Goal: Task Accomplishment & Management: Use online tool/utility

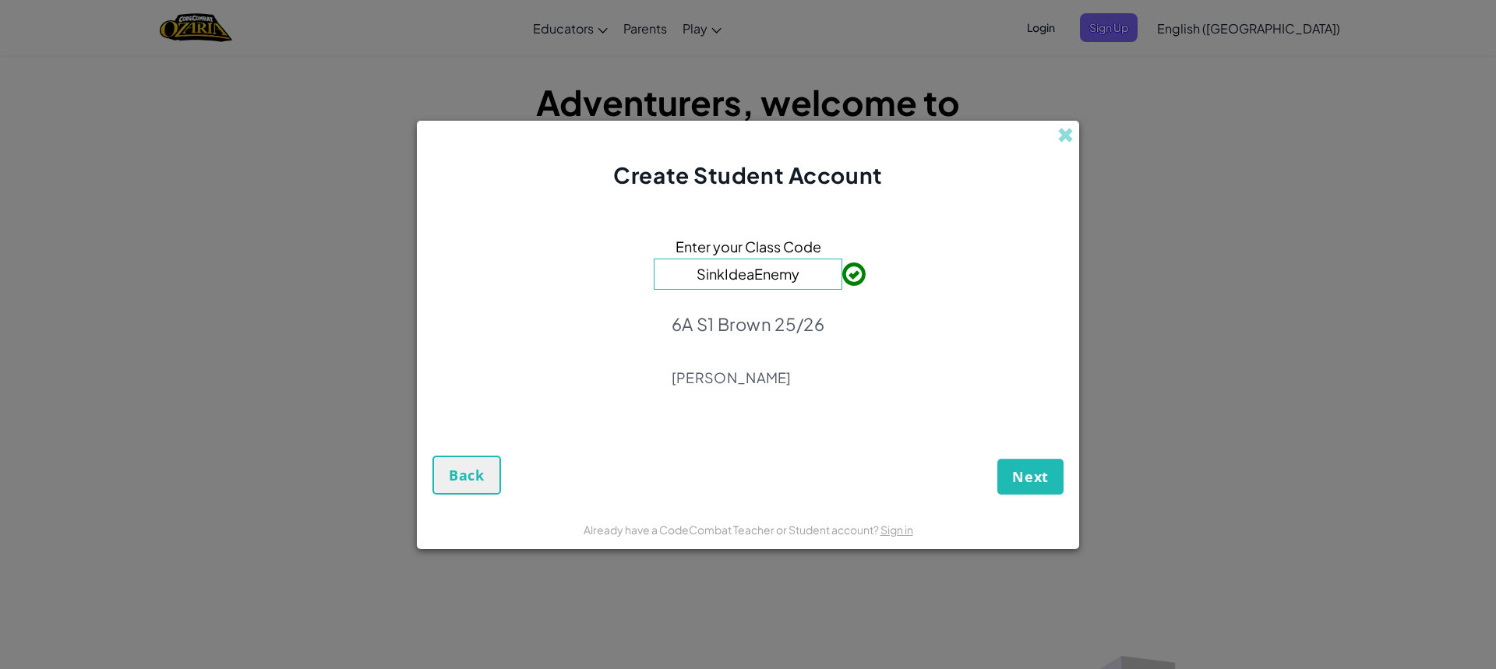
drag, startPoint x: 0, startPoint y: 0, endPoint x: 1220, endPoint y: 153, distance: 1229.7
click at [1220, 153] on div "Create Student Account Enter your Class Code SinkIdeaEnemy 6A S1 Brown 25/26 Mo…" at bounding box center [748, 334] width 1496 height 669
drag, startPoint x: 793, startPoint y: 276, endPoint x: 805, endPoint y: 302, distance: 29.0
click at [805, 294] on div "Enter your Class Code SinkIdeaEnemy 6A S1 Brown 25/26 Monique Brown" at bounding box center [747, 316] width 631 height 220
drag, startPoint x: 904, startPoint y: 337, endPoint x: 956, endPoint y: 351, distance: 53.9
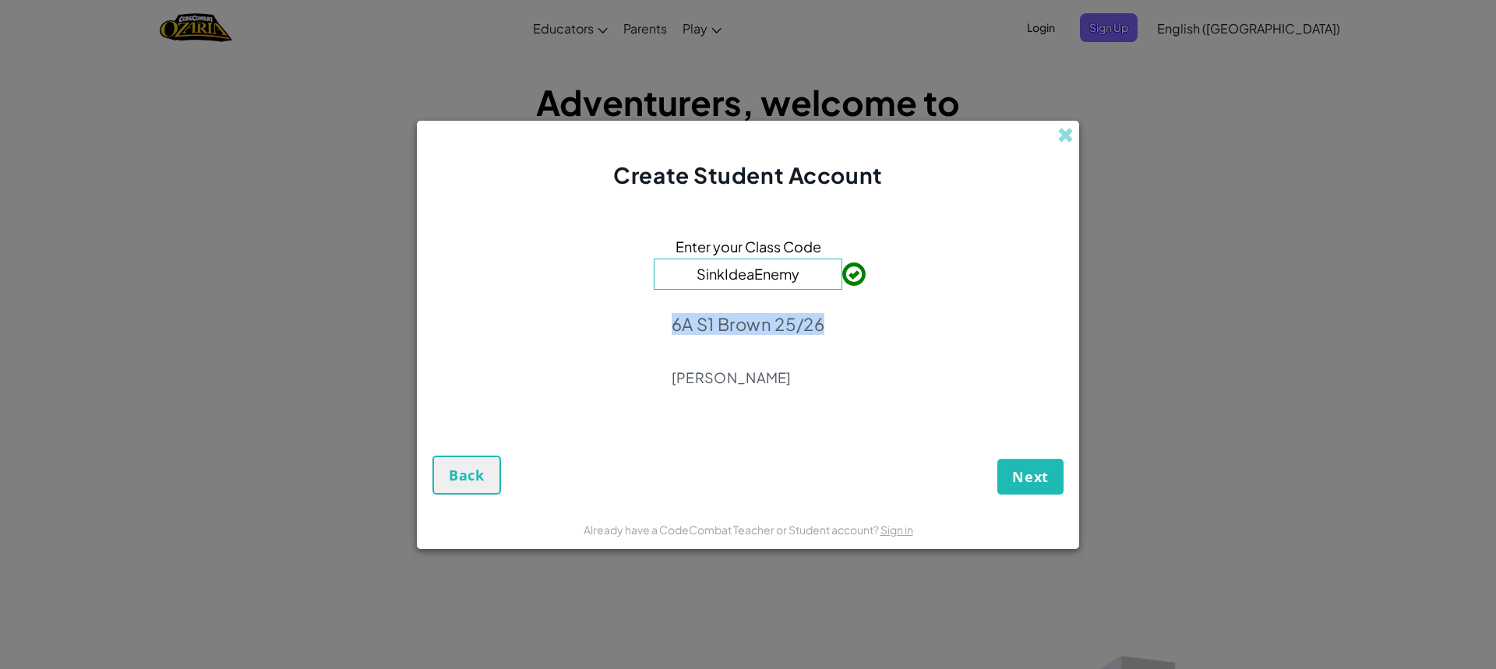
click at [940, 347] on div "Enter your Class Code SinkIdeaEnemy 6A S1 Brown 25/26 Monique Brown" at bounding box center [747, 316] width 631 height 220
click at [976, 355] on div "Enter your Class Code SinkIdeaEnemy 6A S1 Brown 25/26 Monique Brown" at bounding box center [747, 316] width 631 height 220
click at [977, 356] on div "Enter your Class Code SinkIdeaEnemy 6A S1 Brown 25/26 Monique Brown" at bounding box center [747, 316] width 631 height 220
click at [1018, 482] on span "Next" at bounding box center [1030, 476] width 37 height 19
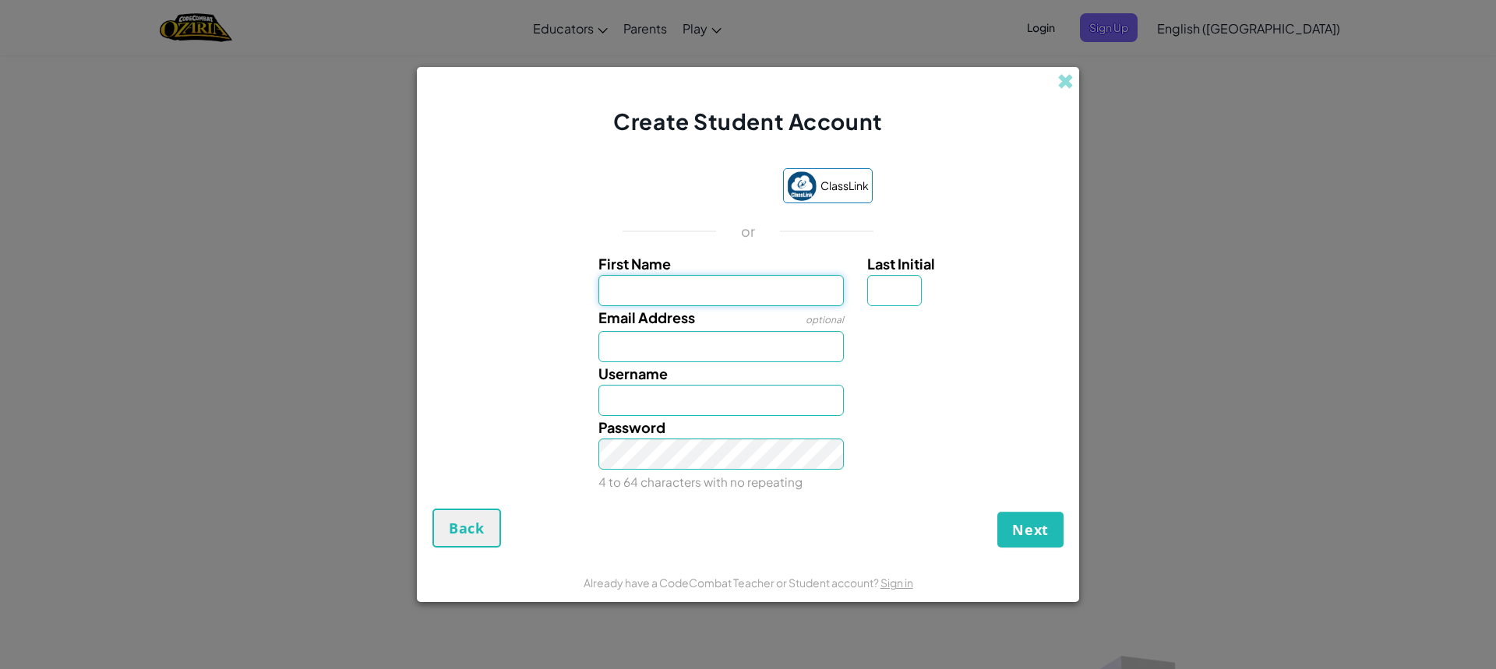
click at [677, 291] on input "First Name" at bounding box center [721, 290] width 246 height 31
click at [665, 389] on input "Username" at bounding box center [721, 400] width 246 height 31
type input "KyronH123"
click at [877, 302] on input "Last Initial" at bounding box center [894, 290] width 55 height 31
type input "H"
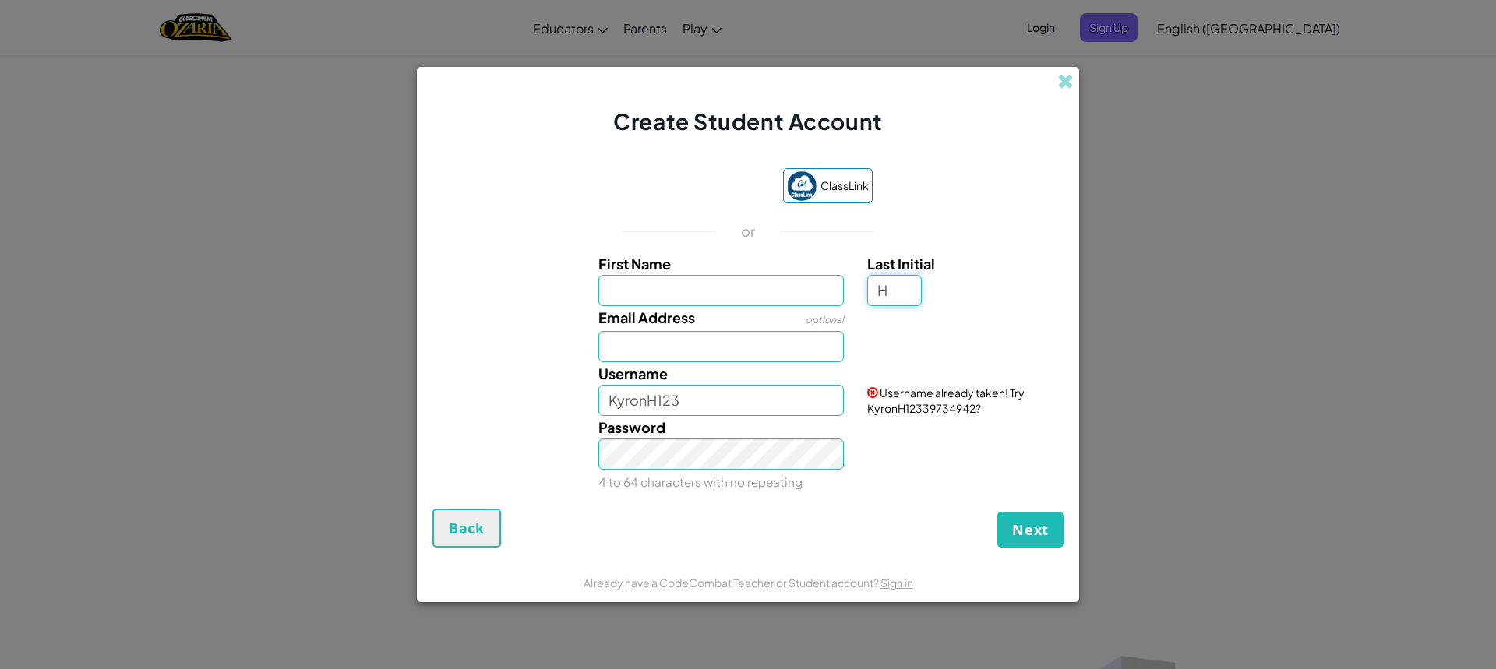
type input "H"
click at [1021, 529] on span "Next" at bounding box center [1030, 529] width 37 height 19
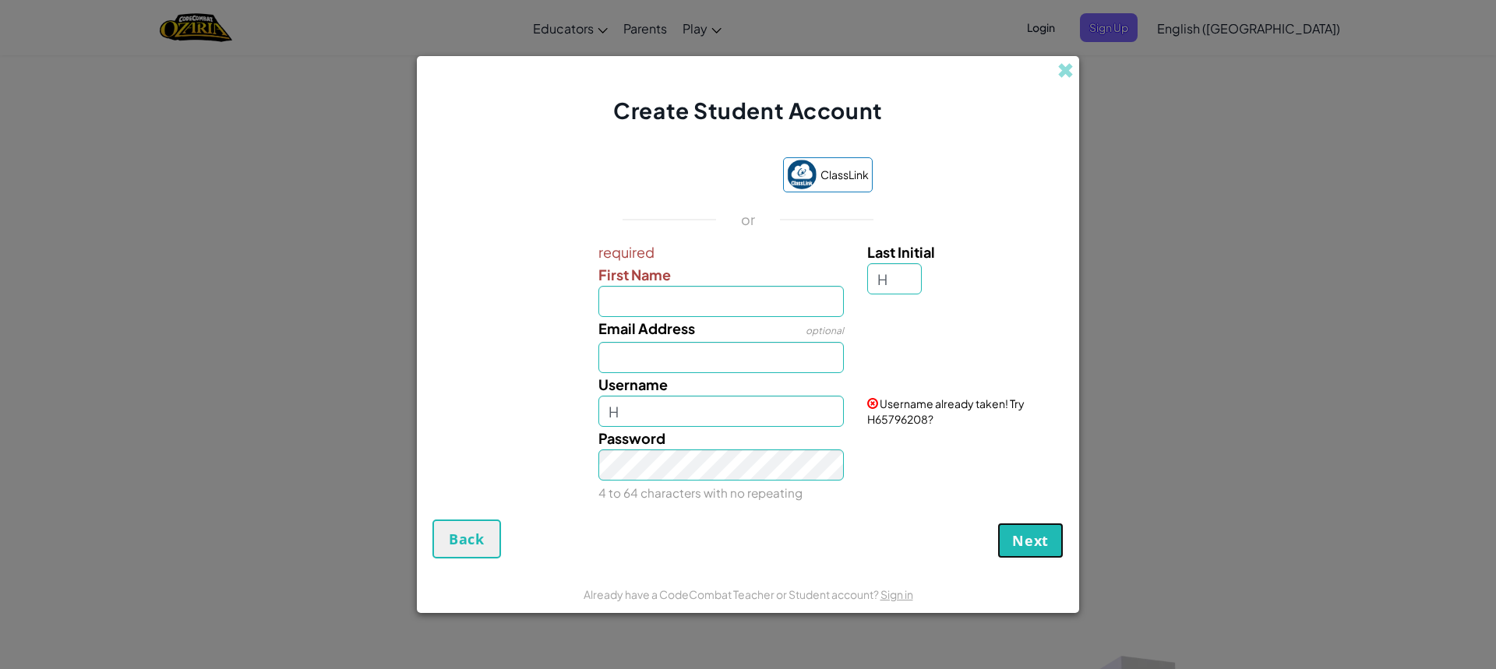
drag, startPoint x: 1021, startPoint y: 529, endPoint x: 1021, endPoint y: 538, distance: 8.6
click at [1021, 534] on button "Next" at bounding box center [1030, 541] width 66 height 36
click at [1024, 541] on span "Next" at bounding box center [1030, 540] width 37 height 19
click at [1024, 540] on span "Next" at bounding box center [1030, 540] width 37 height 19
drag, startPoint x: 806, startPoint y: 425, endPoint x: 808, endPoint y: 414, distance: 11.2
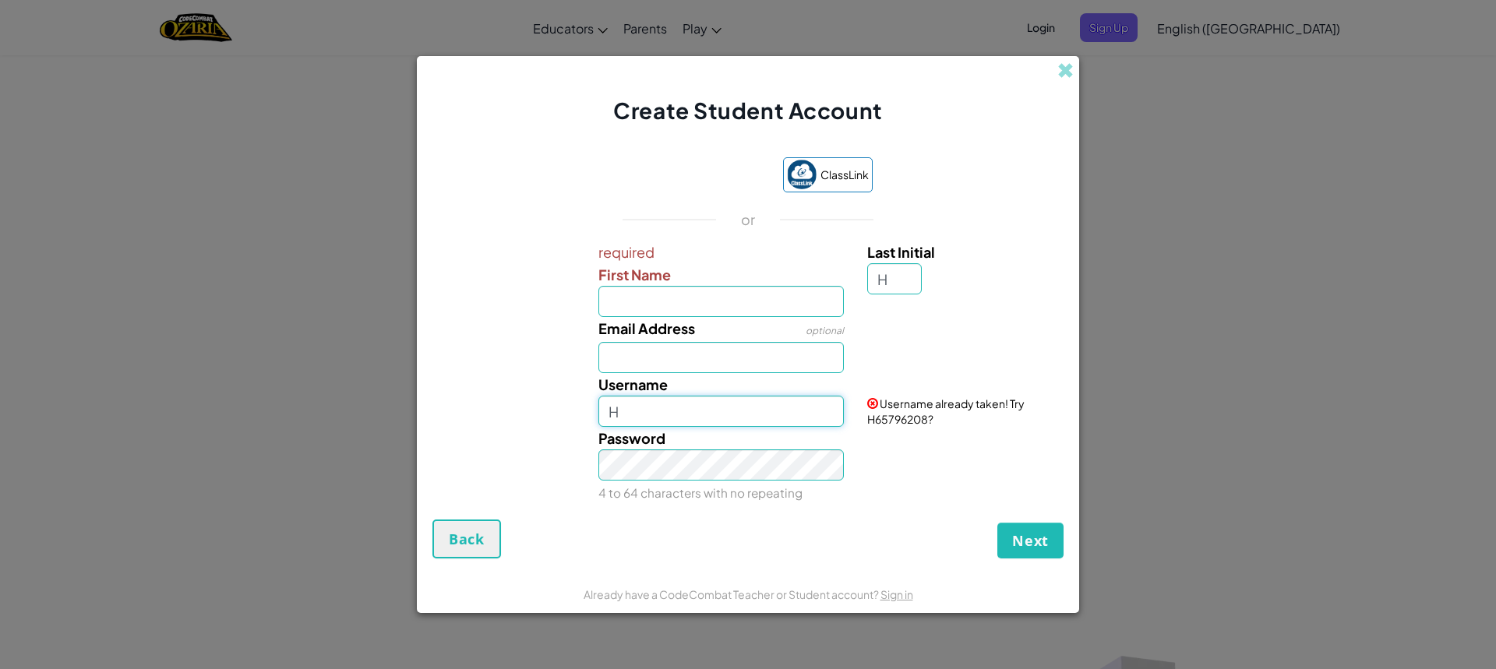
click at [807, 420] on input "H" at bounding box center [721, 411] width 246 height 31
click at [808, 413] on input "Username" at bounding box center [721, 411] width 246 height 31
type input "KyronH123"
click at [1004, 540] on button "Next" at bounding box center [1030, 541] width 66 height 36
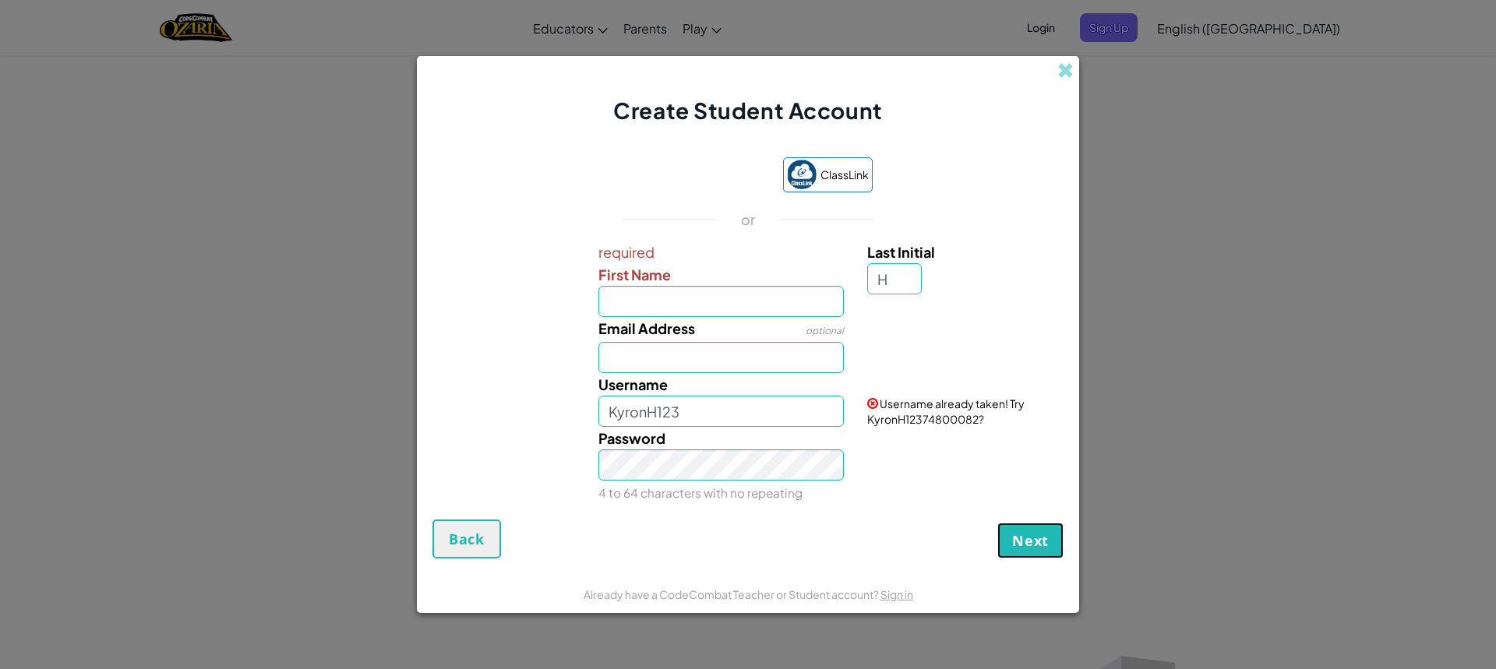
click at [1004, 540] on button "Next" at bounding box center [1030, 541] width 66 height 36
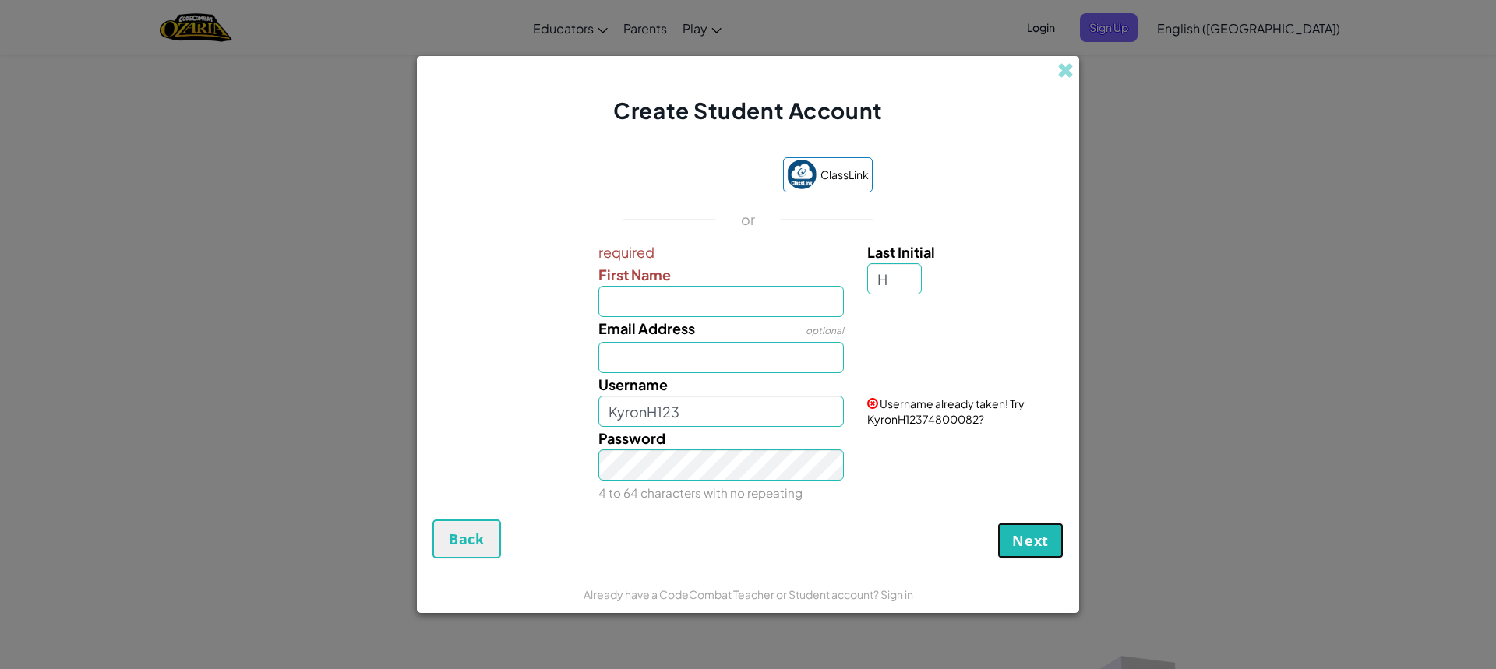
click at [1004, 540] on button "Next" at bounding box center [1030, 541] width 66 height 36
click at [1025, 537] on span "Next" at bounding box center [1030, 540] width 37 height 19
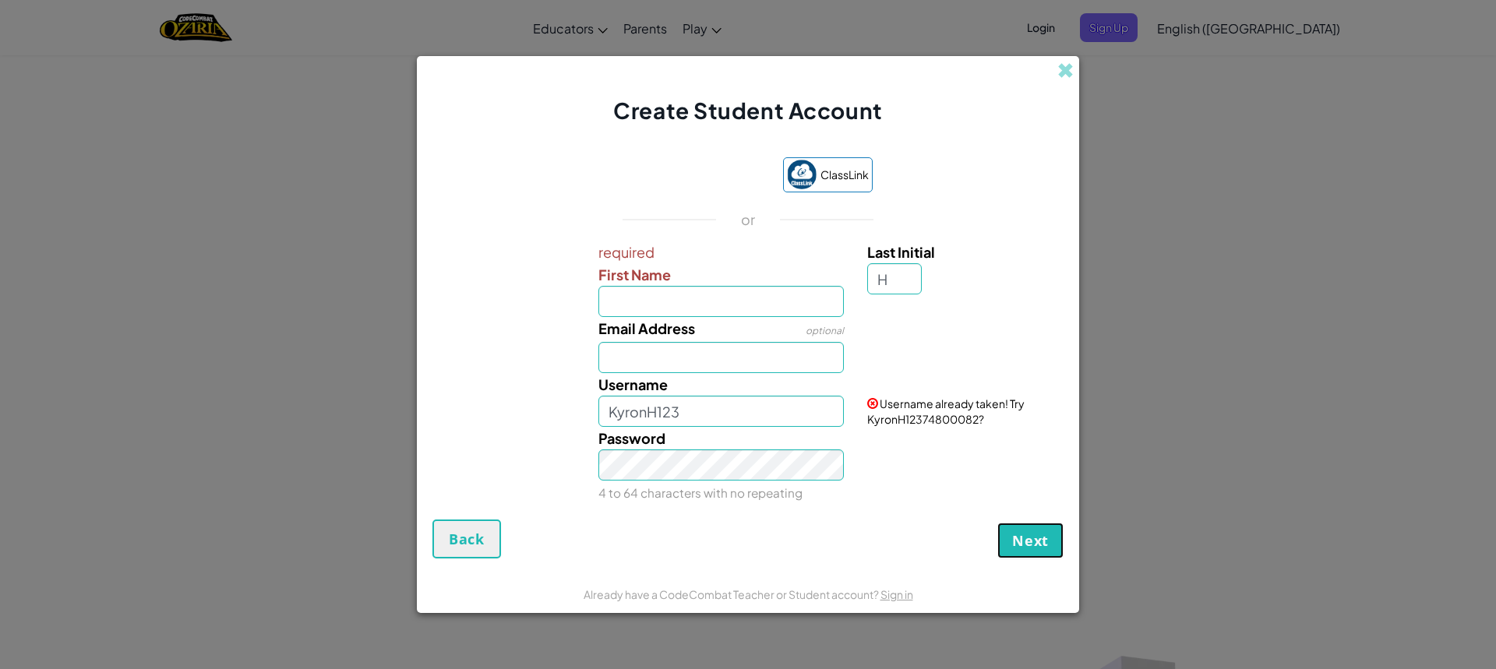
click at [1025, 537] on span "Next" at bounding box center [1030, 540] width 37 height 19
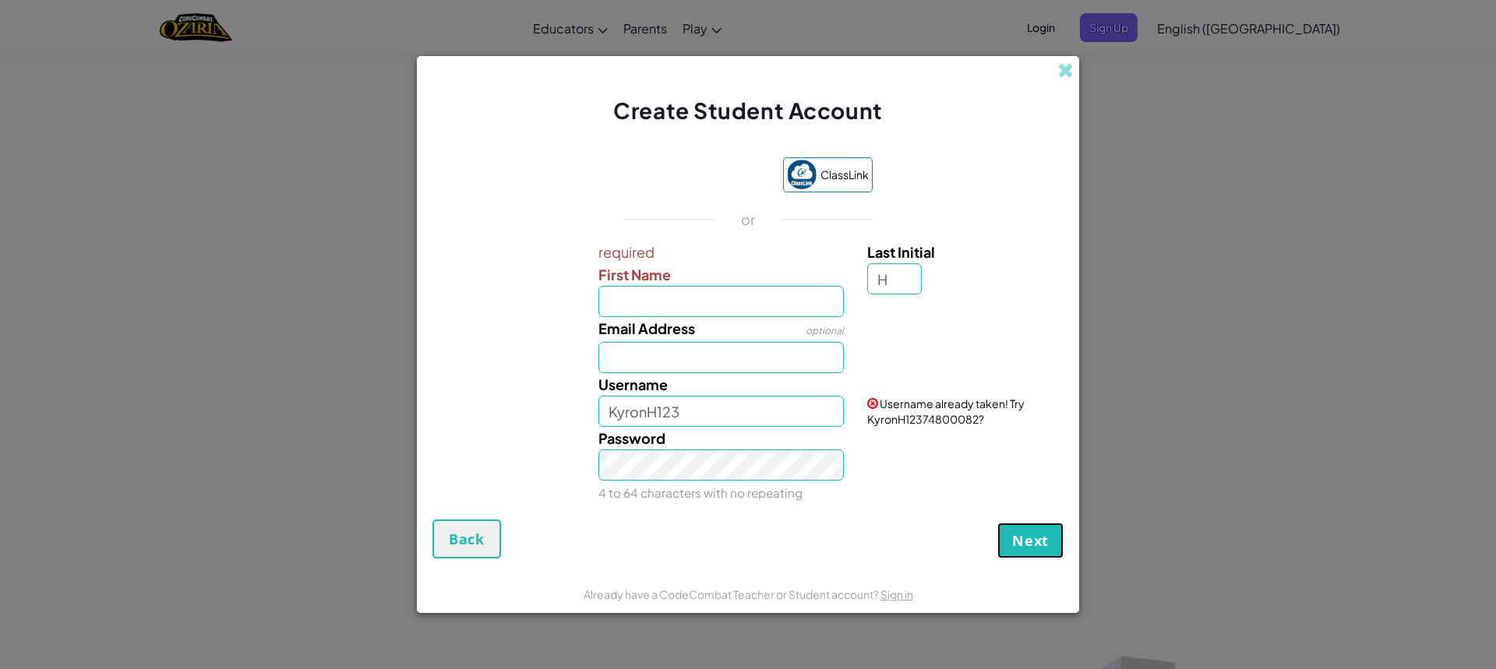
click at [1025, 537] on span "Next" at bounding box center [1030, 540] width 37 height 19
click at [1024, 538] on span "Next" at bounding box center [1030, 540] width 37 height 19
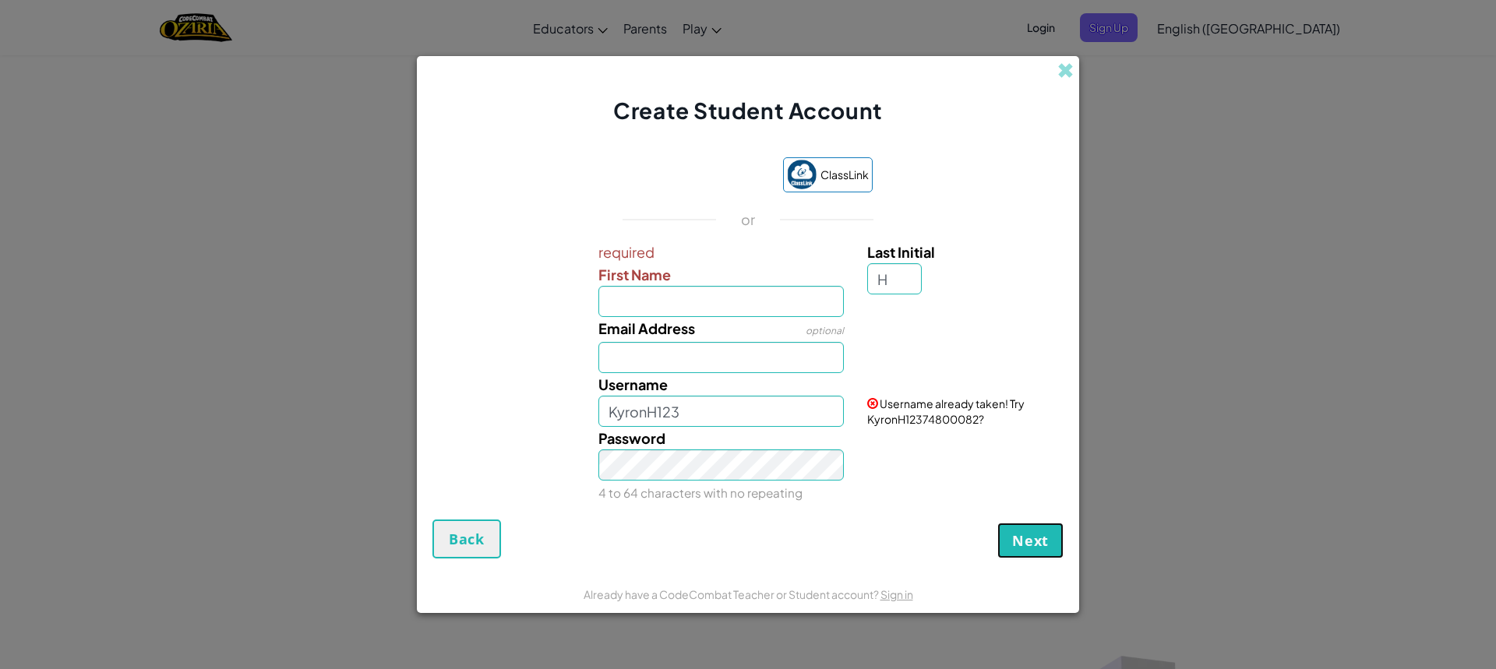
click at [1024, 538] on span "Next" at bounding box center [1030, 540] width 37 height 19
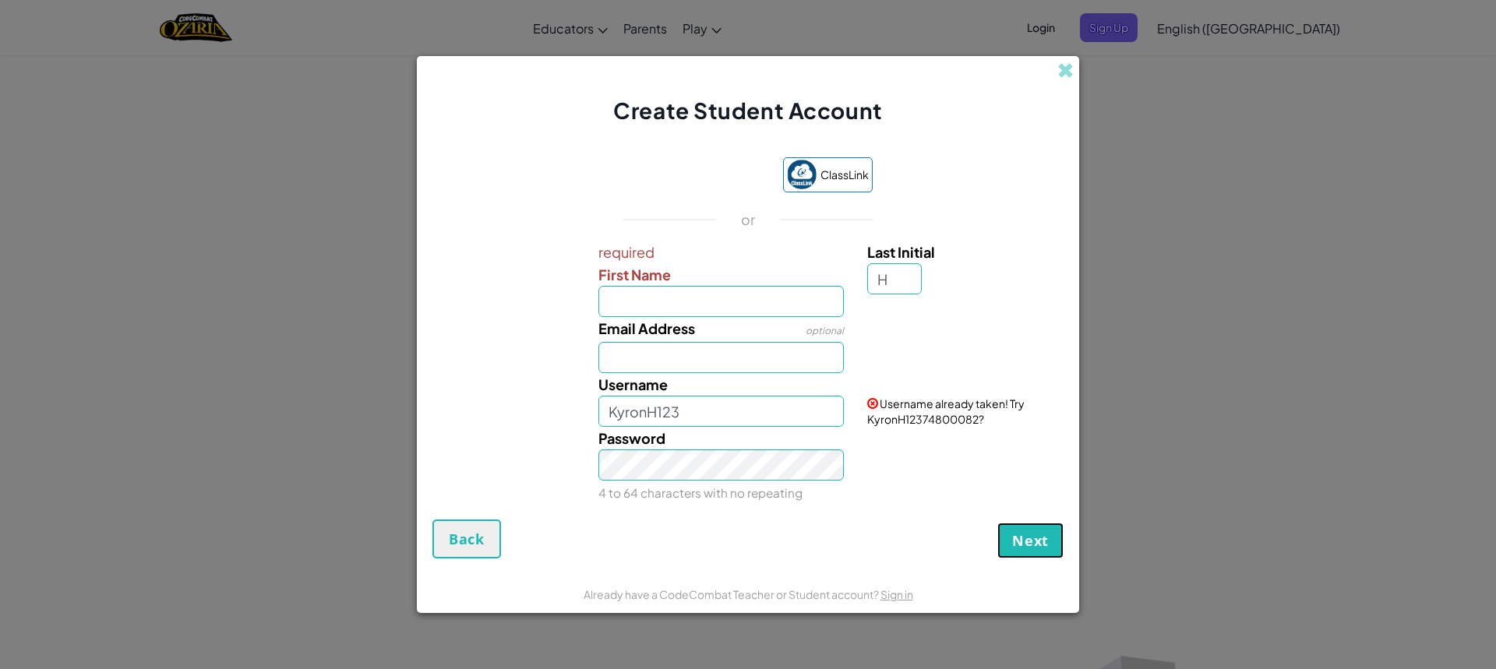
click at [1024, 538] on span "Next" at bounding box center [1030, 540] width 37 height 19
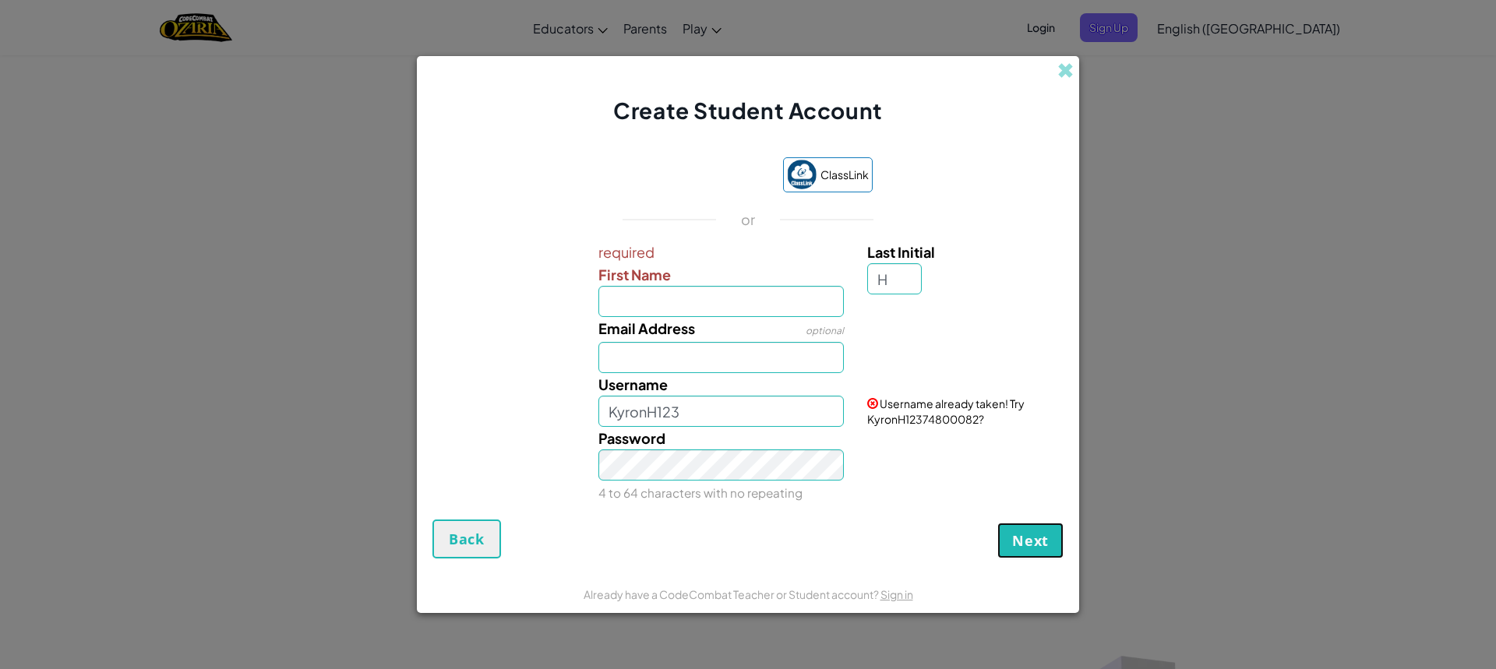
click at [1024, 538] on span "Next" at bounding box center [1030, 540] width 37 height 19
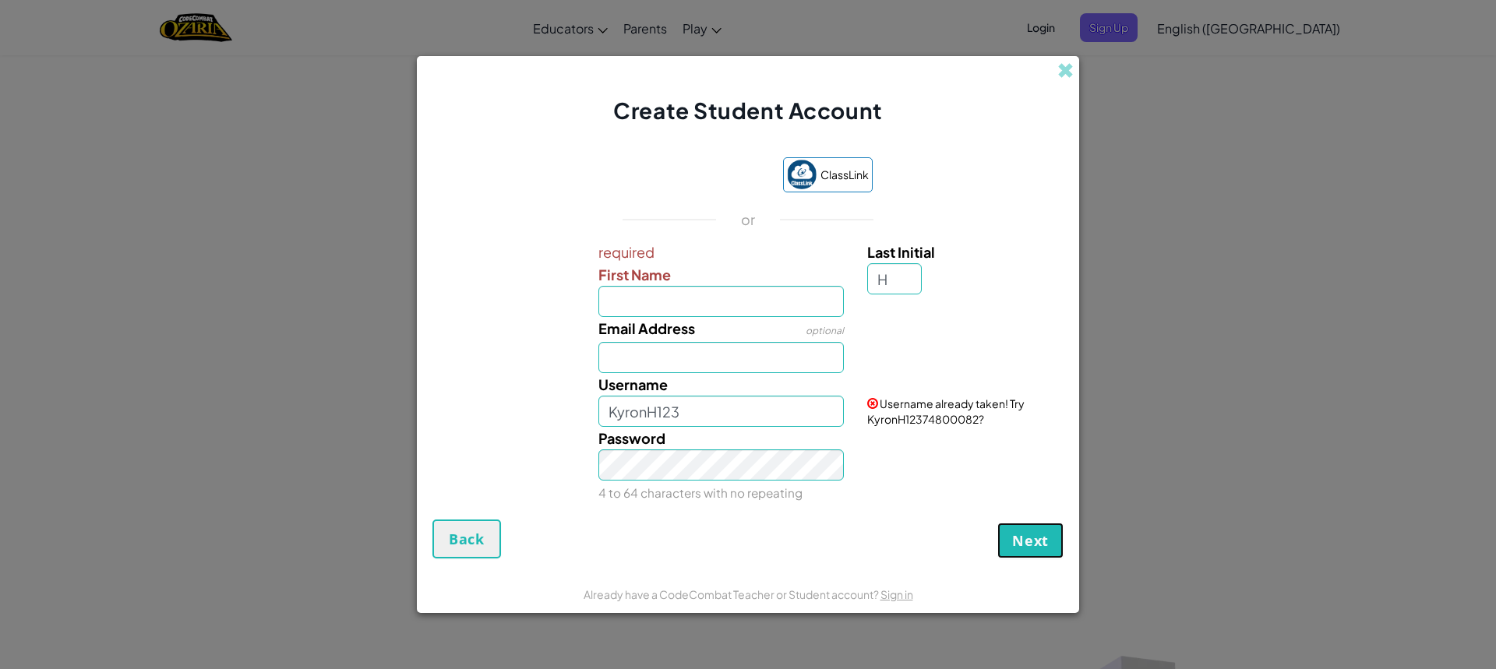
click at [1024, 538] on span "Next" at bounding box center [1030, 540] width 37 height 19
drag, startPoint x: 739, startPoint y: 292, endPoint x: 729, endPoint y: 298, distance: 11.5
click at [735, 298] on input "First Name" at bounding box center [721, 301] width 246 height 31
type input "Kyron"
click at [1014, 541] on span "Next" at bounding box center [1030, 540] width 37 height 19
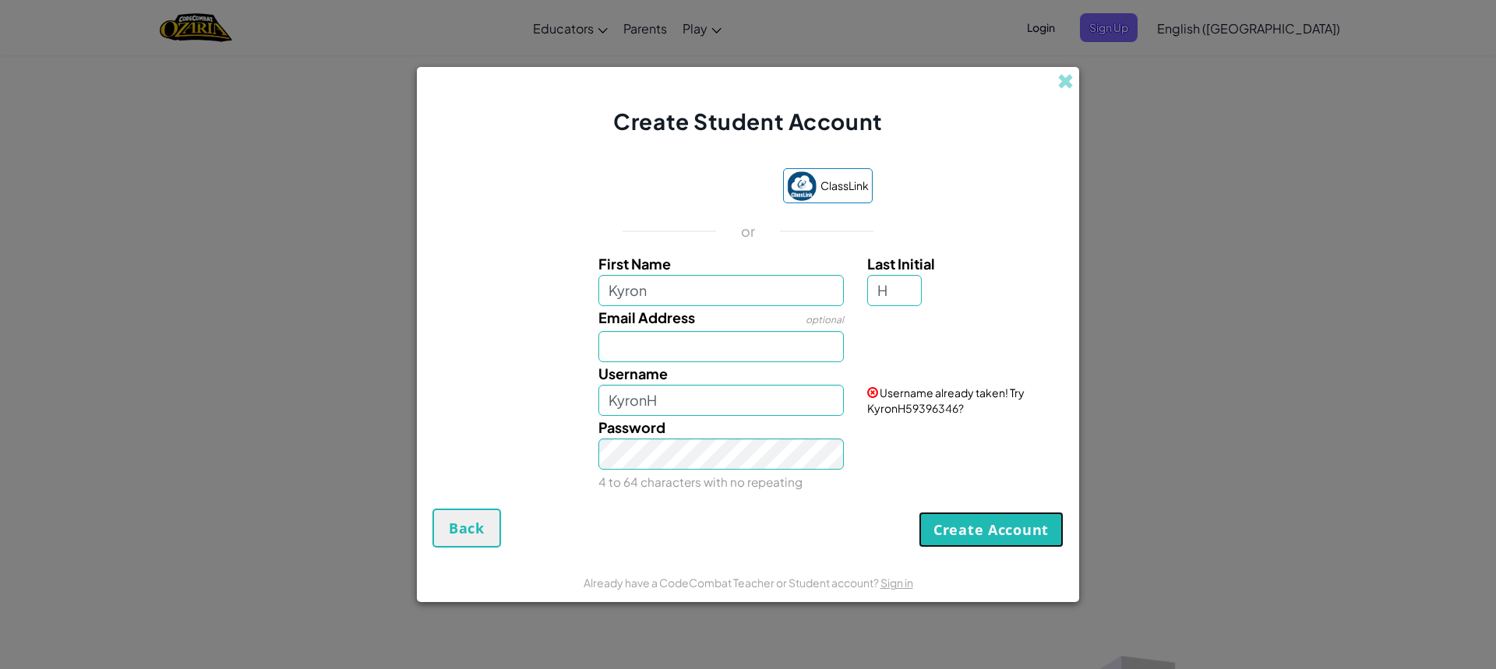
click at [1019, 530] on button "Create Account" at bounding box center [991, 530] width 145 height 36
click at [985, 529] on button "Create Account" at bounding box center [991, 530] width 145 height 36
drag, startPoint x: 979, startPoint y: 531, endPoint x: 969, endPoint y: 531, distance: 9.3
click at [970, 531] on button "Create Account" at bounding box center [991, 530] width 145 height 36
click at [969, 531] on button "Create Account" at bounding box center [991, 530] width 145 height 36
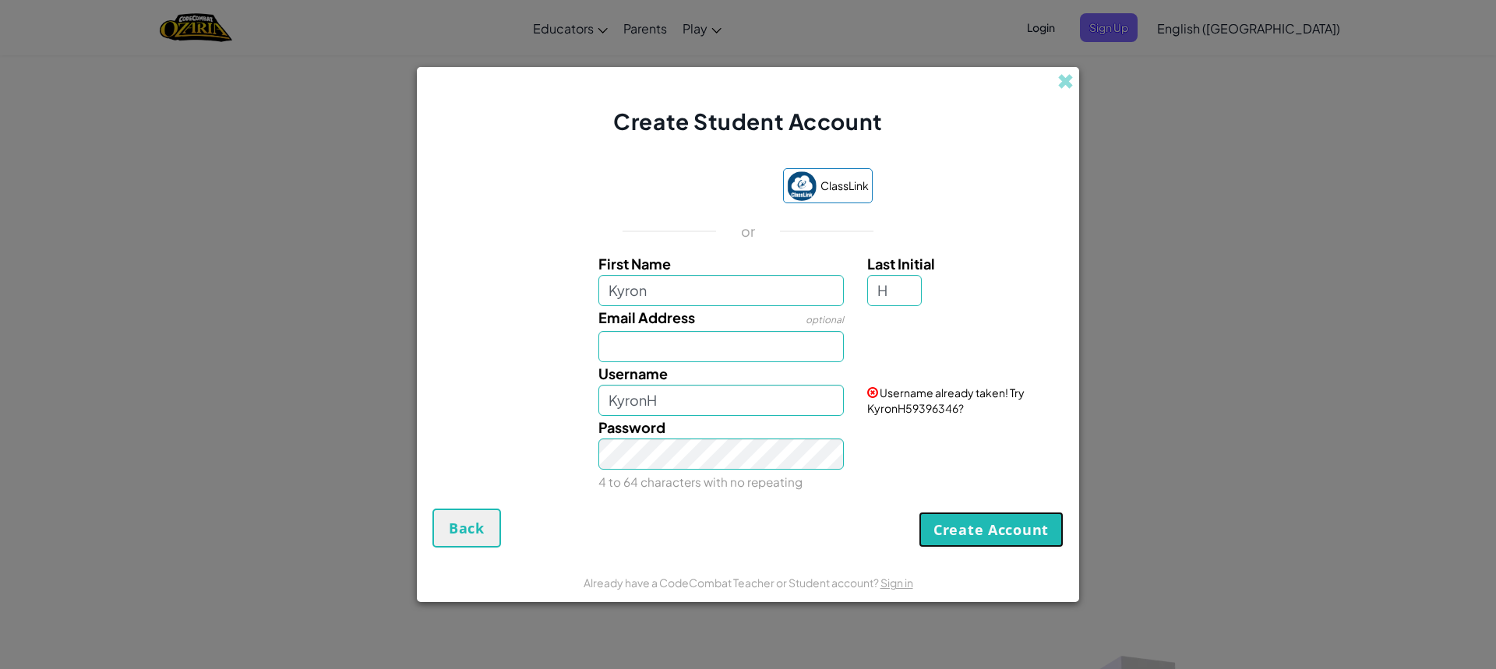
click at [969, 531] on button "Create Account" at bounding box center [991, 530] width 145 height 36
click at [961, 527] on button "Create Account" at bounding box center [991, 530] width 145 height 36
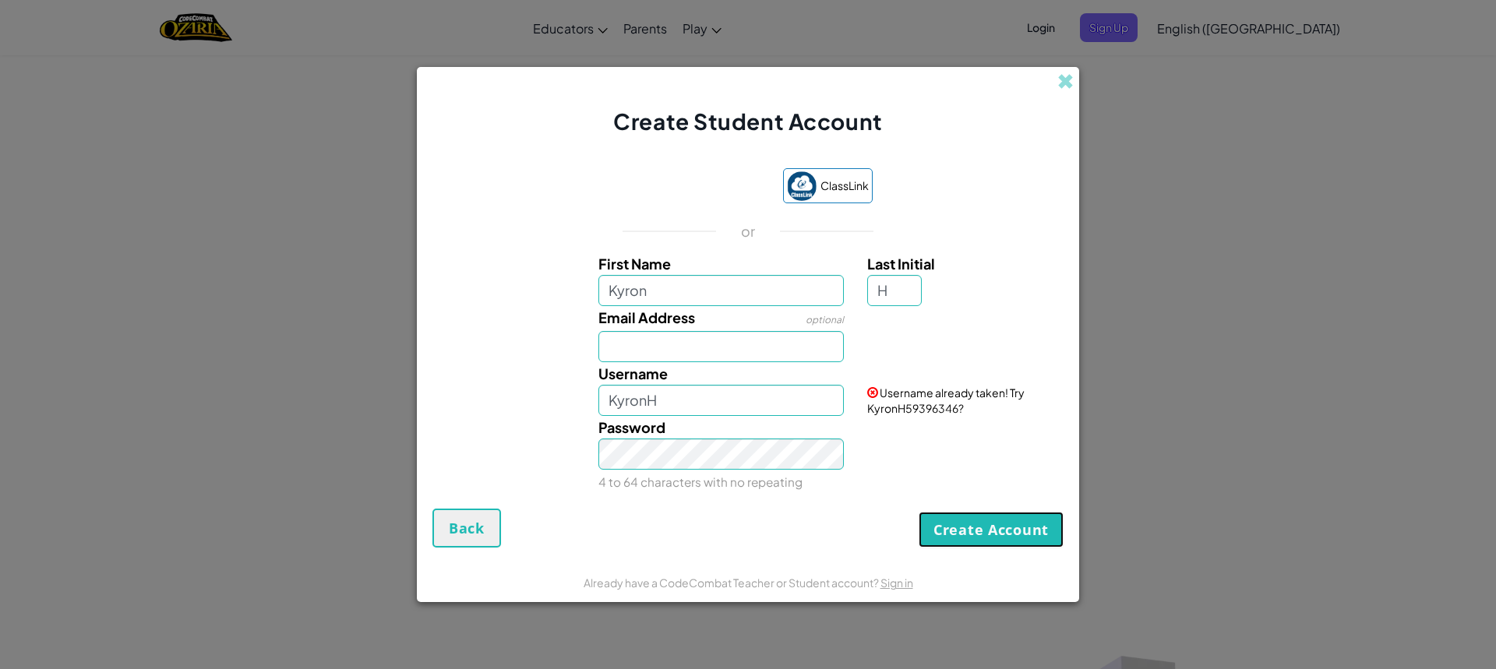
click at [961, 527] on button "Create Account" at bounding box center [991, 530] width 145 height 36
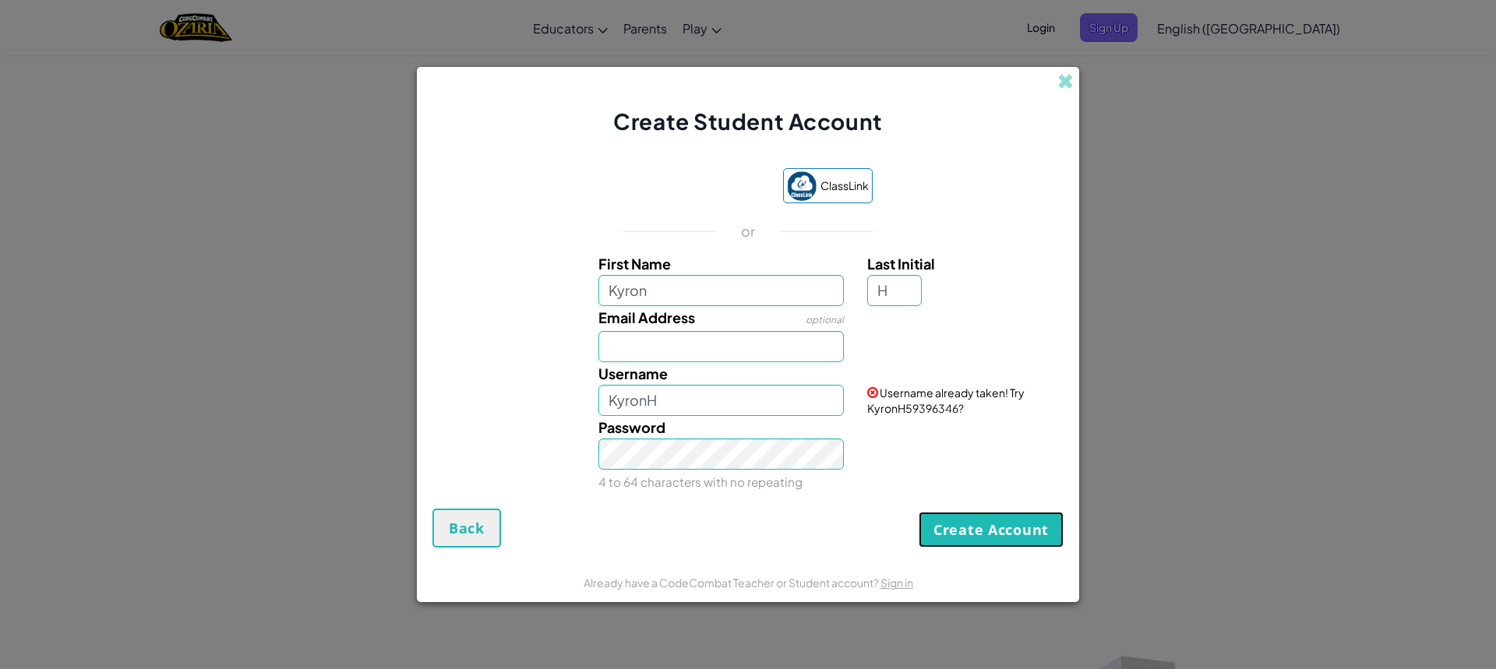
drag, startPoint x: 961, startPoint y: 527, endPoint x: 943, endPoint y: 517, distance: 20.6
click at [960, 527] on button "Create Account" at bounding box center [991, 530] width 145 height 36
click at [940, 517] on button "Create Account" at bounding box center [991, 530] width 145 height 36
drag, startPoint x: 938, startPoint y: 517, endPoint x: 930, endPoint y: 517, distance: 8.6
click at [933, 517] on button "Create Account" at bounding box center [991, 530] width 145 height 36
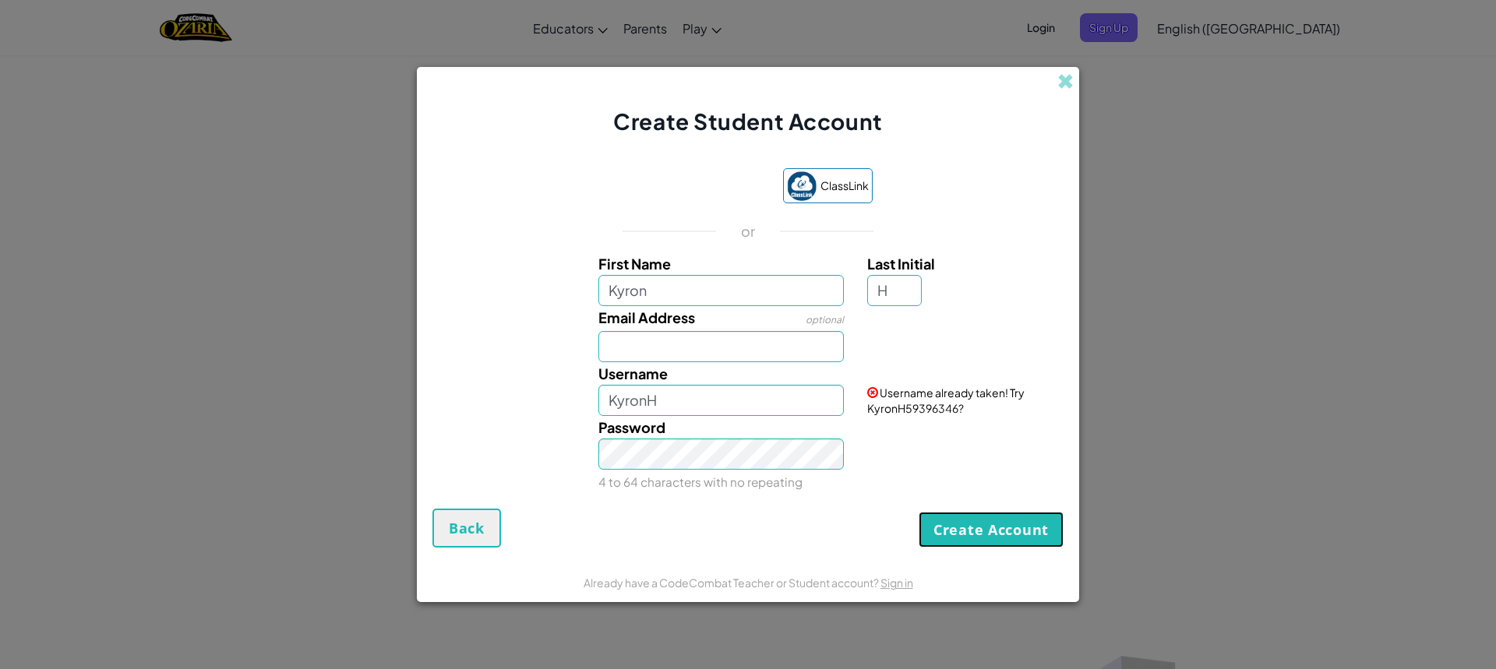
drag, startPoint x: 930, startPoint y: 517, endPoint x: 922, endPoint y: 516, distance: 7.8
click at [929, 517] on button "Create Account" at bounding box center [991, 530] width 145 height 36
click at [921, 516] on button "Create Account" at bounding box center [991, 530] width 145 height 36
click at [727, 205] on div "ClassLink" at bounding box center [748, 187] width 249 height 38
click at [697, 400] on input "KyronH" at bounding box center [721, 400] width 246 height 31
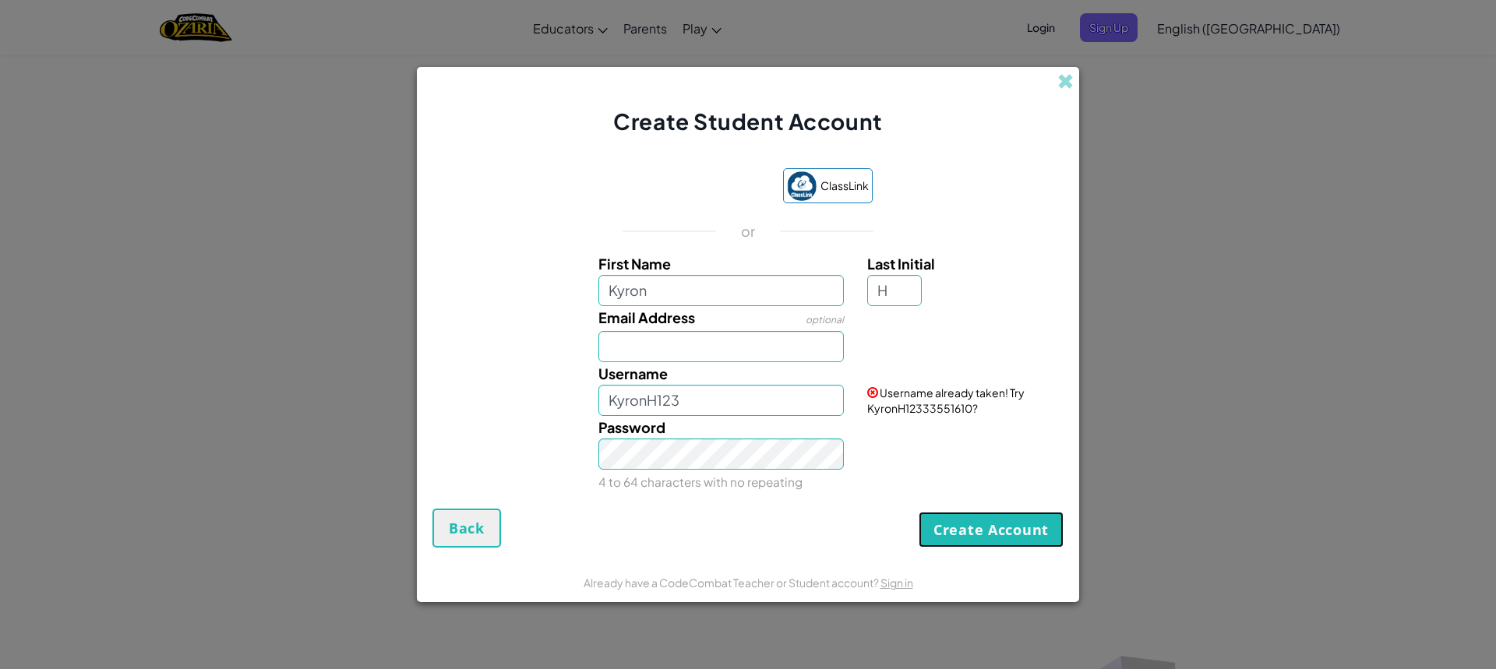
click at [952, 527] on button "Create Account" at bounding box center [991, 530] width 145 height 36
click at [709, 398] on input "KyronH123" at bounding box center [721, 400] width 246 height 31
click at [993, 535] on button "Create Account" at bounding box center [991, 530] width 145 height 36
click at [707, 401] on input "KyronH12376" at bounding box center [721, 400] width 246 height 31
click at [1007, 533] on button "Create Account" at bounding box center [991, 530] width 145 height 36
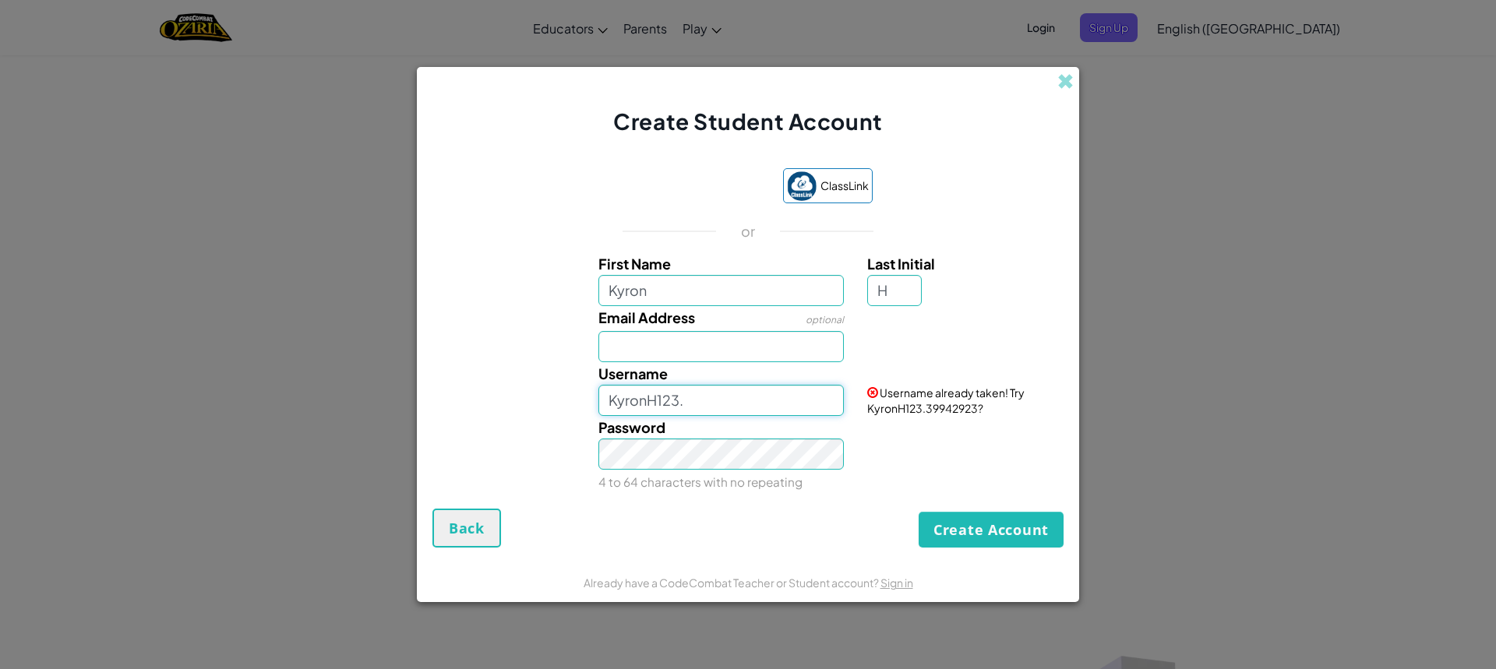
click at [696, 402] on input "KyronH123." at bounding box center [721, 400] width 246 height 31
click at [961, 531] on button "Create Account" at bounding box center [991, 530] width 145 height 36
click at [690, 394] on input "KyronH123;" at bounding box center [721, 400] width 246 height 31
type input "KyronH12390"
click at [995, 537] on button "Create Account" at bounding box center [991, 530] width 145 height 36
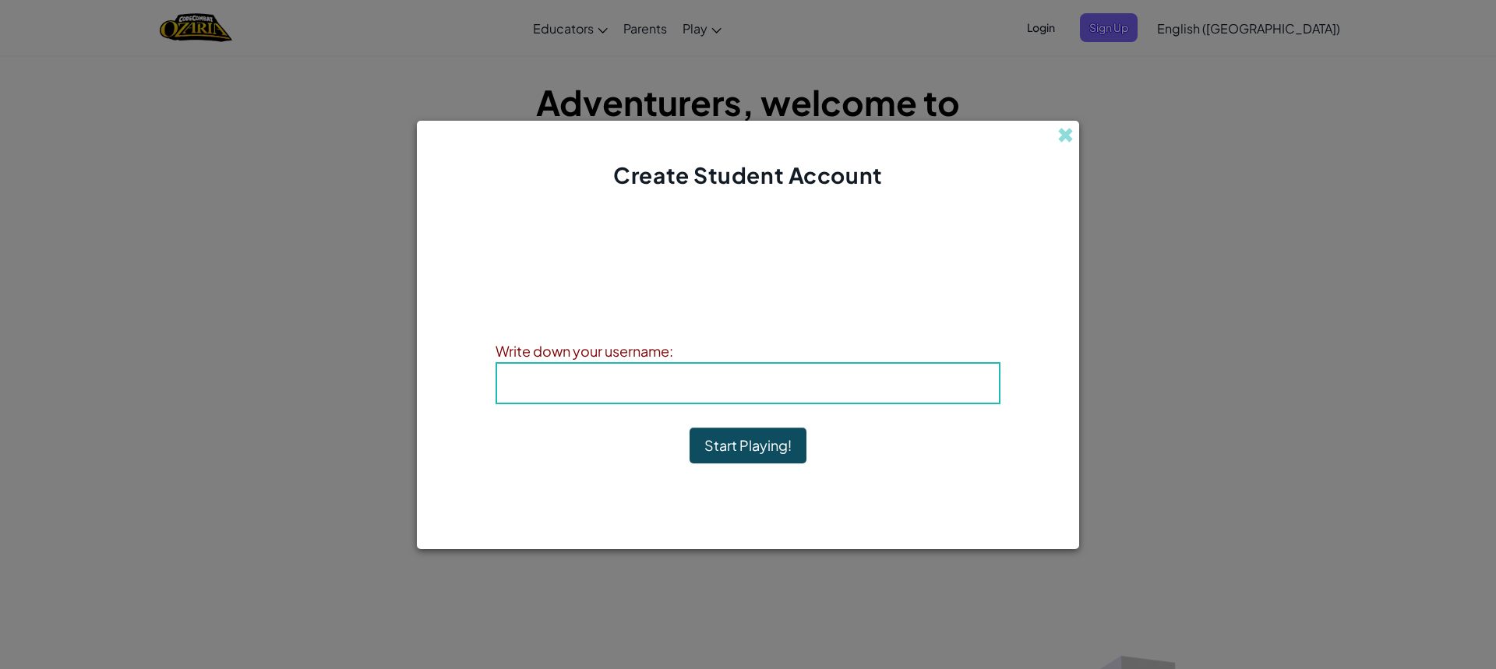
click at [644, 382] on h4 "Username : KyronH12390" at bounding box center [748, 383] width 471 height 23
click at [738, 442] on button "Start Playing!" at bounding box center [748, 446] width 117 height 36
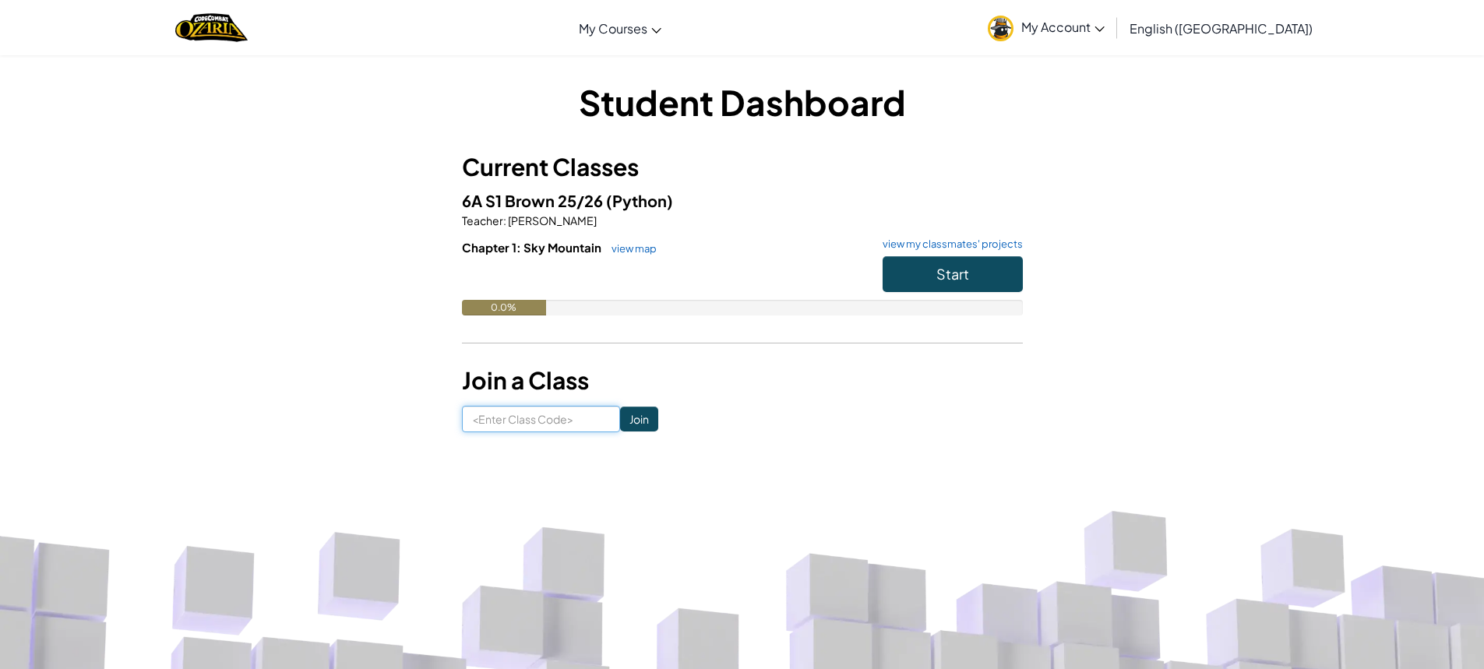
click at [549, 419] on input at bounding box center [541, 419] width 158 height 26
drag, startPoint x: 758, startPoint y: 168, endPoint x: 1240, endPoint y: 342, distance: 512.9
click at [1240, 342] on div "Student Dashboard Current Classes 6A S1 Brown 25/26 (Python) Teacher : [PERSON_…" at bounding box center [742, 255] width 1484 height 401
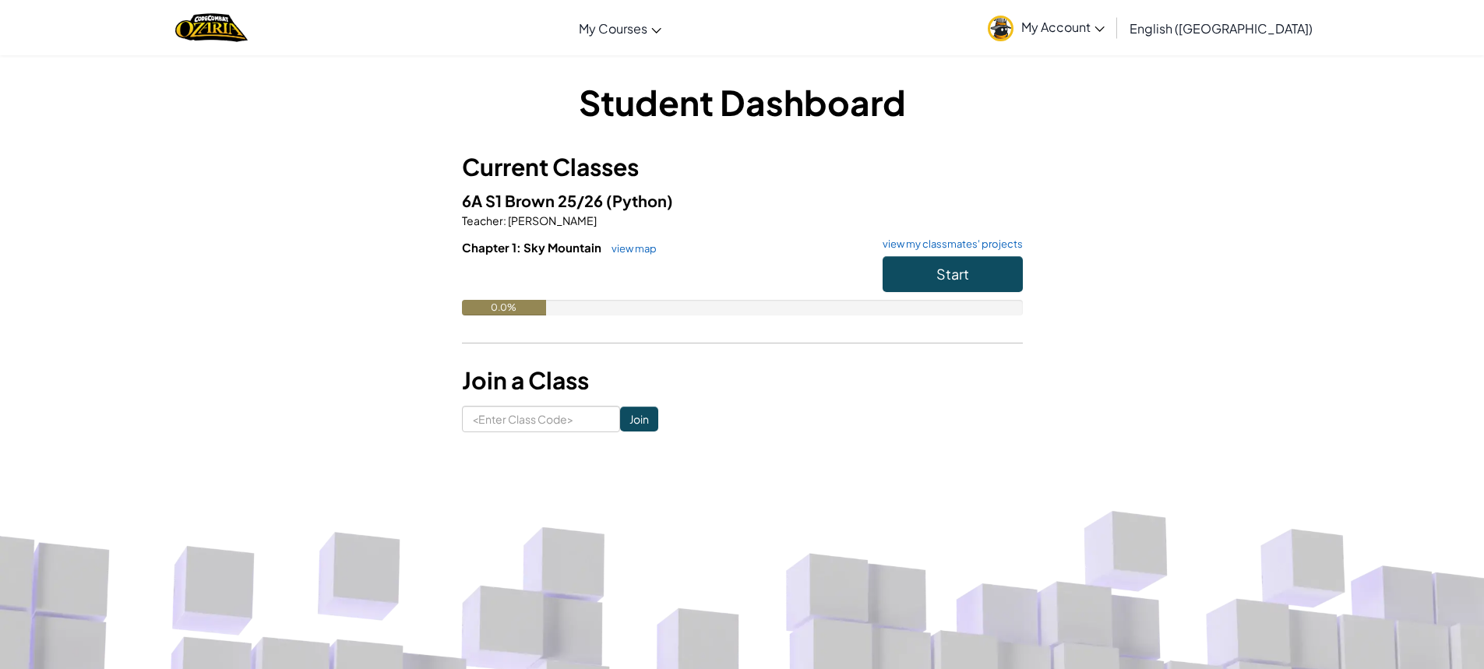
click at [1240, 342] on div "Student Dashboard Current Classes 6A S1 Brown 25/26 (Python) Teacher : [PERSON_…" at bounding box center [742, 255] width 1484 height 401
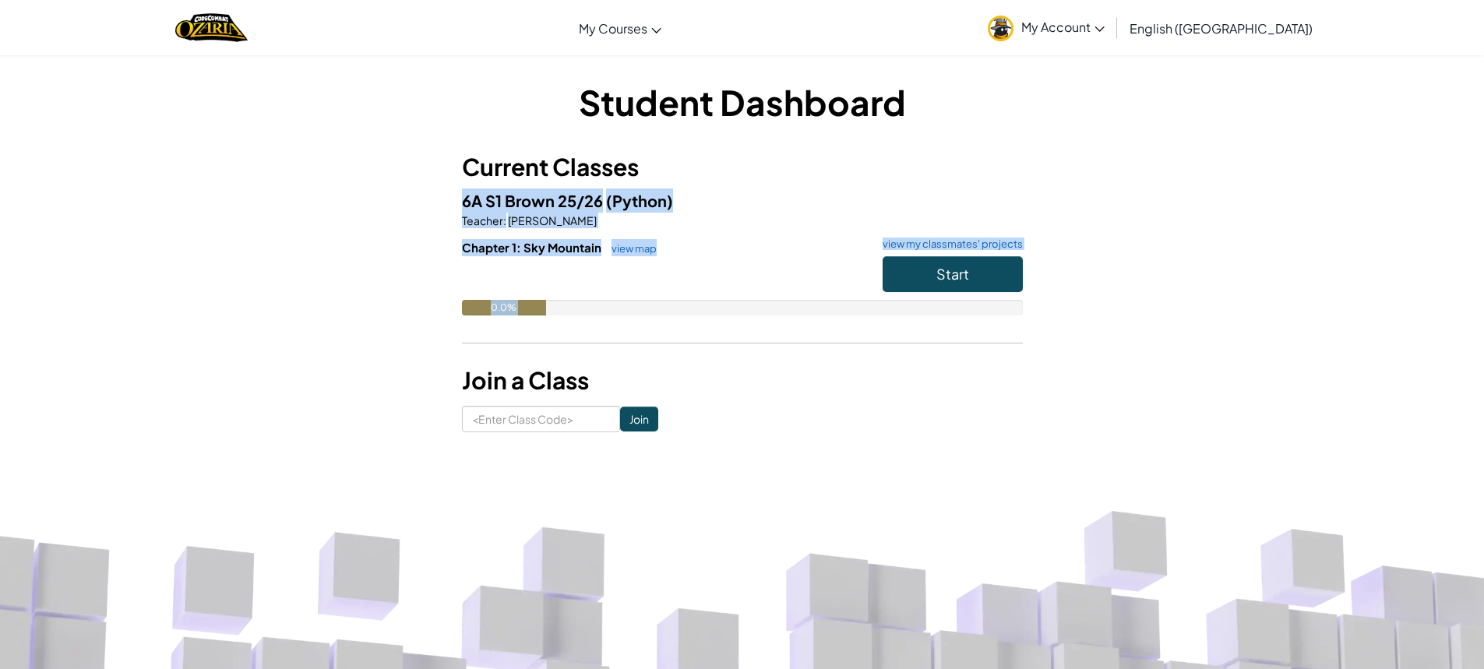
click at [1240, 342] on div "Student Dashboard Current Classes 6A S1 Brown 25/26 (Python) Teacher : [PERSON_…" at bounding box center [742, 255] width 1484 height 401
drag, startPoint x: 1240, startPoint y: 342, endPoint x: 1243, endPoint y: 351, distance: 8.9
click at [1242, 344] on div "Student Dashboard Current Classes 6A S1 Brown 25/26 (Python) Teacher : [PERSON_…" at bounding box center [742, 255] width 1484 height 401
click at [1243, 352] on div "Student Dashboard Current Classes 6A S1 Brown 25/26 (Python) Teacher : [PERSON_…" at bounding box center [742, 255] width 1484 height 401
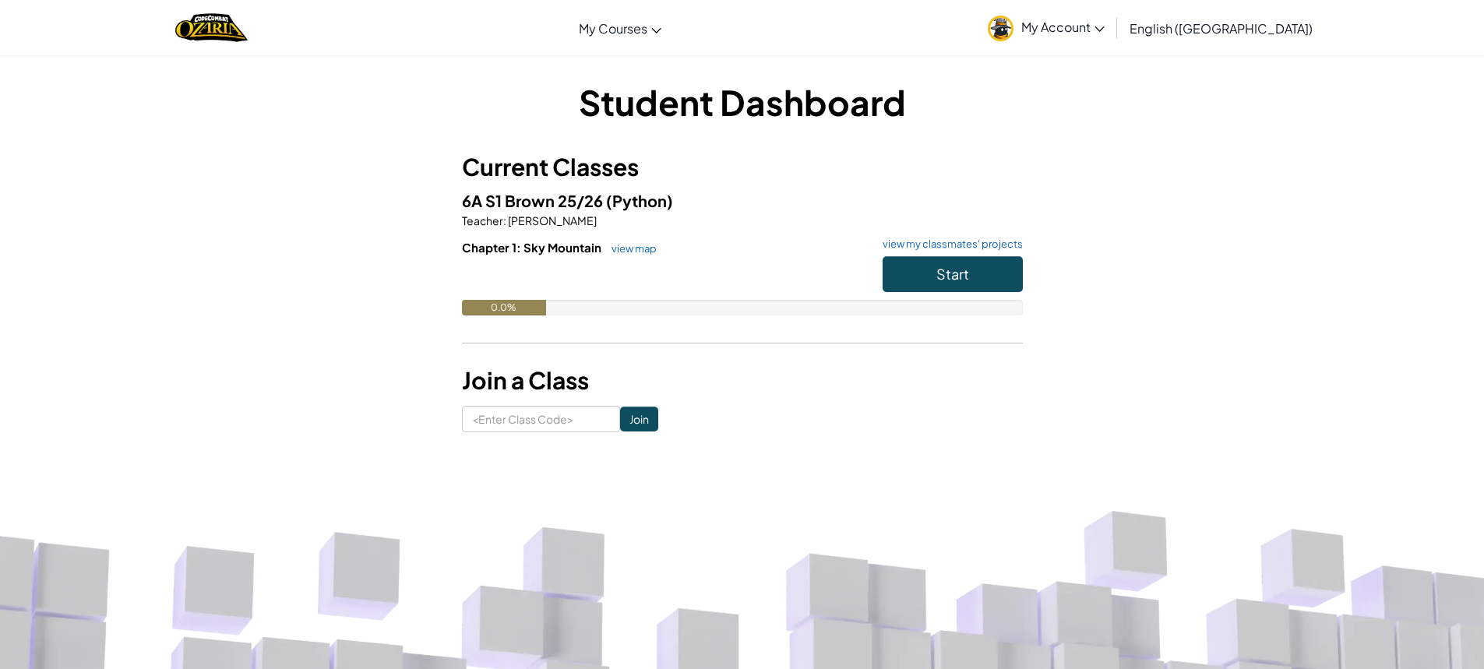
click at [1243, 352] on div "Student Dashboard Current Classes 6A S1 Brown 25/26 (Python) Teacher : [PERSON_…" at bounding box center [742, 255] width 1484 height 401
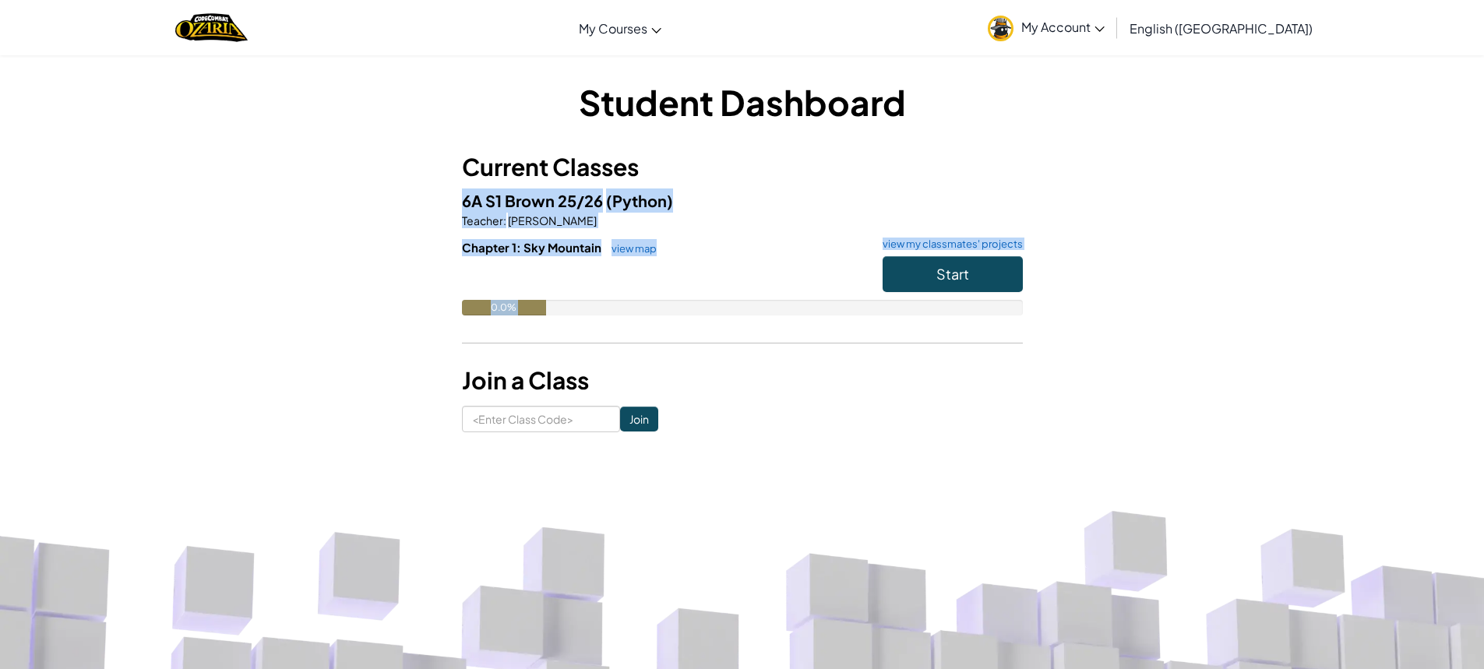
click at [1243, 352] on div "Student Dashboard Current Classes 6A S1 Brown 25/26 (Python) Teacher : [PERSON_…" at bounding box center [742, 255] width 1484 height 401
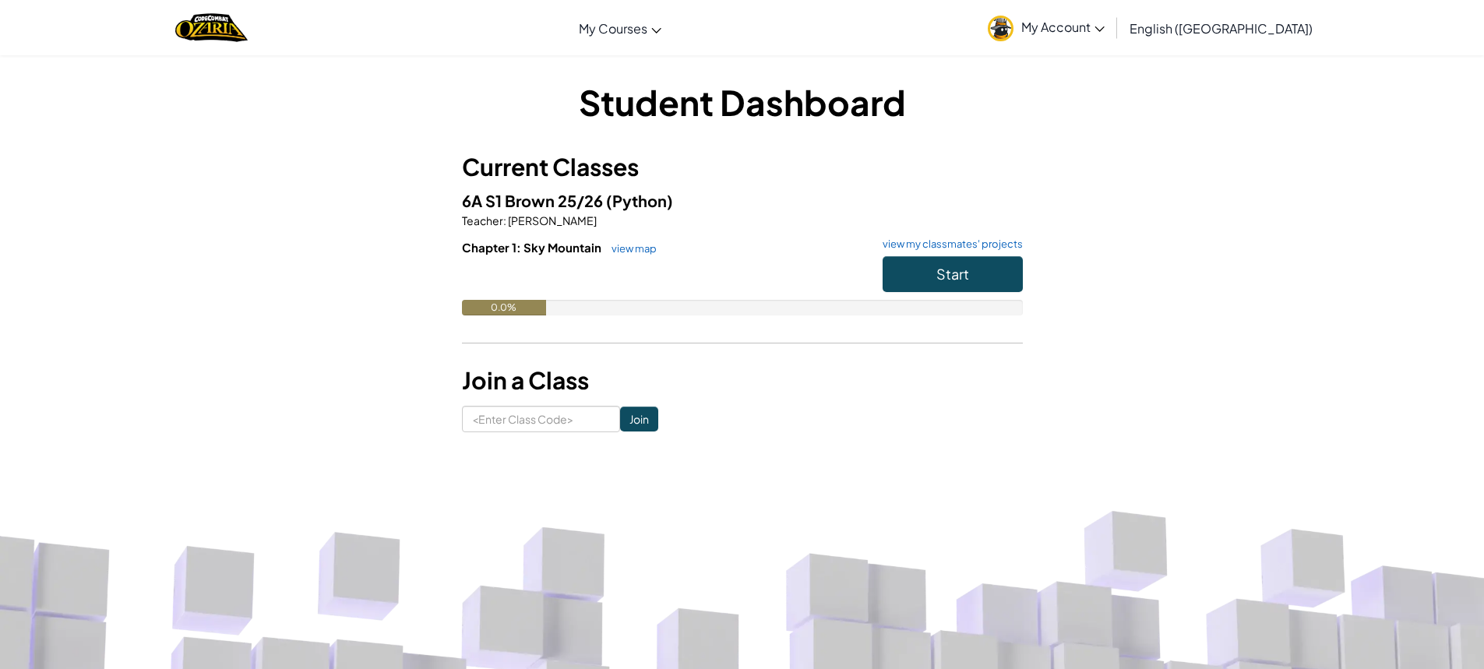
click at [1243, 352] on div "Student Dashboard Current Classes 6A S1 Brown 25/26 (Python) Teacher : [PERSON_…" at bounding box center [742, 255] width 1484 height 401
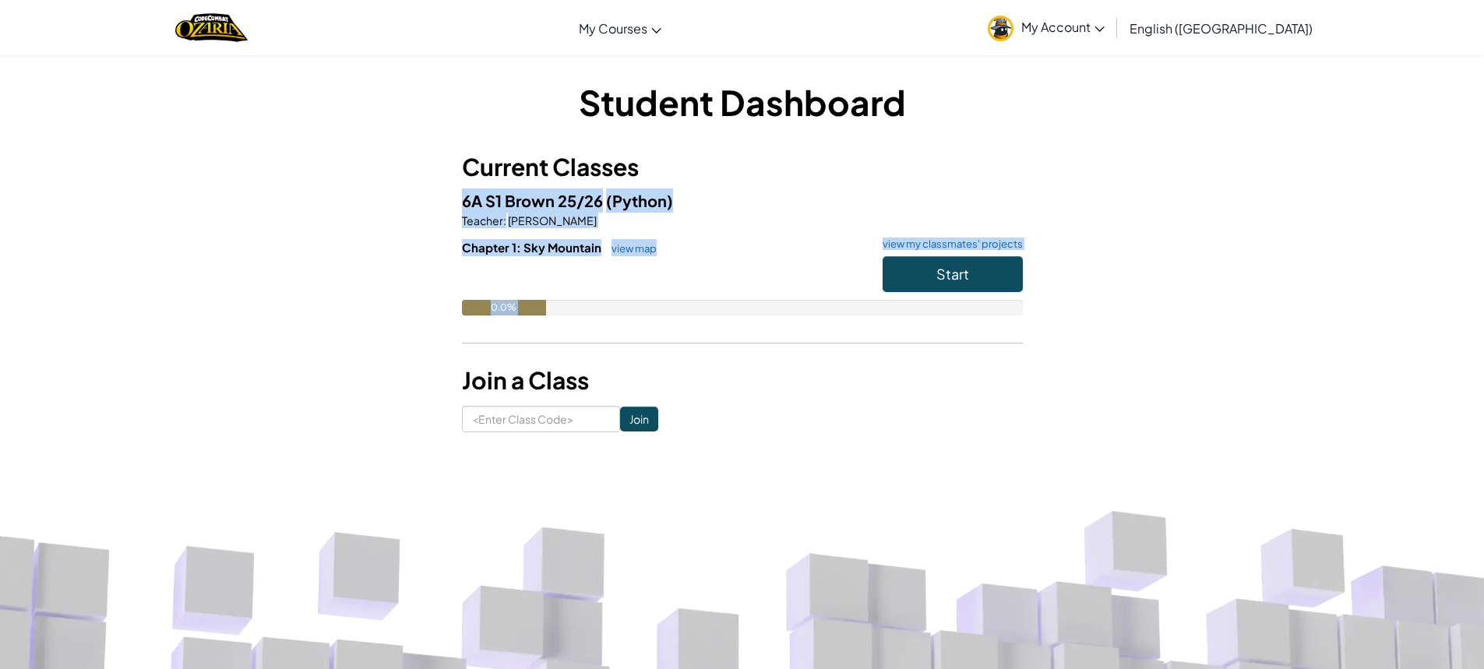
click at [1243, 352] on div "Student Dashboard Current Classes 6A S1 Brown 25/26 (Python) Teacher : [PERSON_…" at bounding box center [742, 255] width 1484 height 401
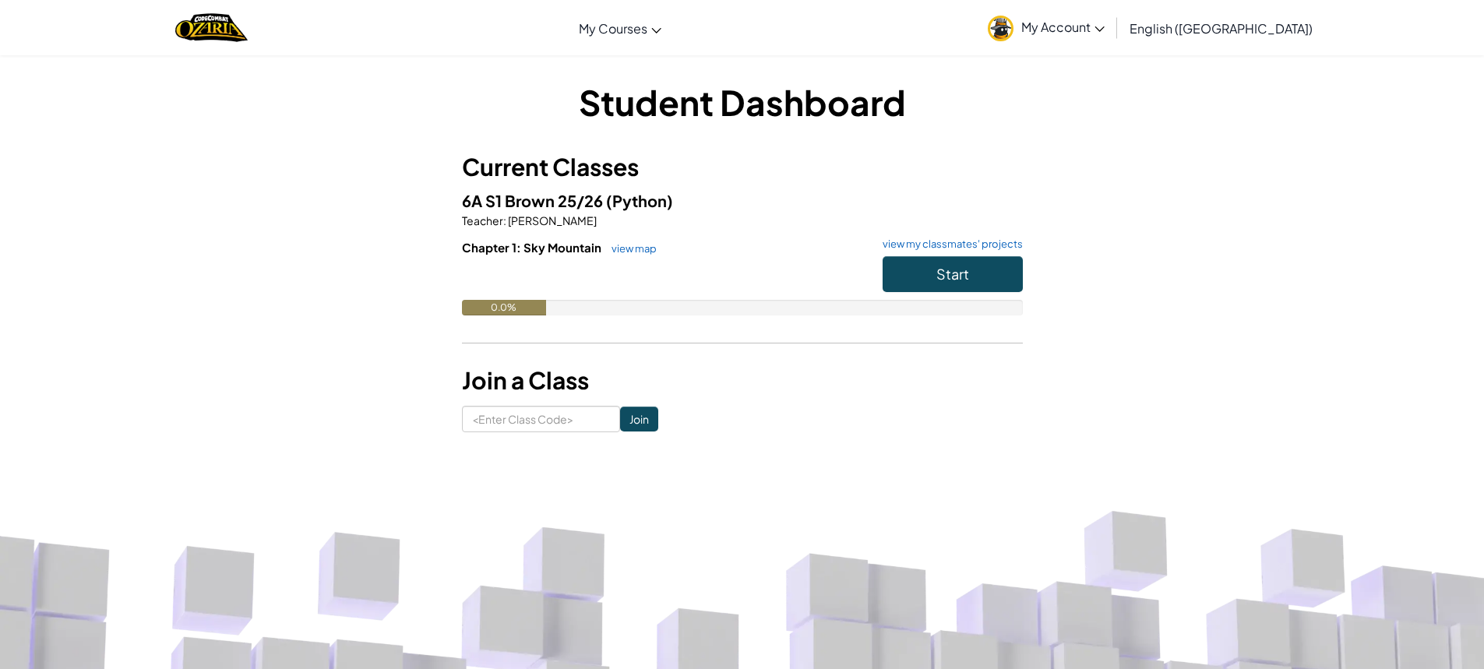
click at [1243, 352] on div "Student Dashboard Current Classes 6A S1 Brown 25/26 (Python) Teacher : [PERSON_…" at bounding box center [742, 255] width 1484 height 401
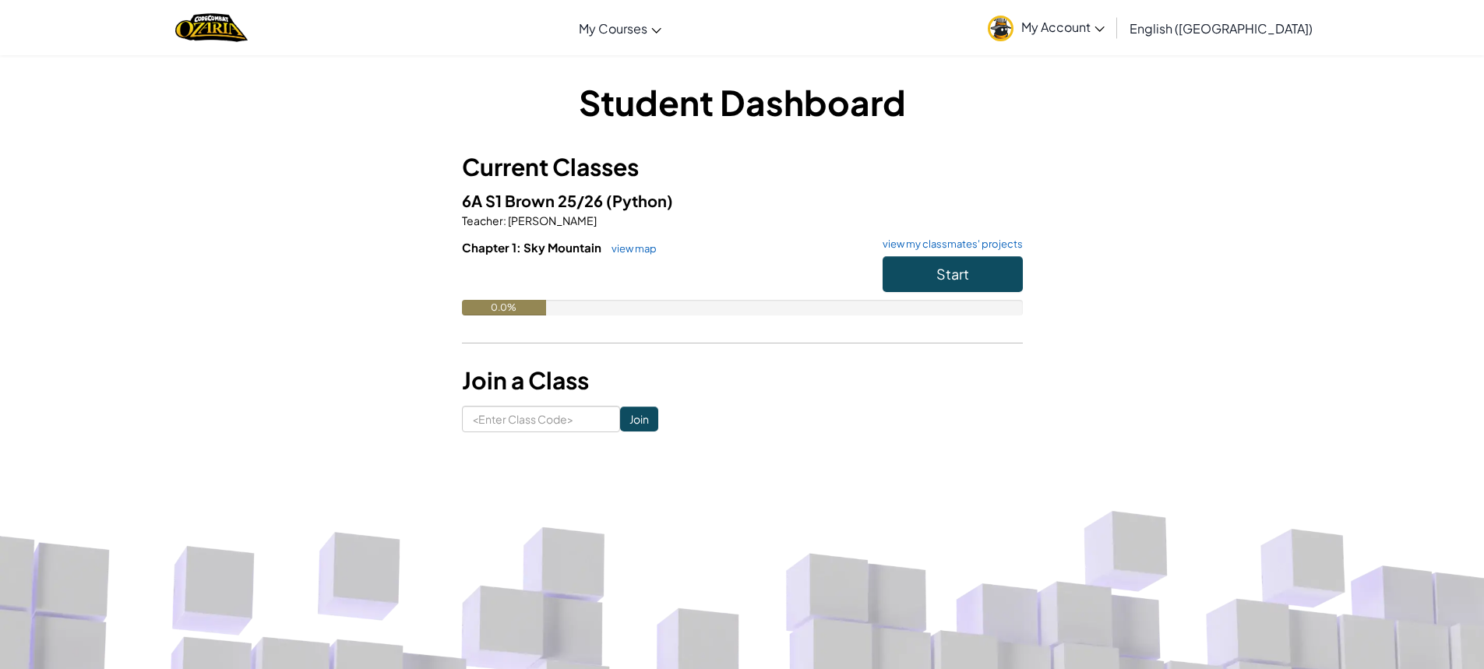
click at [1243, 352] on div "Student Dashboard Current Classes 6A S1 Brown 25/26 (Python) Teacher : [PERSON_…" at bounding box center [742, 255] width 1484 height 401
click at [1243, 354] on div "Student Dashboard Current Classes 6A S1 Brown 25/26 (Python) Teacher : [PERSON_…" at bounding box center [742, 255] width 1484 height 401
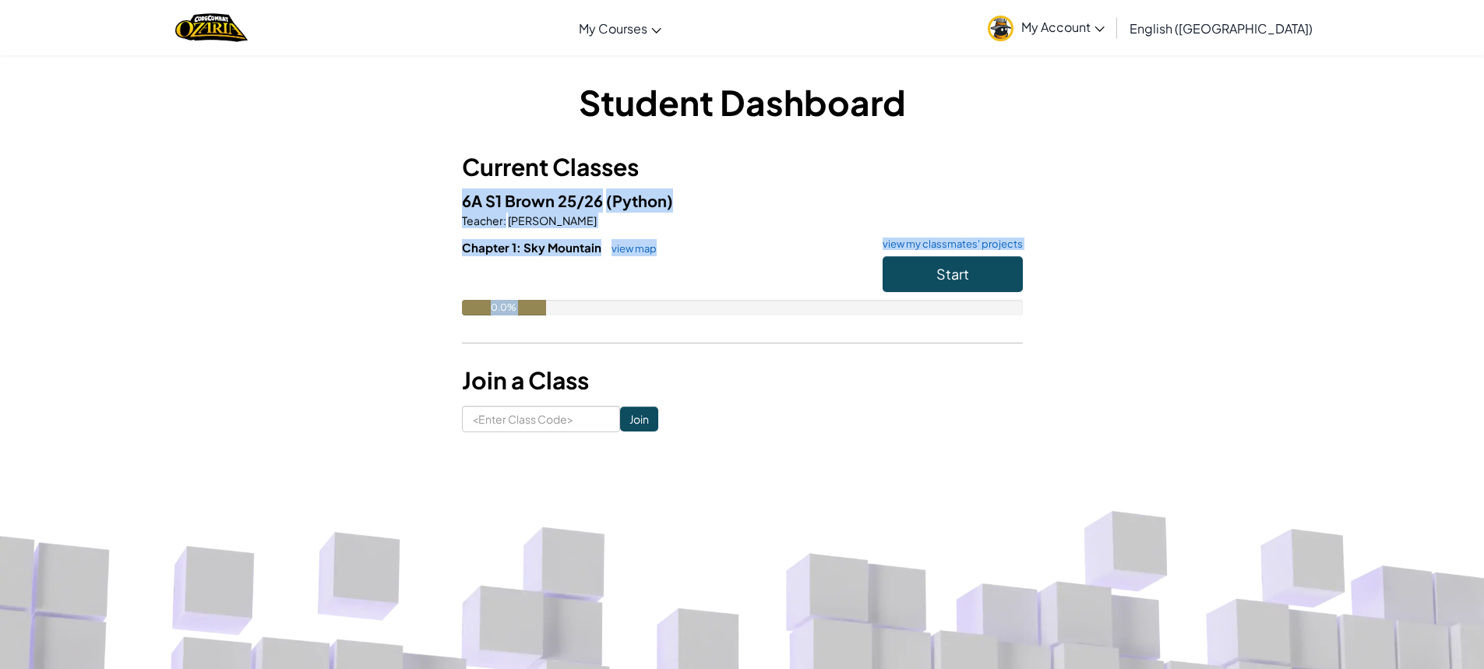
click at [1243, 354] on div "Student Dashboard Current Classes 6A S1 Brown 25/26 (Python) Teacher : [PERSON_…" at bounding box center [742, 255] width 1484 height 401
click at [1240, 355] on div "Student Dashboard Current Classes 6A S1 Brown 25/26 (Python) Teacher : [PERSON_…" at bounding box center [742, 255] width 1484 height 401
click at [1239, 355] on div "Student Dashboard Current Classes 6A S1 Brown 25/26 (Python) Teacher : [PERSON_…" at bounding box center [742, 255] width 1484 height 401
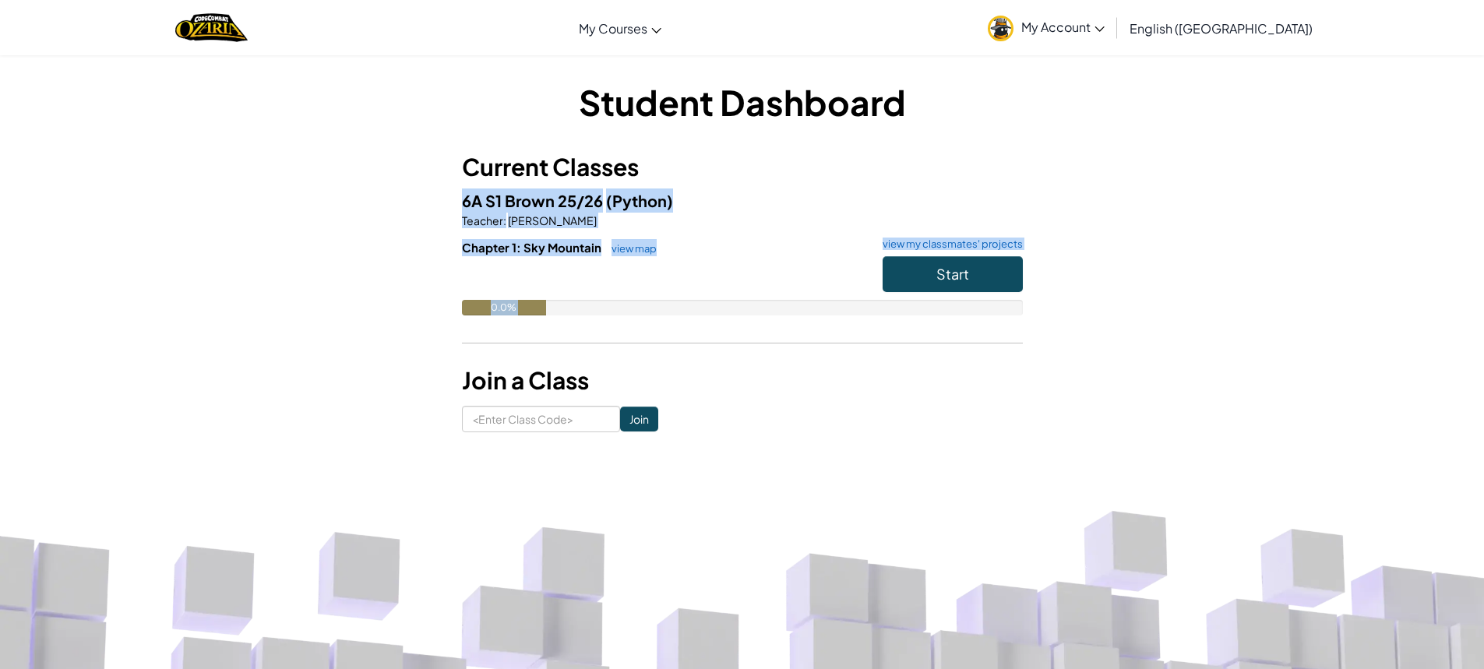
click at [1239, 355] on div "Student Dashboard Current Classes 6A S1 Brown 25/26 (Python) Teacher : [PERSON_…" at bounding box center [742, 255] width 1484 height 401
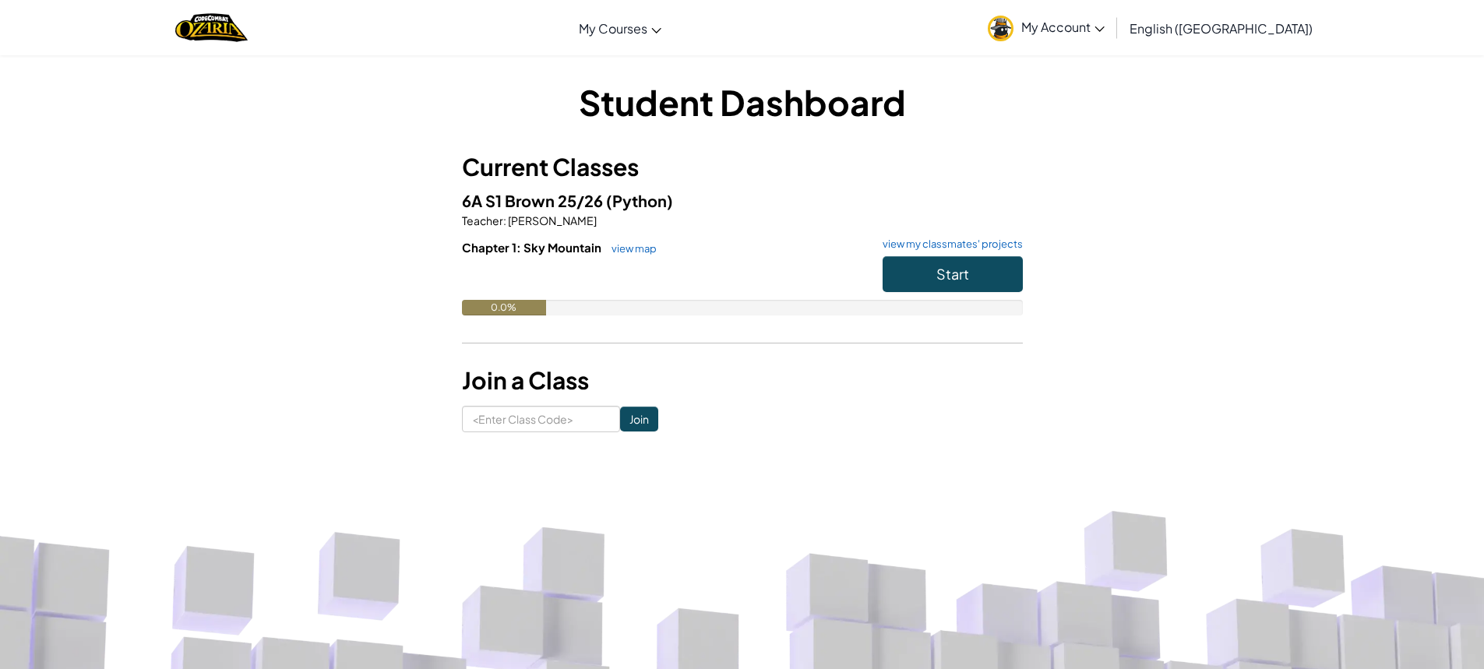
click at [1239, 355] on div "Student Dashboard Current Classes 6A S1 Brown 25/26 (Python) Teacher : [PERSON_…" at bounding box center [742, 255] width 1484 height 401
click at [1238, 355] on div "Student Dashboard Current Classes 6A S1 Brown 25/26 (Python) Teacher : [PERSON_…" at bounding box center [742, 255] width 1484 height 401
click at [1236, 355] on div "Student Dashboard Current Classes 6A S1 Brown 25/26 (Python) Teacher : [PERSON_…" at bounding box center [742, 255] width 1484 height 401
click at [1233, 358] on div "Student Dashboard Current Classes 6A S1 Brown 25/26 (Python) Teacher : [PERSON_…" at bounding box center [742, 255] width 1484 height 401
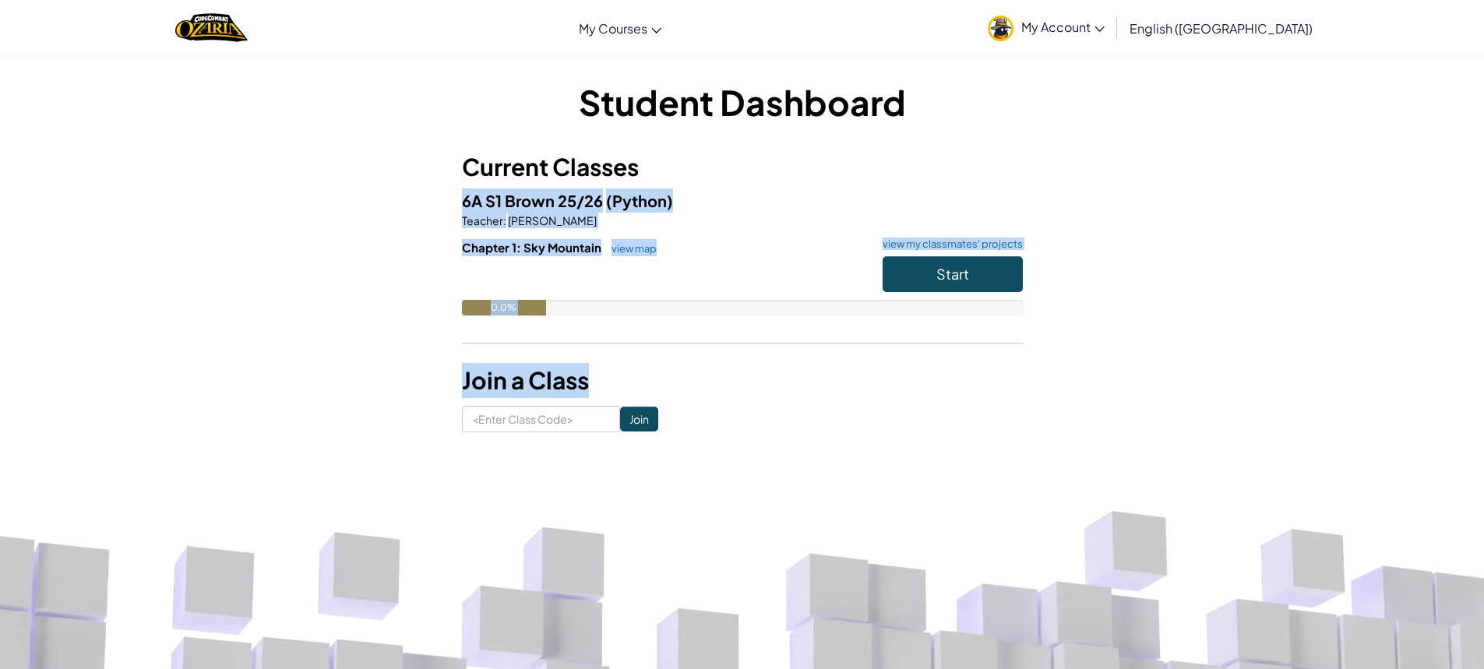
click at [1228, 361] on div "Student Dashboard Current Classes 6A S1 Brown 25/26 (Python) Teacher : [PERSON_…" at bounding box center [742, 255] width 1484 height 401
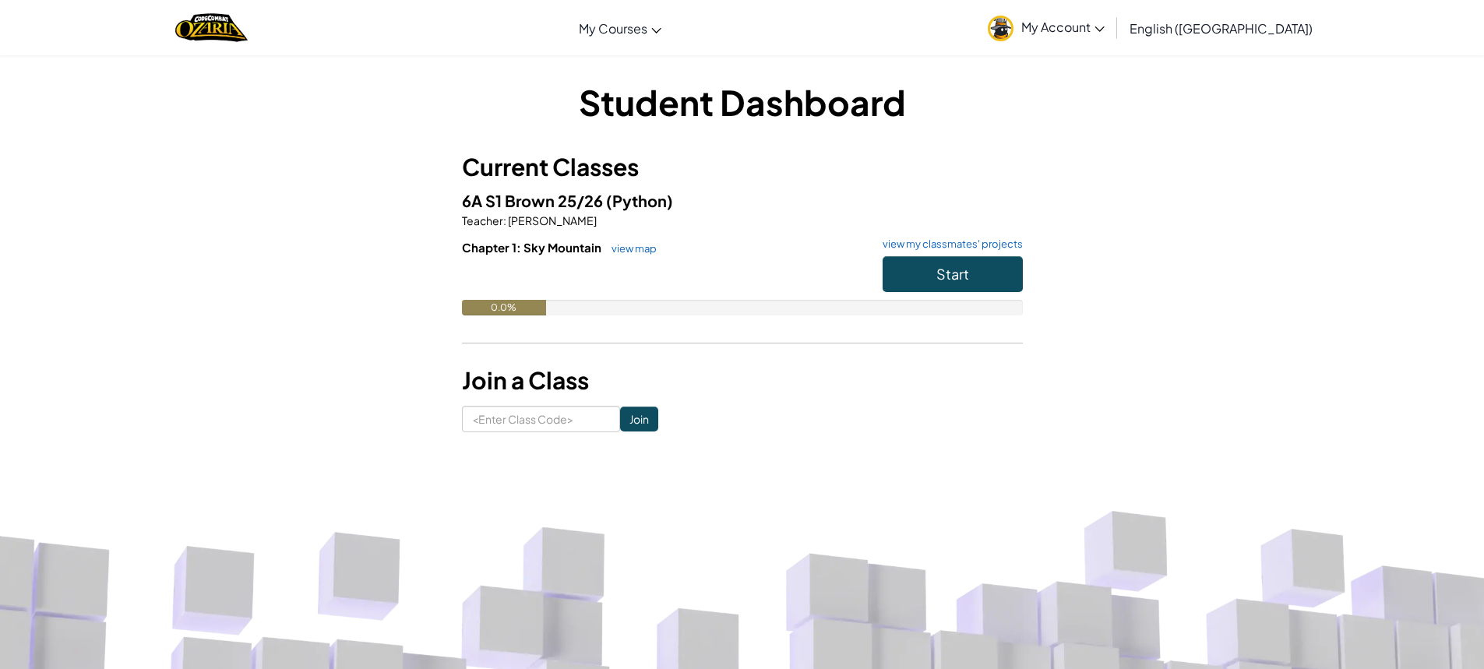
click at [1185, 421] on div "Student Dashboard Current Classes 6A S1 Brown 25/26 (Python) Teacher : [PERSON_…" at bounding box center [743, 255] width 912 height 355
click at [1014, 34] on img at bounding box center [1001, 29] width 26 height 26
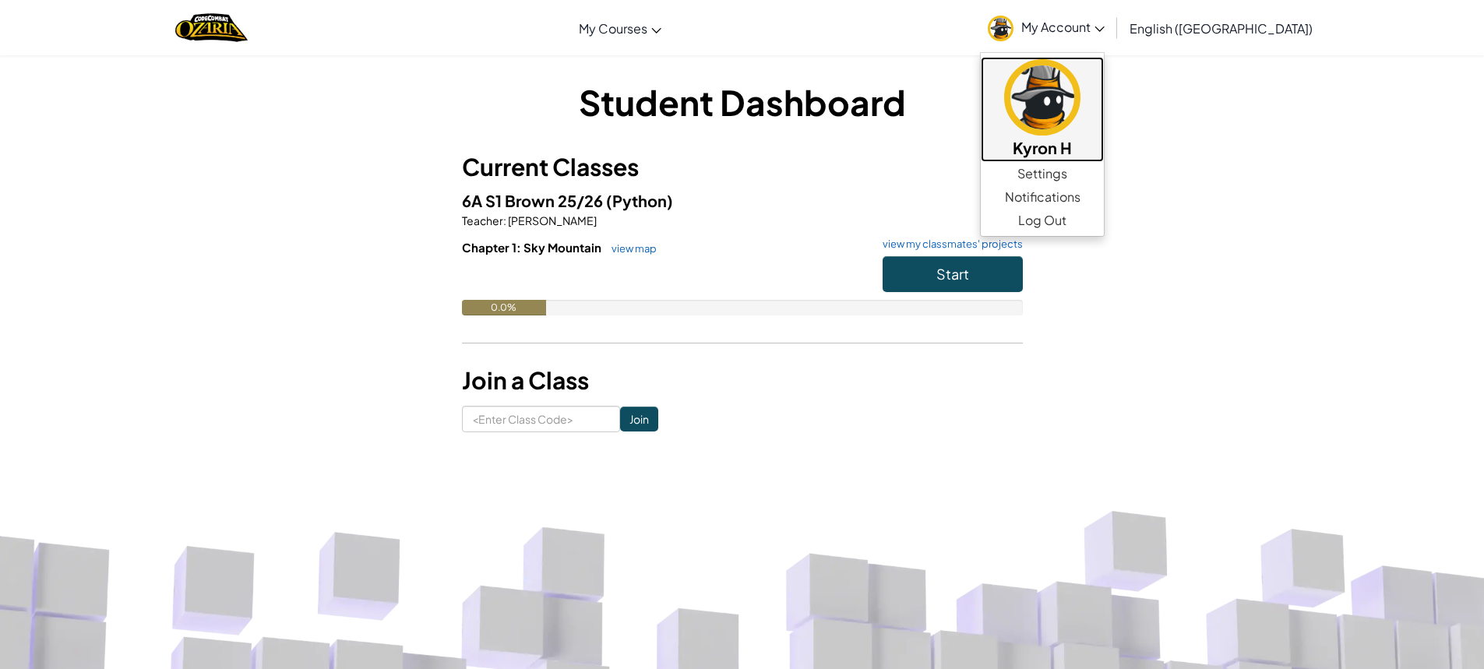
click at [1081, 98] on img at bounding box center [1042, 97] width 76 height 76
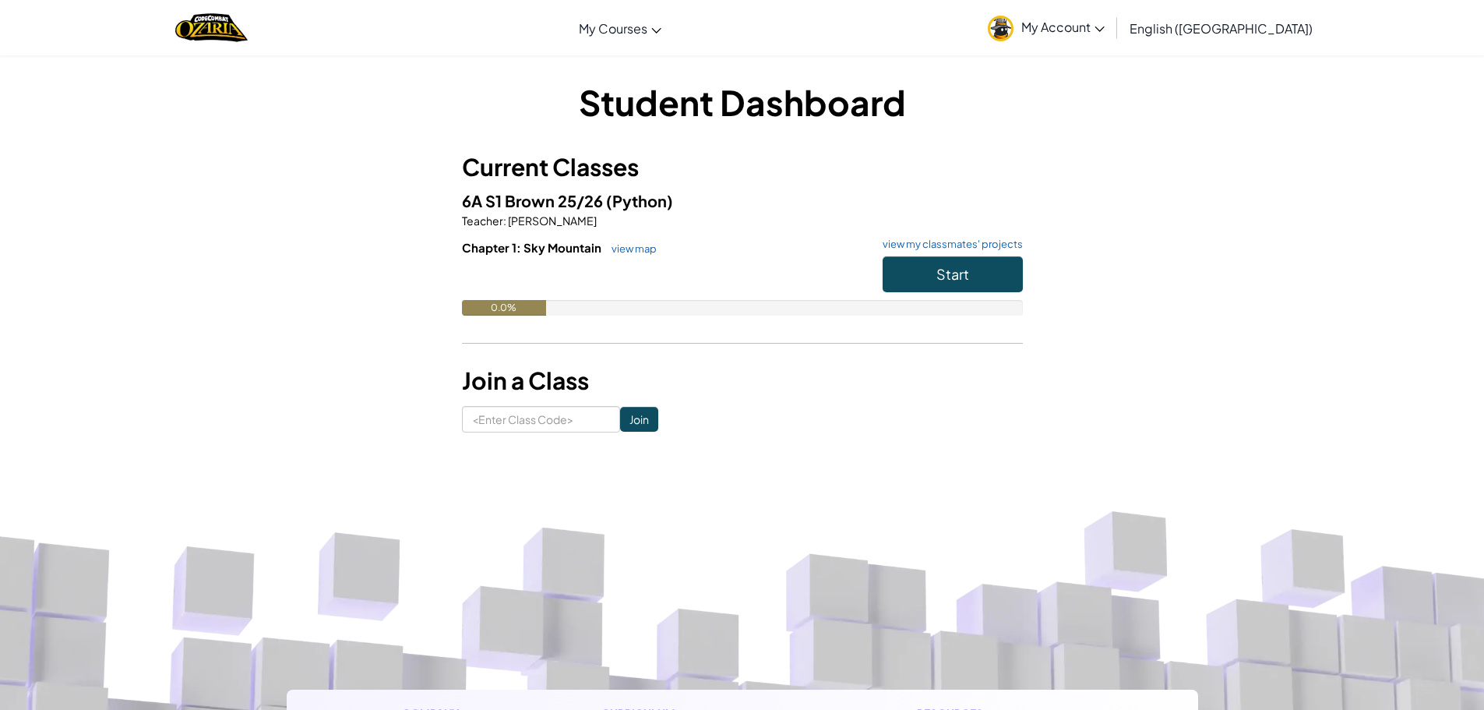
click at [1240, 31] on span "English ([GEOGRAPHIC_DATA])" at bounding box center [1221, 28] width 183 height 16
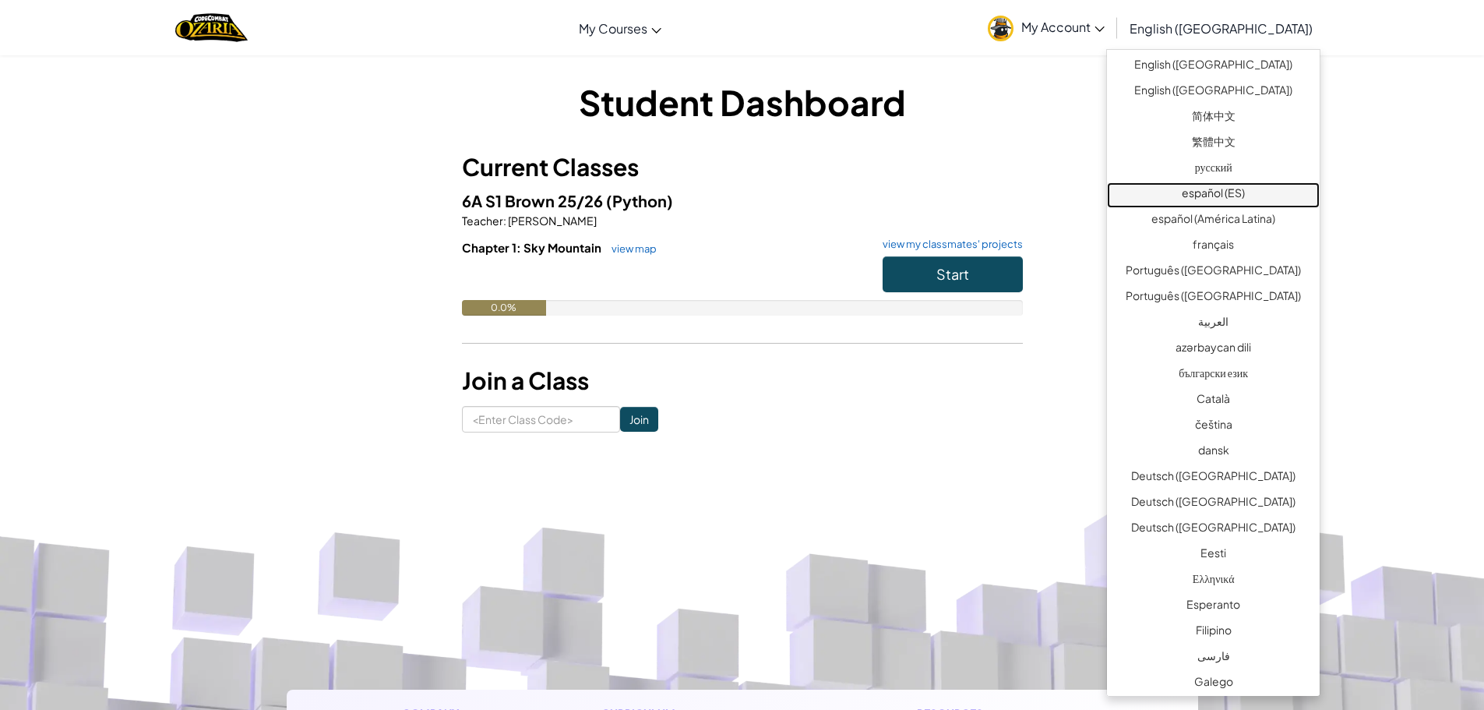
click at [1218, 196] on link "español (ES)" at bounding box center [1213, 195] width 213 height 26
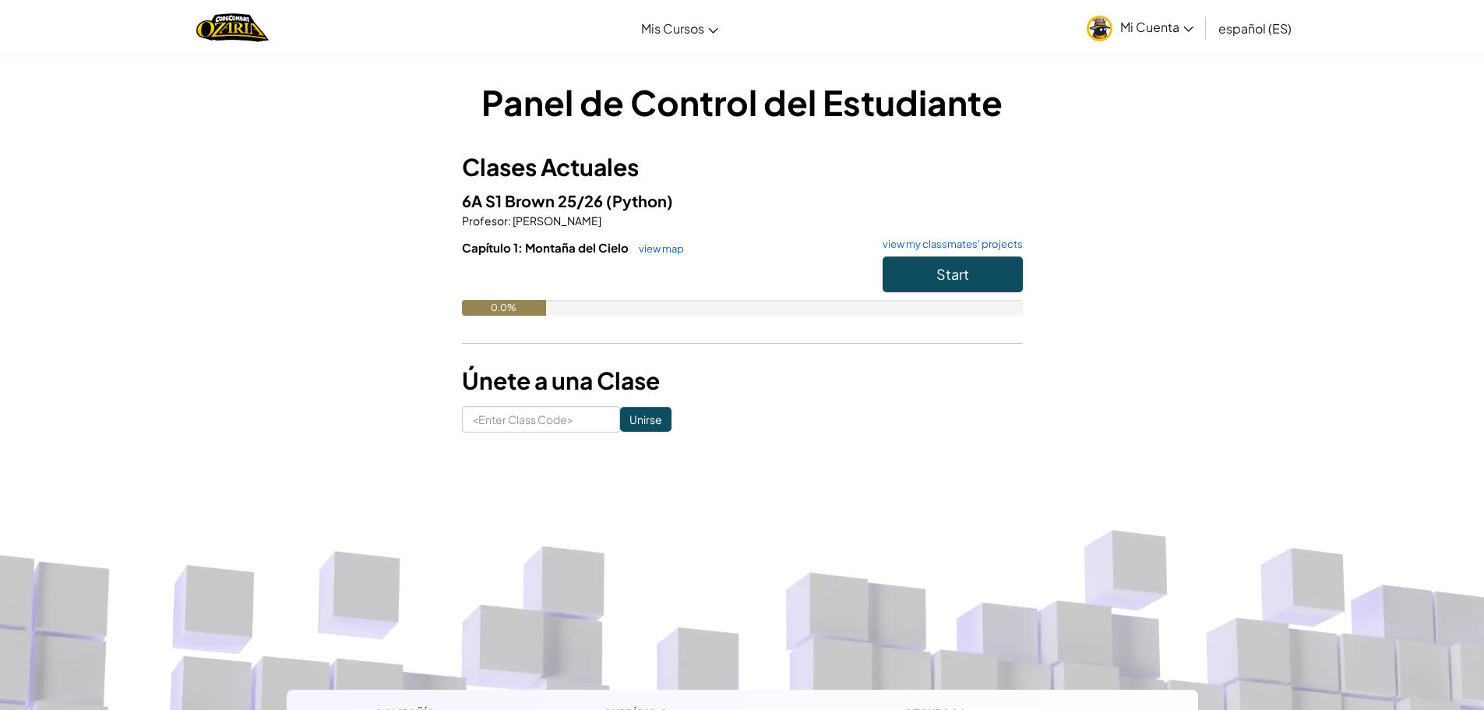
click at [1239, 28] on span "español (ES)" at bounding box center [1255, 28] width 73 height 16
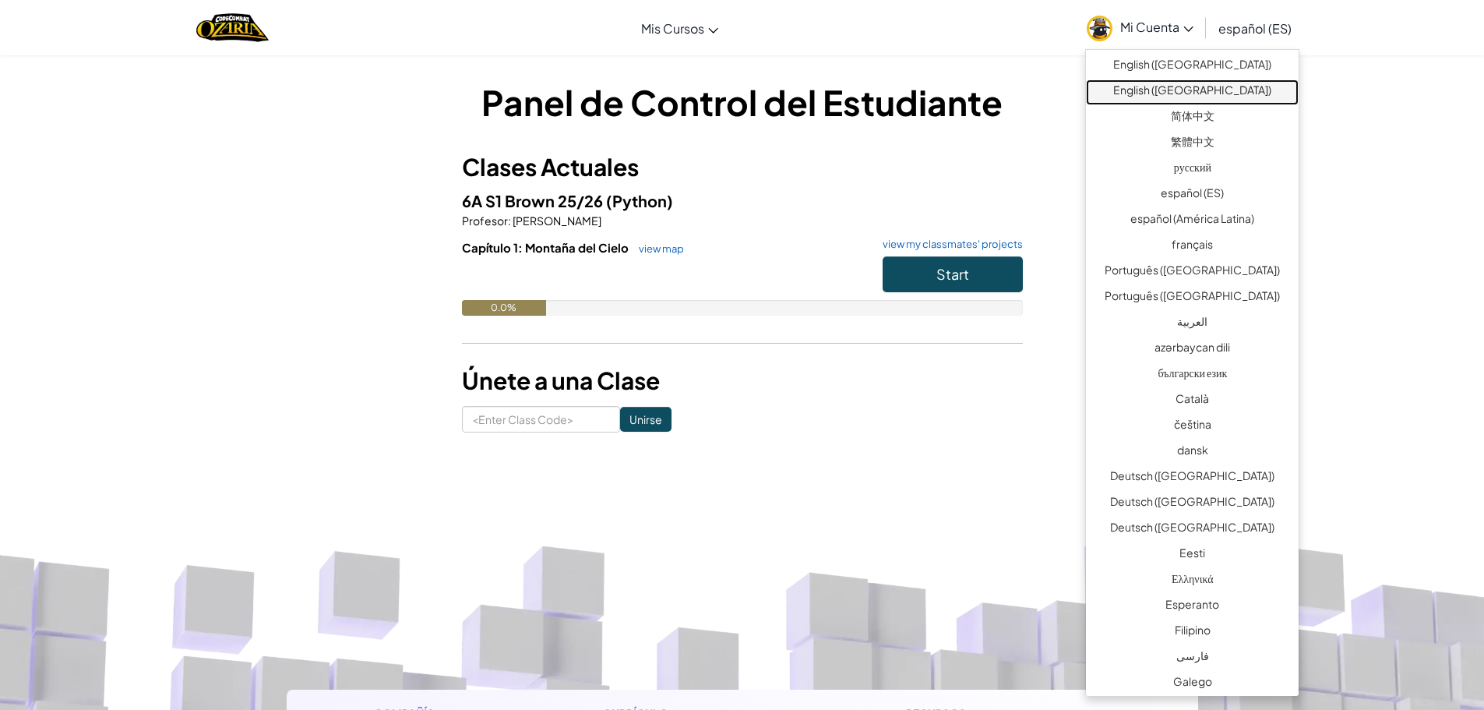
click at [1208, 83] on link "English ([GEOGRAPHIC_DATA])" at bounding box center [1192, 92] width 213 height 26
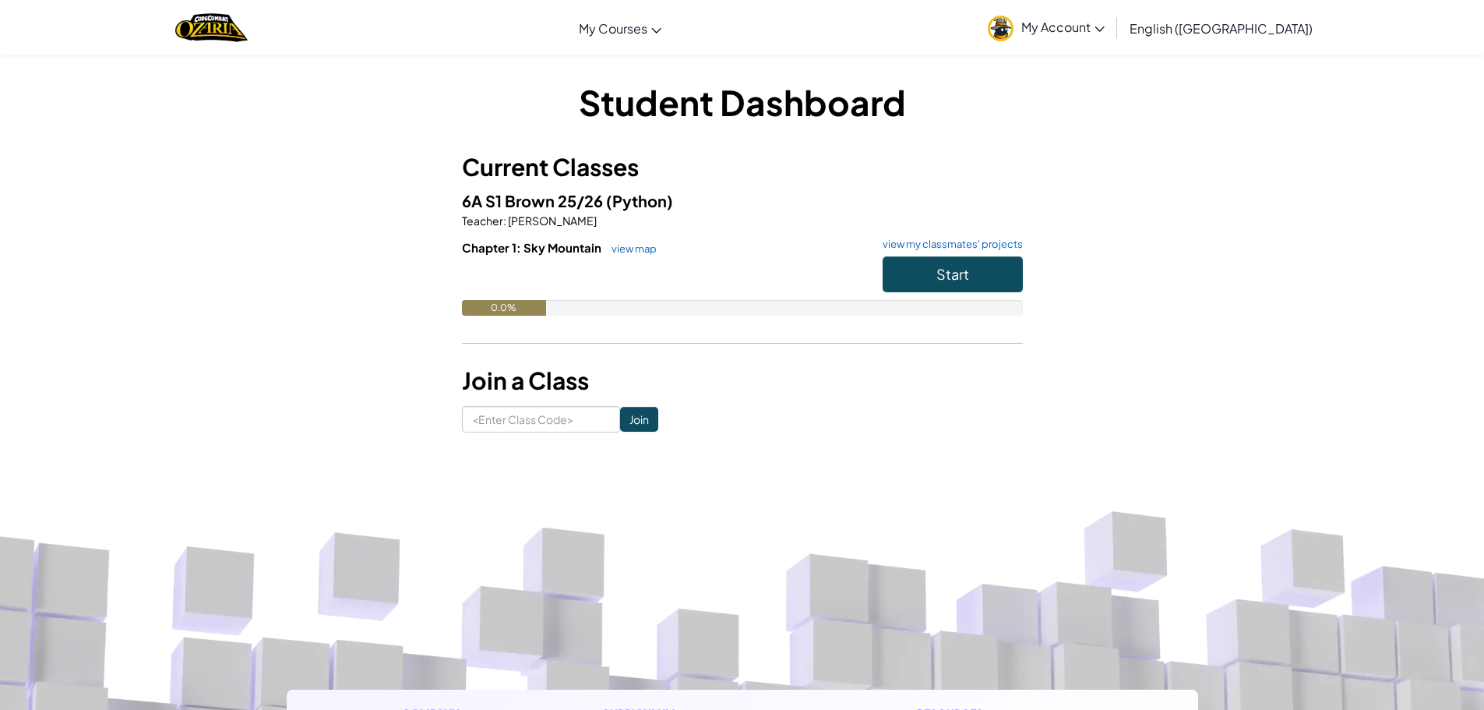
click at [1243, 30] on span "English ([GEOGRAPHIC_DATA])" at bounding box center [1221, 28] width 183 height 16
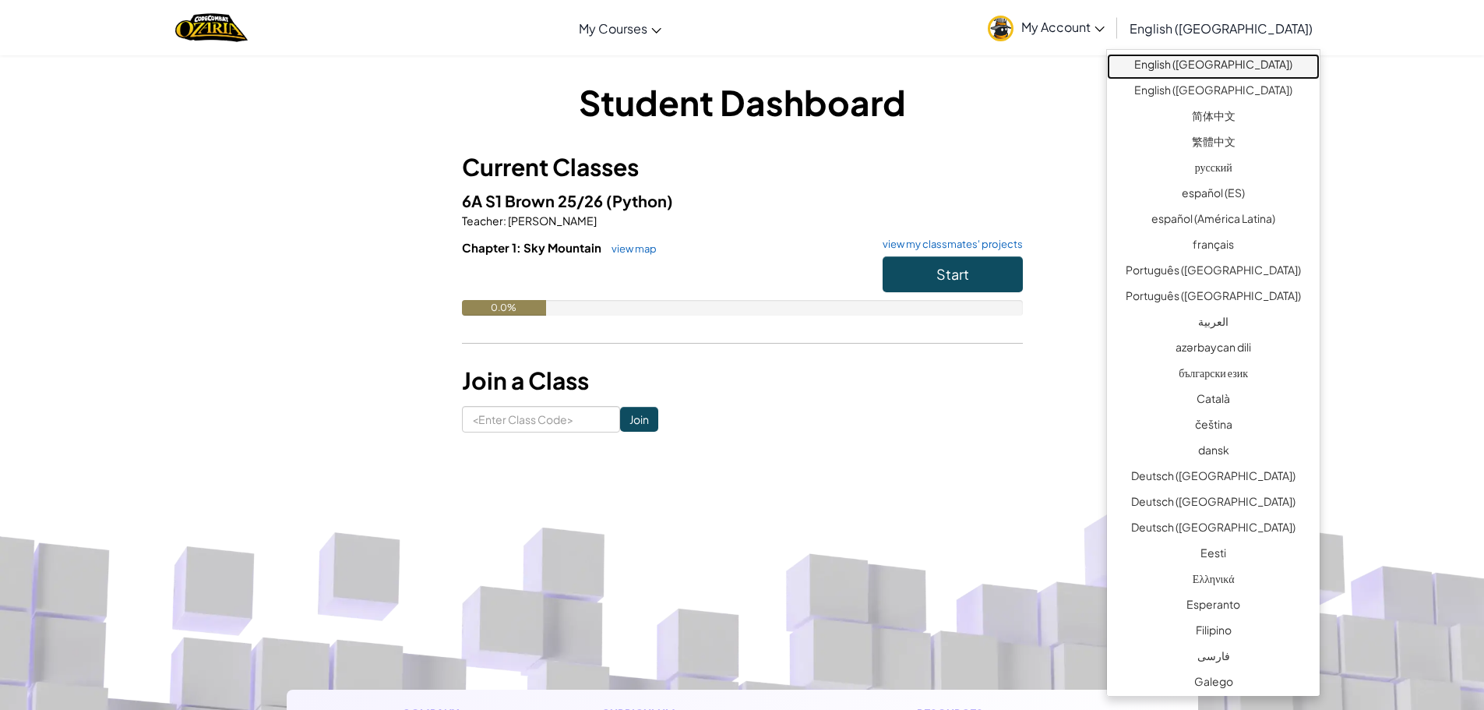
click at [1220, 65] on link "English ([GEOGRAPHIC_DATA])" at bounding box center [1213, 67] width 213 height 26
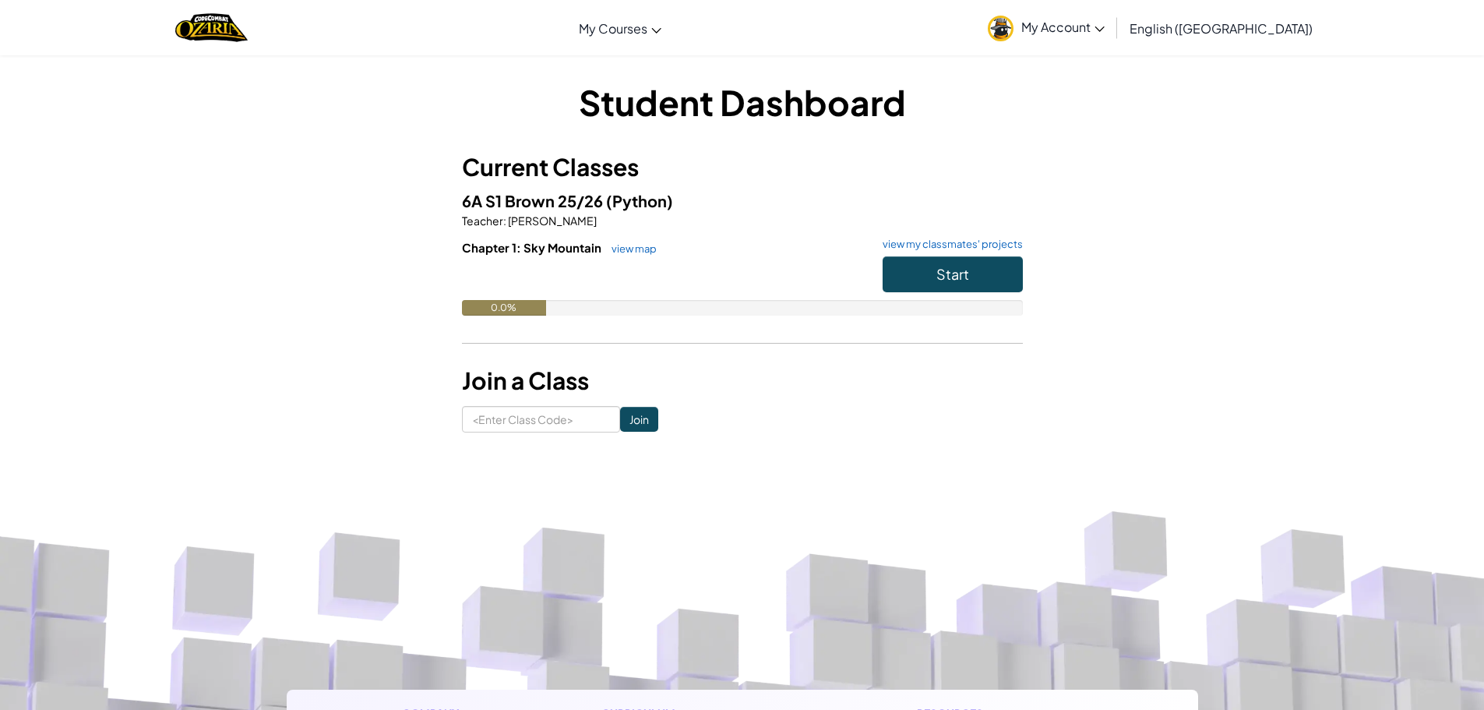
click at [1233, 30] on span "English ([GEOGRAPHIC_DATA])" at bounding box center [1221, 28] width 183 height 16
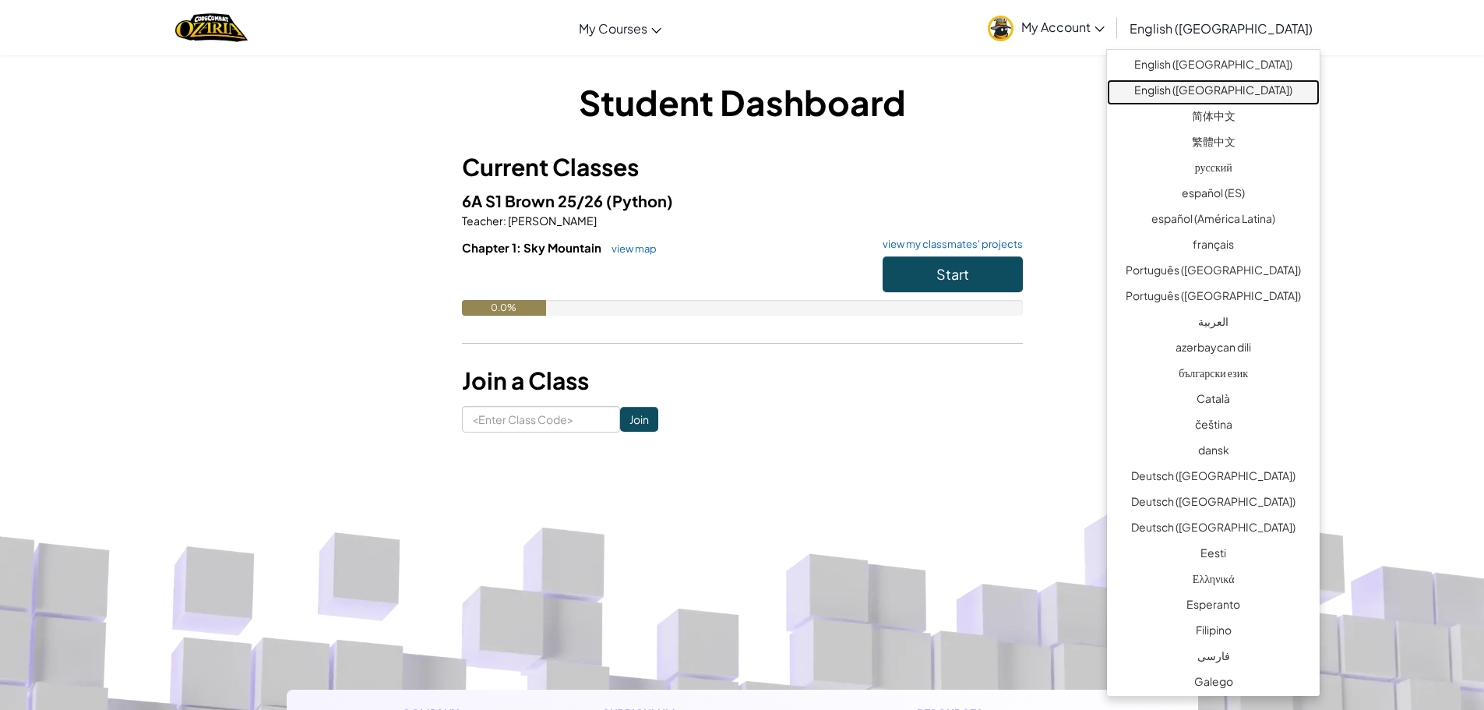
click at [1226, 93] on link "English ([GEOGRAPHIC_DATA])" at bounding box center [1213, 92] width 213 height 26
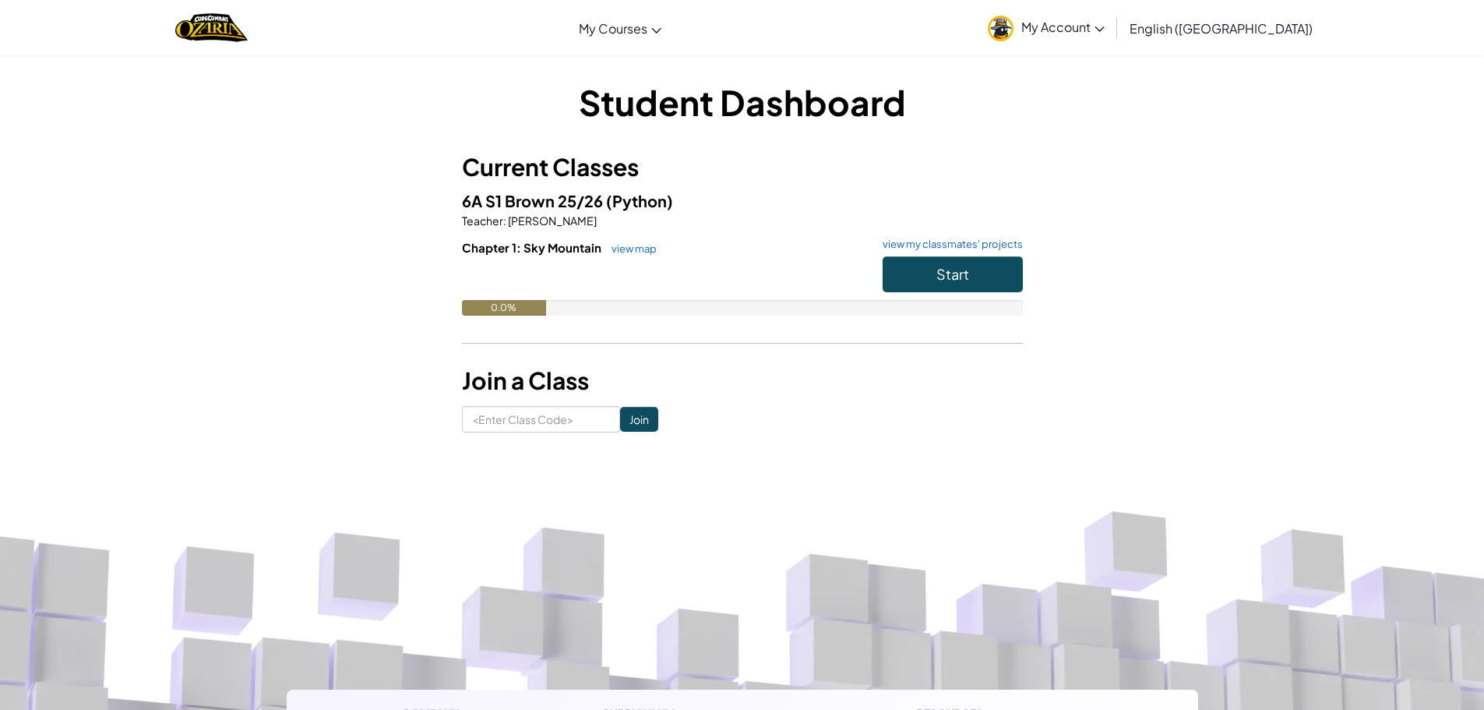
click at [1227, 31] on span "English ([GEOGRAPHIC_DATA])" at bounding box center [1221, 28] width 183 height 16
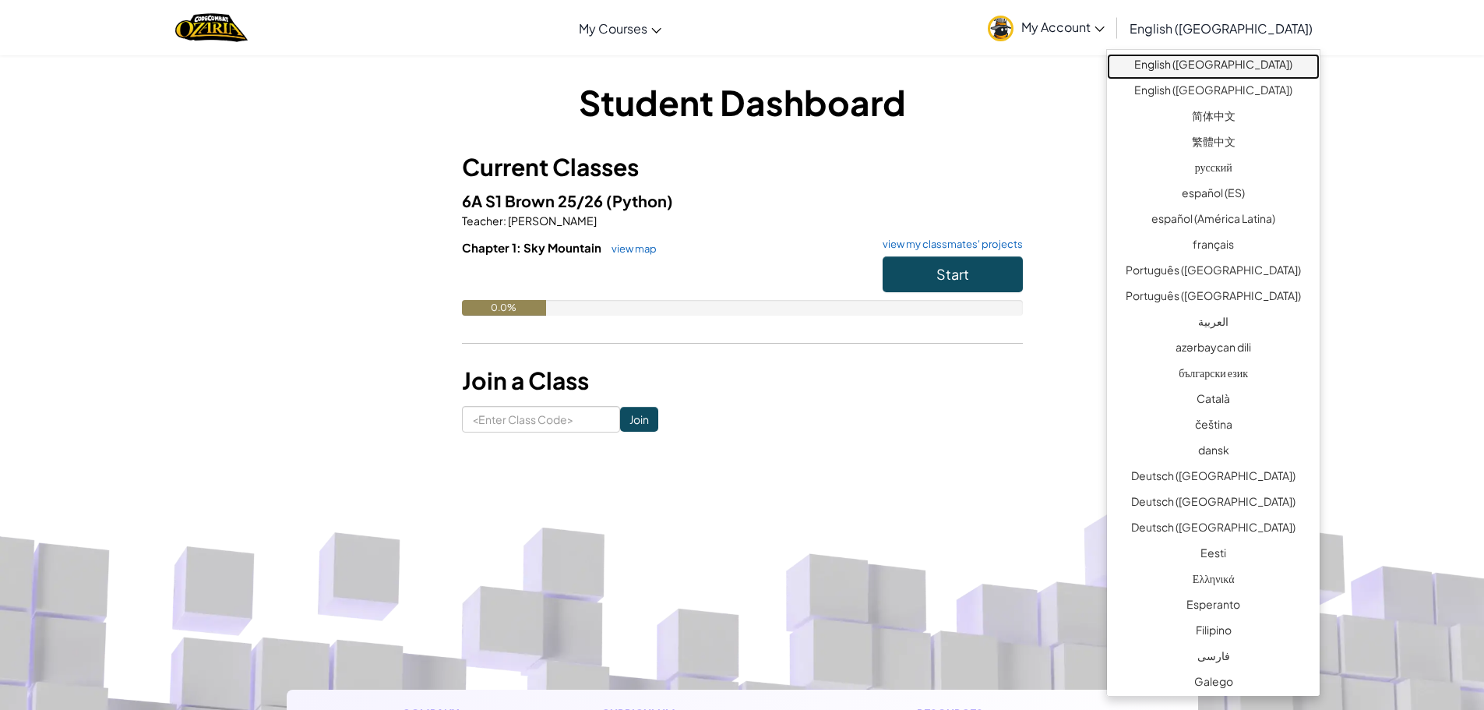
click at [1216, 62] on link "English ([GEOGRAPHIC_DATA])" at bounding box center [1213, 67] width 213 height 26
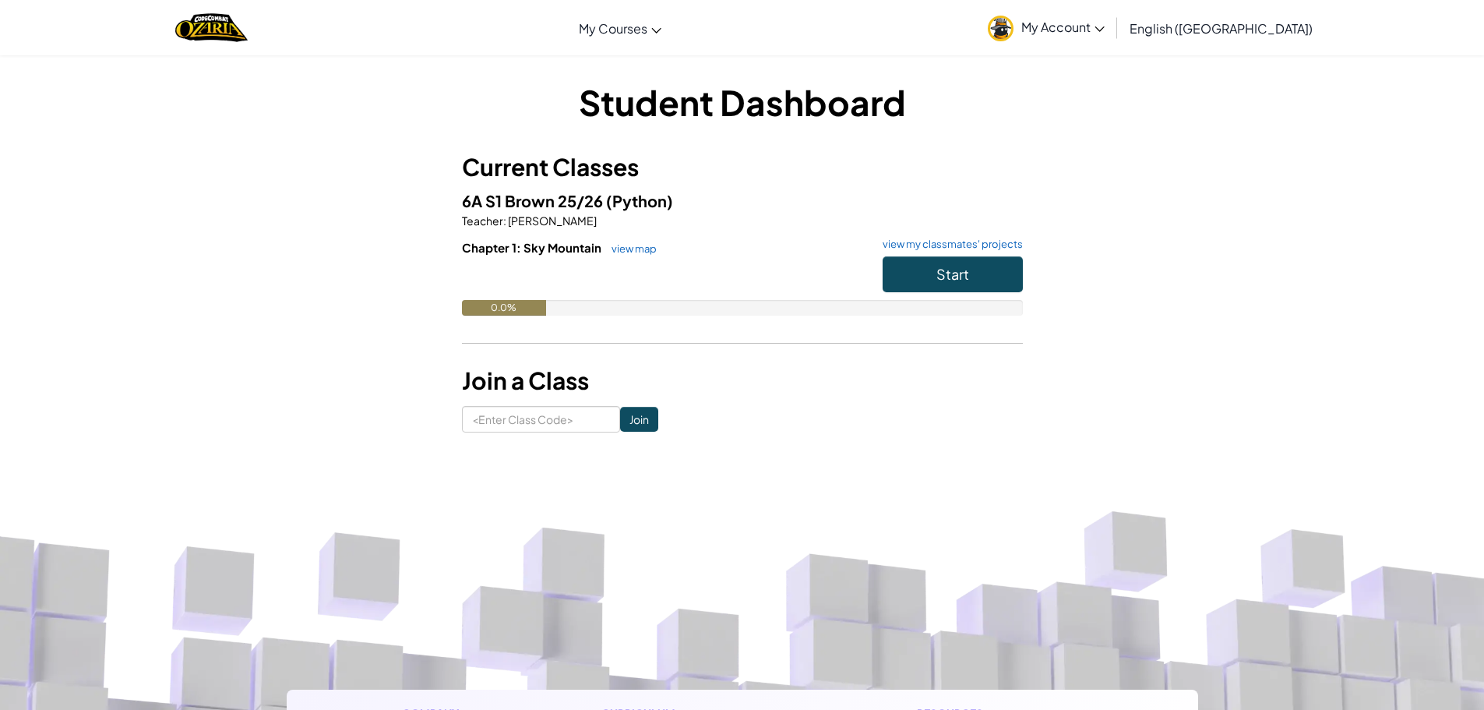
click at [1251, 26] on span "English ([GEOGRAPHIC_DATA])" at bounding box center [1221, 28] width 183 height 16
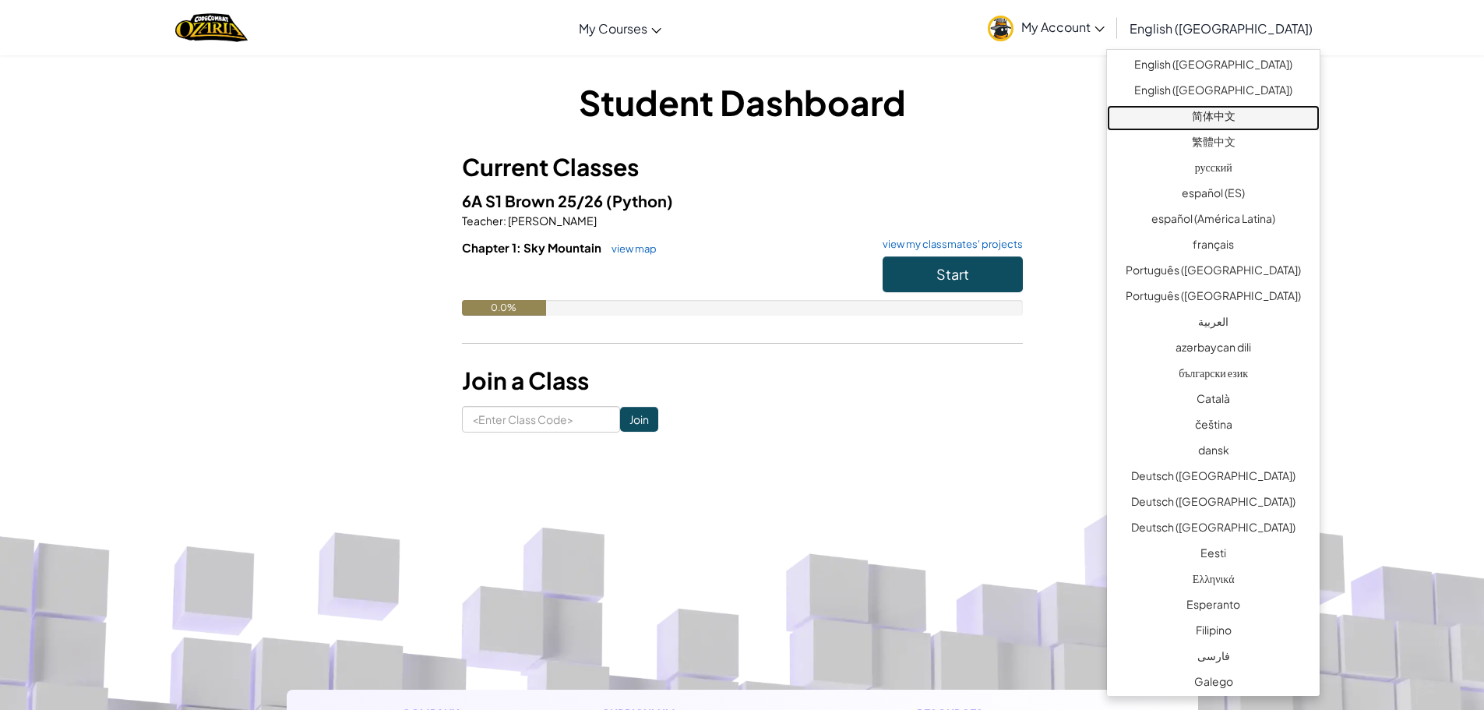
click at [1221, 118] on link "简体中文" at bounding box center [1213, 118] width 213 height 26
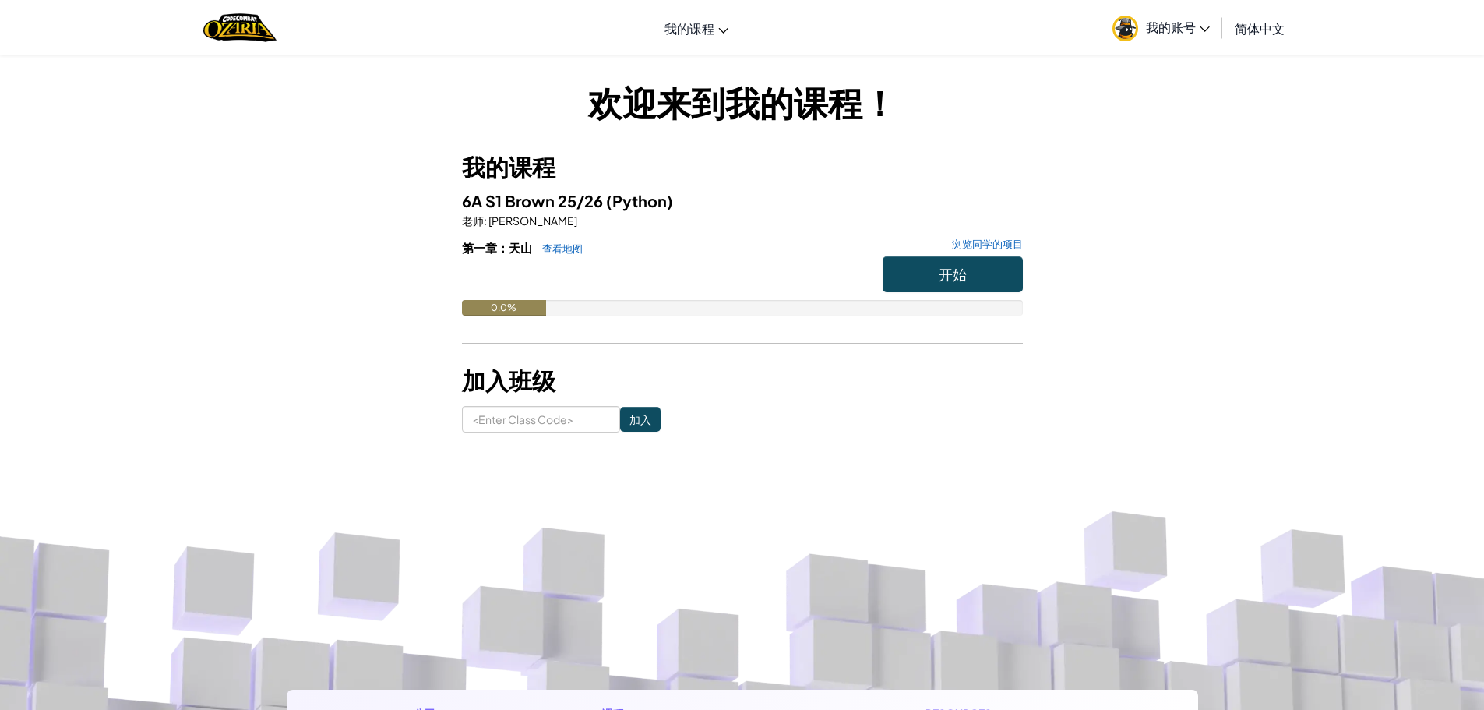
click at [1244, 33] on span "简体中文" at bounding box center [1260, 28] width 50 height 16
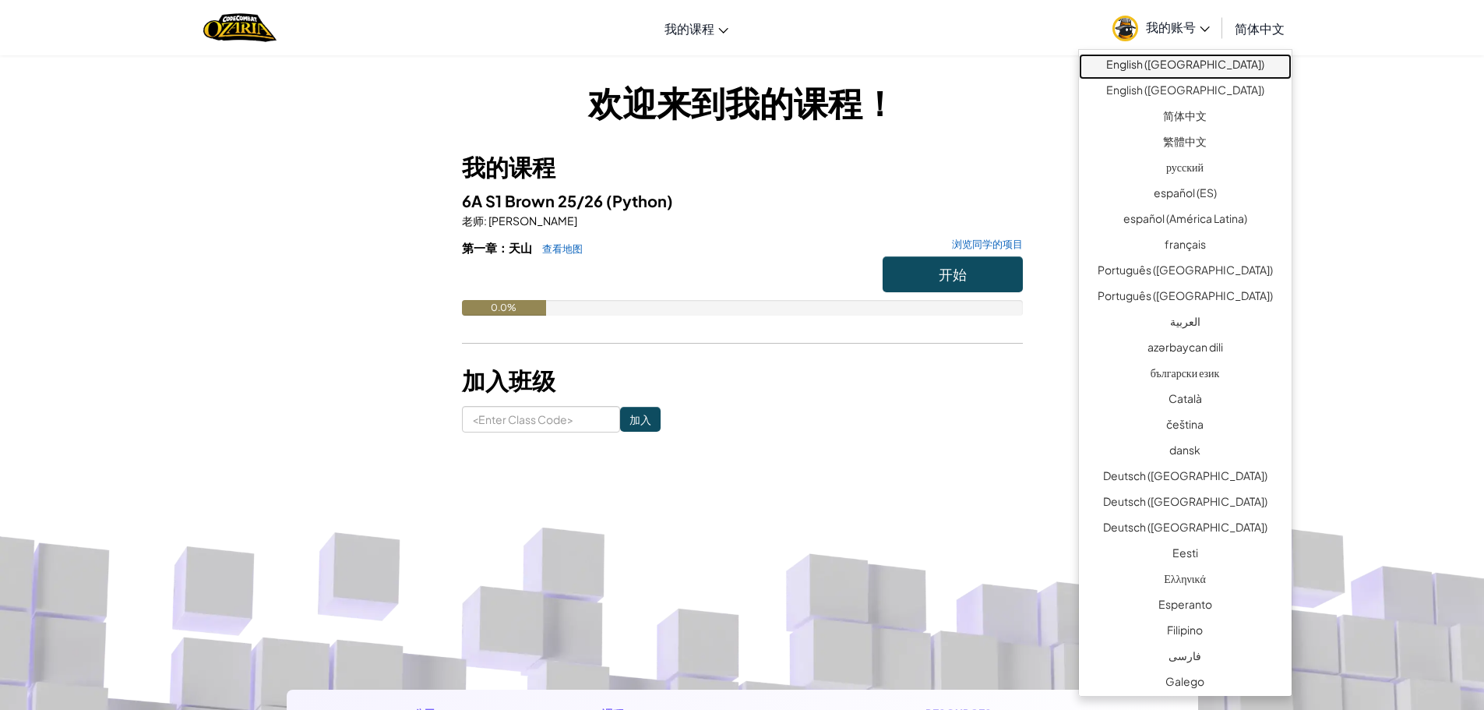
click at [1243, 66] on link "English ([GEOGRAPHIC_DATA])" at bounding box center [1185, 67] width 213 height 26
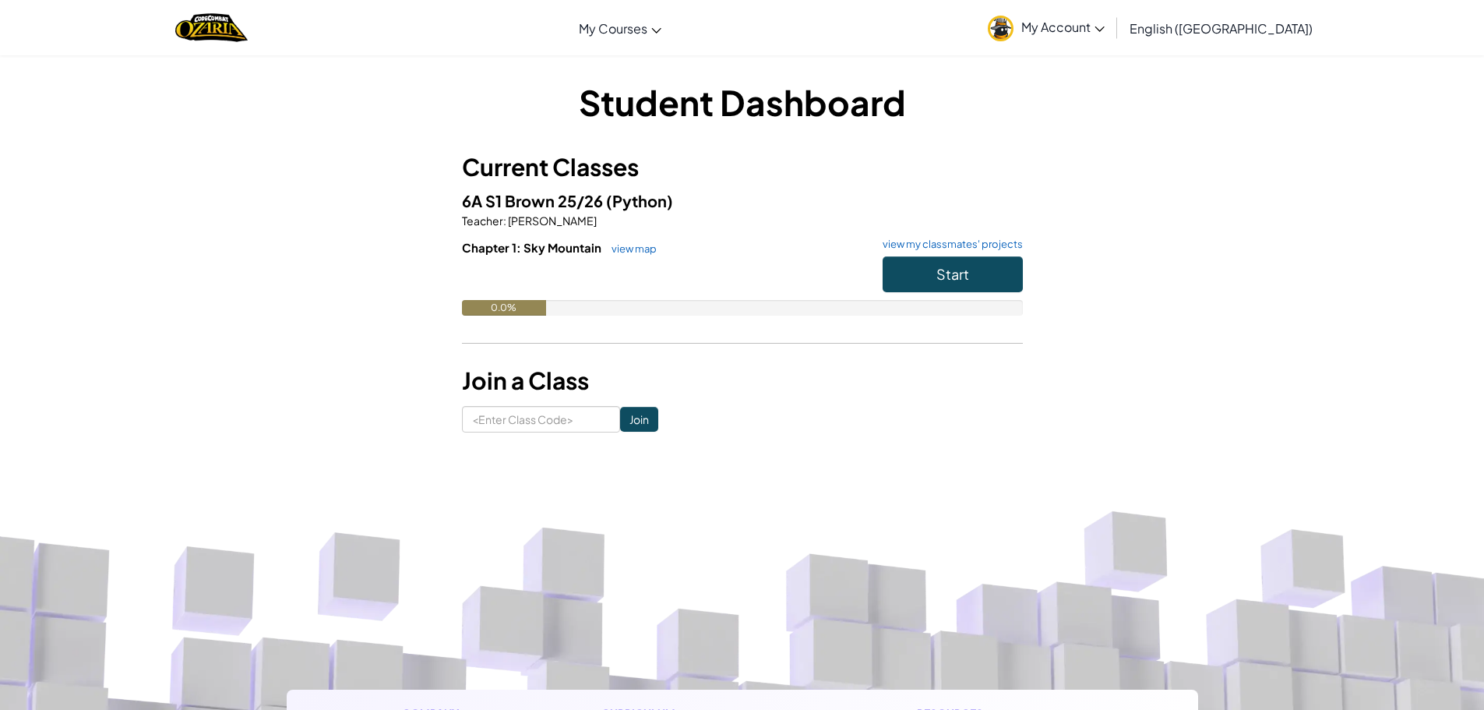
click at [1244, 27] on span "English ([GEOGRAPHIC_DATA])" at bounding box center [1221, 28] width 183 height 16
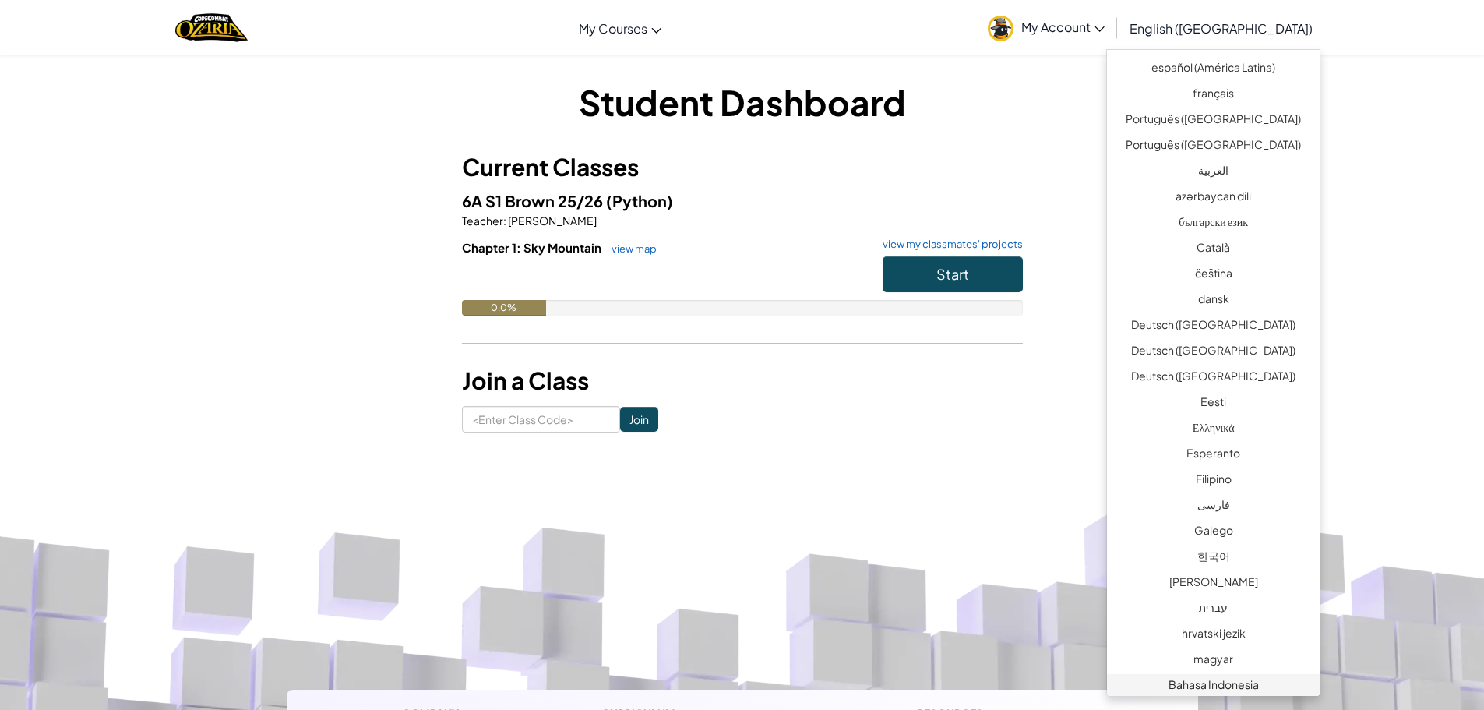
scroll to position [73, 0]
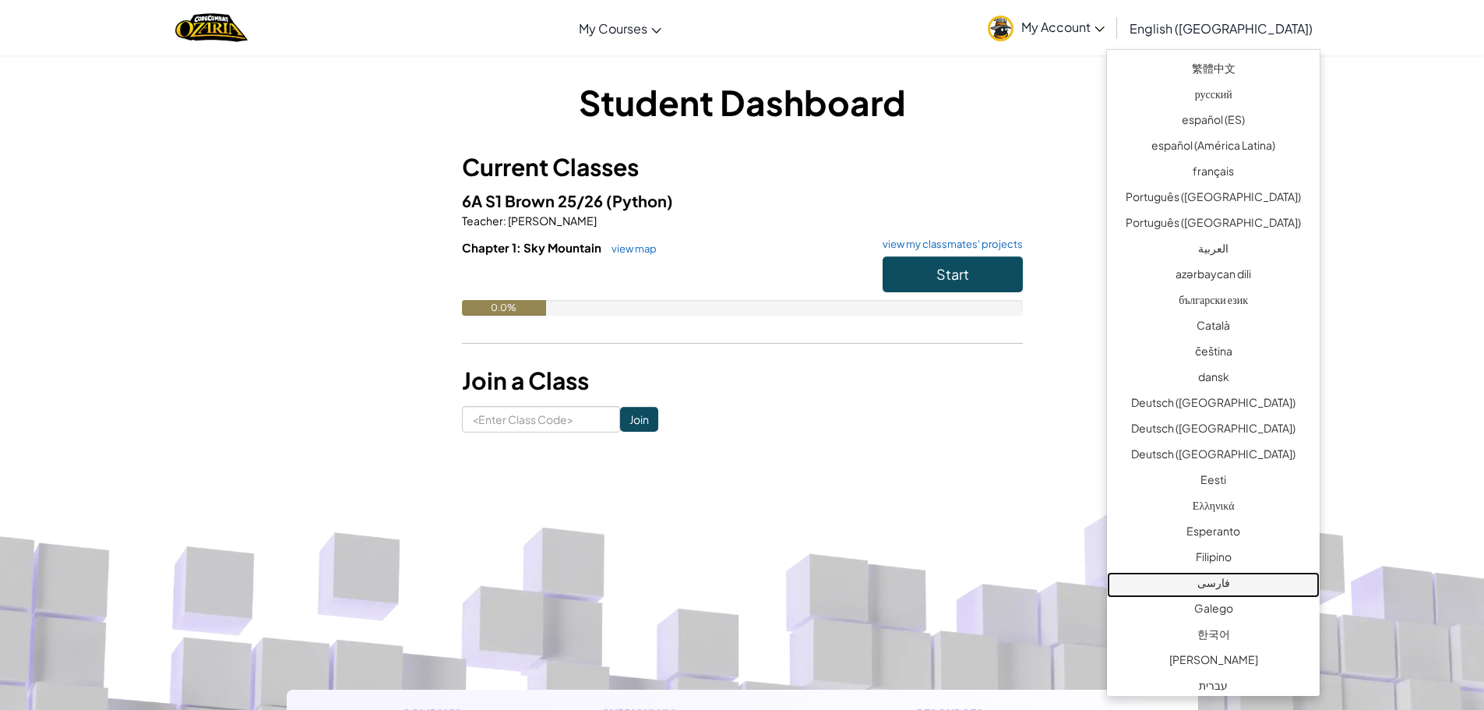
click at [1222, 588] on link "فارسی" at bounding box center [1213, 585] width 213 height 26
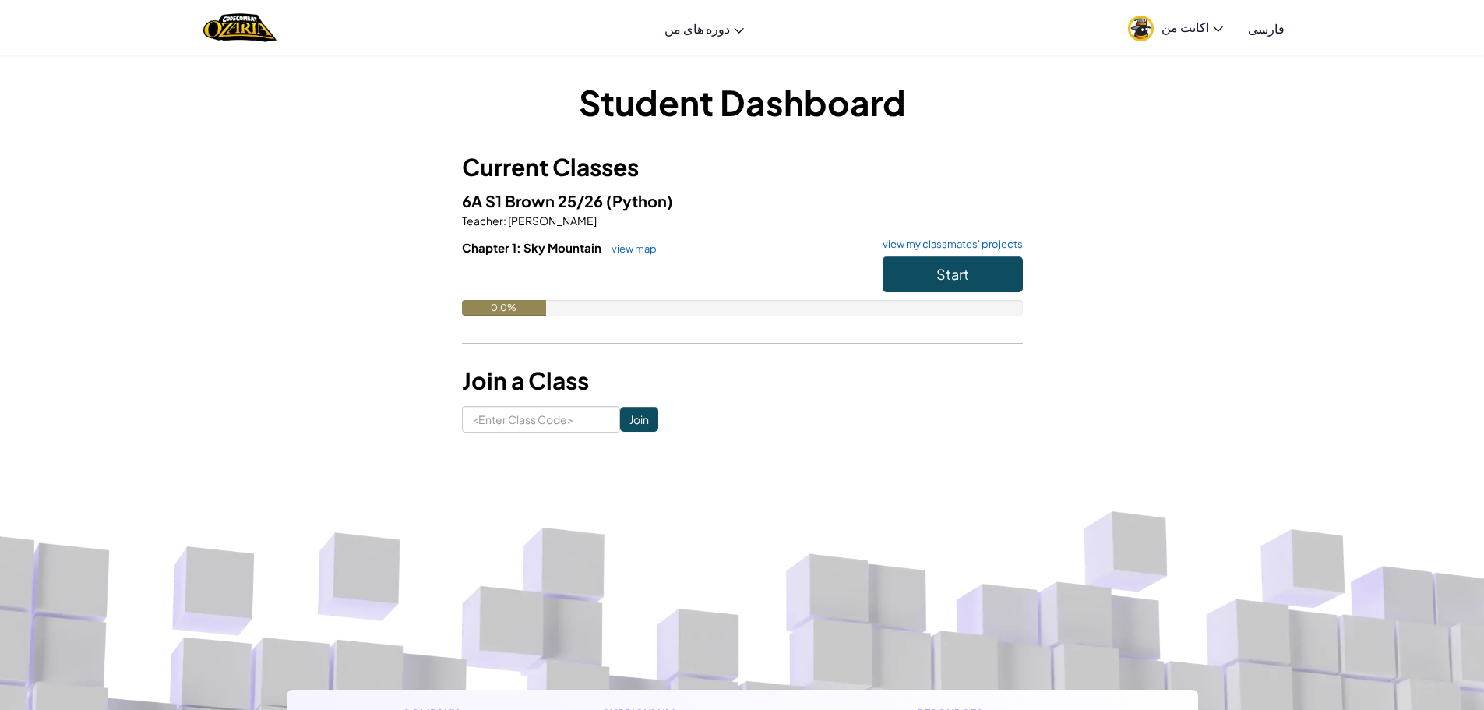
click at [1195, 33] on span "اکانت من" at bounding box center [1193, 27] width 62 height 16
click at [1257, 33] on span "فارسی" at bounding box center [1266, 28] width 37 height 16
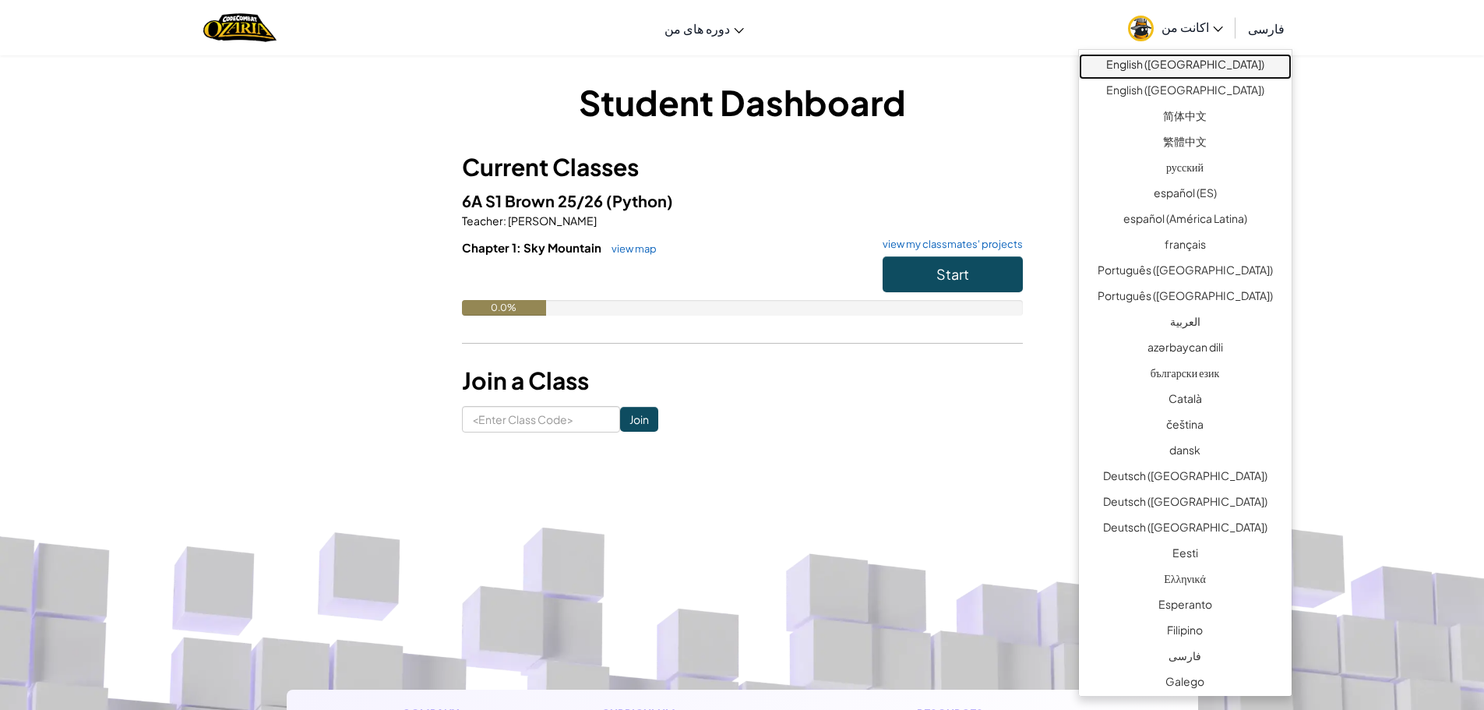
click at [1212, 68] on link "English ([GEOGRAPHIC_DATA])" at bounding box center [1185, 67] width 213 height 26
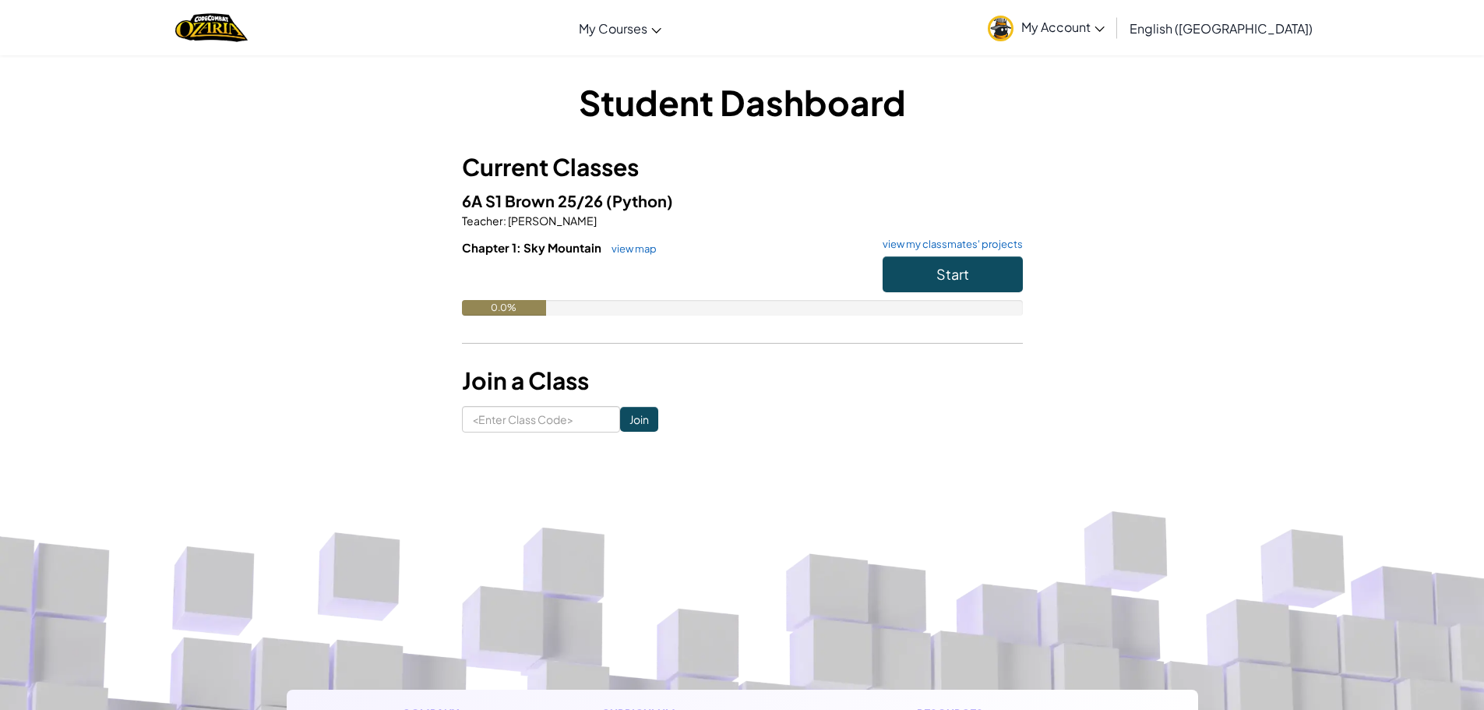
click at [1261, 42] on link "English ([GEOGRAPHIC_DATA])" at bounding box center [1221, 28] width 199 height 42
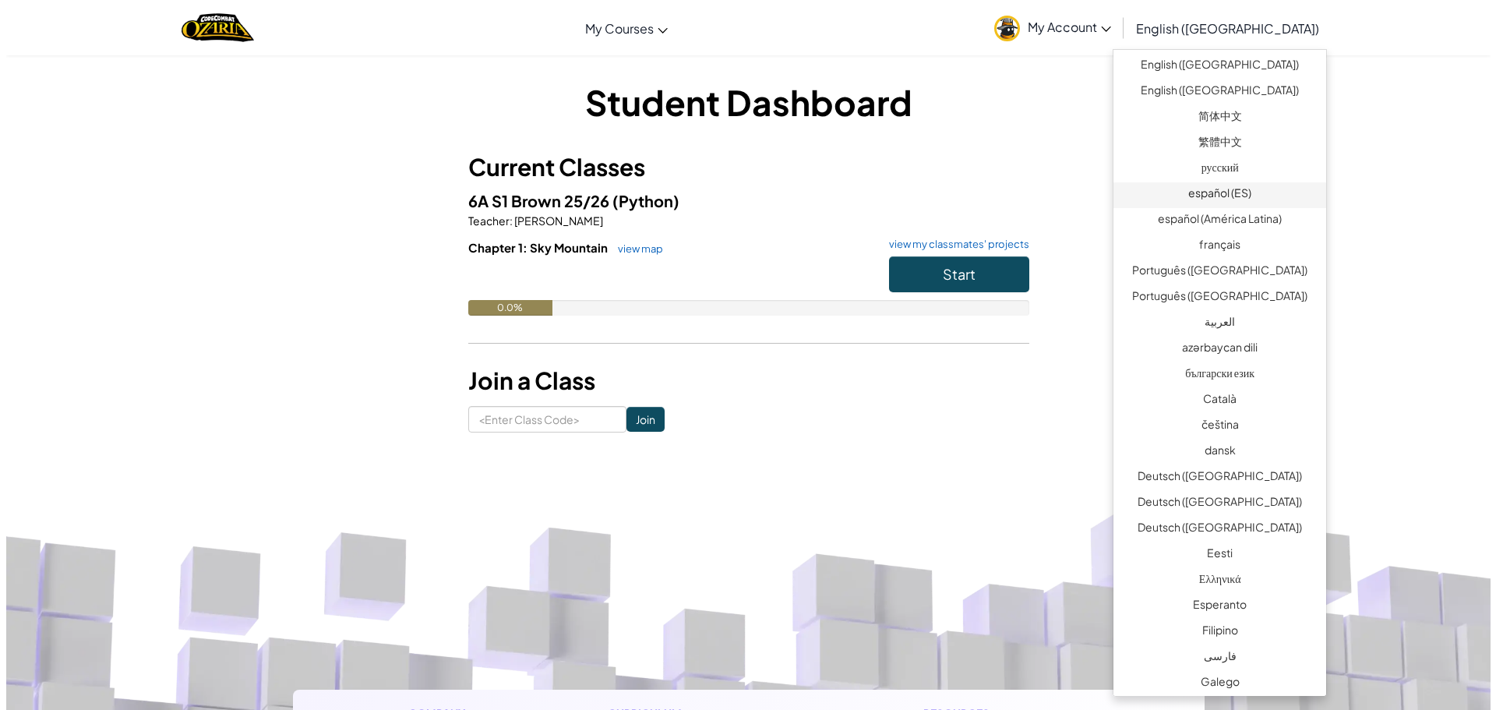
scroll to position [78, 0]
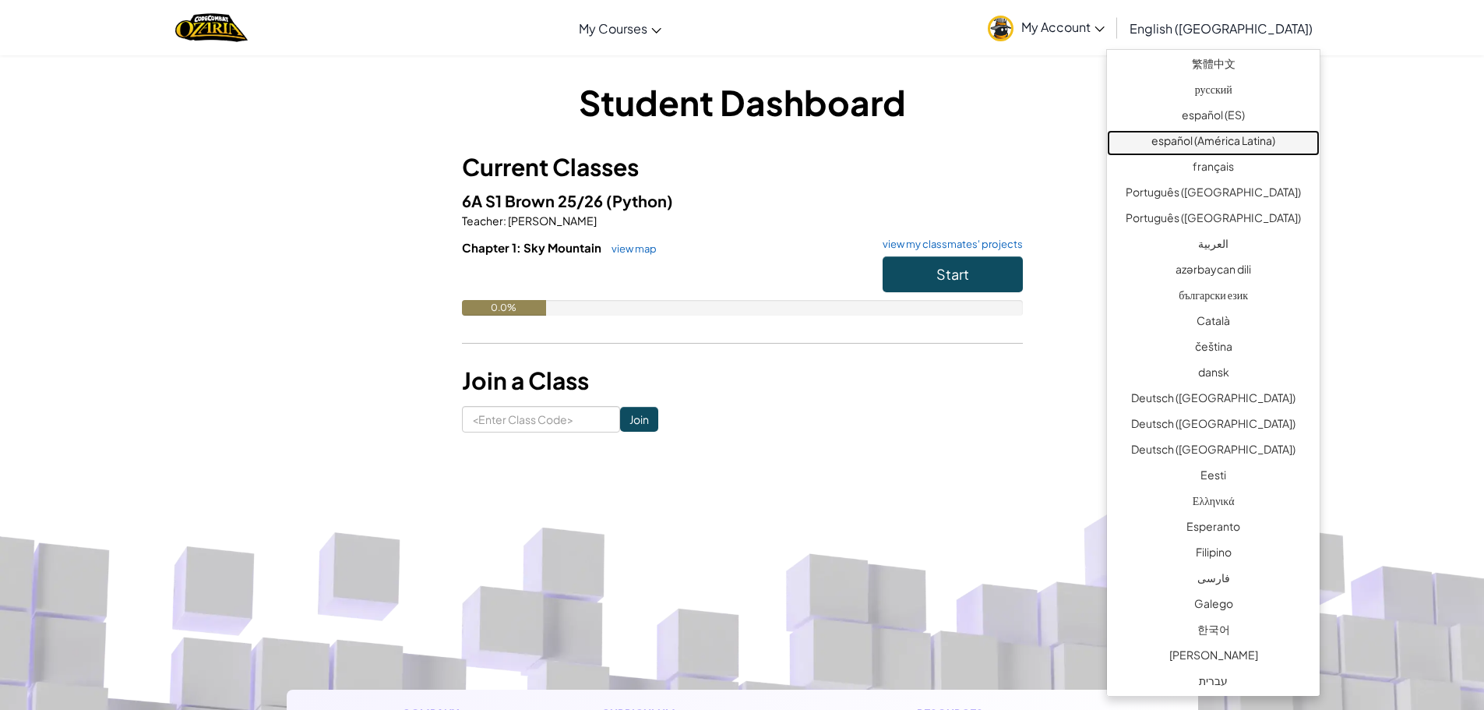
click at [1207, 146] on link "español (América Latina)" at bounding box center [1213, 143] width 213 height 26
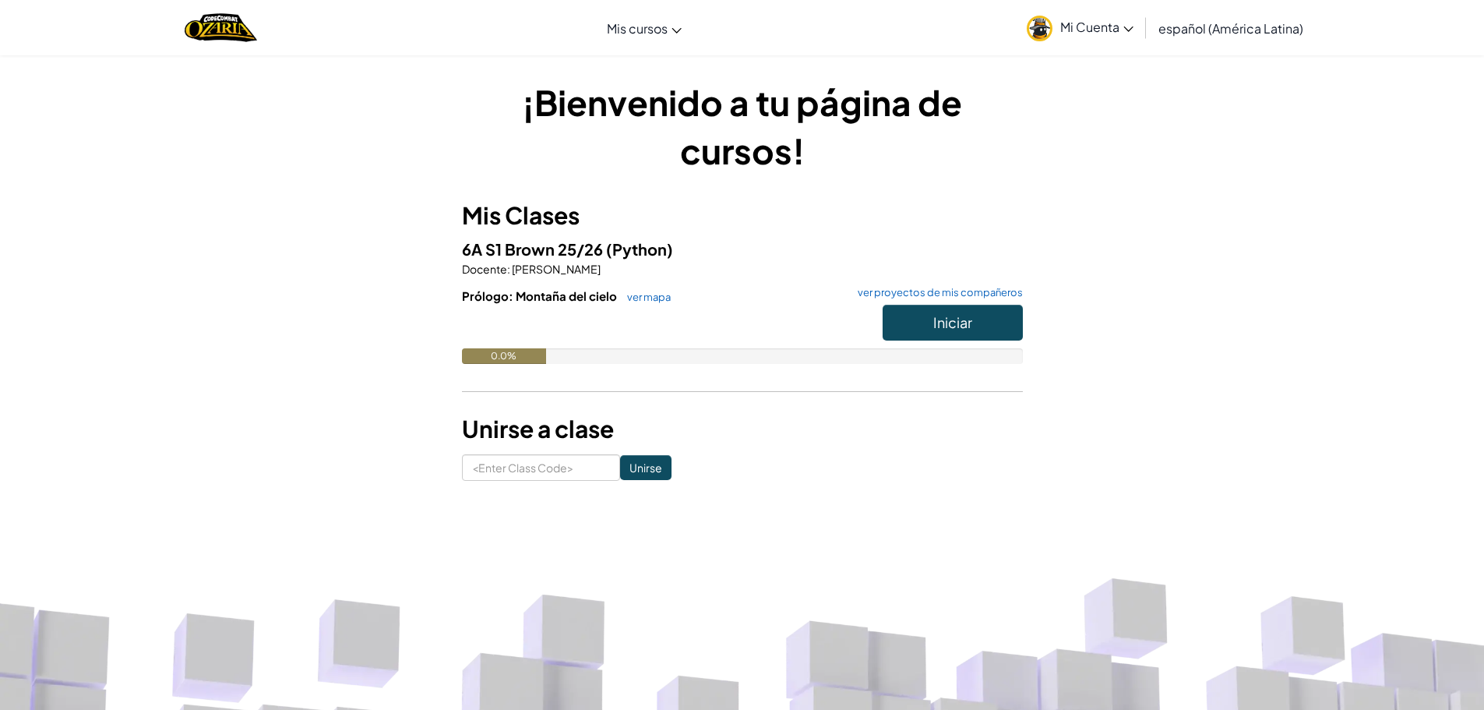
click at [1207, 27] on span "español (América Latina)" at bounding box center [1231, 28] width 145 height 16
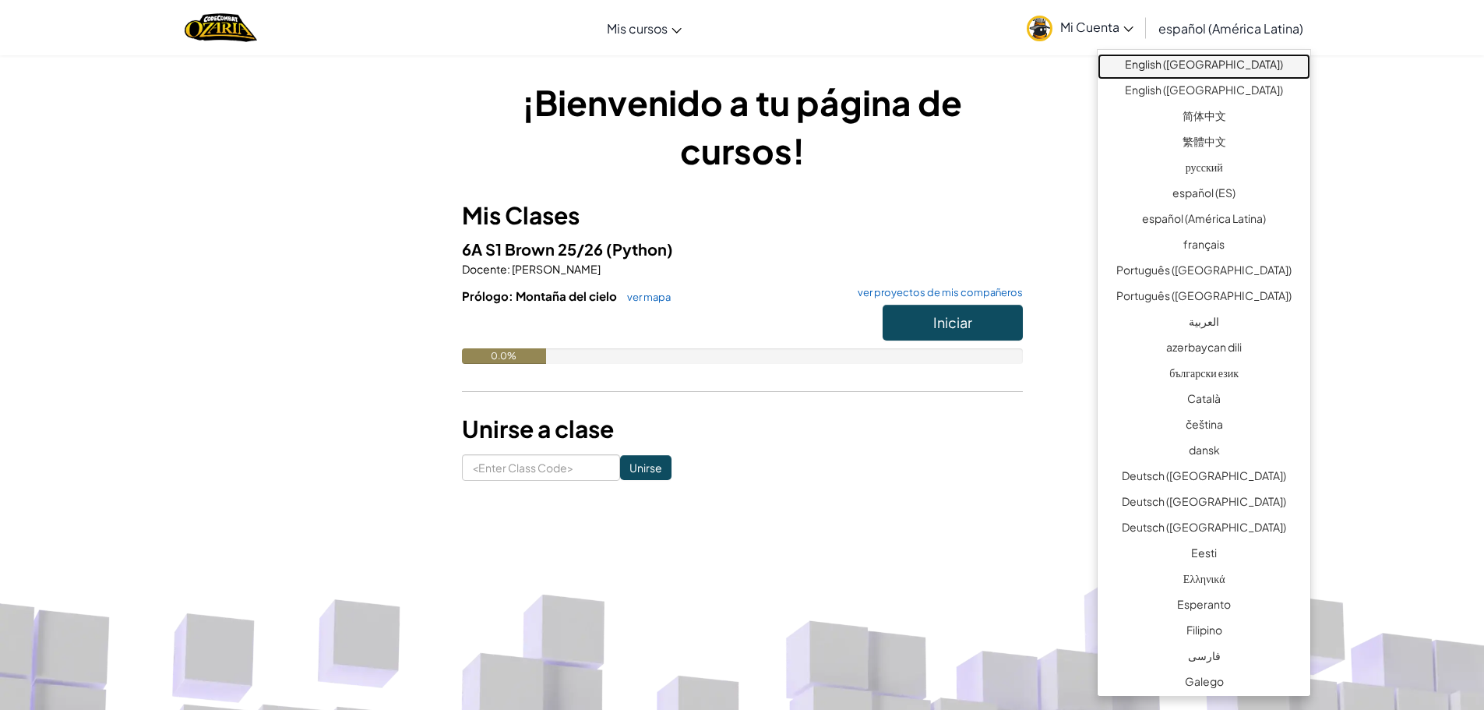
click at [1220, 67] on link "English ([GEOGRAPHIC_DATA])" at bounding box center [1204, 67] width 213 height 26
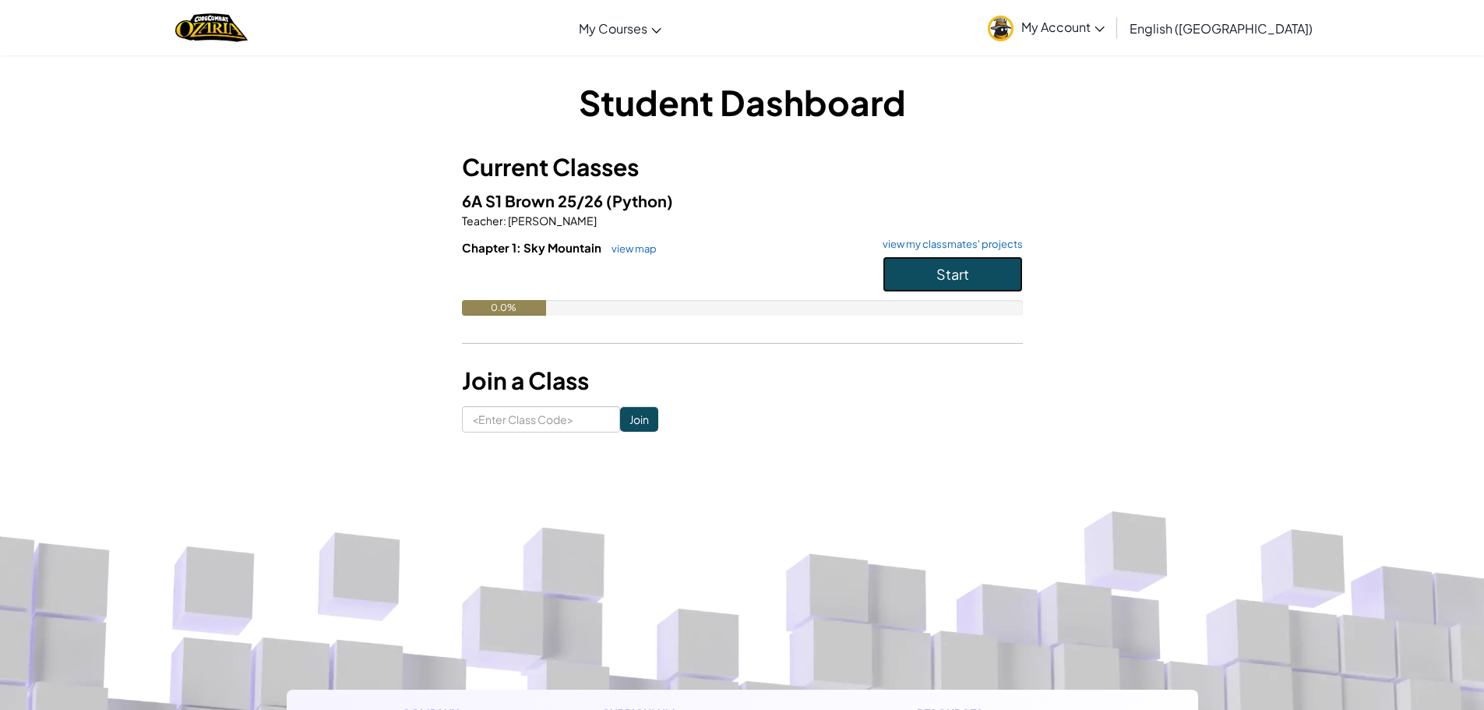
click at [974, 271] on button "Start" at bounding box center [953, 274] width 140 height 36
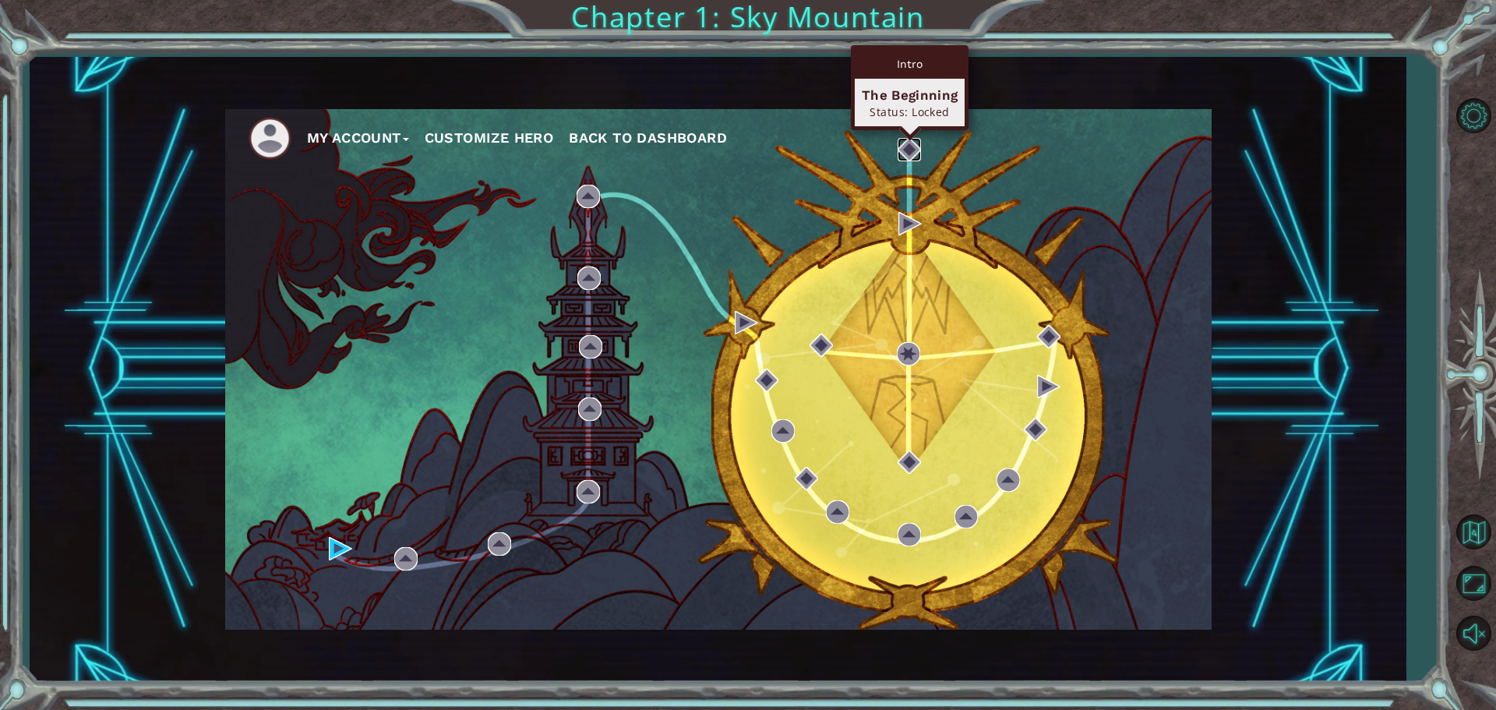
click at [913, 144] on img at bounding box center [909, 149] width 23 height 23
click at [910, 145] on img at bounding box center [909, 149] width 23 height 23
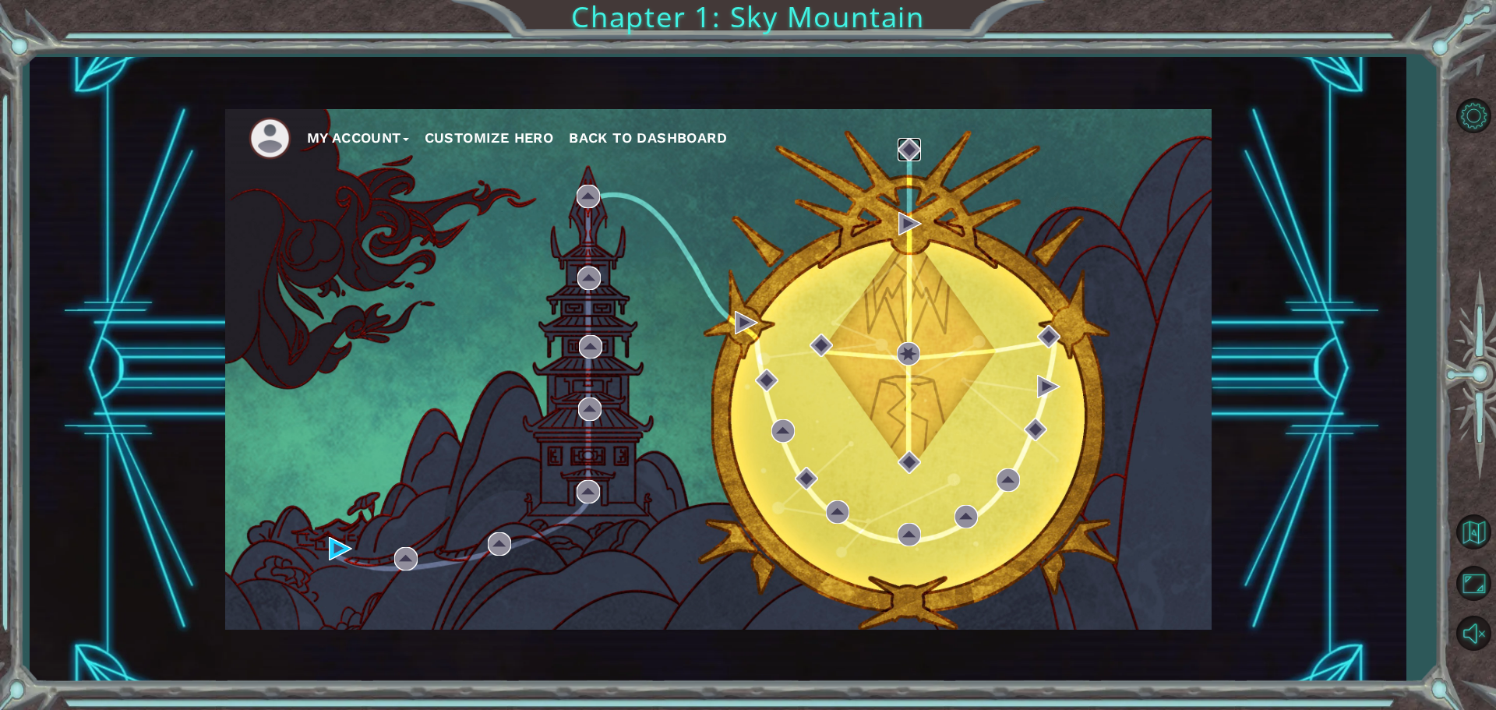
click at [910, 145] on img at bounding box center [909, 149] width 23 height 23
click at [910, 146] on img at bounding box center [909, 149] width 23 height 23
click at [921, 162] on div "My Account Customize Hero Back to Dashboard" at bounding box center [718, 369] width 986 height 520
click at [926, 173] on div "My Account Customize Hero Back to Dashboard" at bounding box center [718, 369] width 986 height 520
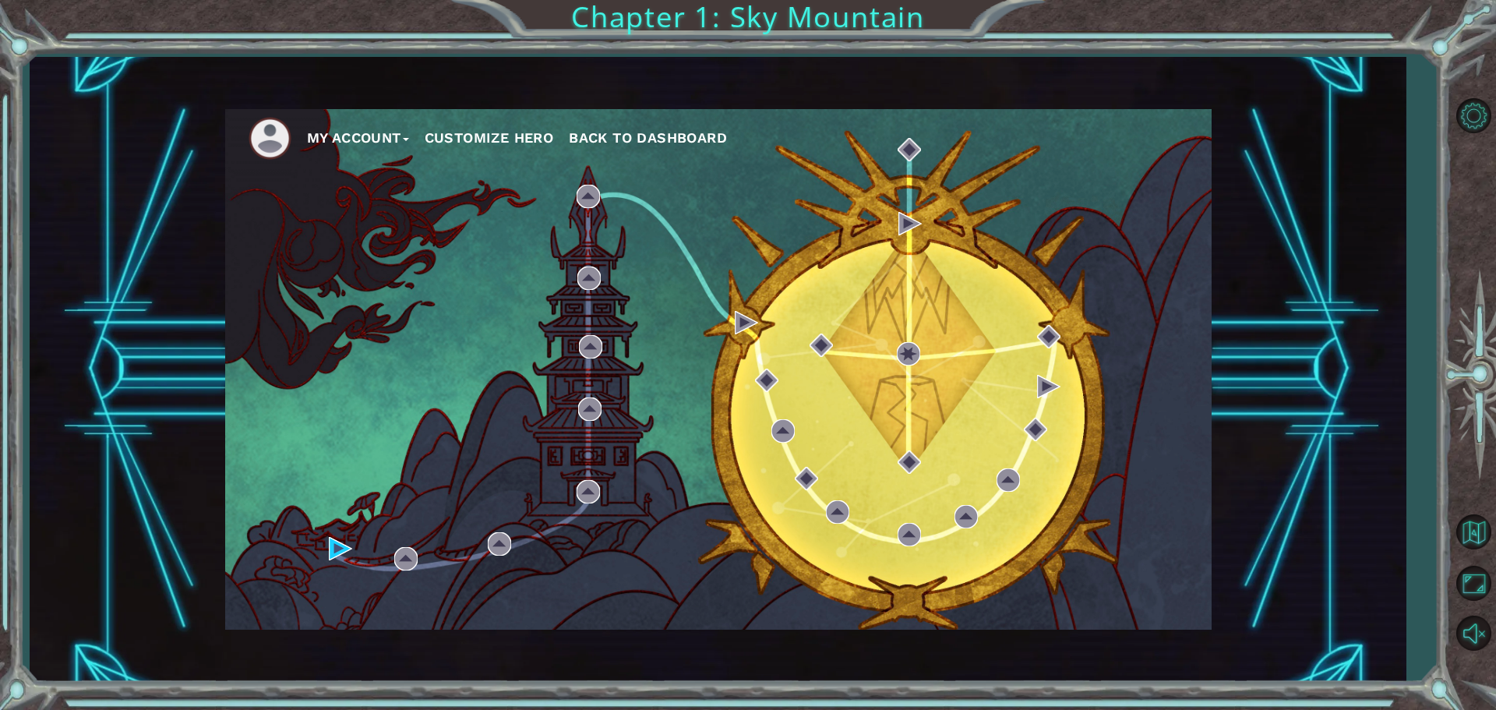
drag, startPoint x: 928, startPoint y: 174, endPoint x: 955, endPoint y: 192, distance: 32.6
click at [931, 176] on div "My Account Customize Hero Back to Dashboard" at bounding box center [718, 369] width 986 height 520
click at [955, 192] on div "My Account Customize Hero Back to Dashboard" at bounding box center [718, 369] width 986 height 520
click at [958, 192] on div "My Account Customize Hero Back to Dashboard" at bounding box center [718, 369] width 986 height 520
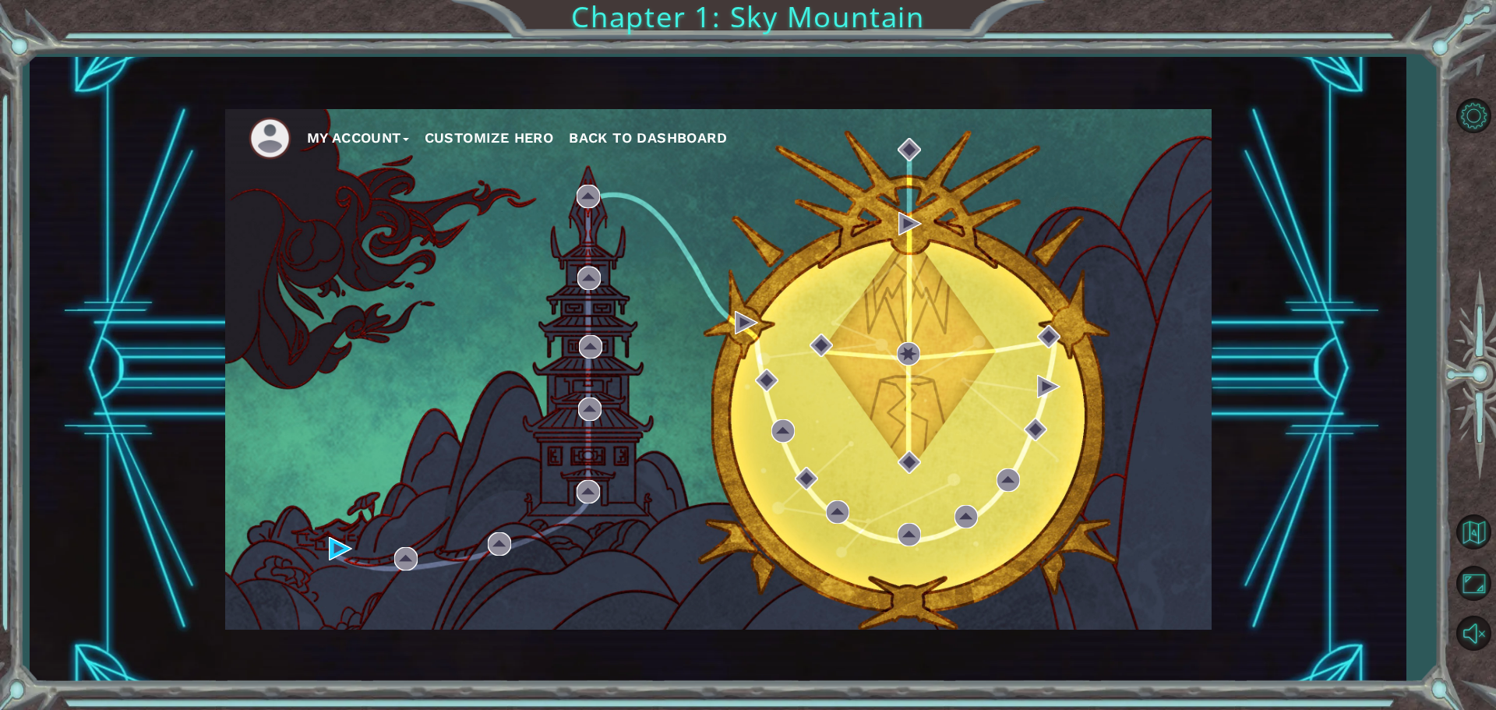
click at [954, 188] on div "My Account Customize Hero Back to Dashboard" at bounding box center [718, 369] width 986 height 520
click at [912, 152] on img at bounding box center [909, 149] width 23 height 23
drag, startPoint x: 912, startPoint y: 152, endPoint x: 929, endPoint y: 151, distance: 16.4
click at [929, 151] on div "My Account Customize Hero Back to Dashboard" at bounding box center [718, 369] width 986 height 520
click at [911, 143] on img at bounding box center [909, 149] width 23 height 23
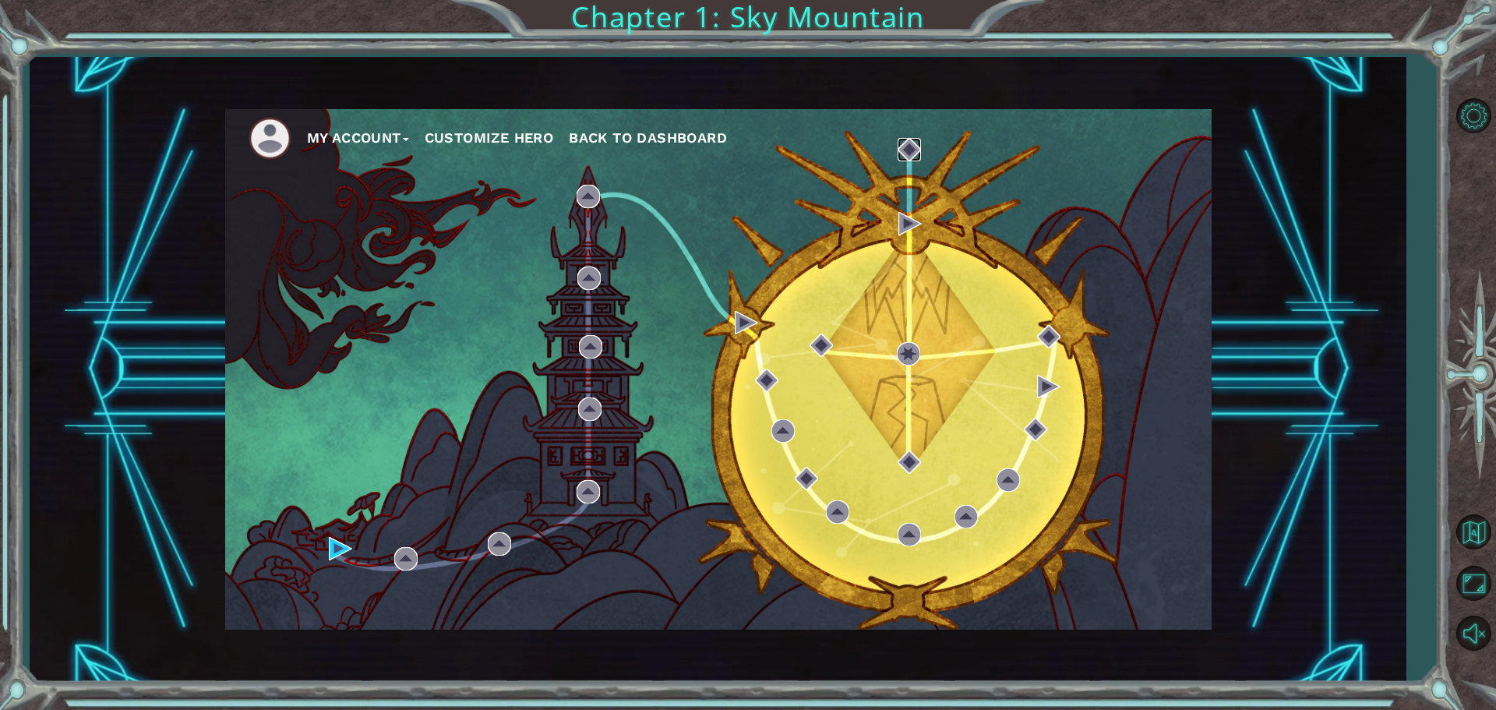
click at [913, 142] on img at bounding box center [909, 149] width 23 height 23
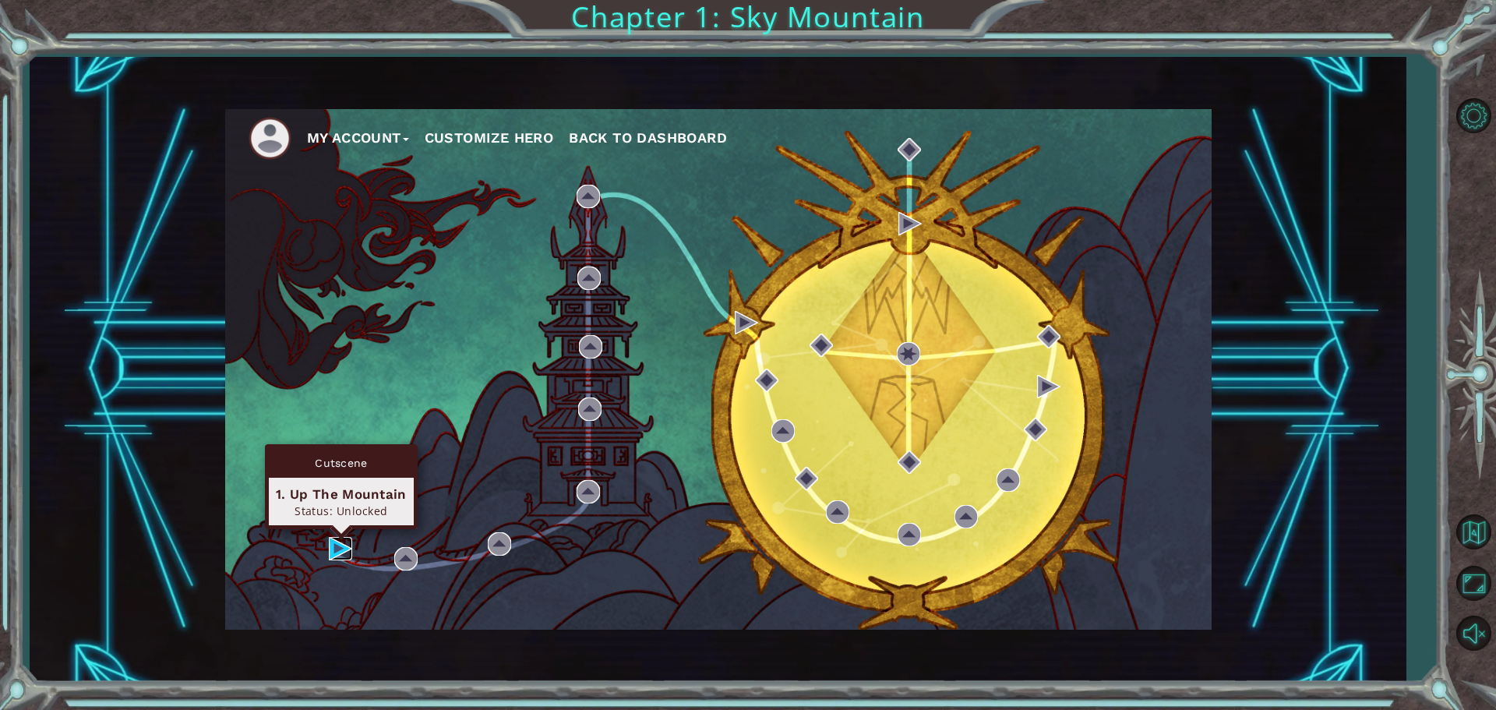
click at [340, 544] on img at bounding box center [340, 548] width 23 height 23
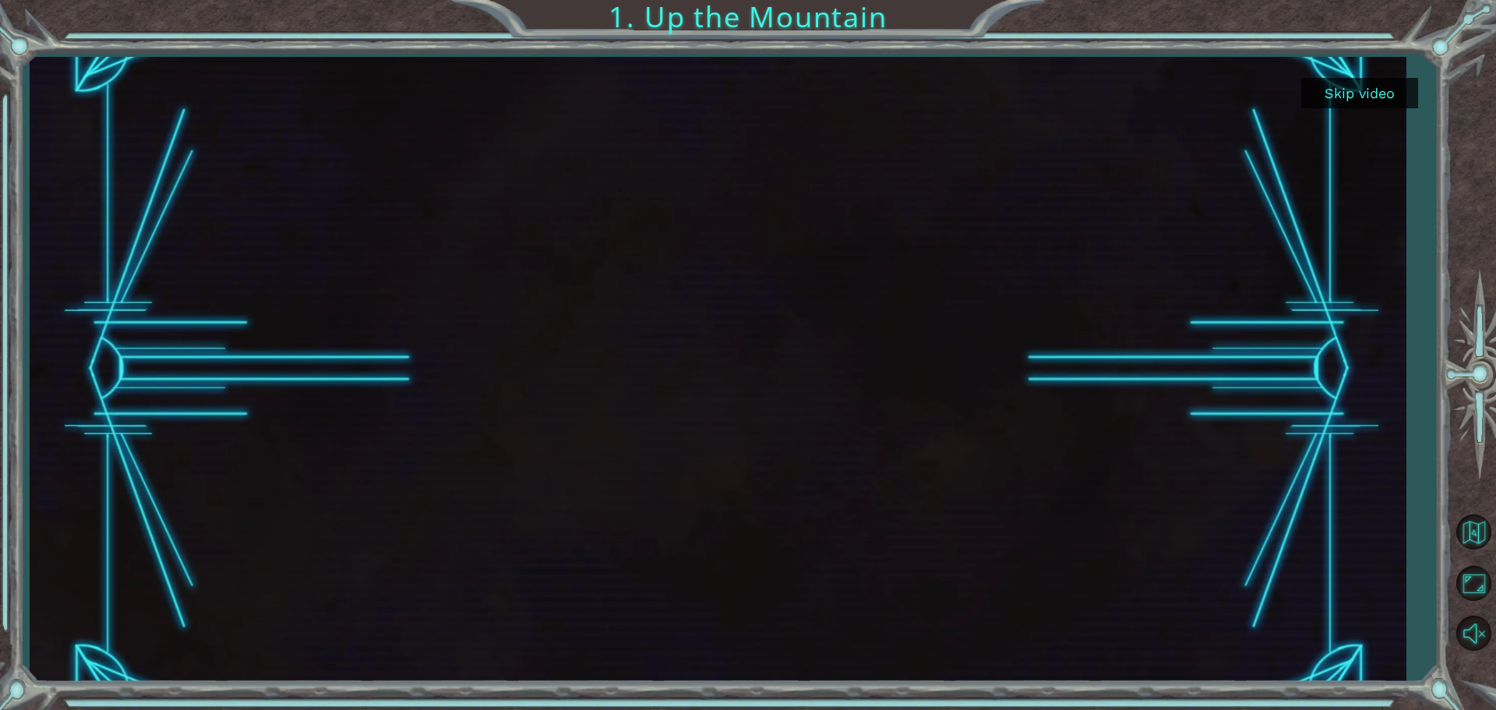
click at [1405, 251] on div "Skip video 1. Up the Mountain" at bounding box center [748, 355] width 1496 height 710
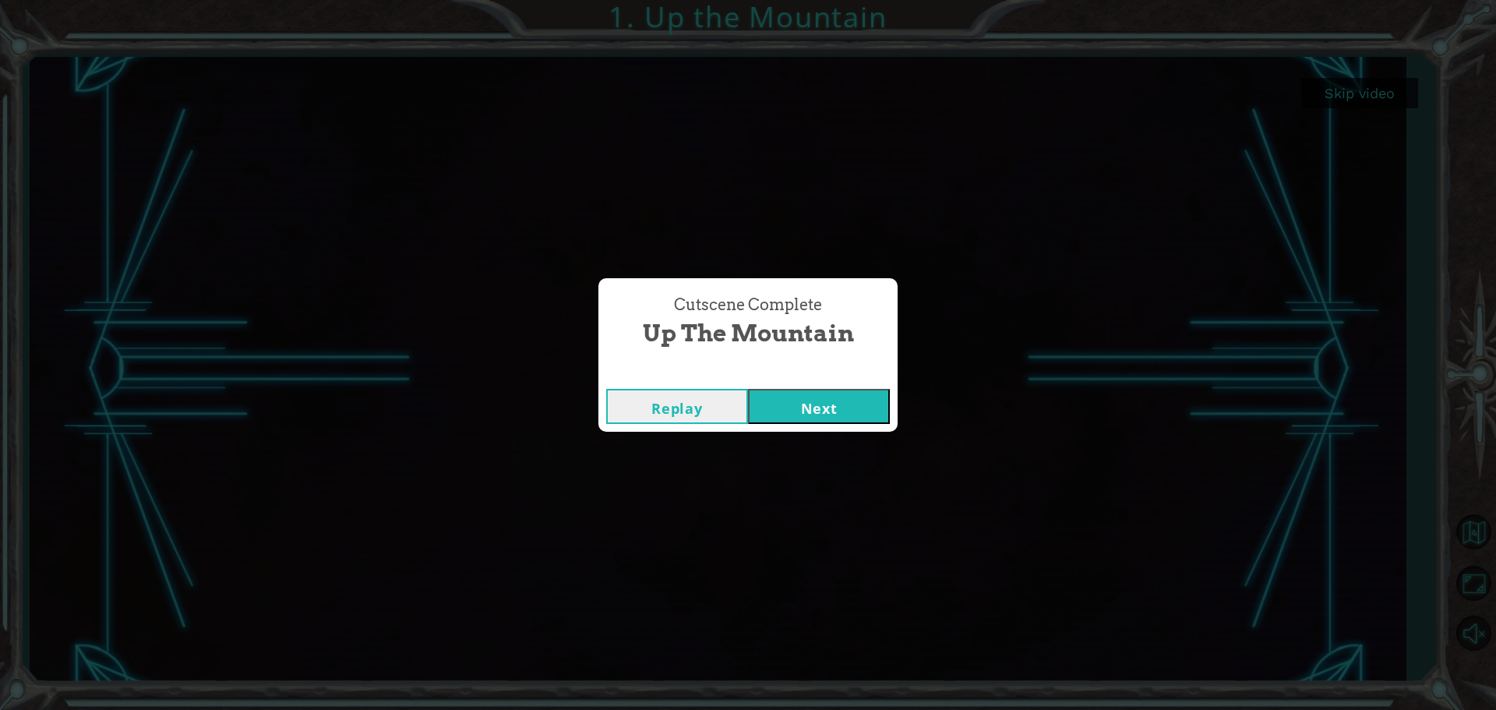
click at [824, 414] on button "Next" at bounding box center [819, 406] width 142 height 35
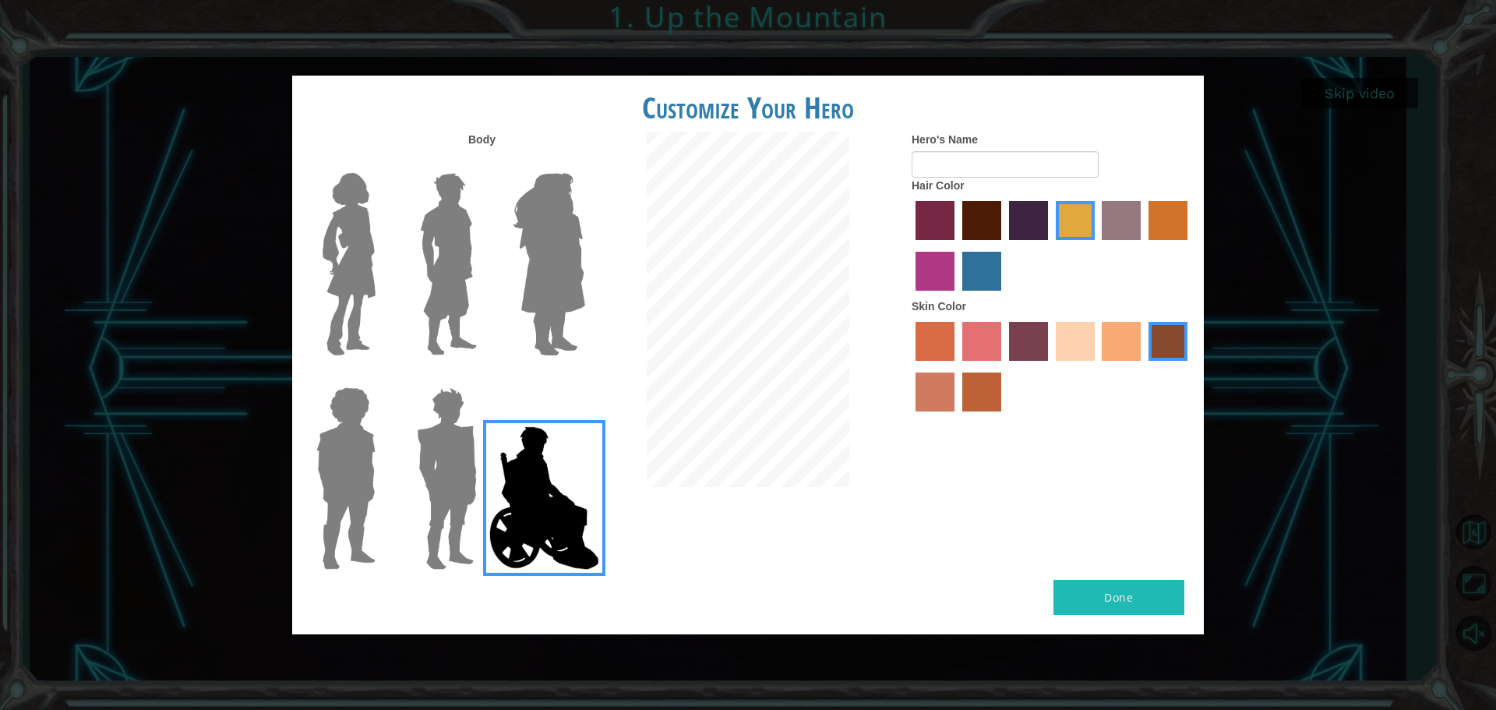
click at [462, 461] on img at bounding box center [447, 478] width 72 height 195
click at [483, 377] on input "Hero Garnet" at bounding box center [483, 377] width 0 height 0
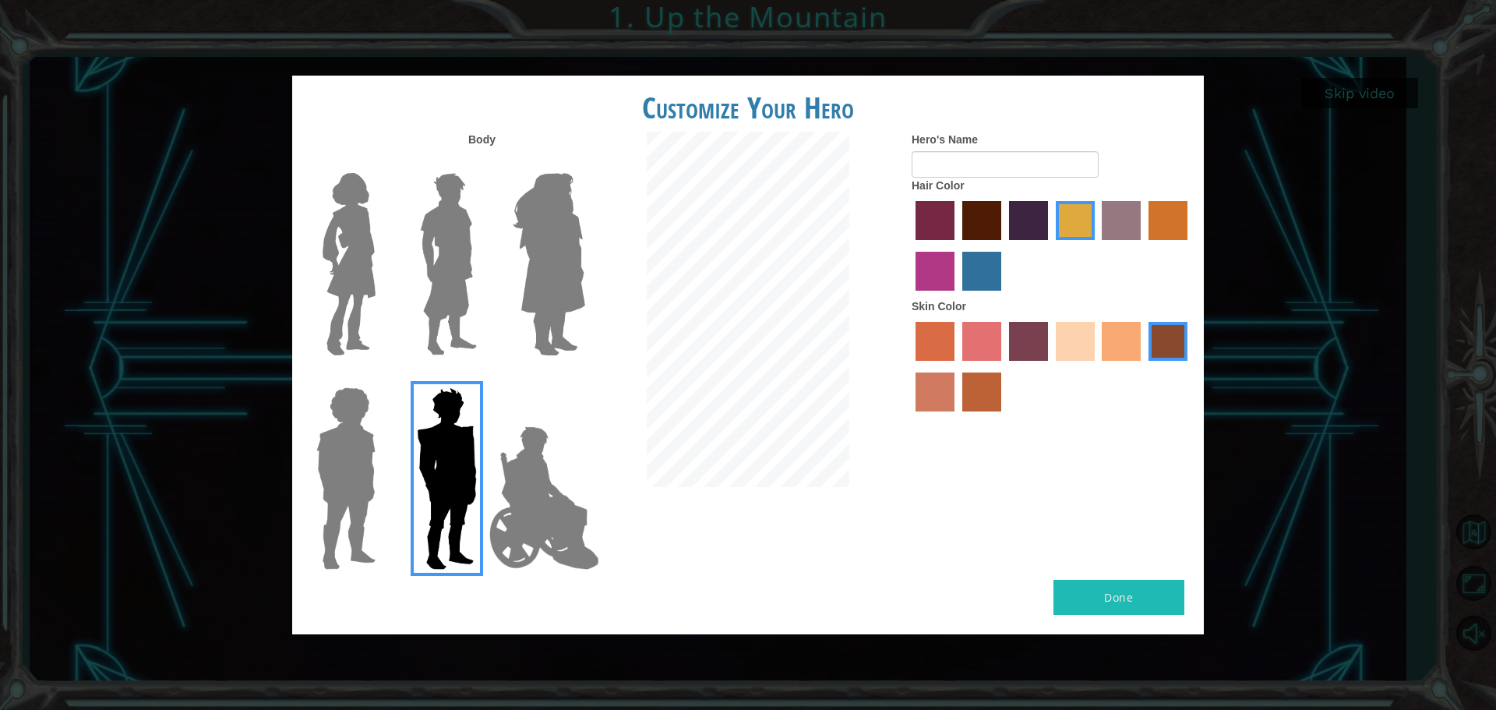
click at [340, 465] on img at bounding box center [346, 478] width 72 height 195
click at [382, 377] on input "Hero Steven" at bounding box center [382, 377] width 0 height 0
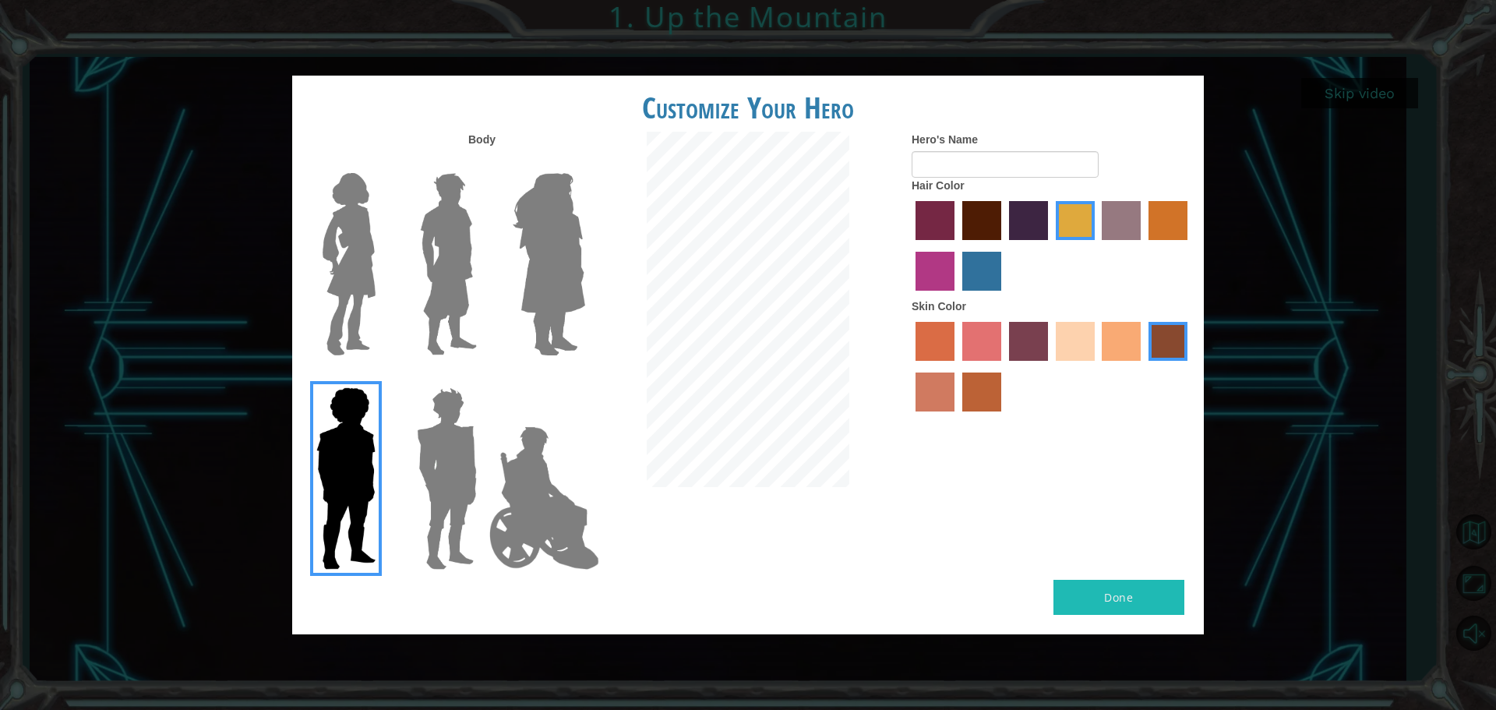
click at [369, 286] on img at bounding box center [348, 264] width 65 height 195
click at [382, 163] on input "Hero Connie" at bounding box center [382, 163] width 0 height 0
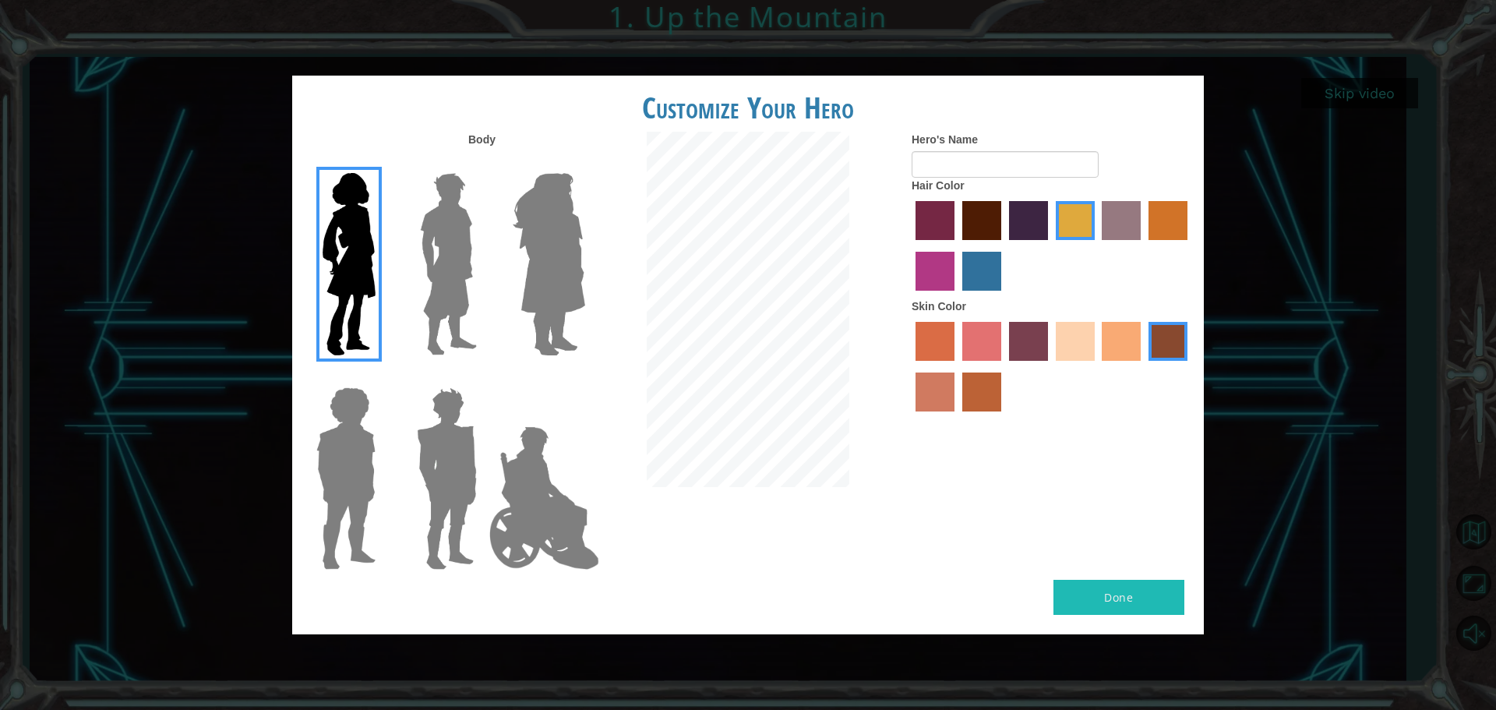
click at [434, 283] on img at bounding box center [448, 264] width 69 height 195
click at [483, 163] on input "Hero Lars" at bounding box center [483, 163] width 0 height 0
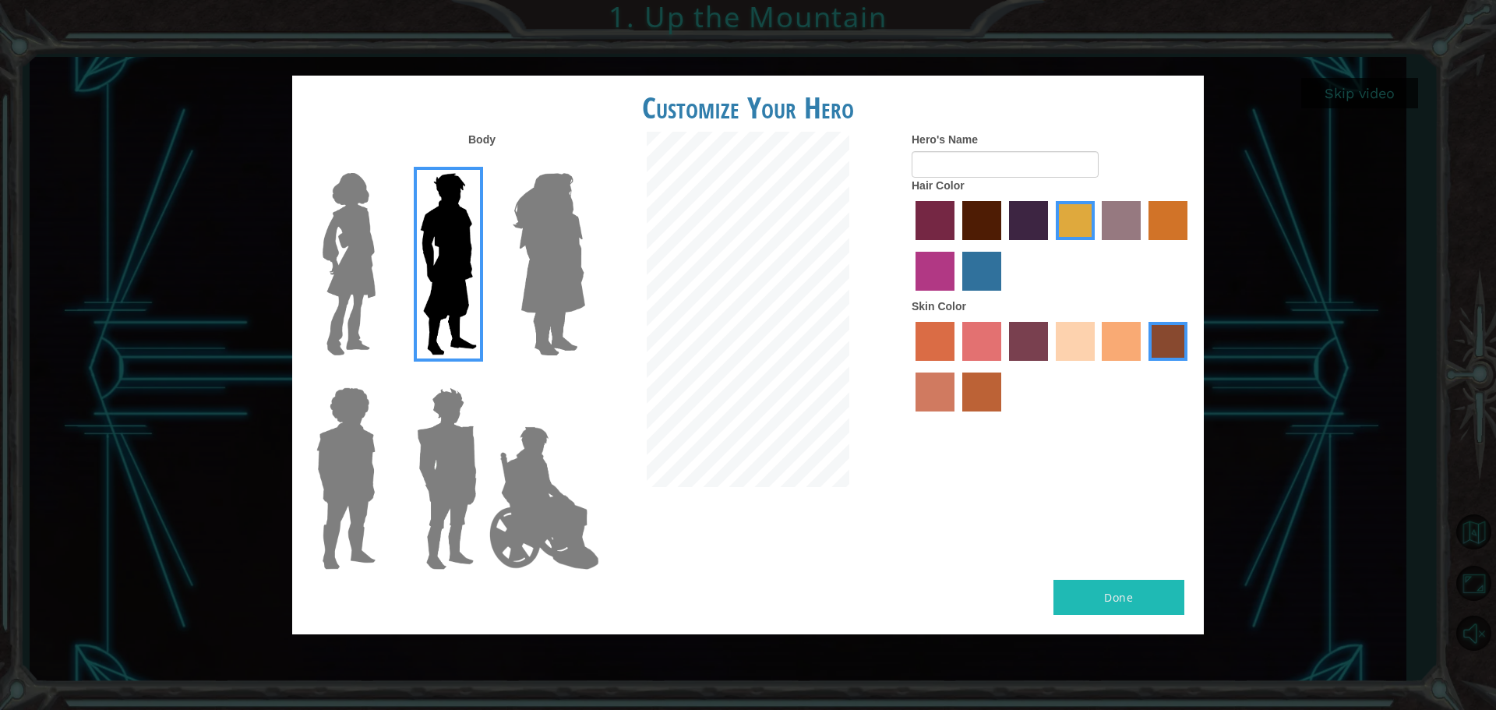
drag, startPoint x: 545, startPoint y: 287, endPoint x: 535, endPoint y: 288, distance: 9.5
click at [544, 287] on img at bounding box center [548, 264] width 85 height 195
click at [584, 163] on input "Hero Amethyst" at bounding box center [584, 163] width 0 height 0
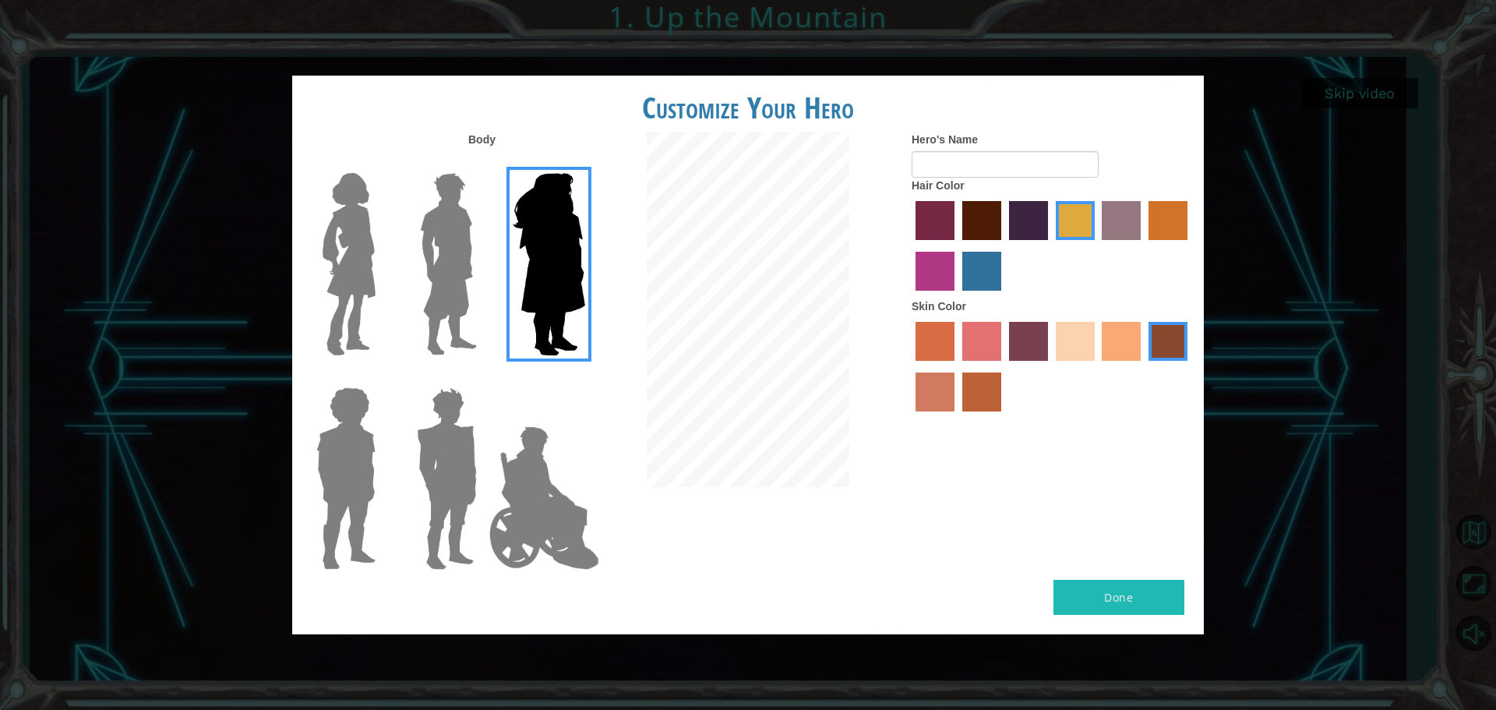
click at [359, 492] on img at bounding box center [346, 478] width 72 height 195
click at [382, 377] on input "Hero Steven" at bounding box center [382, 377] width 0 height 0
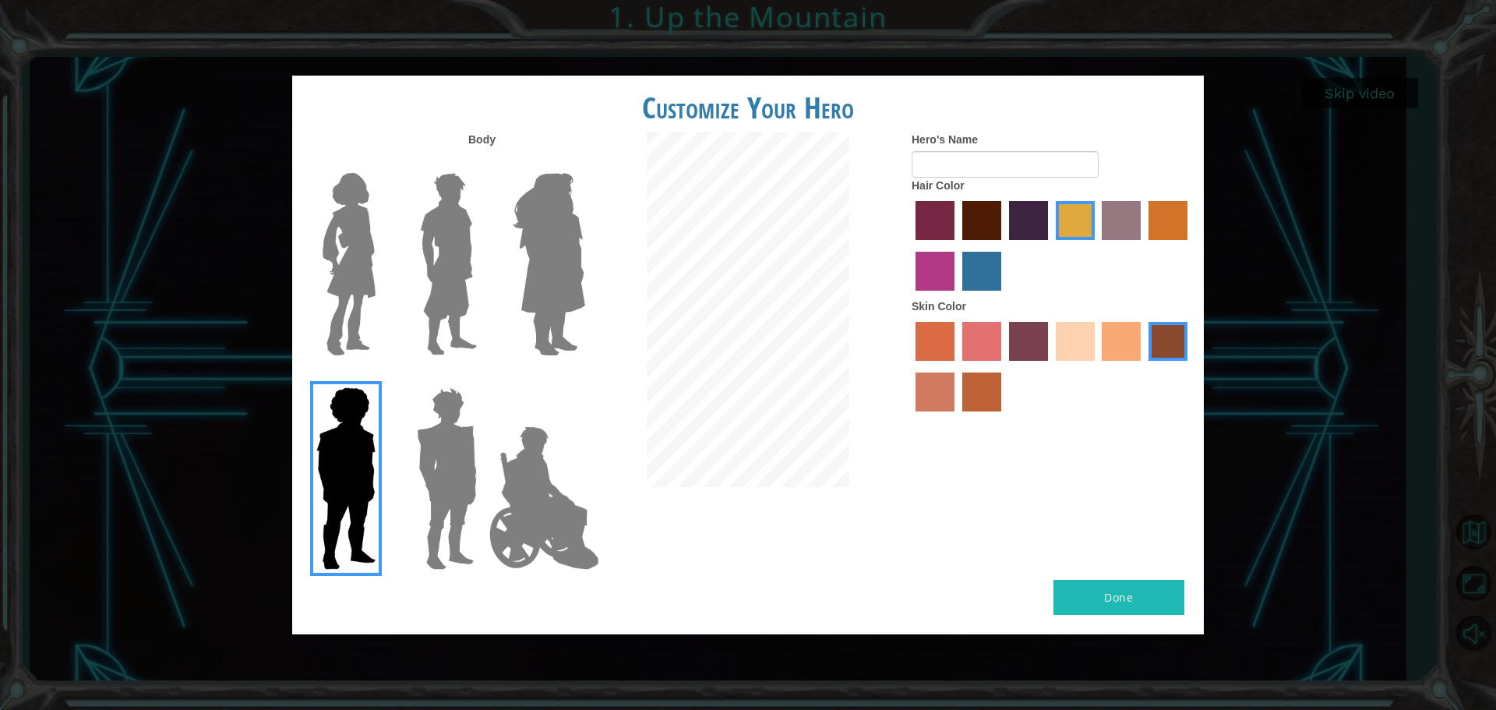
click at [983, 218] on label "maroon hair color" at bounding box center [981, 220] width 39 height 39
click at [957, 245] on input "maroon hair color" at bounding box center [957, 245] width 0 height 0
click at [940, 215] on label "paprika hair color" at bounding box center [934, 220] width 39 height 39
click at [910, 245] on input "paprika hair color" at bounding box center [910, 245] width 0 height 0
click at [1164, 216] on label "gold drop hair color" at bounding box center [1167, 220] width 39 height 39
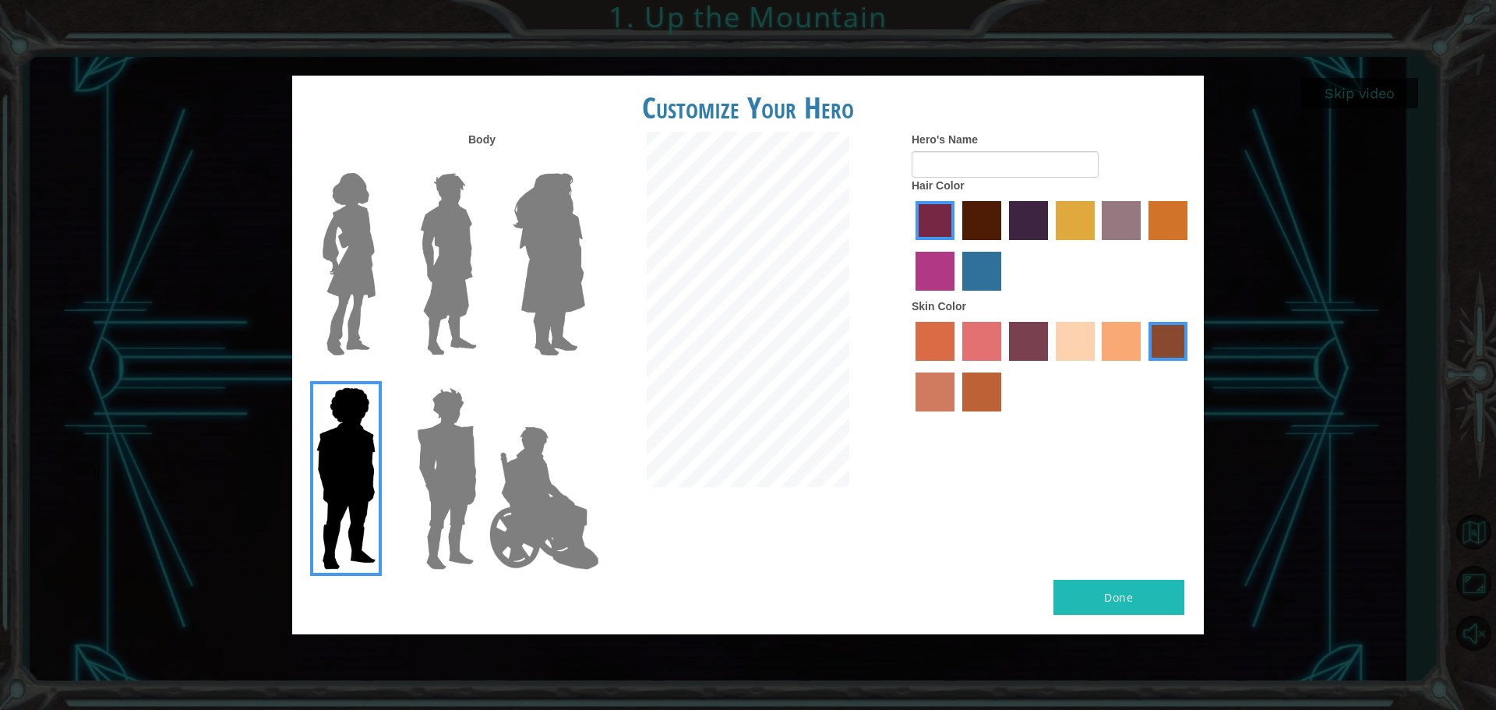
click at [1143, 245] on input "gold drop hair color" at bounding box center [1143, 245] width 0 height 0
click at [972, 214] on label "maroon hair color" at bounding box center [981, 220] width 39 height 39
click at [957, 245] on input "maroon hair color" at bounding box center [957, 245] width 0 height 0
click at [984, 389] on label "smoke tree skin color" at bounding box center [981, 391] width 39 height 39
click at [957, 417] on input "smoke tree skin color" at bounding box center [957, 417] width 0 height 0
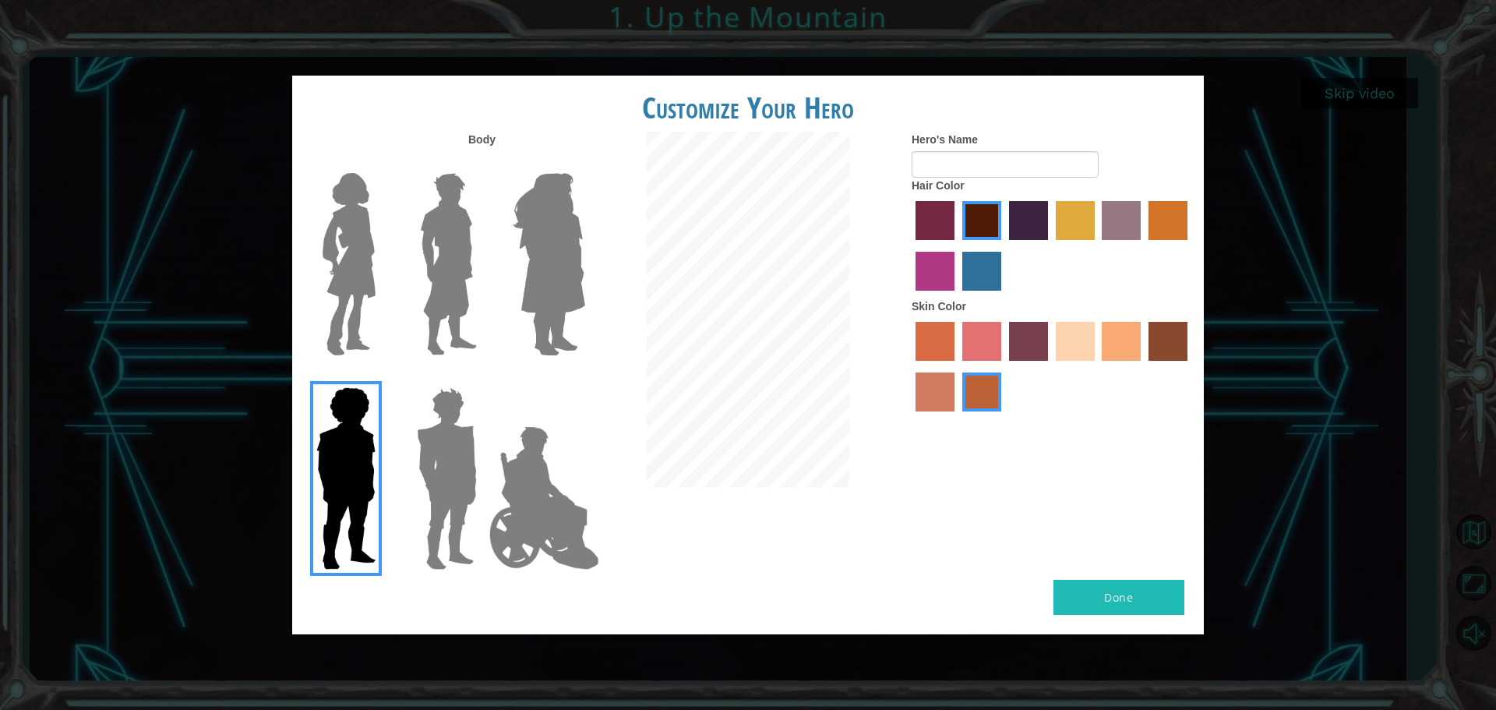
click at [1061, 351] on label "sandy beach skin color" at bounding box center [1075, 341] width 39 height 39
click at [1050, 366] on input "sandy beach skin color" at bounding box center [1050, 366] width 0 height 0
click at [1132, 336] on label "tacao skin color" at bounding box center [1121, 341] width 39 height 39
click at [1097, 366] on input "tacao skin color" at bounding box center [1097, 366] width 0 height 0
click at [1116, 343] on label "tacao skin color" at bounding box center [1121, 341] width 39 height 39
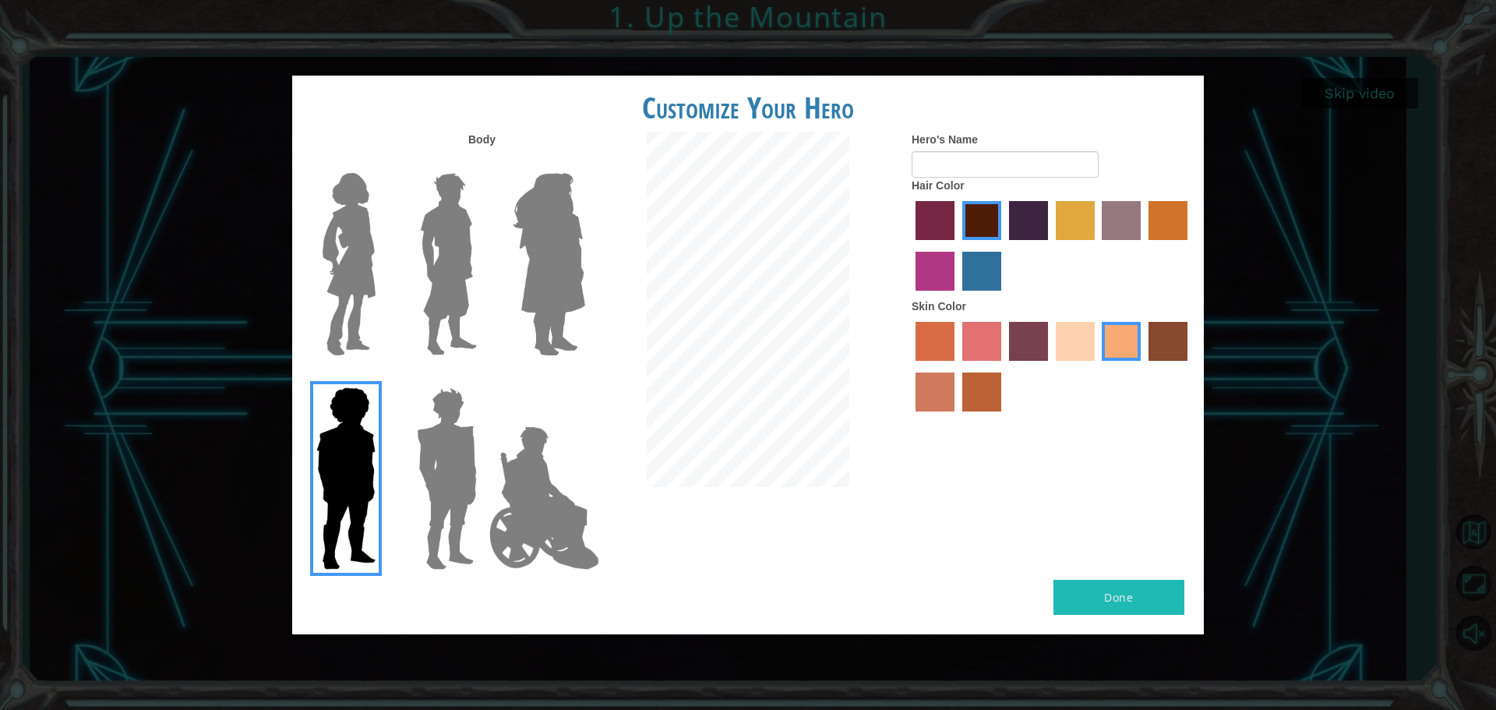
click at [1097, 366] on input "tacao skin color" at bounding box center [1097, 366] width 0 height 0
click at [939, 348] on label "sorbus skin color" at bounding box center [934, 341] width 39 height 39
click at [910, 366] on input "sorbus skin color" at bounding box center [910, 366] width 0 height 0
click at [976, 344] on label "froly skin color" at bounding box center [981, 341] width 39 height 39
click at [957, 366] on input "froly skin color" at bounding box center [957, 366] width 0 height 0
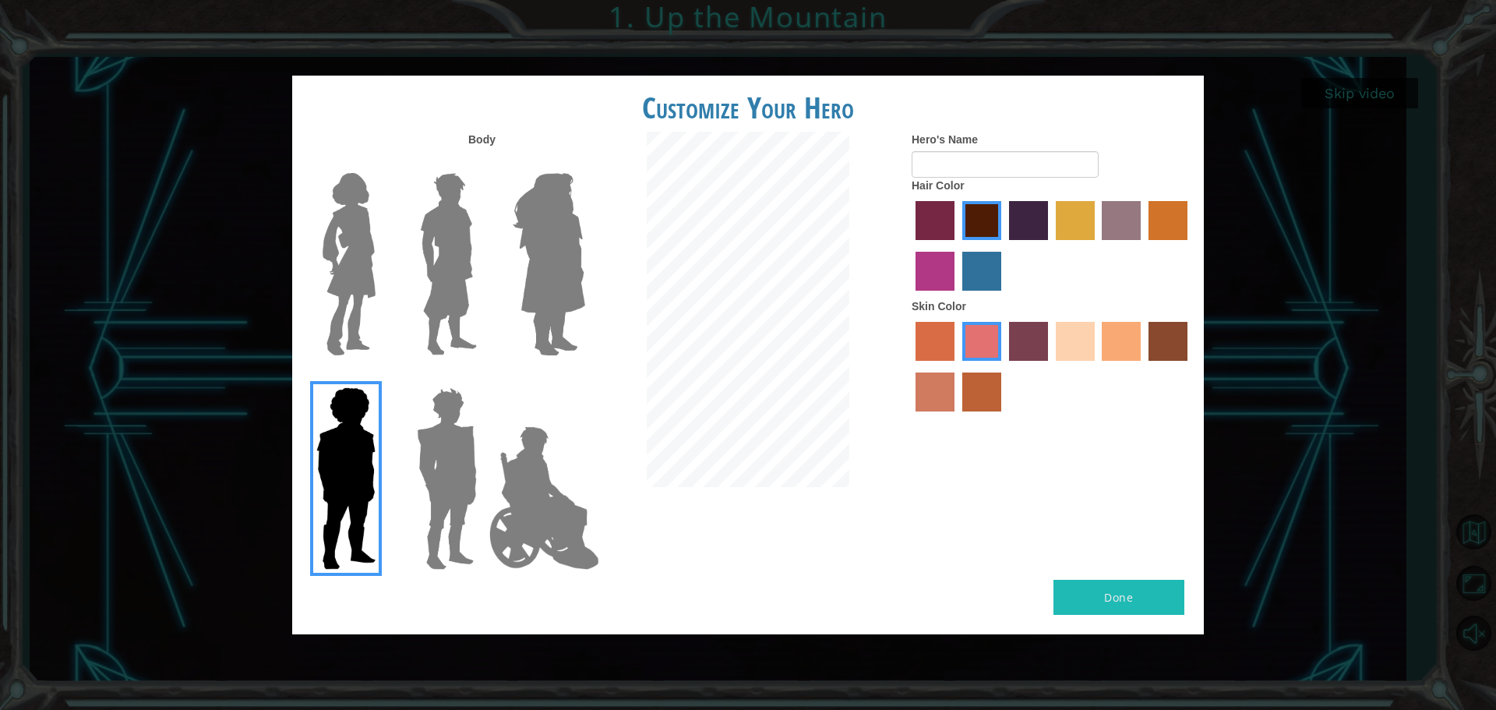
click at [951, 386] on label "burning sand skin color" at bounding box center [934, 391] width 39 height 39
click at [1190, 366] on input "burning sand skin color" at bounding box center [1190, 366] width 0 height 0
click at [990, 382] on label "smoke tree skin color" at bounding box center [981, 391] width 39 height 39
click at [957, 417] on input "smoke tree skin color" at bounding box center [957, 417] width 0 height 0
click at [1174, 339] on label "karma skin color" at bounding box center [1167, 341] width 39 height 39
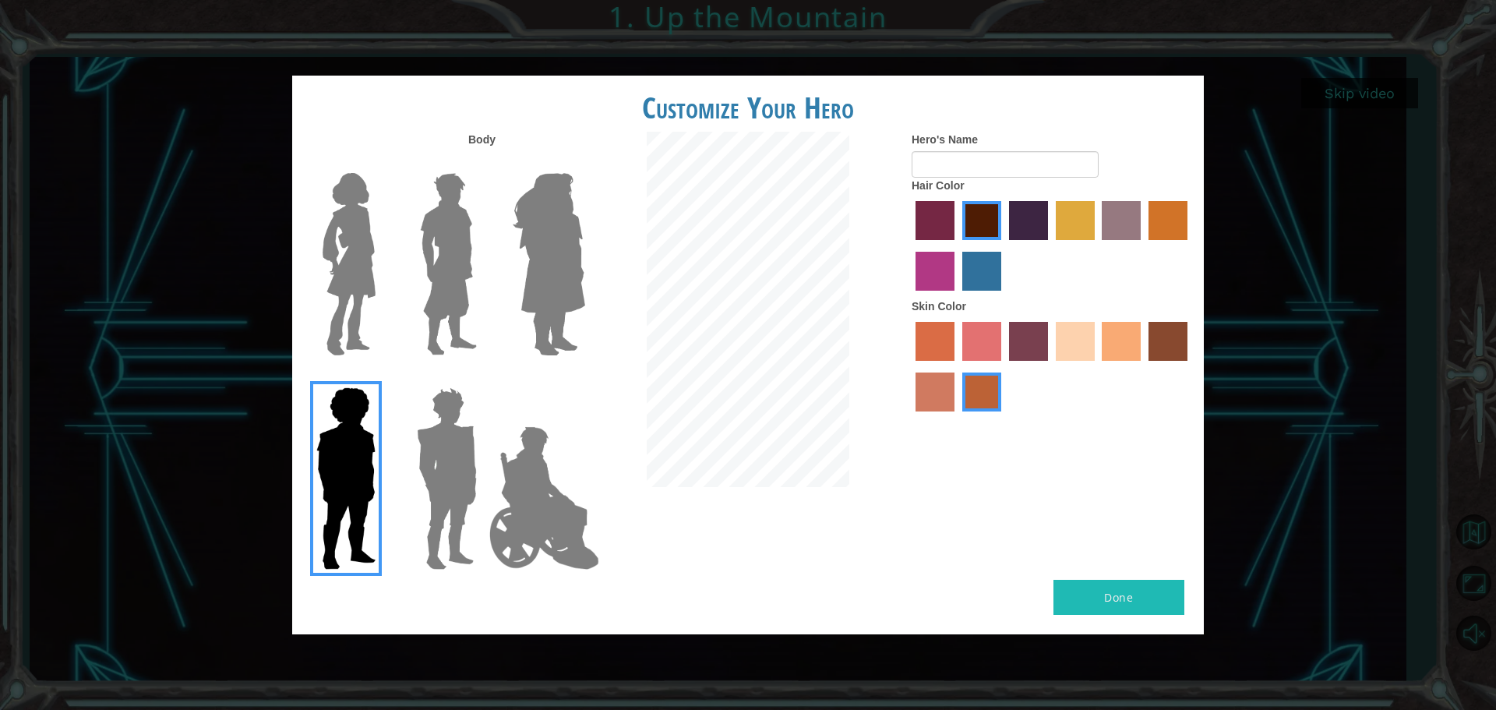
click at [1143, 366] on input "karma skin color" at bounding box center [1143, 366] width 0 height 0
click at [967, 168] on input "Hero's Name" at bounding box center [1005, 164] width 187 height 26
type input "Kyron"
click at [441, 432] on img at bounding box center [447, 478] width 72 height 195
click at [483, 377] on input "Hero Garnet" at bounding box center [483, 377] width 0 height 0
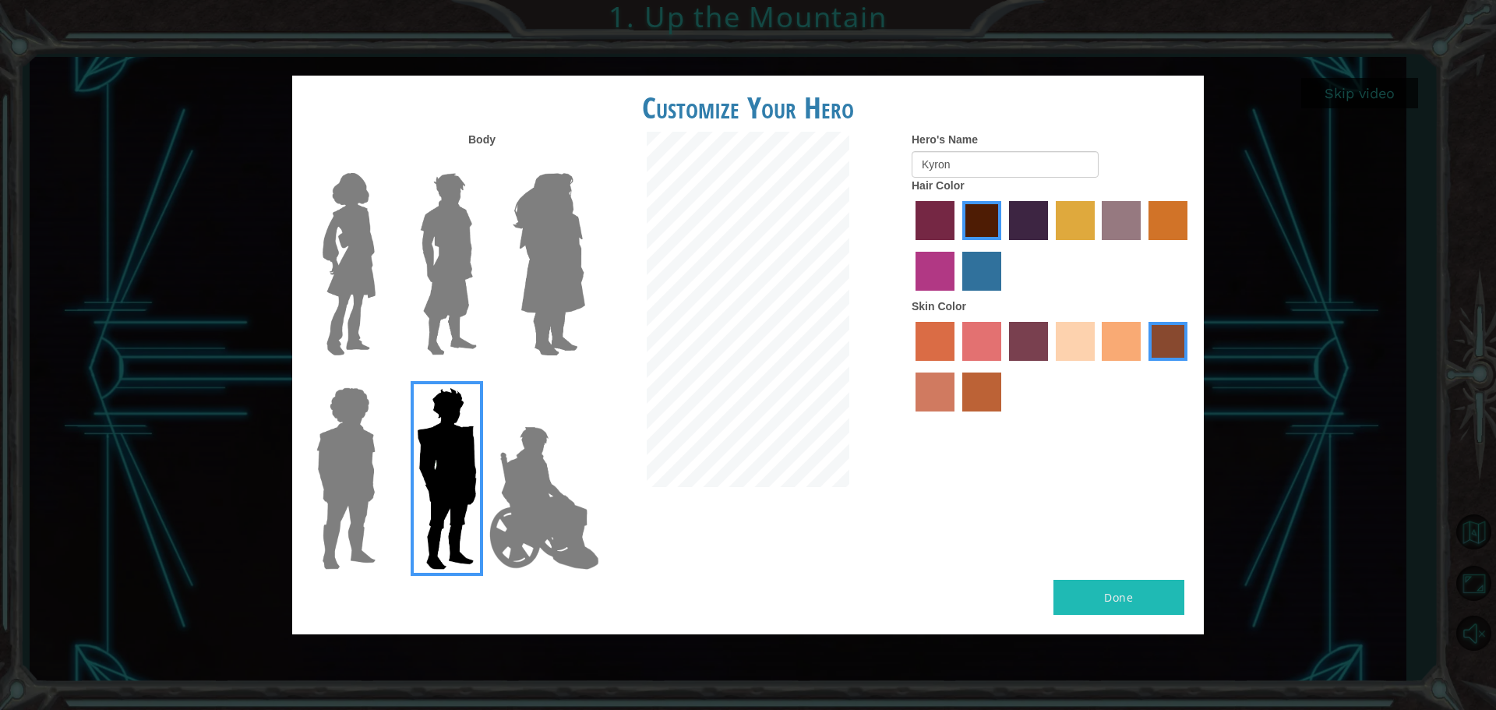
click at [360, 250] on img at bounding box center [348, 264] width 65 height 195
click at [382, 163] on input "Hero Connie" at bounding box center [382, 163] width 0 height 0
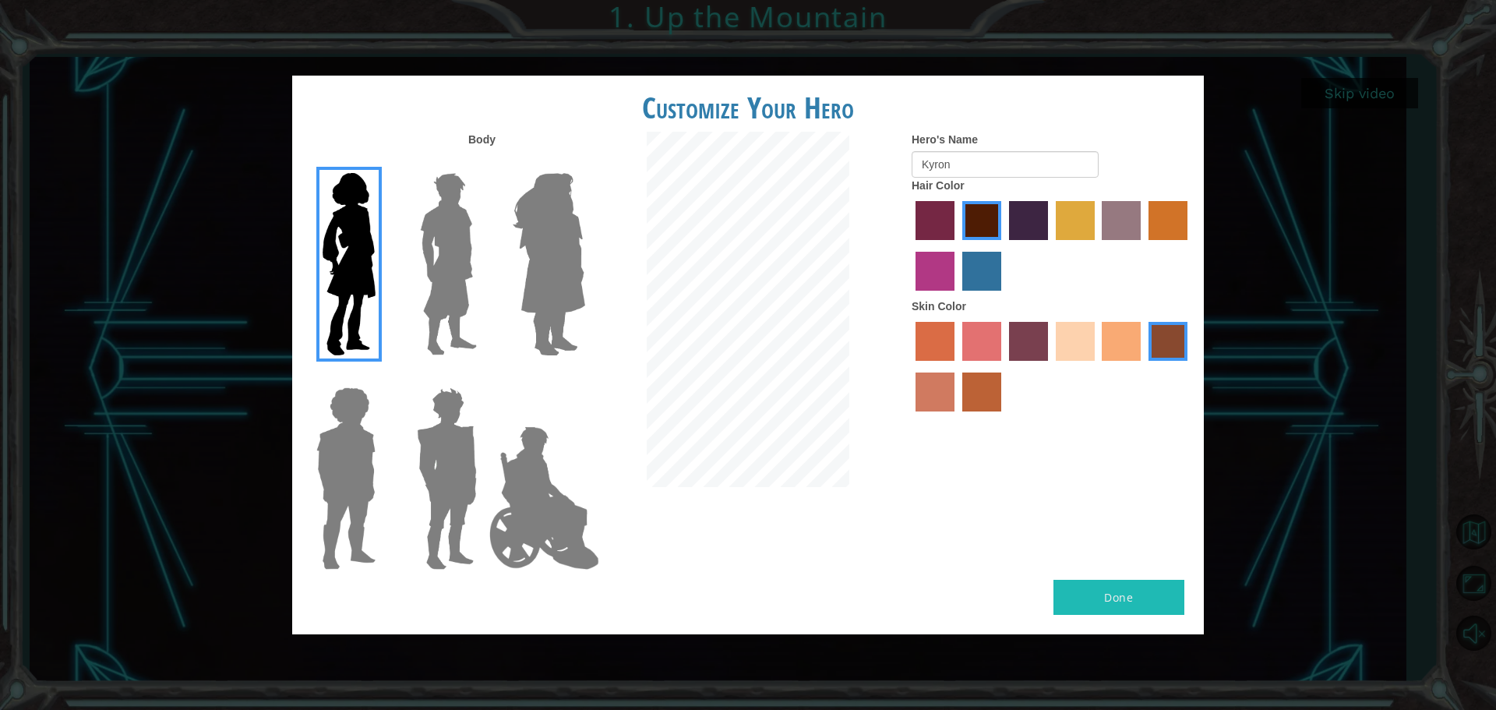
click at [415, 238] on img at bounding box center [448, 264] width 69 height 195
click at [483, 163] on input "Hero Lars" at bounding box center [483, 163] width 0 height 0
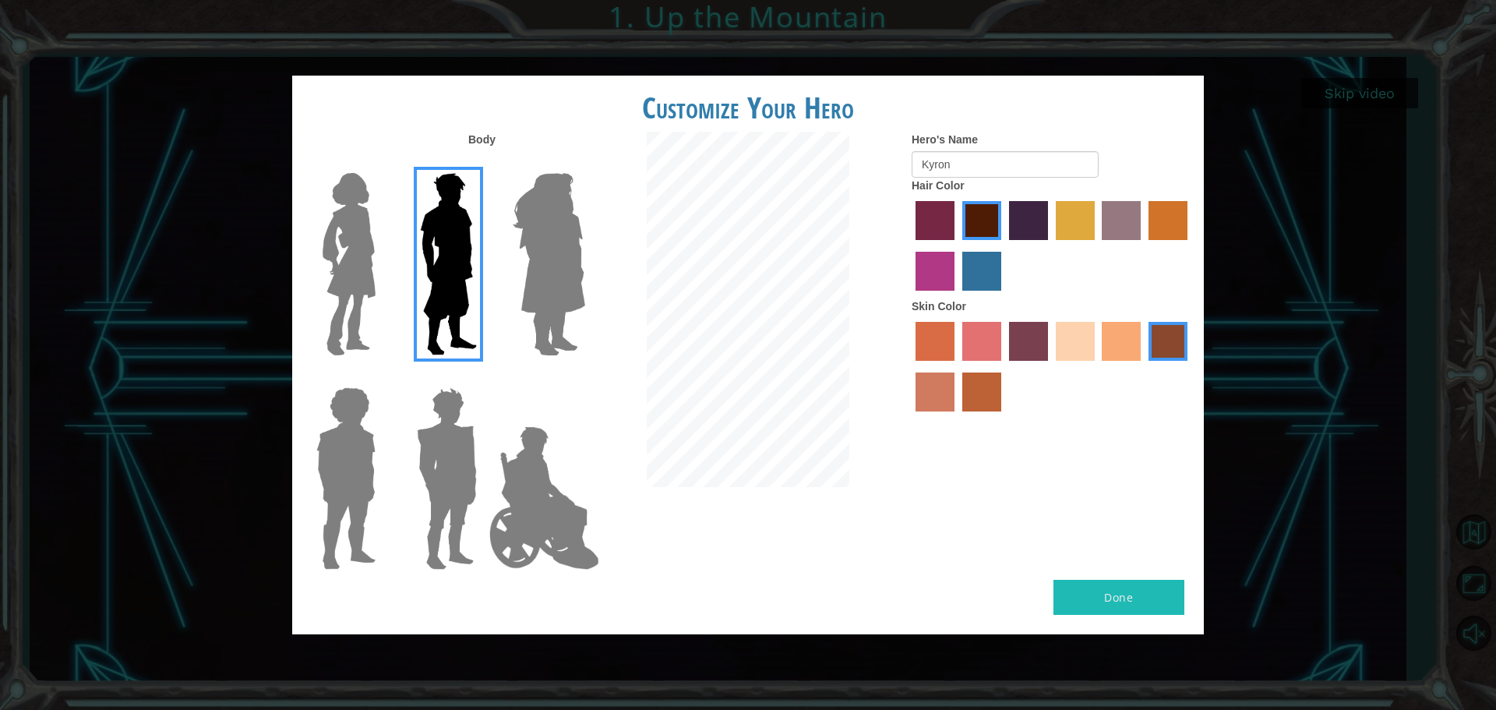
click at [473, 245] on img at bounding box center [448, 264] width 69 height 195
click at [483, 163] on input "Hero Lars" at bounding box center [483, 163] width 0 height 0
click at [482, 247] on img at bounding box center [448, 264] width 69 height 195
click at [483, 163] on input "Hero Lars" at bounding box center [483, 163] width 0 height 0
drag, startPoint x: 523, startPoint y: 268, endPoint x: 545, endPoint y: 268, distance: 22.6
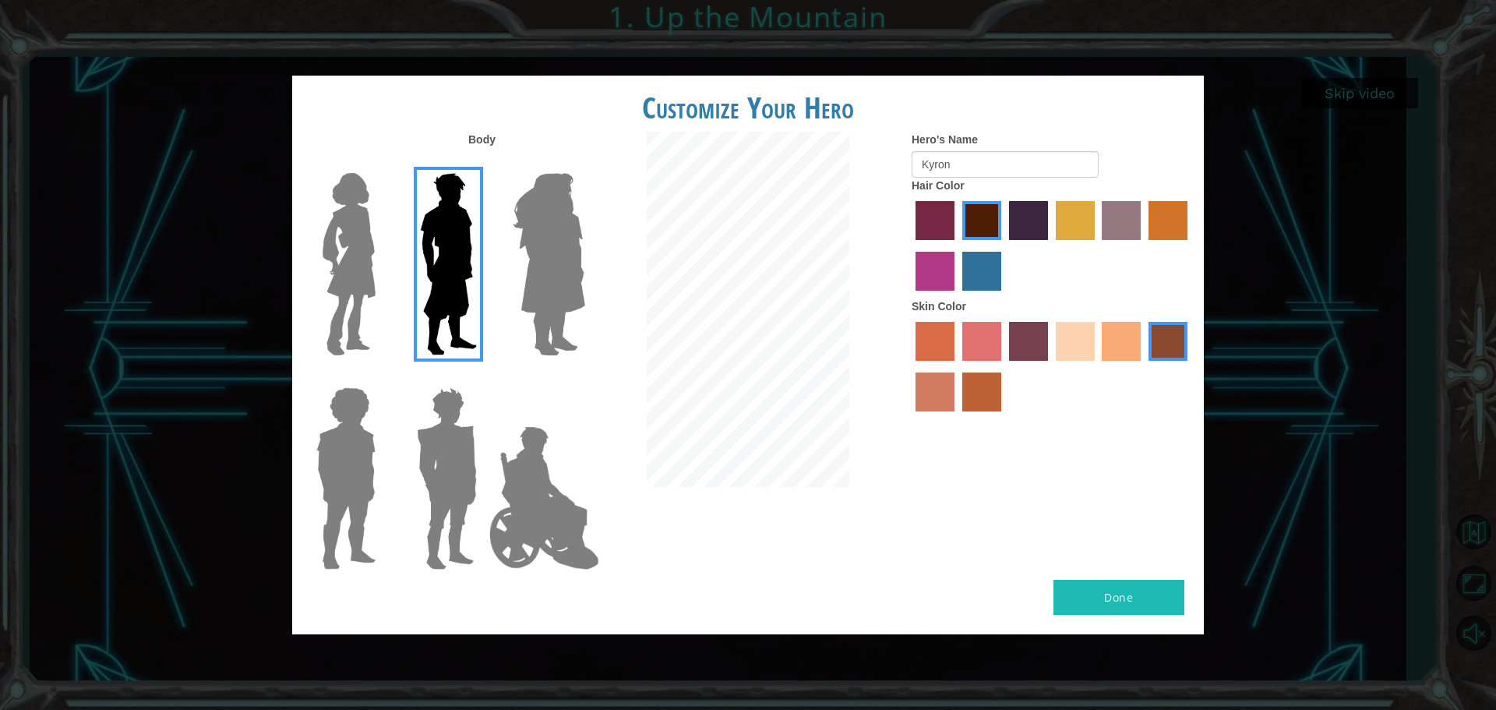
click at [524, 268] on img at bounding box center [548, 264] width 85 height 195
click at [584, 163] on input "Hero Amethyst" at bounding box center [584, 163] width 0 height 0
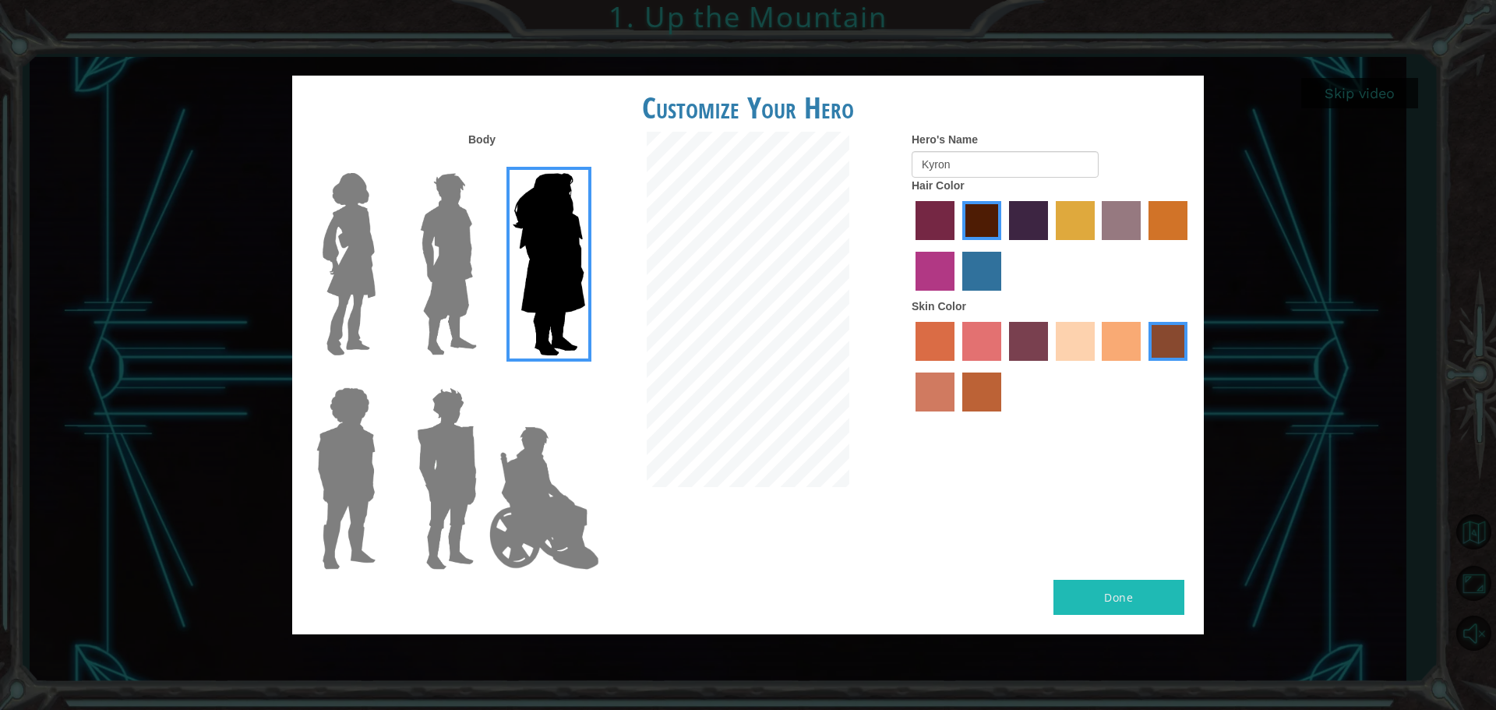
click at [545, 268] on img at bounding box center [548, 264] width 85 height 195
click at [584, 163] on input "Hero Amethyst" at bounding box center [584, 163] width 0 height 0
click at [452, 463] on img at bounding box center [447, 478] width 72 height 195
click at [483, 377] on input "Hero Garnet" at bounding box center [483, 377] width 0 height 0
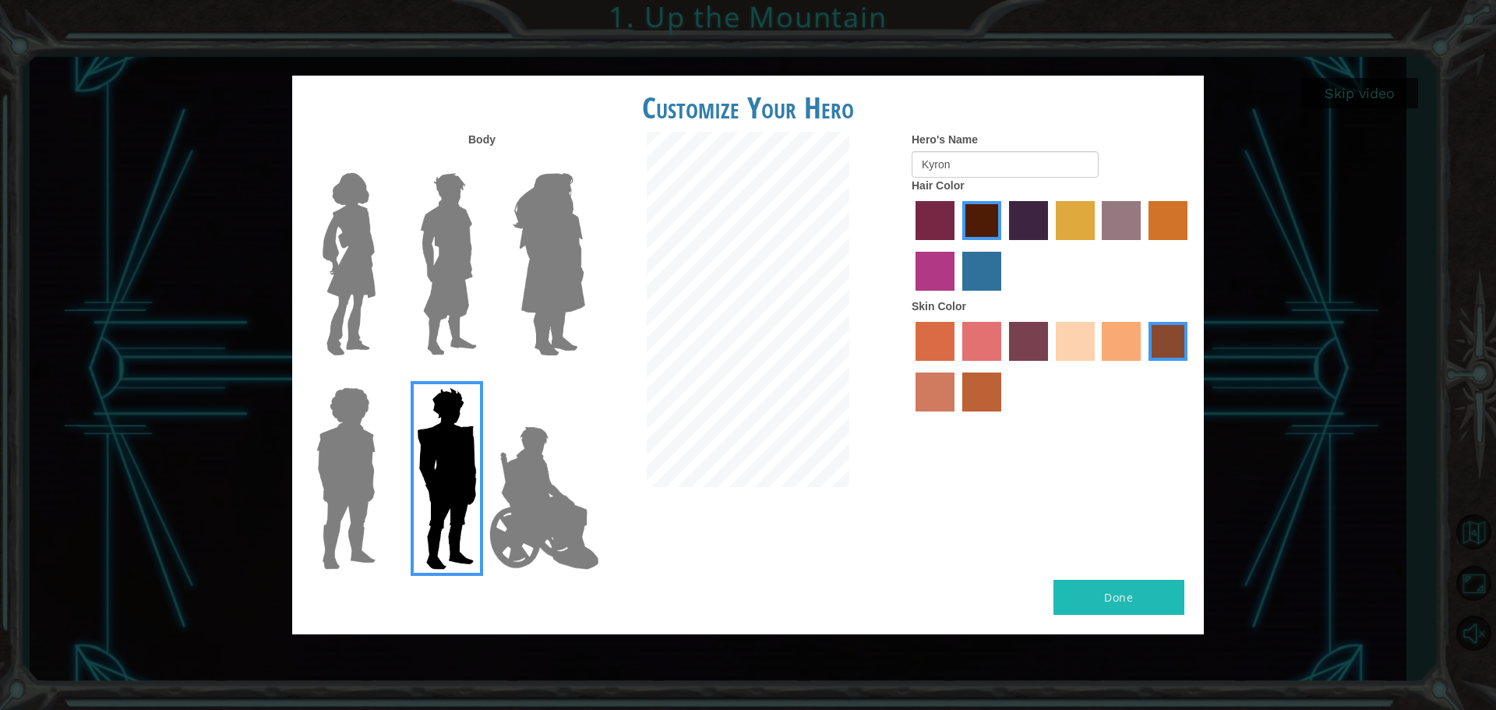
click at [369, 448] on img at bounding box center [346, 478] width 72 height 195
click at [382, 377] on input "Hero Steven" at bounding box center [382, 377] width 0 height 0
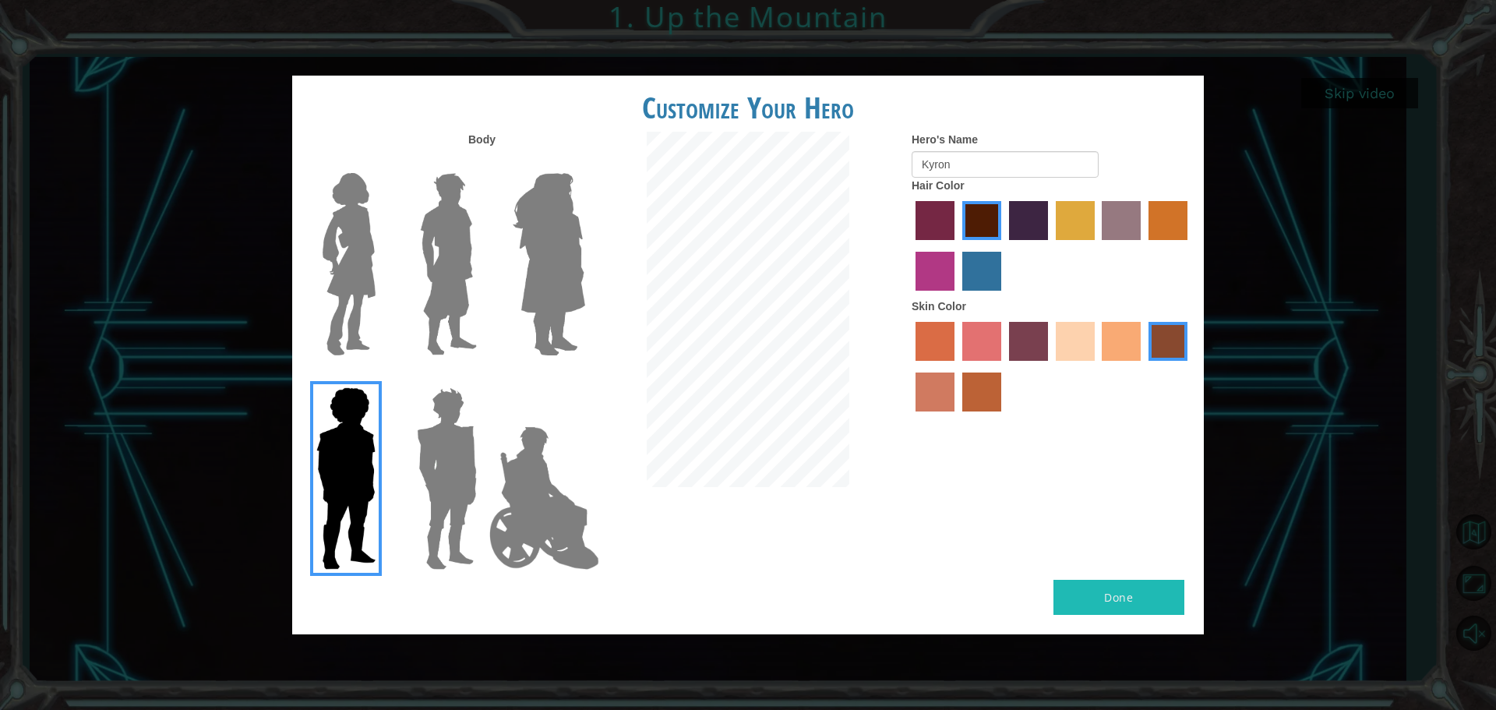
click at [436, 281] on img at bounding box center [448, 264] width 69 height 195
click at [483, 163] on input "Hero Lars" at bounding box center [483, 163] width 0 height 0
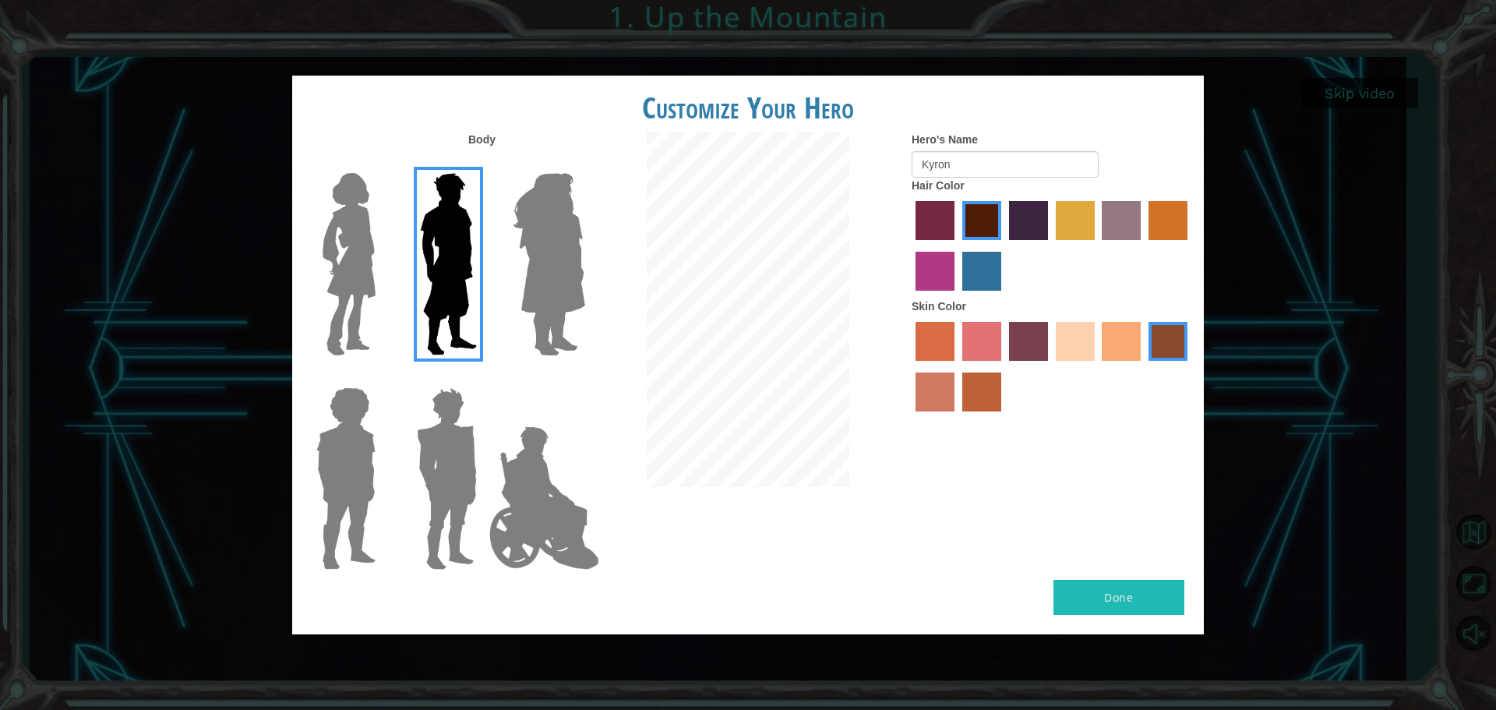
click at [340, 443] on img at bounding box center [346, 478] width 72 height 195
click at [382, 377] on input "Hero Steven" at bounding box center [382, 377] width 0 height 0
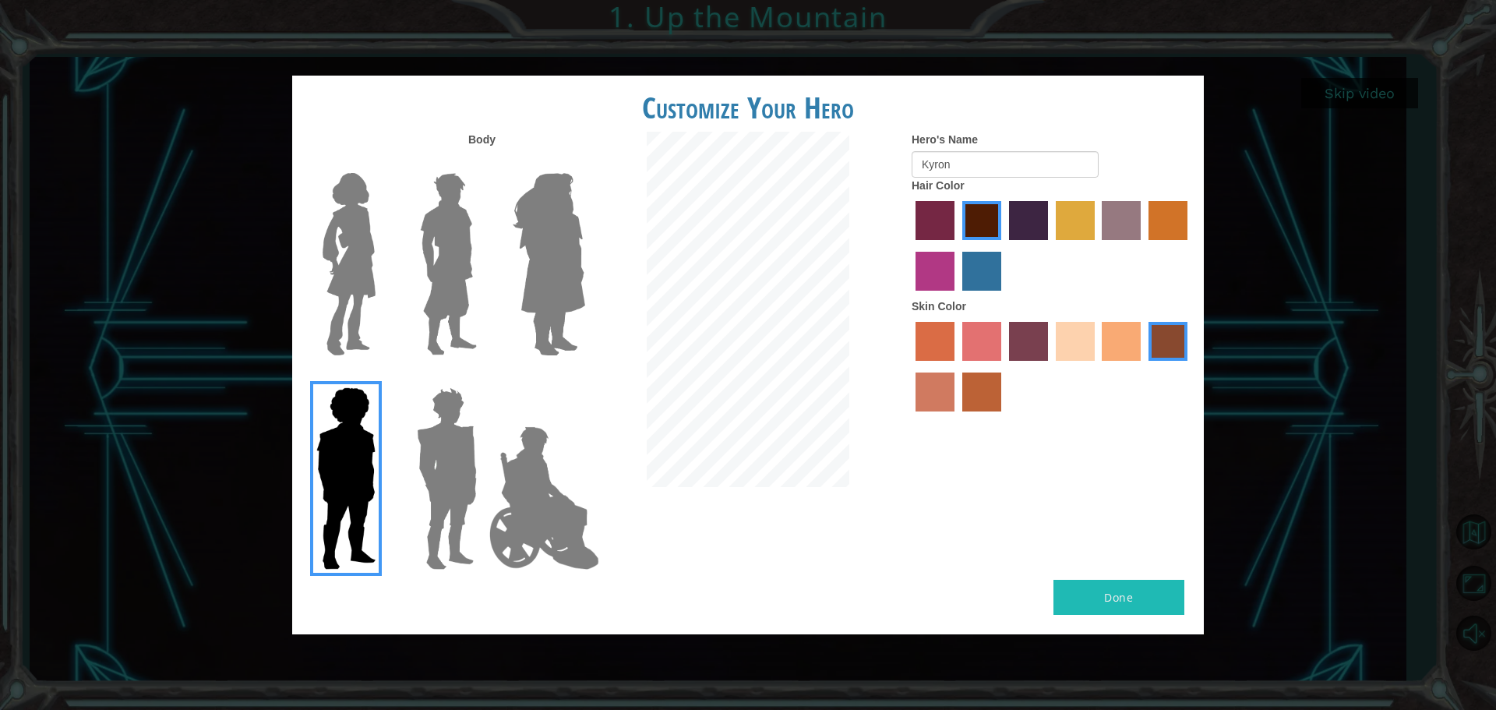
click at [526, 474] on img at bounding box center [544, 498] width 122 height 156
click at [584, 377] on input "Hero Jamie" at bounding box center [584, 377] width 0 height 0
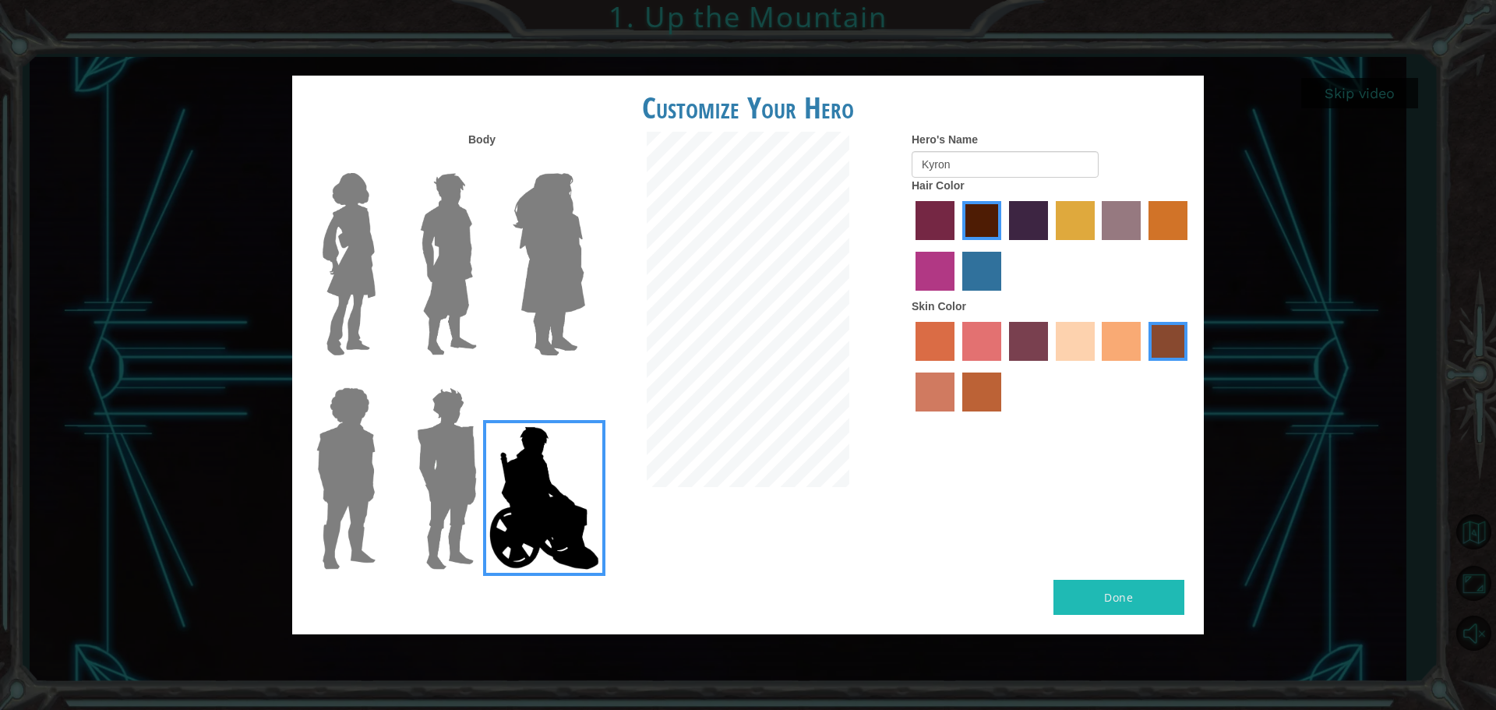
click at [443, 465] on img at bounding box center [447, 478] width 72 height 195
click at [483, 377] on input "Hero Garnet" at bounding box center [483, 377] width 0 height 0
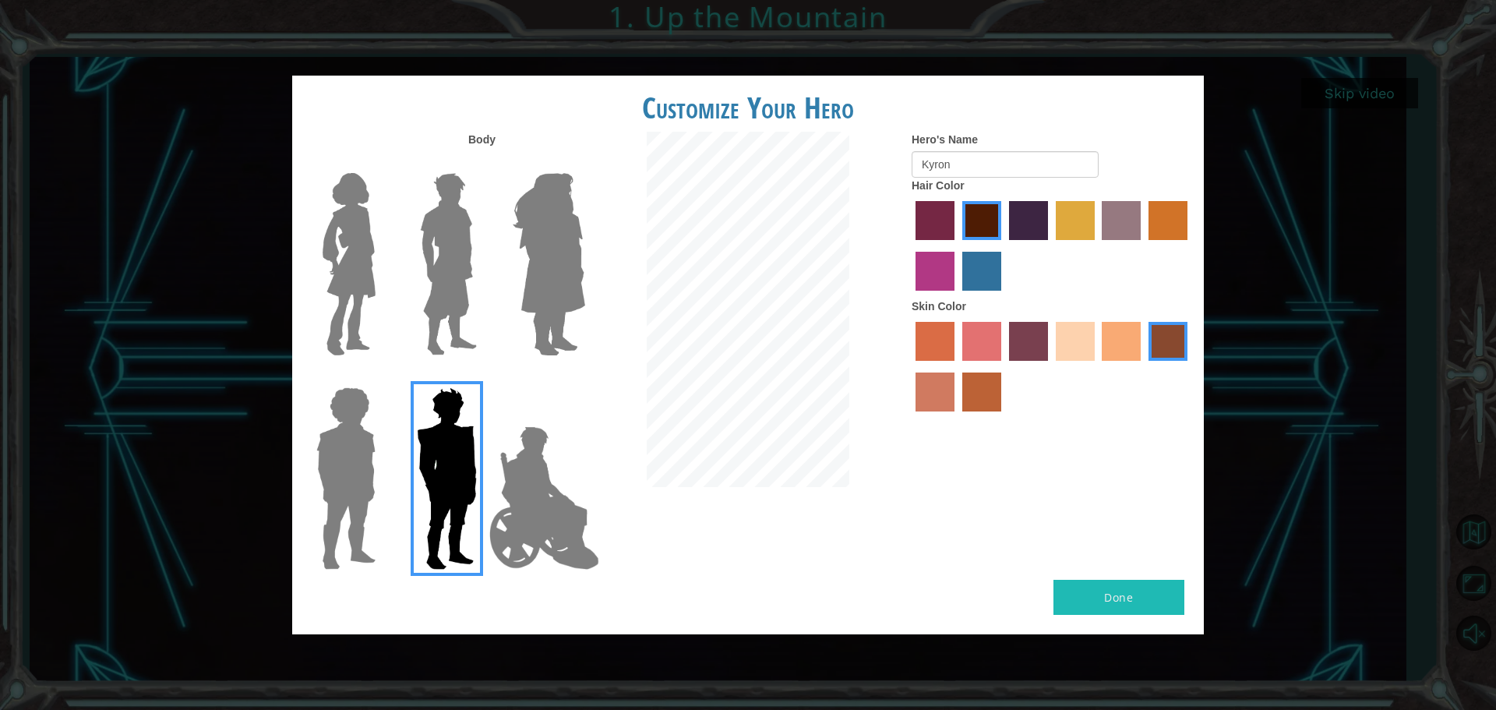
click at [345, 432] on img at bounding box center [346, 478] width 72 height 195
click at [382, 377] on input "Hero Steven" at bounding box center [382, 377] width 0 height 0
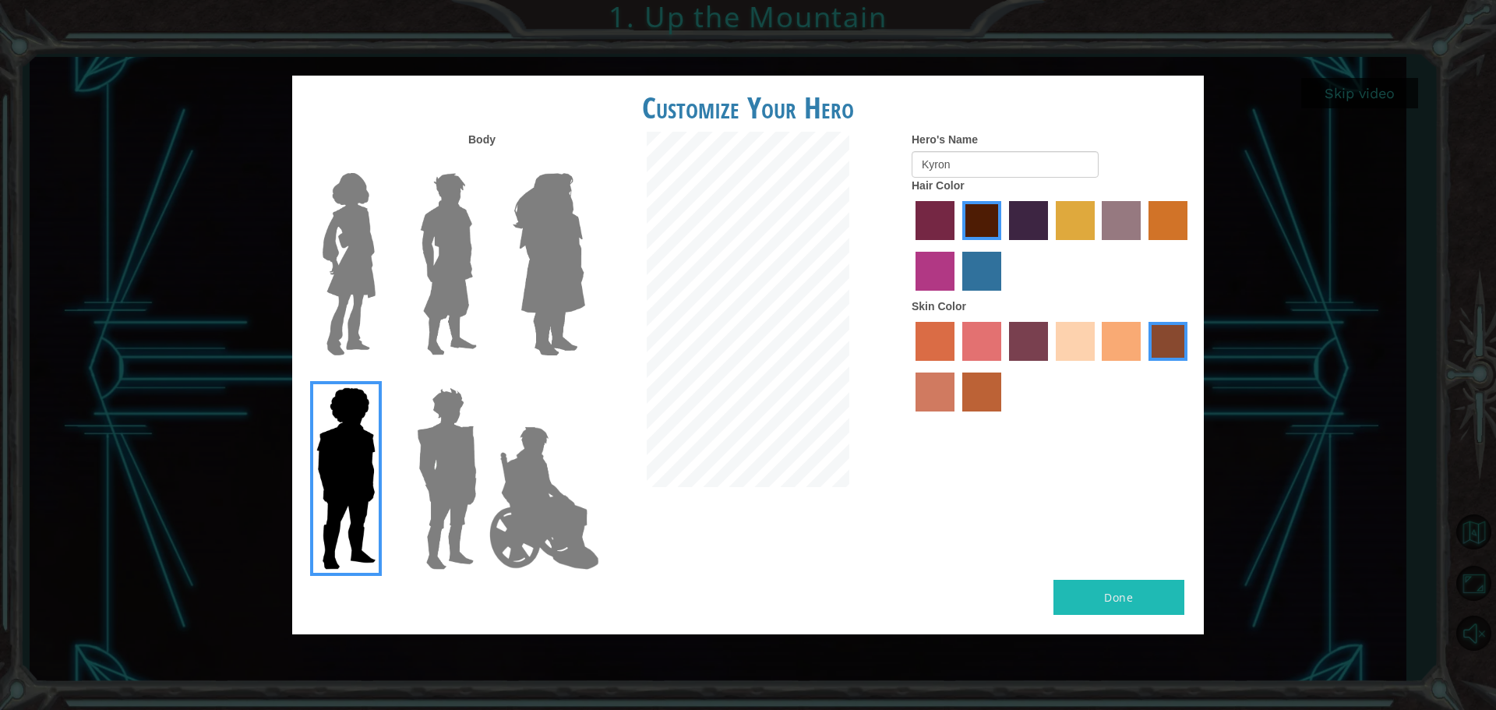
click at [464, 252] on img at bounding box center [448, 264] width 69 height 195
click at [483, 163] on input "Hero Lars" at bounding box center [483, 163] width 0 height 0
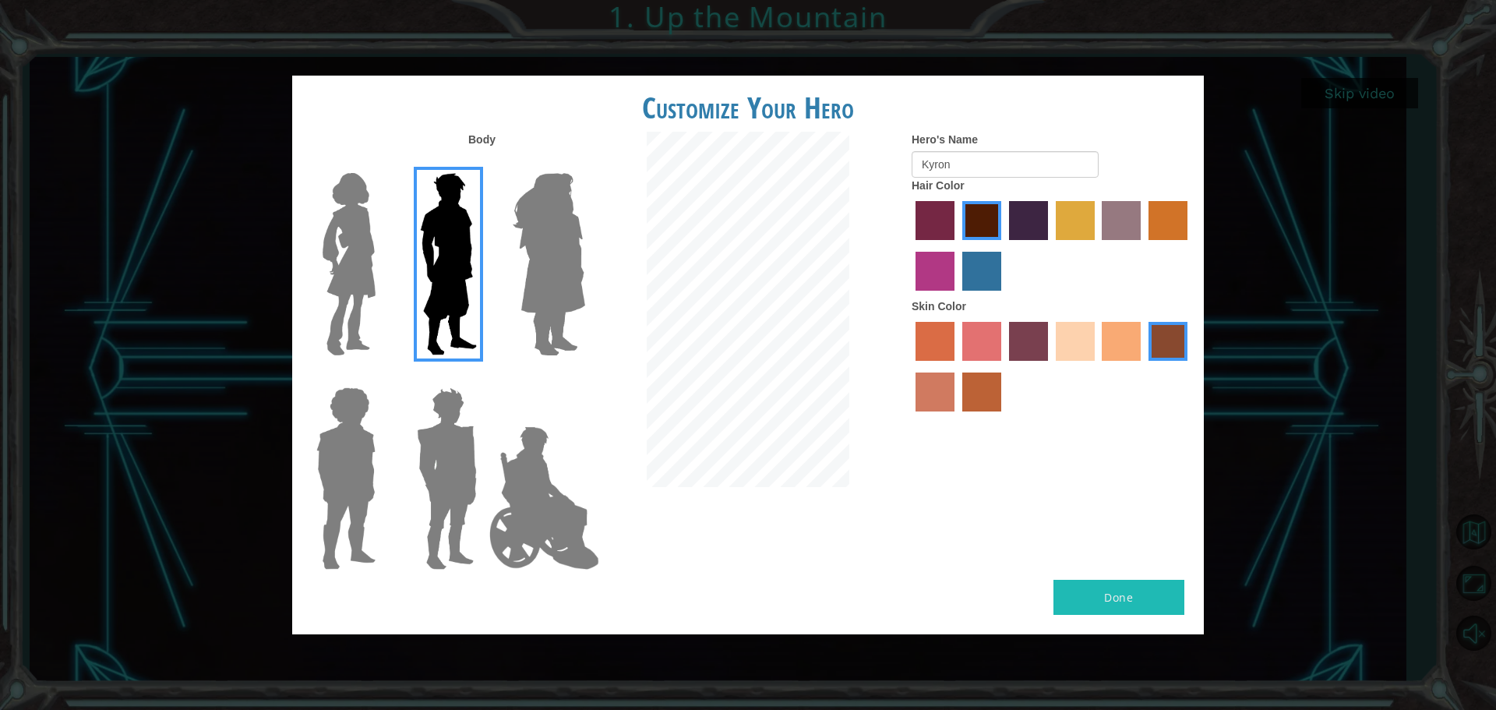
click at [349, 433] on img at bounding box center [346, 478] width 72 height 195
click at [382, 377] on input "Hero Steven" at bounding box center [382, 377] width 0 height 0
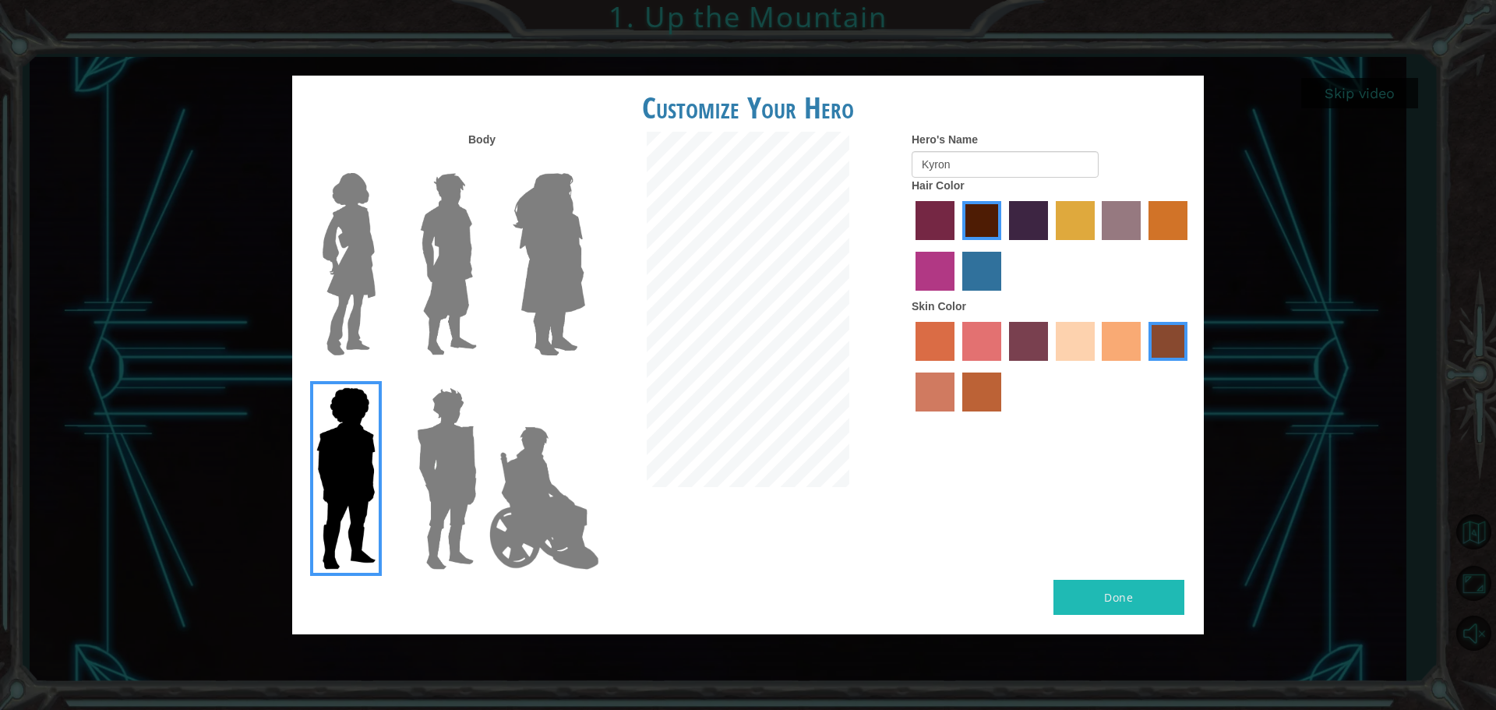
click at [446, 219] on img at bounding box center [448, 264] width 69 height 195
click at [483, 163] on input "Hero Lars" at bounding box center [483, 163] width 0 height 0
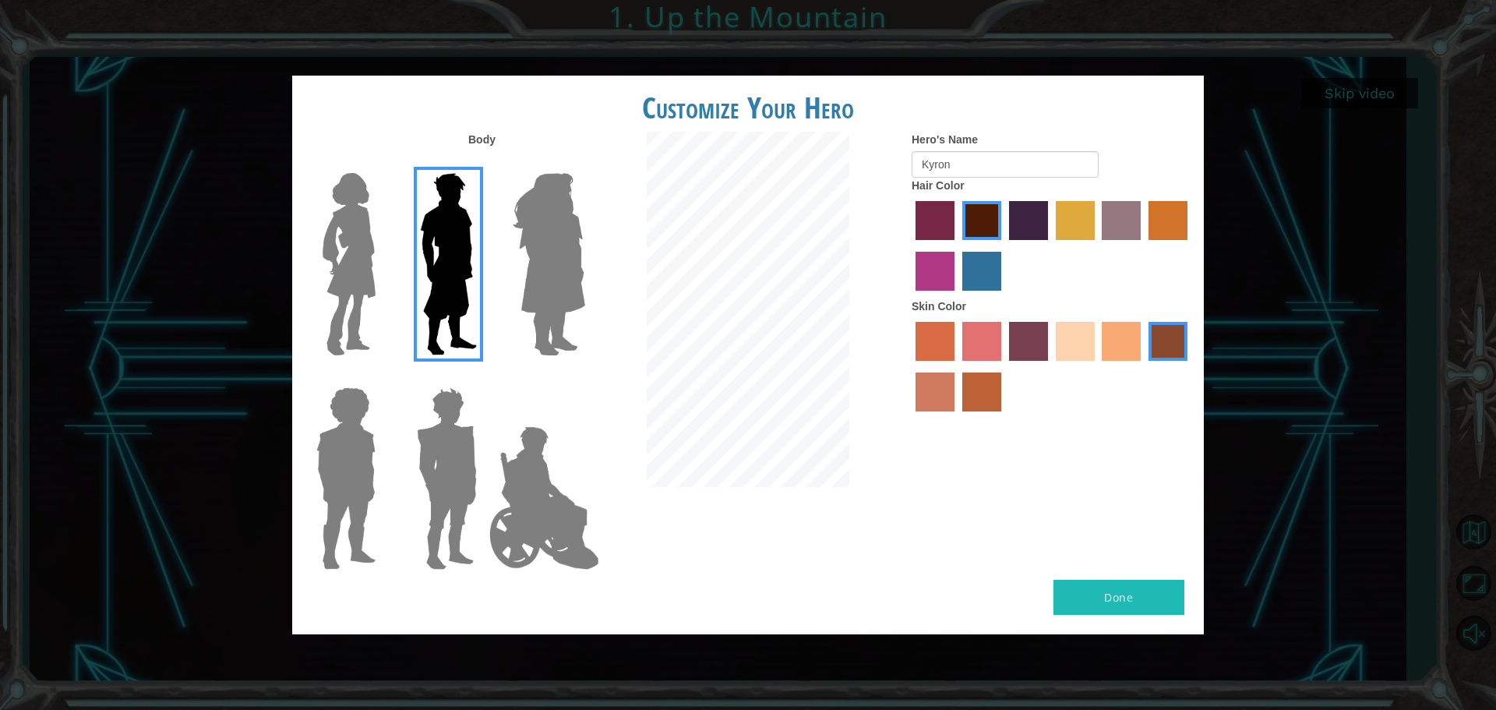
click at [1079, 590] on button "Done" at bounding box center [1118, 597] width 131 height 35
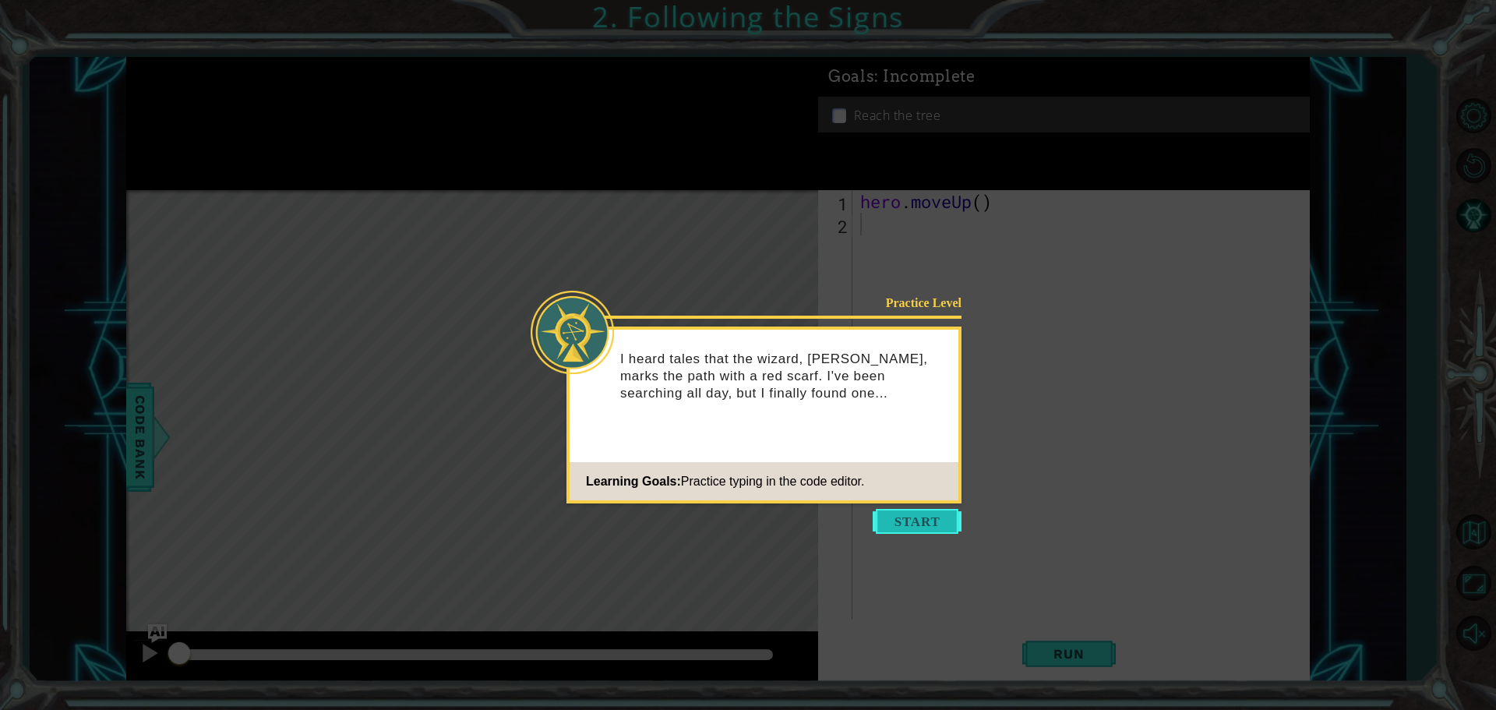
click at [912, 517] on button "Start" at bounding box center [917, 521] width 89 height 25
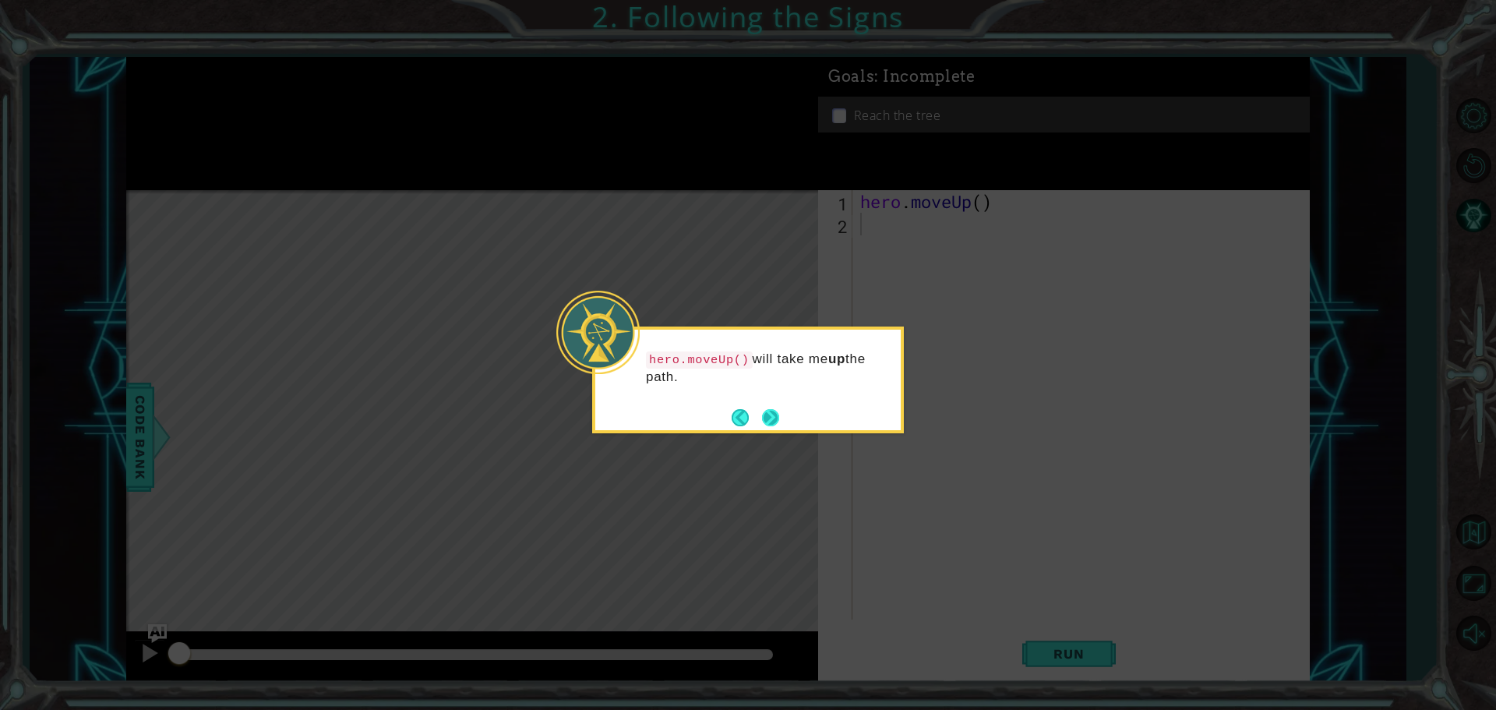
click at [767, 414] on button "Next" at bounding box center [770, 417] width 27 height 27
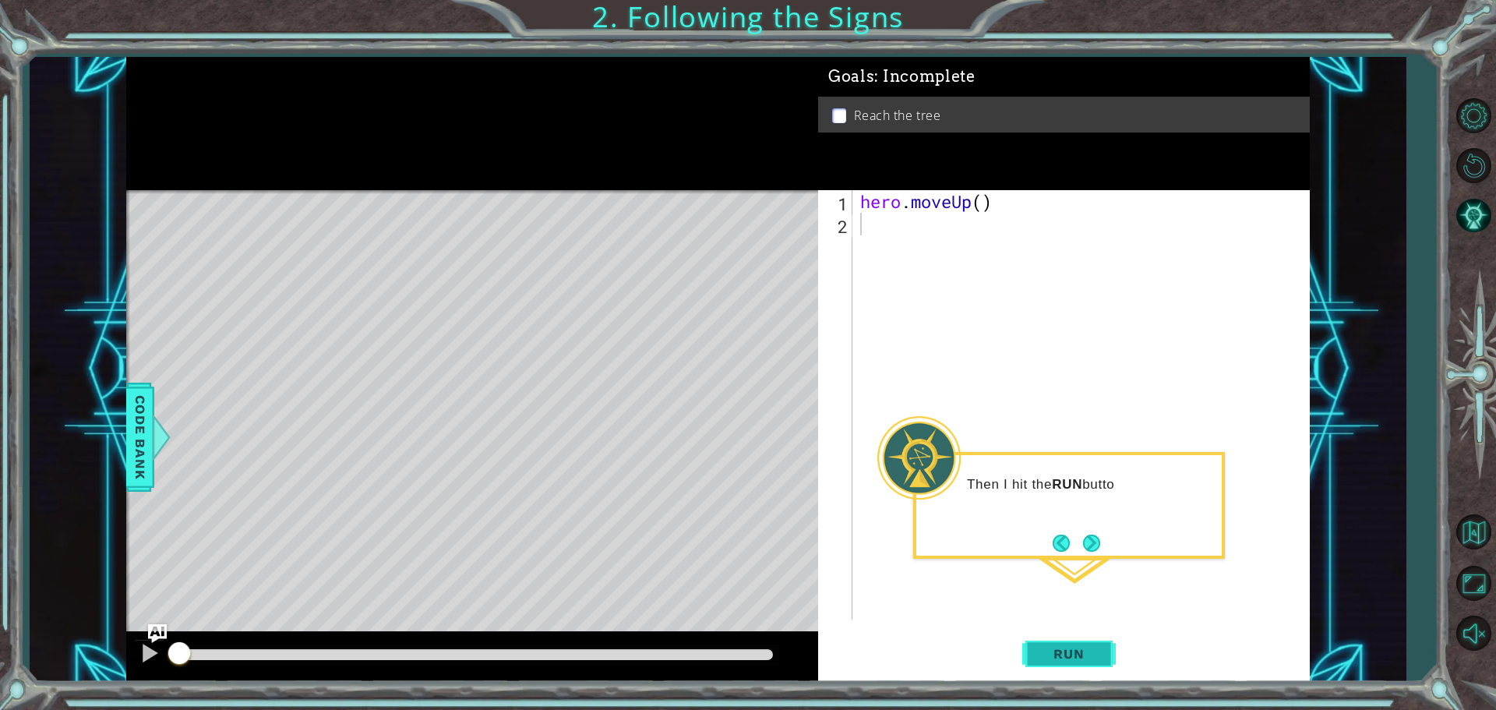
click at [1038, 655] on span "Run" at bounding box center [1069, 654] width 62 height 16
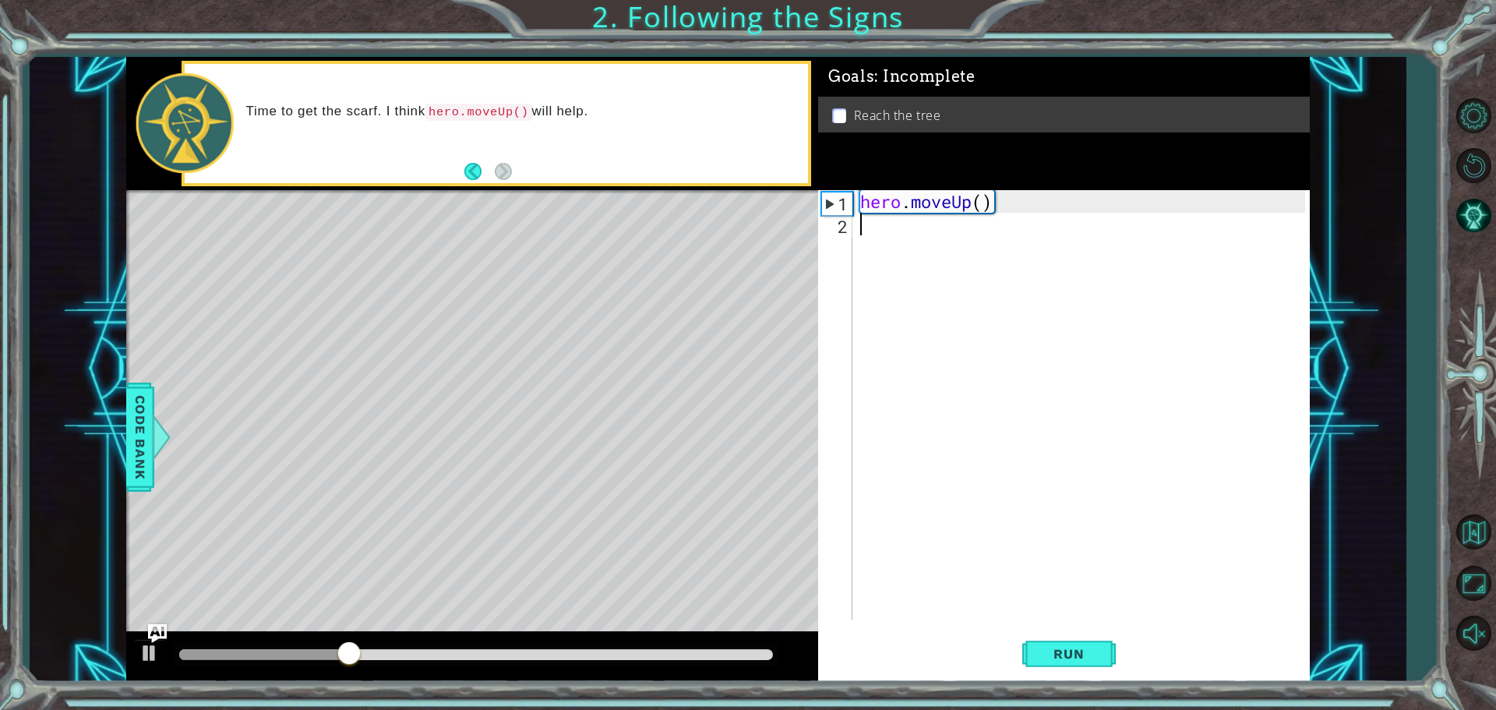
click at [980, 206] on div "hero . moveUp ( )" at bounding box center [1085, 427] width 456 height 474
type textarea "hero.moveUp(2)"
click at [1065, 646] on span "Run" at bounding box center [1069, 654] width 62 height 16
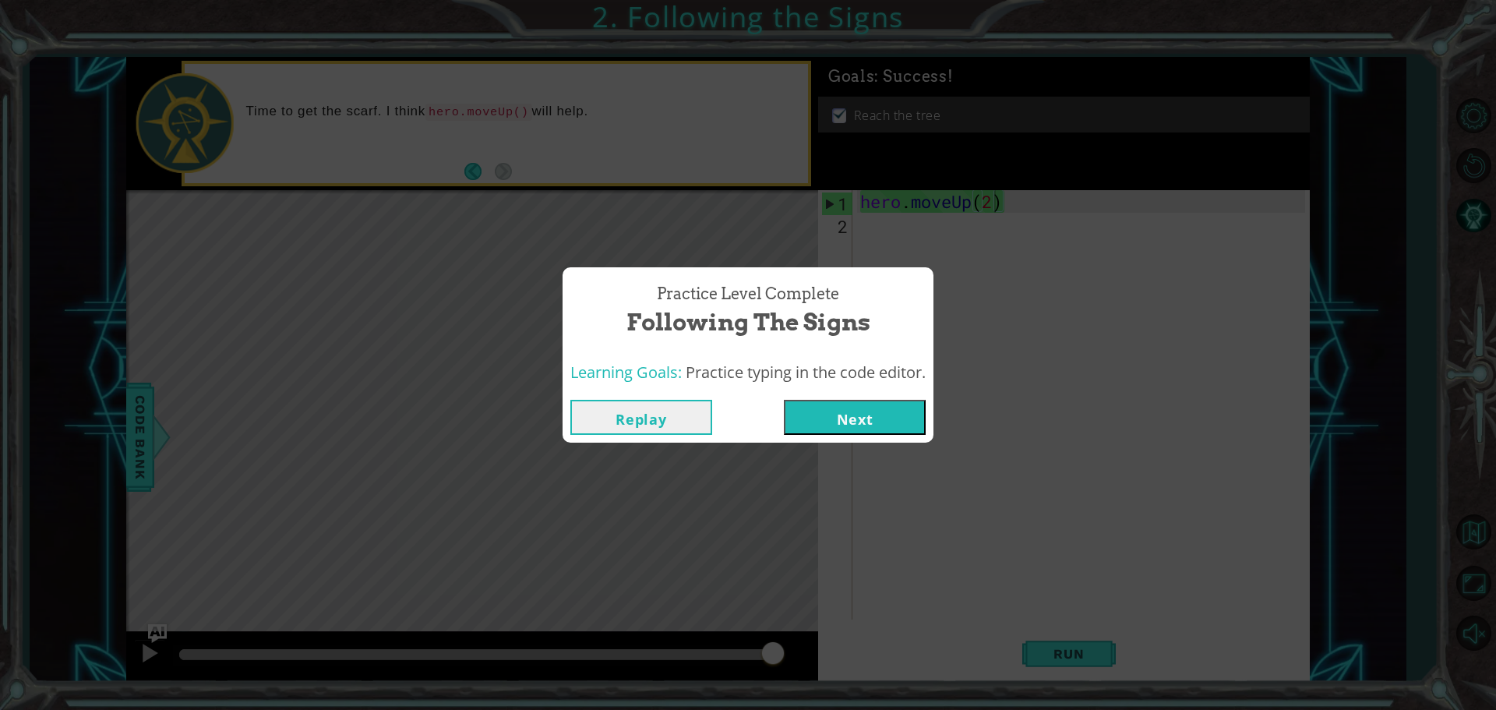
click at [841, 418] on button "Next" at bounding box center [855, 417] width 142 height 35
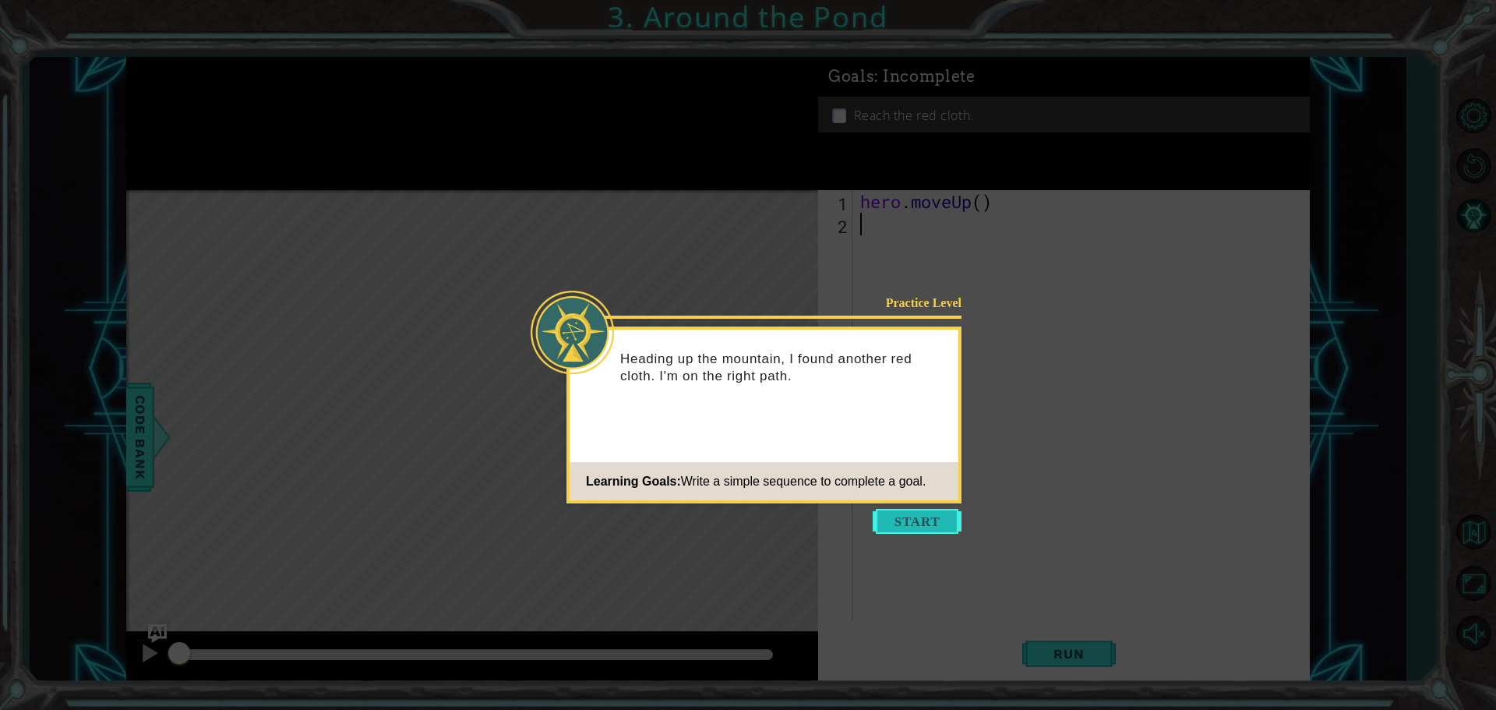
click at [906, 517] on button "Start" at bounding box center [917, 521] width 89 height 25
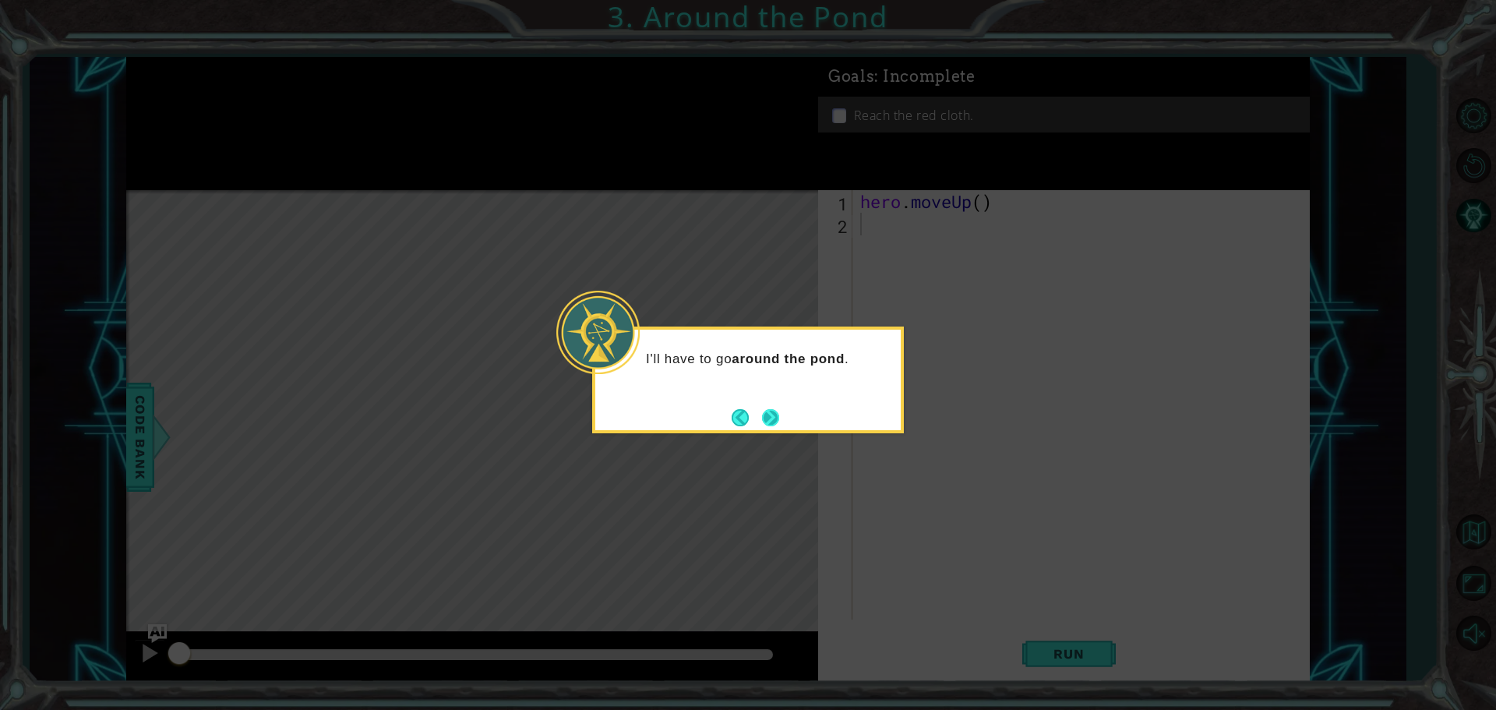
click at [774, 419] on button "Next" at bounding box center [769, 416] width 19 height 19
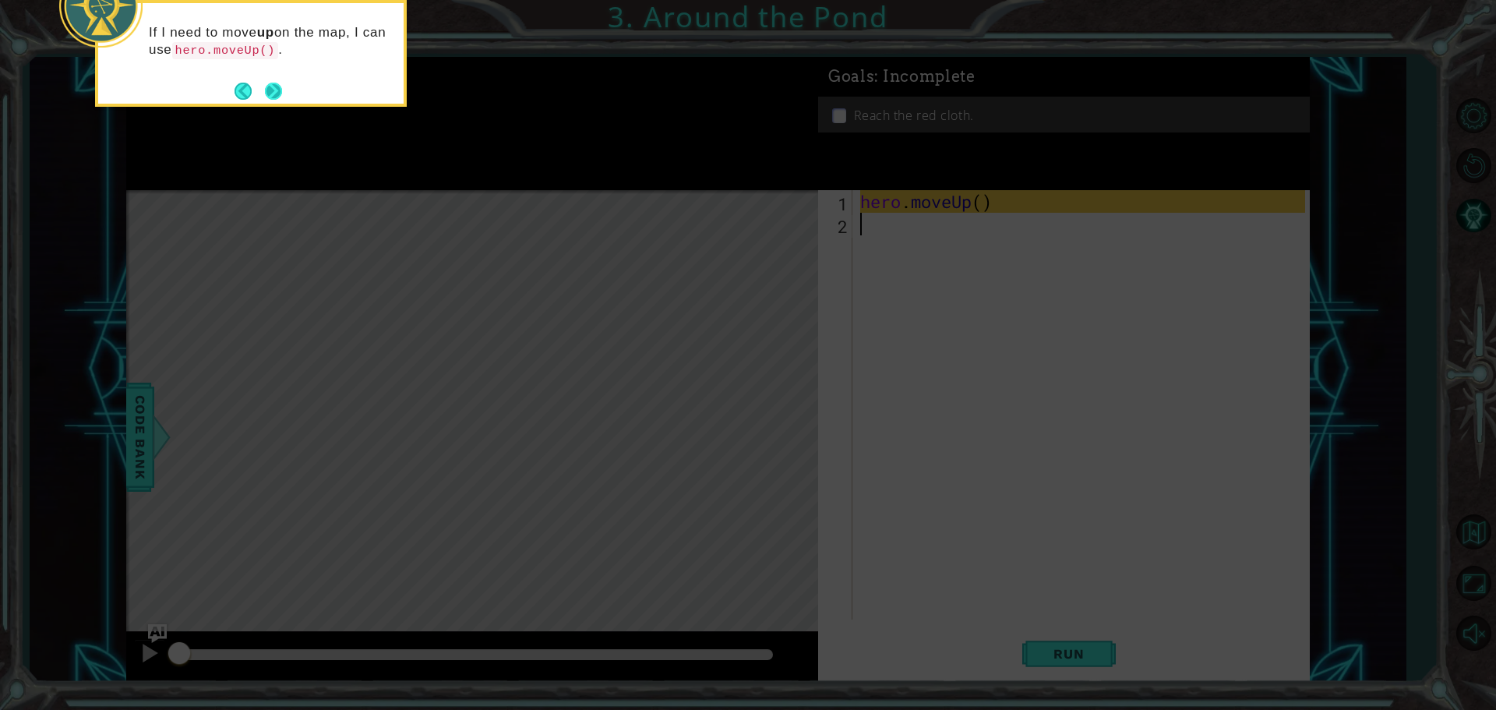
click at [274, 86] on button "Next" at bounding box center [273, 91] width 18 height 18
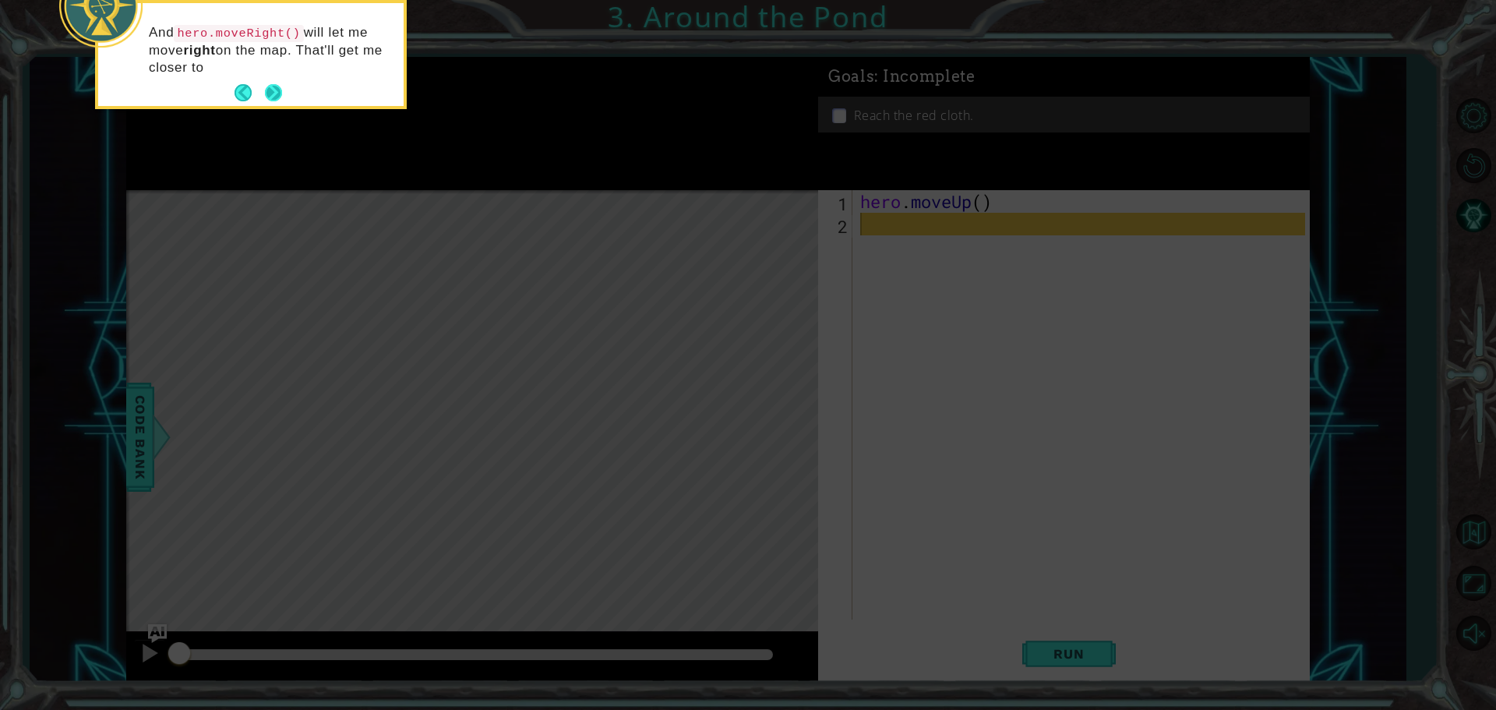
click at [273, 87] on button "Next" at bounding box center [273, 92] width 19 height 19
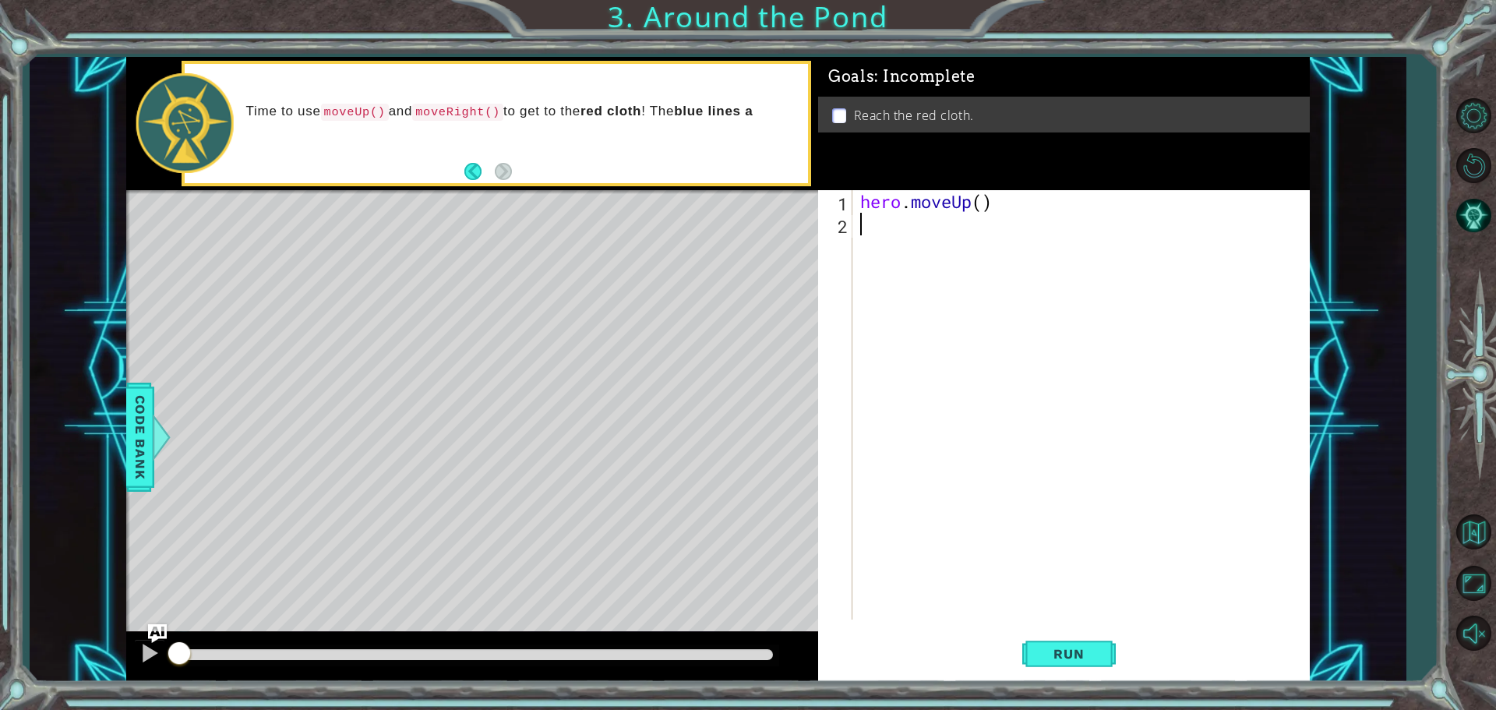
type textarea "h"
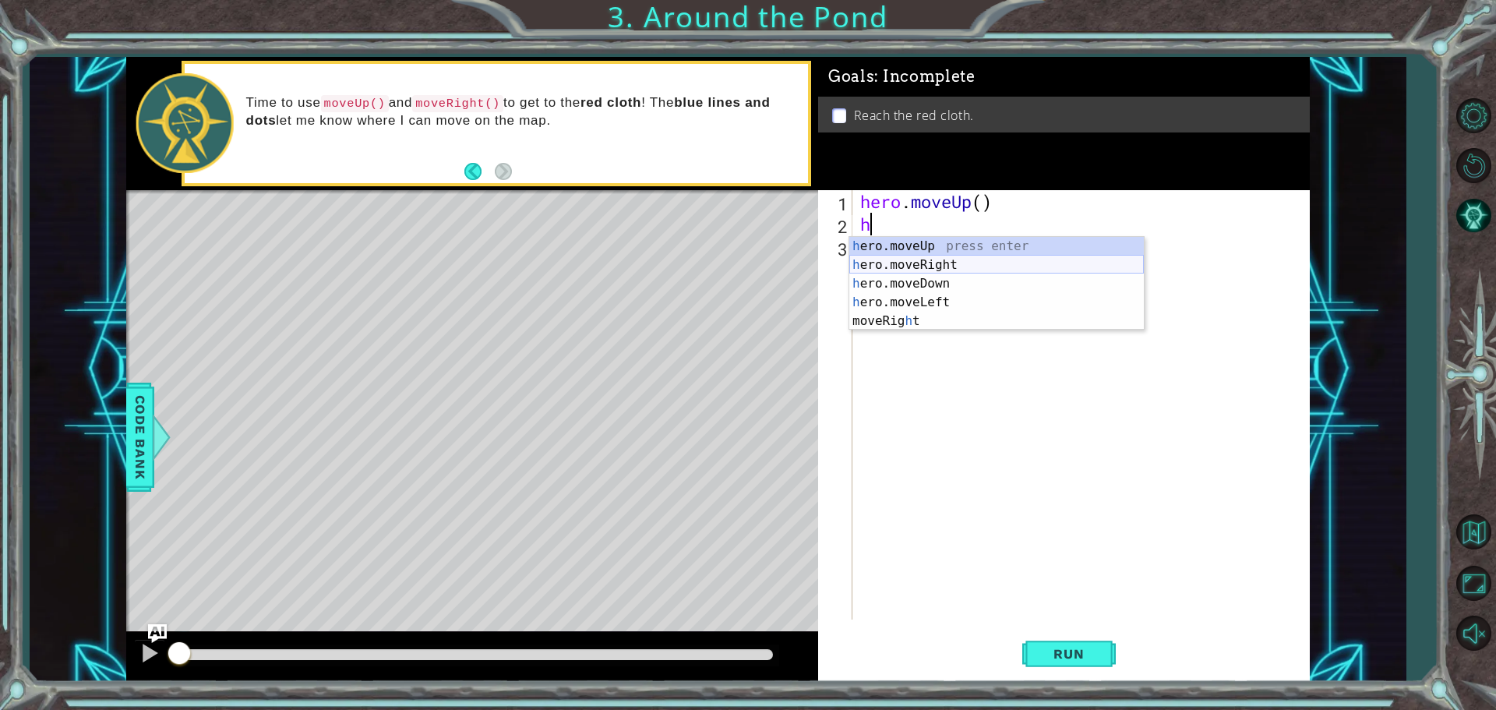
click at [930, 268] on div "h ero.moveUp press enter h ero.moveRight press enter h ero.moveDown press enter…" at bounding box center [996, 302] width 295 height 131
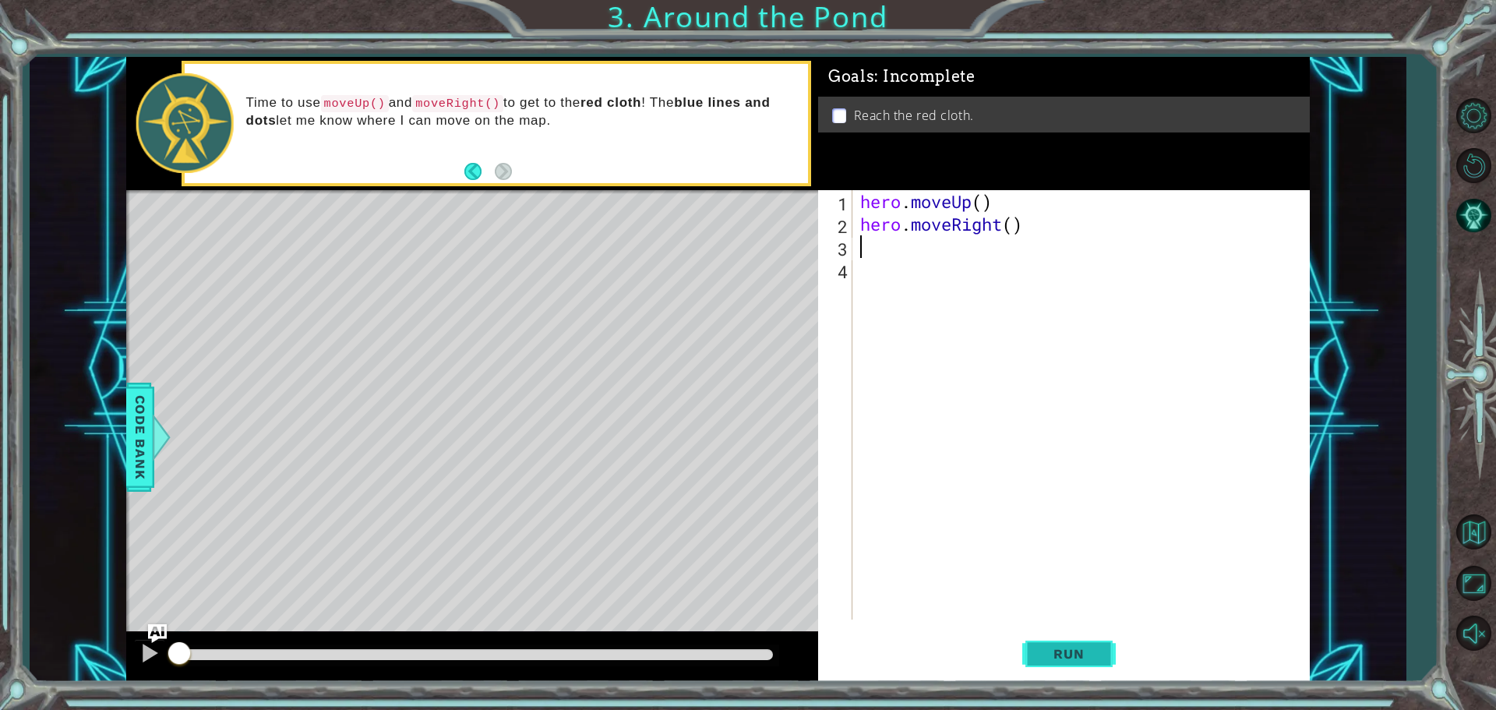
click at [1082, 637] on button "Run" at bounding box center [1068, 653] width 93 height 49
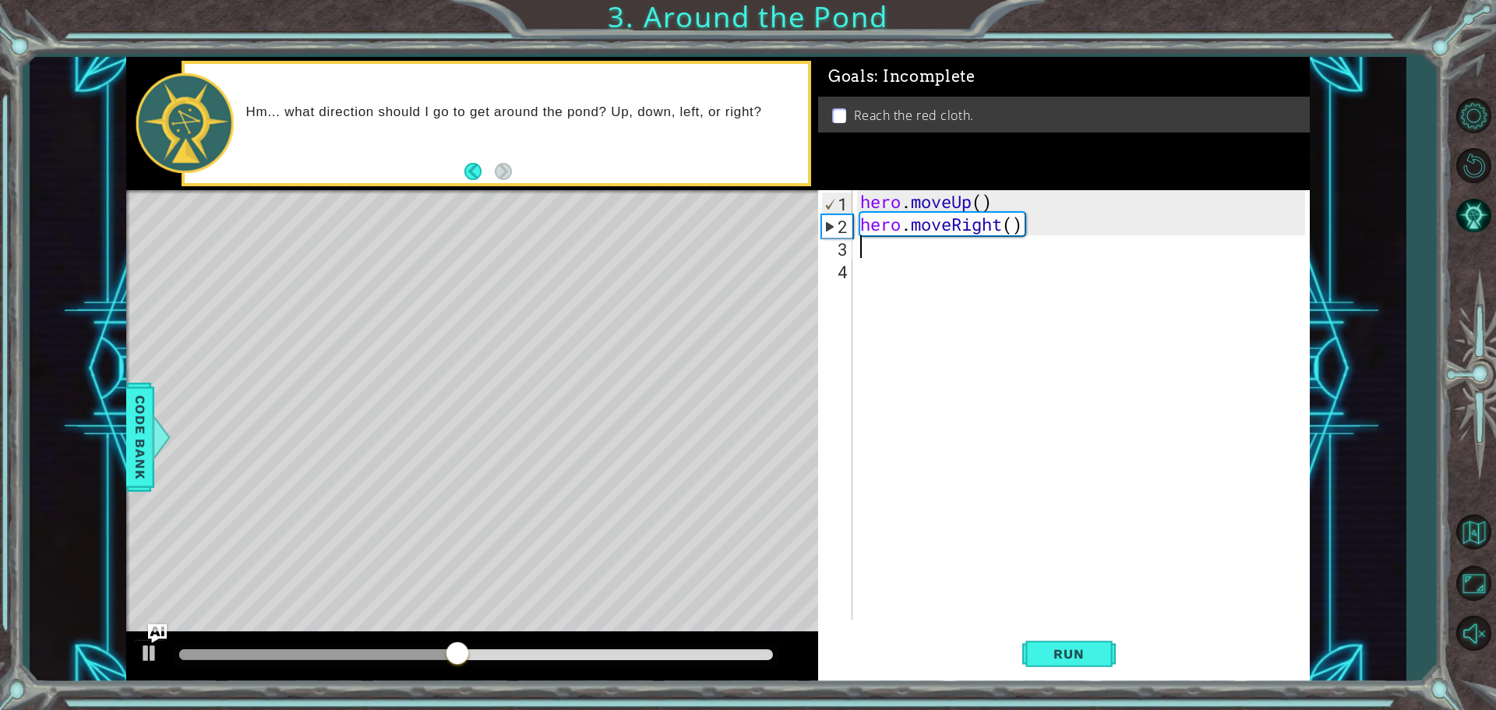
type textarea "h"
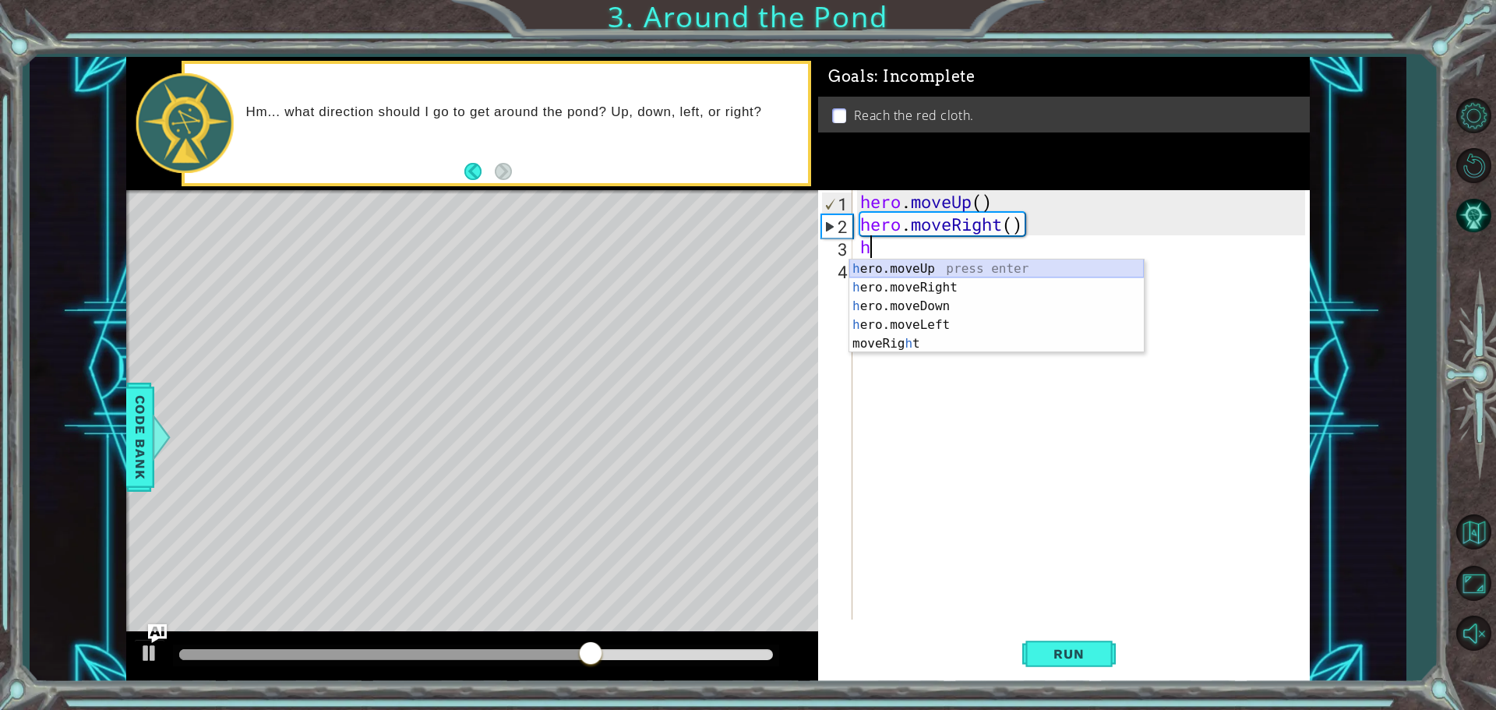
click at [932, 270] on div "h ero.moveUp press enter h ero.moveRight press enter h ero.moveDown press enter…" at bounding box center [996, 324] width 295 height 131
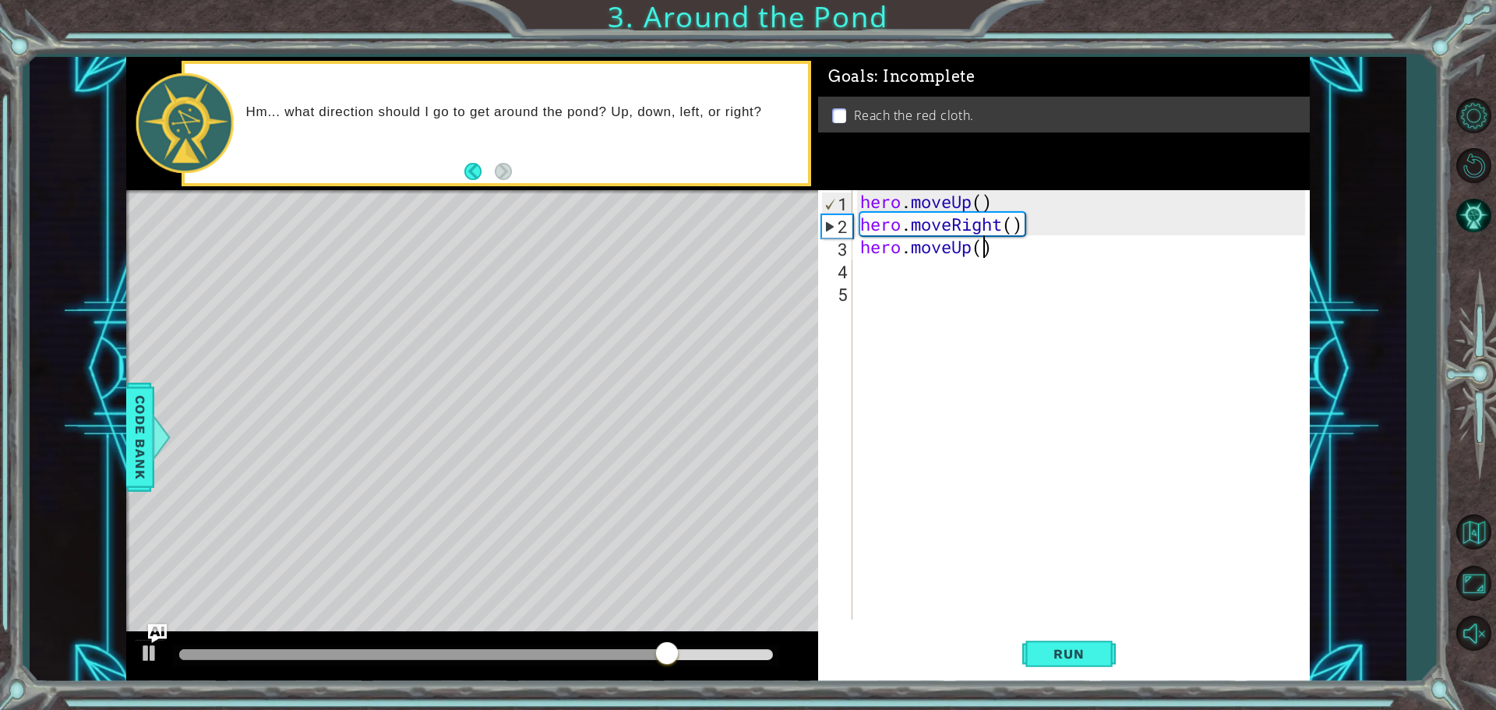
click at [981, 250] on div "hero . moveUp ( ) hero . moveRight ( ) hero . moveUp ( )" at bounding box center [1085, 427] width 456 height 474
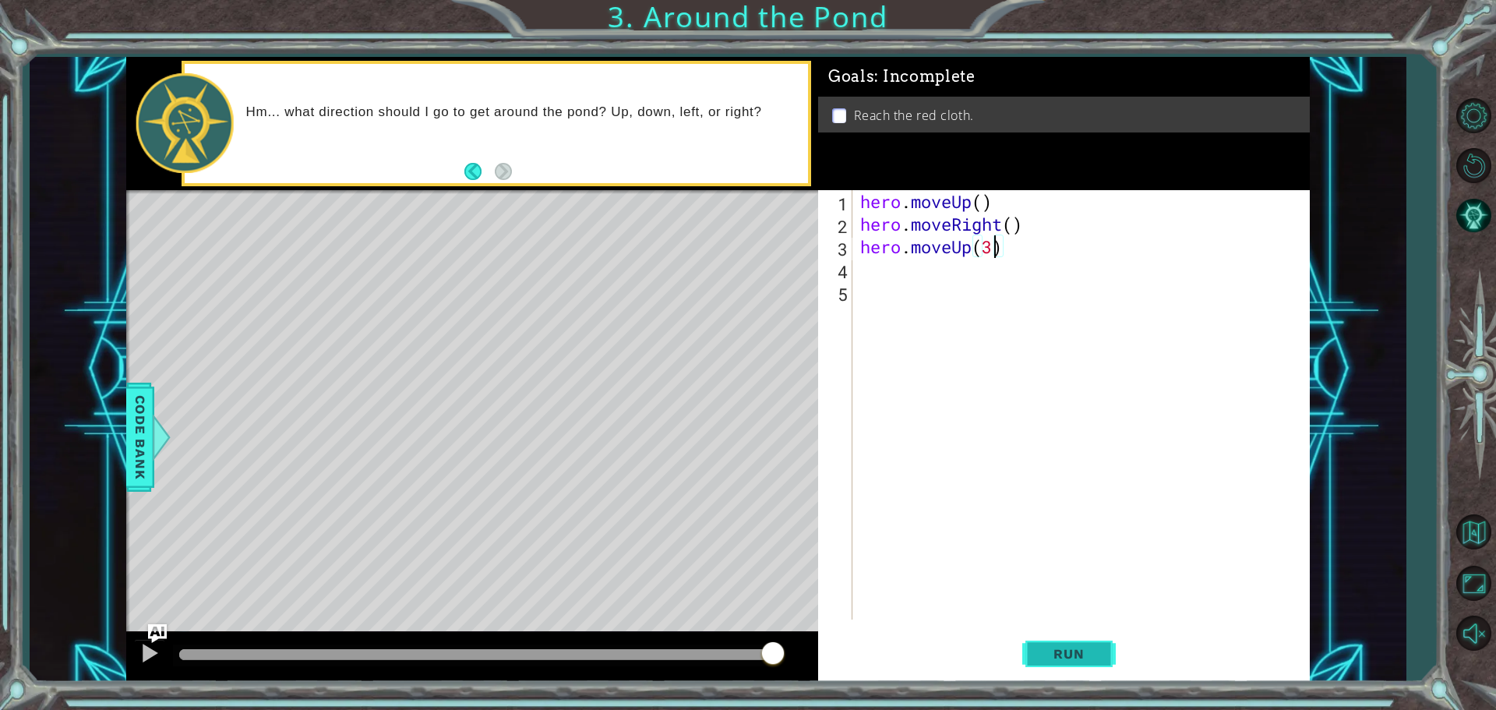
type textarea "hero.moveUp(3)"
click at [1055, 656] on span "Run" at bounding box center [1069, 654] width 62 height 16
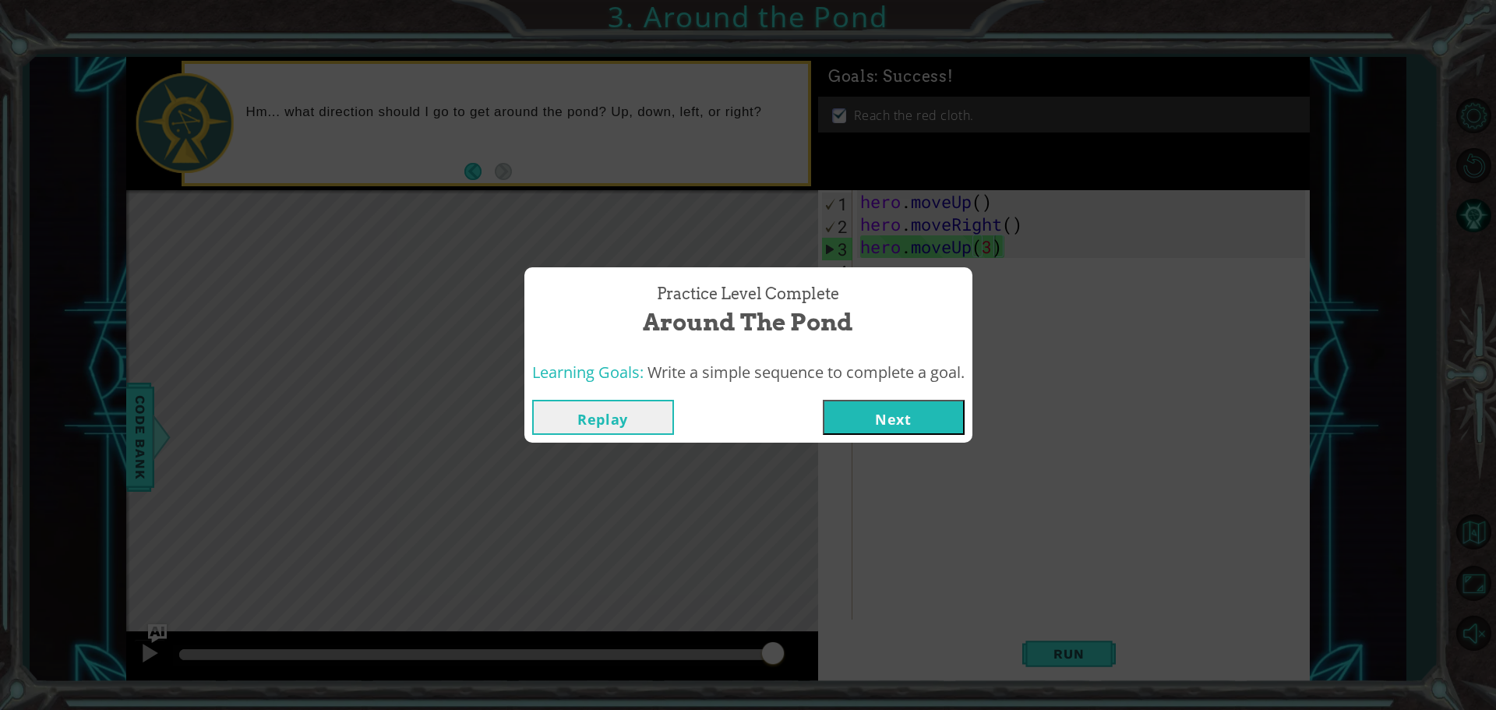
click at [869, 426] on button "Next" at bounding box center [894, 417] width 142 height 35
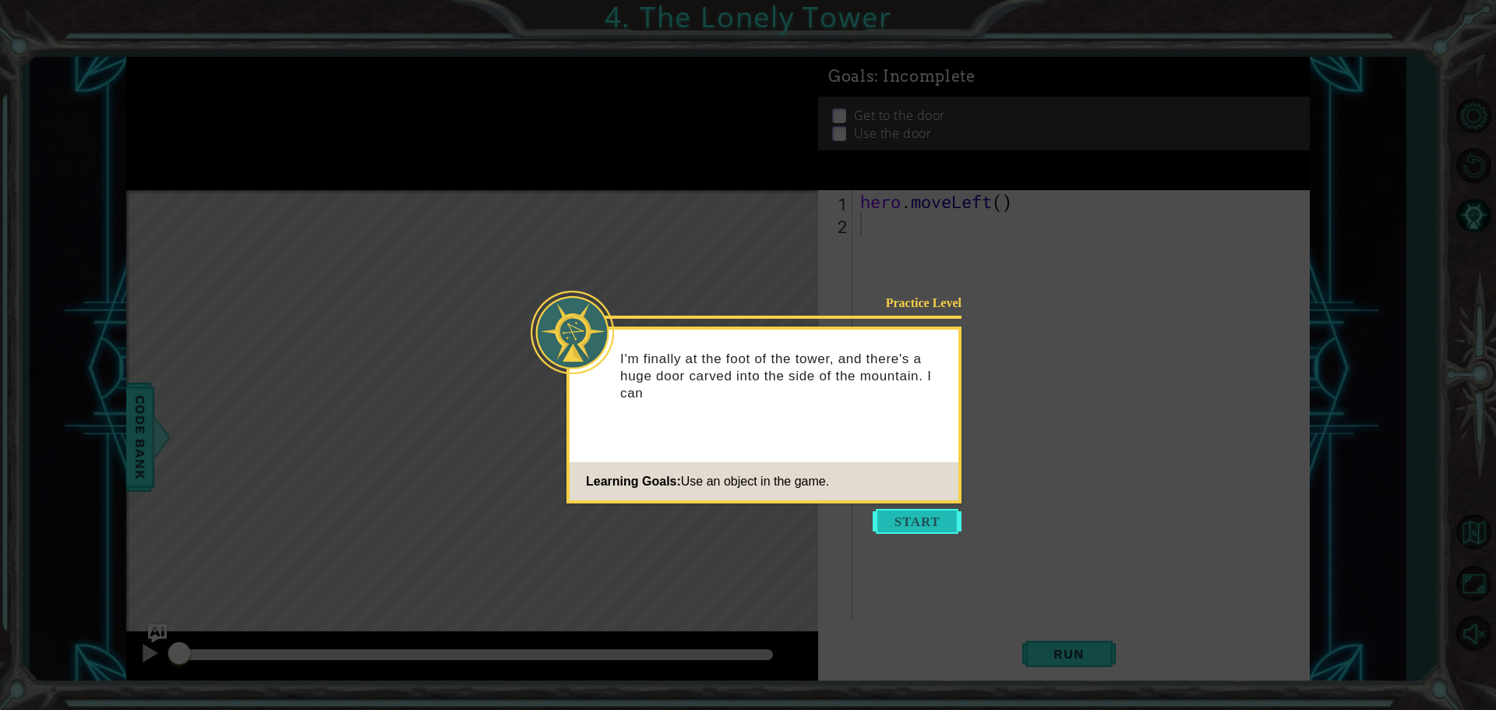
click at [914, 517] on button "Start" at bounding box center [917, 521] width 89 height 25
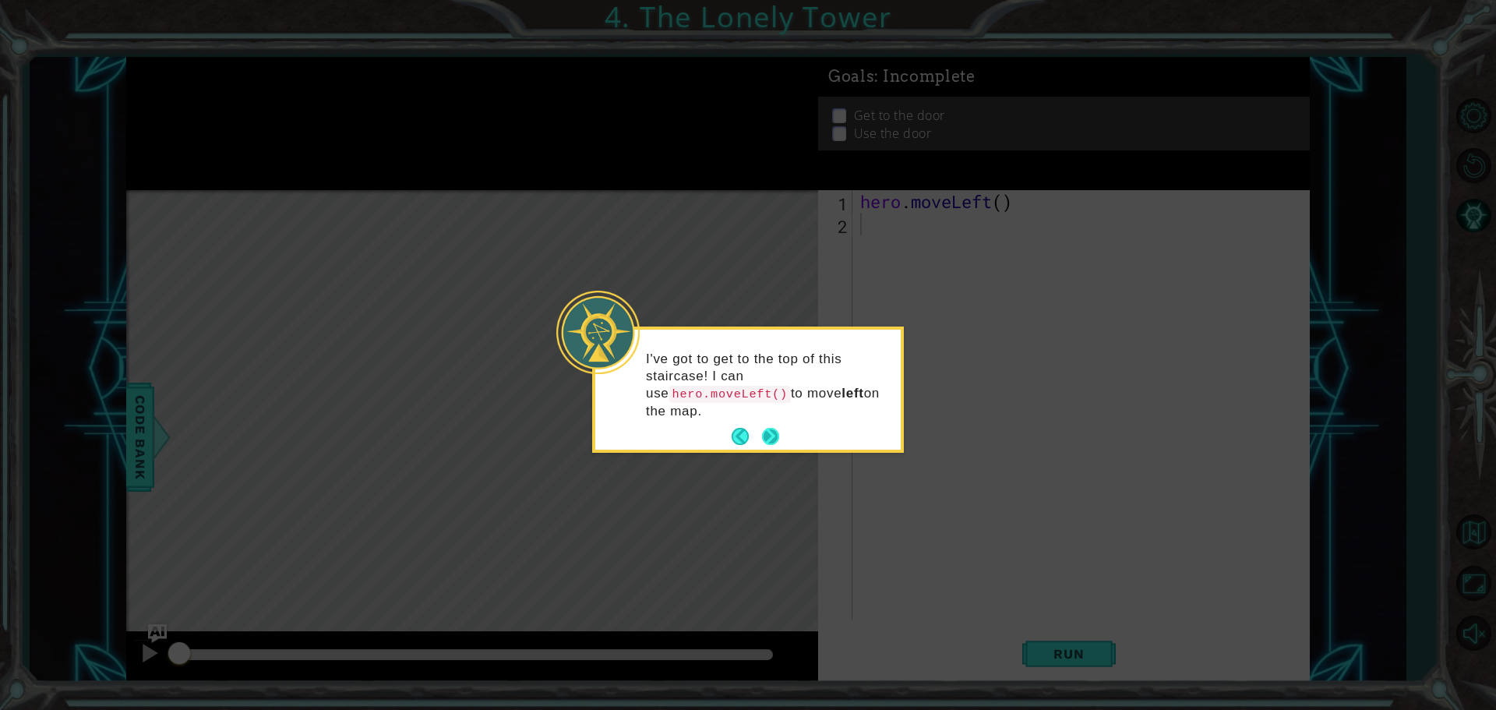
click at [771, 428] on button "Next" at bounding box center [770, 436] width 17 height 17
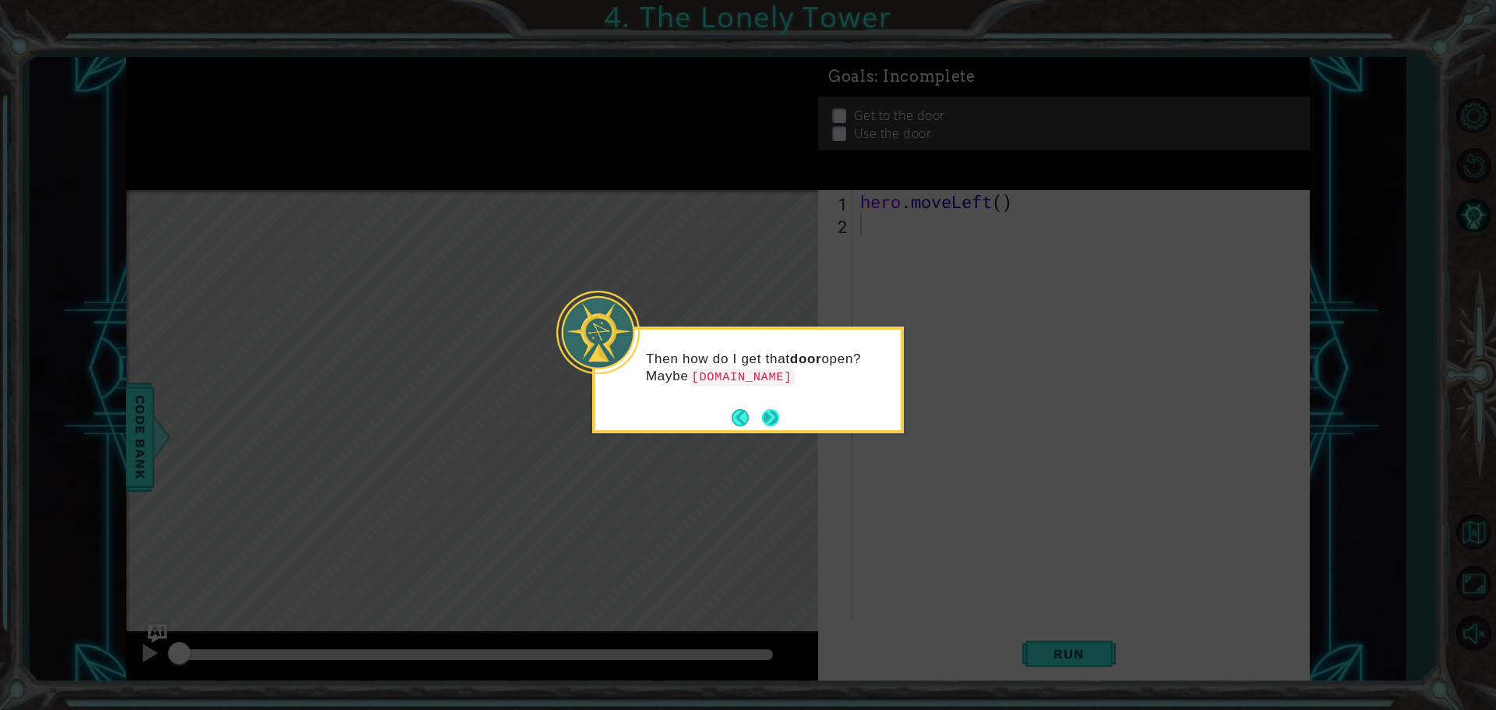
click at [774, 414] on button "Next" at bounding box center [771, 417] width 18 height 18
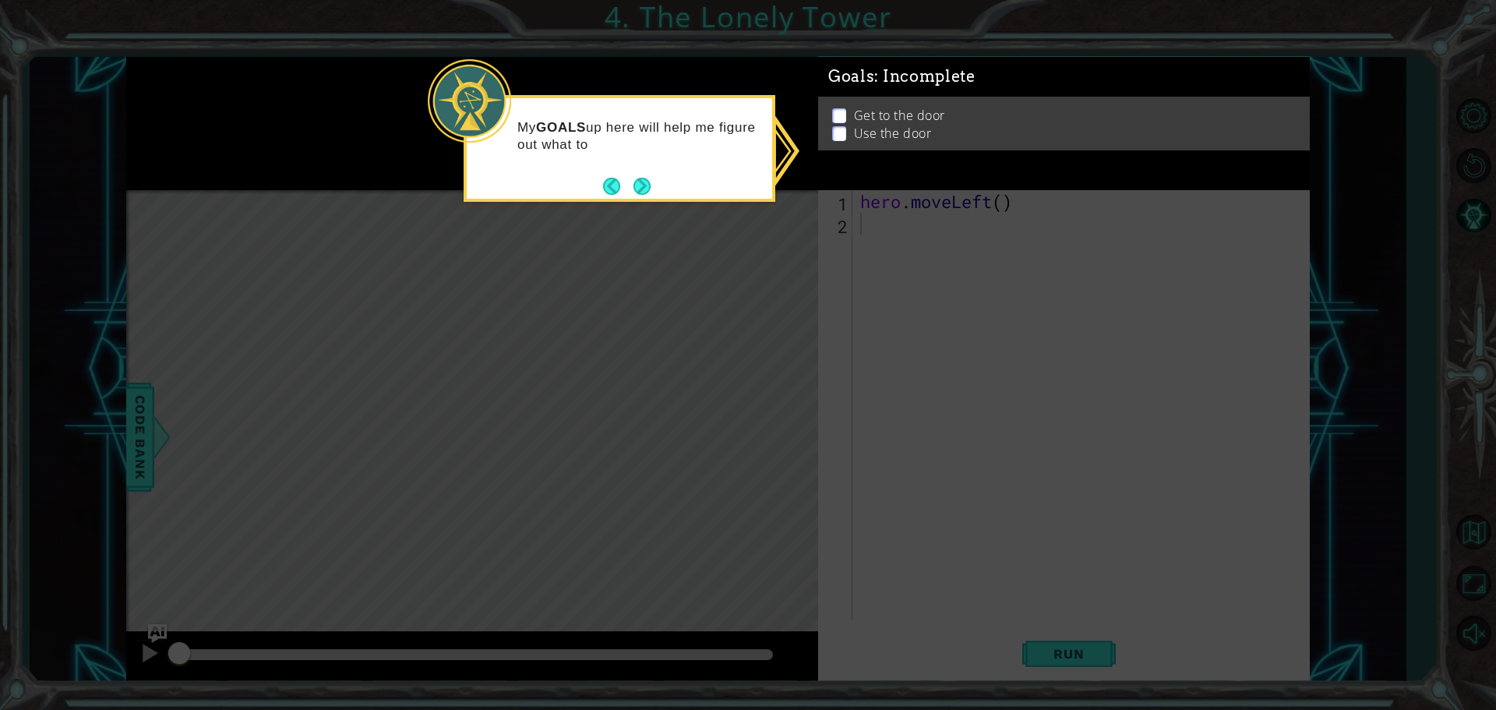
click at [642, 182] on button "Next" at bounding box center [642, 186] width 18 height 18
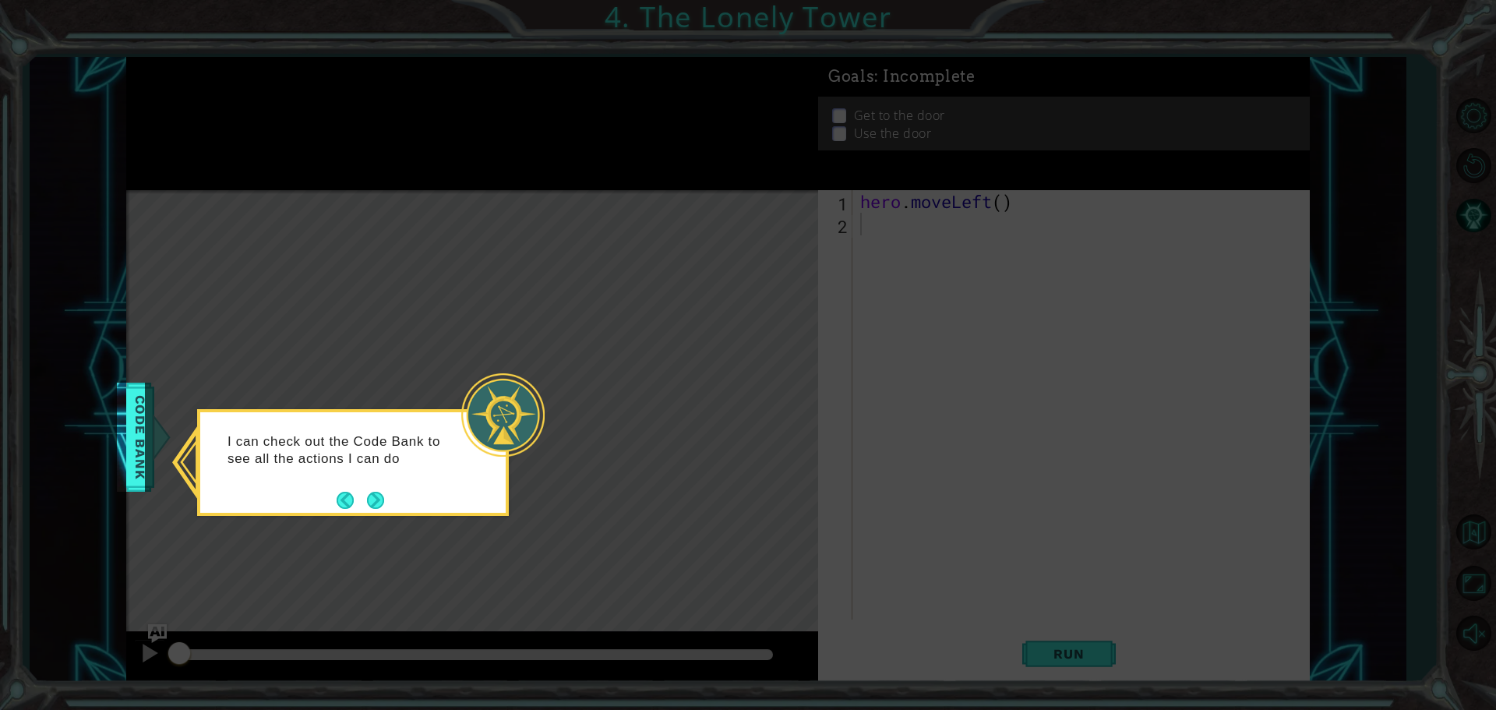
click at [376, 498] on button "Next" at bounding box center [375, 500] width 23 height 23
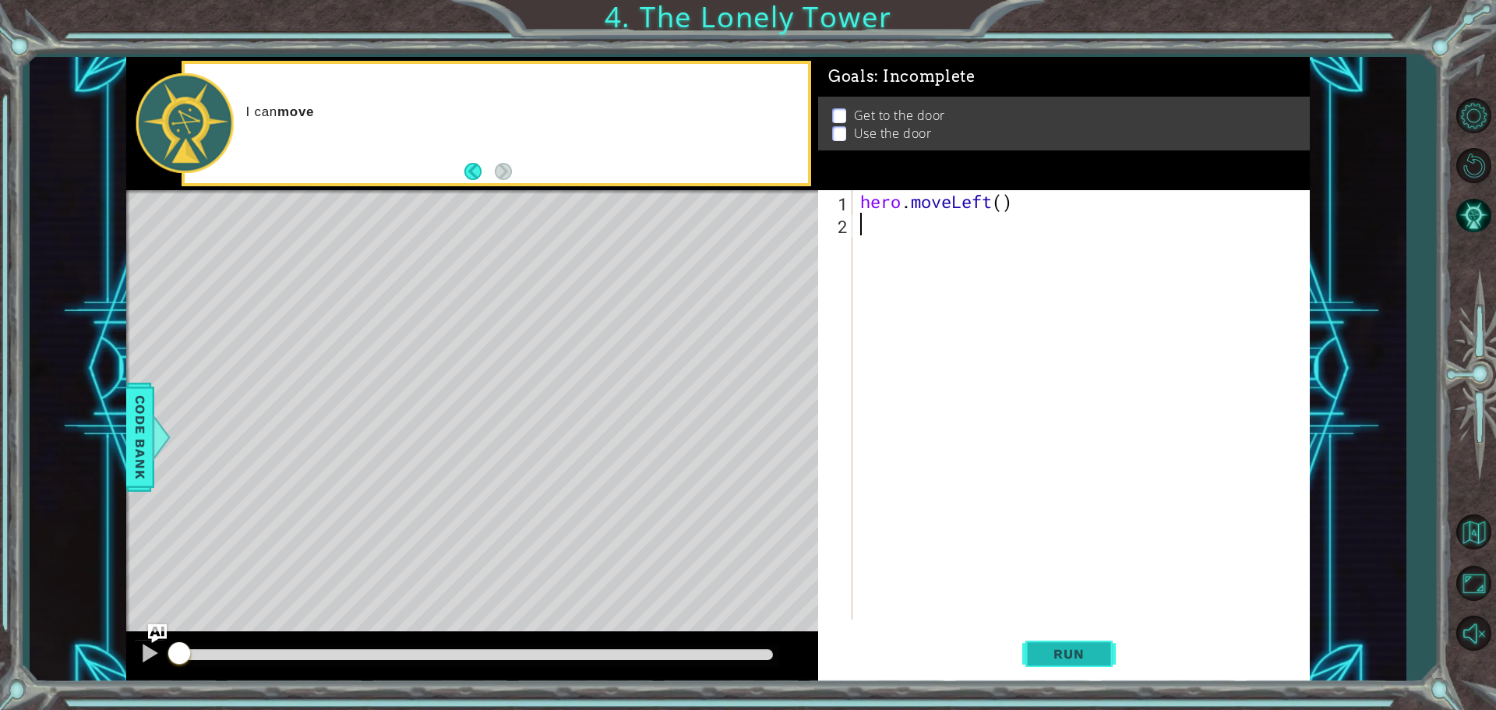
click at [1083, 650] on span "Run" at bounding box center [1069, 654] width 62 height 16
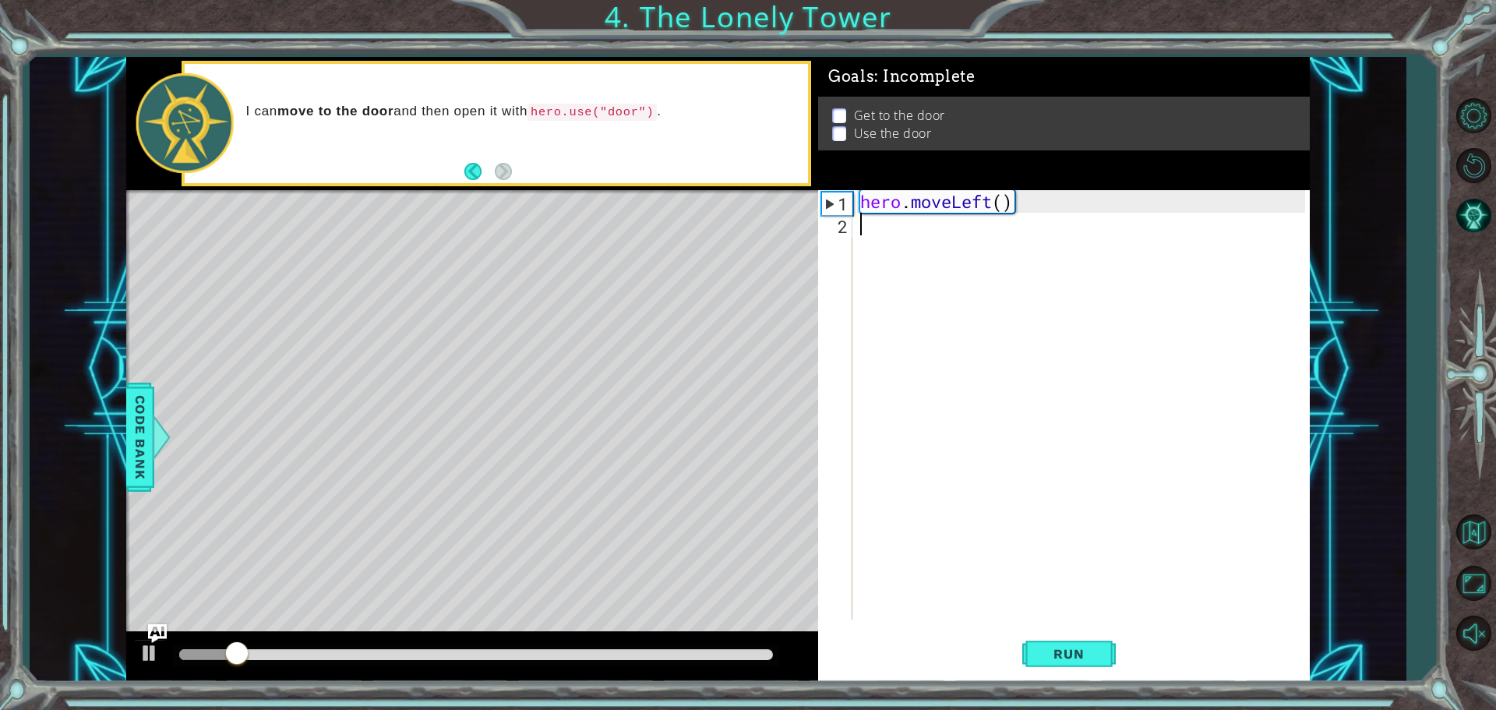
click at [1007, 198] on div "hero . moveLeft ( )" at bounding box center [1085, 427] width 456 height 474
type textarea "hero.moveLeft(2)"
click at [1057, 653] on span "Run" at bounding box center [1069, 654] width 62 height 16
click at [939, 230] on div "hero . moveLeft ( 2 )" at bounding box center [1085, 427] width 456 height 474
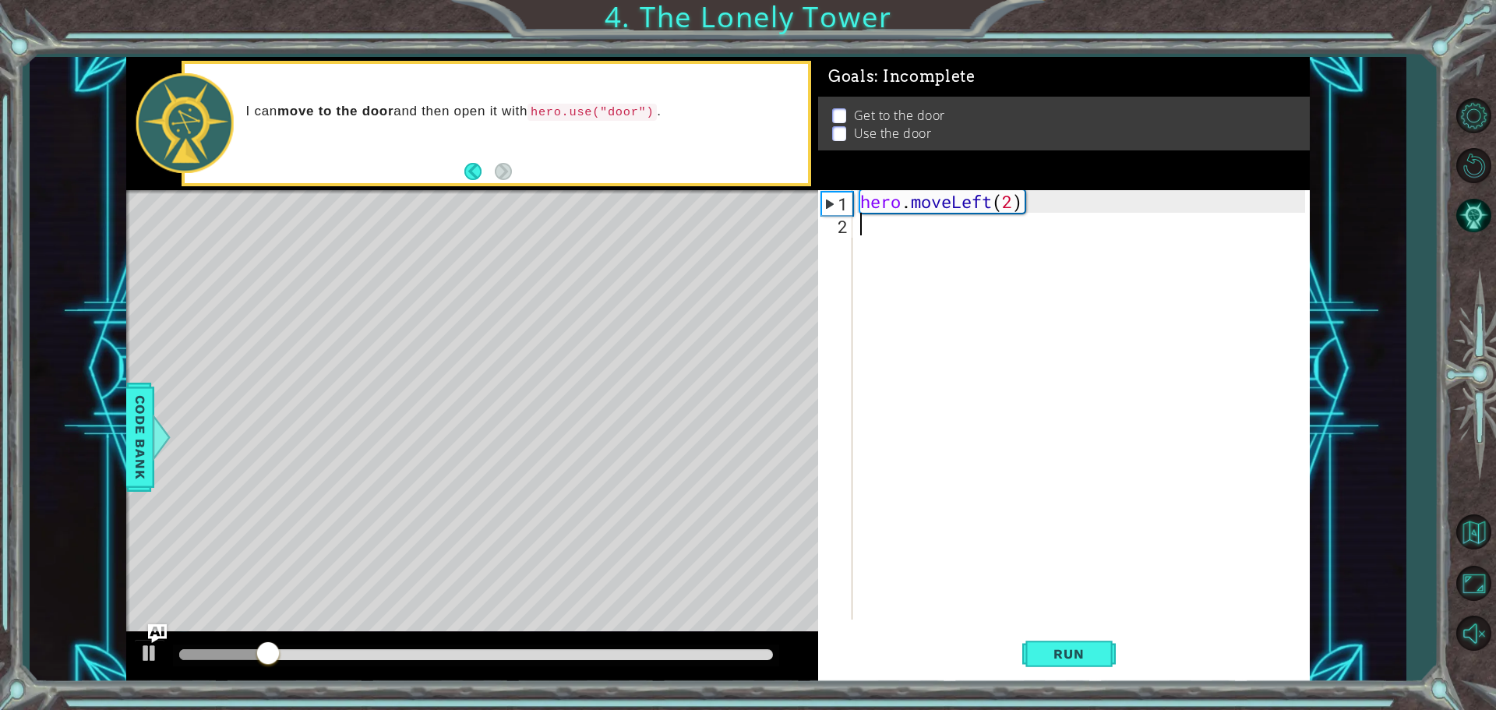
scroll to position [0, 0]
type textarea "h"
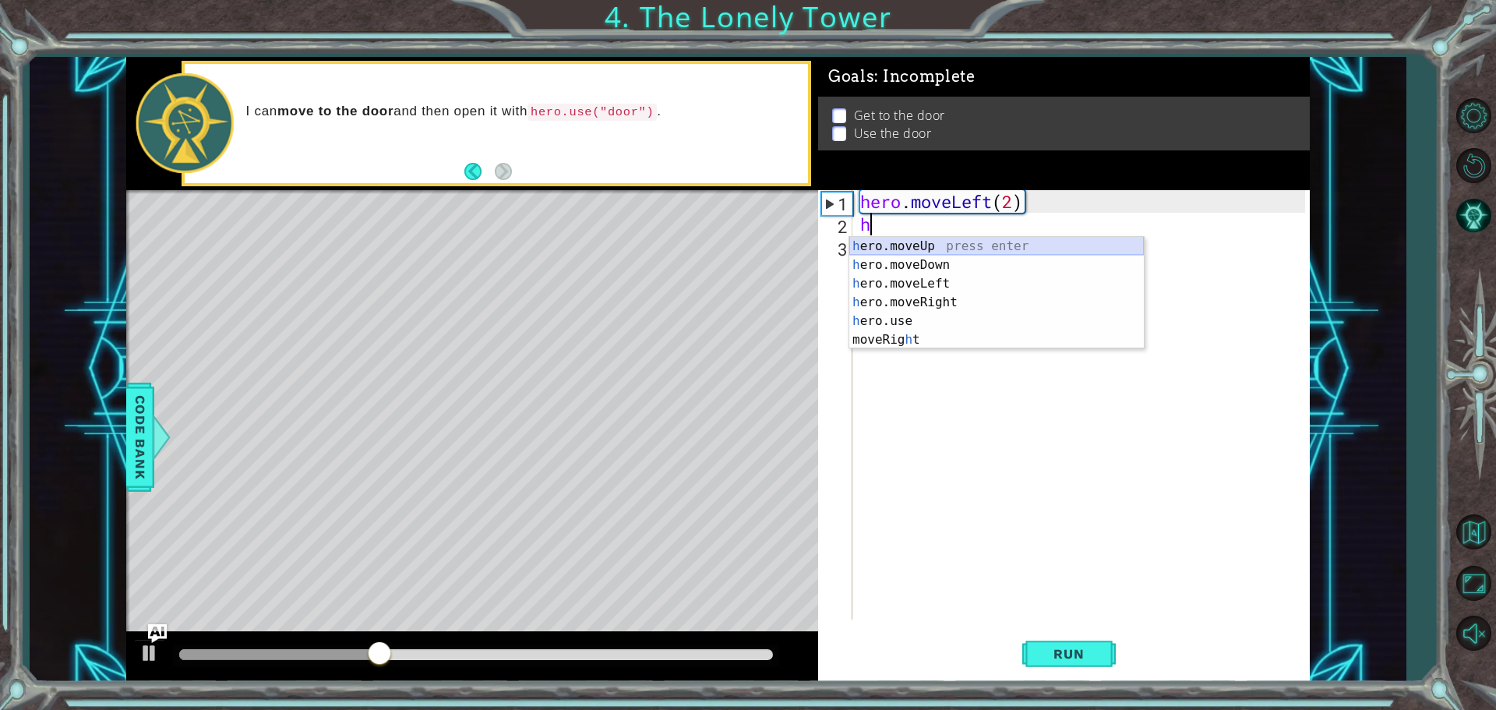
click at [928, 248] on div "h ero.moveUp press enter h ero.moveDown press enter h ero.moveLeft press enter …" at bounding box center [996, 312] width 295 height 150
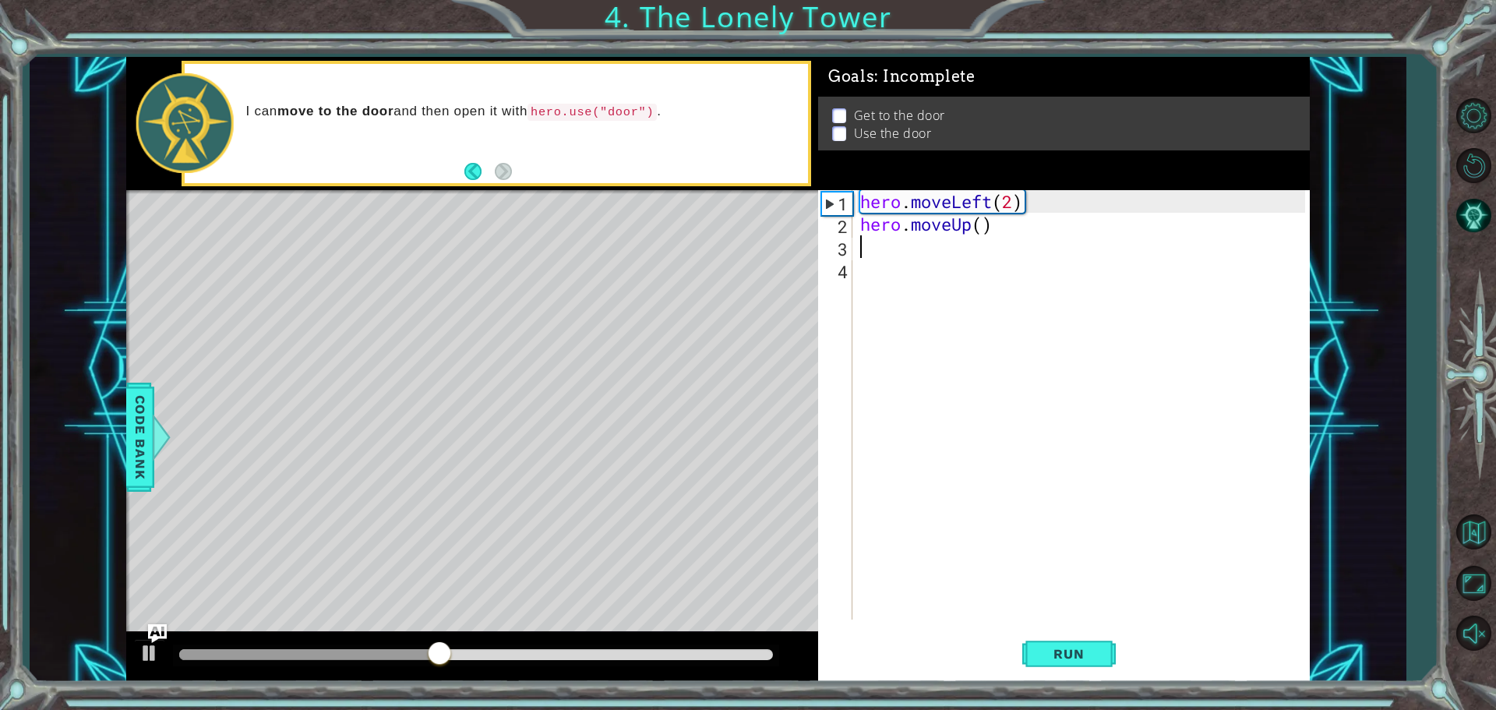
click at [981, 222] on div "hero . moveLeft ( 2 ) hero . moveUp ( )" at bounding box center [1085, 427] width 456 height 474
type textarea "hero.moveUp(3)"
click at [1026, 224] on div "hero . moveLeft ( 2 ) hero . moveUp ( 3 )" at bounding box center [1085, 427] width 456 height 474
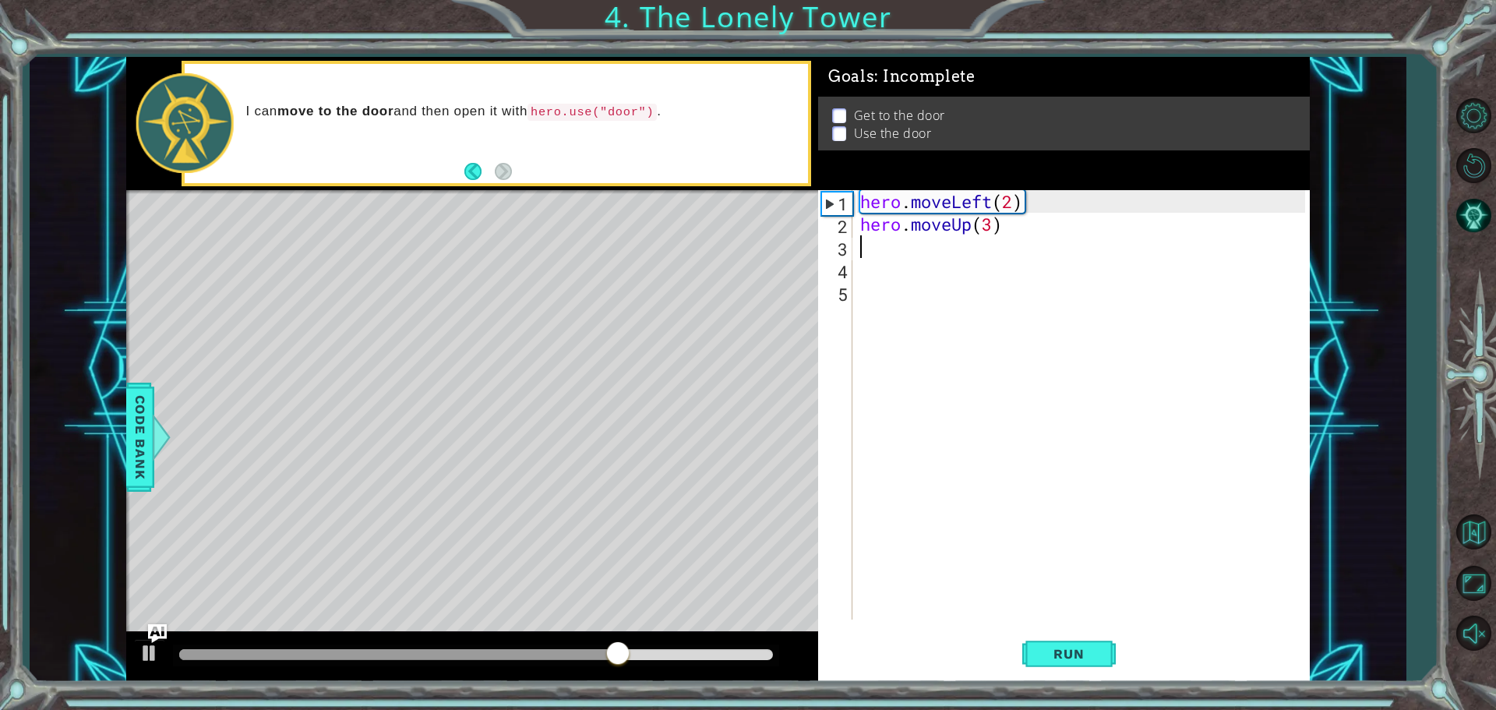
type textarea "h"
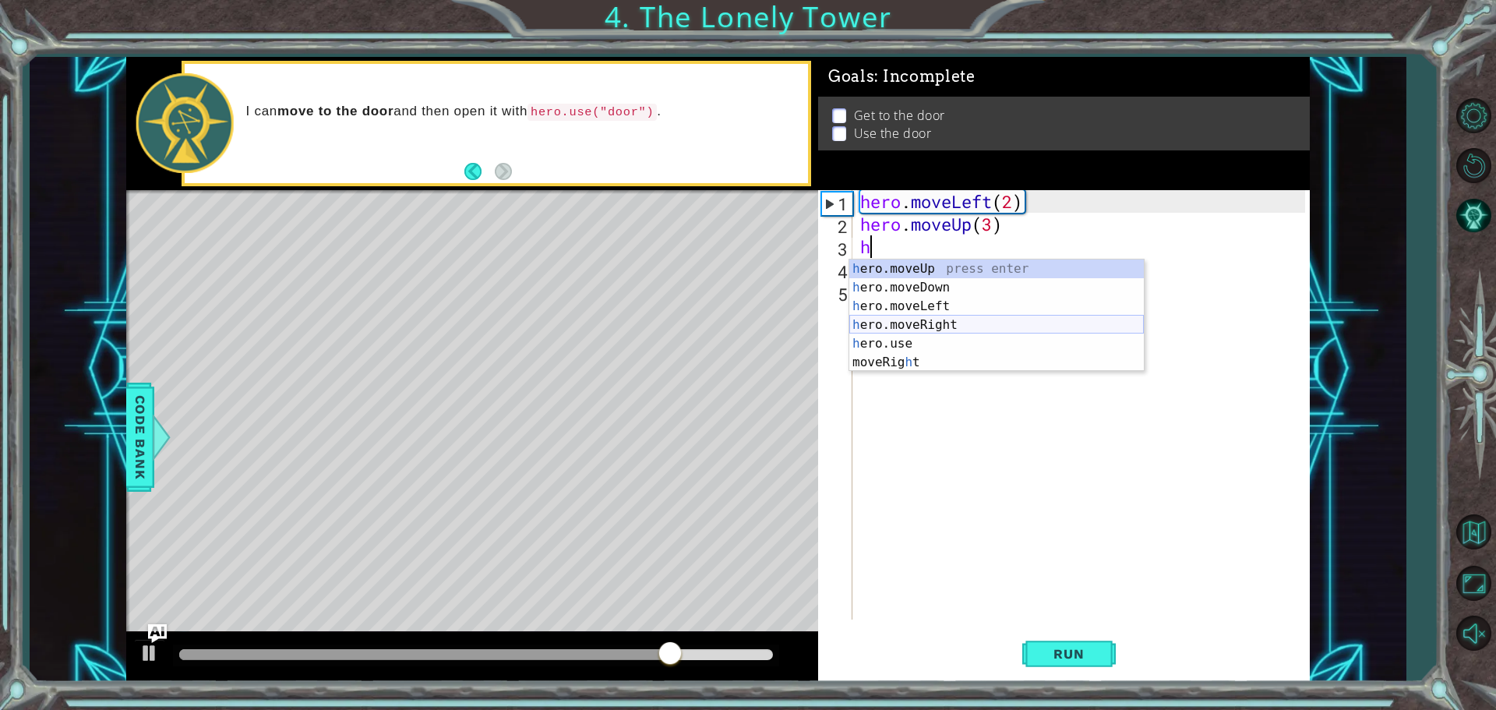
click at [935, 323] on div "h ero.moveUp press enter h ero.moveDown press enter h ero.moveLeft press enter …" at bounding box center [996, 334] width 295 height 150
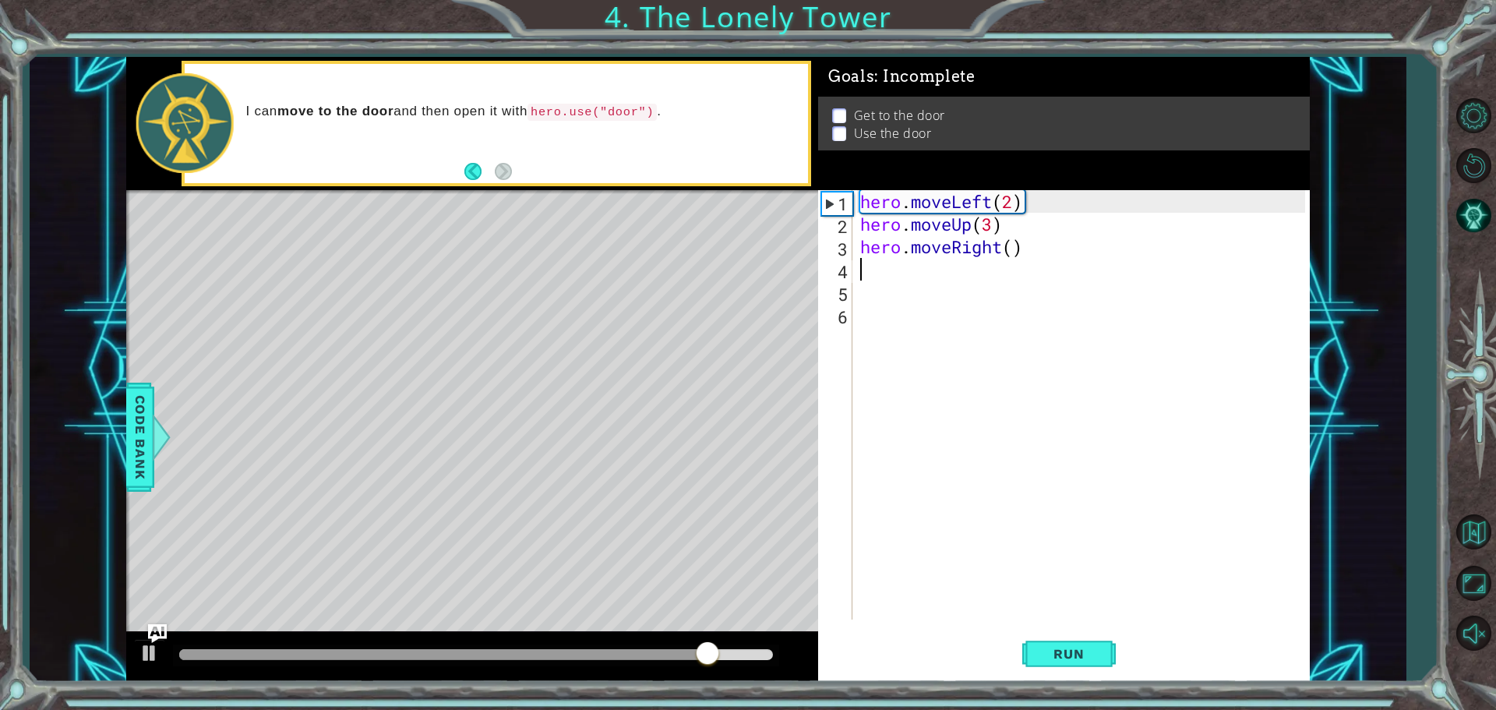
click at [1011, 250] on div "hero . moveLeft ( 2 ) hero . moveUp ( 3 ) hero . moveRight ( )" at bounding box center [1085, 427] width 456 height 474
click at [1056, 650] on span "Run" at bounding box center [1069, 654] width 62 height 16
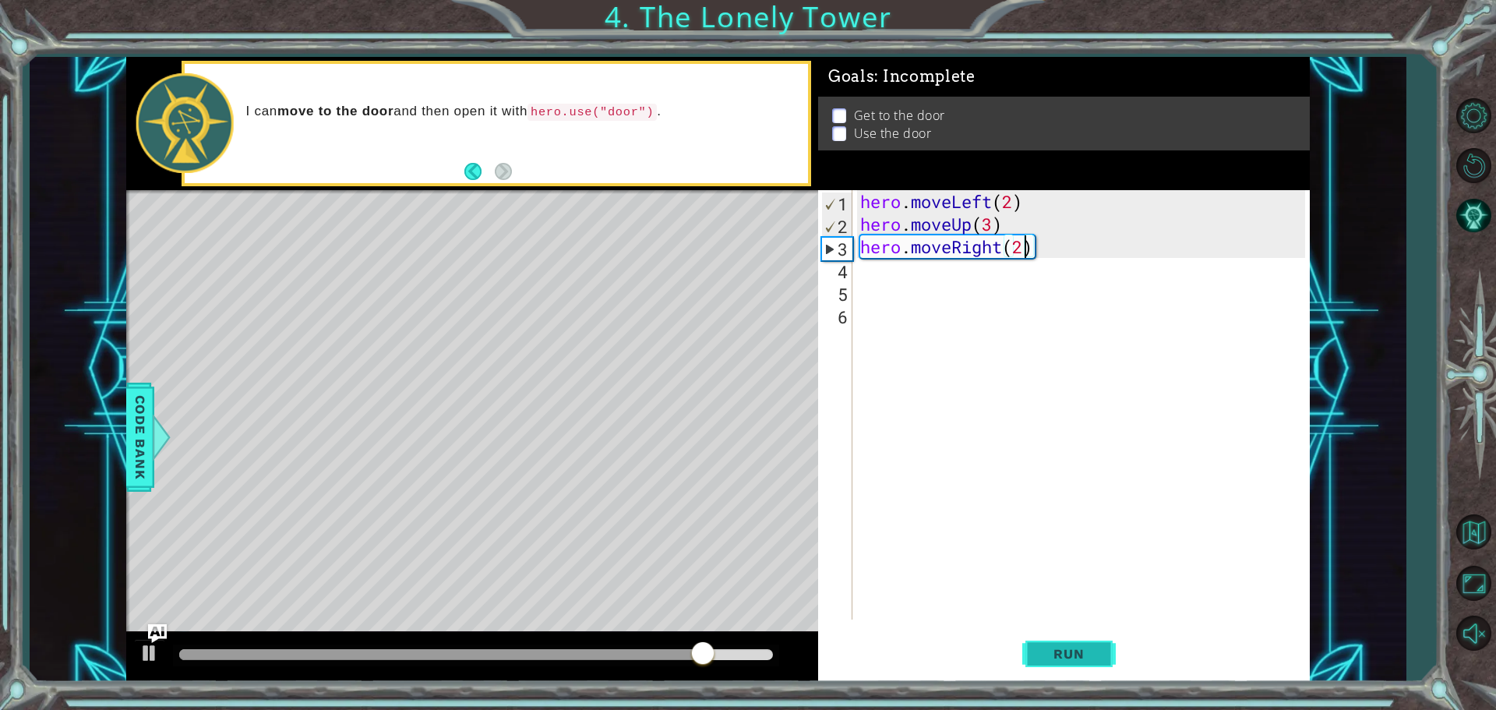
type textarea "hero.moveRight(2)"
click at [1064, 668] on button "Run" at bounding box center [1068, 653] width 93 height 49
click at [921, 283] on div "hero . moveLeft ( 2 ) hero . moveUp ( 3 ) hero . moveRight ( 2 )" at bounding box center [1085, 427] width 456 height 474
click at [919, 275] on div "hero . moveLeft ( 2 ) hero . moveUp ( 3 ) hero . moveRight ( 2 )" at bounding box center [1085, 427] width 456 height 474
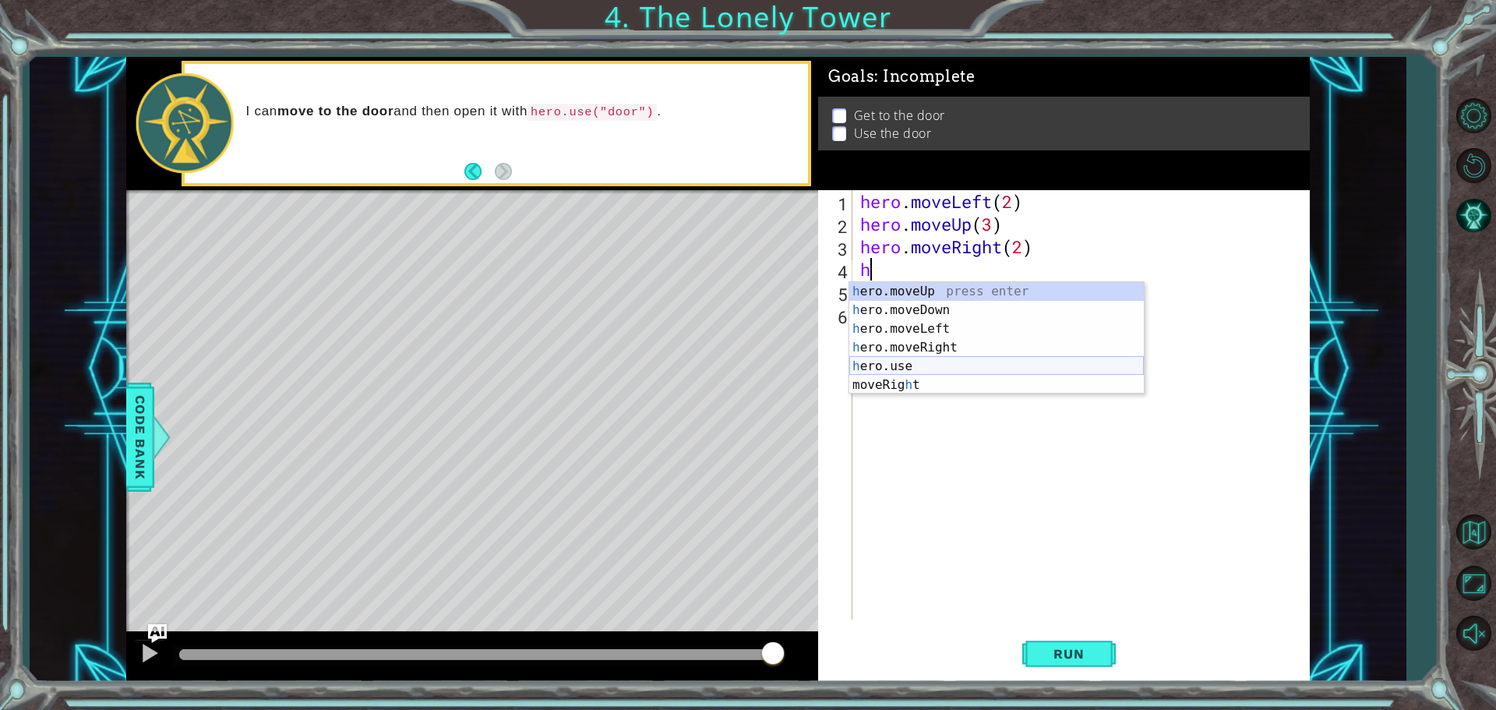
click at [899, 362] on div "h ero.moveUp press enter h ero.moveDown press enter h ero.moveLeft press enter …" at bounding box center [996, 357] width 295 height 150
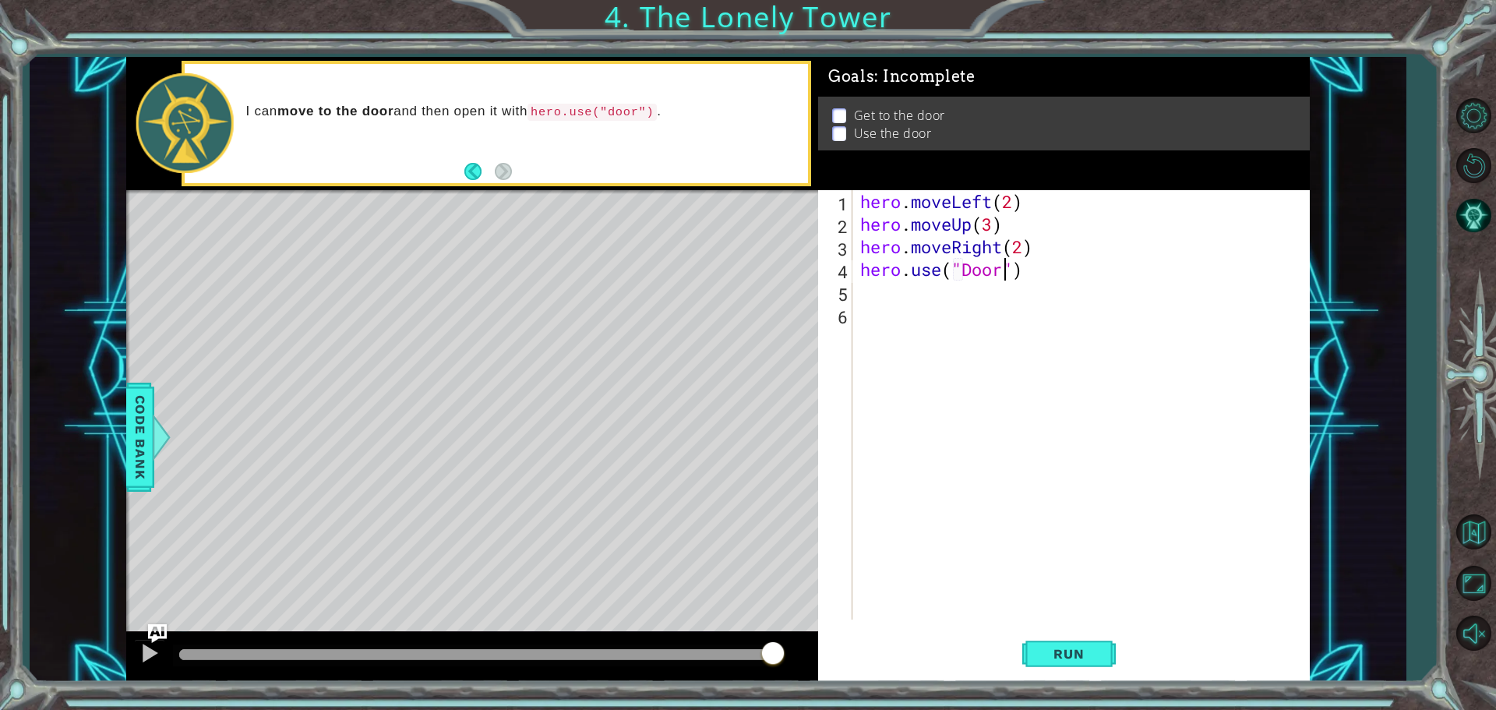
scroll to position [0, 6]
click at [1041, 665] on button "Run" at bounding box center [1068, 653] width 93 height 49
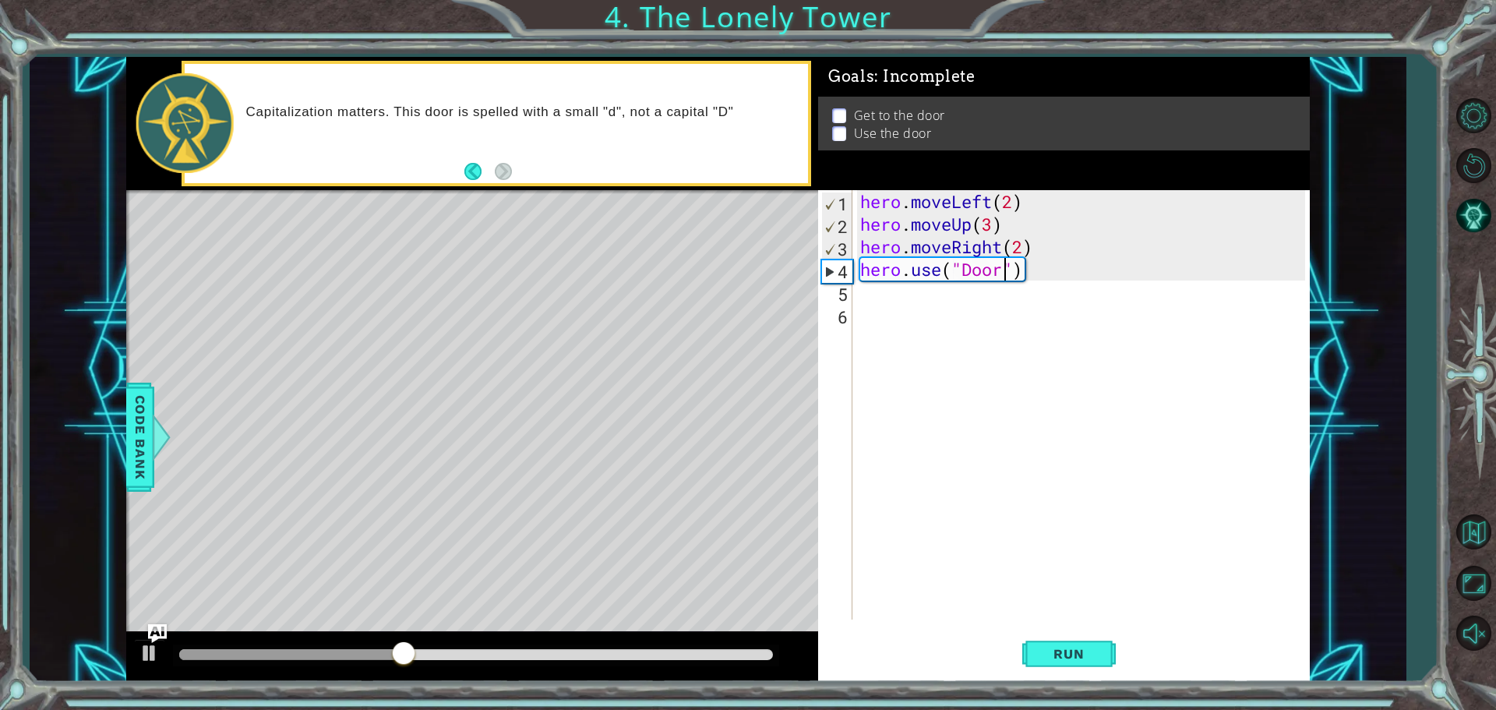
click at [1024, 250] on div "hero . moveLeft ( 2 ) hero . moveUp ( 3 ) hero . moveRight ( 2 ) hero . use ( "…" at bounding box center [1085, 427] width 456 height 474
click at [1106, 644] on button "Run" at bounding box center [1068, 653] width 93 height 49
type textarea "hero.moveRight(4)"
click at [1074, 642] on button "Run" at bounding box center [1068, 653] width 93 height 49
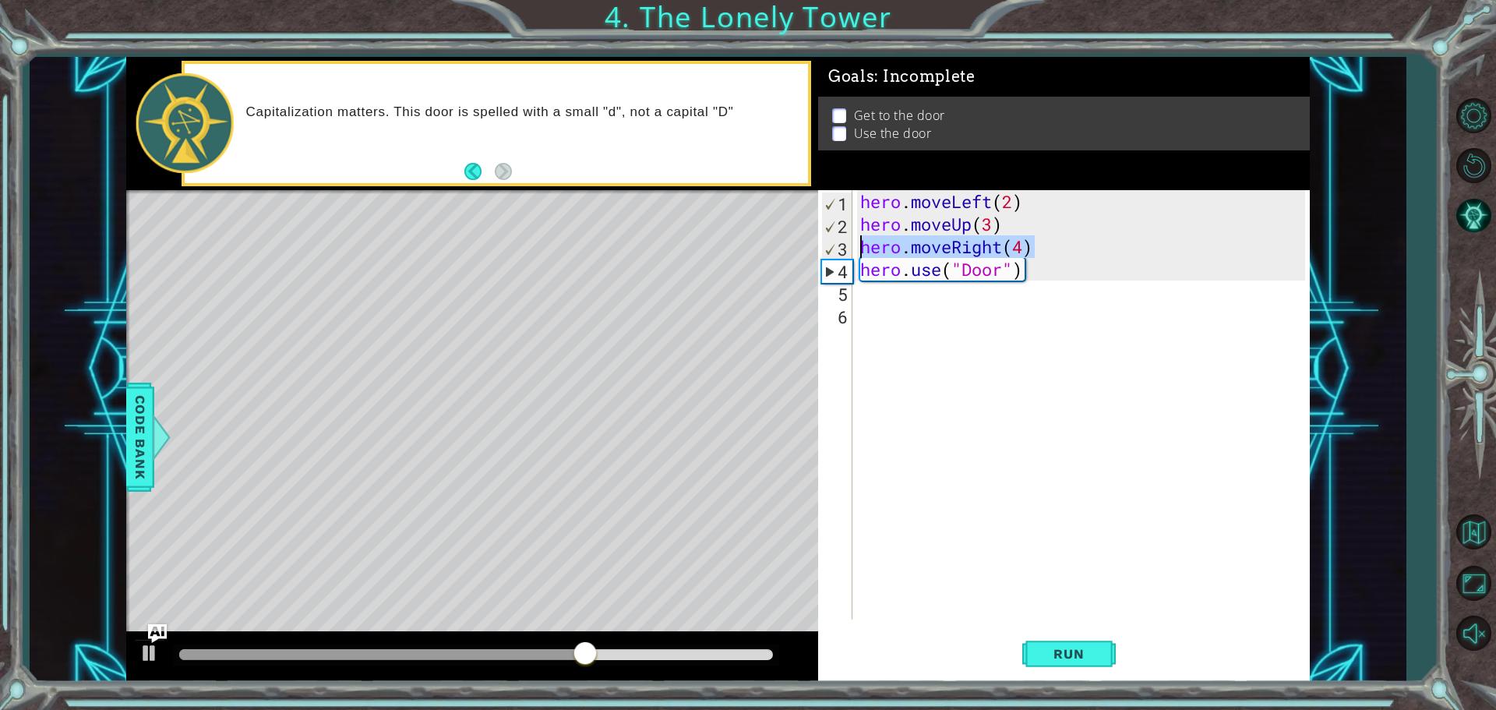
drag, startPoint x: 1033, startPoint y: 251, endPoint x: 864, endPoint y: 250, distance: 169.1
click at [864, 250] on div "hero . moveLeft ( 2 ) hero . moveUp ( 3 ) hero . moveRight ( 4 ) hero . use ( "…" at bounding box center [1085, 427] width 456 height 474
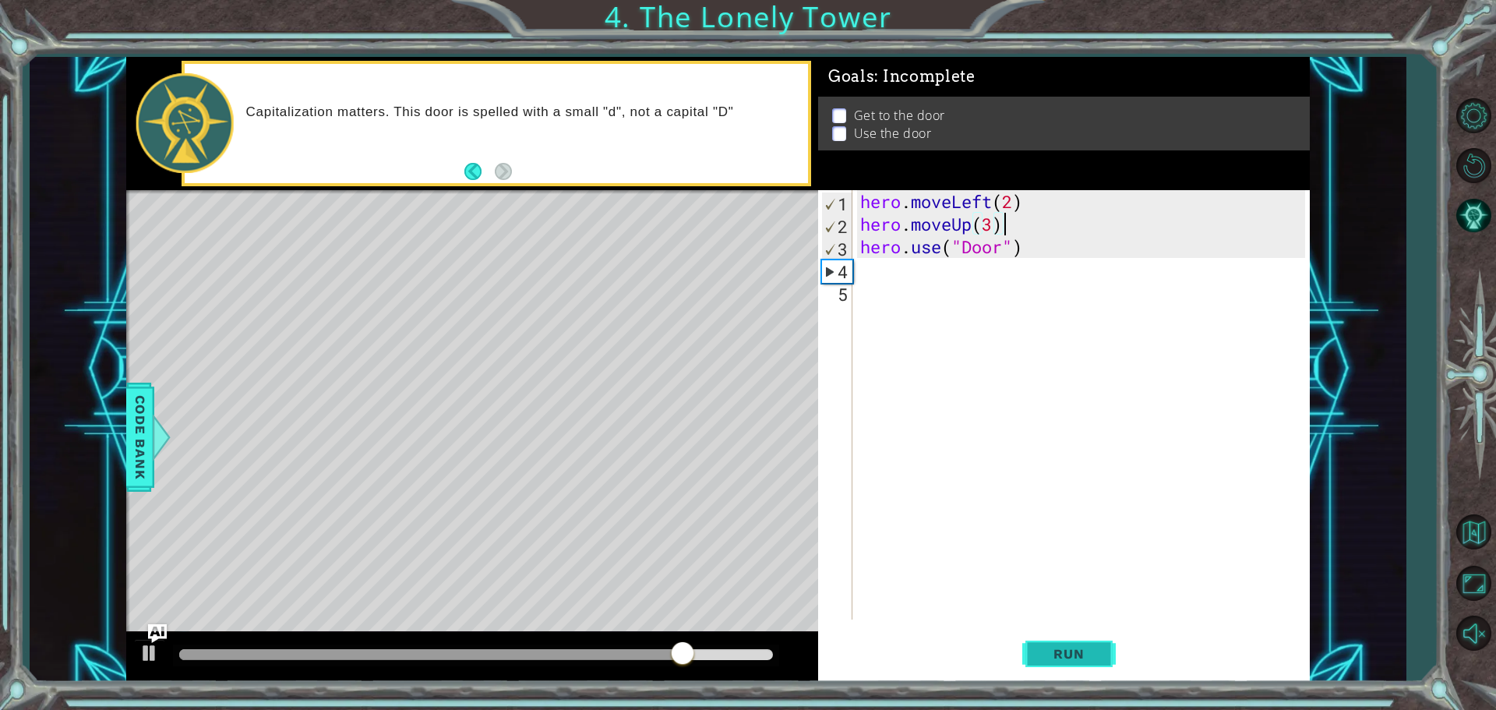
click at [1064, 652] on span "Run" at bounding box center [1069, 654] width 62 height 16
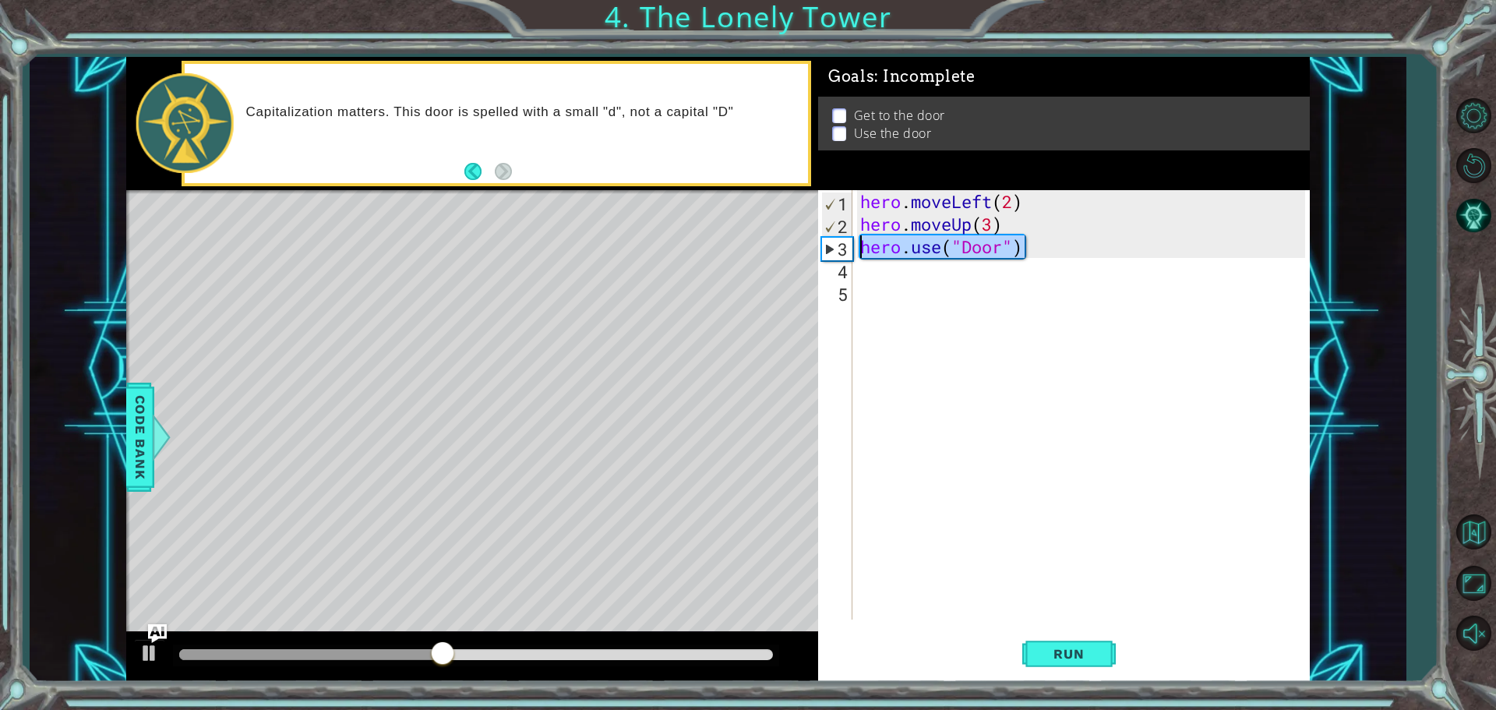
drag, startPoint x: 1024, startPoint y: 249, endPoint x: 857, endPoint y: 250, distance: 166.7
click at [857, 250] on div "hero . moveLeft ( 2 ) hero . moveUp ( 3 ) hero . use ( "Door" )" at bounding box center [1085, 427] width 456 height 474
type textarea "hero.use("Door")"
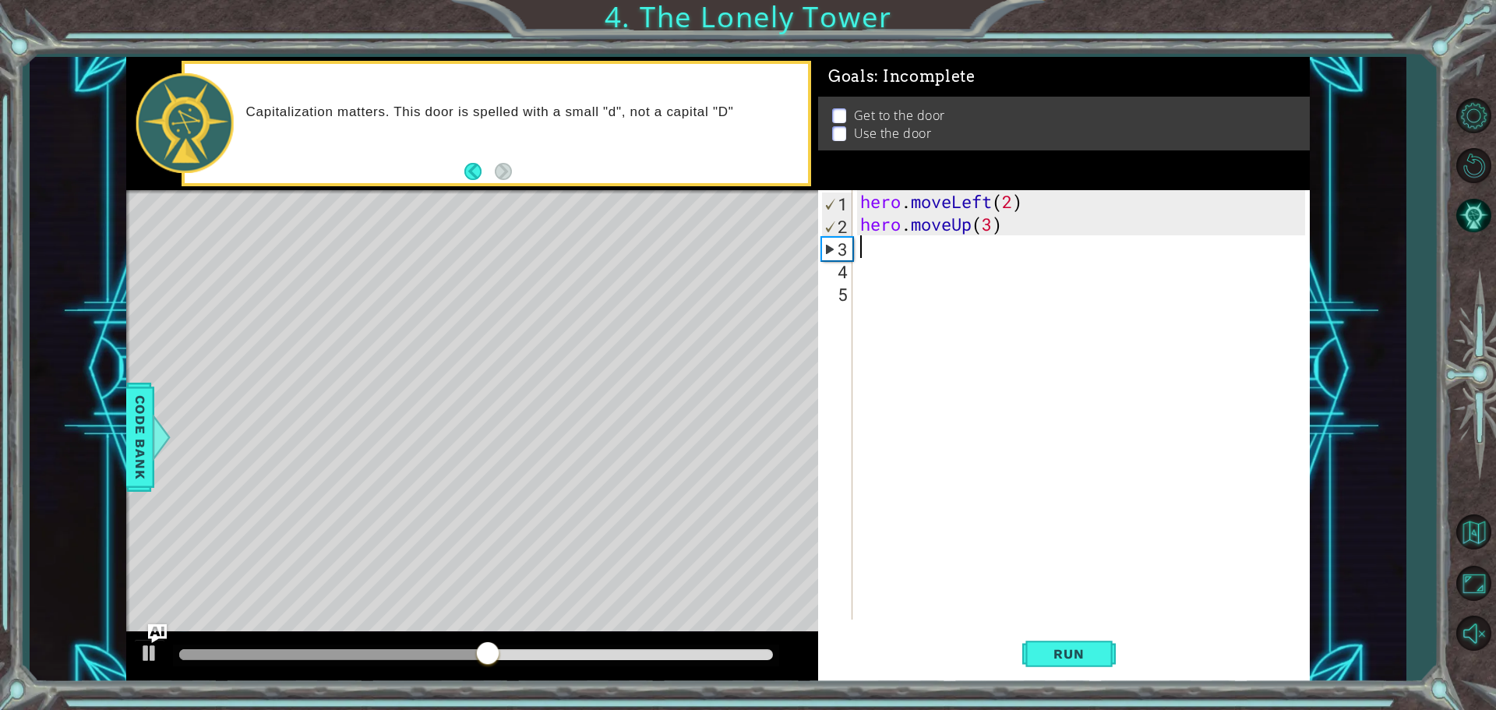
type textarea "h"
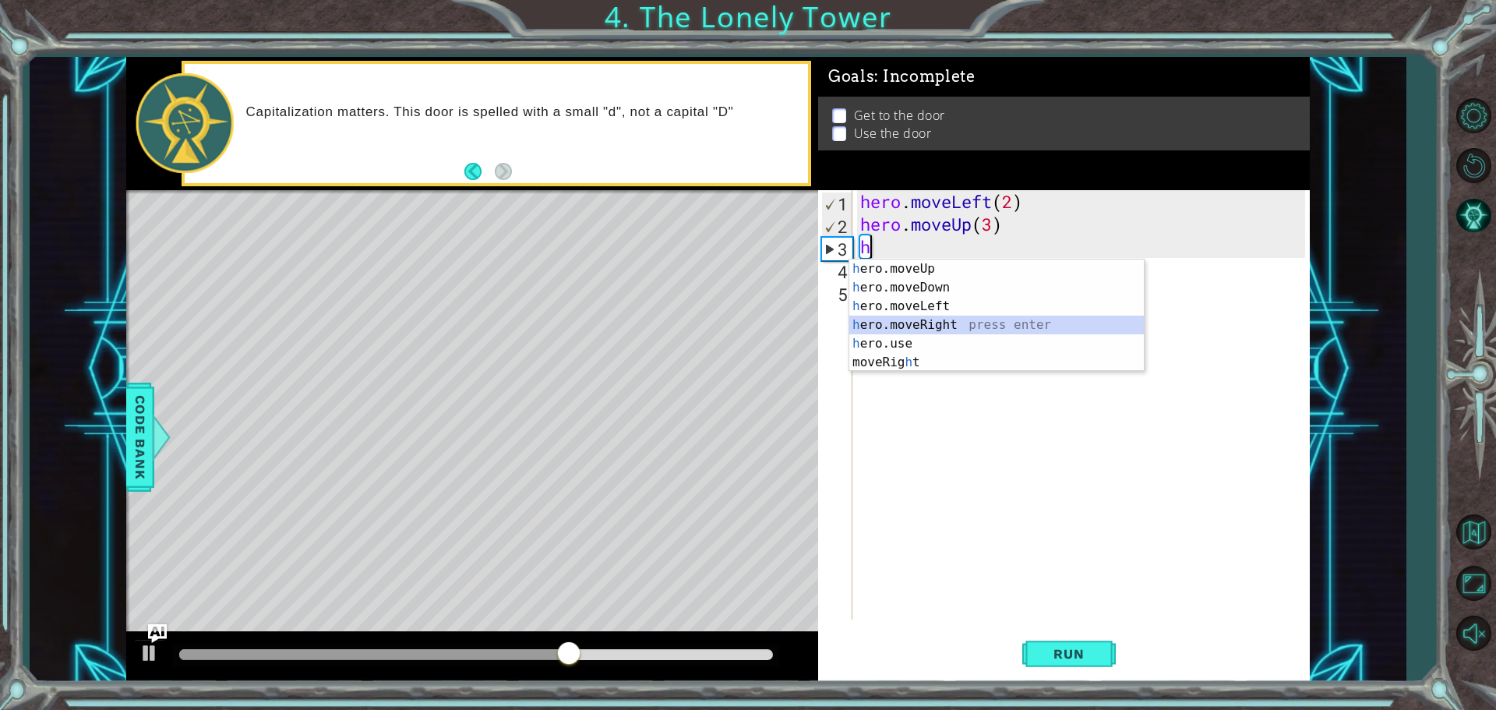
click at [935, 323] on div "h ero.moveUp press enter h ero.moveDown press enter h ero.moveLeft press enter …" at bounding box center [996, 334] width 295 height 150
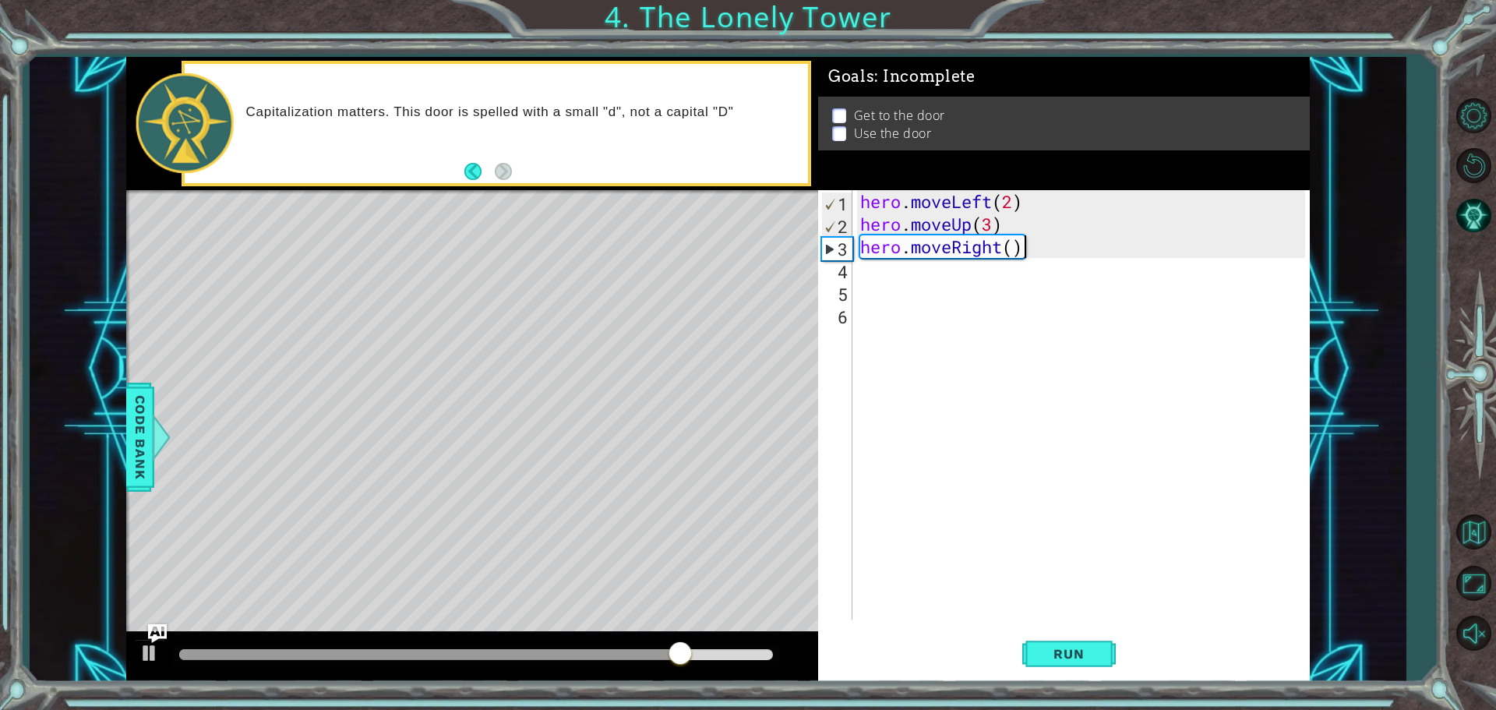
click at [1029, 245] on div "hero . moveLeft ( 2 ) hero . moveUp ( 3 ) hero . moveRight ( )" at bounding box center [1085, 427] width 456 height 474
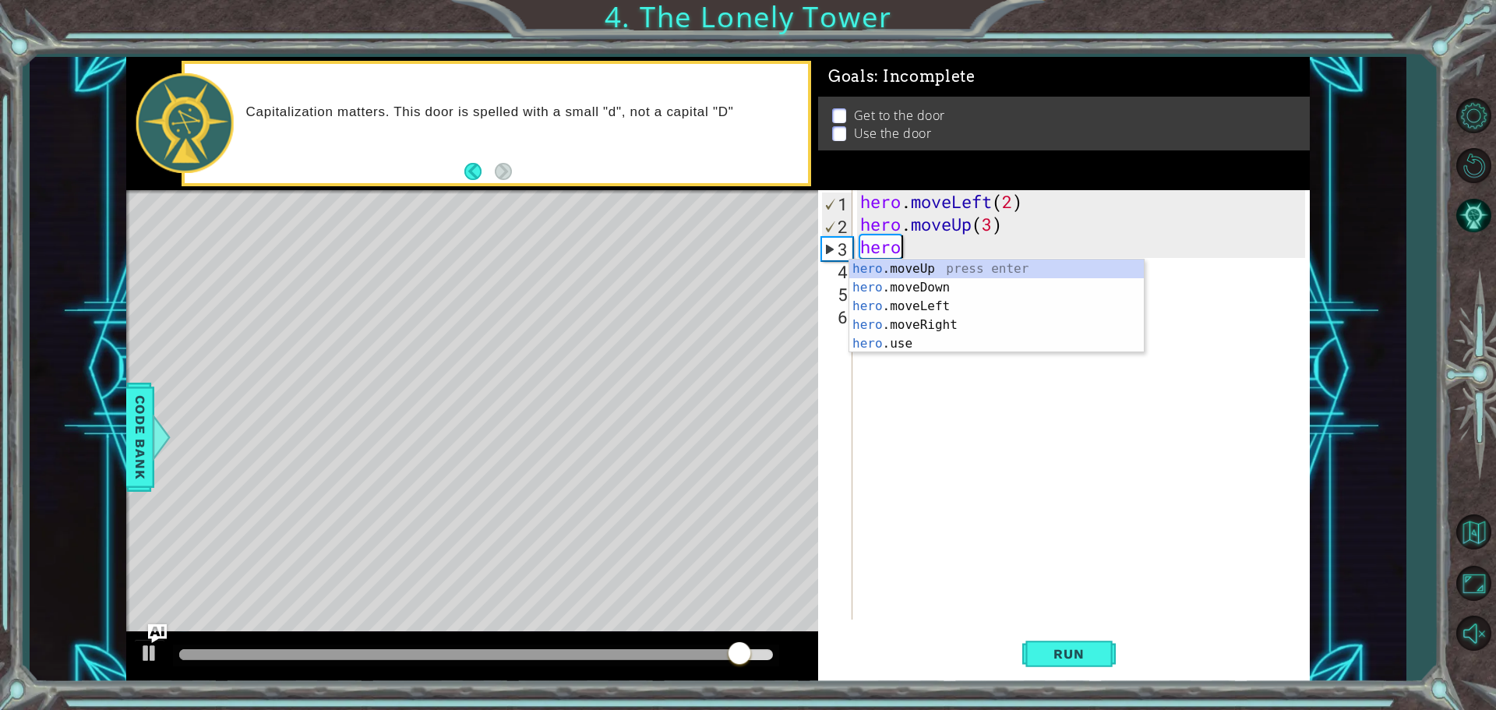
type textarea "h"
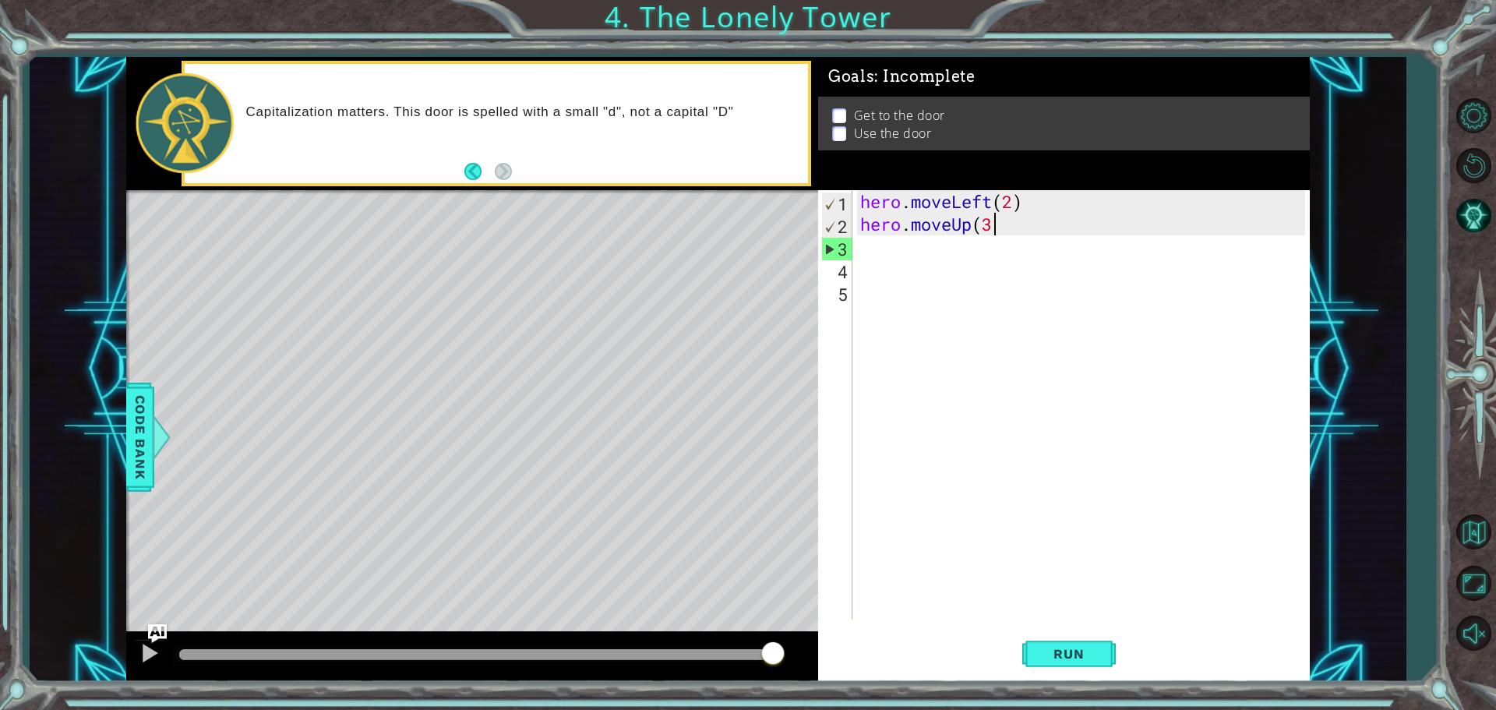
type textarea "hero.moveUp(3)"
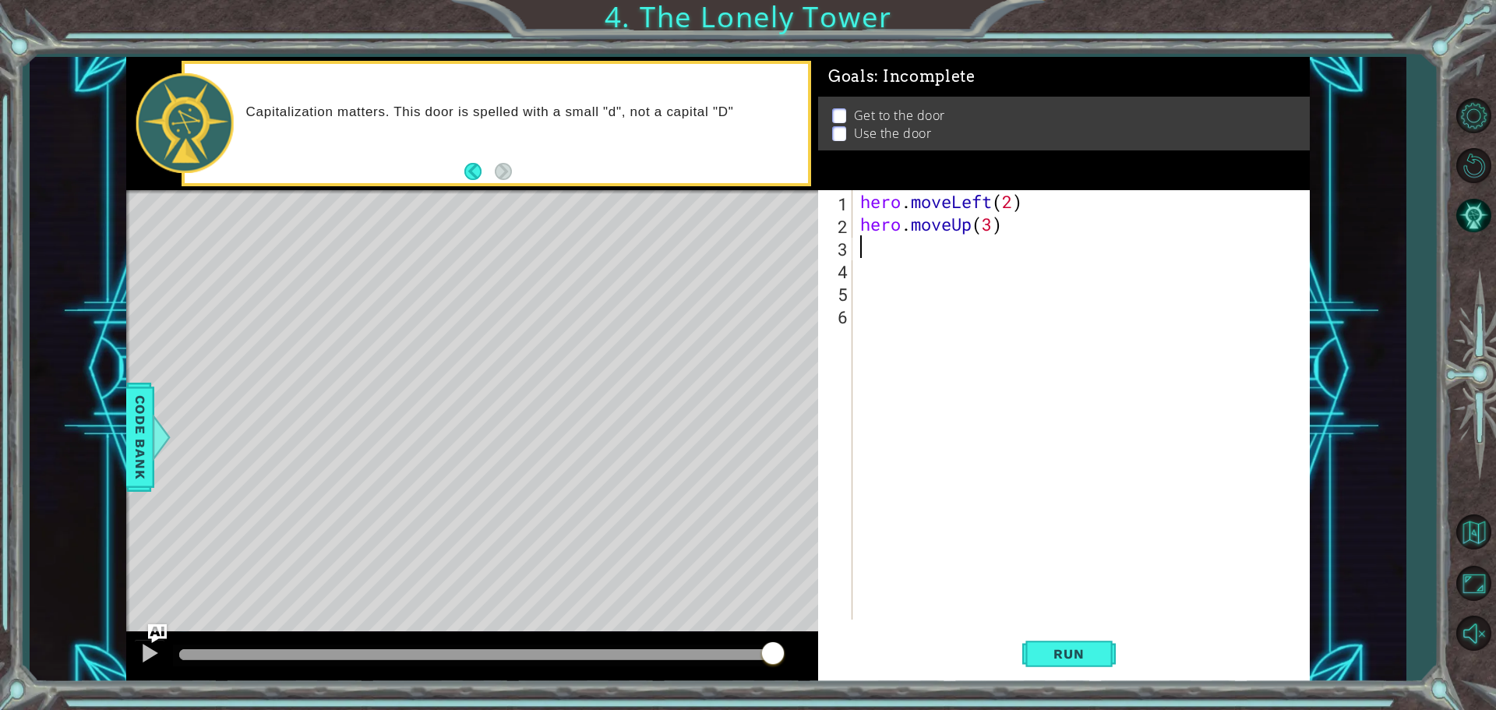
type textarea "h"
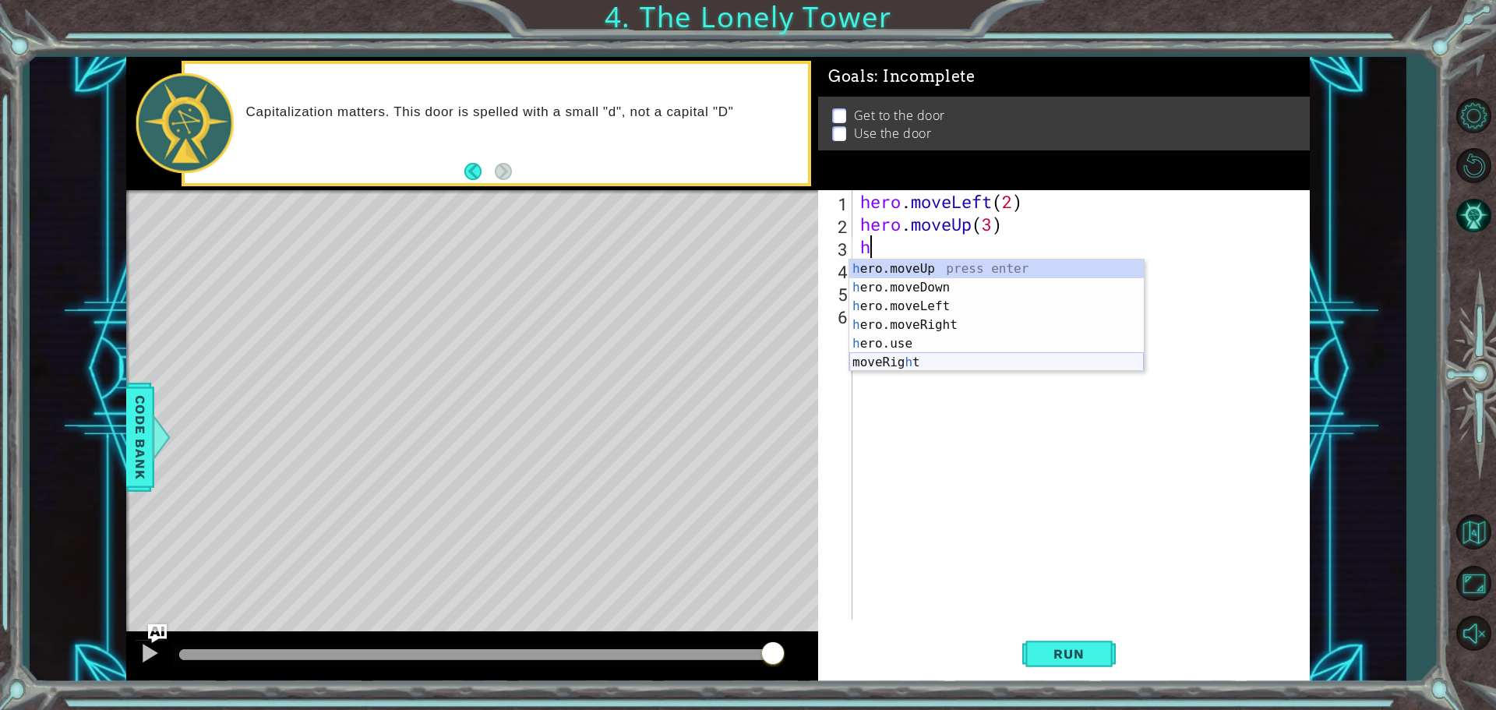
click at [881, 362] on div "h ero.moveUp press enter h ero.moveDown press enter h ero.moveLeft press enter …" at bounding box center [996, 334] width 295 height 150
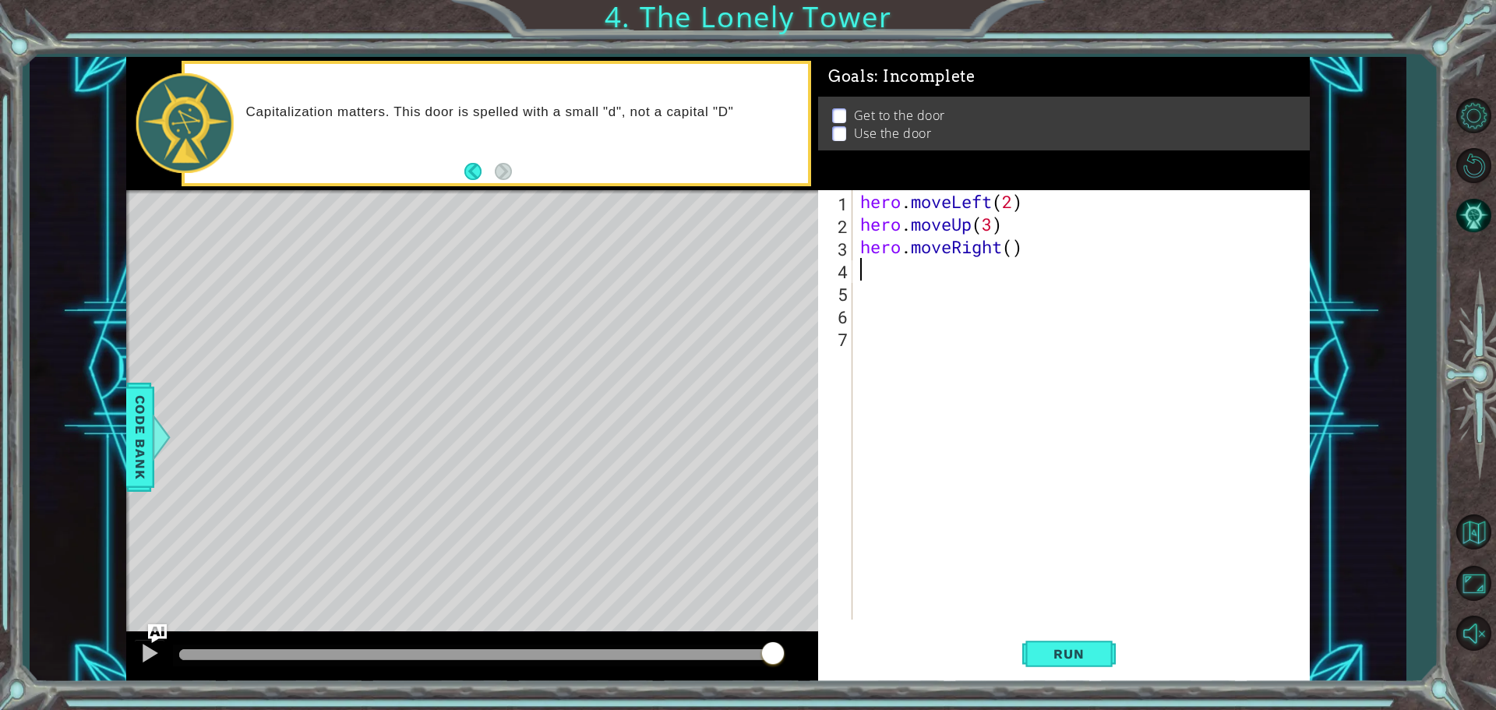
click at [1011, 245] on div "hero . moveLeft ( 2 ) hero . moveUp ( 3 ) hero . moveRight ( )" at bounding box center [1085, 427] width 456 height 474
type textarea "hero.moveRight(3)"
click at [902, 278] on div "hero . moveLeft ( 2 ) hero . moveUp ( 3 ) hero . moveRight ( 3 )" at bounding box center [1085, 427] width 456 height 474
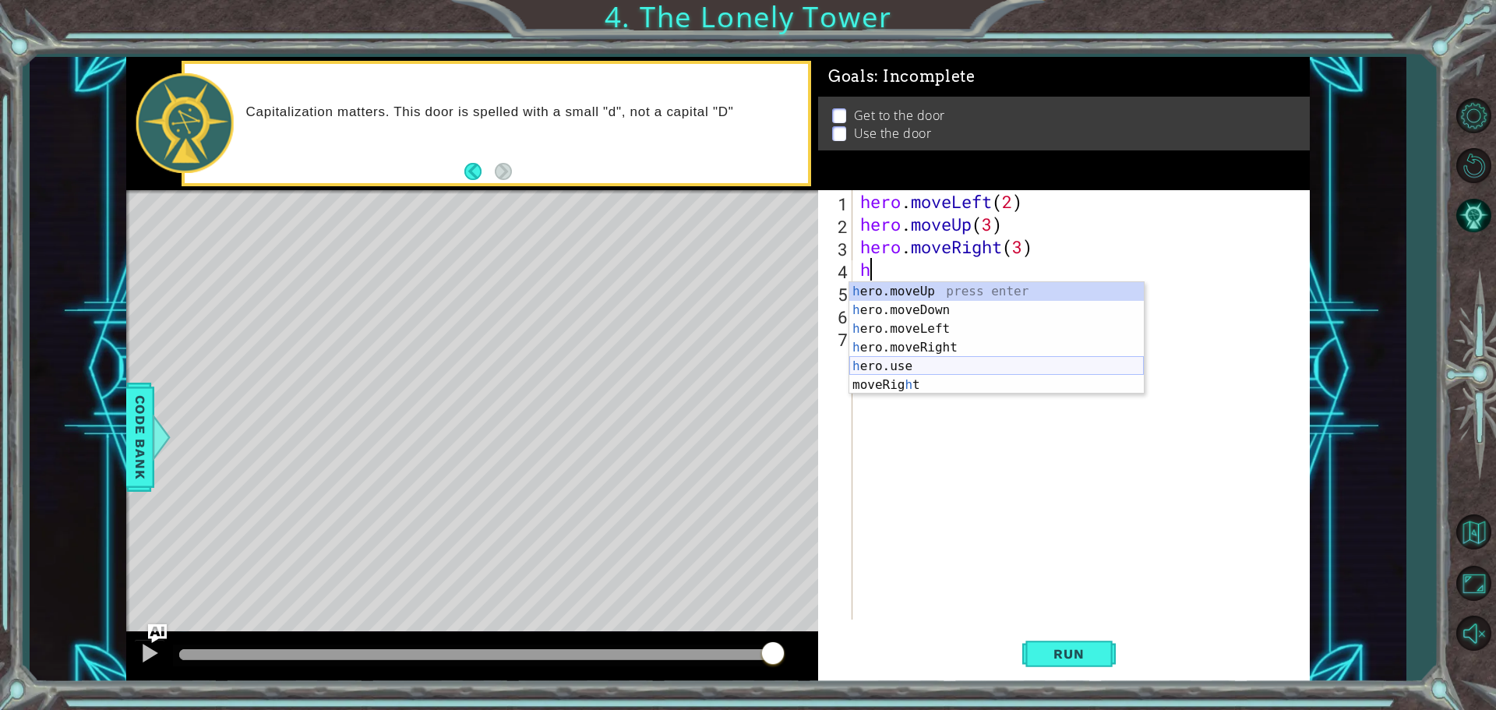
click at [917, 359] on div "h ero.moveUp press enter h ero.moveDown press enter h ero.moveLeft press enter …" at bounding box center [996, 357] width 295 height 150
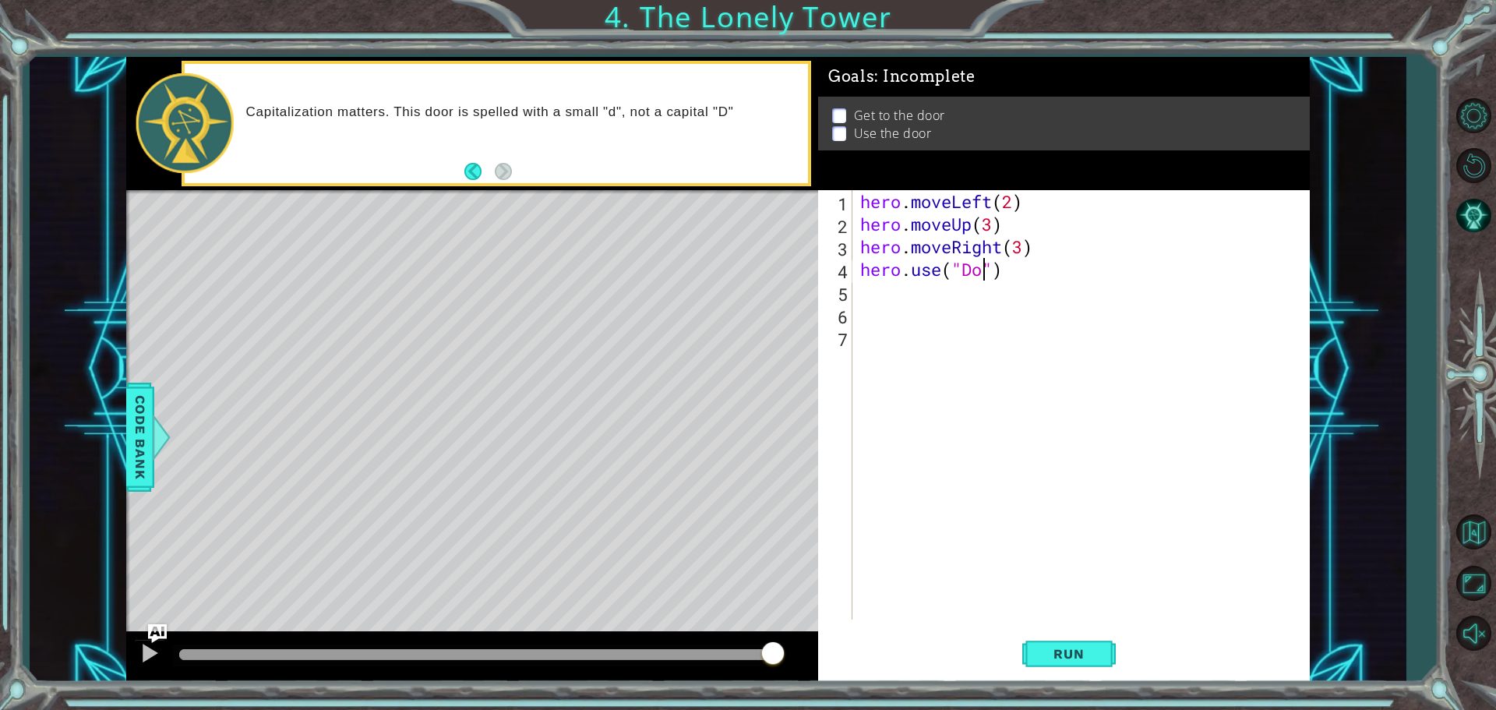
scroll to position [0, 5]
type textarea "hero.use("Door")"
click at [946, 377] on div "hero . moveLeft ( 2 ) hero . moveUp ( 3 ) hero . moveRight ( 3 ) hero . use ( "…" at bounding box center [1085, 427] width 456 height 474
click at [1068, 644] on button "Run" at bounding box center [1068, 653] width 93 height 49
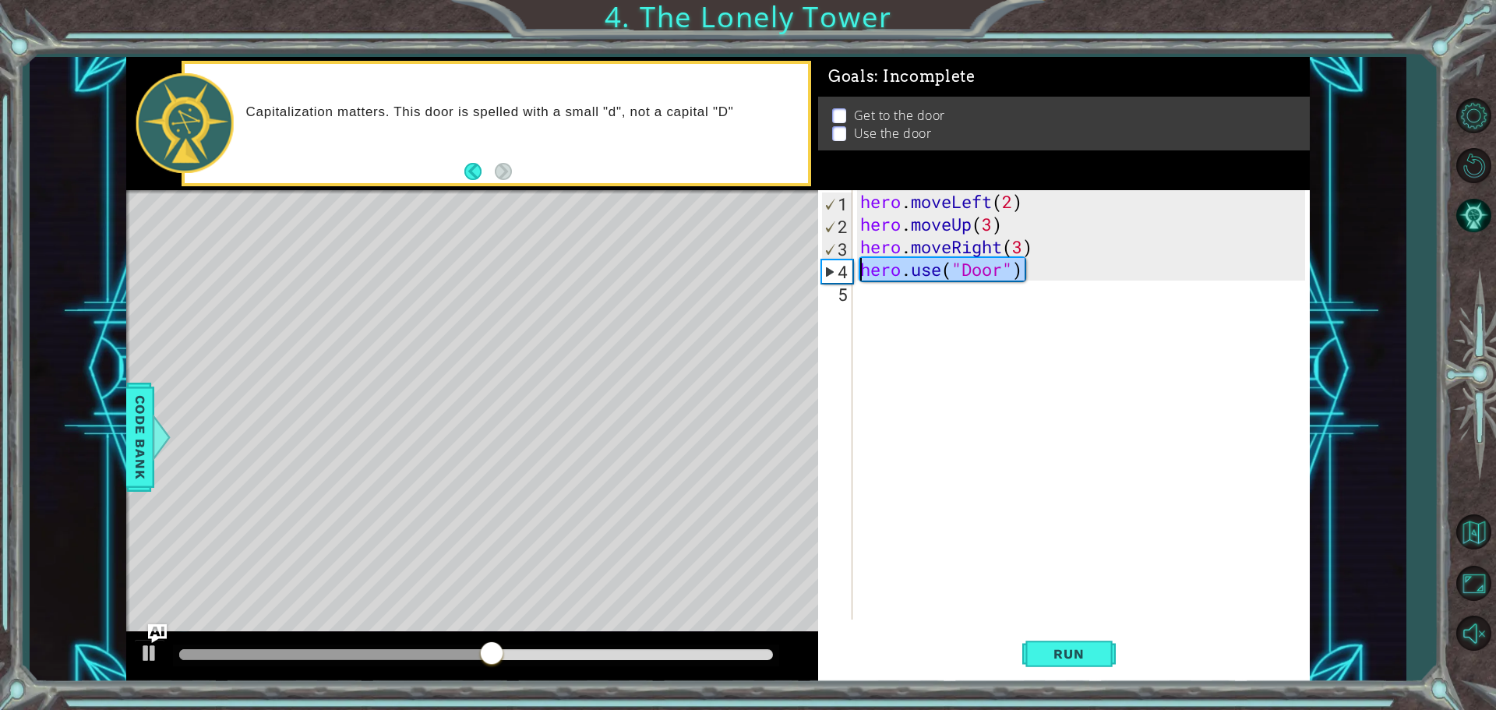
drag, startPoint x: 1030, startPoint y: 275, endPoint x: 862, endPoint y: 266, distance: 167.8
click at [862, 266] on div "hero . moveLeft ( 2 ) hero . moveUp ( 3 ) hero . moveRight ( 3 ) hero . use ( "…" at bounding box center [1085, 427] width 456 height 474
type textarea "hero.use("Door")"
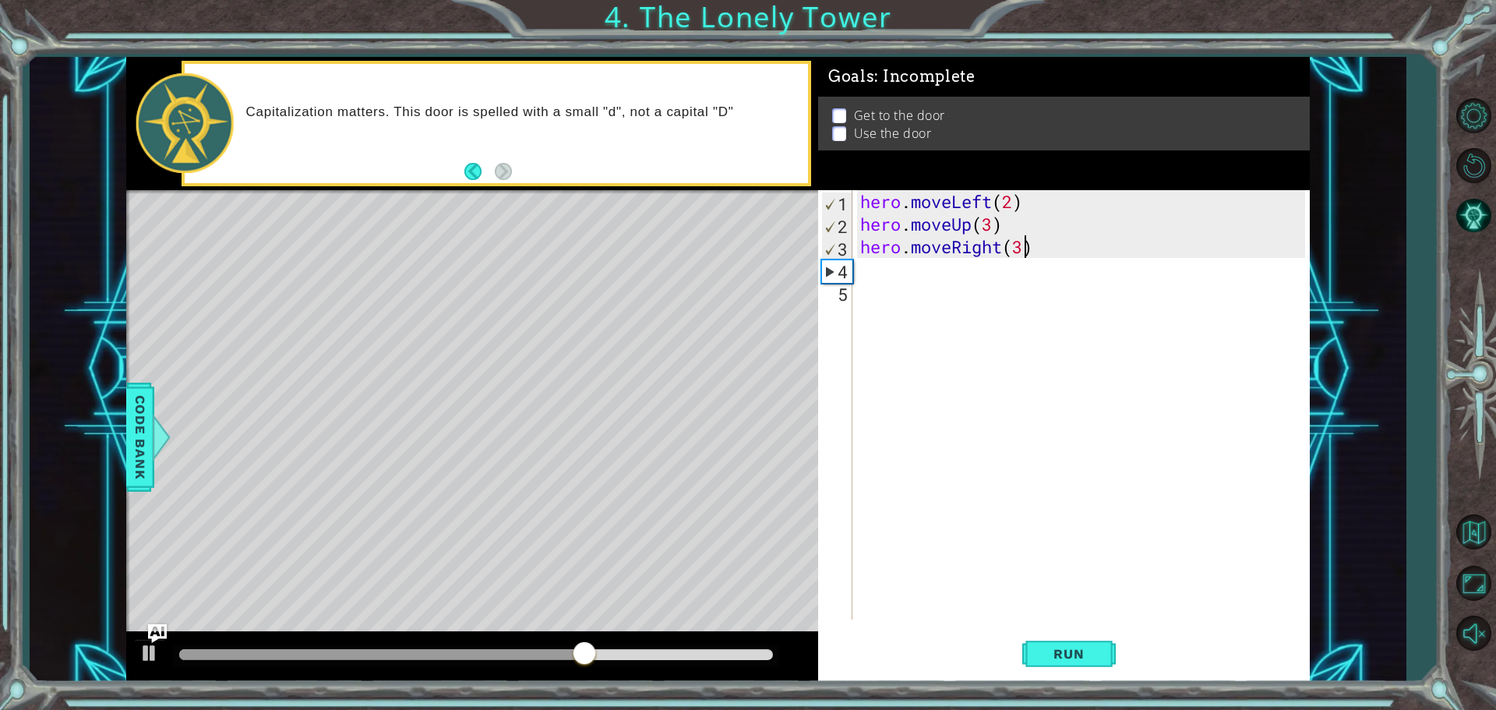
click at [1026, 250] on div "hero . moveLeft ( 2 ) hero . moveUp ( 3 ) hero . moveRight ( 3 )" at bounding box center [1085, 427] width 456 height 474
type textarea "hero.moveRight()"
click at [928, 270] on div "hero . moveLeft ( 2 ) hero . moveUp ( 3 ) hero . moveRight ( )" at bounding box center [1085, 427] width 456 height 474
type textarea "h"
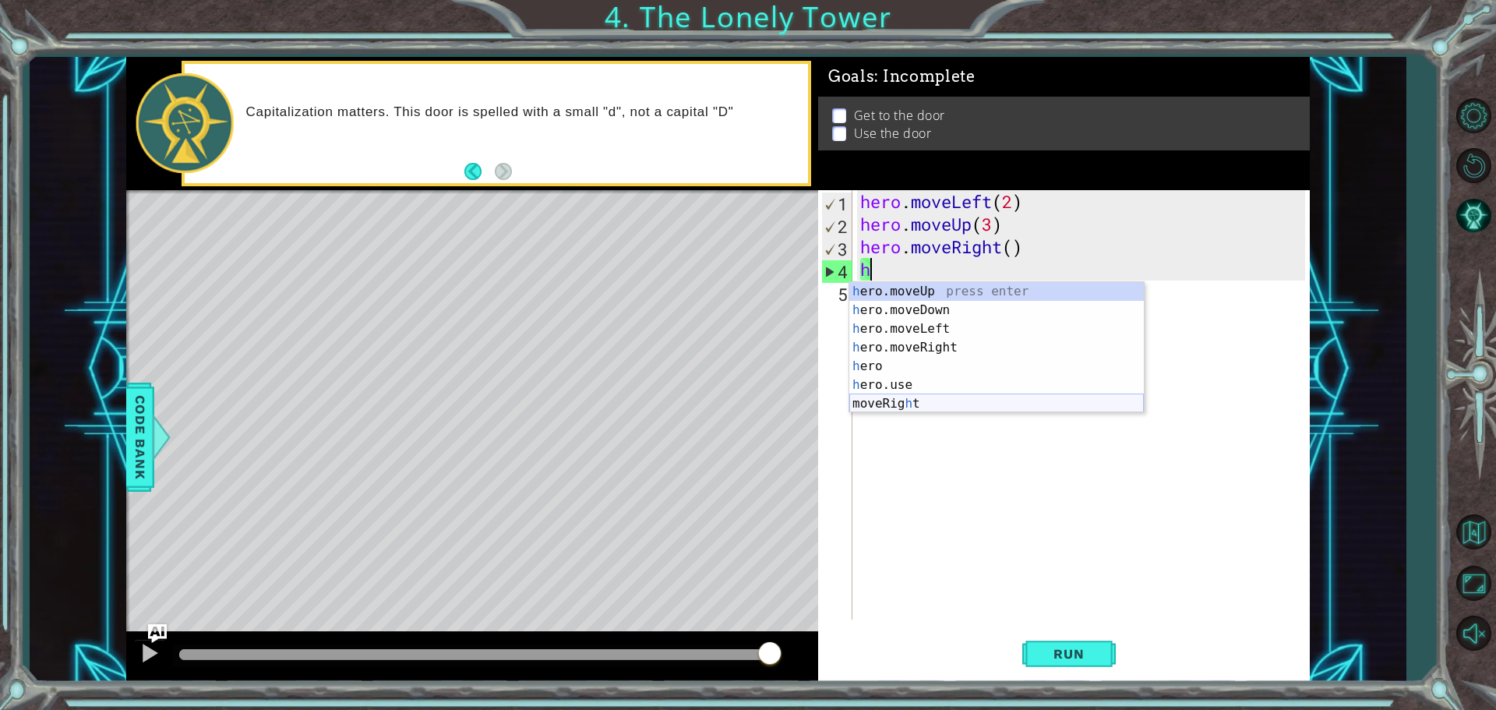
click at [923, 400] on div "h ero.moveUp press enter h ero.moveDown press enter h ero.moveLeft press enter …" at bounding box center [996, 366] width 295 height 168
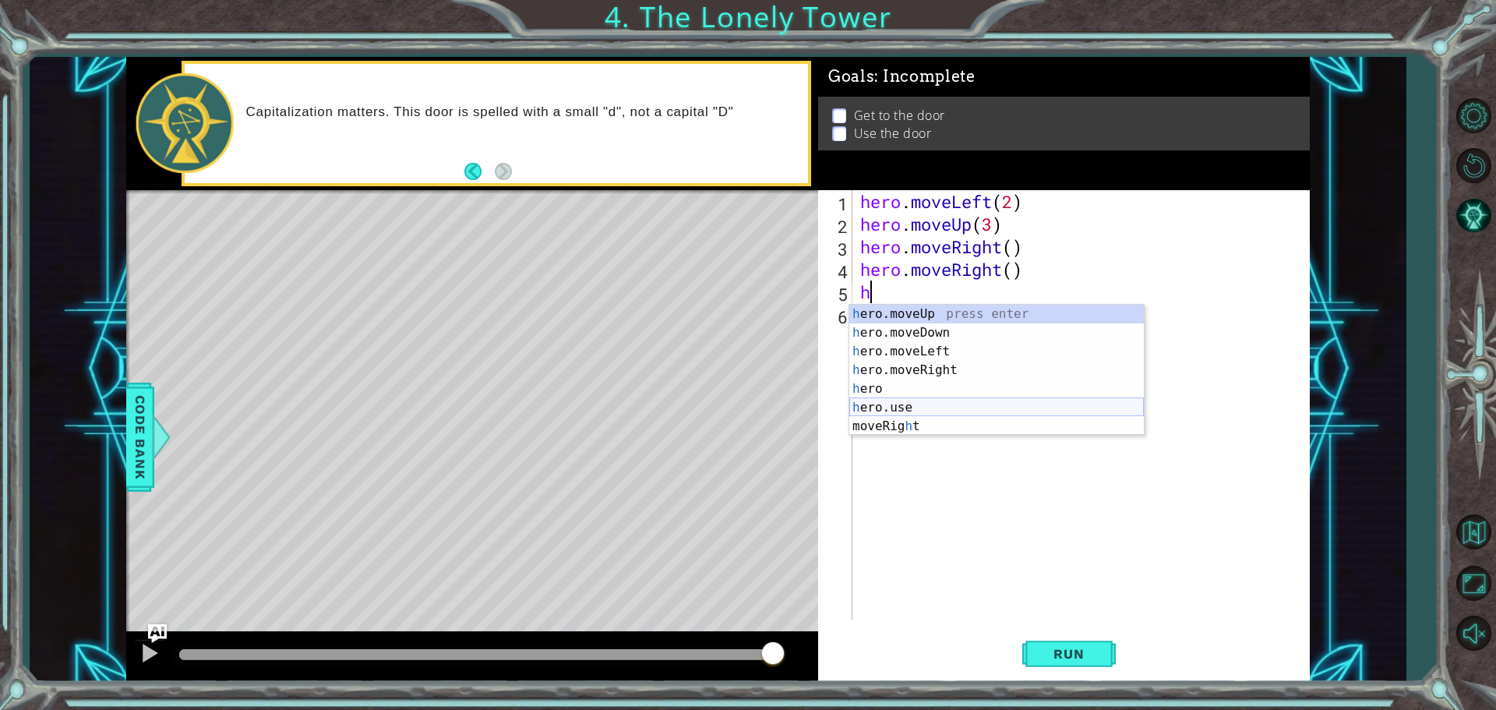
click at [902, 407] on div "h ero.moveUp press enter h ero.moveDown press enter h ero.moveLeft press enter …" at bounding box center [996, 389] width 295 height 168
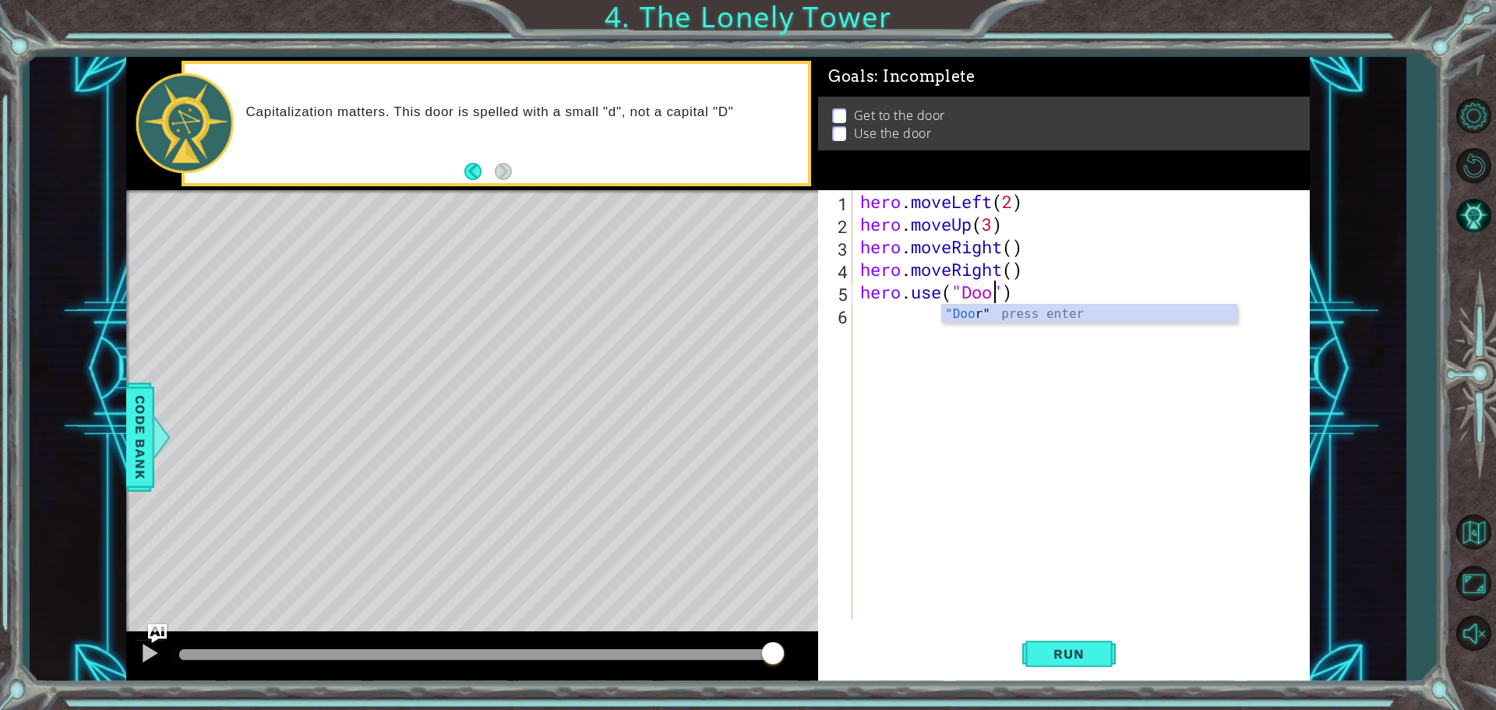
scroll to position [0, 6]
click at [1090, 659] on span "Run" at bounding box center [1069, 654] width 62 height 16
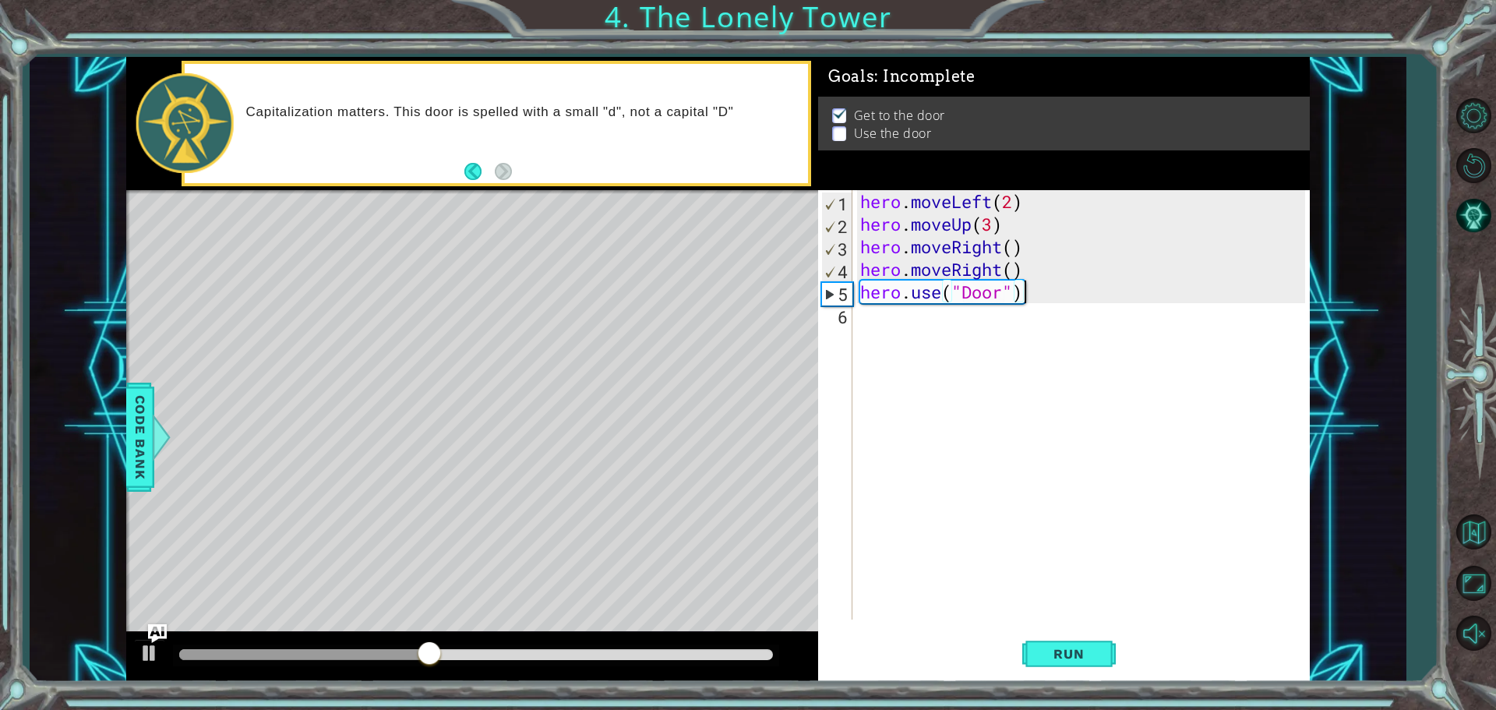
click at [1031, 290] on div "hero . moveLeft ( 2 ) hero . moveUp ( 3 ) hero . moveRight ( ) hero . moveRight…" at bounding box center [1085, 427] width 456 height 474
click at [1026, 276] on div "hero . moveLeft ( 2 ) hero . moveUp ( 3 ) hero . moveRight ( ) hero . moveRight…" at bounding box center [1085, 427] width 456 height 474
type textarea "hero.moveRight()"
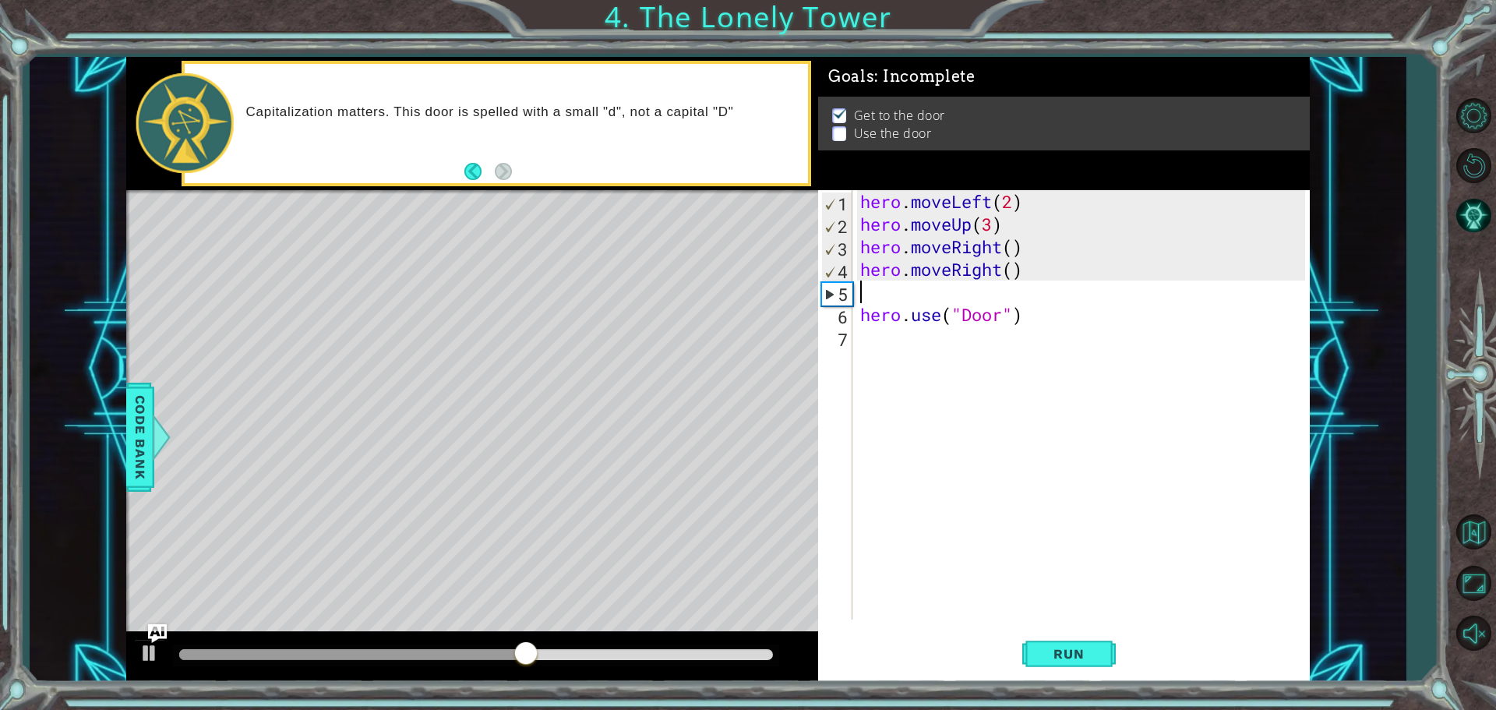
type textarea "h"
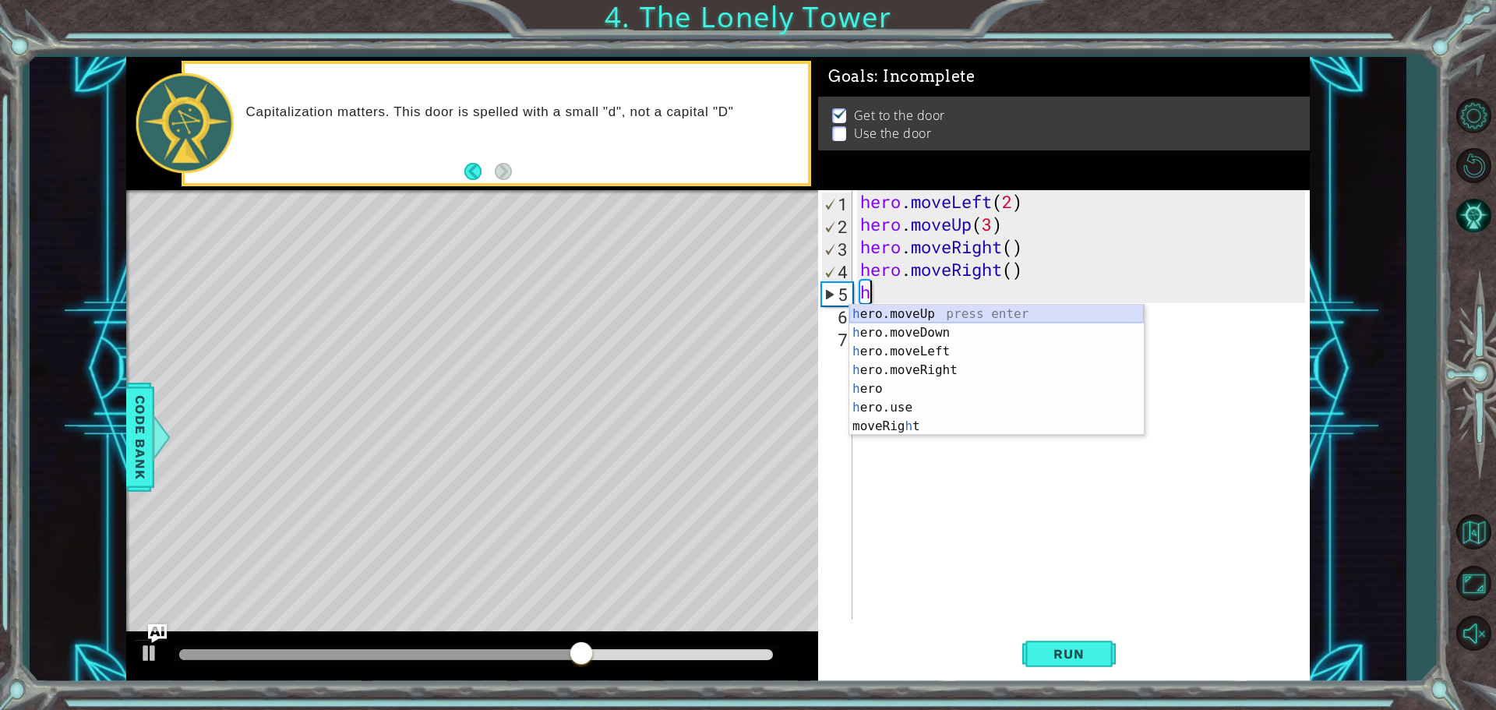
click at [933, 313] on div "h ero.moveUp press enter h ero.moveDown press enter h ero.moveLeft press enter …" at bounding box center [996, 389] width 295 height 168
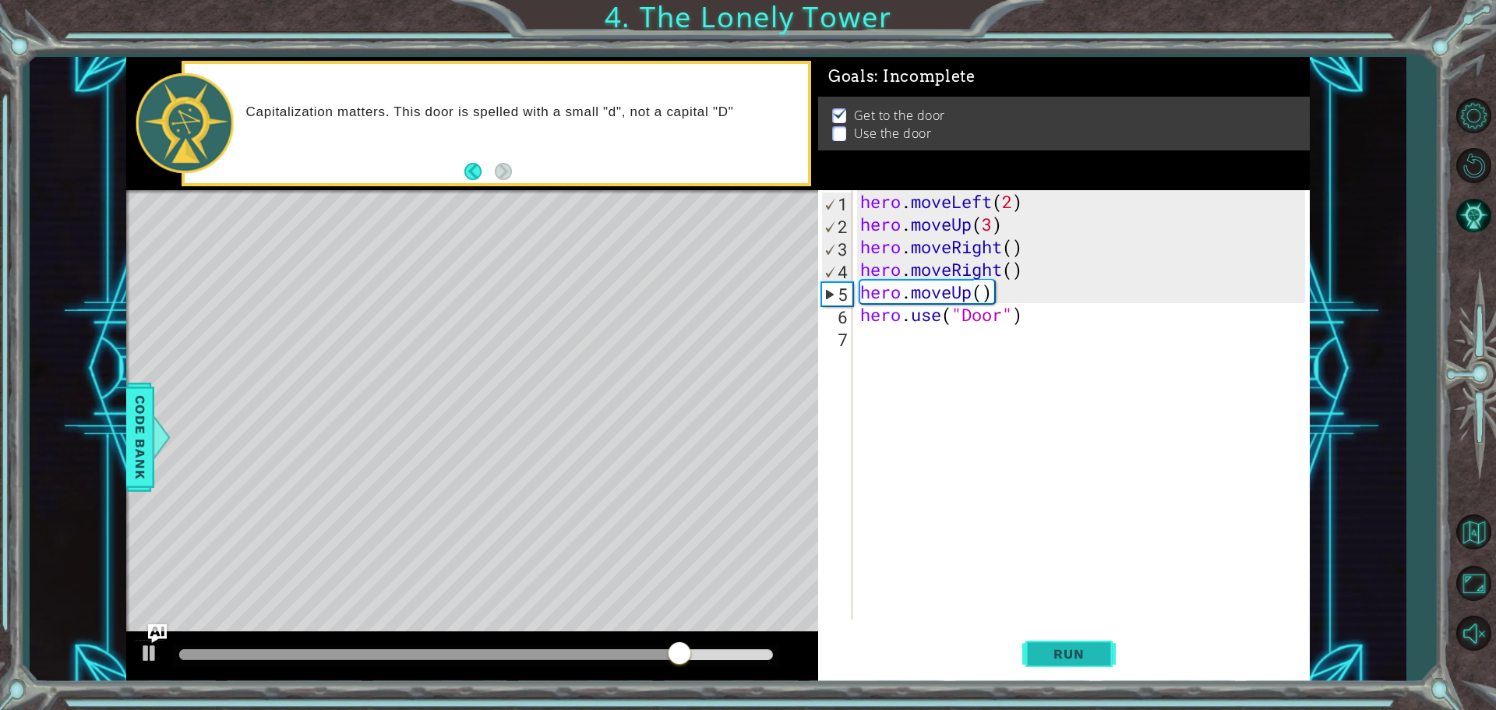
click at [1067, 647] on span "Run" at bounding box center [1069, 654] width 62 height 16
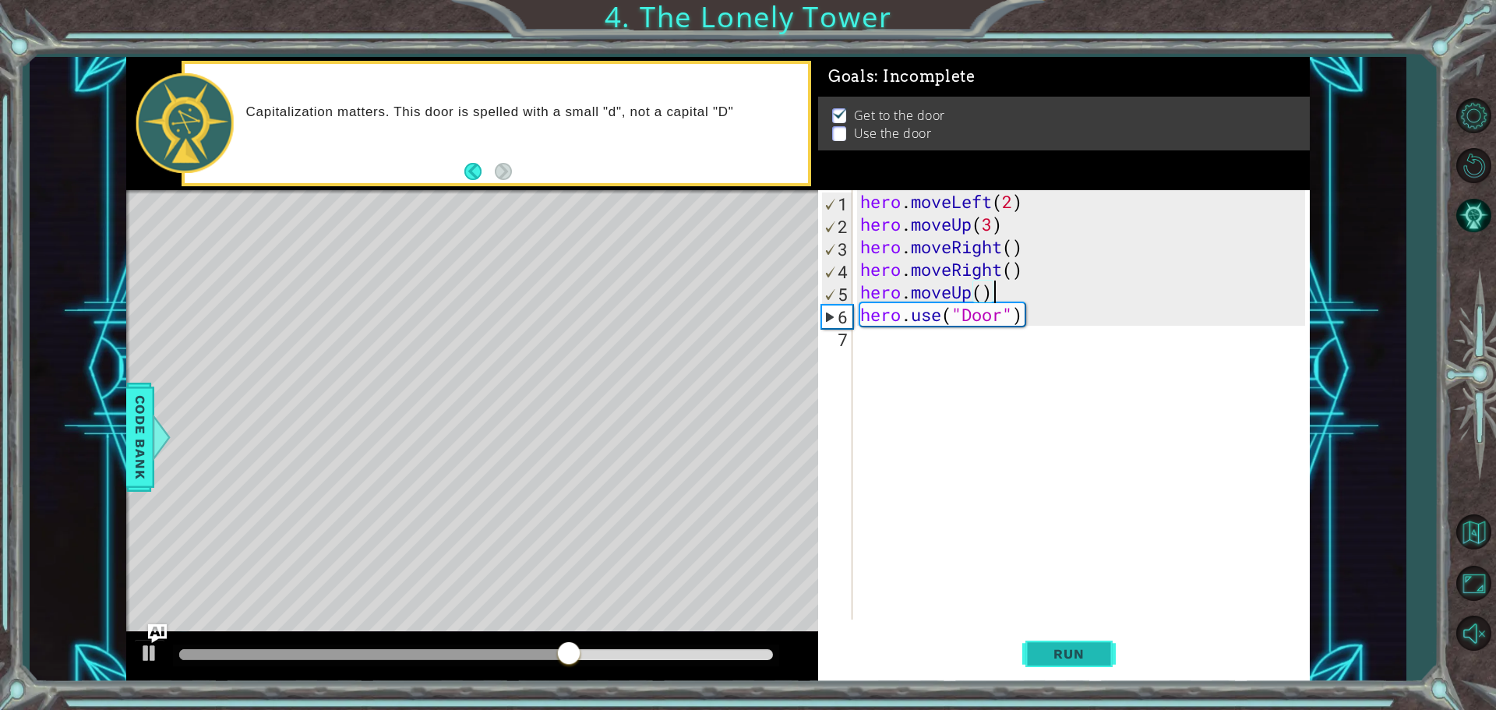
click at [1091, 657] on span "Run" at bounding box center [1069, 654] width 62 height 16
click at [972, 318] on div "hero . moveLeft ( 2 ) hero . moveUp ( 3 ) hero . moveRight ( ) hero . moveRight…" at bounding box center [1085, 427] width 456 height 474
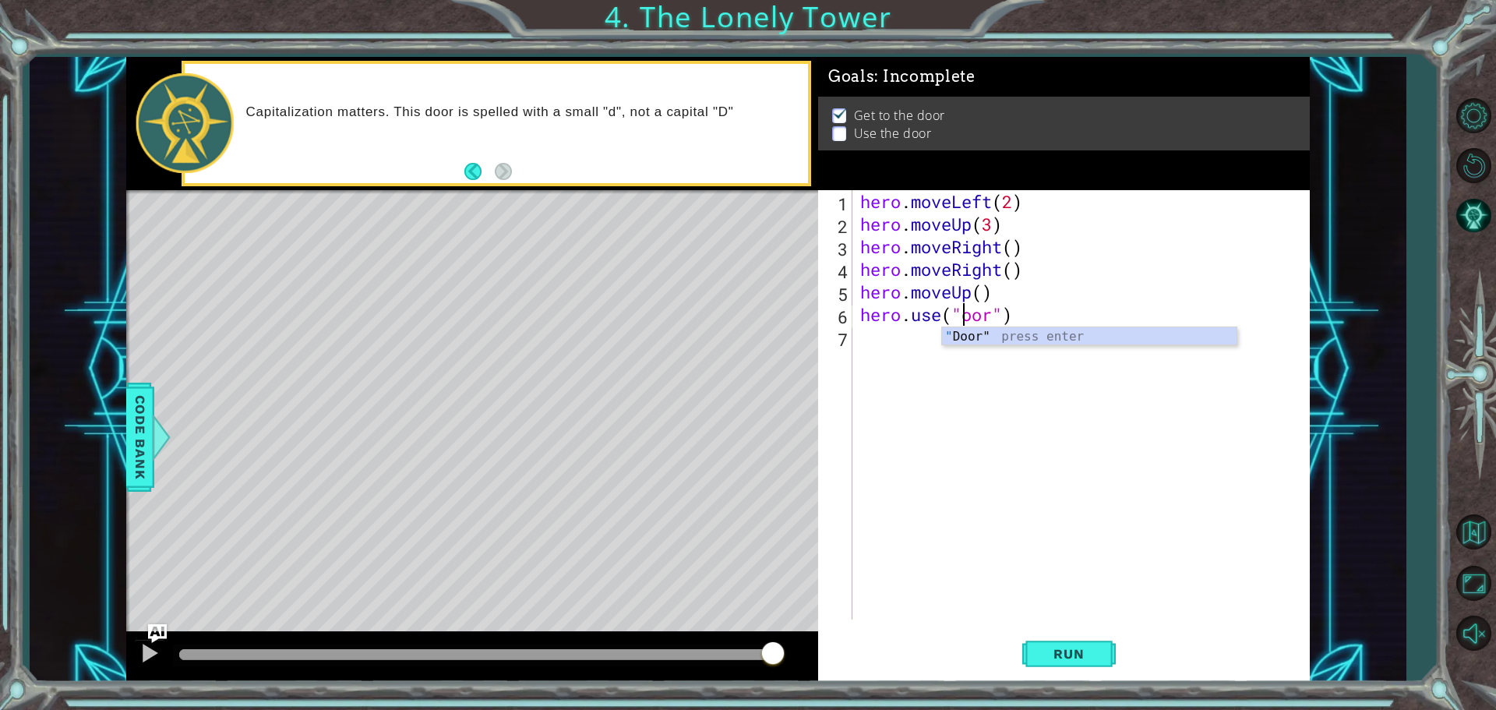
scroll to position [0, 5]
click at [1069, 664] on button "Run" at bounding box center [1068, 653] width 93 height 49
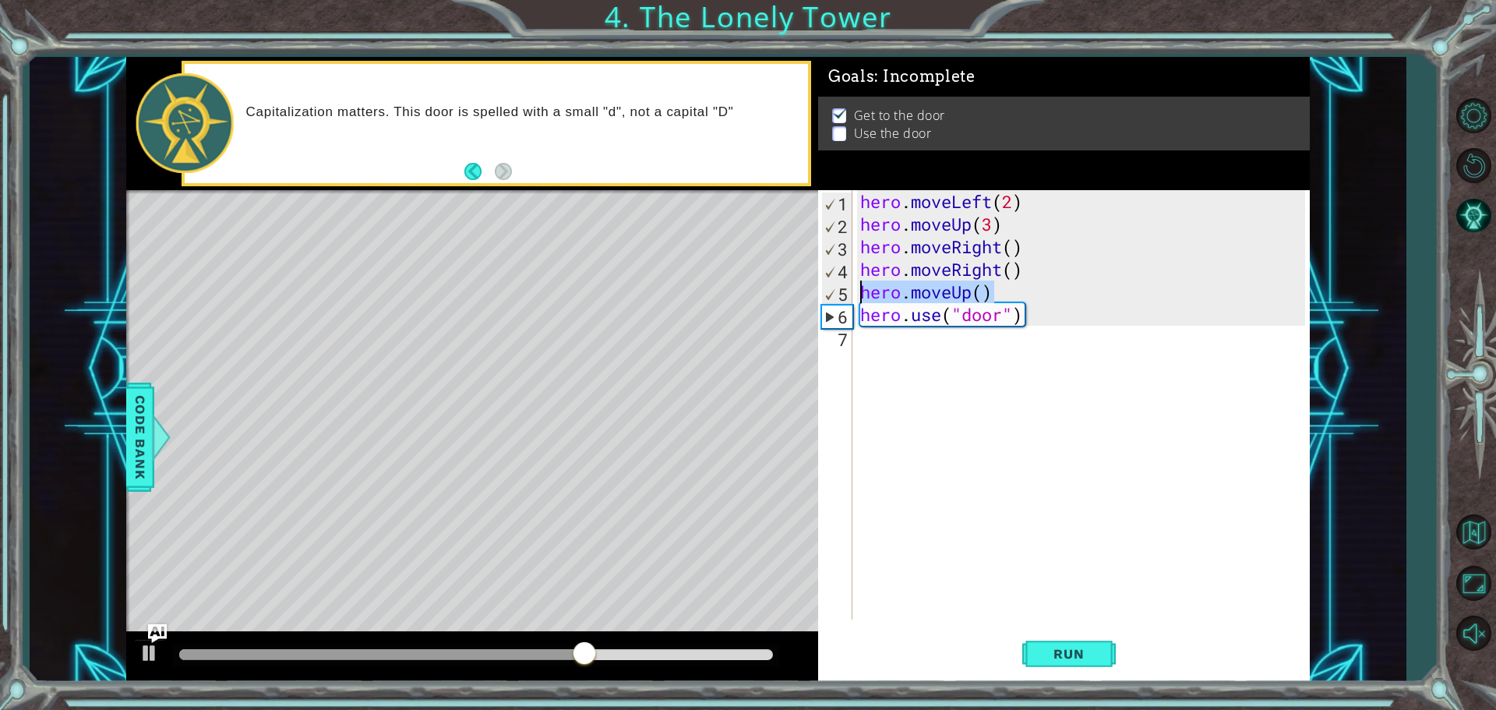
drag, startPoint x: 992, startPoint y: 294, endPoint x: 853, endPoint y: 288, distance: 138.8
click at [852, 288] on div "hero.use("door") 1 2 3 4 5 6 7 hero . moveLeft ( 2 ) hero . moveUp ( 3 ) hero .…" at bounding box center [1061, 404] width 487 height 429
type textarea "hero.moveUp()"
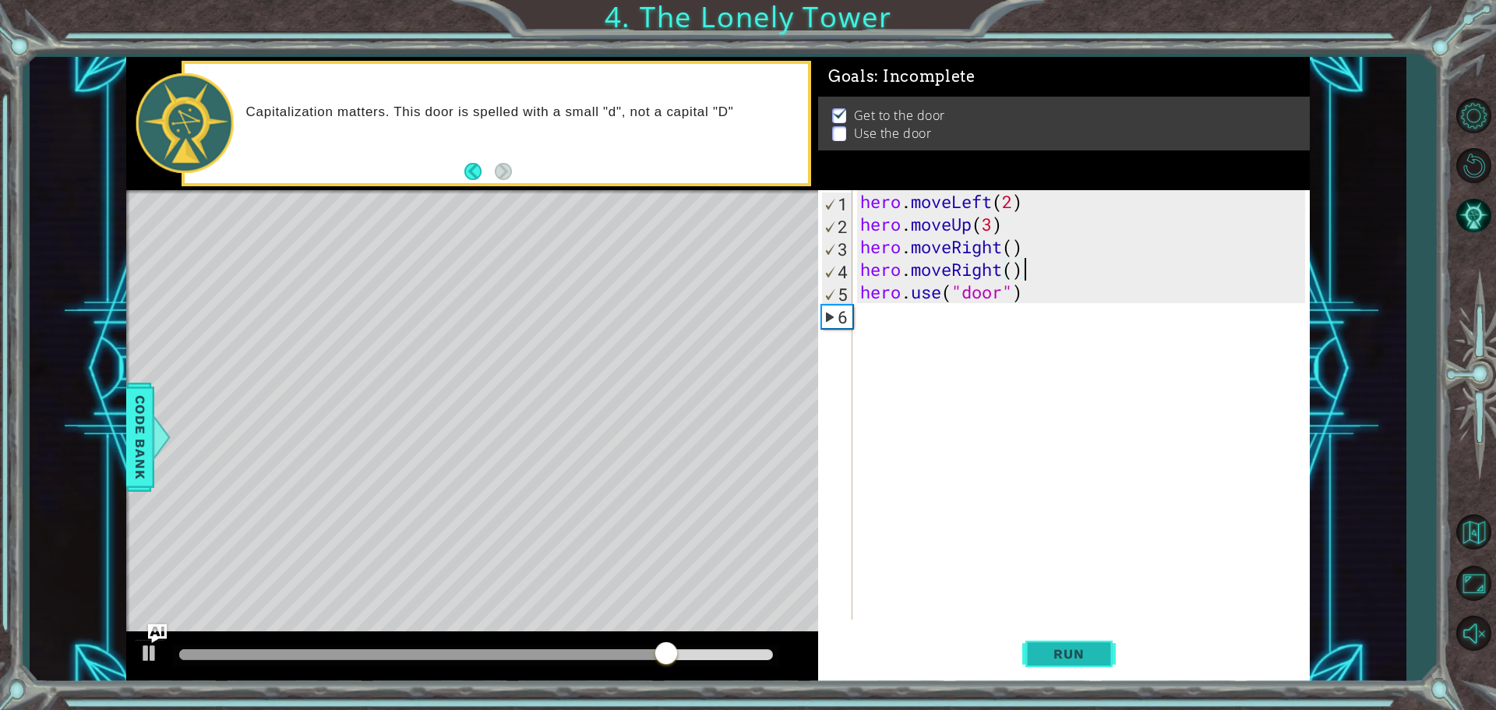
click at [1093, 651] on span "Run" at bounding box center [1069, 654] width 62 height 16
click at [1076, 644] on button "Run" at bounding box center [1068, 653] width 93 height 49
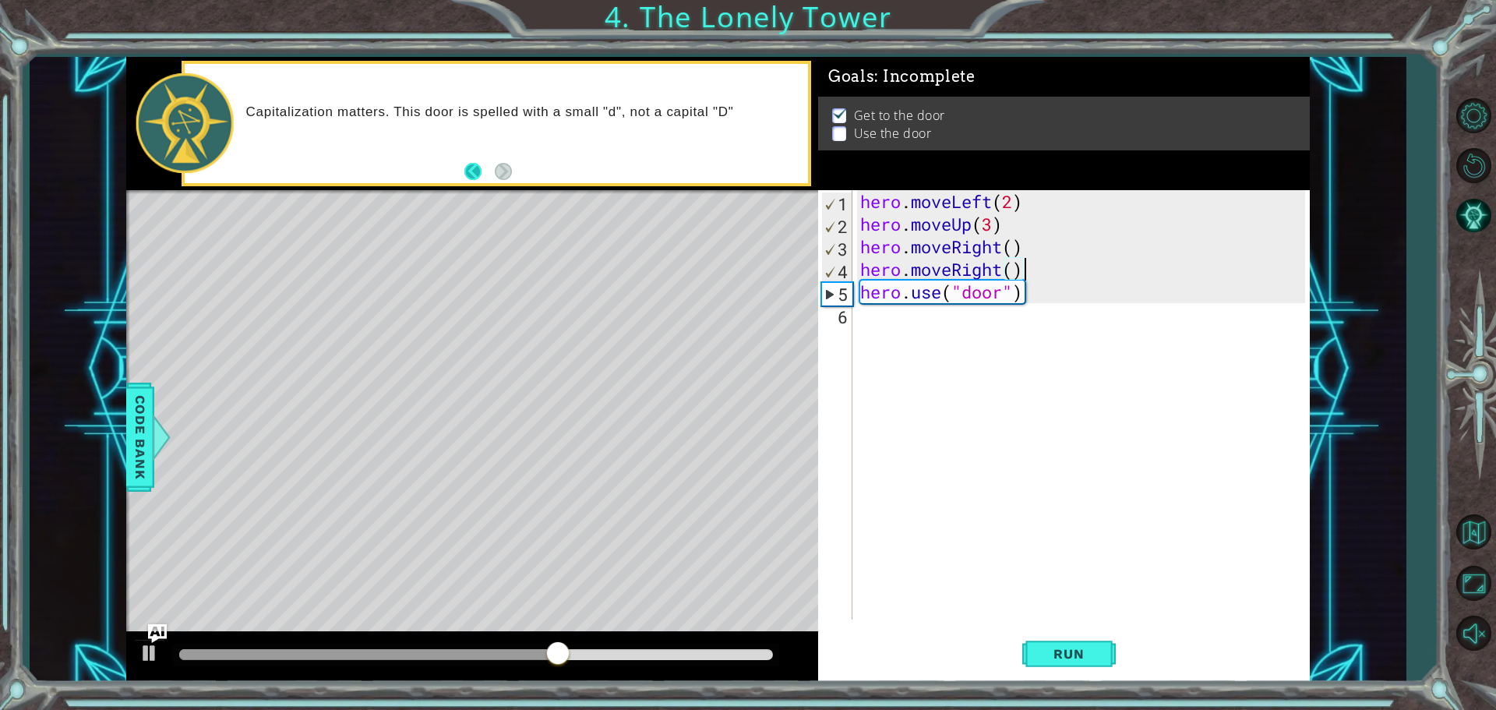
click at [474, 169] on button "Back" at bounding box center [479, 171] width 30 height 17
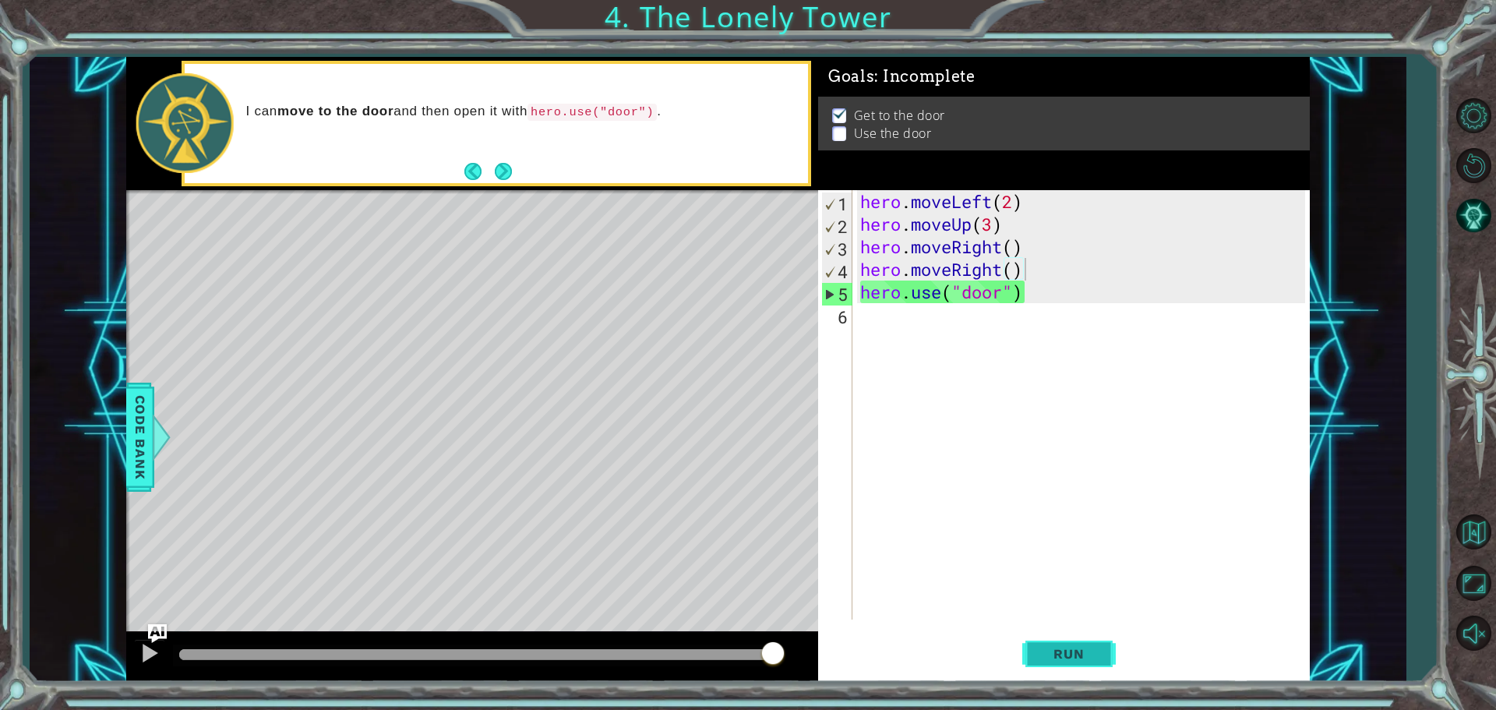
click at [1091, 638] on button "Run" at bounding box center [1068, 653] width 93 height 49
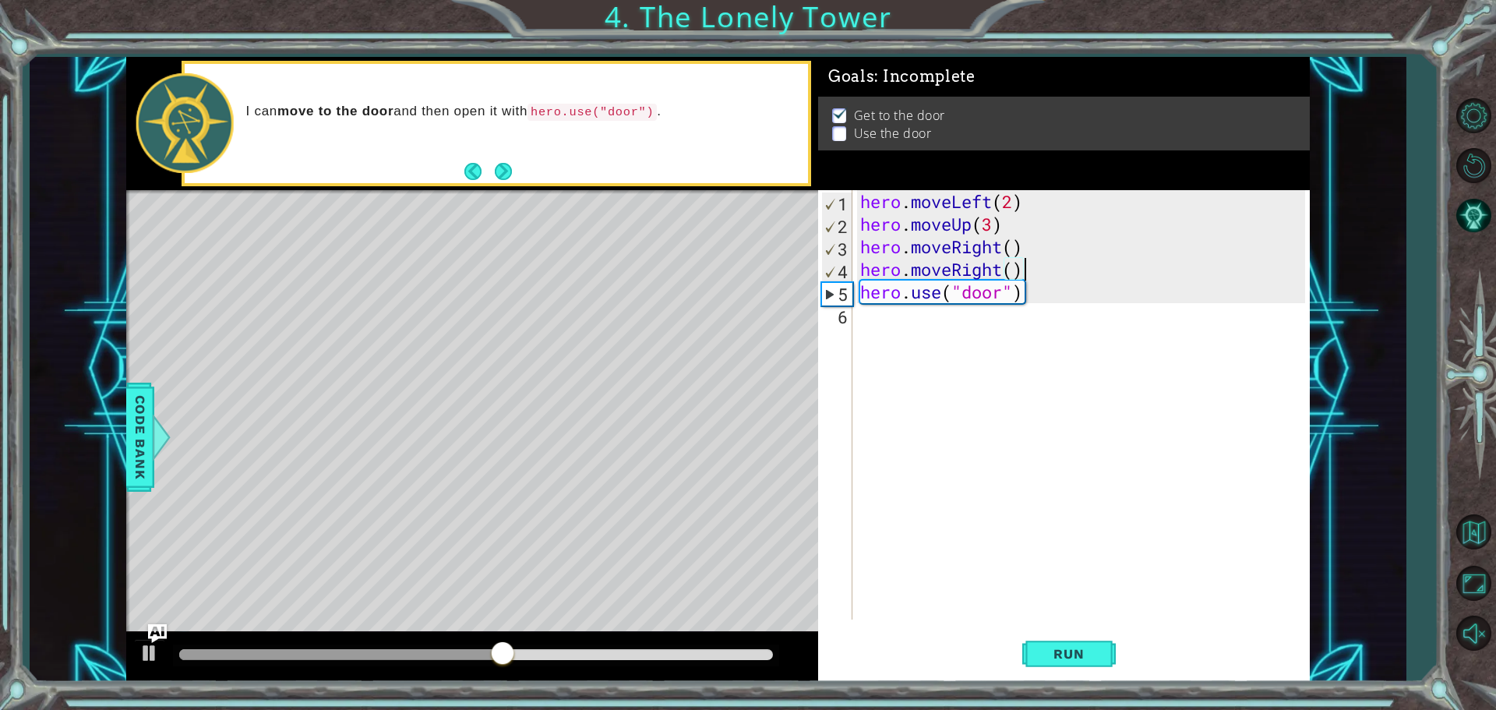
click at [508, 171] on button "Next" at bounding box center [503, 171] width 23 height 23
click at [461, 164] on div "Capitalization matters. This door is spelled with a small "d", not a capital "D"" at bounding box center [496, 123] width 623 height 119
click at [470, 167] on button "Back" at bounding box center [479, 171] width 30 height 17
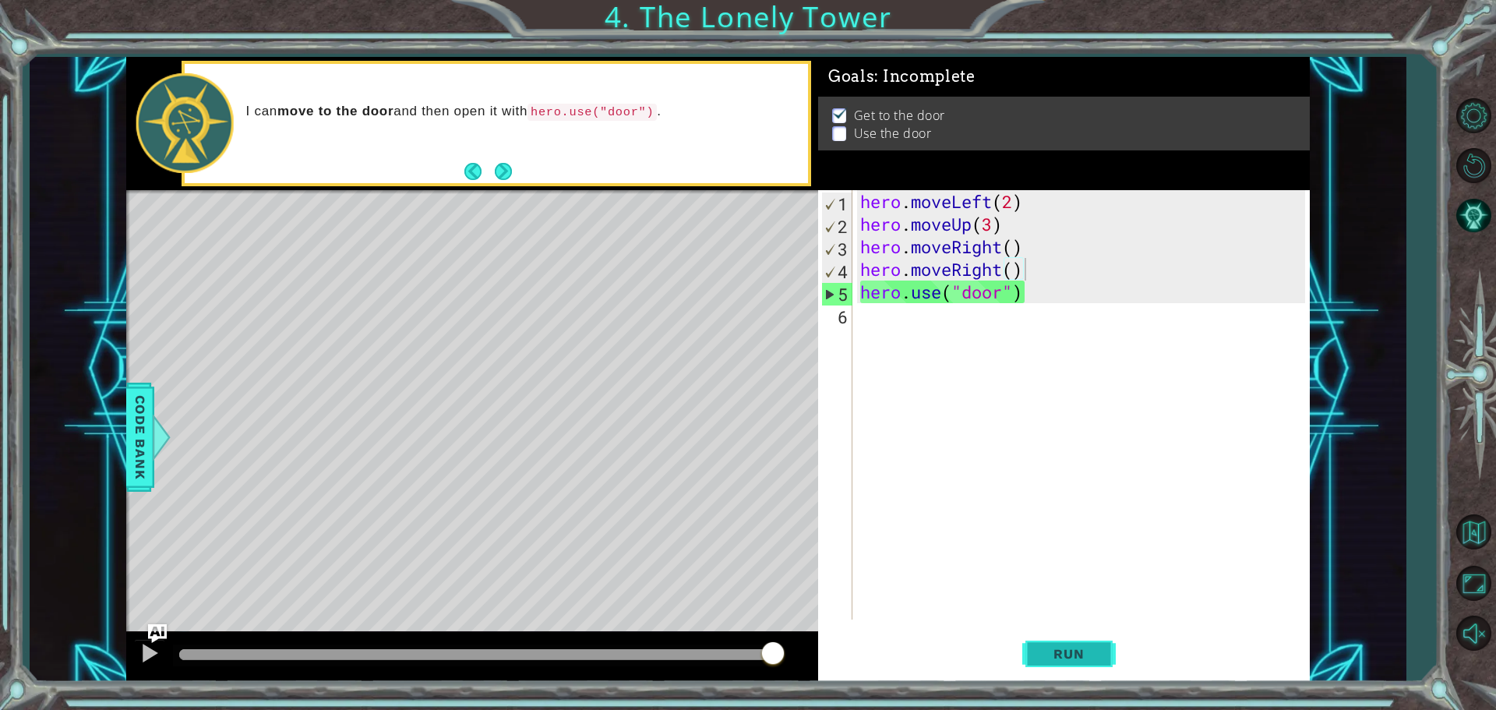
click at [1067, 650] on span "Run" at bounding box center [1069, 654] width 62 height 16
drag, startPoint x: 1032, startPoint y: 292, endPoint x: 862, endPoint y: 300, distance: 169.3
click at [862, 300] on div "hero . moveLeft ( 2 ) hero . moveUp ( 3 ) hero . moveRight ( ) hero . moveRight…" at bounding box center [1085, 427] width 456 height 474
type textarea "hero.use("door")"
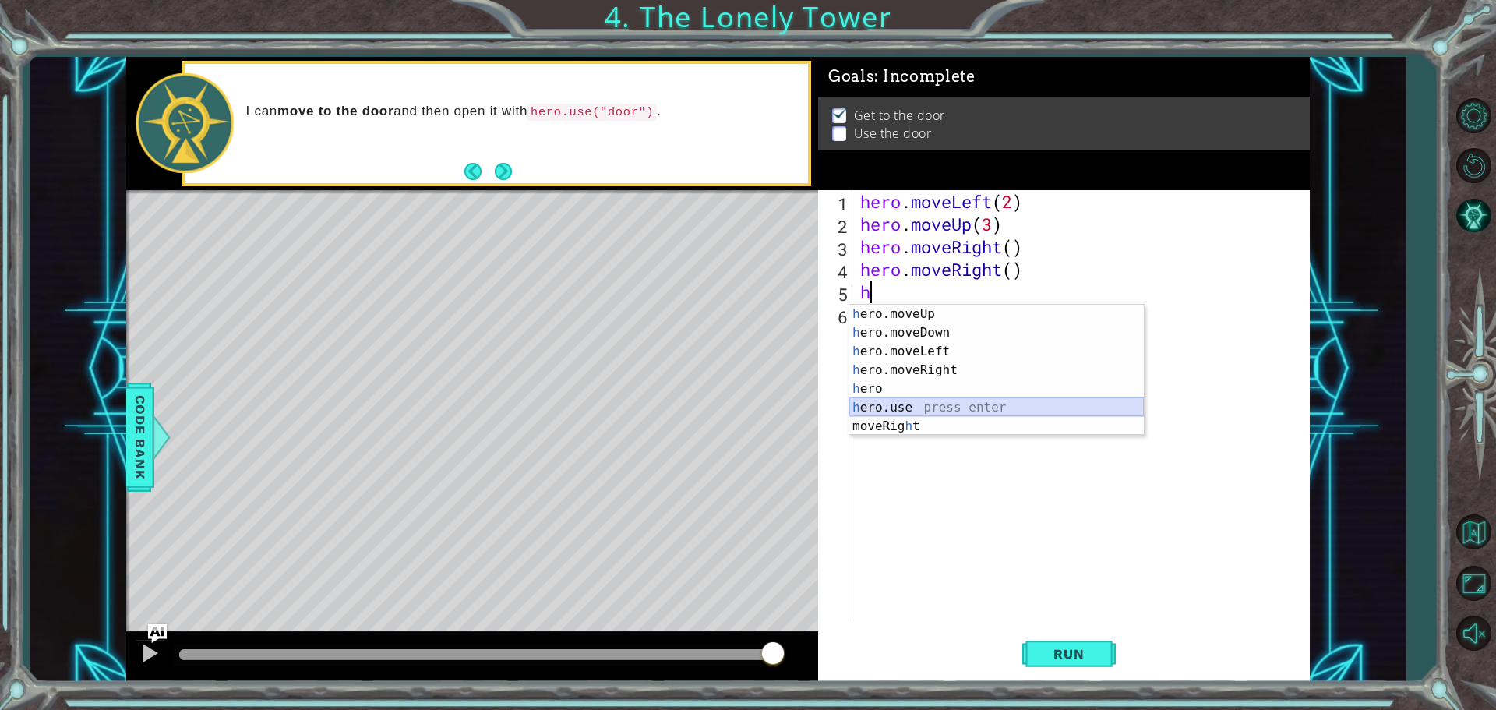
click at [915, 405] on div "h ero.moveUp press enter h ero.moveDown press enter h ero.moveLeft press enter …" at bounding box center [996, 389] width 295 height 168
type textarea "hero.use("name")"
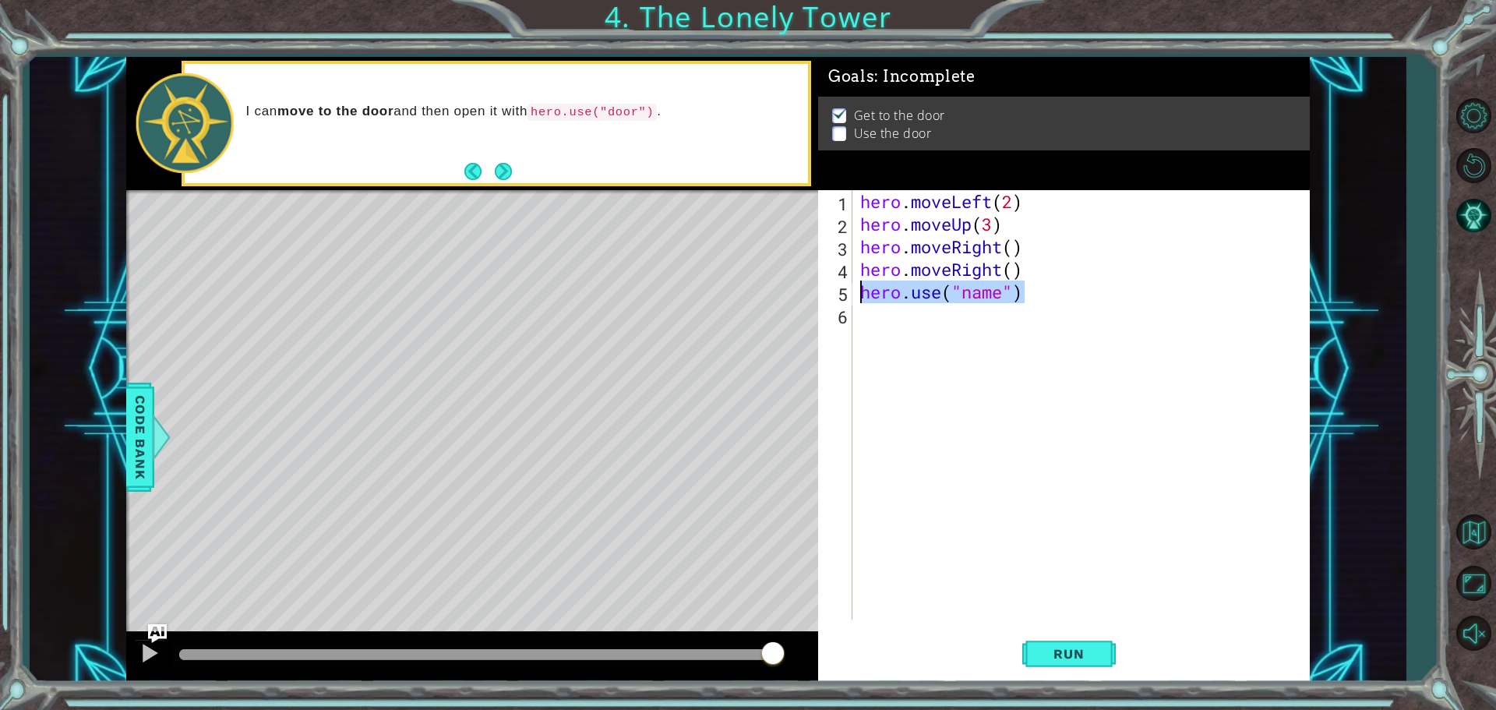
drag, startPoint x: 1037, startPoint y: 295, endPoint x: 860, endPoint y: 302, distance: 177.0
click at [860, 302] on div "hero . moveLeft ( 2 ) hero . moveUp ( 3 ) hero . moveRight ( ) hero . moveRight…" at bounding box center [1085, 427] width 456 height 474
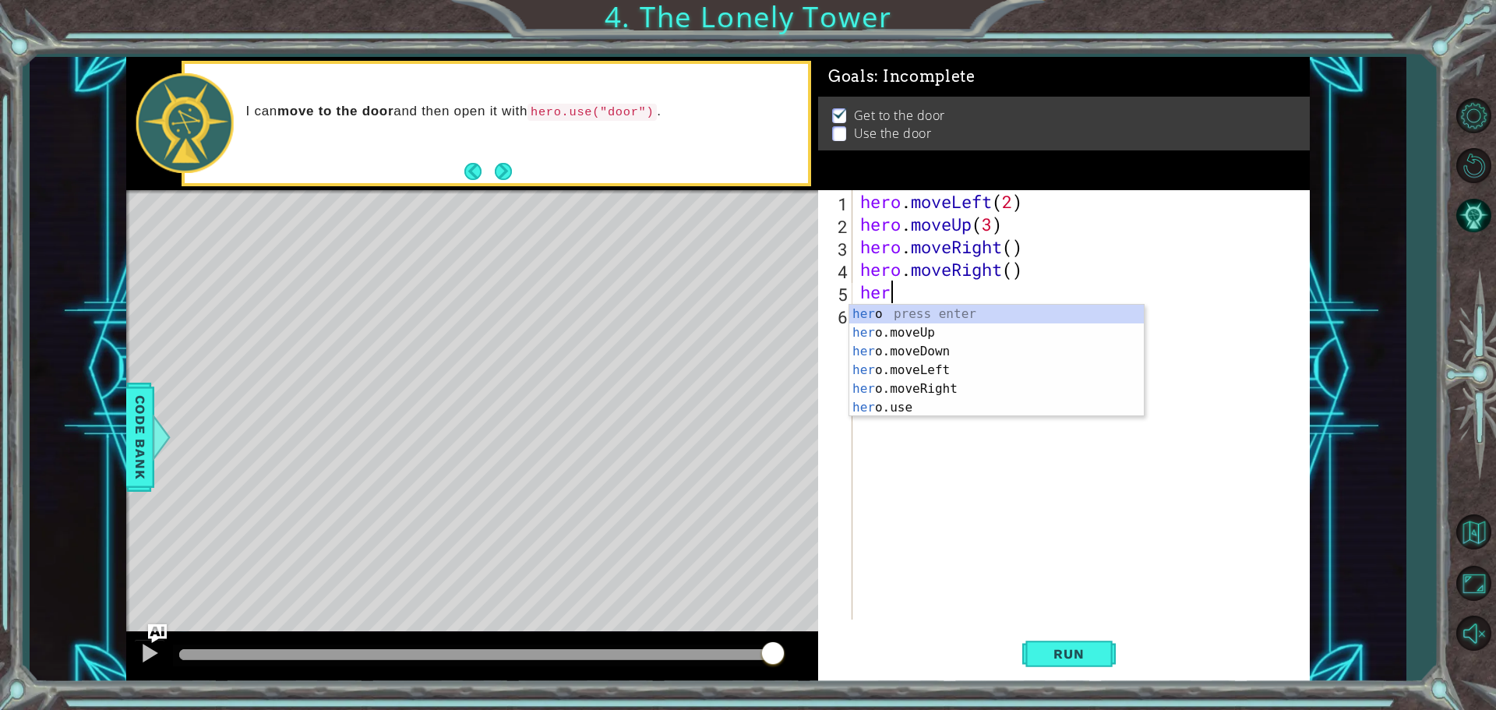
type textarea "hero"
click at [923, 369] on div "hero press enter hero .moveUp press enter hero .moveDown press enter hero .move…" at bounding box center [996, 380] width 295 height 150
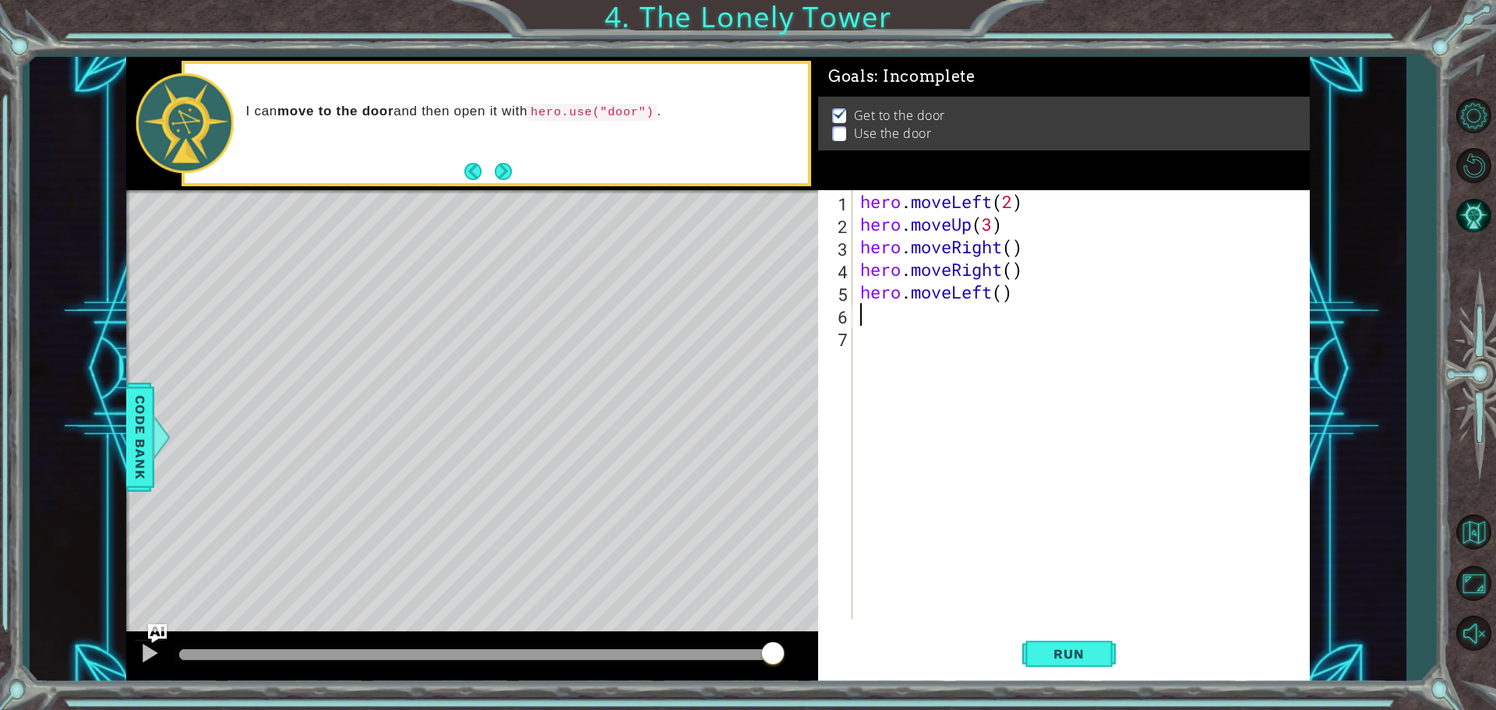
scroll to position [0, 0]
click at [1034, 640] on button "Run" at bounding box center [1068, 653] width 93 height 49
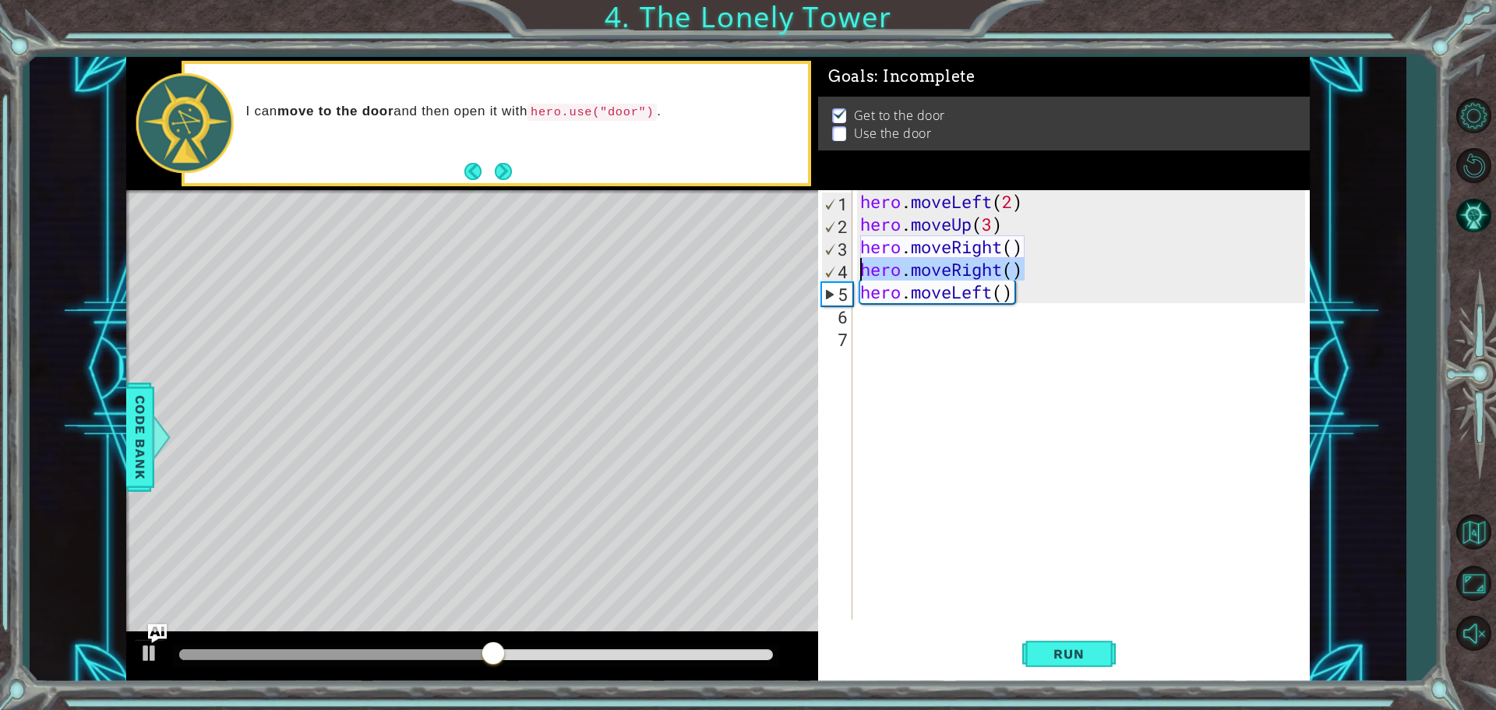
drag, startPoint x: 1038, startPoint y: 263, endPoint x: 862, endPoint y: 259, distance: 175.4
click at [862, 259] on div "hero . moveLeft ( 2 ) hero . moveUp ( 3 ) hero . moveRight ( ) hero . moveRight…" at bounding box center [1085, 427] width 456 height 474
type textarea "hero.moveRight()"
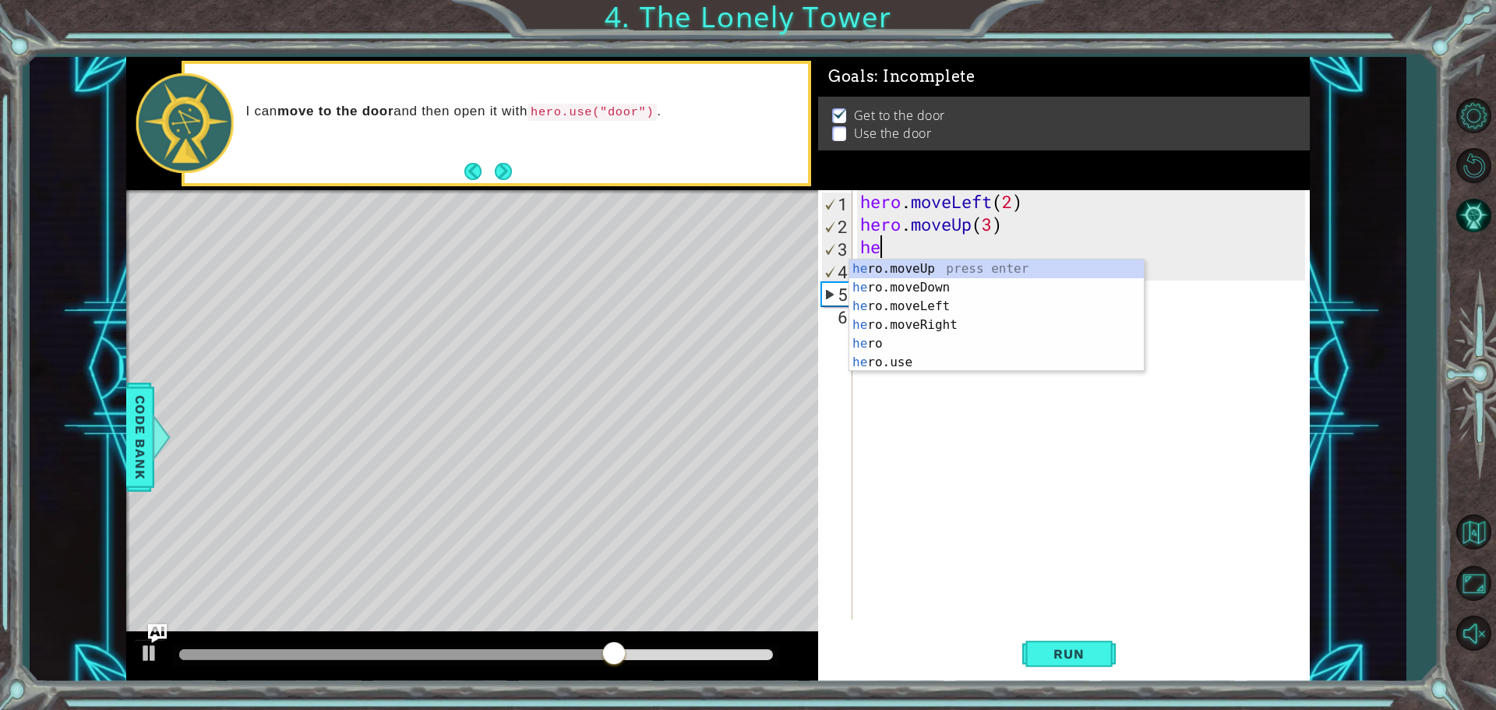
type textarea "h"
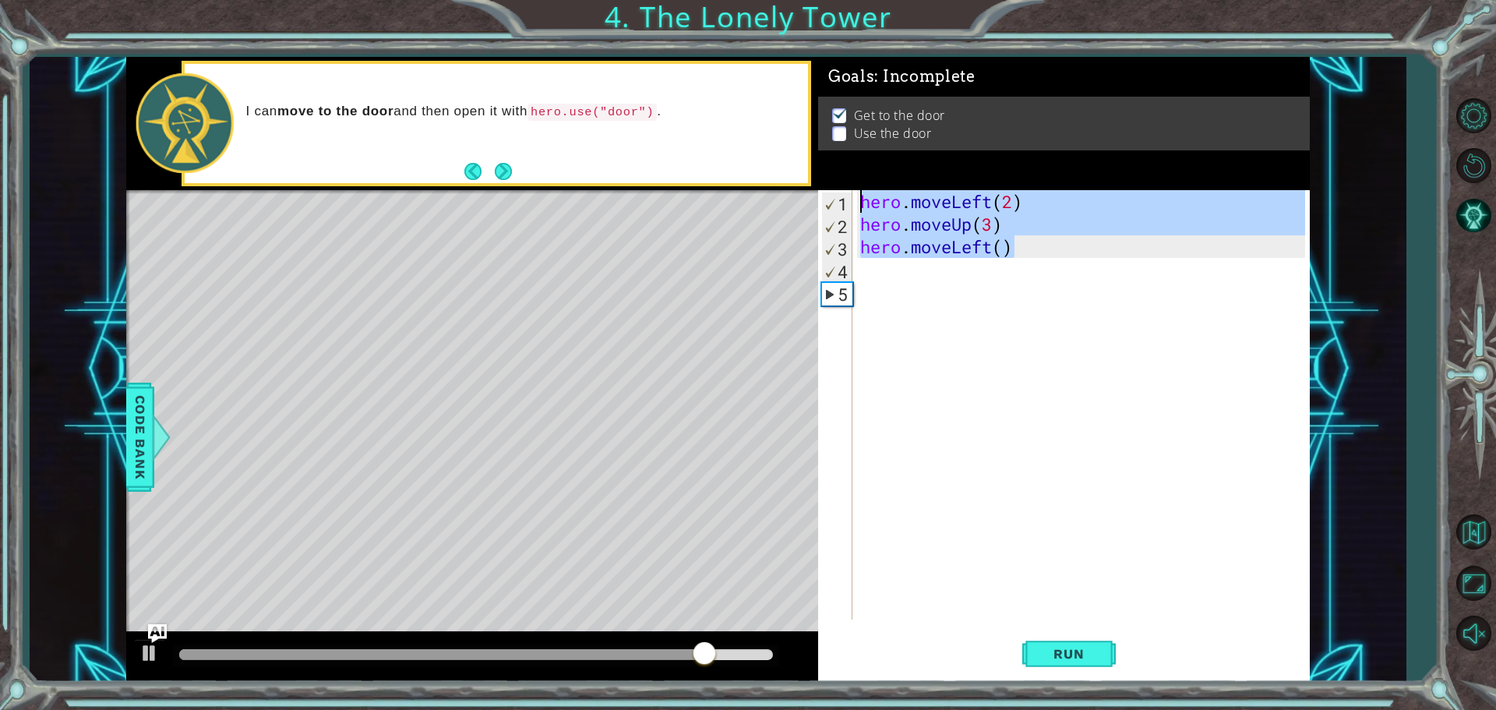
drag, startPoint x: 1060, startPoint y: 253, endPoint x: 855, endPoint y: 201, distance: 211.5
click at [855, 201] on div "hero.moveUp(3) 1 2 3 4 5 hero . moveLeft ( 2 ) hero . moveUp ( 3 ) hero . moveL…" at bounding box center [1061, 404] width 487 height 429
type textarea "hero.moveLeft(2) hero.moveUp(3)"
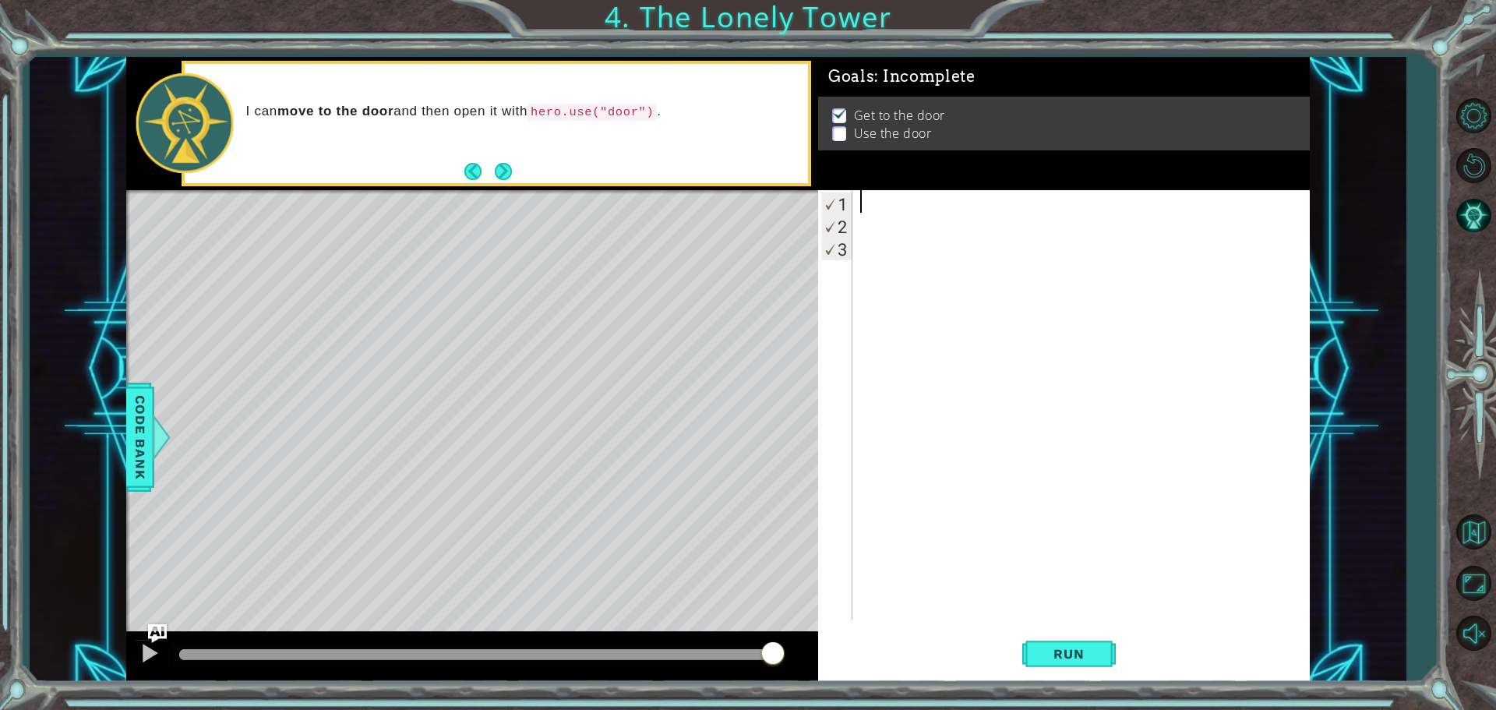
click at [866, 241] on div at bounding box center [1085, 427] width 456 height 474
type textarea "h"
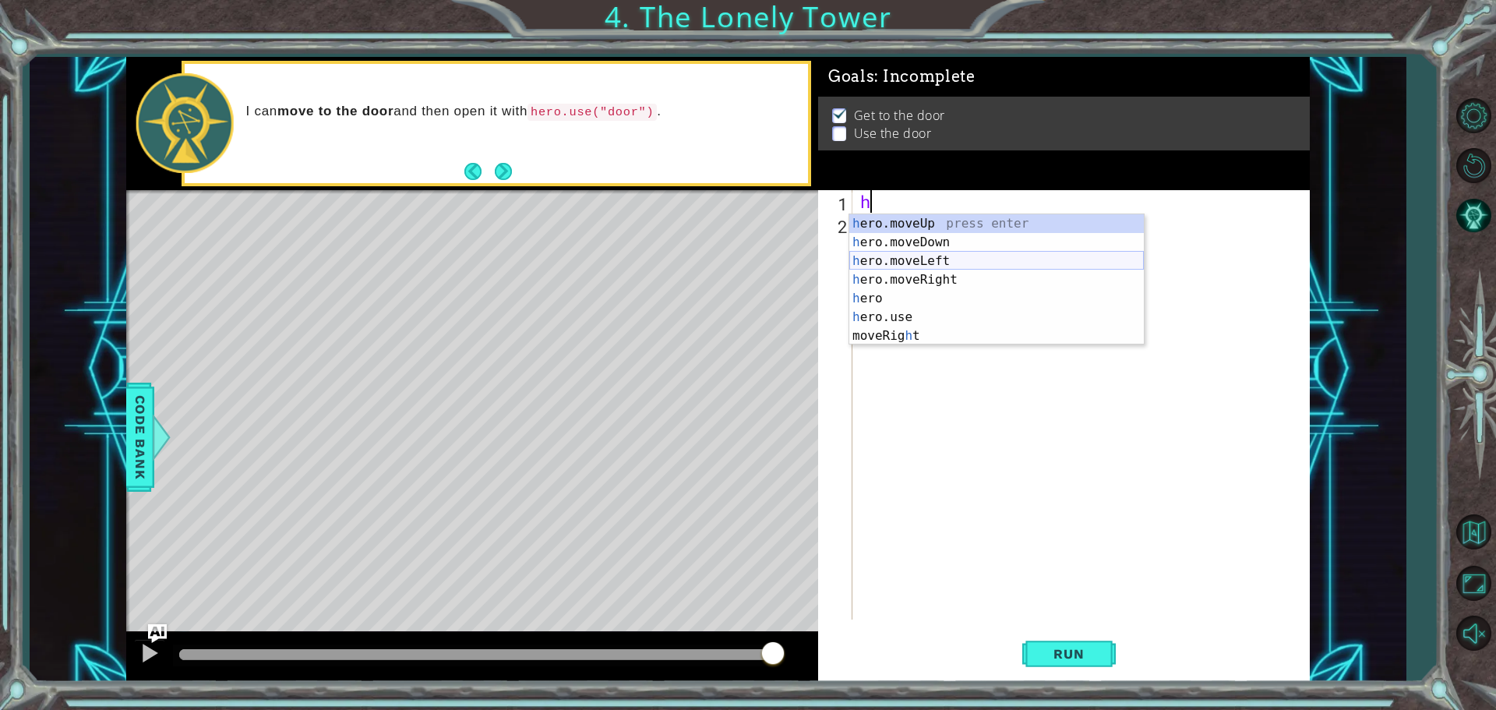
click at [930, 260] on div "h ero.moveUp press enter h ero.moveDown press enter h ero.moveLeft press enter …" at bounding box center [996, 298] width 295 height 168
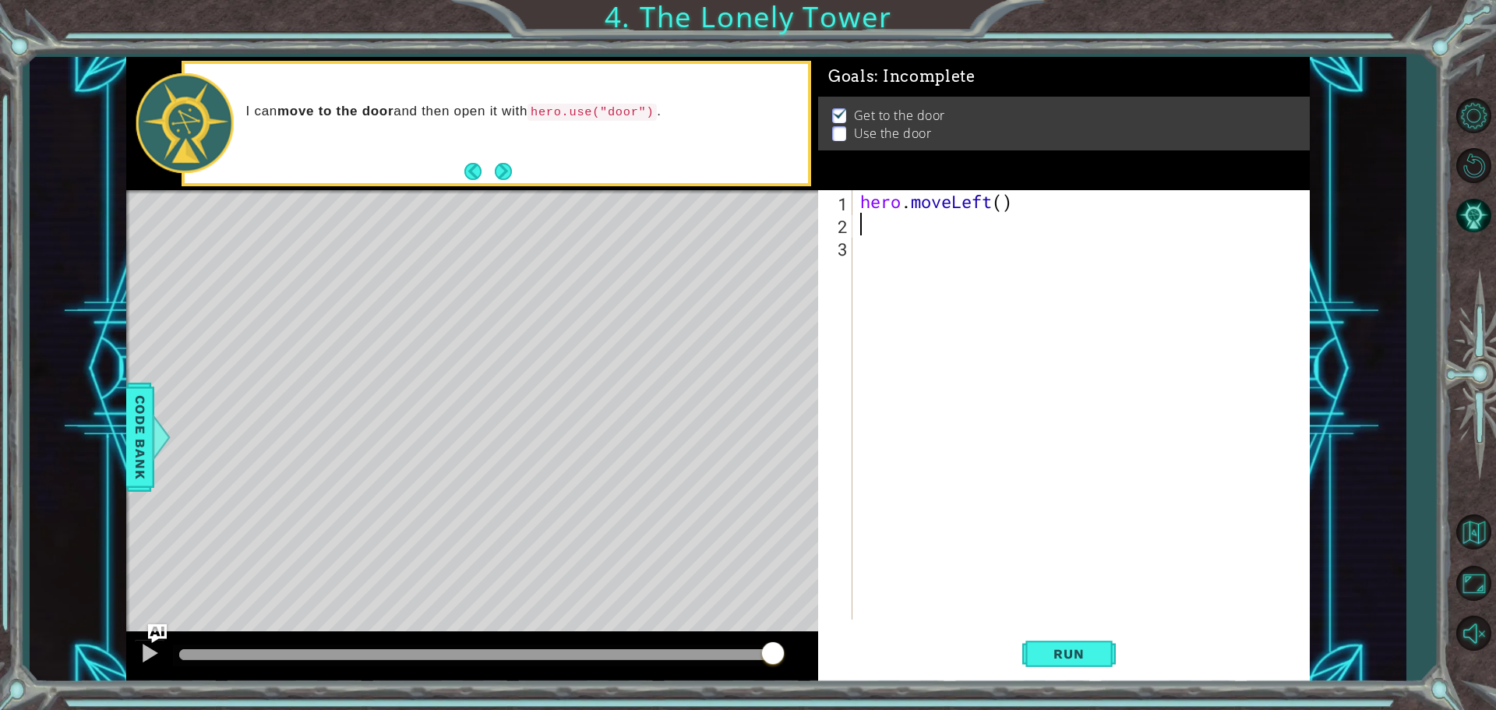
type textarea "h"
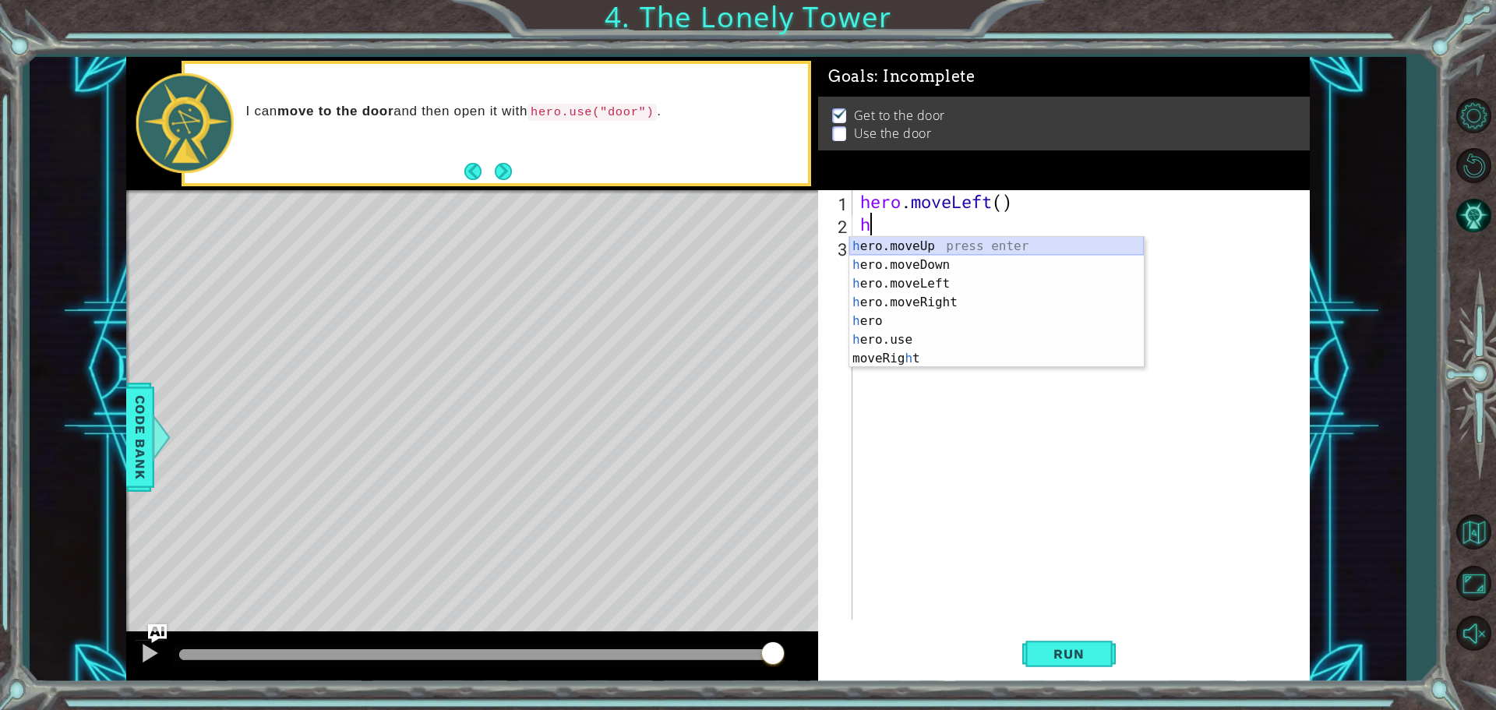
click at [949, 243] on div "h ero.moveUp press enter h ero.moveDown press enter h ero.moveLeft press enter …" at bounding box center [996, 321] width 295 height 168
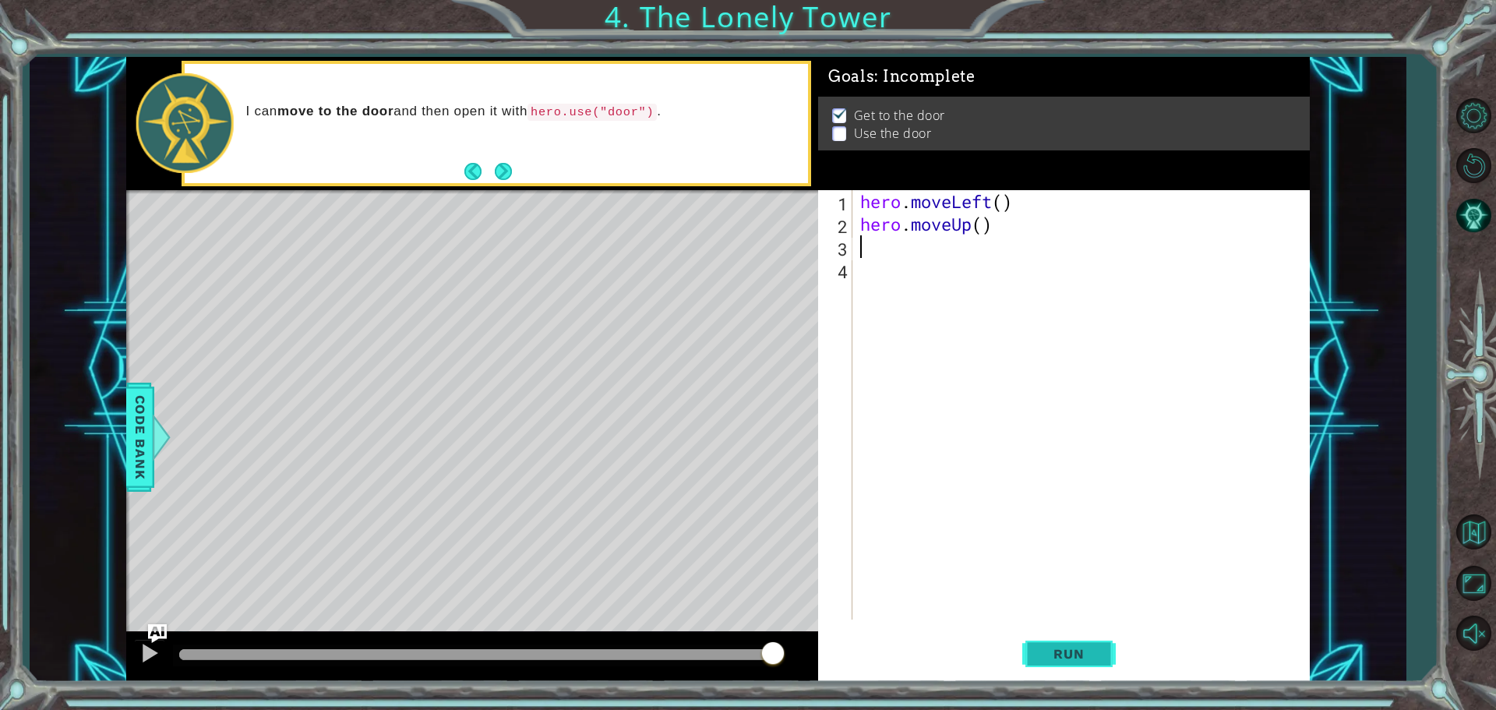
click at [1044, 656] on span "Run" at bounding box center [1069, 654] width 62 height 16
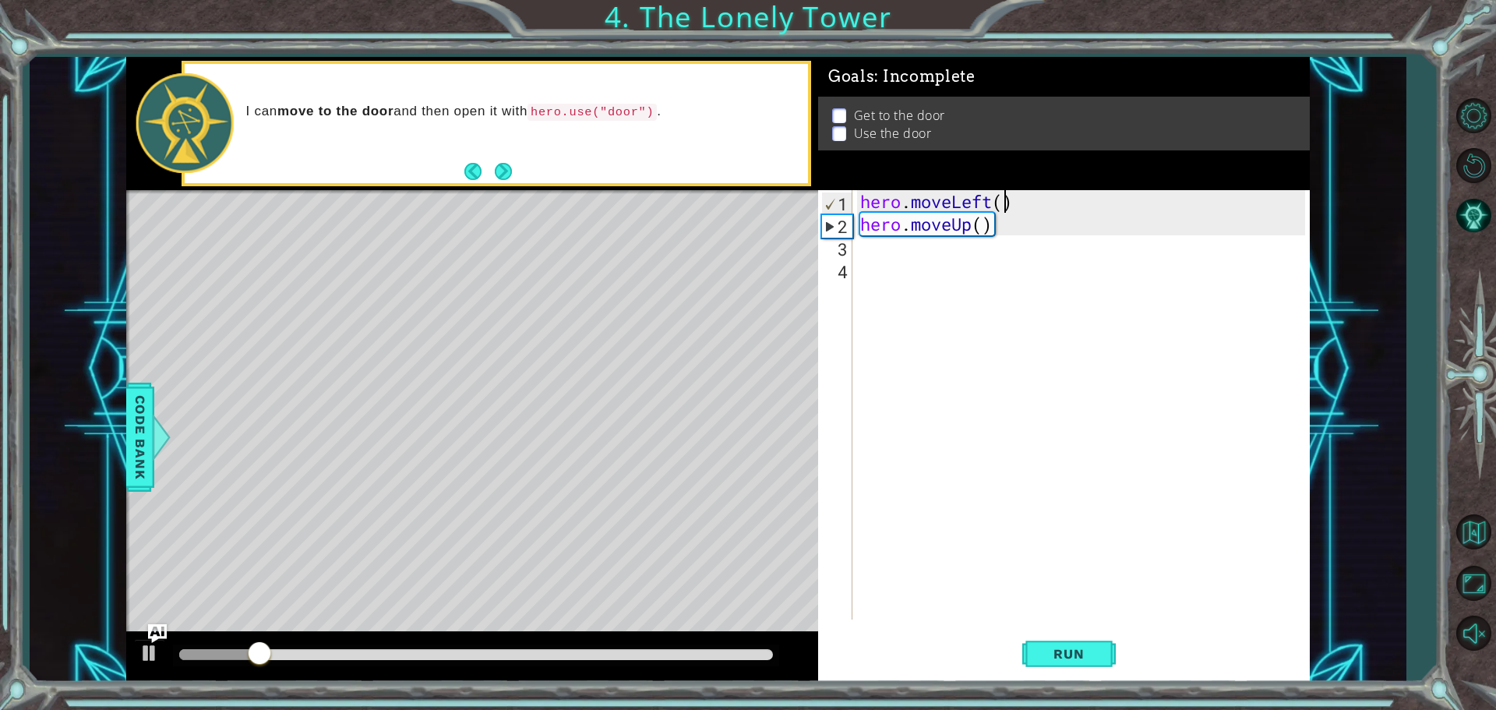
click at [1004, 206] on div "hero . moveLeft ( ) hero . moveUp ( )" at bounding box center [1085, 427] width 456 height 474
click at [1054, 652] on span "Run" at bounding box center [1069, 654] width 62 height 16
click at [980, 224] on div "hero . moveLeft ( 3 ) hero . moveUp ( )" at bounding box center [1085, 427] width 456 height 474
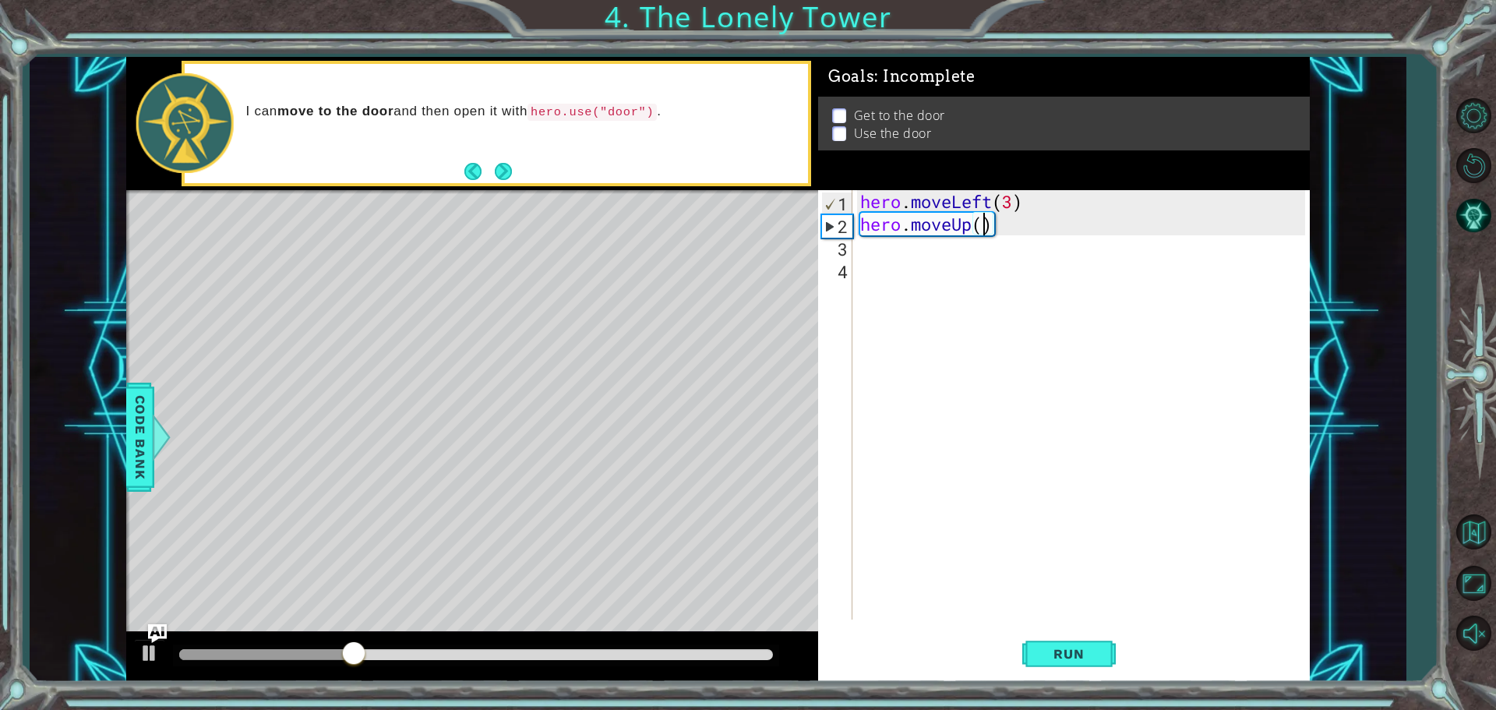
click at [1017, 201] on div "hero . moveLeft ( 3 ) hero . moveUp ( )" at bounding box center [1085, 427] width 456 height 474
click at [980, 227] on div "hero . moveLeft ( 2 ) hero . moveUp ( )" at bounding box center [1085, 427] width 456 height 474
type textarea "hero.moveUp(2)"
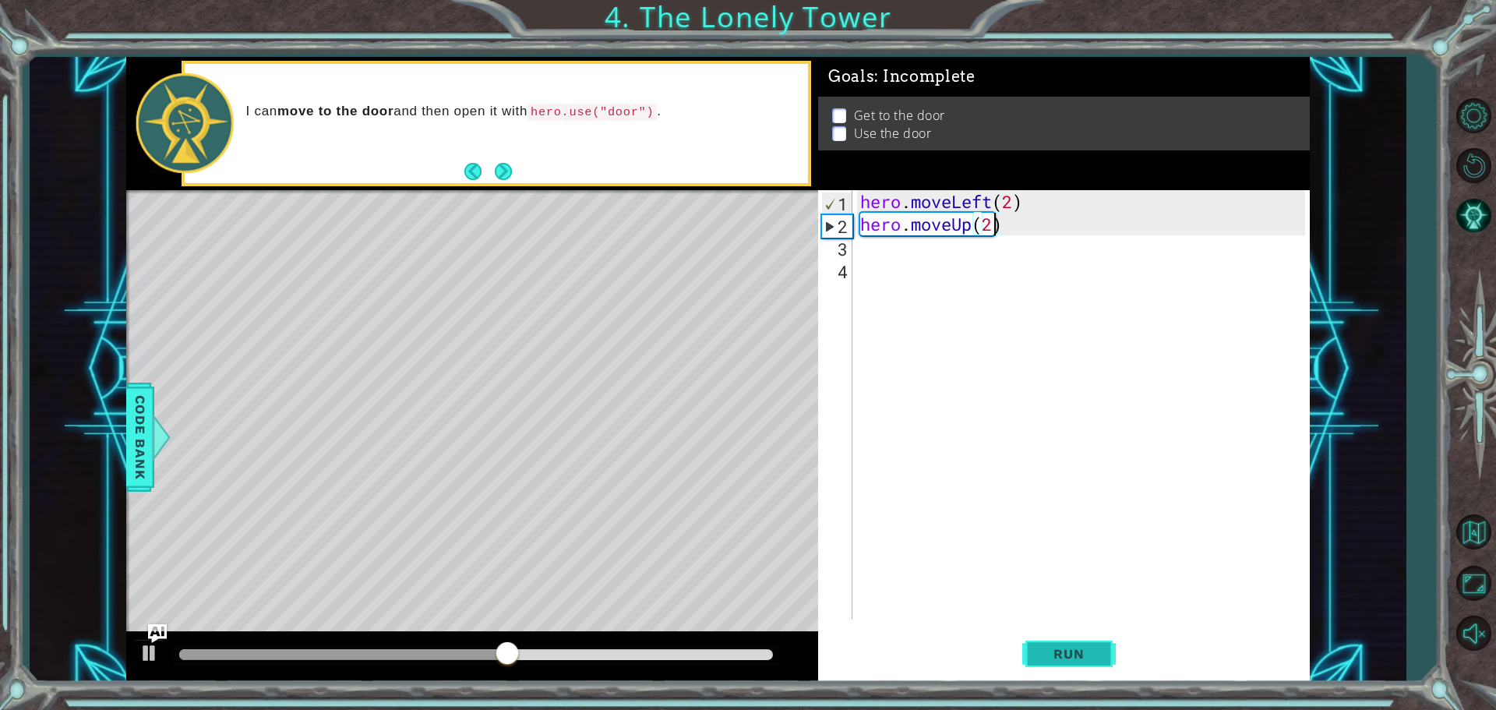
click at [1070, 658] on span "Run" at bounding box center [1069, 654] width 62 height 16
click at [1019, 231] on div "hero . moveLeft ( 2 ) hero . moveUp ( 2 )" at bounding box center [1085, 427] width 456 height 474
type textarea "h"
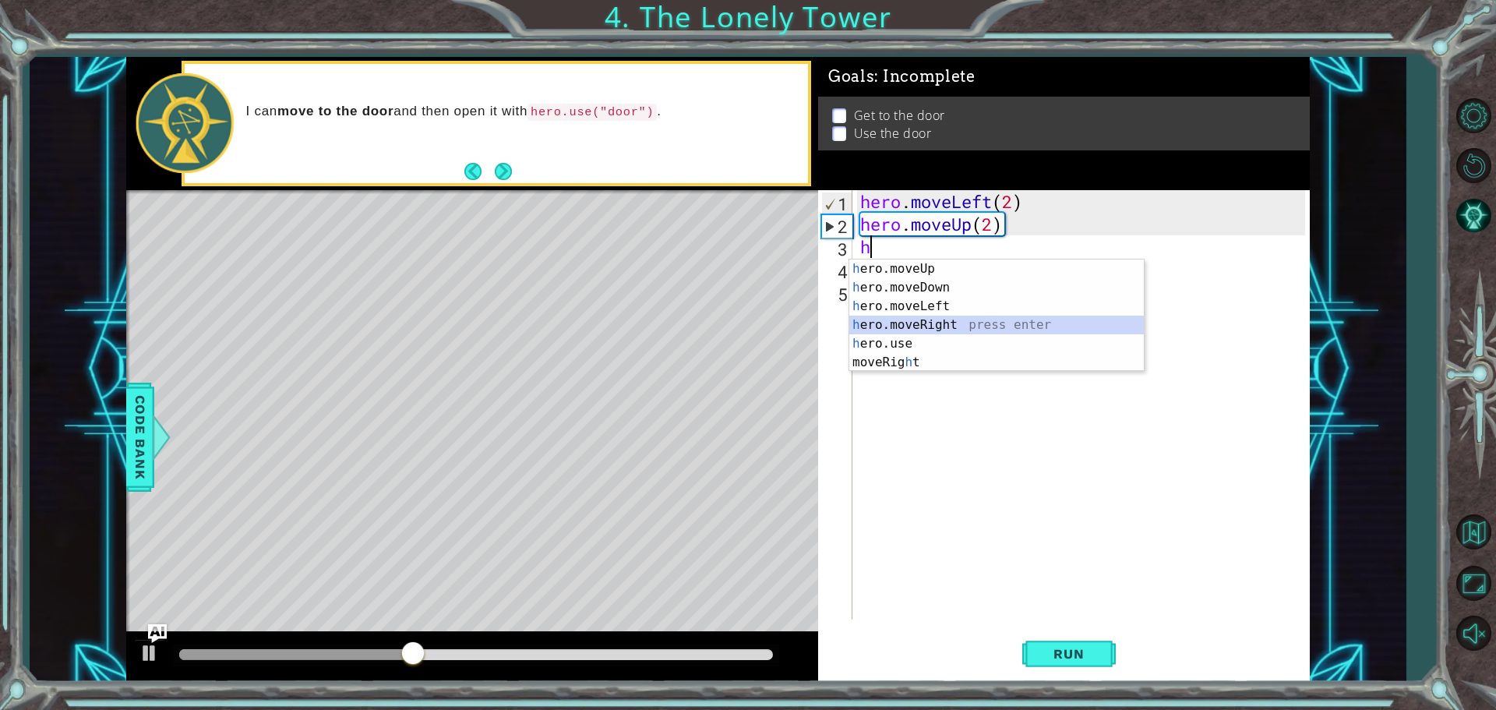
click at [940, 319] on div "h ero.moveUp press enter h ero.moveDown press enter h ero.moveLeft press enter …" at bounding box center [996, 334] width 295 height 150
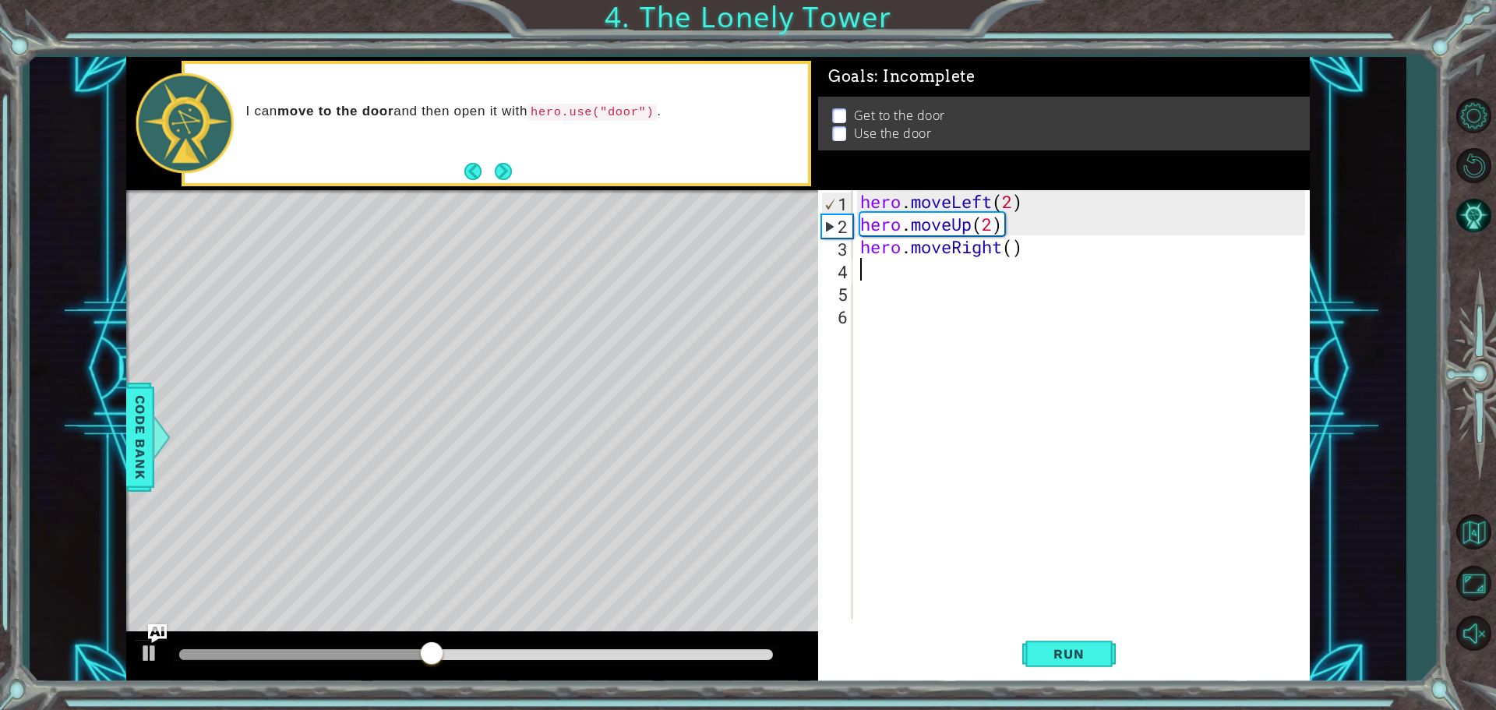
click at [1018, 252] on div "hero . moveLeft ( 2 ) hero . moveUp ( 2 ) hero . moveRight ( )" at bounding box center [1085, 427] width 456 height 474
type textarea "hero.moveRight(2)"
click at [879, 272] on div "hero . moveLeft ( 2 ) hero . moveUp ( 2 ) hero . moveRight ( 2 )" at bounding box center [1085, 427] width 456 height 474
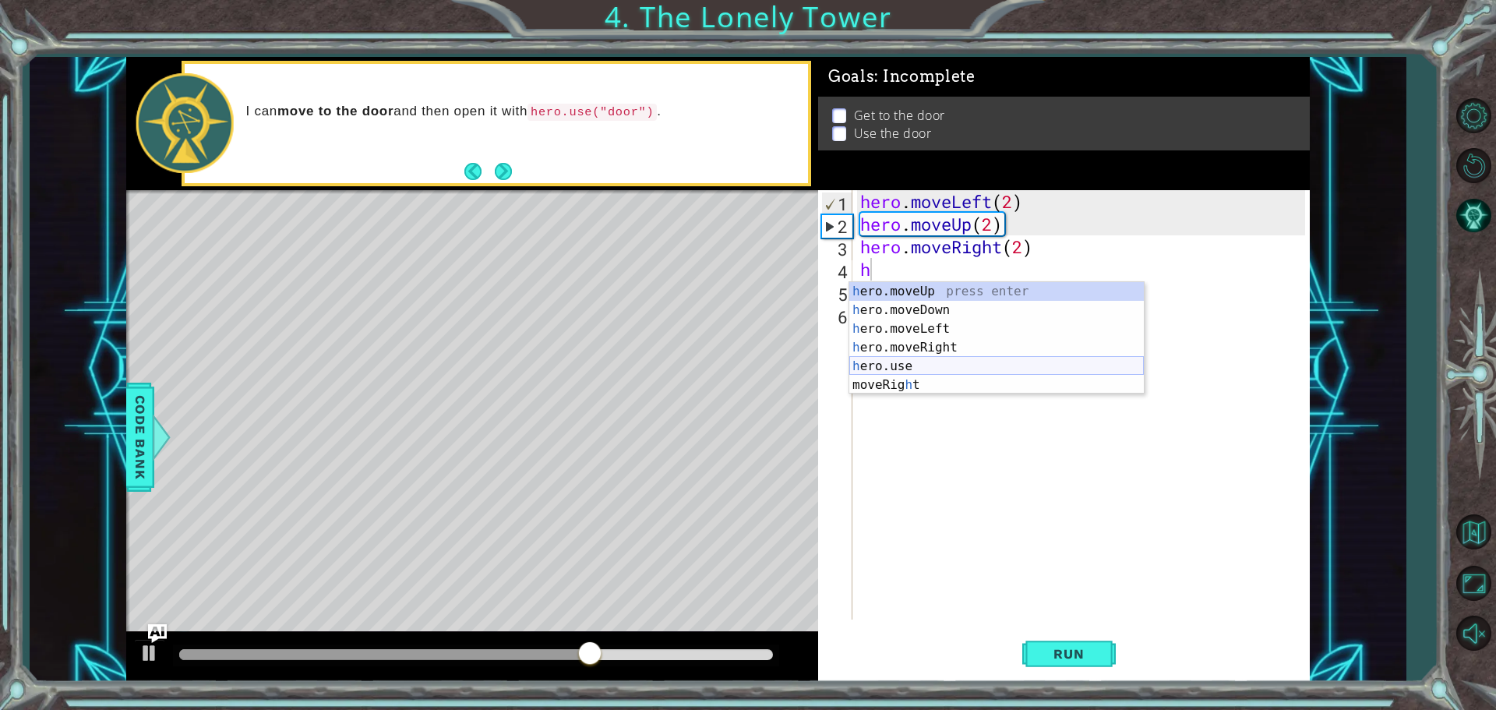
click at [909, 360] on div "h ero.moveUp press enter h ero.moveDown press enter h ero.moveLeft press enter …" at bounding box center [996, 357] width 295 height 150
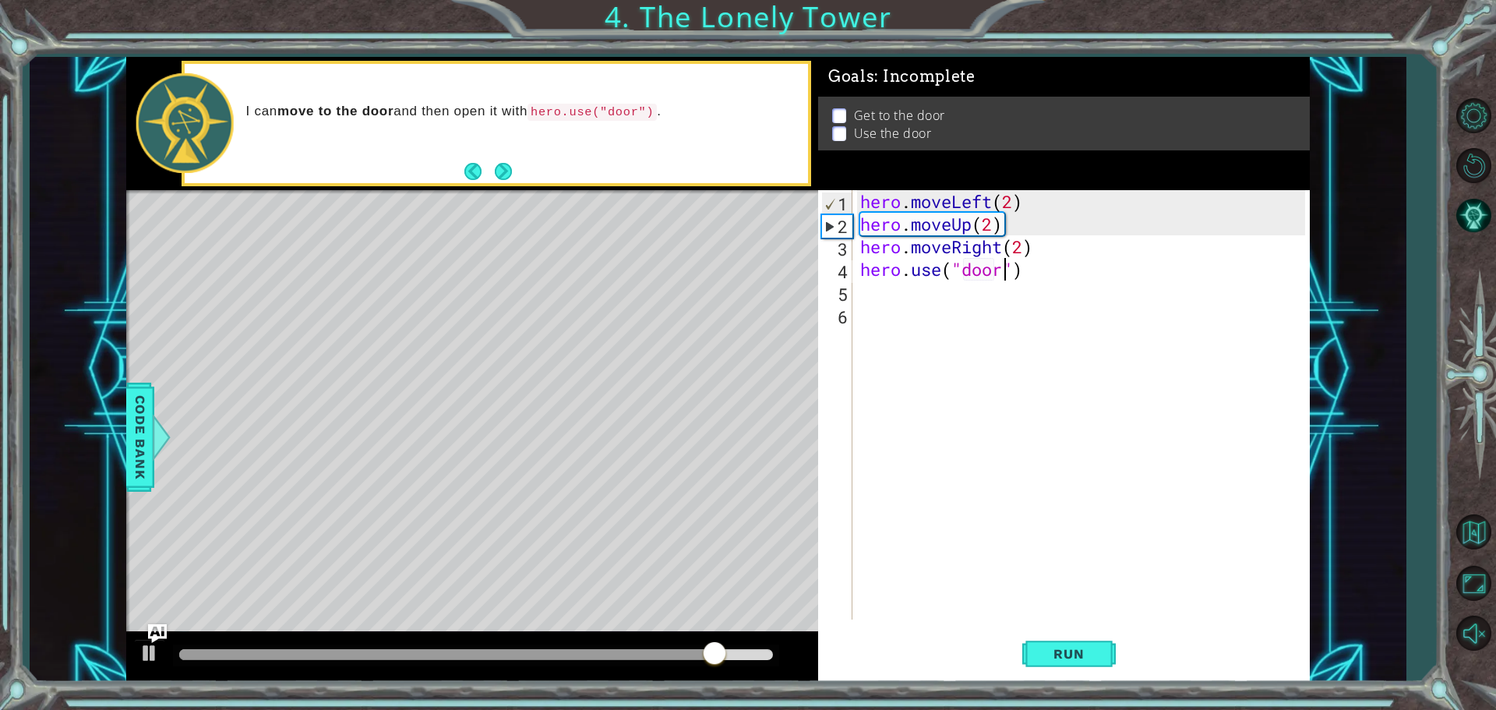
scroll to position [0, 6]
type textarea "hero.use("door")"
click at [1057, 661] on span "Run" at bounding box center [1069, 654] width 62 height 16
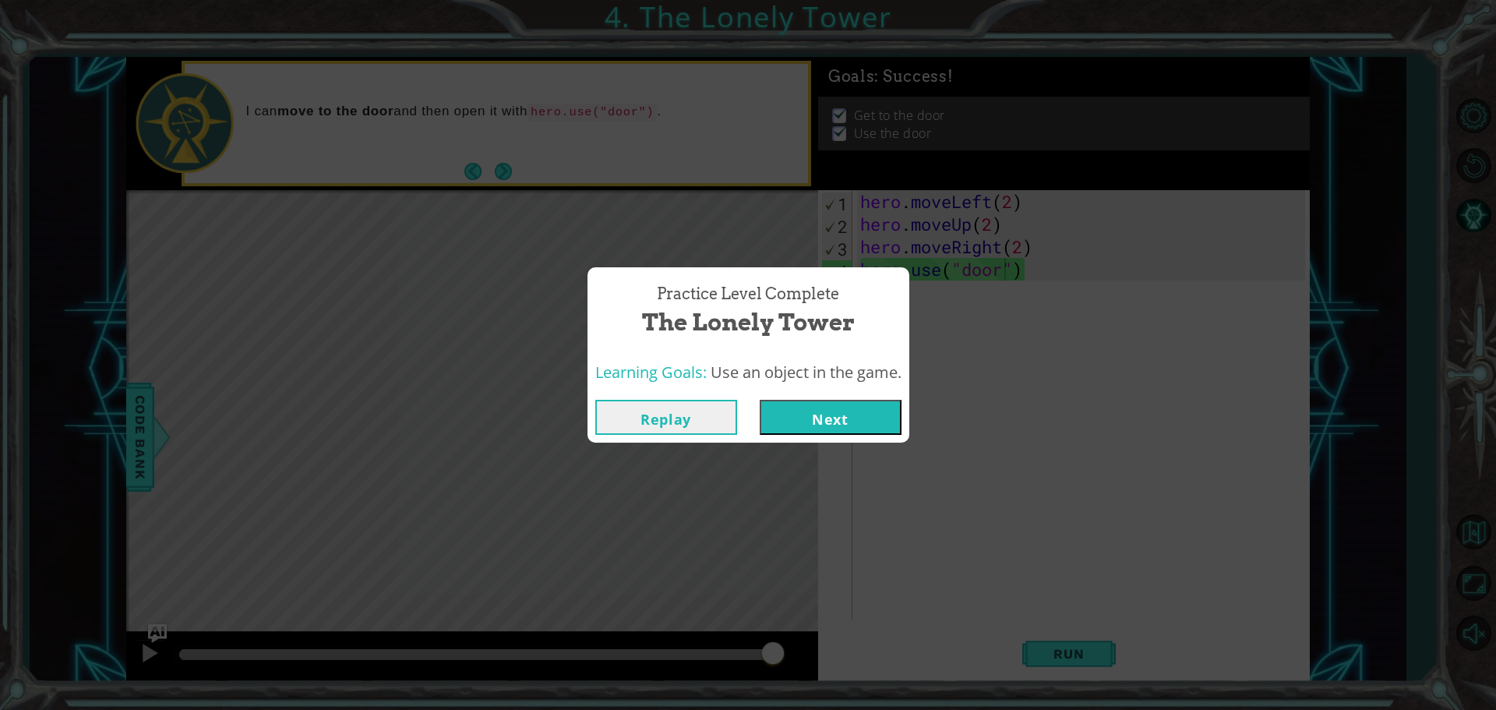
click at [824, 422] on button "Next" at bounding box center [831, 417] width 142 height 35
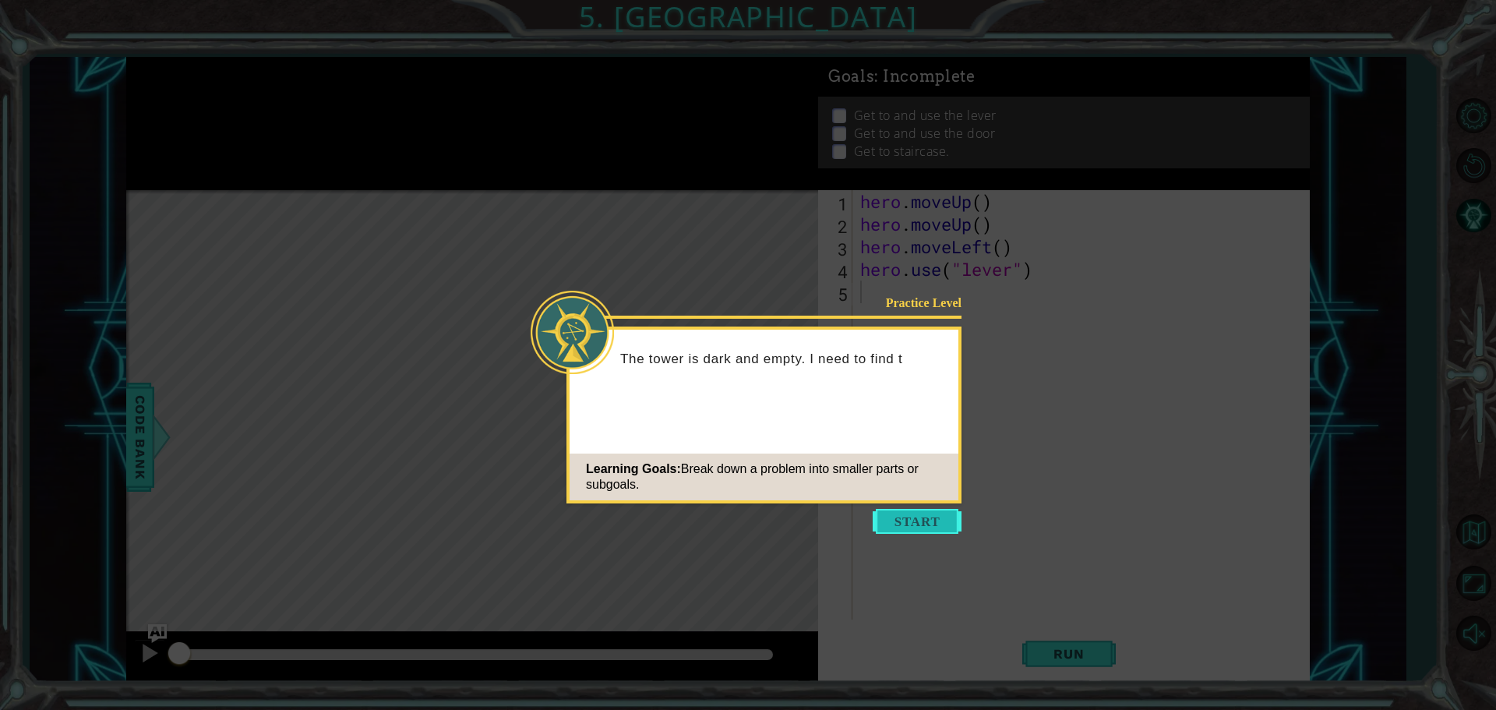
click at [937, 532] on button "Start" at bounding box center [917, 521] width 89 height 25
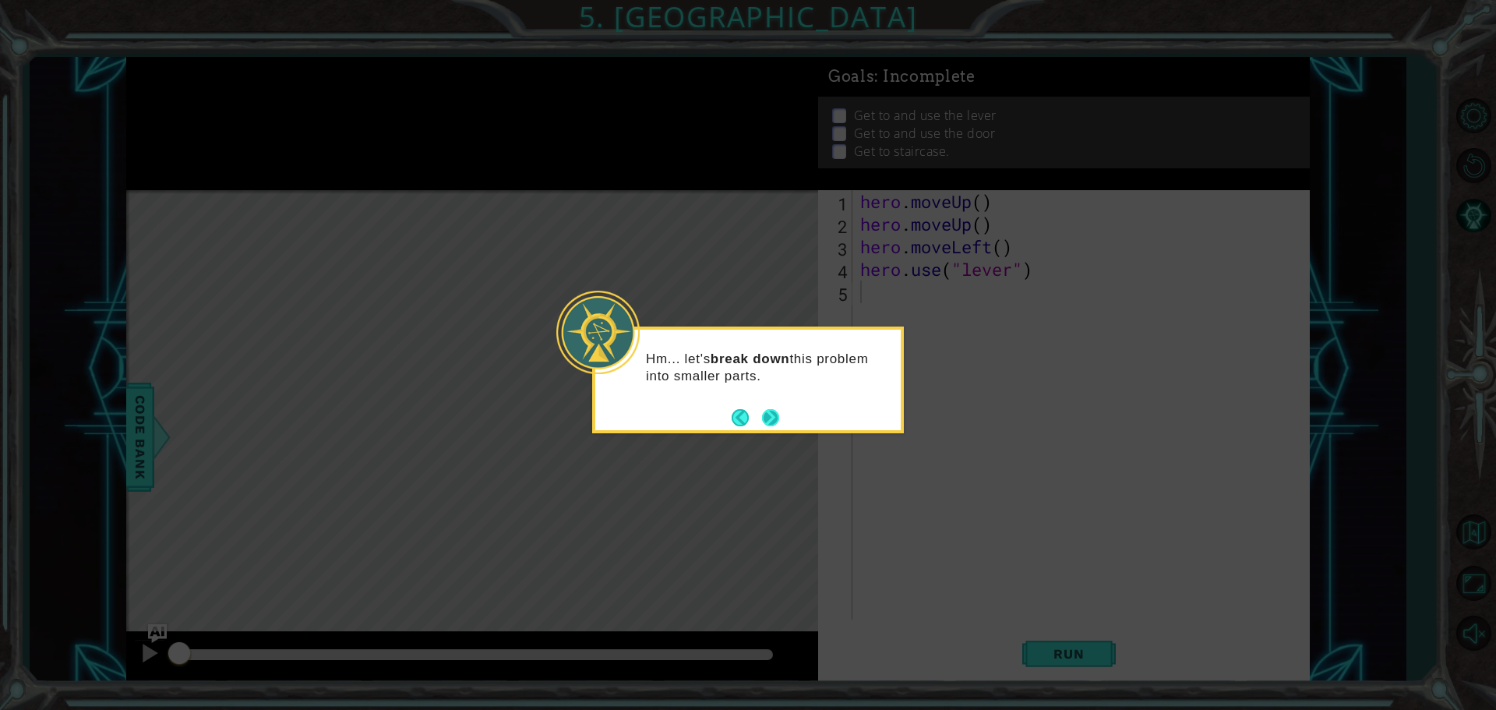
click at [771, 414] on button "Next" at bounding box center [770, 417] width 18 height 18
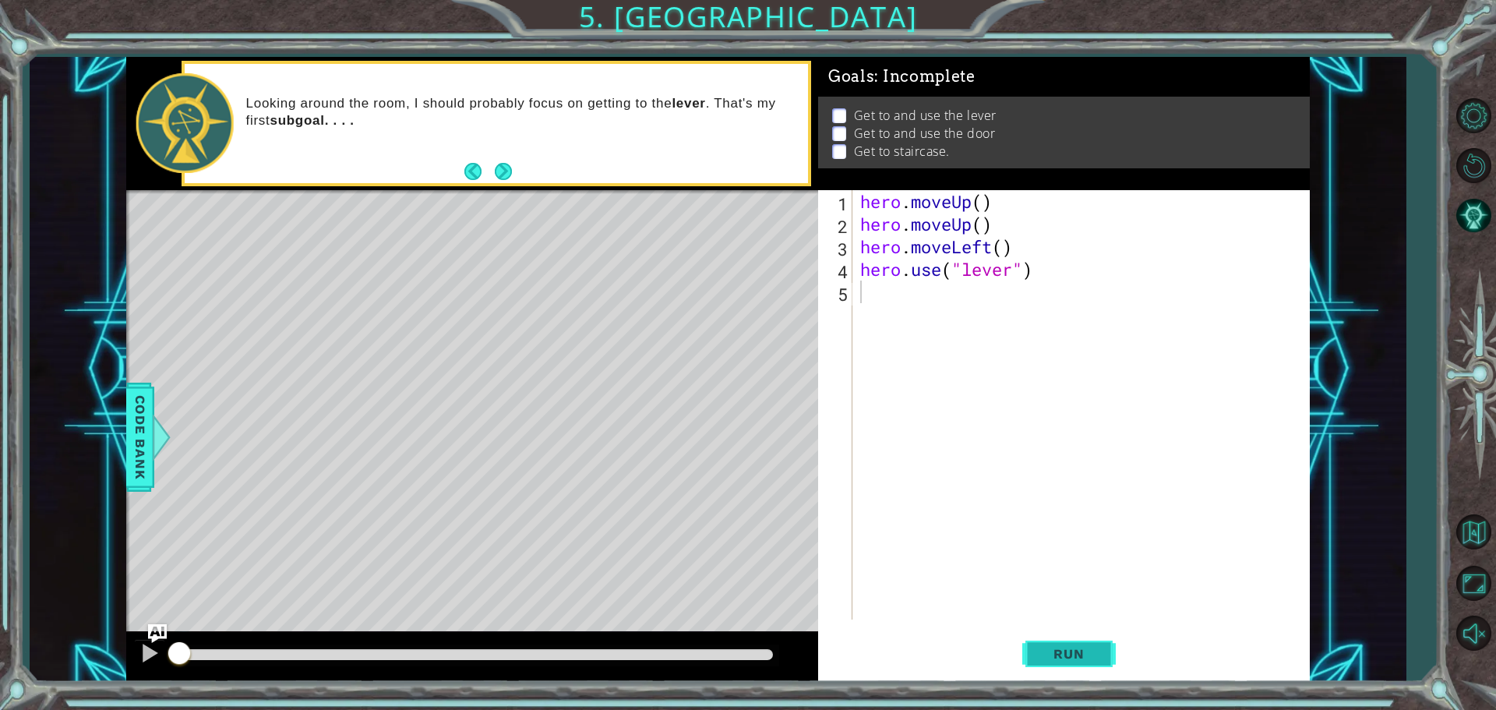
click at [1047, 659] on span "Run" at bounding box center [1069, 654] width 62 height 16
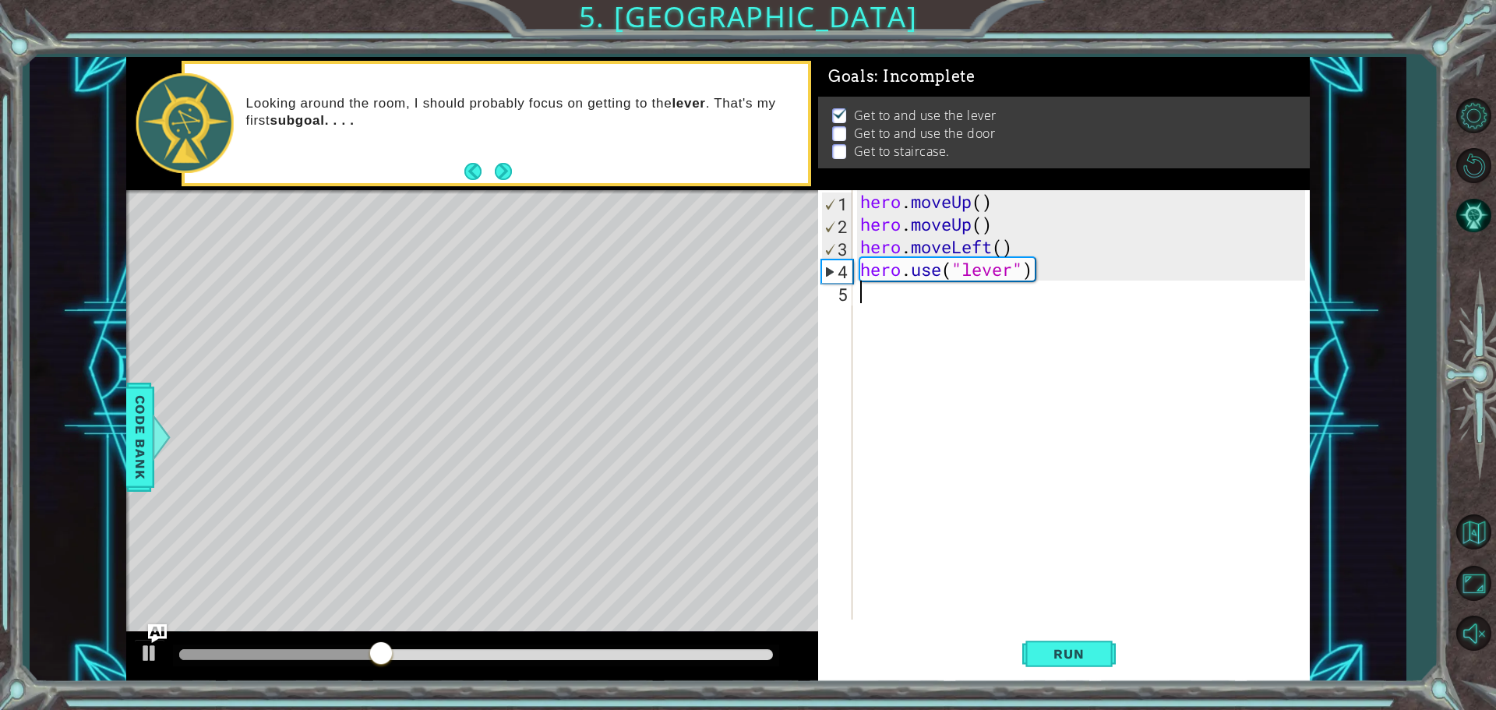
click at [1039, 272] on div "hero . moveUp ( ) hero . moveUp ( ) hero . moveLeft ( ) hero . use ( "lever" )" at bounding box center [1085, 427] width 456 height 474
type textarea "hero.use("lever")"
click at [874, 298] on div "hero . moveUp ( ) hero . moveUp ( ) hero . moveLeft ( ) hero . use ( "lever" )" at bounding box center [1085, 427] width 456 height 474
type textarea "h"
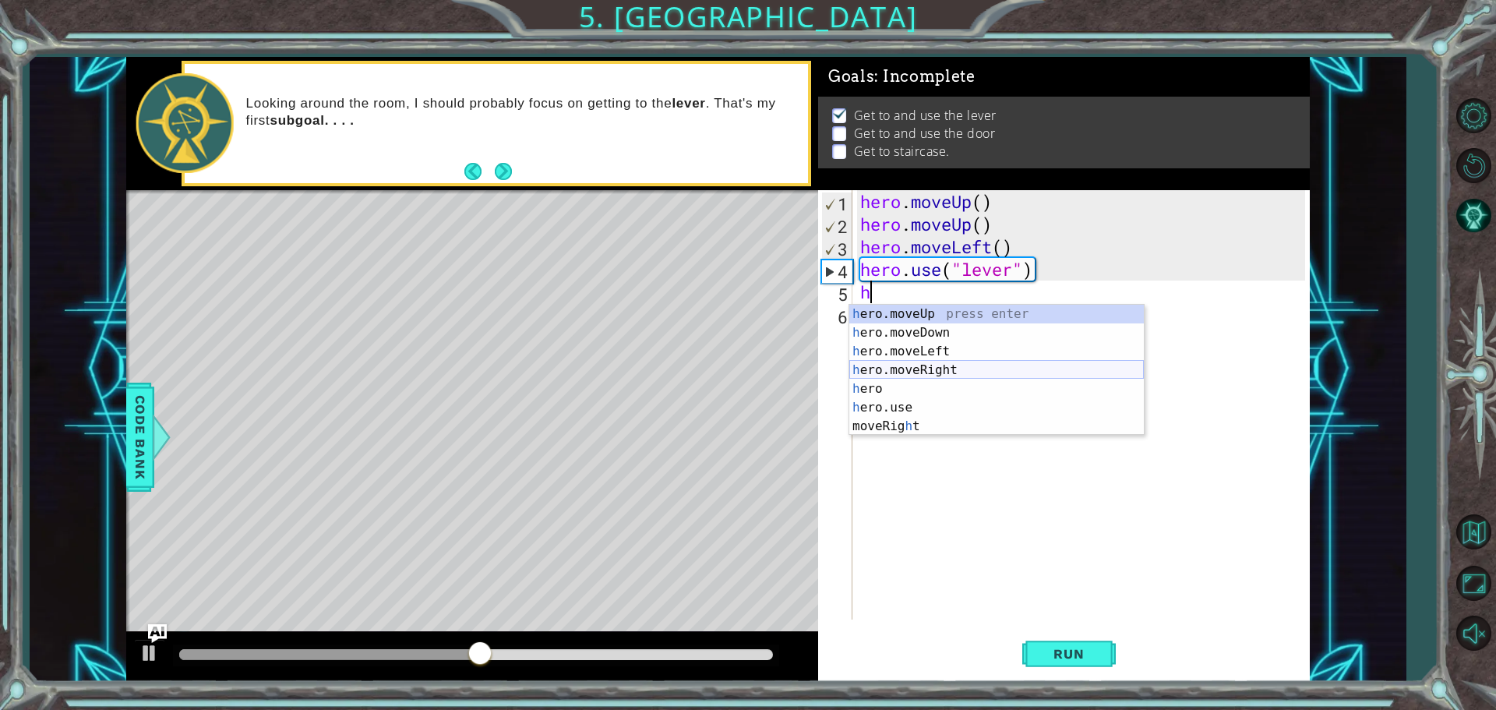
click at [917, 365] on div "h ero.moveUp press enter h ero.moveDown press enter h ero.moveLeft press enter …" at bounding box center [996, 389] width 295 height 168
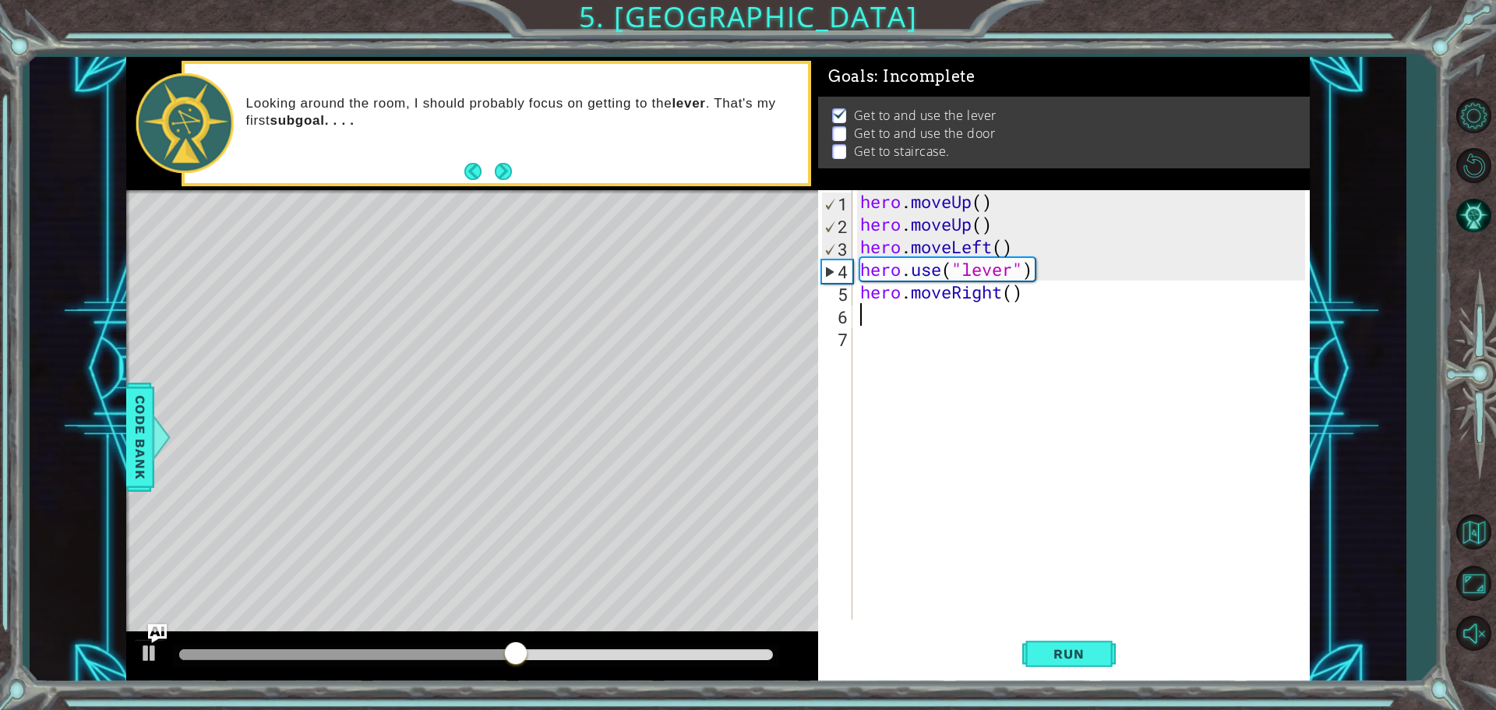
click at [1014, 297] on div "hero . moveUp ( ) hero . moveUp ( ) hero . moveLeft ( ) hero . use ( "lever" ) …" at bounding box center [1085, 427] width 456 height 474
type textarea "hero.moveRight(3)"
click at [1067, 658] on span "Run" at bounding box center [1069, 654] width 62 height 16
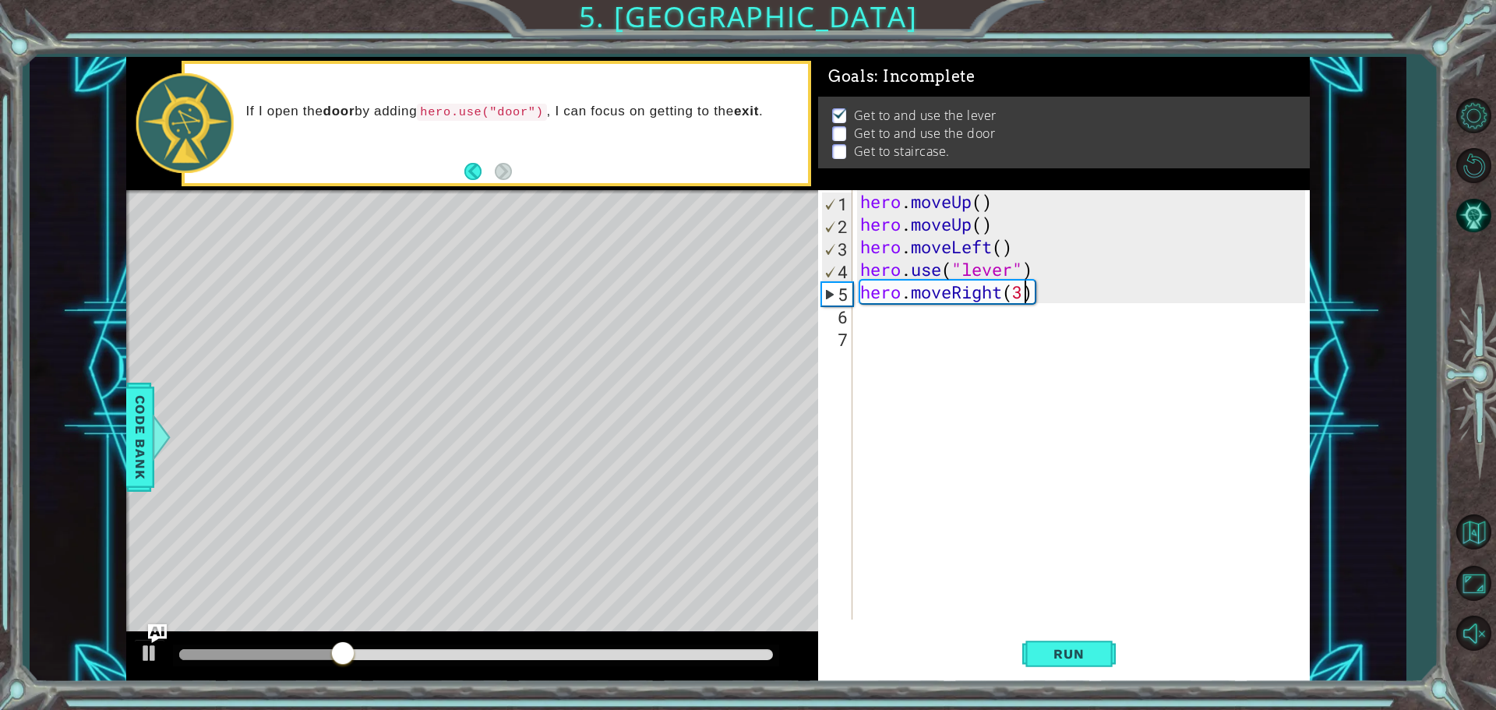
click at [979, 331] on div "hero . moveUp ( ) hero . moveUp ( ) hero . moveLeft ( ) hero . use ( "lever" ) …" at bounding box center [1085, 427] width 456 height 474
click at [930, 308] on div "hero . moveUp ( ) hero . moveUp ( ) hero . moveLeft ( ) hero . use ( "lever" ) …" at bounding box center [1085, 427] width 456 height 474
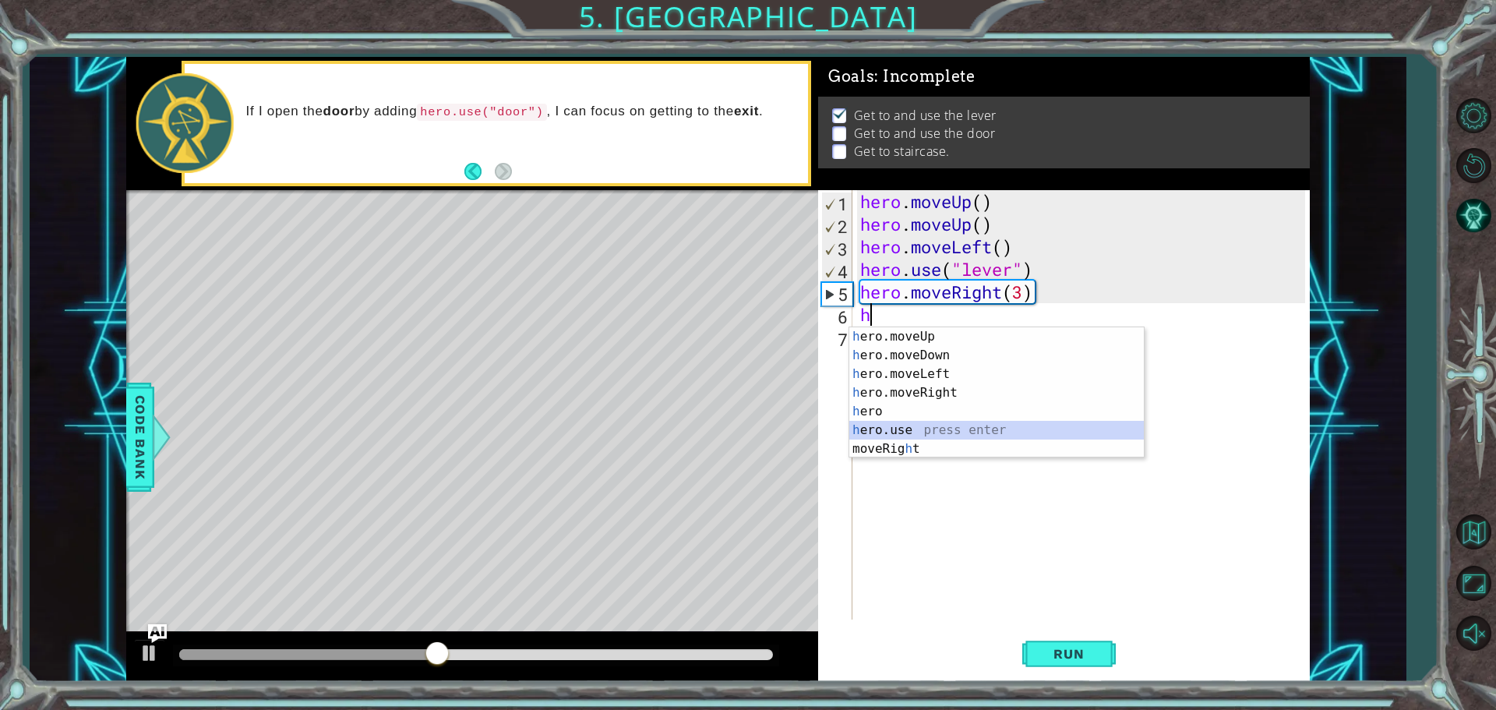
click at [906, 429] on div "h ero.moveUp press enter h ero.moveDown press enter h ero.moveLeft press enter …" at bounding box center [996, 411] width 295 height 168
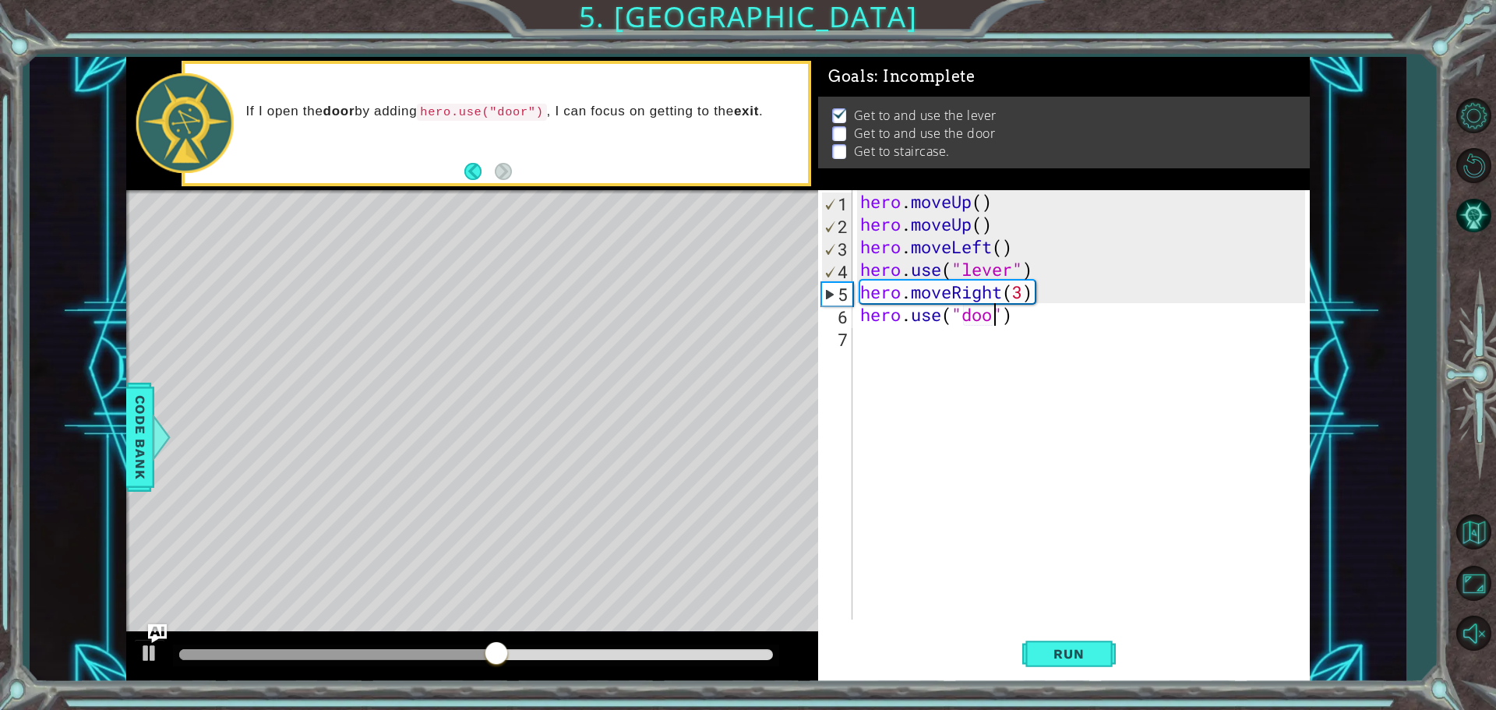
scroll to position [0, 6]
type textarea "hero.use("door")"
click at [1060, 651] on span "Run" at bounding box center [1069, 654] width 62 height 16
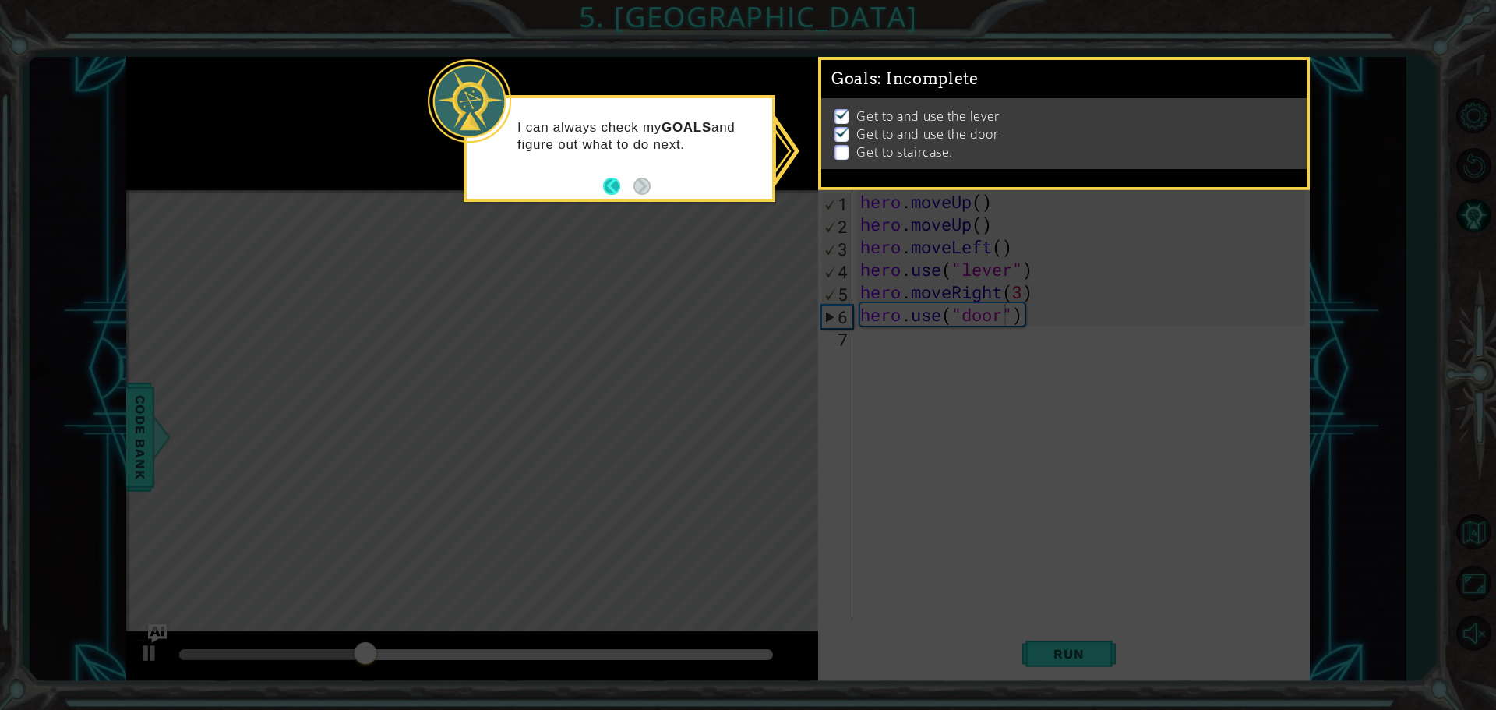
click at [603, 182] on button "Back" at bounding box center [618, 186] width 30 height 17
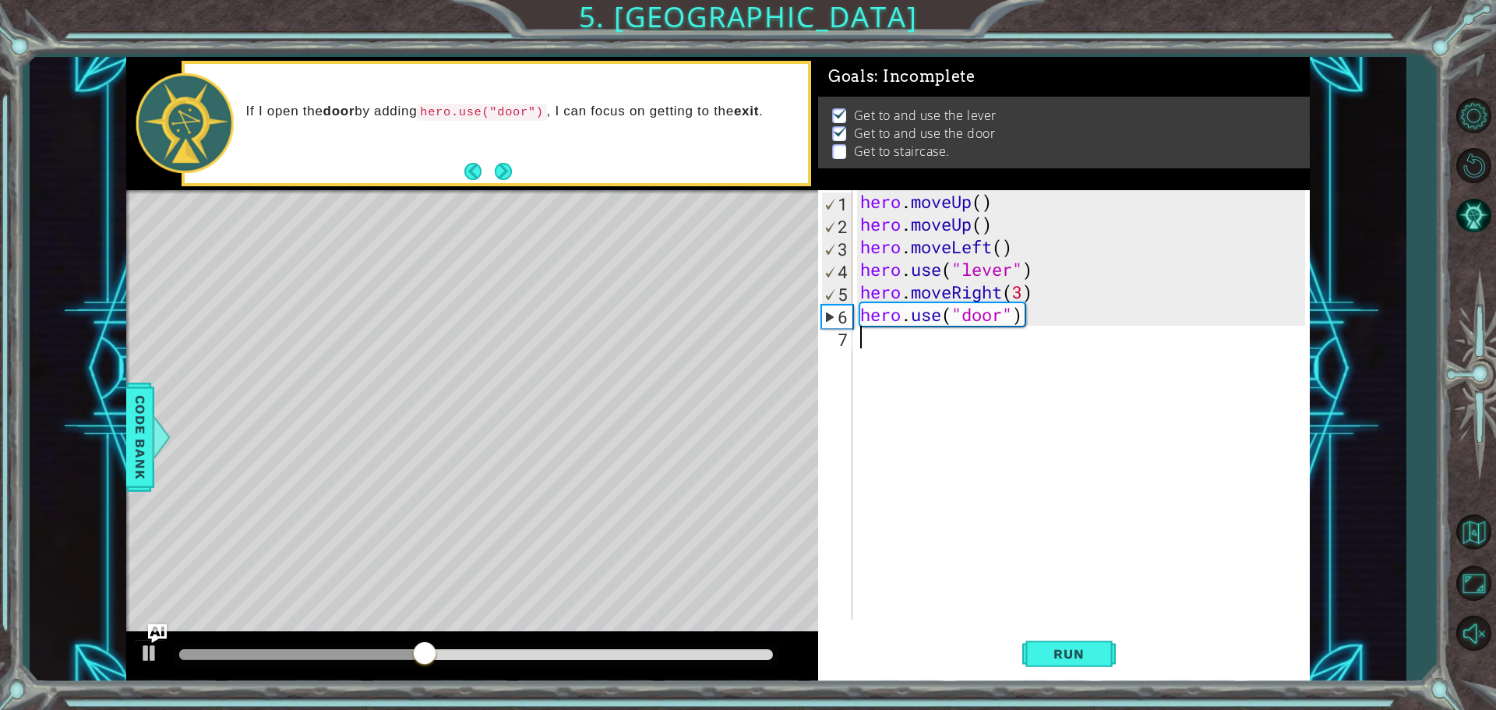
click at [949, 344] on div "hero . moveUp ( ) hero . moveUp ( ) hero . moveLeft ( ) hero . use ( "lever" ) …" at bounding box center [1085, 427] width 456 height 474
type textarea "h"
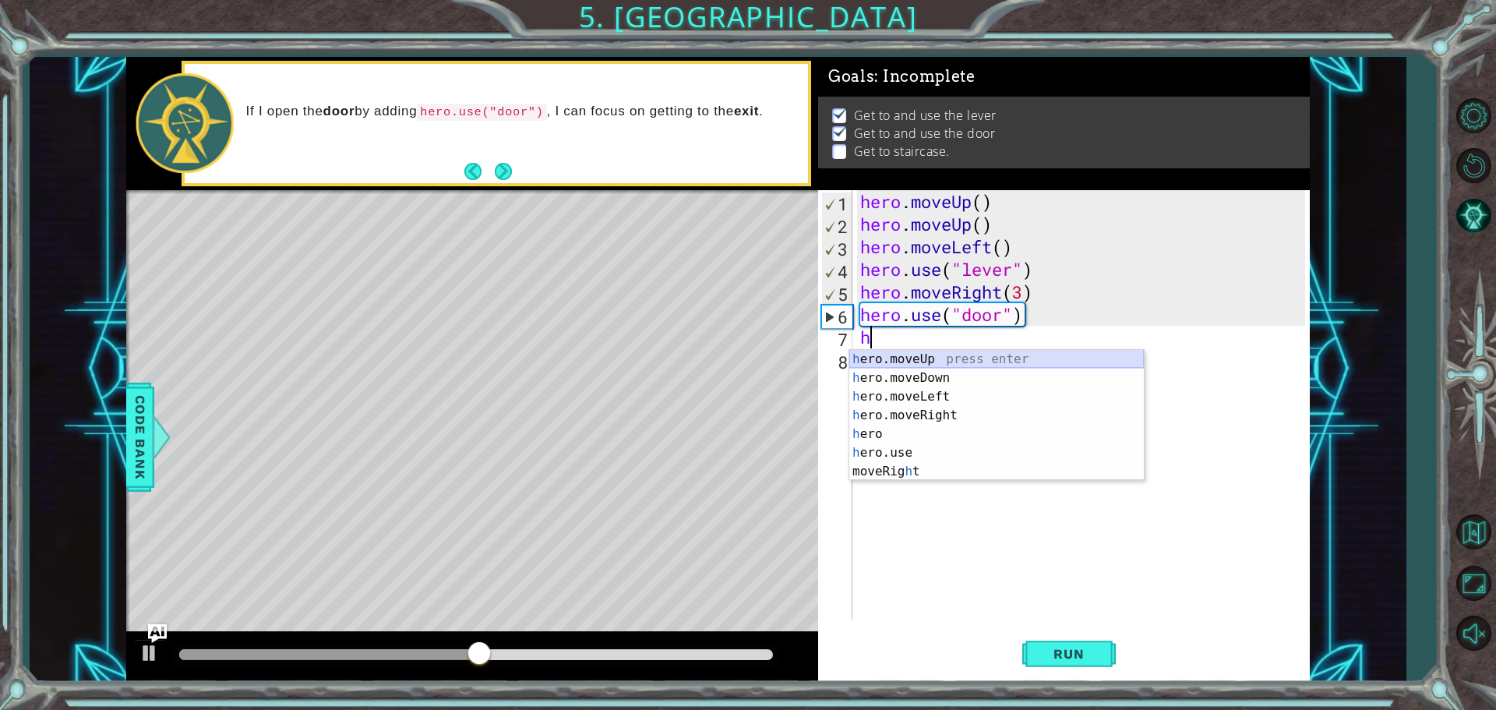
click at [954, 362] on div "h ero.moveUp press enter h ero.moveDown press enter h ero.moveLeft press enter …" at bounding box center [996, 434] width 295 height 168
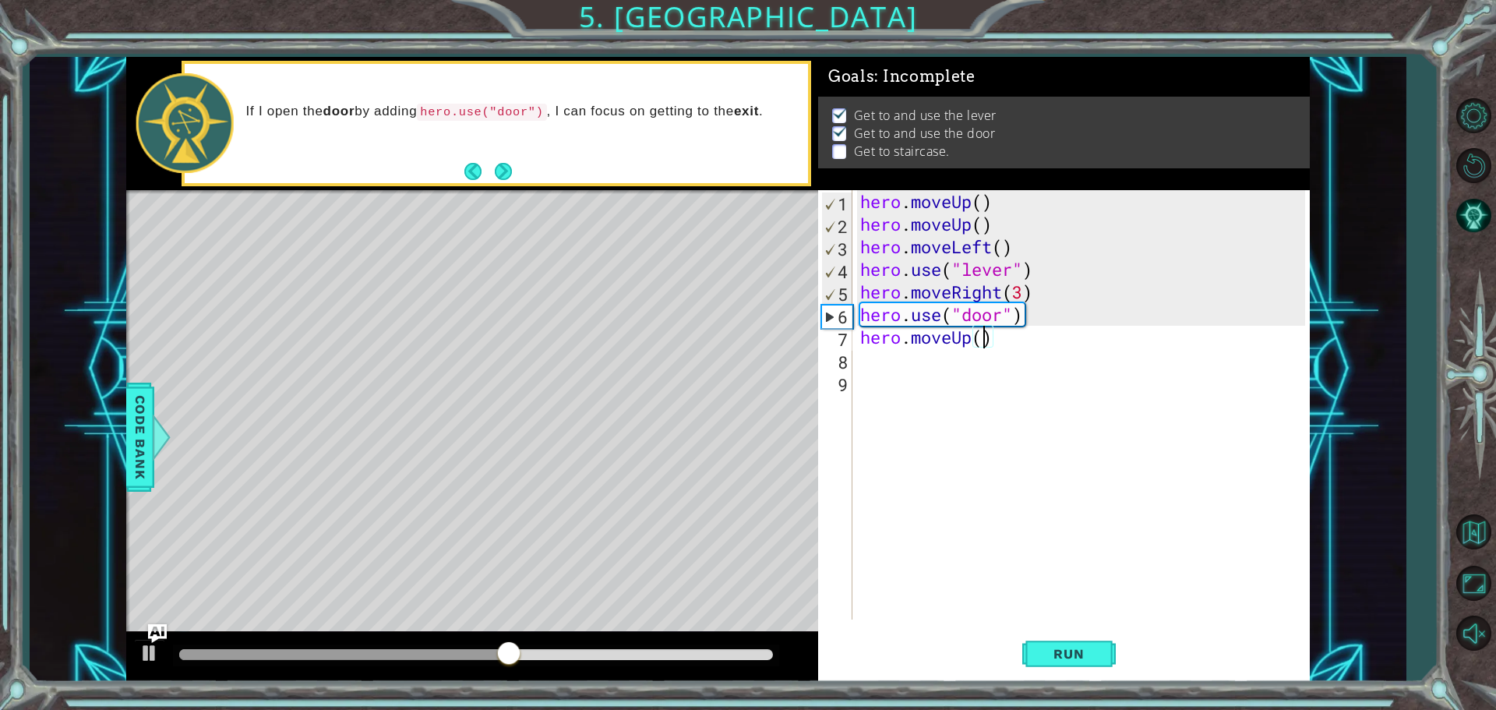
click at [980, 338] on div "hero . moveUp ( ) hero . moveUp ( ) hero . moveLeft ( ) hero . use ( "lever" ) …" at bounding box center [1085, 427] width 456 height 474
type textarea "hero.moveUp(2)"
click at [1049, 651] on span "Run" at bounding box center [1069, 654] width 62 height 16
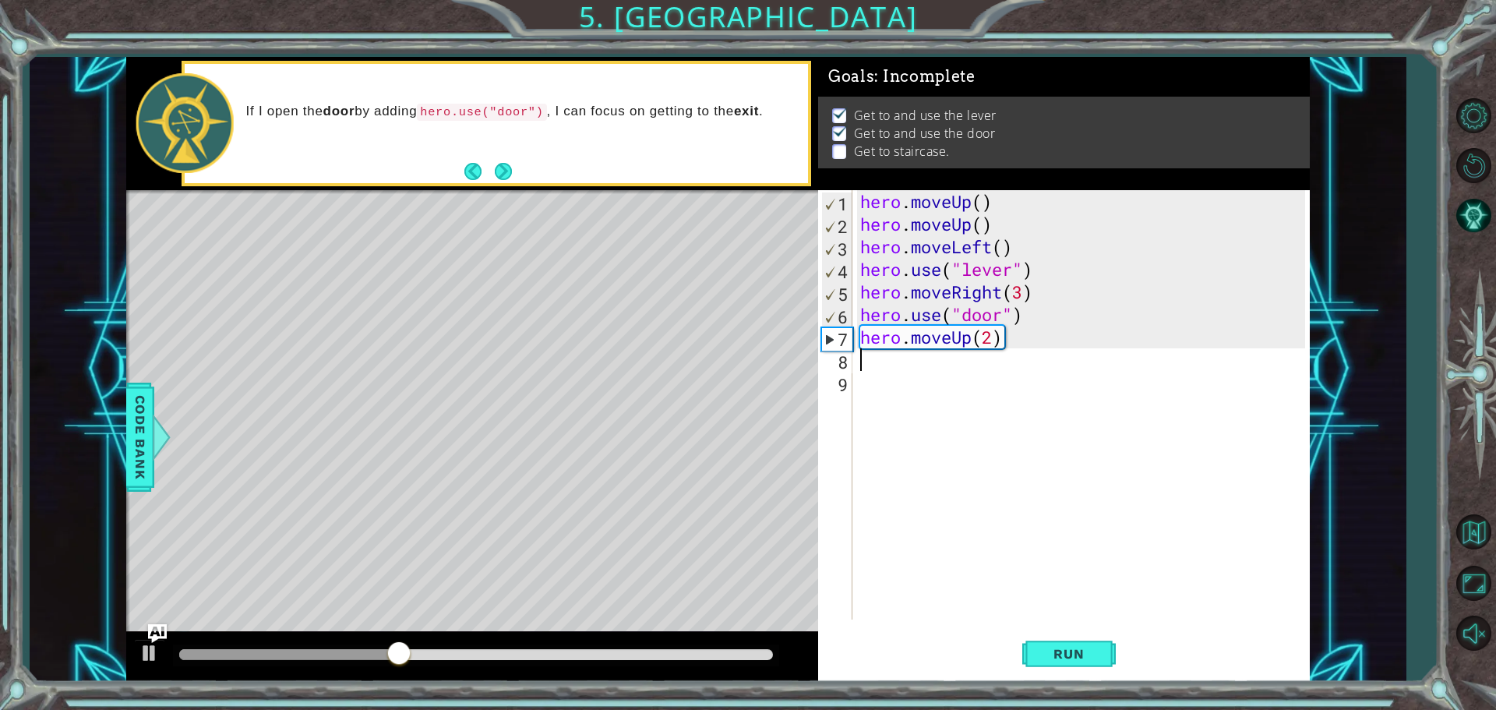
click at [917, 362] on div "hero . moveUp ( ) hero . moveUp ( ) hero . moveLeft ( ) hero . use ( "lever" ) …" at bounding box center [1085, 427] width 456 height 474
type textarea "h"
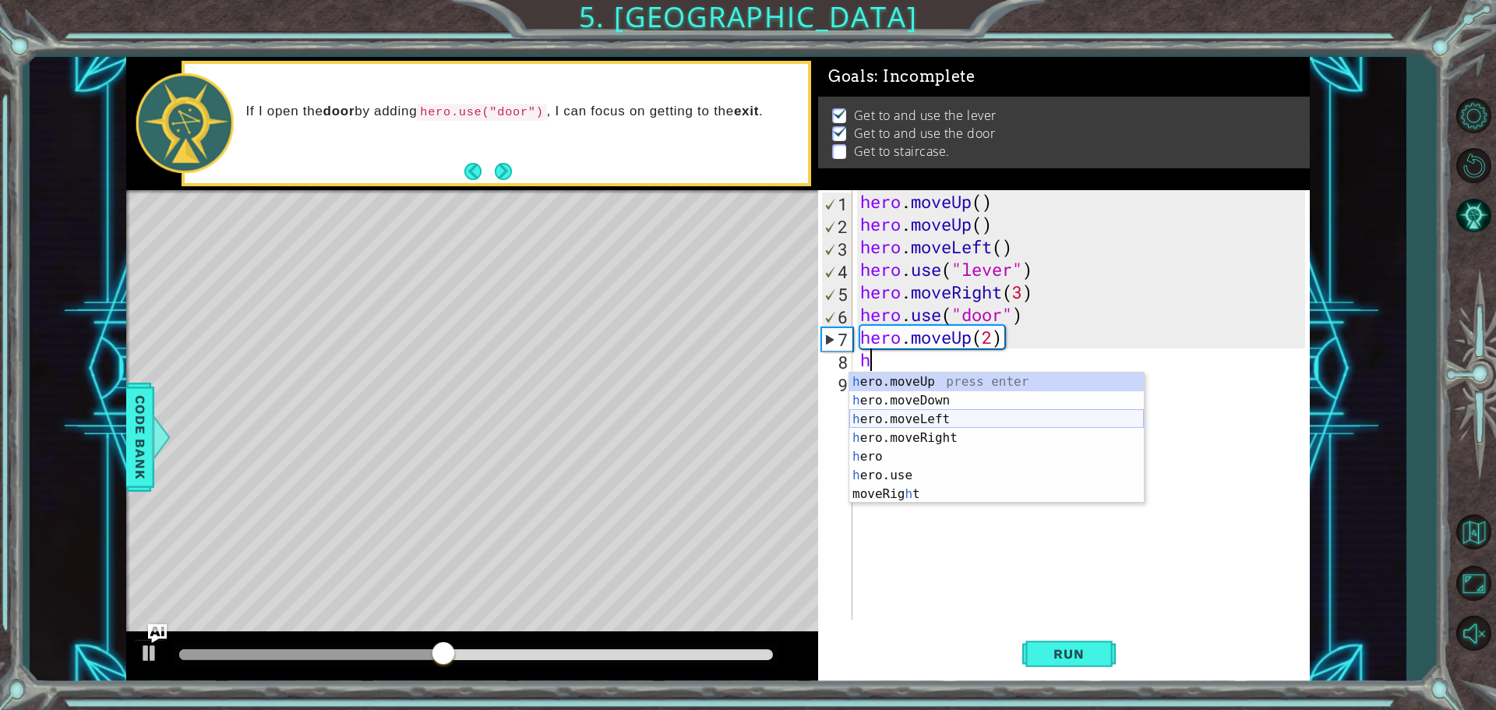
click at [903, 416] on div "h ero.moveUp press enter h ero.moveDown press enter h ero.moveLeft press enter …" at bounding box center [996, 456] width 295 height 168
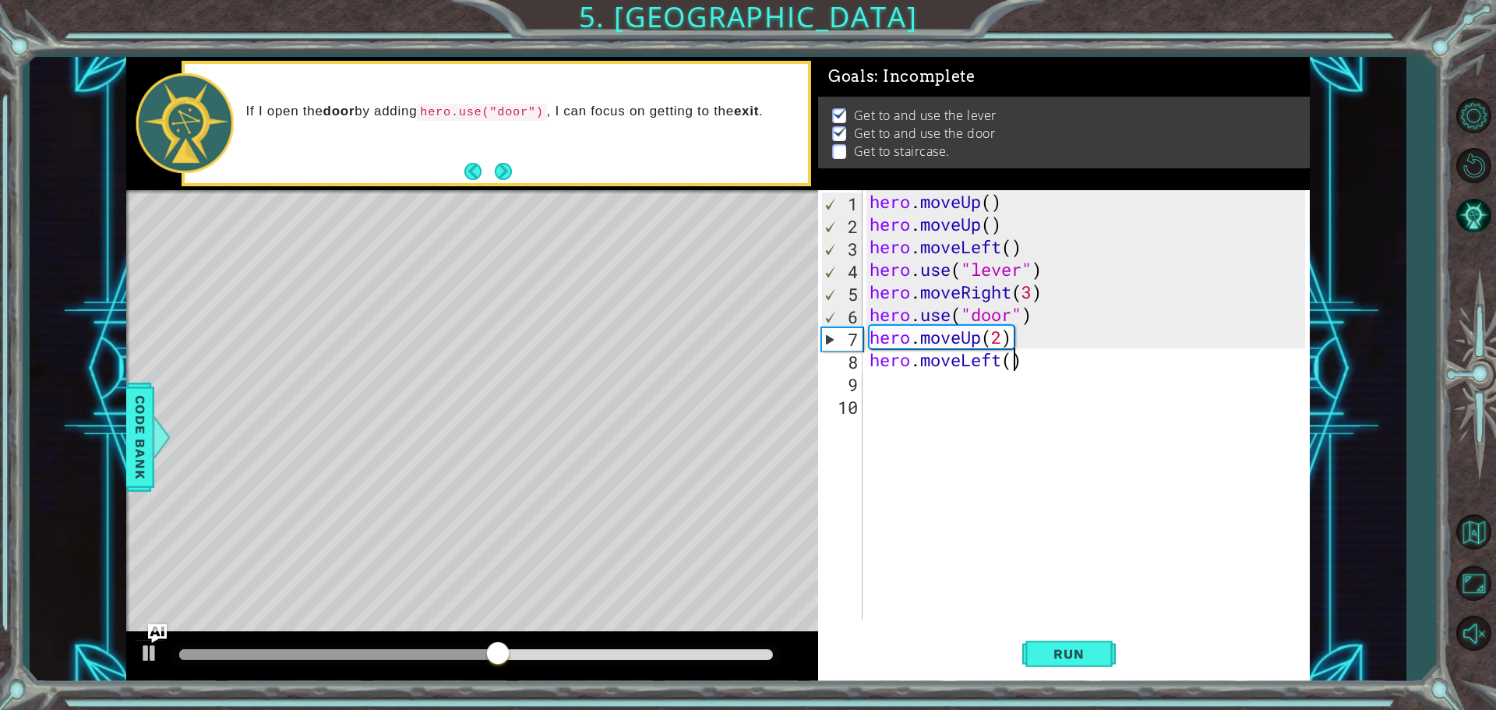
click at [1009, 365] on div "hero . moveUp ( ) hero . moveUp ( ) hero . moveLeft ( ) hero . use ( "lever" ) …" at bounding box center [1089, 427] width 446 height 474
type textarea "hero.moveLeft(3)"
click at [1045, 362] on div "hero . moveUp ( ) hero . moveUp ( ) hero . moveLeft ( ) hero . use ( "lever" ) …" at bounding box center [1089, 427] width 446 height 474
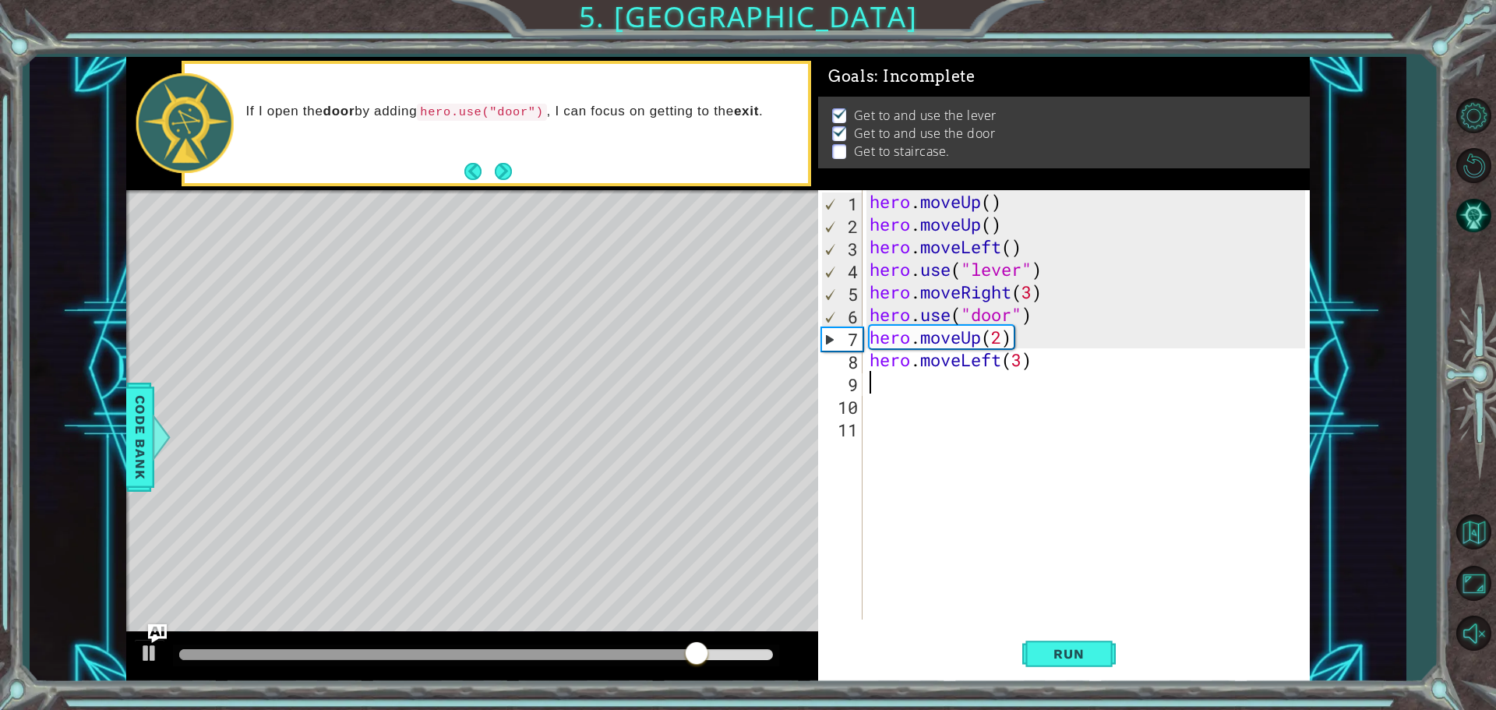
type textarea "h"
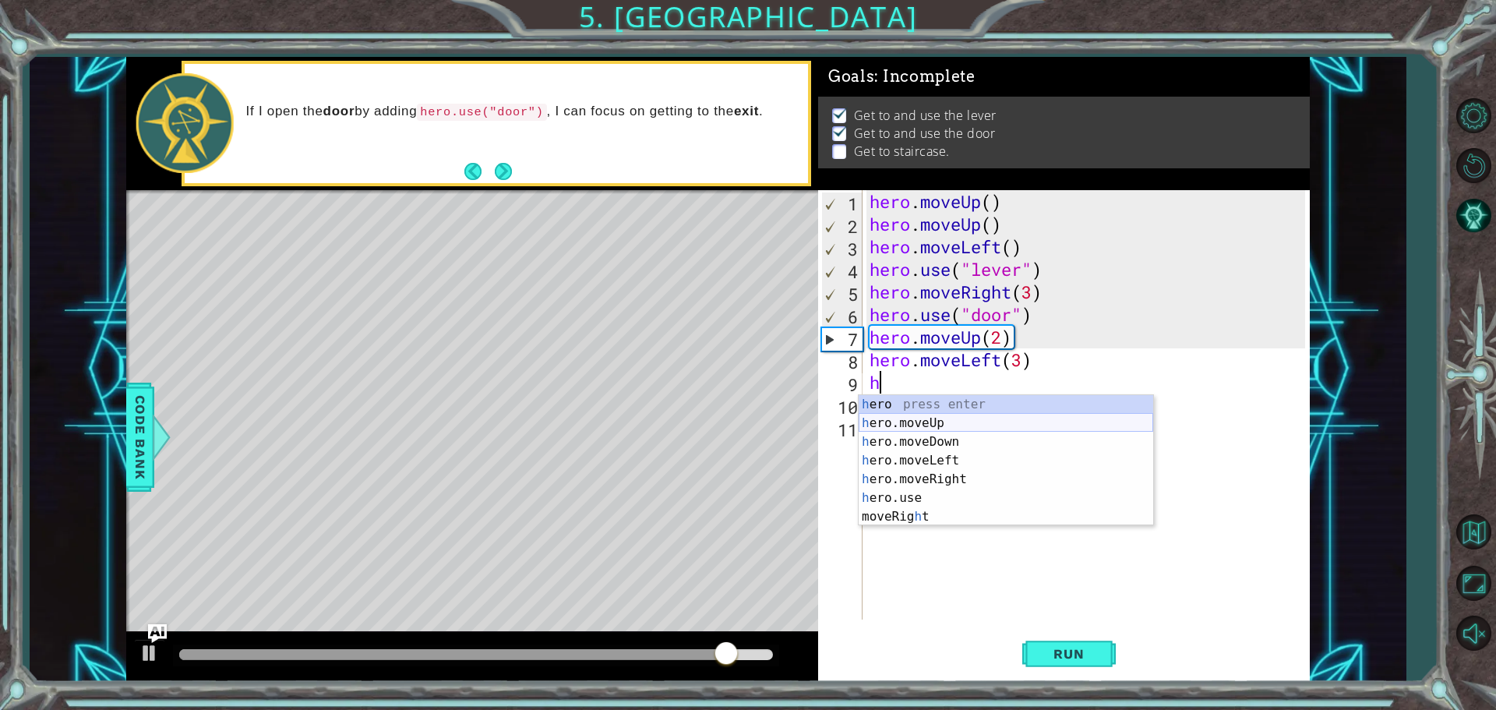
click at [942, 422] on div "h ero press enter h ero.moveUp press enter h ero.moveDown press enter h ero.mov…" at bounding box center [1006, 479] width 295 height 168
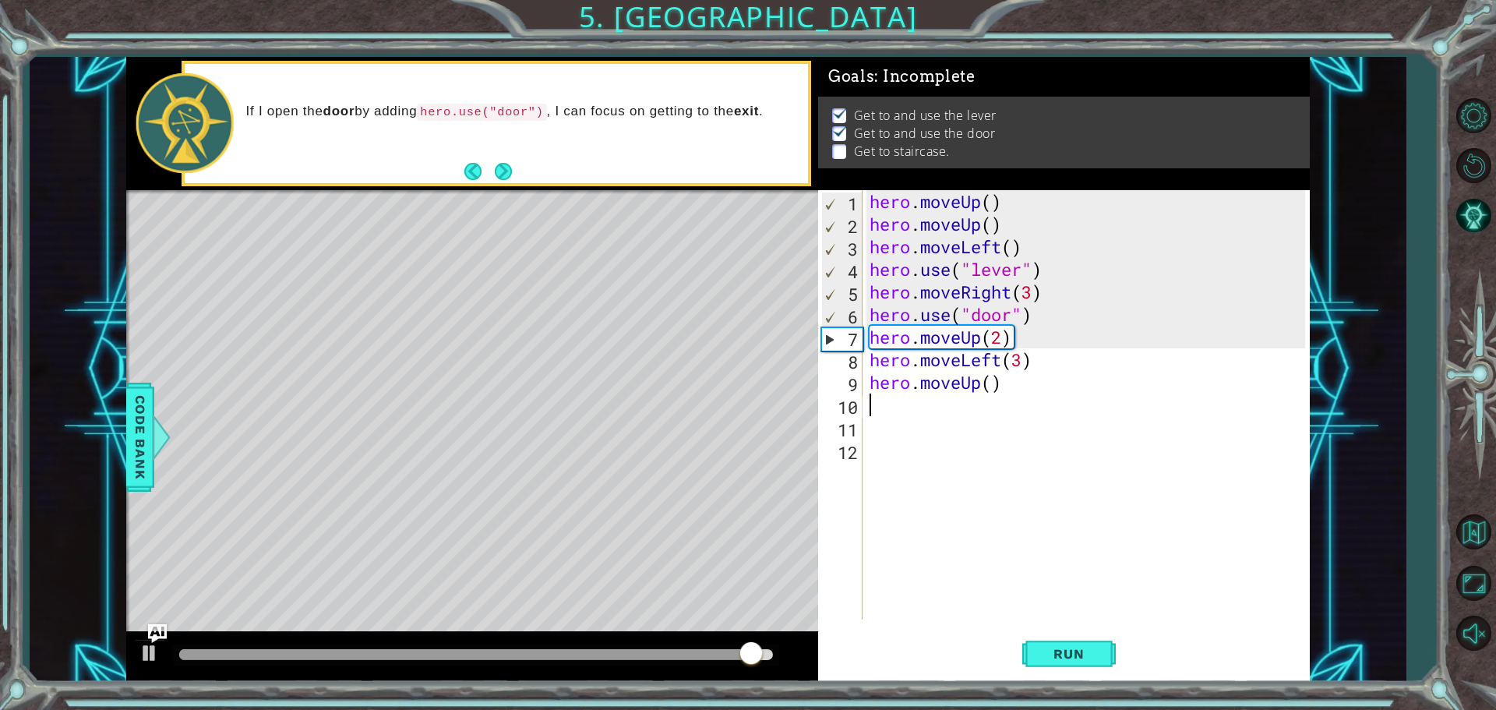
click at [992, 388] on div "hero . moveUp ( ) hero . moveUp ( ) hero . moveLeft ( ) hero . use ( "lever" ) …" at bounding box center [1089, 427] width 446 height 474
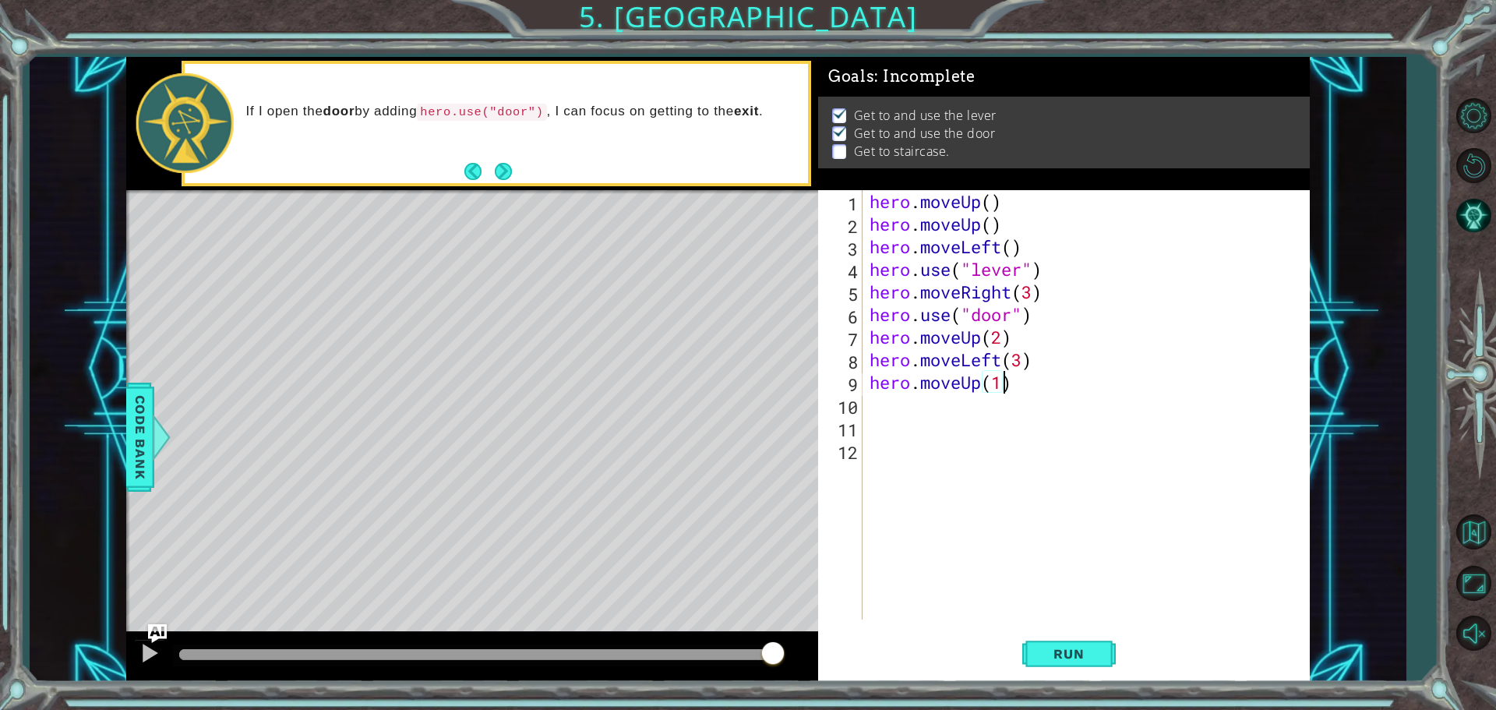
scroll to position [0, 5]
type textarea "hero.moveUp(2)"
click at [1068, 648] on span "Run" at bounding box center [1069, 654] width 62 height 16
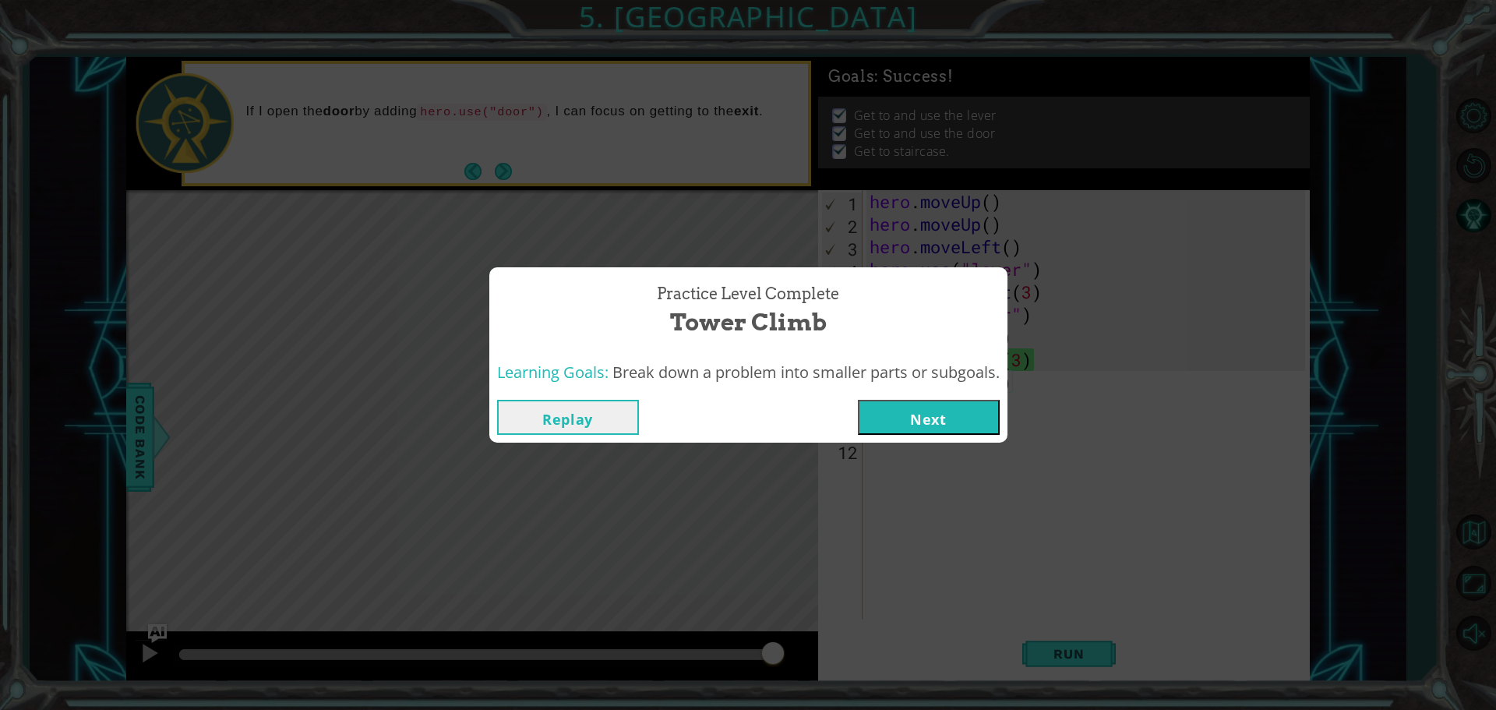
click at [927, 421] on button "Next" at bounding box center [929, 417] width 142 height 35
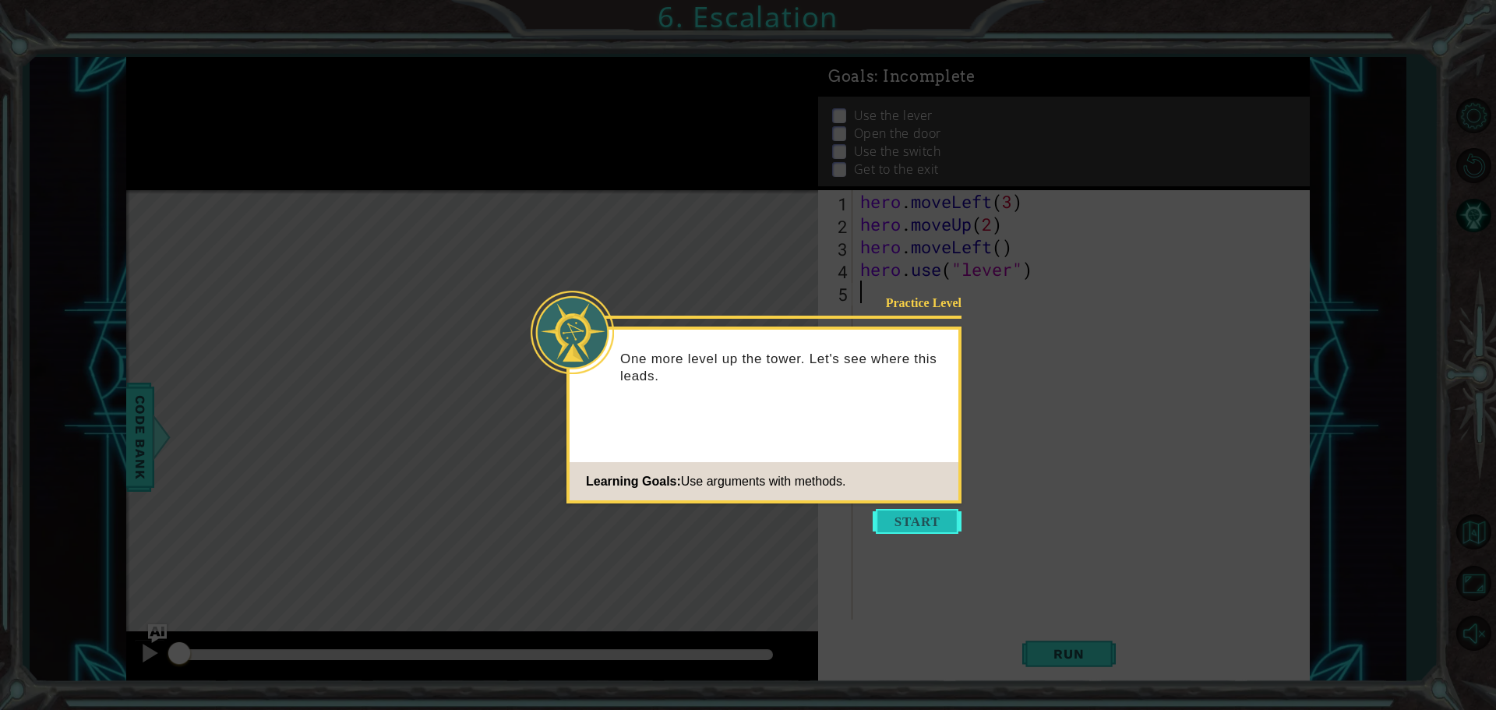
click at [932, 520] on button "Start" at bounding box center [917, 521] width 89 height 25
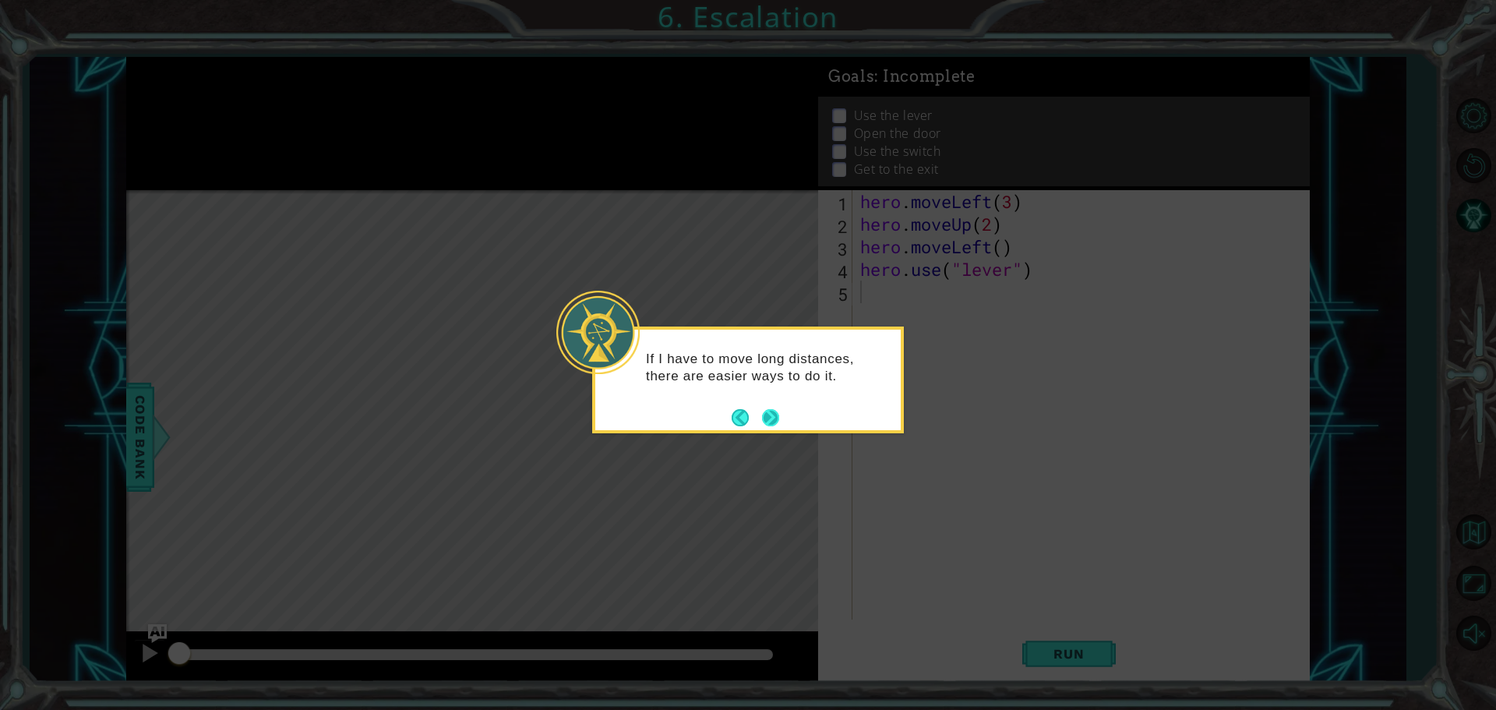
click at [772, 408] on button "Next" at bounding box center [771, 417] width 18 height 18
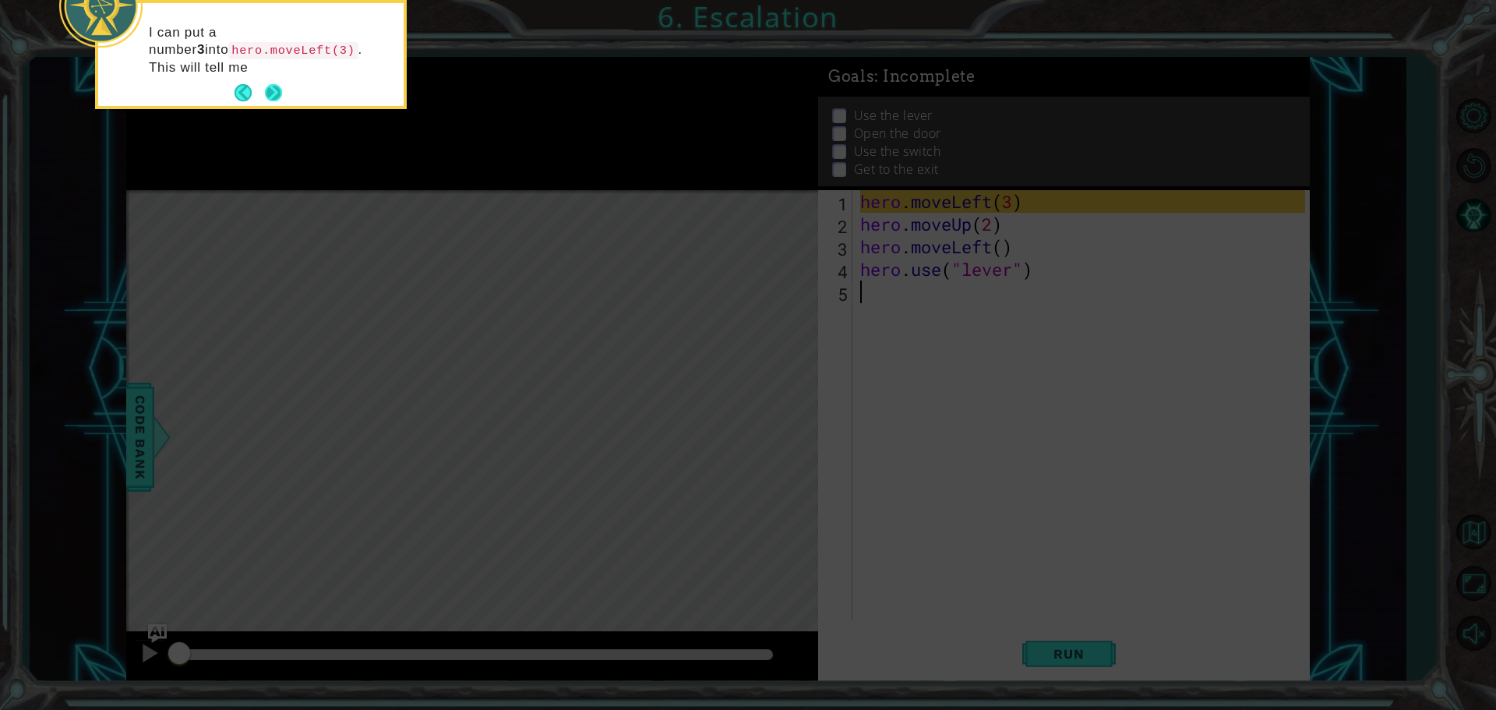
click at [270, 93] on button "Next" at bounding box center [274, 93] width 18 height 18
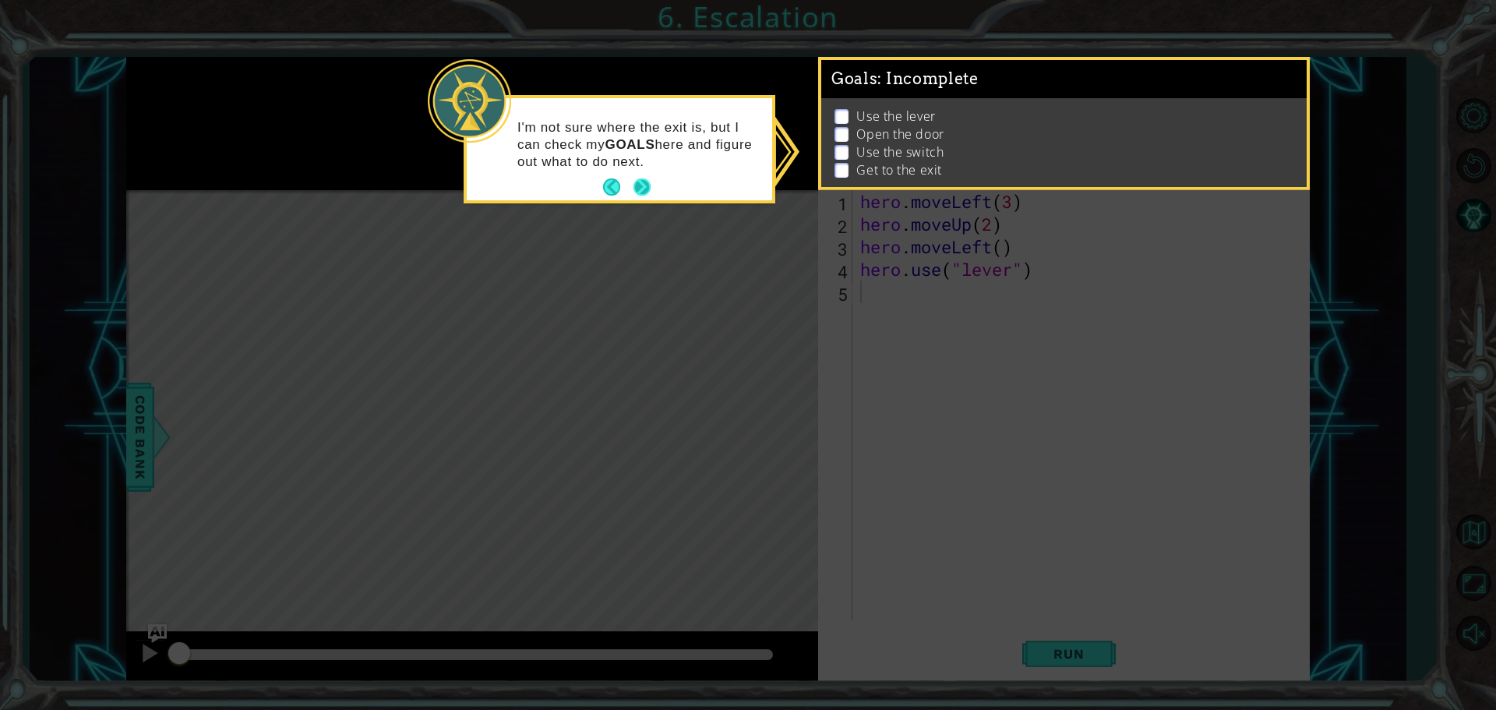
click at [637, 179] on button "Next" at bounding box center [641, 186] width 17 height 17
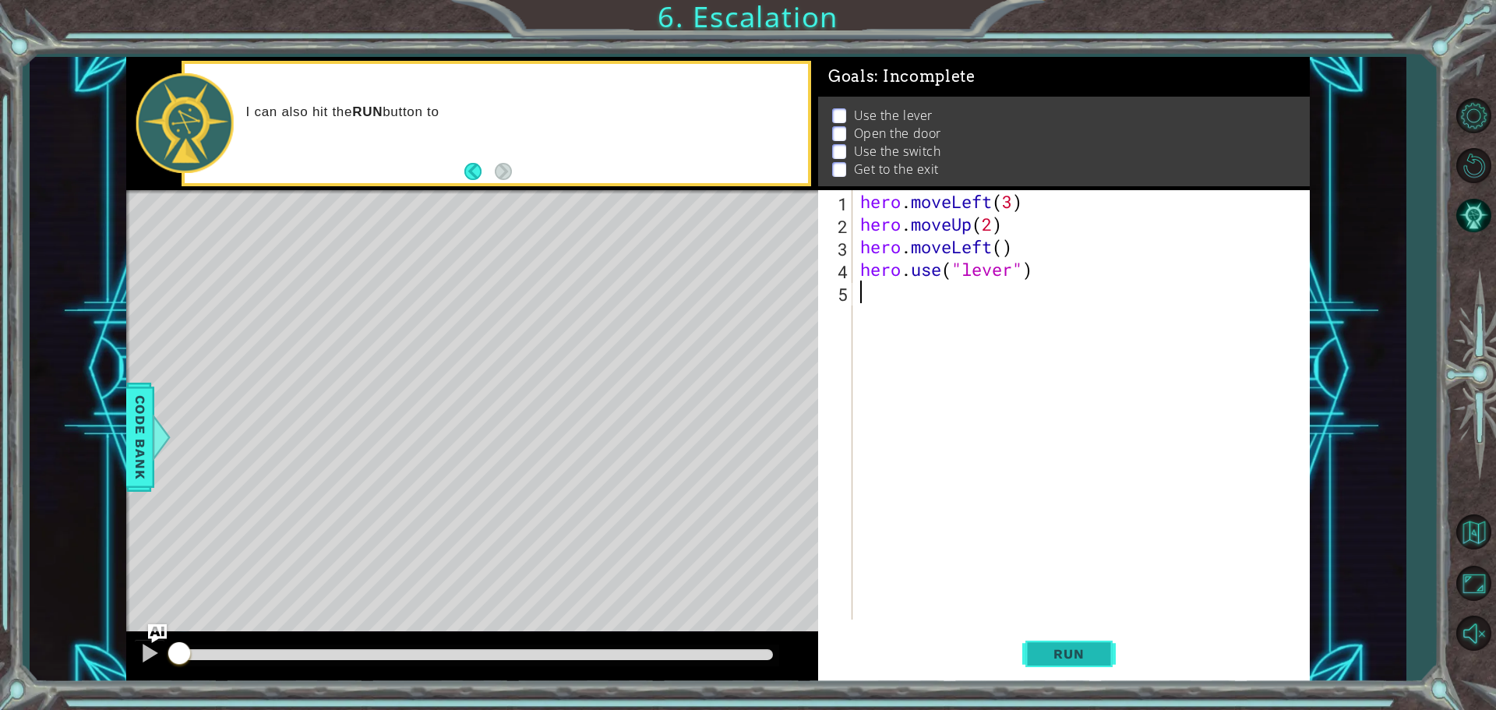
click at [1079, 661] on button "Run" at bounding box center [1068, 653] width 93 height 49
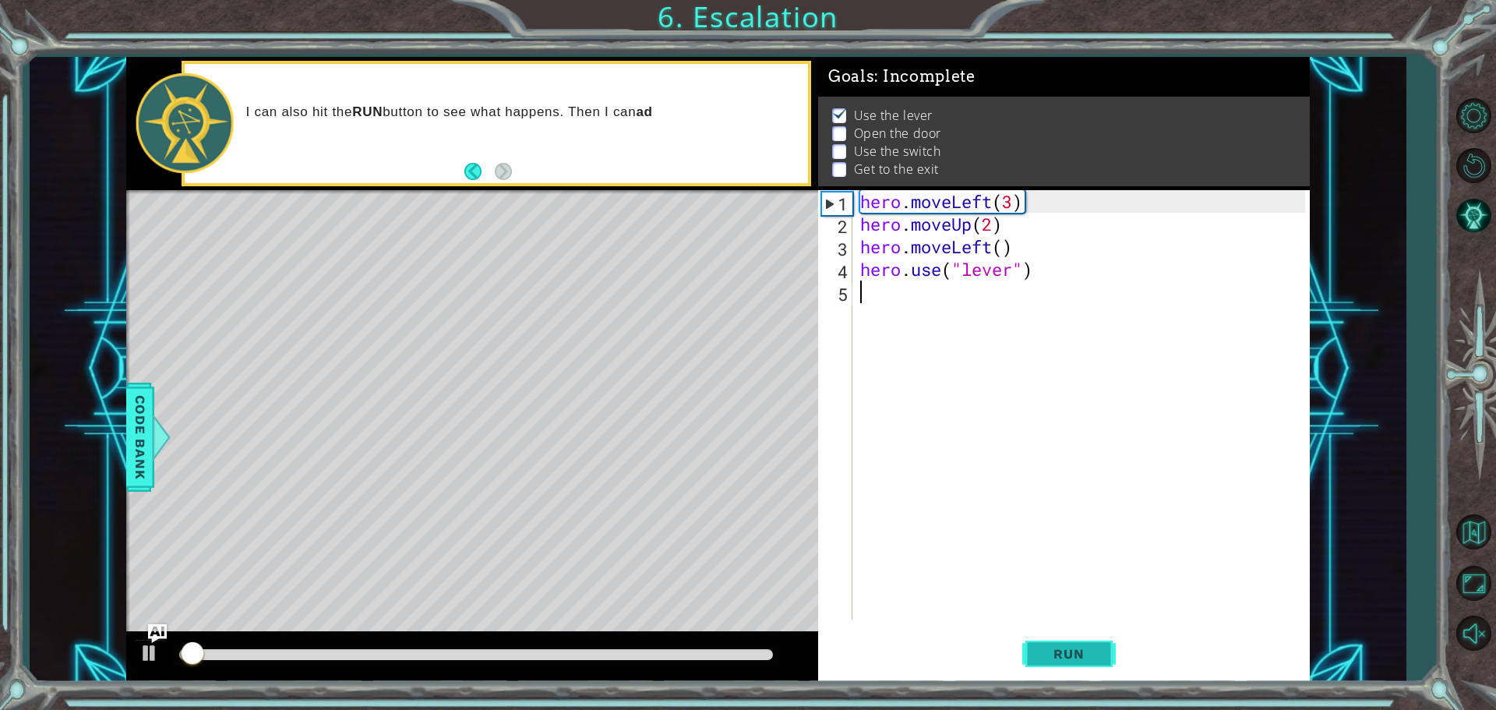
scroll to position [8, 0]
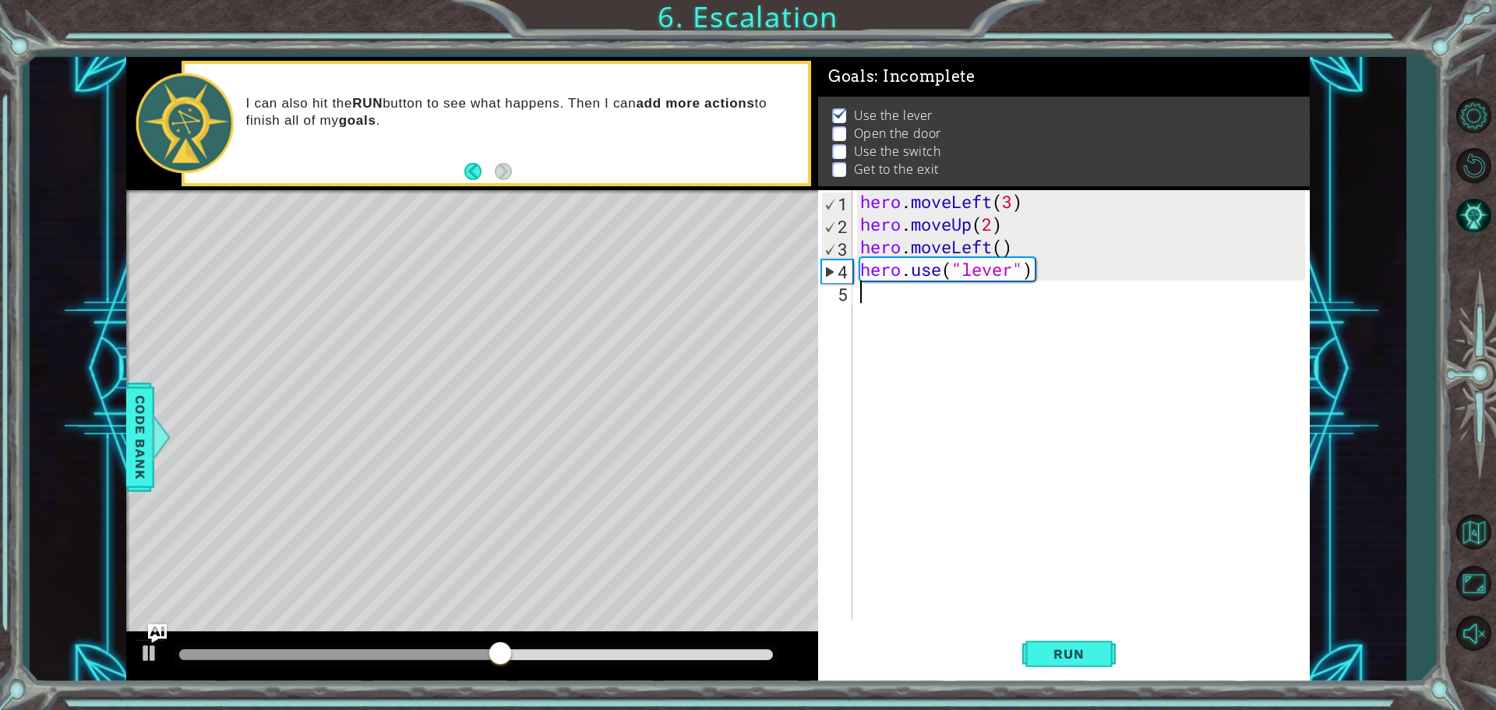
click at [912, 302] on div "hero . moveLeft ( 3 ) hero . moveUp ( 2 ) hero . moveLeft ( ) hero . use ( "lev…" at bounding box center [1085, 427] width 456 height 474
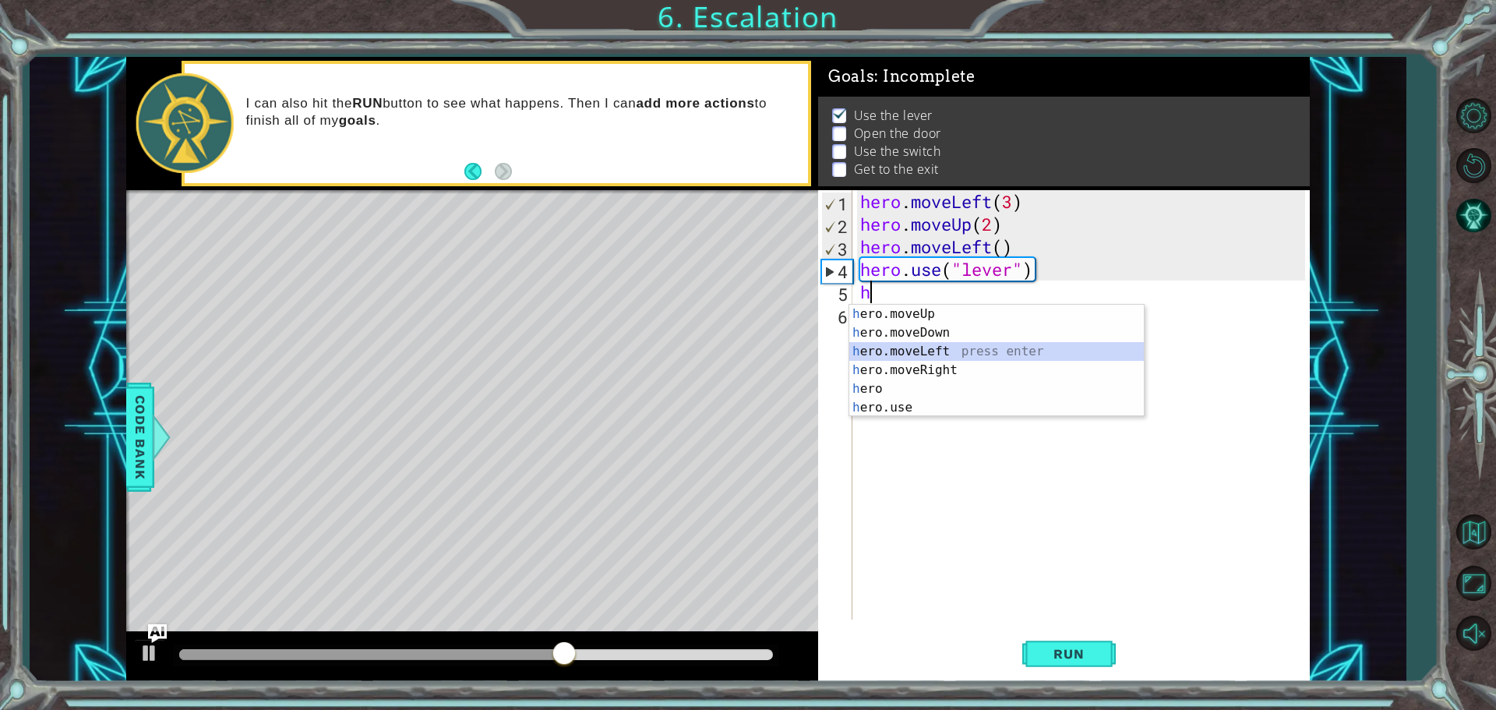
click at [892, 352] on div "h ero.moveUp press enter h ero.moveDown press enter h ero.moveLeft press enter …" at bounding box center [996, 380] width 295 height 150
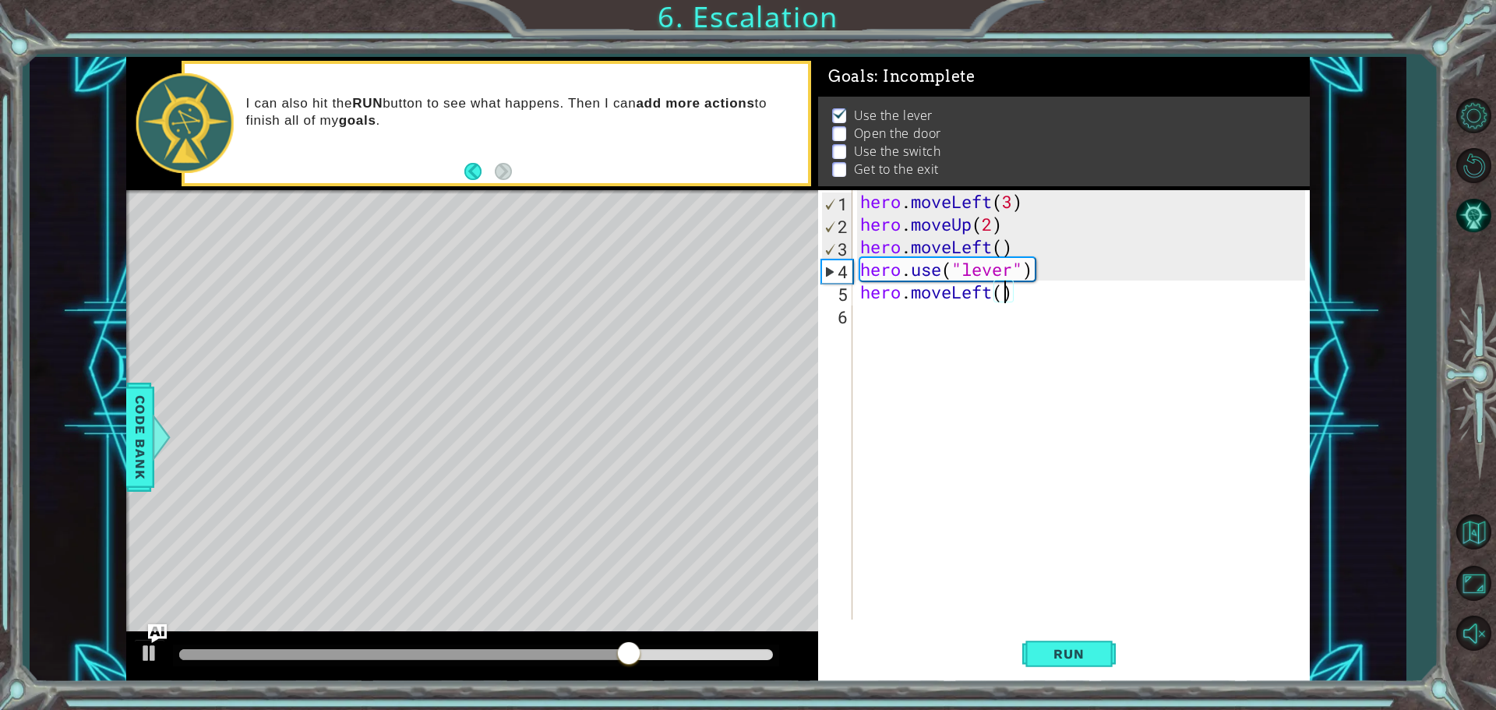
scroll to position [0, 6]
click at [1066, 640] on button "Run" at bounding box center [1068, 653] width 93 height 49
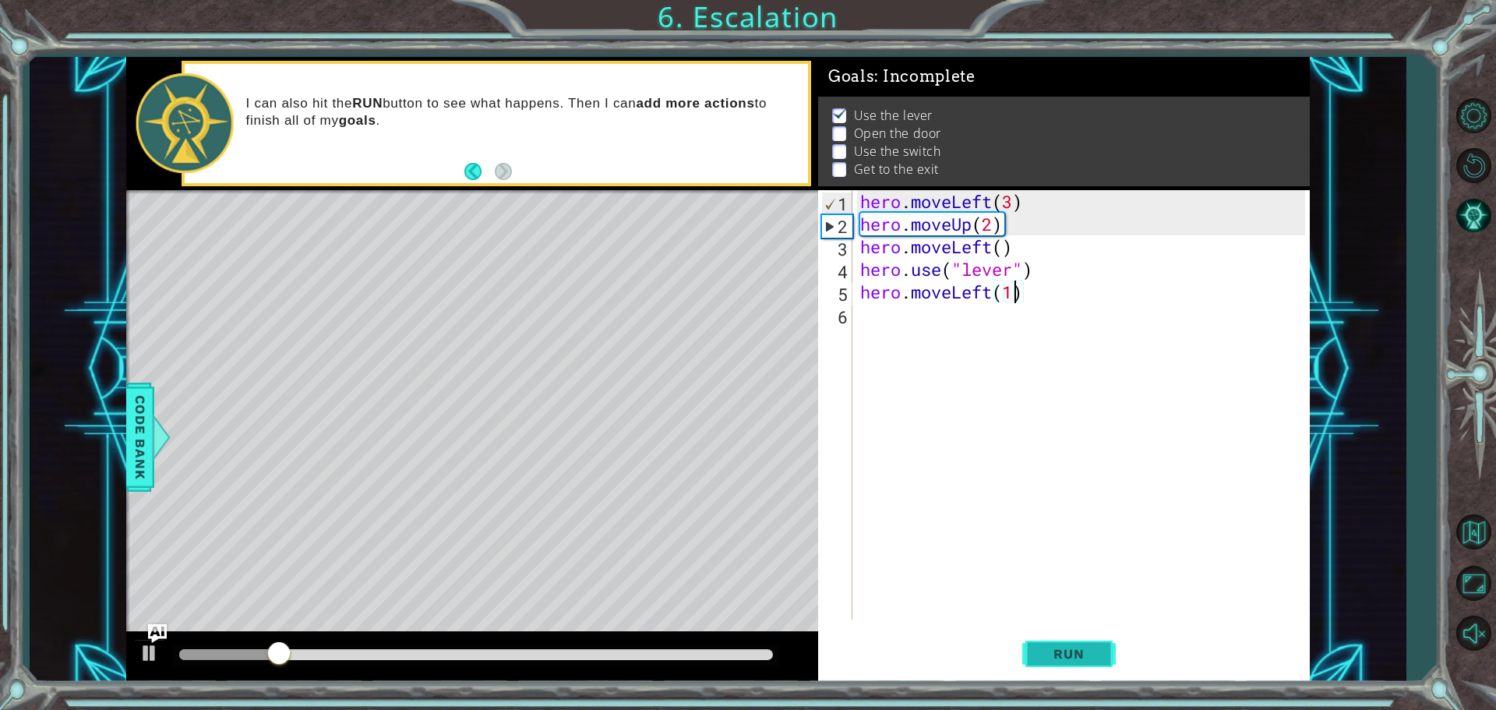
type textarea "hero.moveLeft(1)"
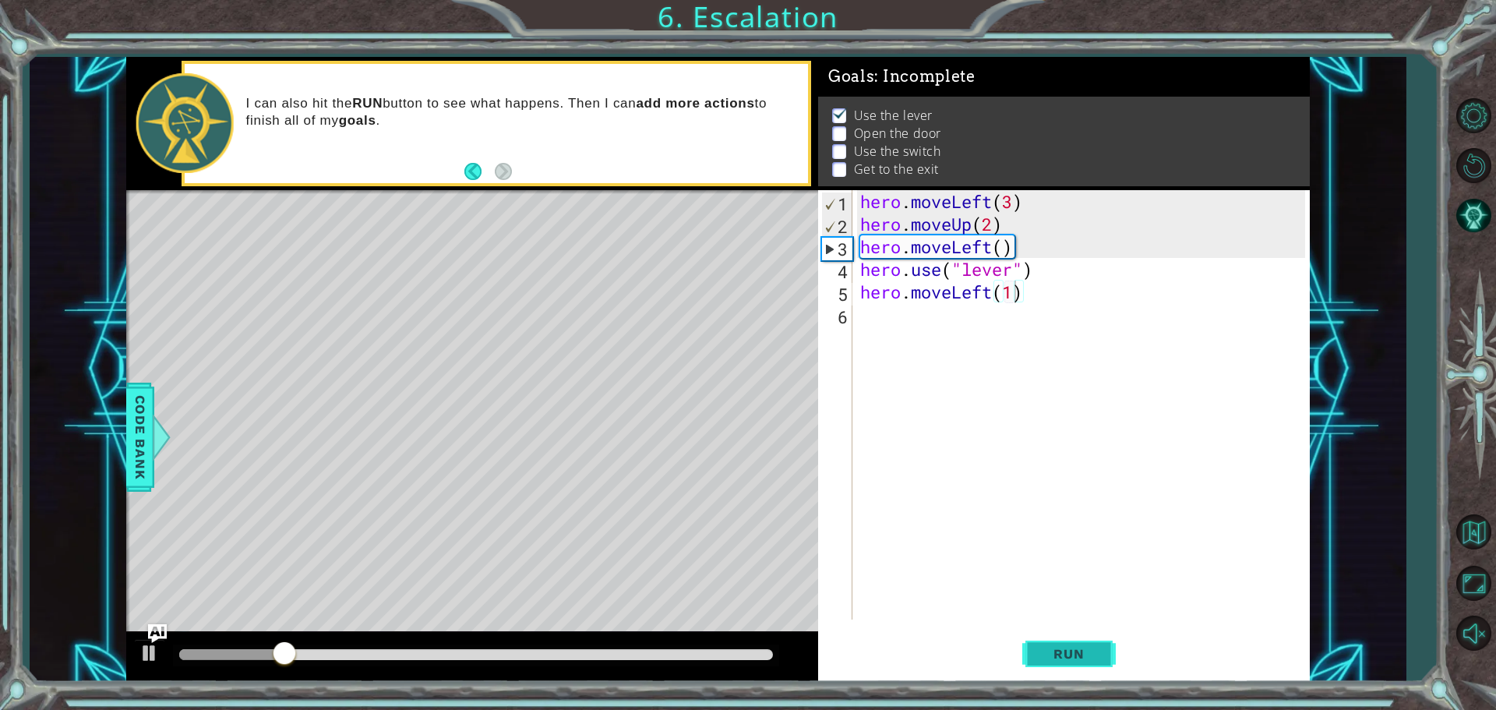
click at [1045, 658] on span "Run" at bounding box center [1069, 654] width 62 height 16
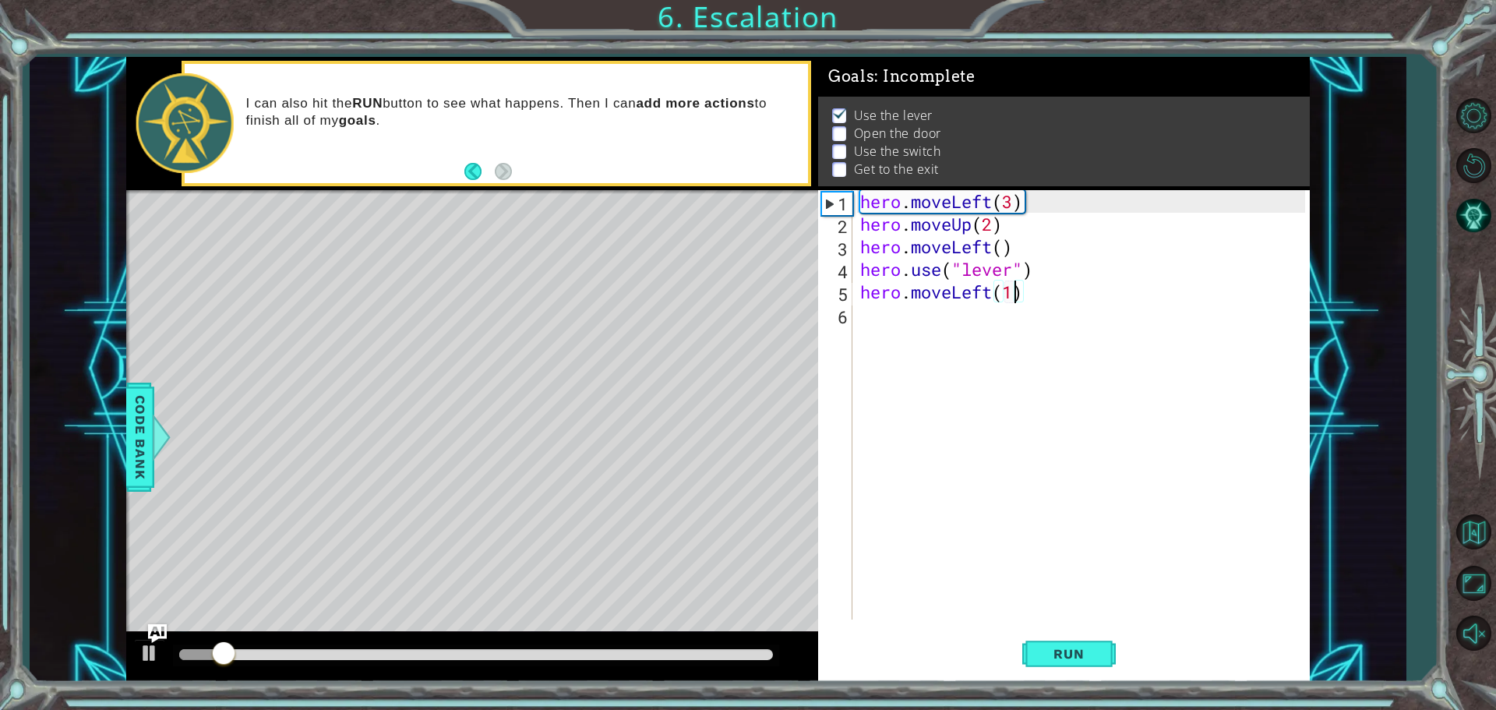
click at [882, 323] on div "hero . moveLeft ( 3 ) hero . moveUp ( 2 ) hero . moveLeft ( ) hero . use ( "lev…" at bounding box center [1085, 427] width 456 height 474
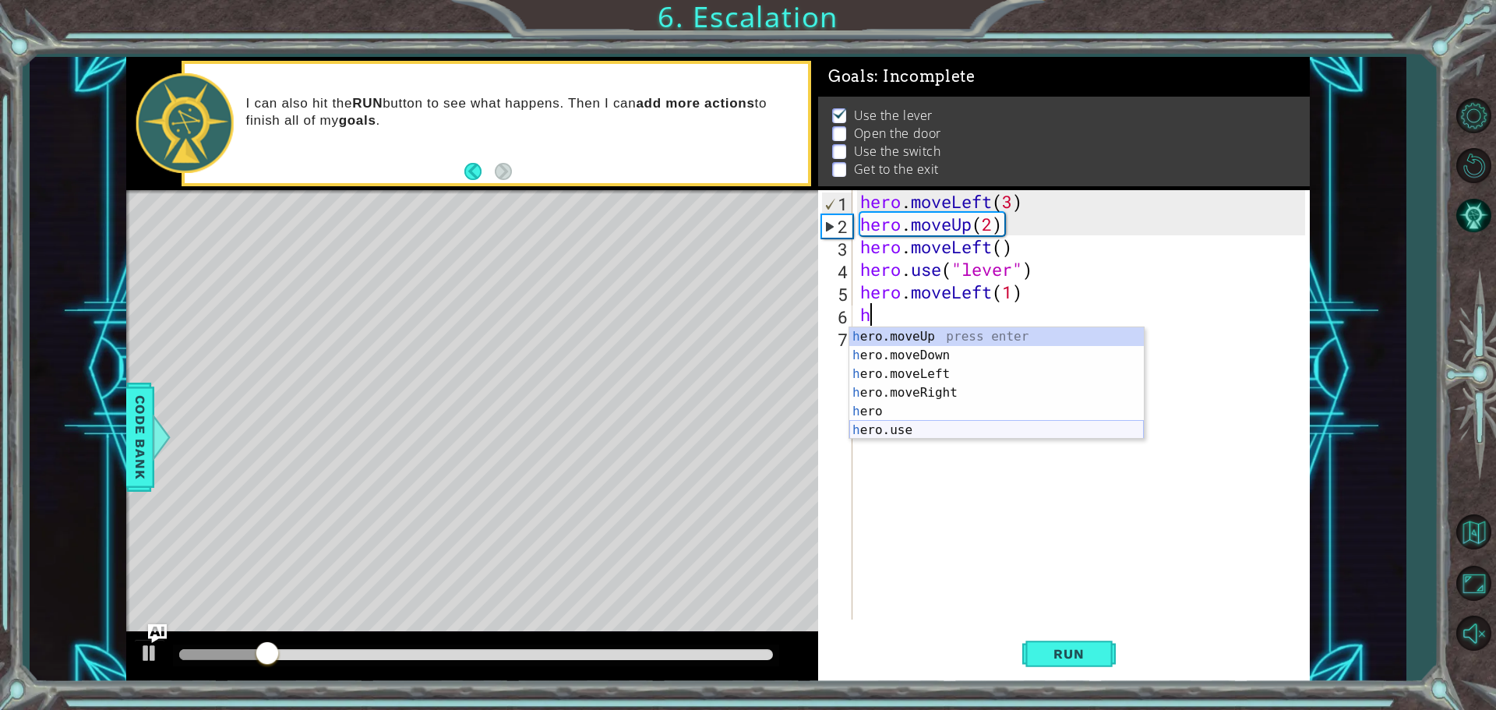
click at [949, 429] on div "h ero.moveUp press enter h ero.moveDown press enter h ero.moveLeft press enter …" at bounding box center [996, 402] width 295 height 150
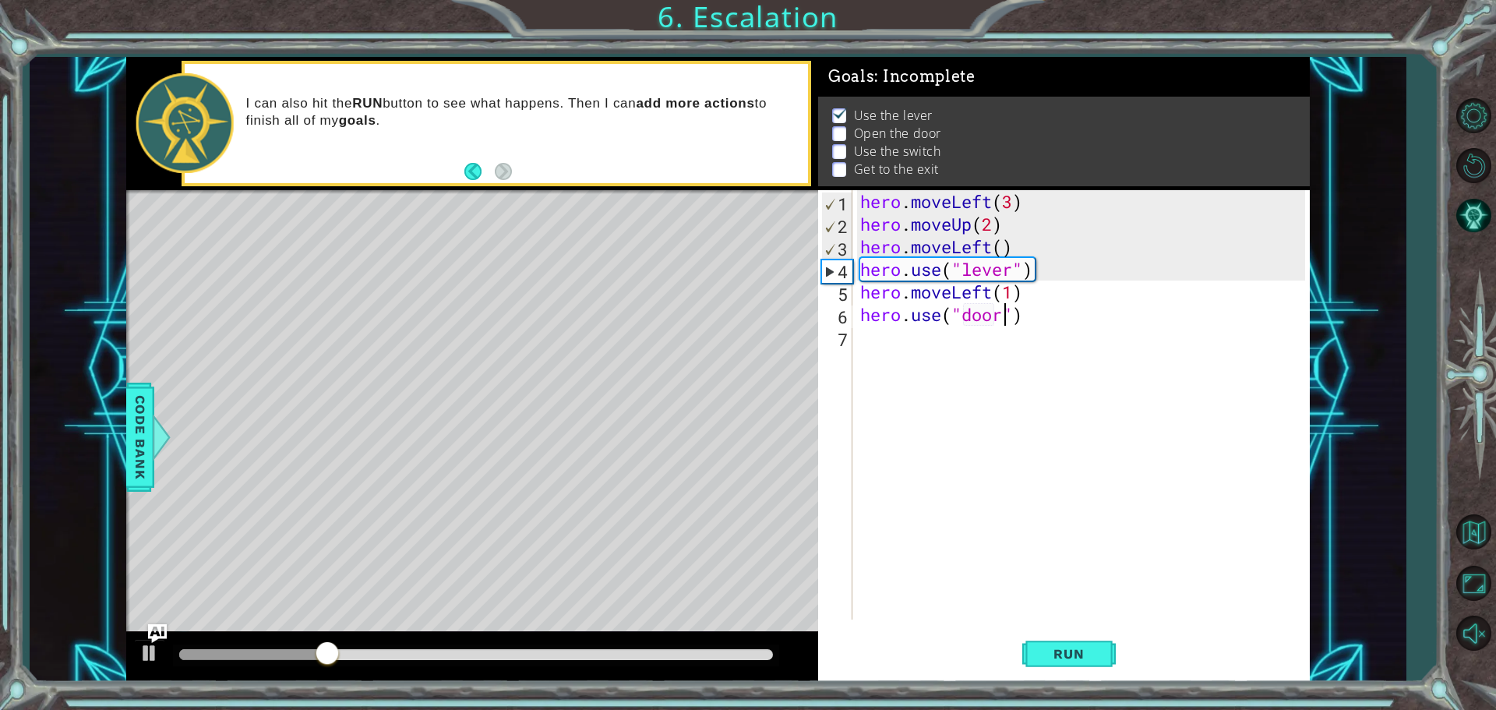
scroll to position [0, 6]
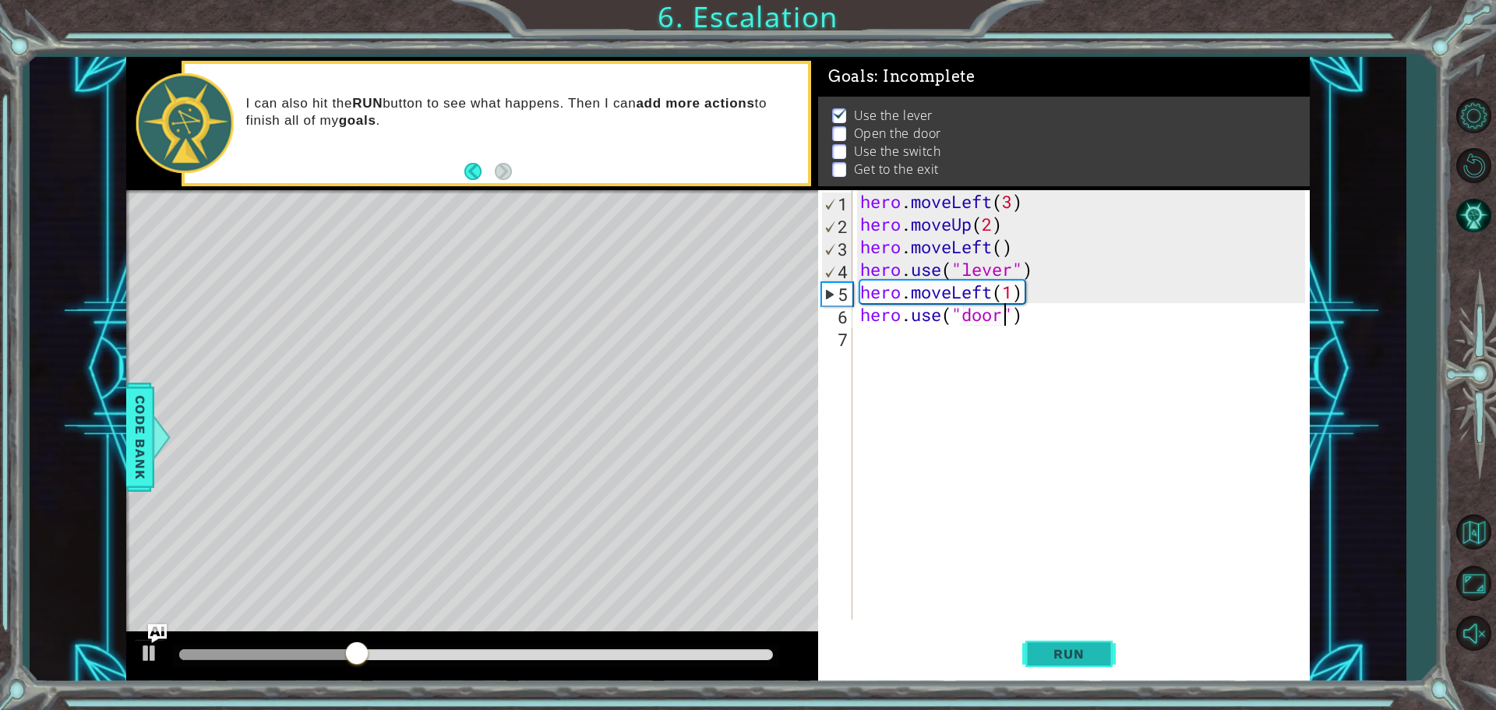
type textarea "hero.use("door")"
click at [1057, 654] on span "Run" at bounding box center [1069, 654] width 62 height 16
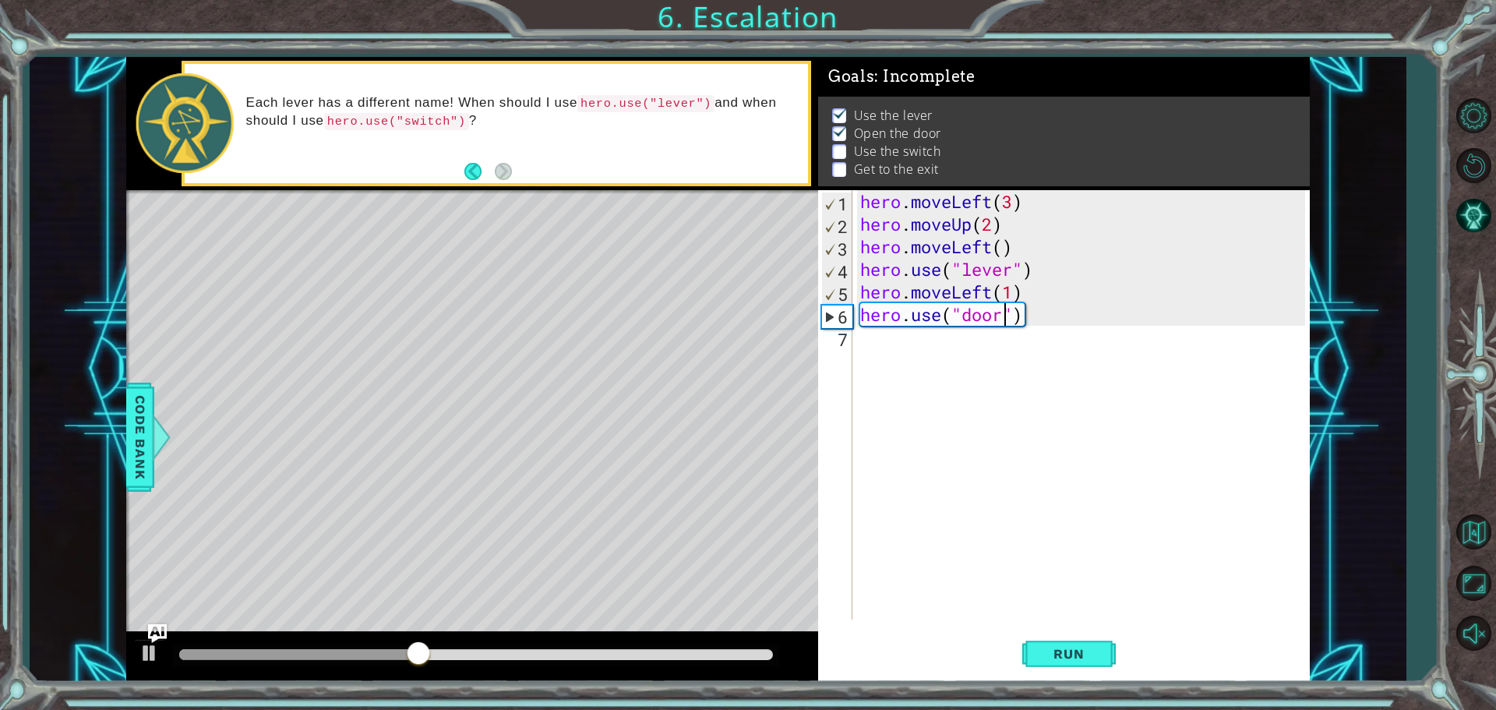
click at [907, 344] on div "hero . moveLeft ( 3 ) hero . moveUp ( 2 ) hero . moveLeft ( ) hero . use ( "lev…" at bounding box center [1085, 427] width 456 height 474
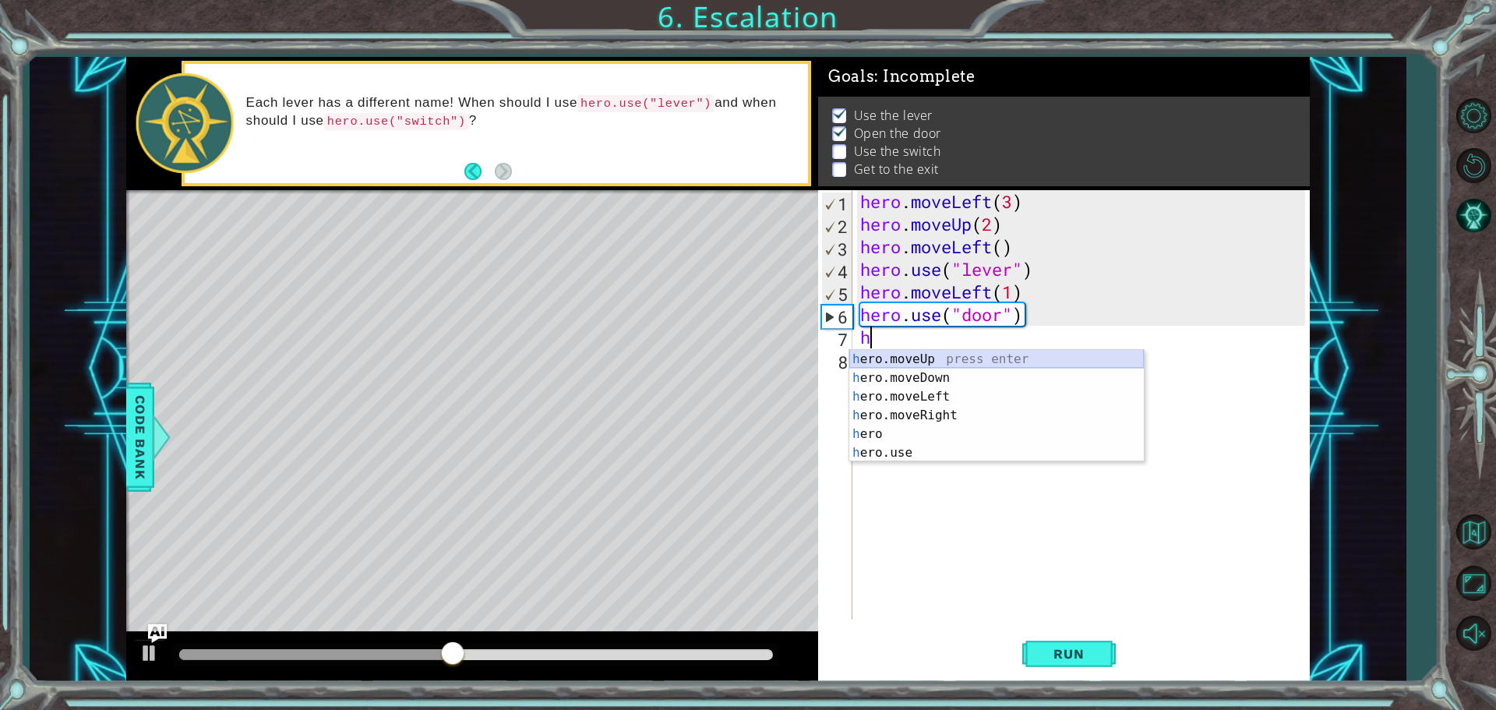
click at [946, 362] on div "h ero.moveUp press enter h ero.moveDown press enter h ero.moveLeft press enter …" at bounding box center [996, 425] width 295 height 150
type textarea "hero.moveUp(1)"
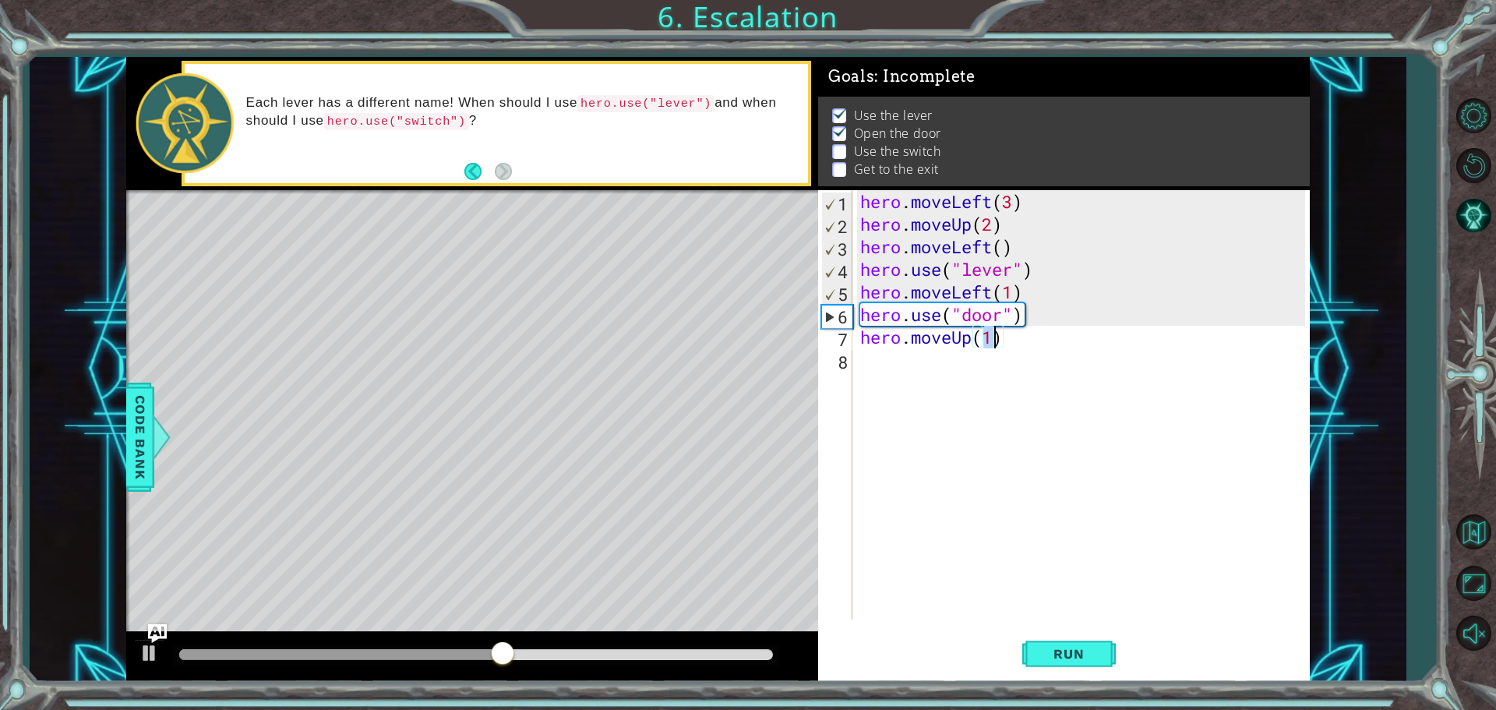
click at [1007, 341] on div "hero . moveLeft ( 3 ) hero . moveUp ( 2 ) hero . moveLeft ( ) hero . use ( "lev…" at bounding box center [1085, 427] width 456 height 474
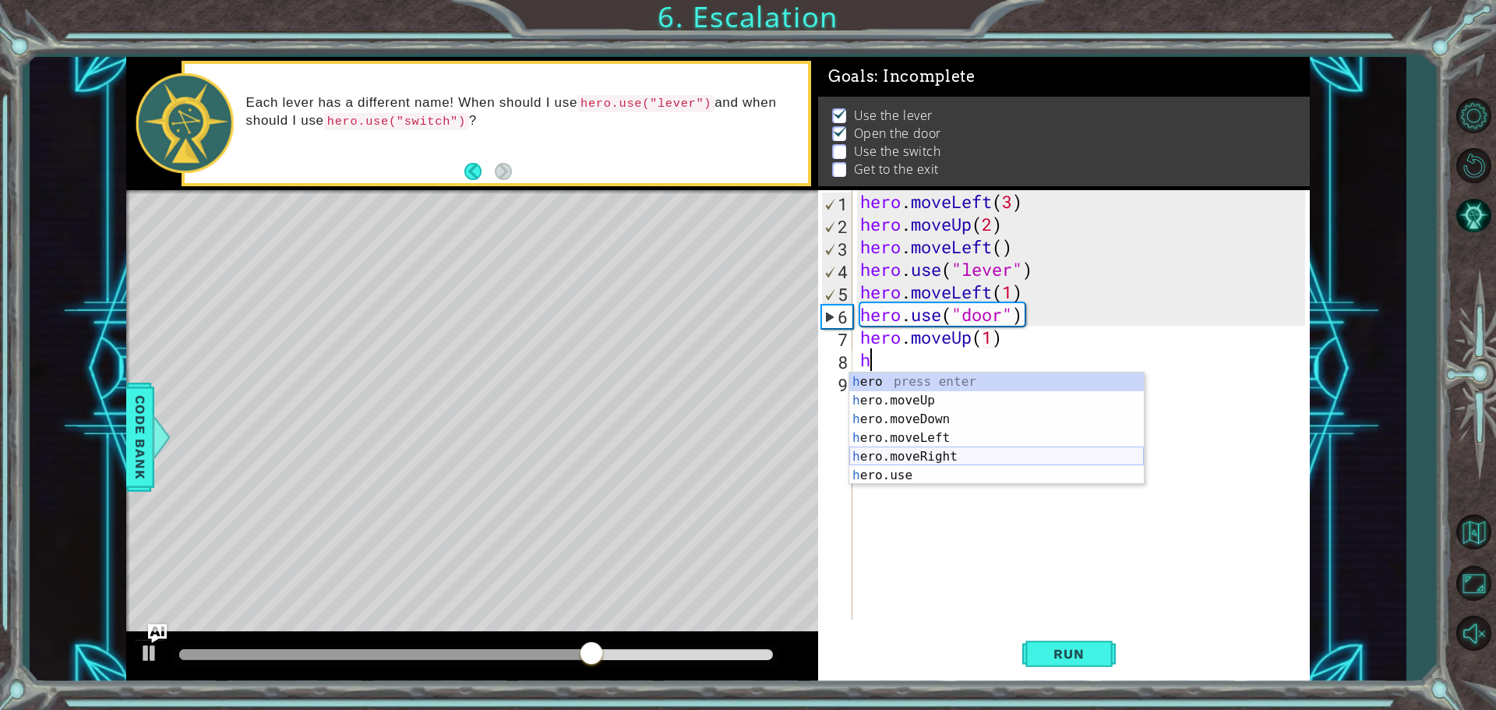
click at [929, 459] on div "h ero press enter h ero.moveUp press enter h ero.moveDown press enter h ero.mov…" at bounding box center [996, 447] width 295 height 150
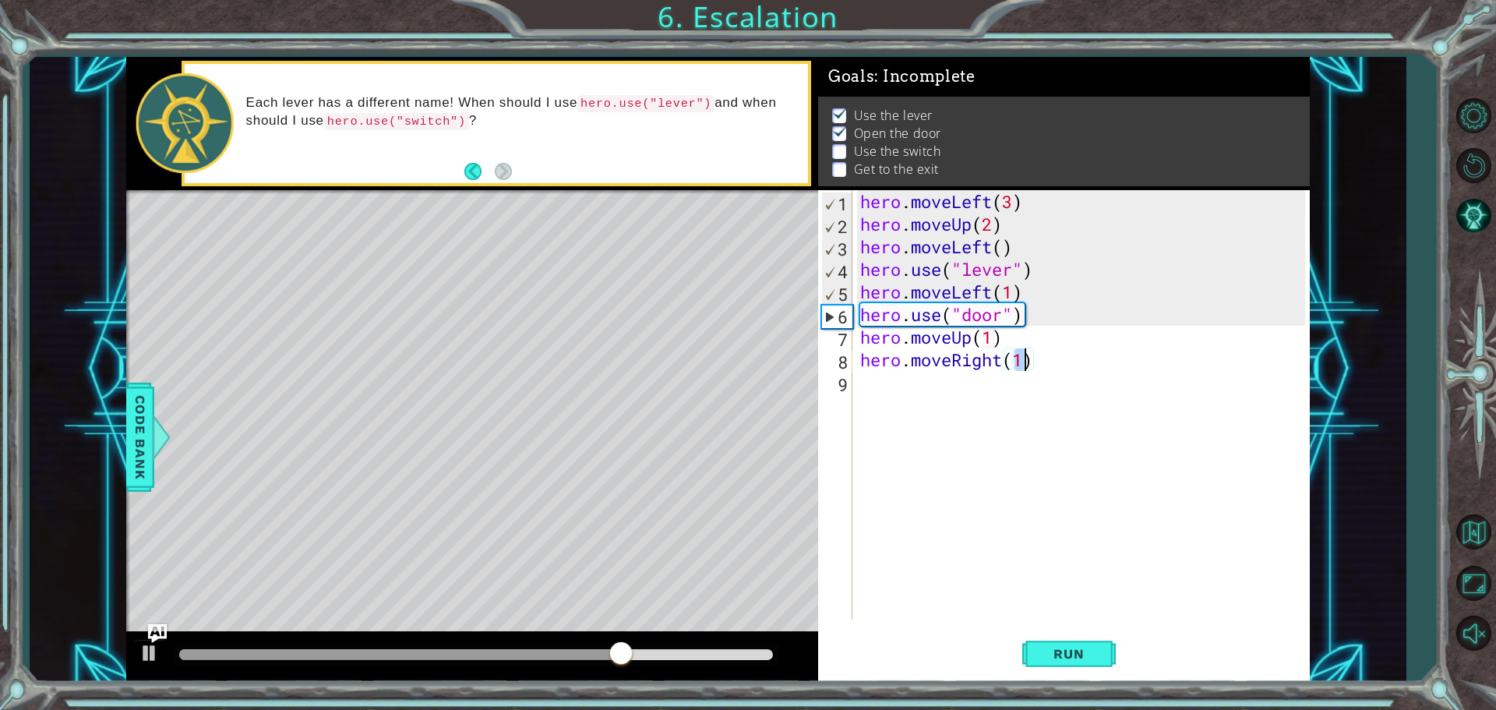
click at [1028, 358] on div "hero . moveLeft ( 3 ) hero . moveUp ( 2 ) hero . moveLeft ( ) hero . use ( "lev…" at bounding box center [1081, 404] width 448 height 429
type textarea "hero.moveRight(4)"
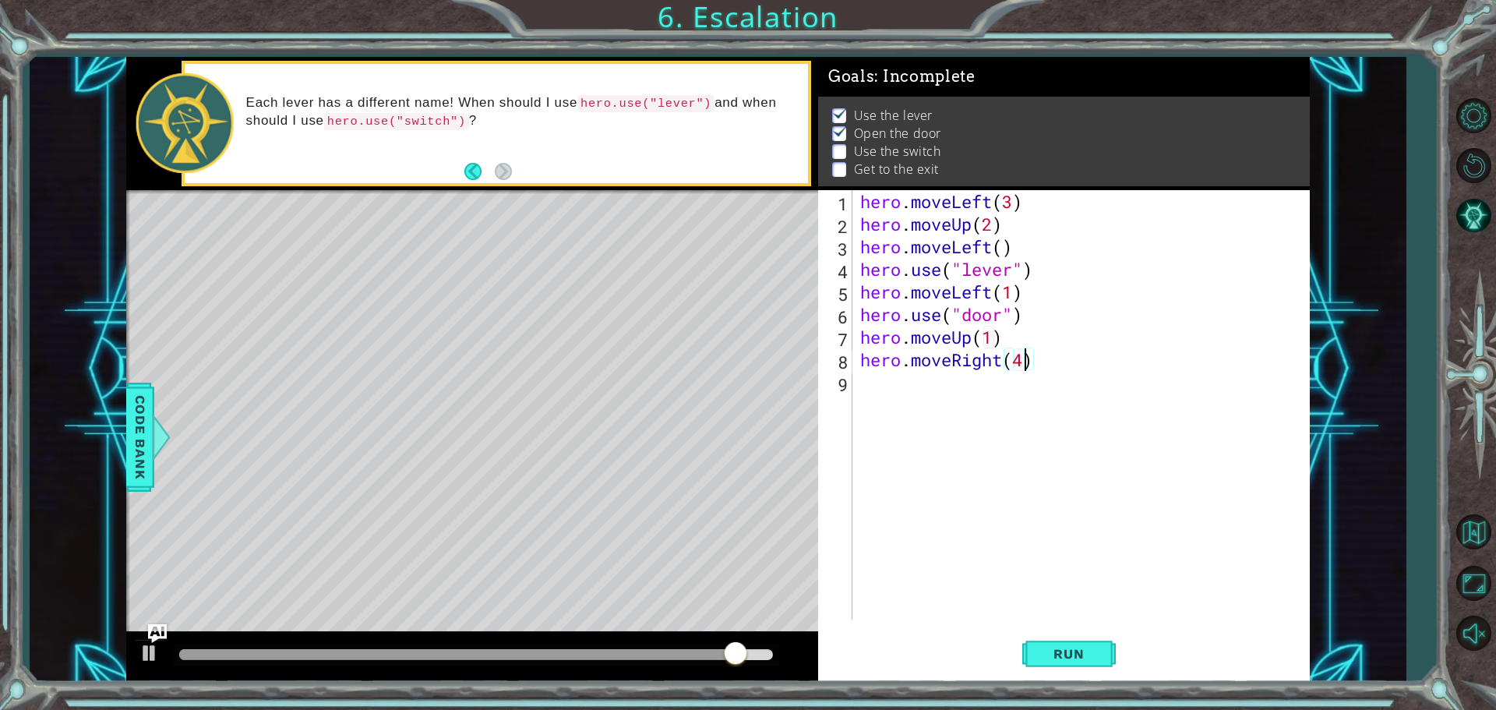
scroll to position [0, 7]
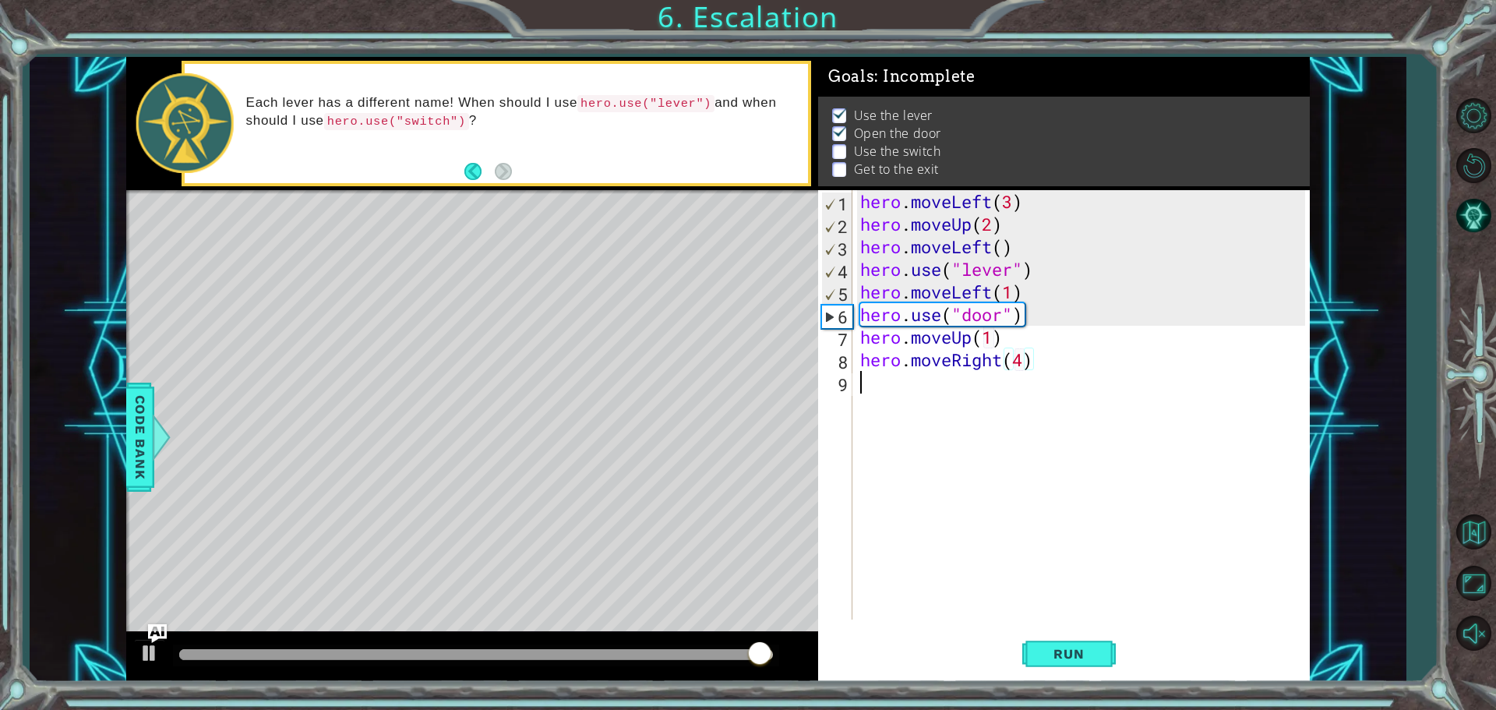
click at [887, 391] on div "hero . moveLeft ( 3 ) hero . moveUp ( 2 ) hero . moveLeft ( ) hero . use ( "lev…" at bounding box center [1085, 427] width 456 height 474
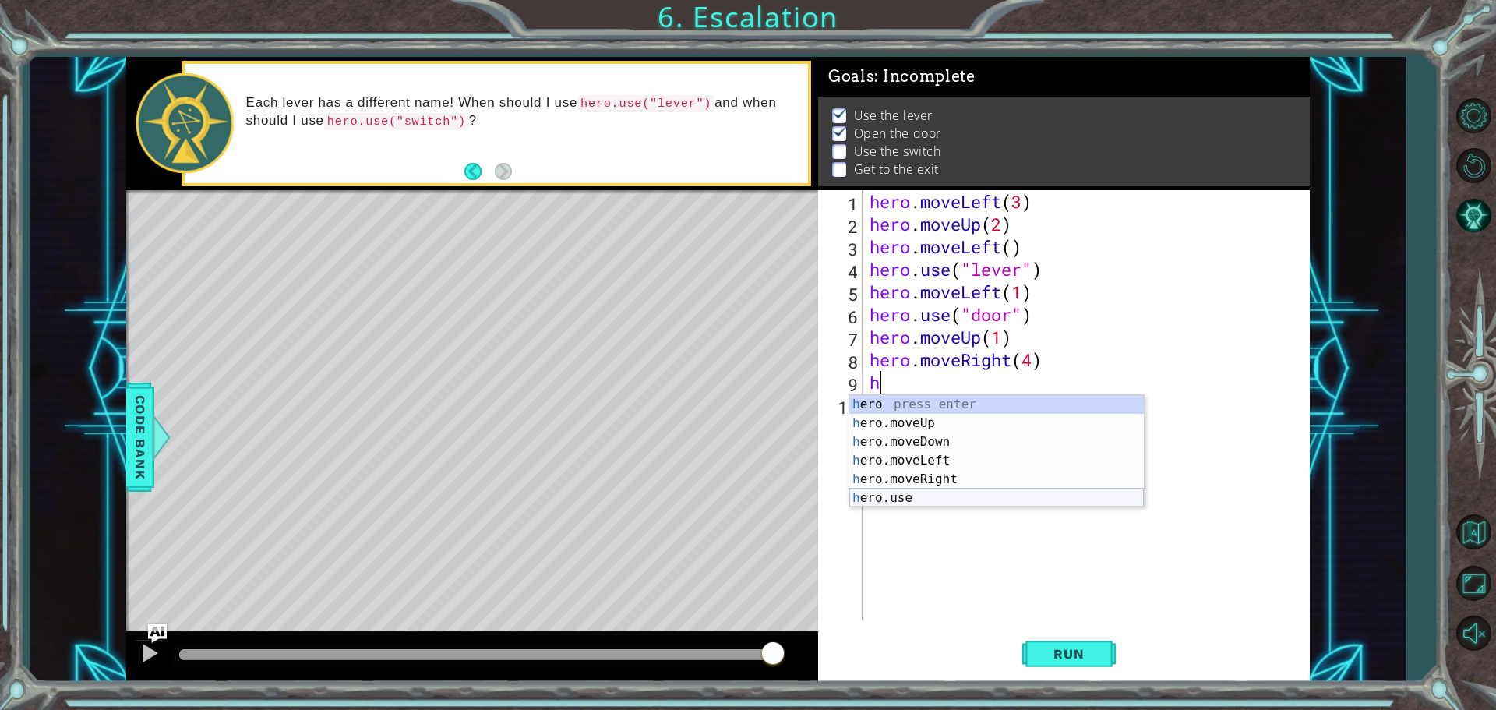
click at [880, 496] on div "h ero press enter h ero.moveUp press enter h ero.moveDown press enter h ero.mov…" at bounding box center [996, 470] width 295 height 150
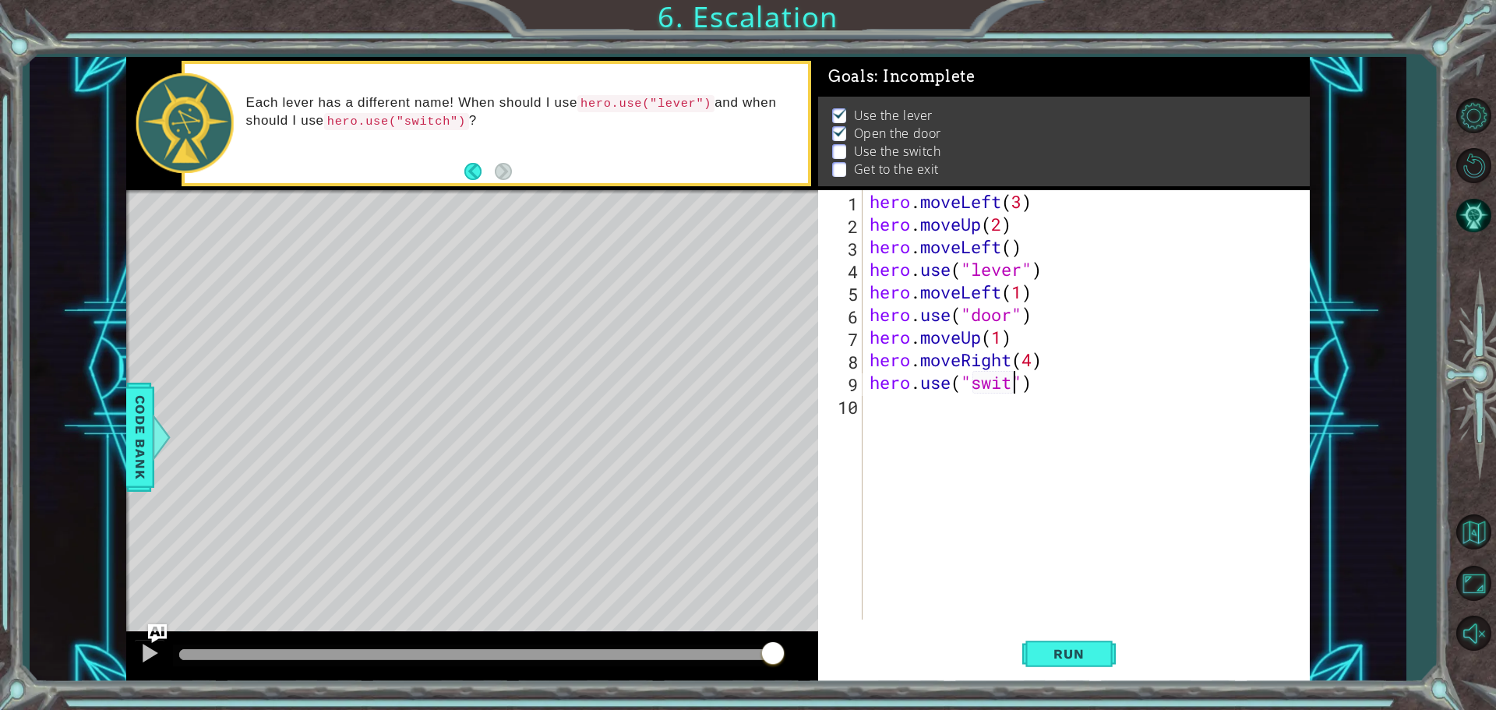
scroll to position [0, 7]
click at [1047, 653] on span "Run" at bounding box center [1069, 654] width 62 height 16
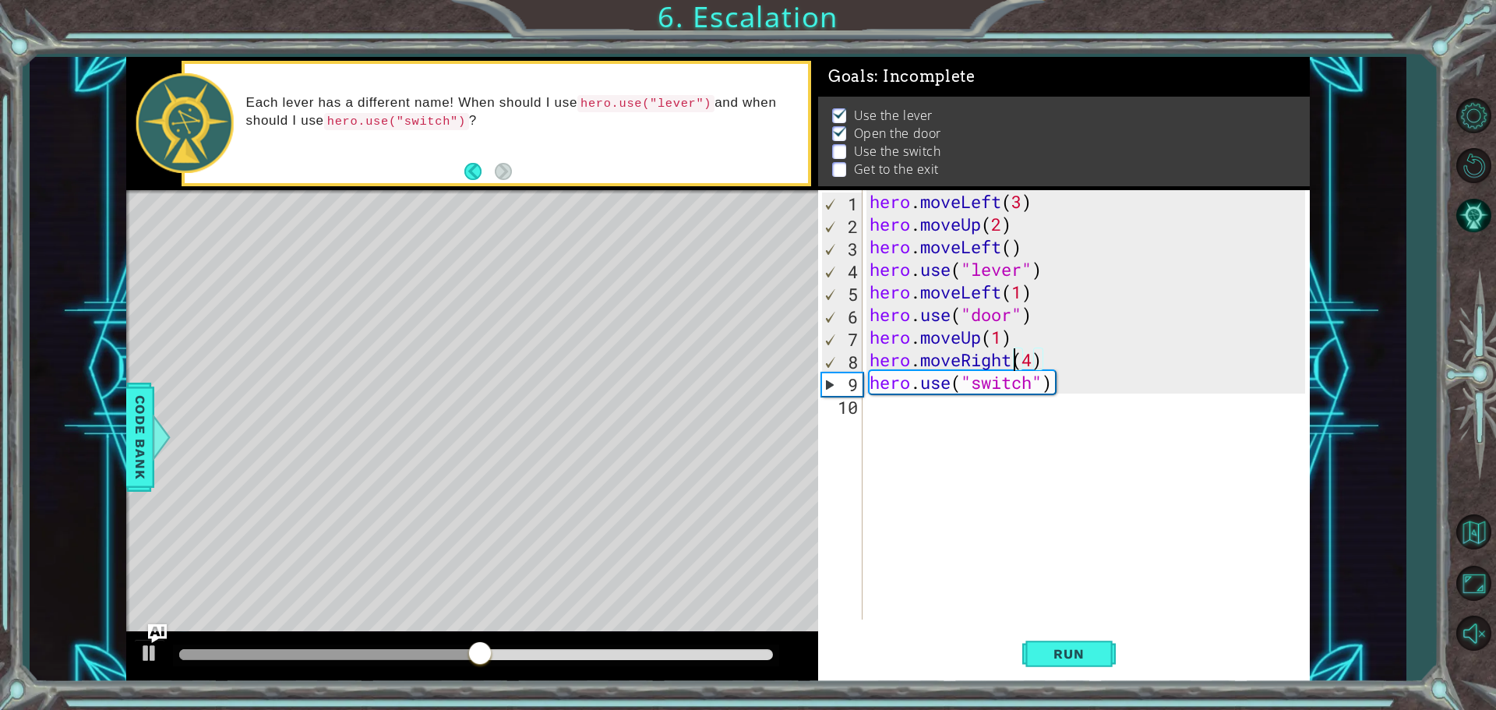
click at [1011, 360] on div "hero . moveLeft ( 3 ) hero . moveUp ( 2 ) hero . moveLeft ( ) hero . use ( "lev…" at bounding box center [1089, 427] width 446 height 474
click at [1007, 360] on div "hero . moveLeft ( 3 ) hero . moveUp ( 2 ) hero . moveLeft ( ) hero . use ( "lev…" at bounding box center [1089, 427] width 446 height 474
click at [1002, 339] on div "hero . moveLeft ( 3 ) hero . moveUp ( 2 ) hero . moveLeft ( ) hero . use ( "lev…" at bounding box center [1089, 427] width 446 height 474
click at [1081, 651] on span "Run" at bounding box center [1069, 654] width 62 height 16
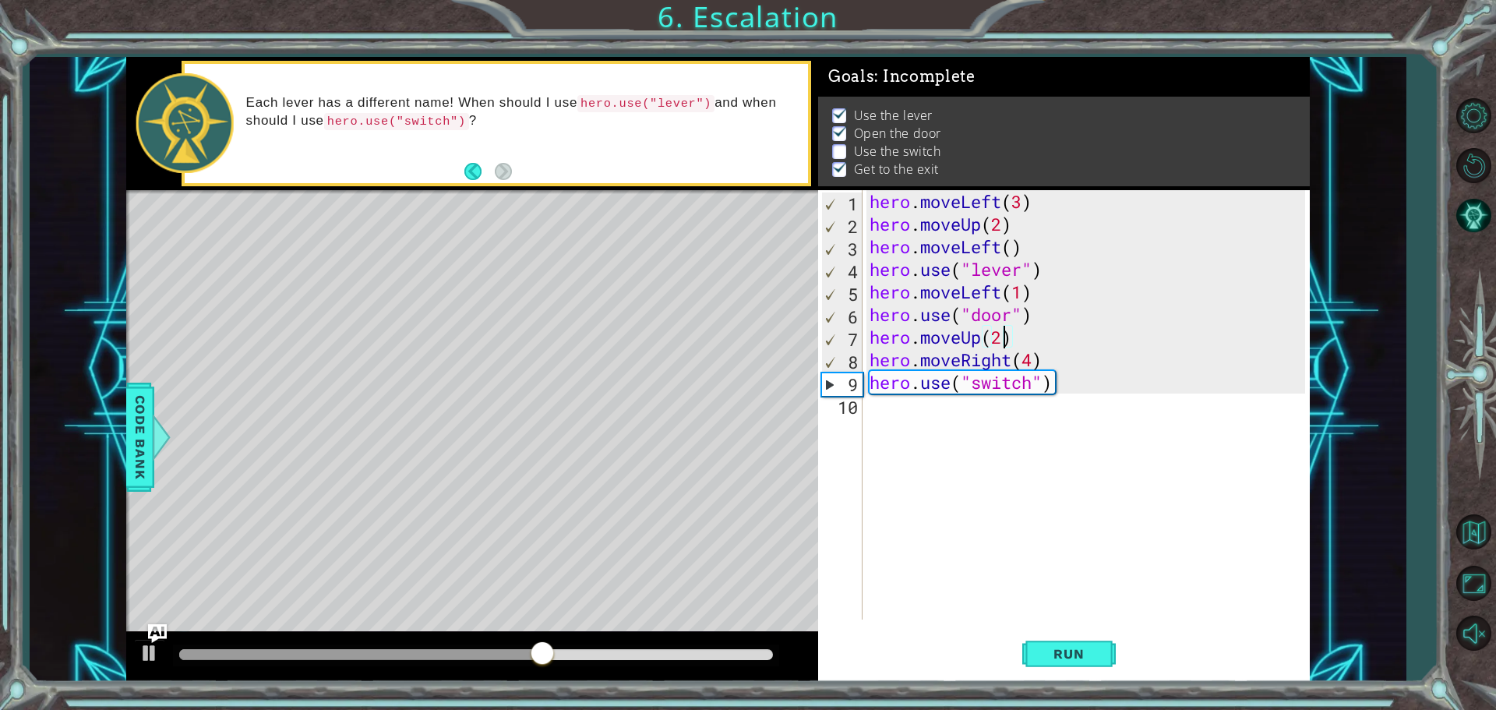
click at [1034, 362] on div "hero . moveLeft ( 3 ) hero . moveUp ( 2 ) hero . moveLeft ( ) hero . use ( "lev…" at bounding box center [1089, 427] width 446 height 474
type textarea "hero.moveRight(2)"
click at [1085, 647] on span "Run" at bounding box center [1069, 654] width 62 height 16
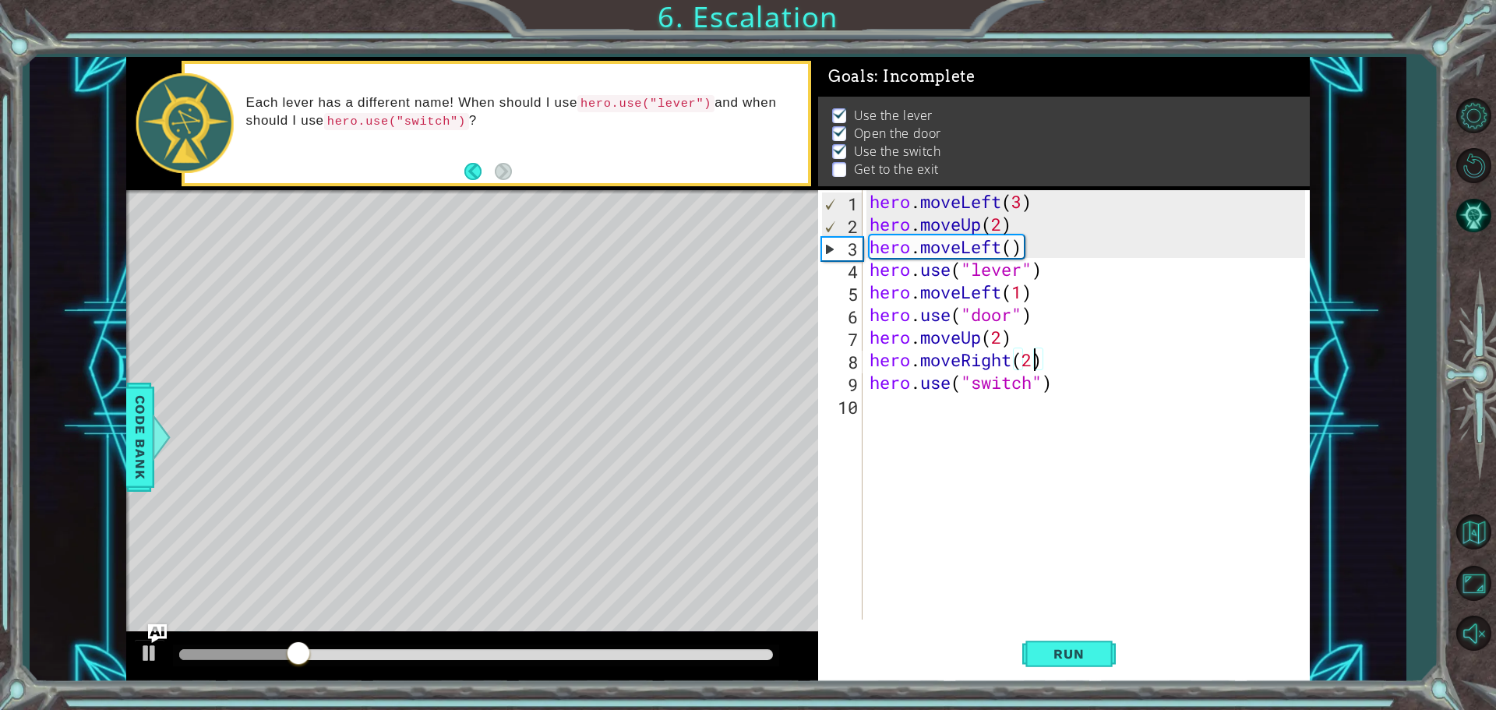
click at [925, 411] on div "hero . moveLeft ( 3 ) hero . moveUp ( 2 ) hero . moveLeft ( ) hero . use ( "lev…" at bounding box center [1089, 427] width 446 height 474
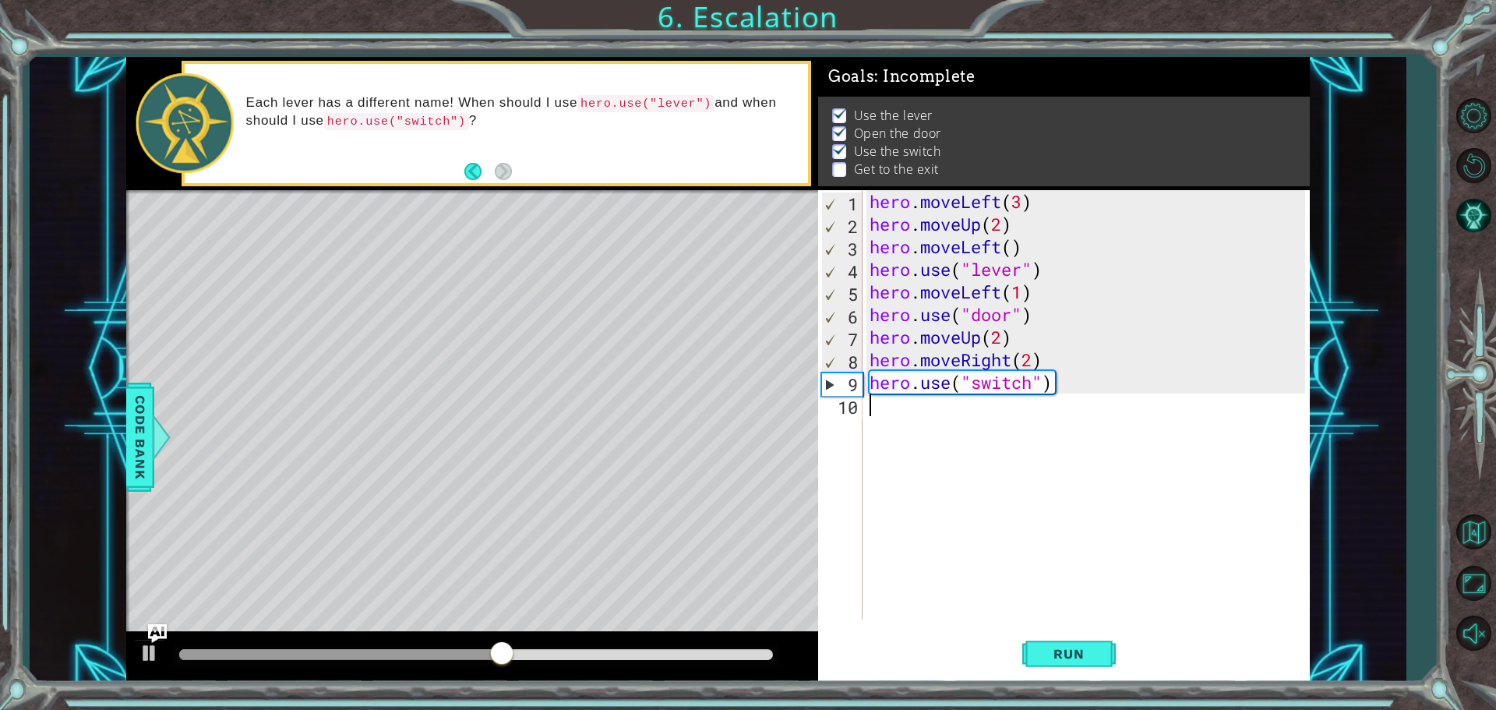
click at [906, 409] on div "hero . moveLeft ( 3 ) hero . moveUp ( 2 ) hero . moveLeft ( ) hero . use ( "lev…" at bounding box center [1089, 427] width 446 height 474
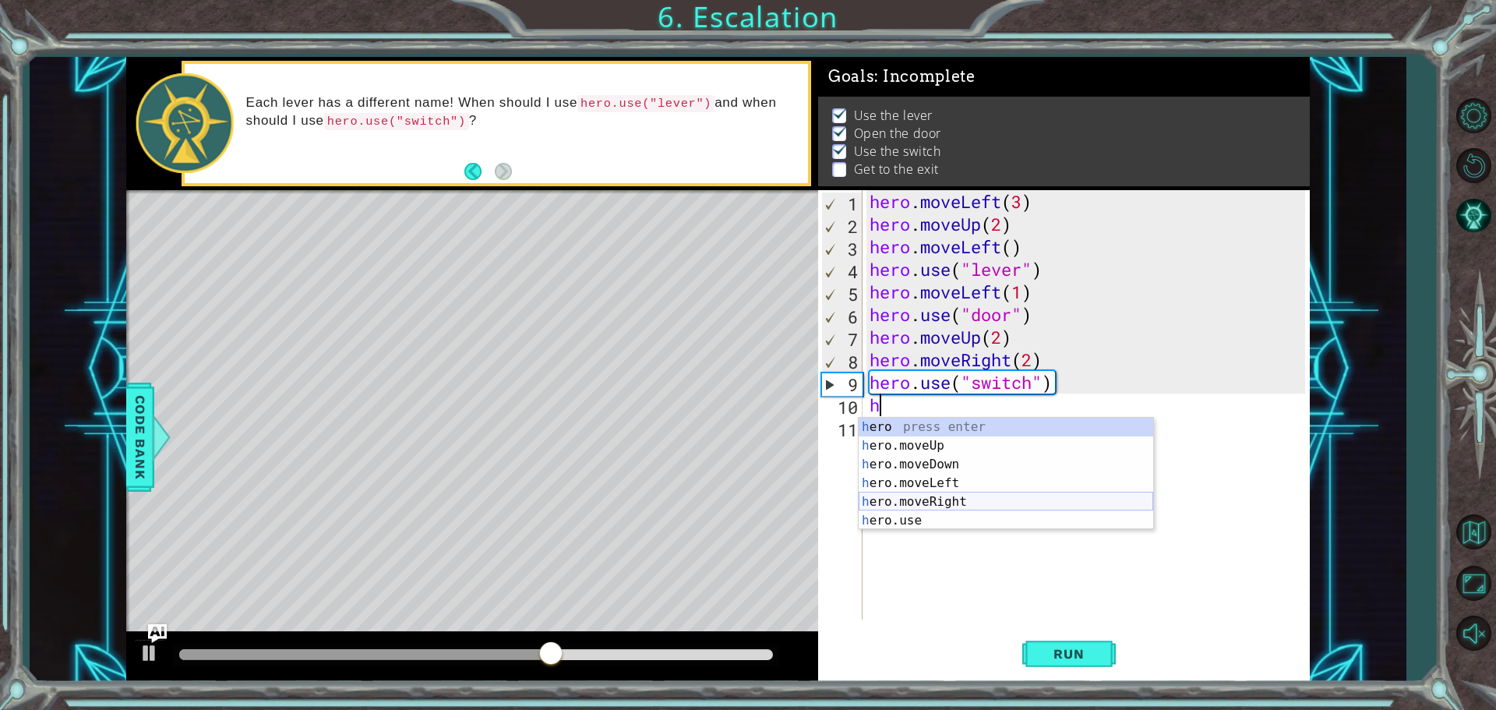
click at [944, 506] on div "h ero press enter h ero.moveUp press enter h ero.moveDown press enter h ero.mov…" at bounding box center [1006, 493] width 295 height 150
type textarea "hero.moveRight(1)"
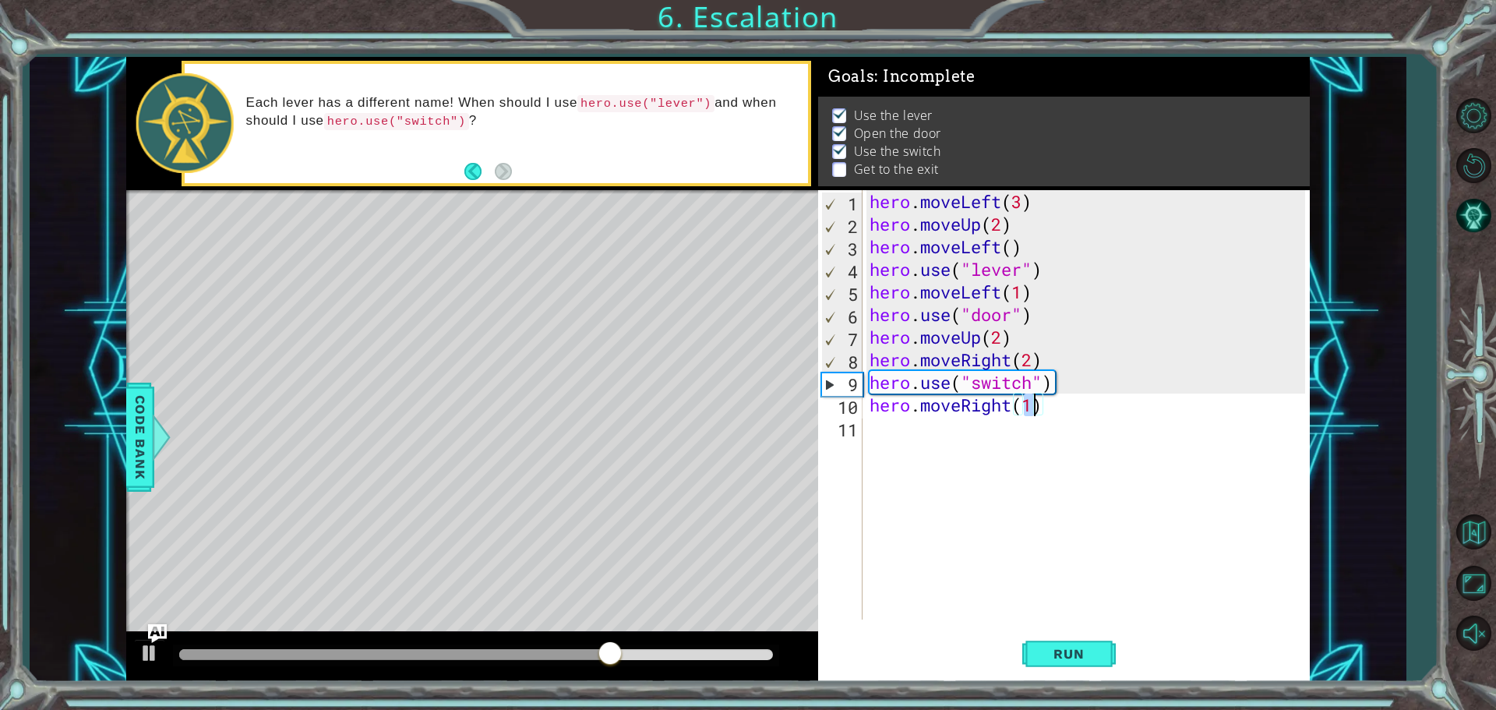
click at [1046, 407] on div "hero . moveLeft ( 3 ) hero . moveUp ( 2 ) hero . moveLeft ( ) hero . use ( "lev…" at bounding box center [1089, 427] width 446 height 474
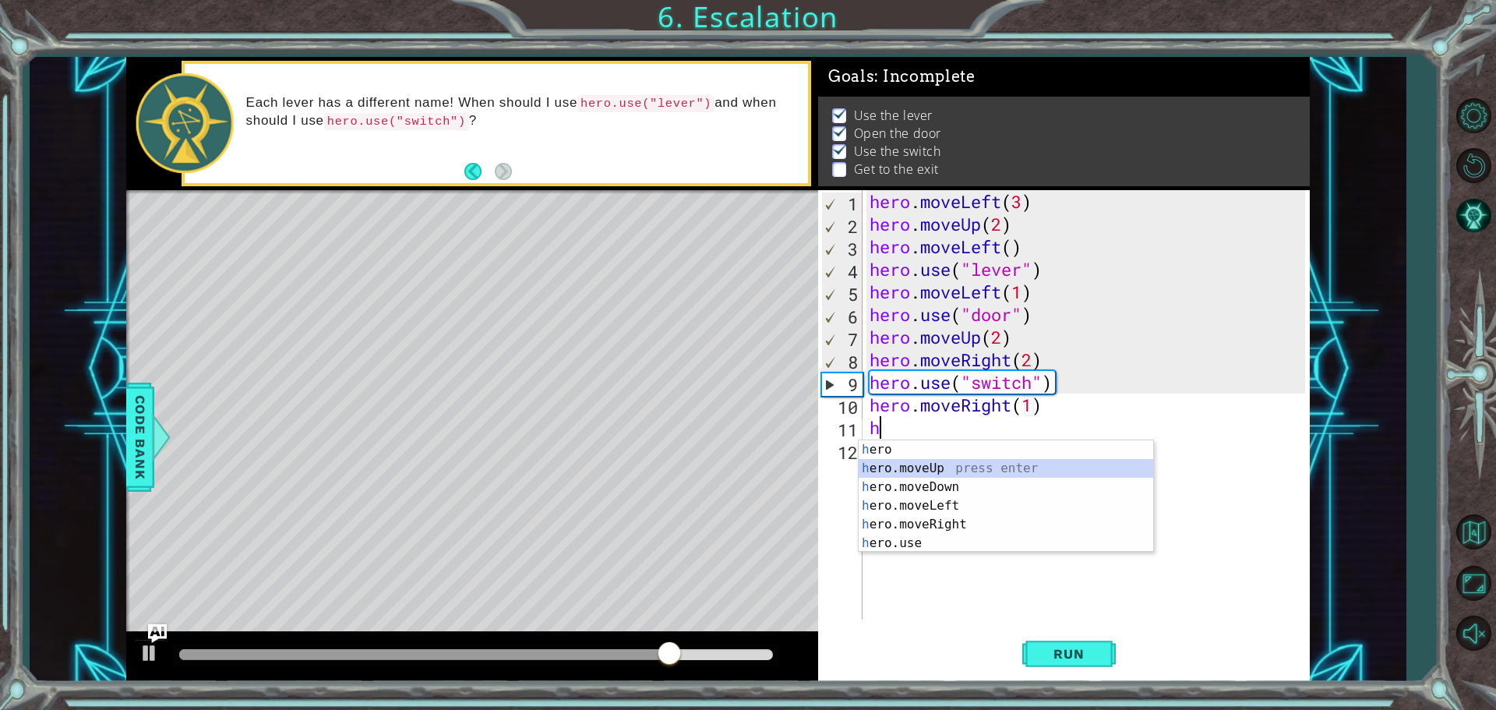
click at [945, 467] on div "h ero press enter h ero.moveUp press enter h ero.moveDown press enter h ero.mov…" at bounding box center [1006, 515] width 295 height 150
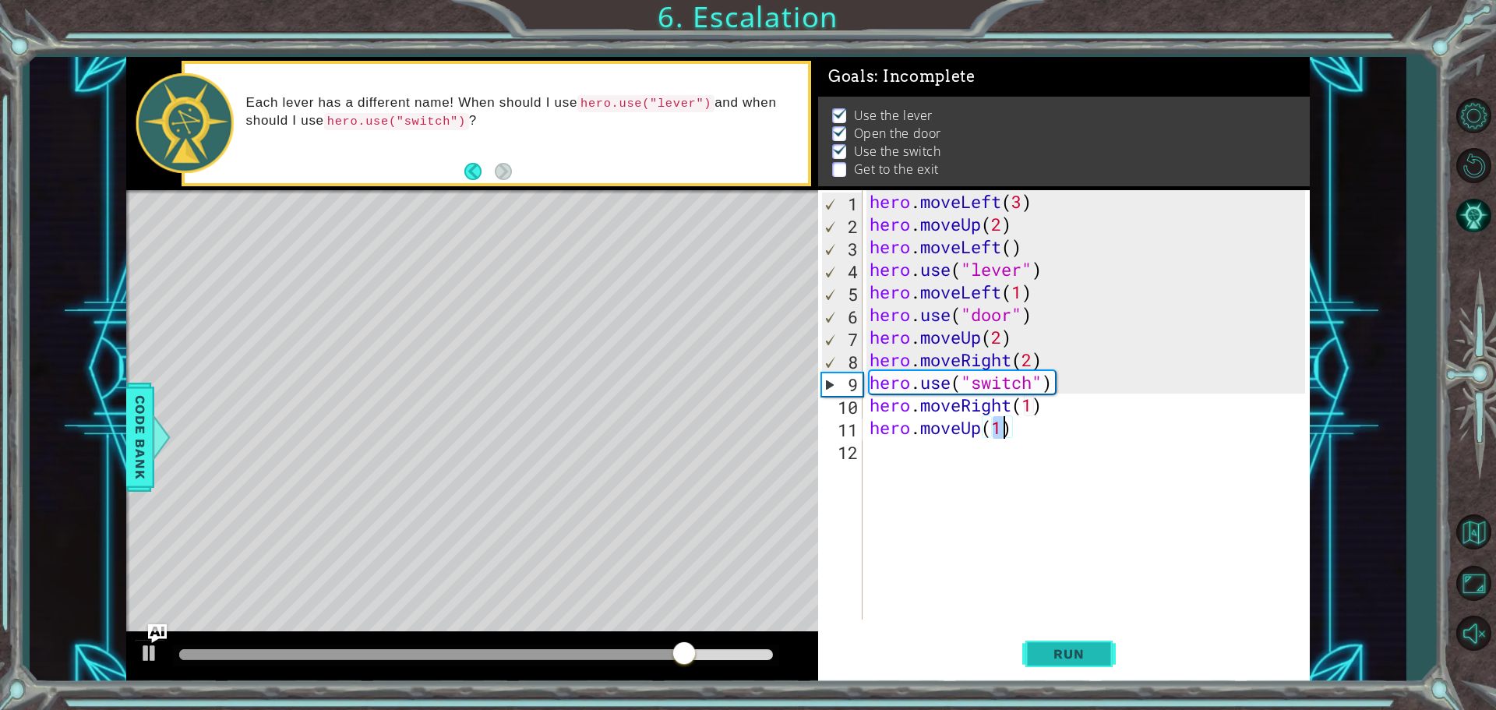
type textarea "hero.moveUp(1)"
click at [1054, 641] on button "Run" at bounding box center [1068, 653] width 93 height 49
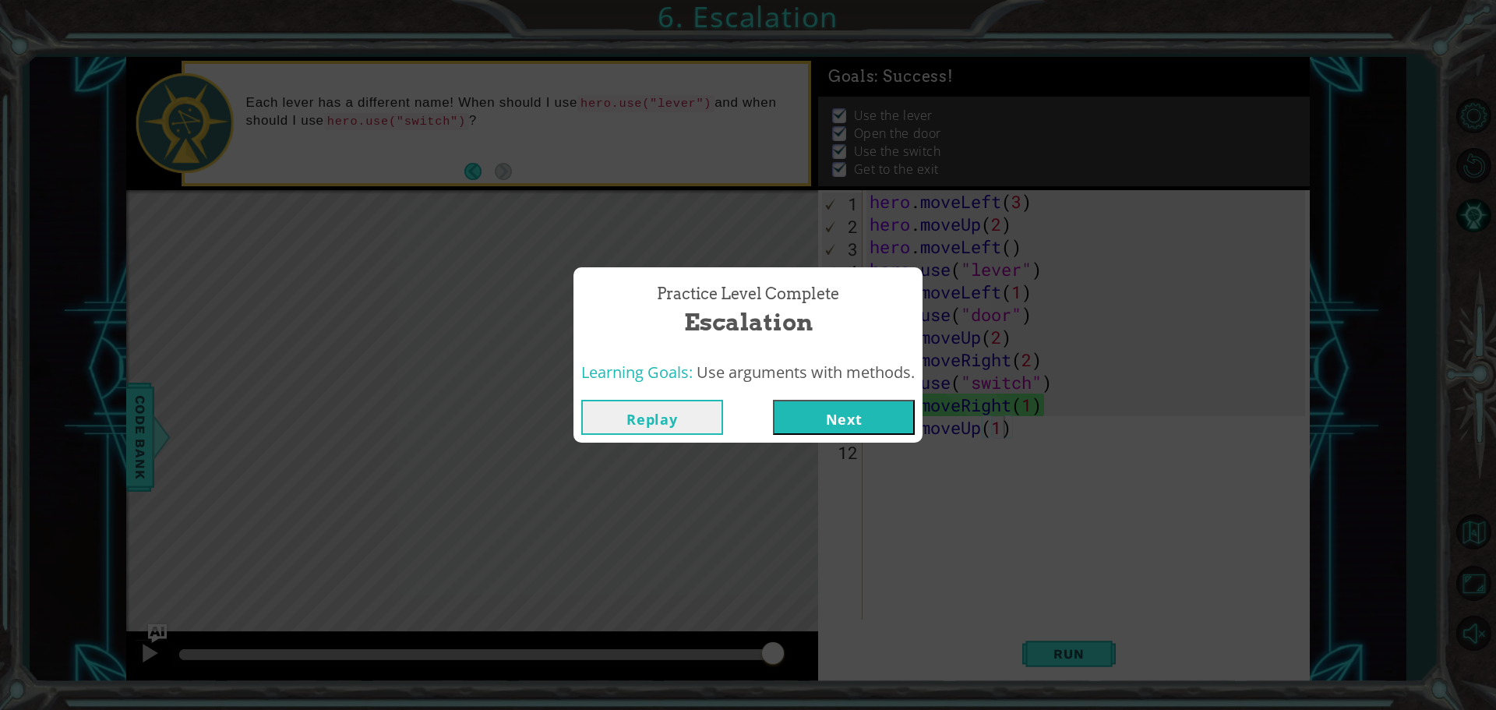
click at [896, 401] on button "Next" at bounding box center [844, 417] width 142 height 35
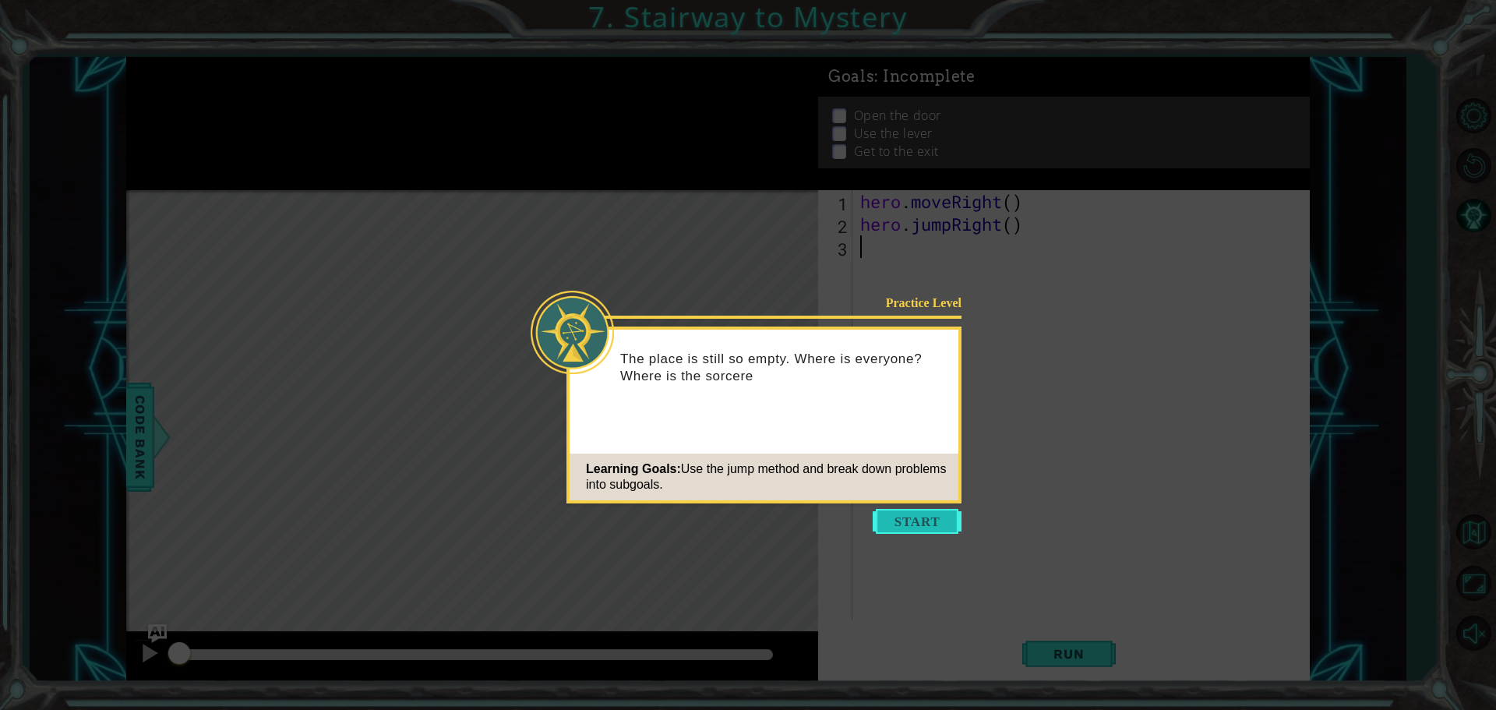
click at [910, 517] on button "Start" at bounding box center [917, 521] width 89 height 25
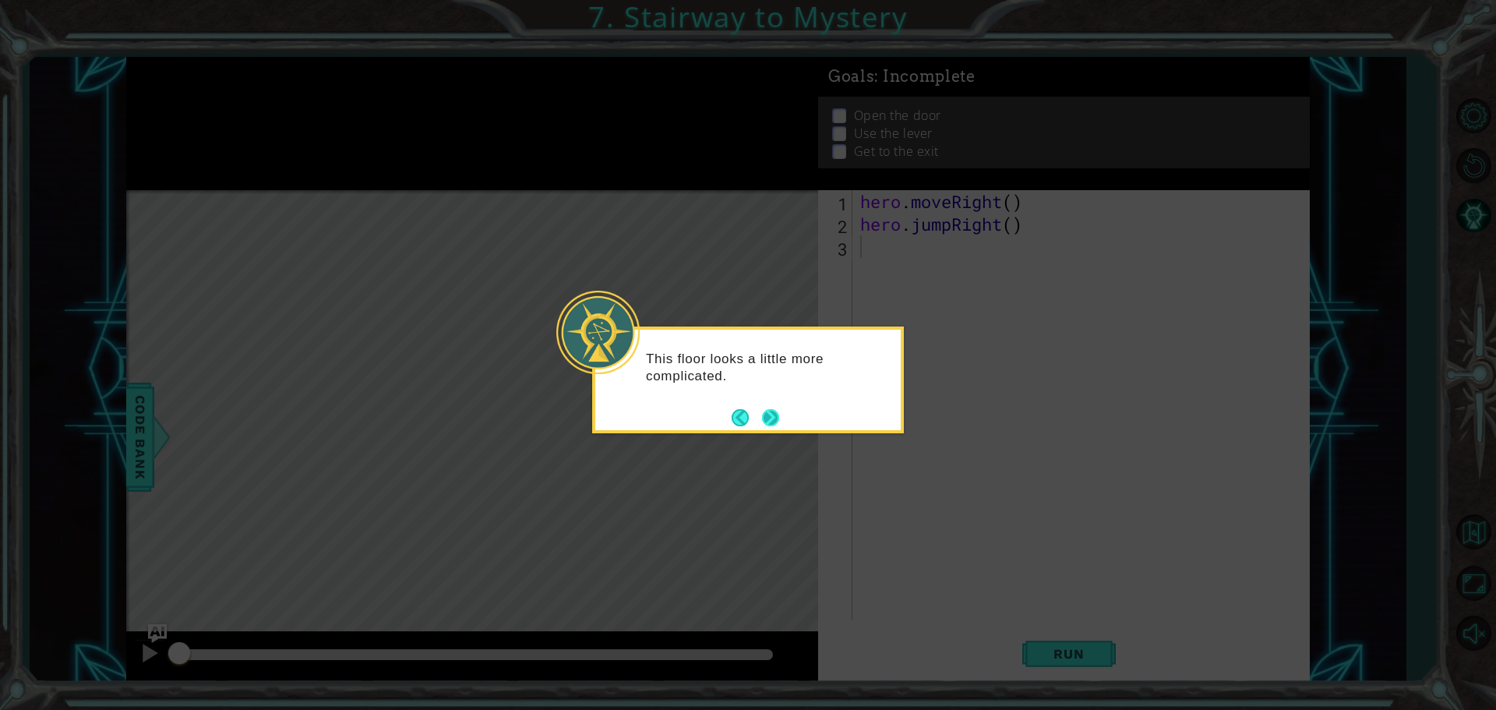
click at [767, 417] on button "Next" at bounding box center [771, 417] width 18 height 18
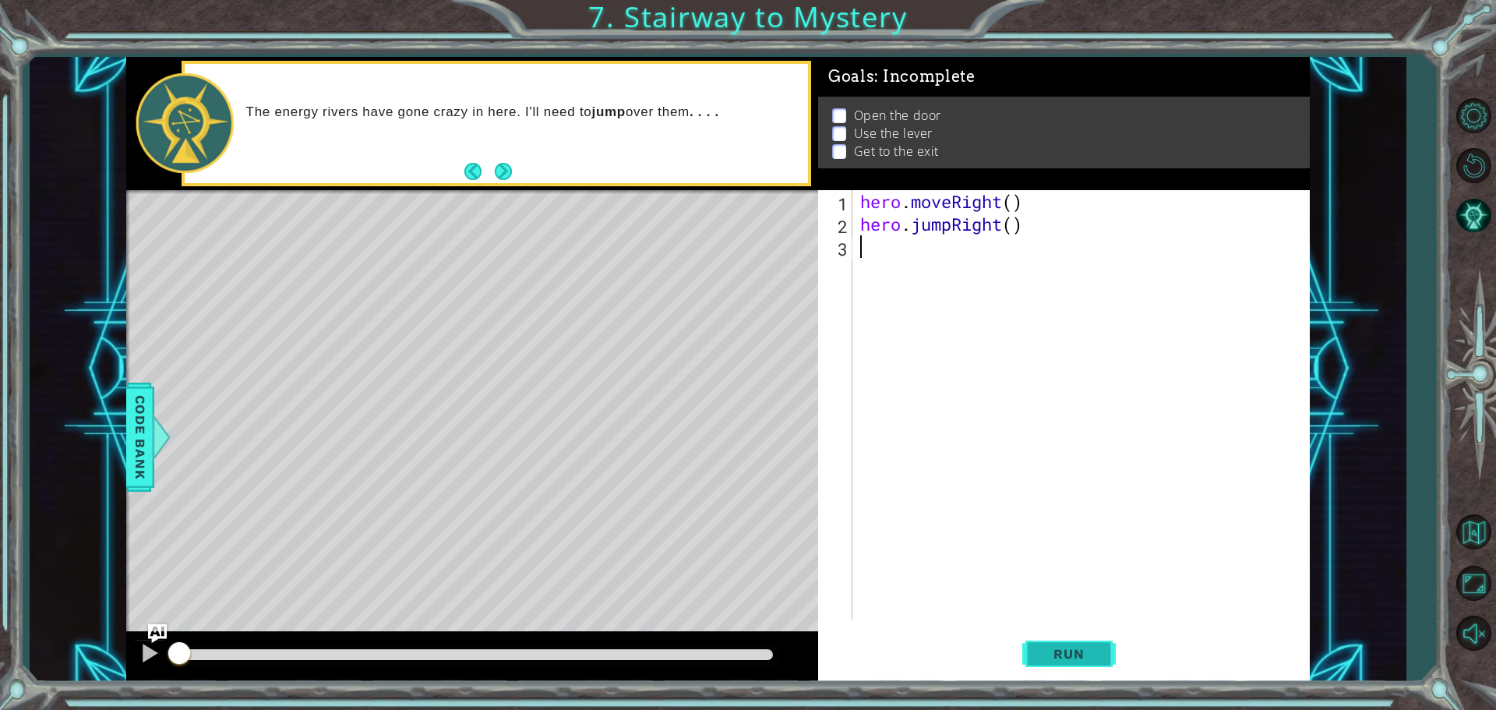
click at [1022, 637] on button "Run" at bounding box center [1068, 653] width 93 height 49
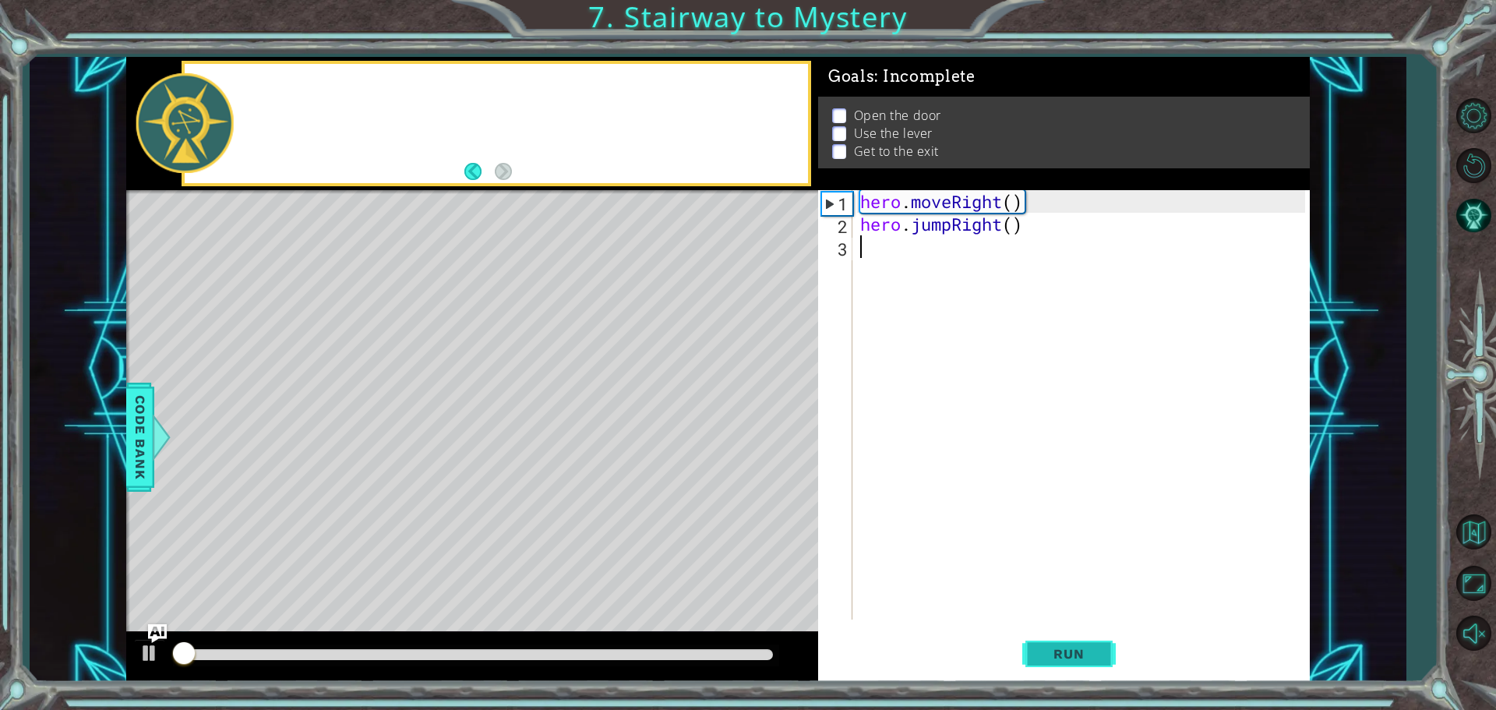
click at [1043, 644] on button "Run" at bounding box center [1068, 653] width 93 height 49
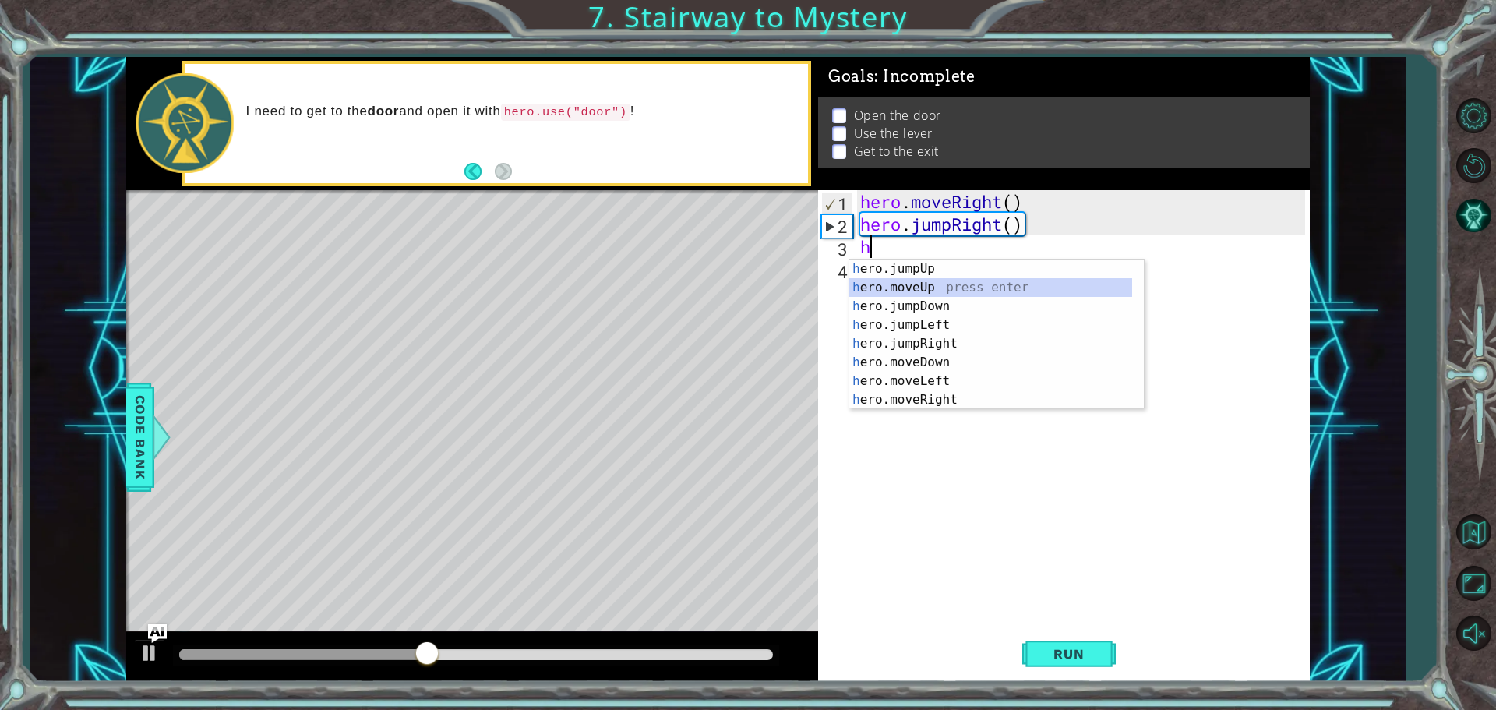
click at [933, 285] on div "h ero.jumpUp press enter h ero.moveUp press enter h ero.jumpDown press enter h …" at bounding box center [990, 352] width 283 height 187
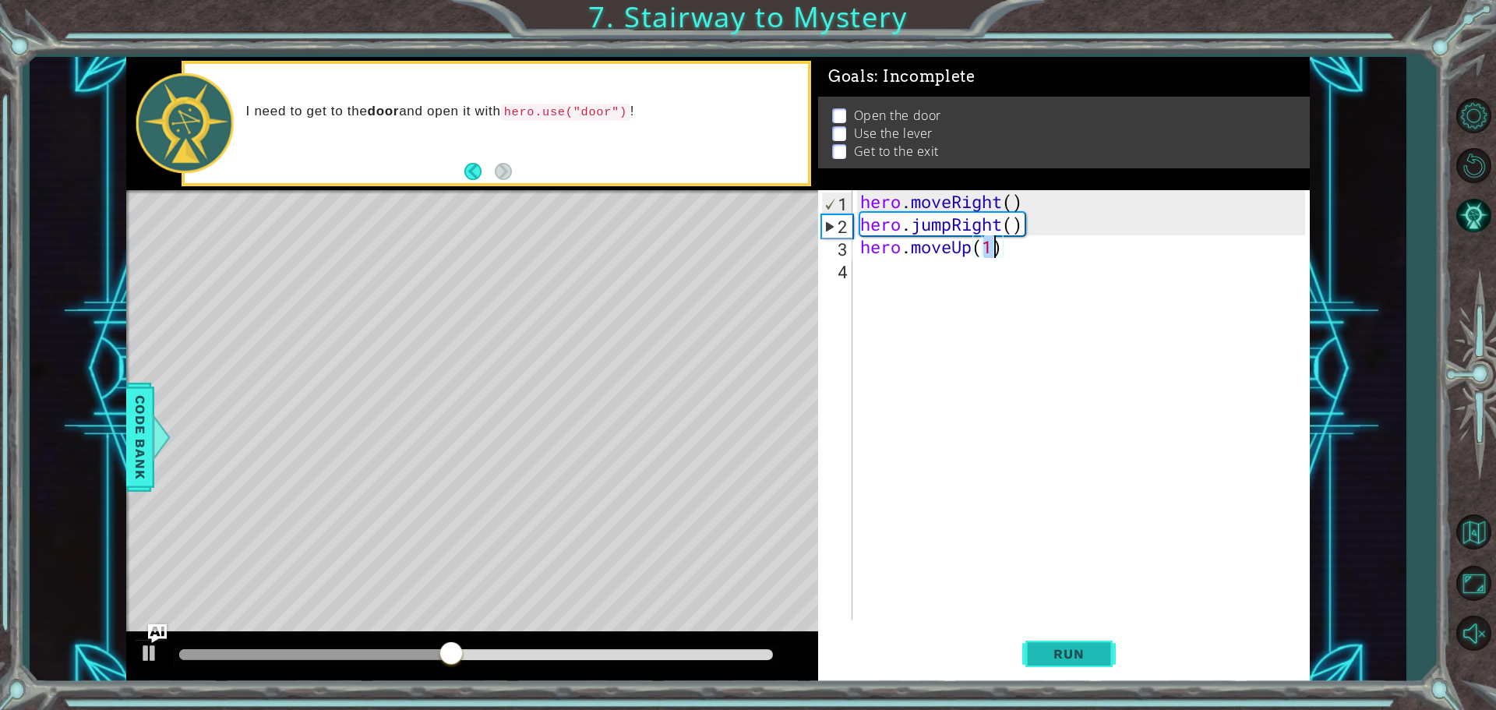
type textarea "hero.moveUp(1)"
click at [1067, 642] on button "Run" at bounding box center [1068, 653] width 93 height 49
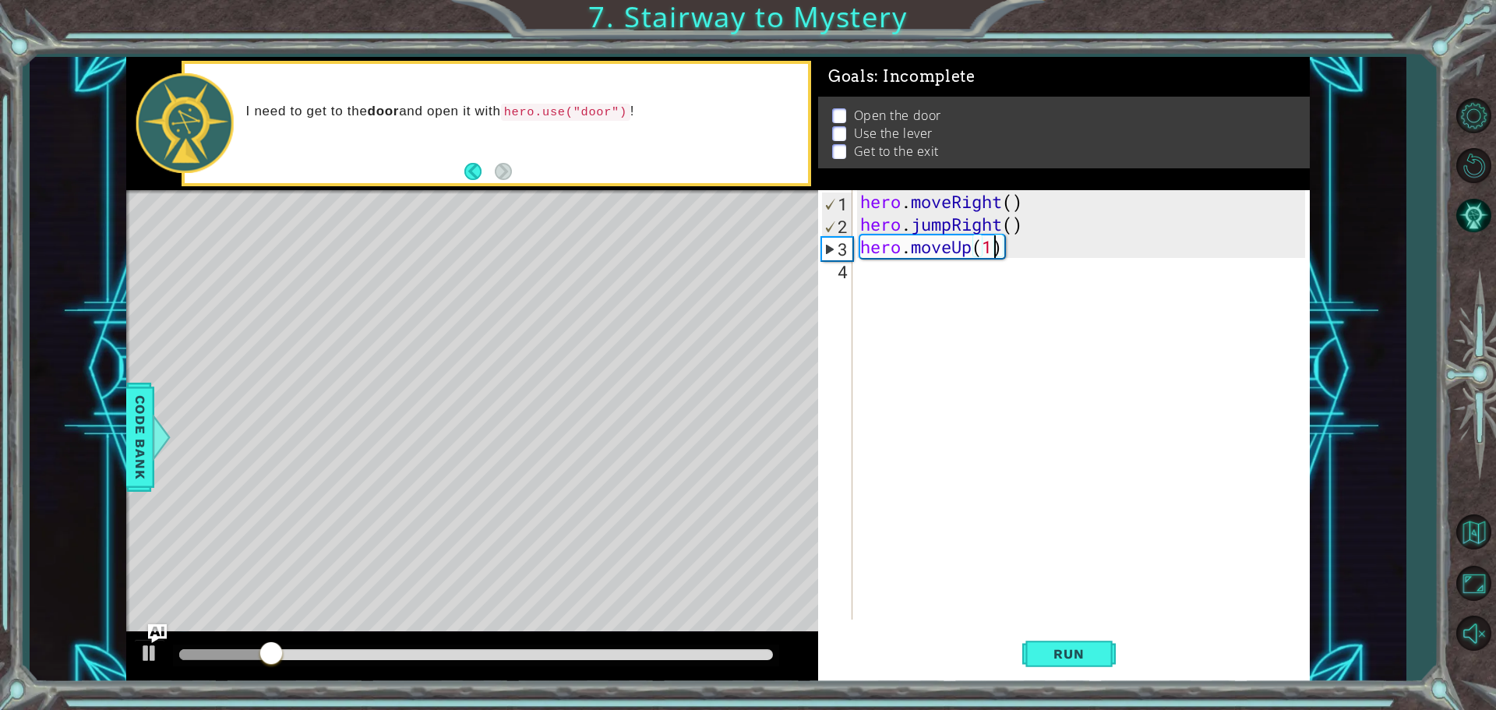
click at [888, 279] on div "hero . moveRight ( ) hero . jumpRight ( ) hero . moveUp ( 1 )" at bounding box center [1085, 427] width 456 height 474
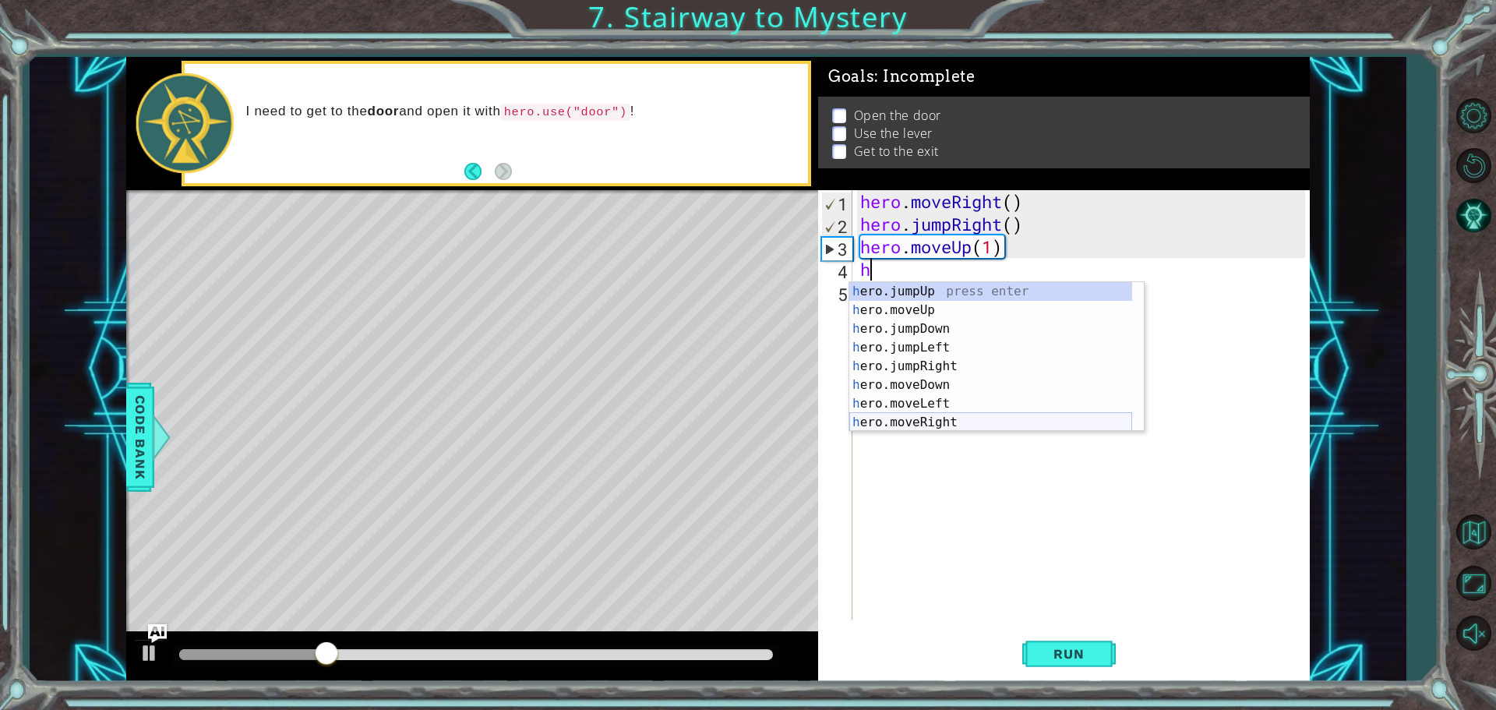
click at [936, 422] on div "h ero.jumpUp press enter h ero.moveUp press enter h ero.jumpDown press enter h …" at bounding box center [990, 375] width 283 height 187
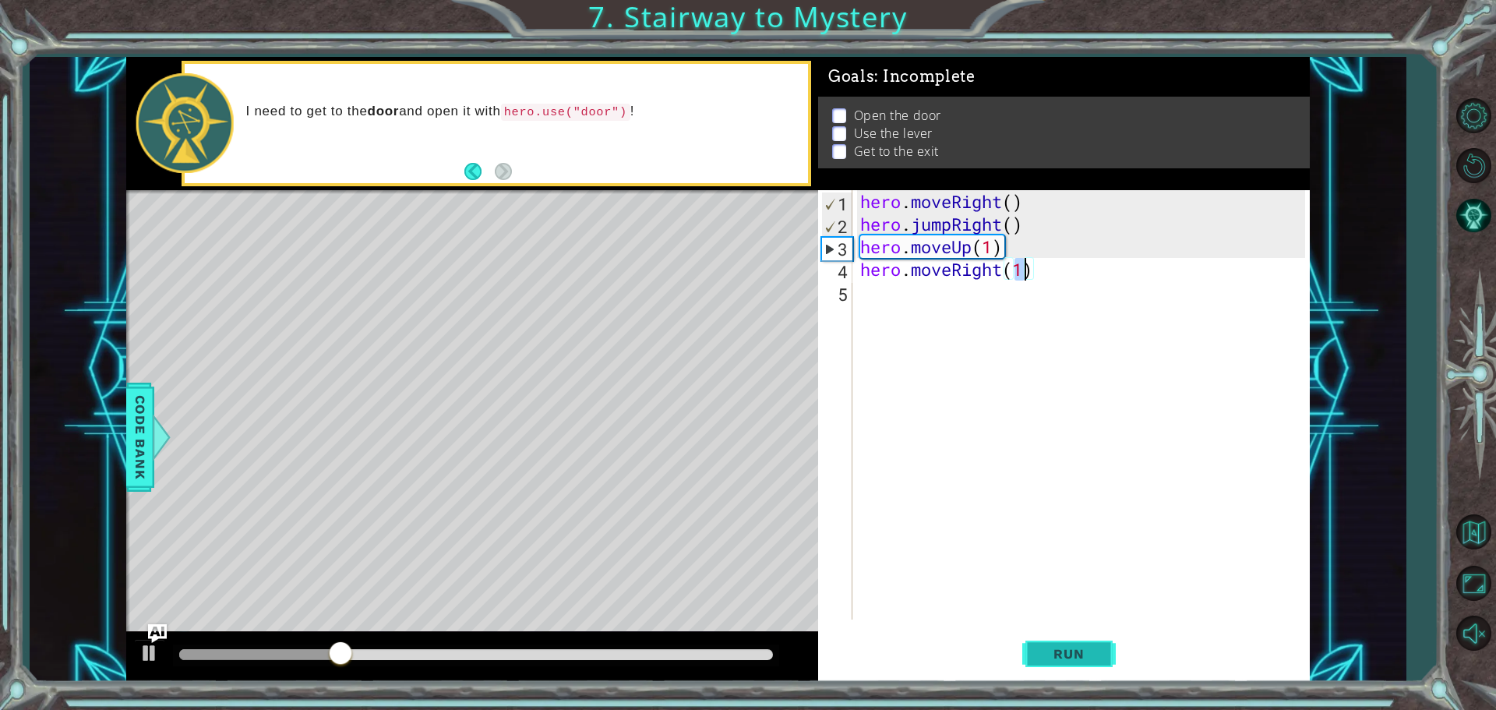
type textarea "hero.moveRight(1)"
click at [1044, 651] on span "Run" at bounding box center [1069, 654] width 62 height 16
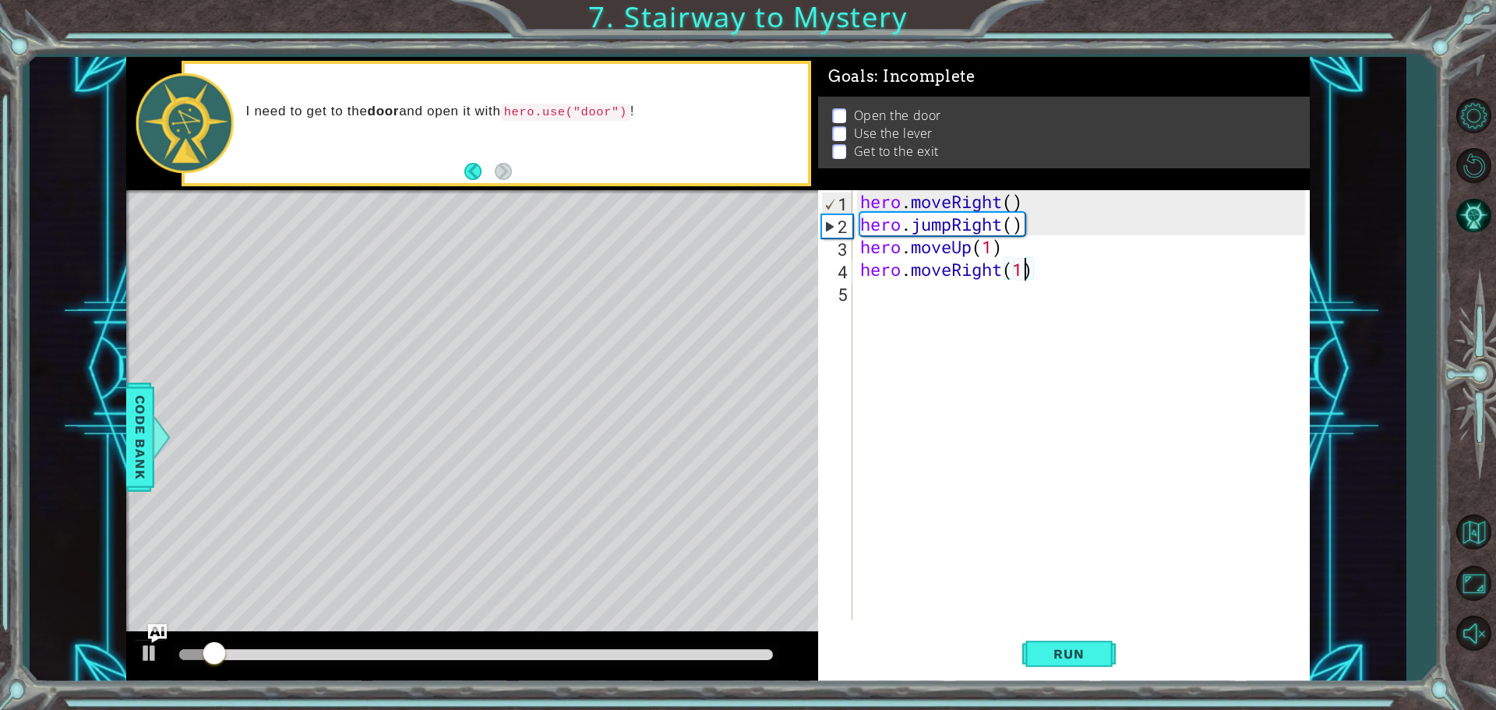
click at [884, 280] on div "hero . moveRight ( ) hero . jumpRight ( ) hero . moveUp ( 1 ) hero . moveRight …" at bounding box center [1085, 427] width 456 height 474
click at [887, 297] on div "hero . moveRight ( ) hero . jumpRight ( ) hero . moveUp ( 1 ) hero . moveRight …" at bounding box center [1085, 427] width 456 height 474
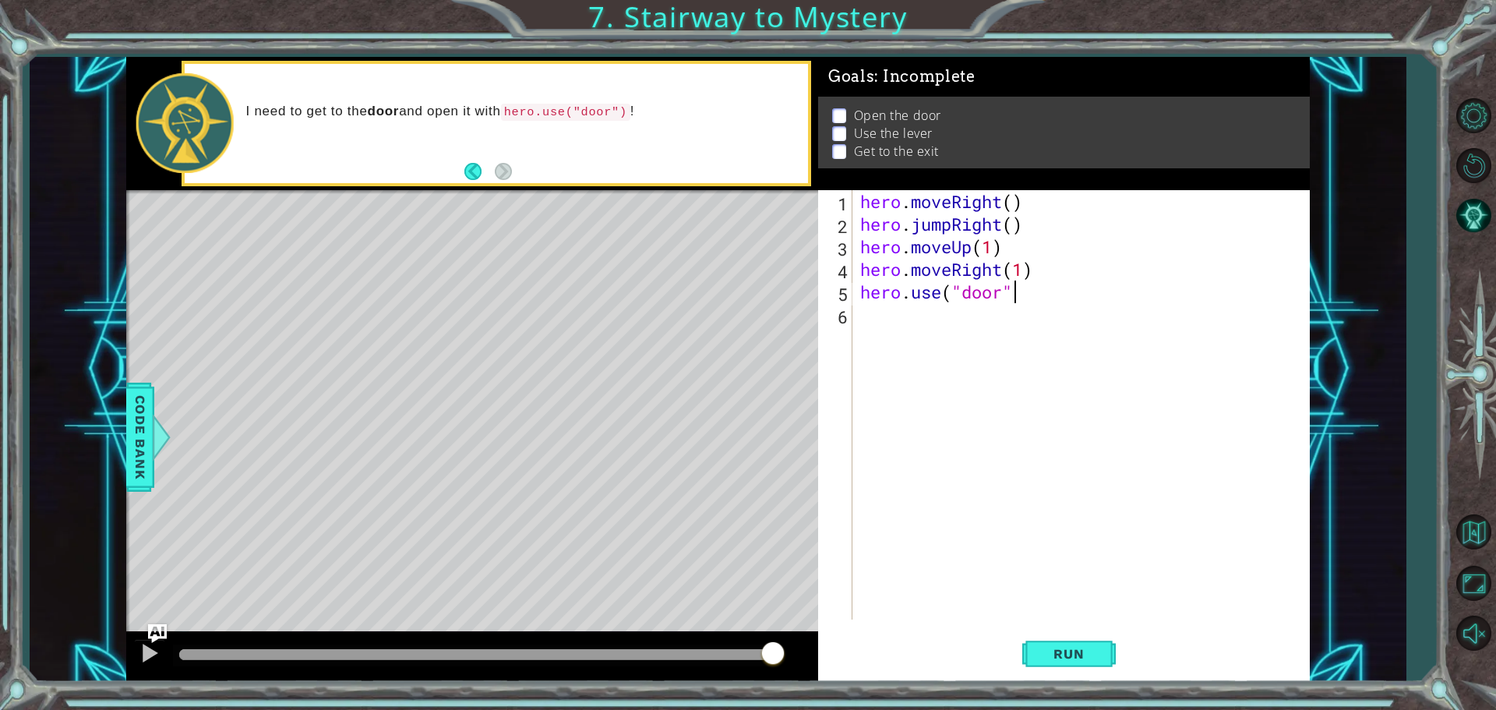
scroll to position [0, 6]
type textarea "hero.use("door")"
click at [1055, 654] on span "Run" at bounding box center [1069, 654] width 62 height 16
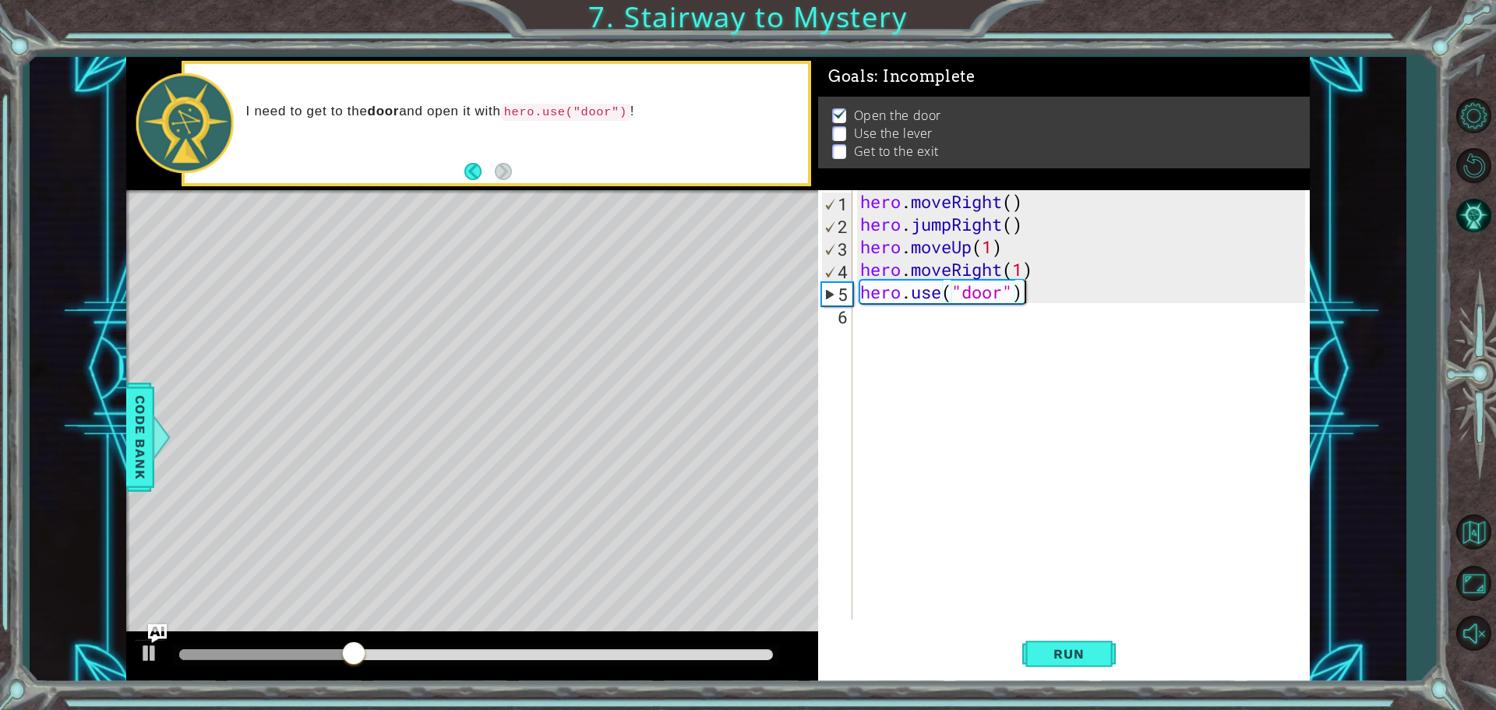
click at [894, 314] on div "hero . moveRight ( ) hero . jumpRight ( ) hero . moveUp ( 1 ) hero . moveRight …" at bounding box center [1085, 427] width 456 height 474
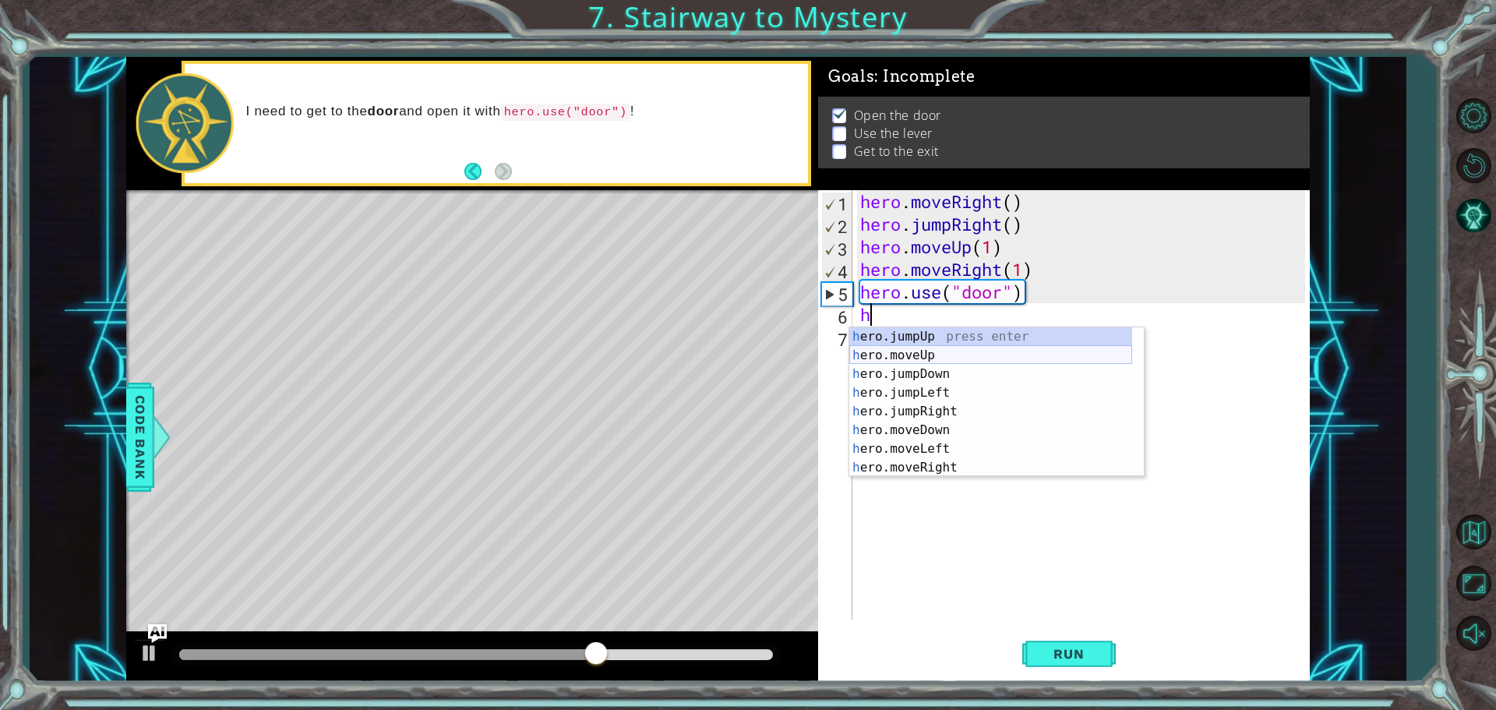
click at [940, 351] on div "h ero.jumpUp press enter h ero.moveUp press enter h ero.jumpDown press enter h …" at bounding box center [990, 420] width 283 height 187
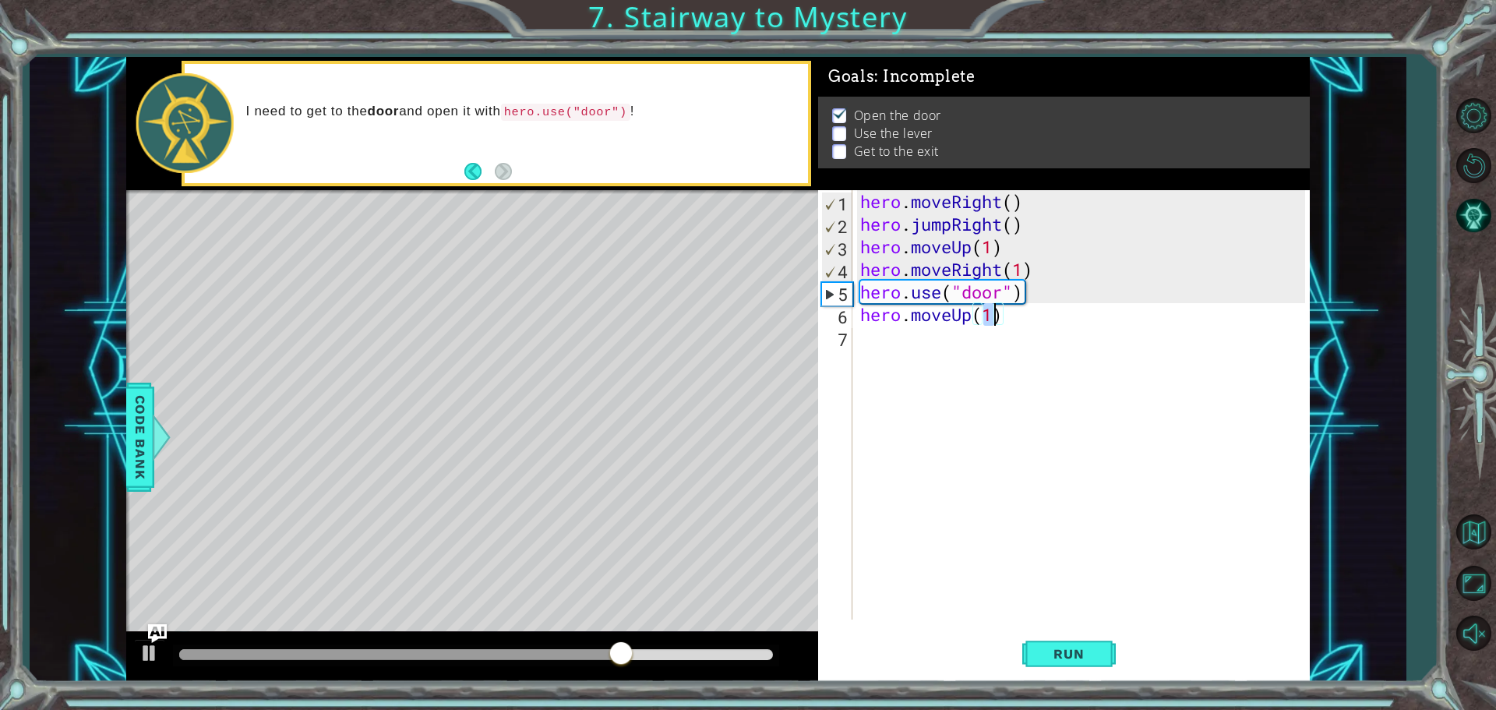
click at [991, 316] on div "hero . moveRight ( ) hero . jumpRight ( ) hero . moveUp ( 1 ) hero . moveRight …" at bounding box center [1081, 404] width 448 height 429
type textarea "hero.moveUp(2)"
click at [906, 355] on div "hero . moveRight ( ) hero . jumpRight ( ) hero . moveUp ( 1 ) hero . moveRight …" at bounding box center [1085, 427] width 456 height 474
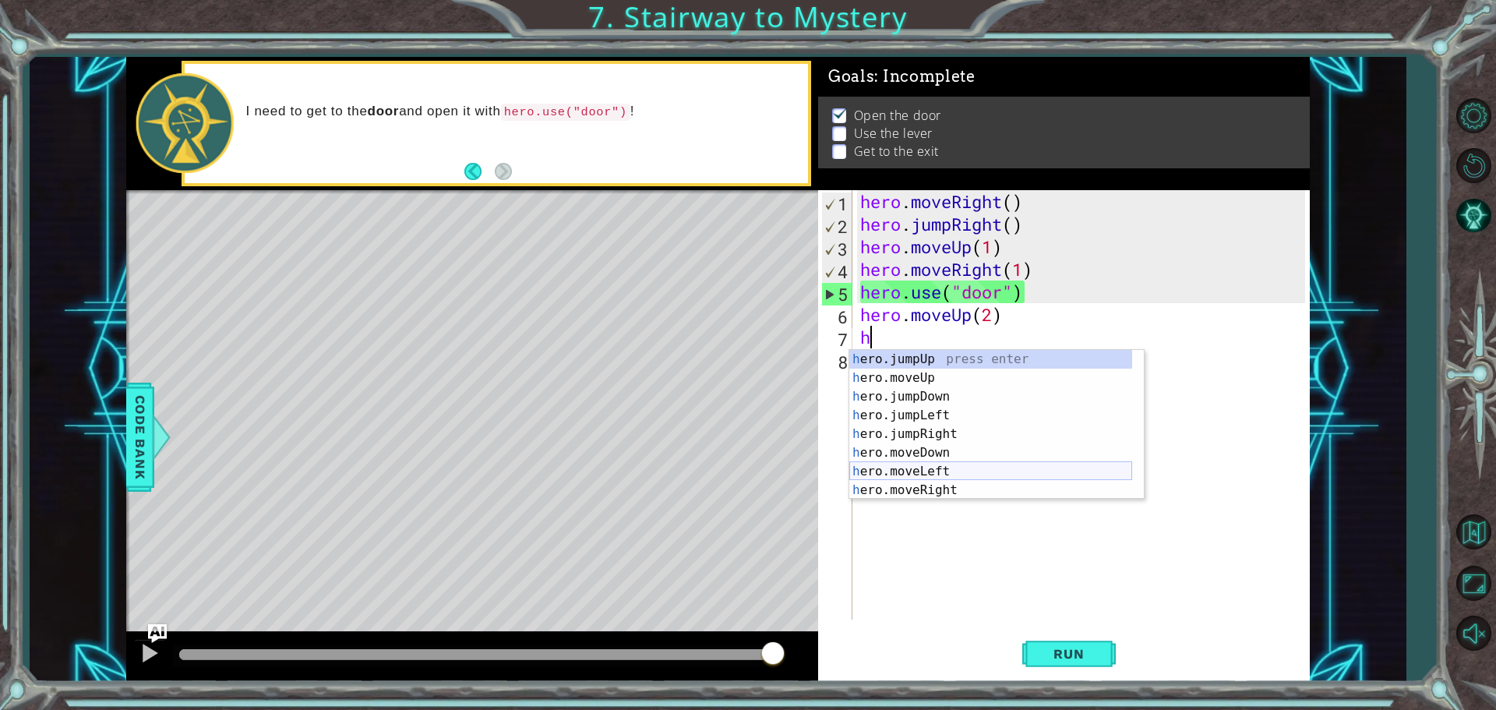
click at [923, 475] on div "h ero.jumpUp press enter h ero.moveUp press enter h ero.jumpDown press enter h …" at bounding box center [990, 443] width 283 height 187
type textarea "hero.moveLeft(1)"
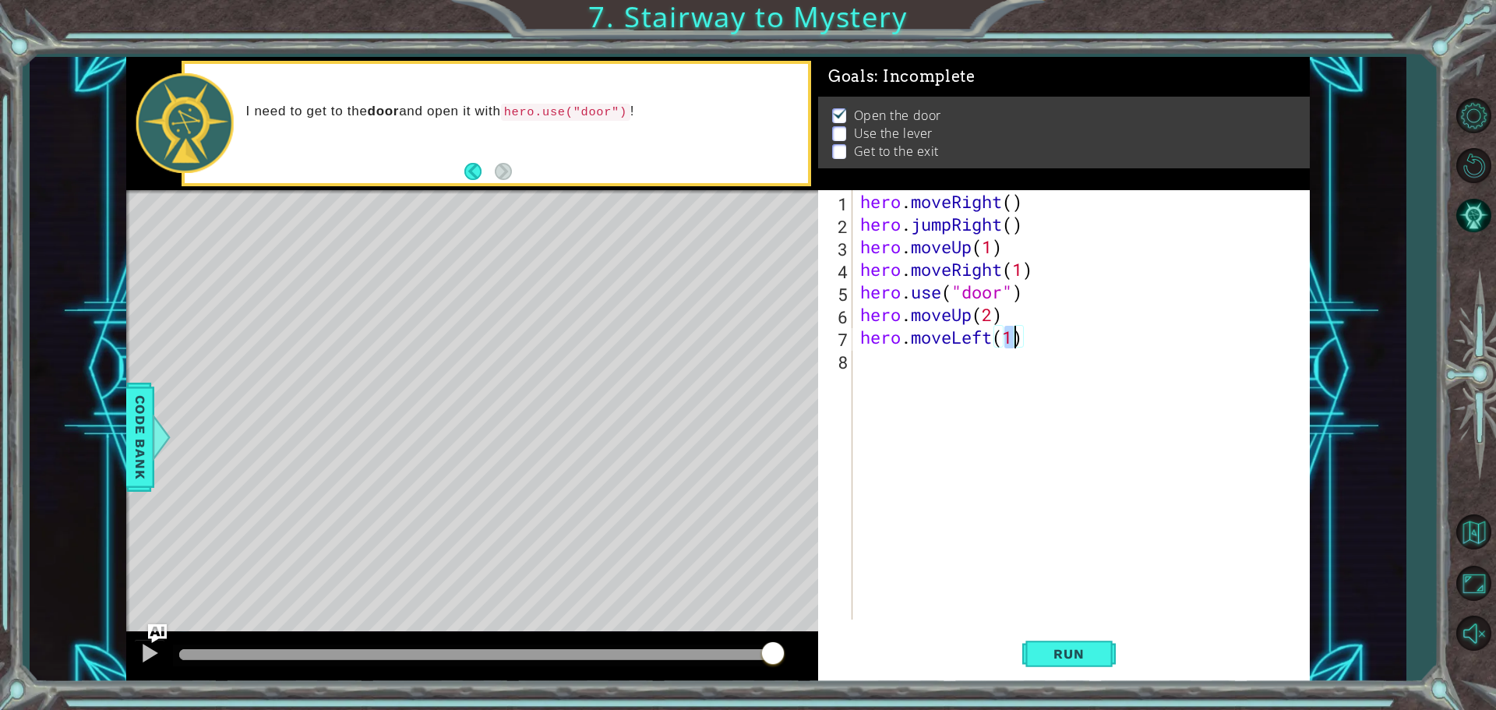
click at [1028, 338] on div "hero . moveRight ( ) hero . jumpRight ( ) hero . moveUp ( 1 ) hero . moveRight …" at bounding box center [1085, 427] width 456 height 474
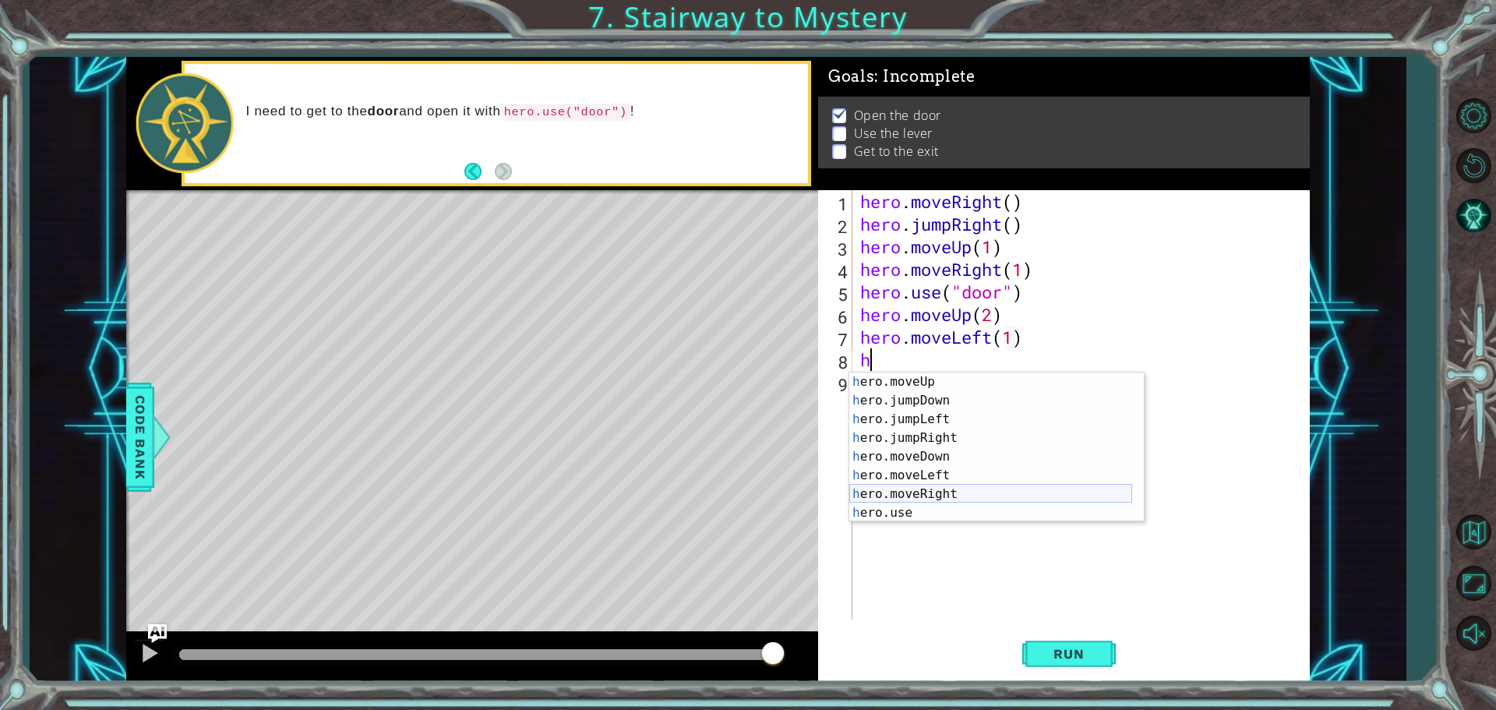
scroll to position [39, 0]
click at [930, 511] on div "h ero.moveUp press enter h ero.jumpDown press enter h ero.jumpLeft press enter …" at bounding box center [990, 465] width 283 height 187
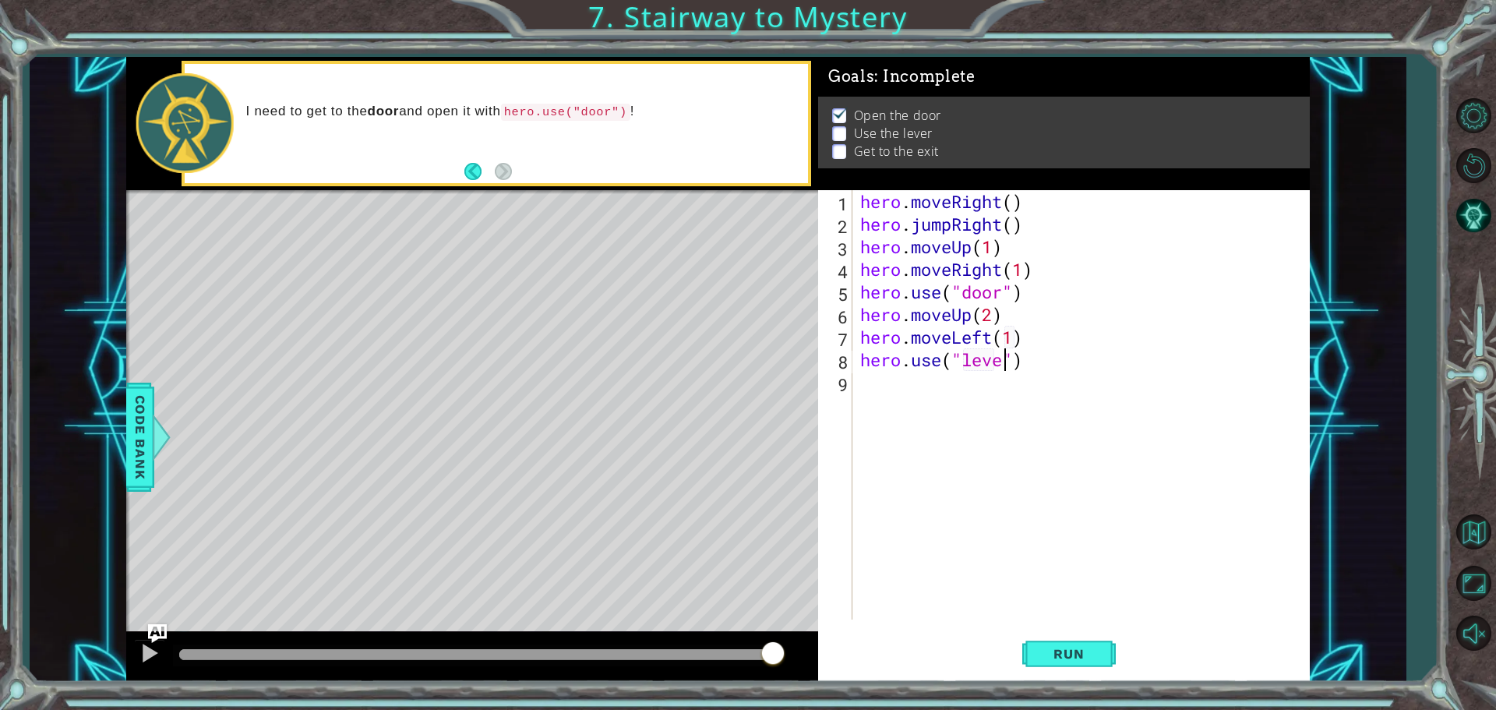
scroll to position [0, 7]
type textarea "hero.use("lever")"
click at [1081, 641] on button "Run" at bounding box center [1068, 653] width 93 height 49
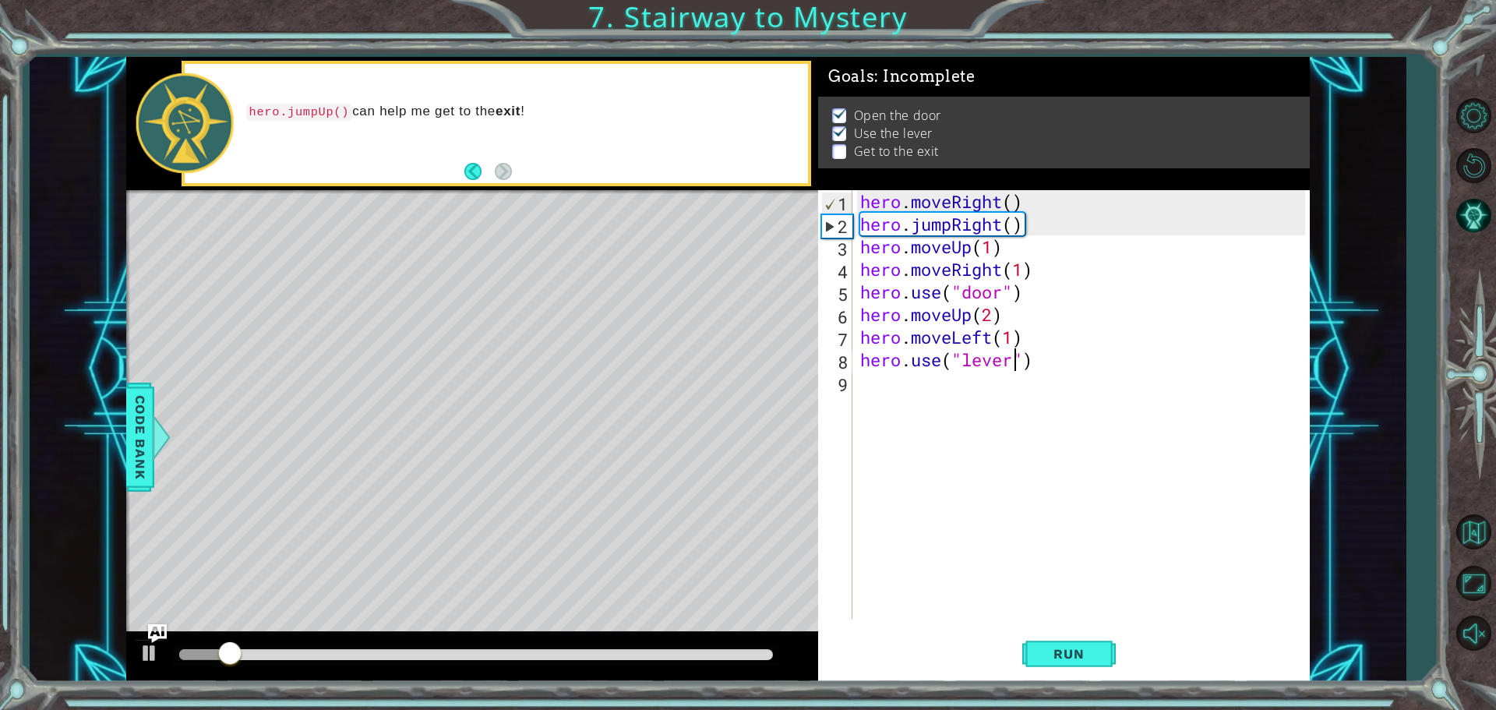
click at [890, 389] on div "hero . moveRight ( ) hero . jumpRight ( ) hero . moveUp ( 1 ) hero . moveRight …" at bounding box center [1085, 427] width 456 height 474
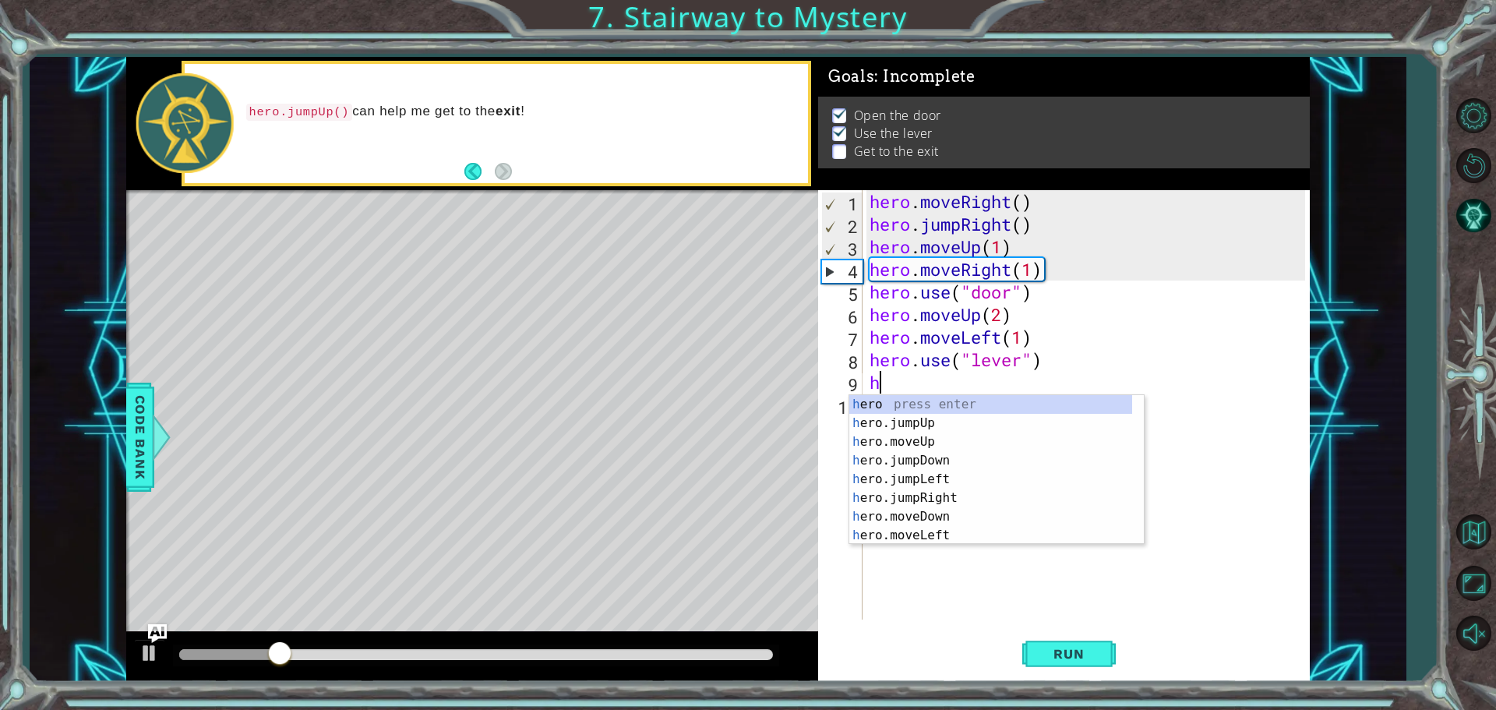
scroll to position [0, 0]
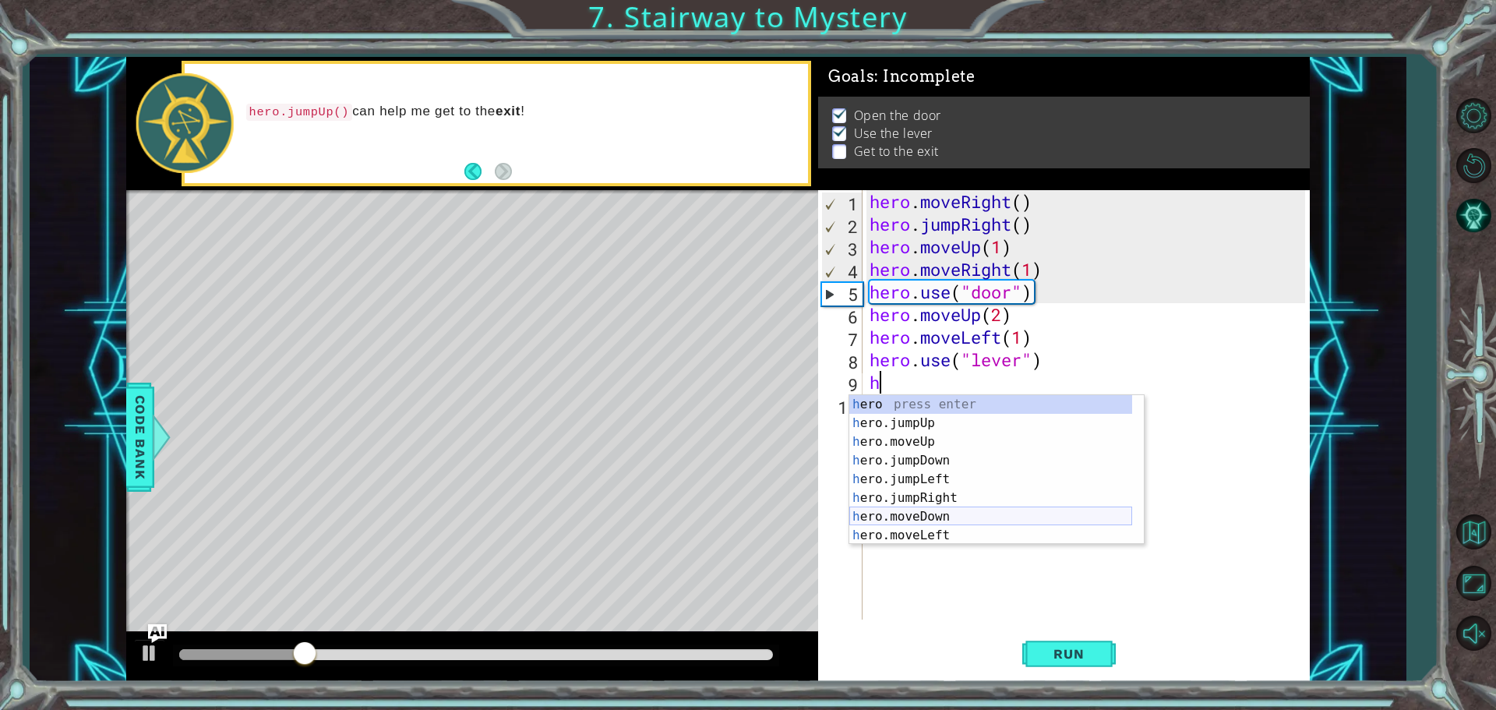
click at [936, 513] on div "h ero press enter h ero.jumpUp press enter h ero.moveUp press enter h ero.jumpD…" at bounding box center [990, 488] width 283 height 187
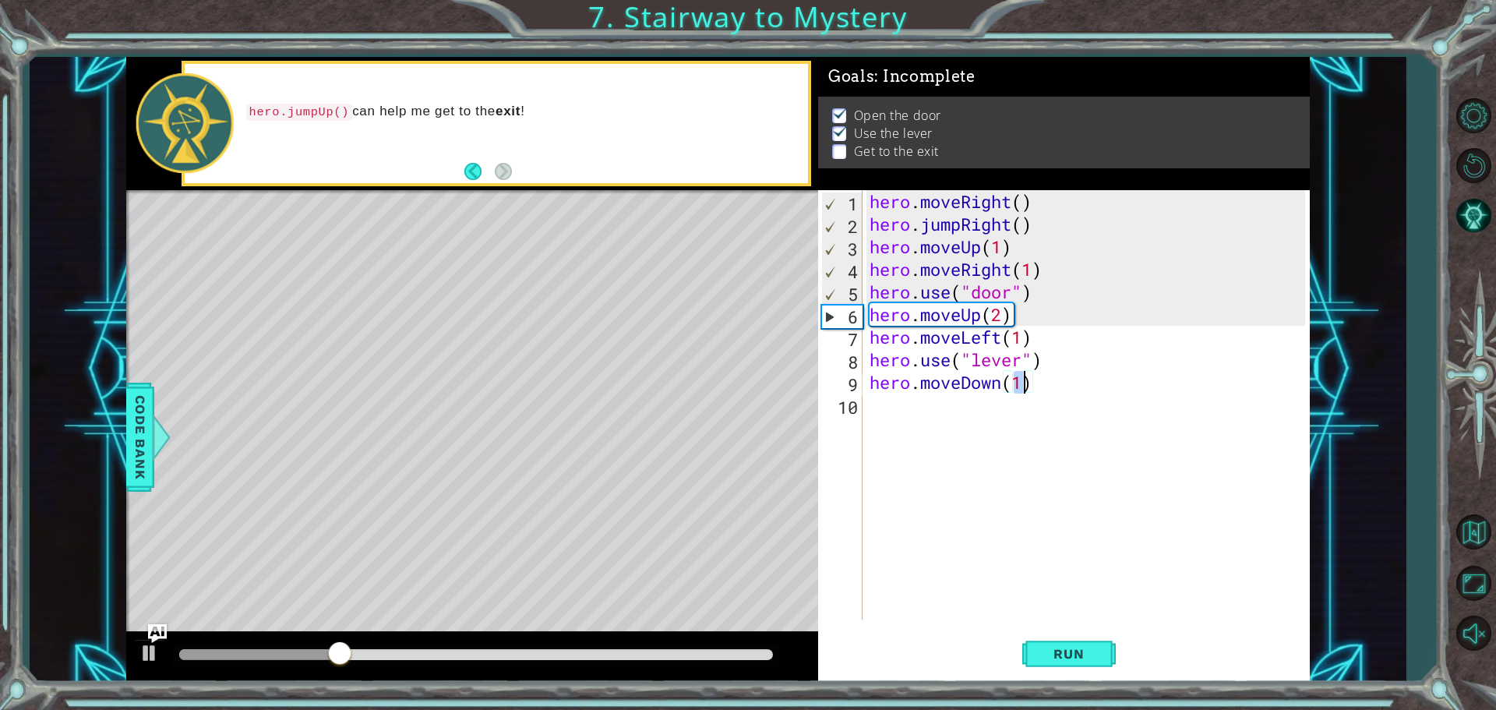
click at [1004, 383] on div "hero . moveRight ( ) hero . jumpRight ( ) hero . moveUp ( 1 ) hero . moveRight …" at bounding box center [1089, 427] width 446 height 474
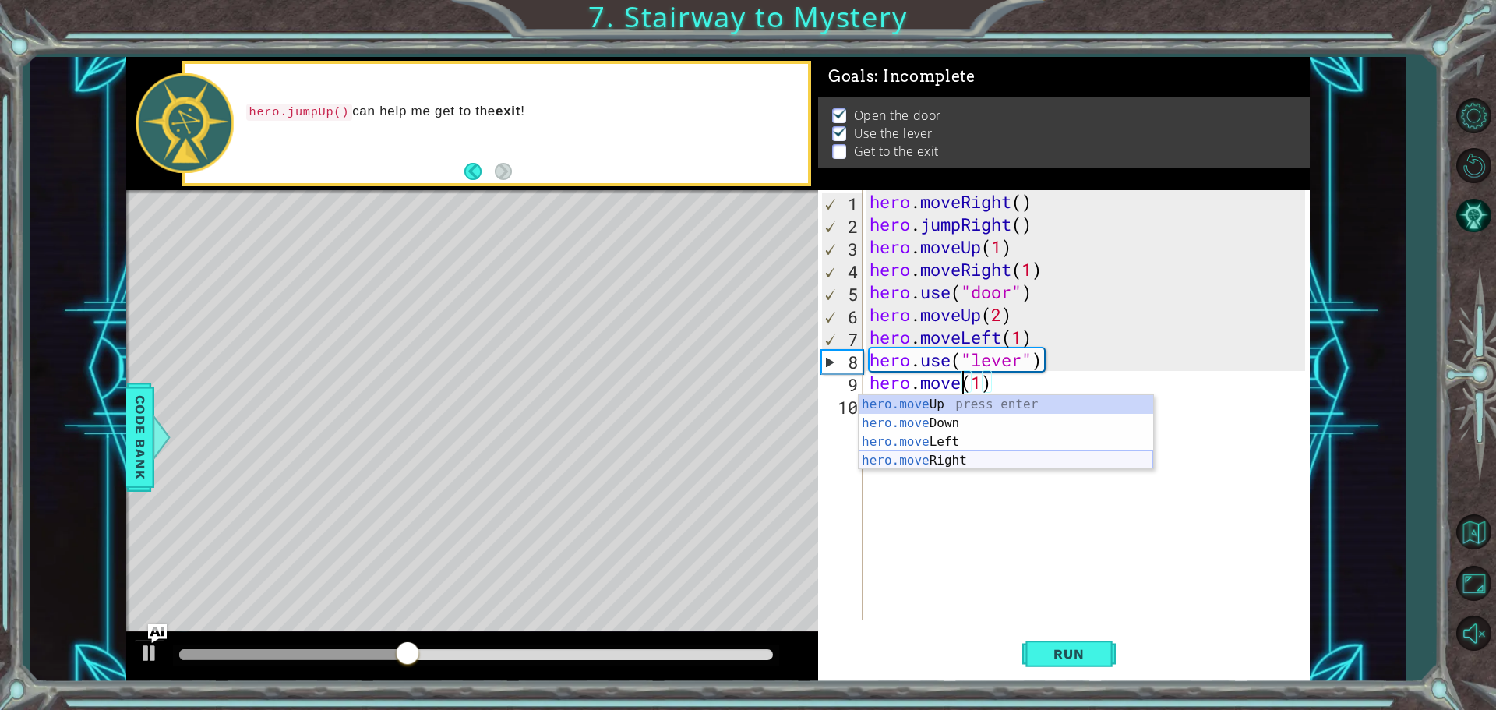
click at [951, 459] on div "hero.move Up press enter hero.move Down press enter hero.move Left press enter …" at bounding box center [1006, 451] width 295 height 112
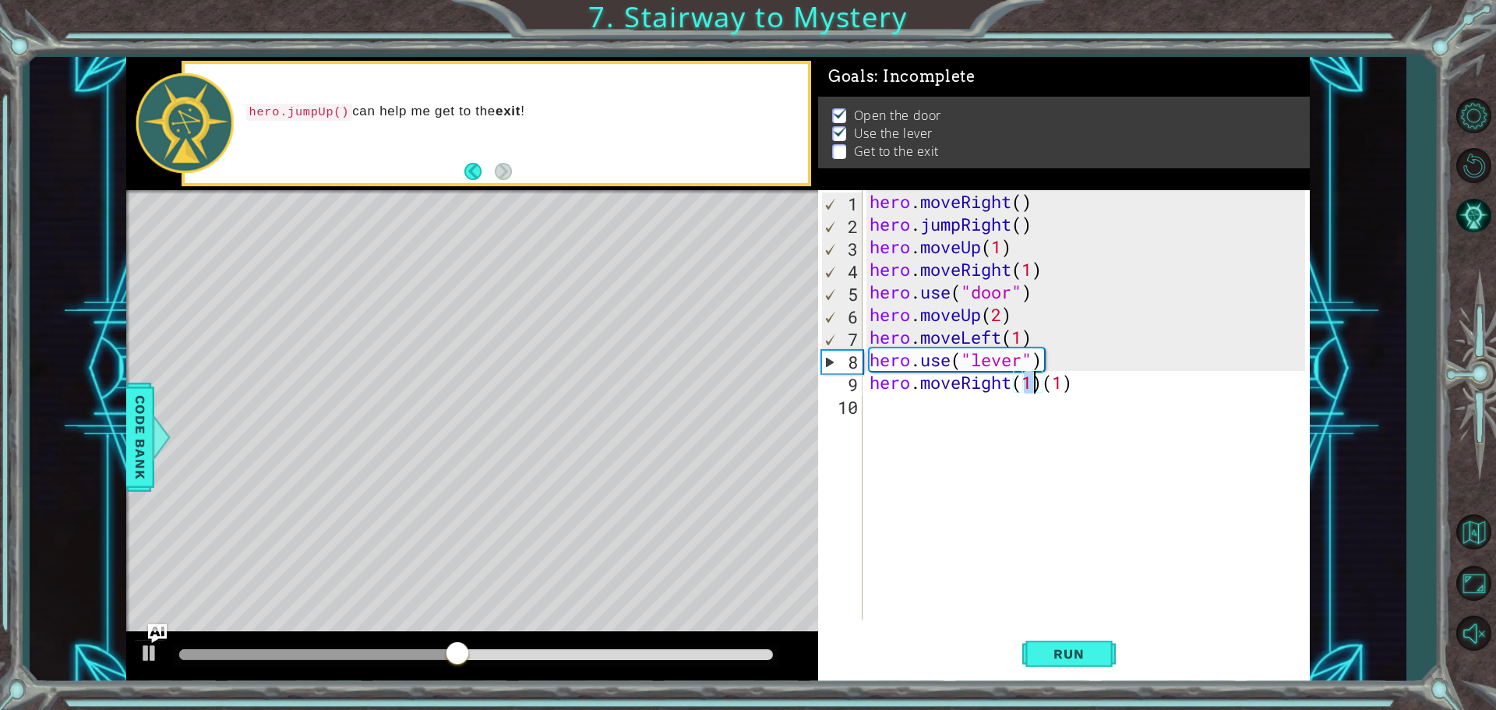
click at [1011, 381] on div "hero . moveRight ( ) hero . jumpRight ( ) hero . moveUp ( 1 ) hero . moveRight …" at bounding box center [1089, 427] width 446 height 474
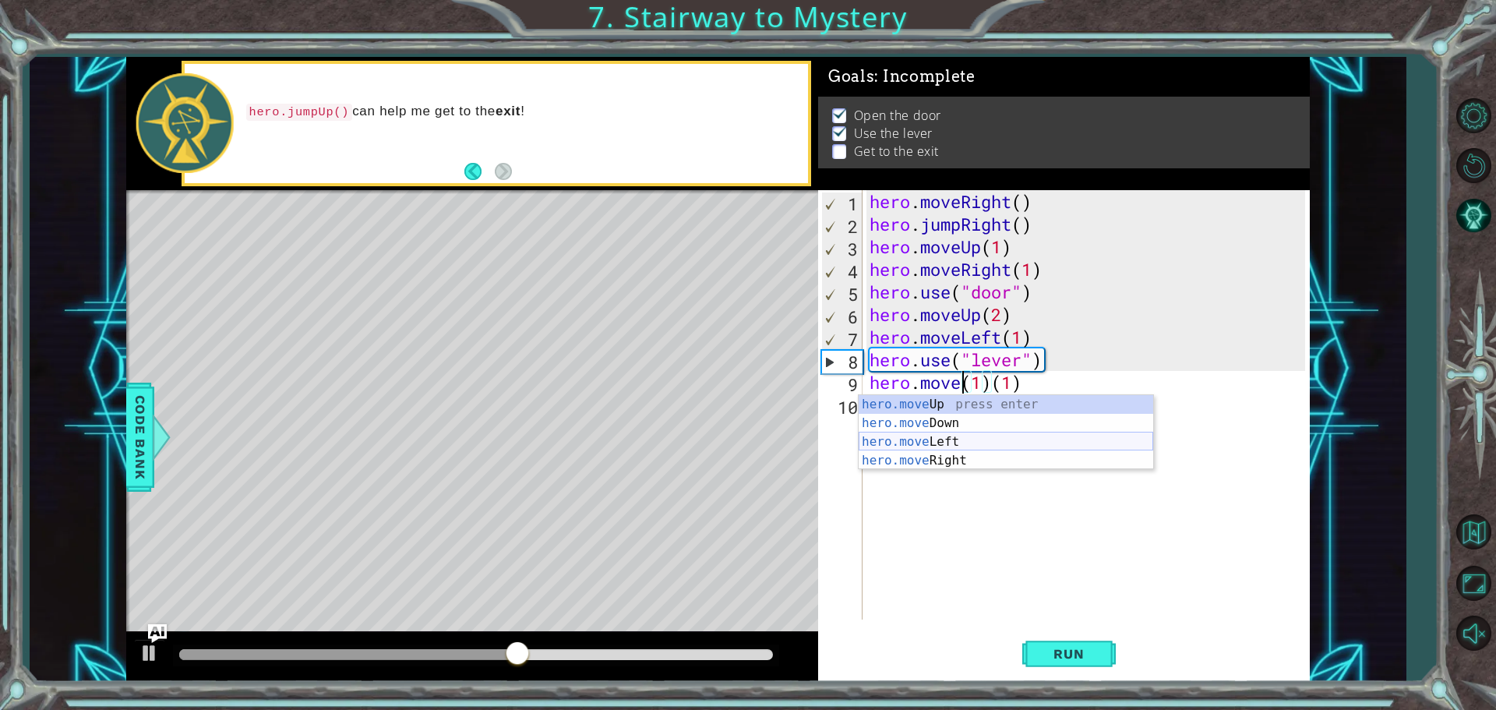
click at [942, 439] on div "hero.move Up press enter hero.move Down press enter hero.move Left press enter …" at bounding box center [1006, 451] width 295 height 112
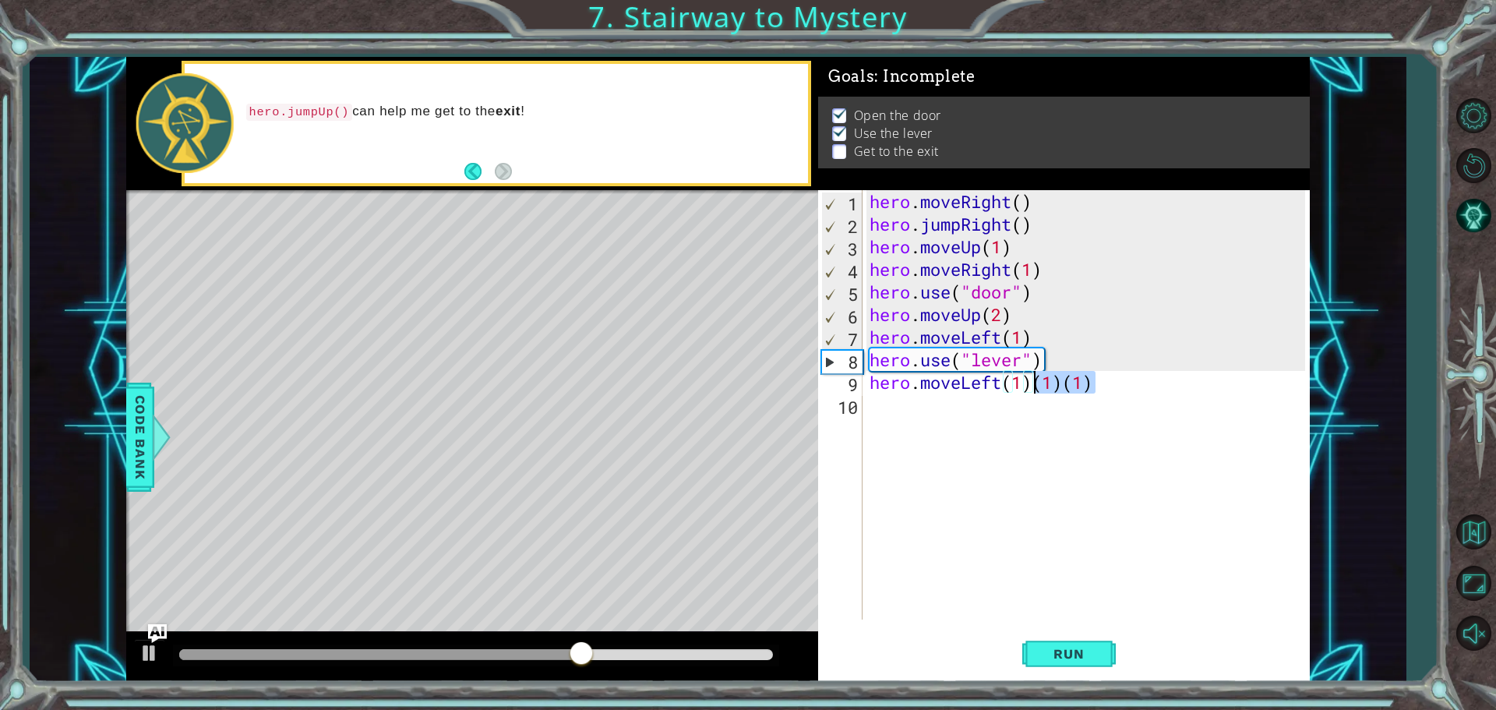
drag, startPoint x: 1102, startPoint y: 386, endPoint x: 1035, endPoint y: 383, distance: 67.1
click at [1035, 383] on div "hero . moveRight ( ) hero . jumpRight ( ) hero . moveUp ( 1 ) hero . moveRight …" at bounding box center [1089, 427] width 446 height 474
click at [1039, 390] on div "hero . moveRight ( ) hero . jumpRight ( ) hero . moveUp ( 1 ) hero . moveRight …" at bounding box center [1089, 427] width 446 height 474
click at [1021, 384] on div "hero . moveRight ( ) hero . jumpRight ( ) hero . moveUp ( 1 ) hero . moveRight …" at bounding box center [1089, 427] width 446 height 474
type textarea "hero.moveLeft(2)"
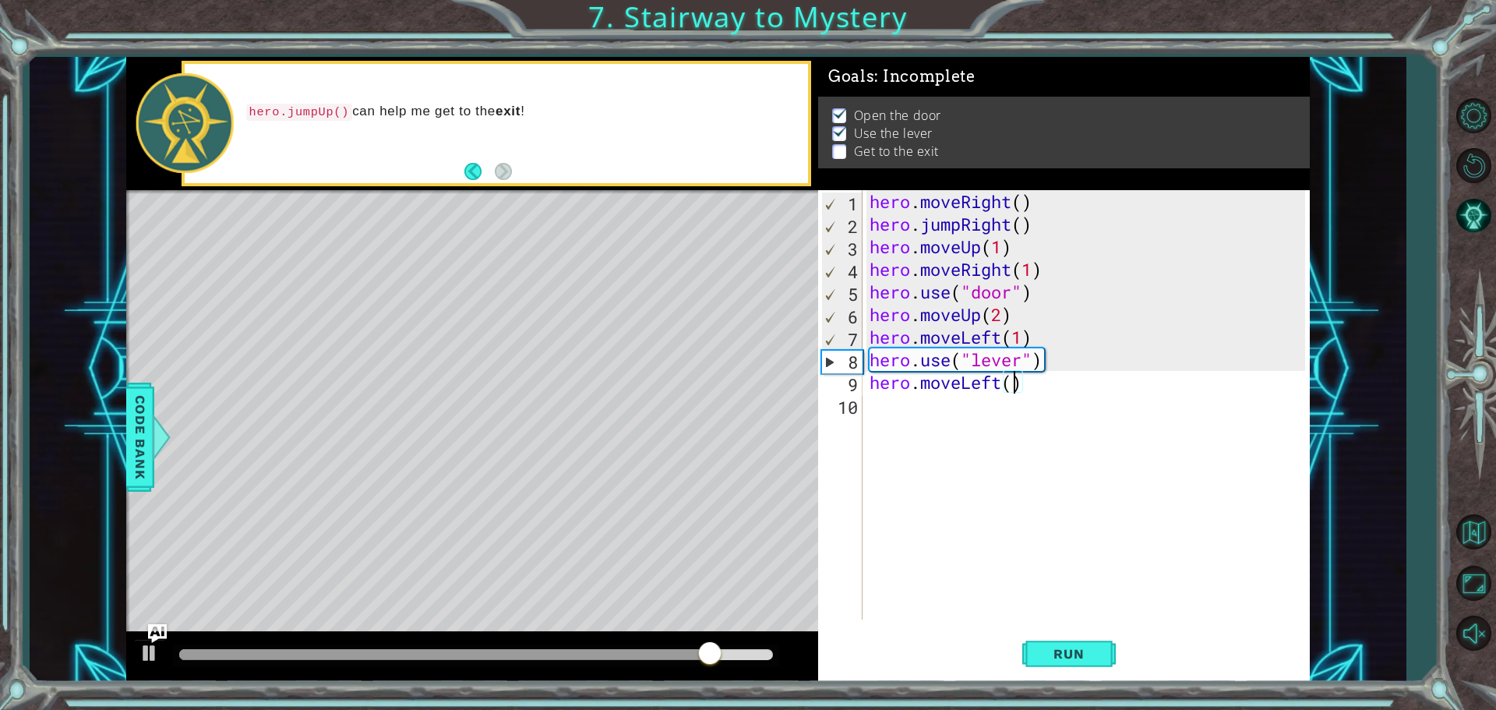
scroll to position [0, 6]
click at [936, 415] on div "hero . moveRight ( ) hero . jumpRight ( ) hero . moveUp ( 1 ) hero . moveRight …" at bounding box center [1089, 427] width 446 height 474
type textarea "h"
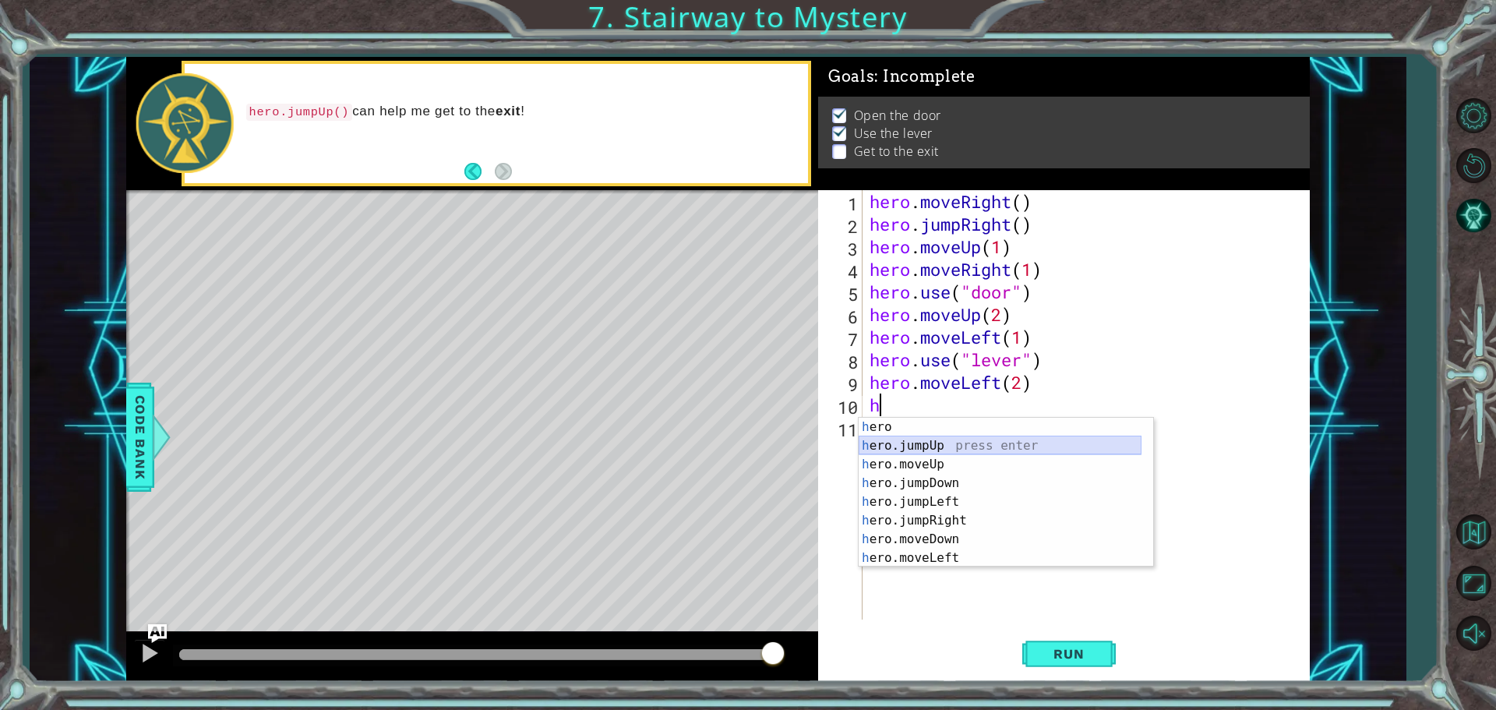
click at [930, 440] on div "h ero press enter h ero.jumpUp press enter h ero.moveUp press enter h ero.jumpD…" at bounding box center [1000, 511] width 283 height 187
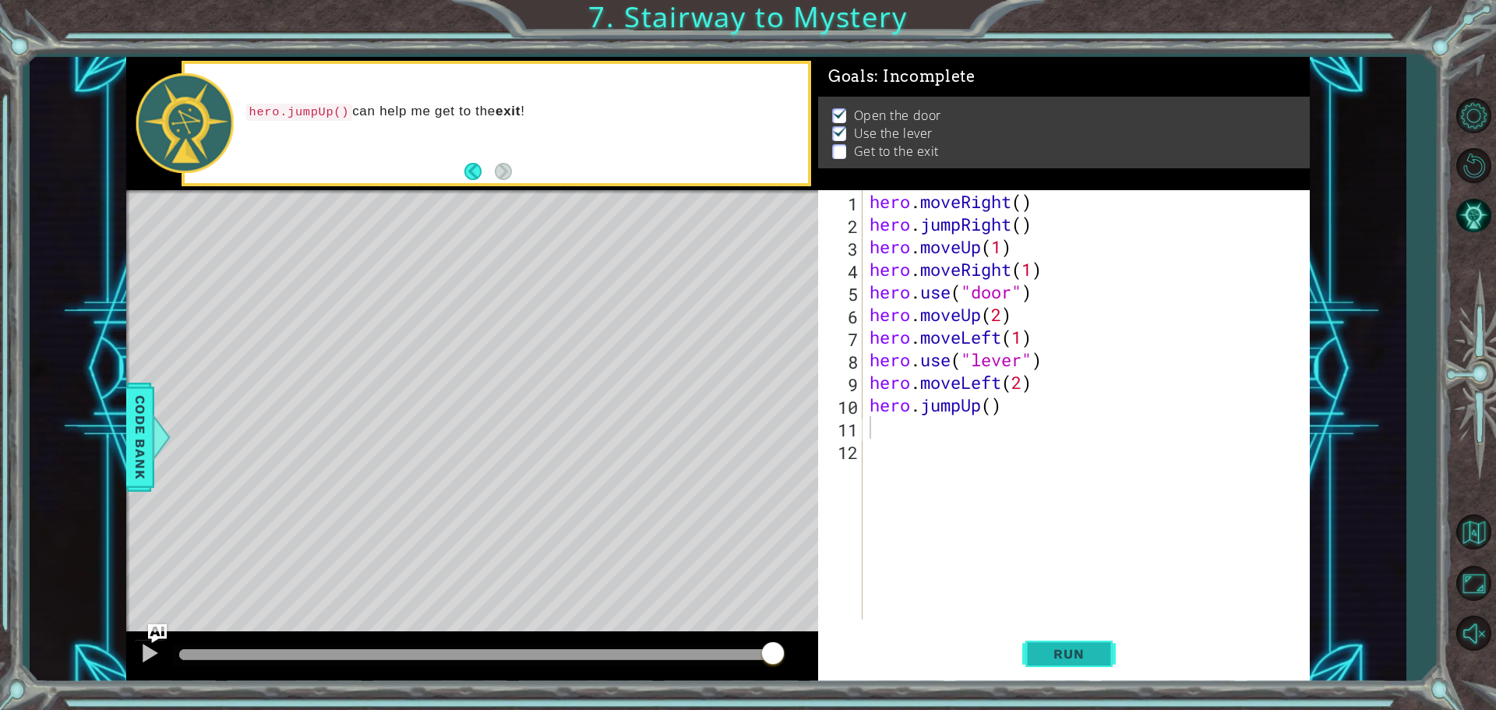
click at [1043, 640] on button "Run" at bounding box center [1068, 653] width 93 height 49
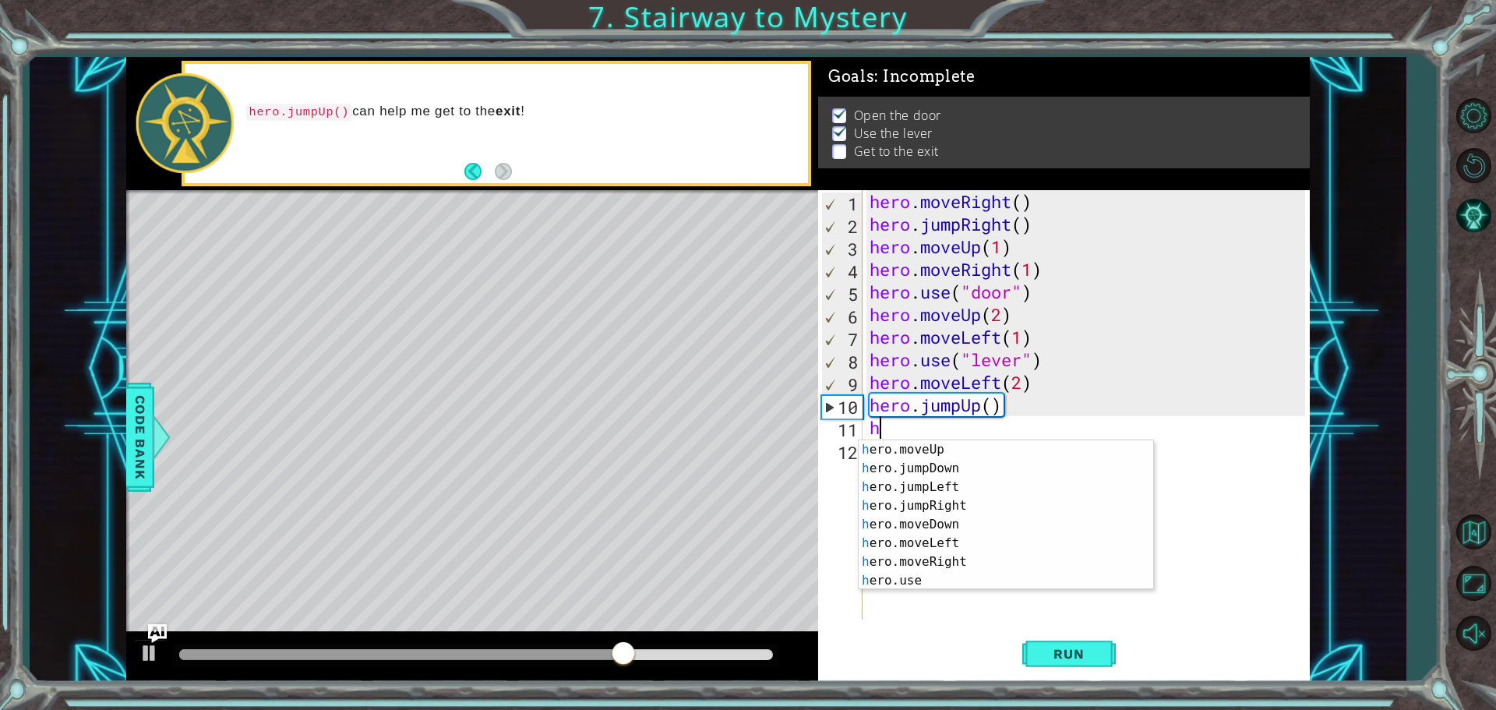
scroll to position [37, 0]
click at [965, 566] on div "h ero.moveUp press enter h ero.jumpDown press enter h ero.jumpLeft press enter …" at bounding box center [1000, 533] width 283 height 187
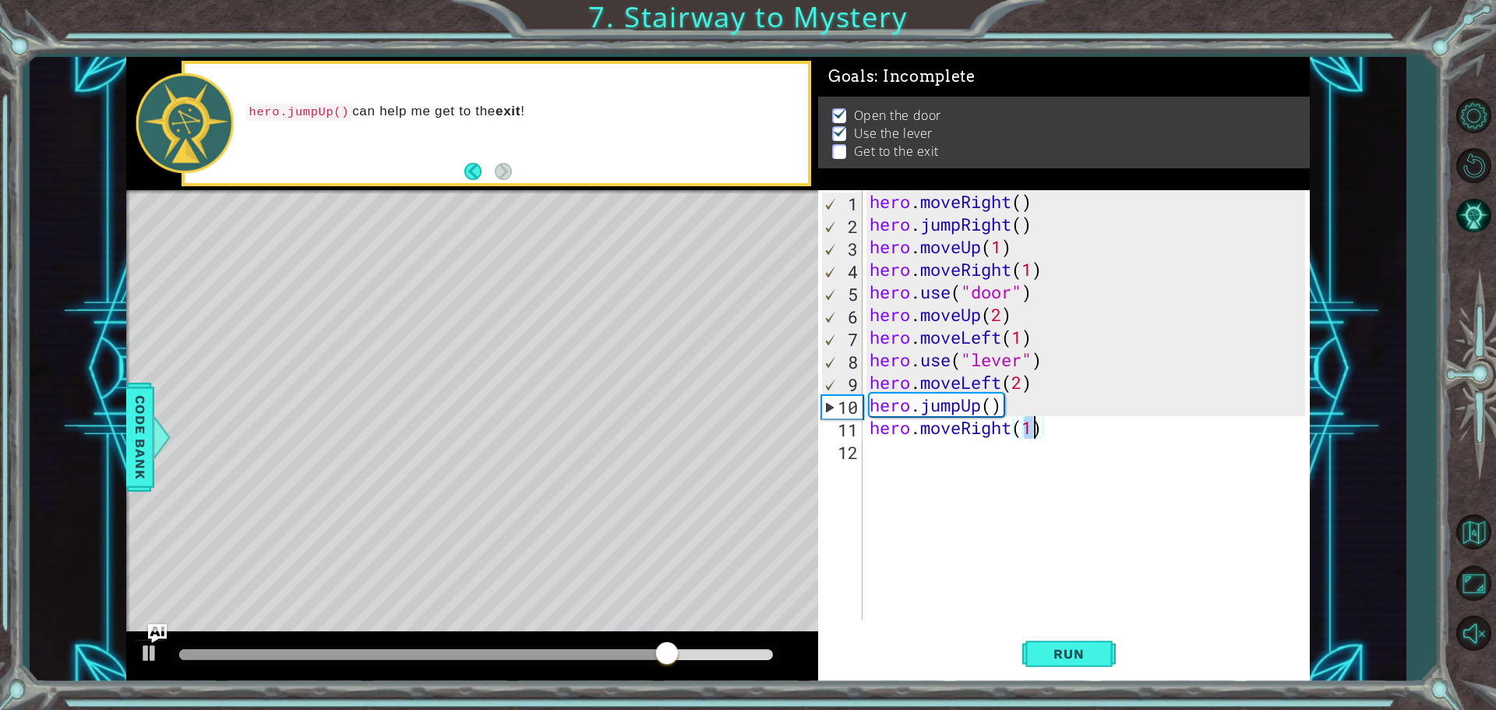
click at [1038, 429] on div "hero . moveRight ( ) hero . jumpRight ( ) hero . moveUp ( 1 ) hero . moveRight …" at bounding box center [1085, 404] width 439 height 429
type textarea "hero.moveRight(2)"
click at [905, 462] on div "hero . moveRight ( ) hero . jumpRight ( ) hero . moveUp ( 1 ) hero . moveRight …" at bounding box center [1089, 427] width 446 height 474
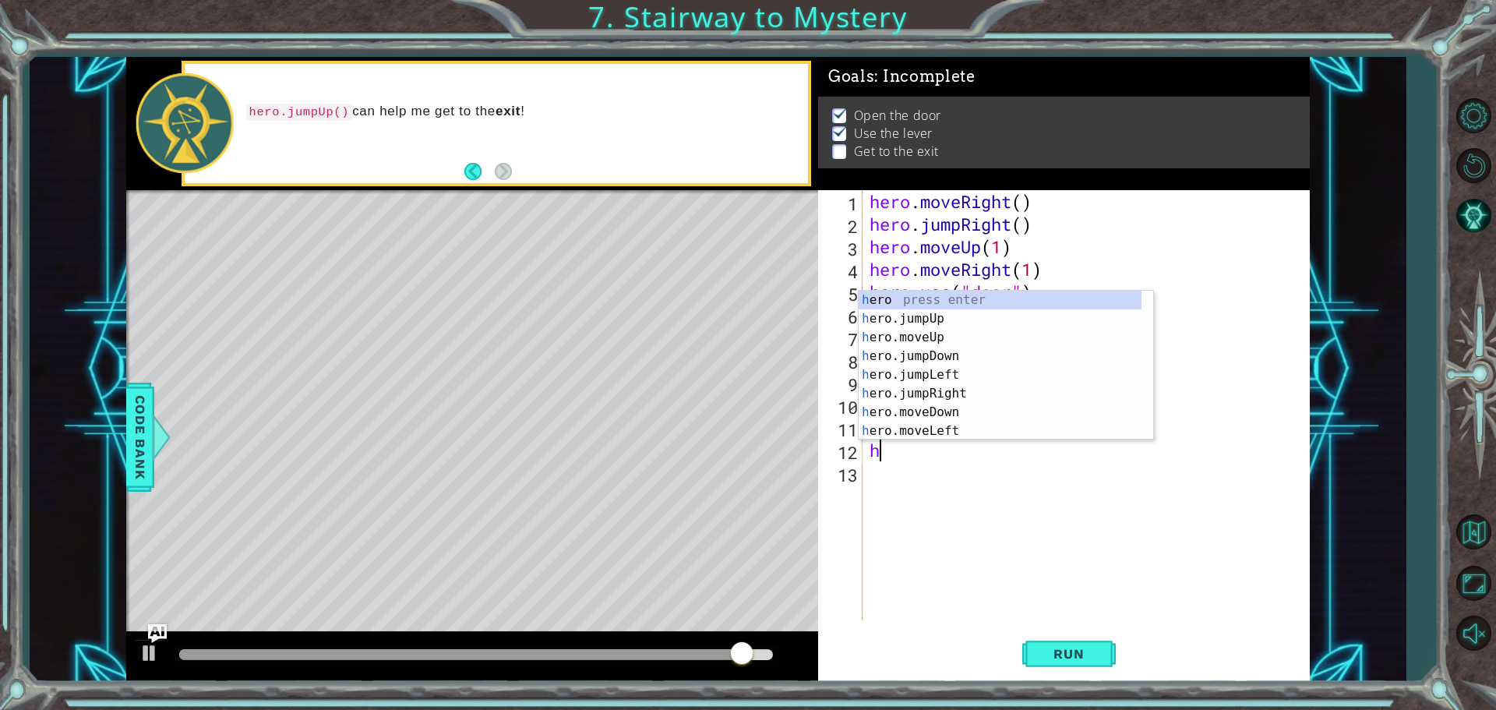
scroll to position [0, 0]
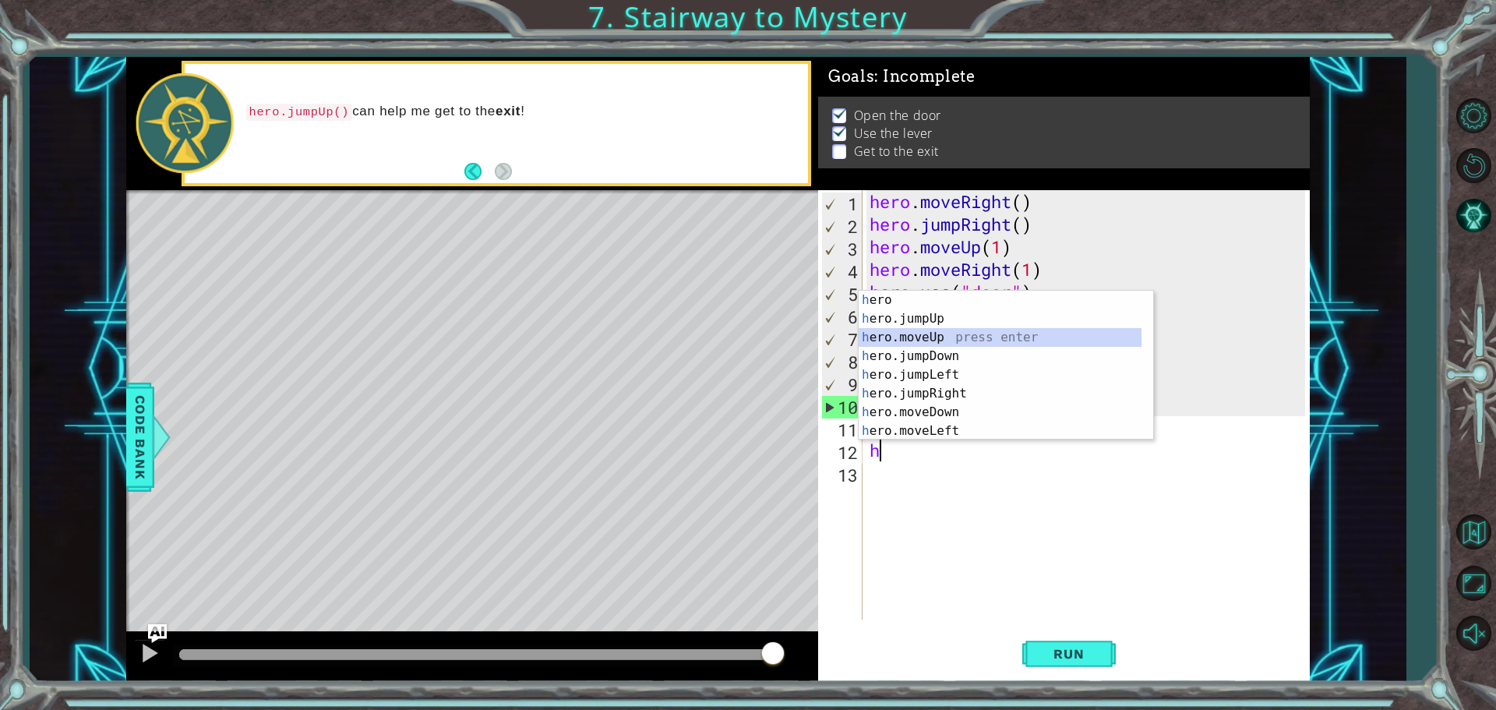
click at [935, 338] on div "h ero press enter h ero.jumpUp press enter h ero.moveUp press enter h ero.jumpD…" at bounding box center [1000, 384] width 283 height 187
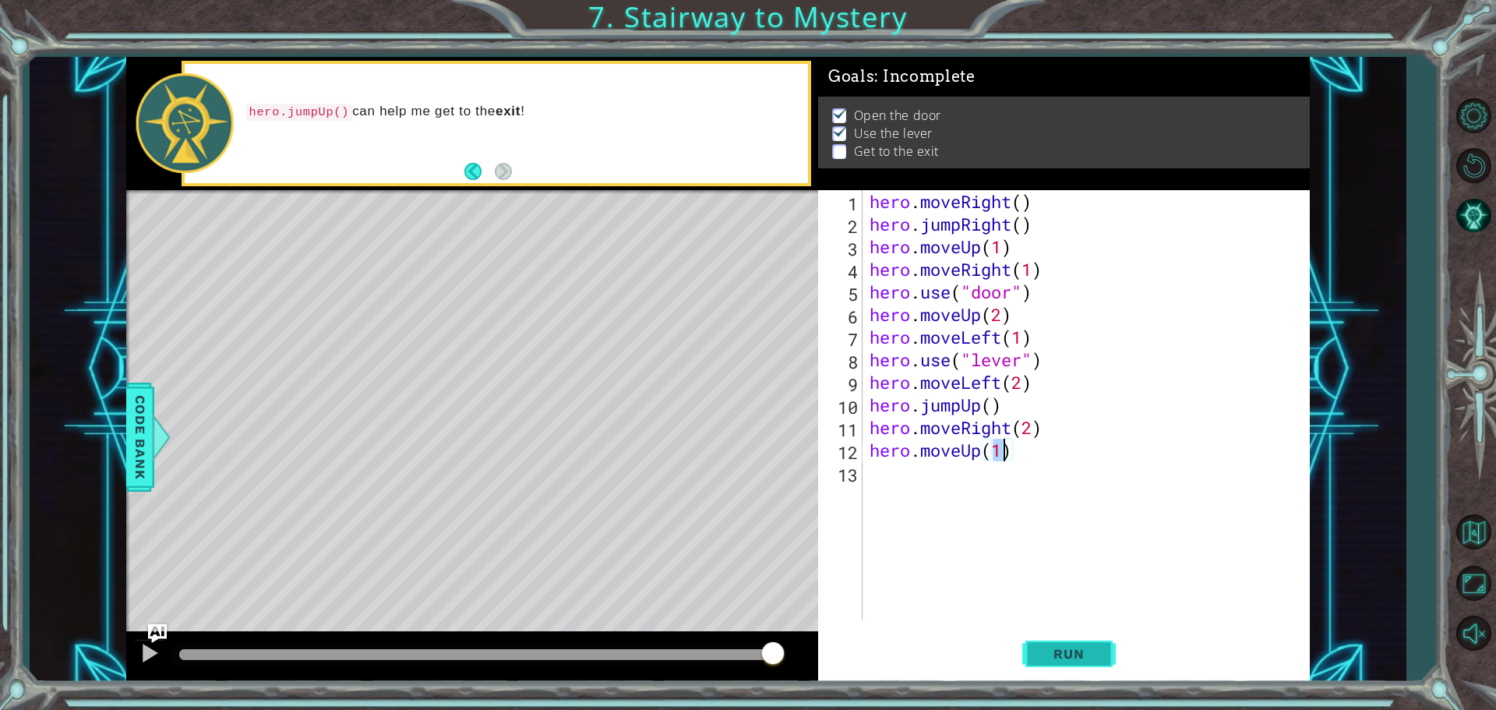
type textarea "hero.moveUp(1)"
click at [1043, 654] on span "Run" at bounding box center [1069, 654] width 62 height 16
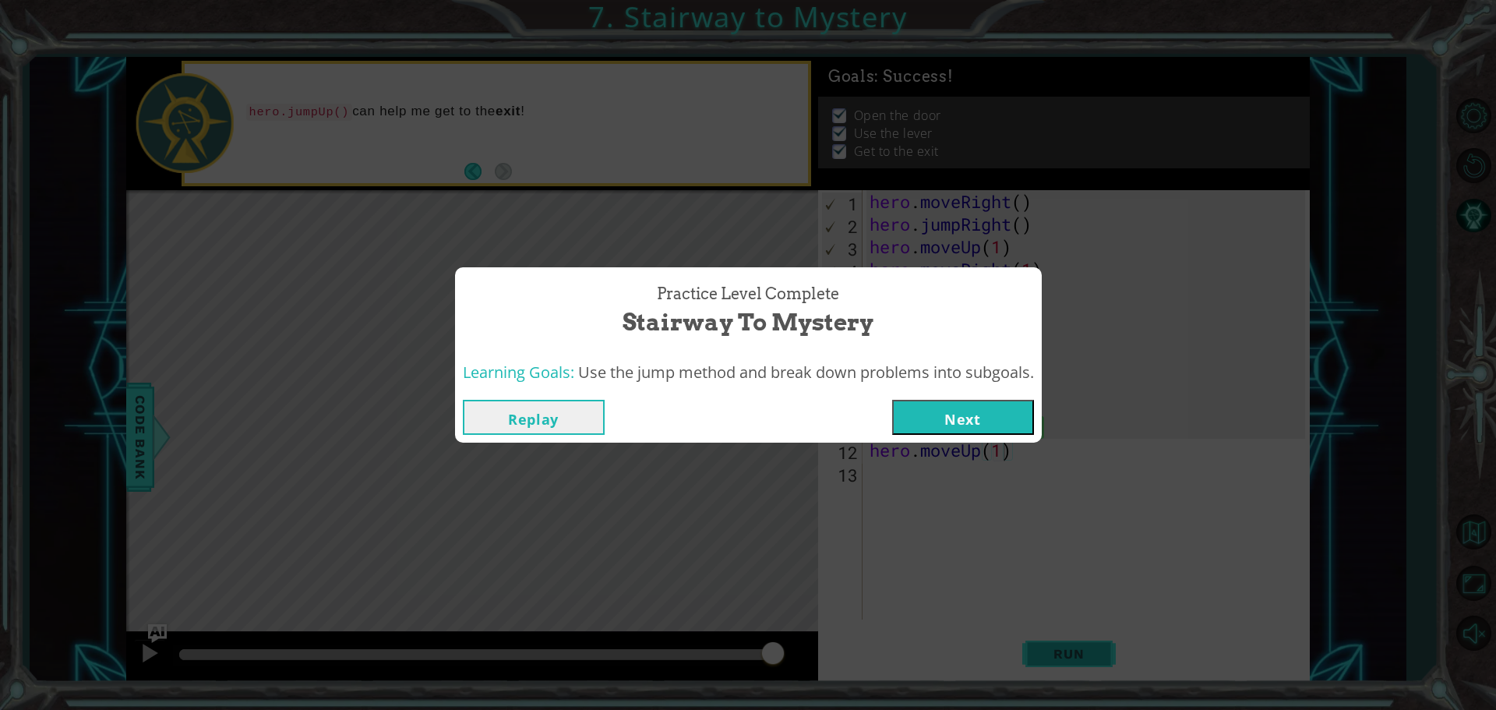
click button "Next" at bounding box center [963, 417] width 142 height 35
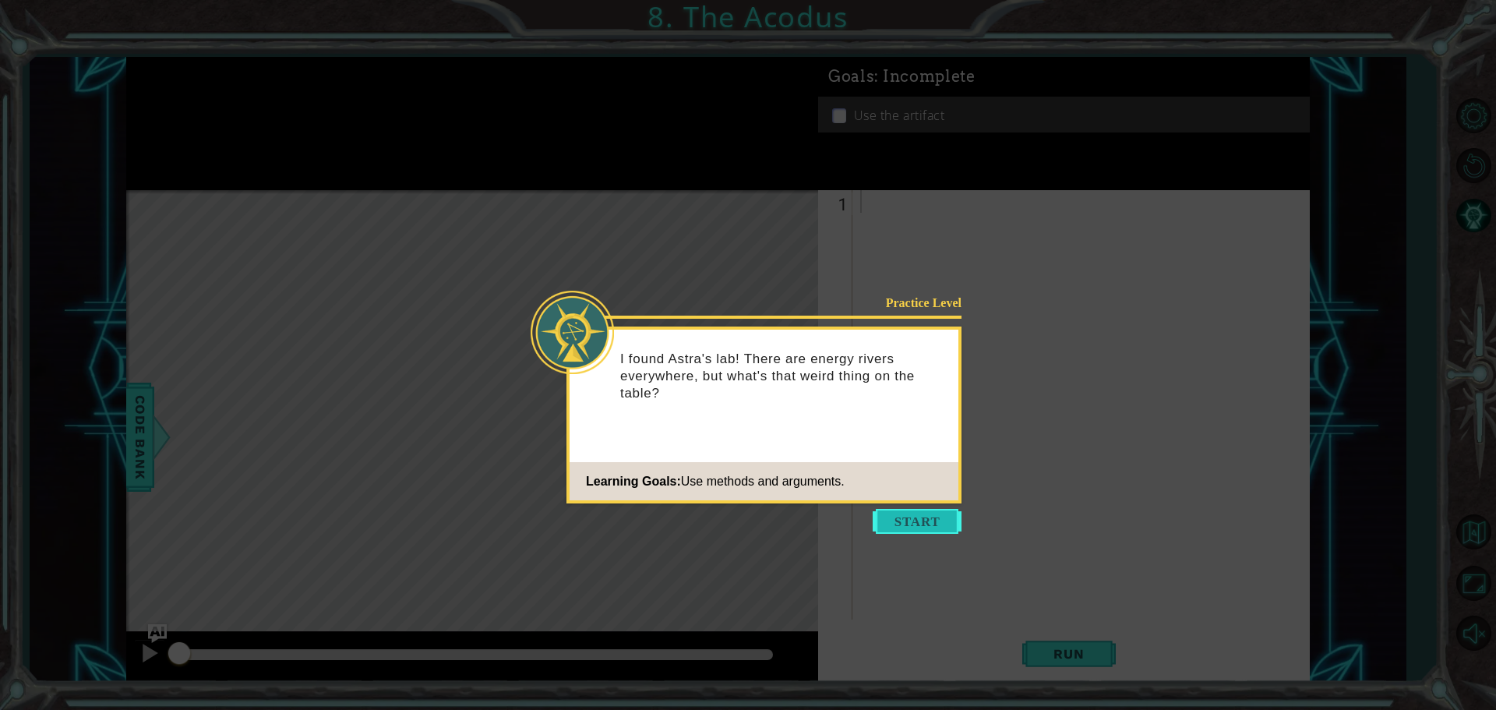
click at [914, 527] on button "Start" at bounding box center [917, 521] width 89 height 25
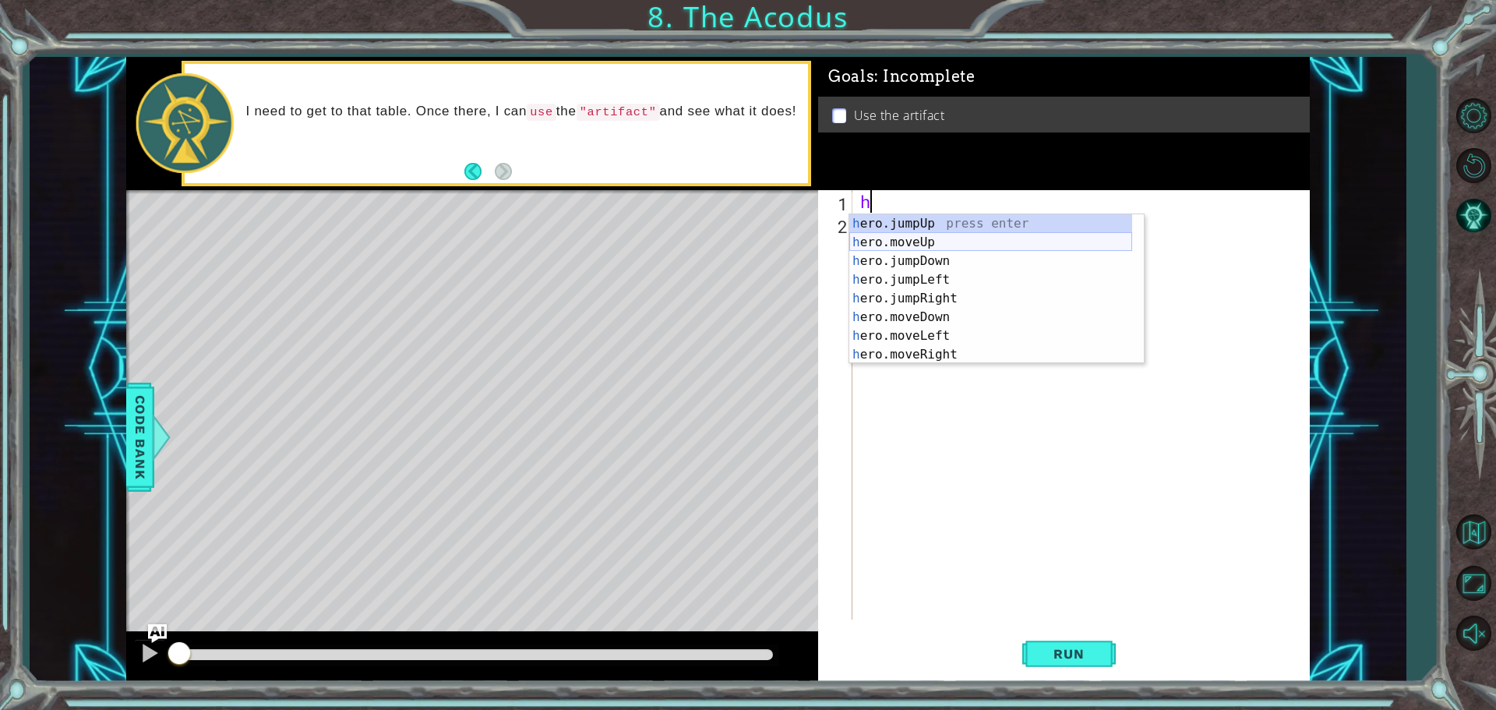
click at [944, 246] on div "h ero.jumpUp press enter h ero.moveUp press enter h ero.jumpDown press enter h …" at bounding box center [990, 307] width 283 height 187
type textarea "hero.moveUp(1)"
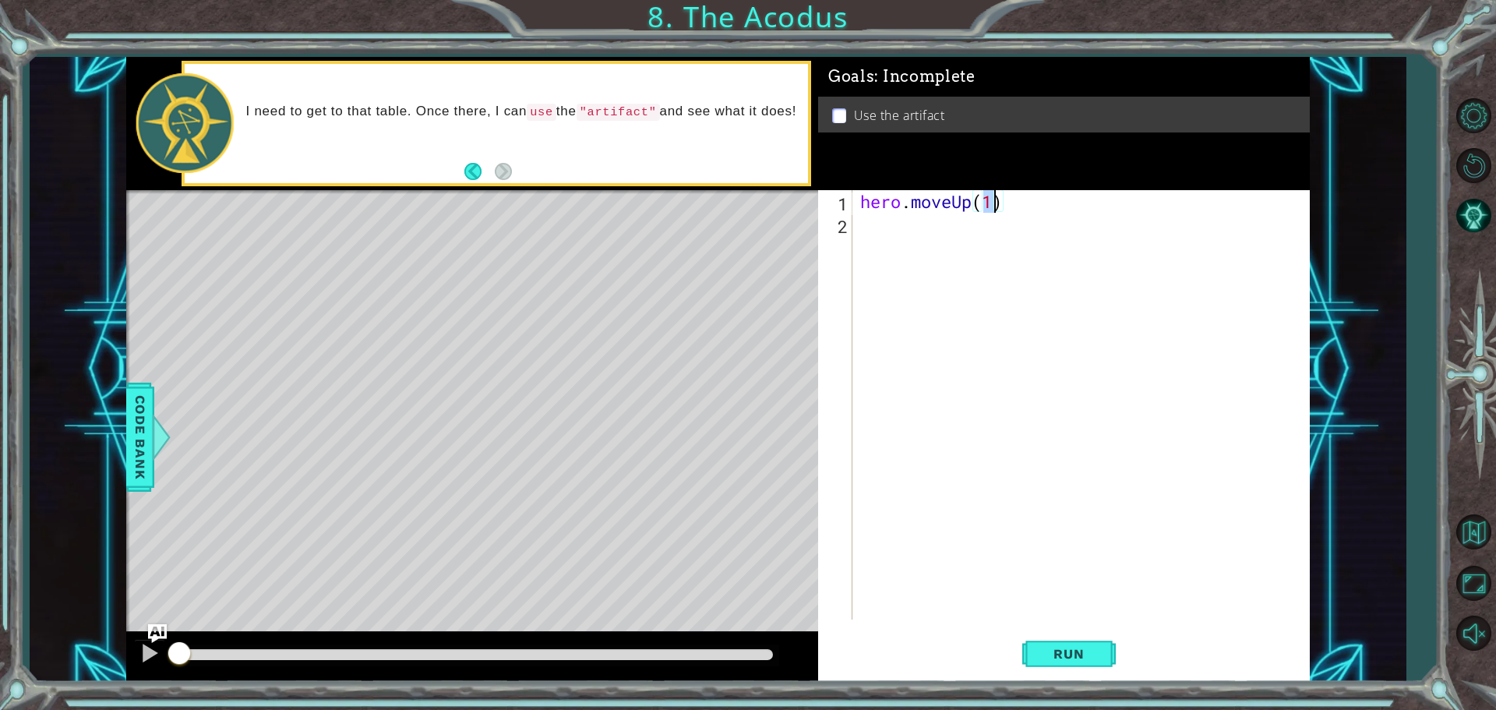
click at [902, 234] on div "hero . moveUp ( 1 )" at bounding box center [1085, 427] width 456 height 474
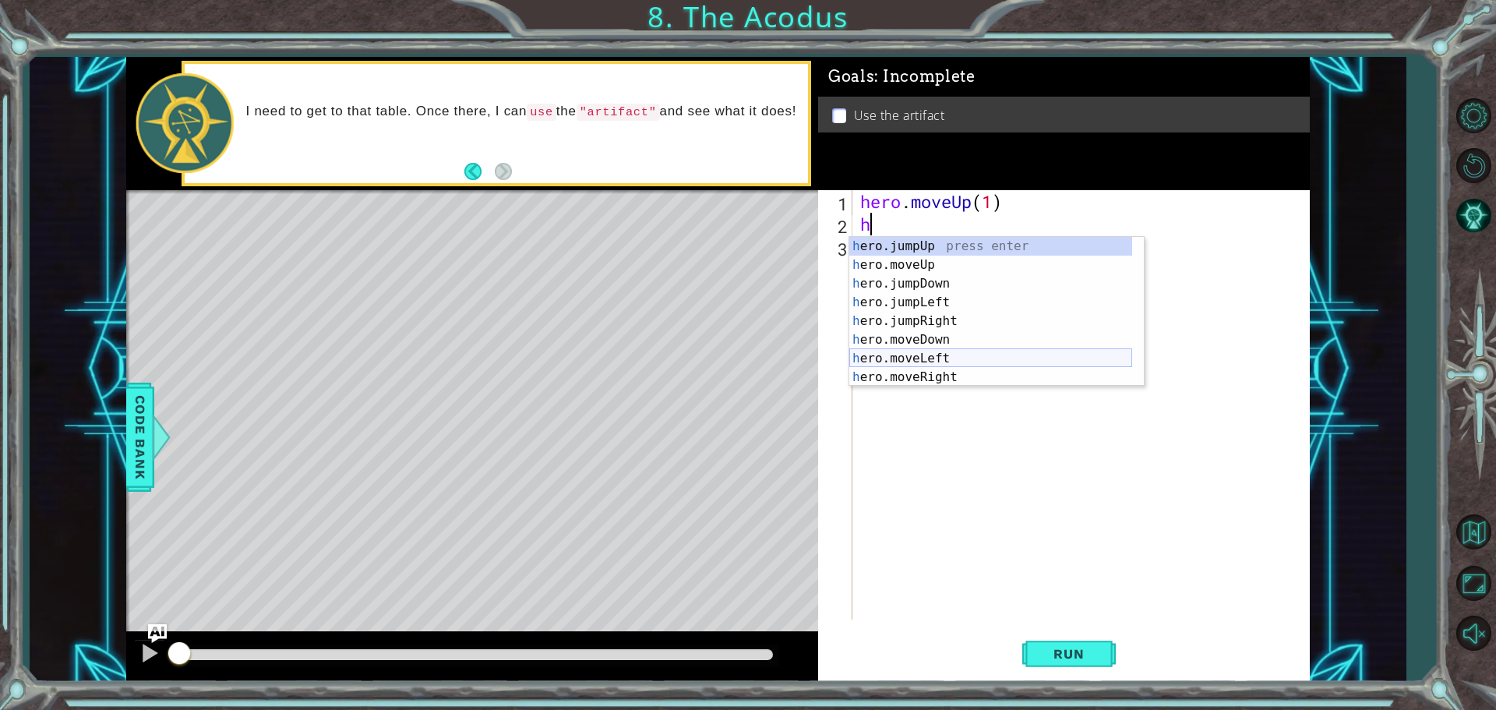
click at [926, 358] on div "h ero.jumpUp press enter h ero.moveUp press enter h ero.jumpDown press enter h …" at bounding box center [990, 330] width 283 height 187
type textarea "hero.moveLeft(1)"
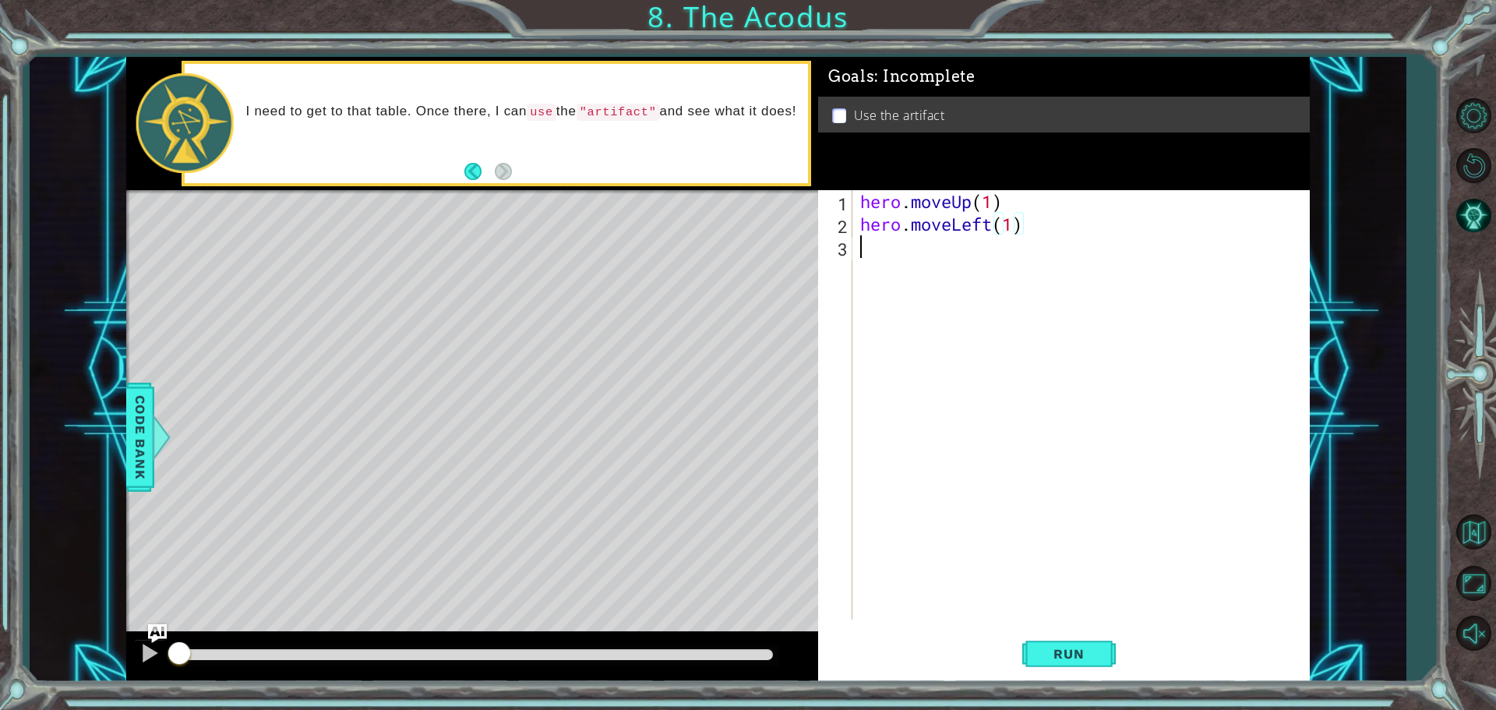
click at [890, 257] on div "hero . moveUp ( 1 ) hero . moveLeft ( 1 )" at bounding box center [1085, 427] width 456 height 474
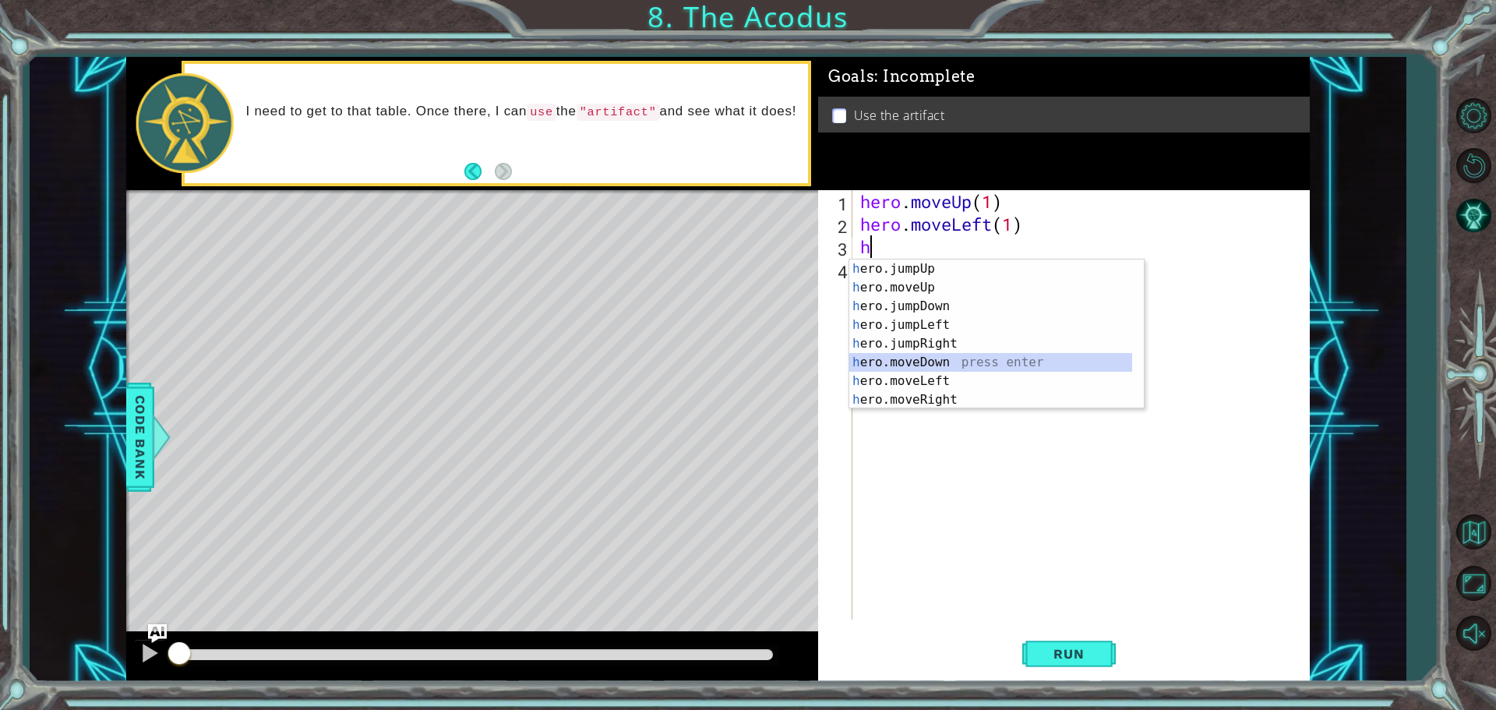
click at [939, 358] on div "h ero.jumpUp press enter h ero.moveUp press enter h ero.jumpDown press enter h …" at bounding box center [990, 352] width 283 height 187
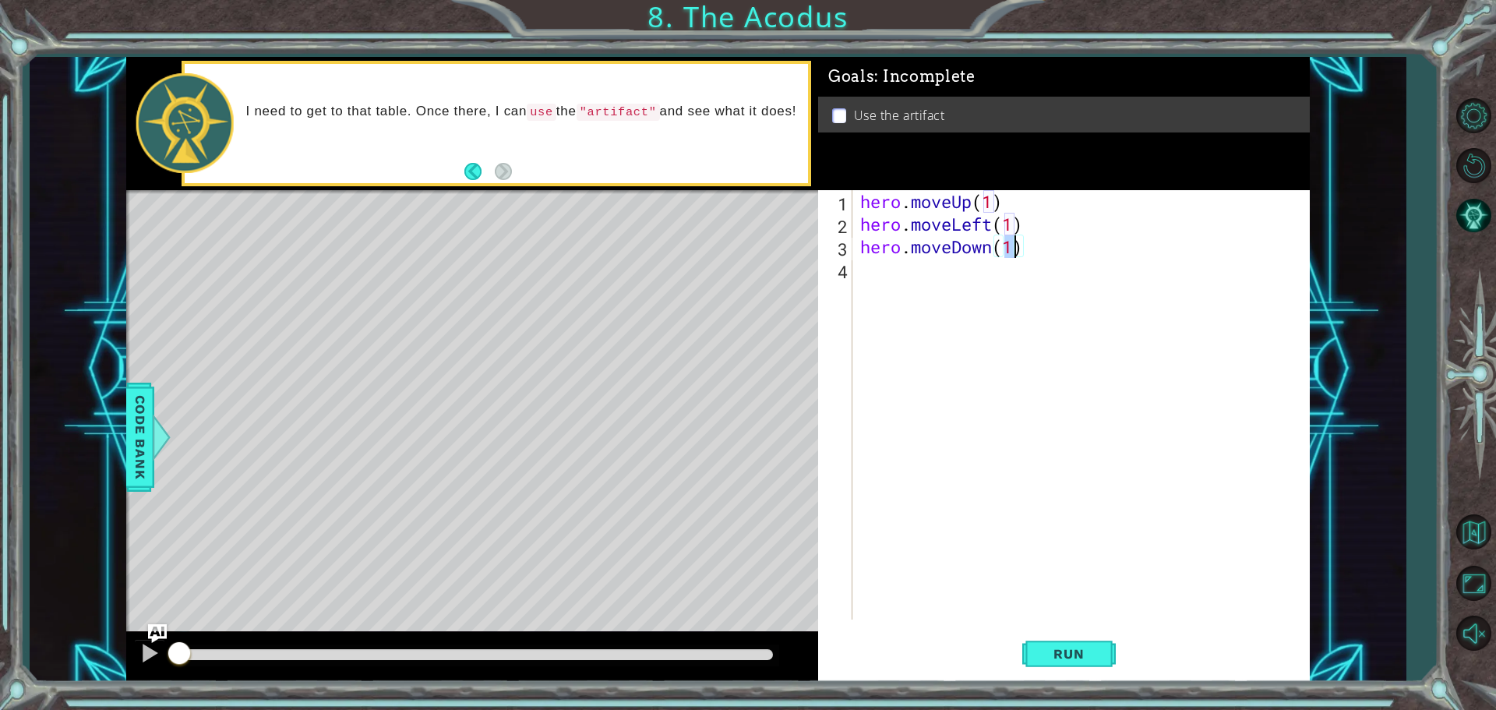
click at [1014, 250] on div "hero . moveUp ( 1 ) hero . moveLeft ( 1 ) hero . moveDown ( 1 )" at bounding box center [1081, 404] width 448 height 429
type textarea "hero.moveDown(2)"
click at [881, 266] on div "hero . moveUp ( 1 ) hero . moveLeft ( 1 ) hero . moveDown ( 2 )" at bounding box center [1085, 427] width 456 height 474
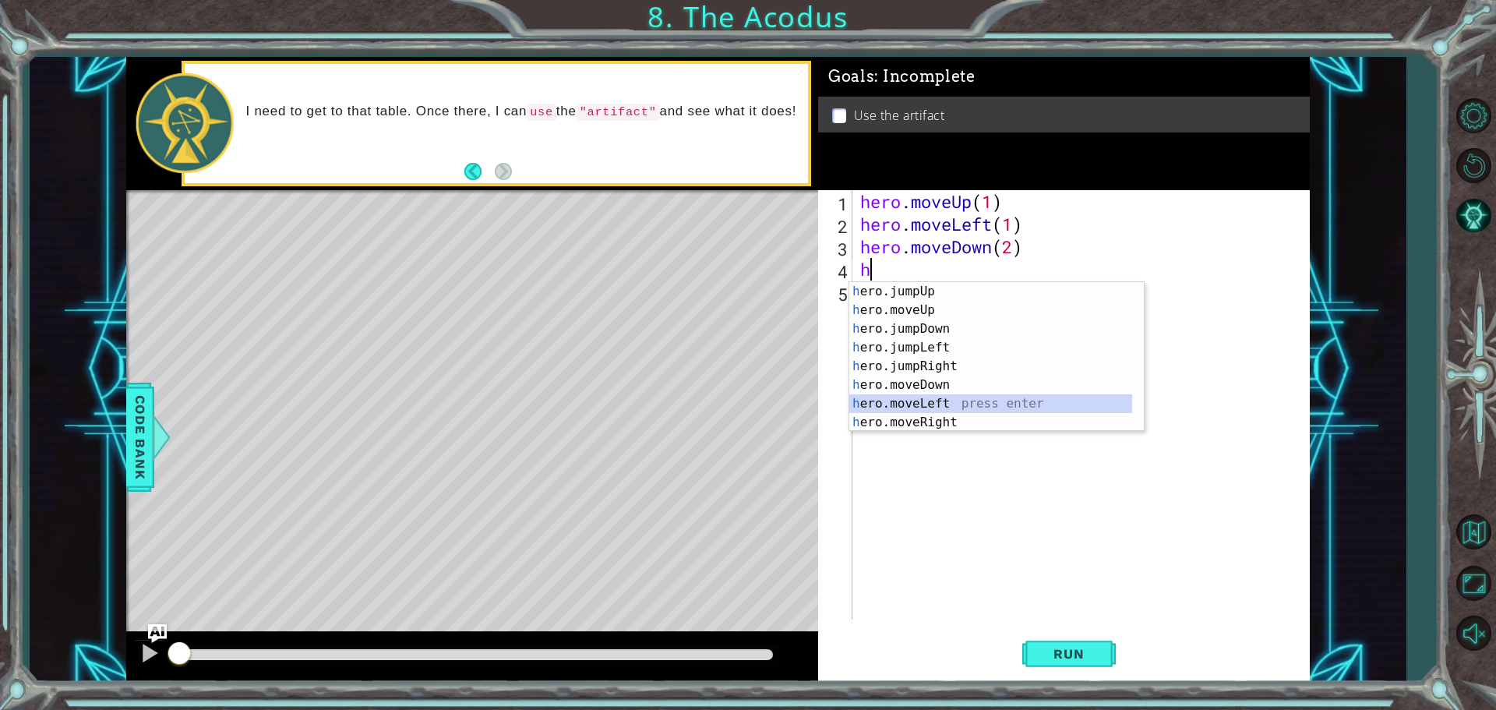
click at [944, 405] on div "h ero.jumpUp press enter h ero.moveUp press enter h ero.jumpDown press enter h …" at bounding box center [990, 375] width 283 height 187
type textarea "hero.moveLeft(1)"
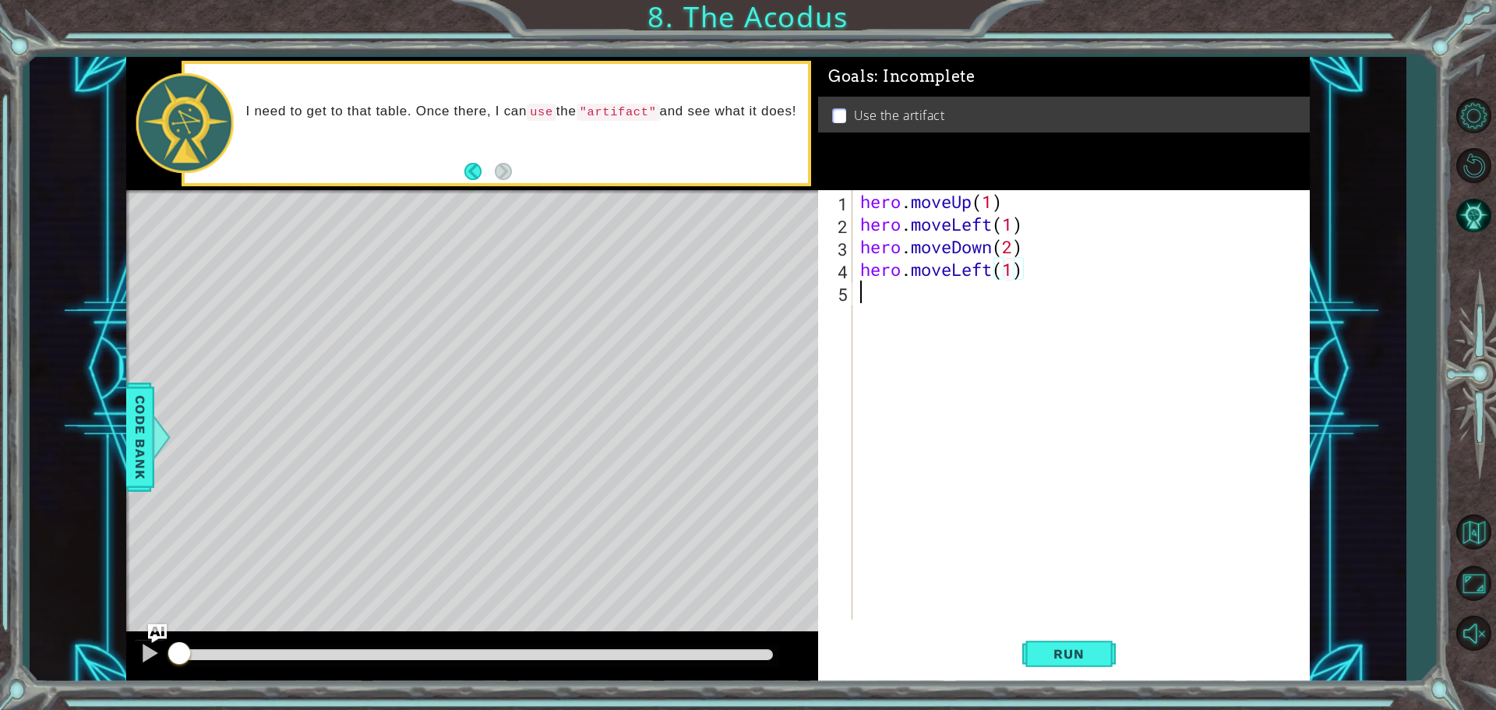
click at [883, 287] on div "hero . moveUp ( 1 ) hero . moveLeft ( 1 ) hero . moveDown ( 2 ) hero . moveLeft…" at bounding box center [1085, 427] width 456 height 474
type textarea "h"
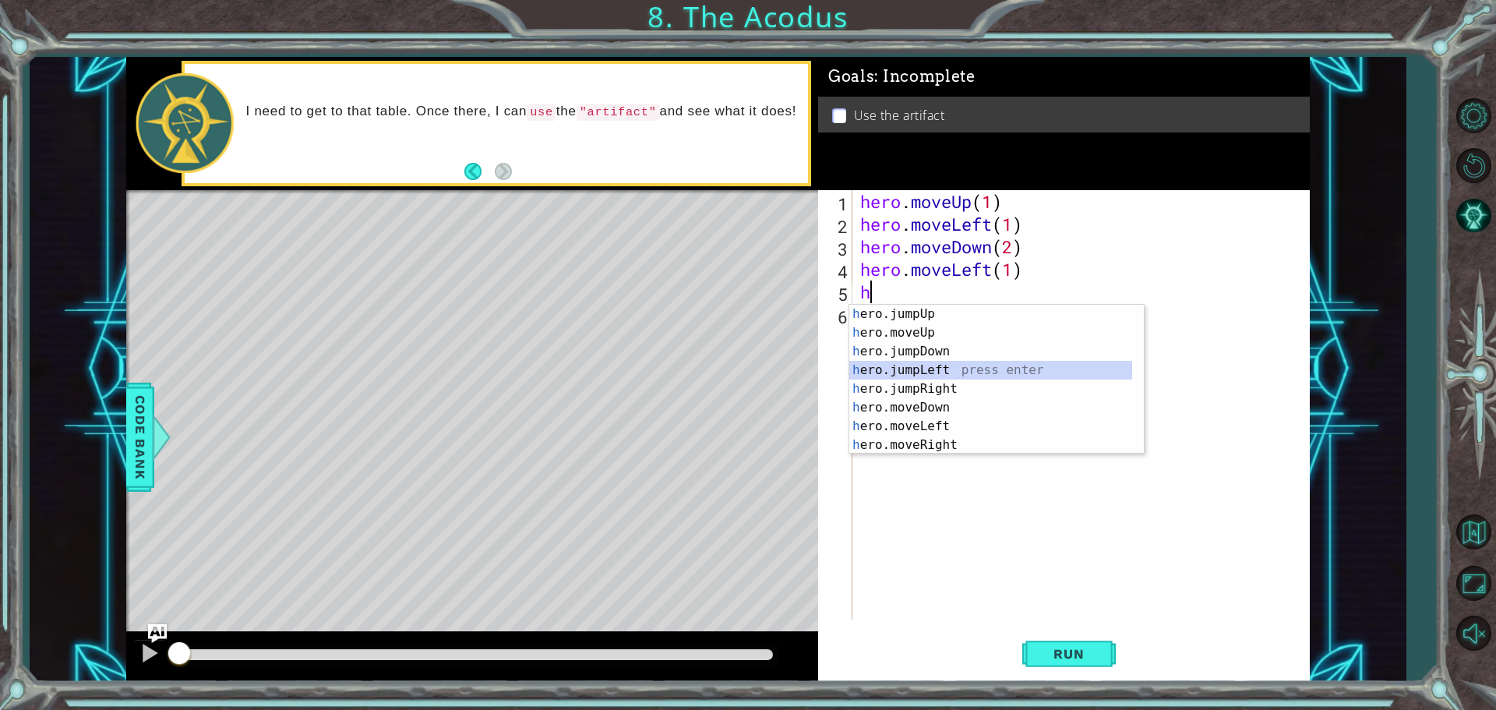
click at [947, 371] on div "h ero.jumpUp press enter h ero.moveUp press enter h ero.jumpDown press enter h …" at bounding box center [990, 398] width 283 height 187
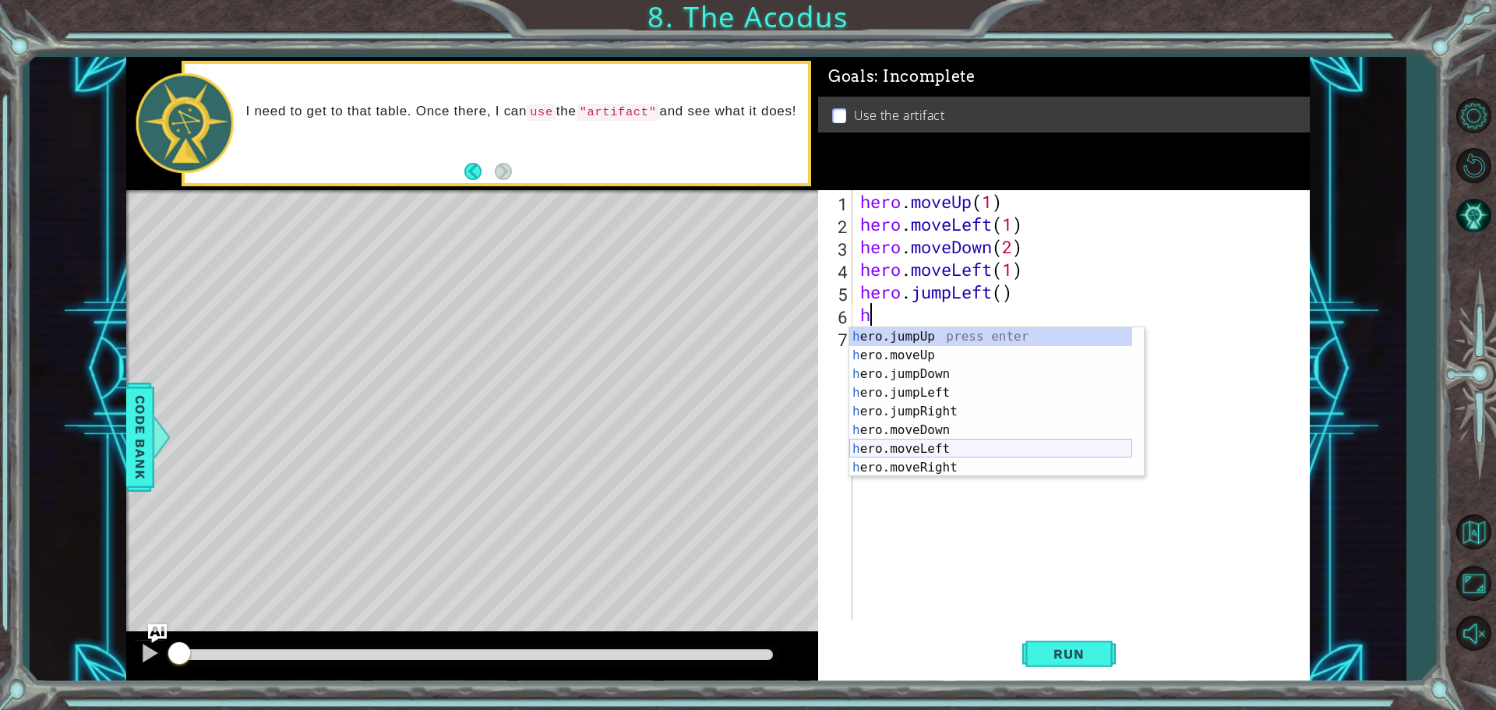
click at [941, 446] on div "h ero.jumpUp press enter h ero.moveUp press enter h ero.jumpDown press enter h …" at bounding box center [990, 420] width 283 height 187
type textarea "hero.moveLeft(1)"
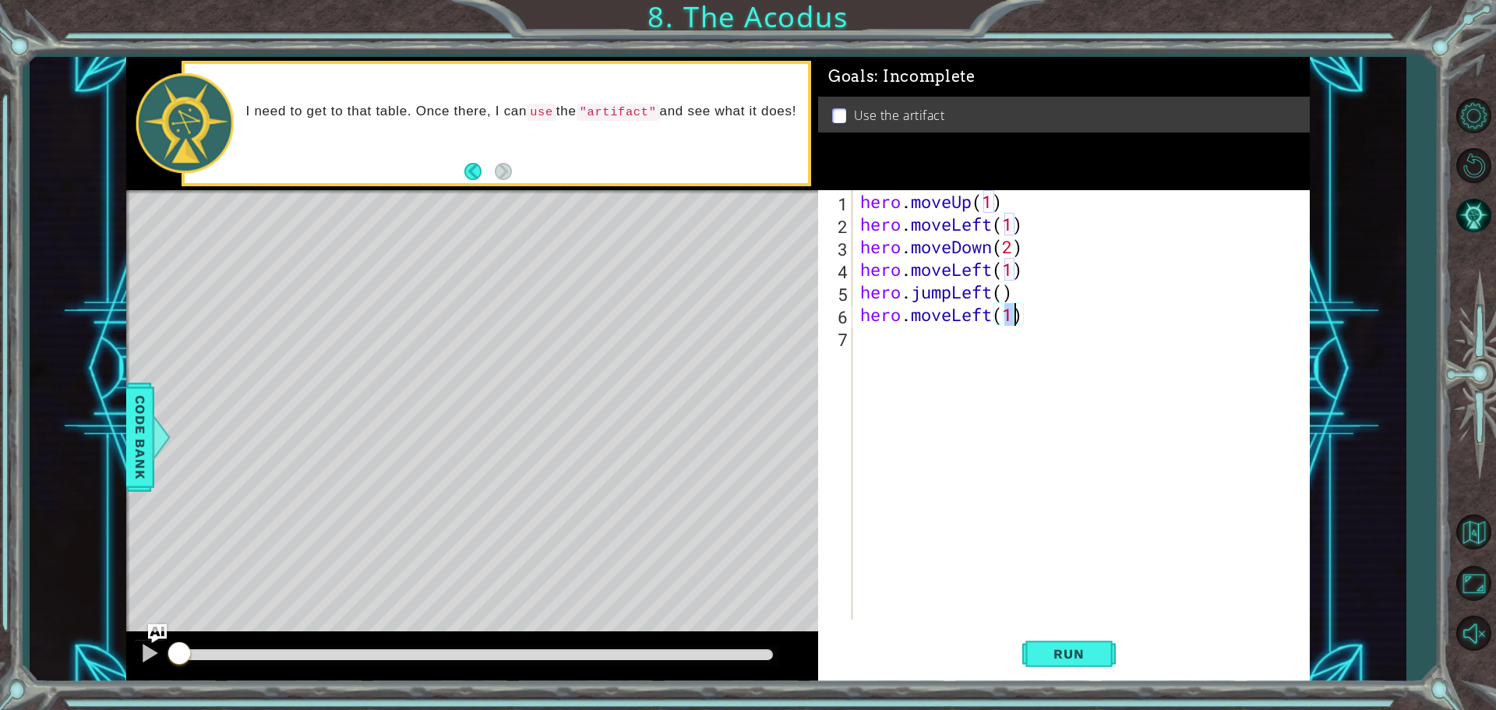
click at [881, 337] on div "hero . moveUp ( 1 ) hero . moveLeft ( 1 ) hero . moveDown ( 2 ) hero . moveLeft…" at bounding box center [1085, 427] width 456 height 474
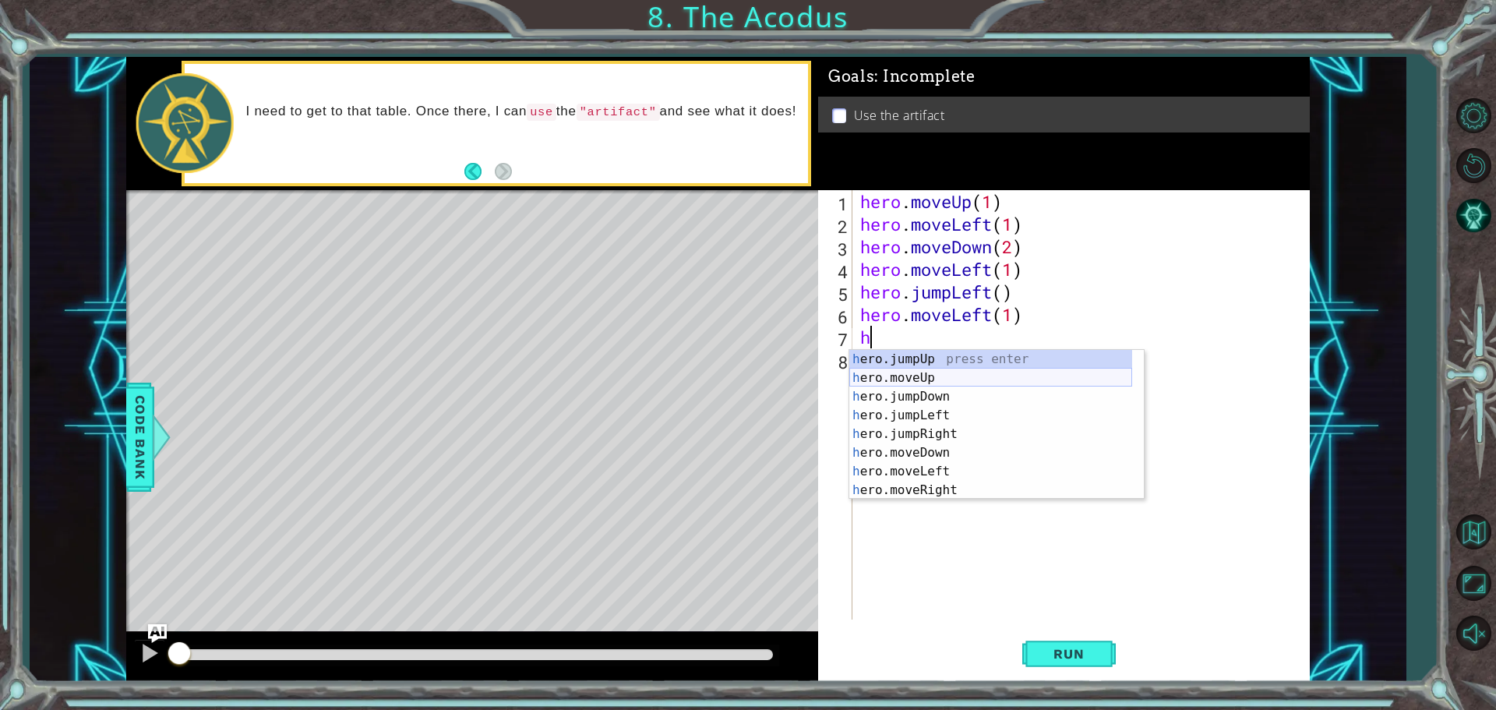
click at [961, 381] on div "h ero.jumpUp press enter h ero.moveUp press enter h ero.jumpDown press enter h …" at bounding box center [990, 443] width 283 height 187
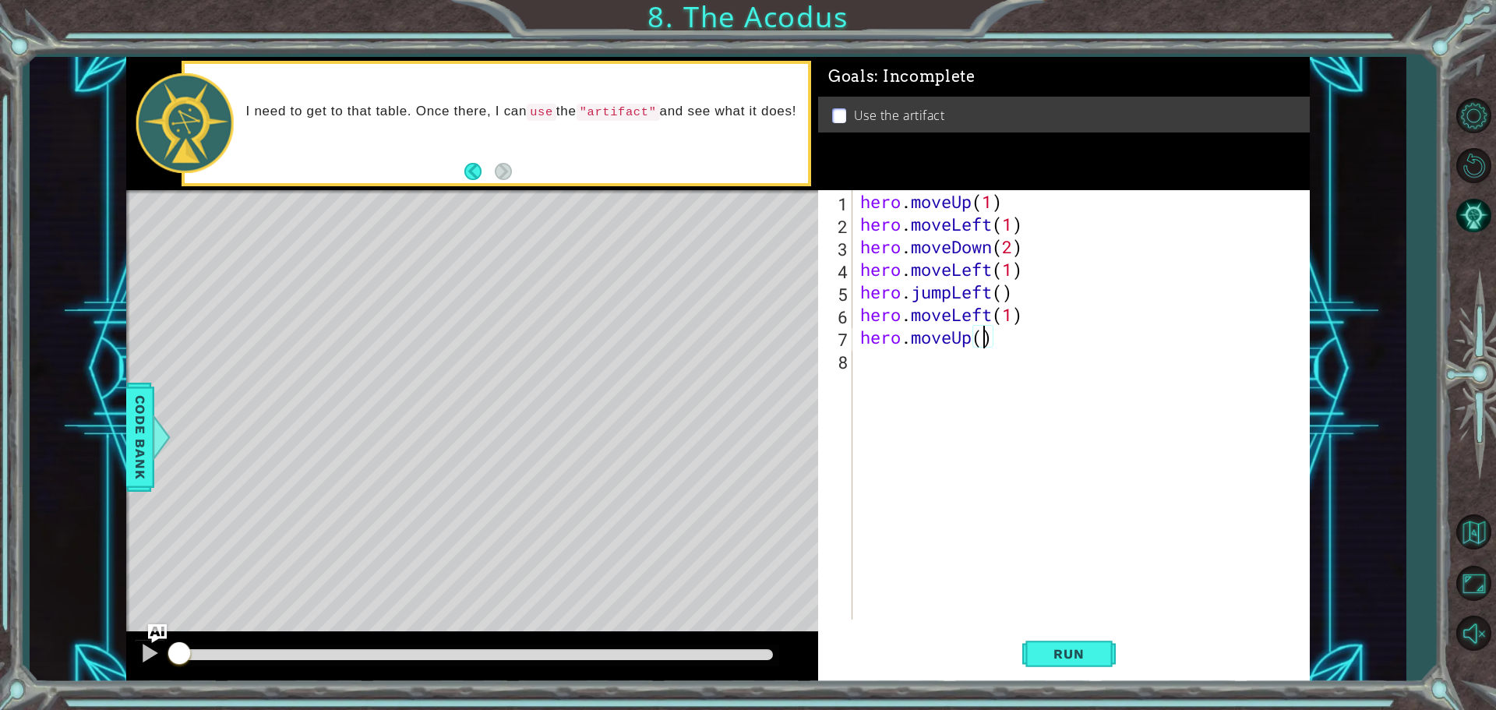
type textarea "hero.moveUp(2)"
click at [885, 363] on div "hero . moveUp ( 1 ) hero . moveLeft ( 1 ) hero . moveDown ( 2 ) hero . moveLeft…" at bounding box center [1085, 427] width 456 height 474
type textarea "h"
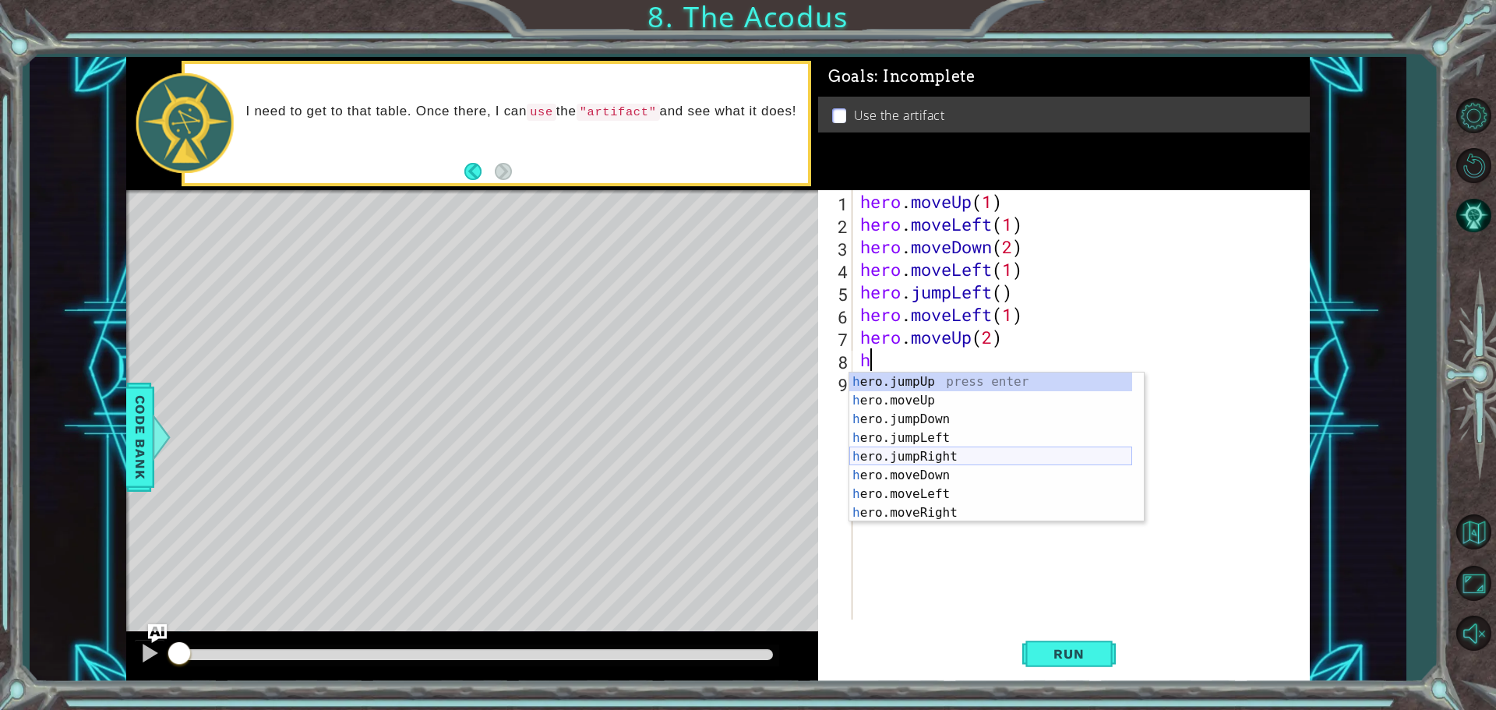
click at [936, 457] on div "h ero.jumpUp press enter h ero.moveUp press enter h ero.jumpDown press enter h …" at bounding box center [990, 465] width 283 height 187
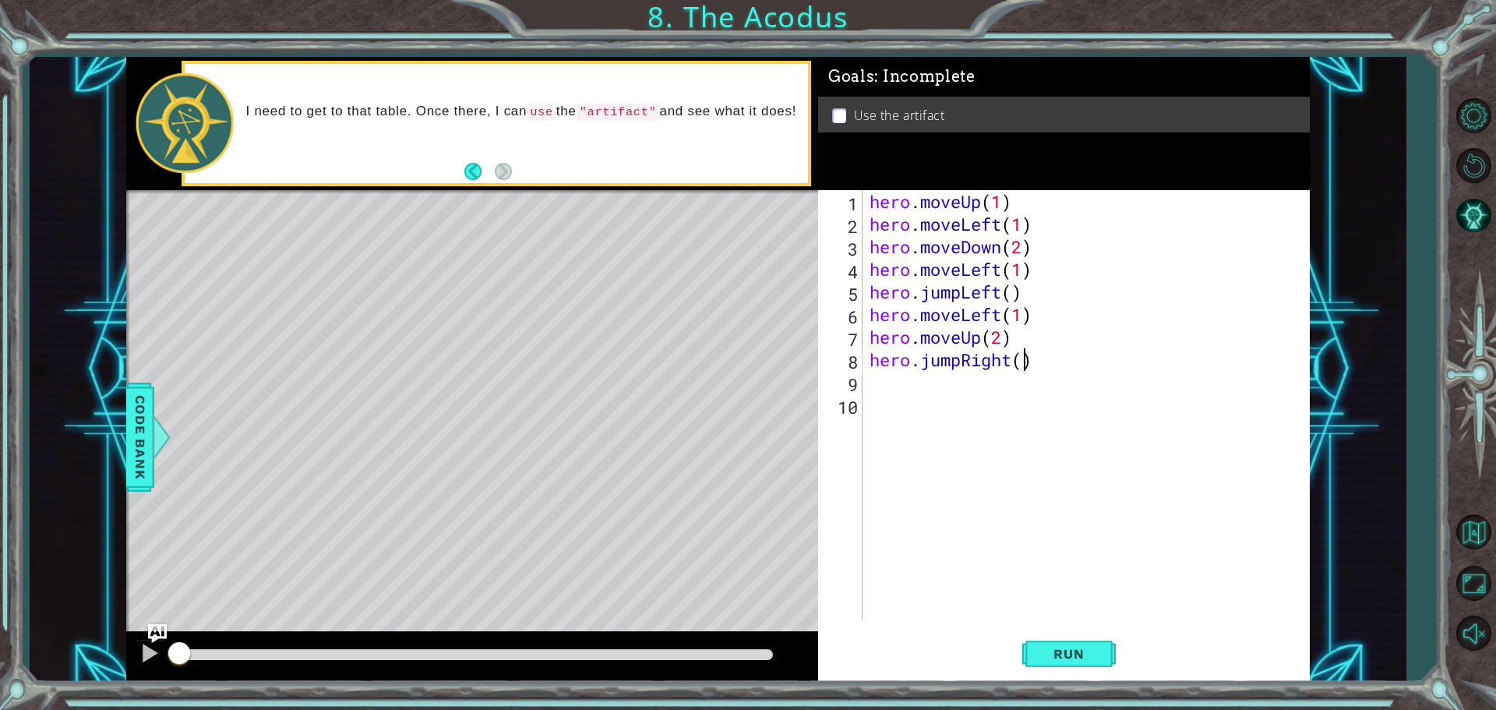
click at [1023, 361] on div "hero . moveUp ( 1 ) hero . moveLeft ( 1 ) hero . moveDown ( 2 ) hero . moveLeft…" at bounding box center [1089, 427] width 446 height 474
drag, startPoint x: 1011, startPoint y: 364, endPoint x: 921, endPoint y: 364, distance: 89.6
click at [921, 364] on div "hero . moveUp ( 1 ) hero . moveLeft ( 1 ) hero . moveDown ( 2 ) hero . moveLeft…" at bounding box center [1089, 427] width 446 height 474
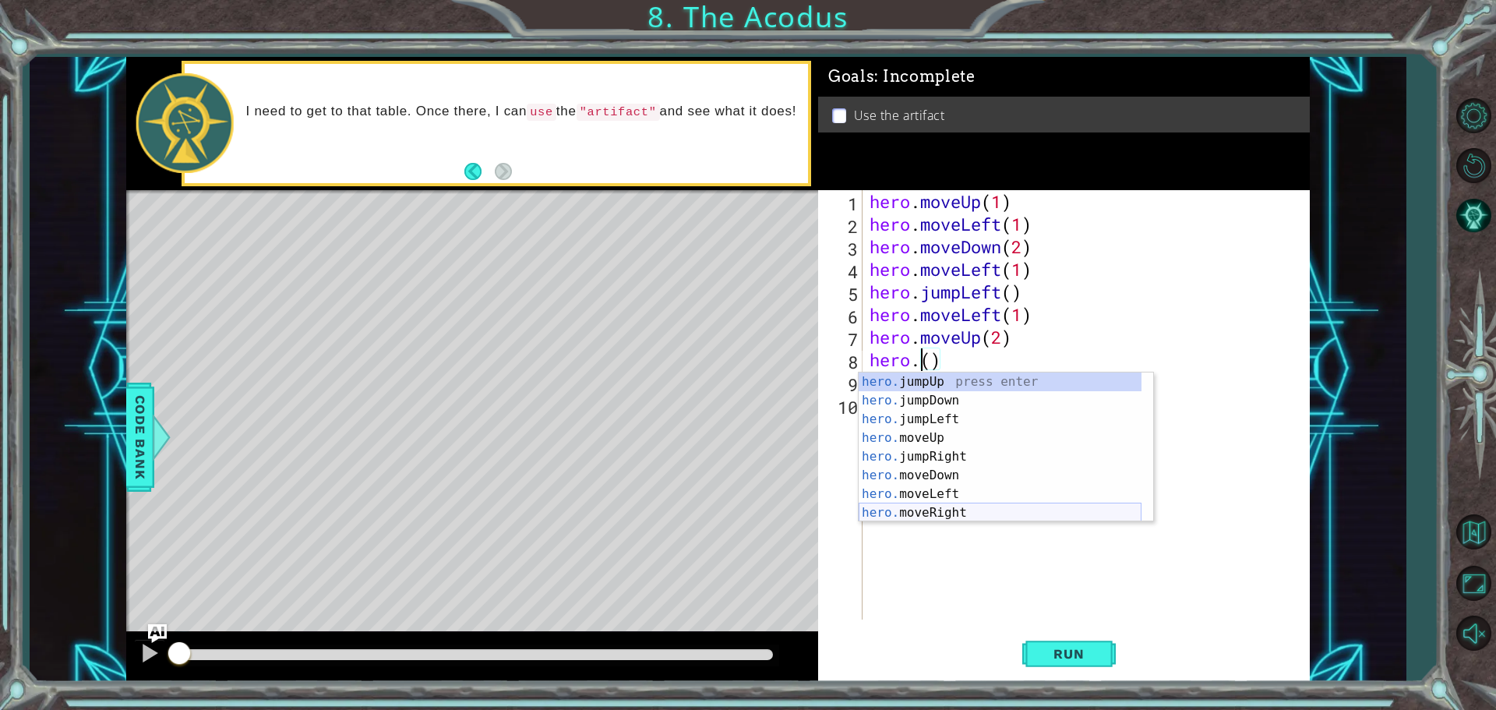
click at [952, 506] on div "hero. jumpUp press enter hero. jumpDown press enter hero. jumpLeft press enter …" at bounding box center [1000, 465] width 283 height 187
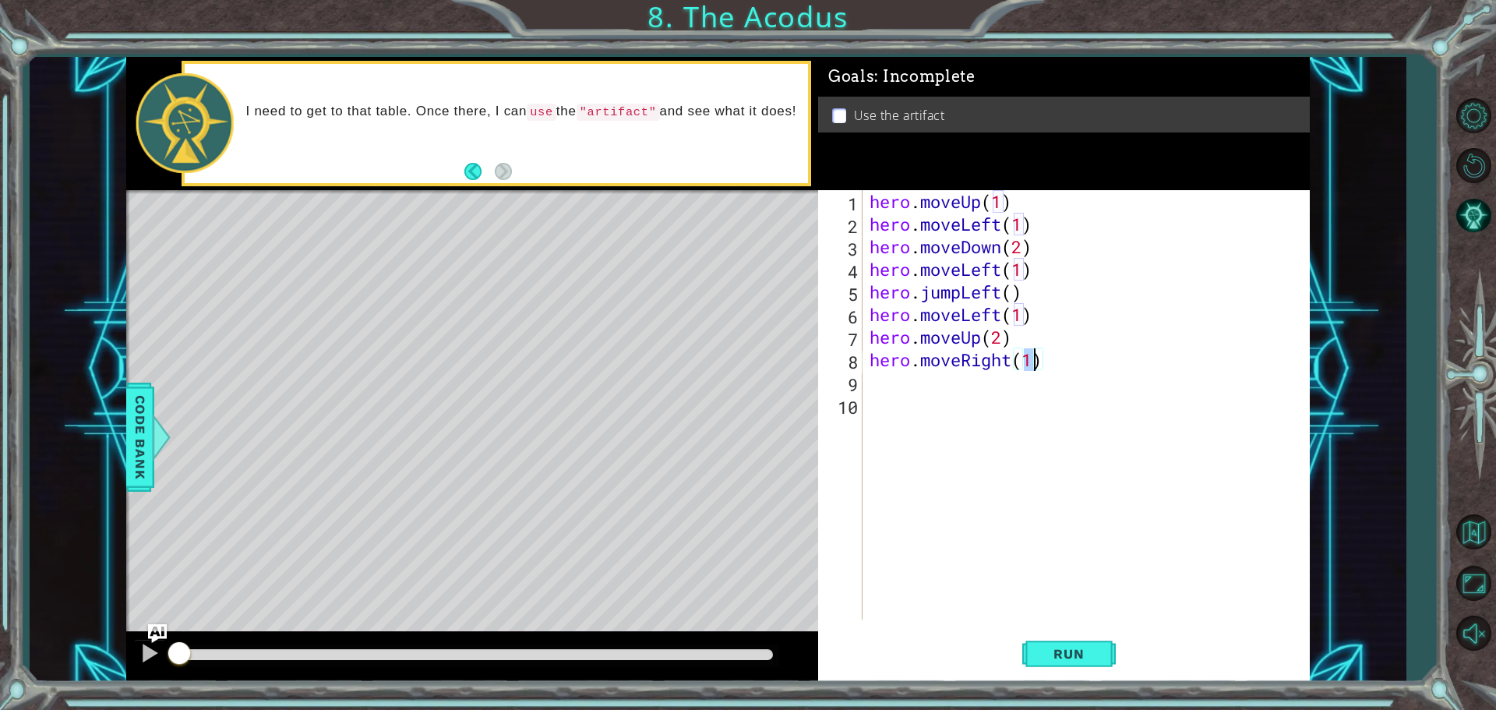
click at [1030, 355] on div "hero . moveUp ( 1 ) hero . moveLeft ( 1 ) hero . moveDown ( 2 ) hero . moveLeft…" at bounding box center [1085, 404] width 439 height 429
click at [1112, 658] on button "Run" at bounding box center [1068, 653] width 93 height 49
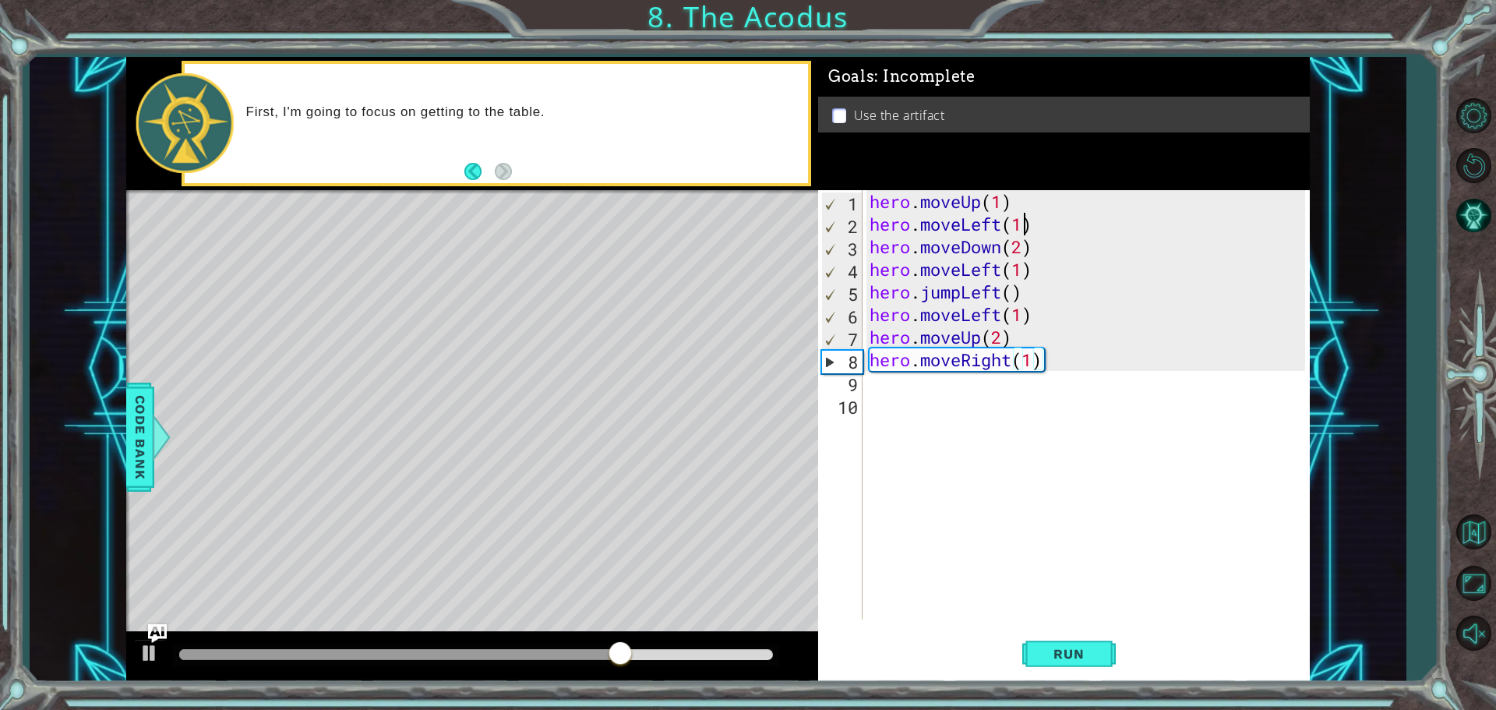
click at [1024, 231] on div "hero . moveUp ( 1 ) hero . moveLeft ( 1 ) hero . moveDown ( 2 ) hero . moveLeft…" at bounding box center [1089, 427] width 446 height 474
click at [1049, 650] on span "Run" at bounding box center [1069, 654] width 62 height 16
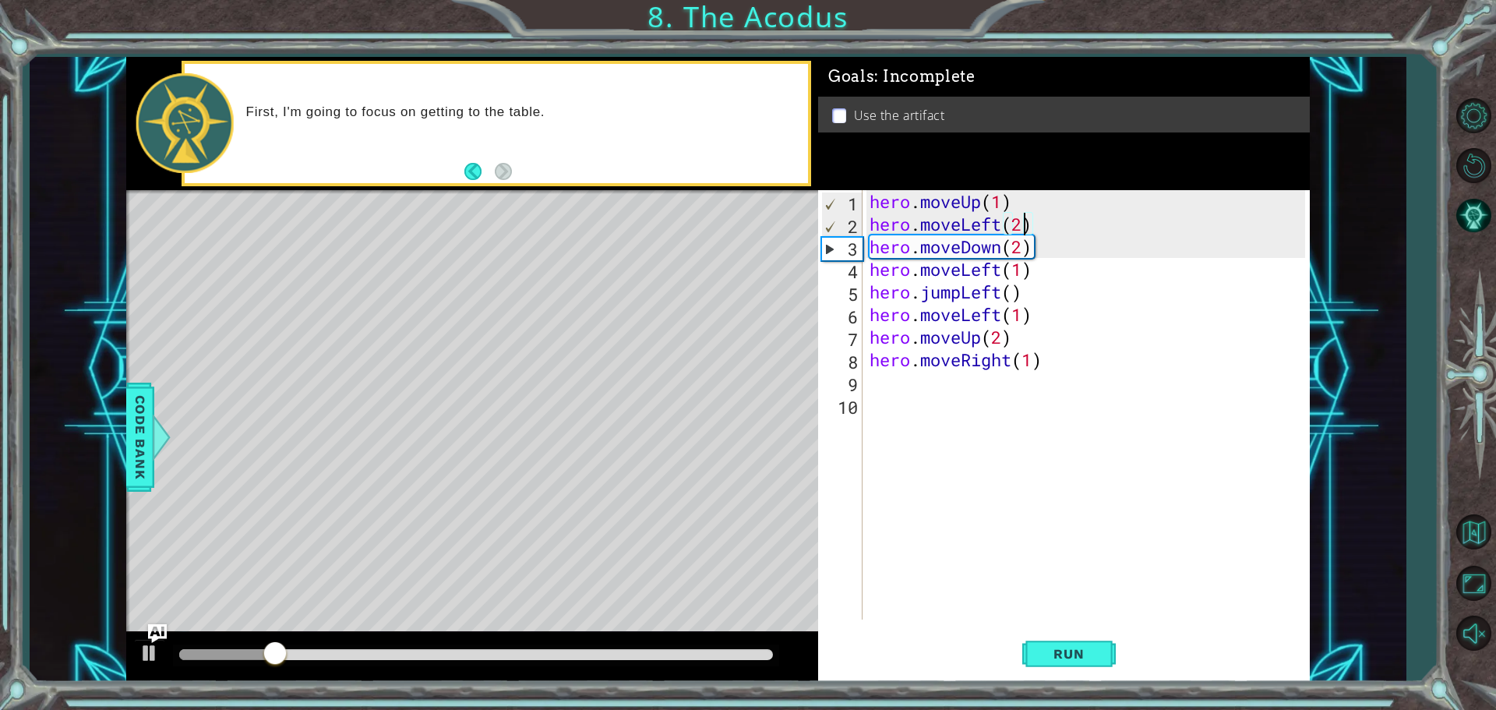
click at [1001, 203] on div "hero . moveUp ( 1 ) hero . moveLeft ( 2 ) hero . moveDown ( 2 ) hero . moveLeft…" at bounding box center [1089, 427] width 446 height 474
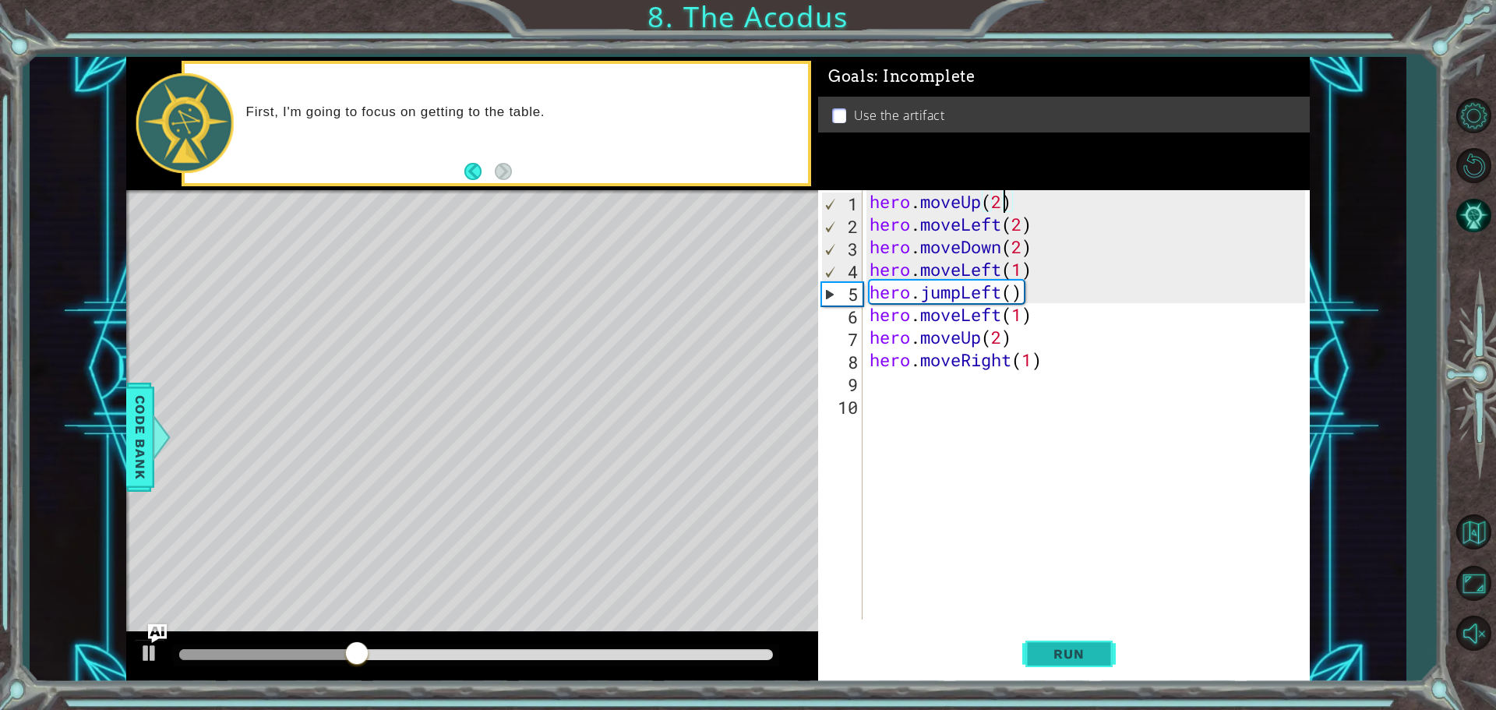
click at [1052, 661] on span "Run" at bounding box center [1069, 654] width 62 height 16
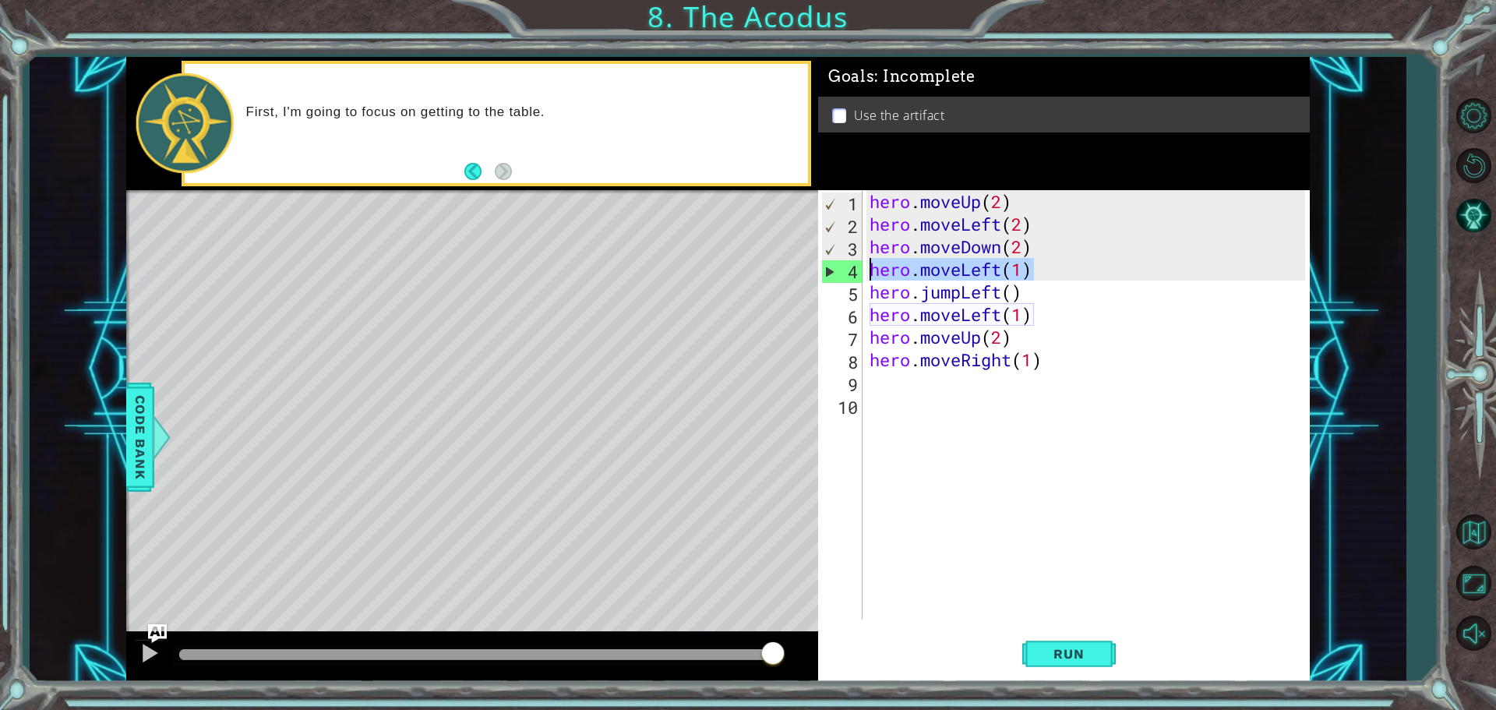
drag, startPoint x: 1034, startPoint y: 270, endPoint x: 872, endPoint y: 273, distance: 162.1
click at [872, 273] on div "hero . moveUp ( 2 ) hero . moveLeft ( 2 ) hero . moveDown ( 2 ) hero . moveLeft…" at bounding box center [1089, 427] width 446 height 474
type textarea "hero.moveLeft(1)"
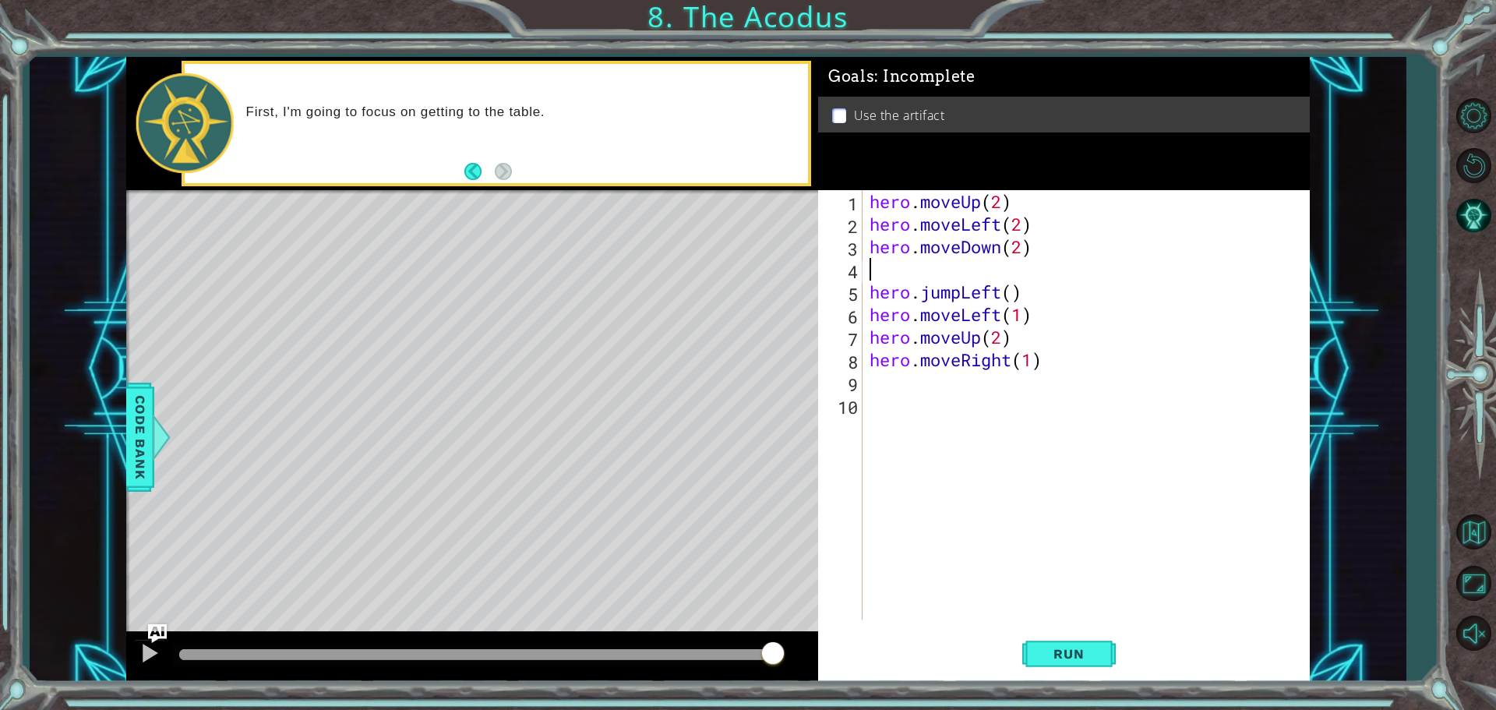
scroll to position [0, 0]
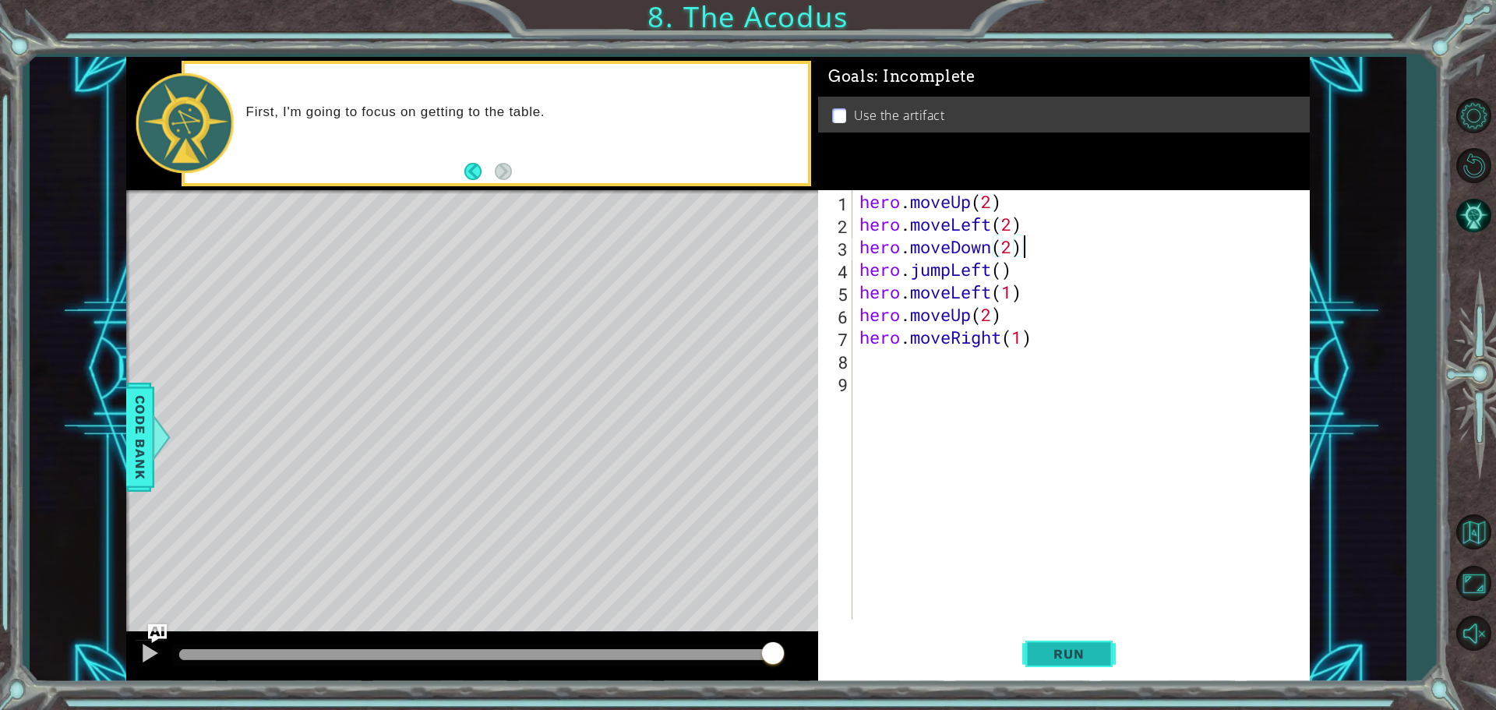
click at [1085, 657] on span "Run" at bounding box center [1069, 654] width 62 height 16
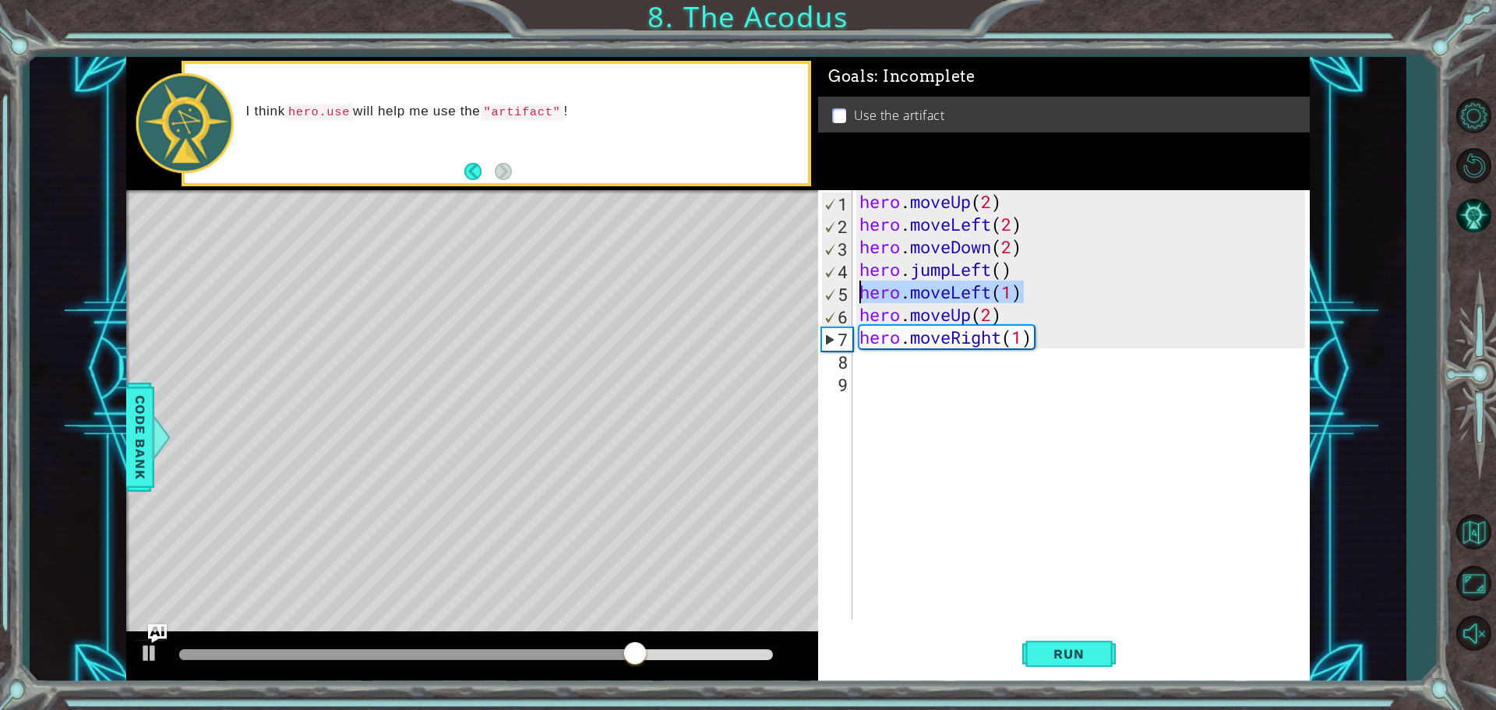
drag, startPoint x: 1030, startPoint y: 291, endPoint x: 862, endPoint y: 297, distance: 168.4
click at [862, 297] on div "hero . moveUp ( 2 ) hero . moveLeft ( 2 ) hero . moveDown ( 2 ) hero . jumpLeft…" at bounding box center [1084, 427] width 457 height 474
type textarea "hero.moveLeft(1)"
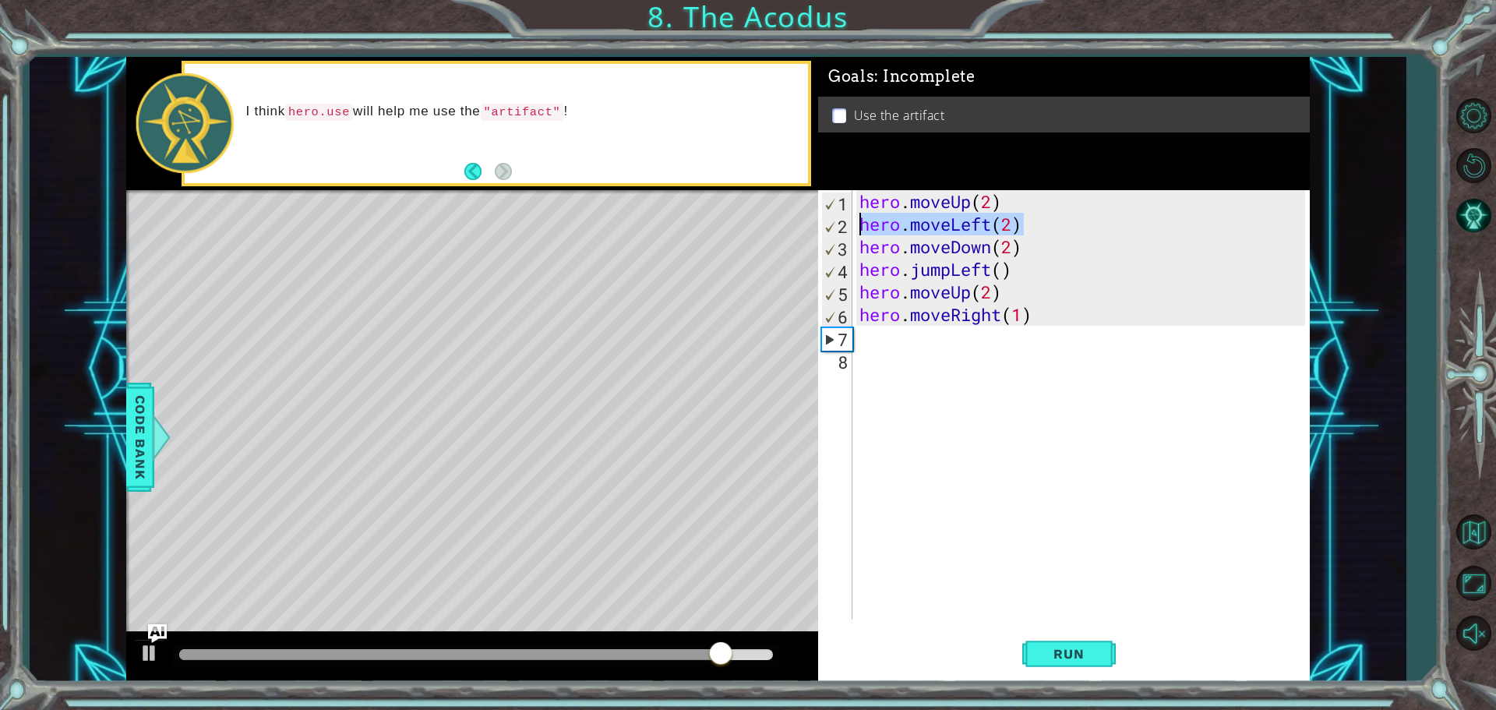
drag, startPoint x: 1046, startPoint y: 226, endPoint x: 859, endPoint y: 226, distance: 186.2
click at [859, 226] on div "hero . moveUp ( 2 ) hero . moveLeft ( 2 ) hero . moveDown ( 2 ) hero . jumpLeft…" at bounding box center [1084, 427] width 457 height 474
type textarea "hero.moveLeft(2)"
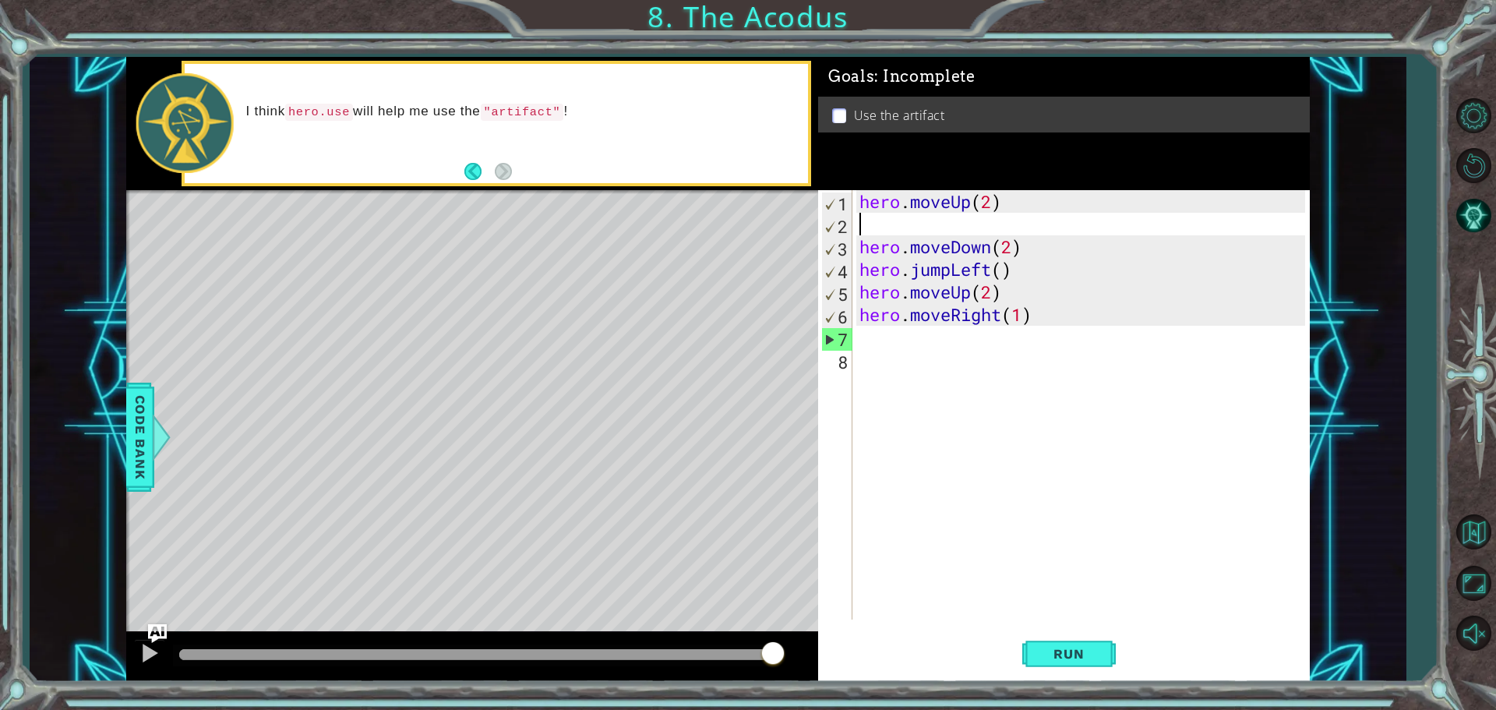
type textarea "hero.moveUp(2)"
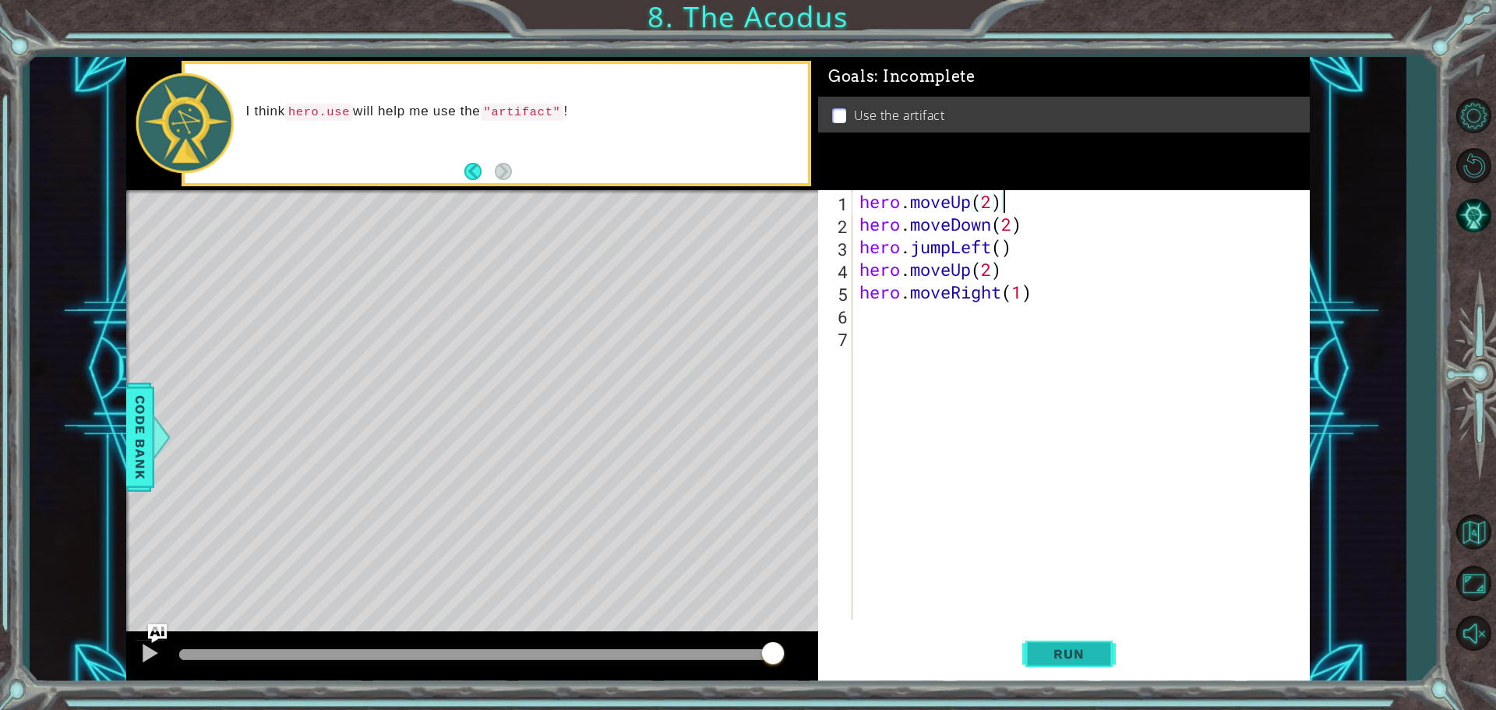
click at [1072, 652] on span "Run" at bounding box center [1069, 654] width 62 height 16
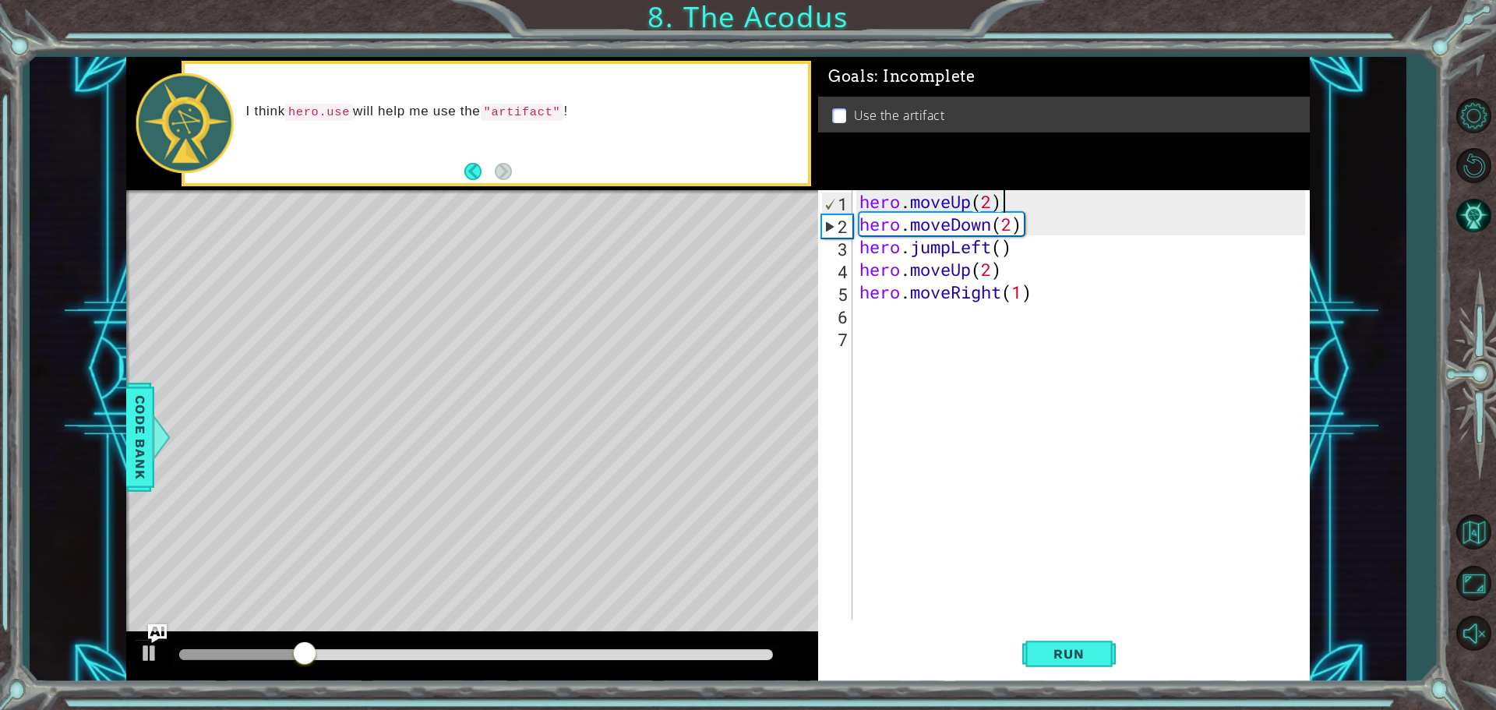
click at [1027, 206] on div "hero . moveUp ( 2 ) hero . moveDown ( 2 ) hero . jumpLeft ( ) hero . moveUp ( 2…" at bounding box center [1084, 427] width 457 height 474
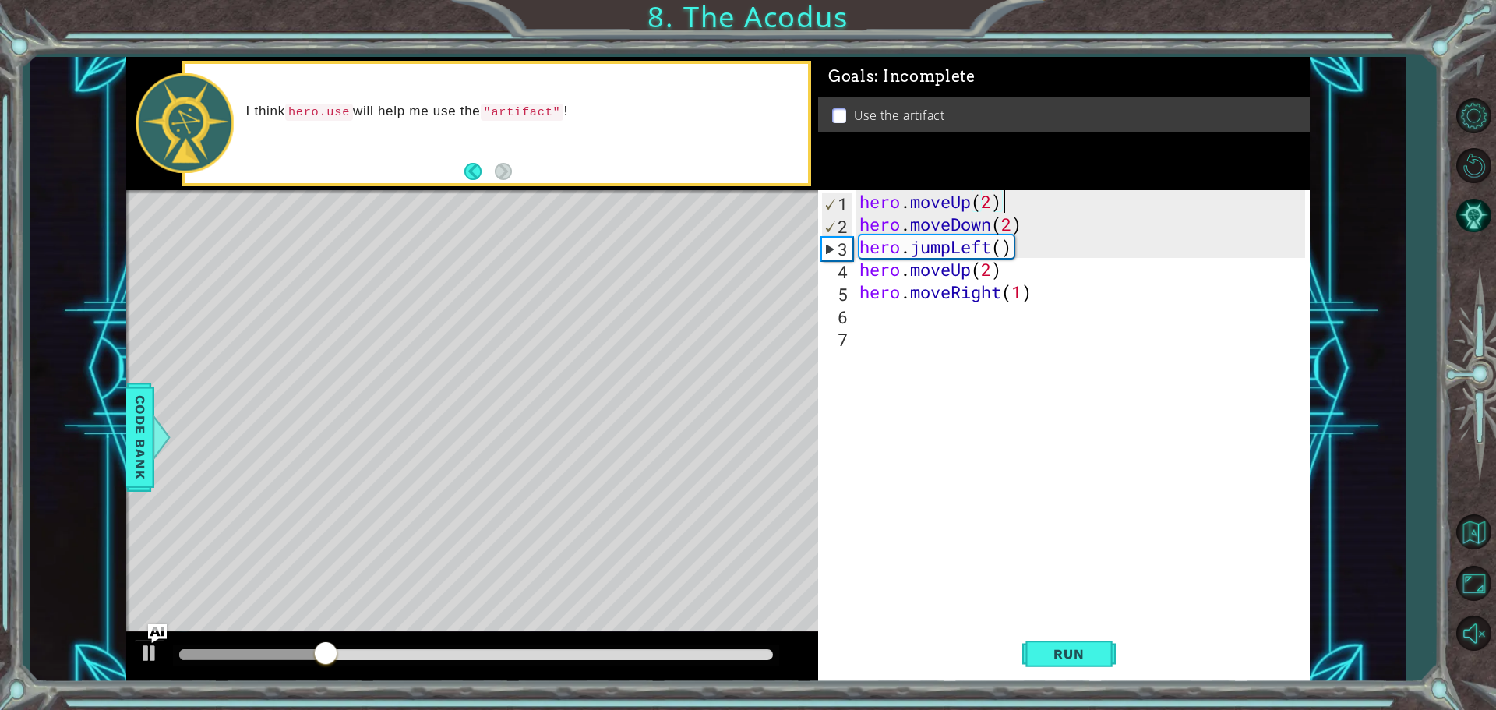
click at [1018, 205] on div "hero . moveUp ( 2 ) hero . moveDown ( 2 ) hero . jumpLeft ( ) hero . moveUp ( 2…" at bounding box center [1084, 427] width 457 height 474
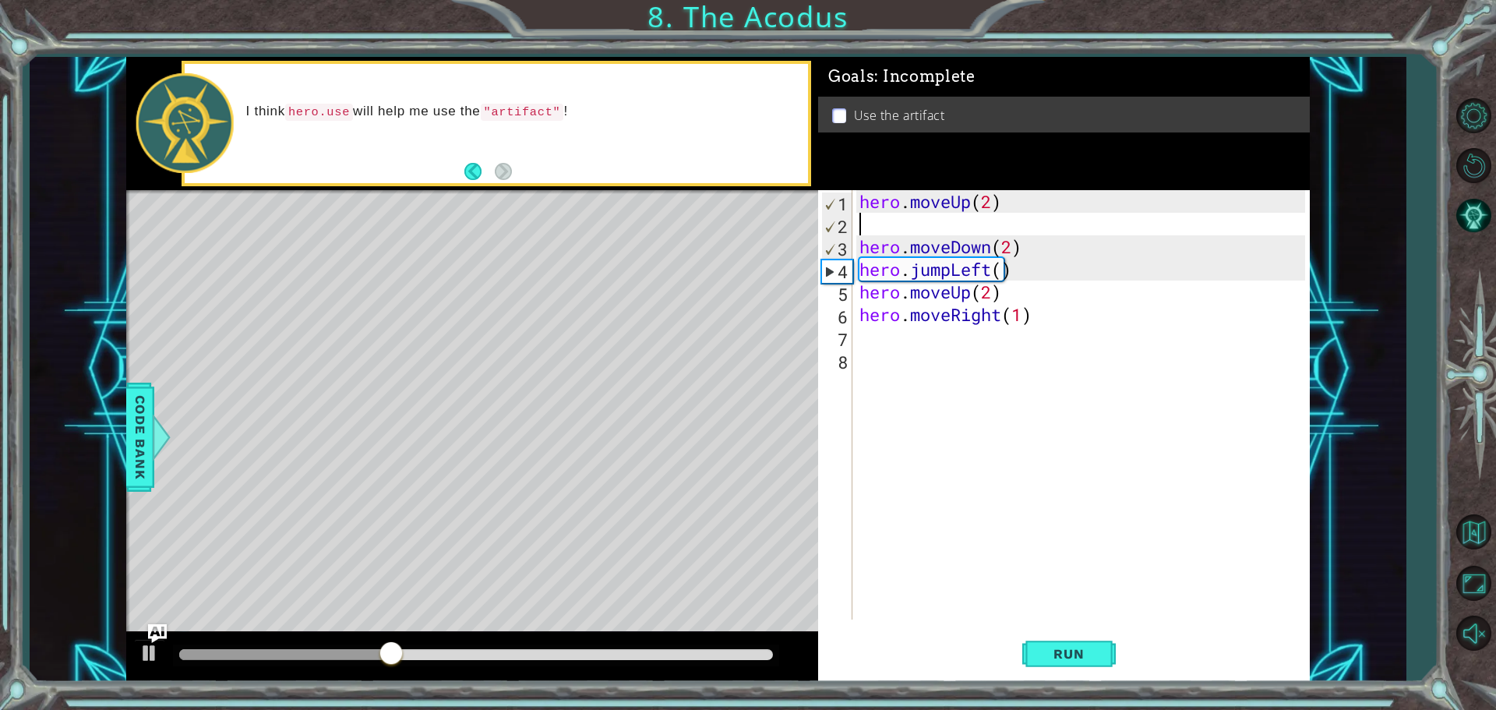
type textarea "h"
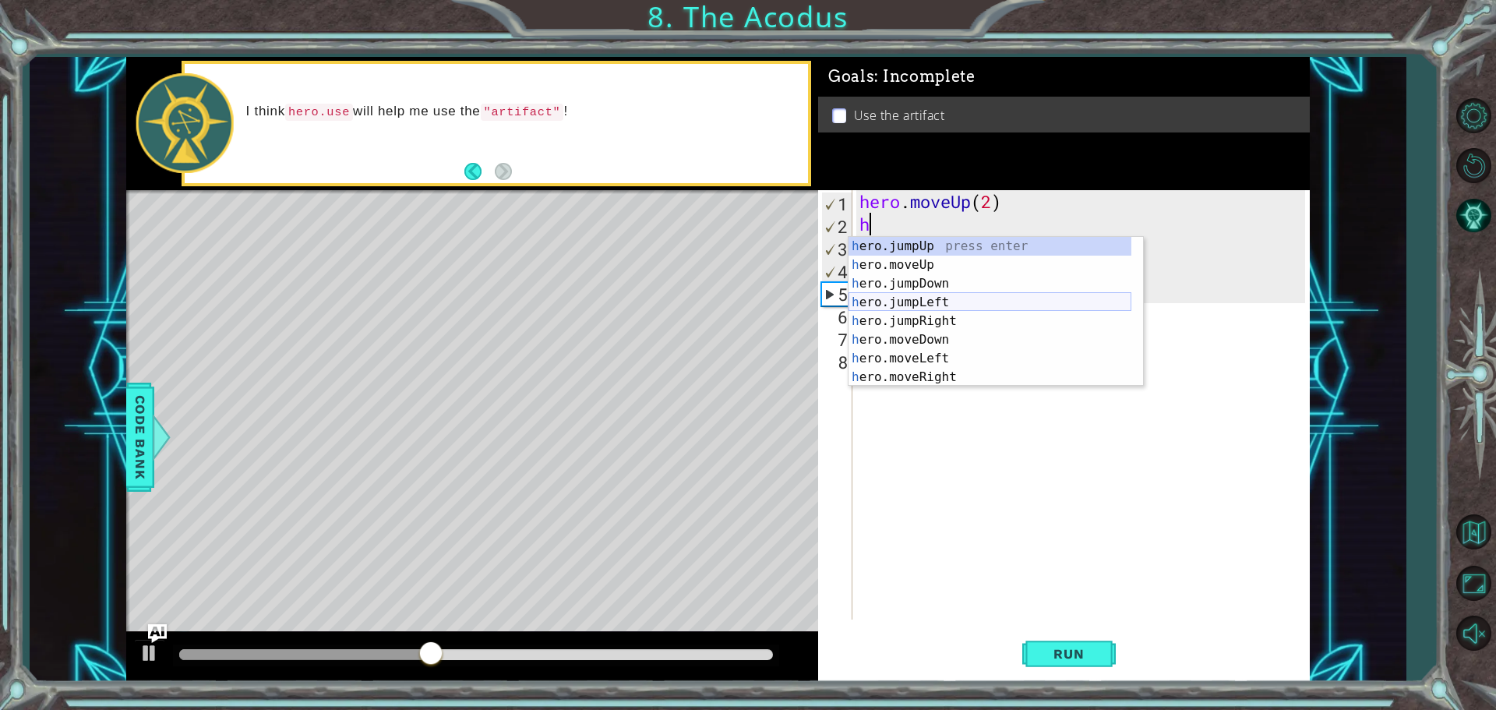
click at [953, 298] on div "h ero.jumpUp press enter h ero.moveUp press enter h ero.jumpDown press enter h …" at bounding box center [989, 330] width 283 height 187
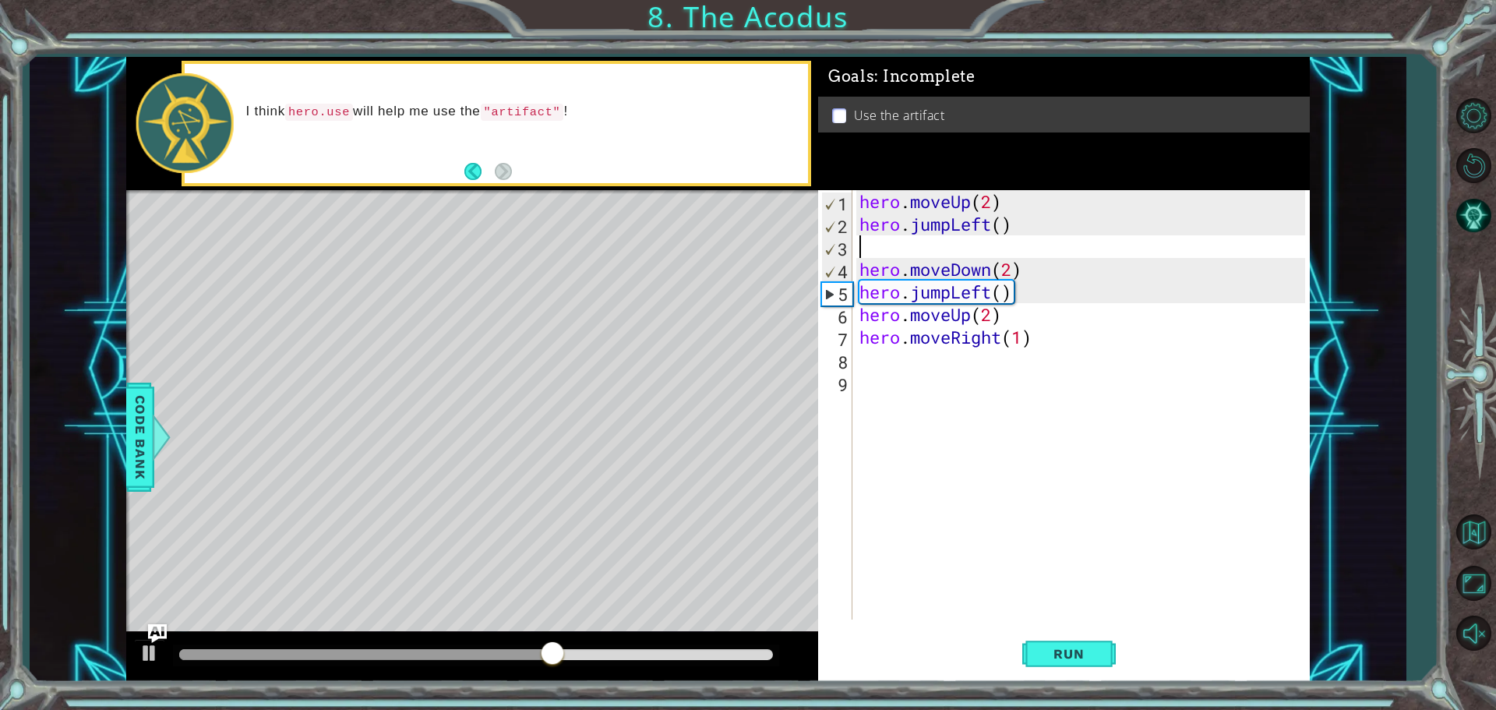
click at [948, 223] on div "hero . moveUp ( 2 ) hero . jumpLeft ( ) hero . moveDown ( 2 ) hero . jumpLeft (…" at bounding box center [1084, 427] width 457 height 474
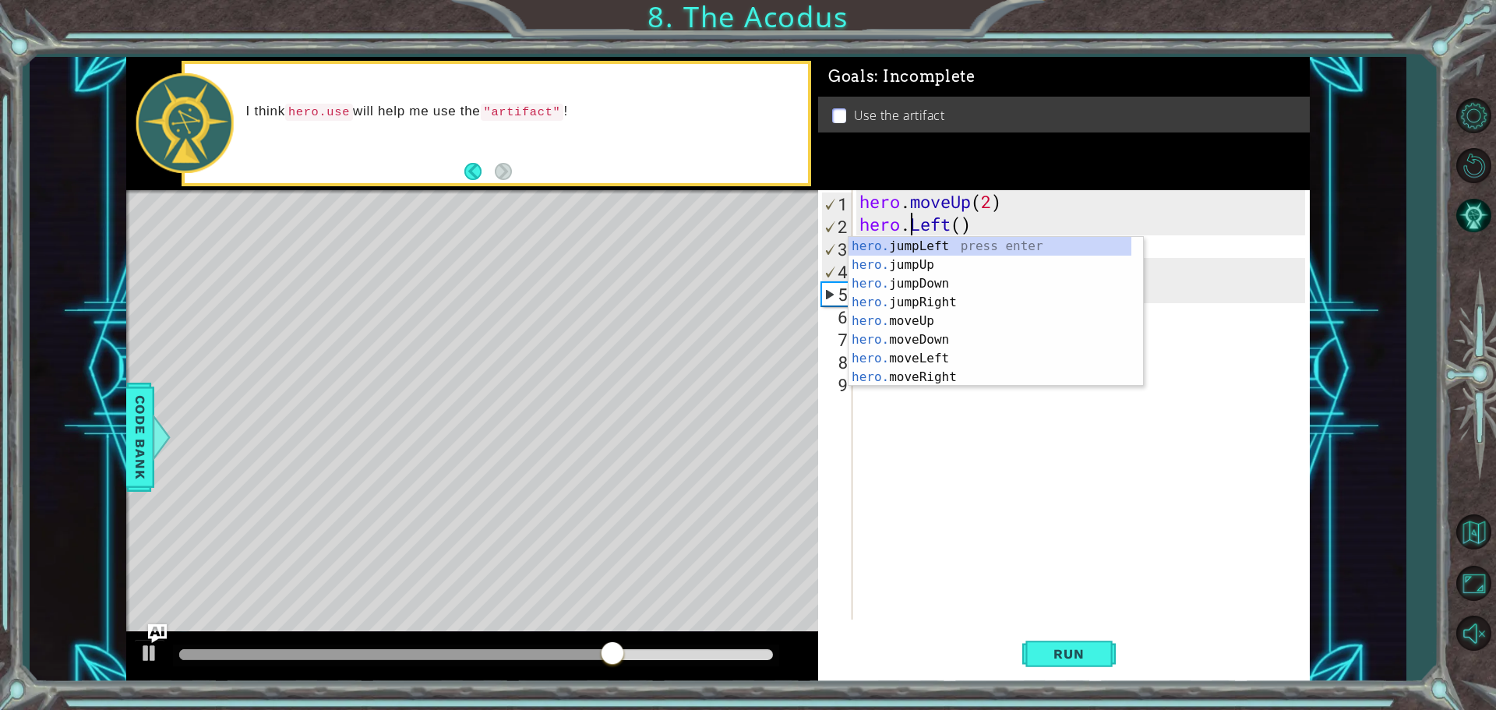
scroll to position [0, 2]
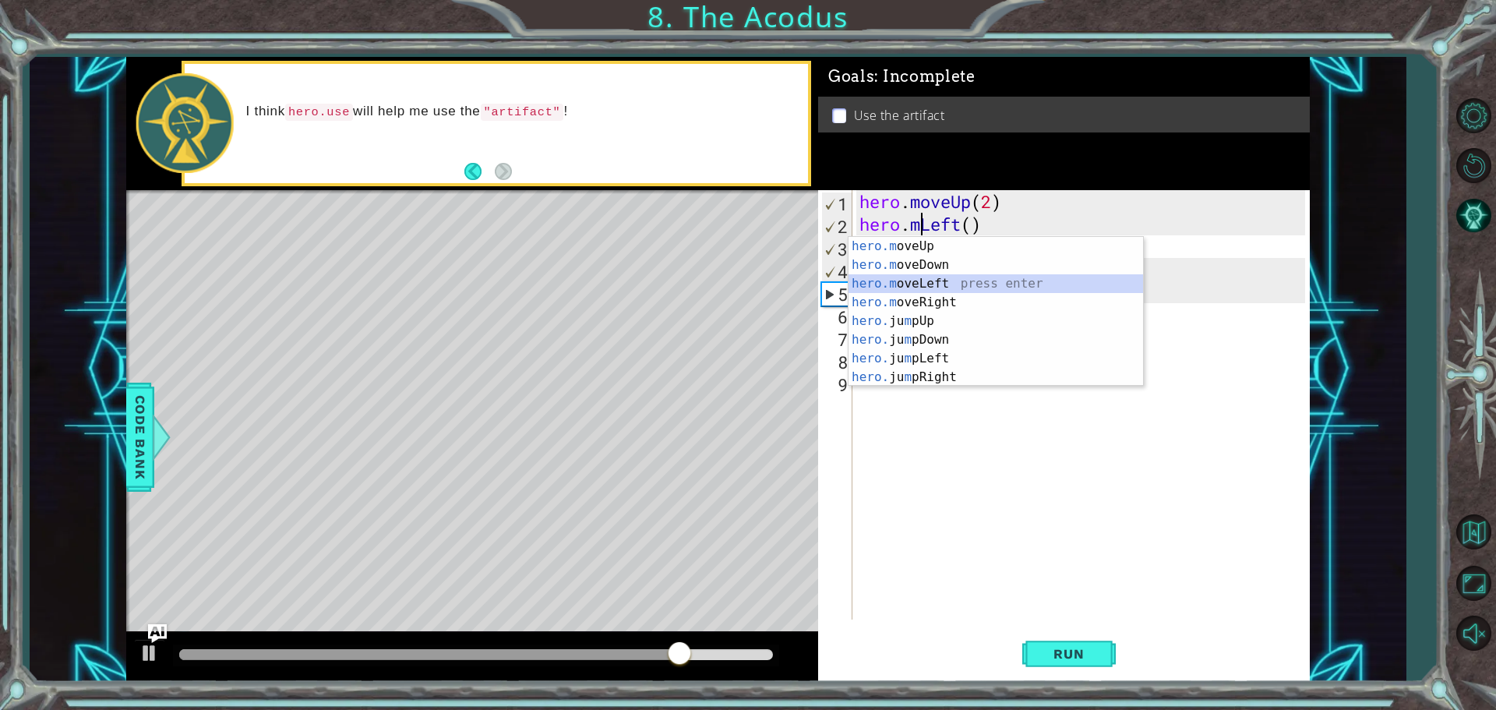
click at [943, 285] on div "hero.m oveUp press enter hero.m oveDown press enter hero.m oveLeft press enter …" at bounding box center [995, 330] width 295 height 187
type textarea "hero.moveLeft(1)"
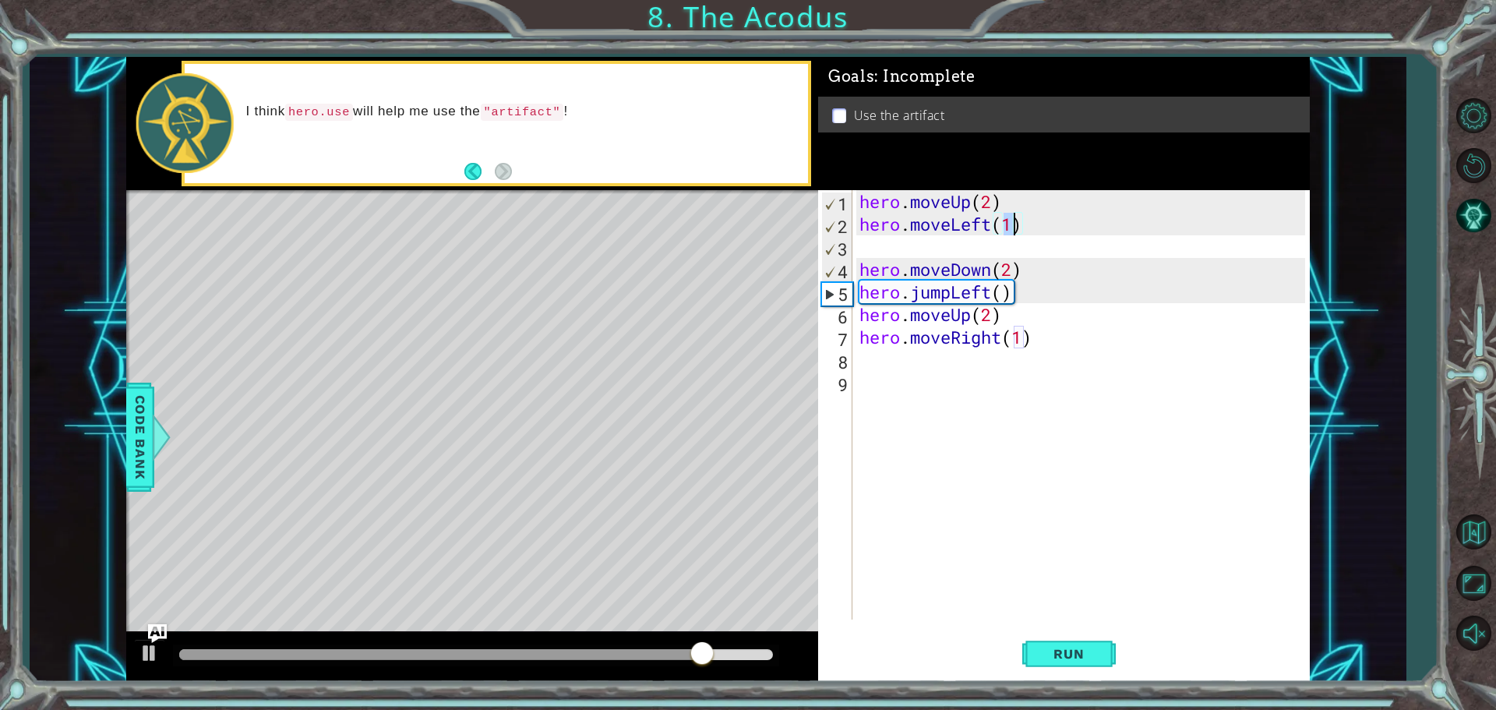
click at [947, 252] on div "hero . moveUp ( 2 ) hero . moveLeft ( 1 ) hero . moveDown ( 2 ) hero . jumpLeft…" at bounding box center [1084, 427] width 457 height 474
click at [1036, 233] on div "hero . moveUp ( 2 ) hero . moveLeft ( 1 ) hero . moveDown ( 2 ) hero . jumpLeft…" at bounding box center [1084, 427] width 457 height 474
type textarea "hero.moveLeft(1)"
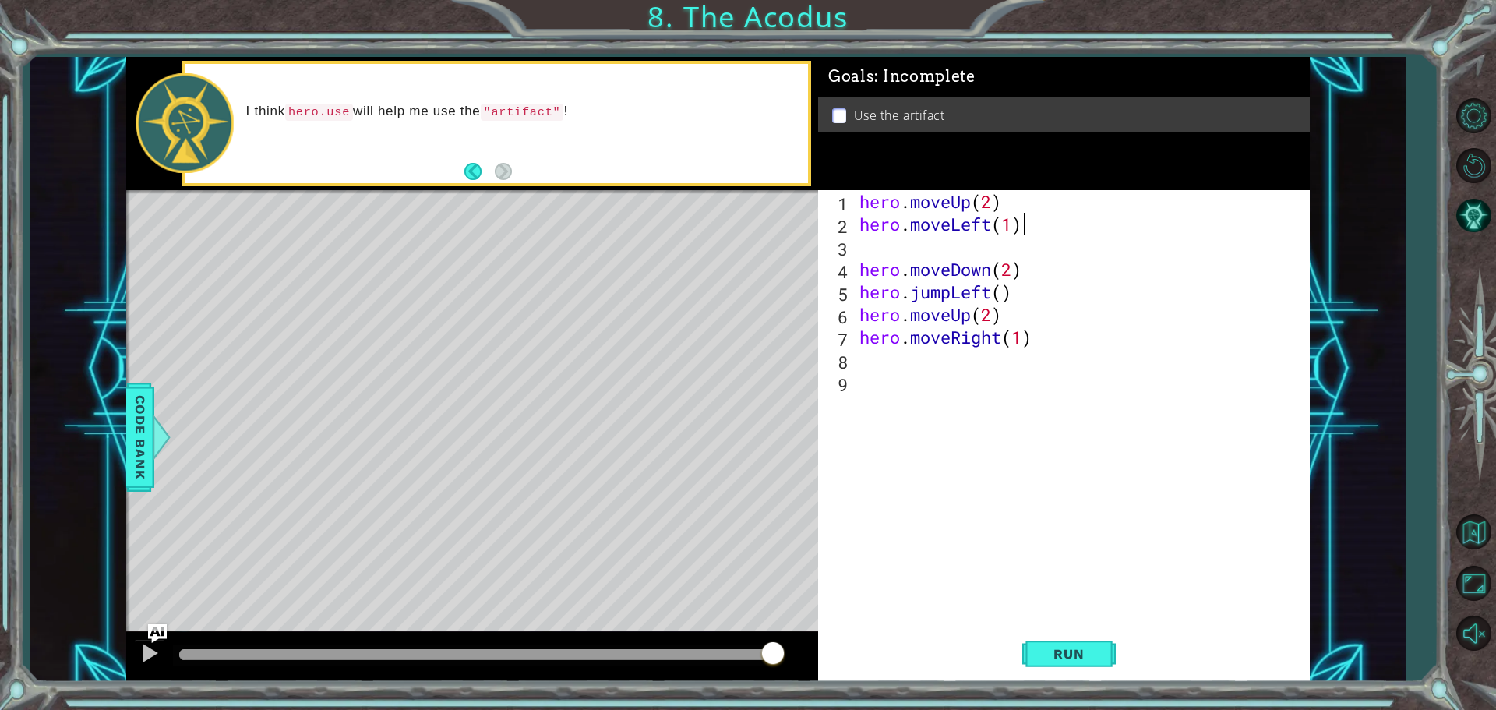
scroll to position [0, 6]
click at [1029, 258] on div "hero . moveUp ( 2 ) hero . moveLeft ( 1 ) hero . moveDown ( 2 ) hero . jumpLeft…" at bounding box center [1084, 427] width 457 height 474
type textarea "hero.moveDown(2)"
click at [1028, 251] on div "hero . moveUp ( 2 ) hero . moveLeft ( 1 ) hero . moveDown ( 2 ) hero . jumpLeft…" at bounding box center [1084, 427] width 457 height 474
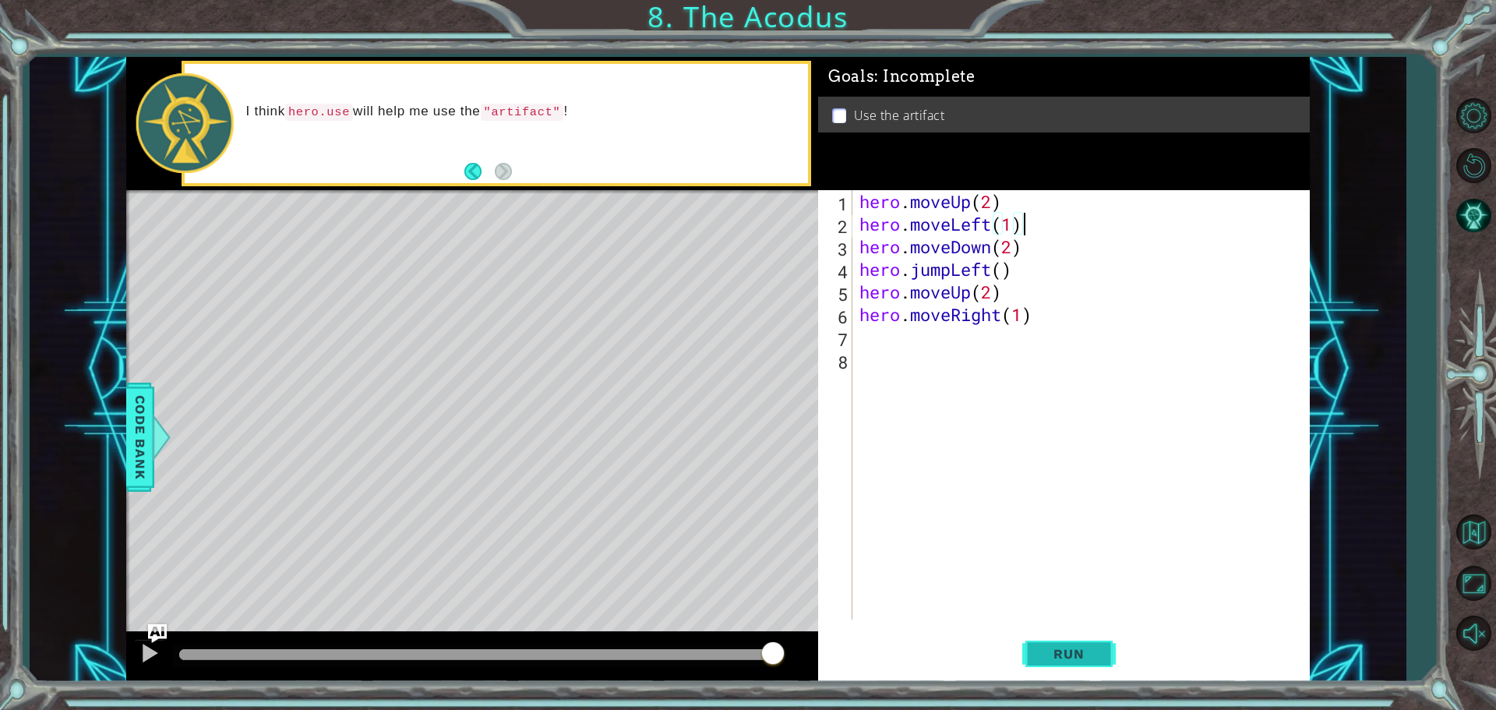
type textarea "hero.moveLeft(1)"
click at [1048, 651] on span "Run" at bounding box center [1069, 654] width 62 height 16
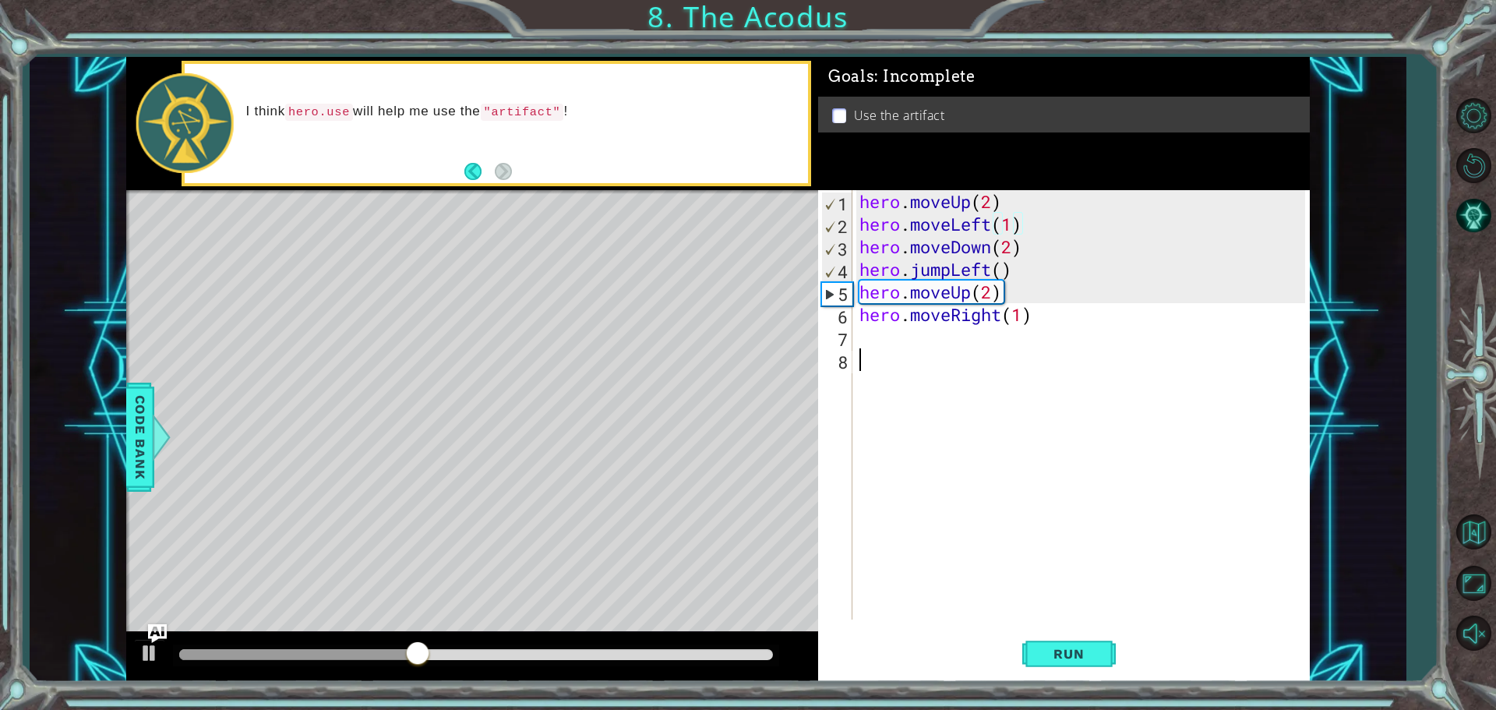
click at [903, 369] on div "hero . moveUp ( 2 ) hero . moveLeft ( 1 ) hero . moveDown ( 2 ) hero . jumpLeft…" at bounding box center [1084, 427] width 457 height 474
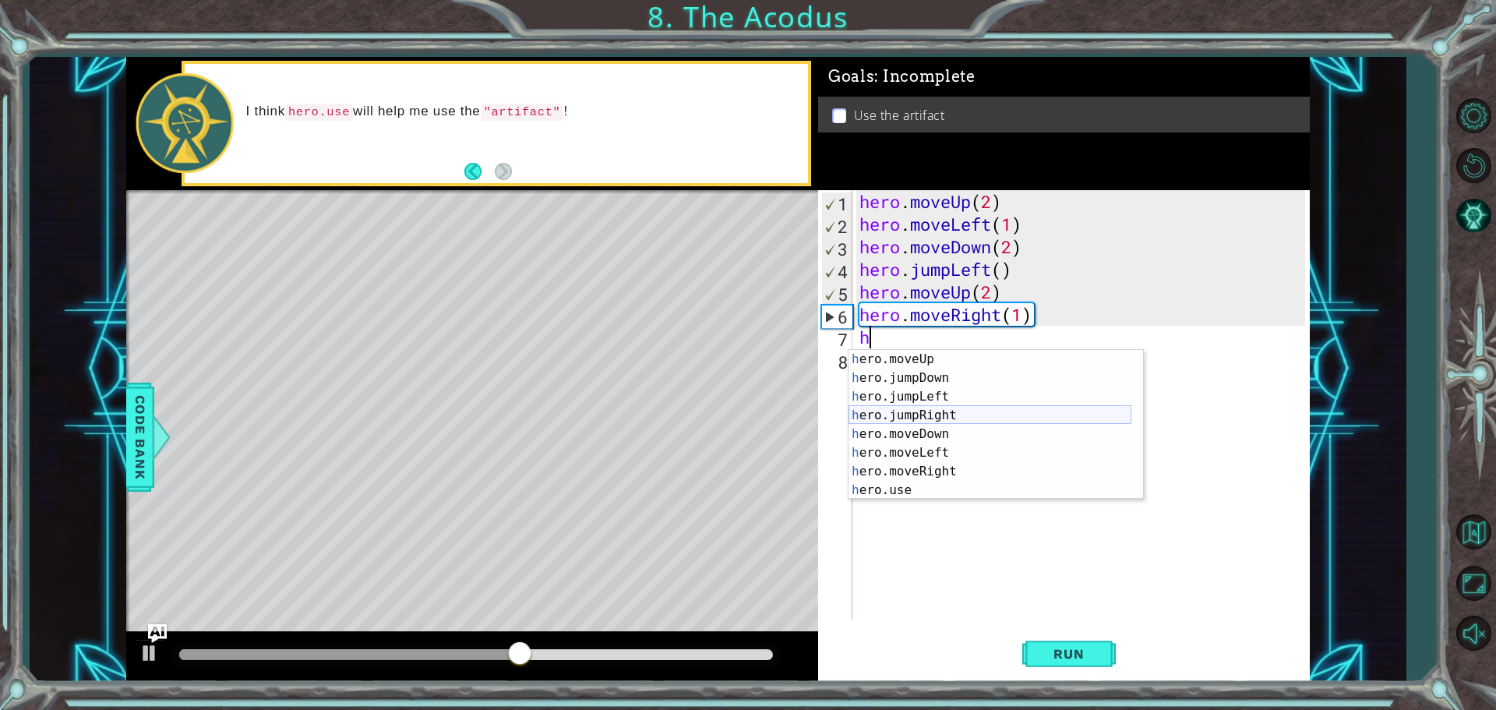
scroll to position [37, 0]
click at [944, 492] on div "h ero.moveUp press enter h ero.jumpDown press enter h ero.jumpLeft press enter …" at bounding box center [989, 443] width 283 height 187
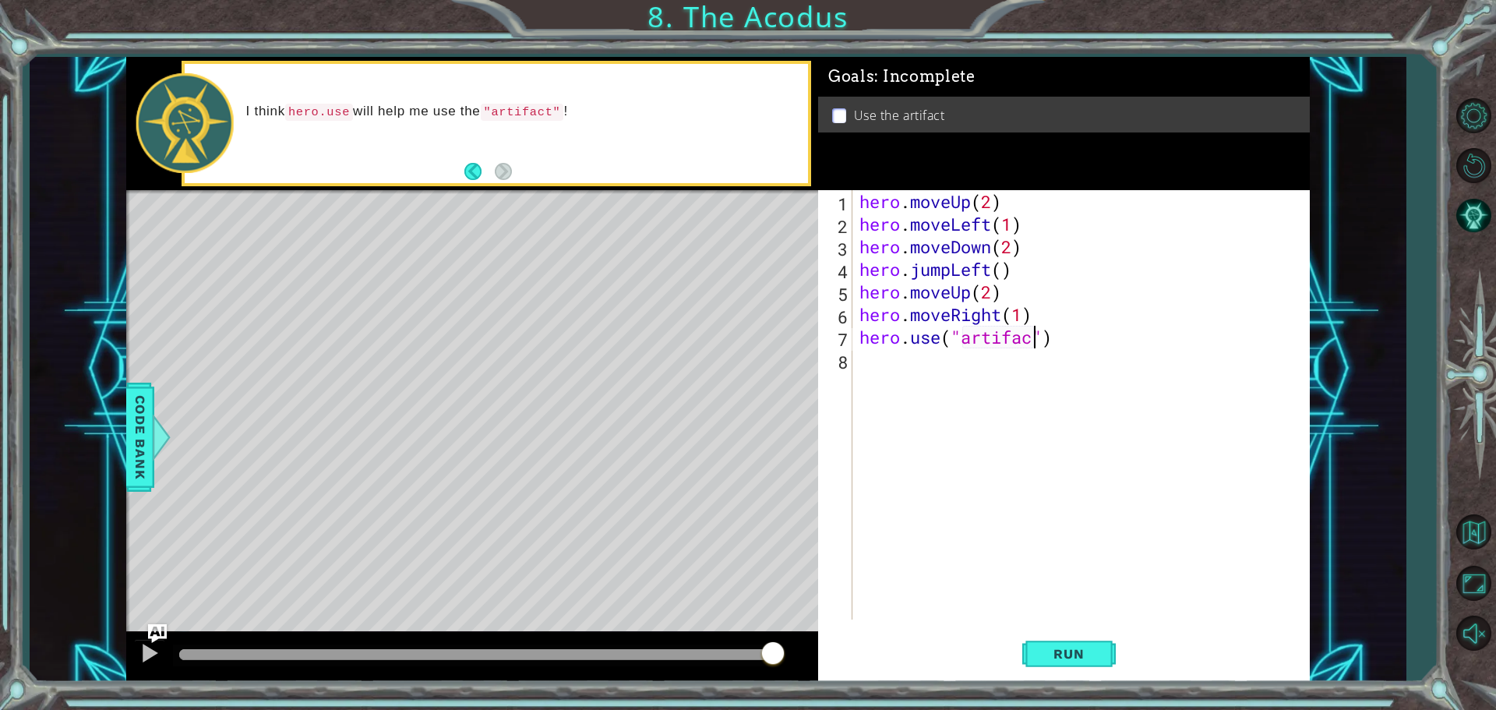
scroll to position [0, 8]
type textarea "hero.use("artifact")"
click at [1102, 641] on button "Run" at bounding box center [1068, 653] width 93 height 49
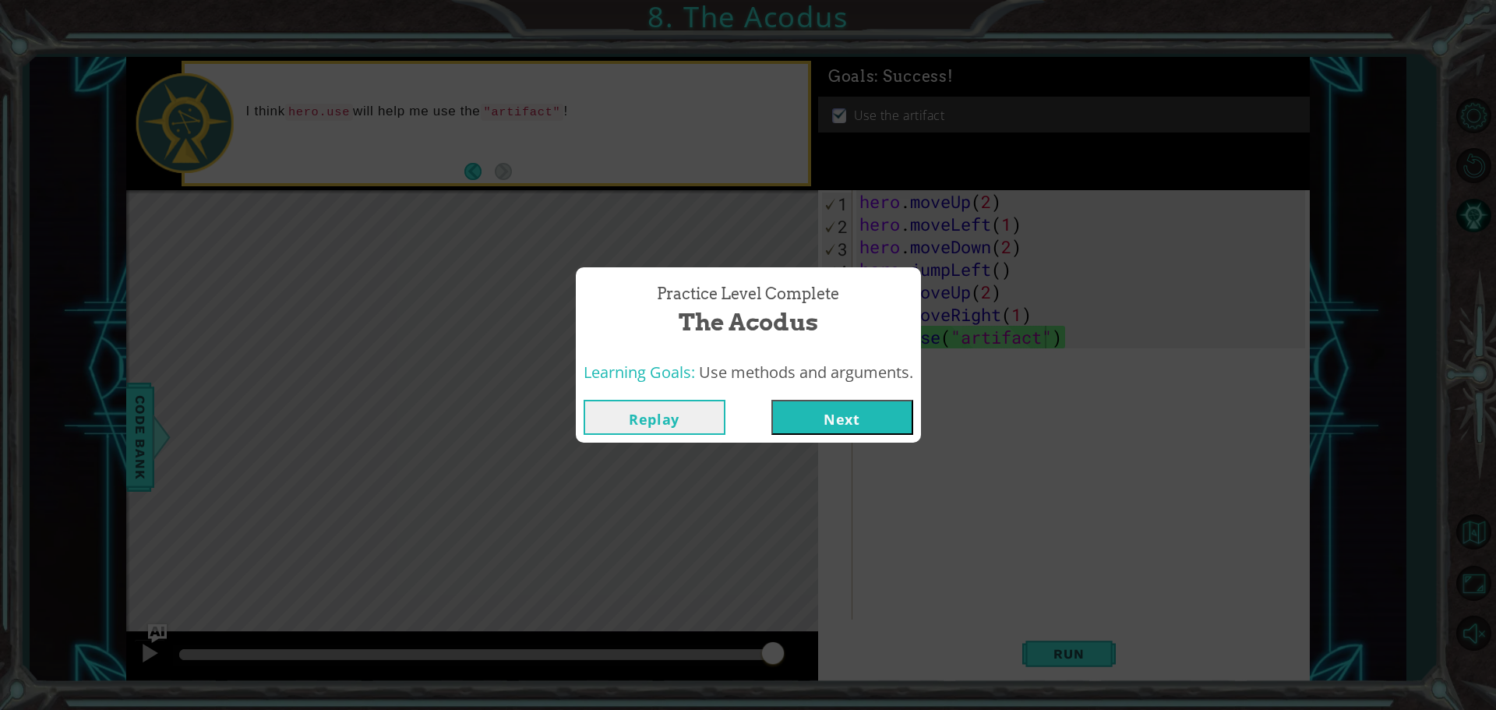
click at [884, 419] on button "Next" at bounding box center [842, 417] width 142 height 35
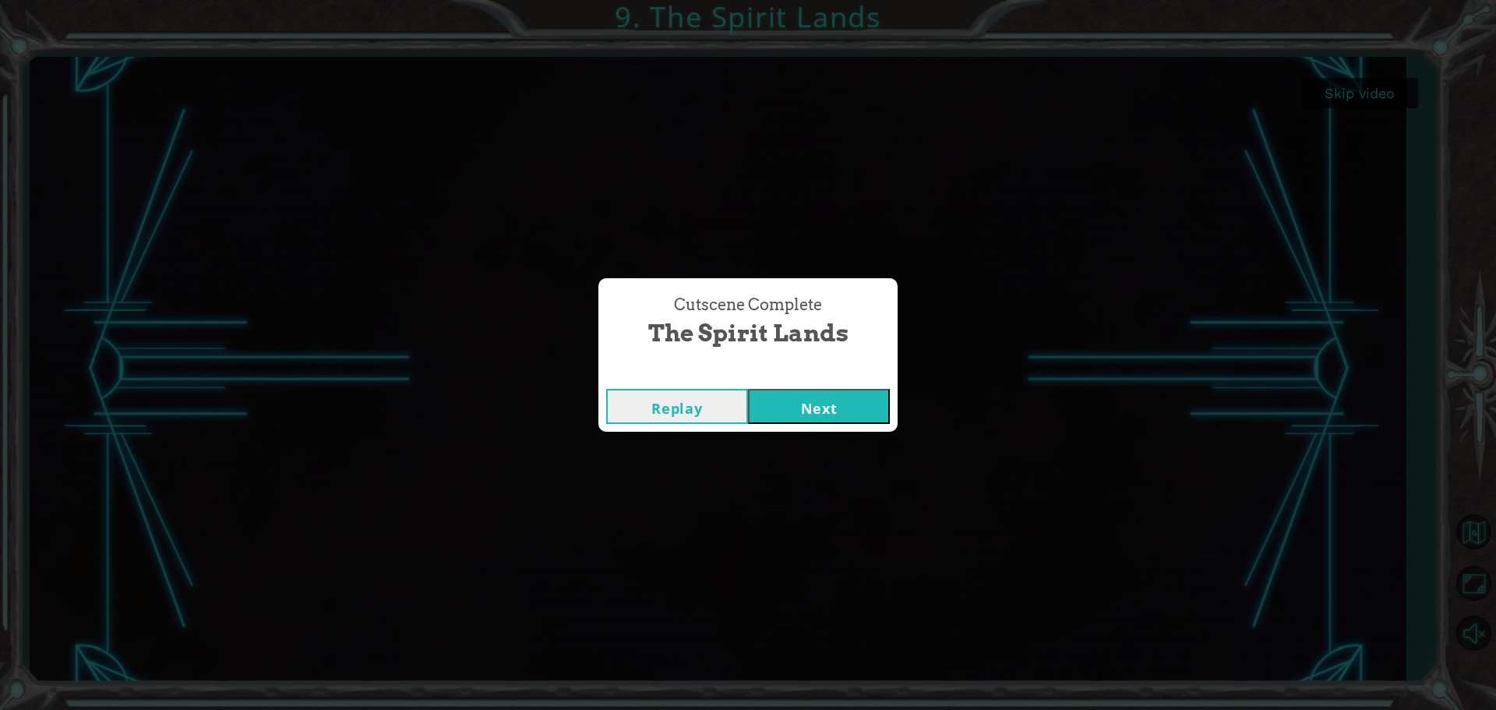
click at [807, 420] on button "Next" at bounding box center [819, 406] width 142 height 35
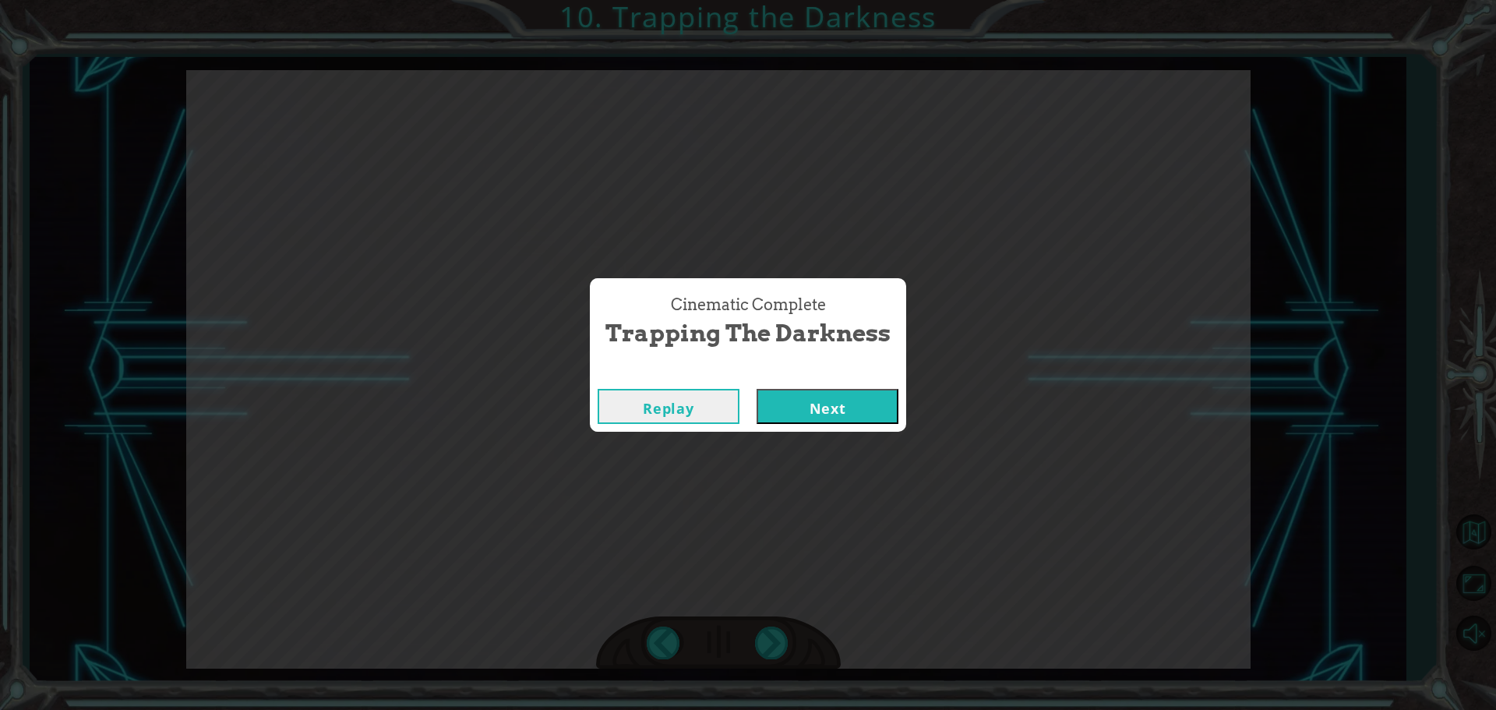
click at [826, 408] on button "Next" at bounding box center [828, 406] width 142 height 35
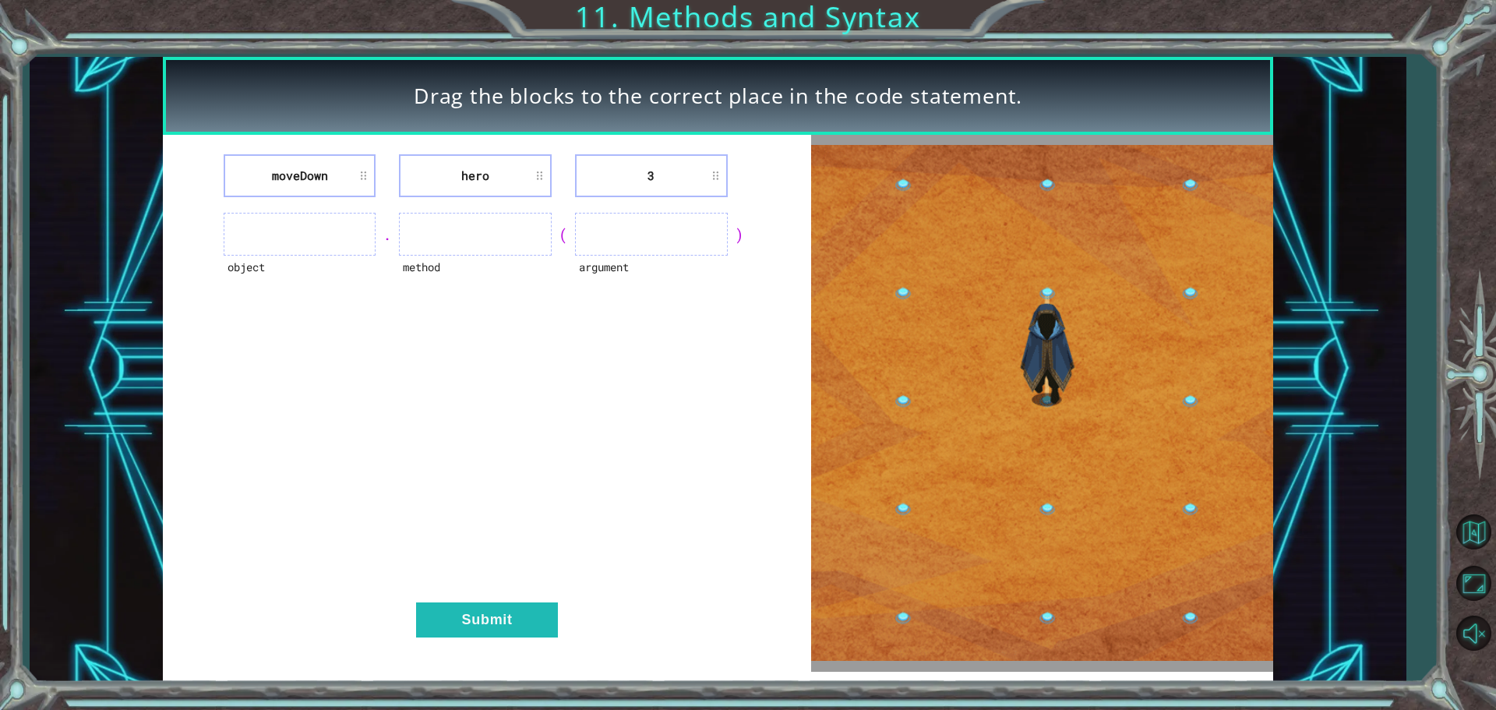
click at [306, 231] on ul at bounding box center [300, 234] width 153 height 43
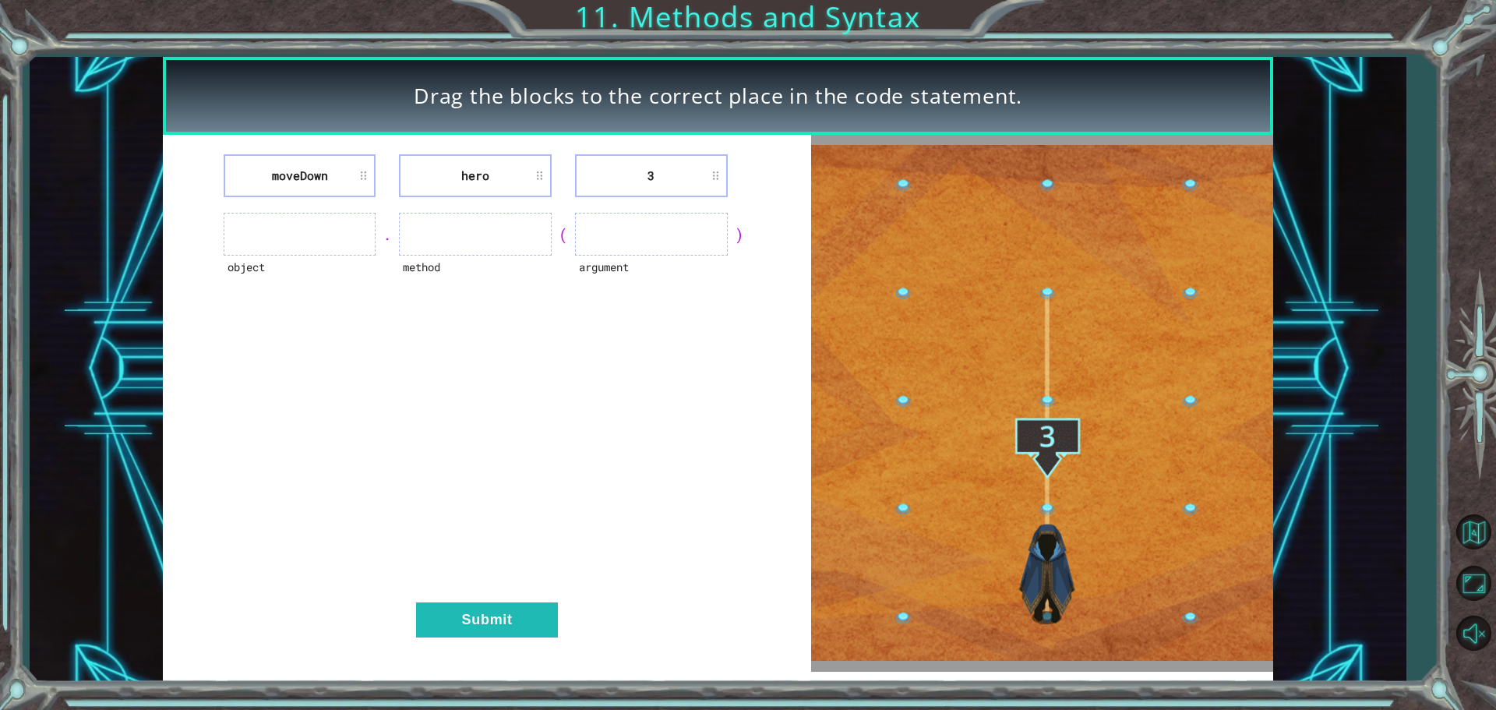
click at [332, 235] on ul at bounding box center [300, 234] width 153 height 43
click at [326, 250] on ul at bounding box center [300, 234] width 153 height 43
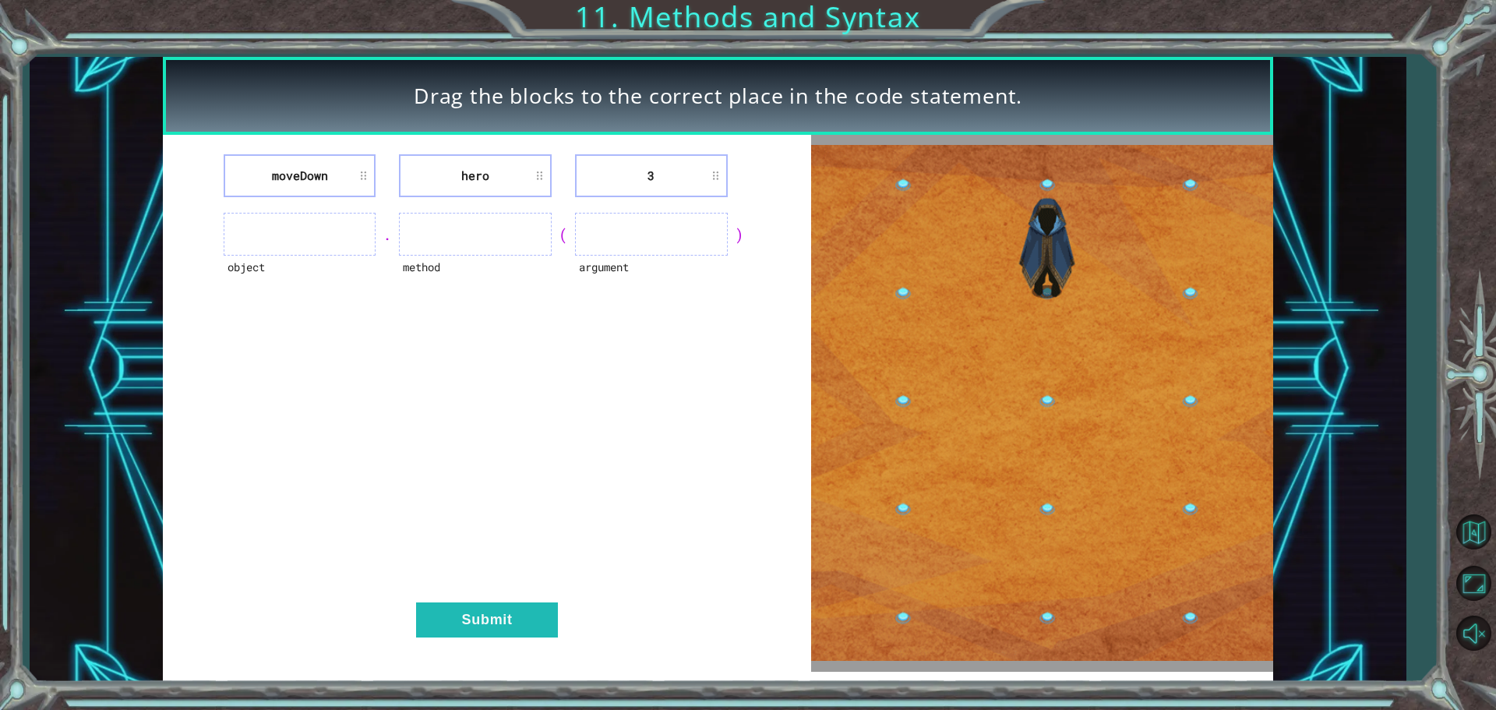
drag, startPoint x: 478, startPoint y: 241, endPoint x: 471, endPoint y: 187, distance: 54.3
click at [478, 237] on ul at bounding box center [475, 234] width 153 height 43
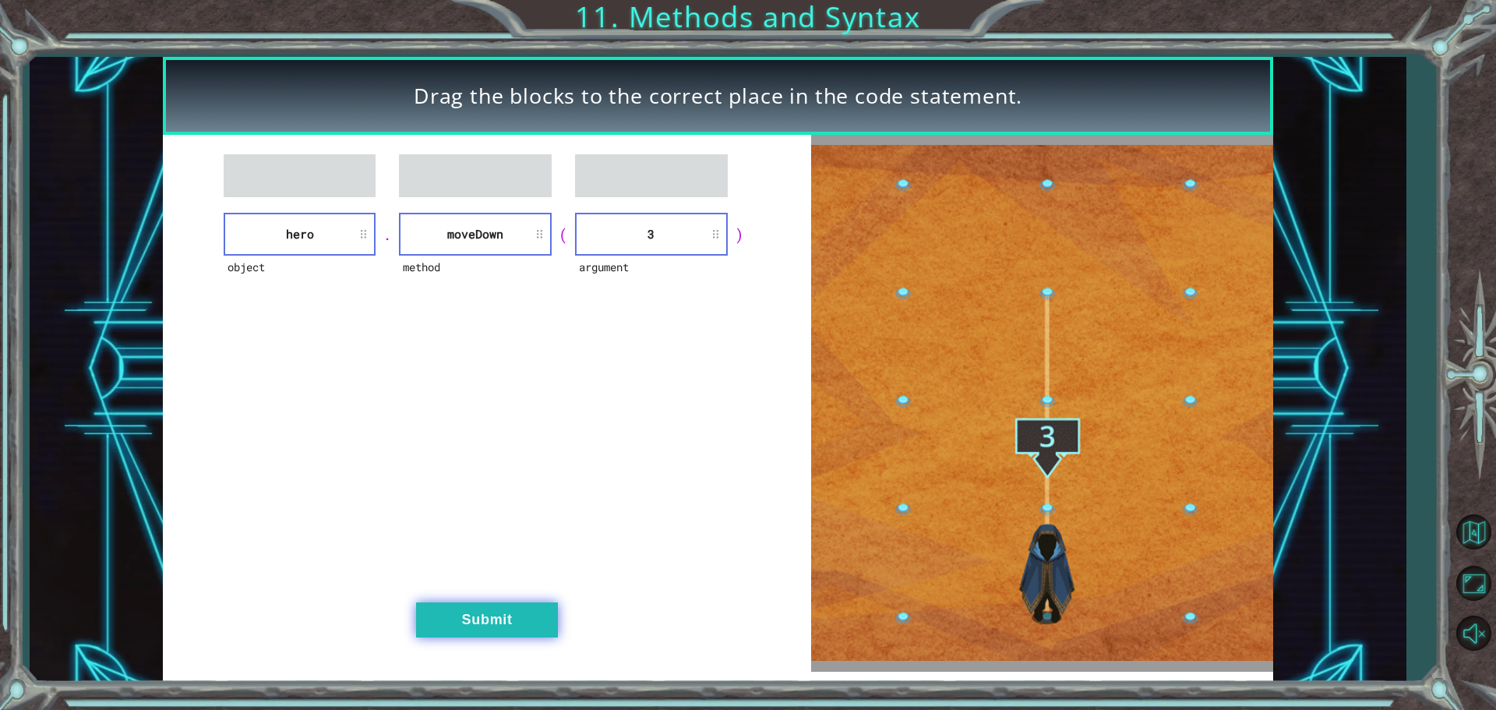
click at [439, 609] on button "Submit" at bounding box center [487, 619] width 142 height 35
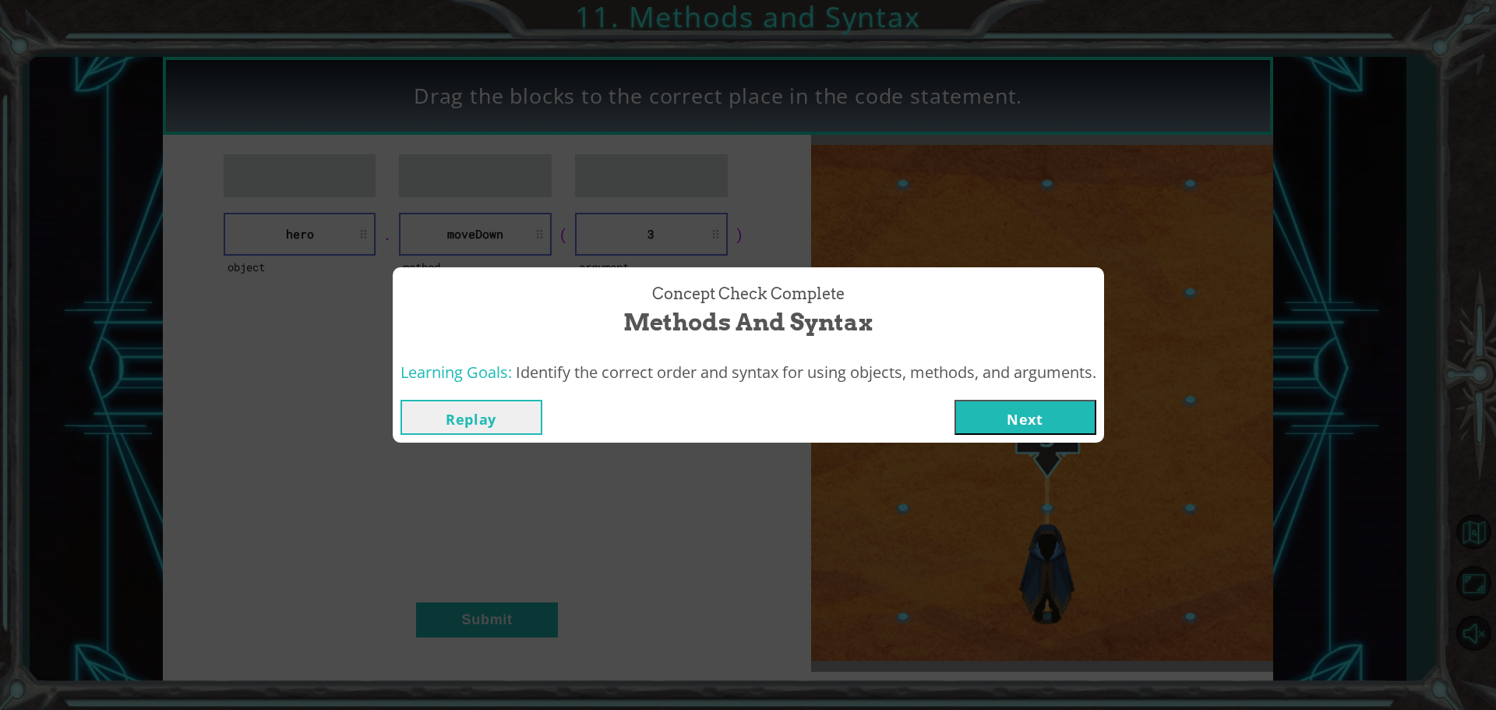
click at [982, 424] on button "Next" at bounding box center [1025, 417] width 142 height 35
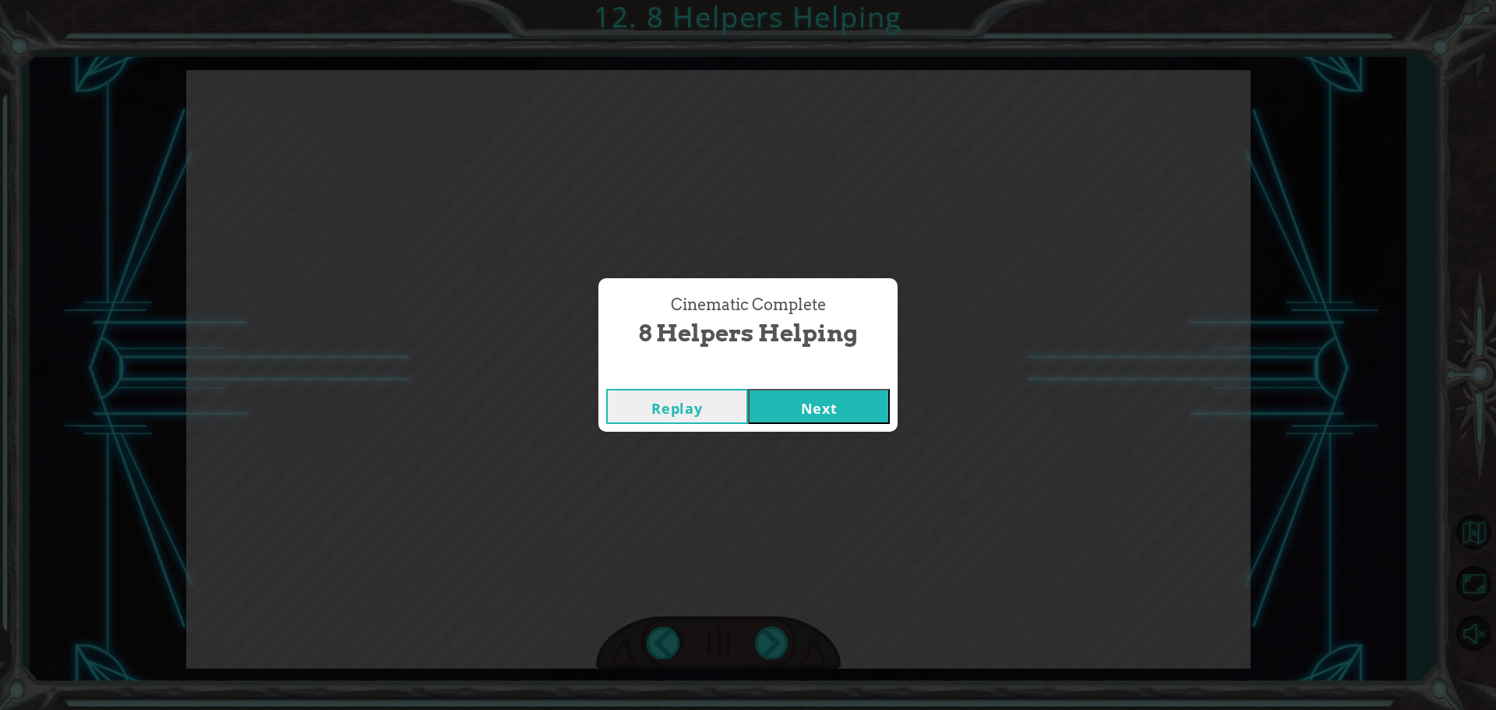
click at [787, 412] on button "Next" at bounding box center [819, 406] width 142 height 35
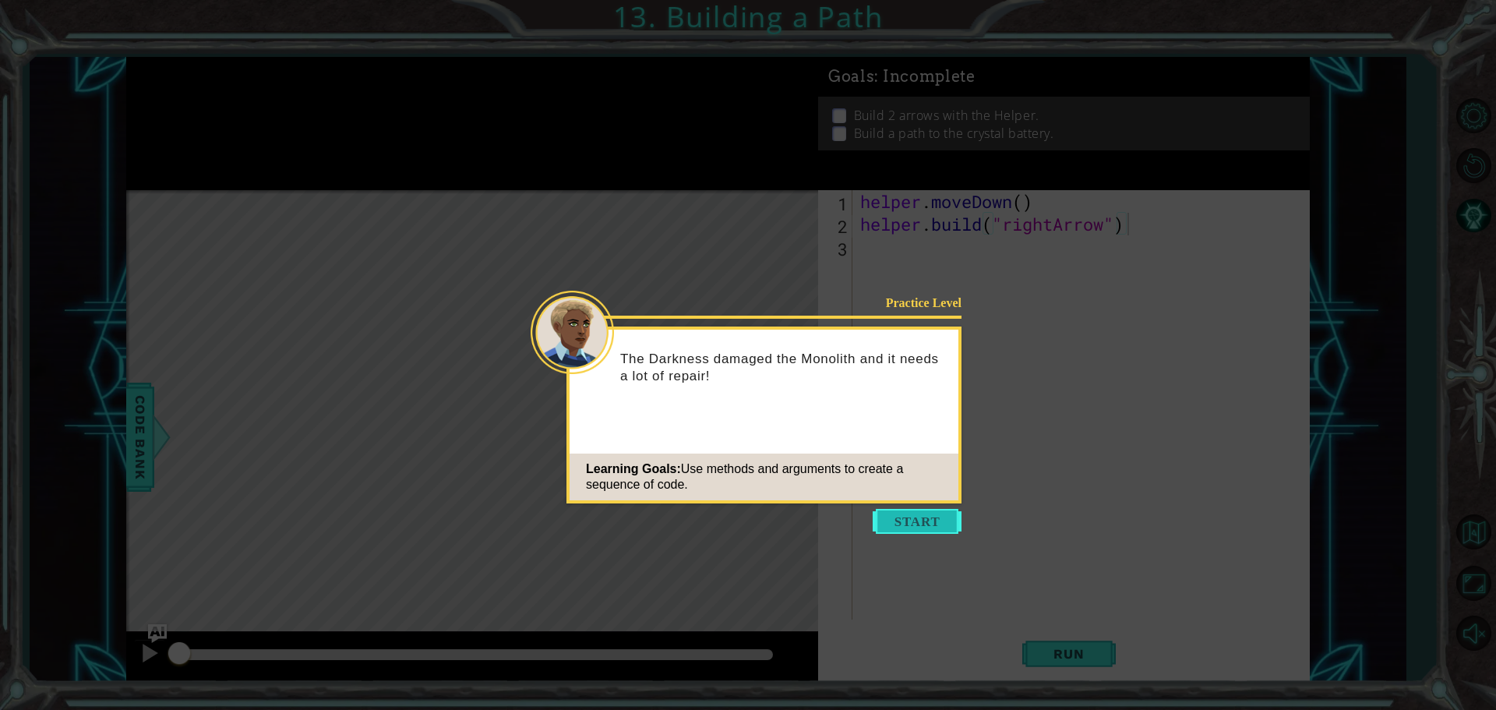
click at [908, 516] on button "Start" at bounding box center [917, 521] width 89 height 25
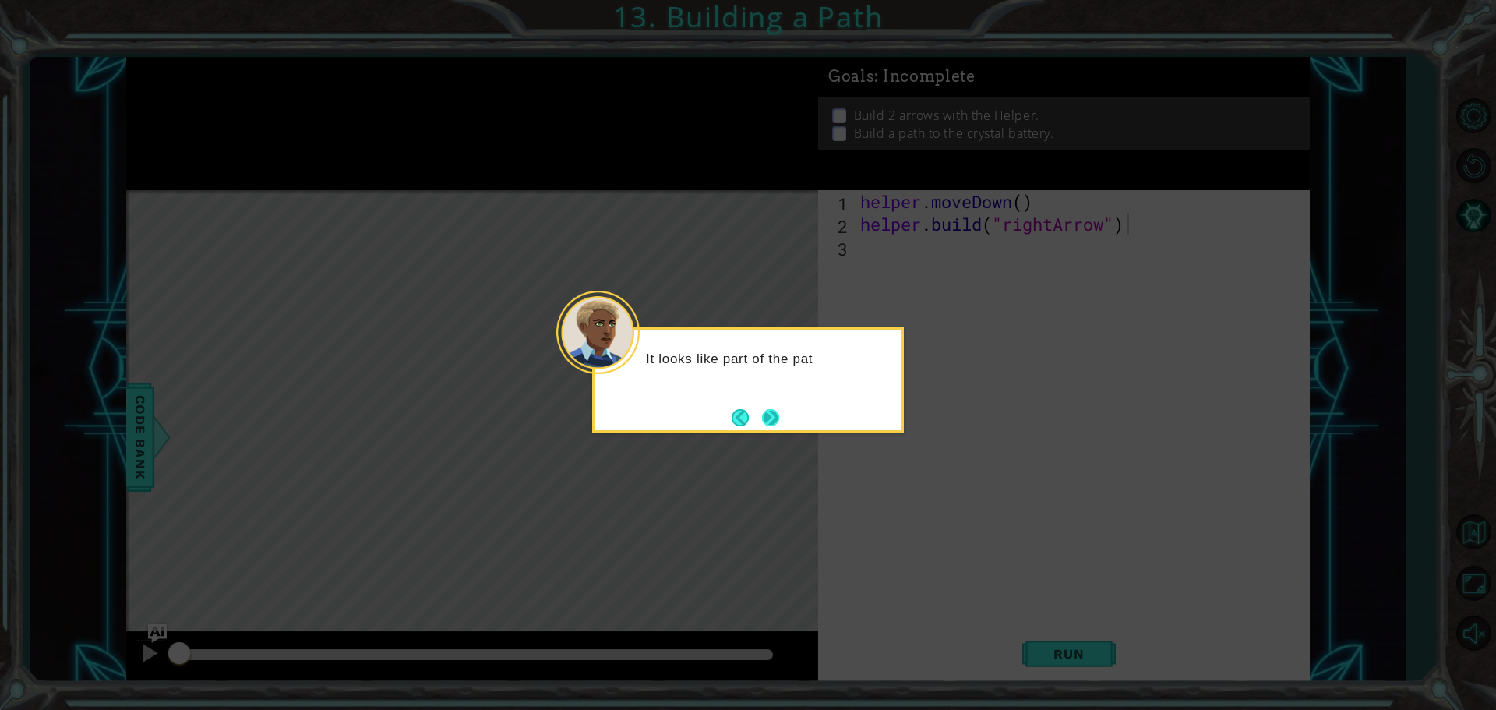
click at [774, 422] on button "Next" at bounding box center [770, 417] width 23 height 23
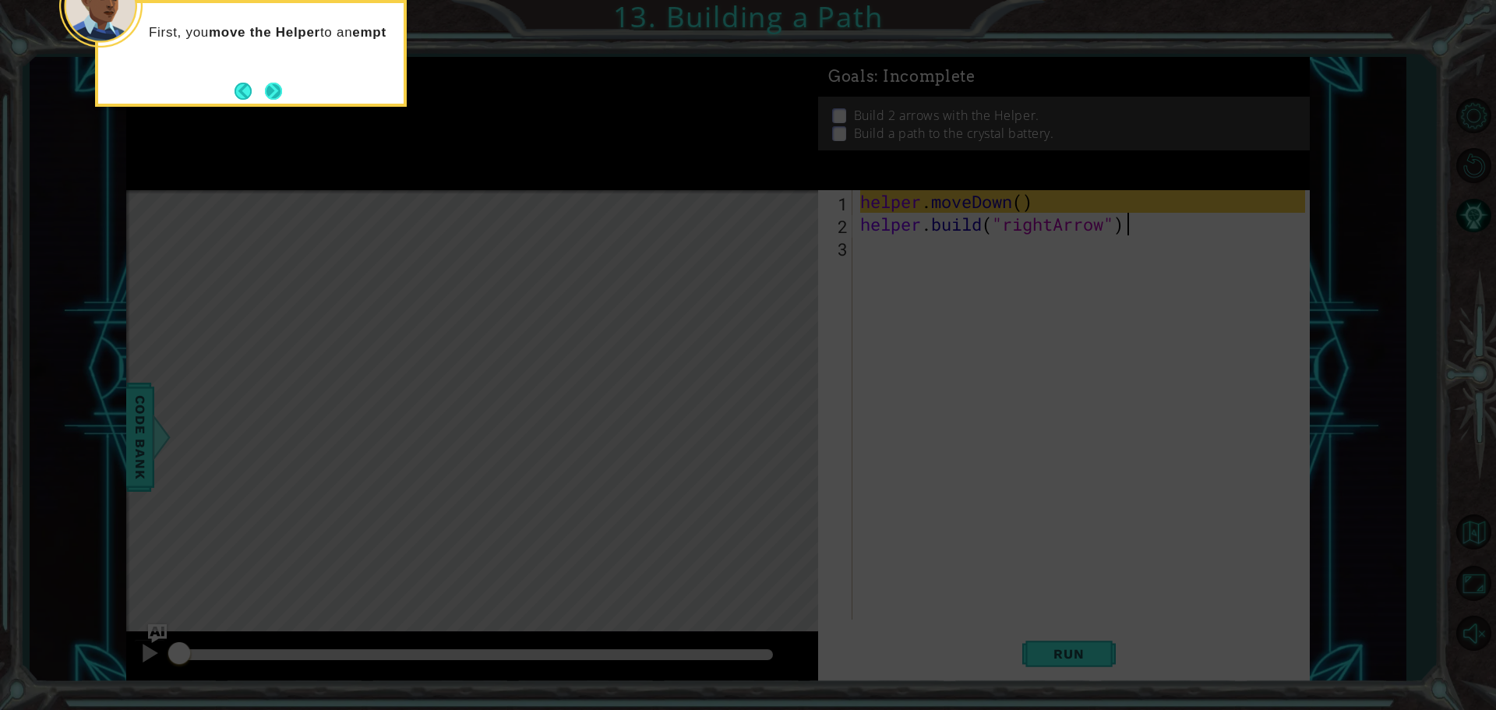
click at [268, 86] on button "Next" at bounding box center [272, 90] width 19 height 19
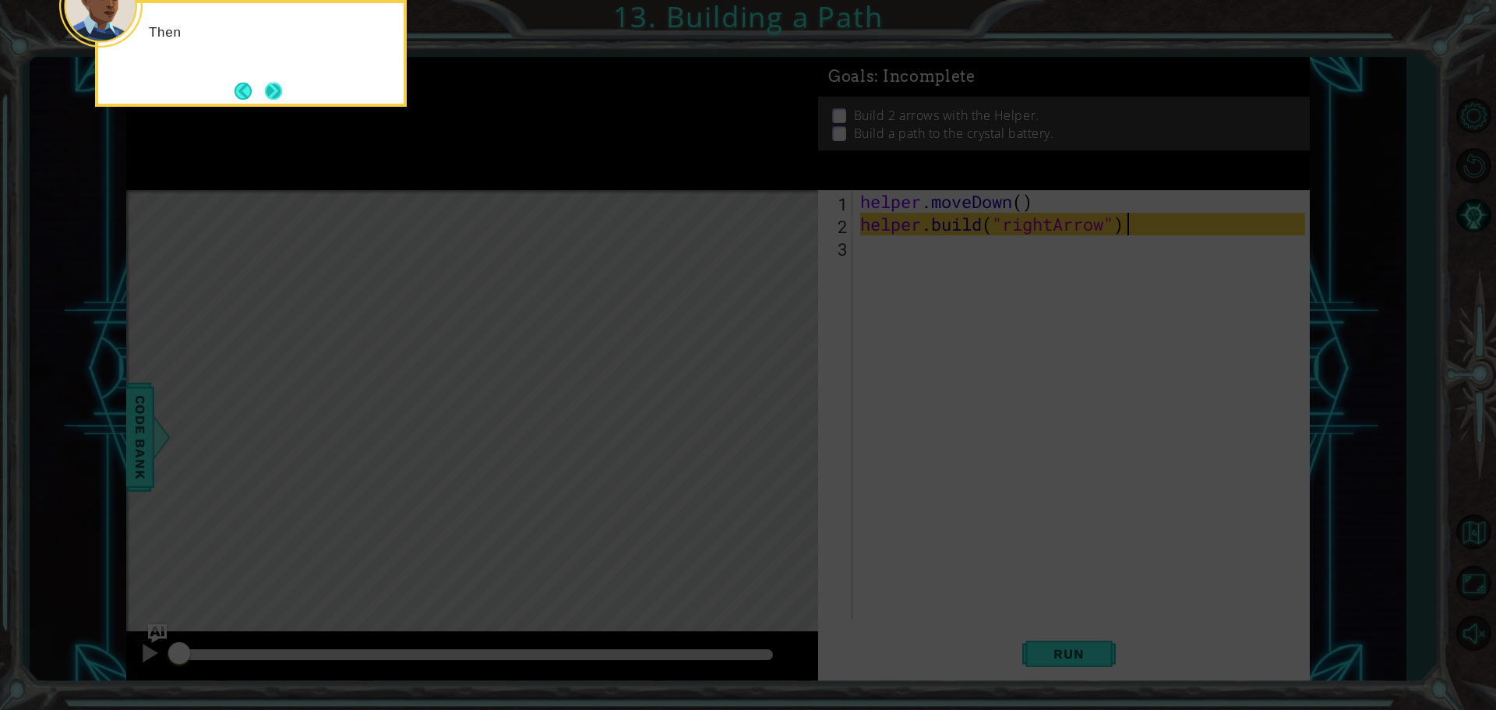
click at [270, 86] on button "Next" at bounding box center [272, 90] width 19 height 19
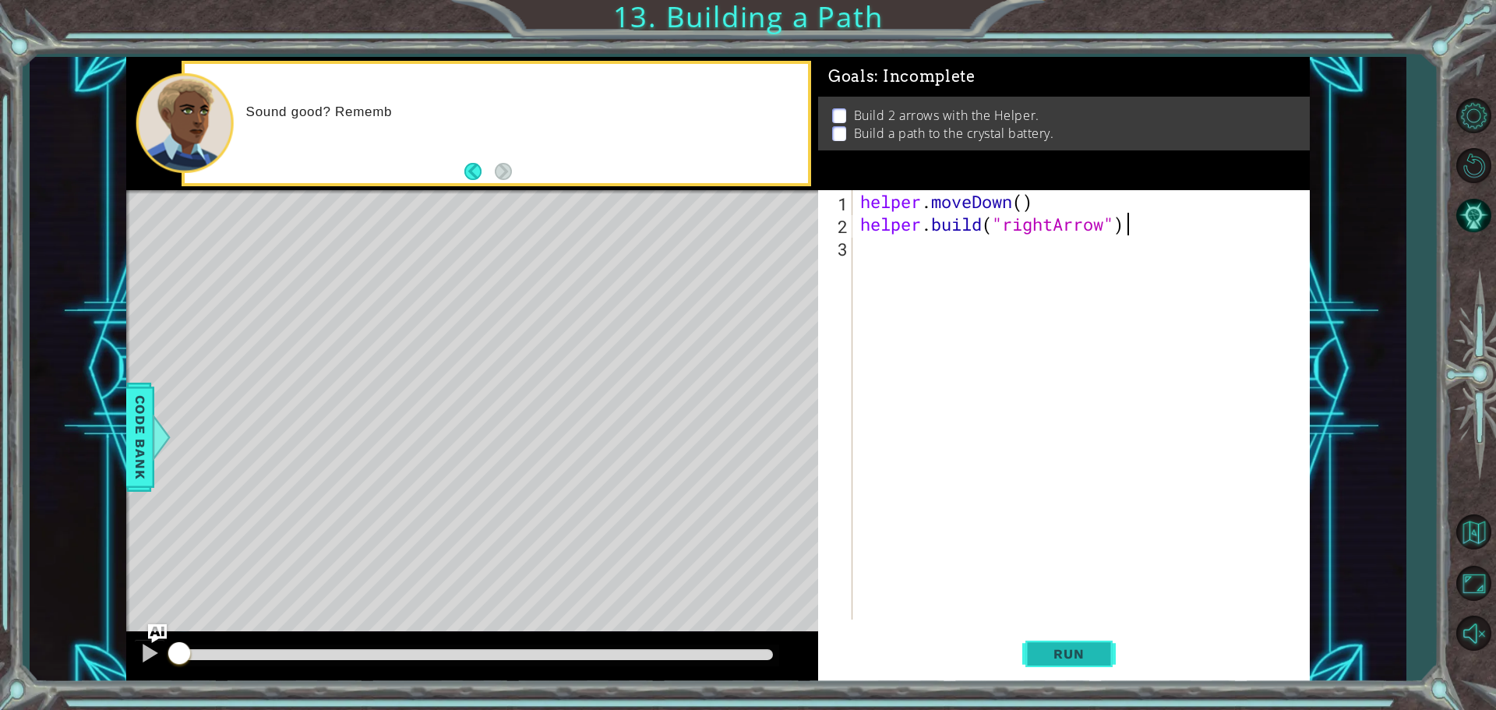
click at [1076, 668] on button "Run" at bounding box center [1068, 653] width 93 height 49
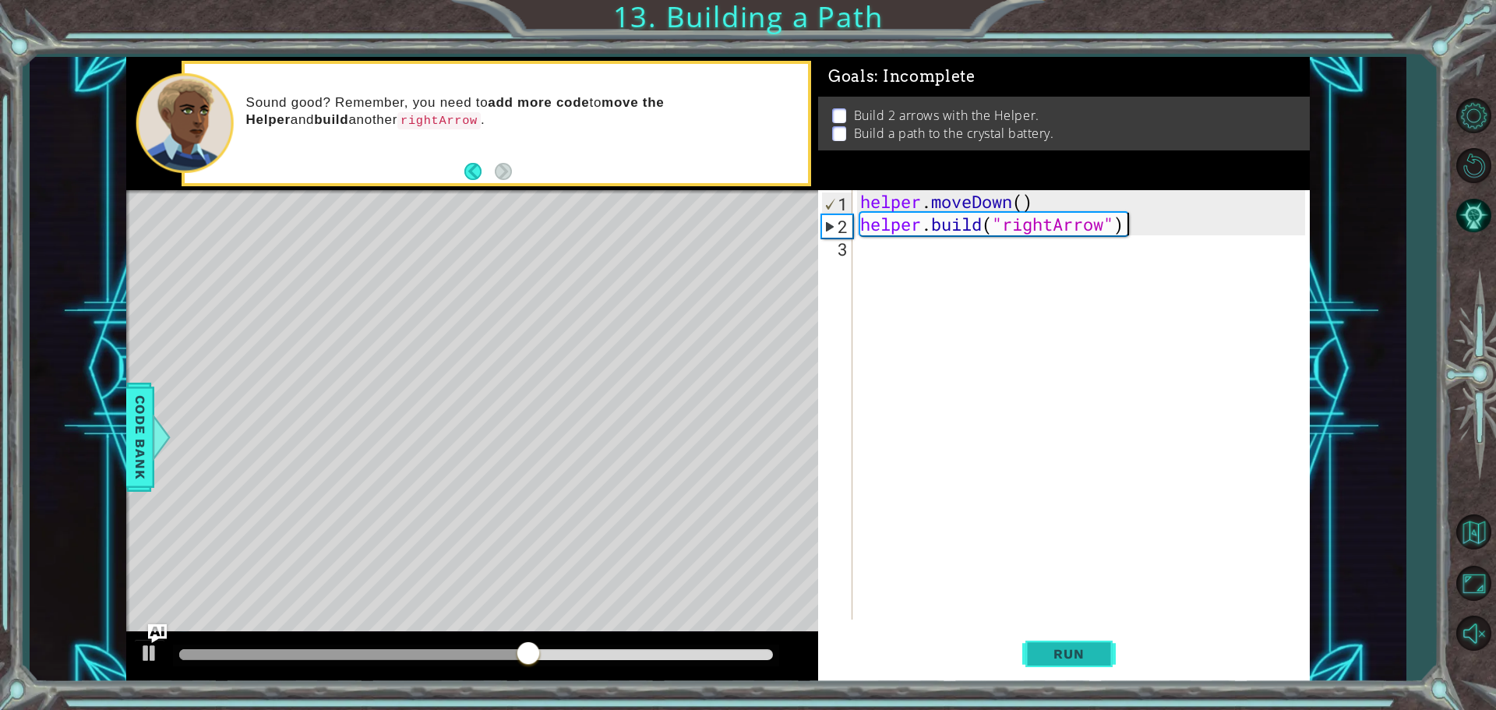
click at [1057, 644] on button "Run" at bounding box center [1068, 653] width 93 height 49
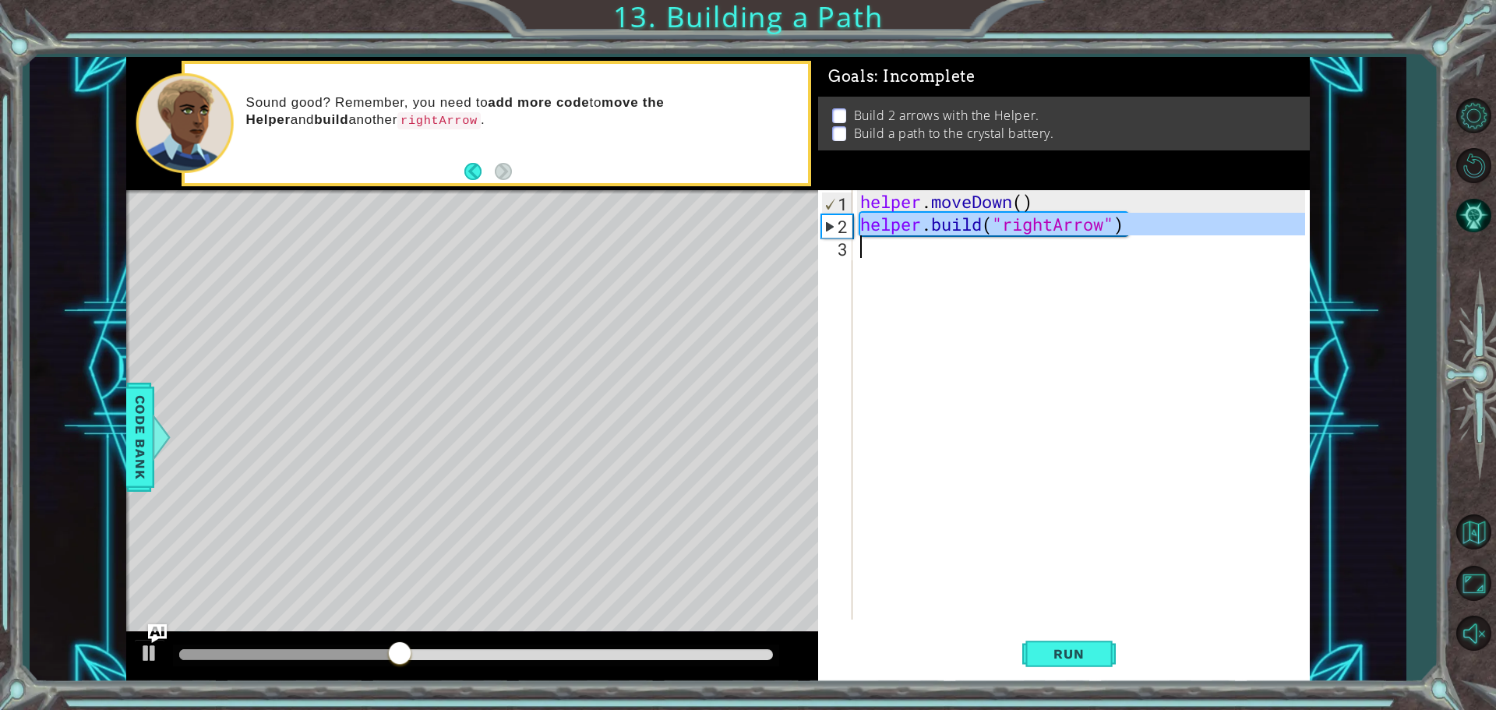
drag, startPoint x: 861, startPoint y: 228, endPoint x: 1113, endPoint y: 236, distance: 251.8
click at [1111, 236] on div "helper . moveDown ( ) helper . build ( "rightArrow" )" at bounding box center [1085, 427] width 456 height 474
type textarea "[DOMAIN_NAME]("rightArrow")"
click at [930, 263] on div "helper . moveDown ( ) helper . build ( "rightArrow" )" at bounding box center [1081, 404] width 448 height 429
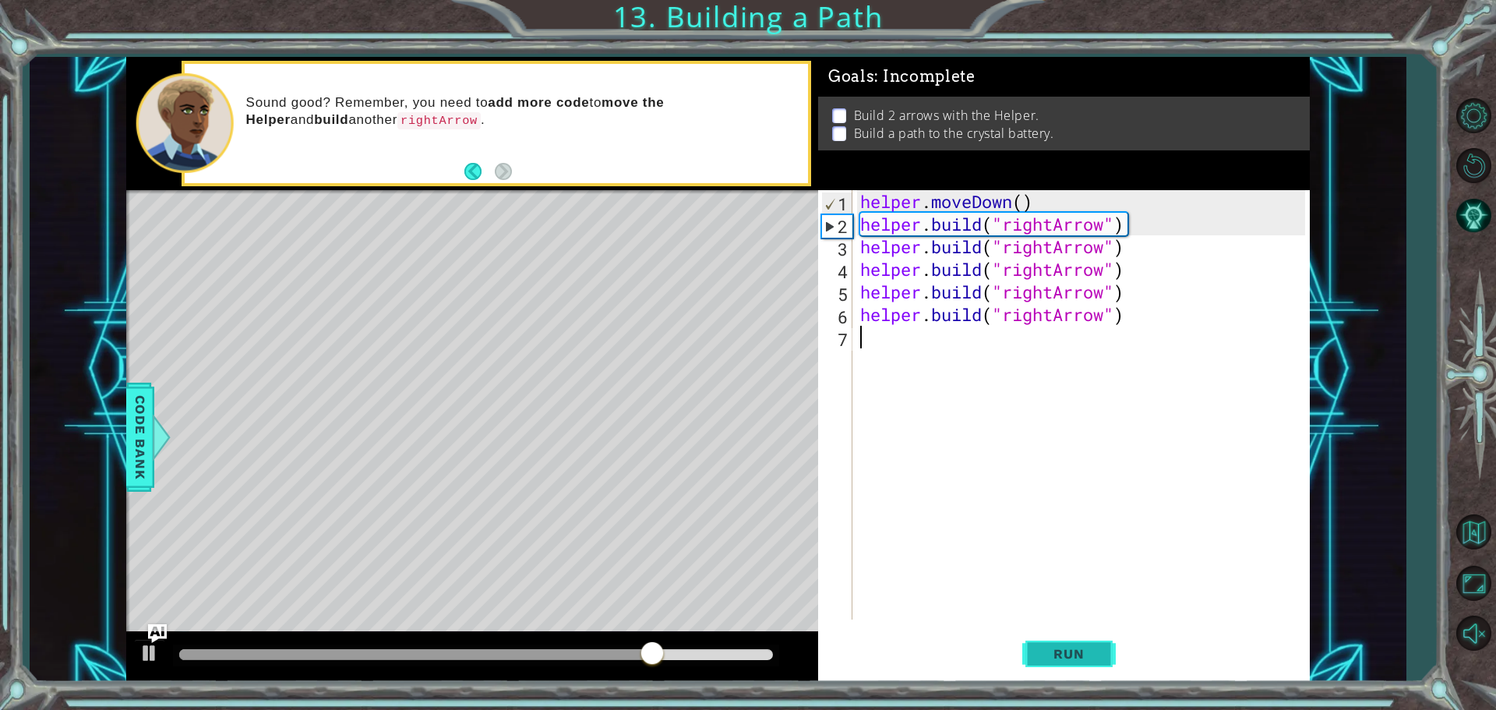
click at [1069, 653] on span "Run" at bounding box center [1069, 654] width 62 height 16
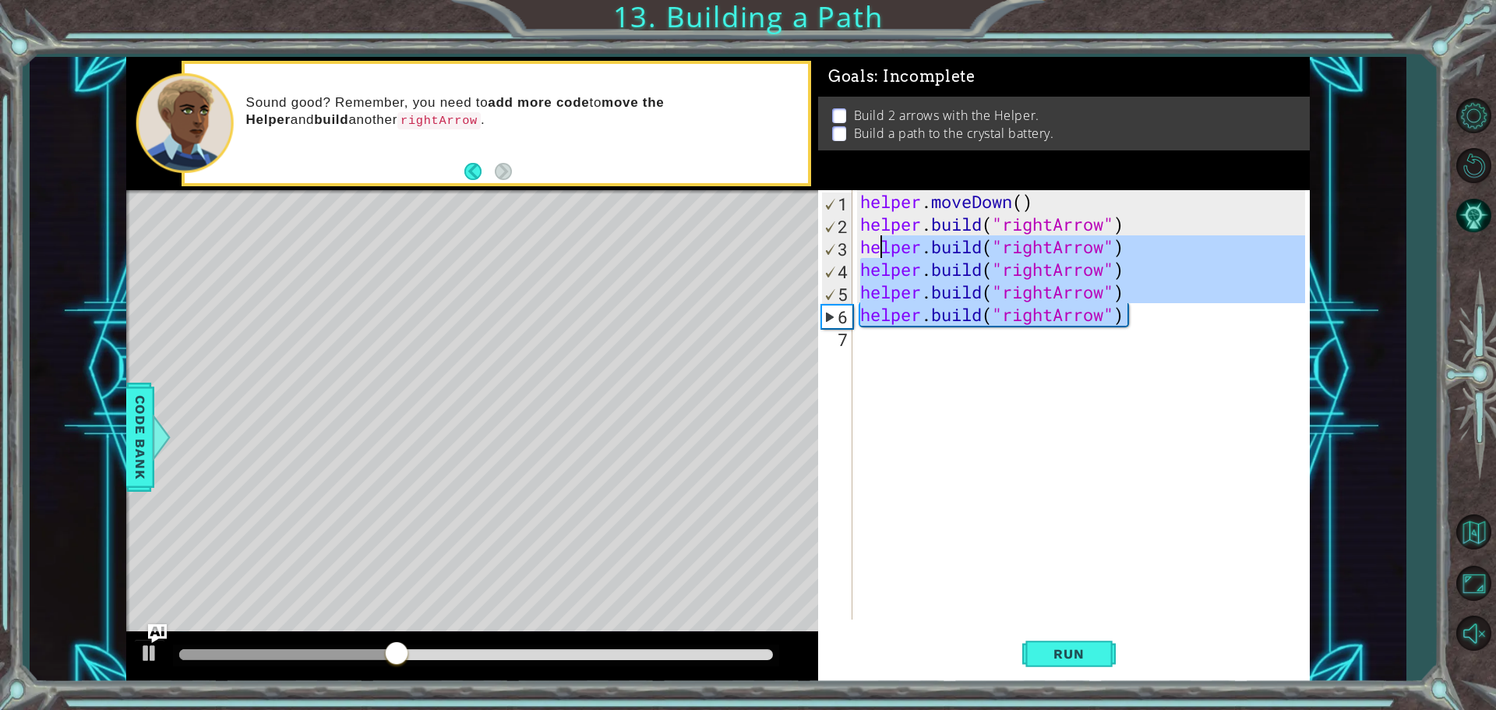
drag, startPoint x: 1145, startPoint y: 307, endPoint x: 880, endPoint y: 253, distance: 271.1
click at [880, 253] on div "helper . moveDown ( ) helper . build ( "rightArrow" ) helper . build ( "rightAr…" at bounding box center [1085, 427] width 456 height 474
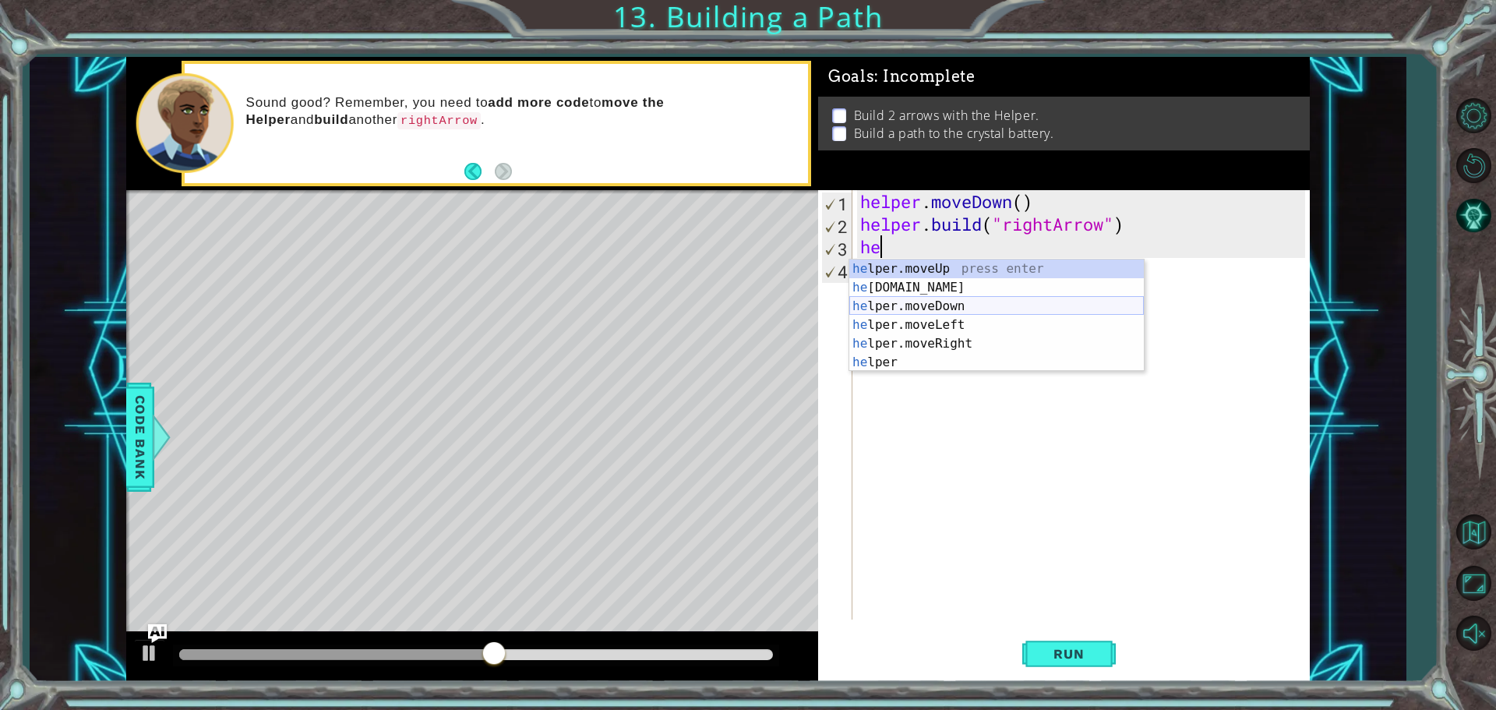
click at [933, 302] on div "he lper.moveUp press enter he [DOMAIN_NAME] press enter he lper.moveDown press …" at bounding box center [996, 334] width 295 height 150
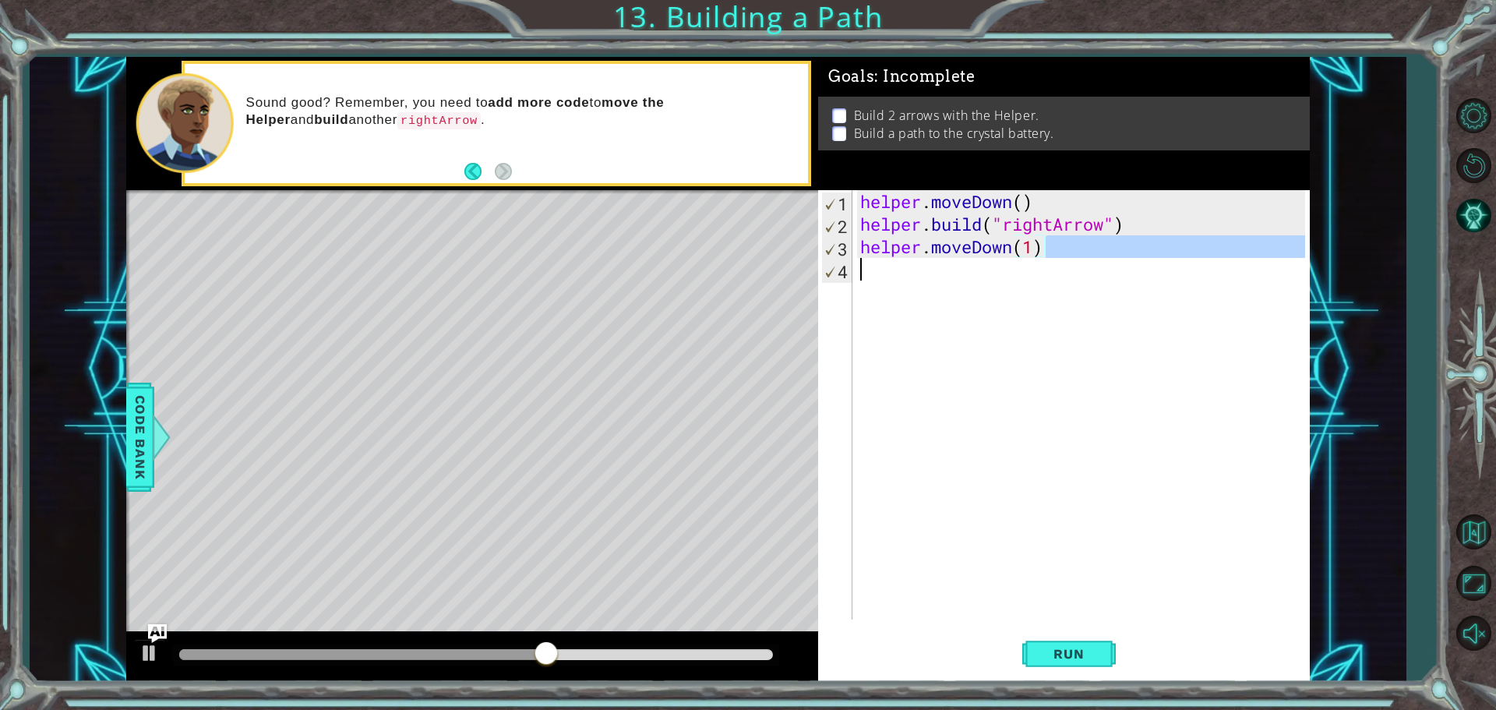
drag, startPoint x: 1046, startPoint y: 252, endPoint x: 1040, endPoint y: 266, distance: 15.0
click at [1040, 266] on div "helper . moveDown ( ) helper . build ( "rightArrow" ) helper . moveDown ( 1 )" at bounding box center [1085, 427] width 456 height 474
type textarea "helper.moveDown(1)"
click at [867, 270] on div "helper . moveDown ( ) helper . build ( "rightArrow" ) helper . moveDown ( 1 )" at bounding box center [1081, 404] width 448 height 429
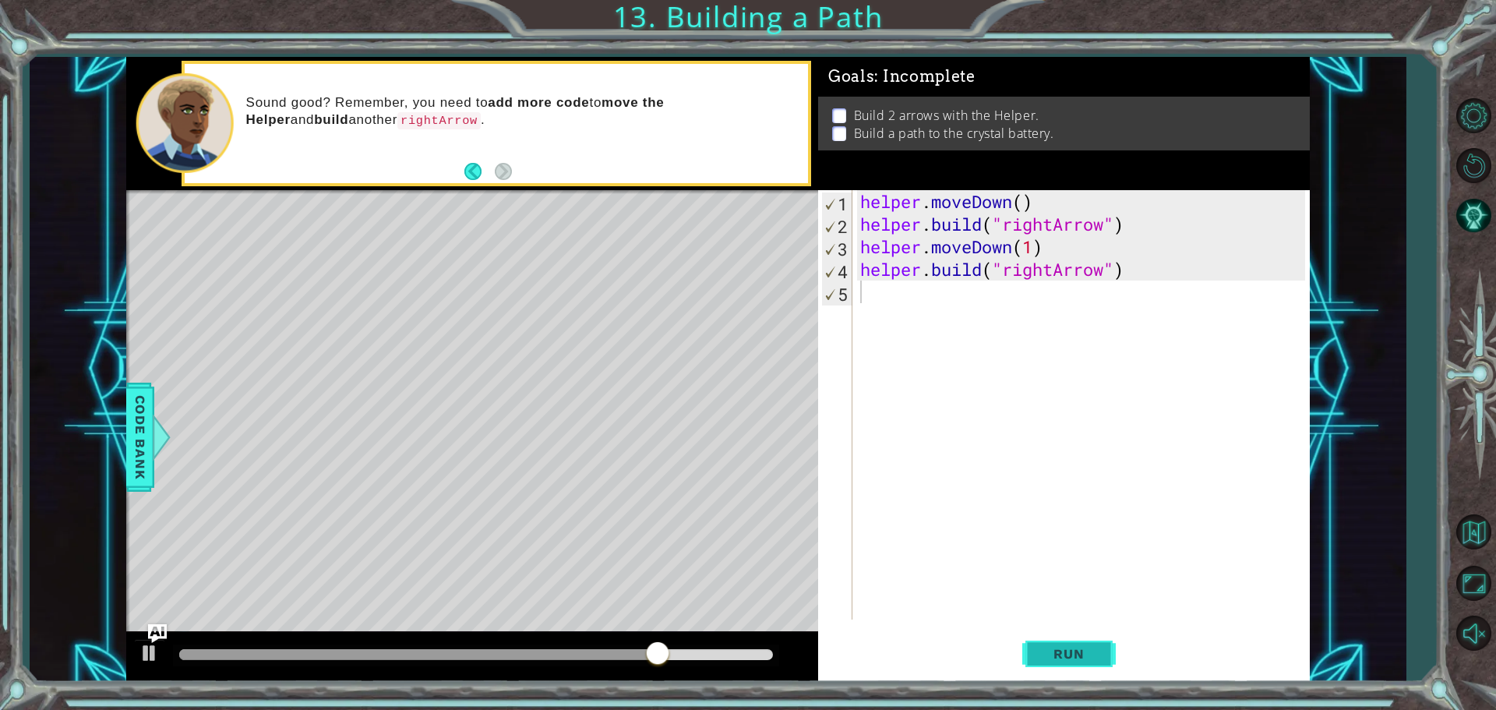
drag, startPoint x: 1070, startPoint y: 644, endPoint x: 1062, endPoint y: 643, distance: 7.8
click at [1069, 644] on button "Run" at bounding box center [1068, 653] width 93 height 49
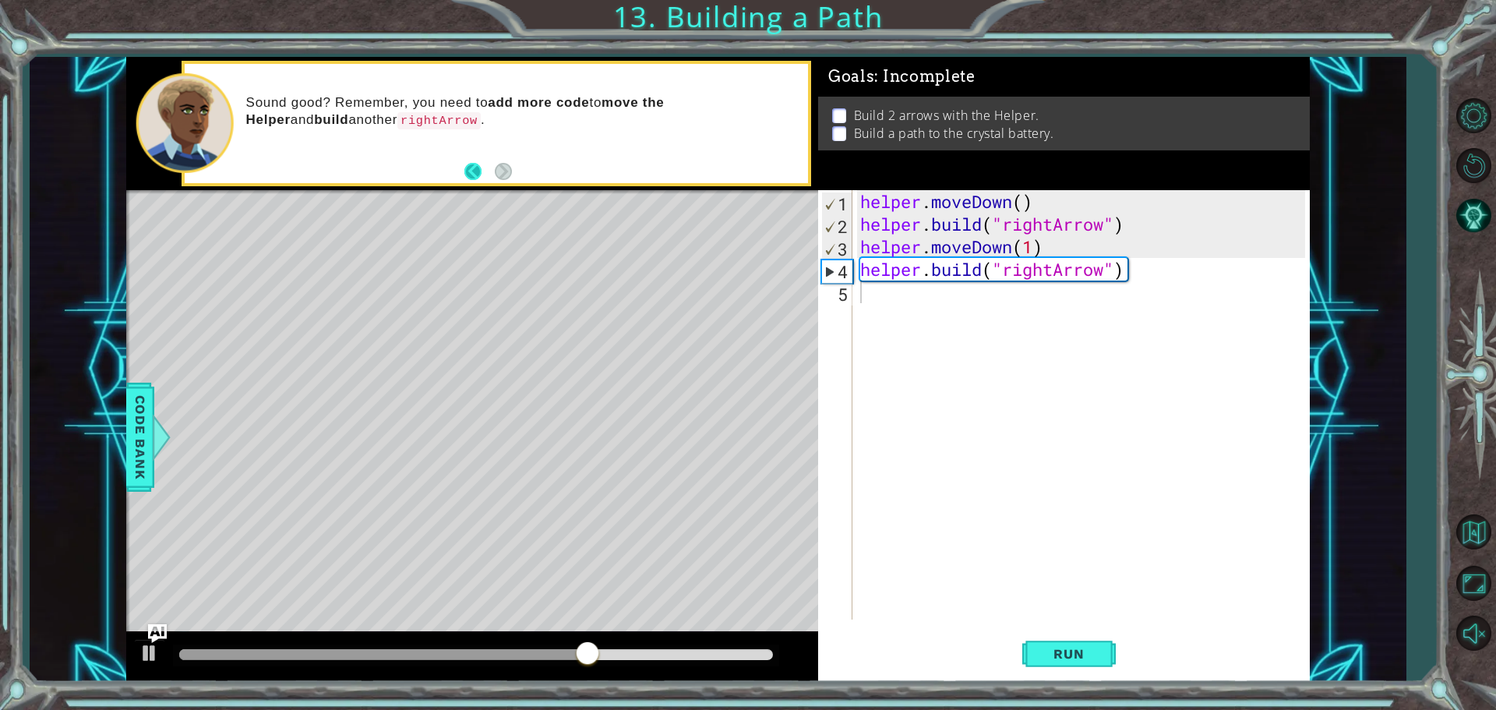
click at [471, 171] on button "Back" at bounding box center [479, 171] width 30 height 17
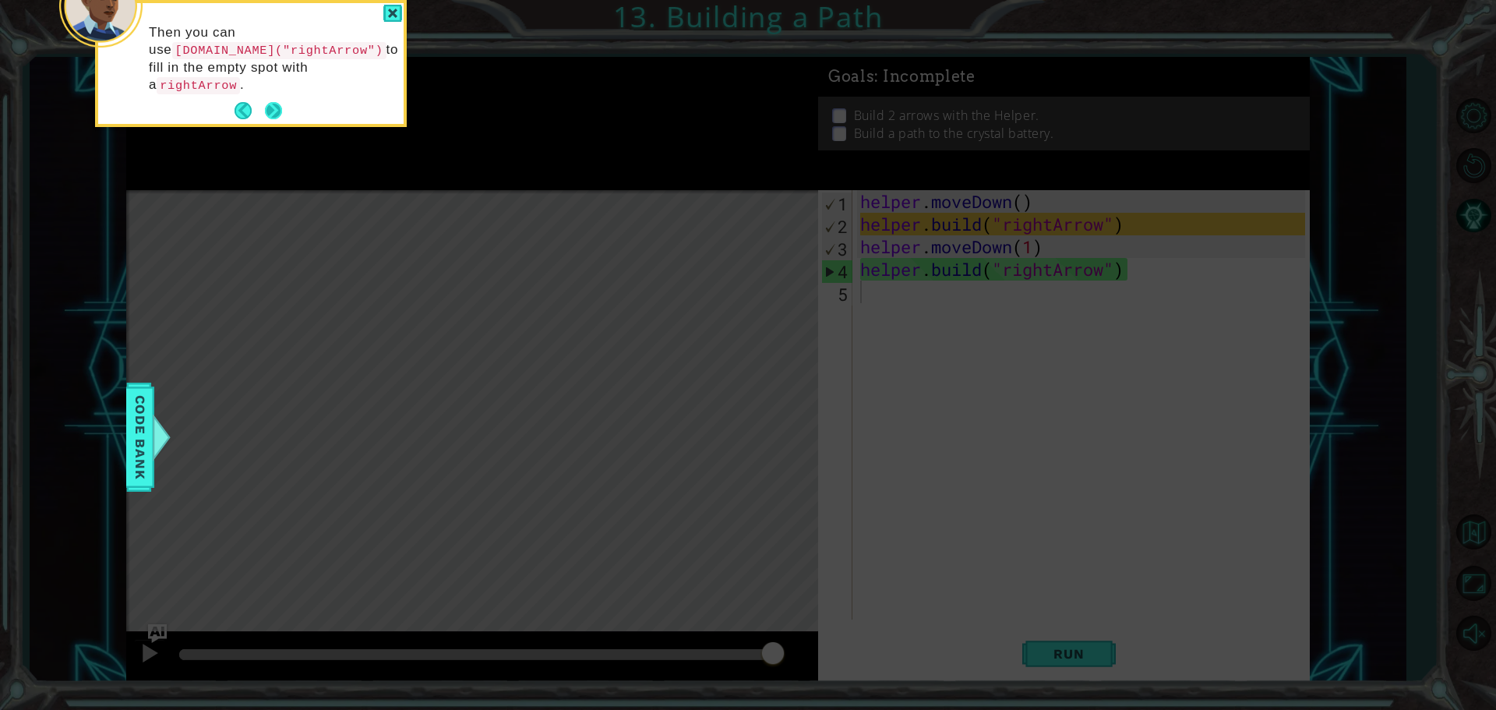
click at [273, 98] on button "Next" at bounding box center [273, 110] width 25 height 25
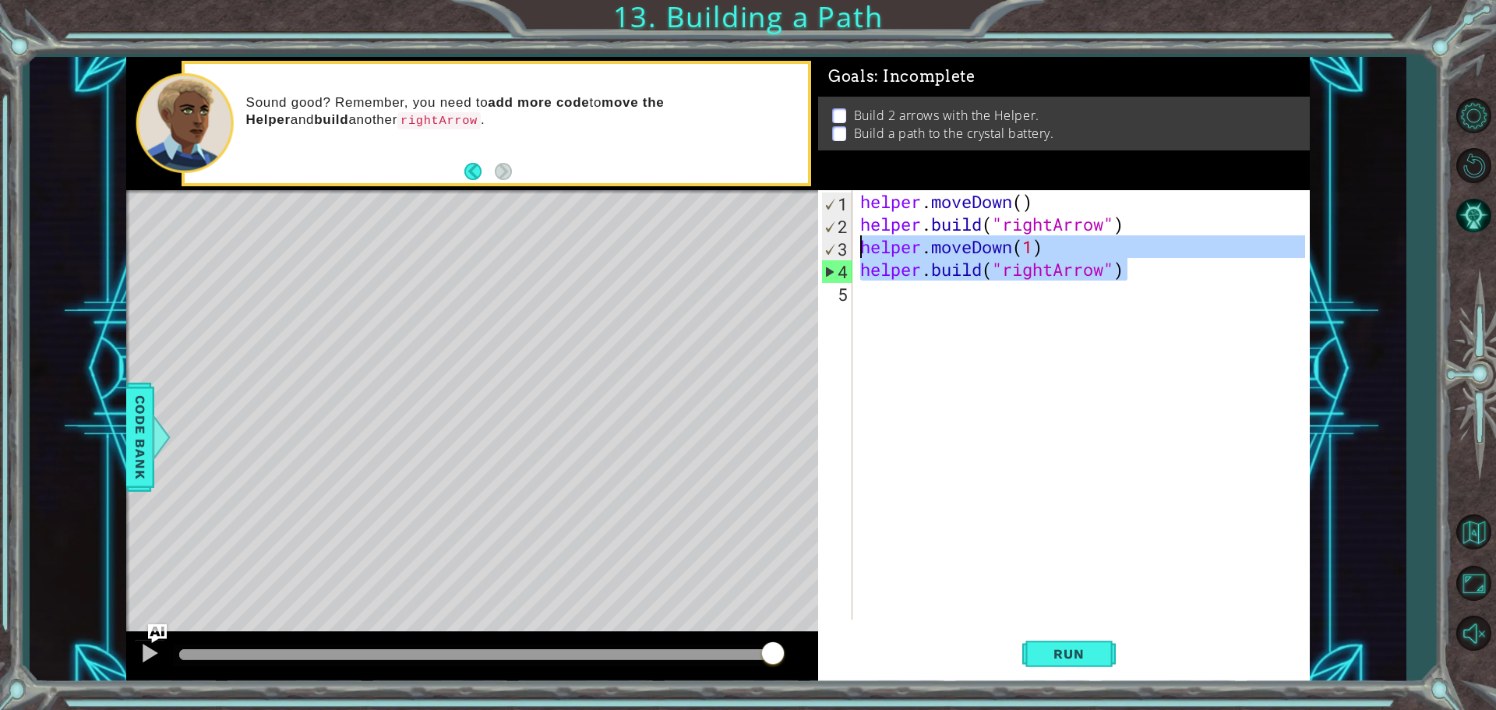
drag, startPoint x: 1139, startPoint y: 272, endPoint x: 855, endPoint y: 252, distance: 285.1
click at [855, 252] on div "1 2 3 4 5 helper . moveDown ( ) helper . build ( "rightArrow" ) helper . moveDo…" at bounding box center [1061, 404] width 487 height 429
type textarea "helper.moveDown(1) [DOMAIN_NAME]("rightArrow")"
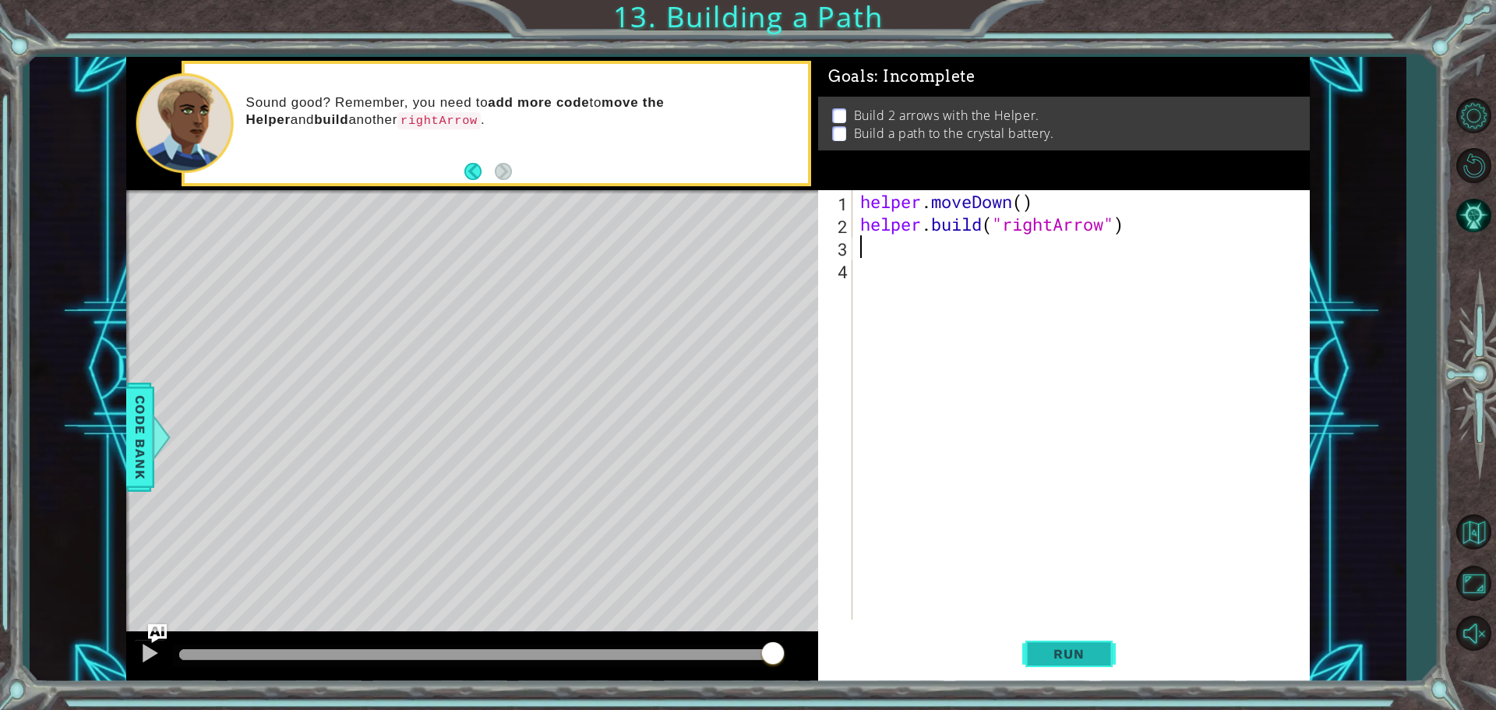
click at [1068, 651] on span "Run" at bounding box center [1069, 654] width 62 height 16
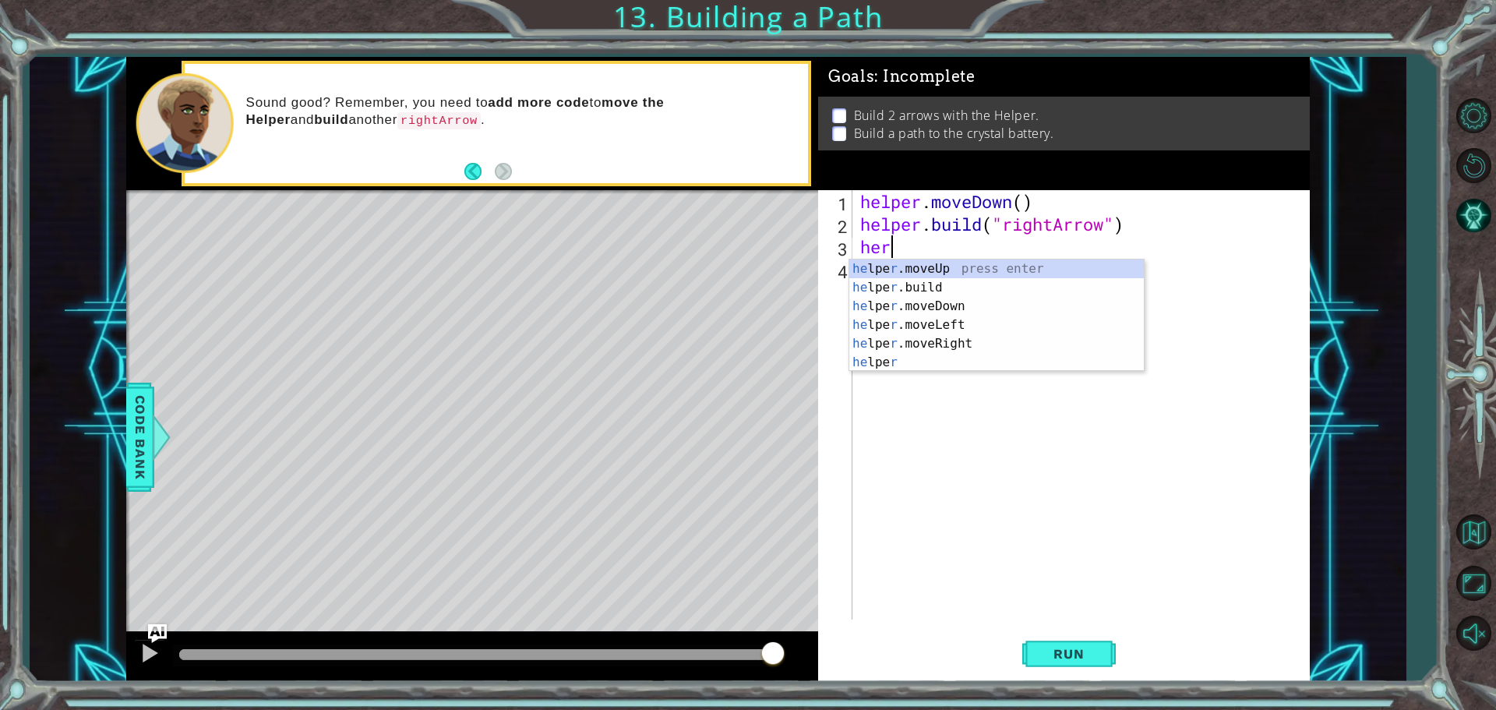
scroll to position [0, 1]
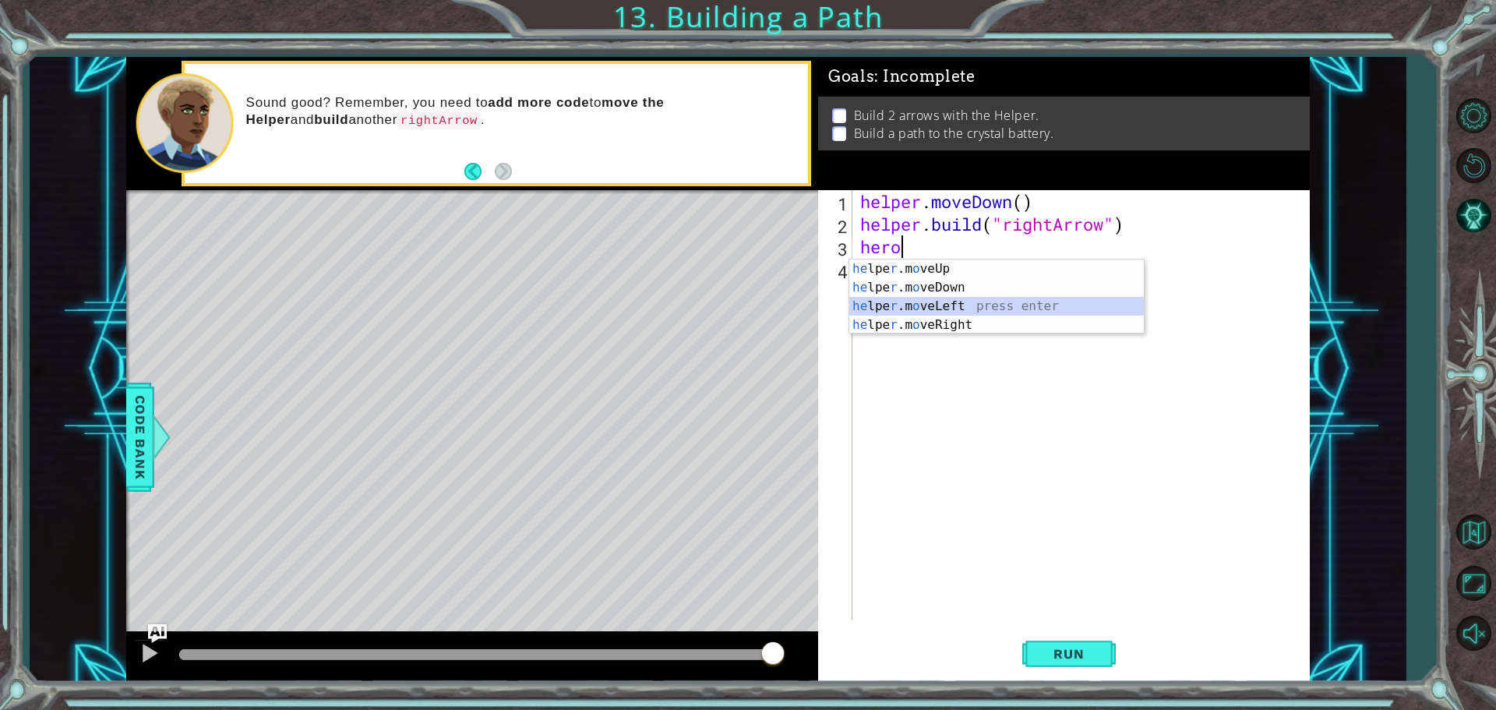
click at [973, 307] on div "he lpe r .m o veUp press enter he lpe r .m o veDown press enter he lpe r .m o v…" at bounding box center [996, 315] width 295 height 112
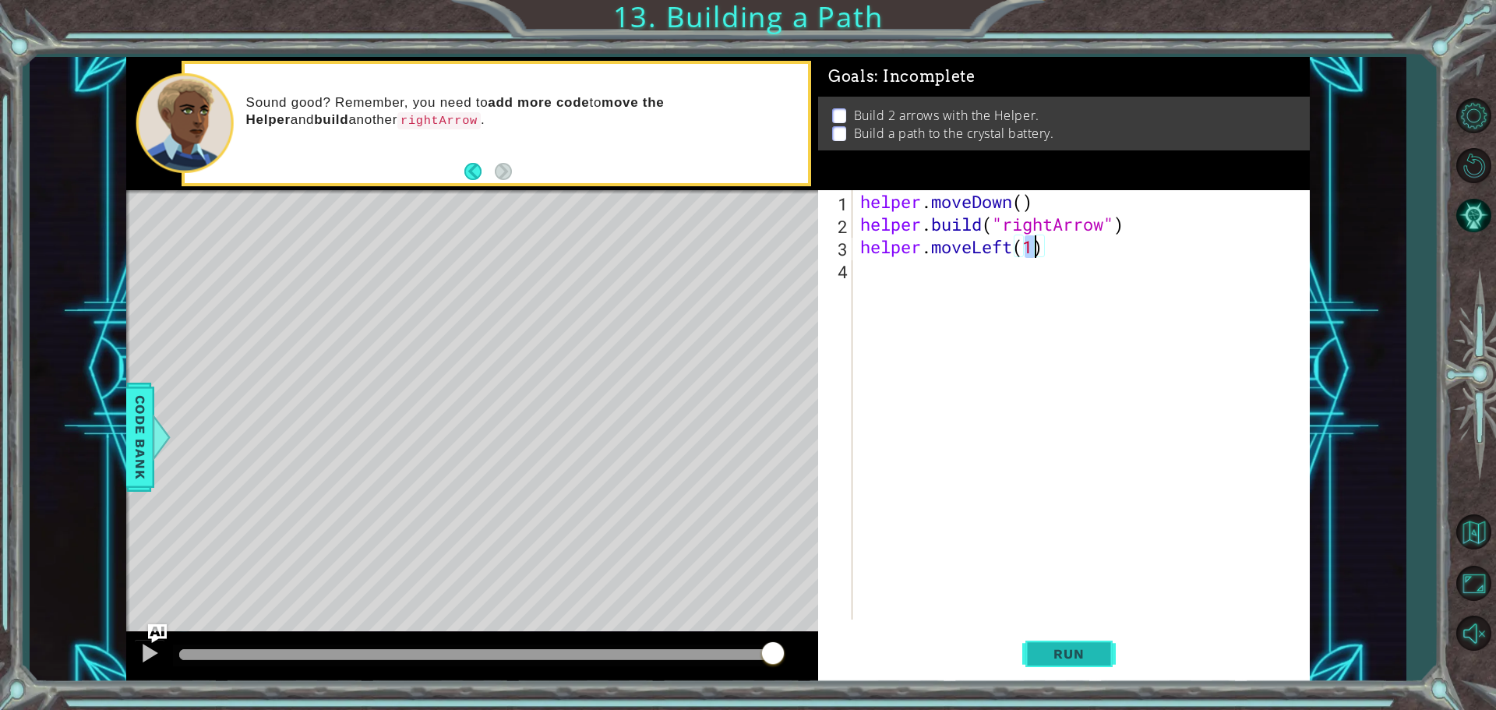
click at [1071, 639] on button "Run" at bounding box center [1068, 653] width 93 height 49
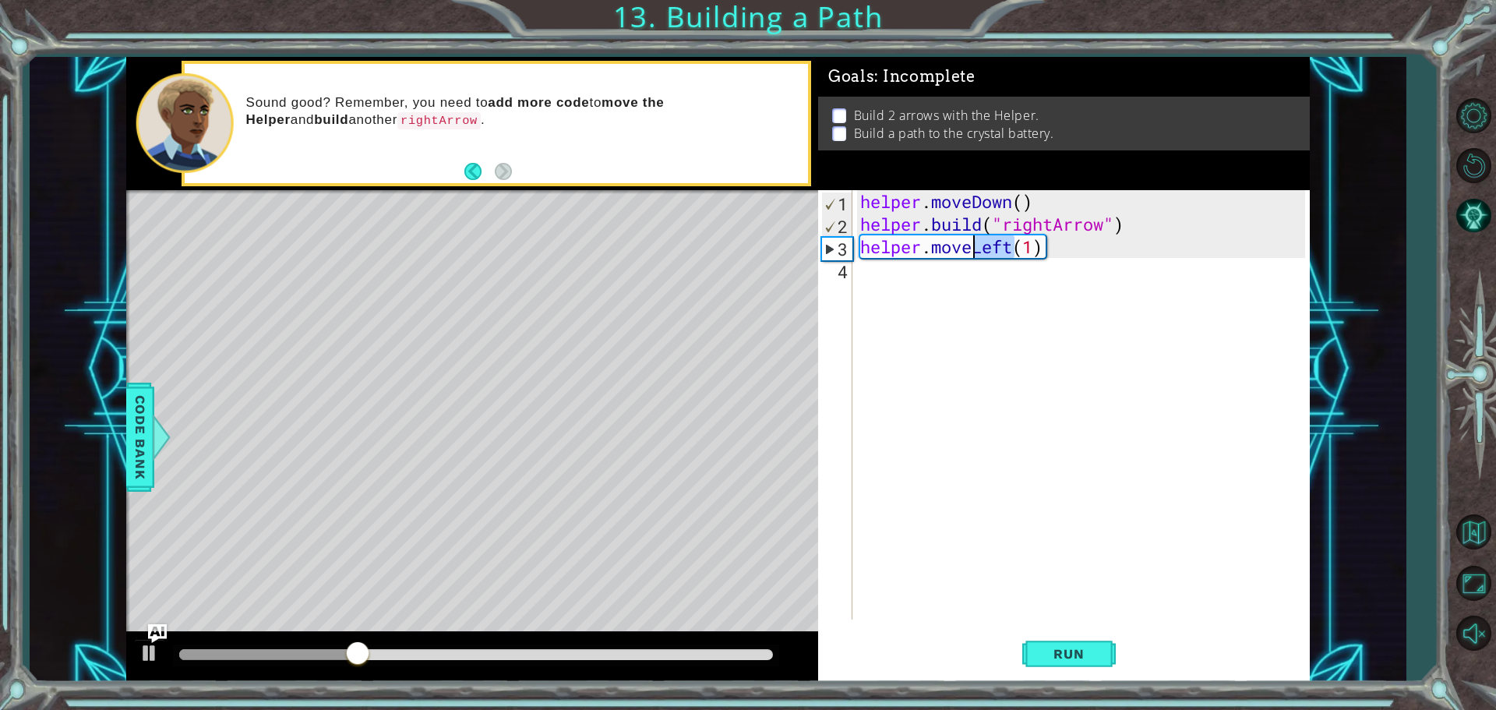
drag, startPoint x: 1011, startPoint y: 246, endPoint x: 975, endPoint y: 252, distance: 36.3
click at [975, 252] on div "helper . moveDown ( ) helper . build ( "rightArrow" ) helper . moveLeft ( 1 )" at bounding box center [1085, 427] width 456 height 474
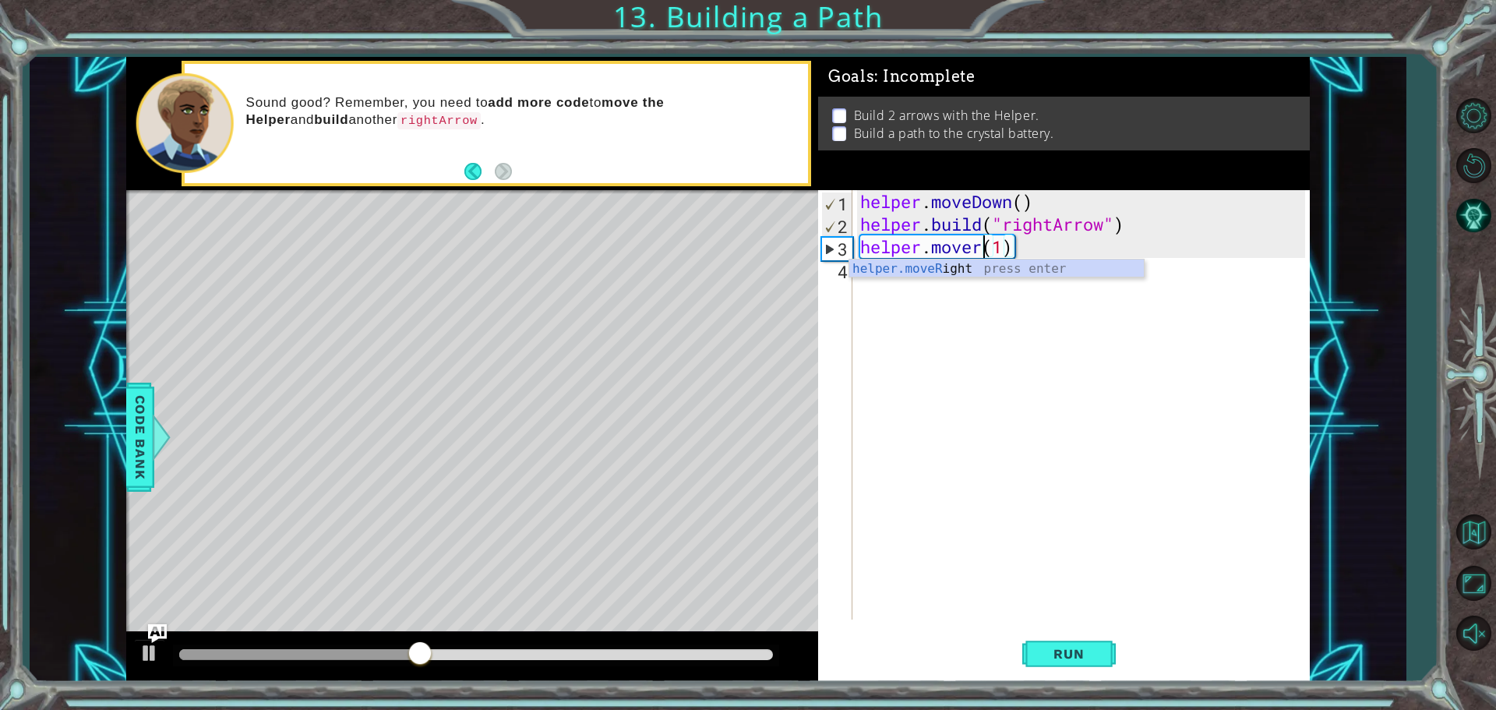
scroll to position [0, 5]
drag, startPoint x: 1094, startPoint y: 249, endPoint x: 1057, endPoint y: 250, distance: 37.4
click at [1057, 250] on div "helper . moveDown ( ) helper . build ( "rightArrow" ) helper . moveRight ( 1 ) …" at bounding box center [1085, 427] width 456 height 474
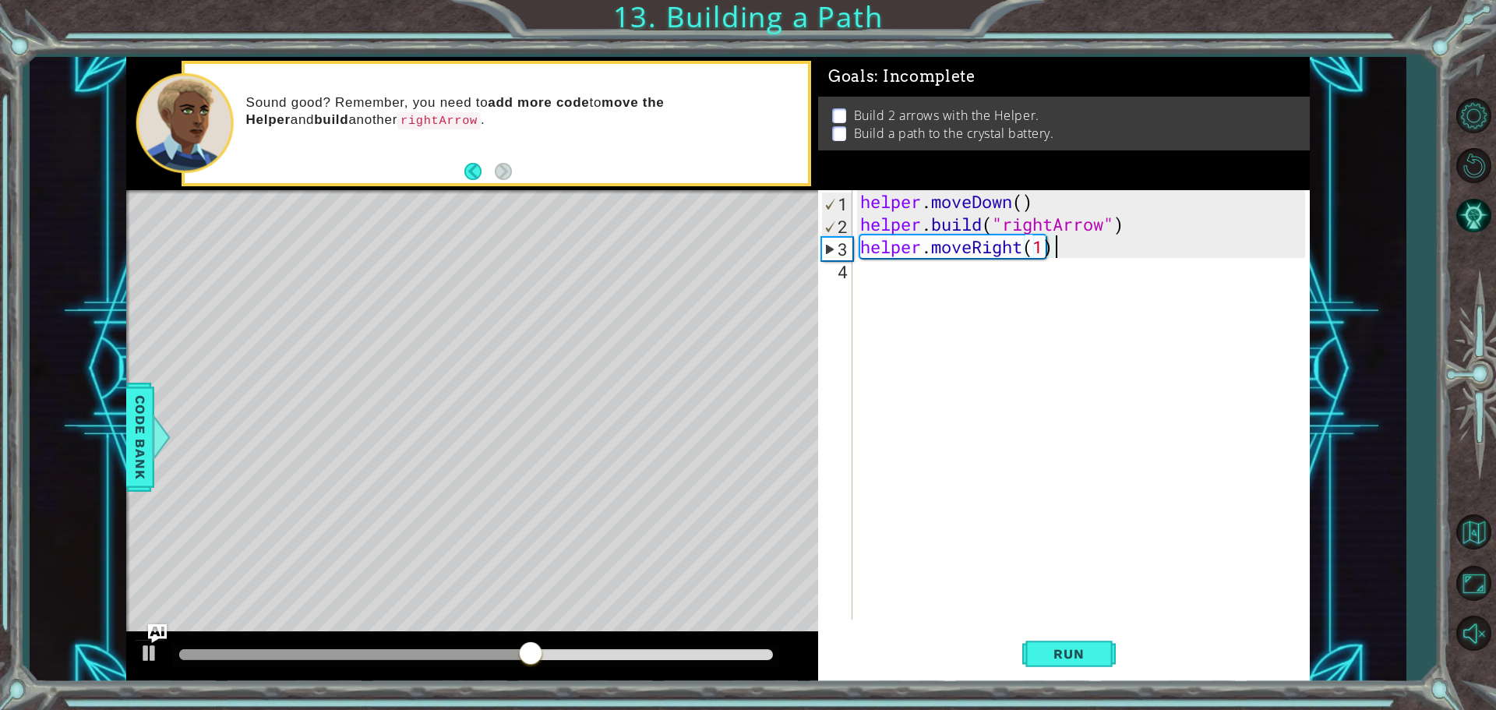
click at [1042, 252] on div "helper . moveDown ( ) helper . build ( "rightArrow" ) helper . moveRight ( 1 )" at bounding box center [1085, 427] width 456 height 474
click at [1092, 639] on button "Run" at bounding box center [1068, 653] width 93 height 49
click at [1063, 245] on div "helper . moveDown ( ) helper . build ( "rightArrow" ) helper . moveRight ( 3 )" at bounding box center [1085, 427] width 456 height 474
click at [1045, 248] on div "helper . moveDown ( ) helper . build ( "rightArrow" ) helper . moveRight ( 3 )" at bounding box center [1085, 427] width 456 height 474
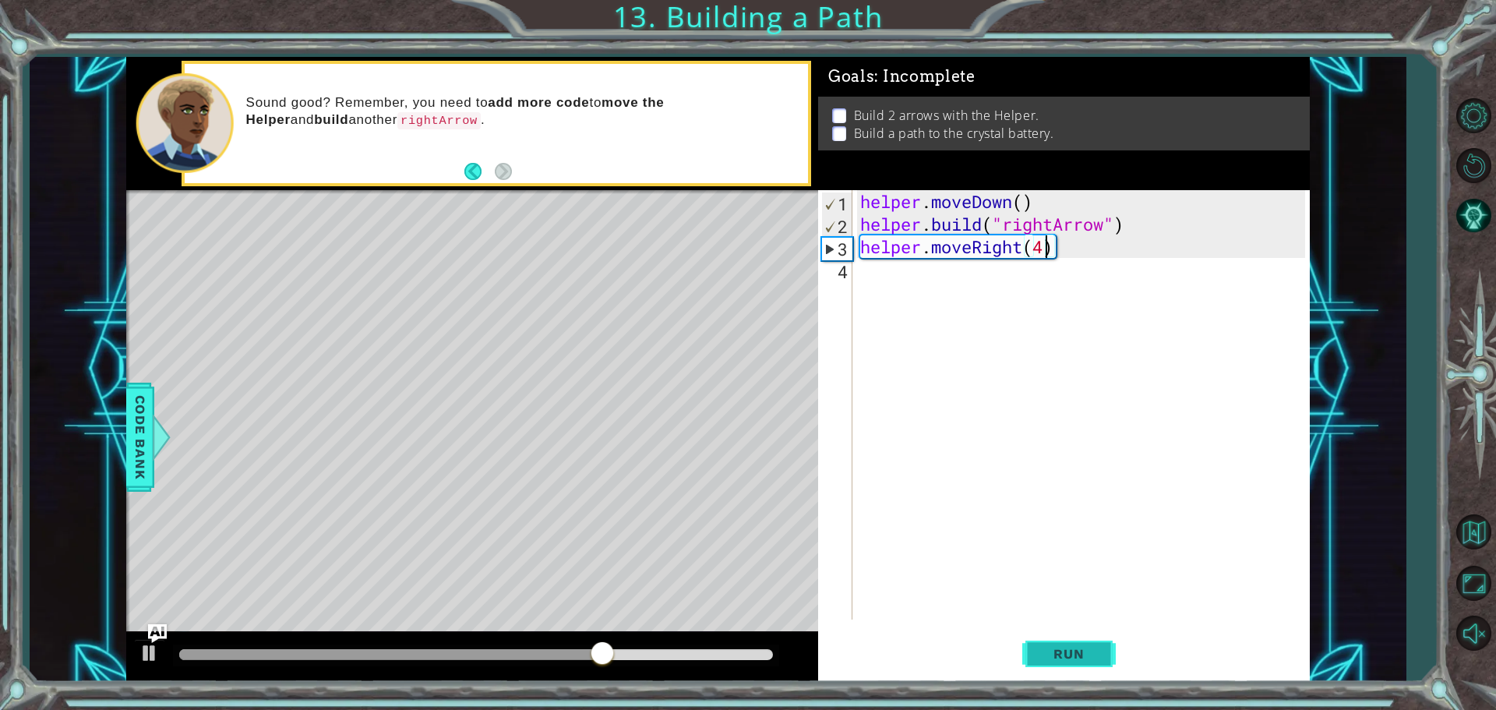
click at [1074, 645] on button "Run" at bounding box center [1068, 653] width 93 height 49
type textarea "helper.moveRight(2)"
click at [1111, 647] on button "Run" at bounding box center [1068, 653] width 93 height 49
click at [1074, 249] on div "helper . moveDown ( ) helper . build ( "rightArrow" ) helper . moveRight ( 2 )" at bounding box center [1085, 427] width 456 height 474
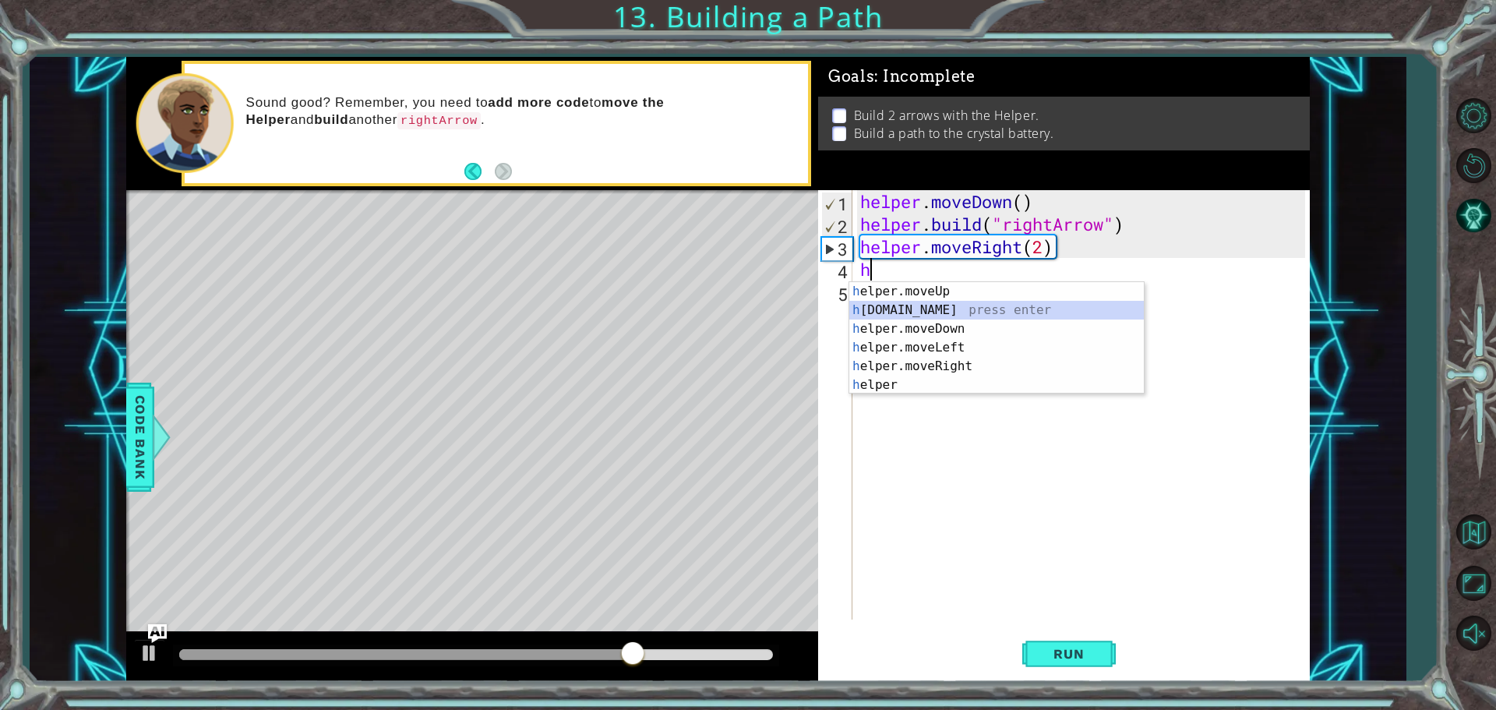
click at [947, 310] on div "h elper.moveUp press enter h [DOMAIN_NAME] press enter h elper.moveDown press e…" at bounding box center [996, 357] width 295 height 150
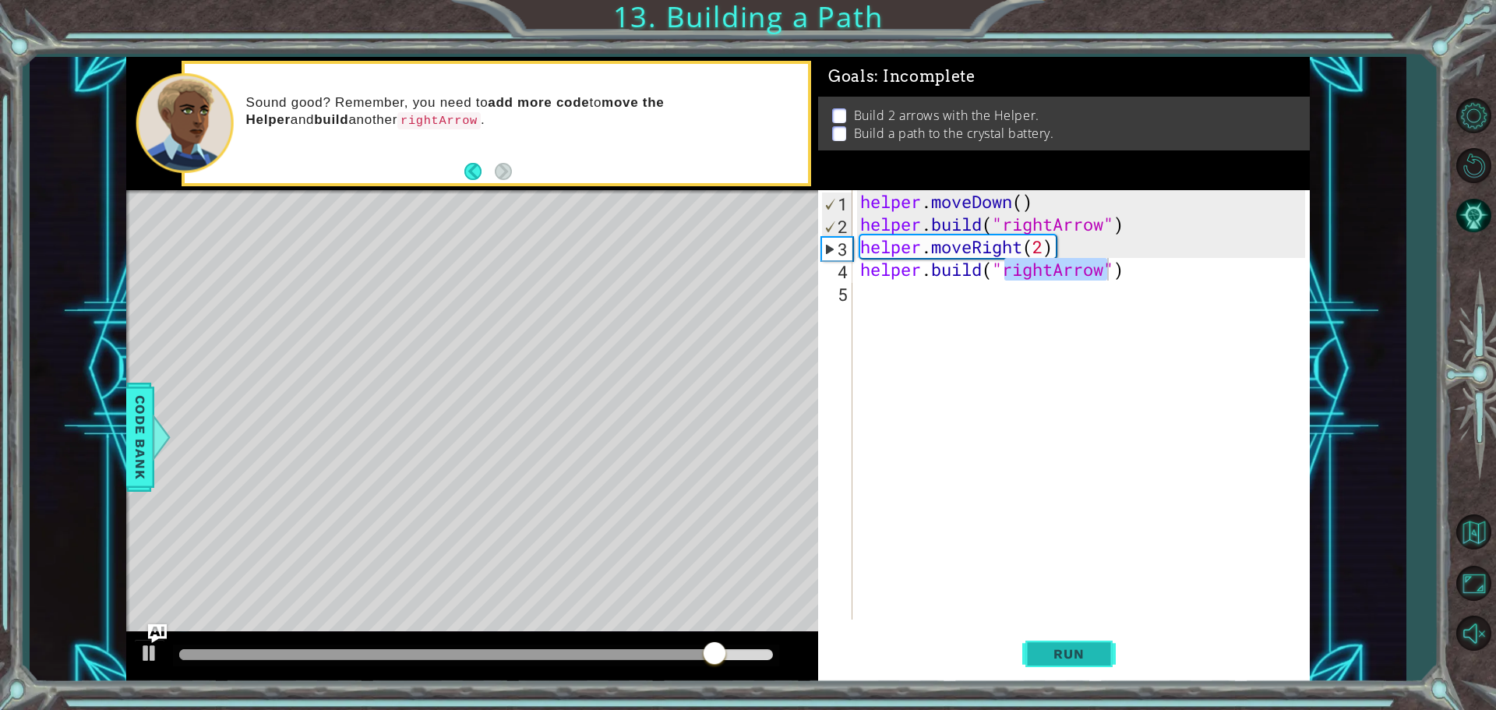
click at [1045, 649] on span "Run" at bounding box center [1069, 654] width 62 height 16
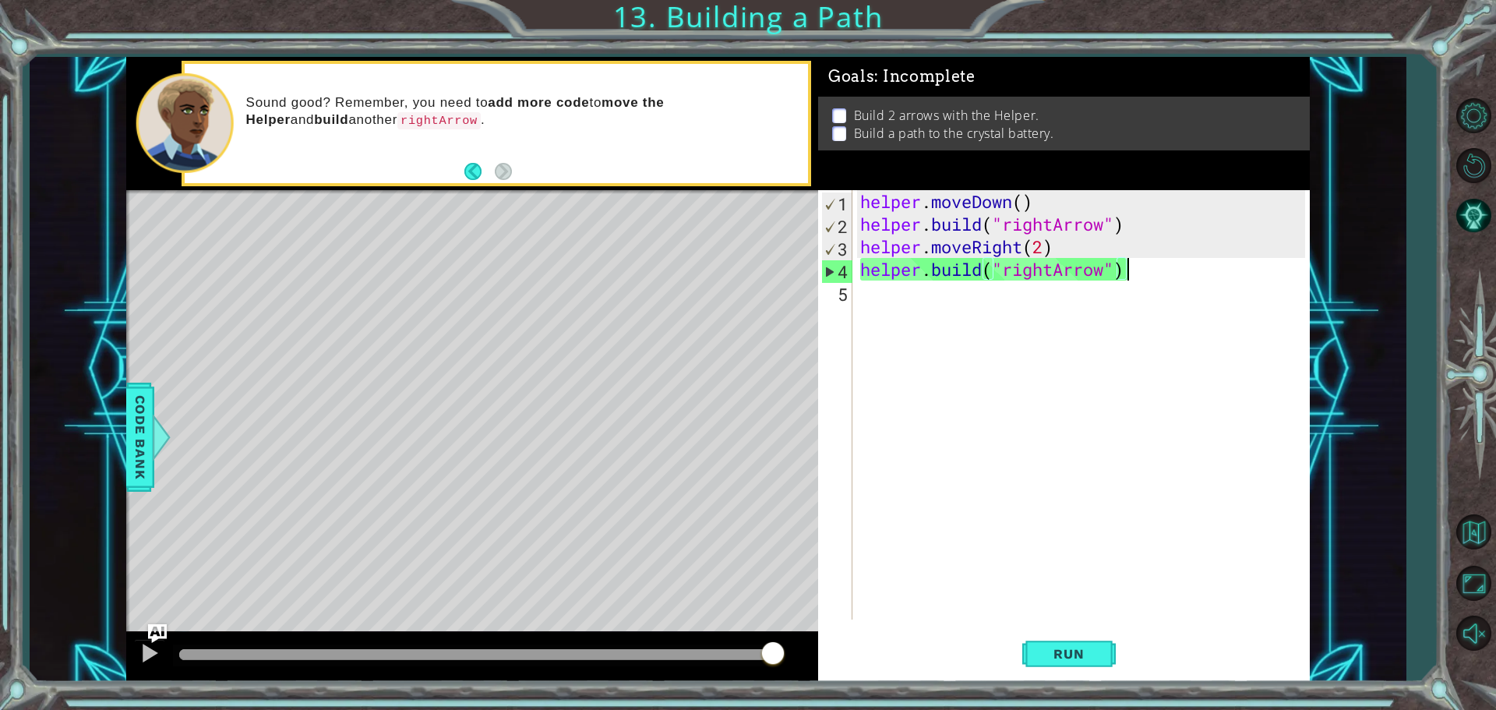
drag, startPoint x: 1140, startPoint y: 273, endPoint x: 1169, endPoint y: 269, distance: 29.2
click at [1169, 269] on div "helper . moveDown ( ) helper . build ( "rightArrow" ) helper . moveRight ( 2 ) …" at bounding box center [1085, 427] width 456 height 474
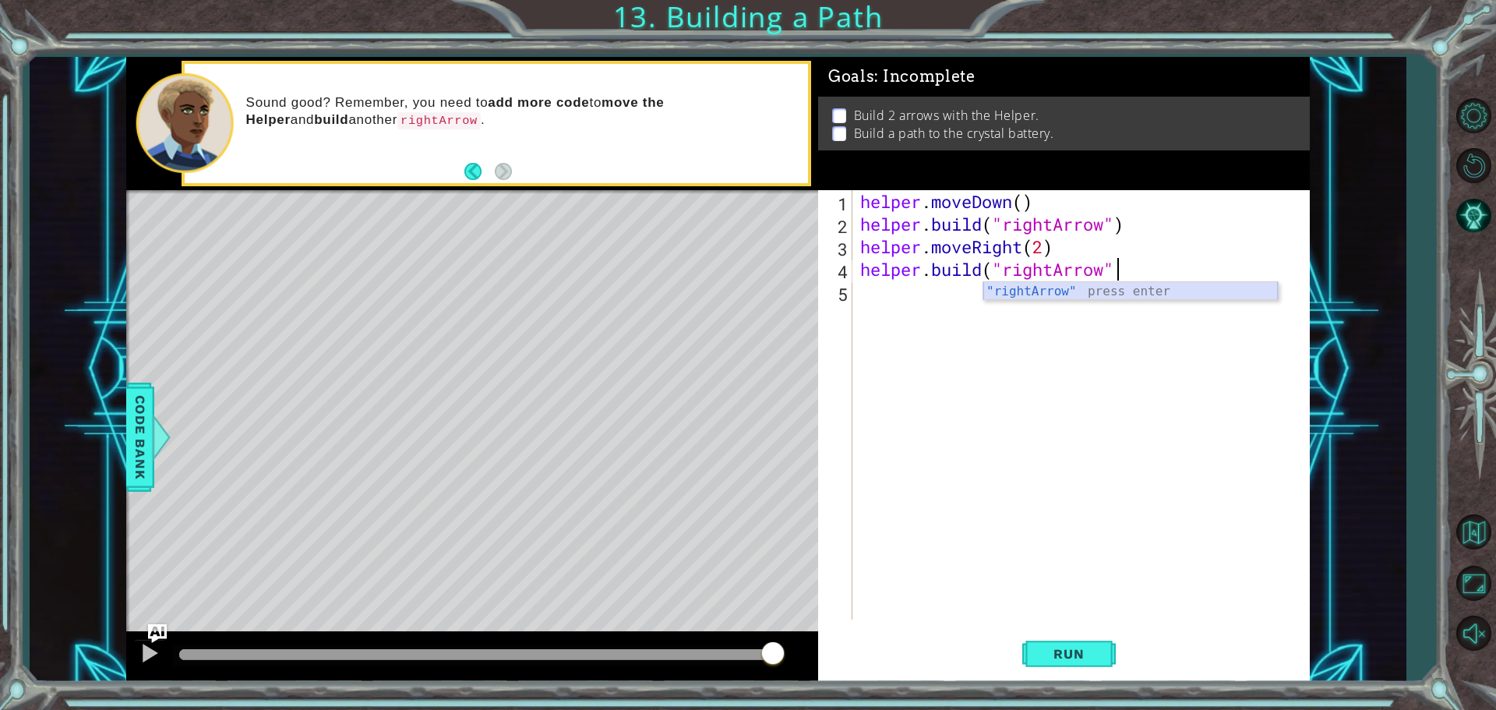
click at [1054, 294] on div ""rightArrow" press enter" at bounding box center [1130, 310] width 295 height 56
click at [1093, 654] on span "Run" at bounding box center [1069, 654] width 62 height 16
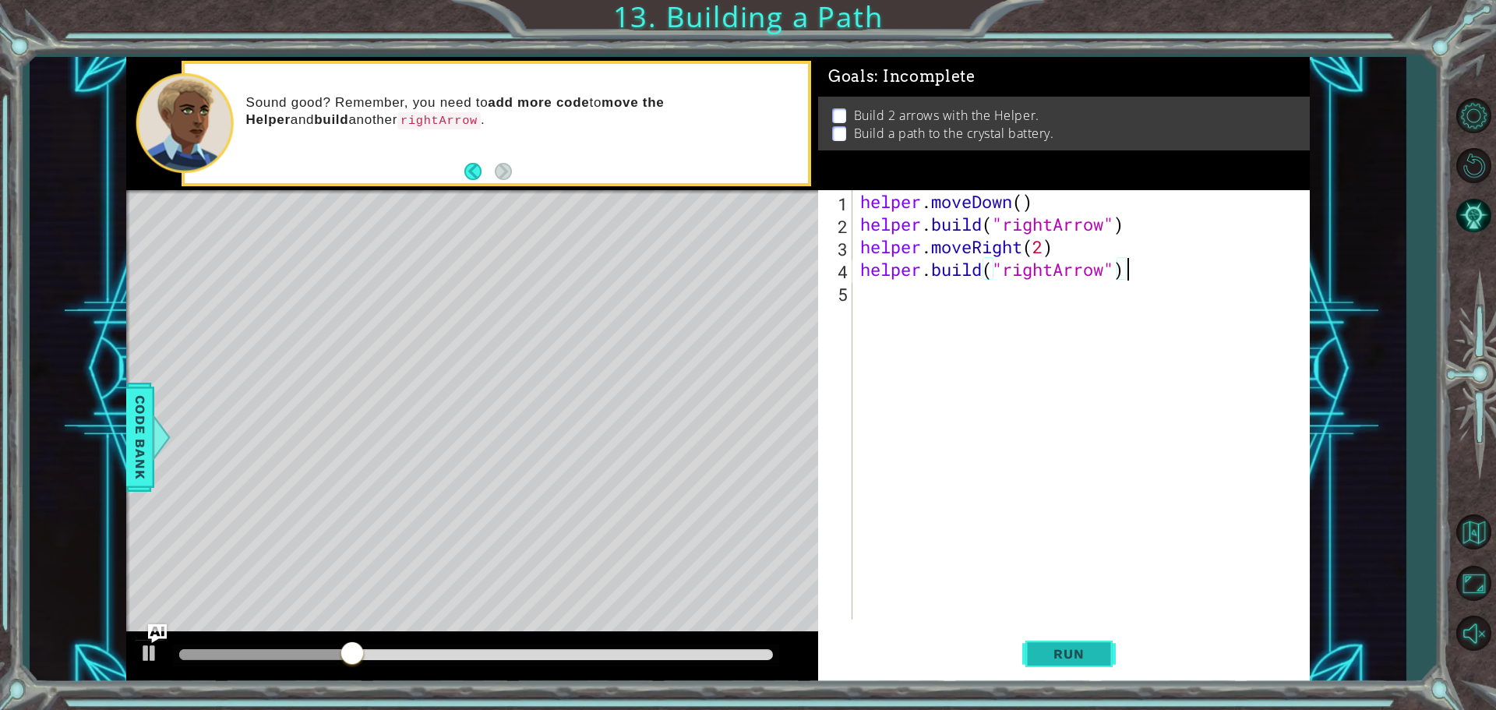
type textarea "[DOMAIN_NAME]("rightArrow")"
click at [1092, 657] on span "Run" at bounding box center [1069, 654] width 62 height 16
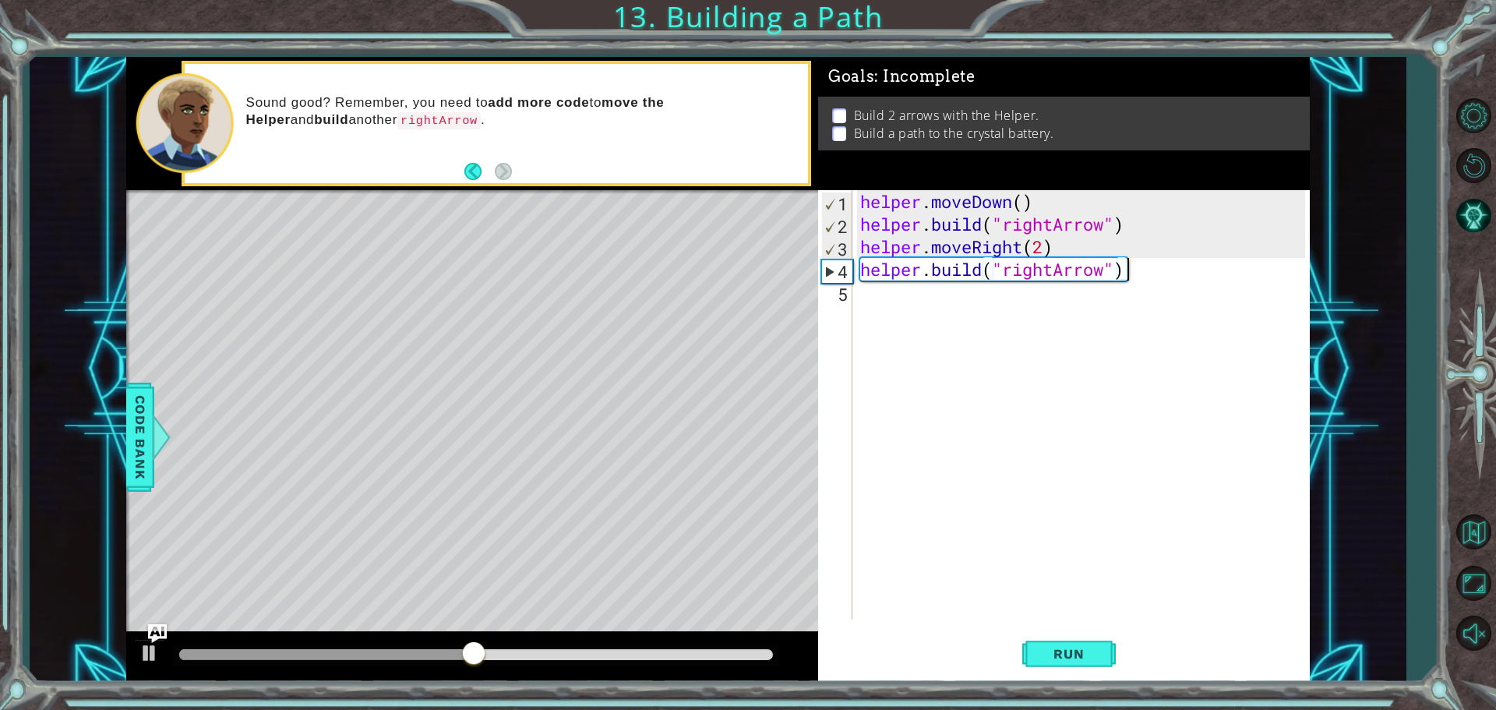
click at [1141, 266] on div "helper . moveDown ( ) helper . build ( "rightArrow" ) helper . moveRight ( 2 ) …" at bounding box center [1085, 427] width 456 height 474
click at [1140, 272] on div "helper . moveDown ( ) helper . build ( "rightArrow" ) helper . moveRight ( 2 ) …" at bounding box center [1085, 427] width 456 height 474
click at [894, 299] on div "helper . moveDown ( ) helper . build ( "rightArrow" ) helper . moveRight ( 2 ) …" at bounding box center [1085, 427] width 456 height 474
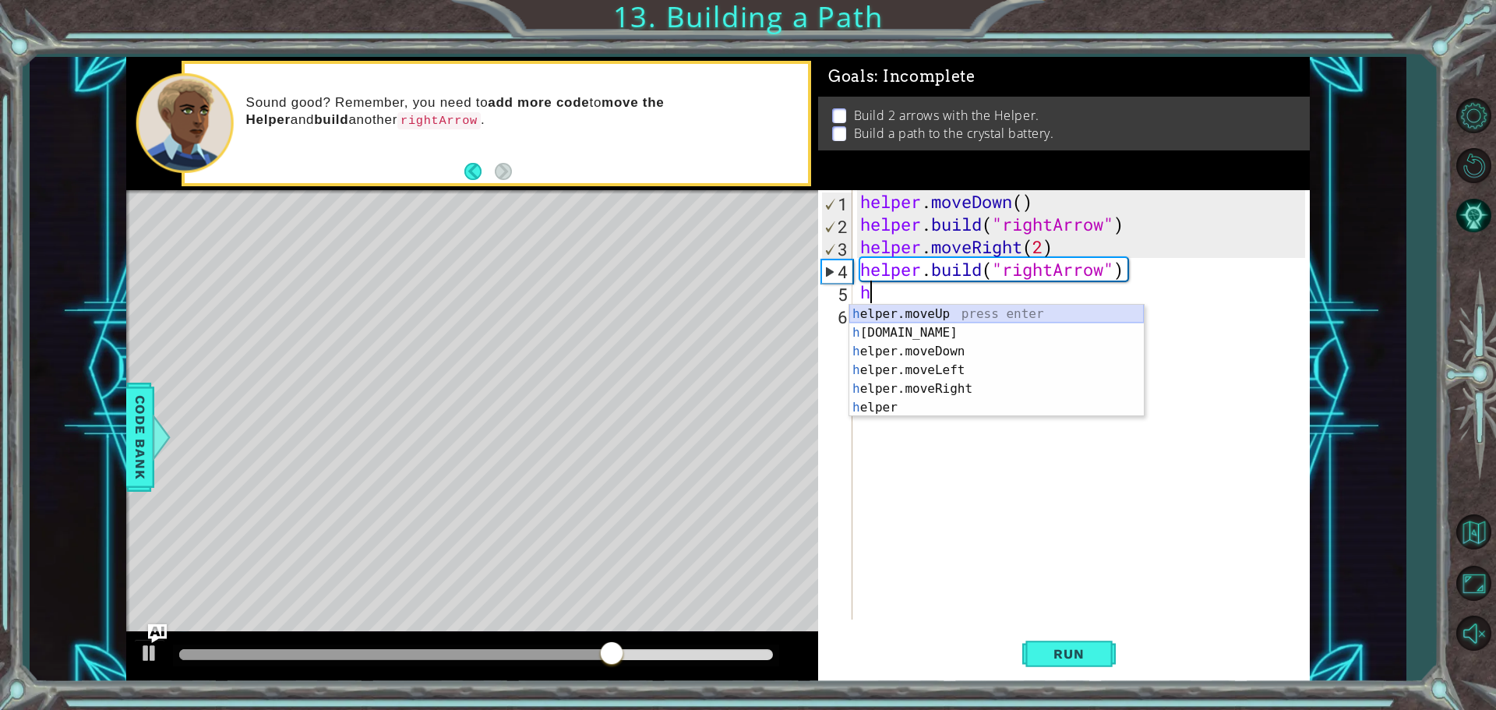
click at [985, 312] on div "h elper.moveUp press enter h [DOMAIN_NAME] press enter h elper.moveDown press e…" at bounding box center [996, 380] width 295 height 150
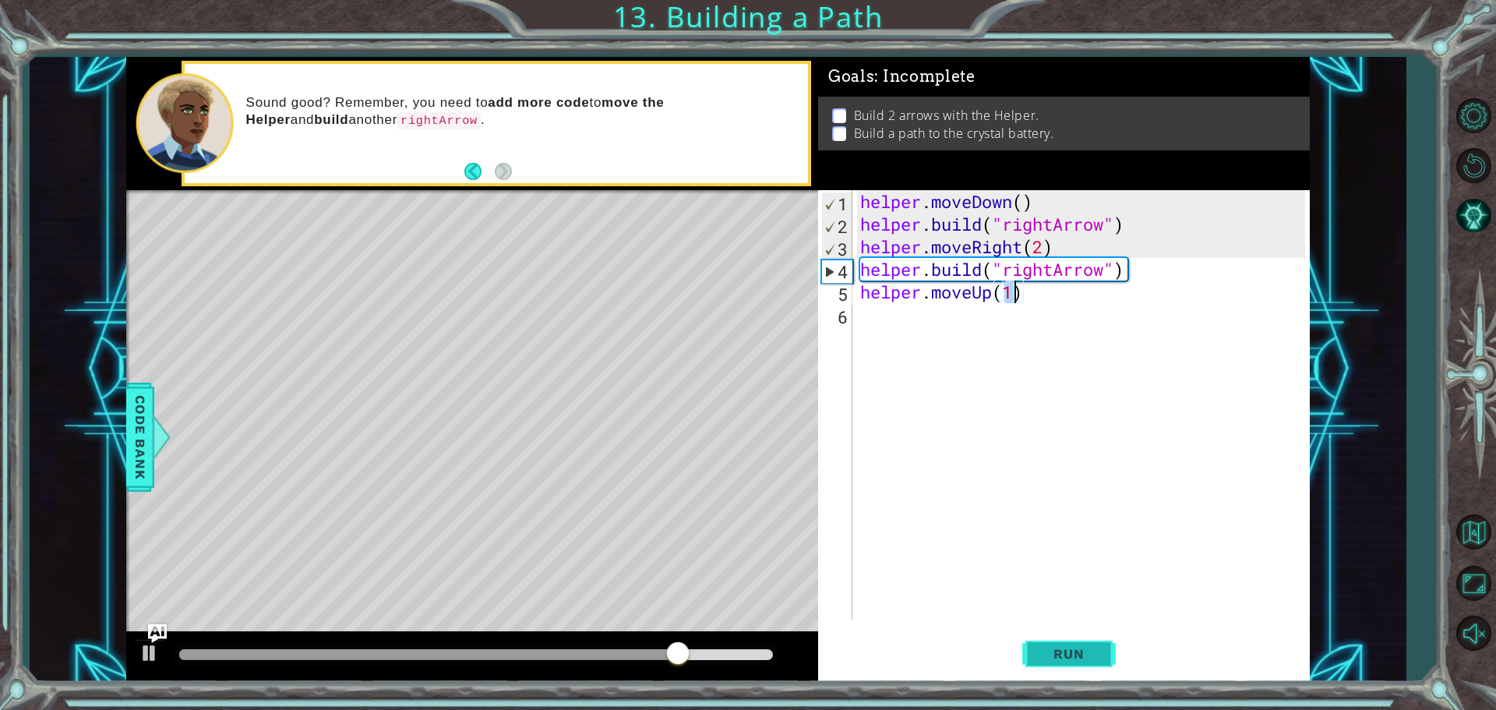
type textarea "helper.moveUp(1)"
click at [1102, 660] on button "Run" at bounding box center [1068, 653] width 93 height 49
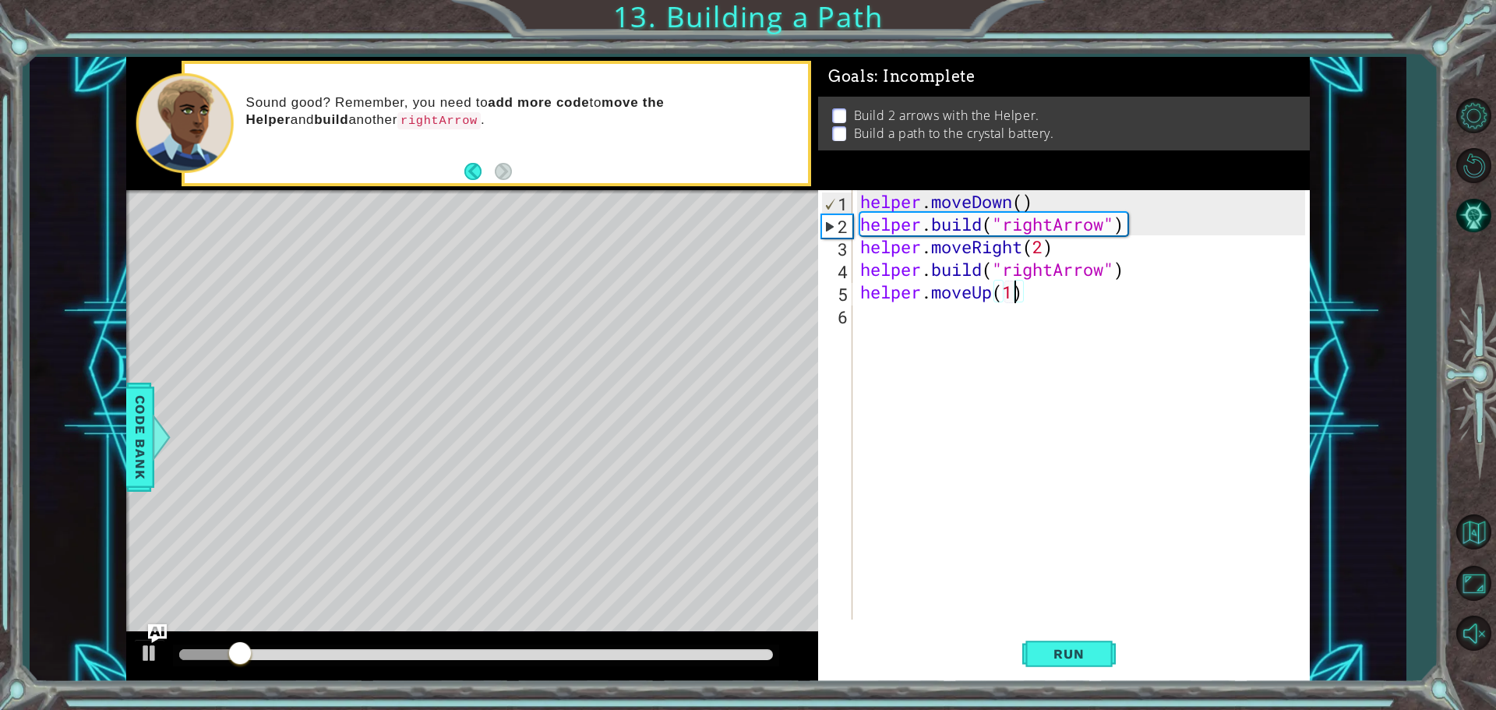
click at [884, 319] on div "helper . moveDown ( ) helper . build ( "rightArrow" ) helper . moveRight ( 2 ) …" at bounding box center [1085, 427] width 456 height 474
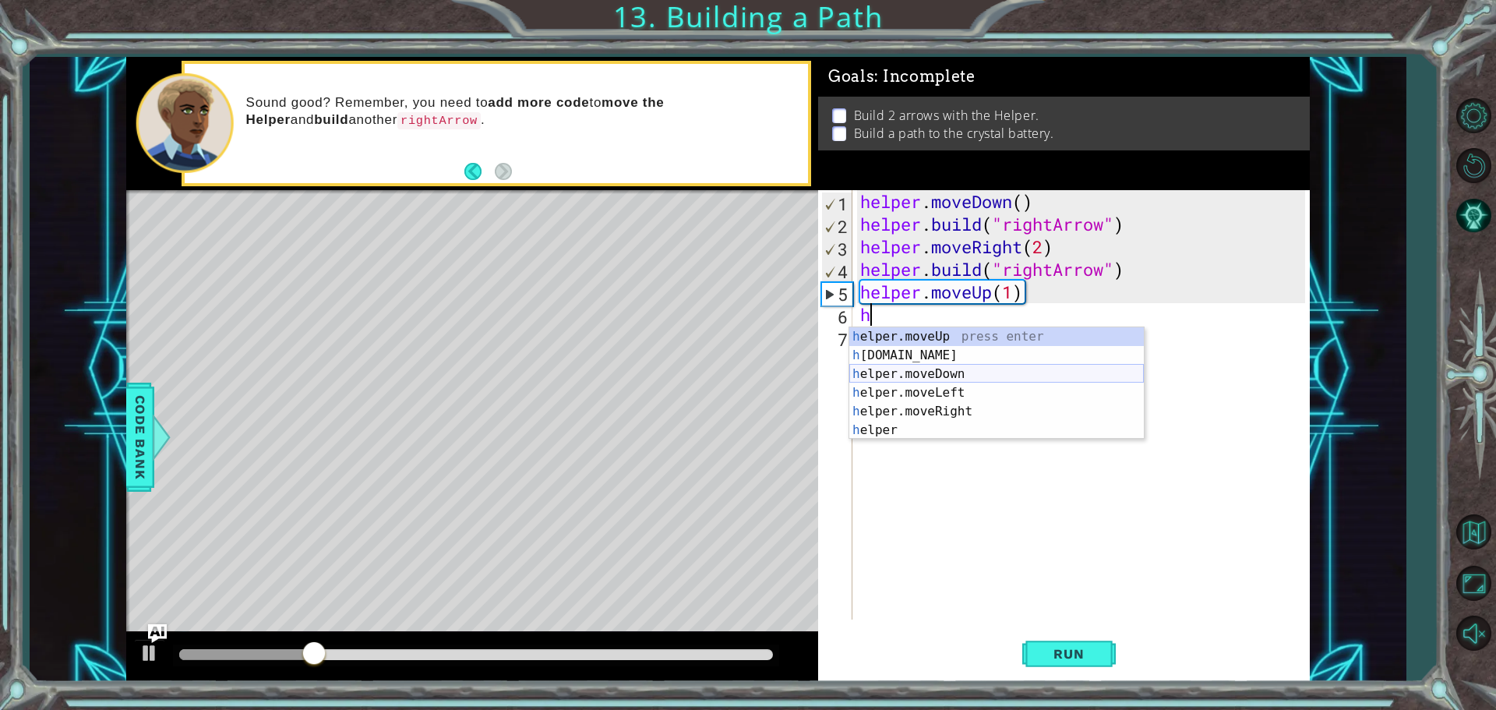
click at [977, 373] on div "h elper.moveUp press enter h [DOMAIN_NAME] press enter h elper.moveDown press e…" at bounding box center [996, 402] width 295 height 150
type textarea "helper.moveDown(1)"
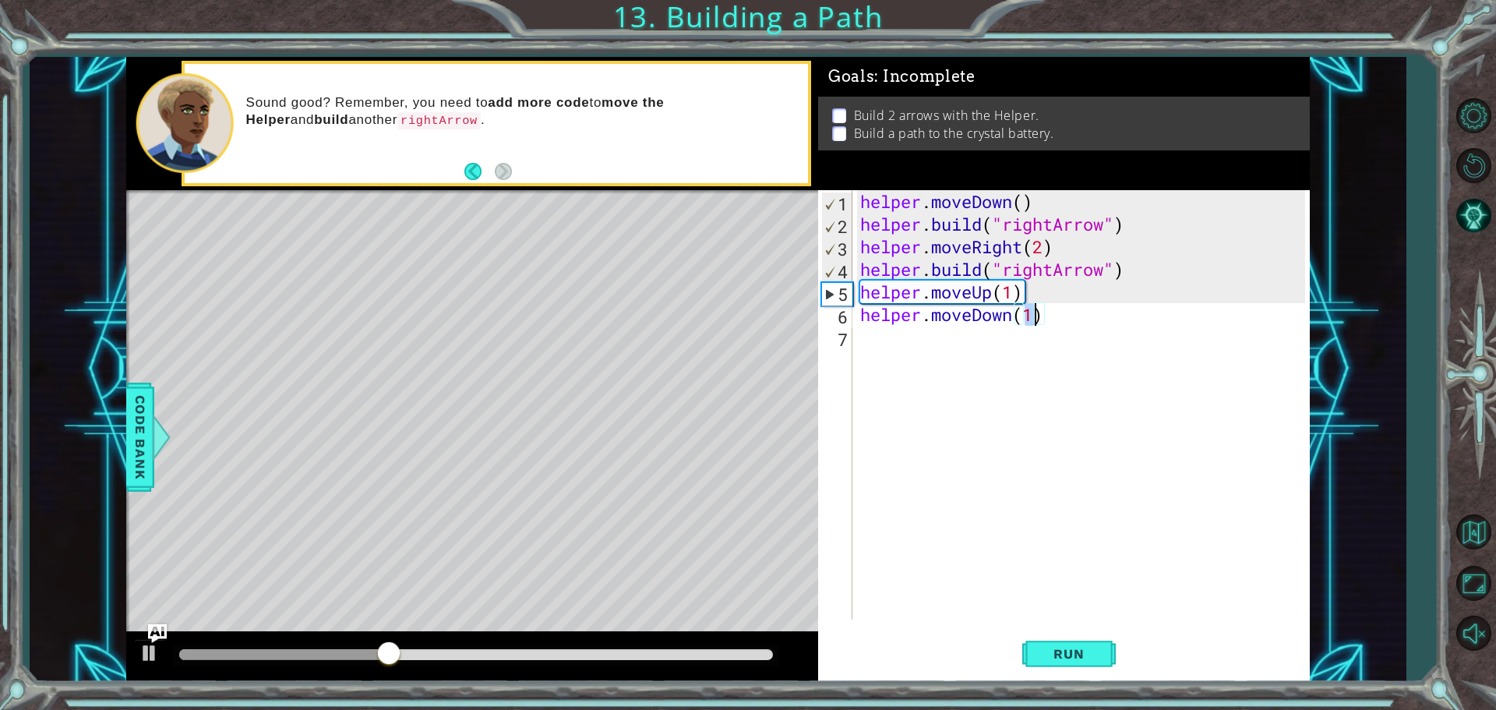
click at [1049, 322] on div "helper . moveDown ( ) helper . build ( "rightArrow" ) helper . moveRight ( 2 ) …" at bounding box center [1085, 427] width 456 height 474
click at [881, 340] on div "helper . moveDown ( ) helper . build ( "rightArrow" ) helper . moveRight ( 2 ) …" at bounding box center [1085, 427] width 456 height 474
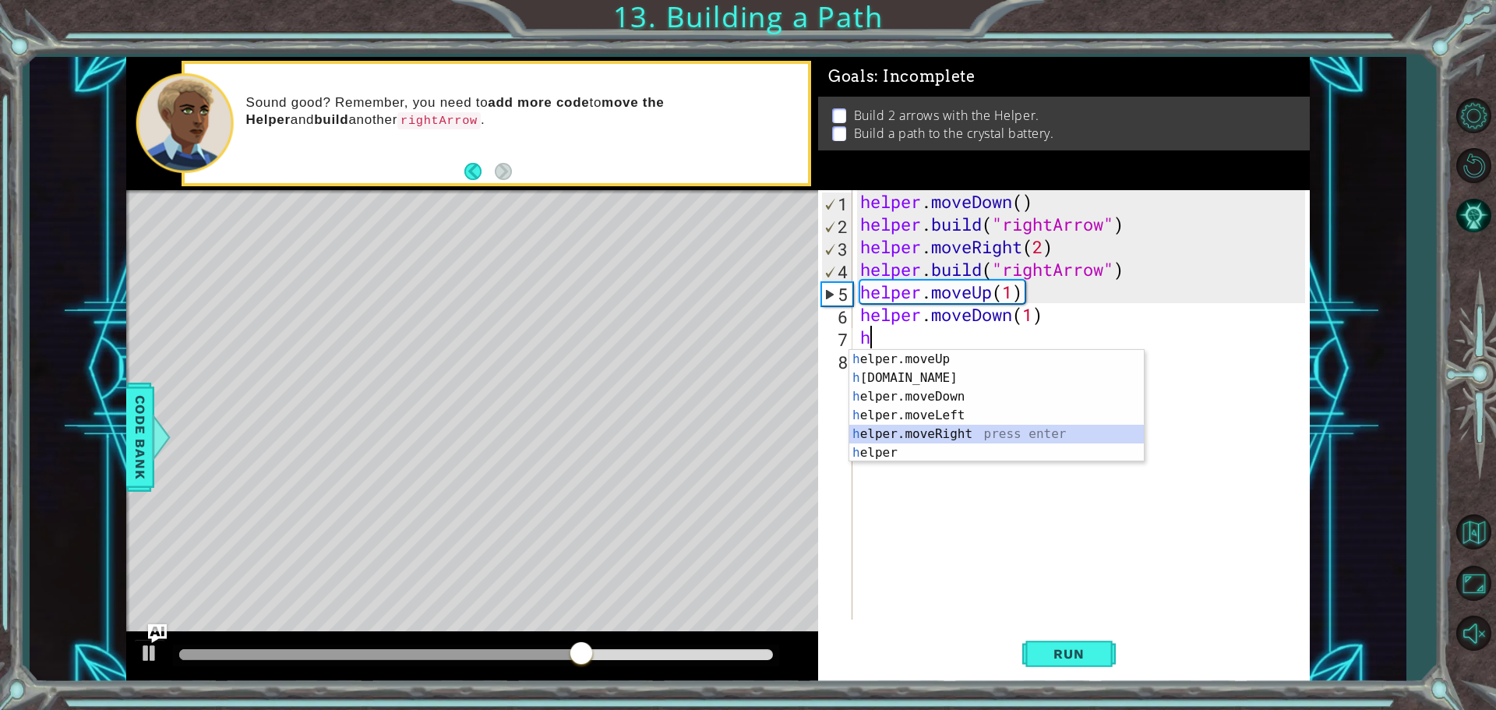
click at [972, 428] on div "h elper.moveUp press enter h [DOMAIN_NAME] press enter h elper.moveDown press e…" at bounding box center [996, 425] width 295 height 150
type textarea "helper.moveRight(1)"
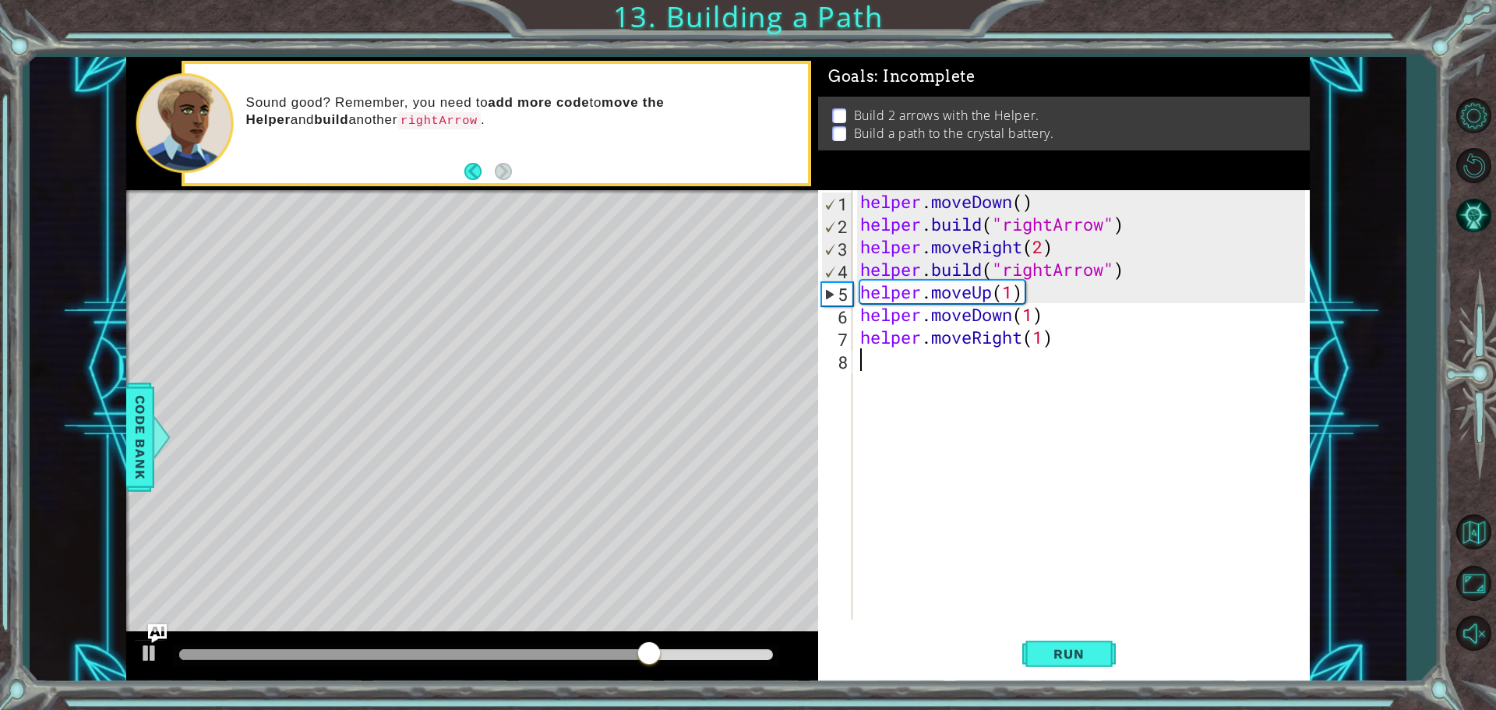
click at [921, 354] on div "helper . moveDown ( ) helper . build ( "rightArrow" ) helper . moveRight ( 2 ) …" at bounding box center [1085, 427] width 456 height 474
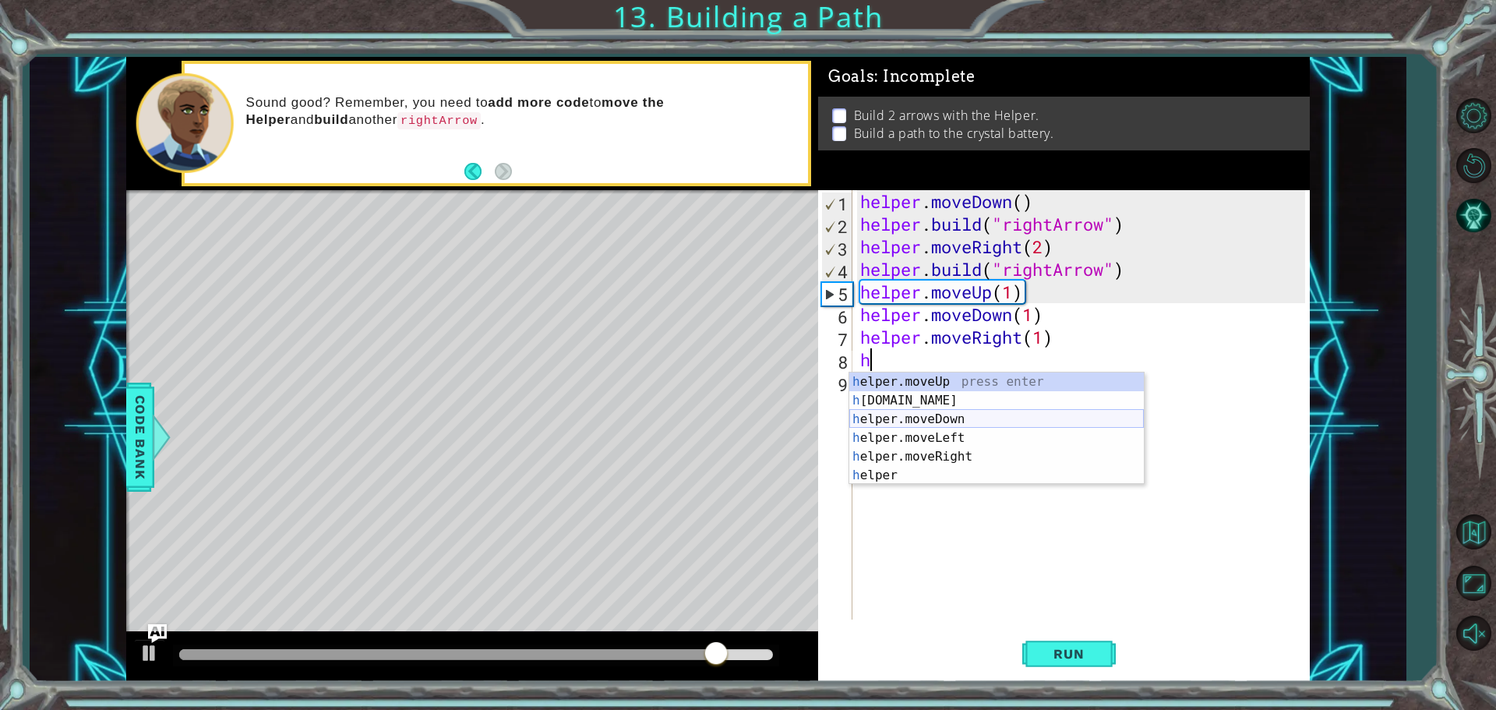
click at [965, 410] on div "h elper.moveUp press enter h [DOMAIN_NAME] press enter h elper.moveDown press e…" at bounding box center [996, 447] width 295 height 150
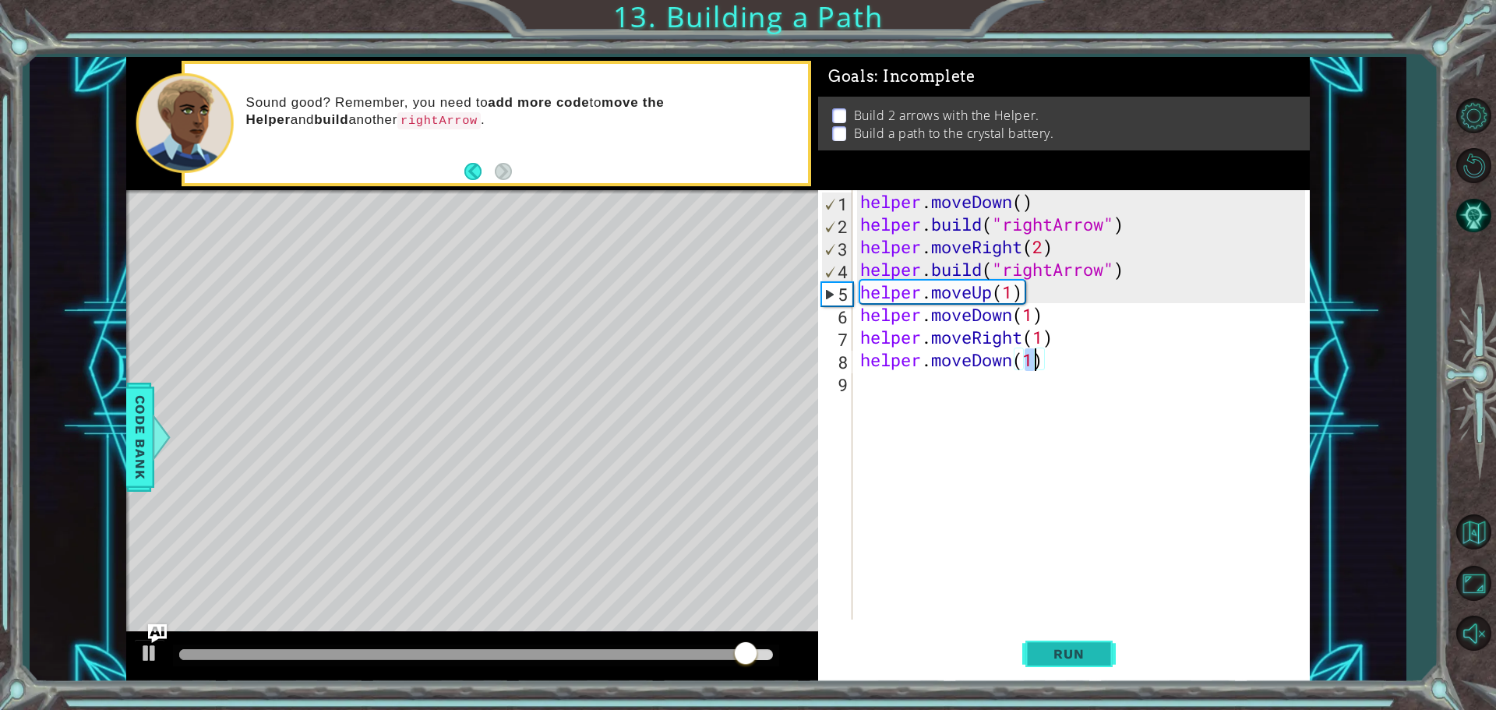
click at [1054, 644] on button "Run" at bounding box center [1068, 653] width 93 height 49
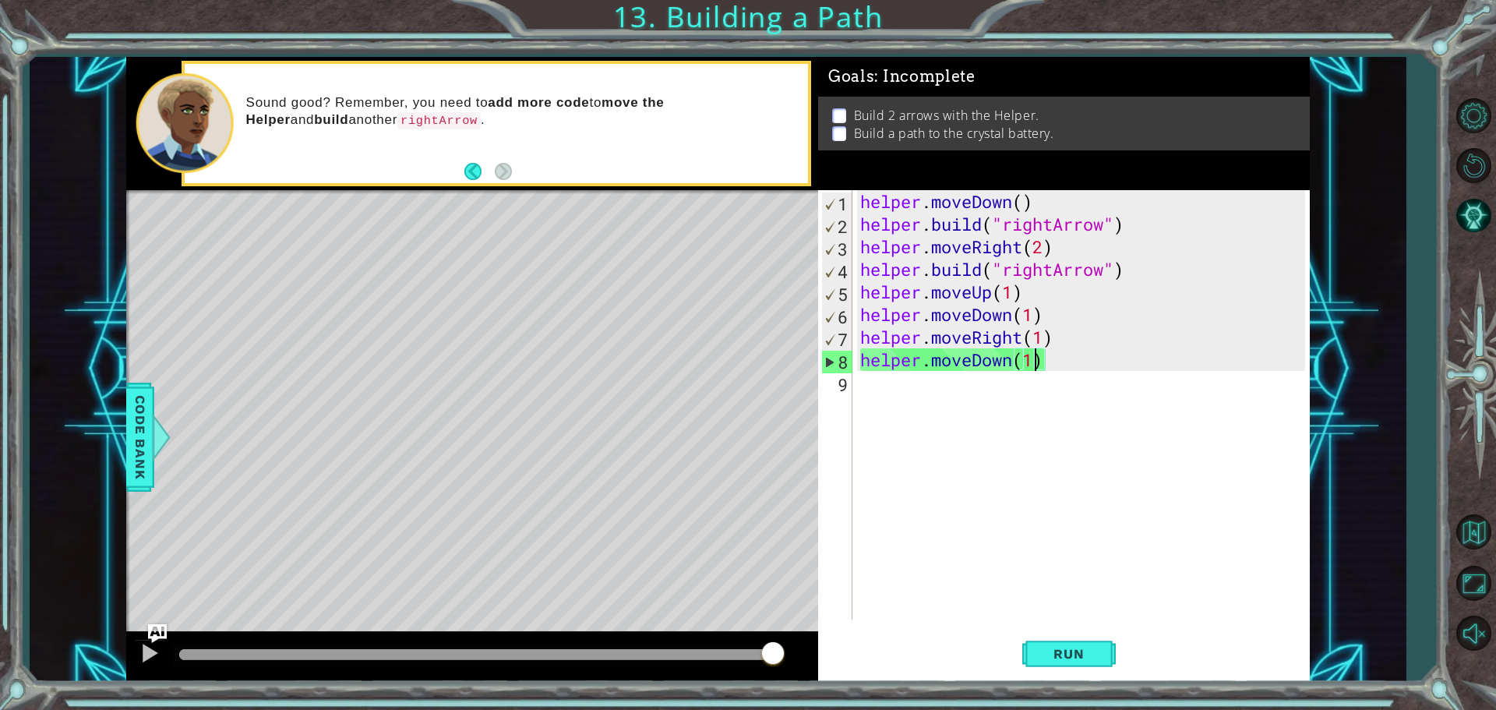
click at [981, 326] on div "helper . moveDown ( ) helper . build ( "rightArrow" ) helper . moveRight ( 2 ) …" at bounding box center [1085, 427] width 456 height 474
click at [1043, 312] on div "helper . moveDown ( ) helper . build ( "rightArrow" ) helper . moveRight ( 2 ) …" at bounding box center [1085, 427] width 456 height 474
type textarea "helper.moveDown(1)"
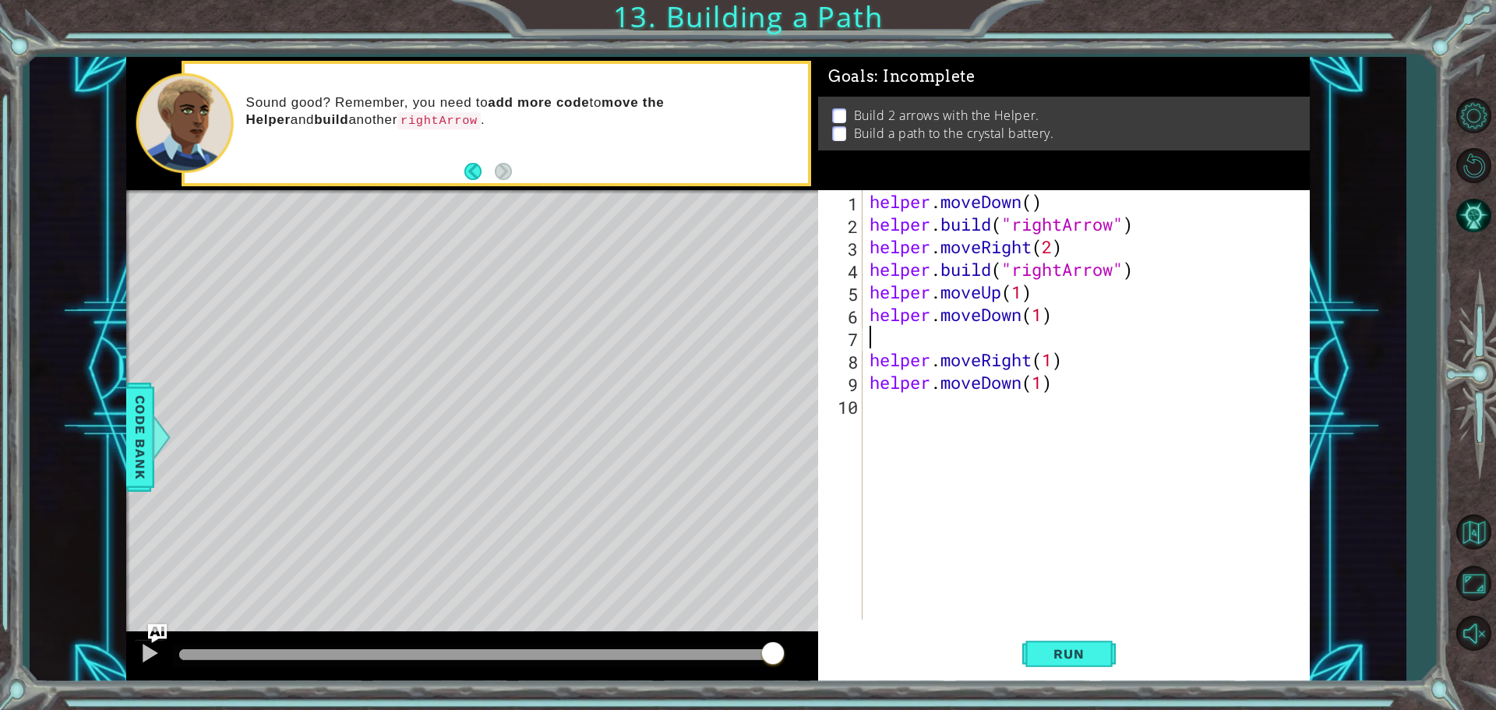
type textarea "V"
paste textarea "[DOMAIN_NAME]("rightArrow")"
click at [1057, 648] on span "Run" at bounding box center [1069, 654] width 62 height 16
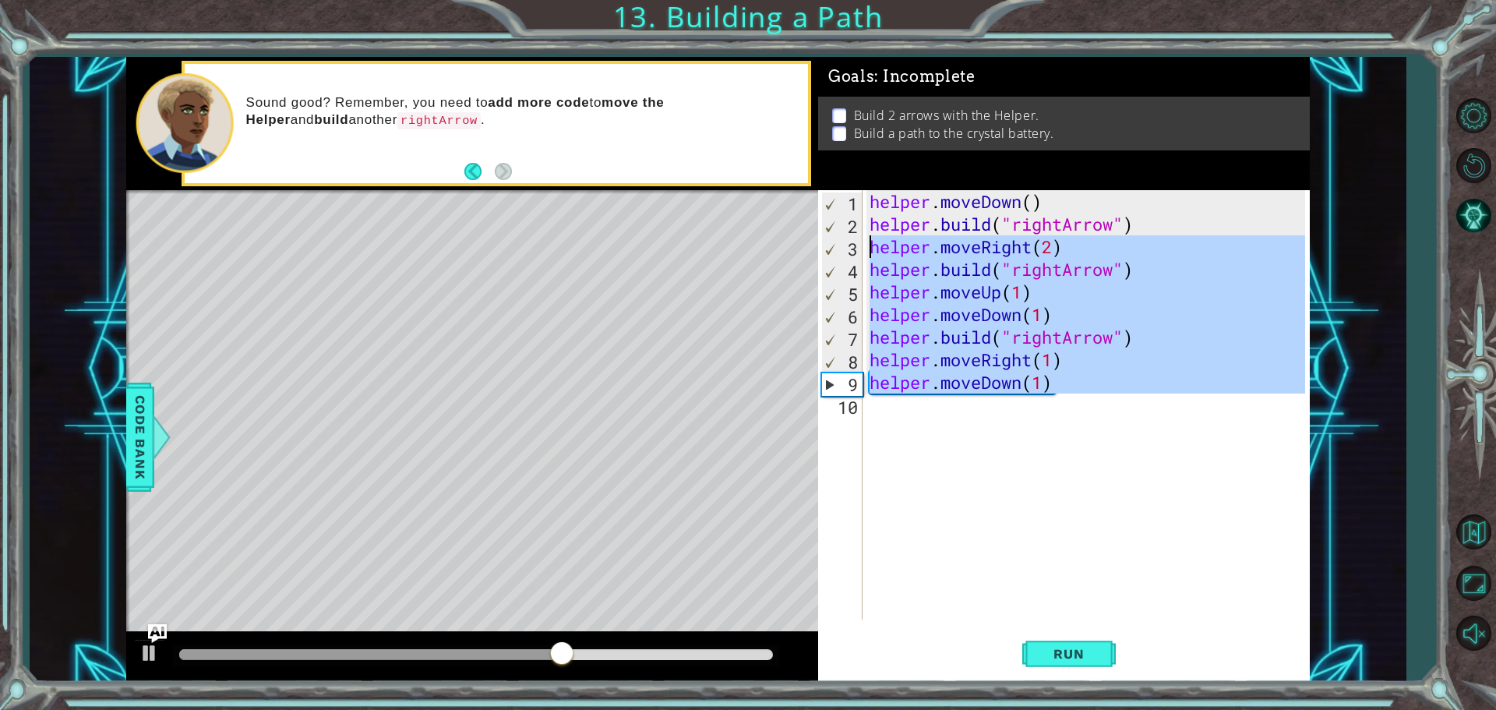
drag, startPoint x: 1110, startPoint y: 398, endPoint x: 861, endPoint y: 245, distance: 292.8
click at [861, 245] on div "[DOMAIN_NAME]("rightArrow") 1 2 3 4 5 6 7 8 9 10 helper . moveDown ( ) helper .…" at bounding box center [1061, 404] width 487 height 429
type textarea "helper.moveRight(2) [DOMAIN_NAME]("rightArrow")"
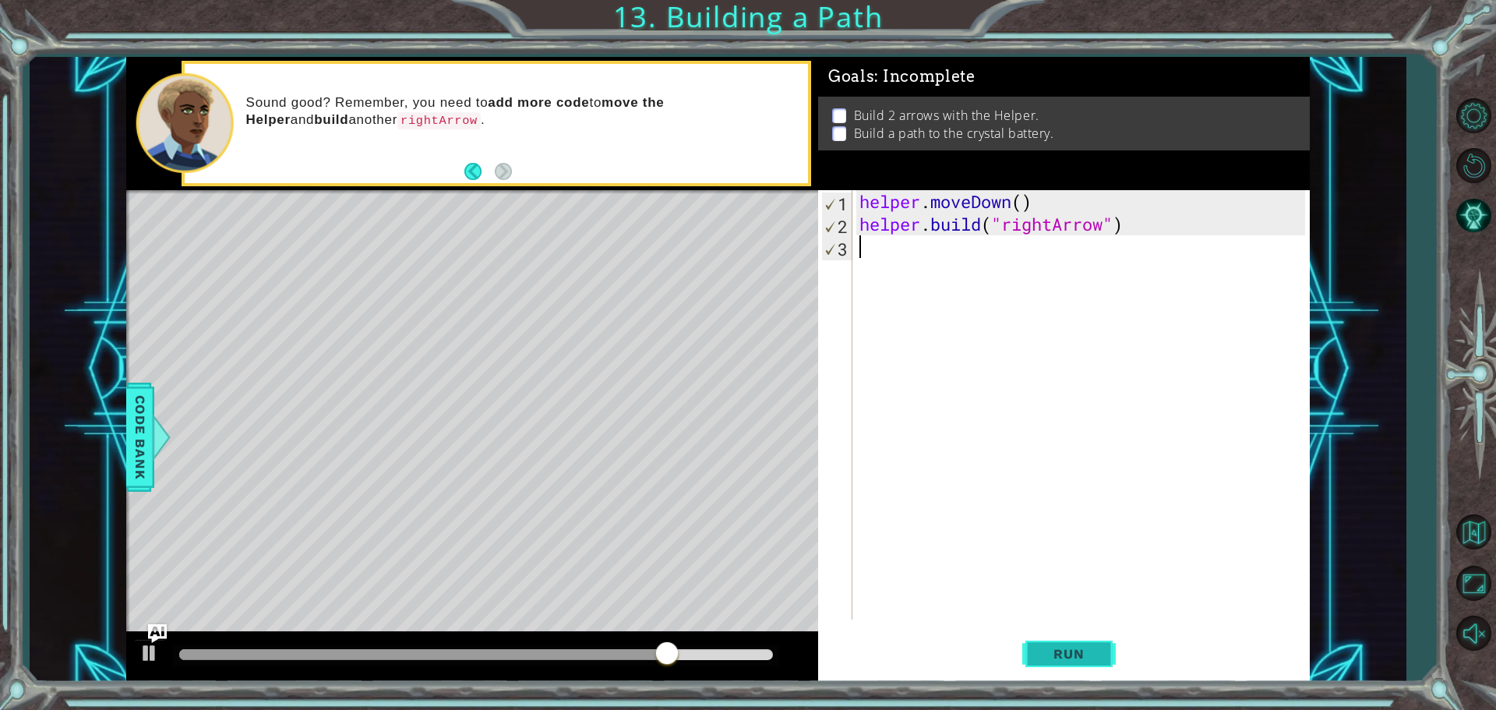
click at [1092, 647] on span "Run" at bounding box center [1069, 654] width 62 height 16
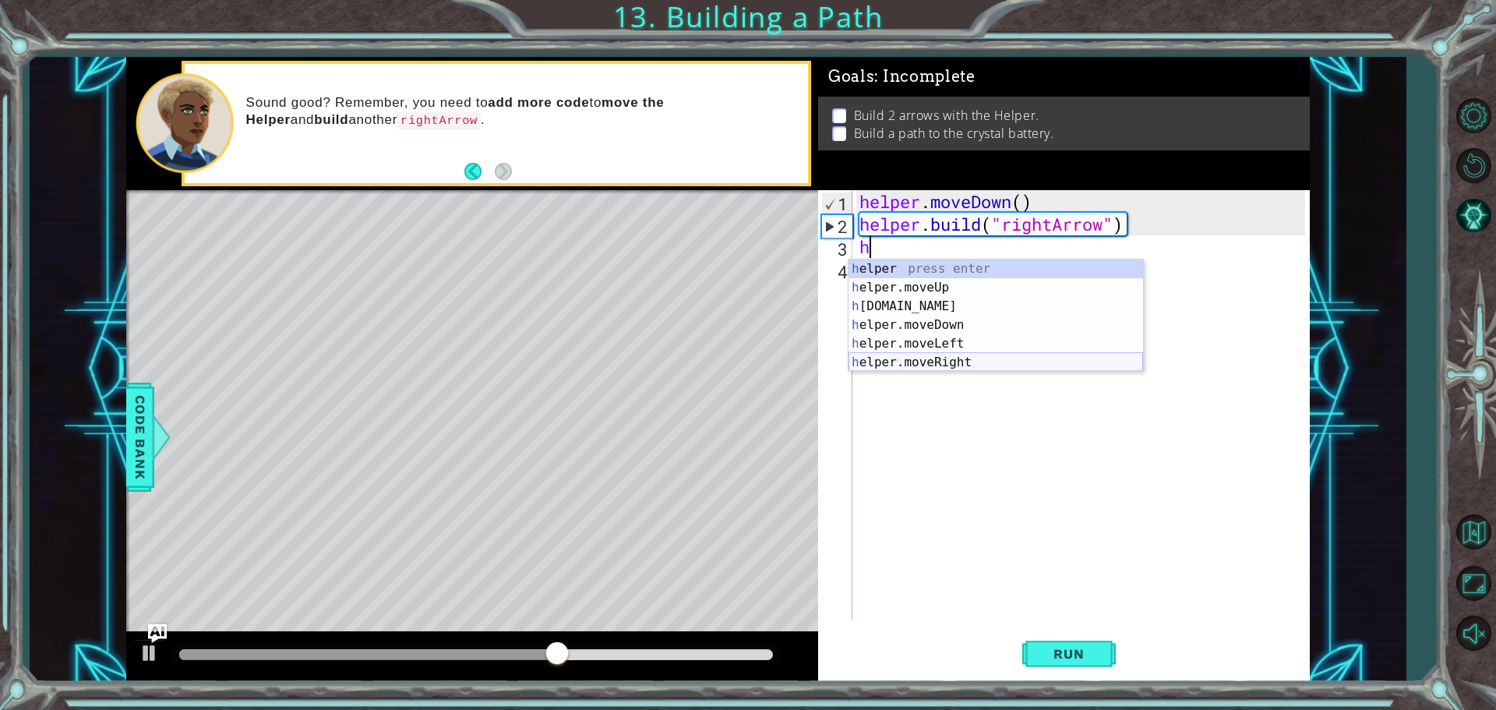
click at [950, 359] on div "h elper press enter h elper.moveUp press enter h [DOMAIN_NAME] press enter h el…" at bounding box center [995, 334] width 295 height 150
type textarea "helper.moveRight(1)"
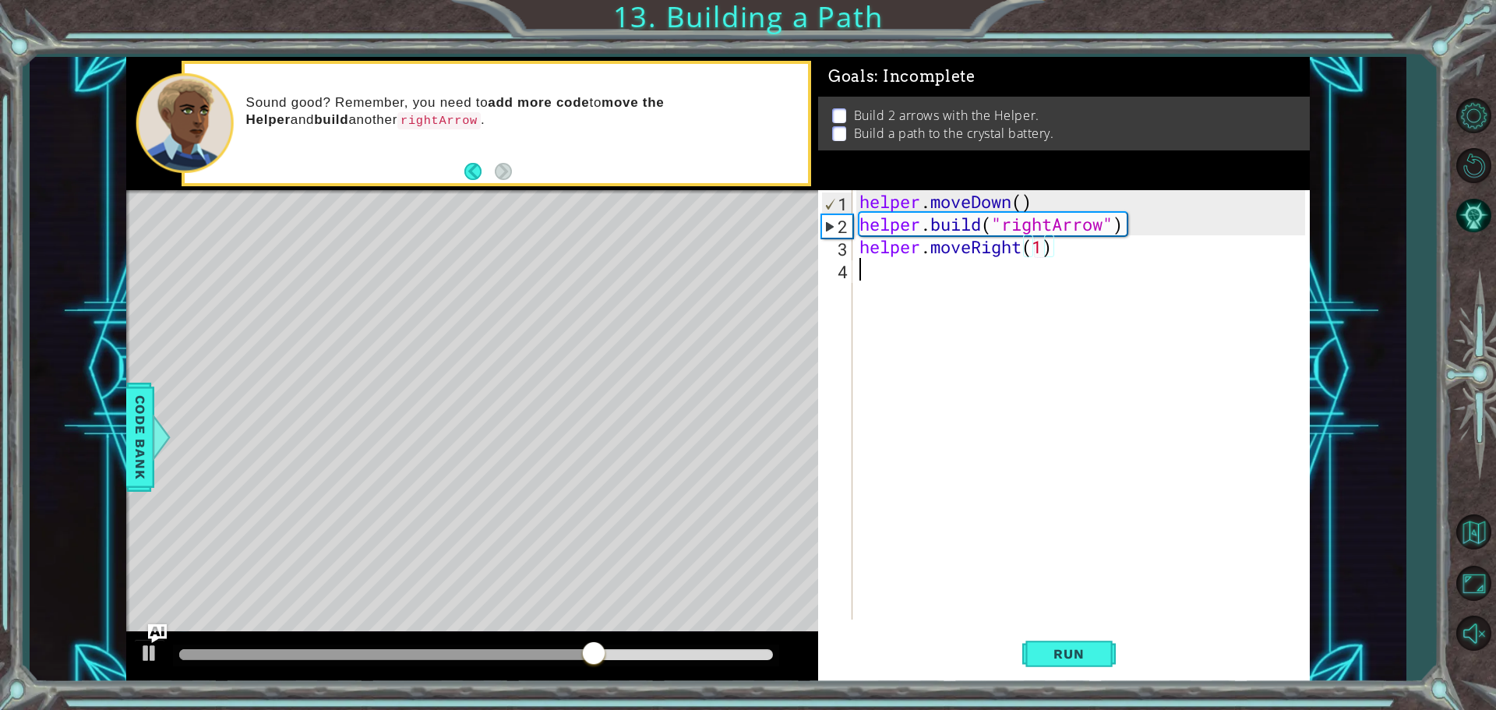
click at [901, 273] on div "helper . moveDown ( ) helper . build ( "rightArrow" ) helper . moveRight ( 1 )" at bounding box center [1084, 427] width 457 height 474
click at [882, 267] on div "helper . moveDown ( ) helper . build ( "rightArrow" ) helper . moveRight ( 1 )" at bounding box center [1084, 427] width 457 height 474
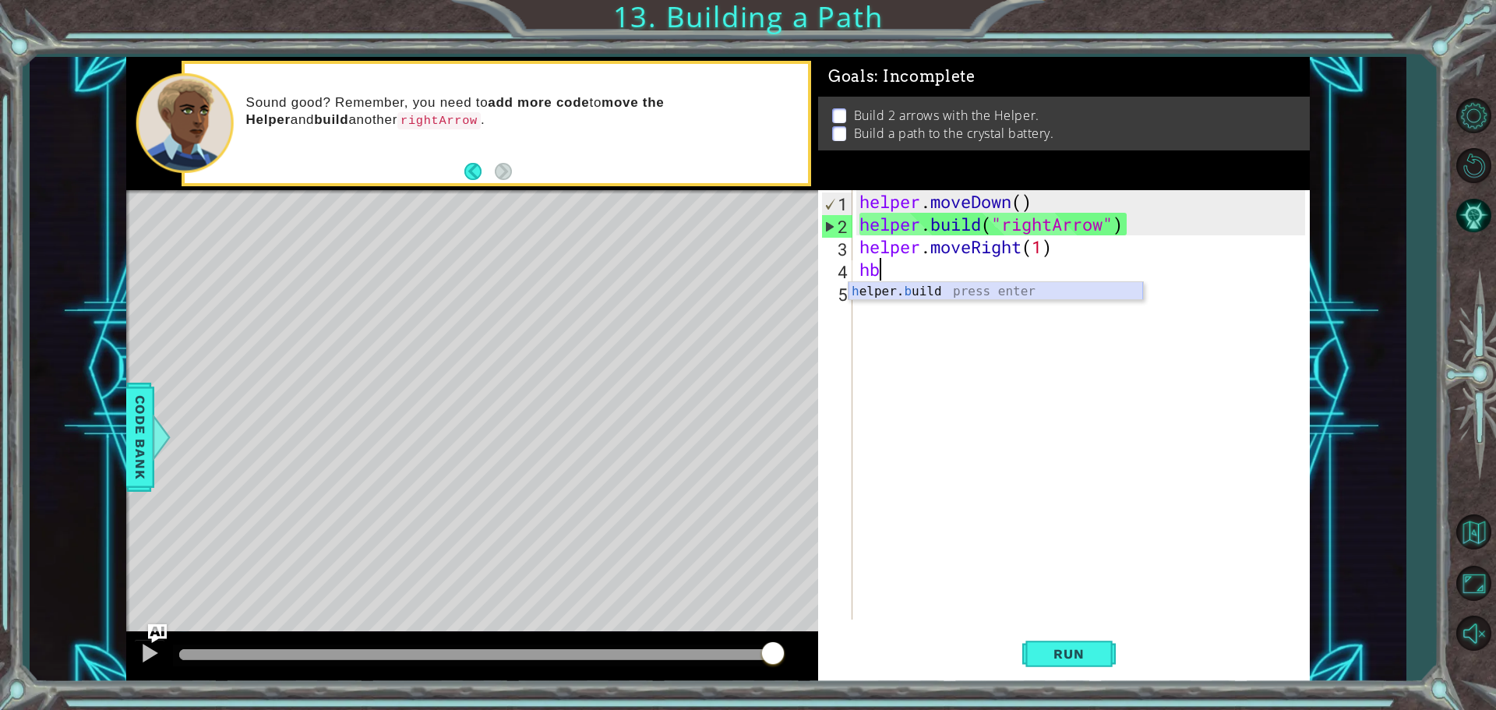
click at [928, 293] on div "h elper. b uild press enter" at bounding box center [995, 310] width 295 height 56
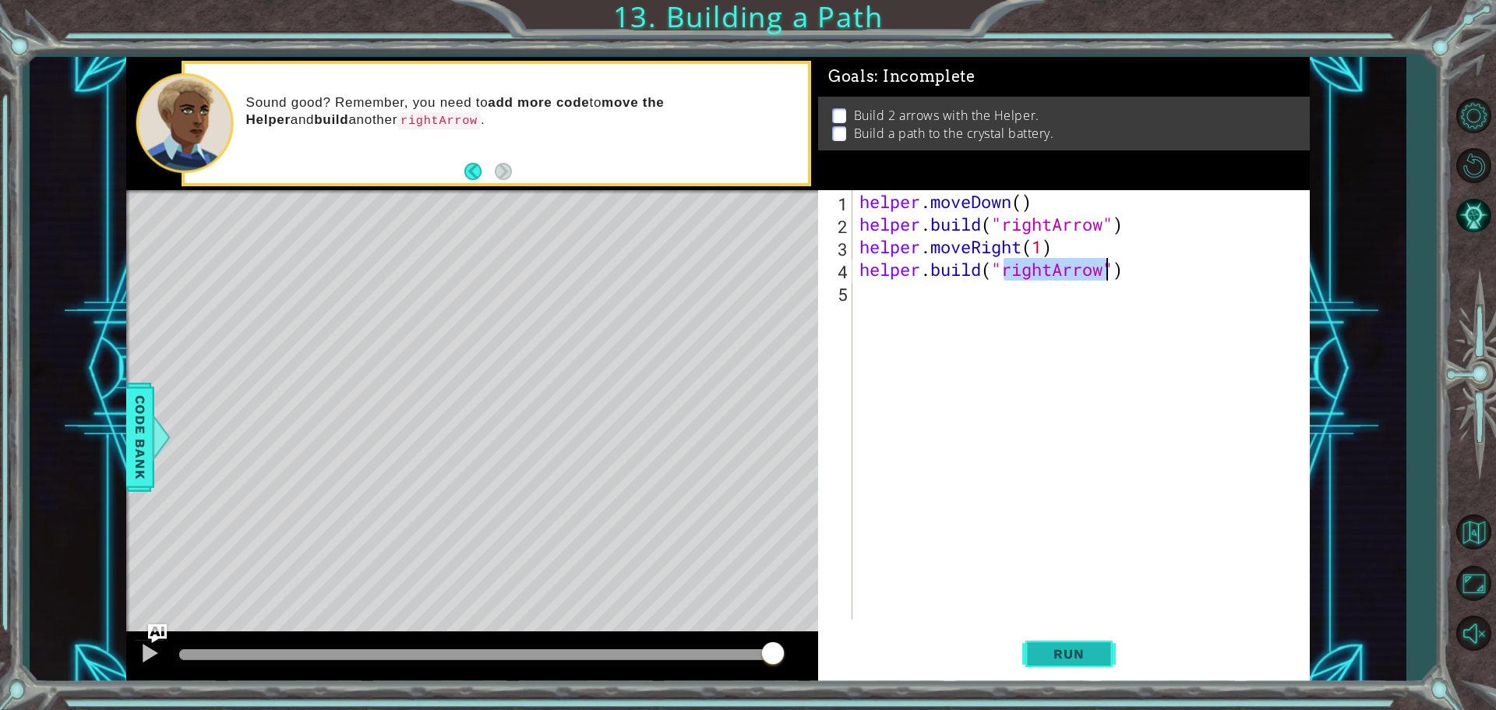
click at [1066, 651] on span "Run" at bounding box center [1069, 654] width 62 height 16
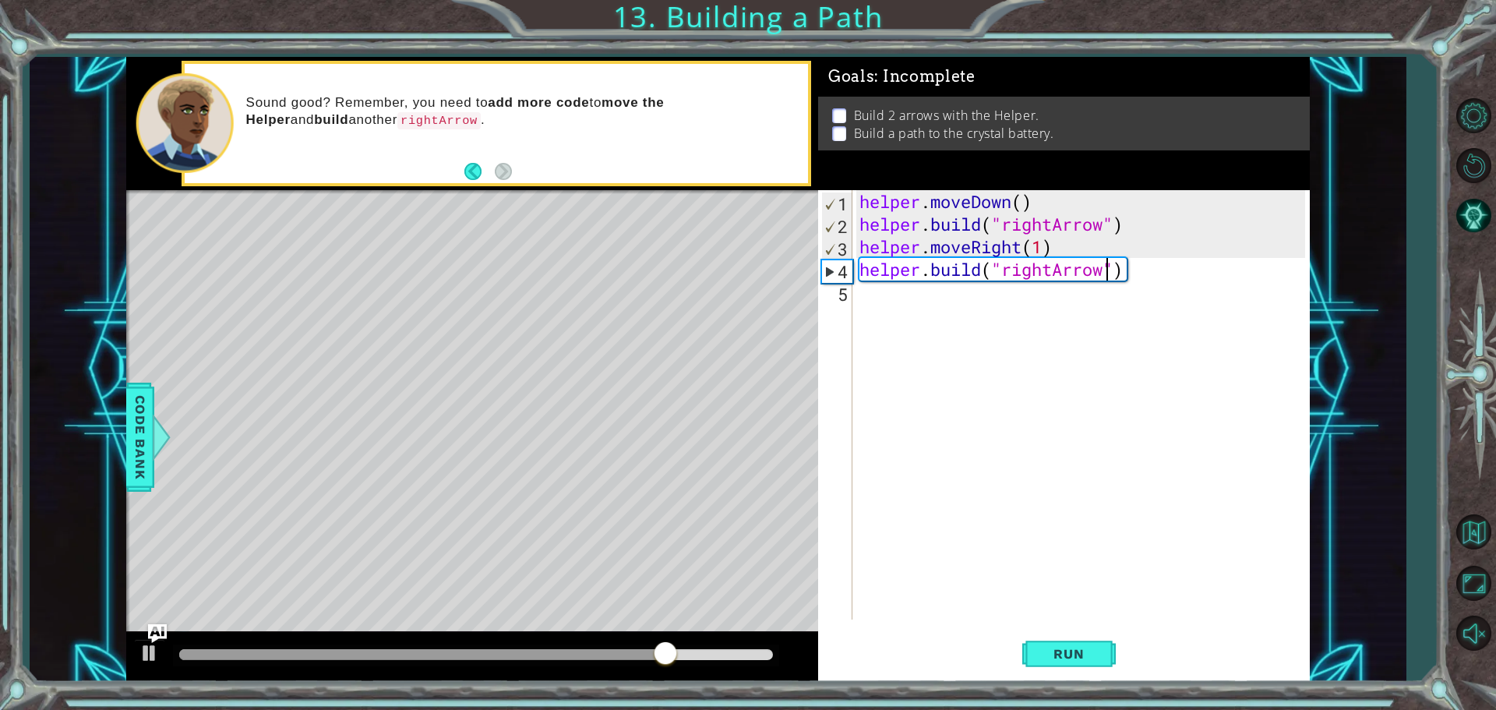
click at [1071, 248] on div "helper . moveDown ( ) helper . build ( "rightArrow" ) helper . moveRight ( 1 ) …" at bounding box center [1084, 427] width 457 height 474
type textarea "helper.moveRight(1)"
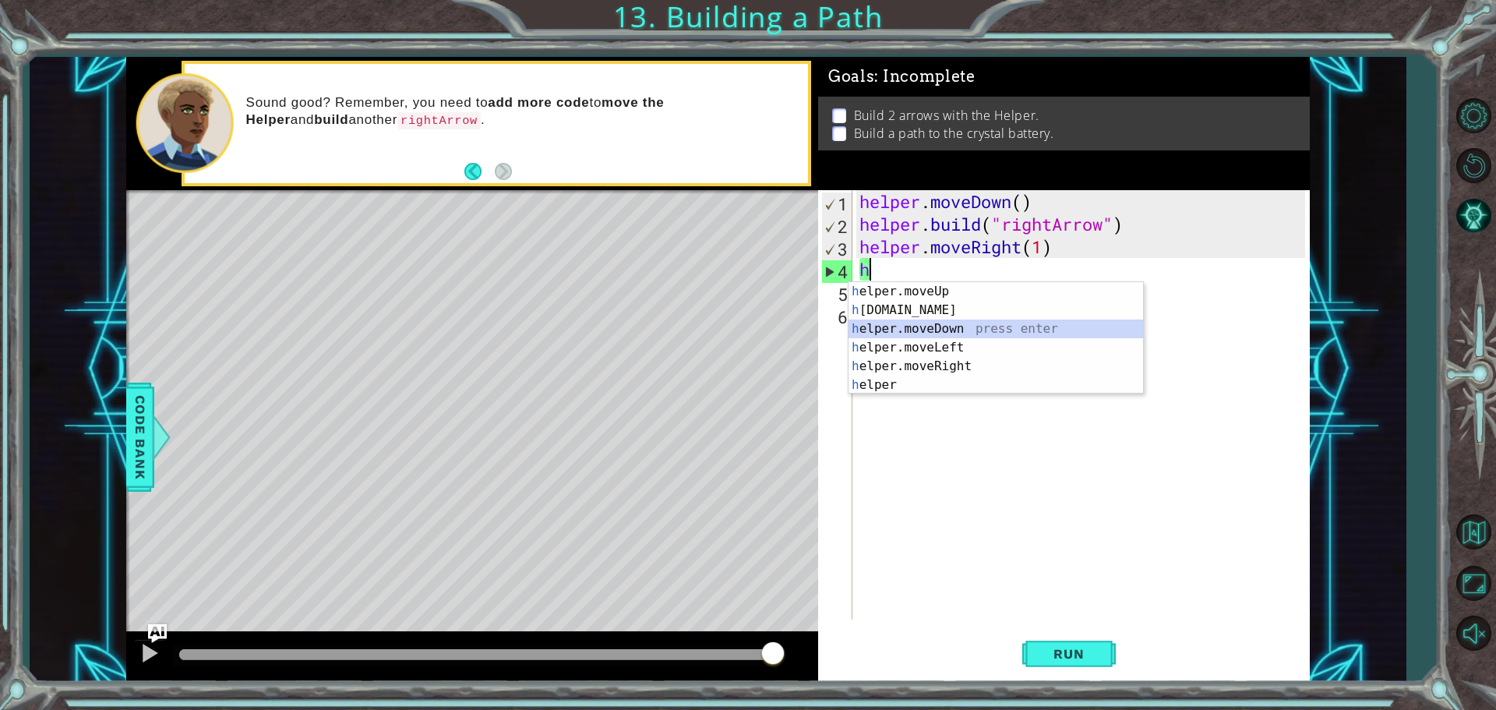
drag, startPoint x: 974, startPoint y: 326, endPoint x: 986, endPoint y: 410, distance: 84.3
click at [974, 327] on div "h elper.moveUp press enter h [DOMAIN_NAME] press enter h elper.moveDown press e…" at bounding box center [995, 357] width 295 height 150
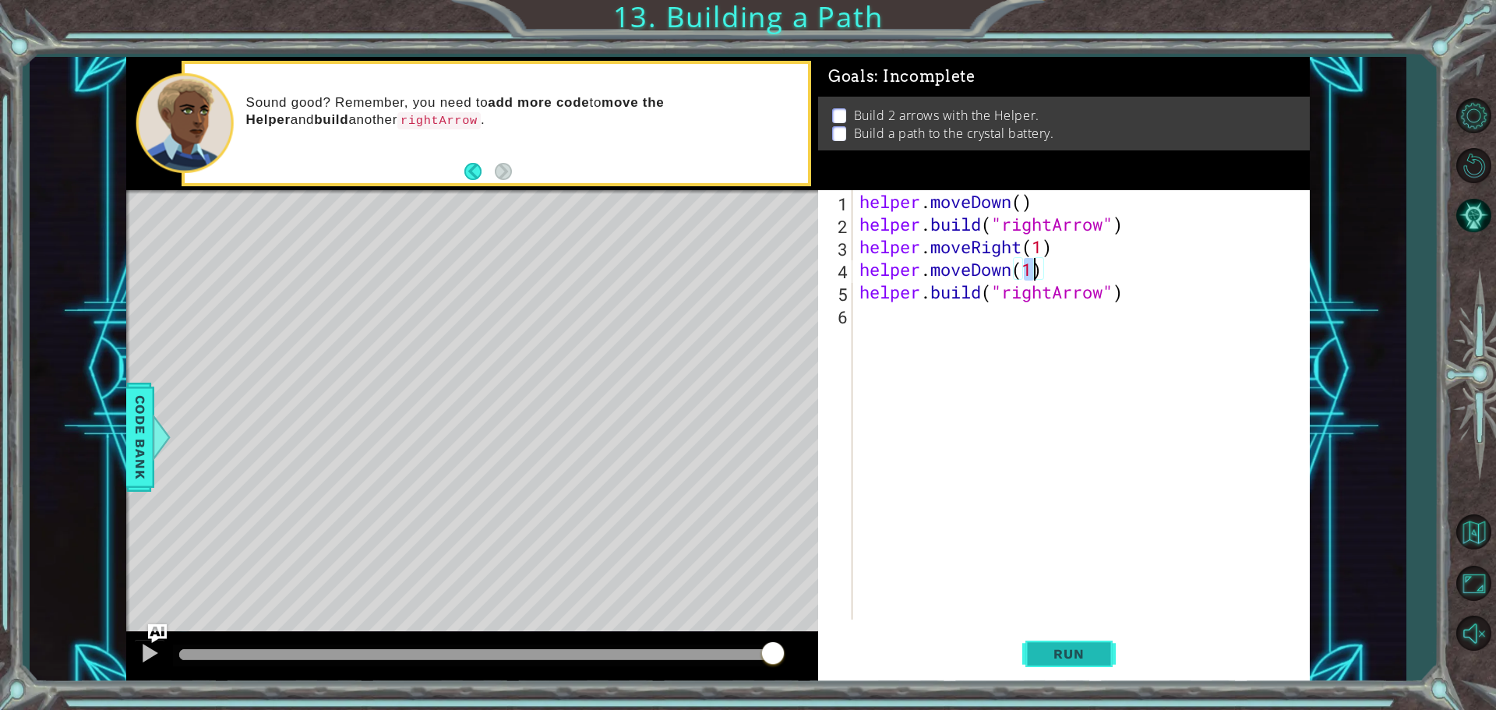
click at [1053, 649] on span "Run" at bounding box center [1069, 654] width 62 height 16
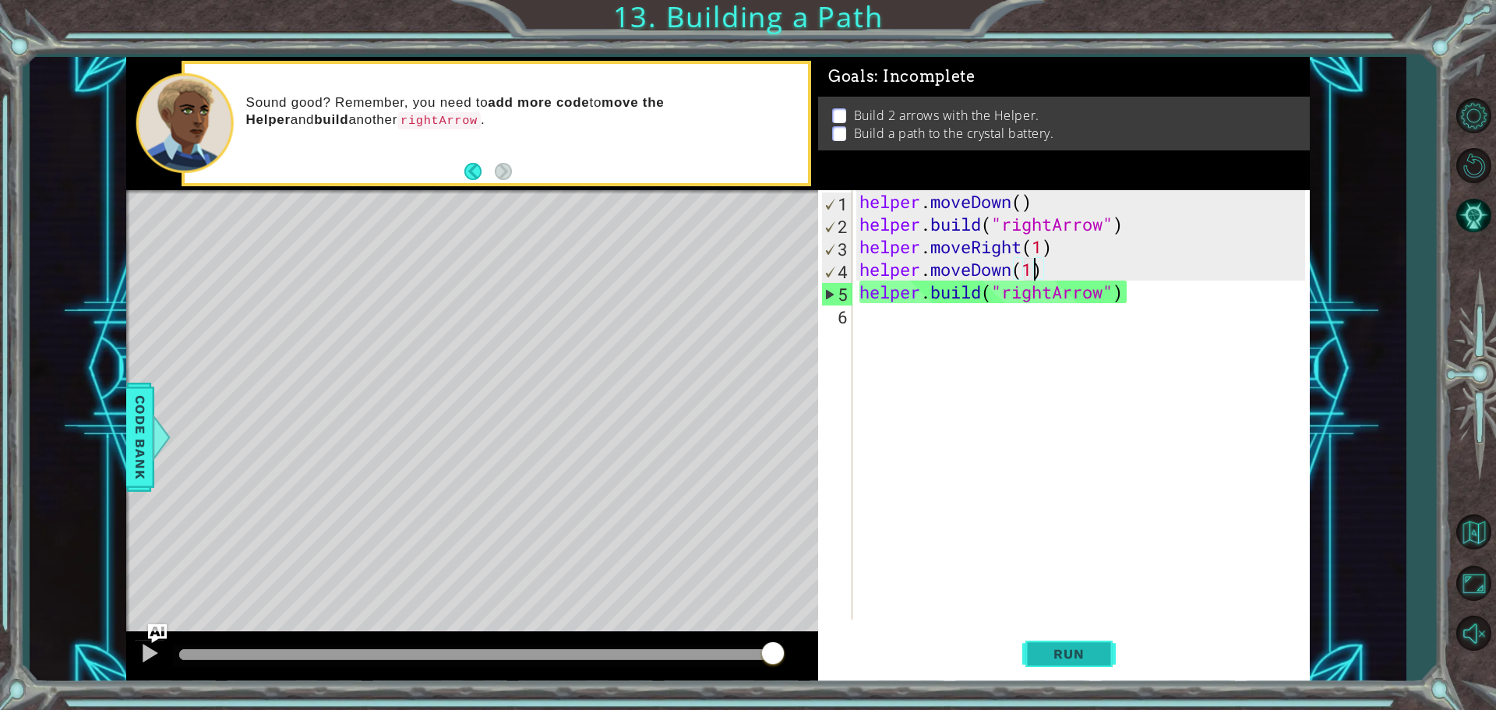
click at [1050, 640] on button "Run" at bounding box center [1068, 653] width 93 height 49
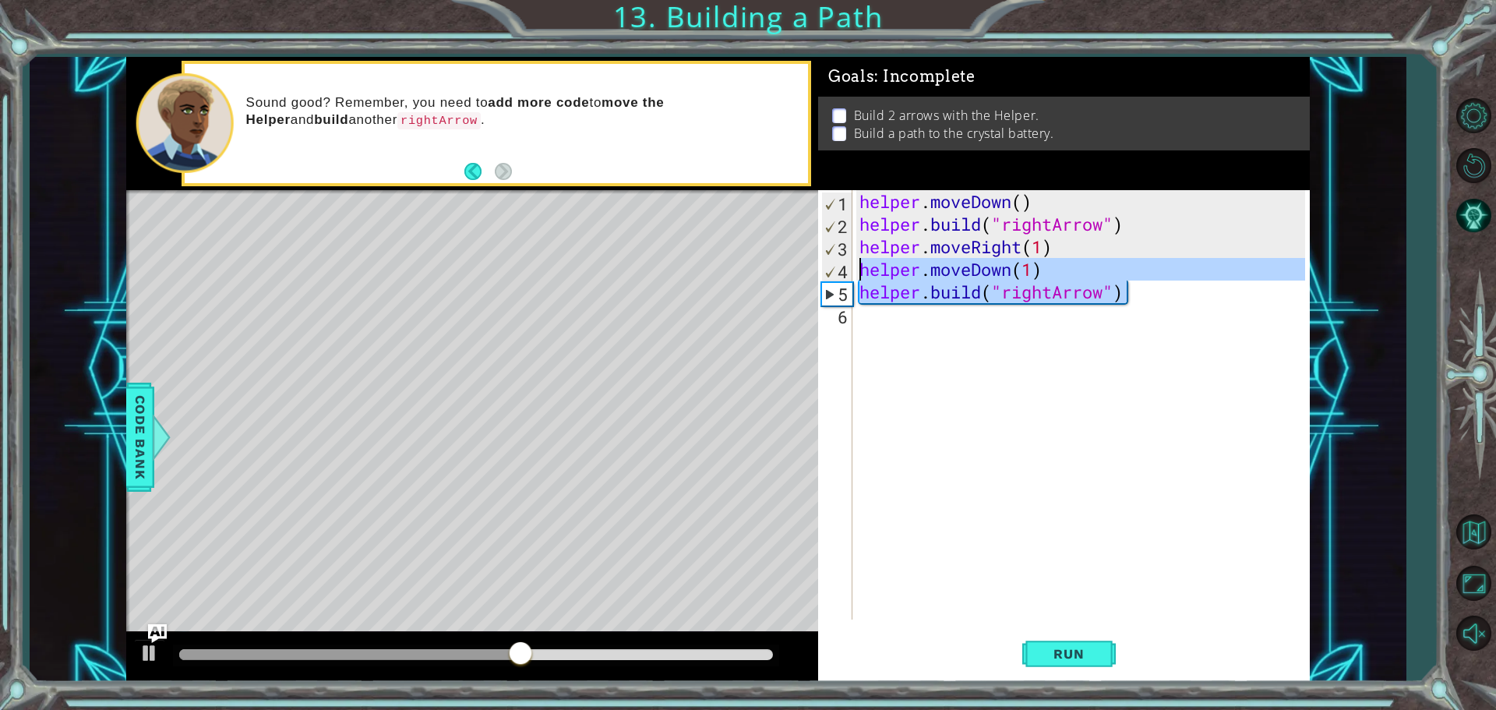
drag, startPoint x: 1131, startPoint y: 297, endPoint x: 851, endPoint y: 260, distance: 282.1
click at [857, 268] on div "helper . moveDown ( ) helper . build ( "rightArrow" ) helper . moveRight ( 1 ) …" at bounding box center [1084, 427] width 457 height 474
type textarea "helper.moveDown(1) [DOMAIN_NAME]("rightArrow")"
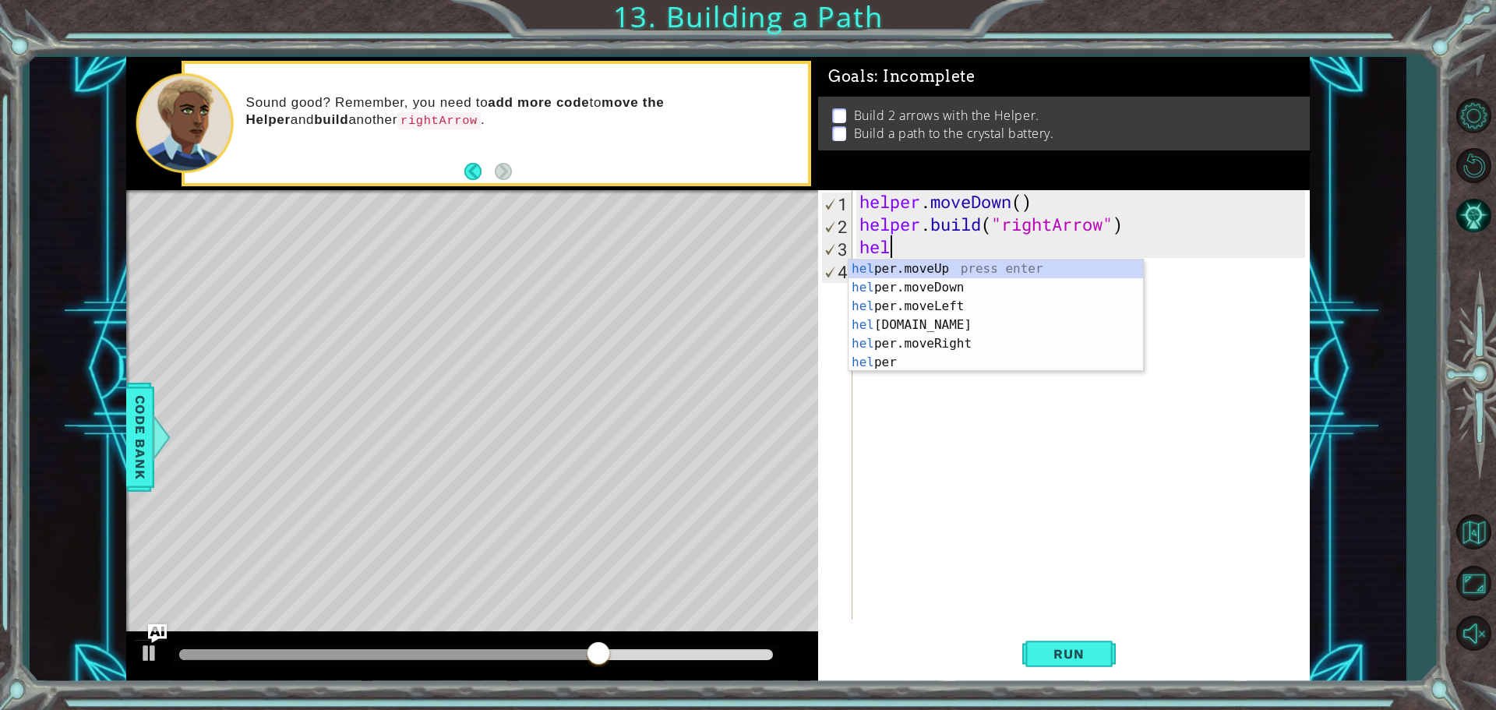
type textarea "h"
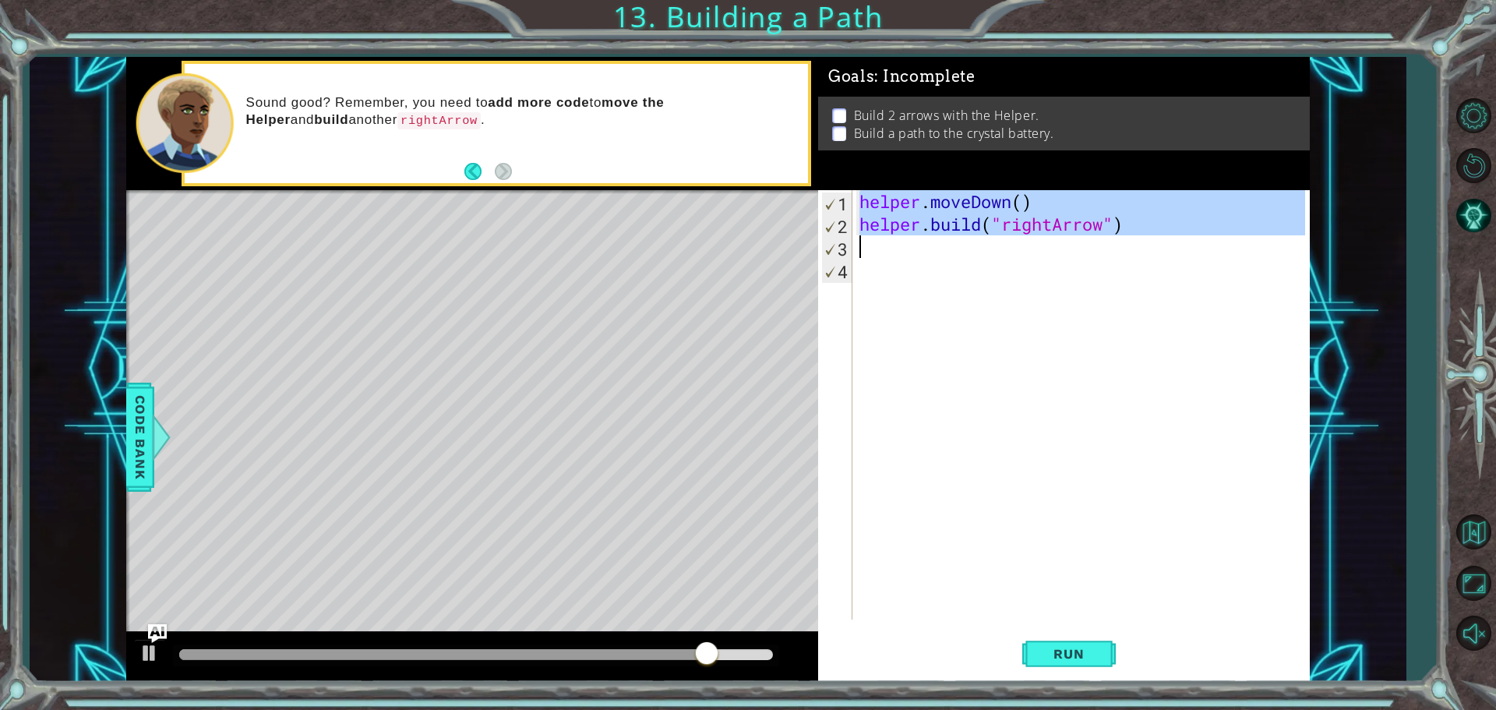
drag, startPoint x: 859, startPoint y: 200, endPoint x: 1075, endPoint y: 250, distance: 222.3
click at [1075, 250] on div "helper . moveDown ( ) helper . build ( "rightArrow" )" at bounding box center [1084, 427] width 457 height 474
type textarea "[DOMAIN_NAME]("rightArrow")"
paste textarea "Code Area"
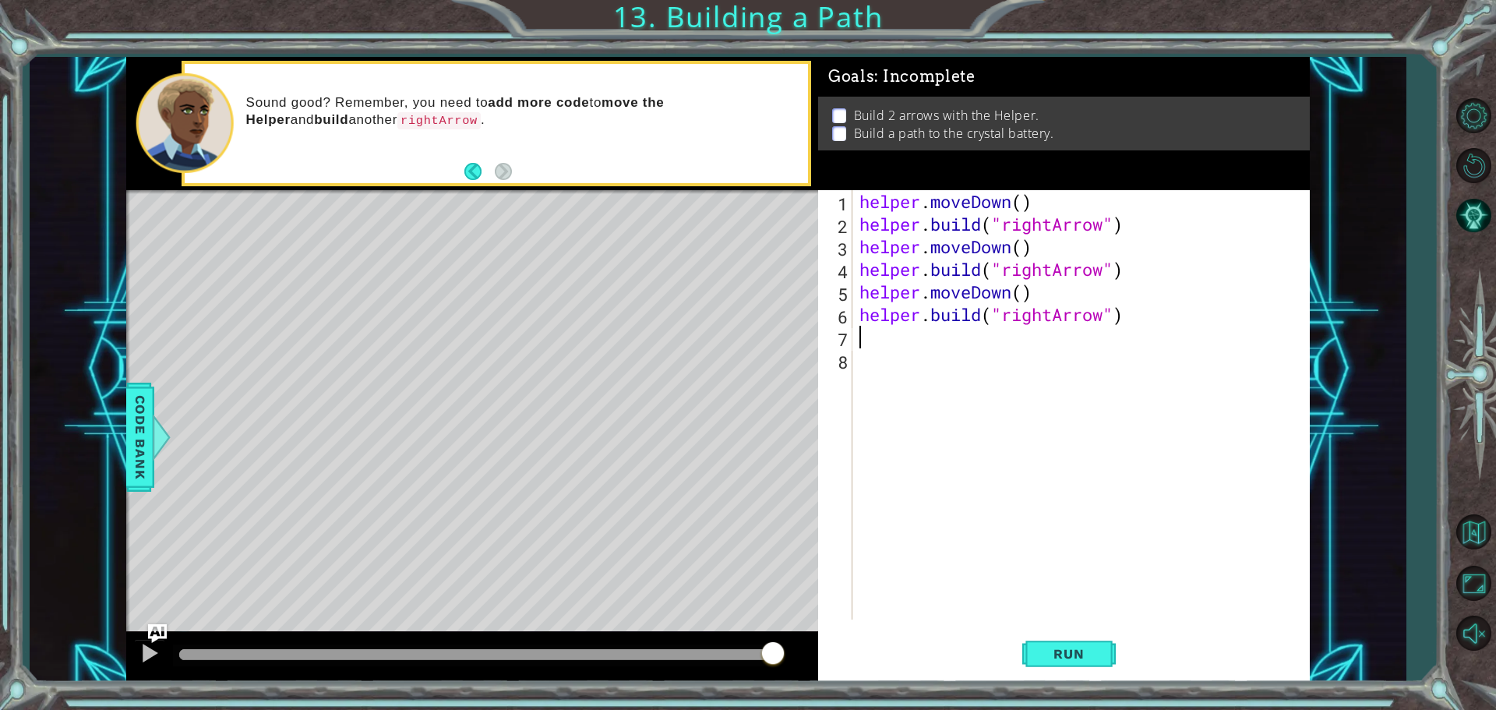
click at [927, 375] on div "helper . moveDown ( ) helper . build ( "rightArrow" ) helper . moveDown ( ) hel…" at bounding box center [1084, 427] width 457 height 474
click at [1062, 647] on span "Run" at bounding box center [1069, 654] width 62 height 16
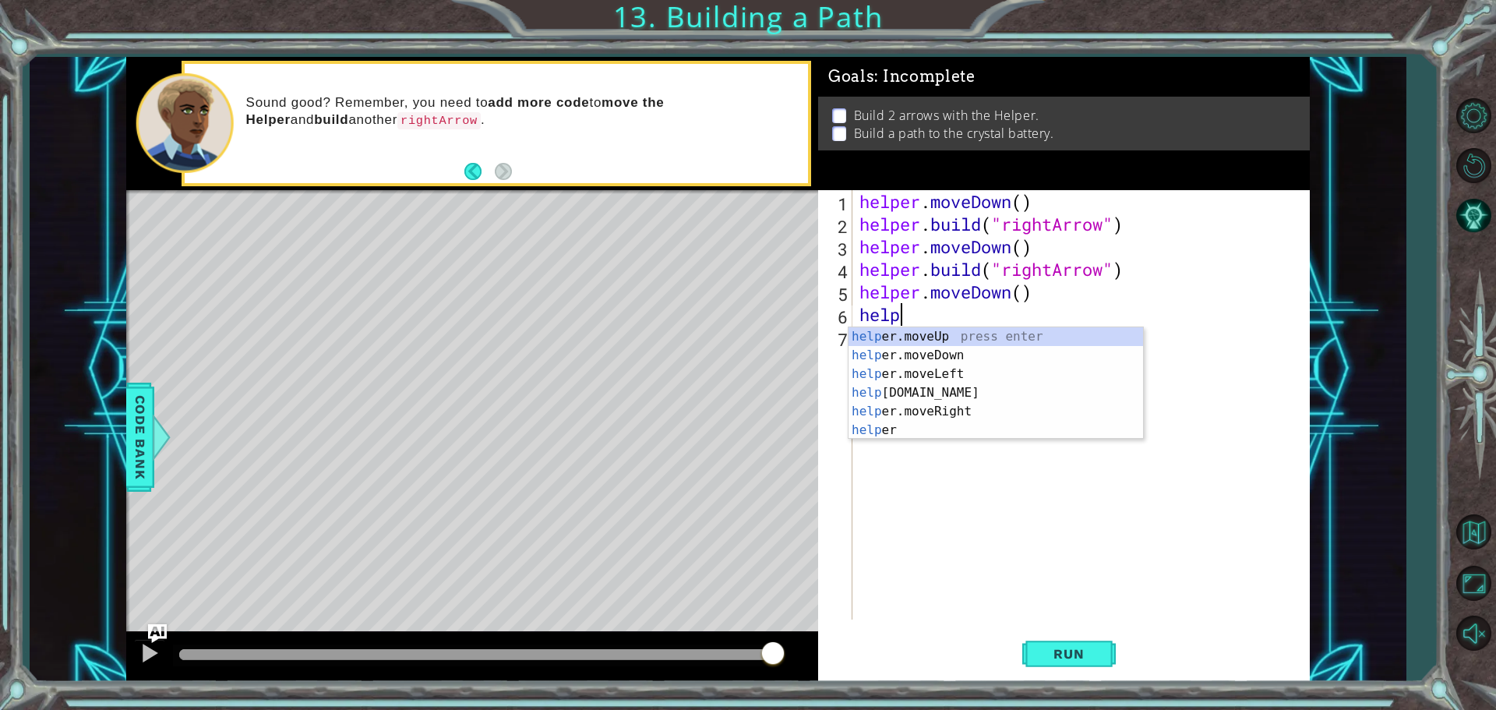
type textarea "h"
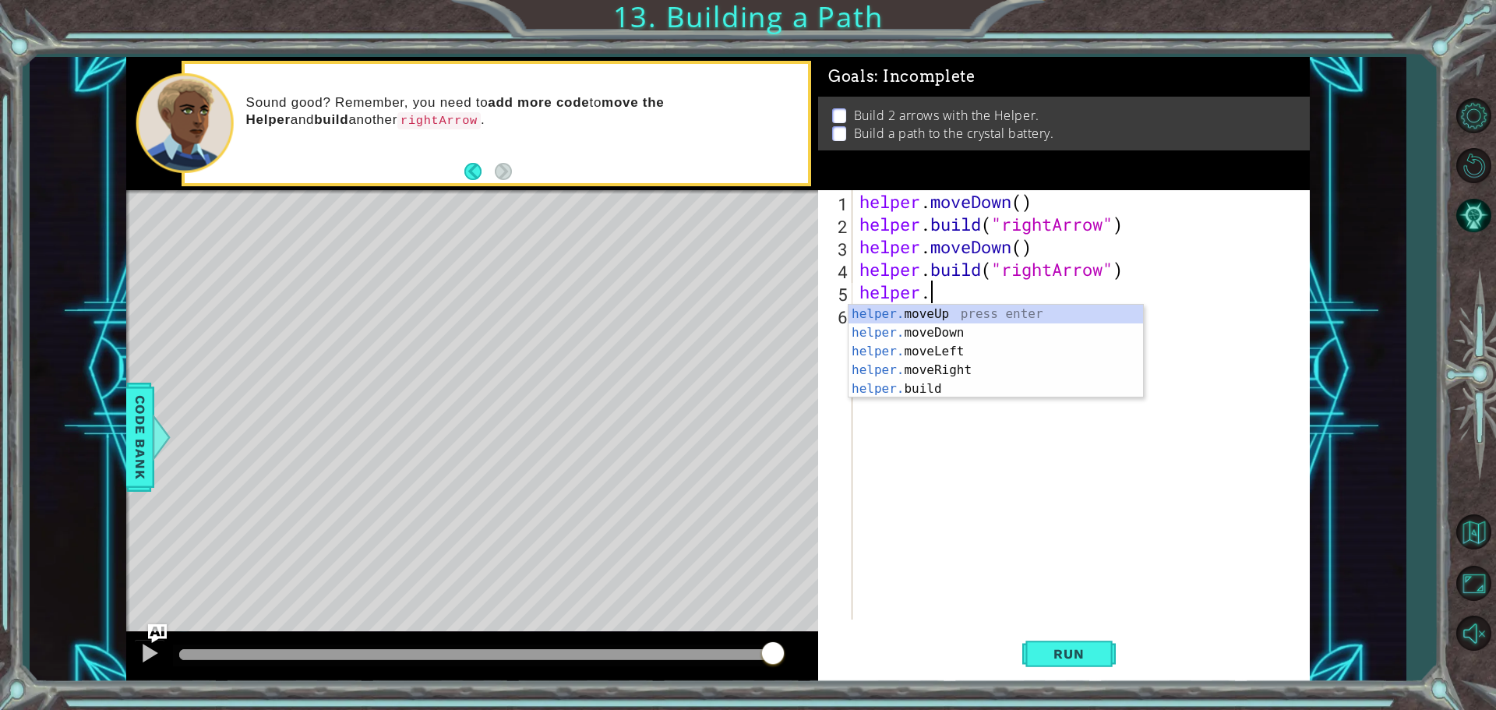
type textarea "h"
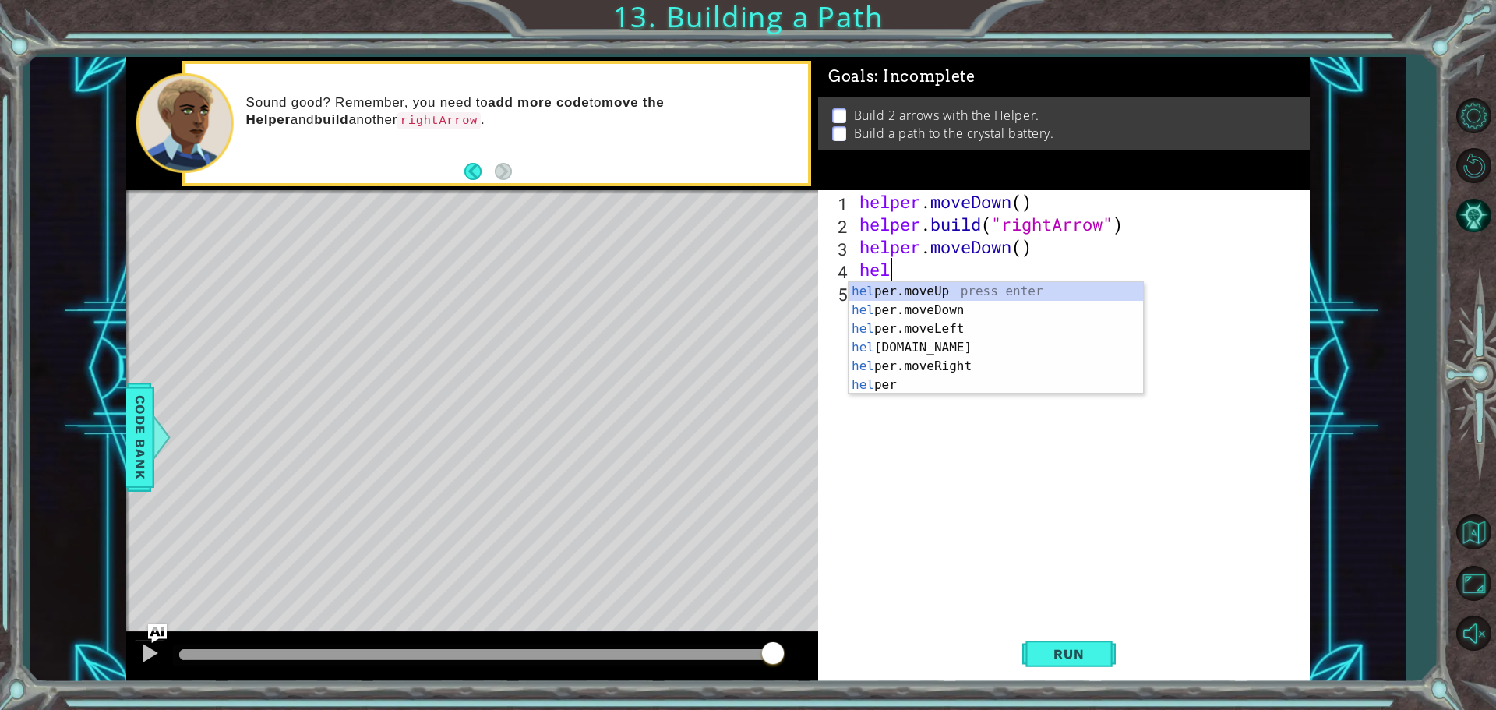
type textarea "h"
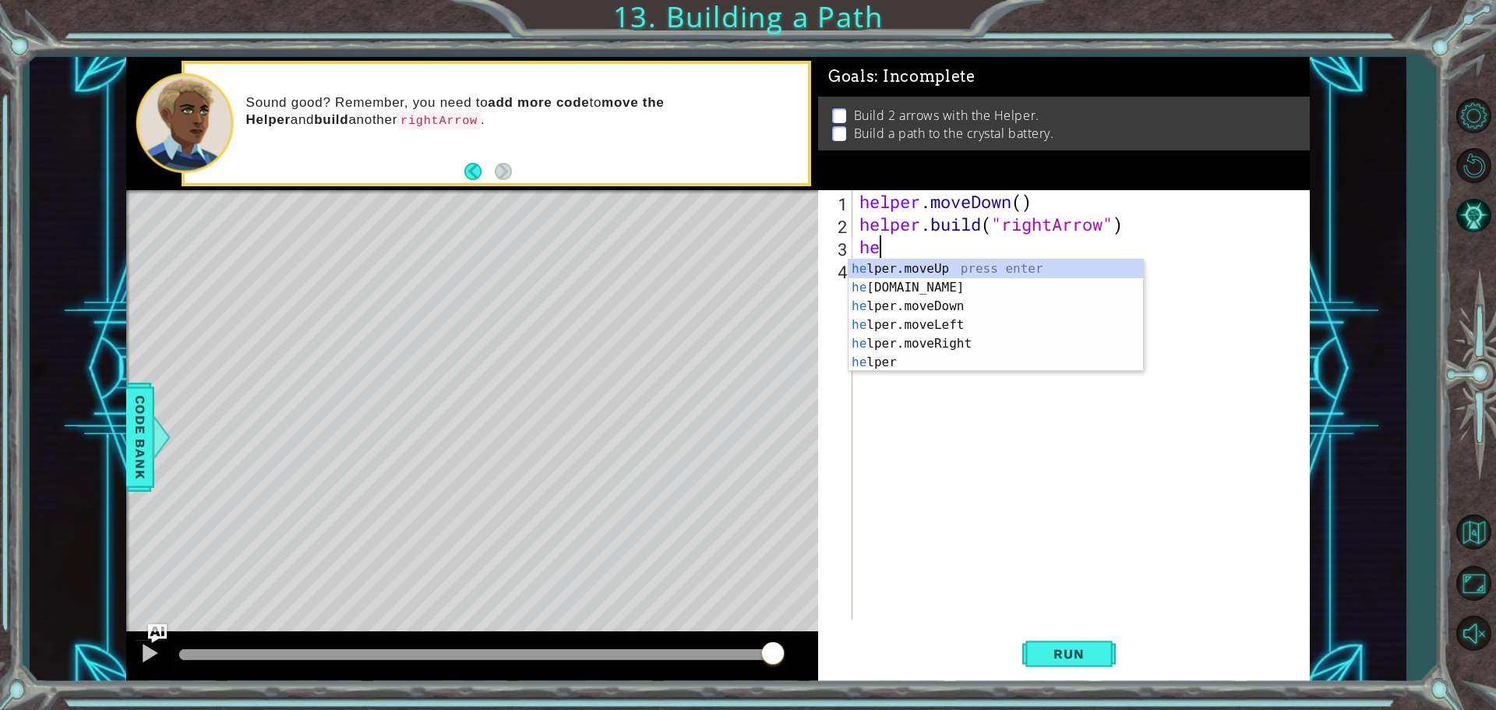
type textarea "h"
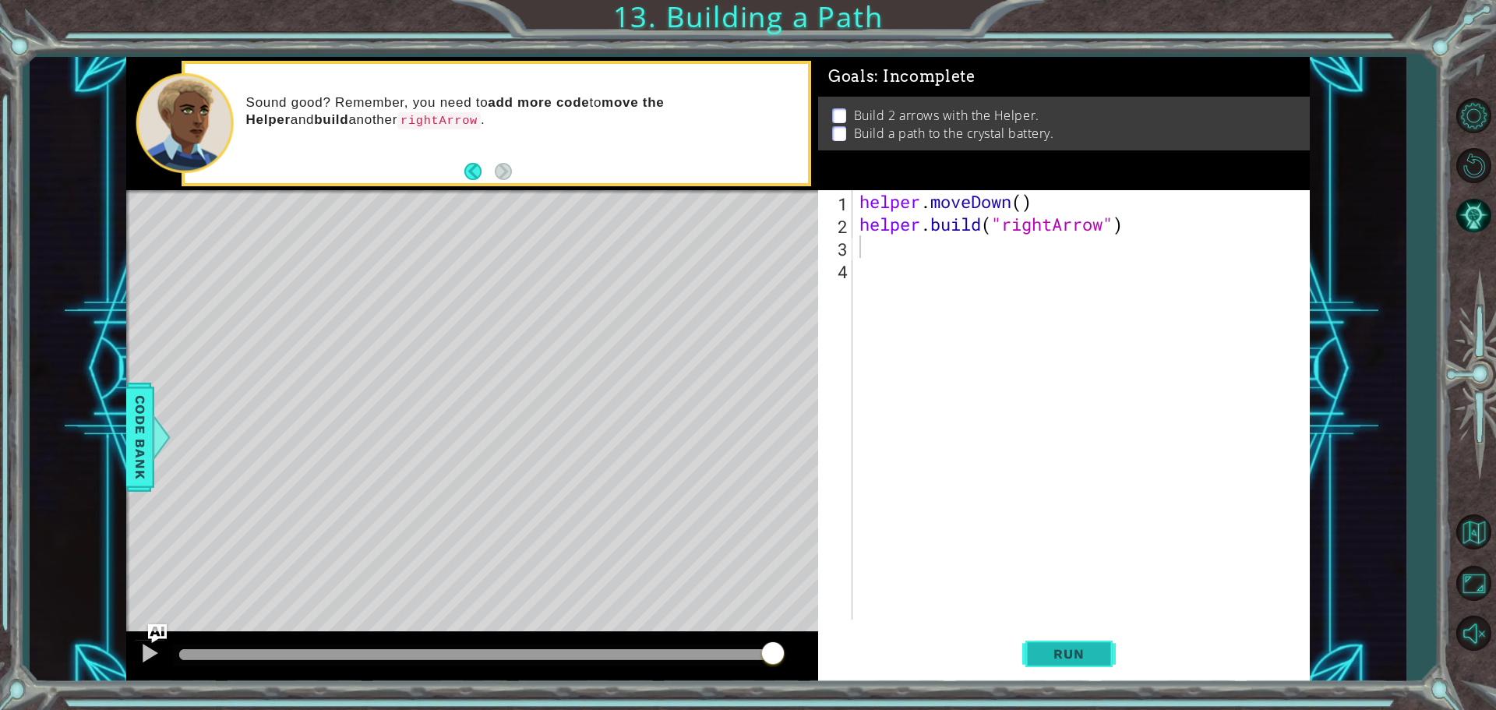
click at [1081, 650] on span "Run" at bounding box center [1069, 654] width 62 height 16
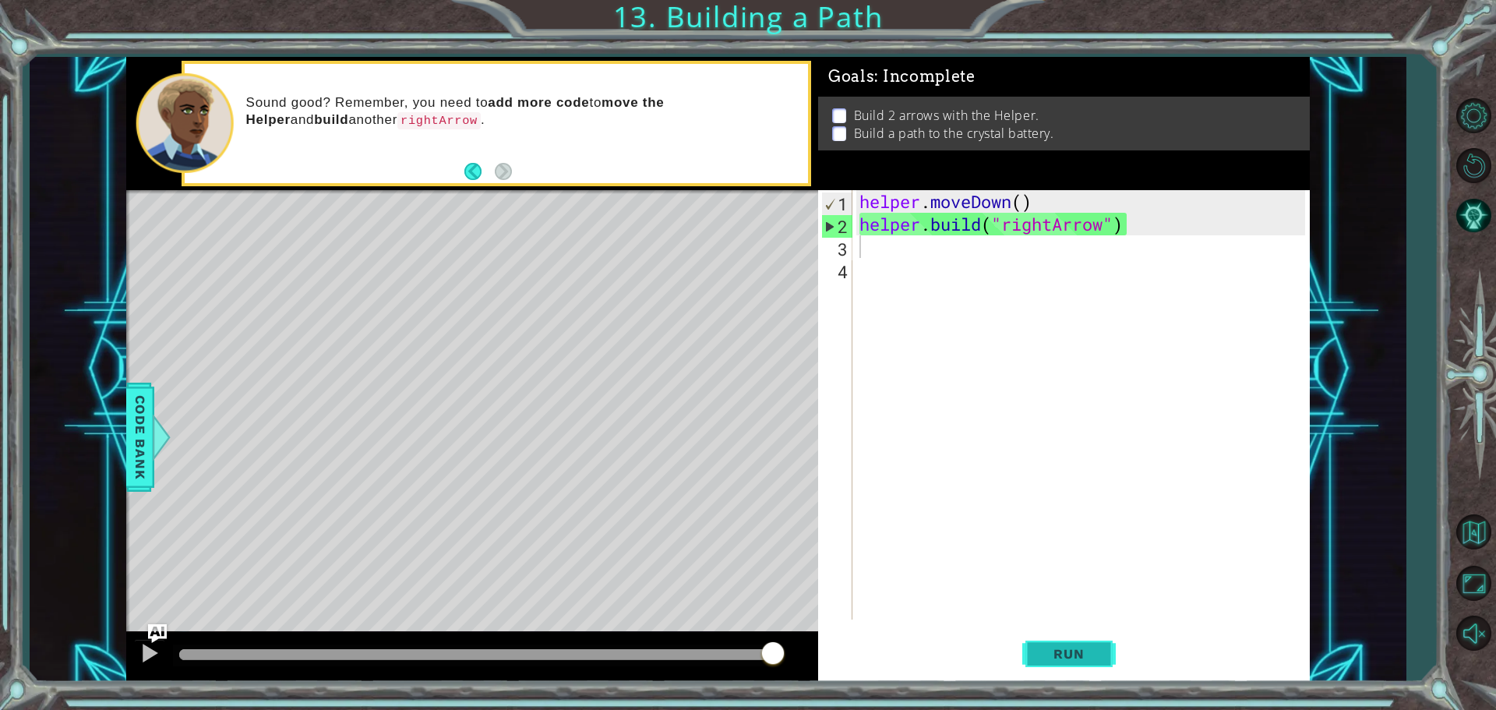
click at [1097, 648] on span "Run" at bounding box center [1069, 654] width 62 height 16
click at [906, 253] on div "helper . moveDown ( ) helper . build ( "rightArrow" )" at bounding box center [1084, 427] width 457 height 474
type textarea "K"
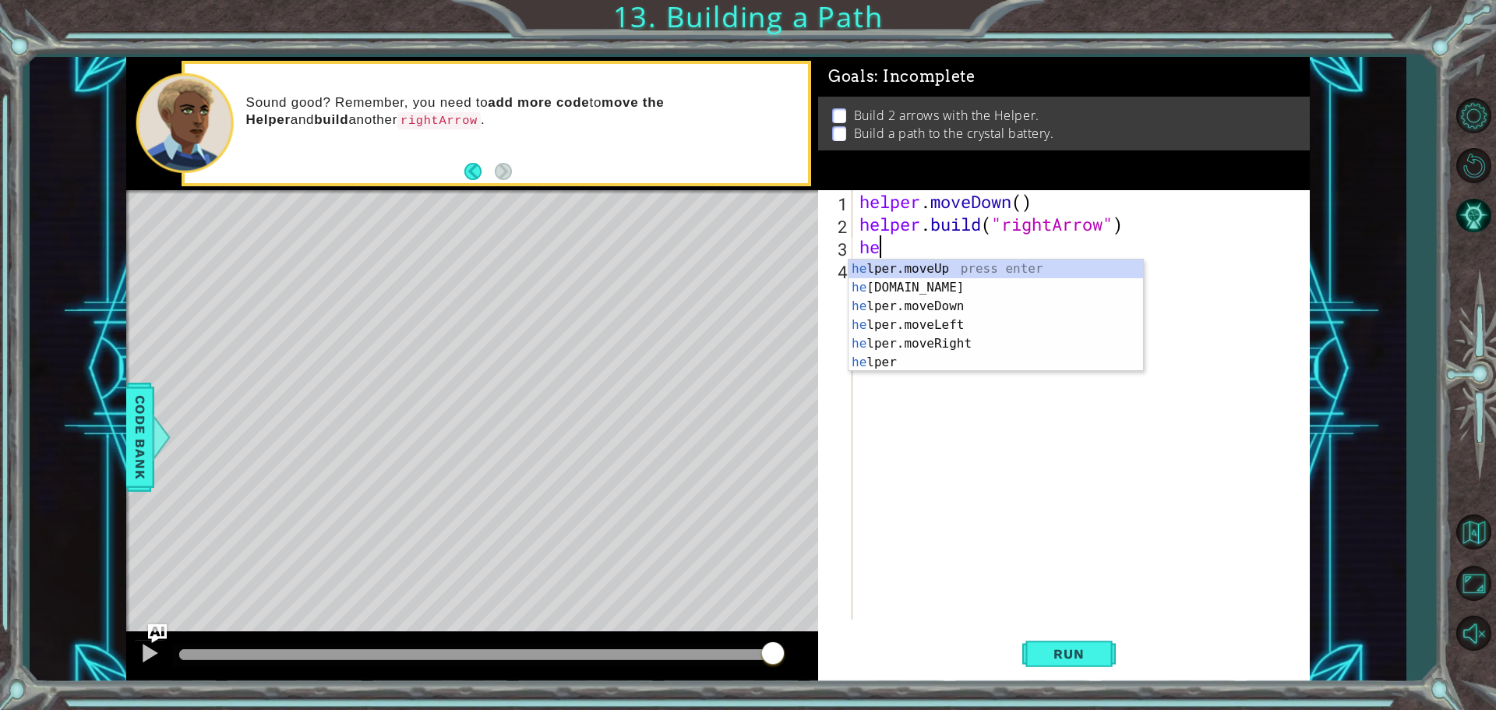
click at [991, 252] on div "helper . moveDown ( ) helper . build ( "rightArrow" ) he" at bounding box center [1084, 427] width 457 height 474
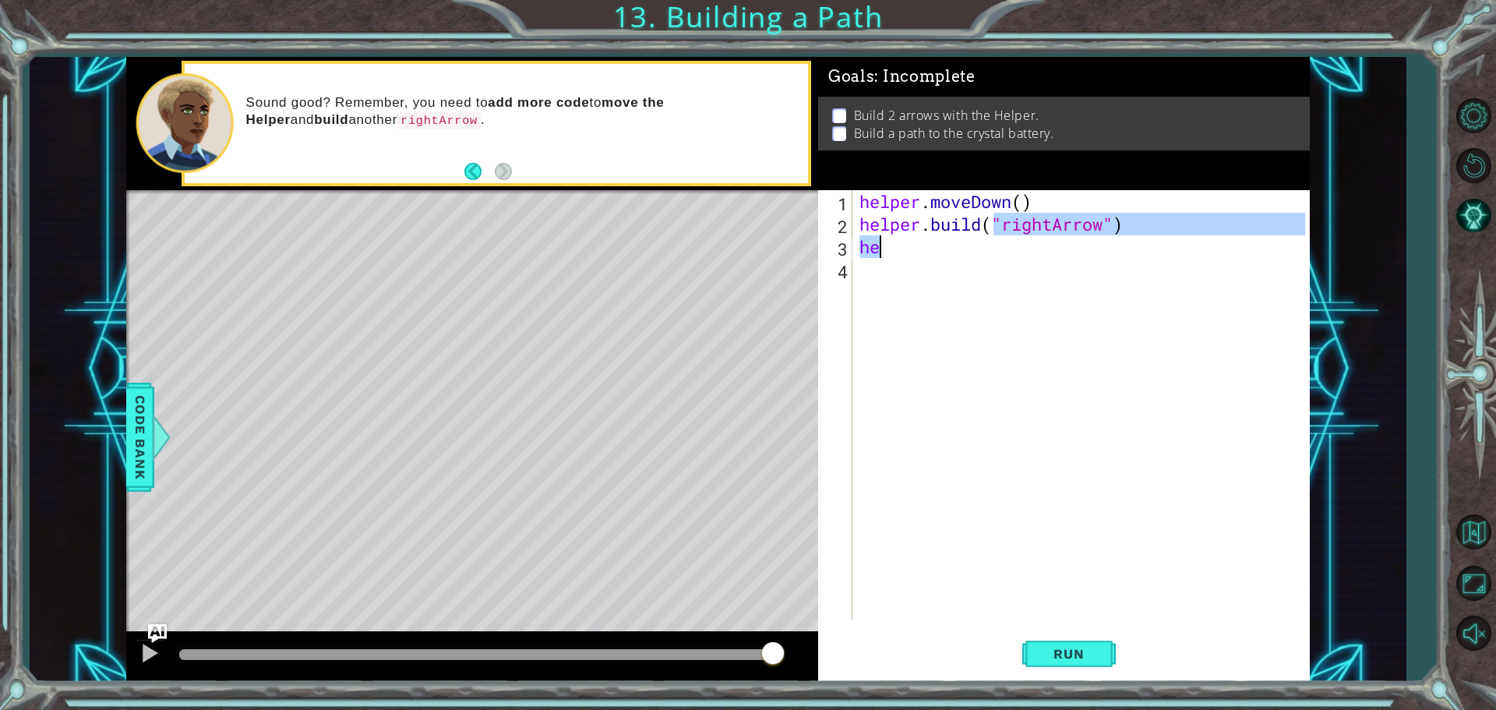
click at [889, 248] on div "helper . moveDown ( ) helper . build ( "rightArrow" ) he" at bounding box center [1080, 404] width 449 height 429
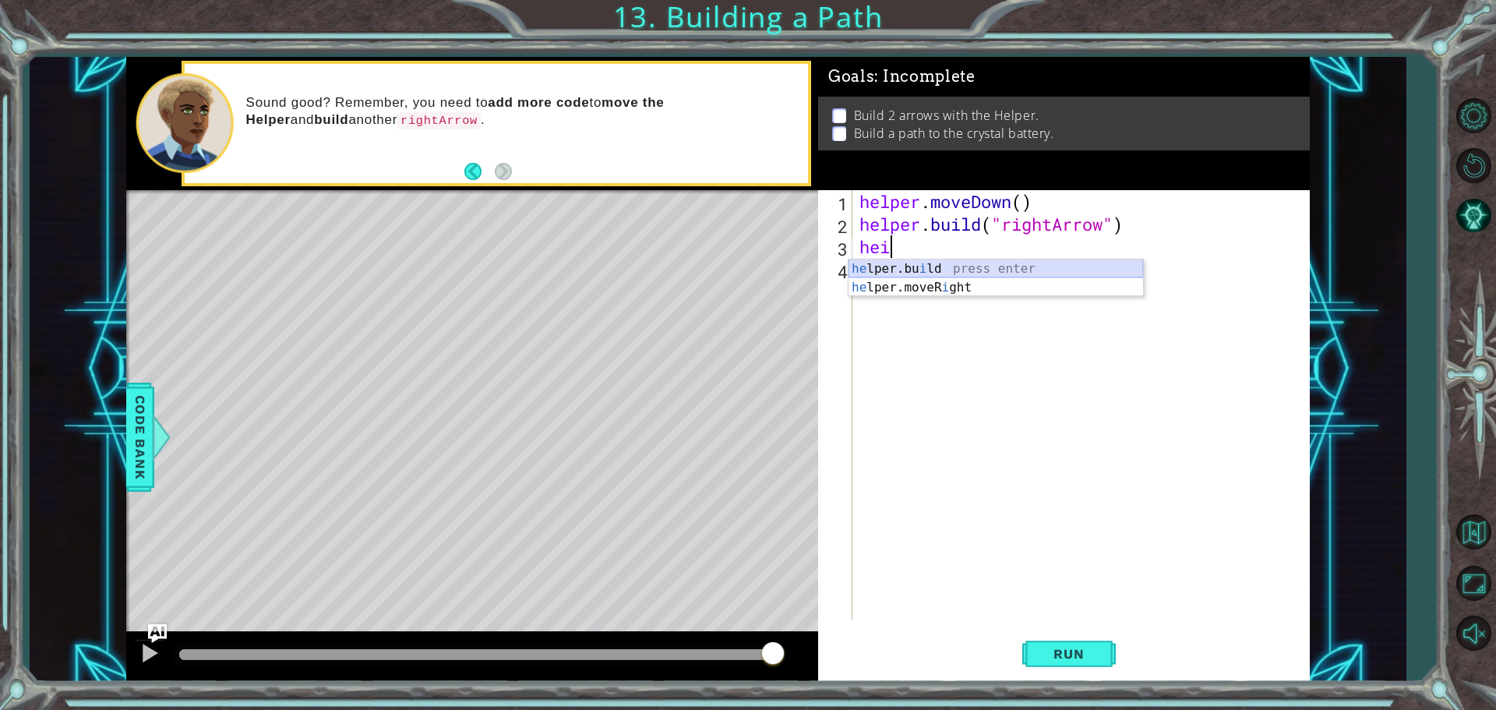
click at [951, 266] on div "he lper.bu i ld press enter he lper.moveR i ght press enter" at bounding box center [995, 296] width 295 height 75
type textarea "[DOMAIN_NAME]("rightArrow")"
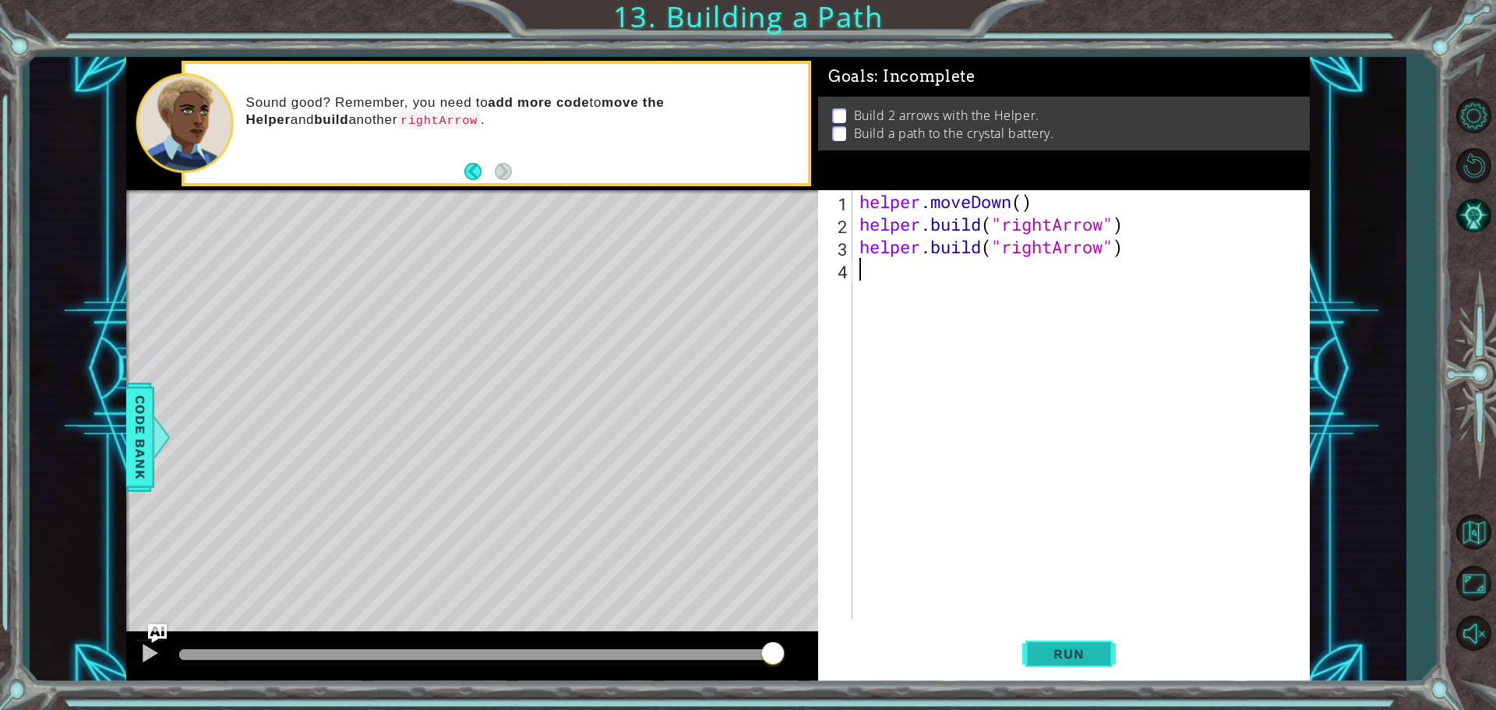
drag, startPoint x: 1088, startPoint y: 529, endPoint x: 1077, endPoint y: 630, distance: 101.2
click at [1077, 630] on div "[DOMAIN_NAME]("rightArrow") 1 2 3 4 helper . moveDown ( ) helper . build ( "rig…" at bounding box center [1064, 436] width 492 height 492
drag, startPoint x: 1096, startPoint y: 652, endPoint x: 1120, endPoint y: 633, distance: 29.9
click at [1114, 637] on button "Run" at bounding box center [1068, 653] width 93 height 49
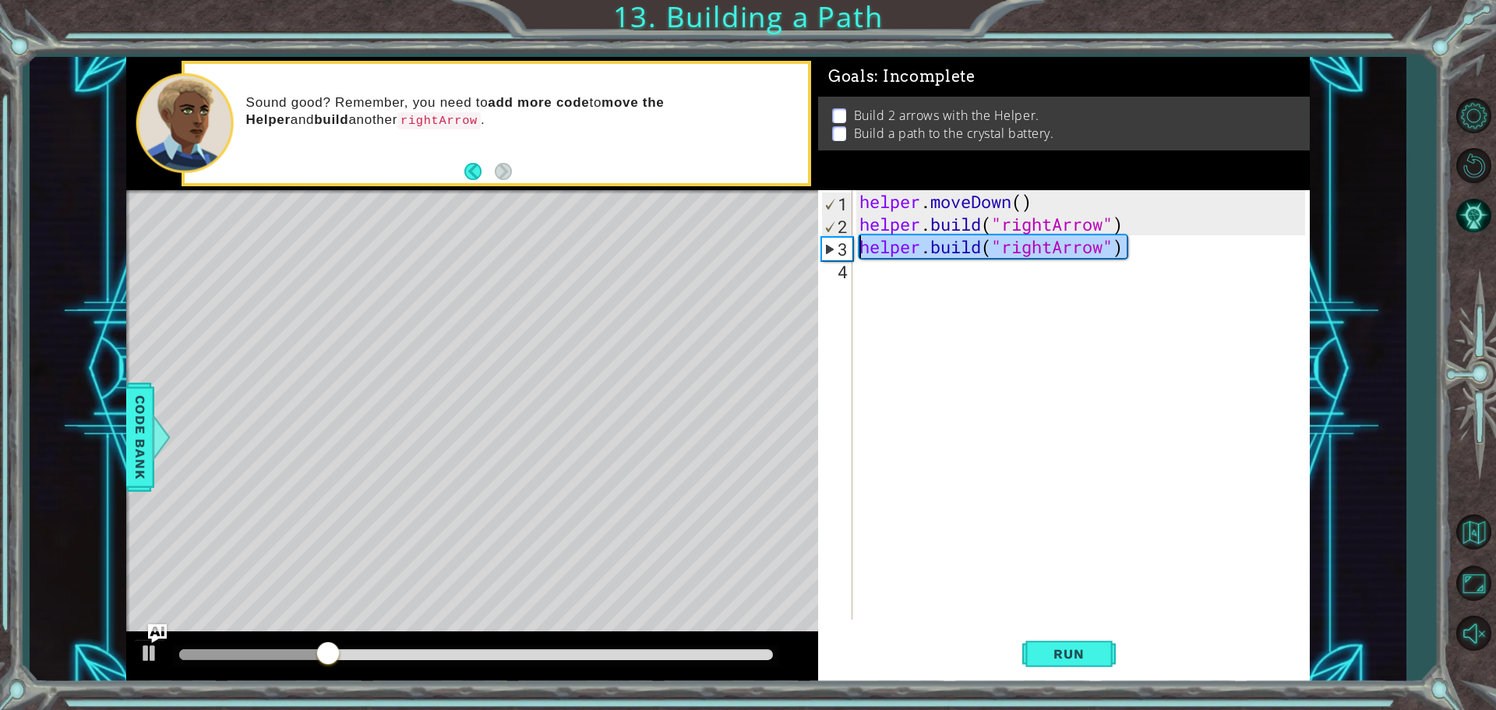
drag, startPoint x: 1121, startPoint y: 249, endPoint x: 837, endPoint y: 256, distance: 284.5
click at [837, 256] on div "1 2 3 4 helper . moveDown ( ) helper . build ( "rightArrow" ) helper . build ( …" at bounding box center [1061, 404] width 487 height 429
type textarea "[DOMAIN_NAME]("rightArrow")"
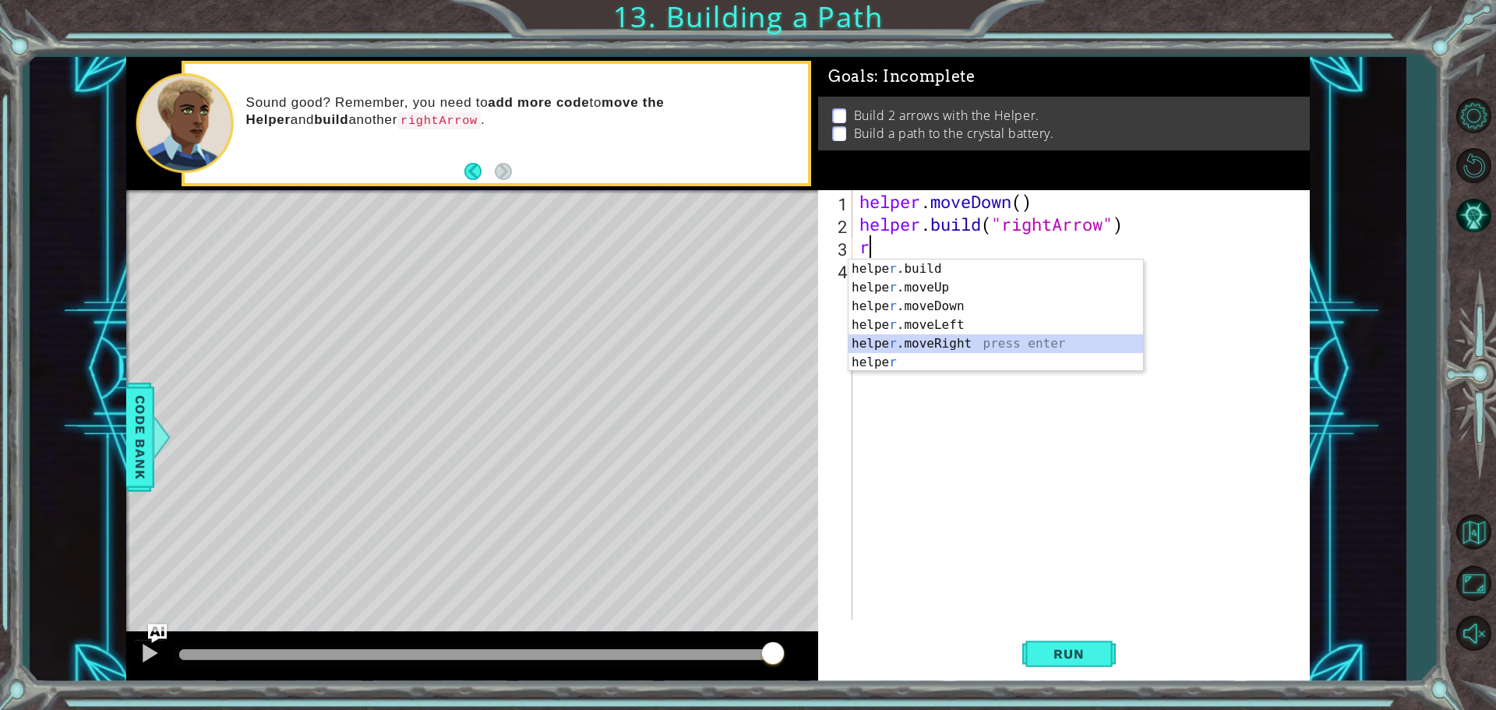
click at [952, 345] on div "helpe [PERSON_NAME]build press enter helpe r .moveUp press enter helpe [PERSON_…" at bounding box center [995, 334] width 295 height 150
type textarea "helper.moveRight(1)"
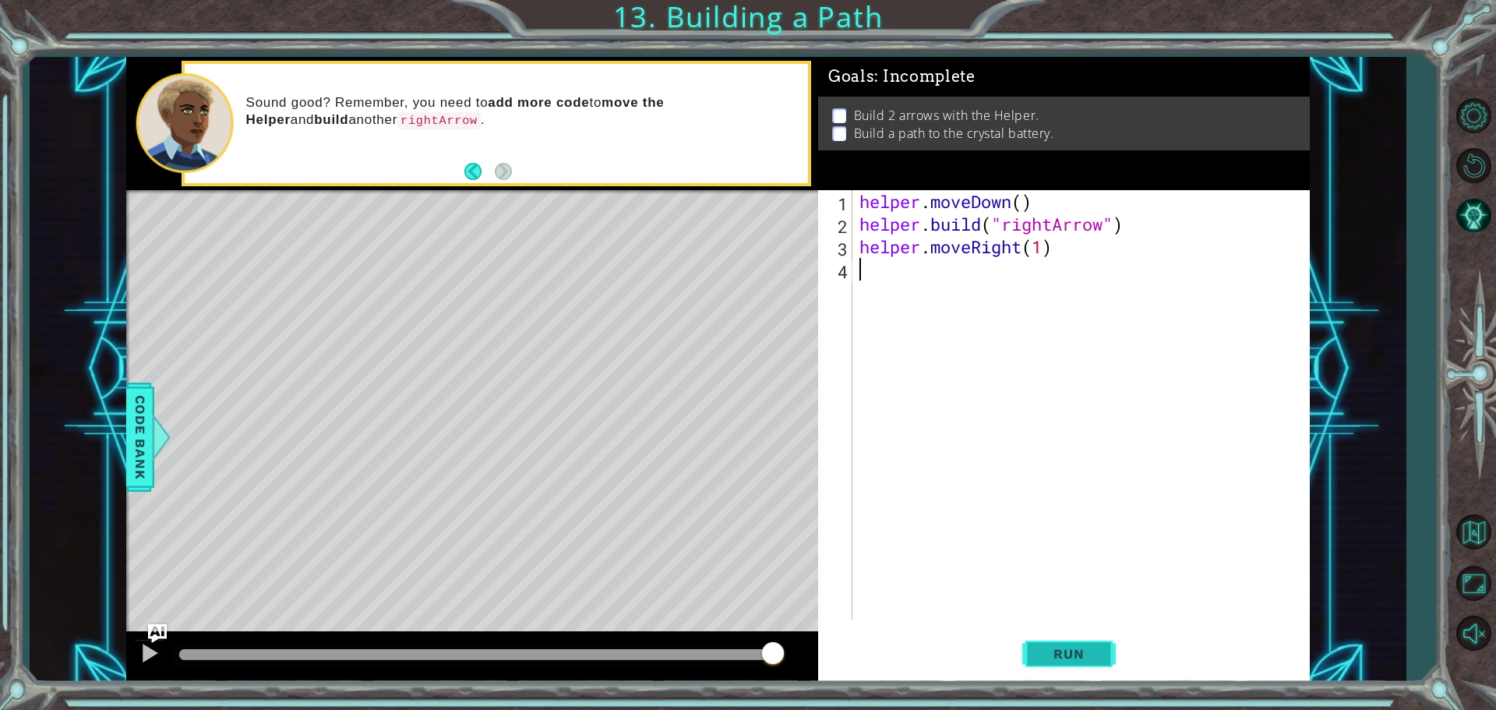
drag, startPoint x: 1028, startPoint y: 577, endPoint x: 1064, endPoint y: 668, distance: 98.0
click at [1071, 668] on div "helper.moveRight(1) 1 2 3 4 helper . moveDown ( ) helper . build ( "rightArrow"…" at bounding box center [1064, 436] width 492 height 492
click at [1062, 668] on button "Run" at bounding box center [1068, 653] width 93 height 49
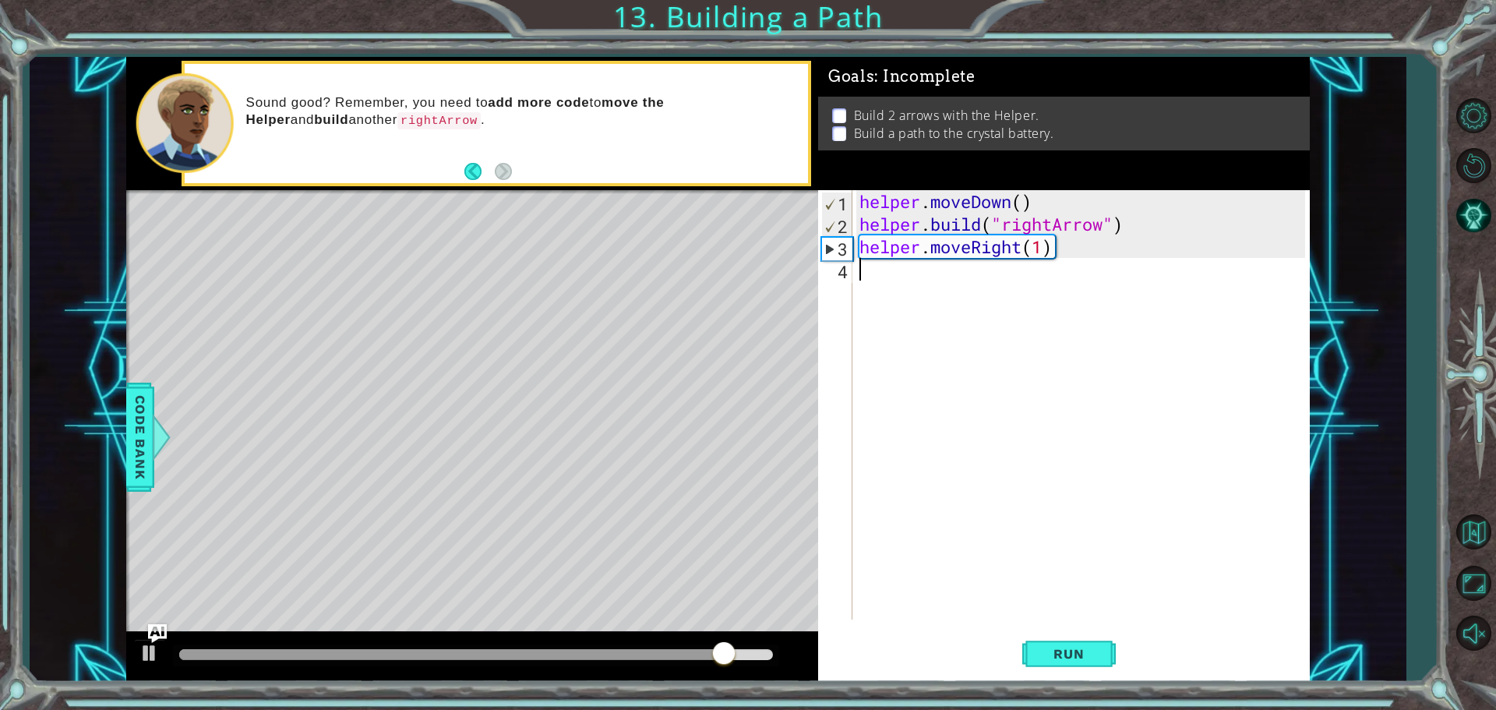
click at [920, 286] on div "helper . moveDown ( ) helper . build ( "rightArrow" ) helper . moveRight ( 1 )" at bounding box center [1084, 427] width 457 height 474
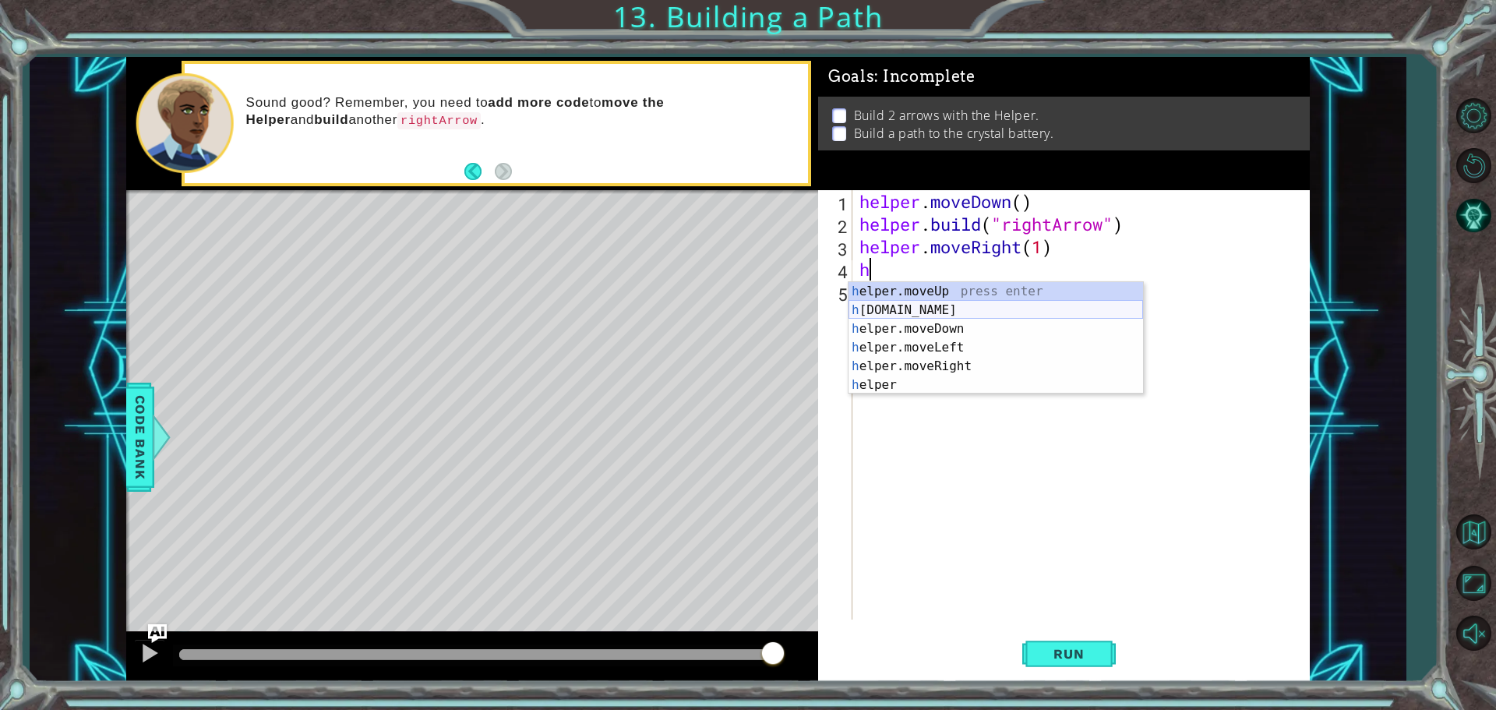
click at [934, 308] on div "h elper.moveUp press enter h [DOMAIN_NAME] press enter h elper.moveDown press e…" at bounding box center [995, 357] width 295 height 150
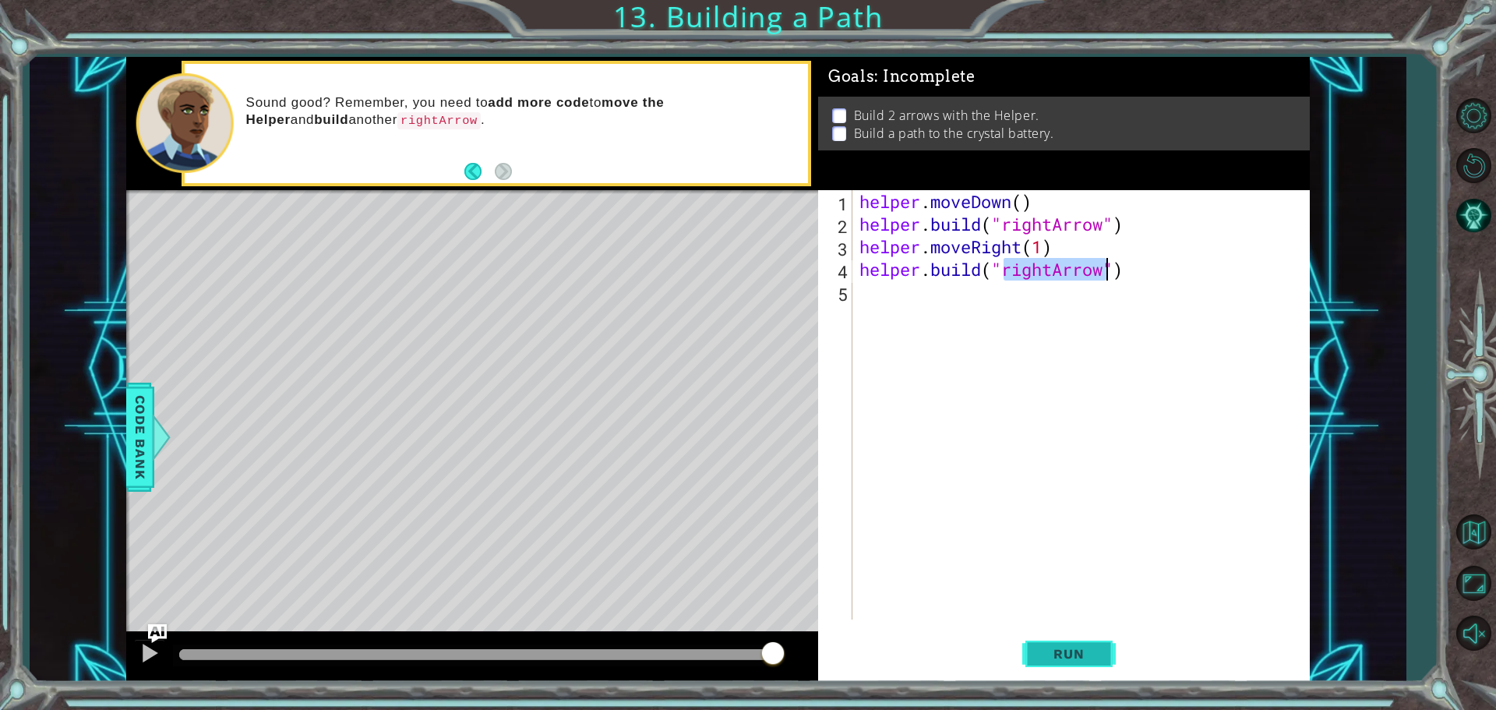
type textarea "[DOMAIN_NAME]("rightArrow")"
click at [1078, 650] on span "Run" at bounding box center [1069, 654] width 62 height 16
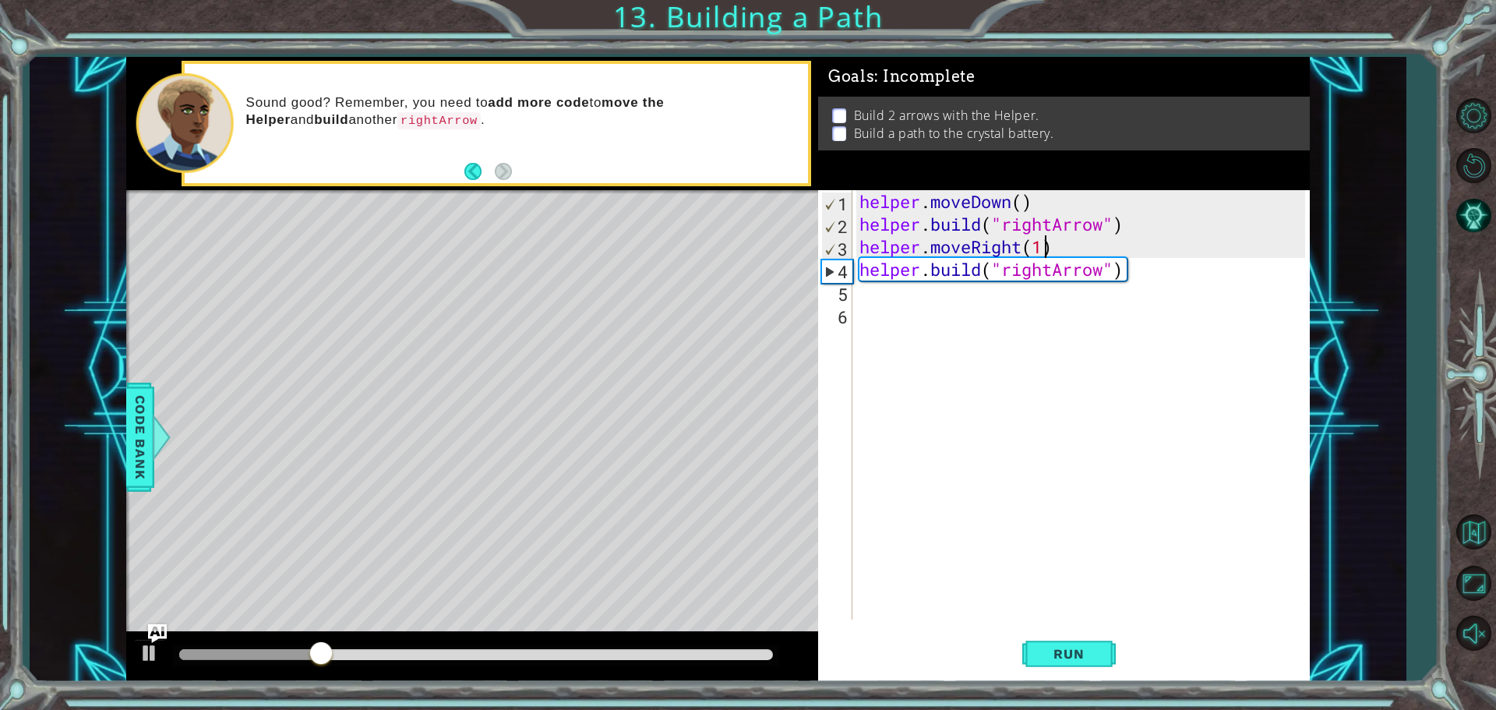
click at [1047, 249] on div "helper . moveDown ( ) helper . build ( "rightArrow" ) helper . moveRight ( 1 ) …" at bounding box center [1084, 427] width 457 height 474
type textarea "helper.moveRight(3)"
click at [1038, 649] on span "Run" at bounding box center [1069, 654] width 62 height 16
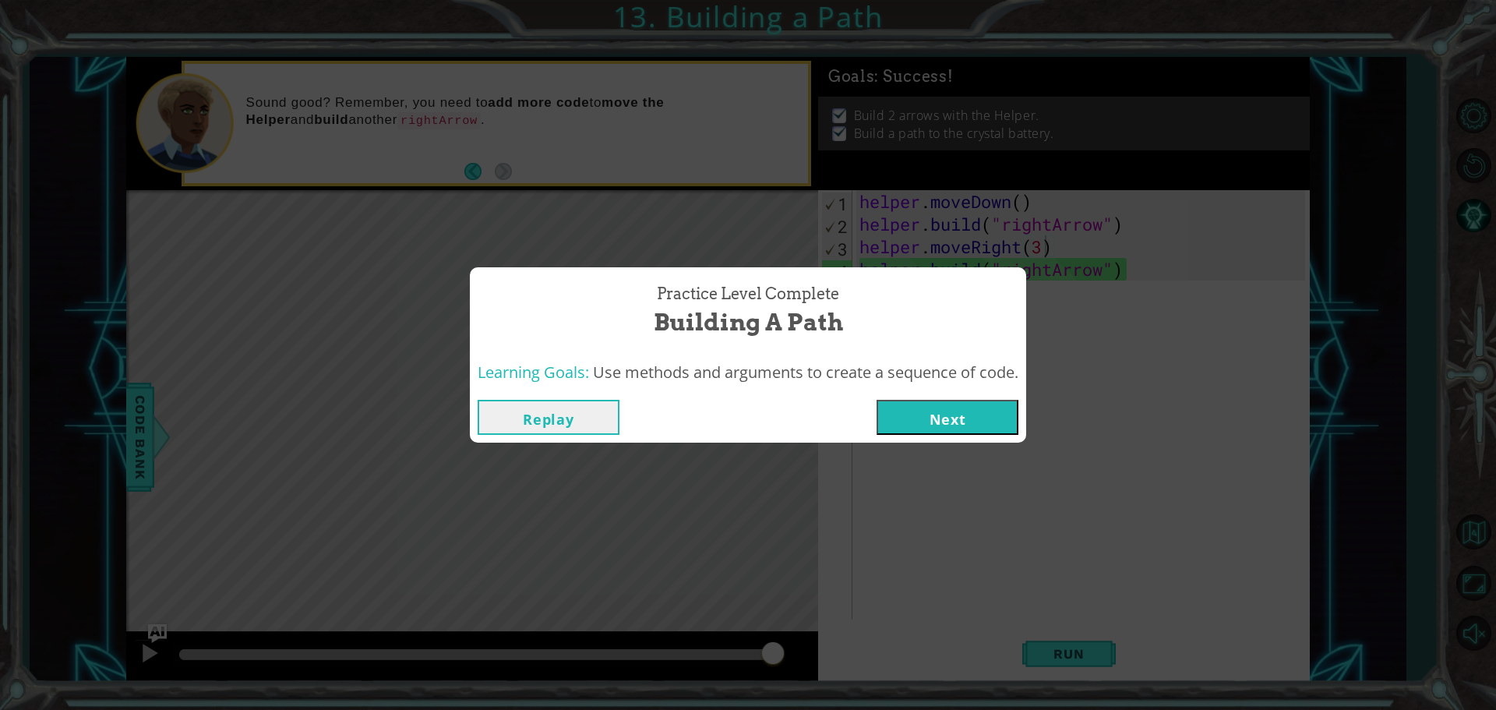
click at [957, 411] on button "Next" at bounding box center [948, 417] width 142 height 35
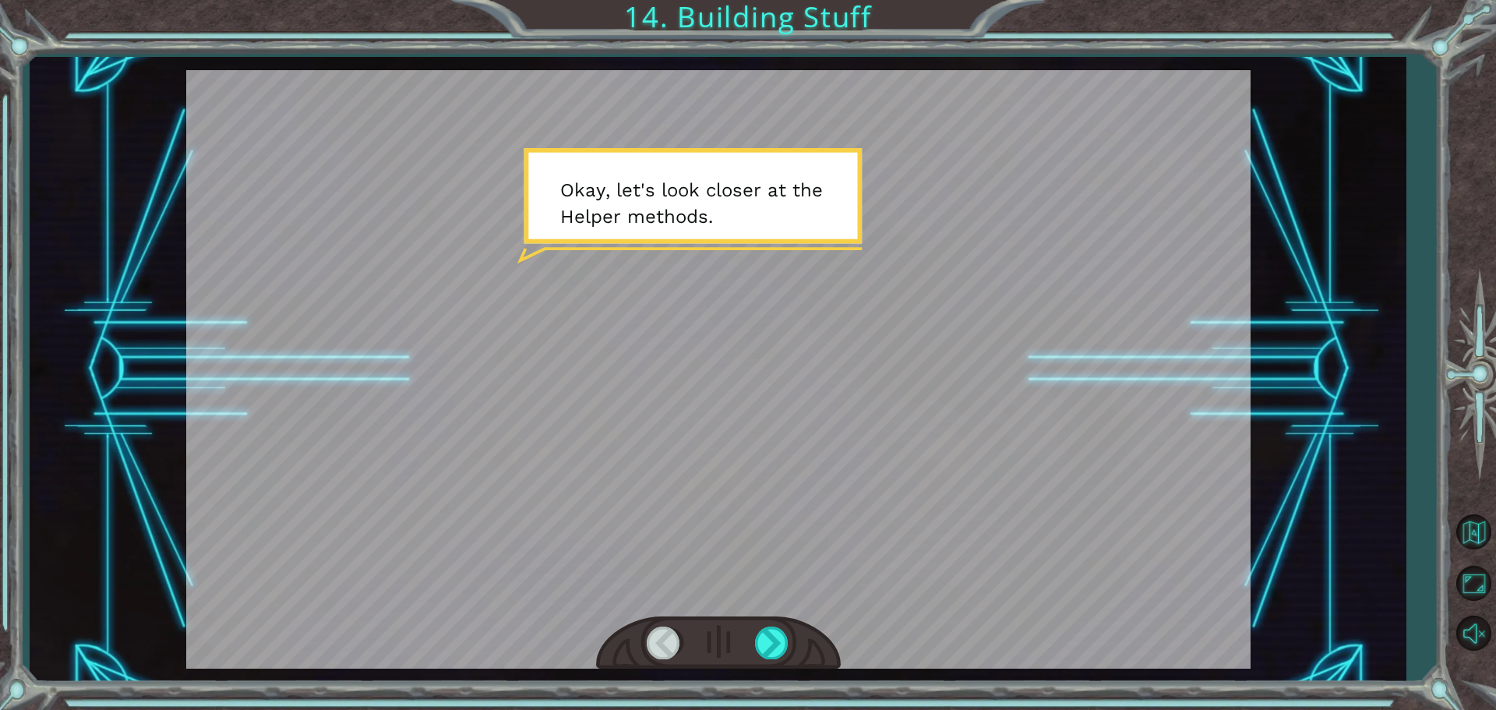
drag, startPoint x: 774, startPoint y: 376, endPoint x: 798, endPoint y: 547, distance: 173.1
click at [792, 454] on div at bounding box center [718, 369] width 1064 height 598
click at [779, 637] on div at bounding box center [772, 642] width 35 height 32
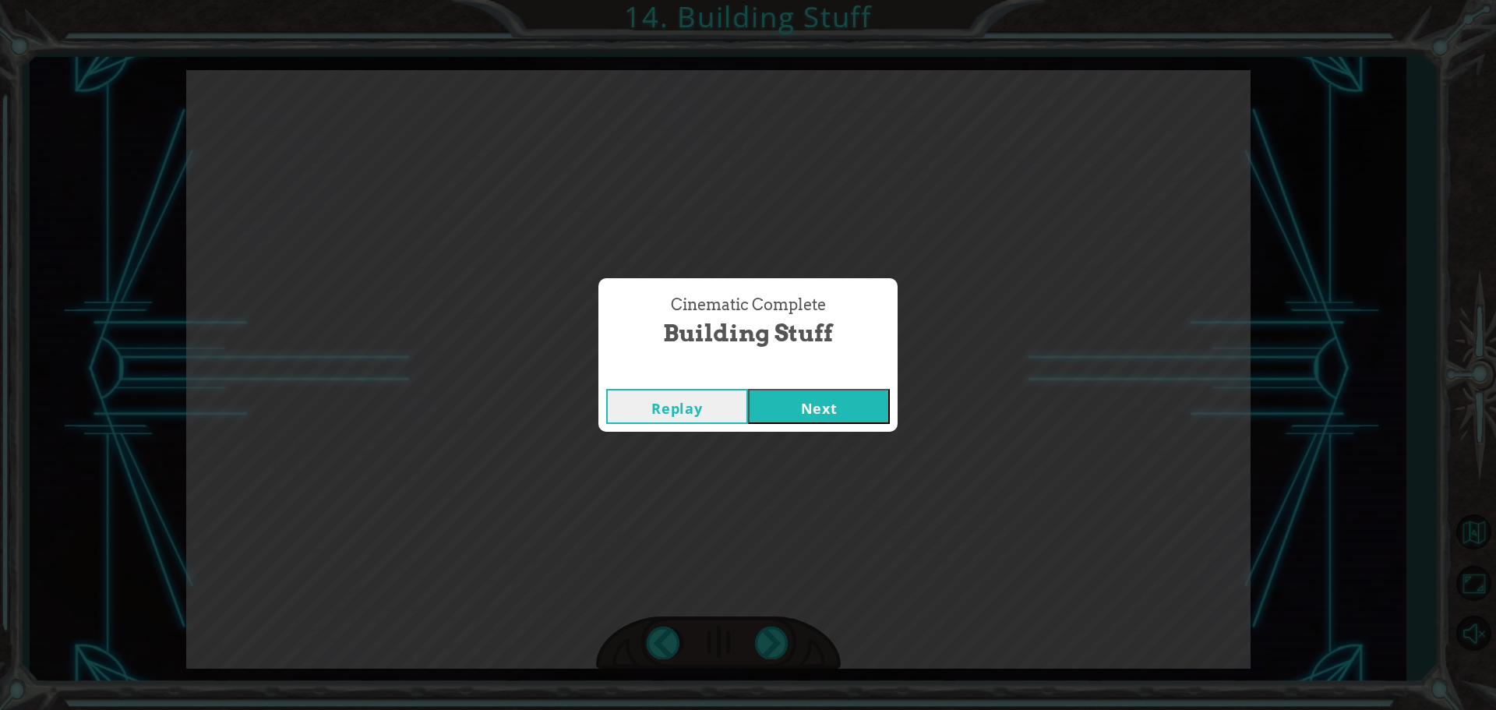
click at [801, 416] on button "Next" at bounding box center [819, 406] width 142 height 35
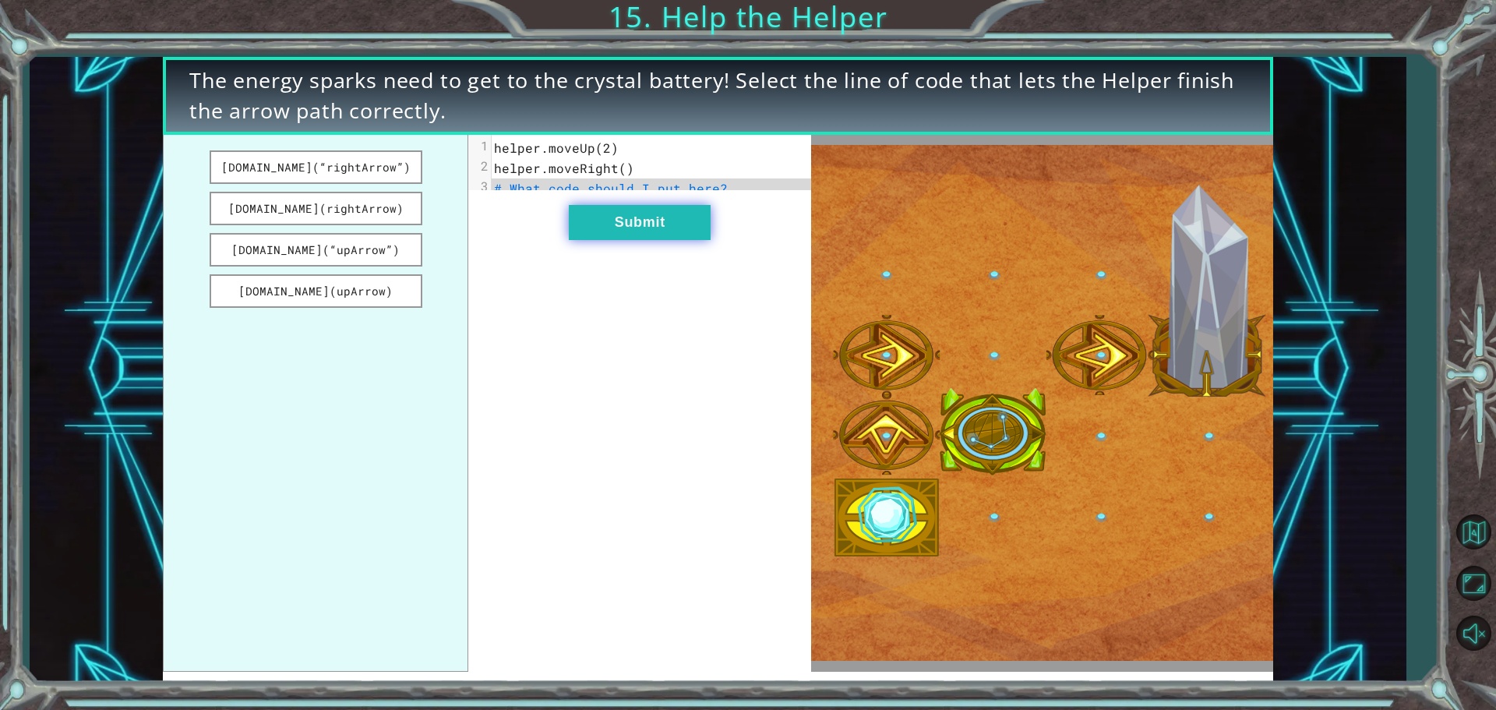
drag, startPoint x: 376, startPoint y: 175, endPoint x: 641, endPoint y: 230, distance: 271.2
click at [643, 230] on div "[DOMAIN_NAME](“rightArrow”) [DOMAIN_NAME](rightArrow) [DOMAIN_NAME](“upArrow”) …" at bounding box center [487, 403] width 648 height 537
click at [344, 158] on button "[DOMAIN_NAME](“rightArrow”)" at bounding box center [316, 167] width 213 height 34
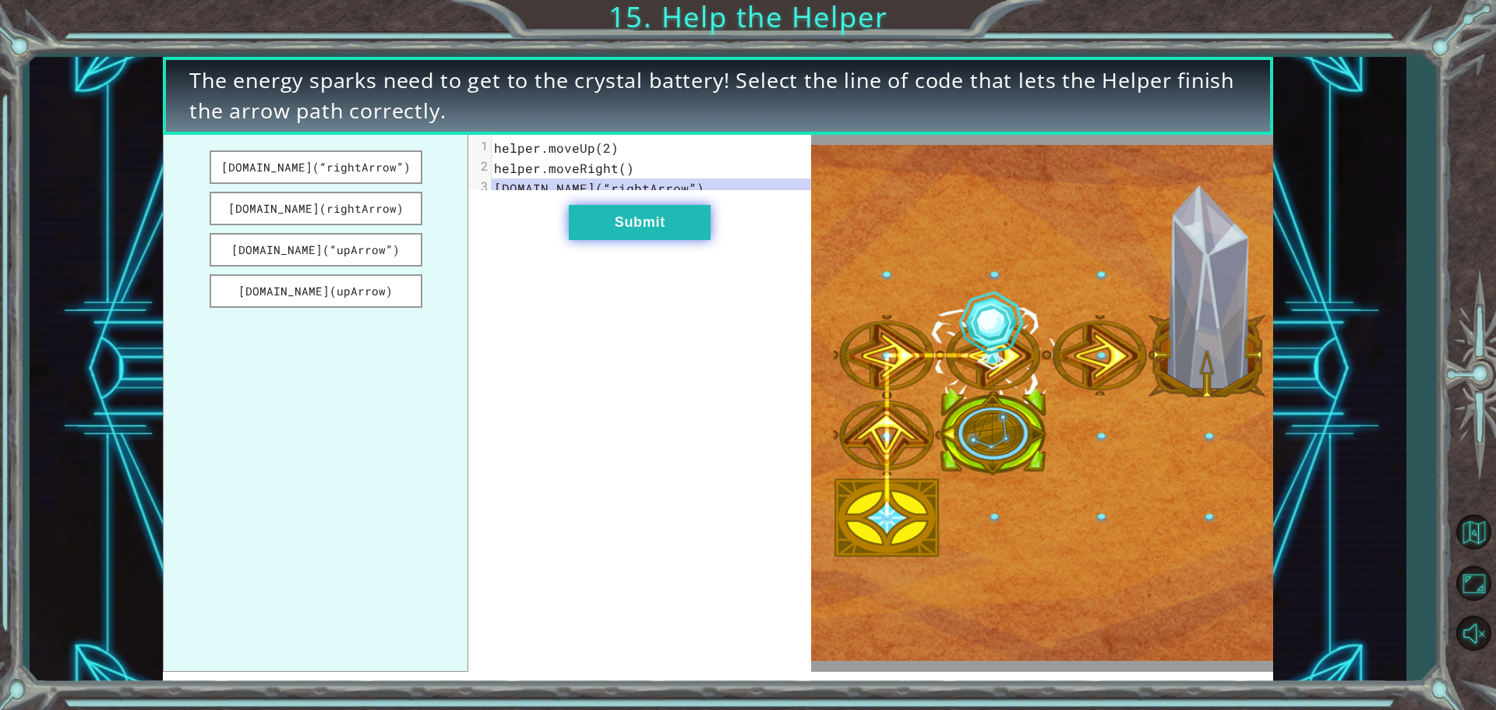
click at [644, 238] on button "Submit" at bounding box center [640, 222] width 142 height 35
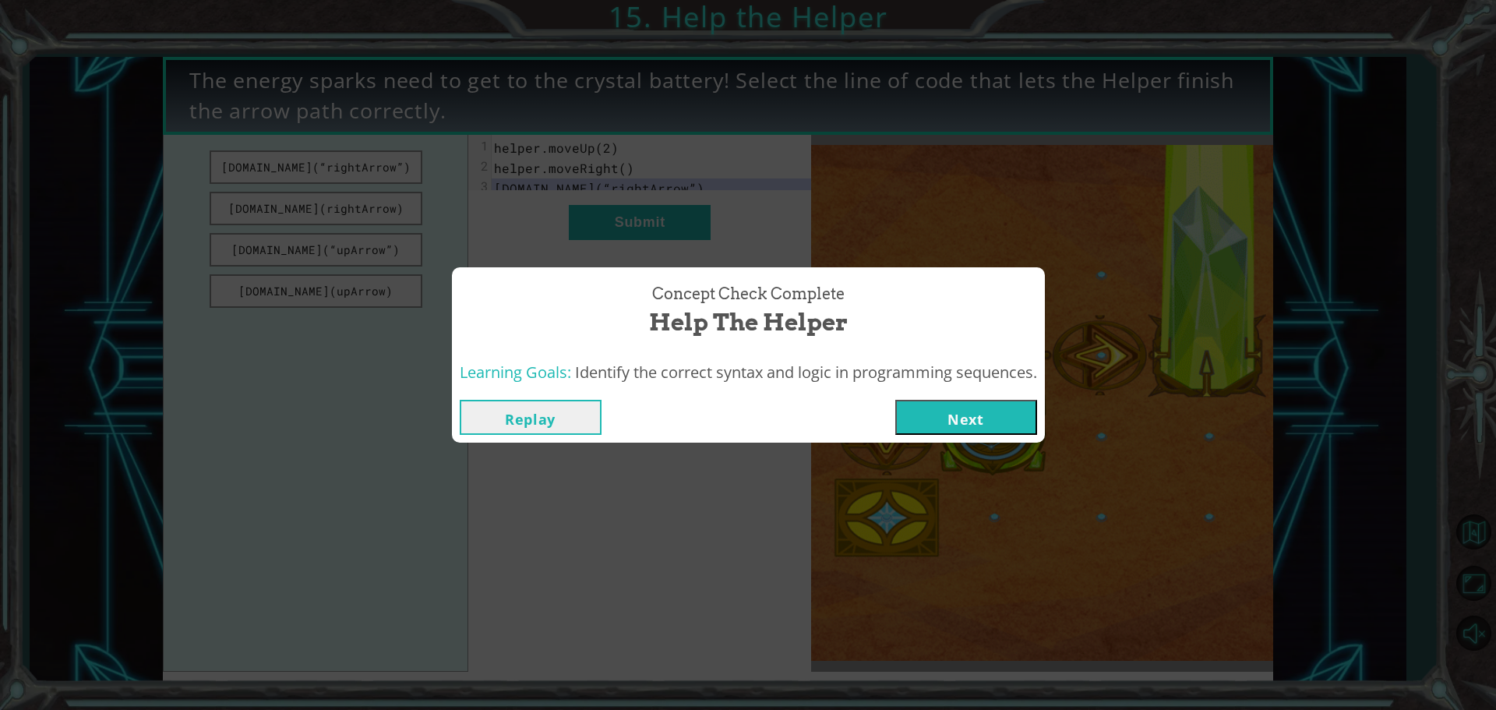
click at [966, 404] on button "Next" at bounding box center [966, 417] width 142 height 35
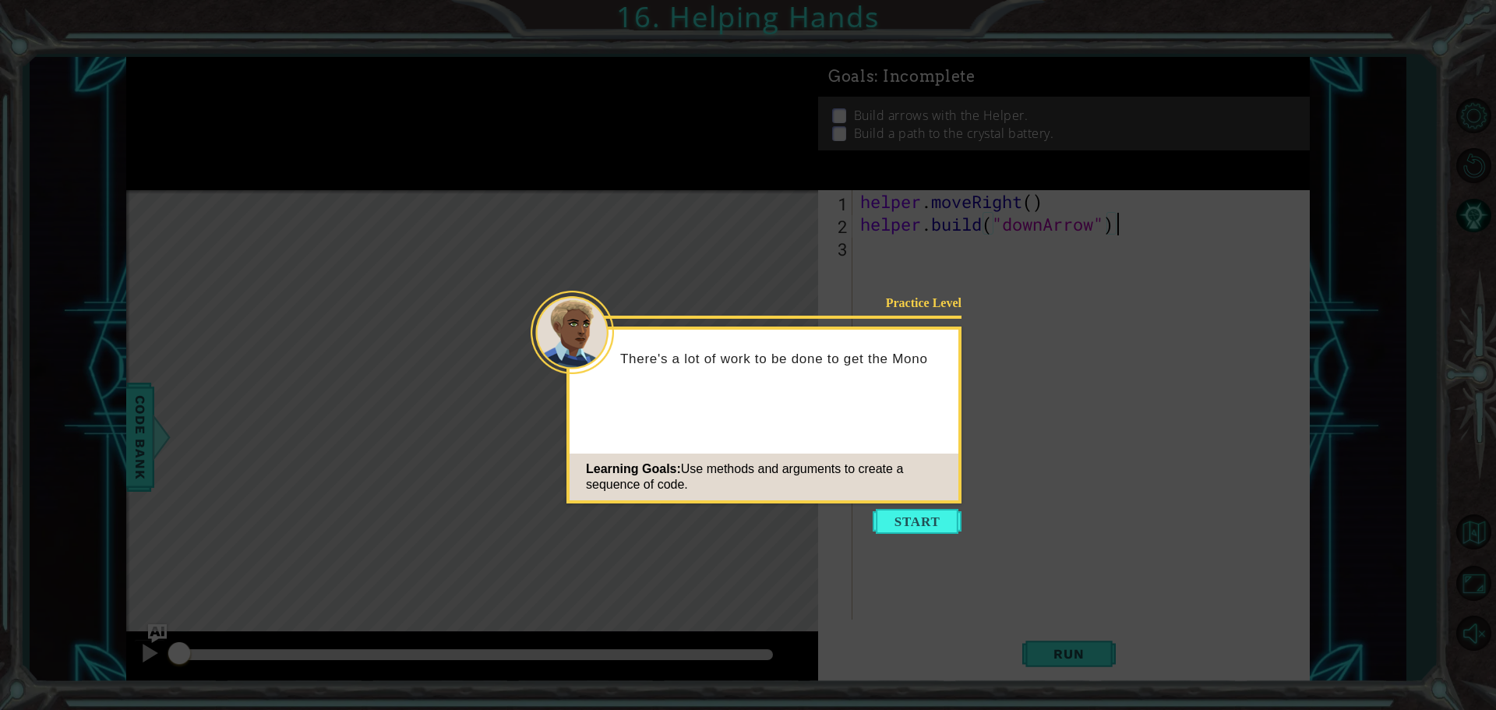
click at [909, 515] on button "Start" at bounding box center [917, 521] width 89 height 25
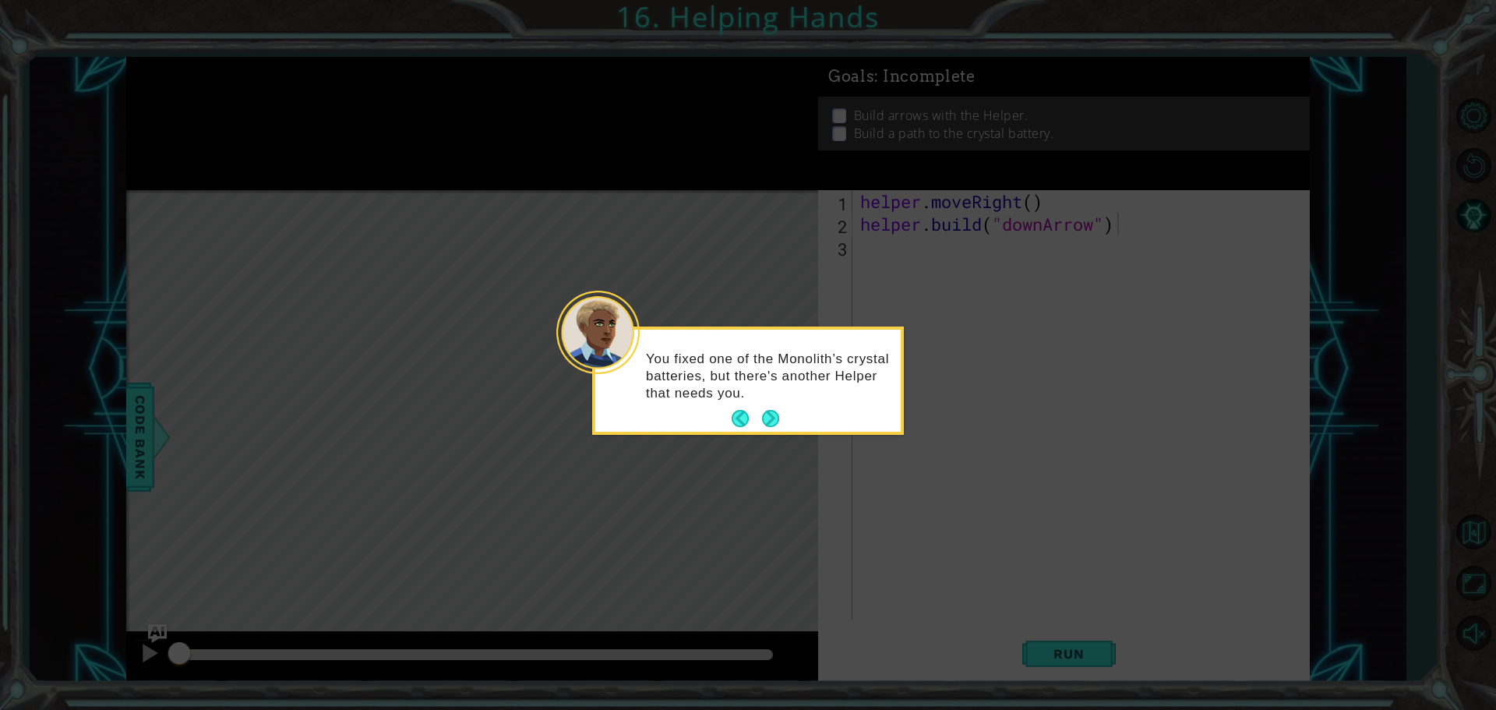
click at [765, 418] on button "Next" at bounding box center [770, 418] width 17 height 17
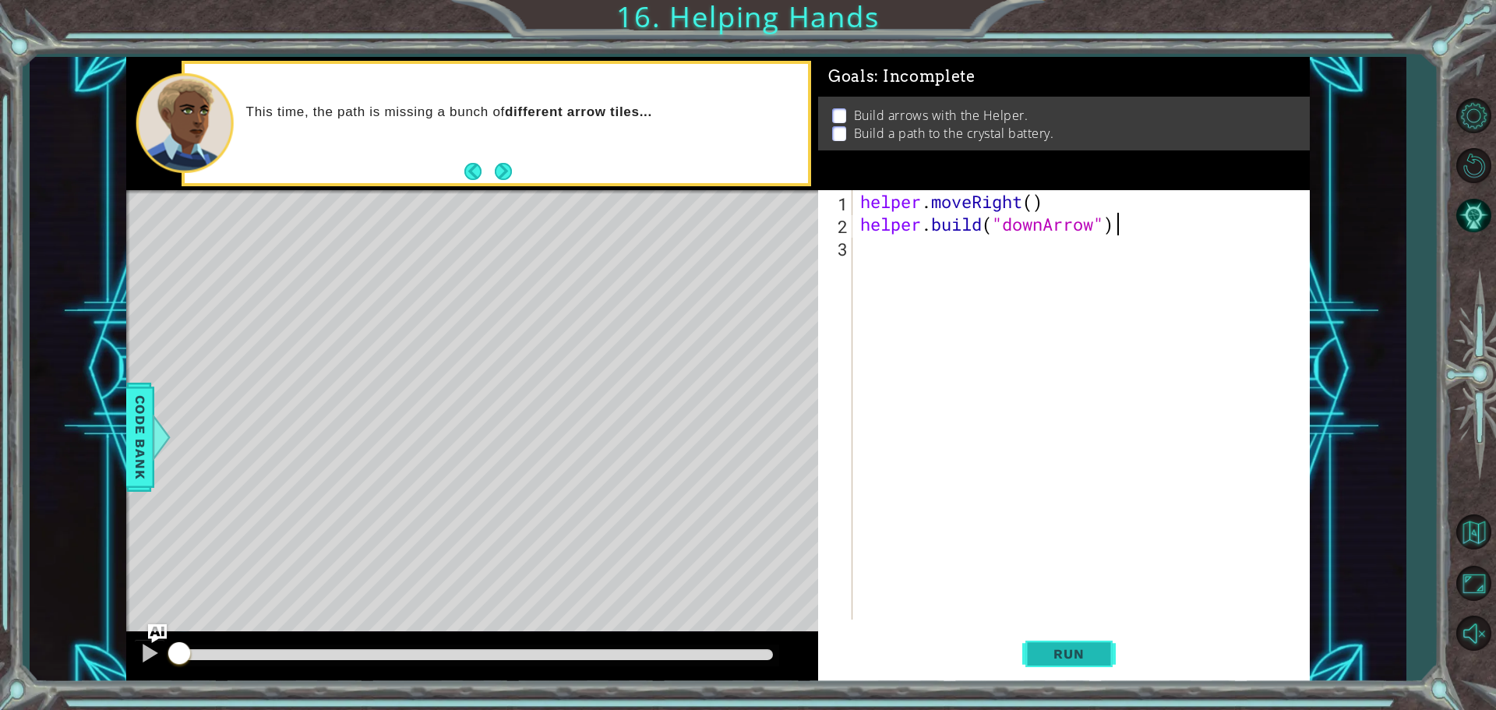
click at [1072, 661] on button "Run" at bounding box center [1068, 653] width 93 height 49
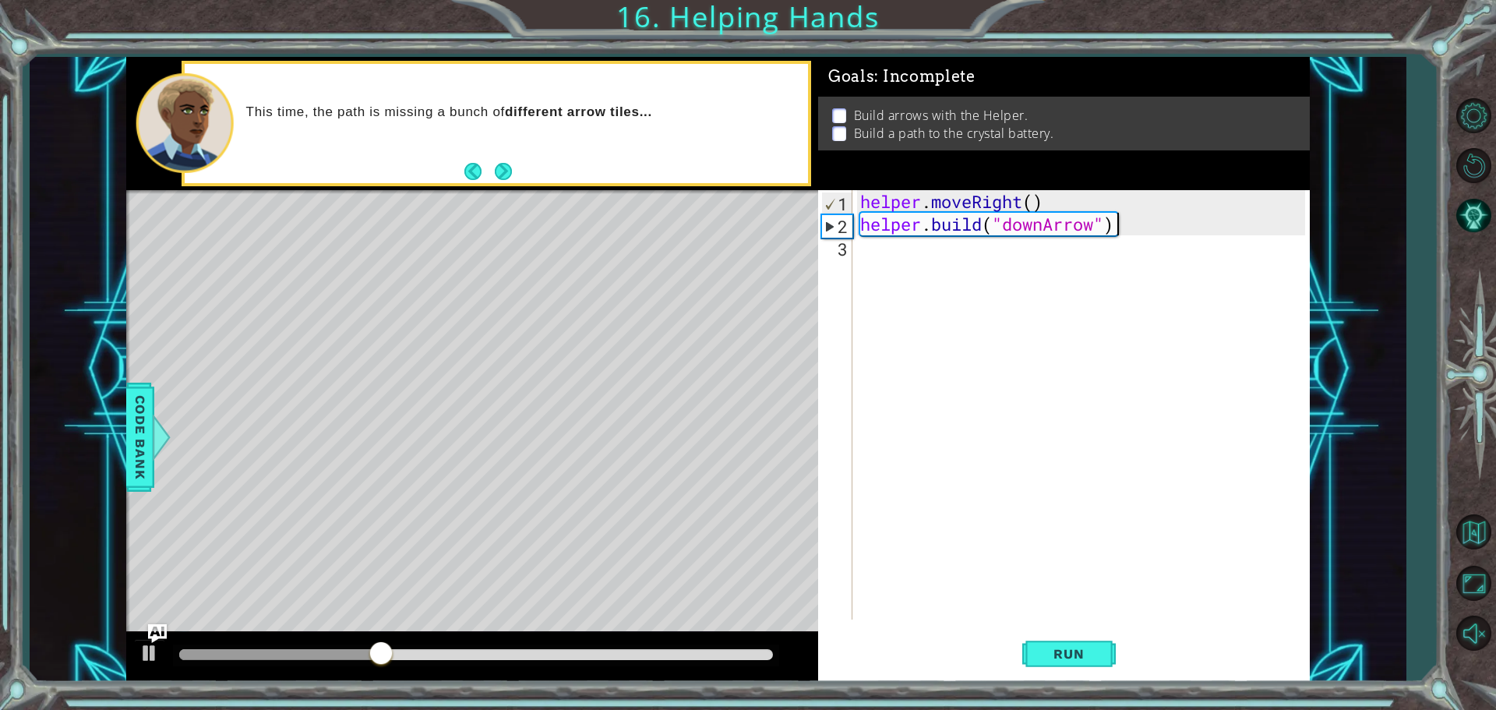
click at [877, 262] on div "helper . moveRight ( ) helper . build ( "downArrow" )" at bounding box center [1085, 427] width 456 height 474
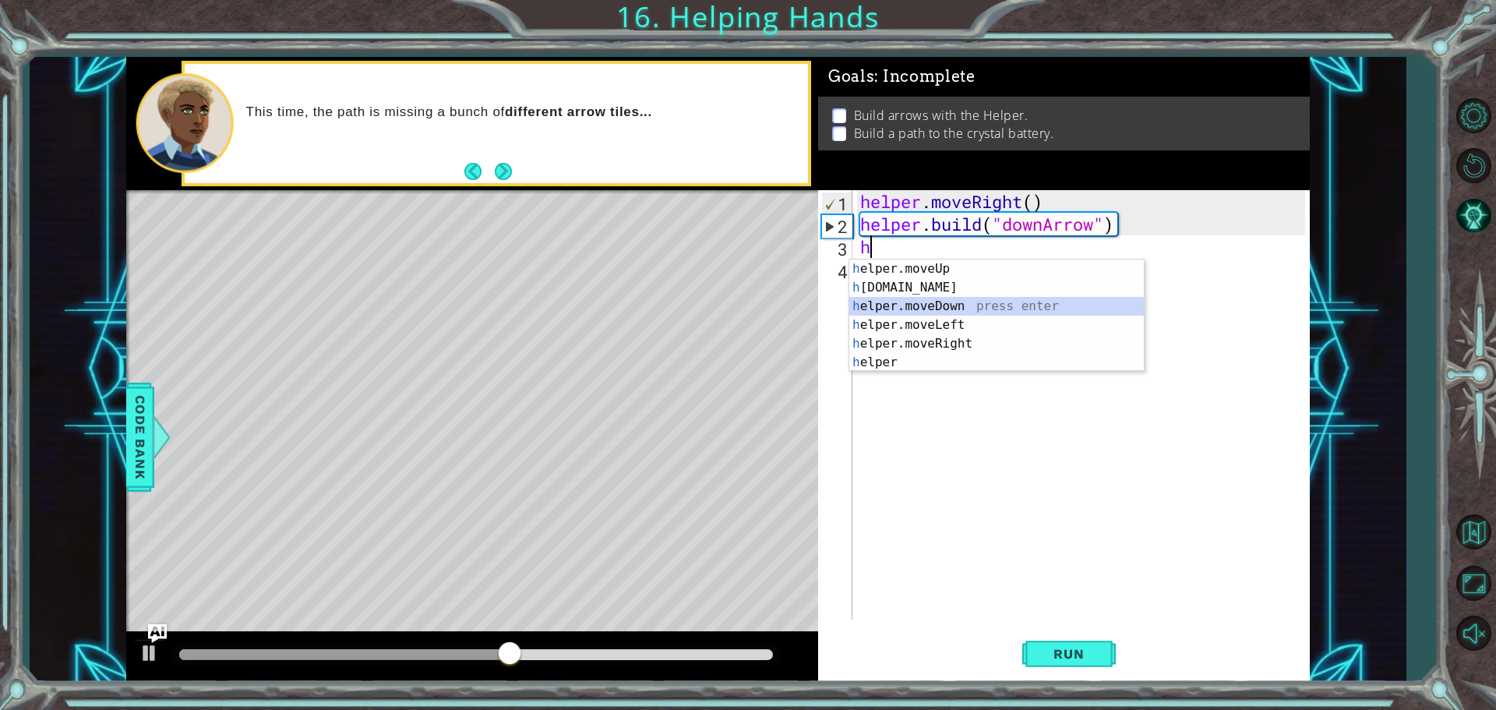
click at [954, 309] on div "h elper.moveUp press enter h [DOMAIN_NAME] press enter h elper.moveDown press e…" at bounding box center [996, 334] width 295 height 150
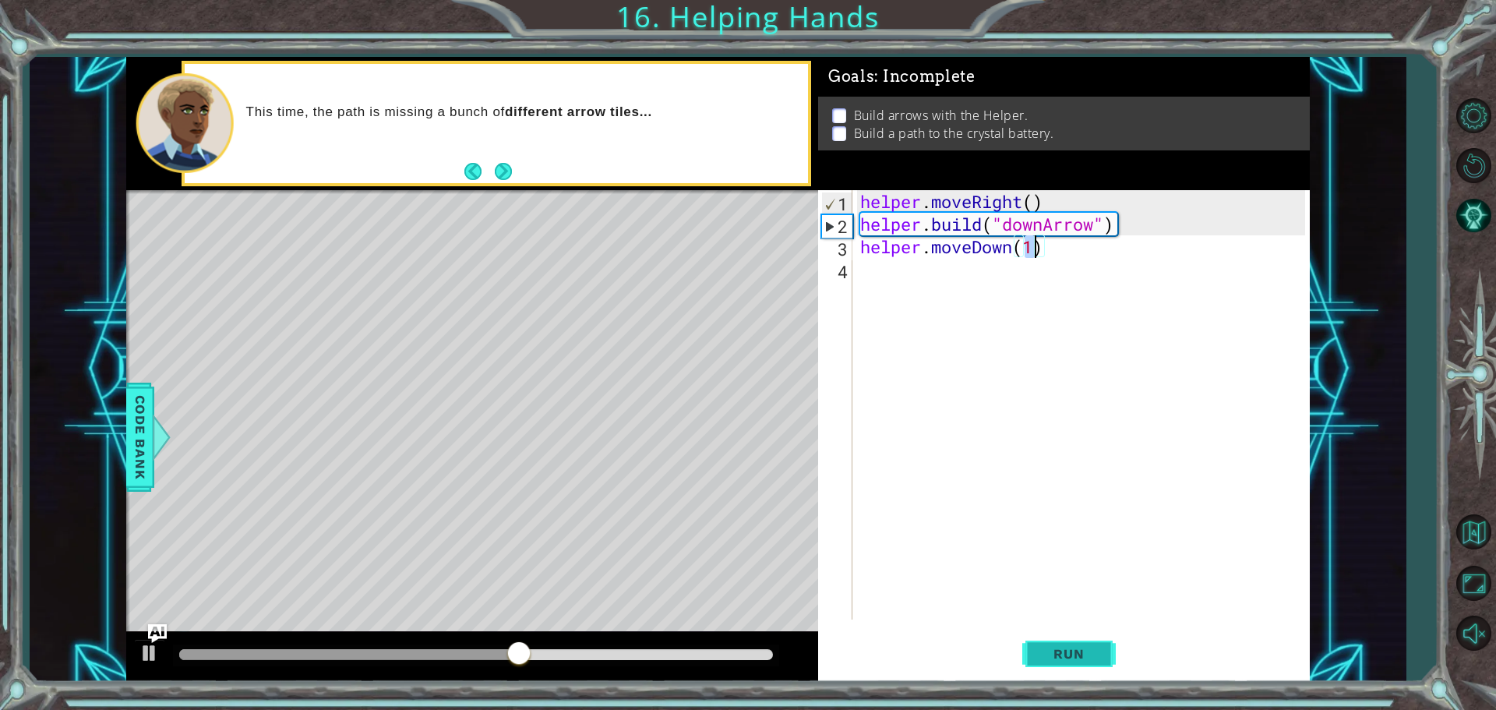
type textarea "helper.moveDown(1)"
click at [1076, 662] on button "Run" at bounding box center [1068, 653] width 93 height 49
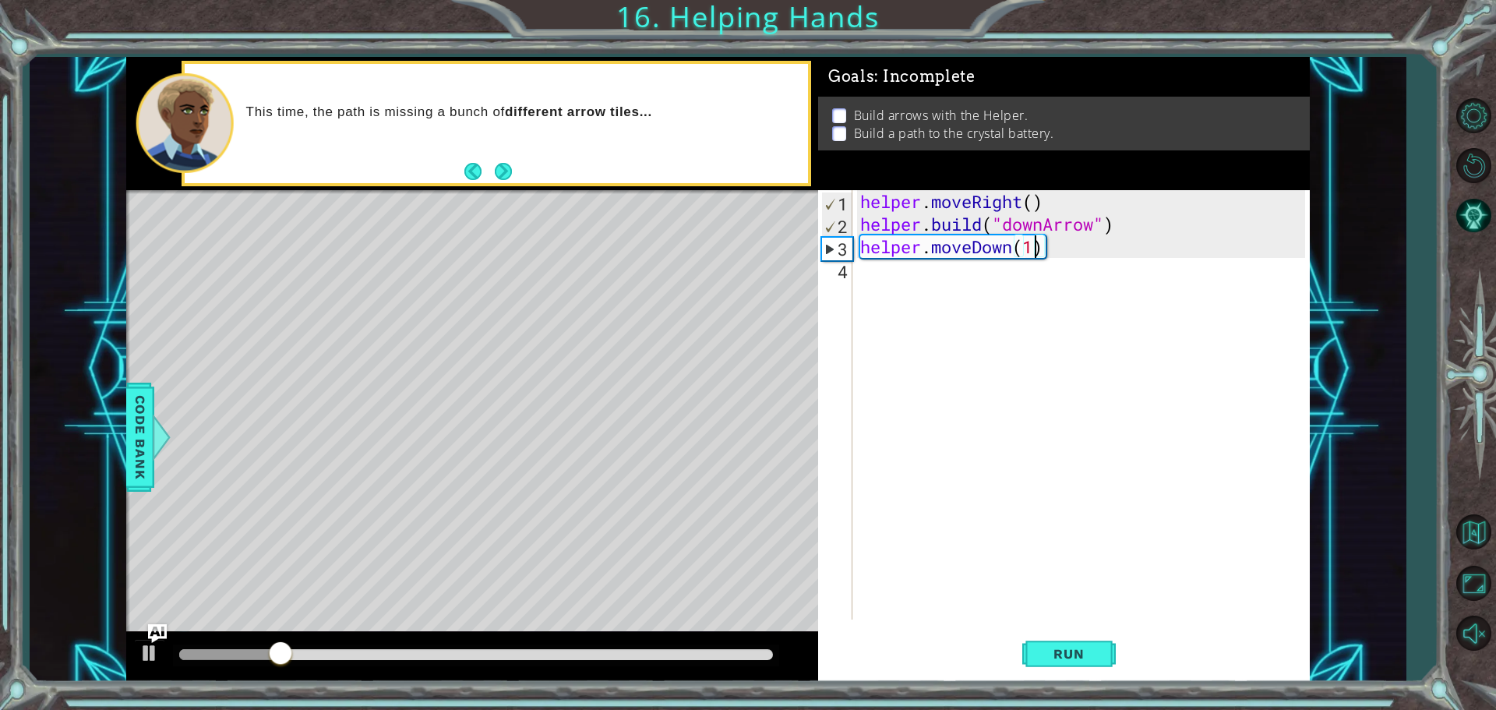
click at [922, 272] on div "helper . moveRight ( ) helper . build ( "downArrow" ) helper . moveDown ( 1 )" at bounding box center [1085, 427] width 456 height 474
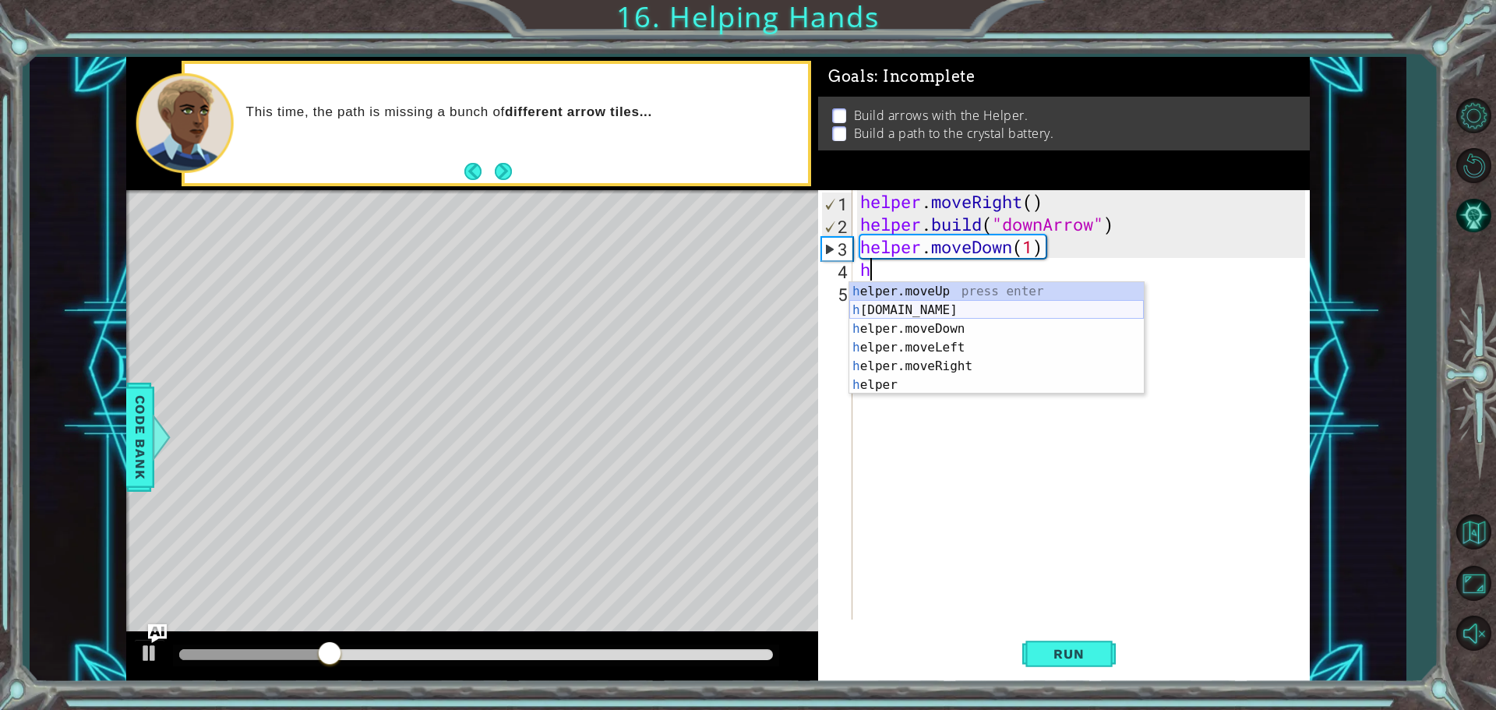
click at [926, 304] on div "h elper.moveUp press enter h [DOMAIN_NAME] press enter h elper.moveDown press e…" at bounding box center [996, 357] width 295 height 150
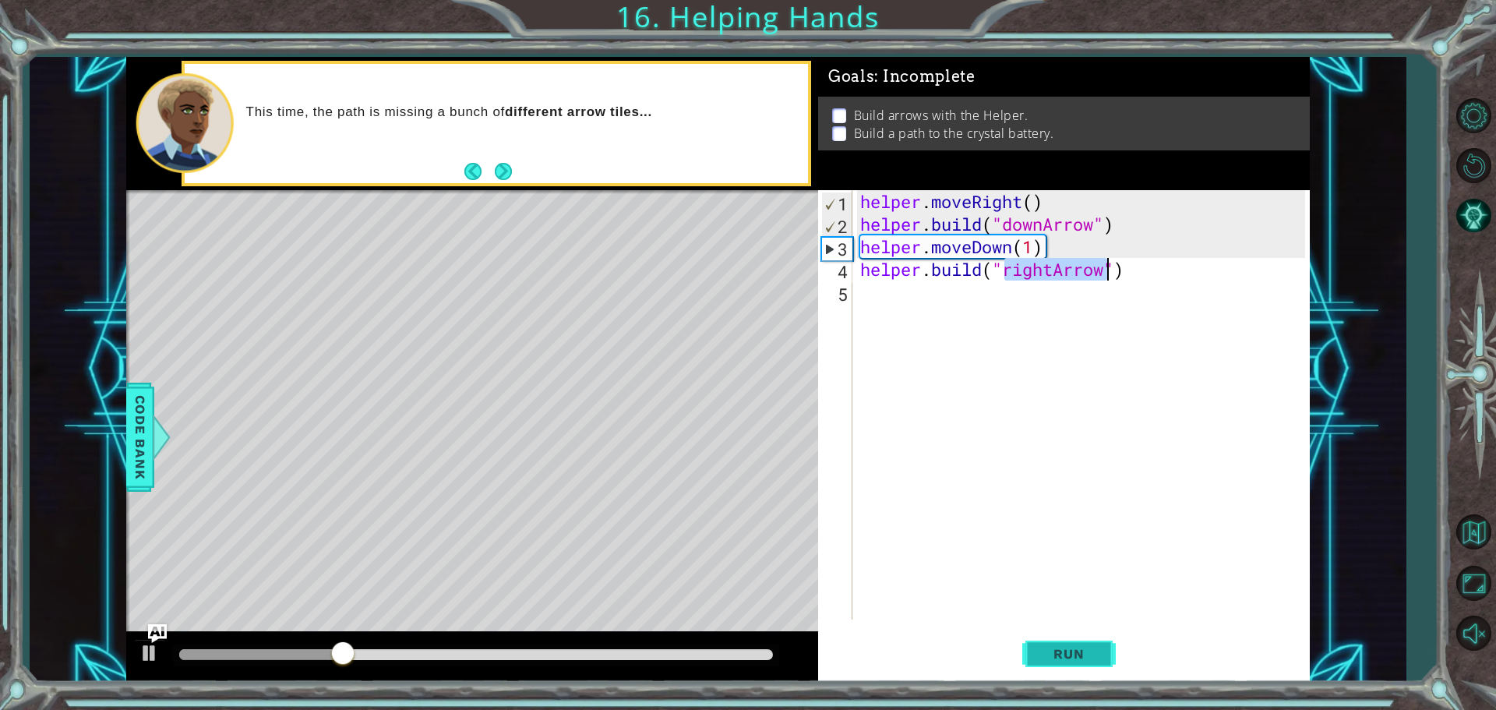
type textarea "[DOMAIN_NAME]("rightArrow")"
click at [1060, 633] on button "Run" at bounding box center [1068, 653] width 93 height 49
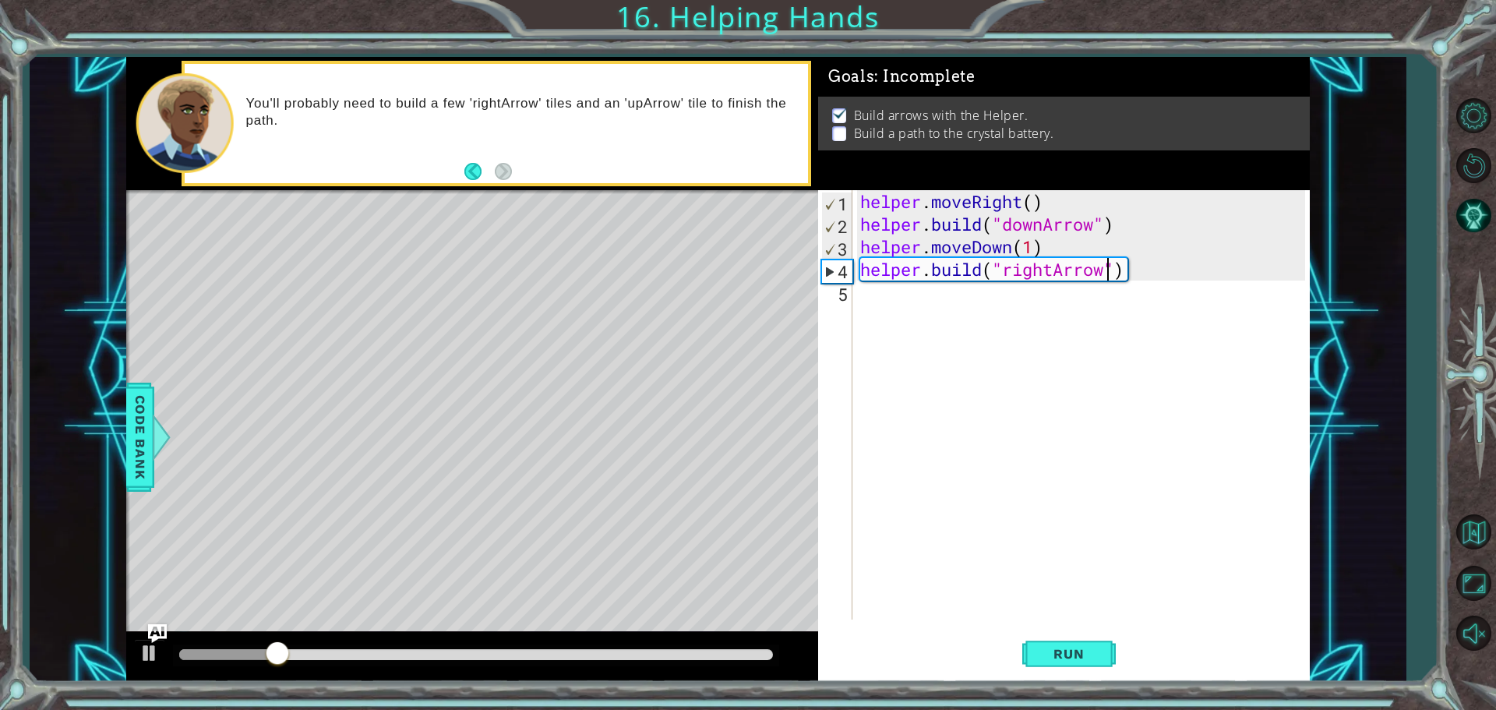
click at [889, 295] on div "helper . moveRight ( ) helper . build ( "downArrow" ) helper . moveDown ( 1 ) h…" at bounding box center [1085, 427] width 456 height 474
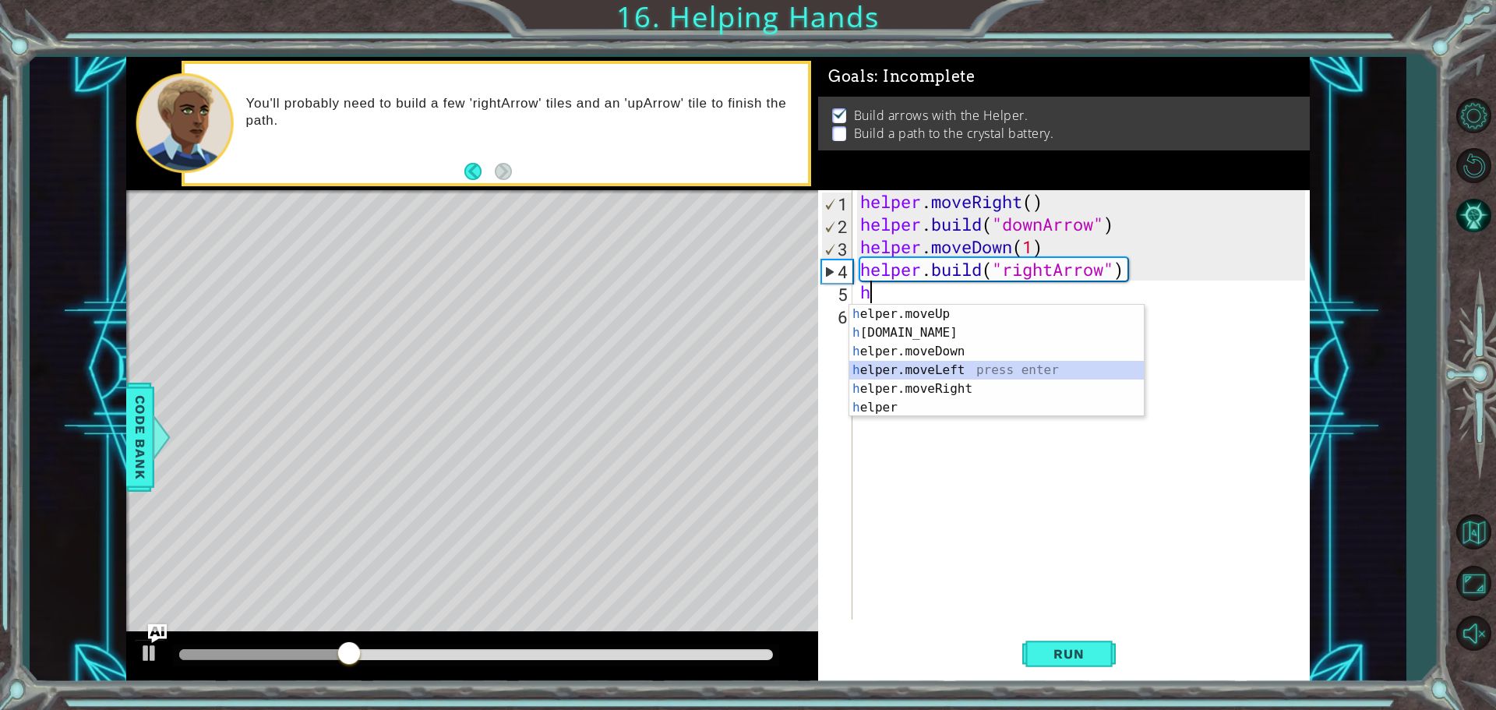
click at [954, 371] on div "h elper.moveUp press enter h [DOMAIN_NAME] press enter h elper.moveDown press e…" at bounding box center [996, 380] width 295 height 150
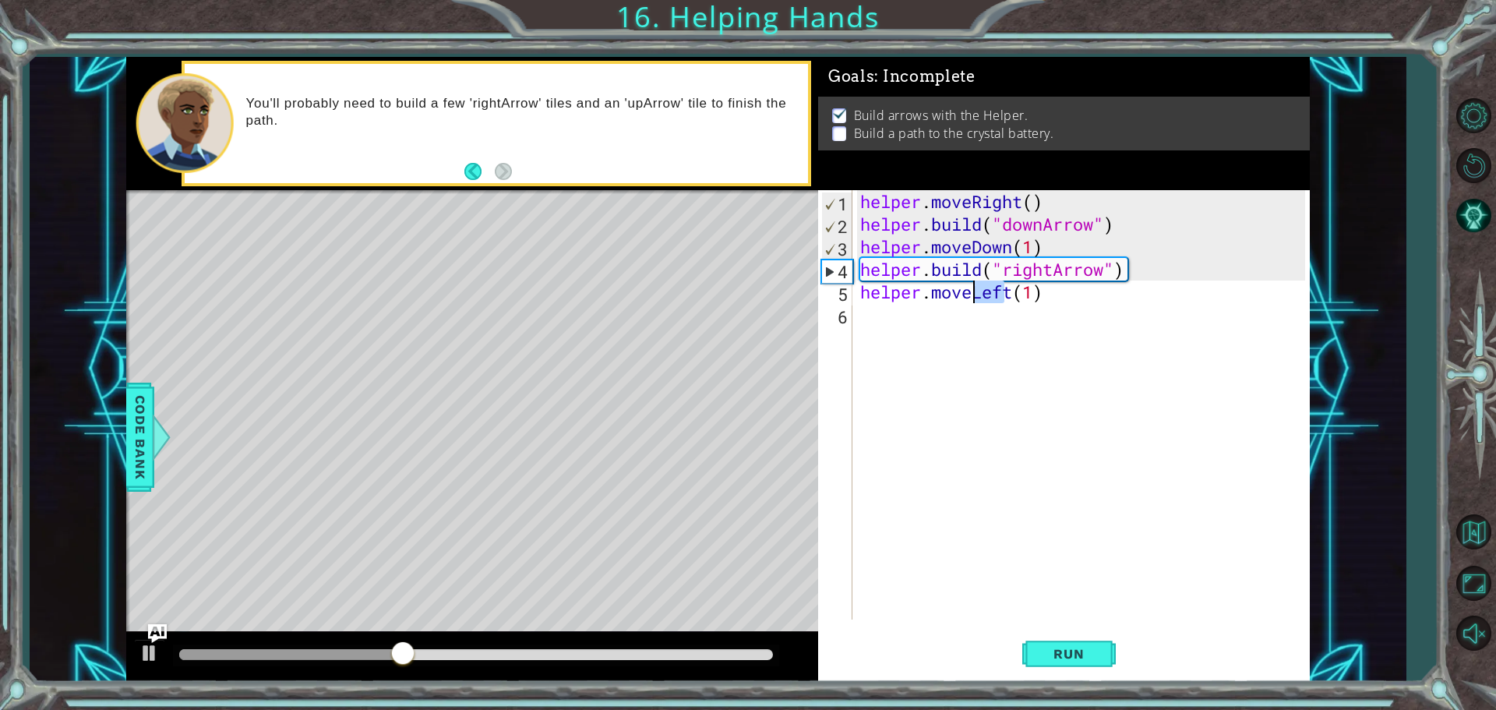
drag, startPoint x: 1007, startPoint y: 289, endPoint x: 972, endPoint y: 298, distance: 37.0
click at [970, 298] on div "helper . moveRight ( ) helper . build ( "downArrow" ) helper . moveDown ( 1 ) h…" at bounding box center [1085, 427] width 456 height 474
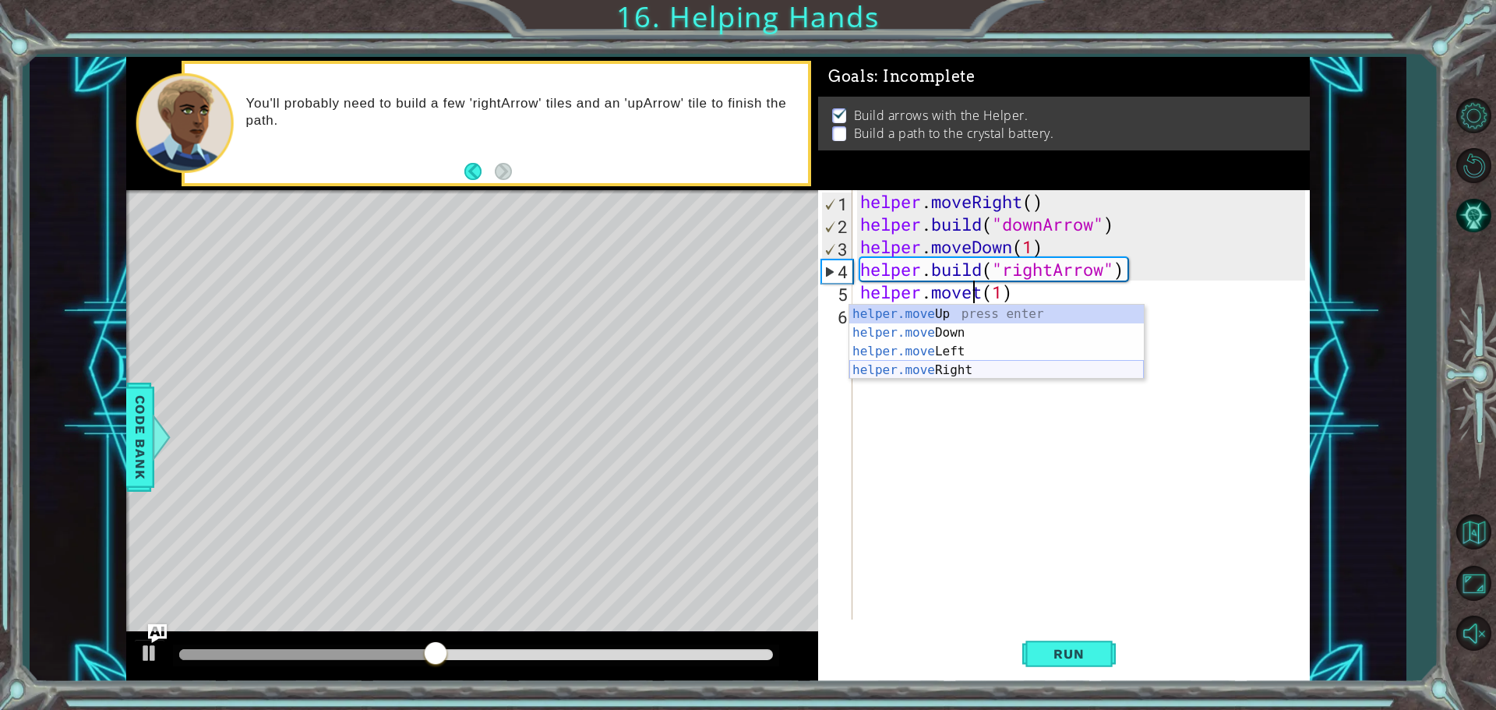
click at [930, 365] on div "helper.move Up press enter helper.move Down press enter helper.move Left press …" at bounding box center [996, 361] width 295 height 112
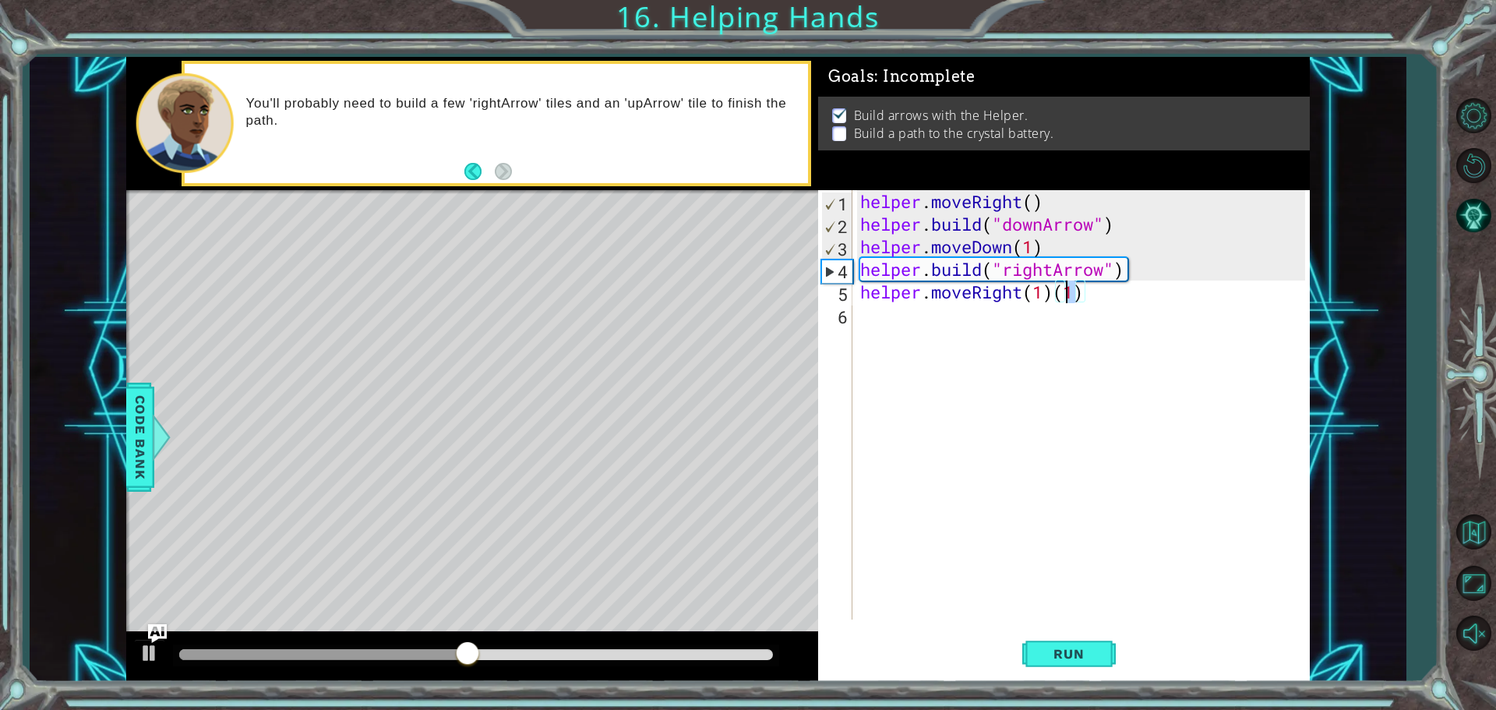
drag, startPoint x: 1077, startPoint y: 295, endPoint x: 1066, endPoint y: 297, distance: 11.0
click at [1066, 297] on div "helper . moveRight ( ) helper . build ( "downArrow" ) helper . moveDown ( 1 ) h…" at bounding box center [1085, 427] width 456 height 474
drag, startPoint x: 1095, startPoint y: 293, endPoint x: 1057, endPoint y: 292, distance: 37.4
click at [1057, 292] on div "helper . moveRight ( ) helper . build ( "downArrow" ) helper . moveDown ( 1 ) h…" at bounding box center [1085, 427] width 456 height 474
type textarea "helper.moveRight(1)"
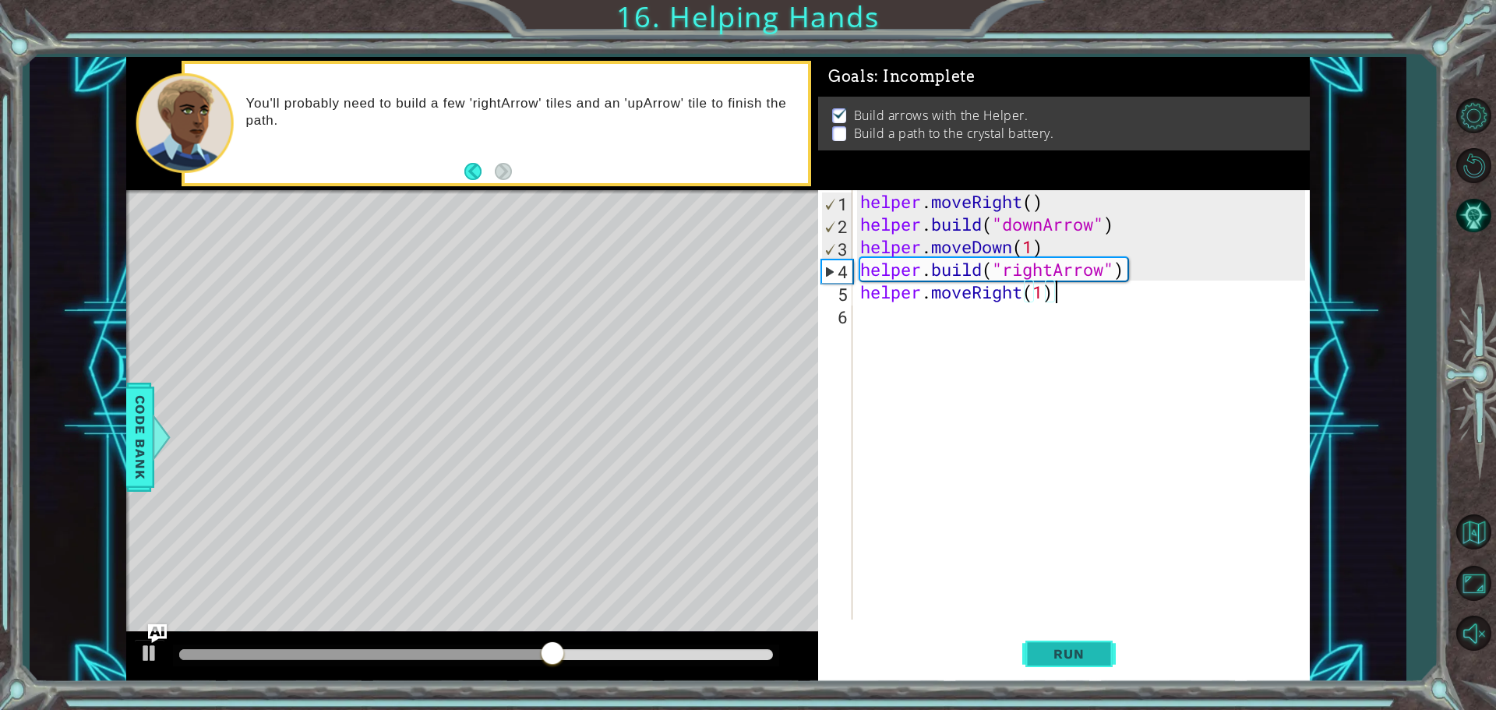
click at [1066, 646] on span "Run" at bounding box center [1069, 654] width 62 height 16
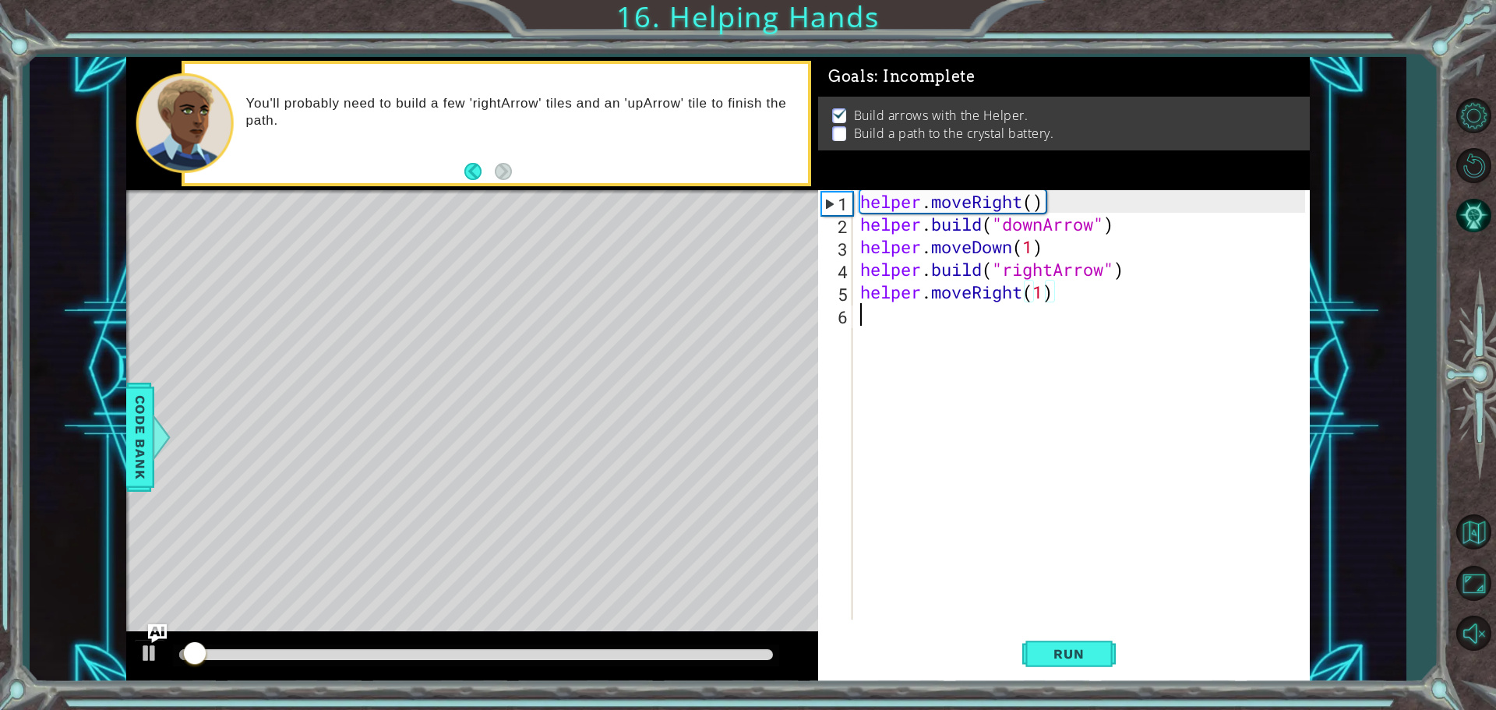
click at [871, 309] on div "helper . moveRight ( ) helper . build ( "downArrow" ) helper . moveDown ( 1 ) h…" at bounding box center [1085, 427] width 456 height 474
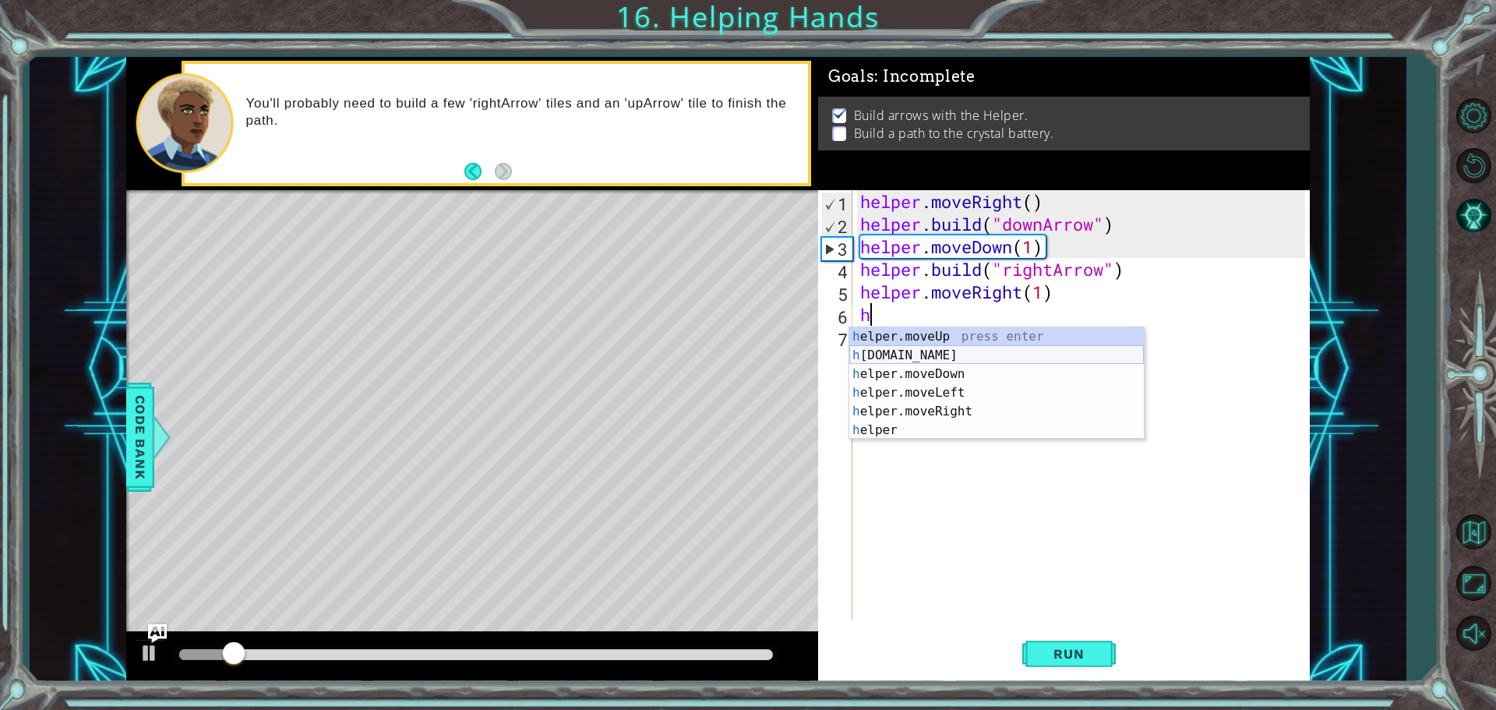
click at [930, 350] on div "h elper.moveUp press enter h [DOMAIN_NAME] press enter h elper.moveDown press e…" at bounding box center [996, 402] width 295 height 150
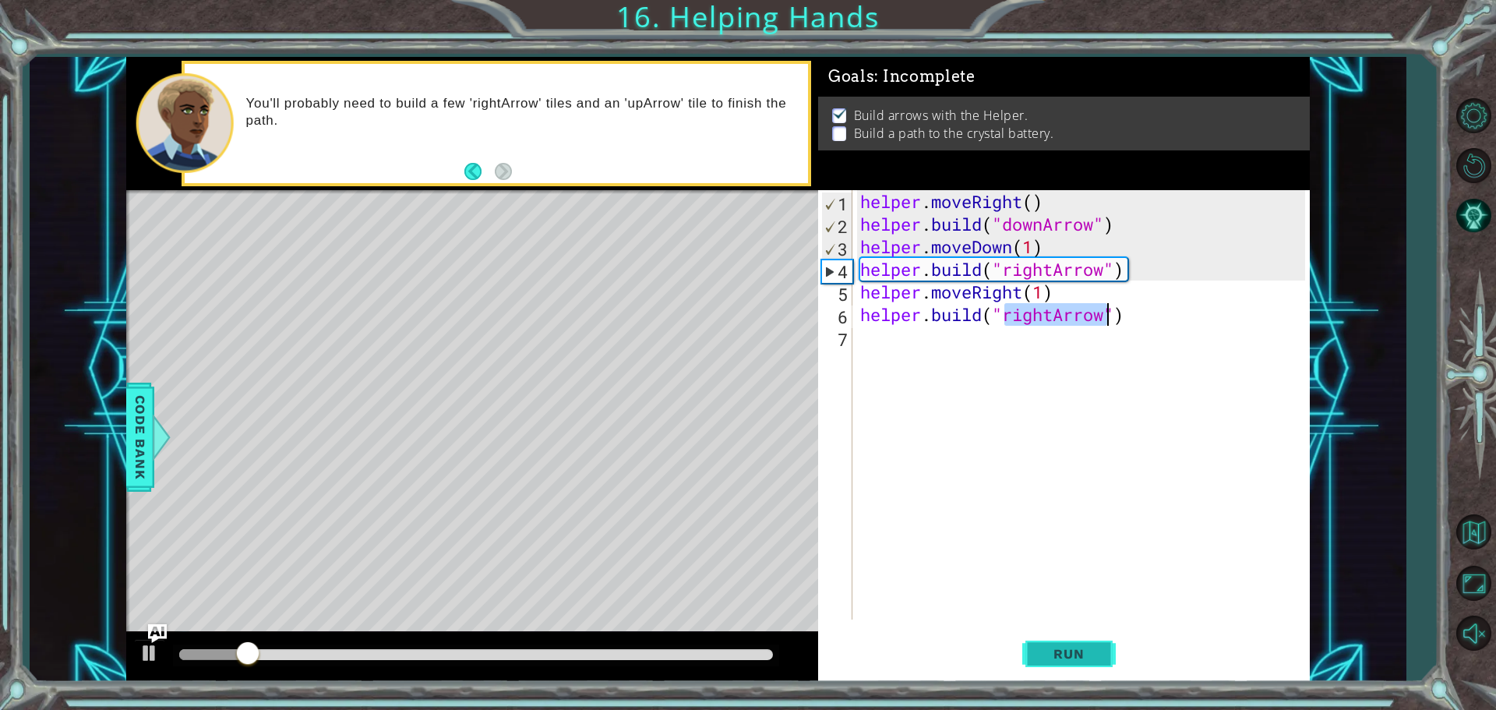
type textarea "[DOMAIN_NAME]("rightArrow")"
click at [1053, 655] on span "Run" at bounding box center [1069, 654] width 62 height 16
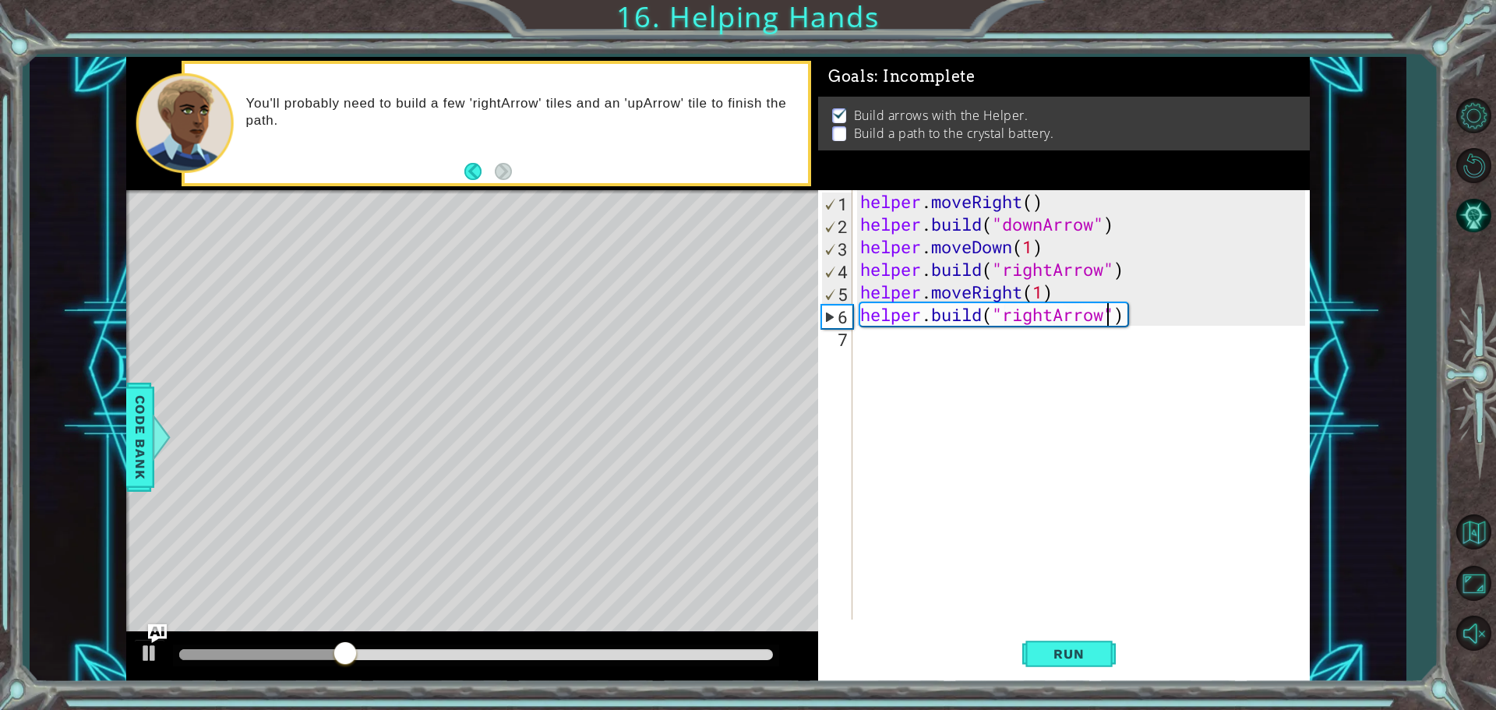
click at [870, 338] on div "helper . moveRight ( ) helper . build ( "downArrow" ) helper . moveDown ( 1 ) h…" at bounding box center [1085, 427] width 456 height 474
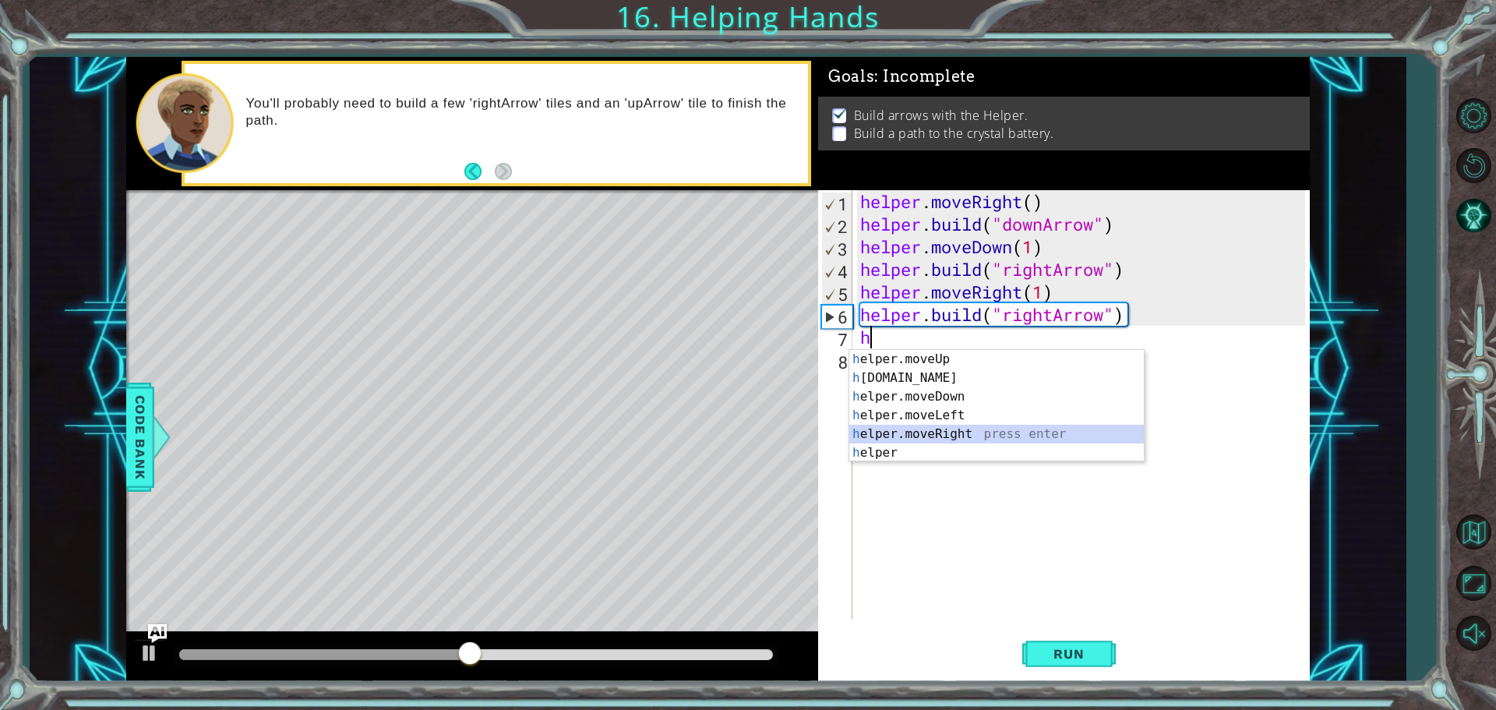
click at [937, 432] on div "h elper.moveUp press enter h [DOMAIN_NAME] press enter h elper.moveDown press e…" at bounding box center [996, 425] width 295 height 150
type textarea "helper.moveRight(1)"
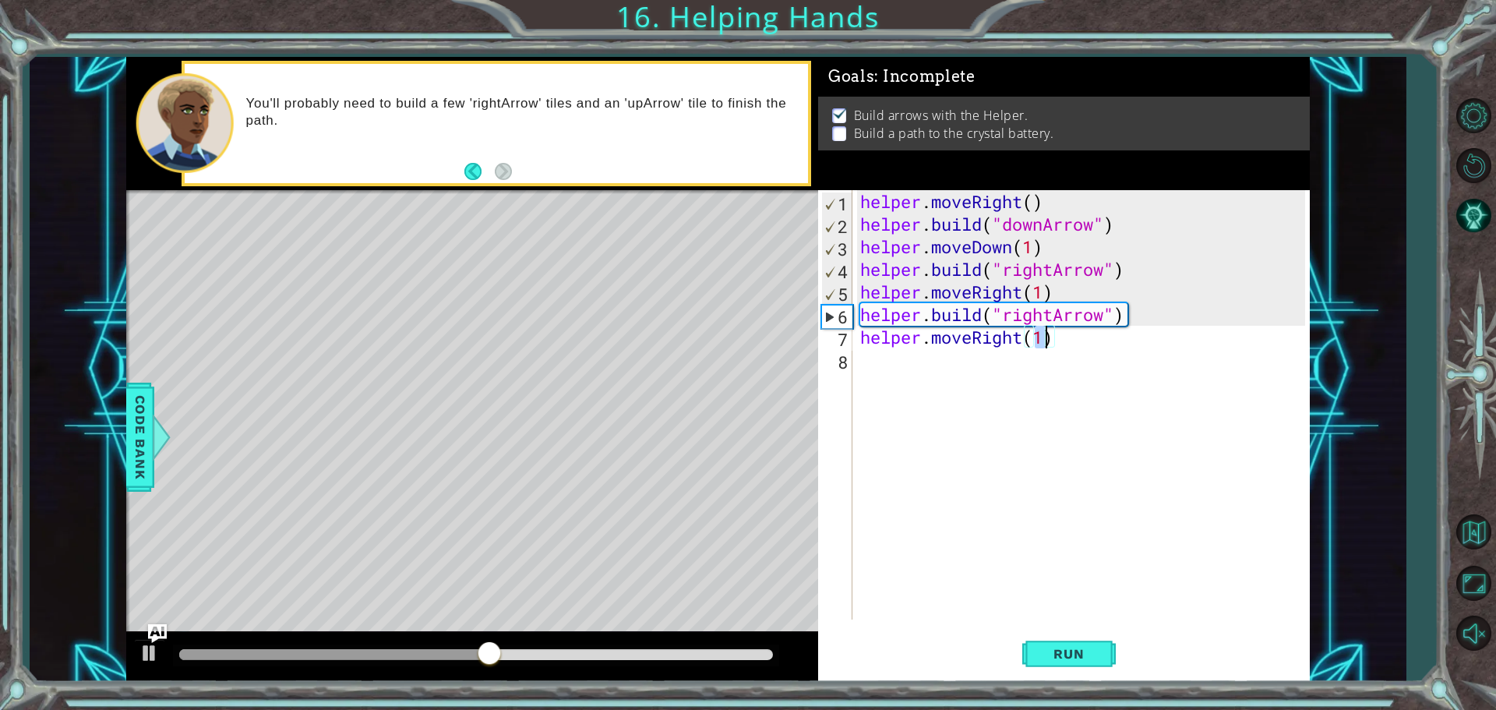
click at [920, 359] on div "helper . moveRight ( ) helper . build ( "downArrow" ) helper . moveDown ( 1 ) h…" at bounding box center [1085, 427] width 456 height 474
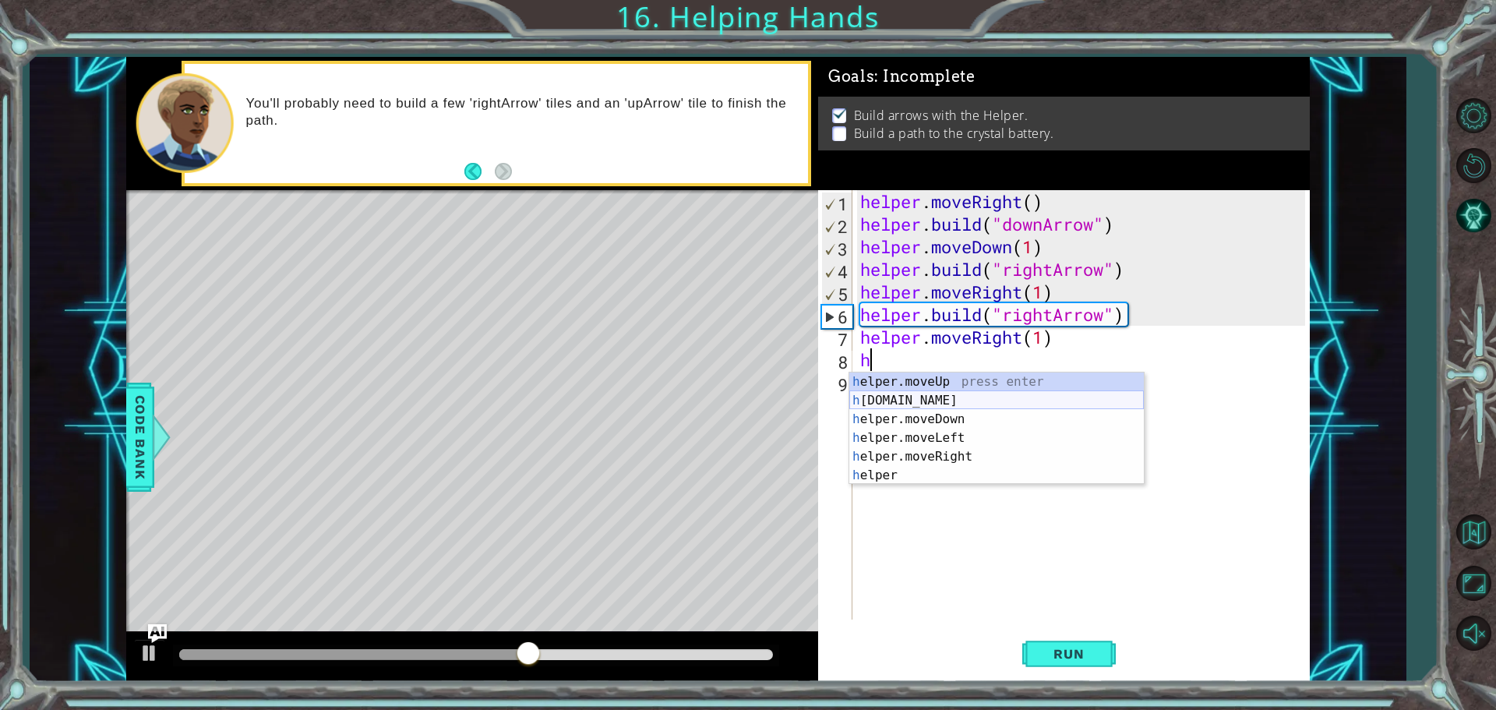
click at [902, 395] on div "h elper.moveUp press enter h [DOMAIN_NAME] press enter h elper.moveDown press e…" at bounding box center [996, 447] width 295 height 150
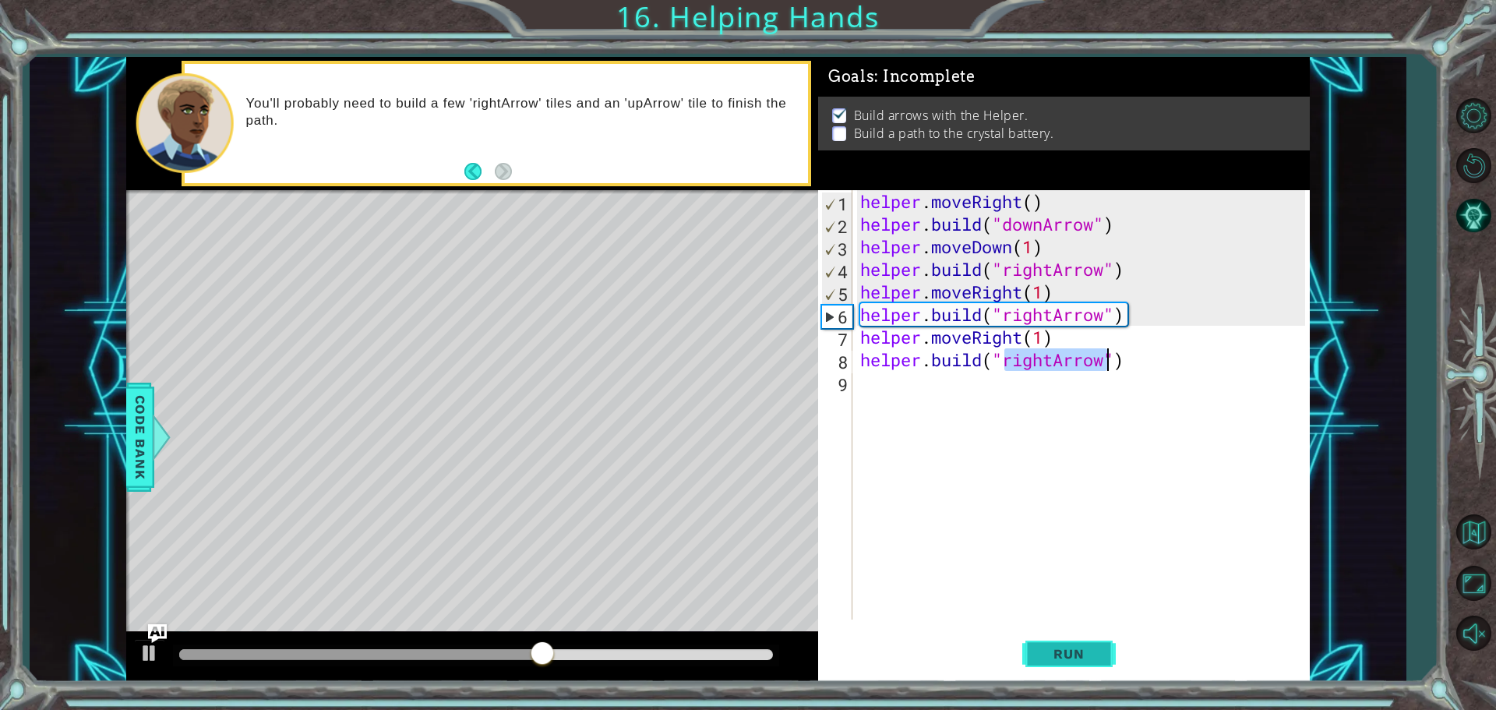
click at [1039, 657] on span "Run" at bounding box center [1069, 654] width 62 height 16
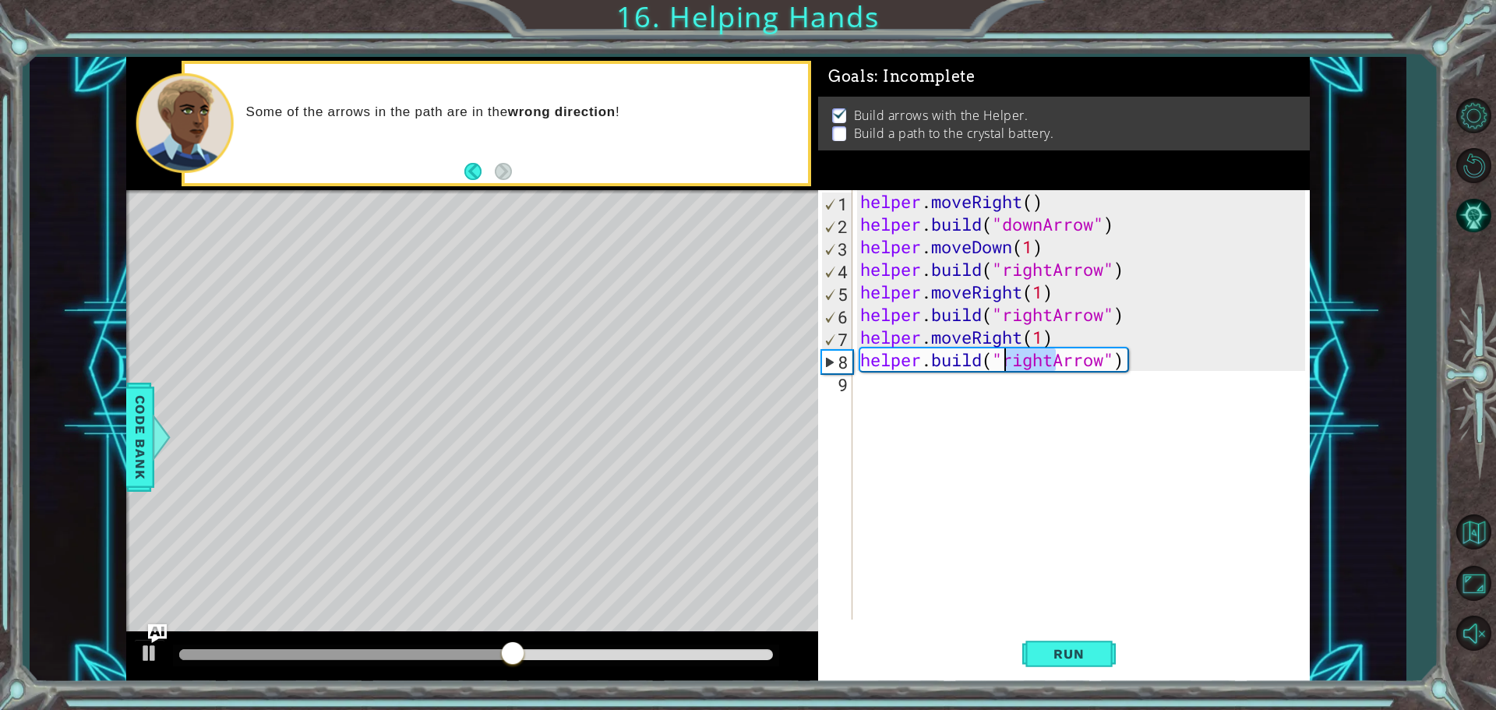
drag, startPoint x: 1051, startPoint y: 360, endPoint x: 1005, endPoint y: 360, distance: 46.0
click at [1005, 360] on div "helper . moveRight ( ) helper . build ( "downArrow" ) helper . moveDown ( 1 ) h…" at bounding box center [1085, 427] width 456 height 474
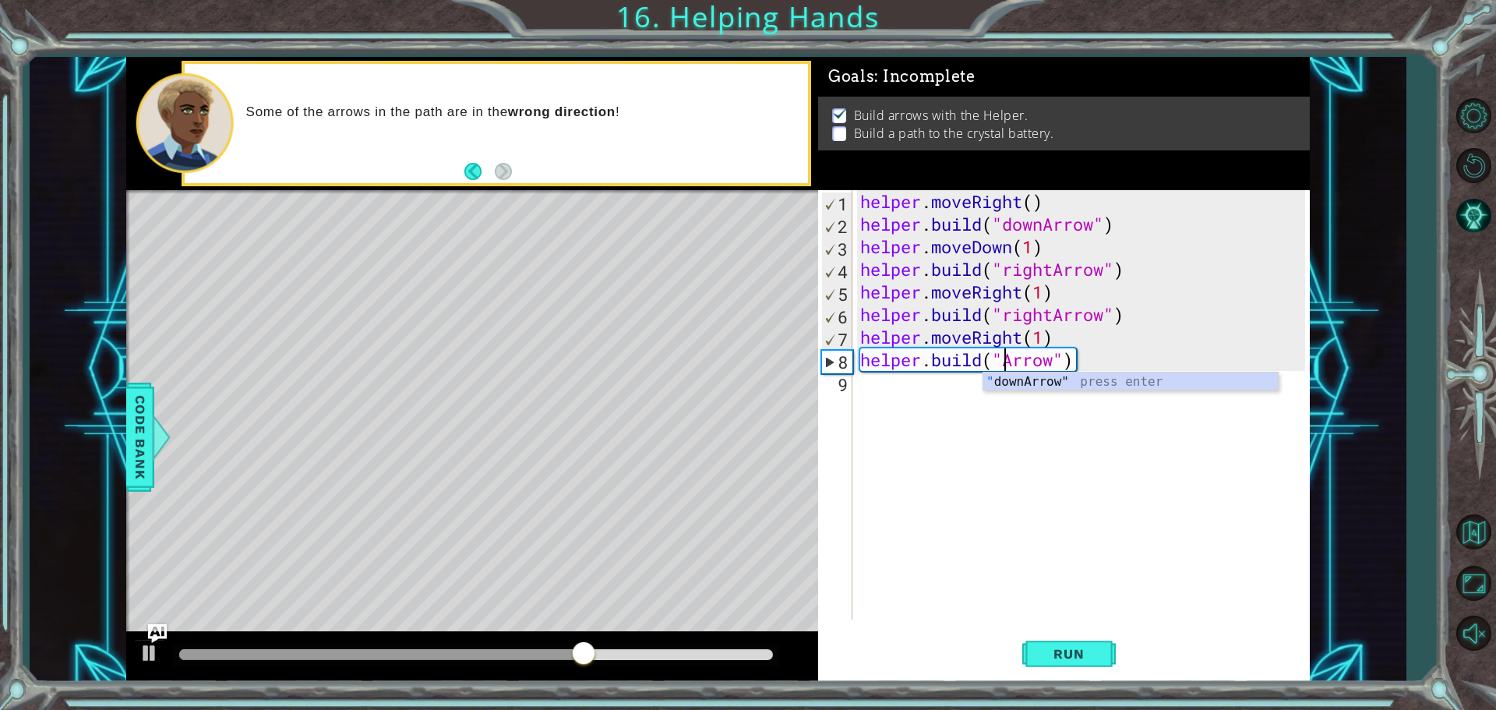
scroll to position [0, 7]
type textarea "[DOMAIN_NAME]("upArrow")"
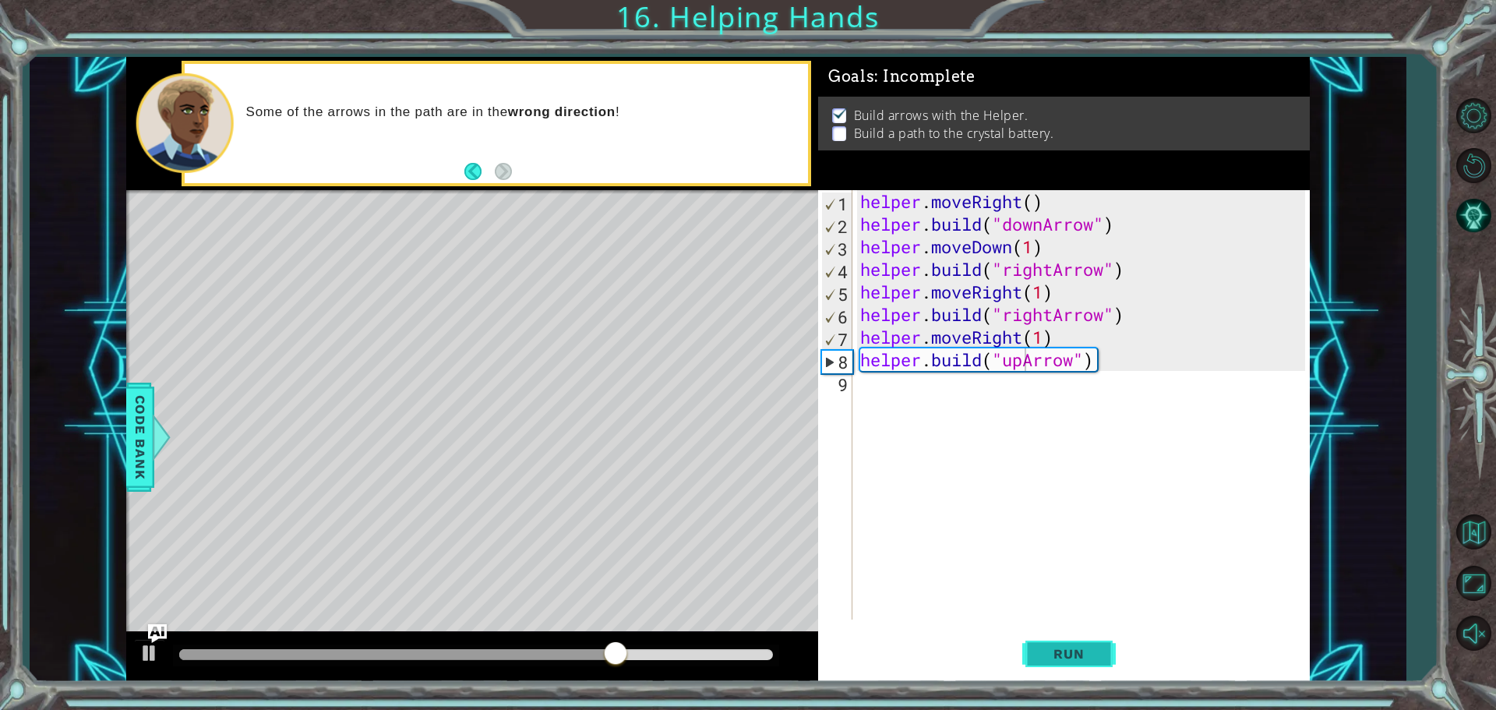
click at [1086, 652] on span "Run" at bounding box center [1069, 654] width 62 height 16
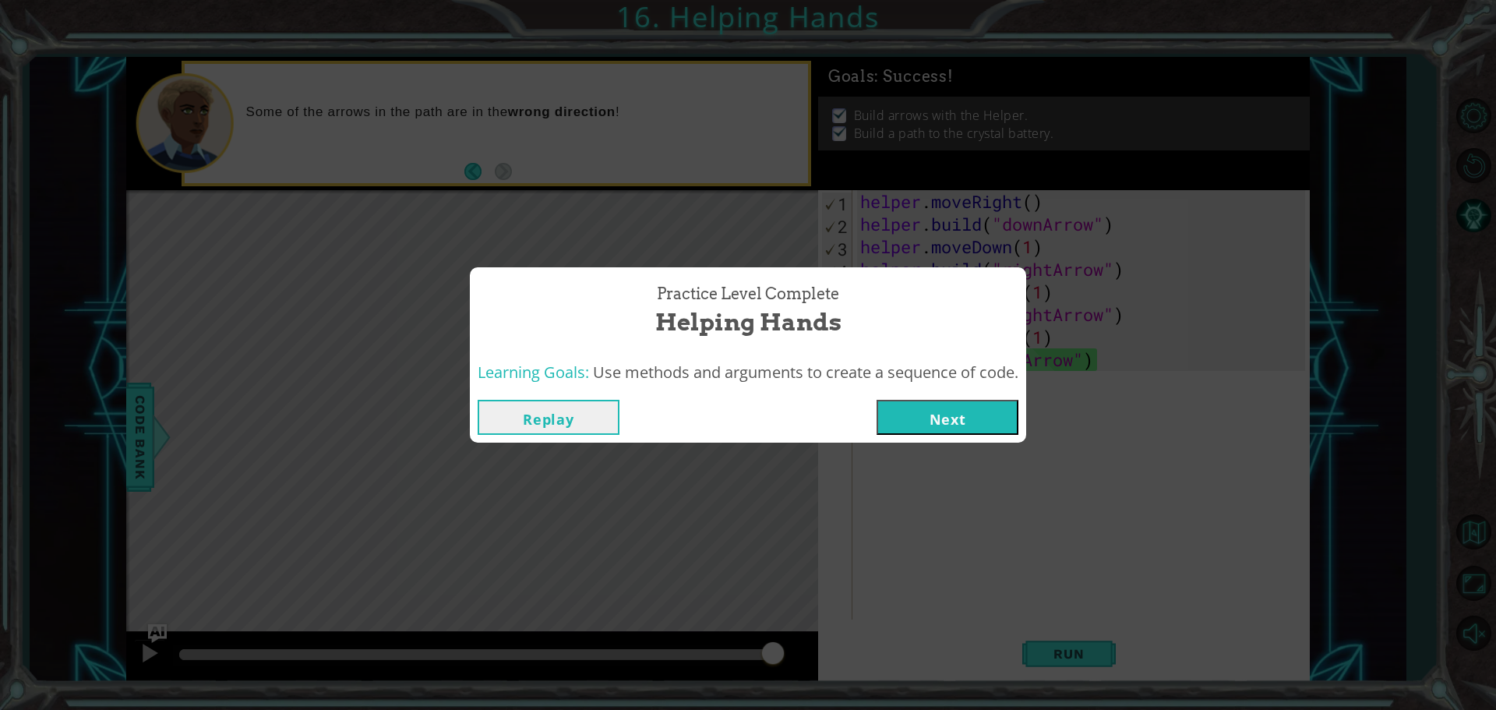
click at [937, 411] on button "Next" at bounding box center [948, 417] width 142 height 35
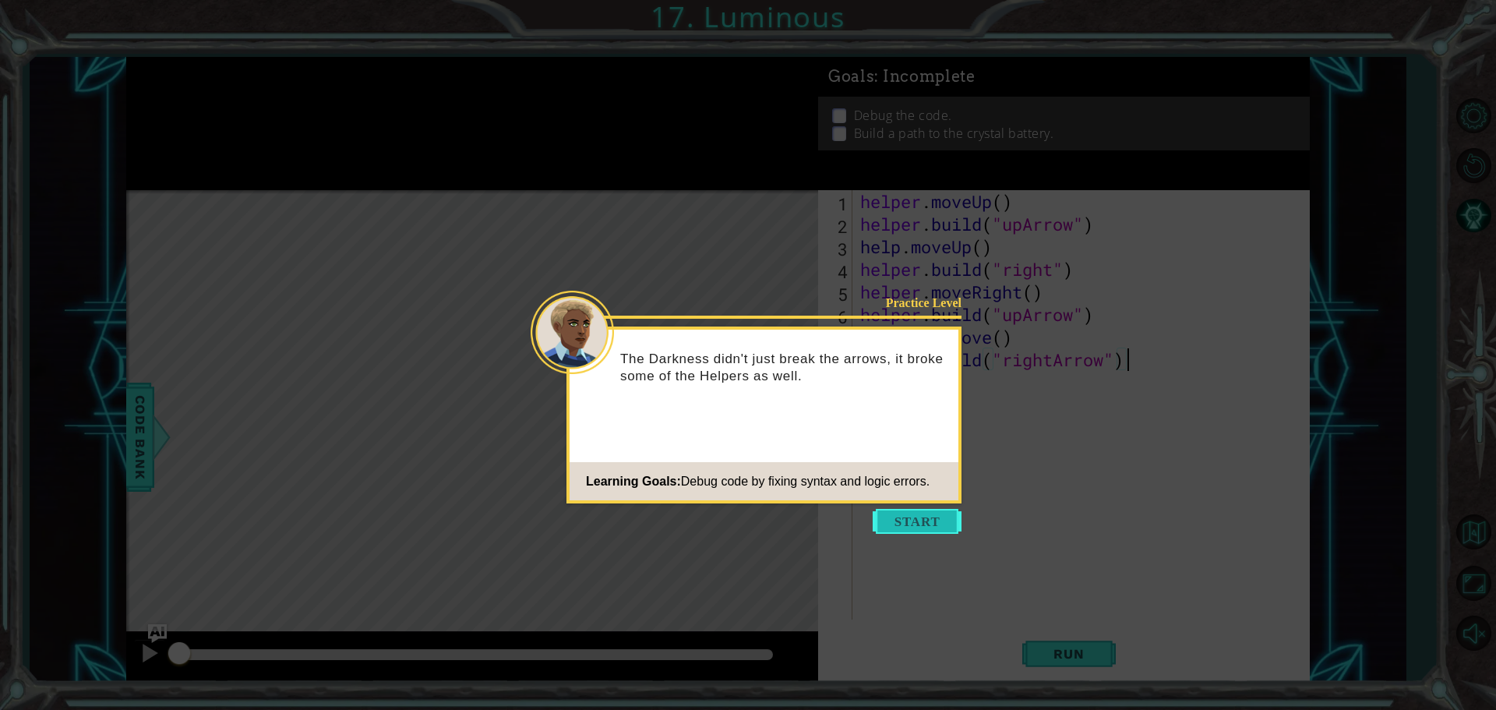
click at [903, 510] on button "Start" at bounding box center [917, 521] width 89 height 25
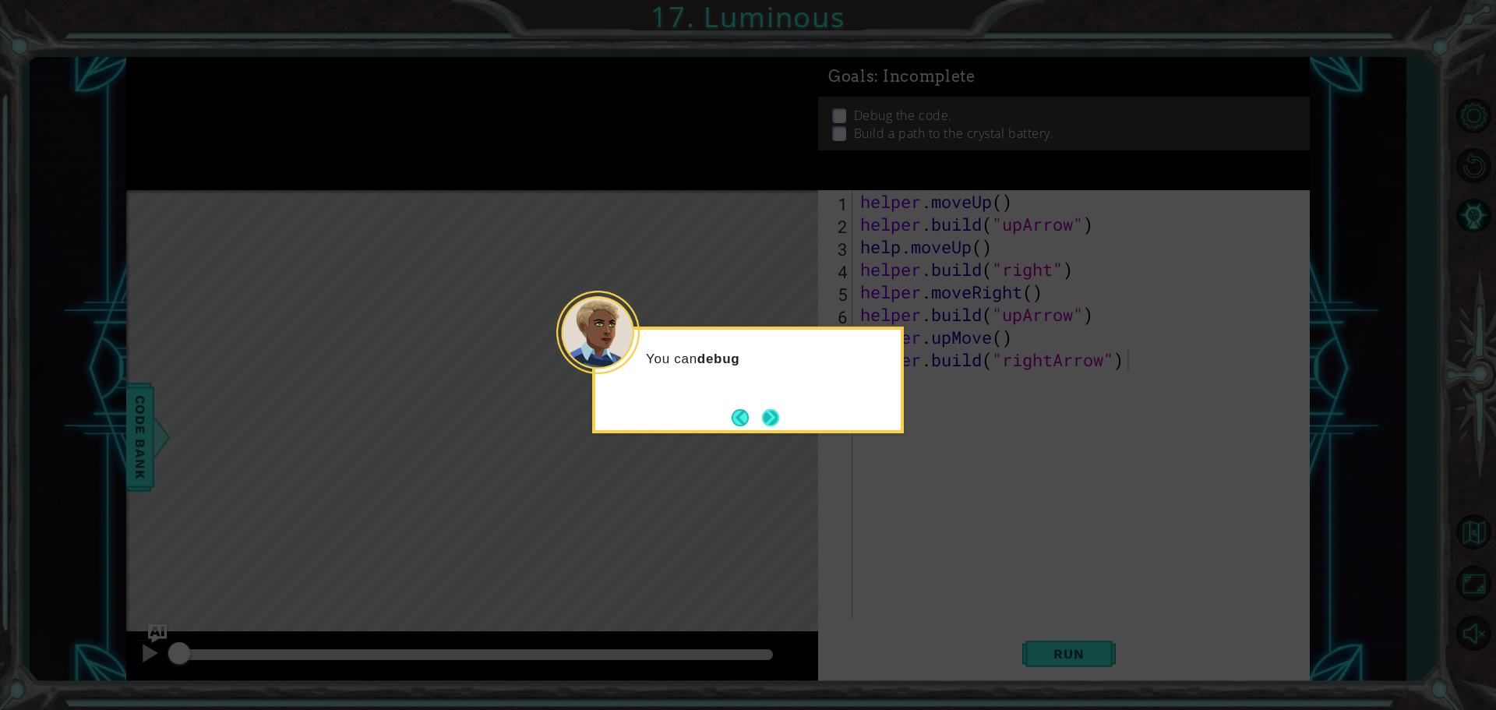
click at [770, 409] on button "Next" at bounding box center [770, 417] width 17 height 17
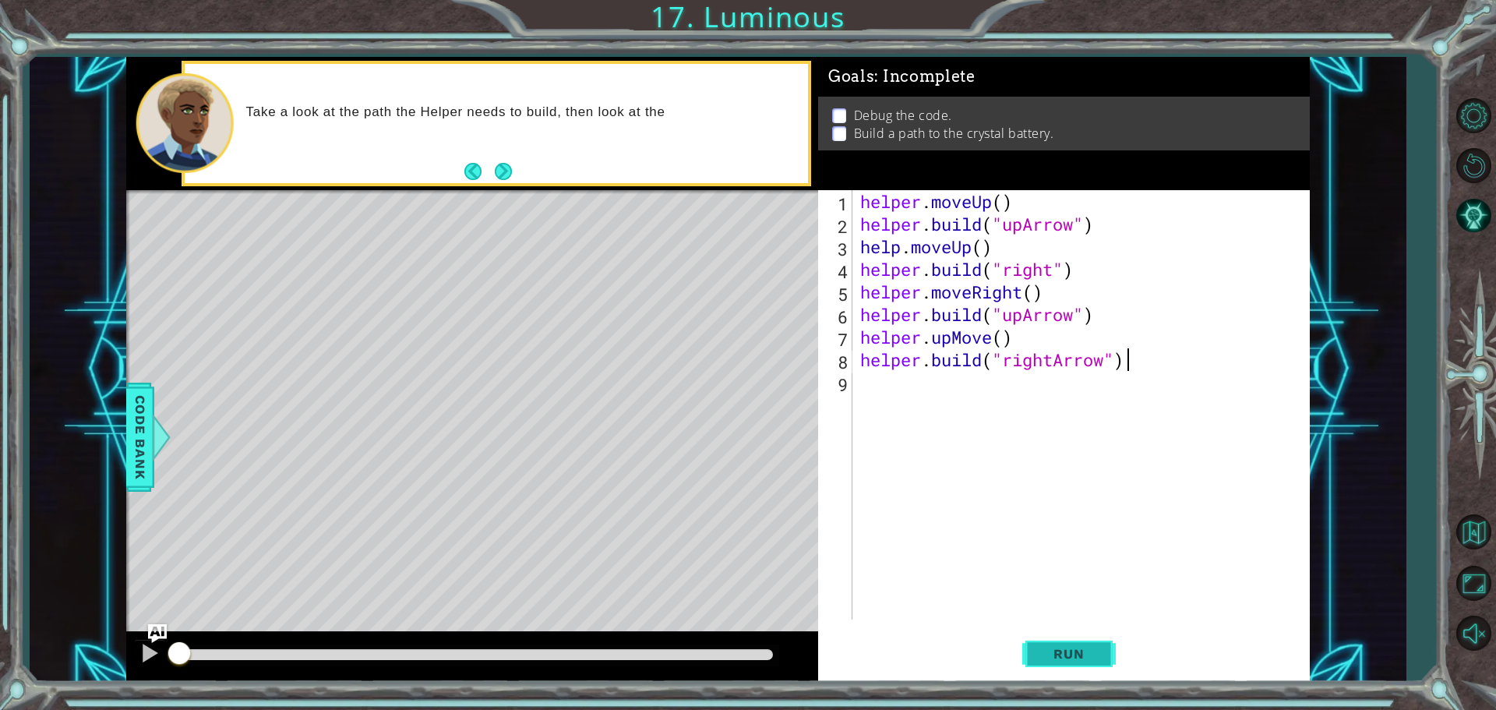
click at [1042, 660] on span "Run" at bounding box center [1069, 654] width 62 height 16
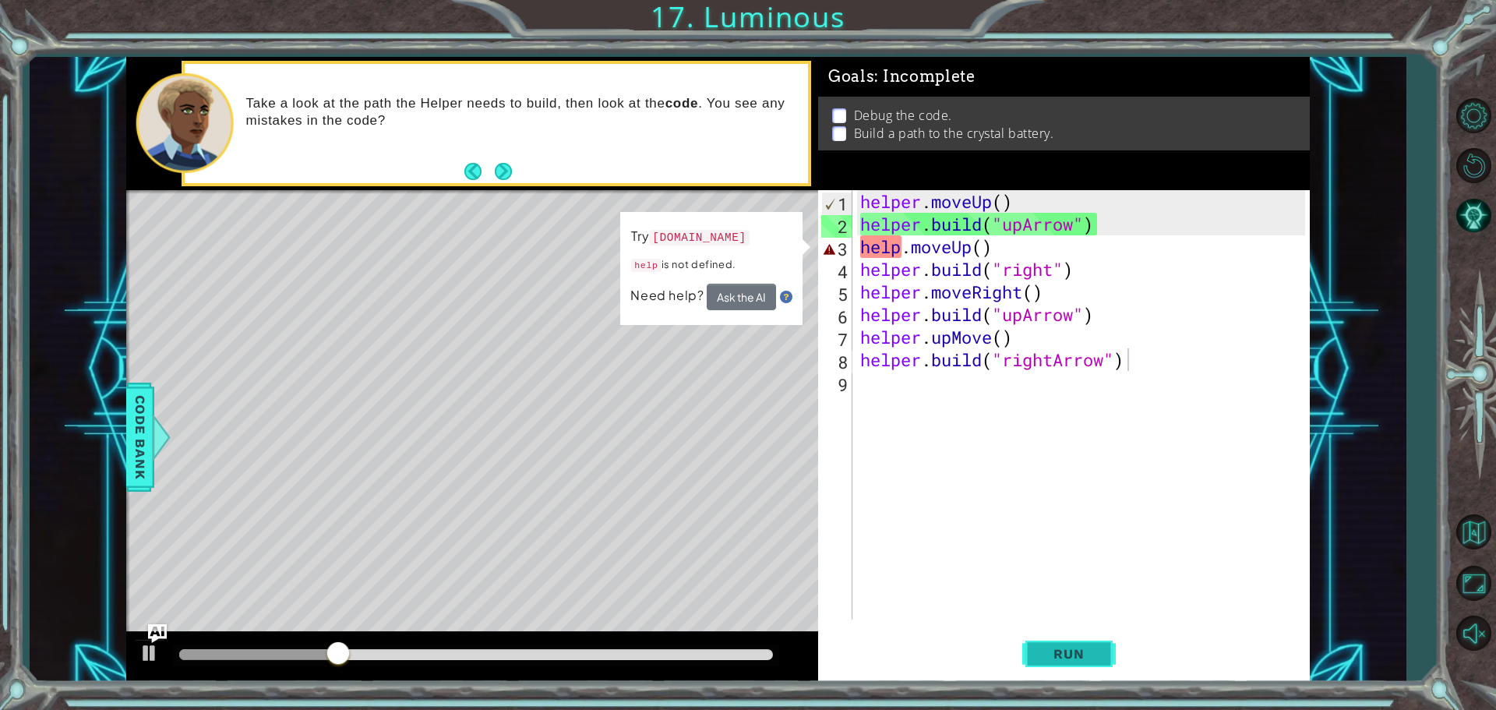
click at [1053, 652] on span "Run" at bounding box center [1069, 654] width 62 height 16
click at [900, 245] on div "helper . moveUp ( ) helper . build ( "upArrow" ) help . moveUp ( ) helper . bui…" at bounding box center [1085, 427] width 456 height 474
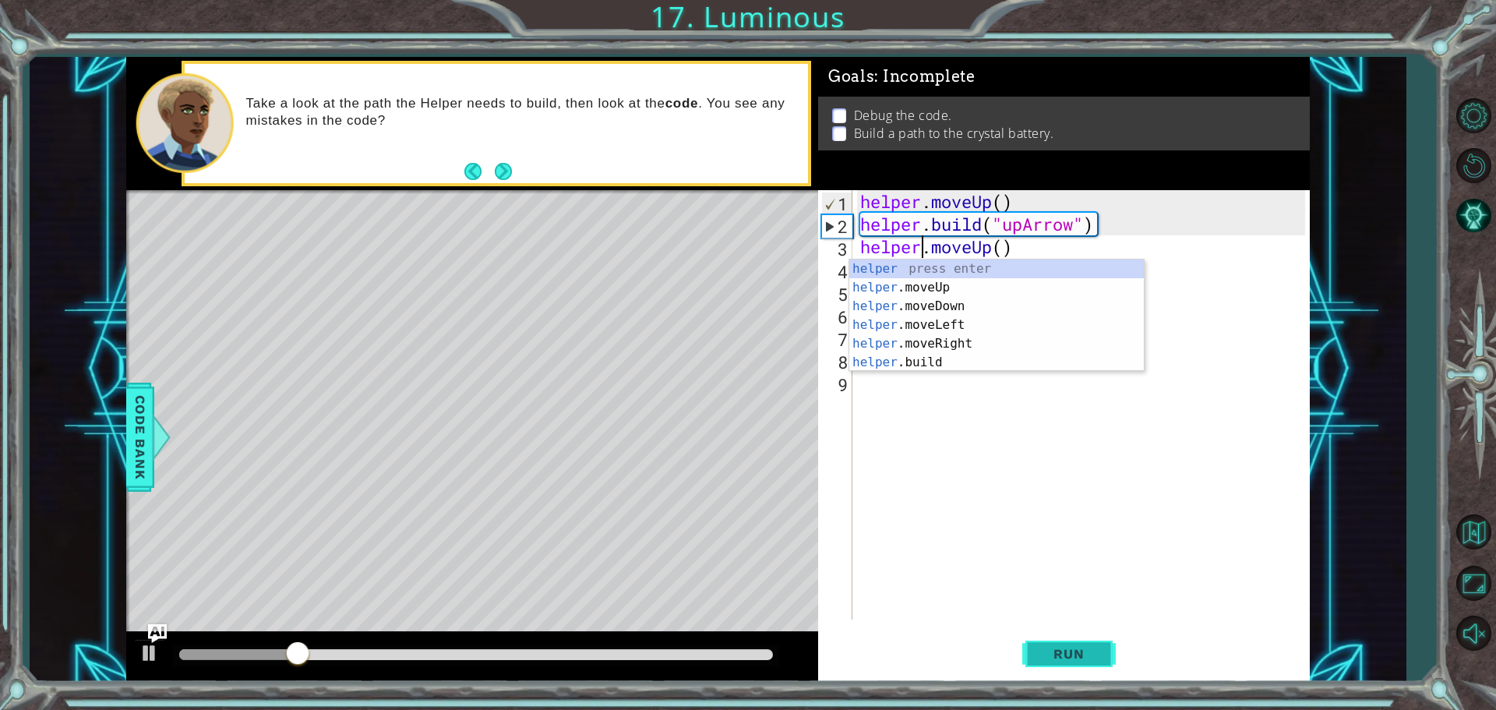
click at [1085, 649] on span "Run" at bounding box center [1069, 654] width 62 height 16
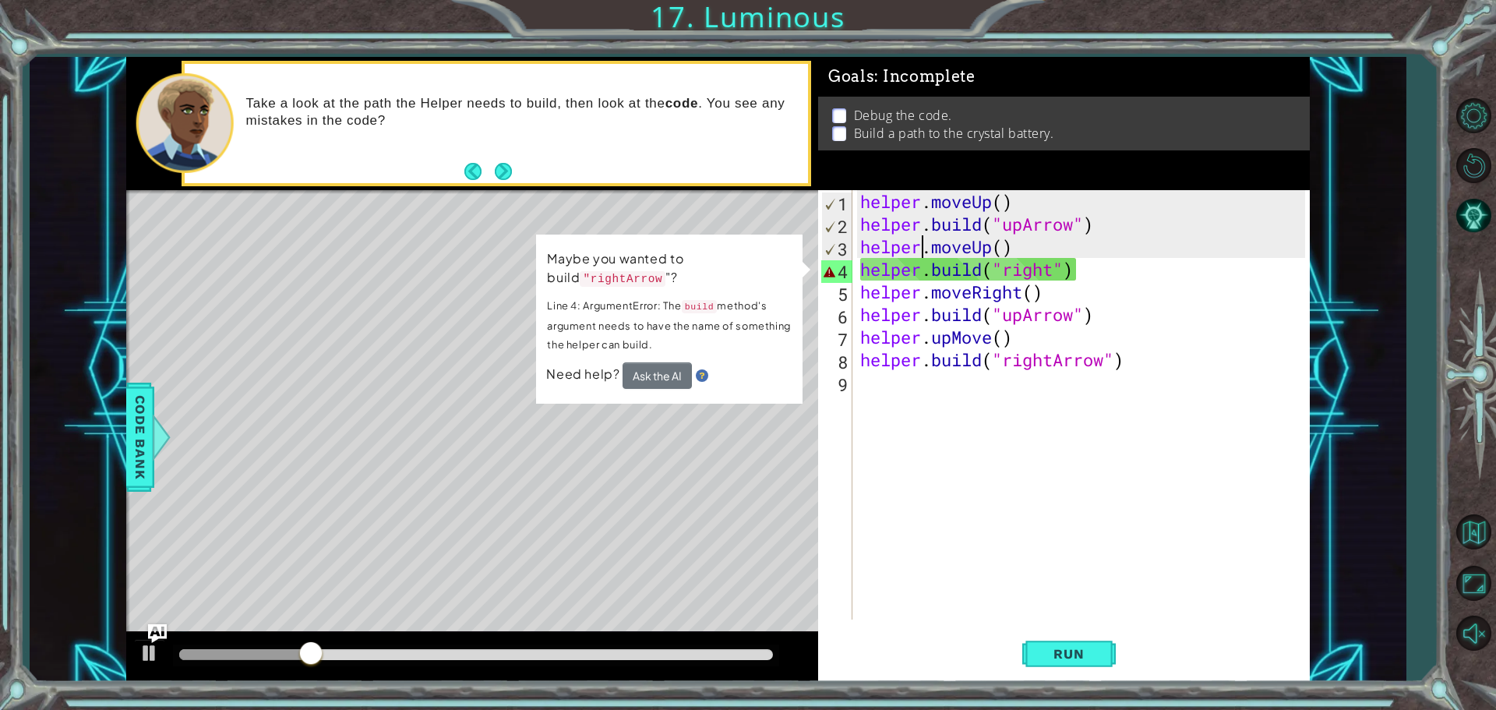
click at [1055, 267] on div "helper . moveUp ( ) helper . build ( "upArrow" ) helper . moveUp ( ) helper . b…" at bounding box center [1085, 427] width 456 height 474
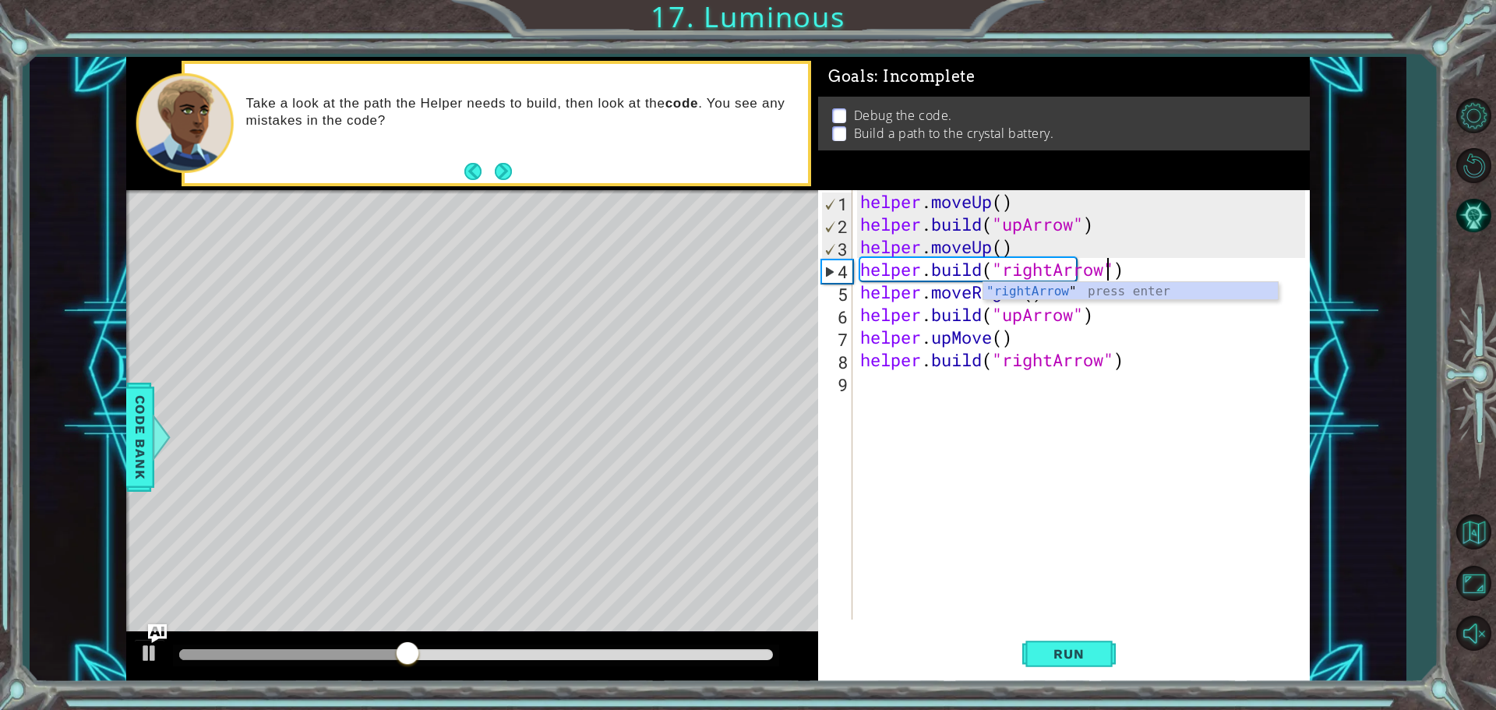
scroll to position [0, 11]
click at [1066, 658] on span "Run" at bounding box center [1069, 654] width 62 height 16
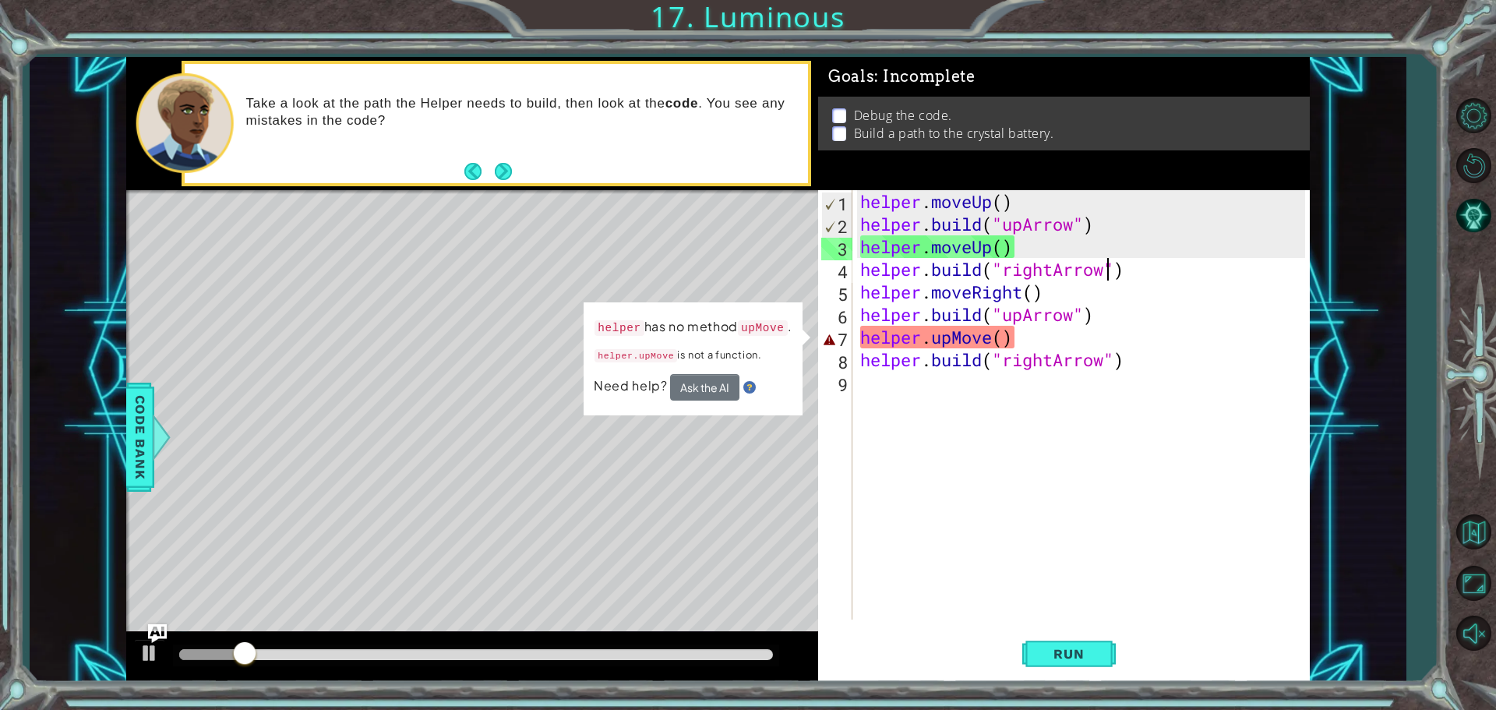
click at [991, 340] on div "helper . moveUp ( ) helper . build ( "upArrow" ) helper . moveUp ( ) helper . b…" at bounding box center [1085, 427] width 456 height 474
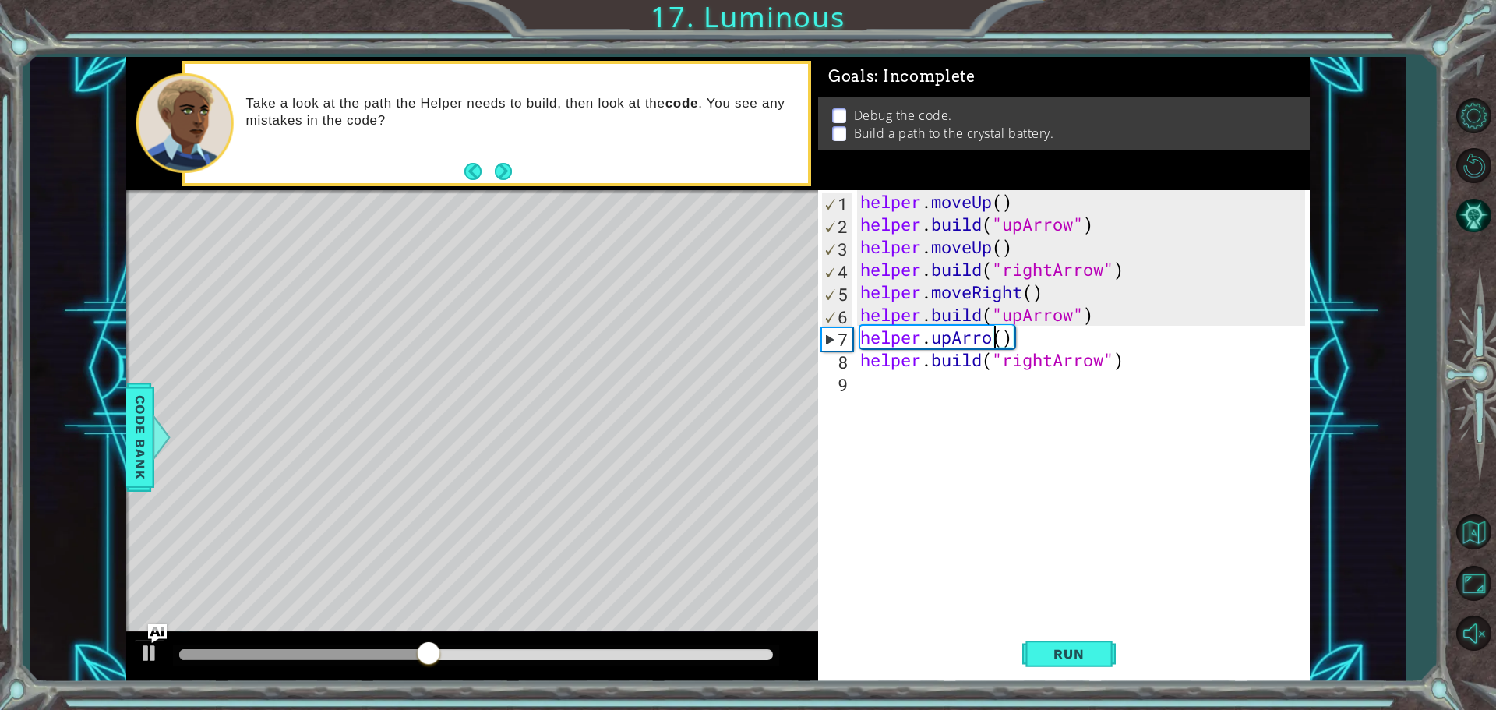
scroll to position [0, 6]
click at [1074, 654] on span "Run" at bounding box center [1069, 654] width 62 height 16
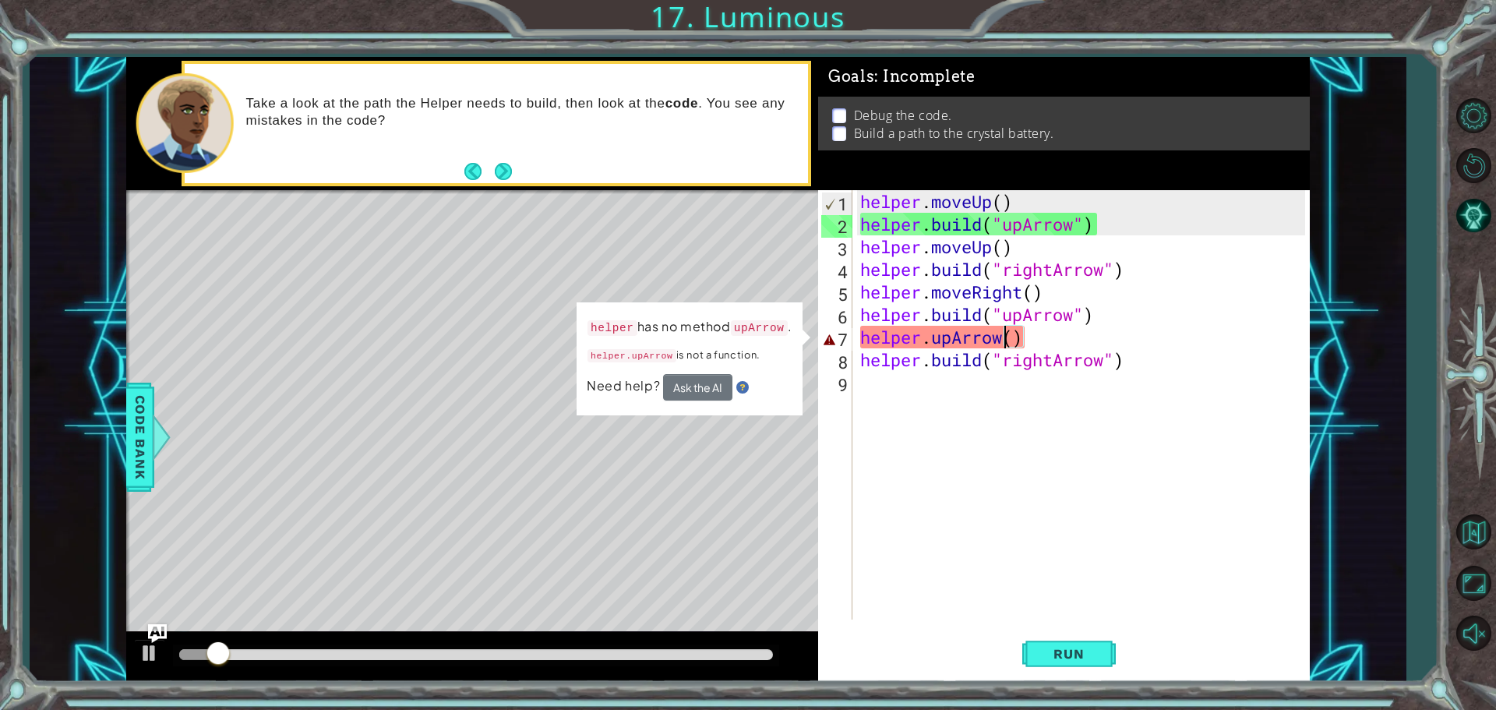
click at [1010, 339] on div "helper . moveUp ( ) helper . build ( "upArrow" ) helper . moveUp ( ) helper . b…" at bounding box center [1085, 427] width 456 height 474
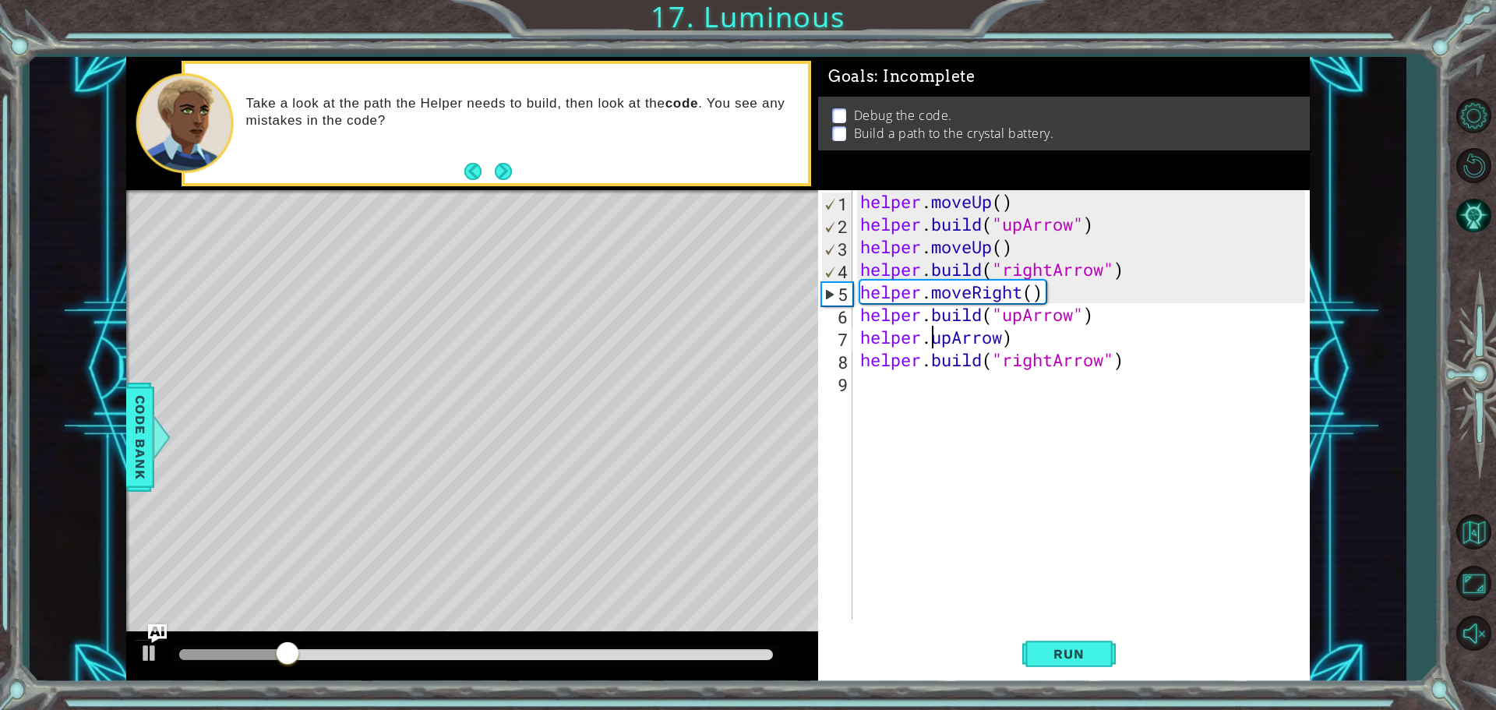
click at [928, 337] on div "helper . moveUp ( ) helper . build ( "upArrow" ) helper . moveUp ( ) helper . b…" at bounding box center [1085, 427] width 456 height 474
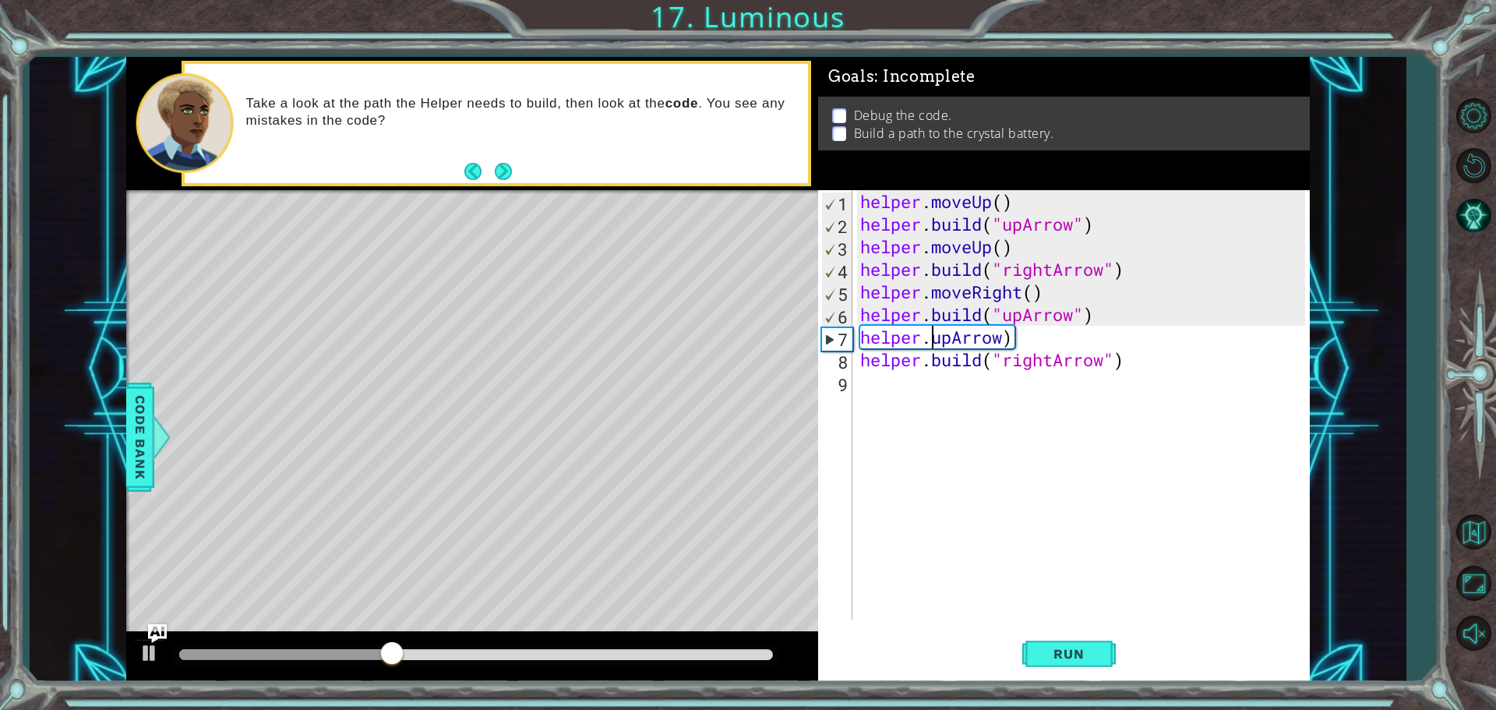
scroll to position [0, 4]
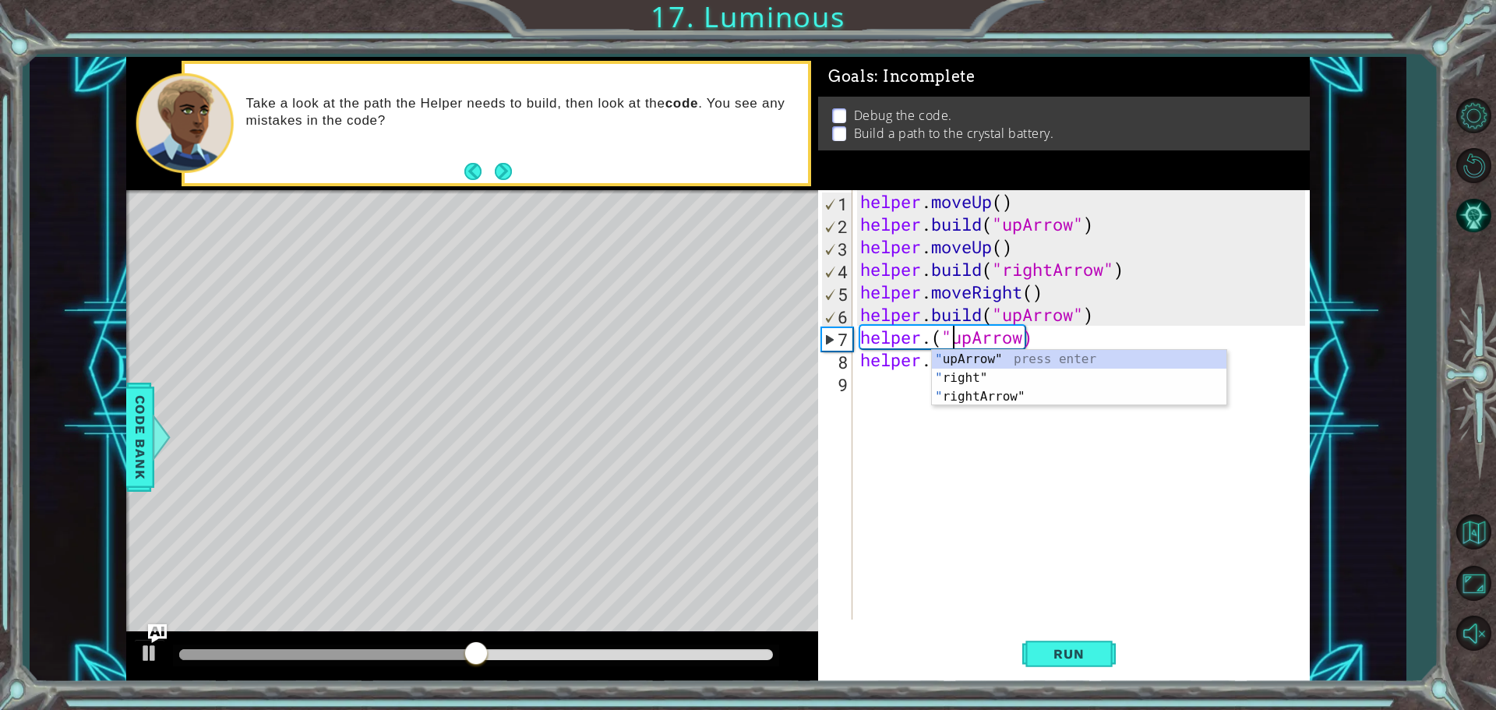
click at [1023, 337] on div "helper . moveUp ( ) helper . build ( "upArrow" ) helper . moveUp ( ) helper . b…" at bounding box center [1085, 427] width 456 height 474
type textarea "helper.("upArrow")"
click at [1068, 662] on button "Run" at bounding box center [1068, 653] width 93 height 49
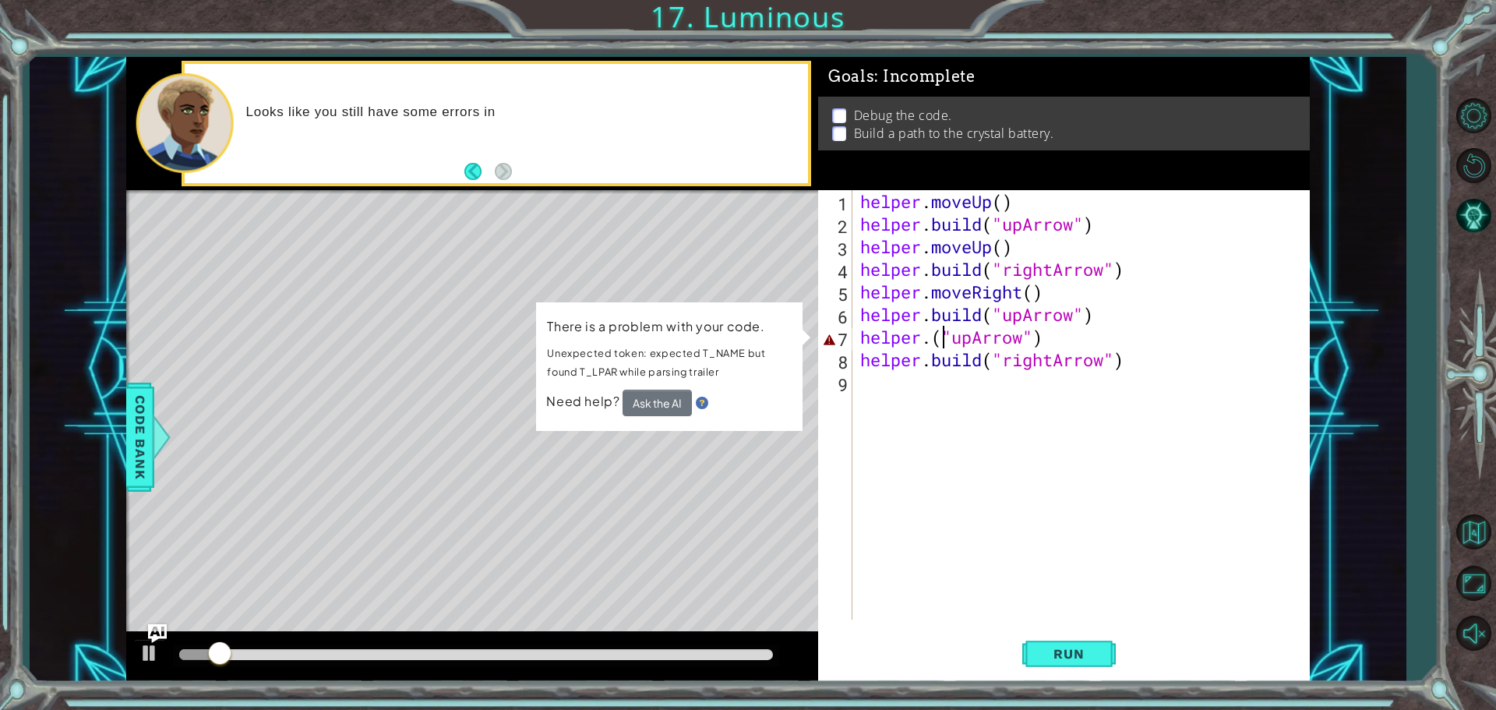
click at [944, 334] on div "helper . moveUp ( ) helper . build ( "upArrow" ) helper . moveUp ( ) helper . b…" at bounding box center [1085, 427] width 456 height 474
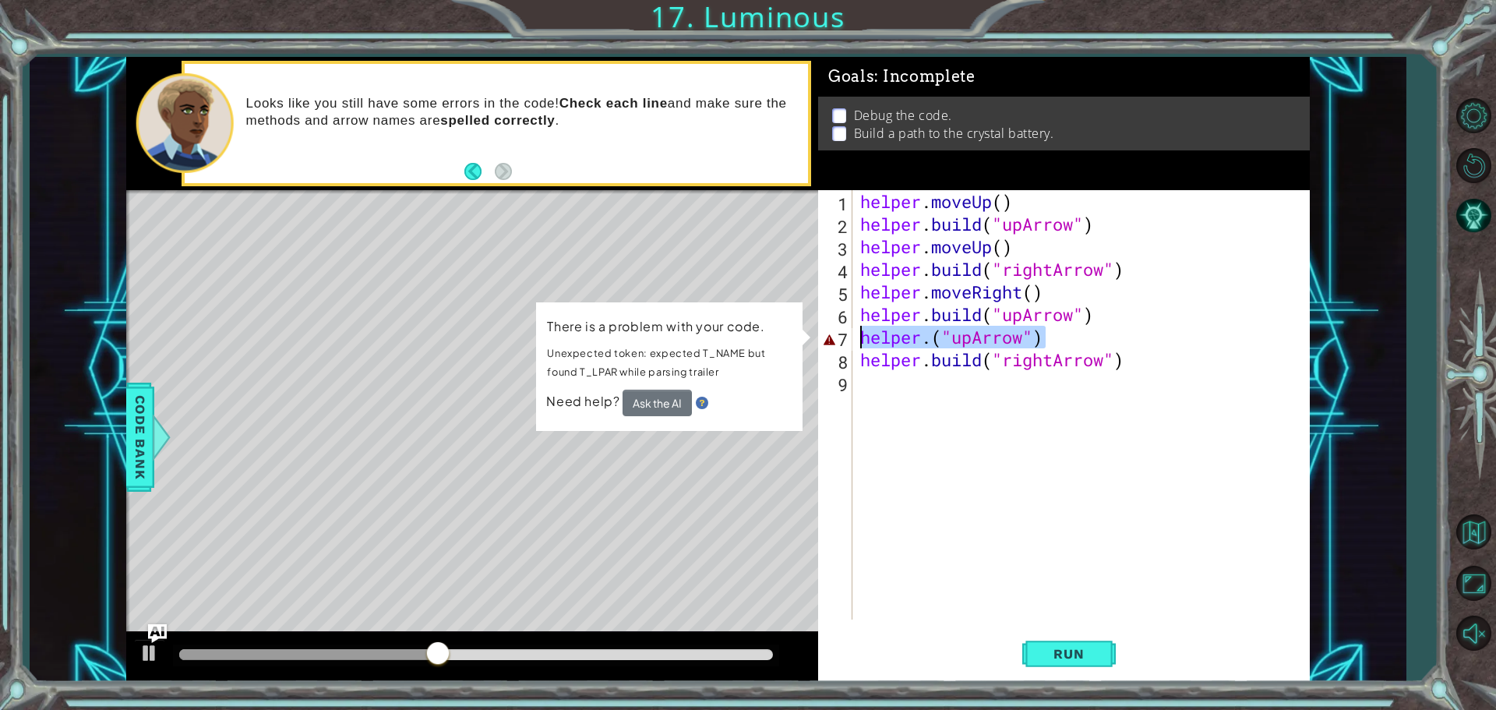
drag, startPoint x: 1055, startPoint y: 341, endPoint x: 859, endPoint y: 338, distance: 195.6
click at [859, 338] on div "helper . moveUp ( ) helper . build ( "upArrow" ) helper . moveUp ( ) helper . b…" at bounding box center [1085, 427] width 456 height 474
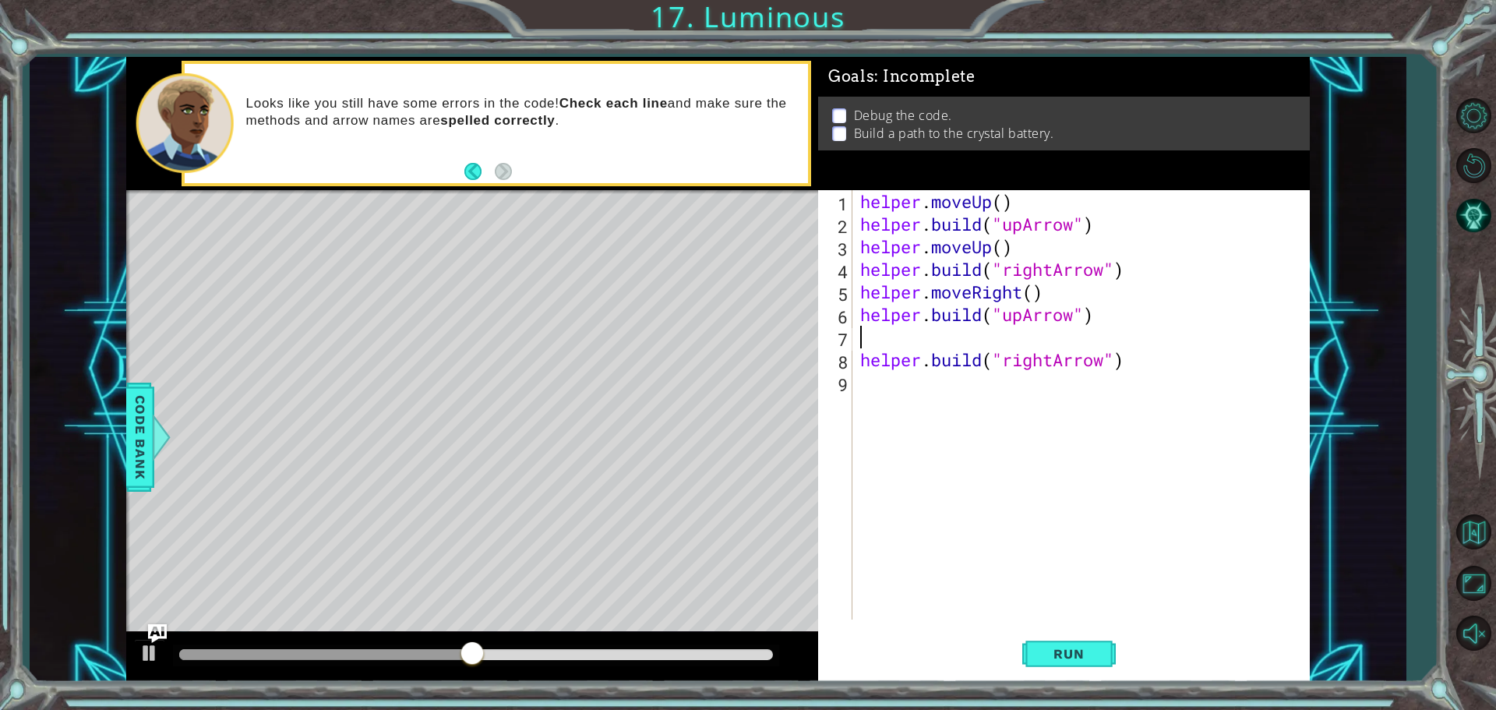
scroll to position [0, 0]
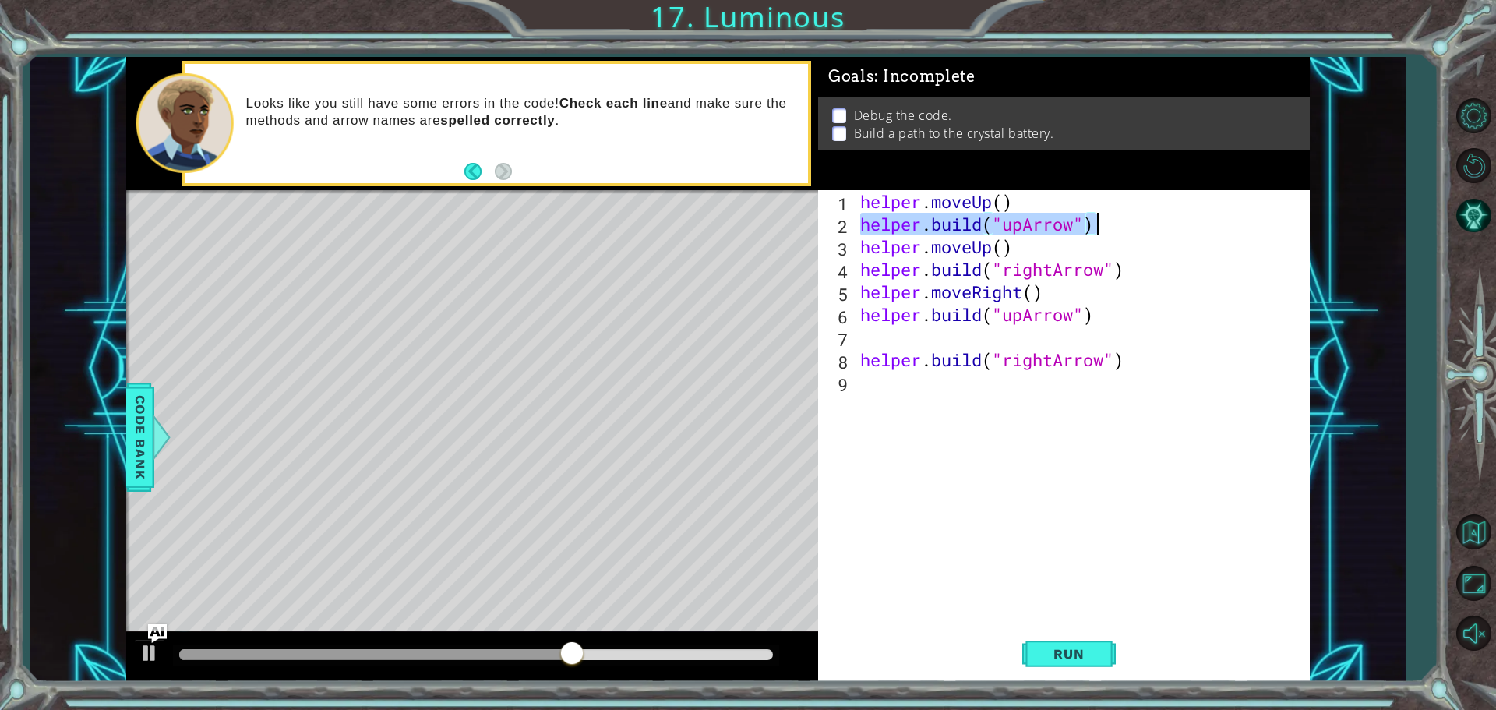
drag, startPoint x: 860, startPoint y: 227, endPoint x: 1097, endPoint y: 232, distance: 236.9
click at [1097, 232] on div "helper . moveUp ( ) helper . build ( "upArrow" ) helper . moveUp ( ) helper . b…" at bounding box center [1085, 427] width 456 height 474
type textarea "[DOMAIN_NAME]("upArrow")"
paste textarea "Code Area"
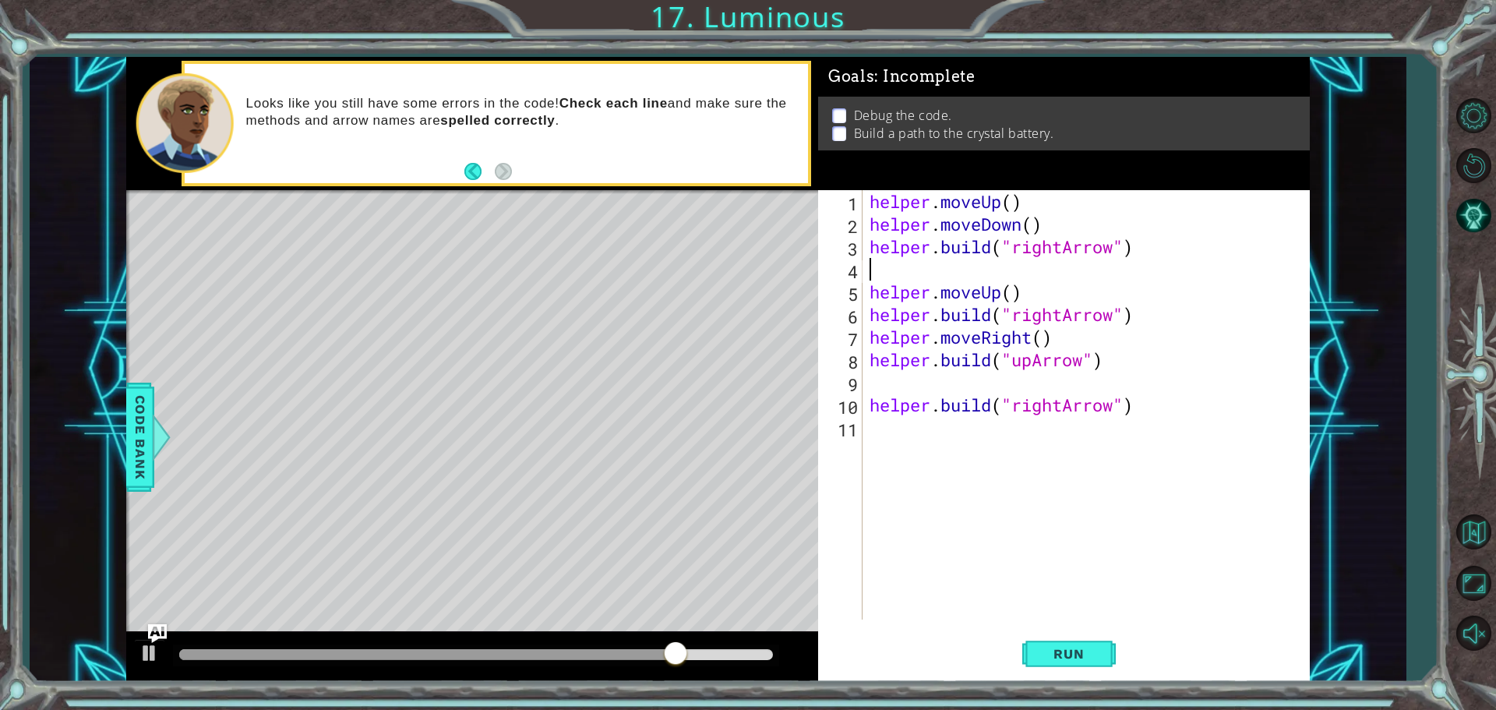
click at [900, 379] on div "helper . moveUp ( ) helper . moveDown ( ) helper . build ( "rightArrow" ) helpe…" at bounding box center [1089, 427] width 446 height 474
click at [1044, 225] on div "helper . moveUp ( ) helper . moveDown ( ) helper . build ( "rightArrow" ) helpe…" at bounding box center [1089, 427] width 446 height 474
type textarea "helper.moveDown()"
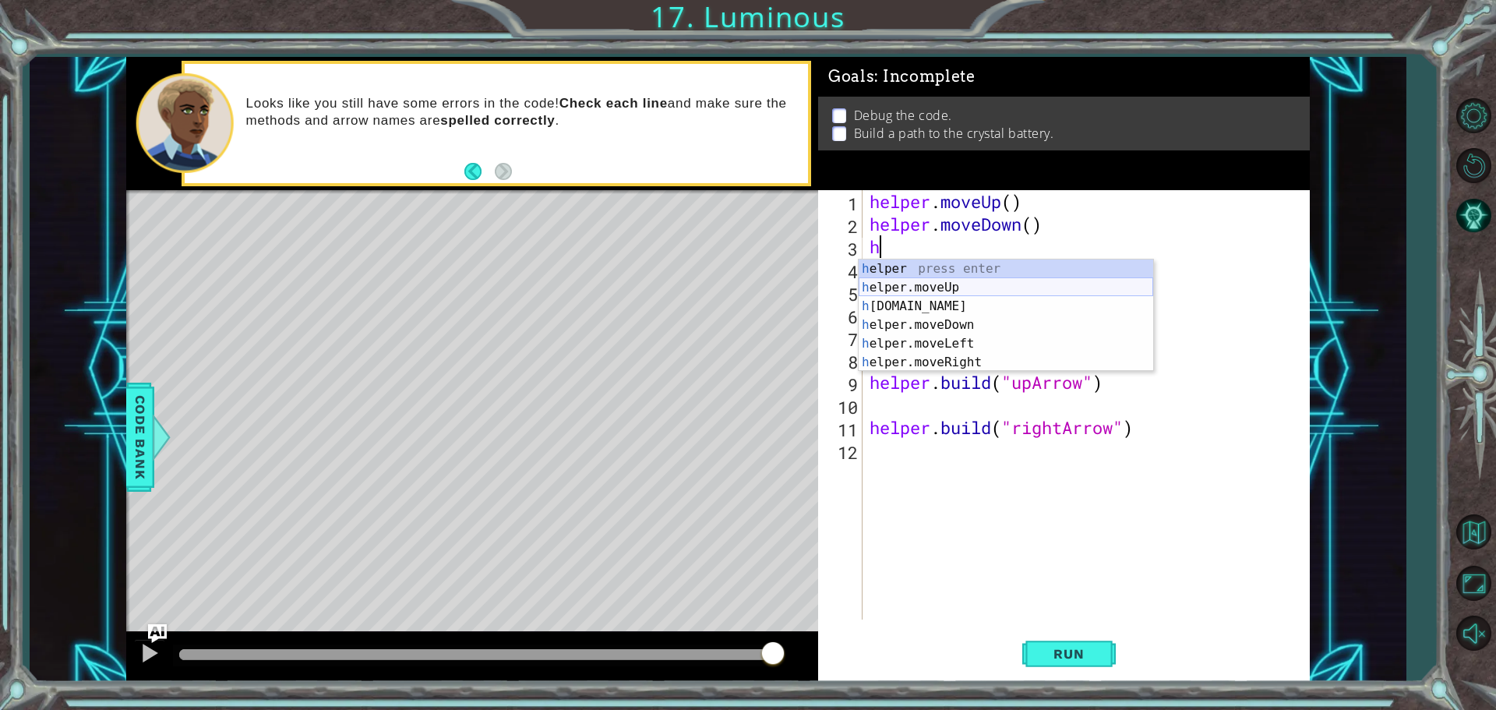
click at [946, 291] on div "h elper press enter h elper.moveUp press enter h [DOMAIN_NAME] press enter h el…" at bounding box center [1006, 334] width 295 height 150
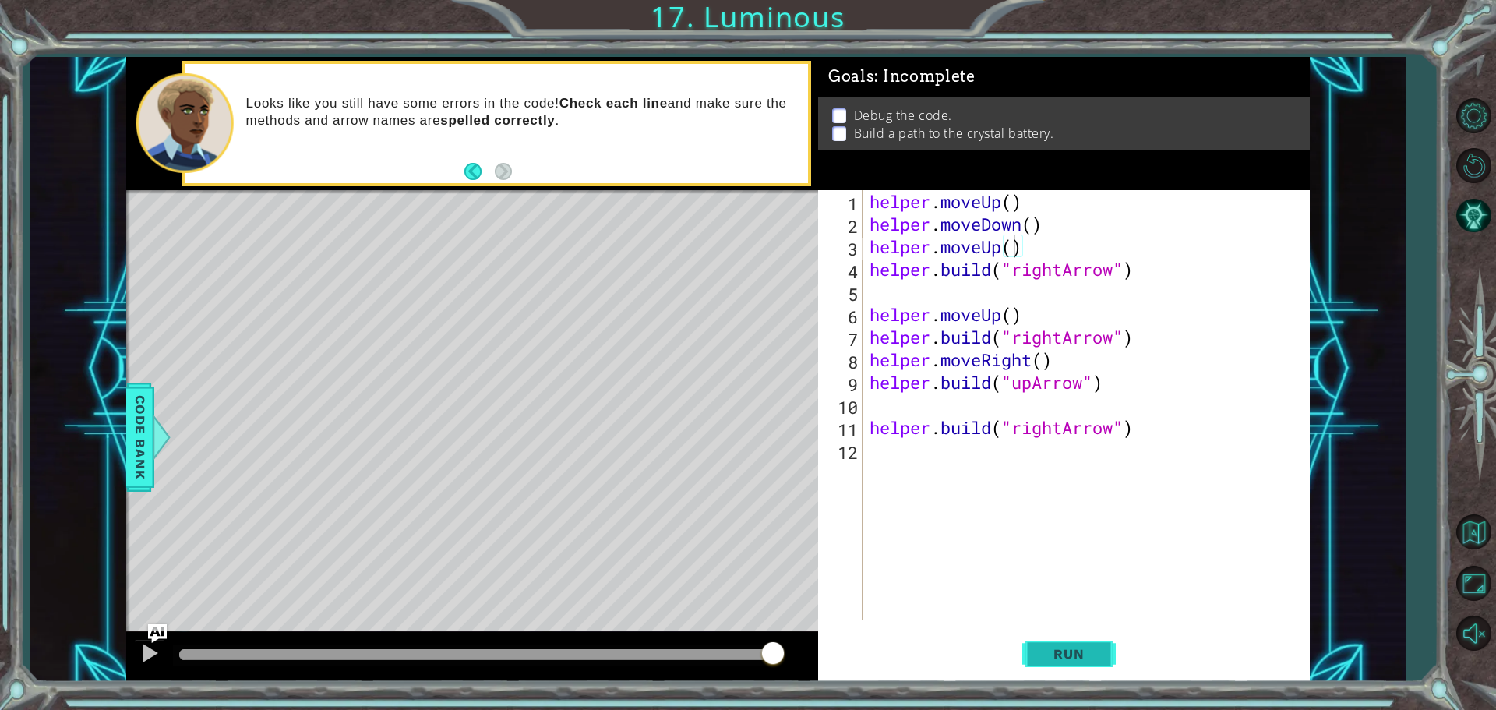
click at [1083, 657] on span "Run" at bounding box center [1069, 654] width 62 height 16
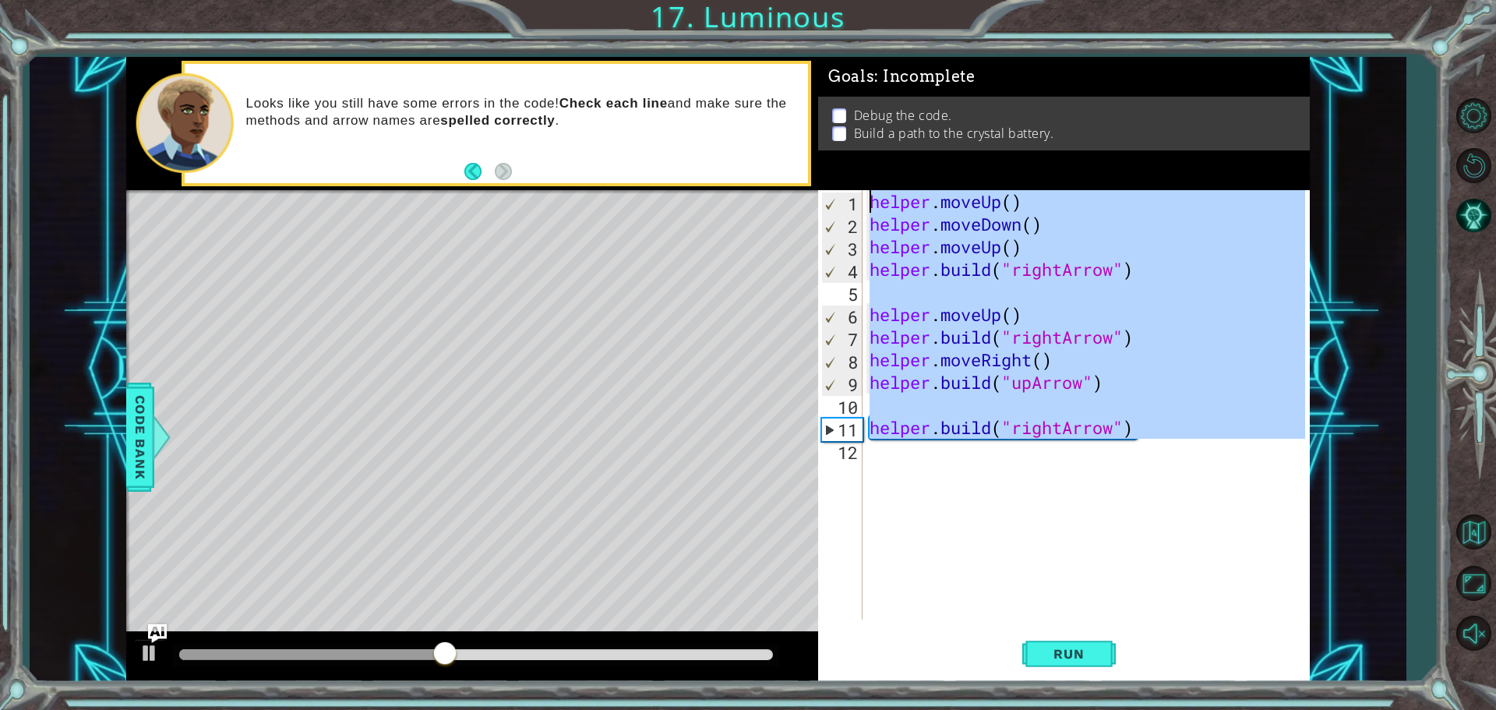
drag, startPoint x: 1147, startPoint y: 440, endPoint x: 864, endPoint y: 178, distance: 385.4
click at [865, 180] on div "Goals : Incomplete Debug the code. Build a path to the crystal battery. helper.…" at bounding box center [1064, 369] width 492 height 625
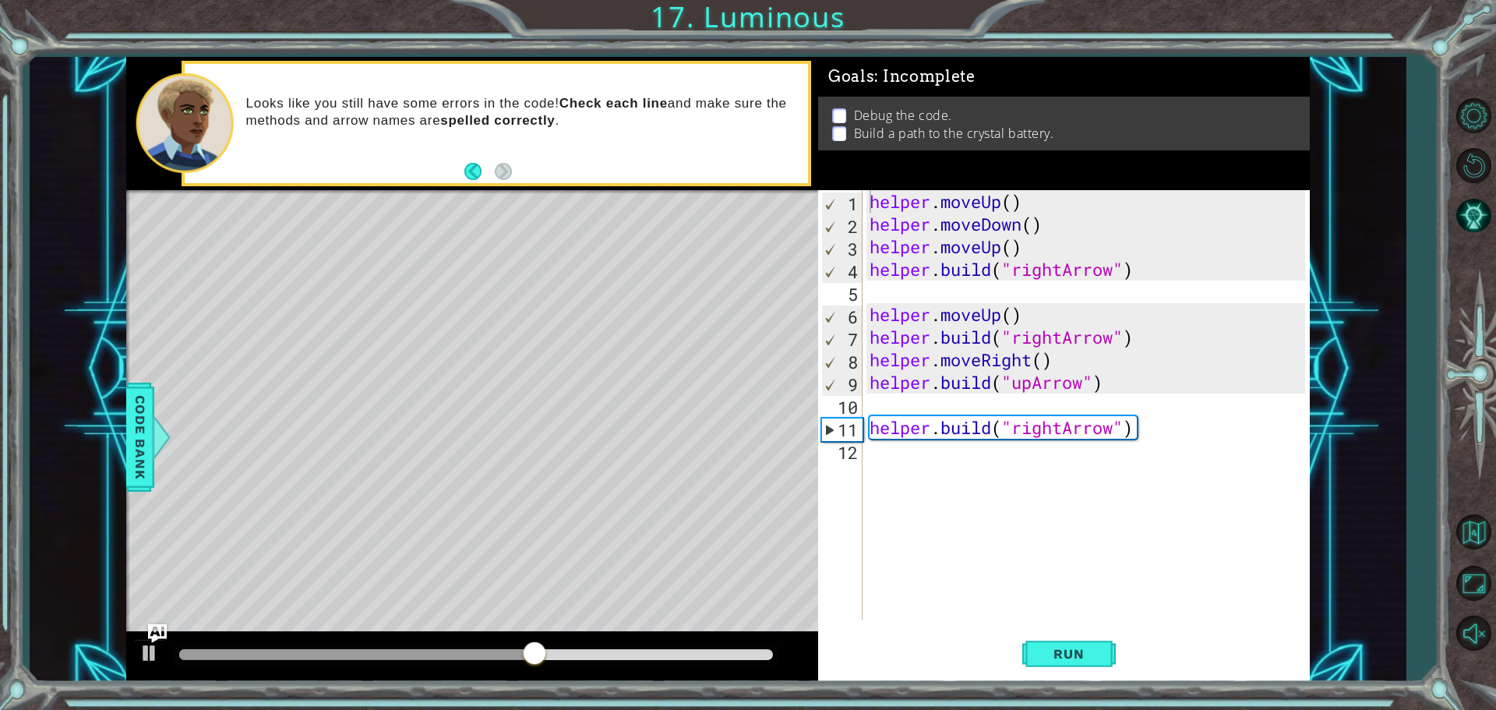
drag, startPoint x: 866, startPoint y: 204, endPoint x: 1060, endPoint y: 213, distance: 194.2
click at [1061, 213] on div "helper.moveUp() 1 2 3 4 5 6 7 8 9 10 11 12 helper . moveUp ( ) helper . moveDow…" at bounding box center [1061, 404] width 487 height 429
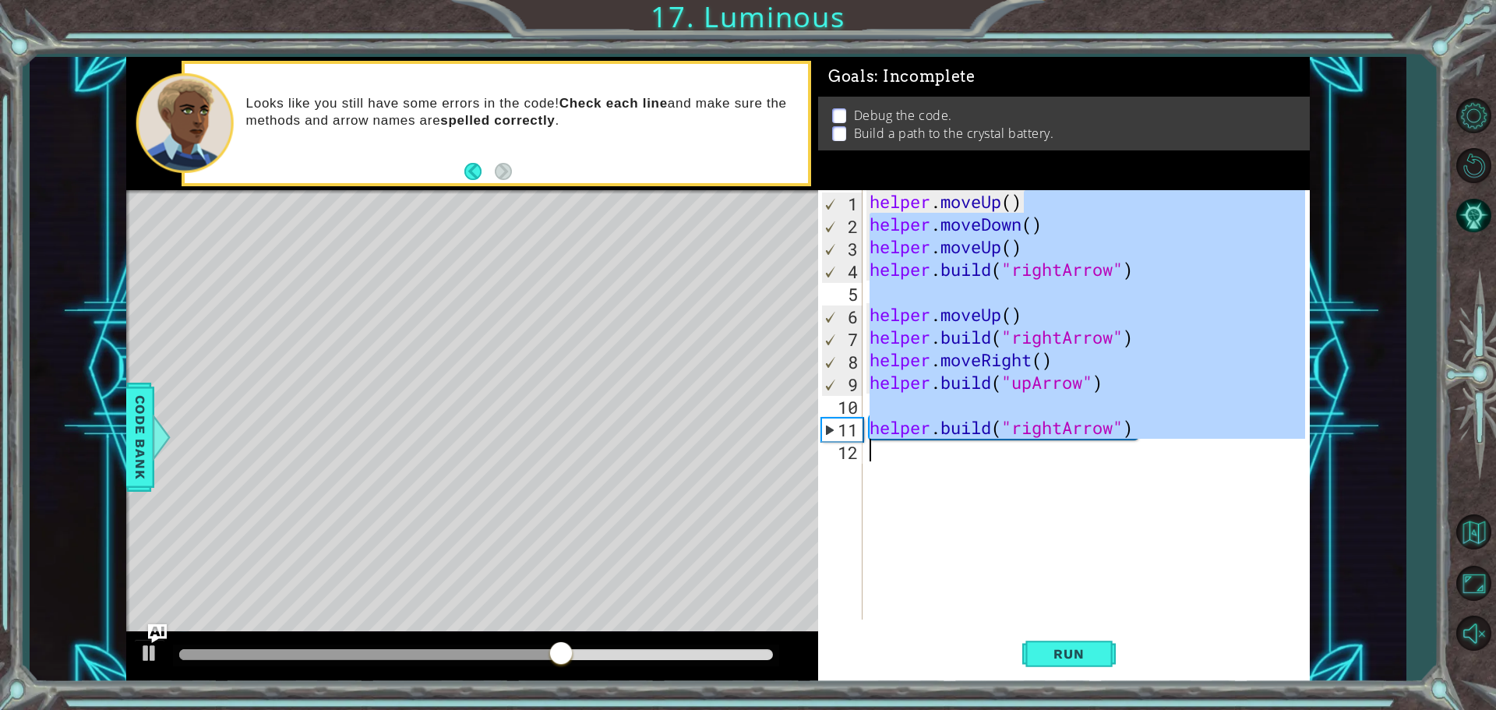
drag, startPoint x: 1048, startPoint y: 209, endPoint x: 919, endPoint y: 491, distance: 310.0
click at [917, 492] on div "helper . moveUp ( ) helper . moveDown ( ) helper . moveUp ( ) helper . build ( …" at bounding box center [1089, 427] width 446 height 474
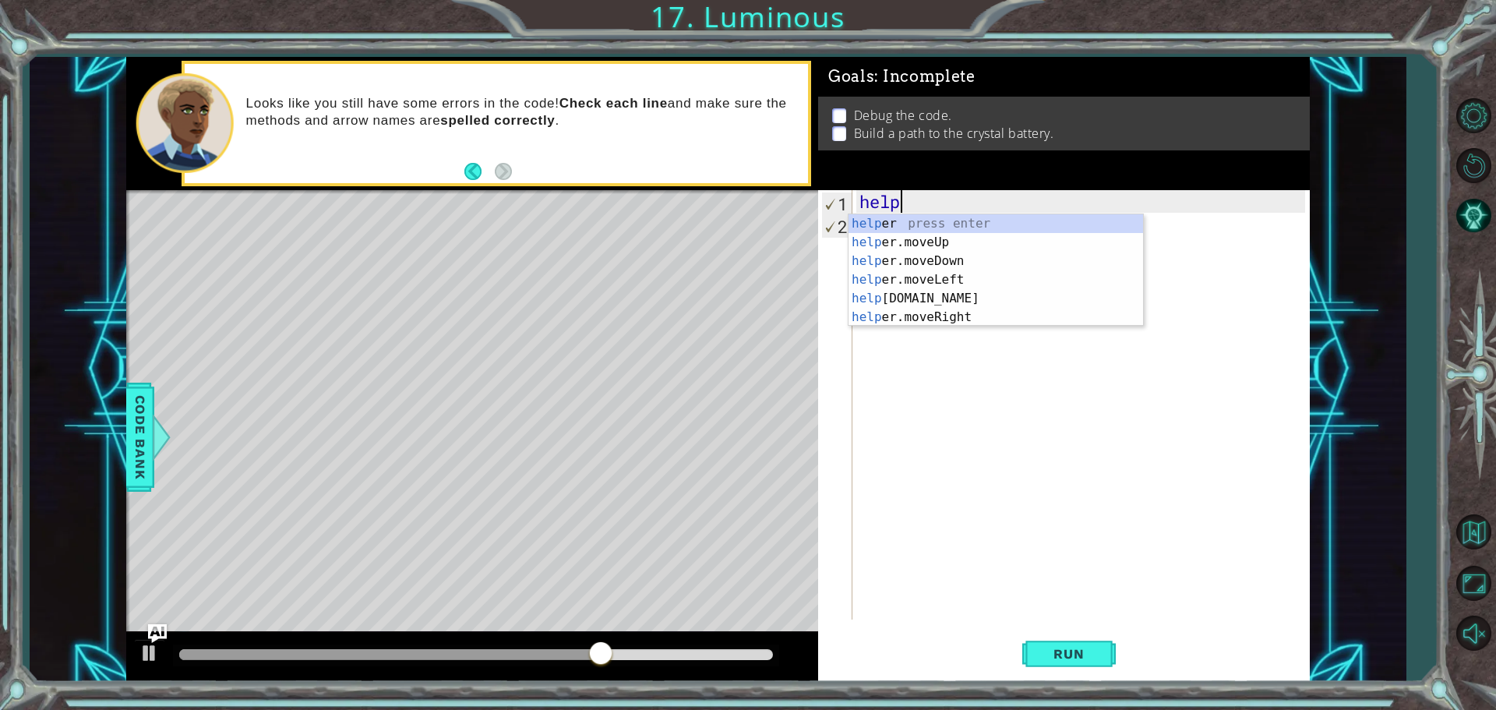
type textarea "h"
click at [931, 239] on div "h elper press enter h elper.moveUp press enter h [DOMAIN_NAME] press enter h el…" at bounding box center [995, 289] width 295 height 150
type textarea "helper.moveUp(1)"
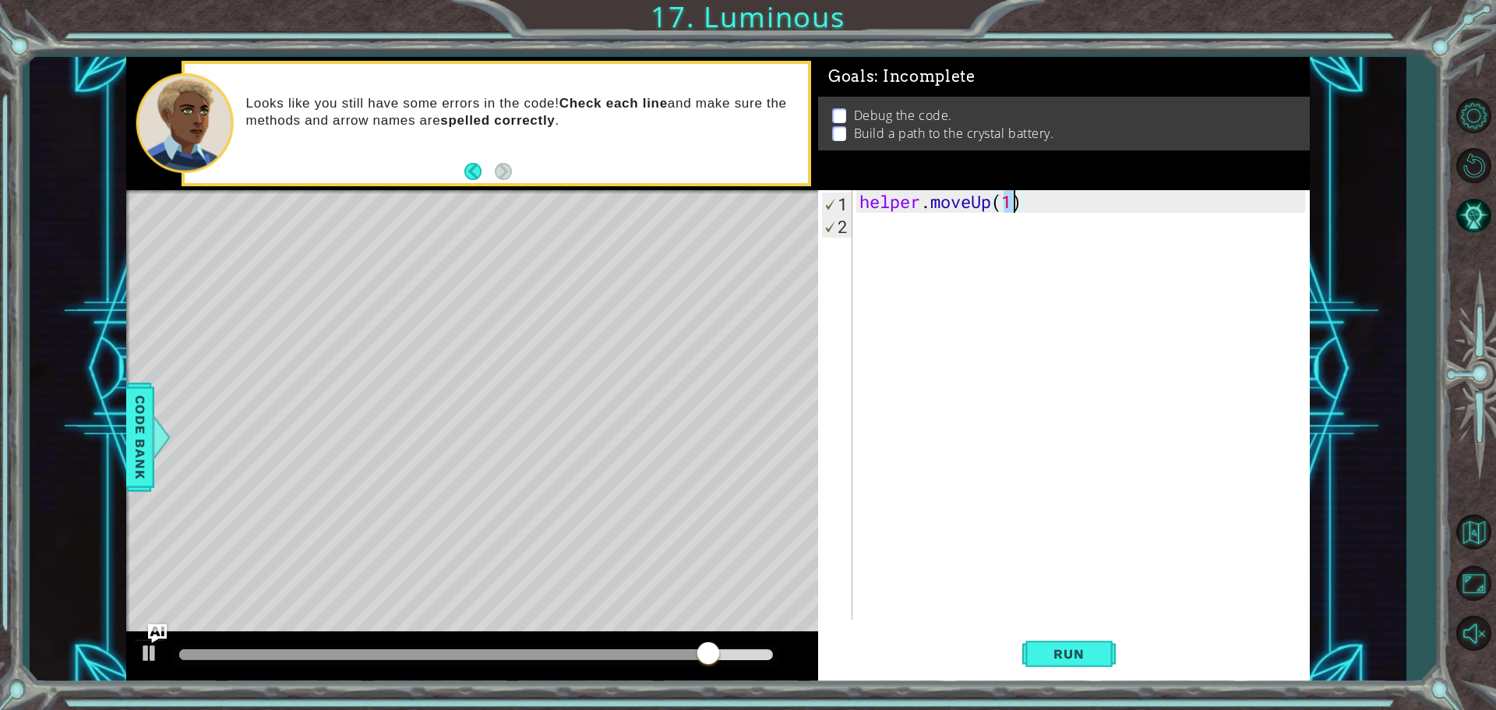
click at [875, 224] on div "helper . moveUp ( 1 )" at bounding box center [1084, 427] width 457 height 474
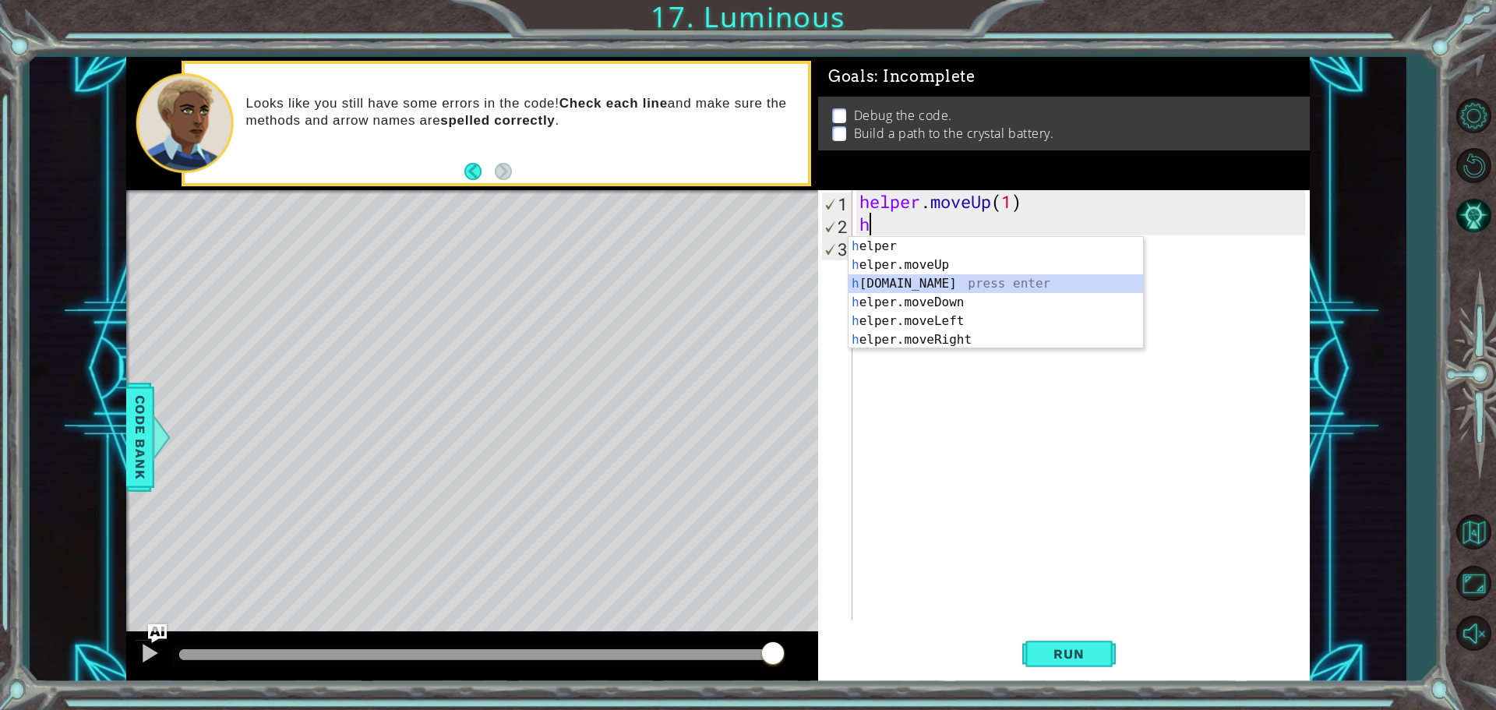
click at [974, 289] on div "h elper press enter h elper.moveUp press enter h [DOMAIN_NAME] press enter h el…" at bounding box center [995, 312] width 295 height 150
type textarea "[DOMAIN_NAME]("rightArrow")"
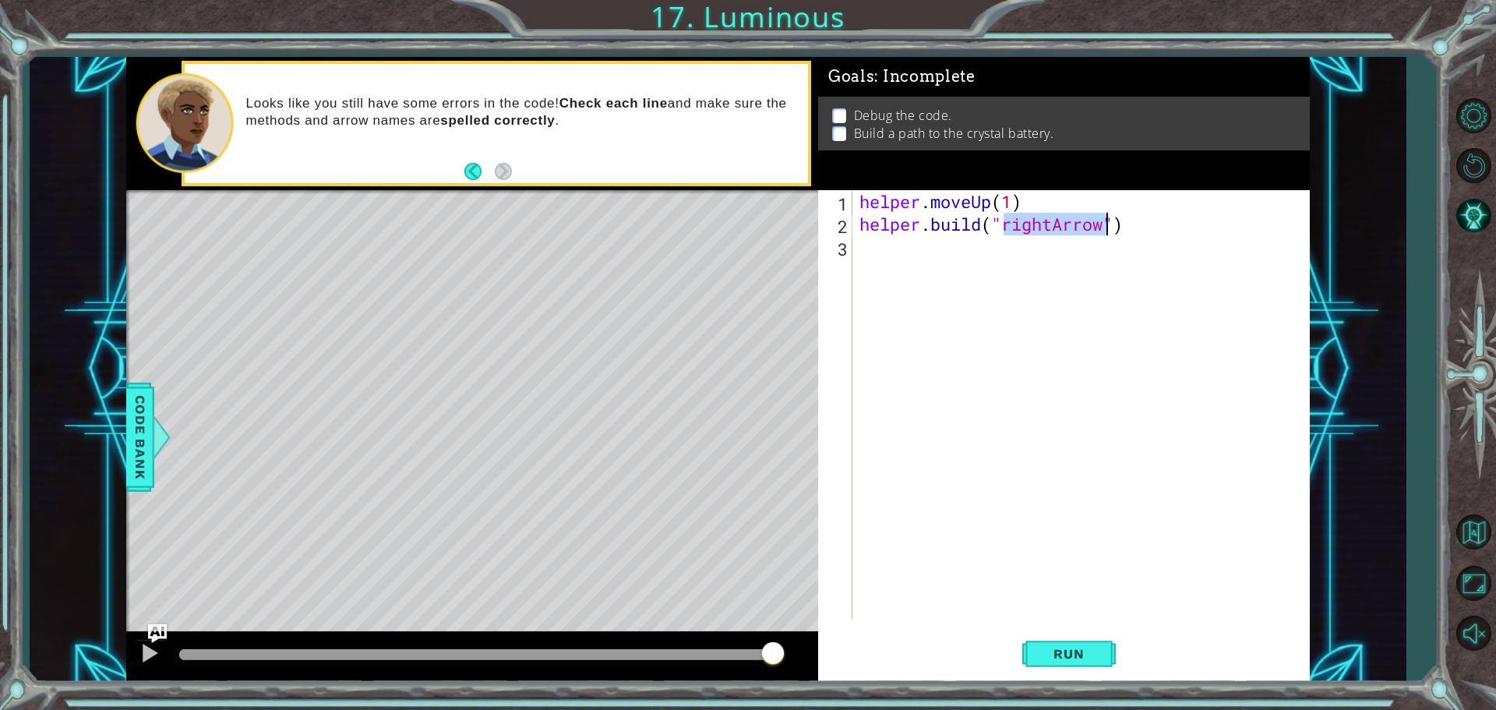
click at [899, 251] on div "helper . moveUp ( 1 ) helper . build ( "rightArrow" )" at bounding box center [1084, 427] width 457 height 474
click at [912, 248] on div "helper . moveUp ( 1 ) helper . build ( "rightArrow" )" at bounding box center [1084, 427] width 457 height 474
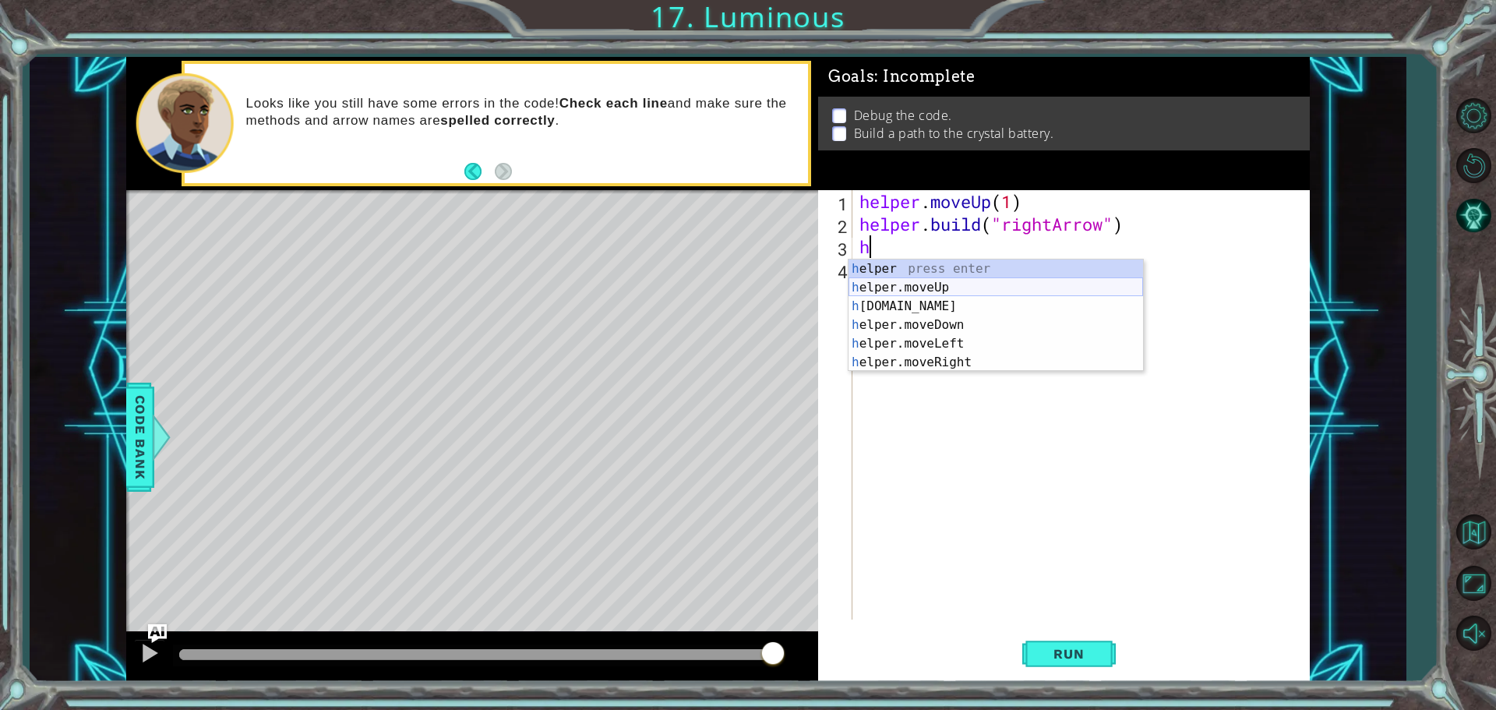
click at [953, 287] on div "h elper press enter h elper.moveUp press enter h [DOMAIN_NAME] press enter h el…" at bounding box center [995, 334] width 295 height 150
type textarea "helper.moveUp(1)"
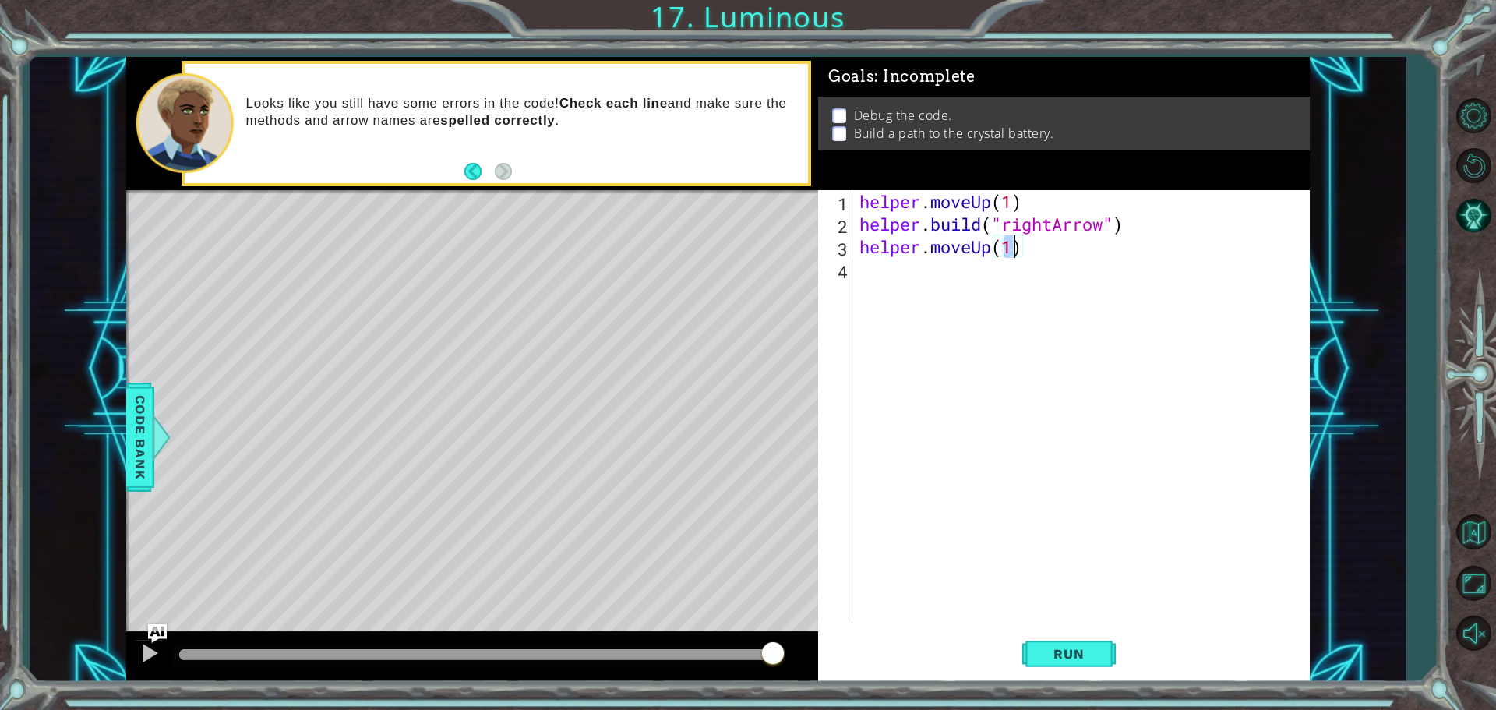
click at [905, 273] on div "helper . moveUp ( 1 ) helper . build ( "rightArrow" ) helper . moveUp ( 1 )" at bounding box center [1084, 427] width 457 height 474
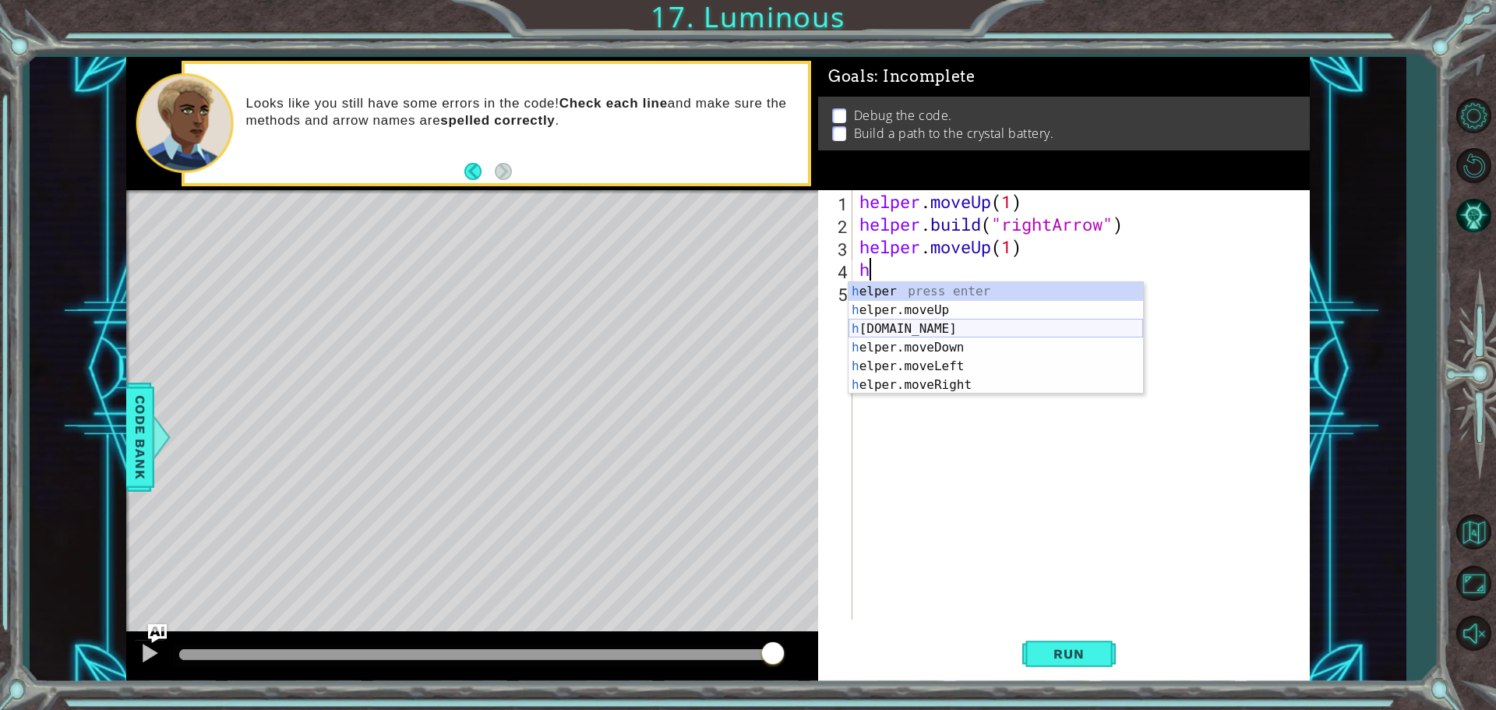
click at [972, 333] on div "h elper press enter h elper.moveUp press enter h [DOMAIN_NAME] press enter h el…" at bounding box center [995, 357] width 295 height 150
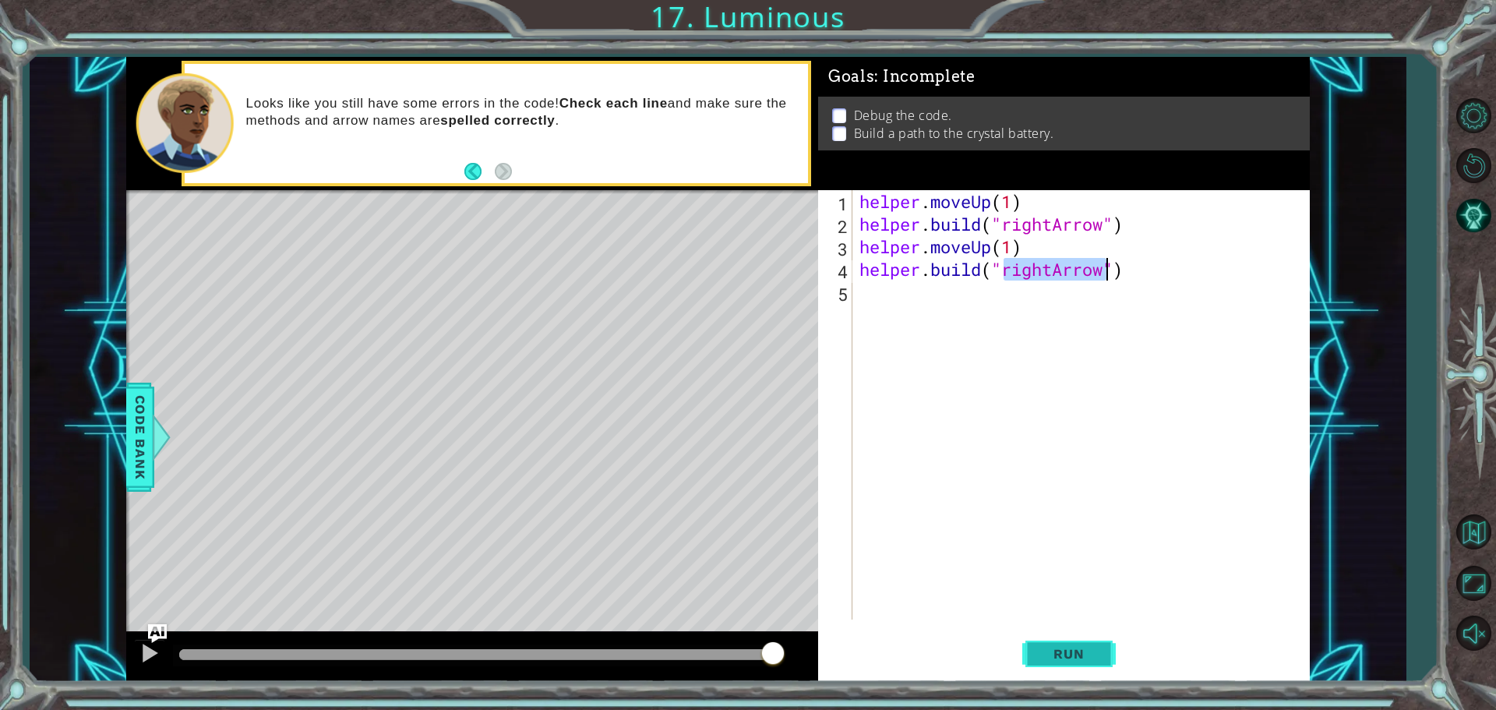
click at [1072, 640] on button "Run" at bounding box center [1068, 653] width 93 height 49
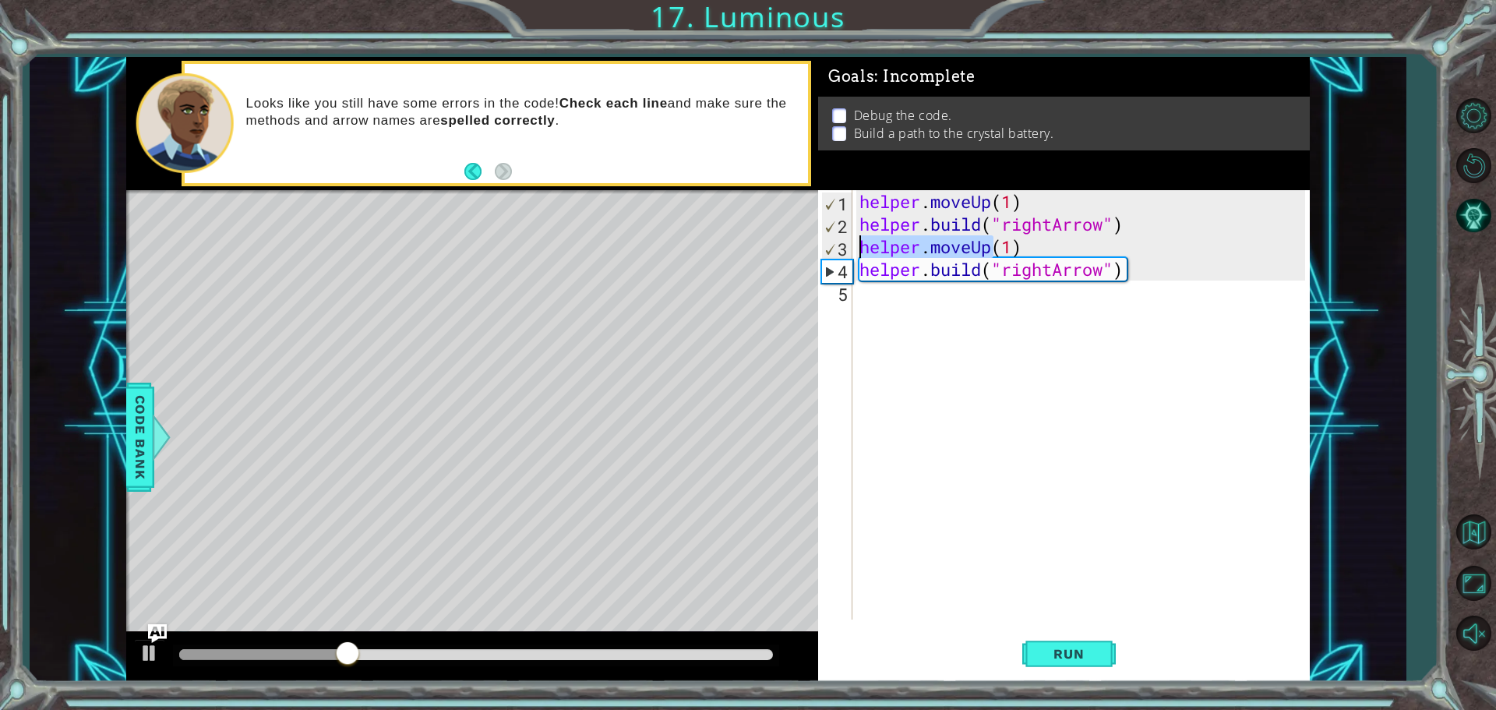
drag, startPoint x: 994, startPoint y: 248, endPoint x: 852, endPoint y: 251, distance: 142.6
click at [852, 251] on div "[DOMAIN_NAME]("rightArrow") 1 2 3 4 5 helper . moveUp ( 1 ) helper . build ( "r…" at bounding box center [1061, 404] width 487 height 429
type textarea "(1)"
drag, startPoint x: 928, startPoint y: 249, endPoint x: 855, endPoint y: 252, distance: 72.5
click at [855, 252] on div "(1) 1 2 3 4 5 helper . moveUp ( 1 ) helper . build ( "rightArrow" ) ( 1 ) helpe…" at bounding box center [1061, 404] width 487 height 429
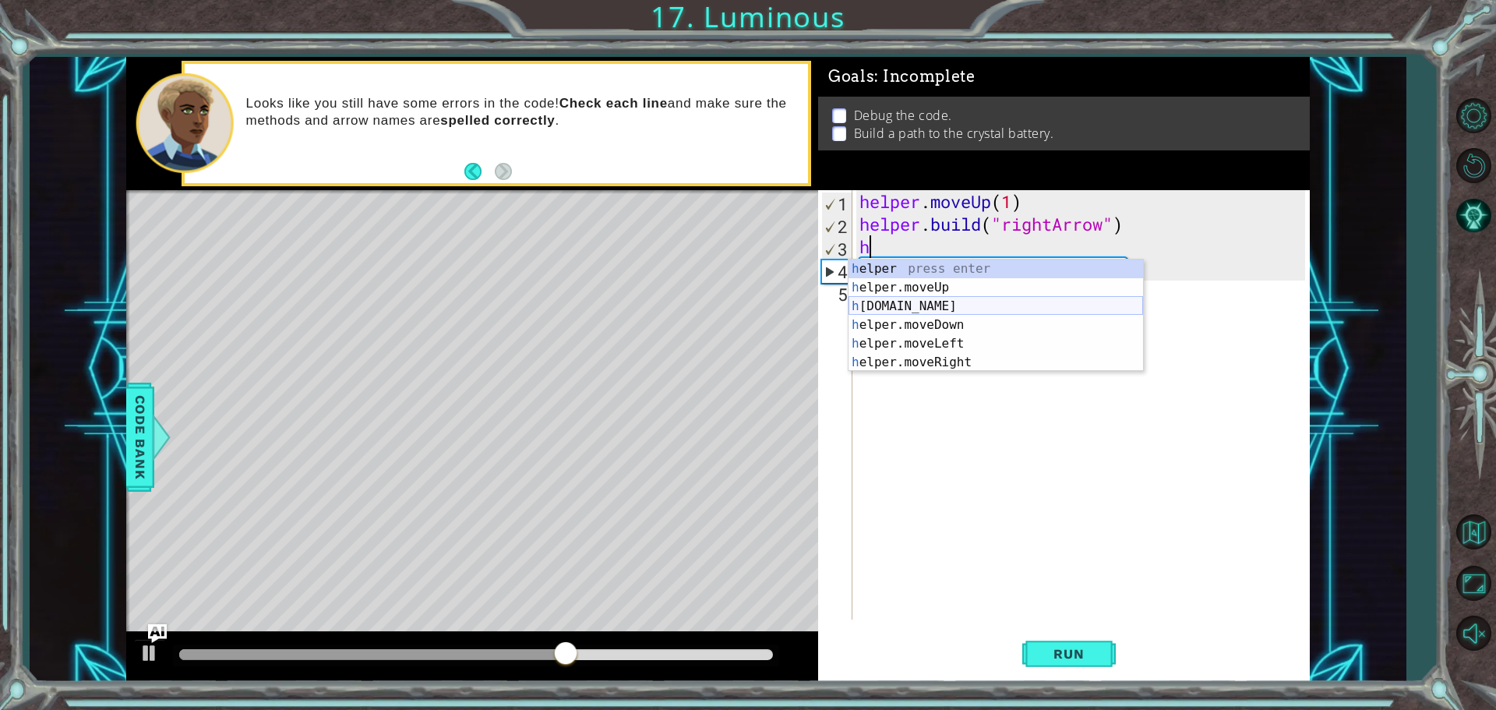
click at [926, 305] on div "h elper press enter h elper.moveUp press enter h [DOMAIN_NAME] press enter h el…" at bounding box center [995, 334] width 295 height 150
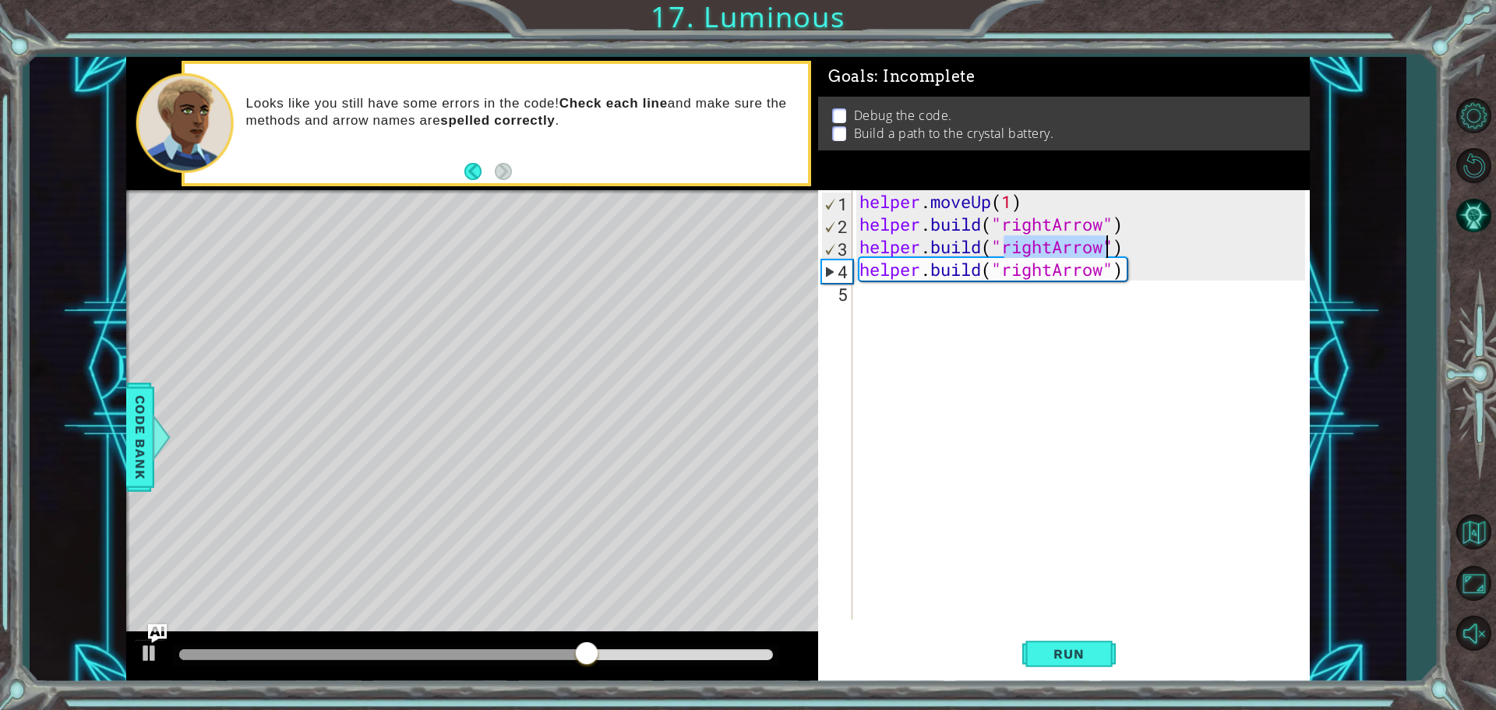
click at [1051, 245] on div "helper . moveUp ( 1 ) helper . build ( "rightArrow" ) helper . build ( "rightAr…" at bounding box center [1080, 404] width 449 height 429
drag, startPoint x: 1053, startPoint y: 245, endPoint x: 1004, endPoint y: 245, distance: 48.3
click at [1004, 245] on div "helper . moveUp ( 1 ) helper . build ( "rightArrow" ) helper . build ( "rightAr…" at bounding box center [1084, 427] width 457 height 474
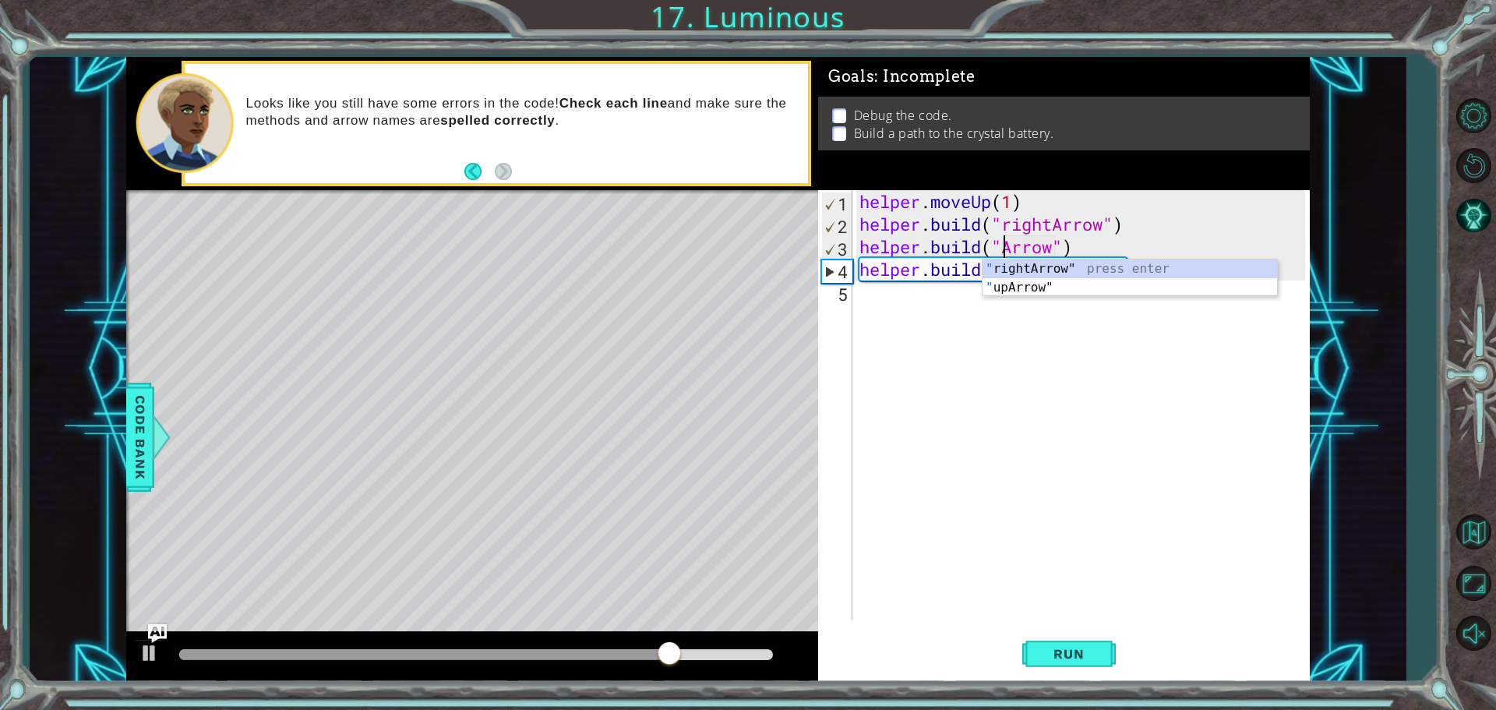
scroll to position [0, 7]
click at [1042, 642] on button "Run" at bounding box center [1068, 653] width 93 height 49
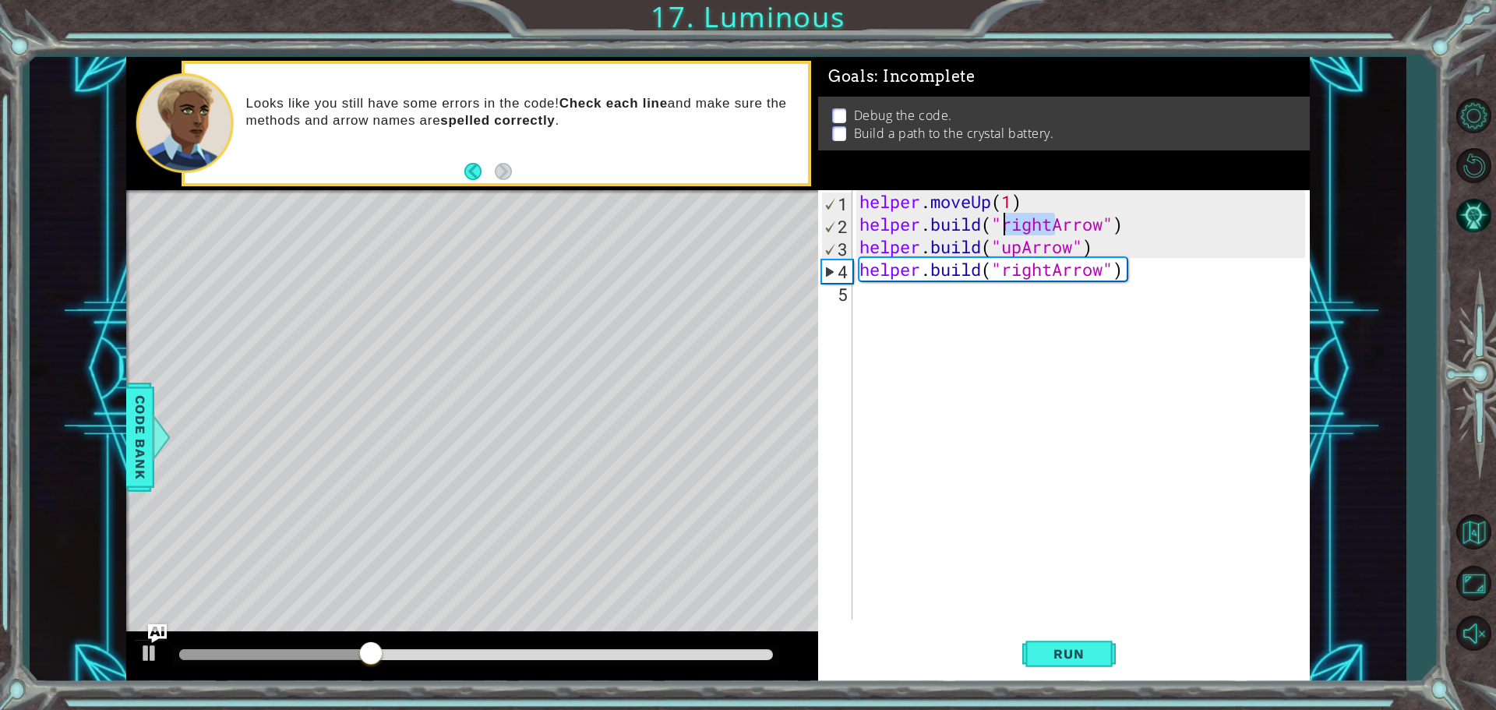
drag, startPoint x: 1053, startPoint y: 224, endPoint x: 1003, endPoint y: 225, distance: 50.6
click at [1003, 225] on div "helper . moveUp ( 1 ) helper . build ( "rightArrow" ) helper . build ( "upArrow…" at bounding box center [1084, 427] width 457 height 474
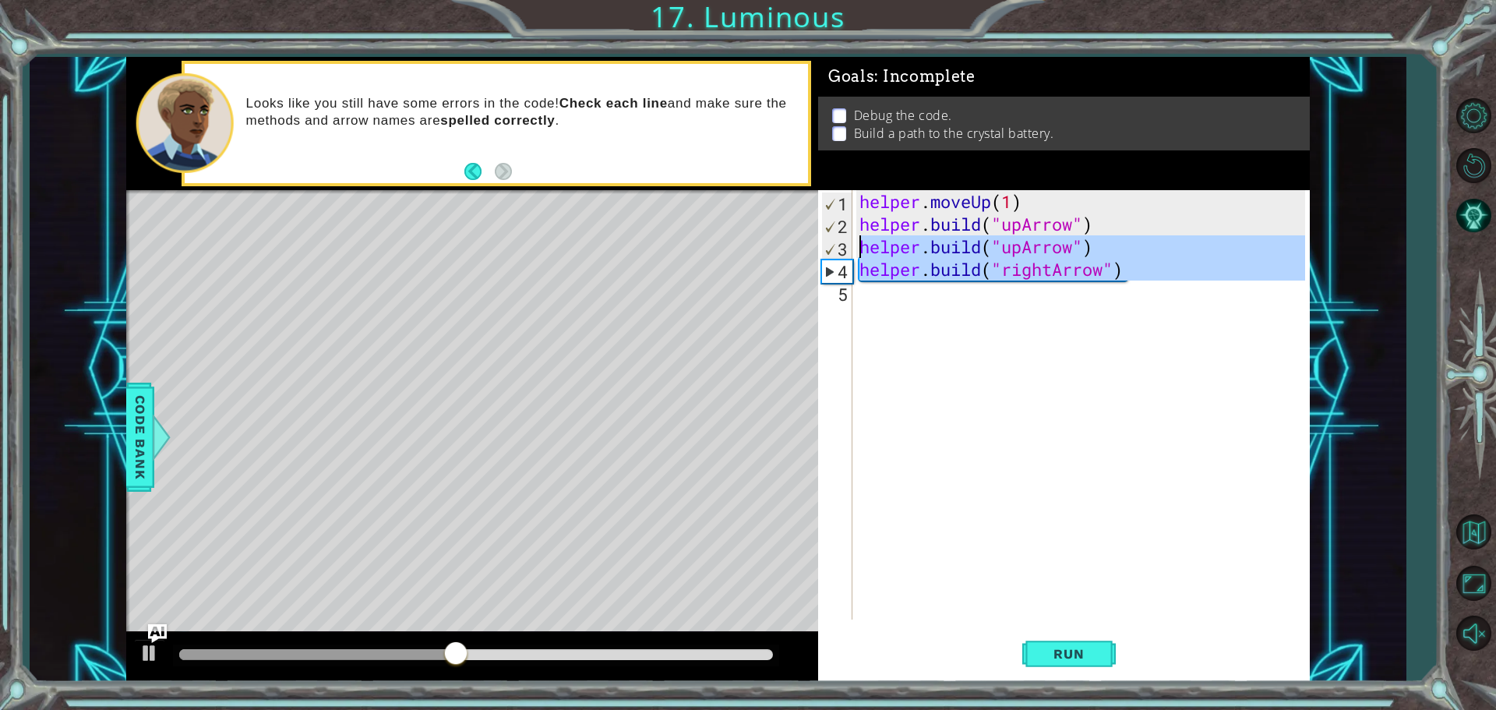
drag, startPoint x: 1157, startPoint y: 285, endPoint x: 850, endPoint y: 239, distance: 310.4
click at [850, 239] on div "[DOMAIN_NAME]("upArrow") 1 2 3 4 5 helper . moveUp ( 1 ) helper . build ( "upAr…" at bounding box center [1061, 404] width 487 height 429
type textarea "[DOMAIN_NAME]("upArrow") [DOMAIN_NAME]("rightArrow")"
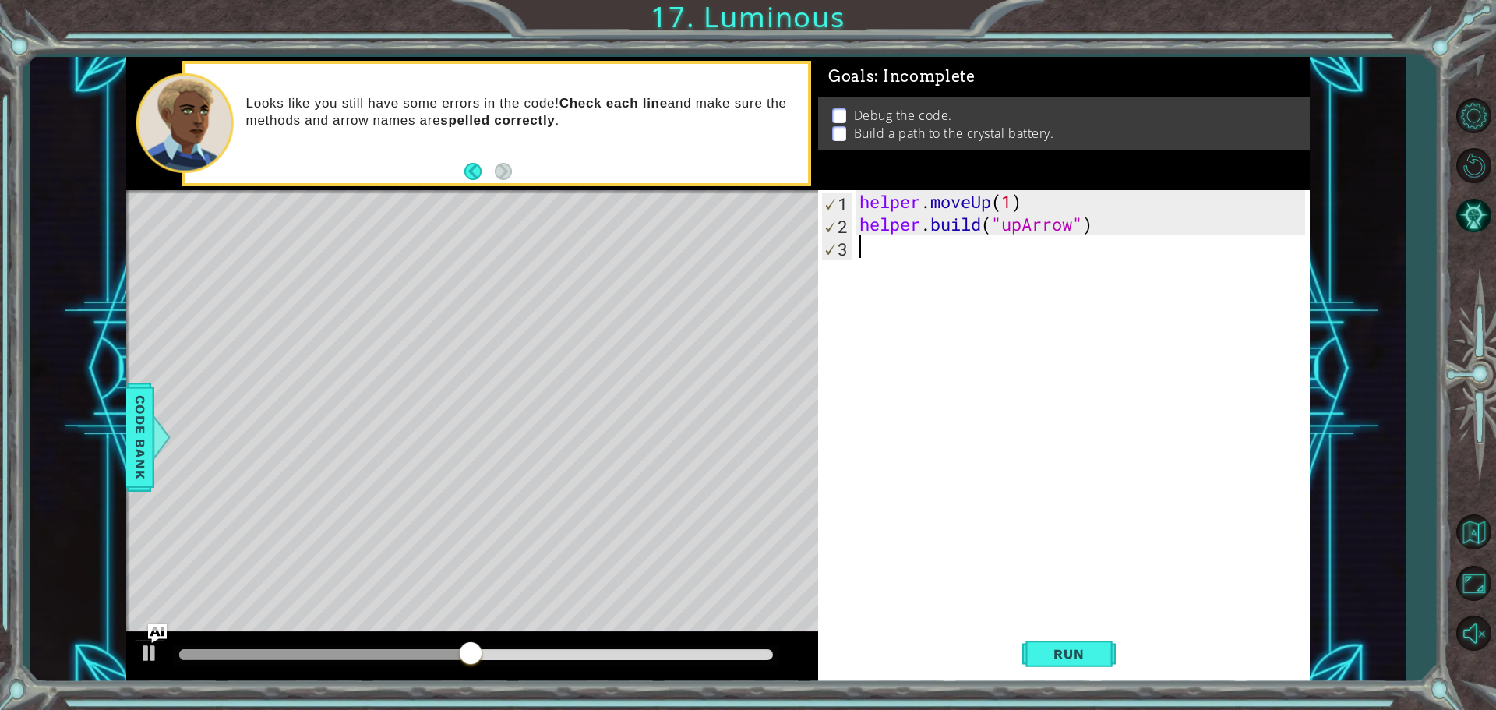
scroll to position [0, 0]
click at [1056, 644] on button "Run" at bounding box center [1068, 653] width 93 height 49
type textarea "f"
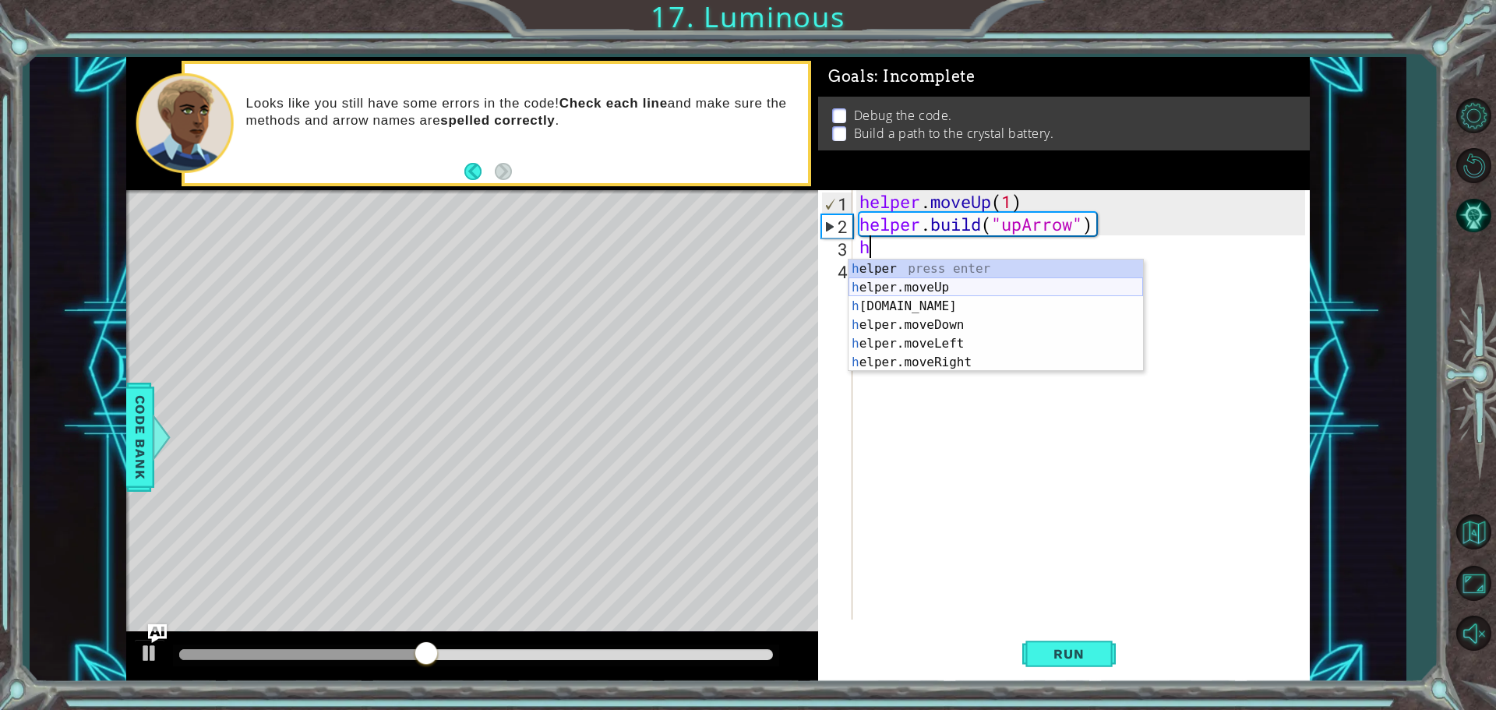
click at [927, 290] on div "h elper press enter h elper.moveUp press enter h [DOMAIN_NAME] press enter h el…" at bounding box center [995, 334] width 295 height 150
type textarea "helper.moveUp(1)"
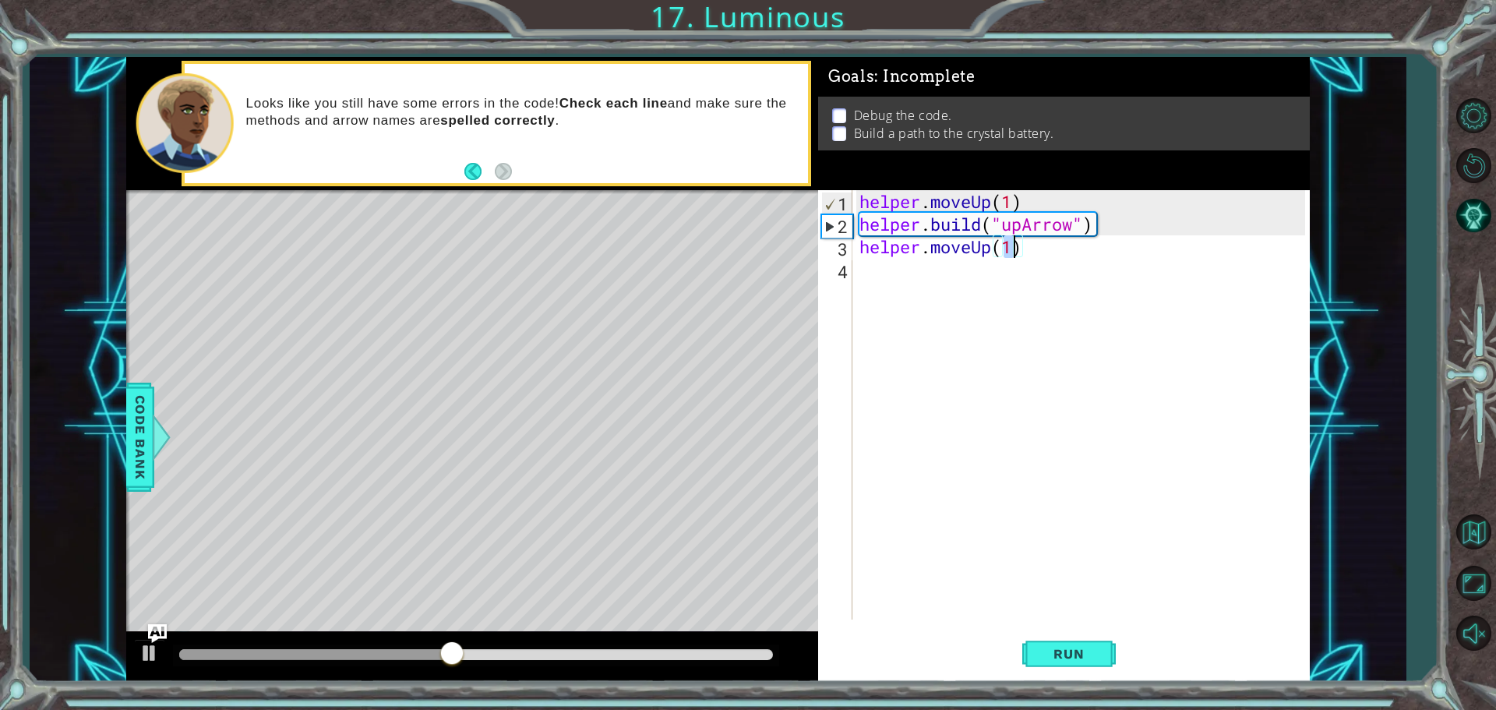
click at [912, 264] on div "helper . moveUp ( 1 ) helper . build ( "upArrow" ) helper . moveUp ( 1 )" at bounding box center [1084, 427] width 457 height 474
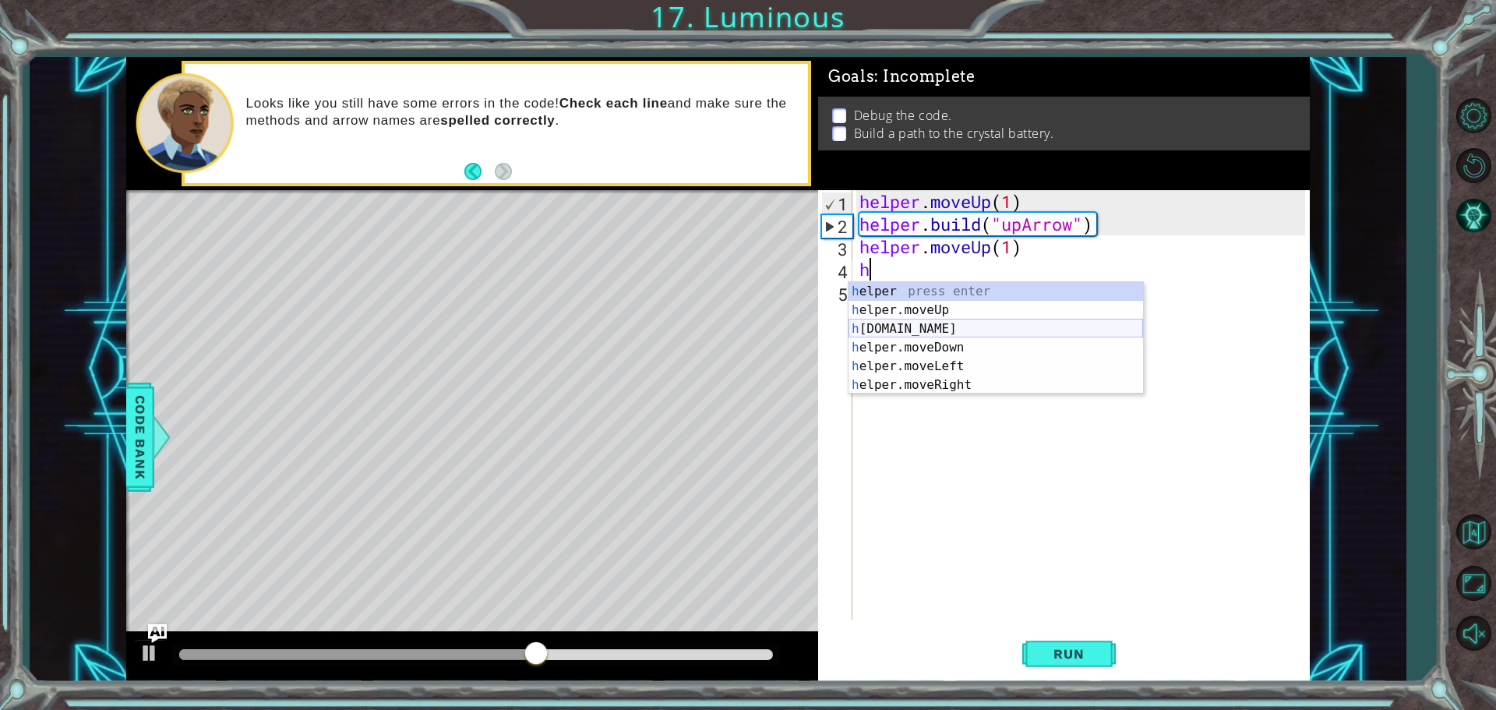
click at [951, 324] on div "h elper press enter h elper.moveUp press enter h [DOMAIN_NAME] press enter h el…" at bounding box center [995, 357] width 295 height 150
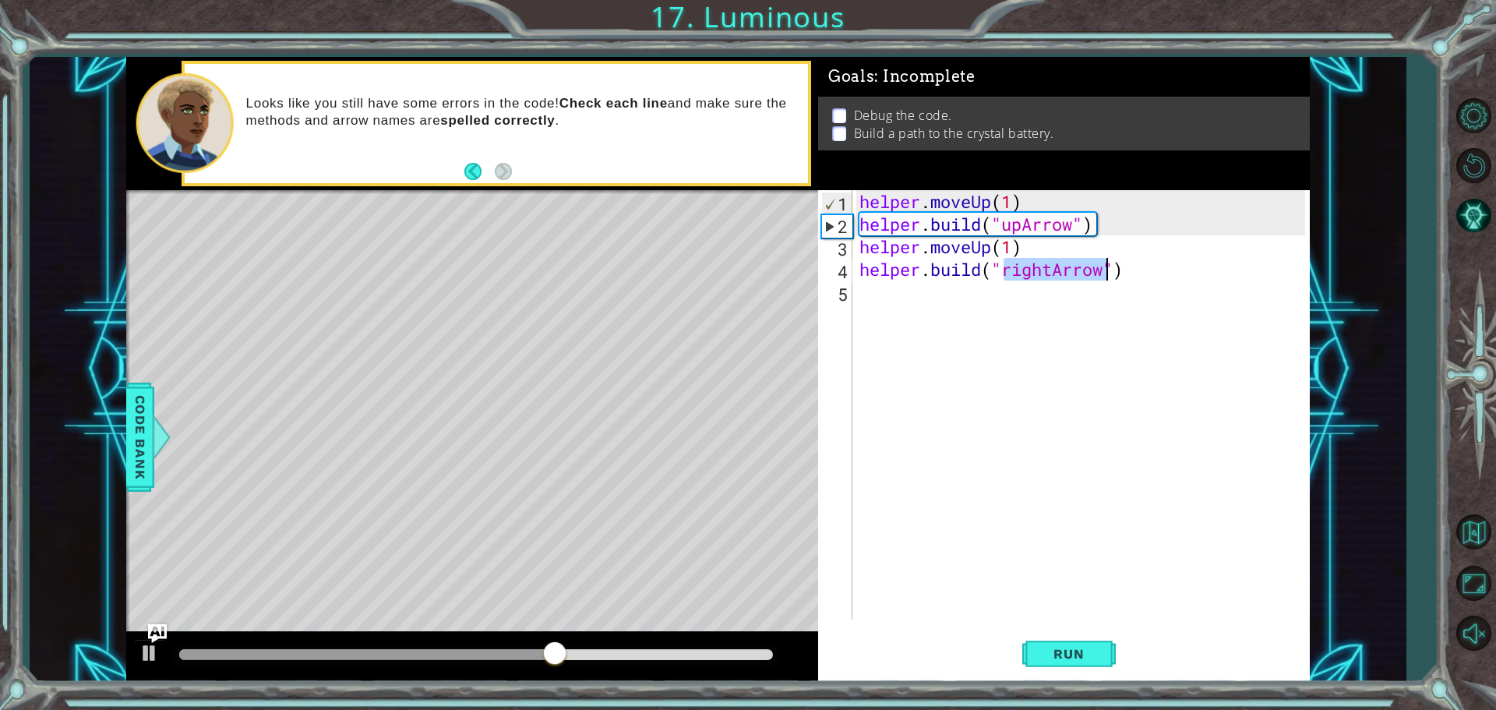
type textarea "[DOMAIN_NAME]("rightArrow")"
click at [1045, 272] on div "helper . moveUp ( 1 ) helper . build ( "upArrow" ) helper . moveUp ( 1 ) helper…" at bounding box center [1080, 404] width 449 height 429
click at [1050, 648] on span "Run" at bounding box center [1069, 654] width 62 height 16
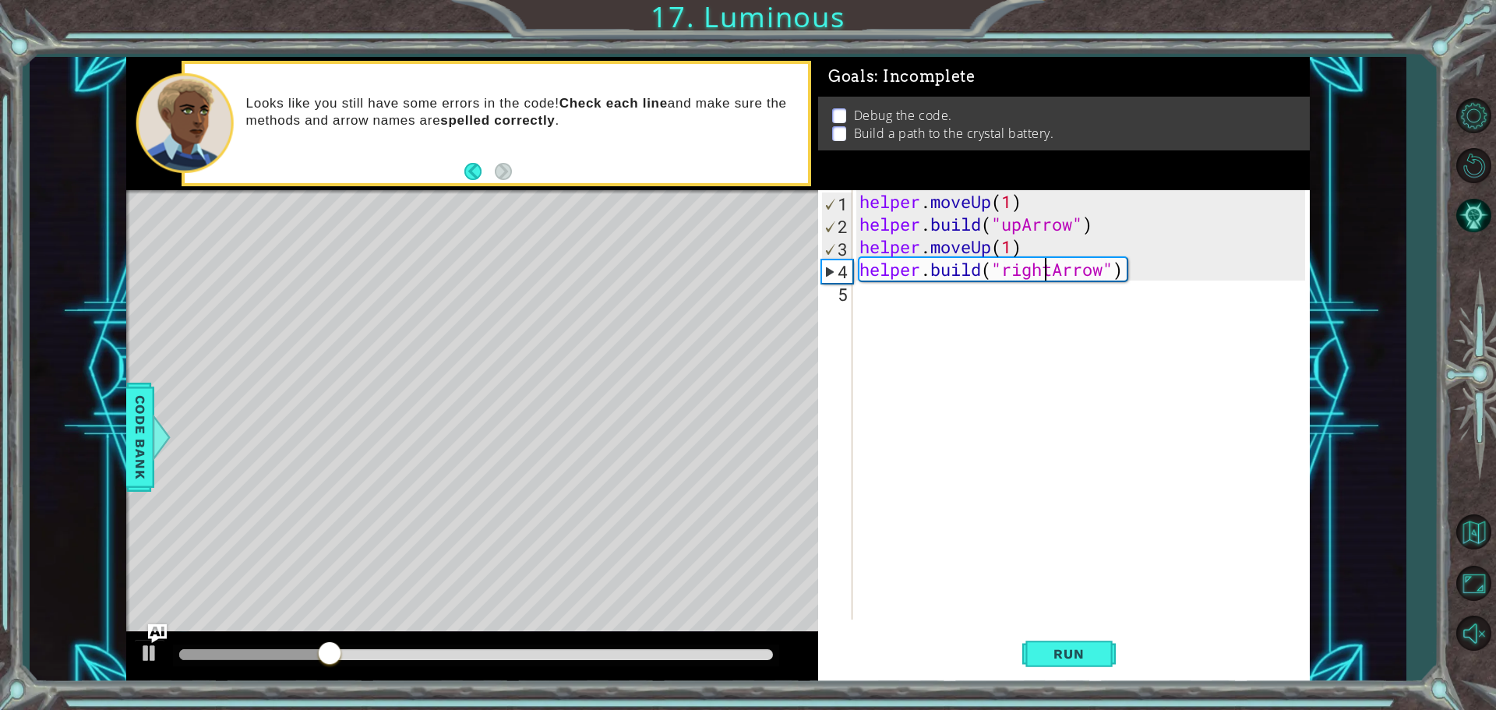
click at [874, 302] on div "helper . moveUp ( 1 ) helper . build ( "upArrow" ) helper . moveUp ( 1 ) helper…" at bounding box center [1084, 427] width 457 height 474
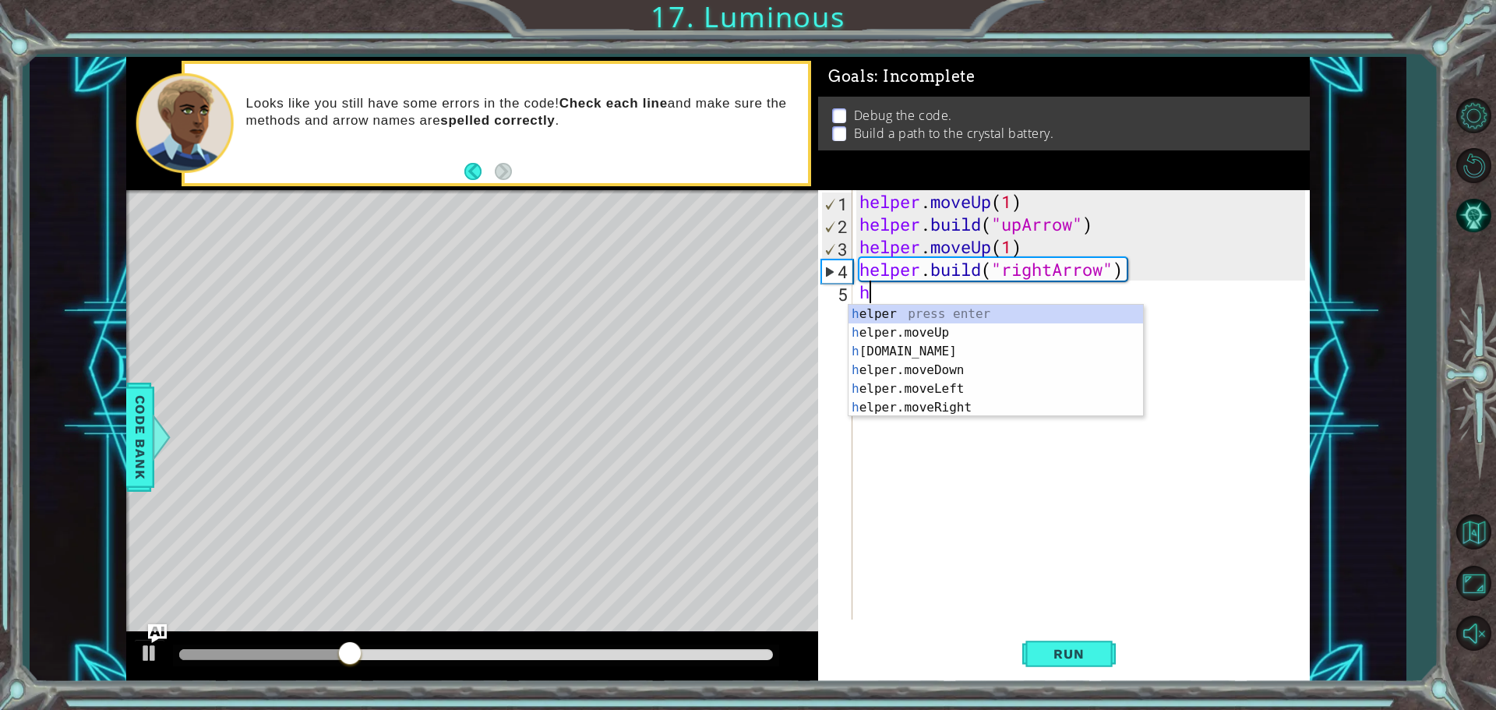
type textarea "h"
click at [940, 387] on div "h elper press enter h elper.moveUp press enter h [DOMAIN_NAME] press enter h el…" at bounding box center [995, 380] width 295 height 150
type textarea "helper.moveLeft(1)"
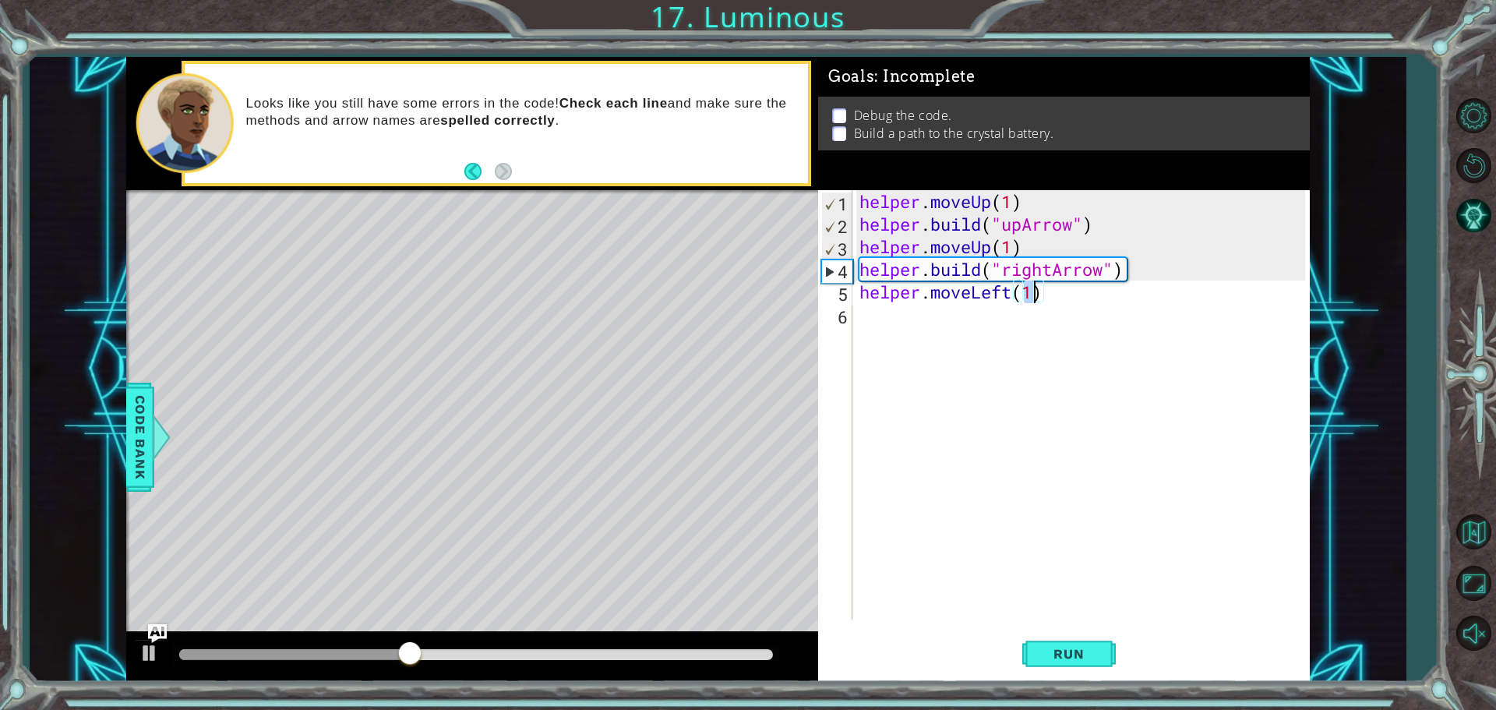
click at [915, 319] on div "helper . moveUp ( 1 ) helper . build ( "upArrow" ) helper . moveUp ( 1 ) helper…" at bounding box center [1084, 427] width 457 height 474
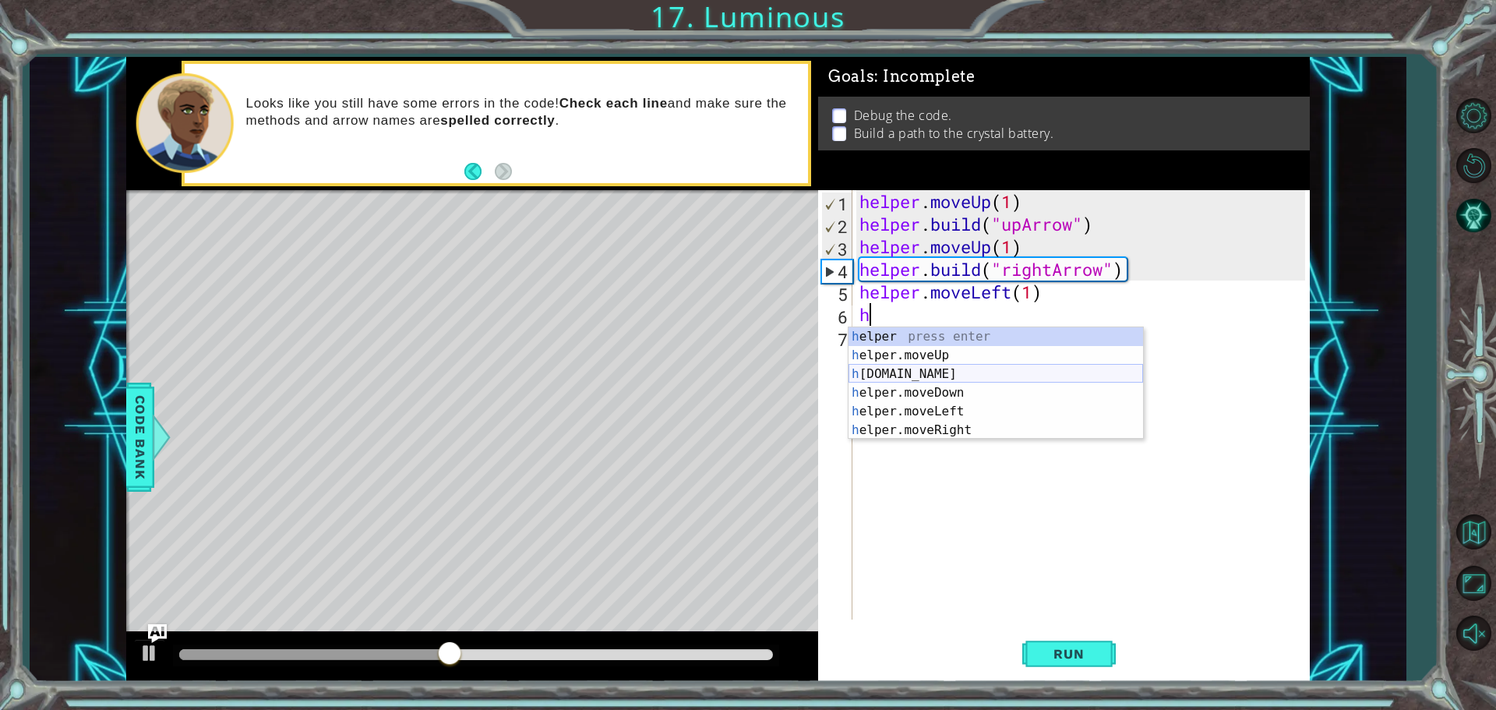
click at [922, 374] on div "h elper press enter h elper.moveUp press enter h [DOMAIN_NAME] press enter h el…" at bounding box center [995, 402] width 295 height 150
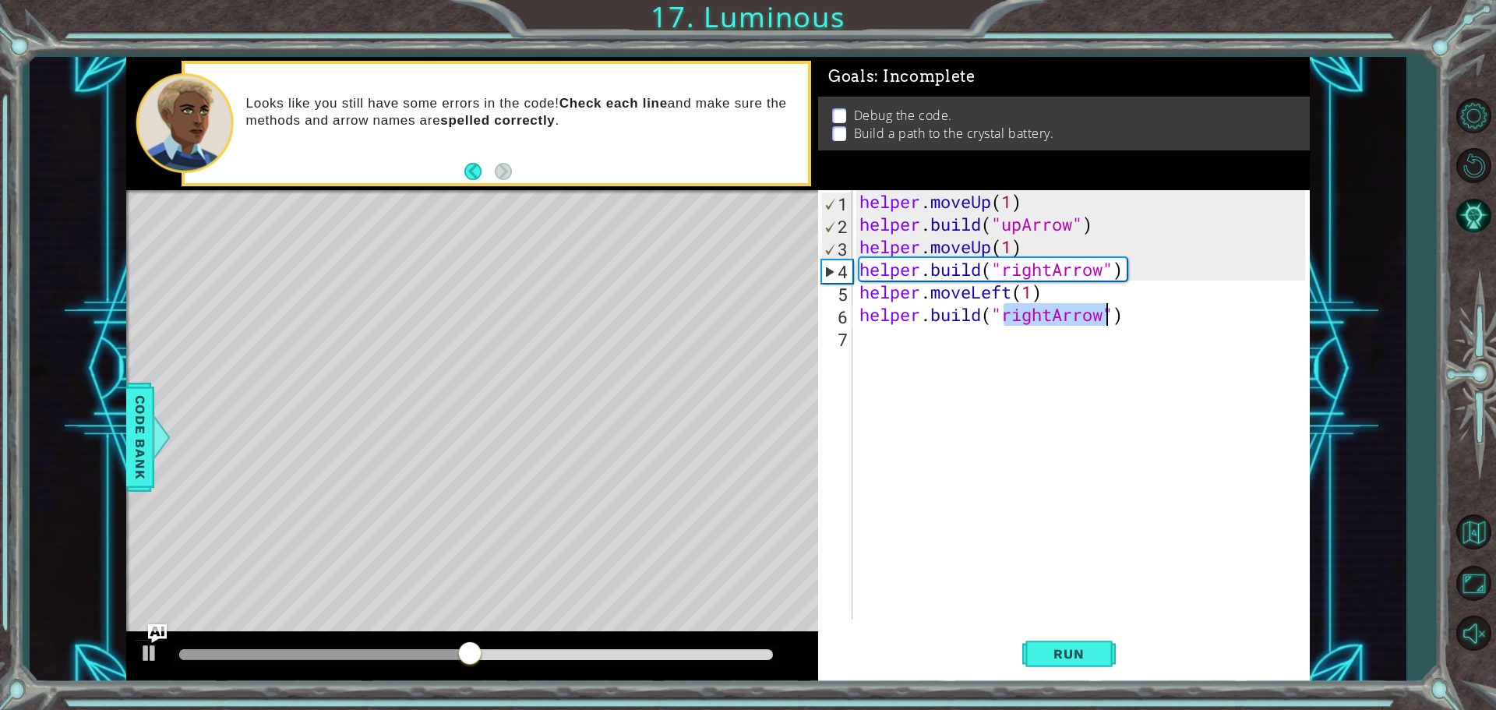
click at [1043, 311] on div "helper . moveUp ( 1 ) helper . build ( "upArrow" ) helper . moveUp ( 1 ) helper…" at bounding box center [1080, 404] width 449 height 429
drag, startPoint x: 1012, startPoint y: 291, endPoint x: 971, endPoint y: 295, distance: 41.5
click at [971, 295] on div "helper . moveUp ( 1 ) helper . build ( "upArrow" ) helper . moveUp ( 1 ) helper…" at bounding box center [1084, 427] width 457 height 474
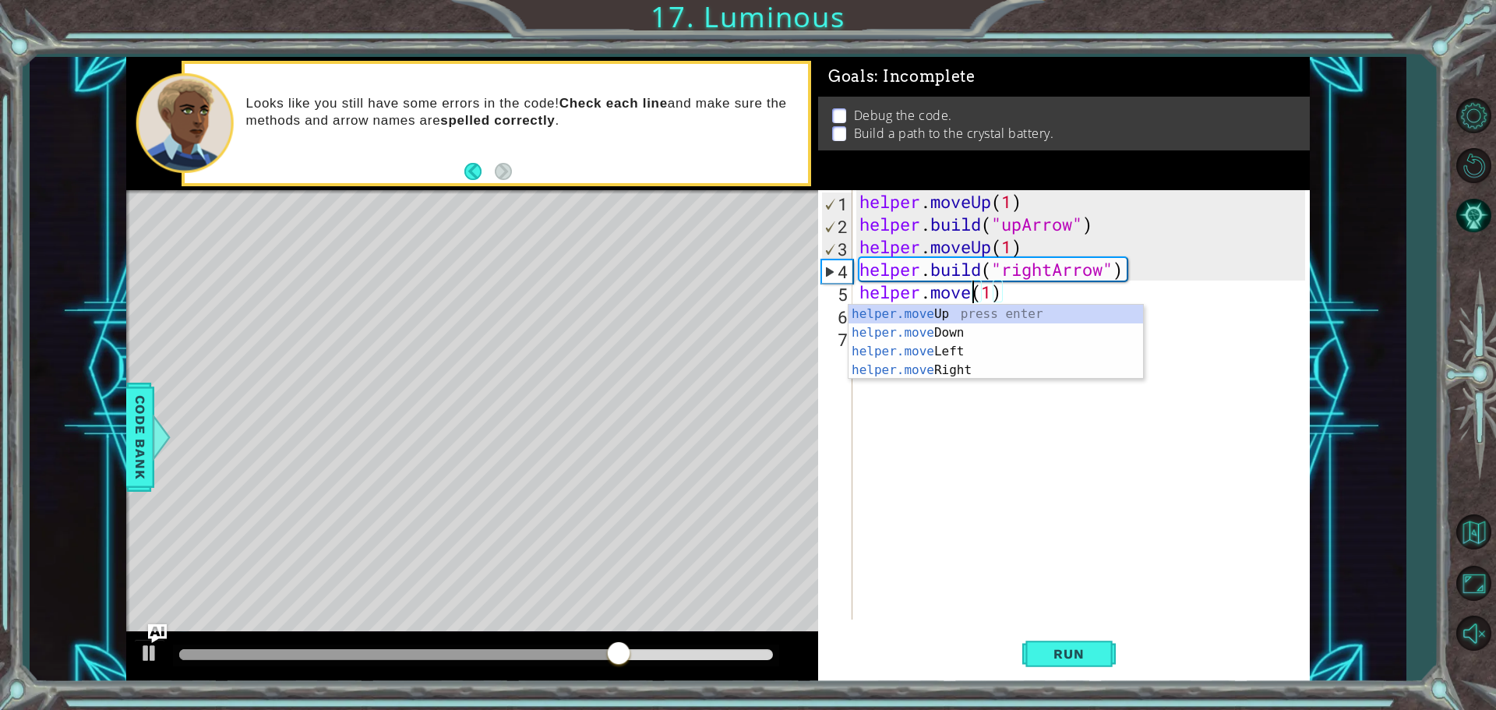
scroll to position [0, 5]
click at [930, 314] on div "helper.moveR ight press enter" at bounding box center [995, 333] width 295 height 56
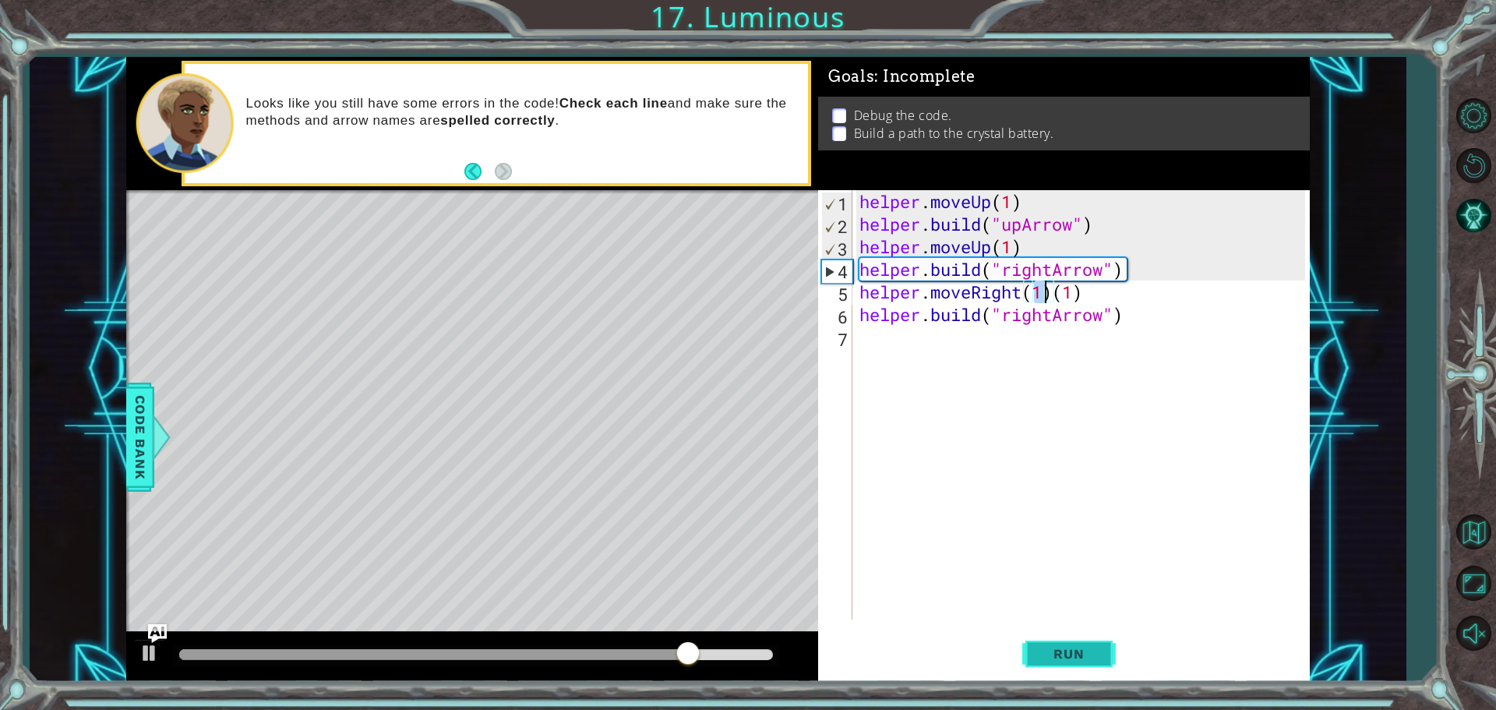
click at [1053, 647] on span "Run" at bounding box center [1069, 654] width 62 height 16
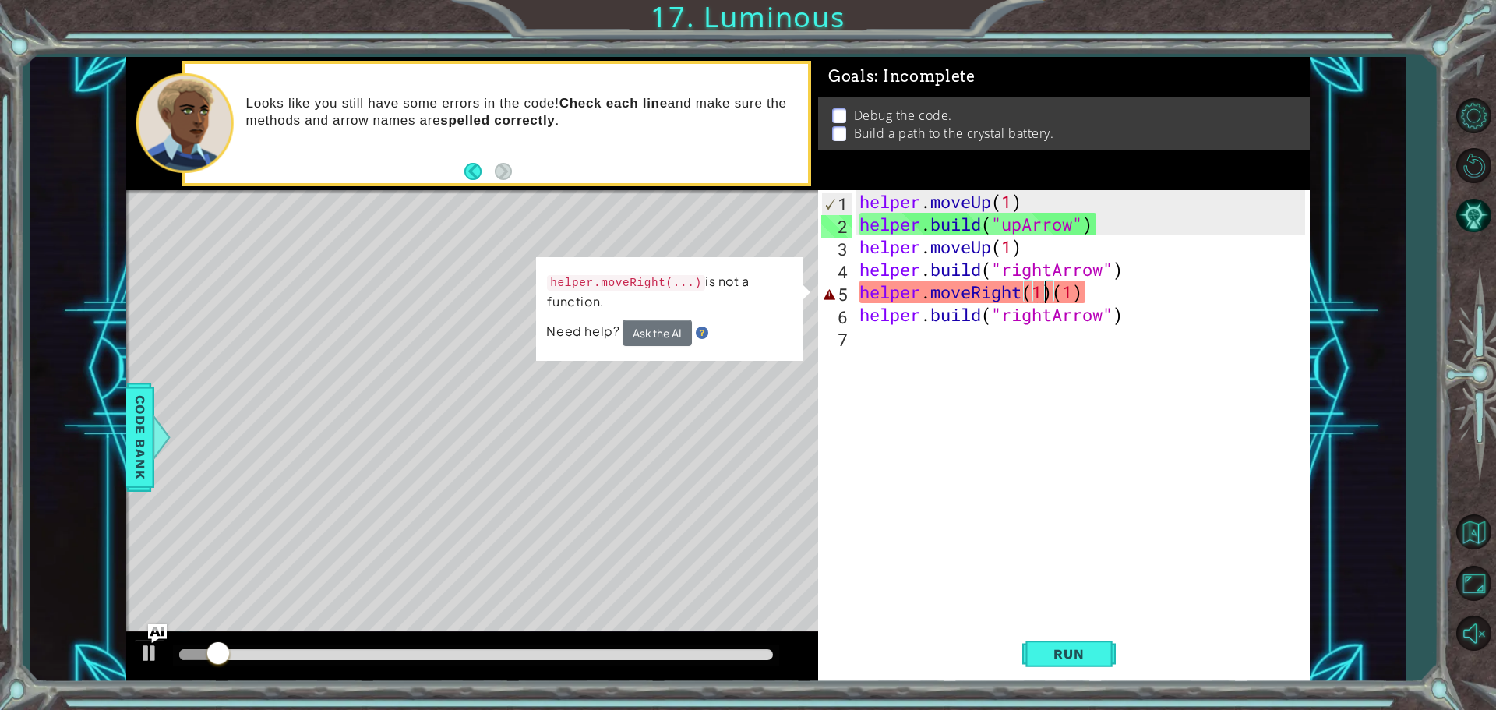
click at [1102, 300] on div "helper . moveUp ( 1 ) helper . build ( "upArrow" ) helper . moveUp ( 1 ) helper…" at bounding box center [1084, 427] width 457 height 474
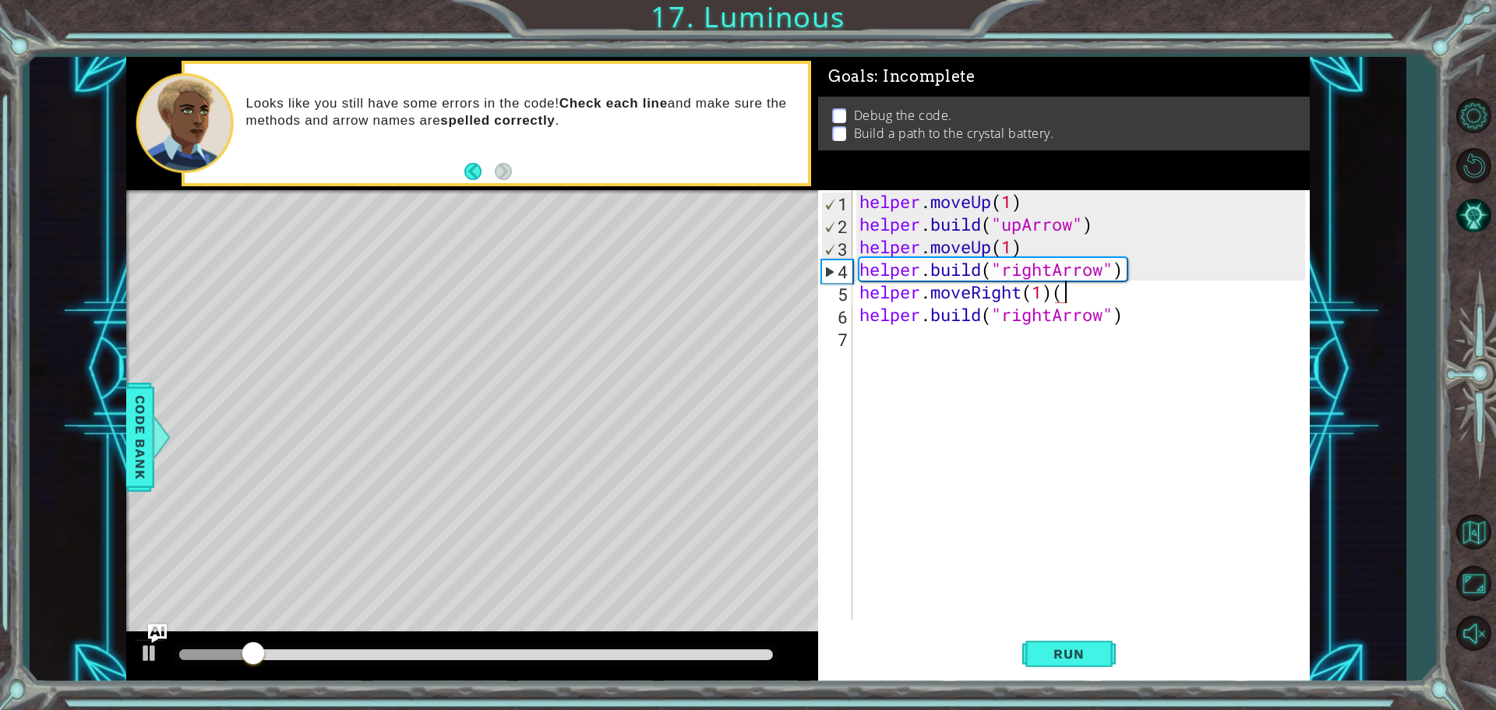
type textarea "helper.moveRight(1)"
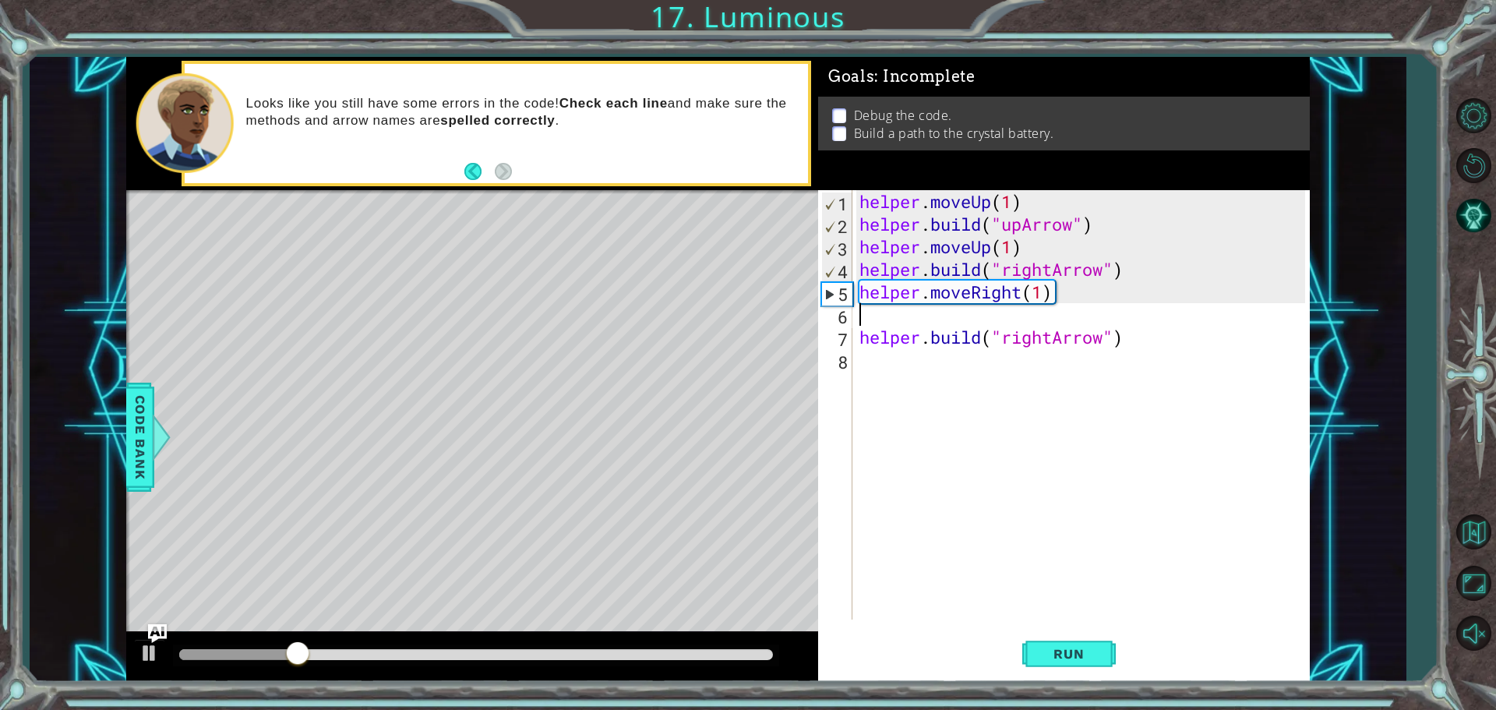
type textarea "helper.moveRight(1)"
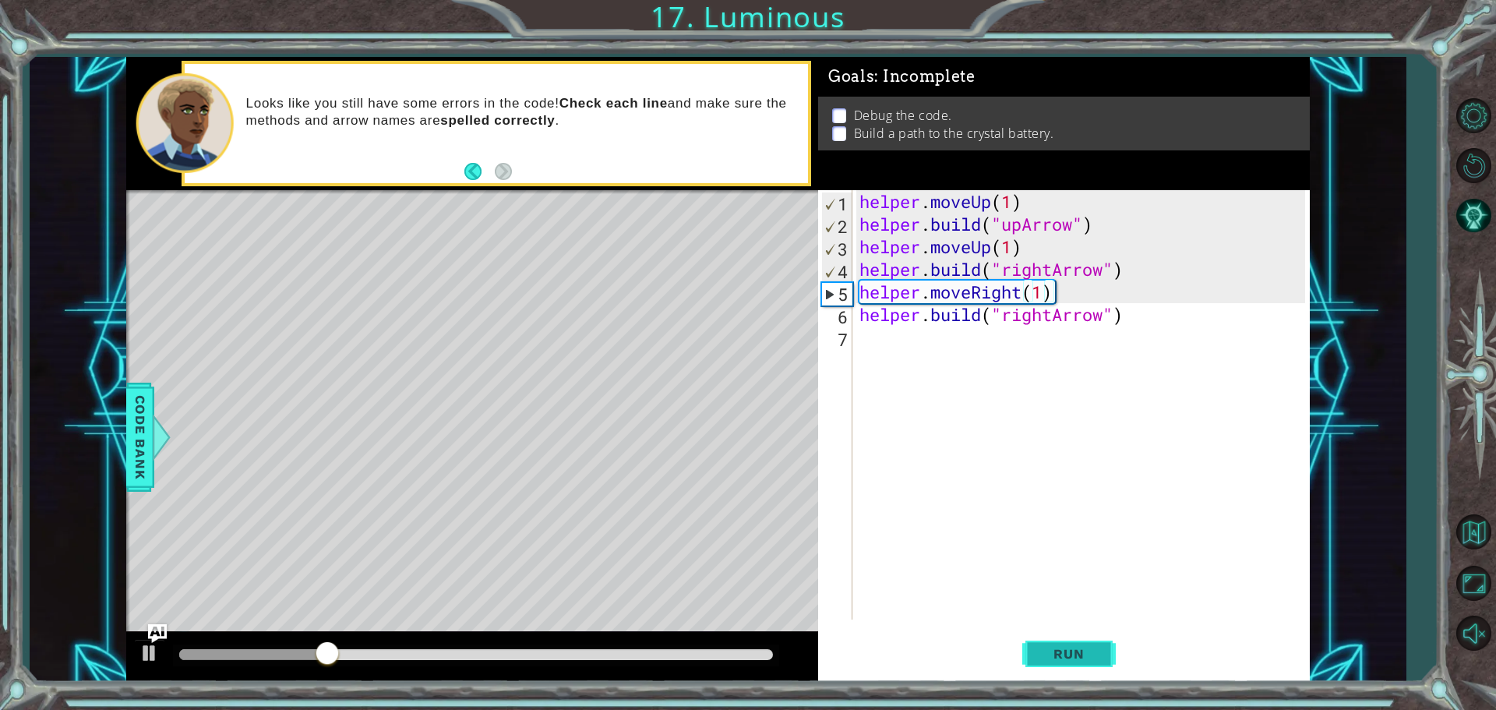
click at [1055, 646] on button "Run" at bounding box center [1068, 653] width 93 height 49
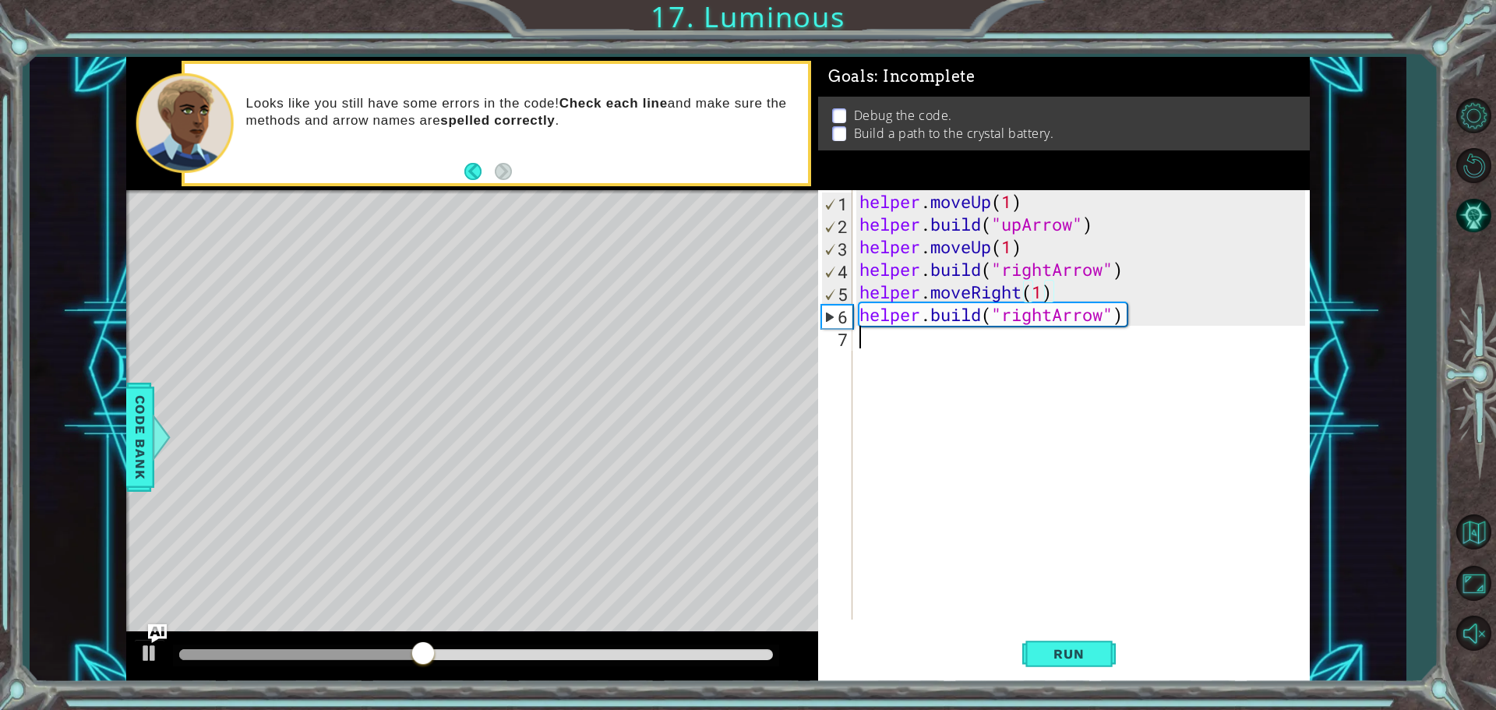
click at [874, 326] on div "helper . moveUp ( 1 ) helper . build ( "upArrow" ) helper . moveUp ( 1 ) helper…" at bounding box center [1084, 427] width 457 height 474
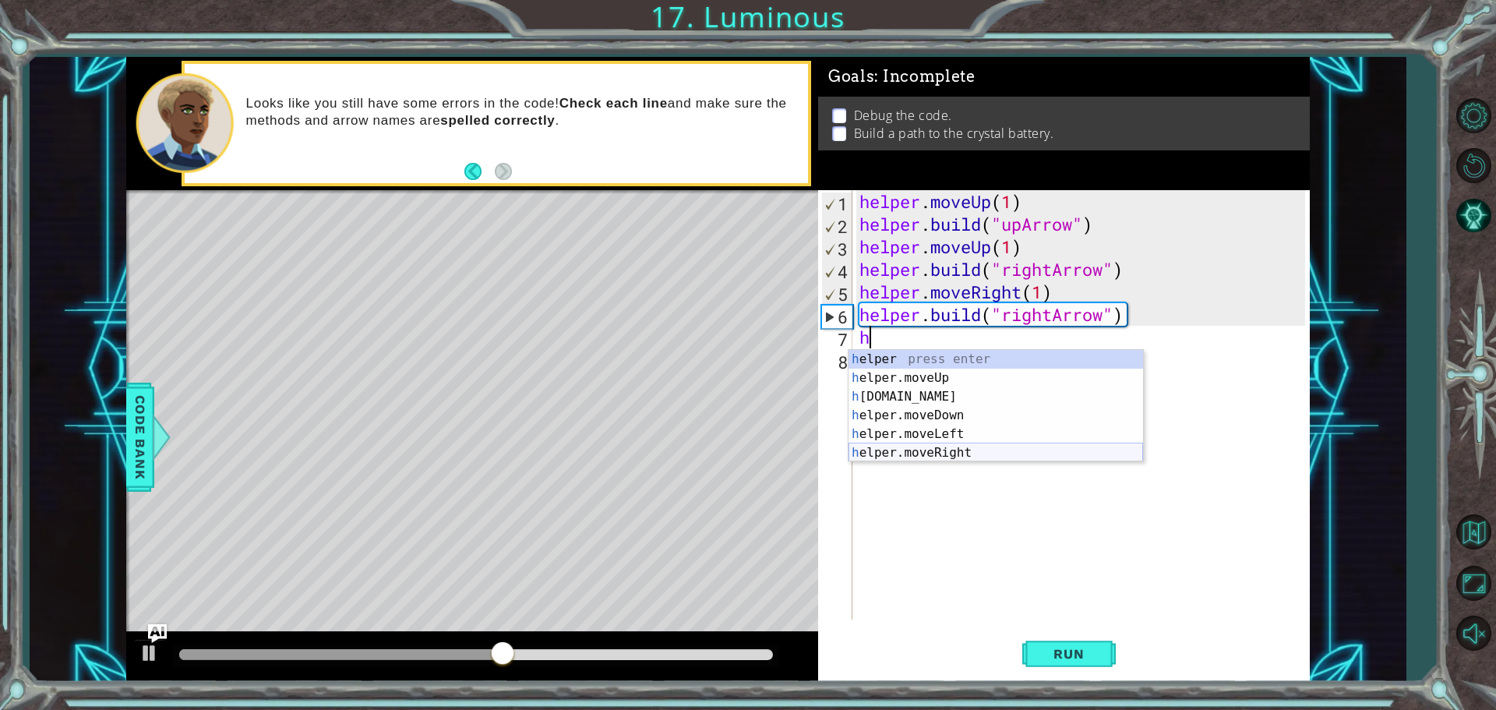
click at [962, 454] on div "h elper press enter h elper.moveUp press enter h [DOMAIN_NAME] press enter h el…" at bounding box center [995, 425] width 295 height 150
type textarea "helper.moveRight(1)"
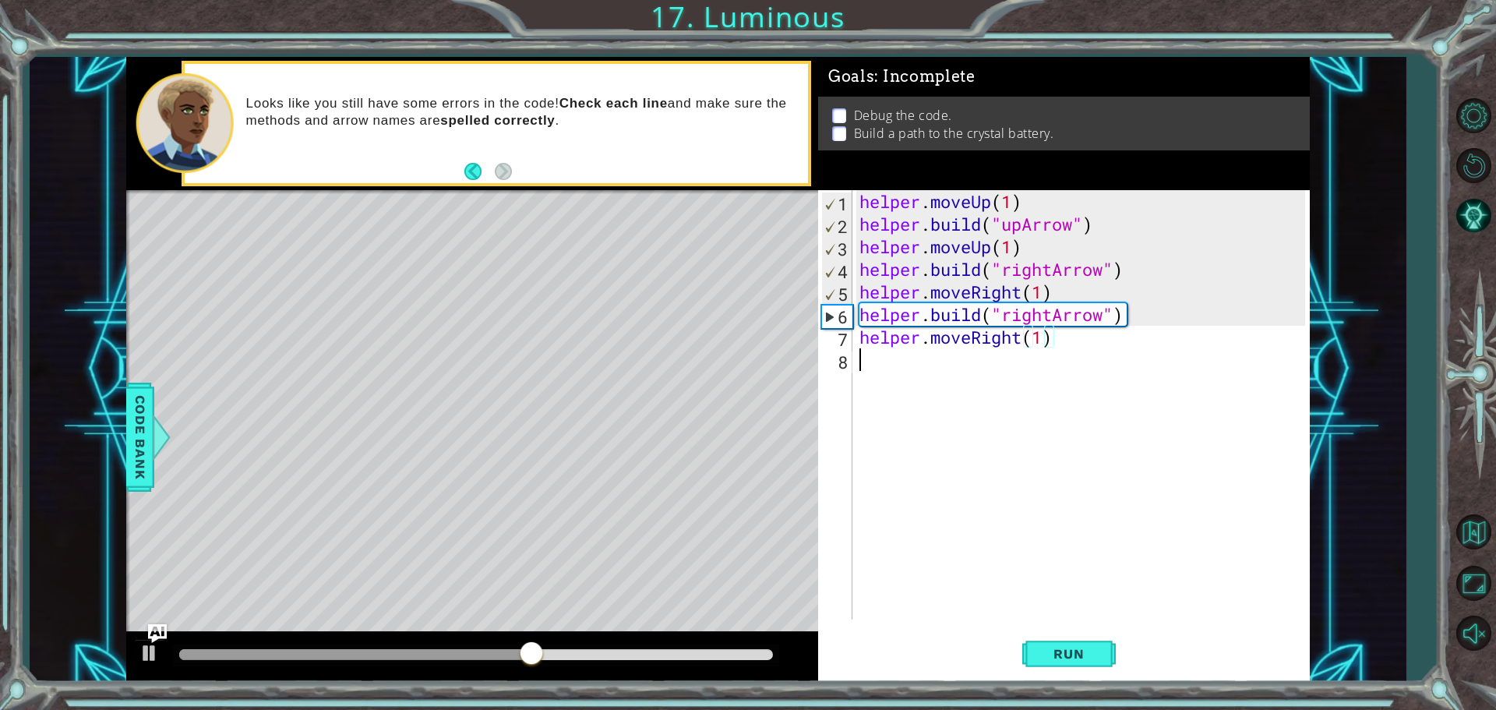
click at [894, 364] on div "helper . moveUp ( 1 ) helper . build ( "upArrow" ) helper . moveUp ( 1 ) helper…" at bounding box center [1084, 427] width 457 height 474
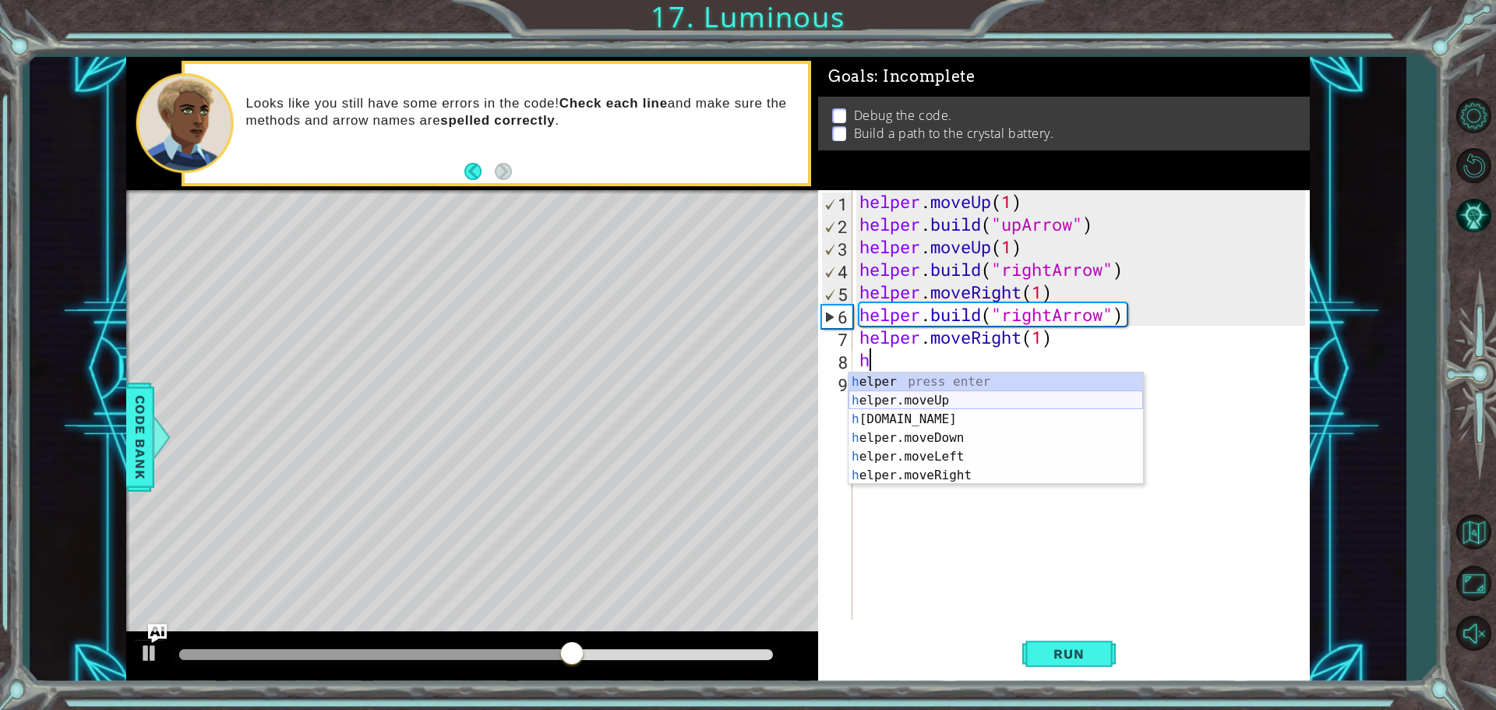
click at [913, 412] on div "h elper press enter h elper.moveUp press enter h [DOMAIN_NAME] press enter h el…" at bounding box center [995, 447] width 295 height 150
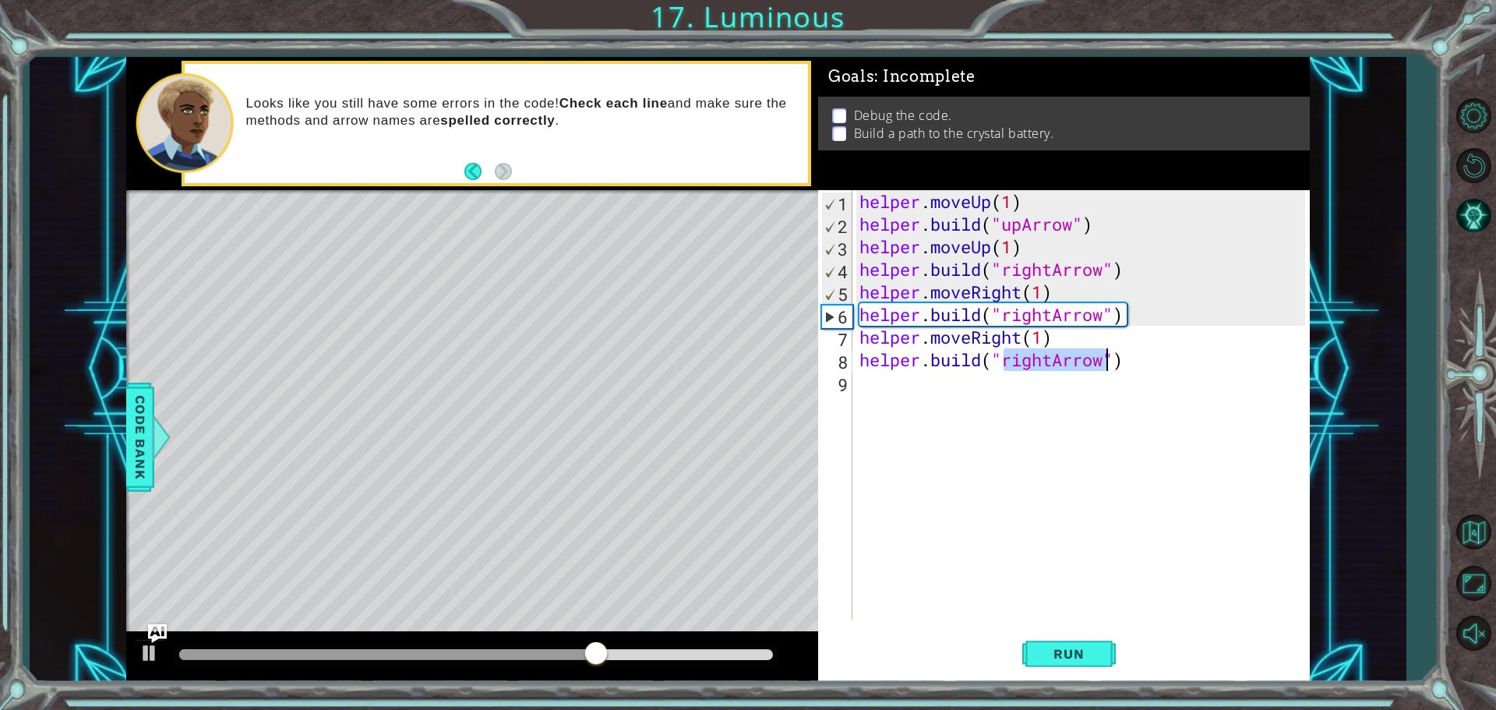
click at [1044, 362] on div "helper . moveUp ( 1 ) helper . build ( "upArrow" ) helper . moveUp ( 1 ) helper…" at bounding box center [1080, 404] width 449 height 429
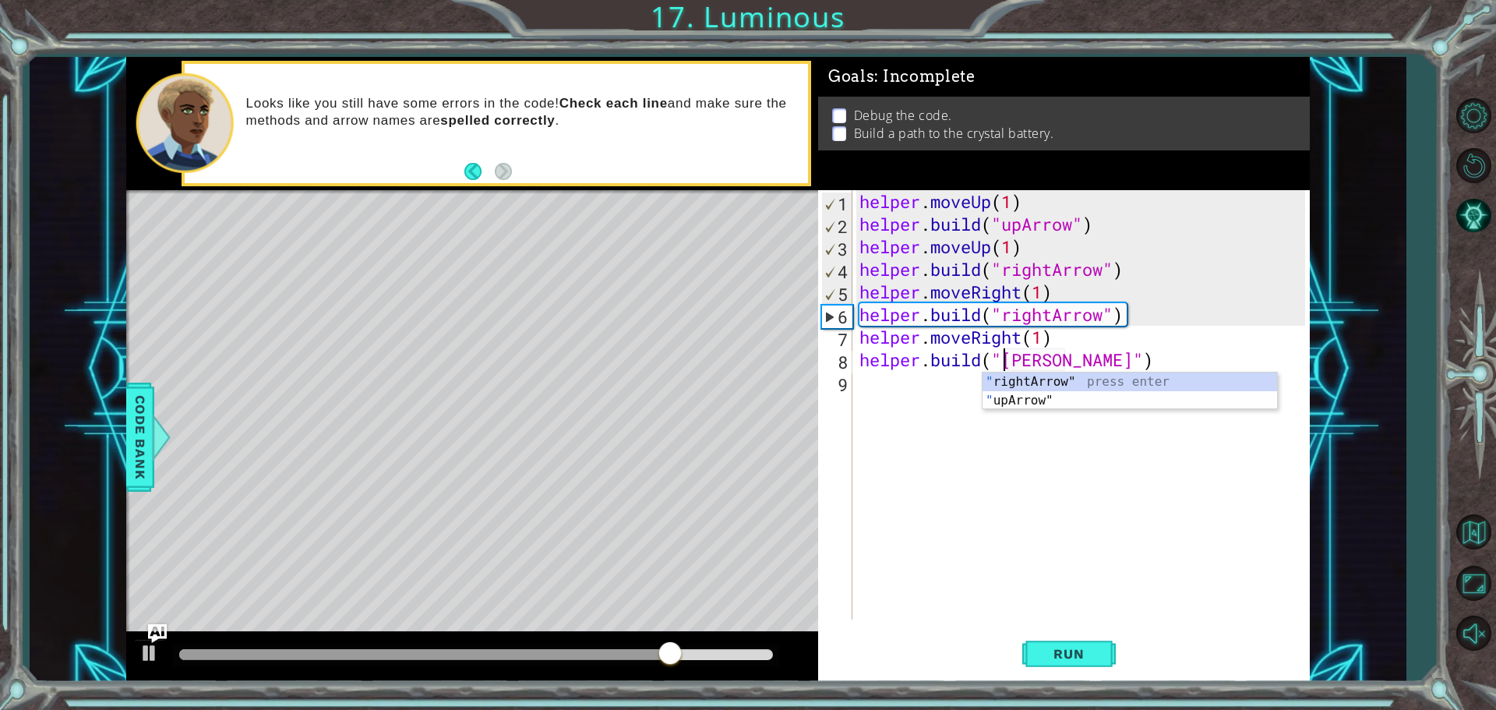
click at [1013, 365] on div "helper . moveUp ( 1 ) helper . build ( "upArrow" ) helper . moveUp ( 1 ) helper…" at bounding box center [1084, 427] width 457 height 474
type textarea "[DOMAIN_NAME]("upArrow")"
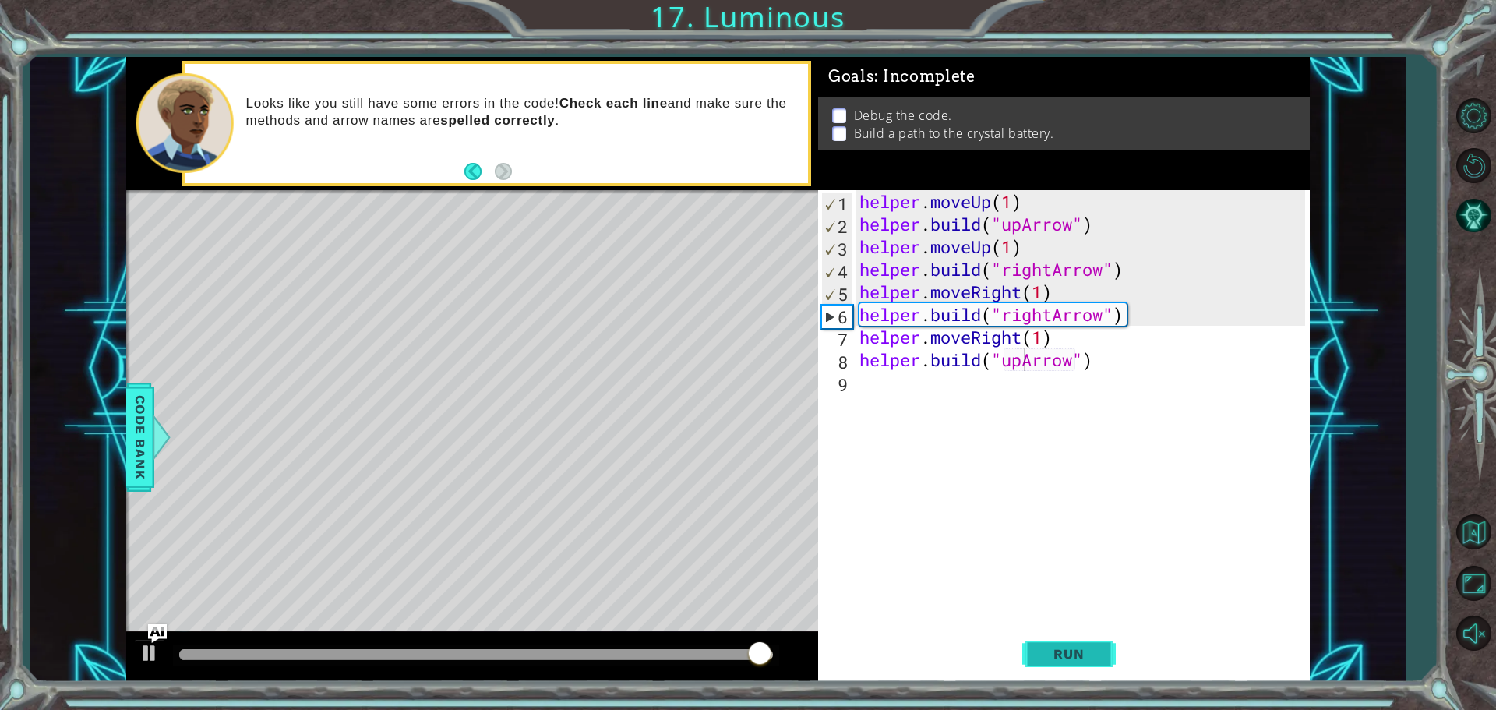
click at [1092, 651] on span "Run" at bounding box center [1069, 654] width 62 height 16
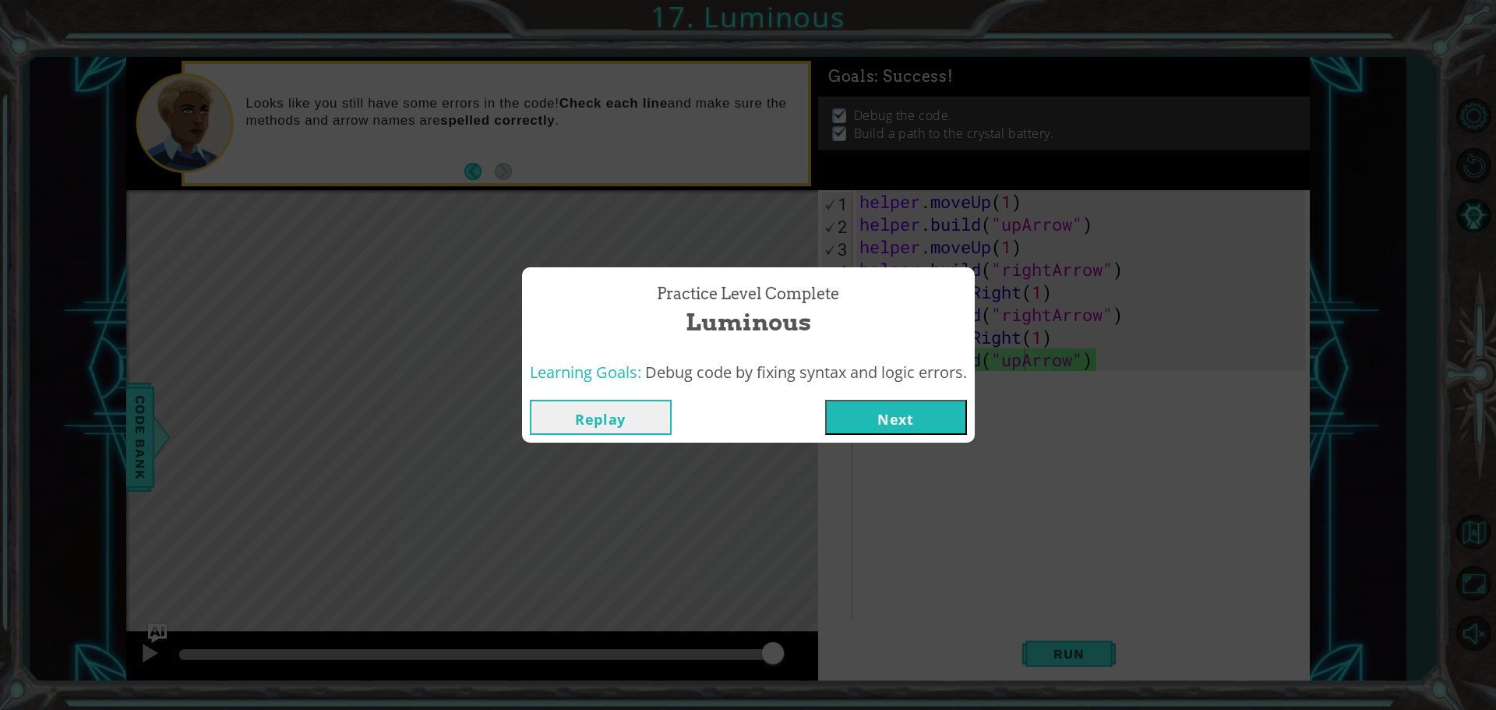
click at [897, 436] on div "Replay Next" at bounding box center [748, 417] width 453 height 51
click at [894, 430] on button "Next" at bounding box center [896, 417] width 142 height 35
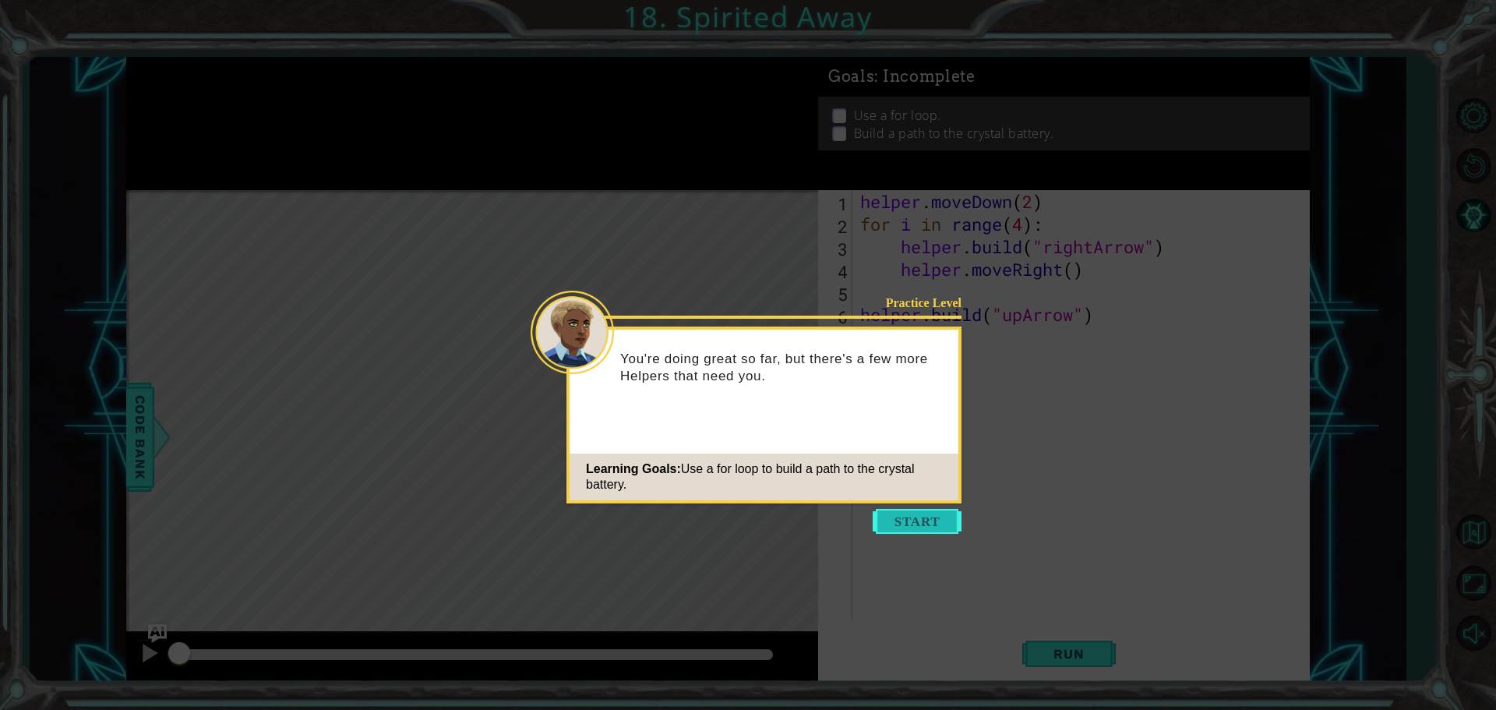
click at [918, 524] on button "Start" at bounding box center [917, 521] width 89 height 25
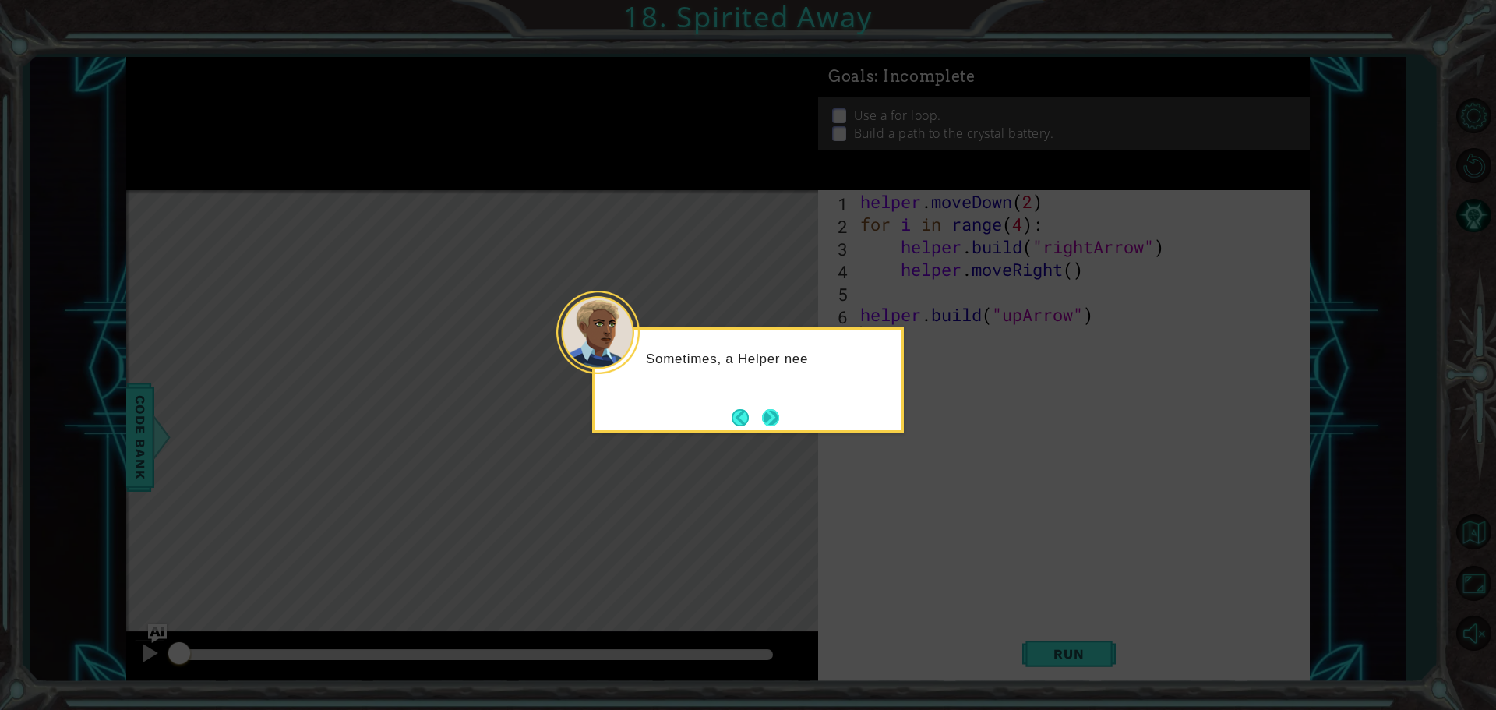
click at [760, 412] on button "Next" at bounding box center [770, 417] width 25 height 25
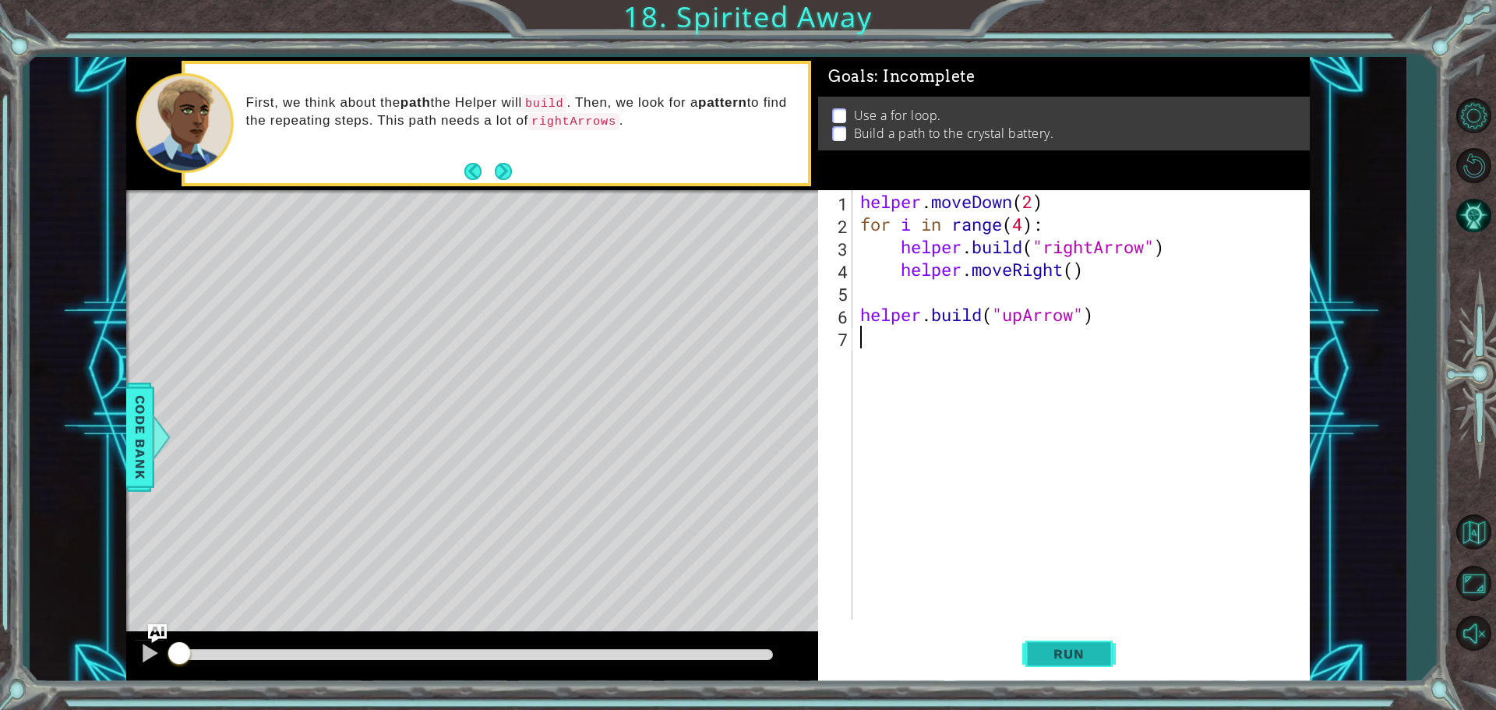
click at [1075, 661] on span "Run" at bounding box center [1069, 654] width 62 height 16
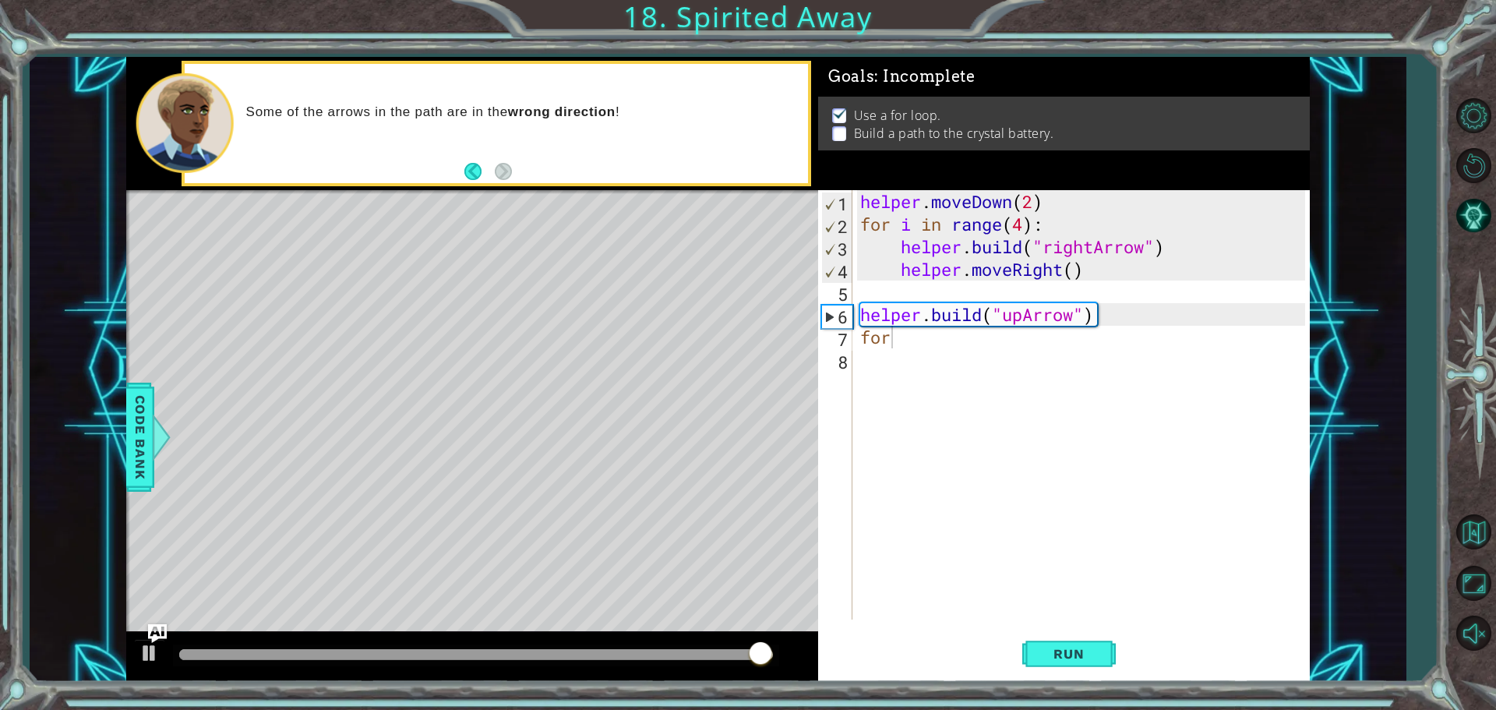
click at [899, 337] on div "helper . moveDown ( 2 ) for i in range ( 4 ) : helper . build ( "rightArrow" ) …" at bounding box center [1085, 427] width 456 height 474
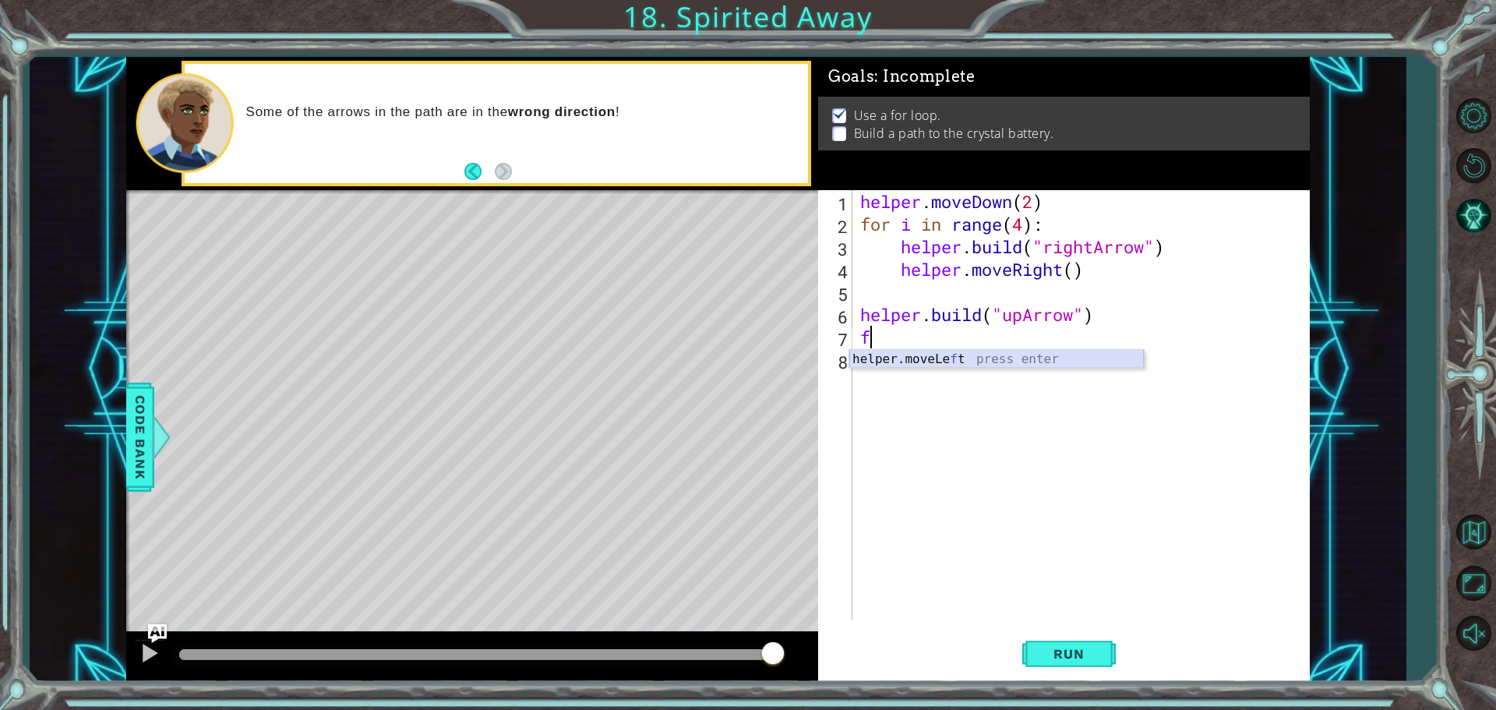
click at [893, 358] on div "helper.moveLe f t press enter" at bounding box center [996, 378] width 295 height 56
click at [1011, 336] on div "helper . moveDown ( 2 ) for i in range ( 4 ) : helper . build ( "rightArrow" ) …" at bounding box center [1085, 427] width 456 height 474
type textarea "helper.moveup(1)"
click at [1039, 336] on div "helper . moveDown ( 2 ) for i in range ( 4 ) : helper . build ( "rightArrow" ) …" at bounding box center [1085, 427] width 456 height 474
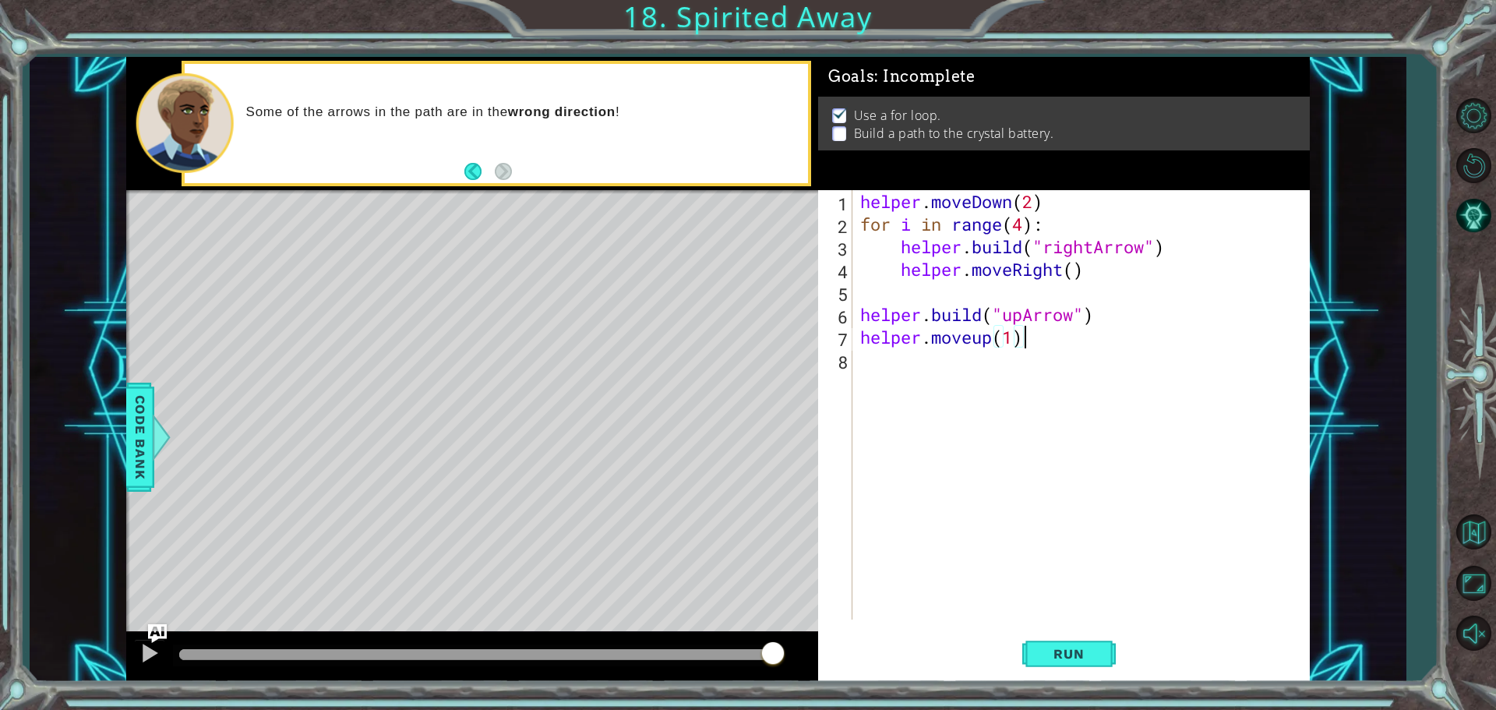
scroll to position [0, 0]
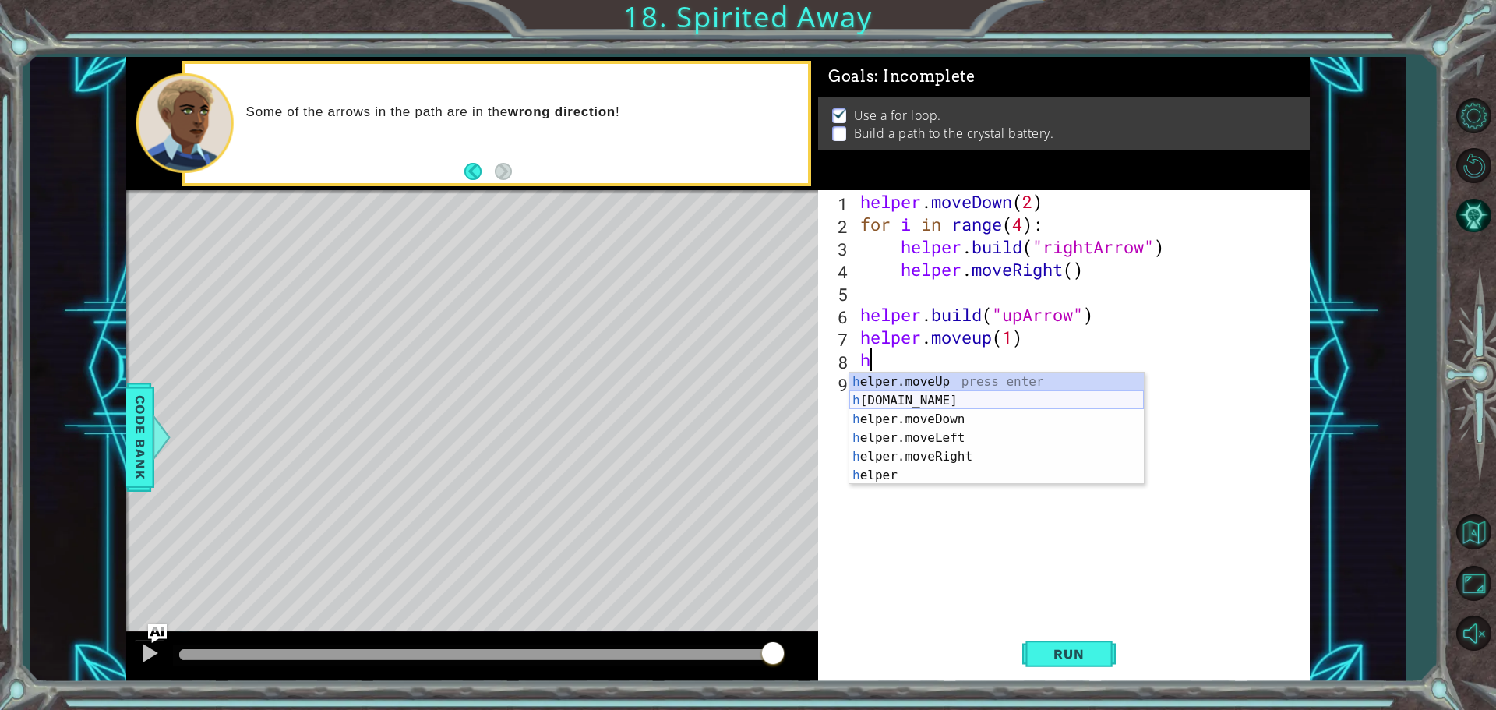
click at [983, 404] on div "h elper.moveUp press enter h [DOMAIN_NAME] press enter h elper.moveDown press e…" at bounding box center [996, 447] width 295 height 150
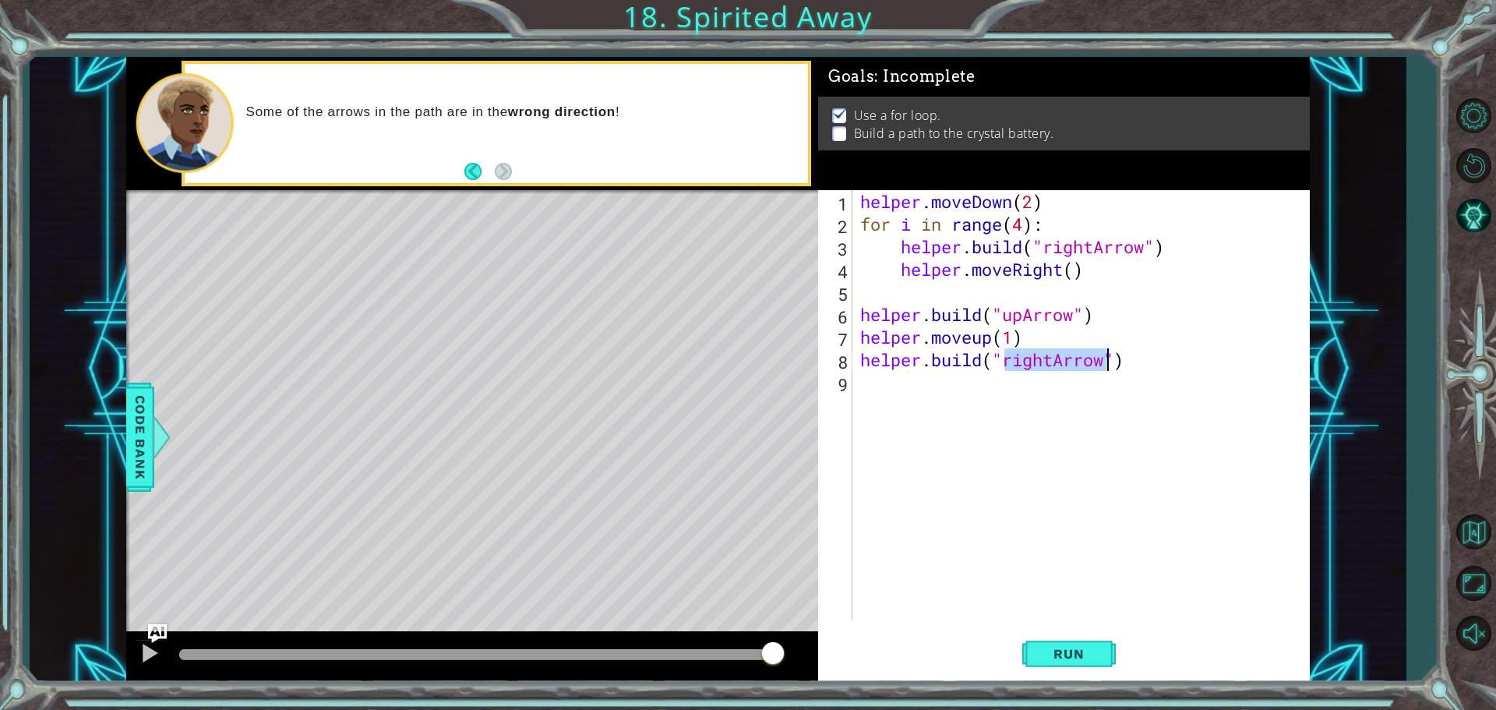
click at [1054, 361] on div "helper . moveDown ( 2 ) for i in range ( 4 ) : helper . build ( "rightArrow" ) …" at bounding box center [1081, 404] width 448 height 429
click at [1085, 647] on span "Run" at bounding box center [1069, 654] width 62 height 16
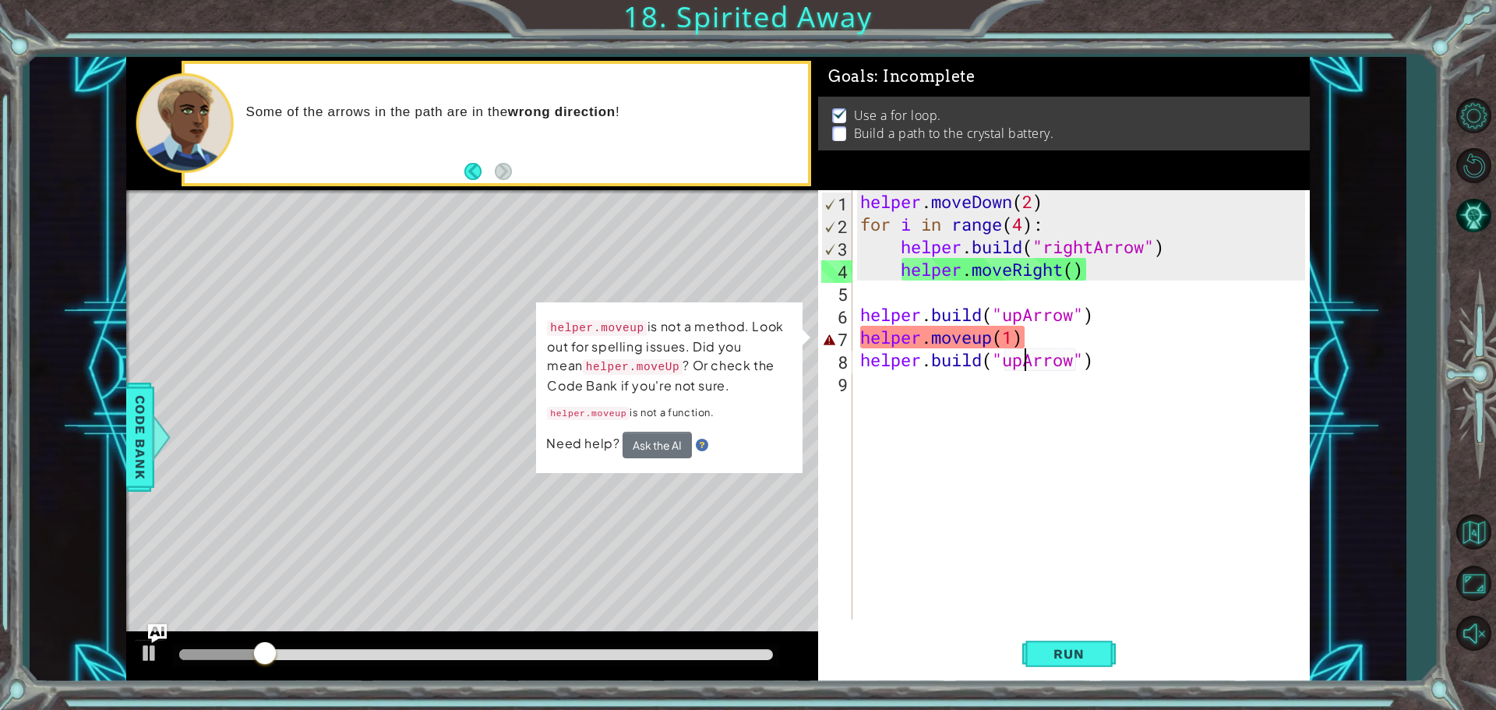
click at [1014, 340] on div "helper . moveDown ( 2 ) for i in range ( 4 ) : helper . build ( "rightArrow" ) …" at bounding box center [1085, 427] width 456 height 474
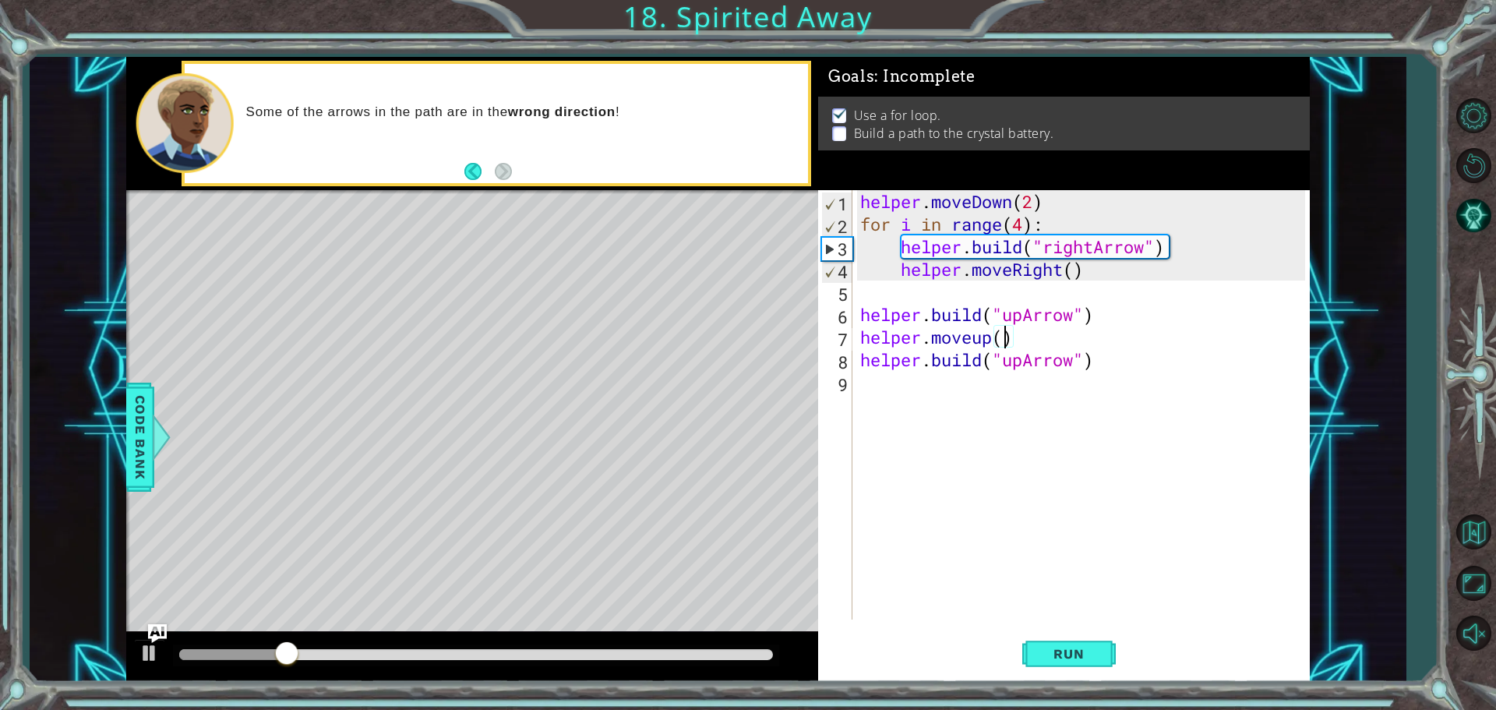
scroll to position [0, 6]
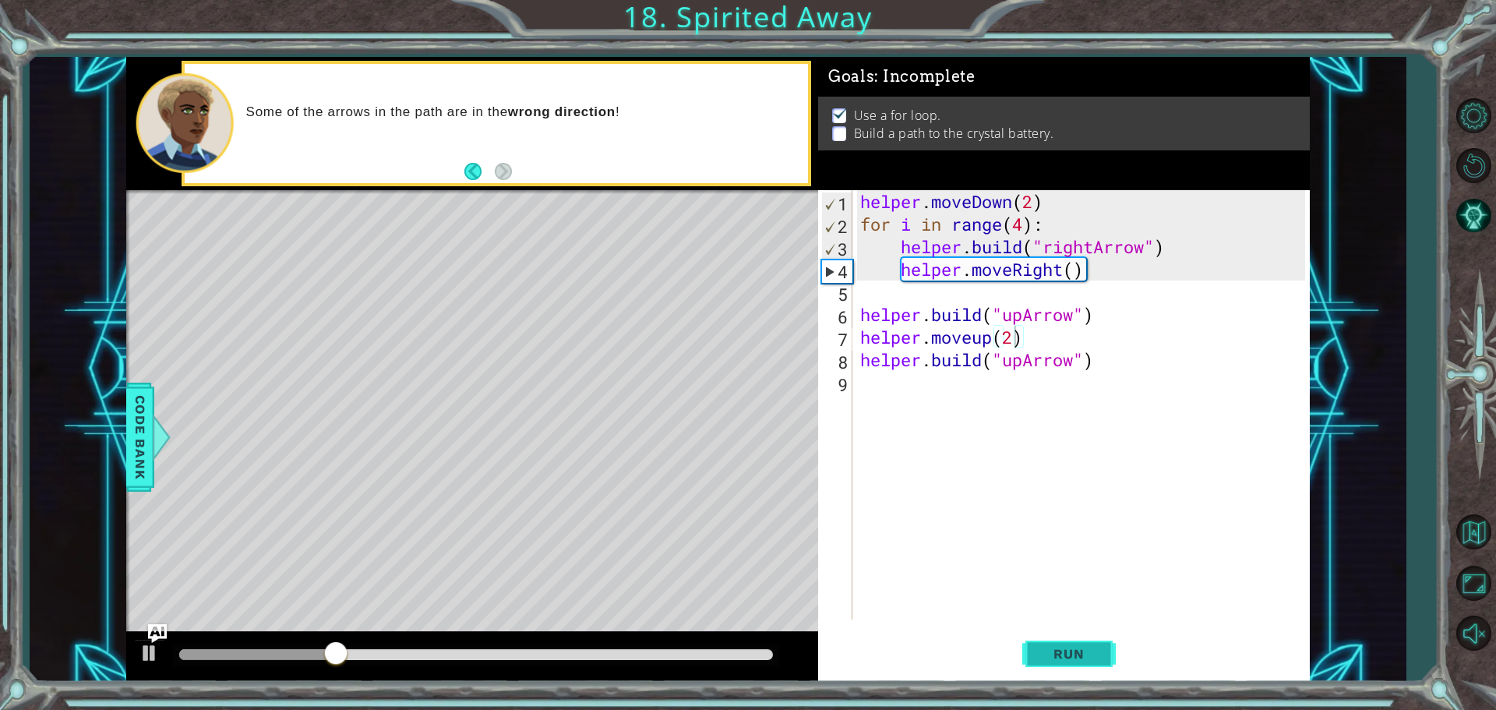
click at [1053, 658] on span "Run" at bounding box center [1069, 654] width 62 height 16
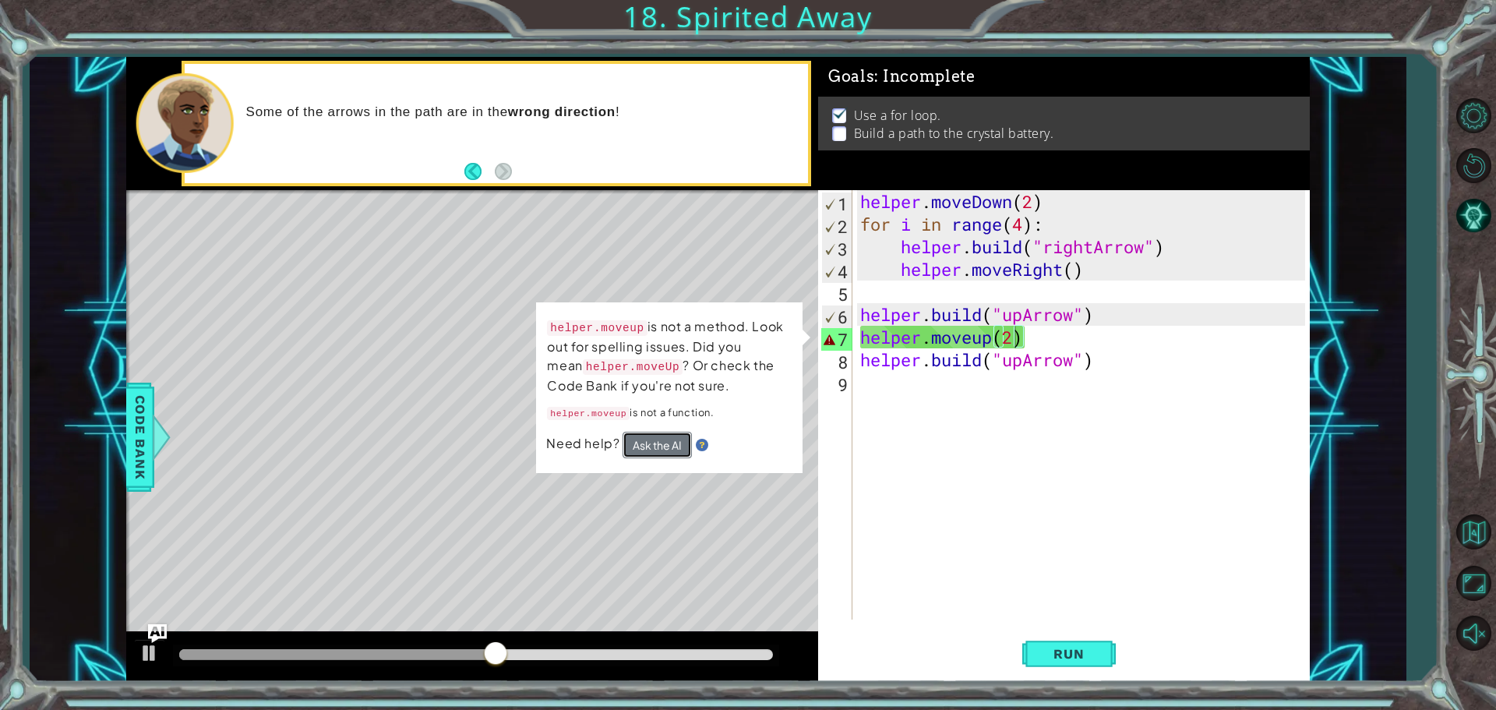
click at [656, 448] on button "Ask the AI" at bounding box center [657, 445] width 69 height 26
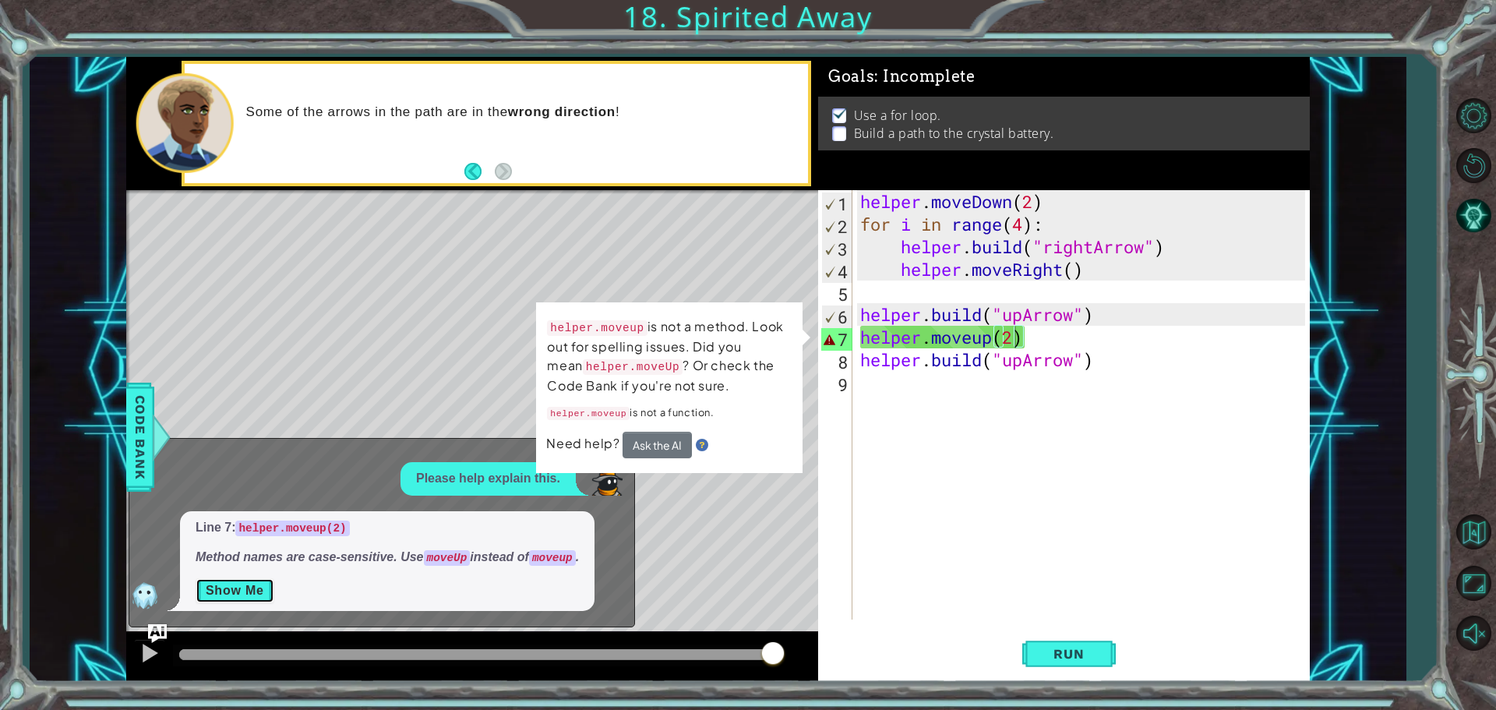
click at [256, 589] on button "Show Me" at bounding box center [235, 590] width 79 height 25
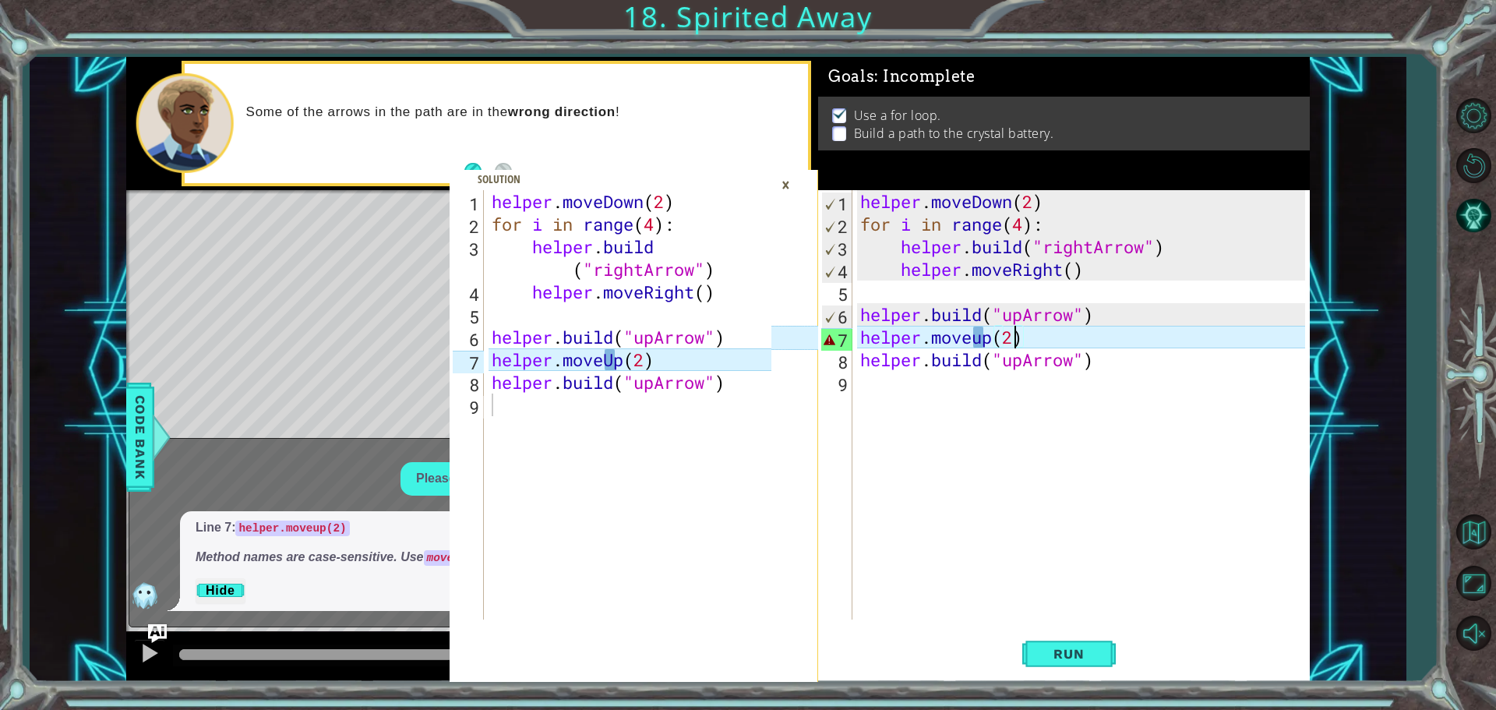
click at [985, 343] on div "helper . moveDown ( 2 ) for i in range ( 4 ) : helper . build ( "rightArrow" ) …" at bounding box center [1085, 427] width 456 height 474
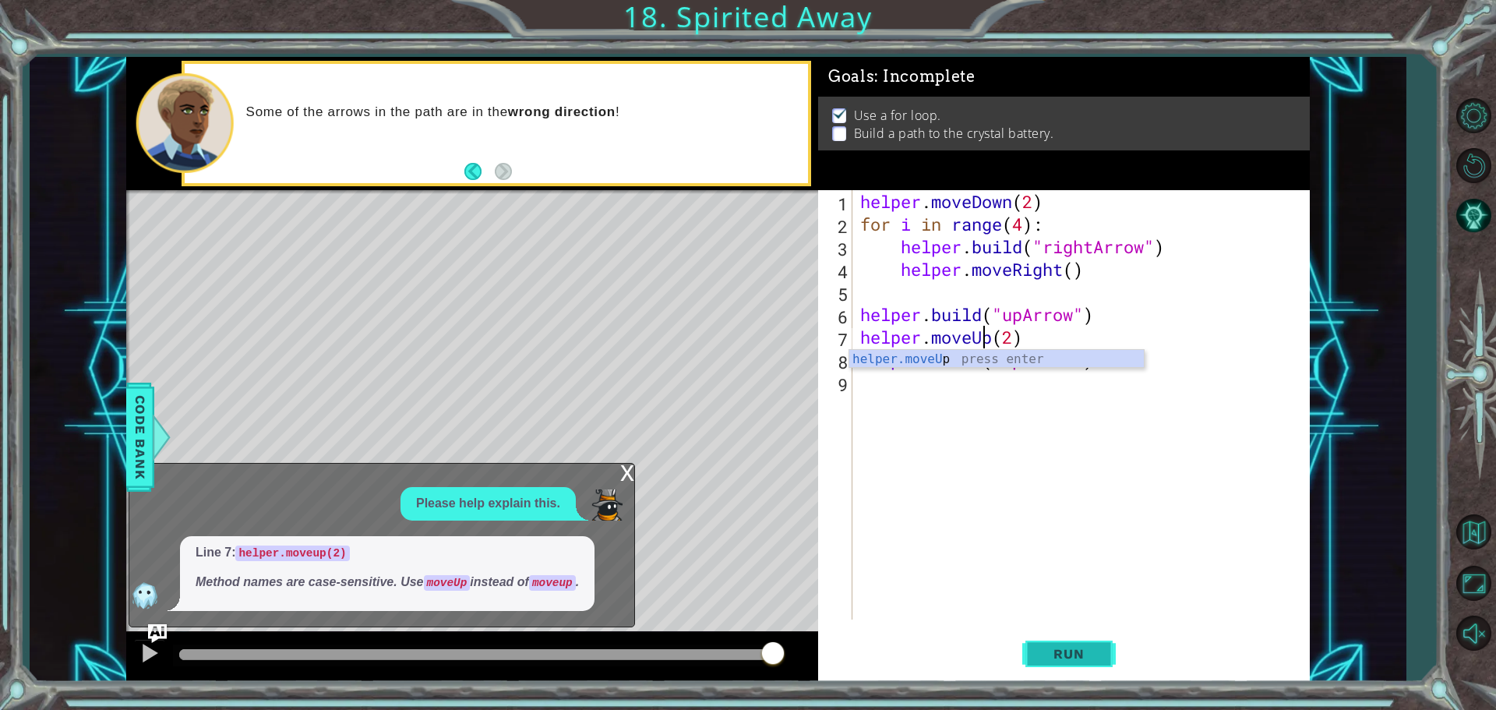
type textarea "helper.moveUp(2)"
click at [1038, 641] on button "Run" at bounding box center [1068, 653] width 93 height 49
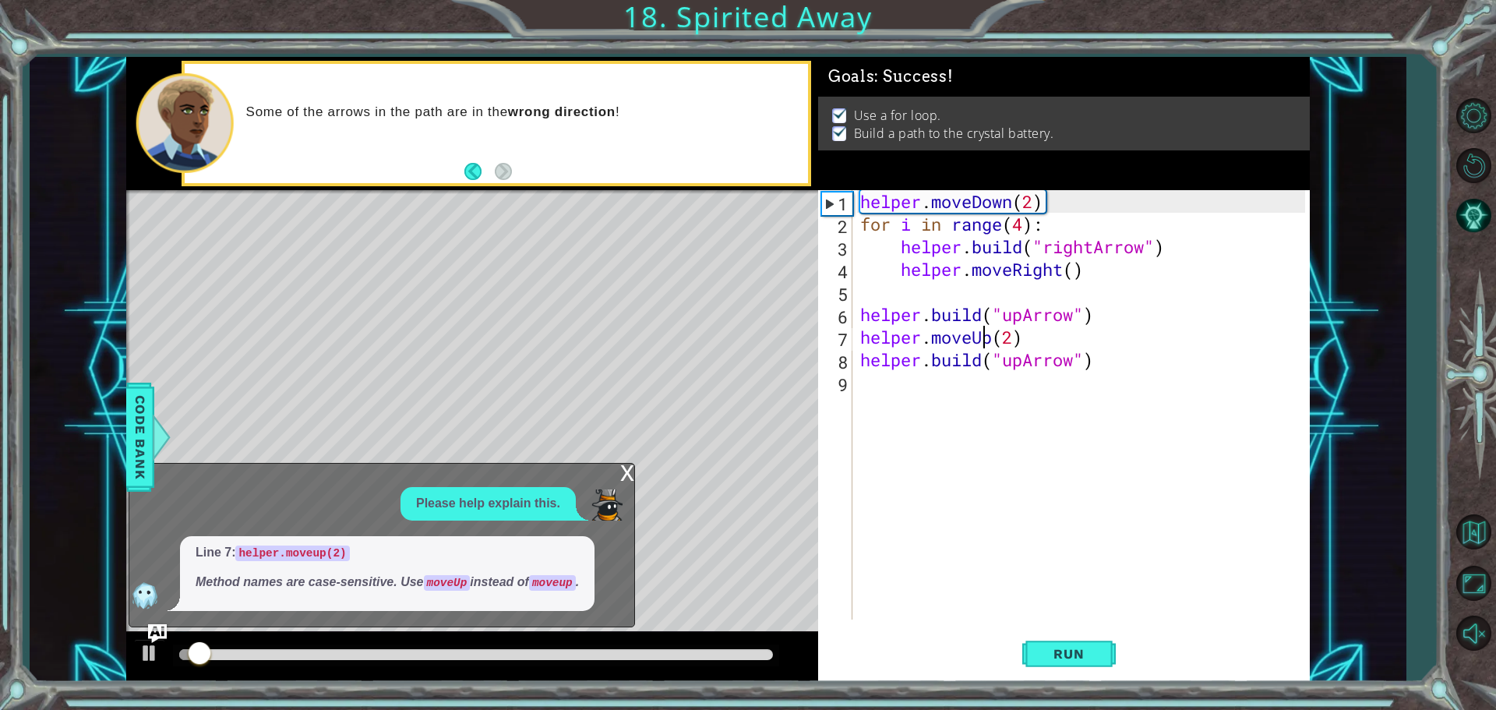
click at [630, 472] on div "x" at bounding box center [627, 472] width 14 height 16
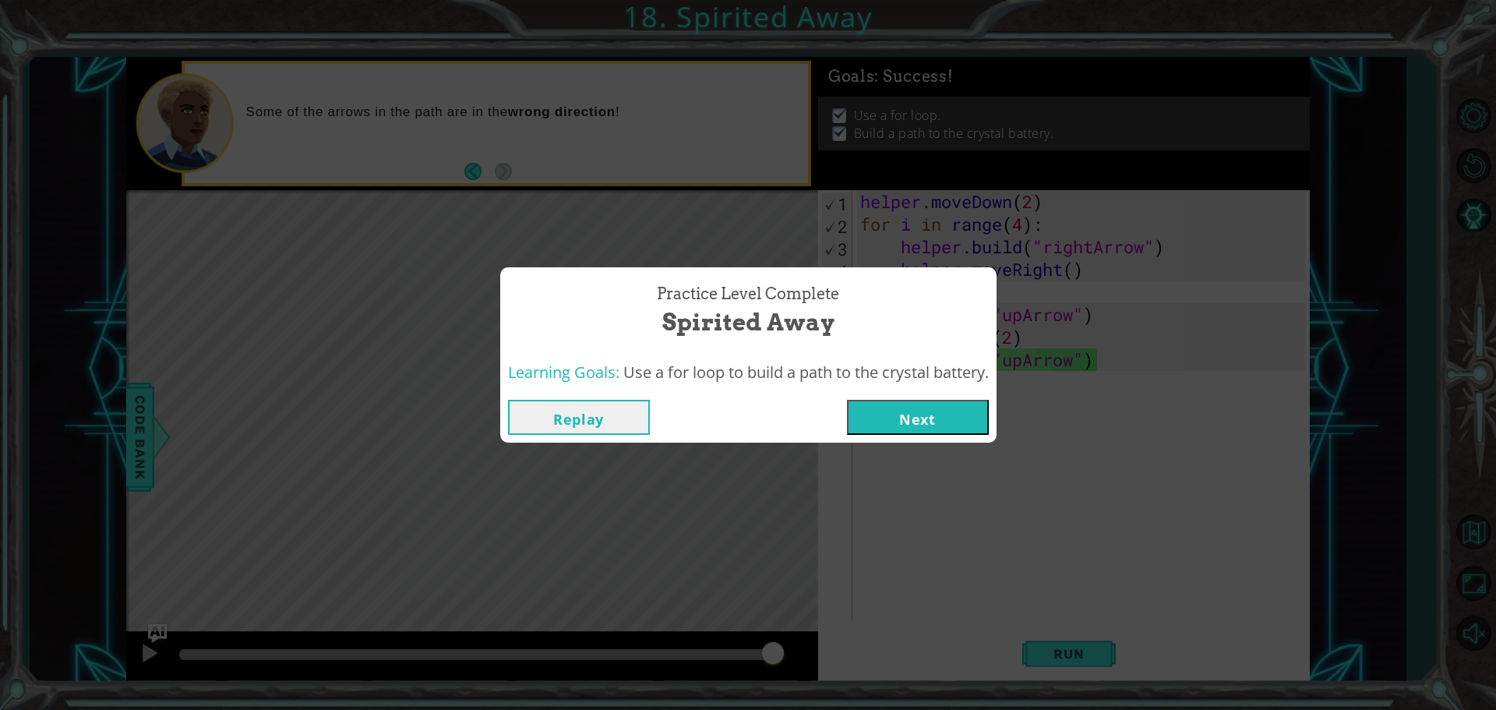
click at [890, 418] on button "Next" at bounding box center [918, 417] width 142 height 35
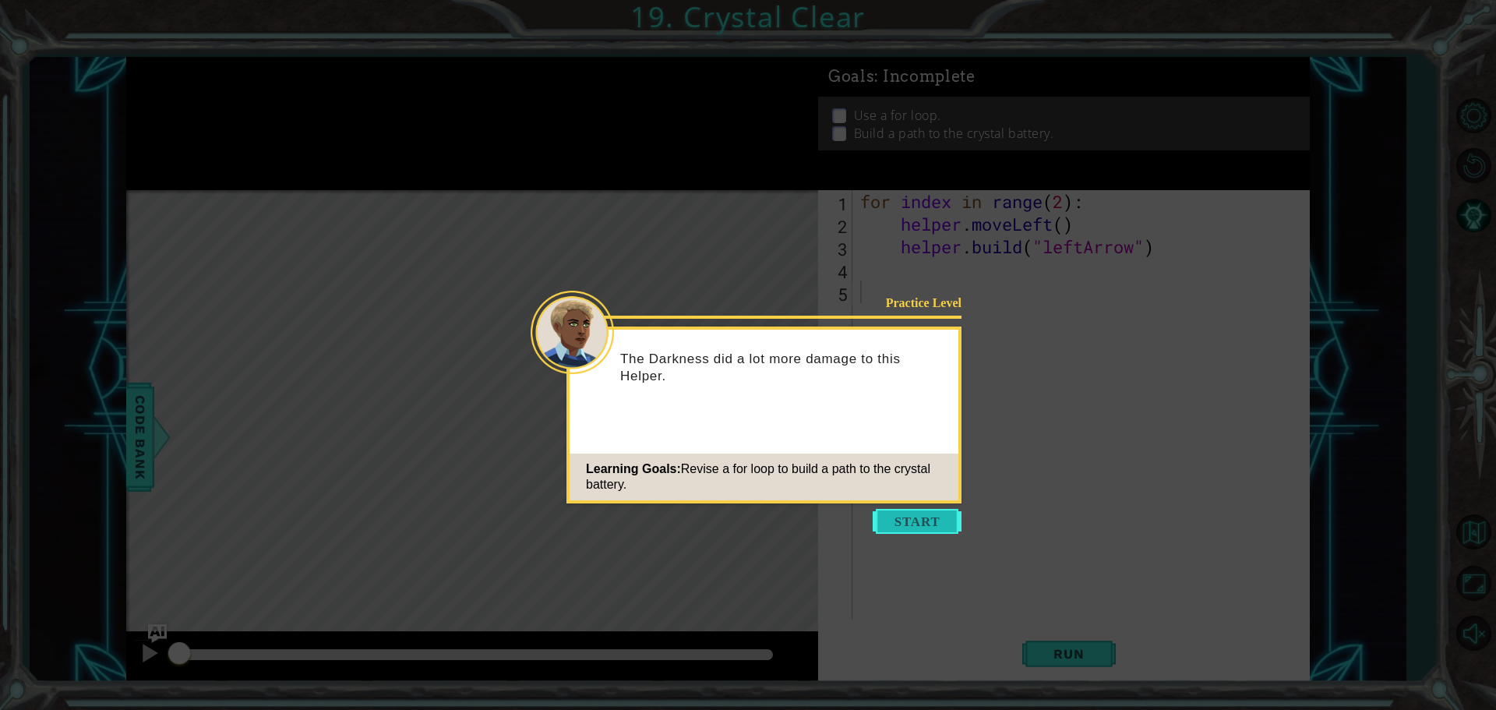
click at [933, 510] on button "Start" at bounding box center [917, 521] width 89 height 25
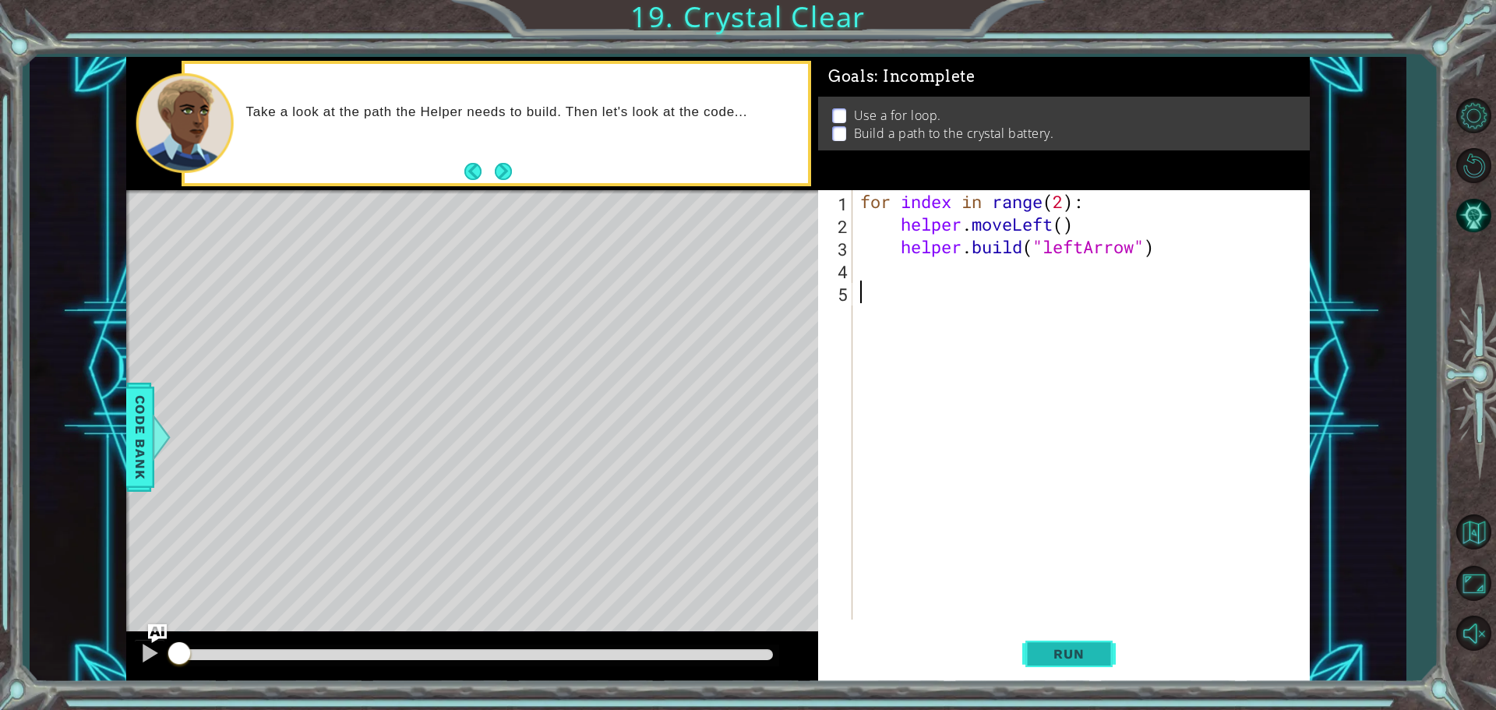
click at [1060, 651] on span "Run" at bounding box center [1069, 654] width 62 height 16
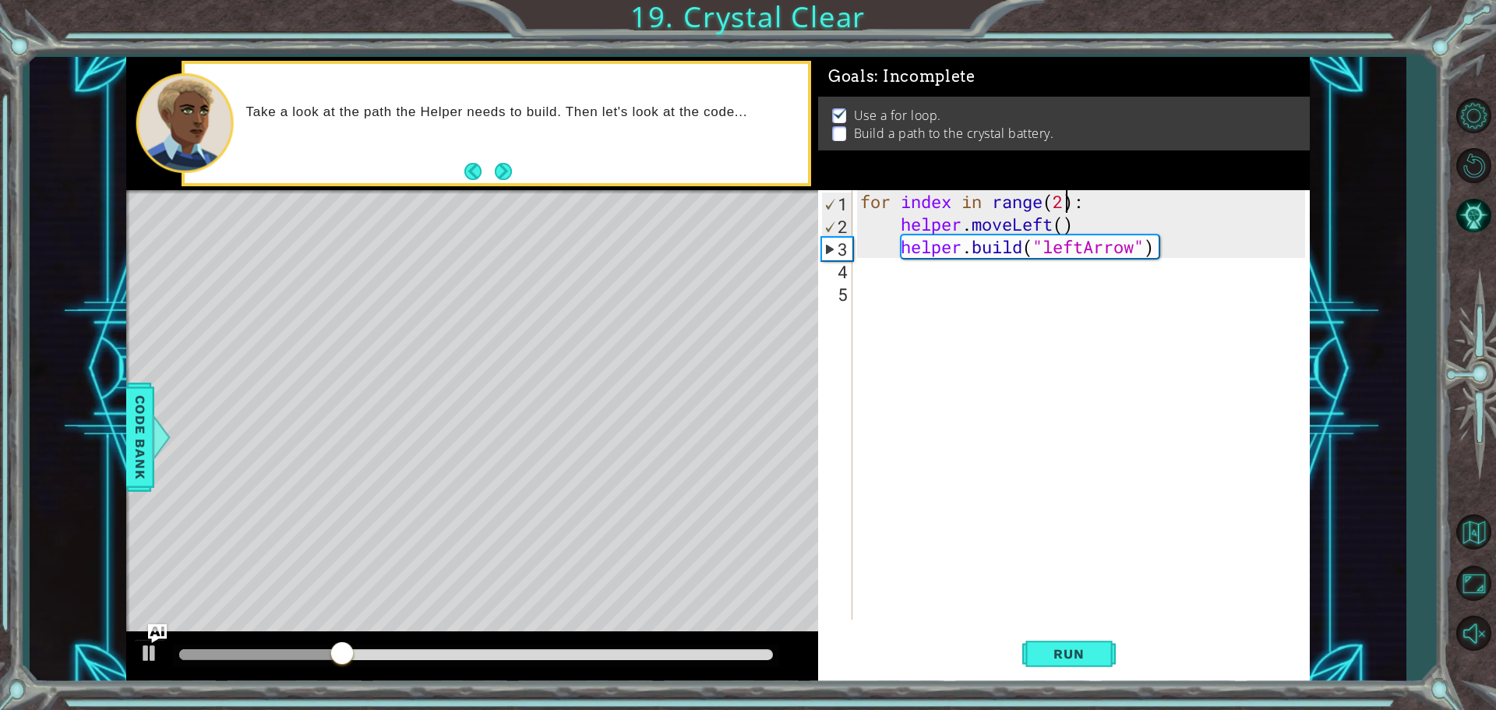
click at [1071, 200] on div "for index in range ( 2 ) : helper . moveLeft ( ) helper . build ( "leftArrow" )" at bounding box center [1085, 427] width 456 height 474
type textarea "for index in range(4):"
click at [1031, 657] on button "Run" at bounding box center [1068, 653] width 93 height 49
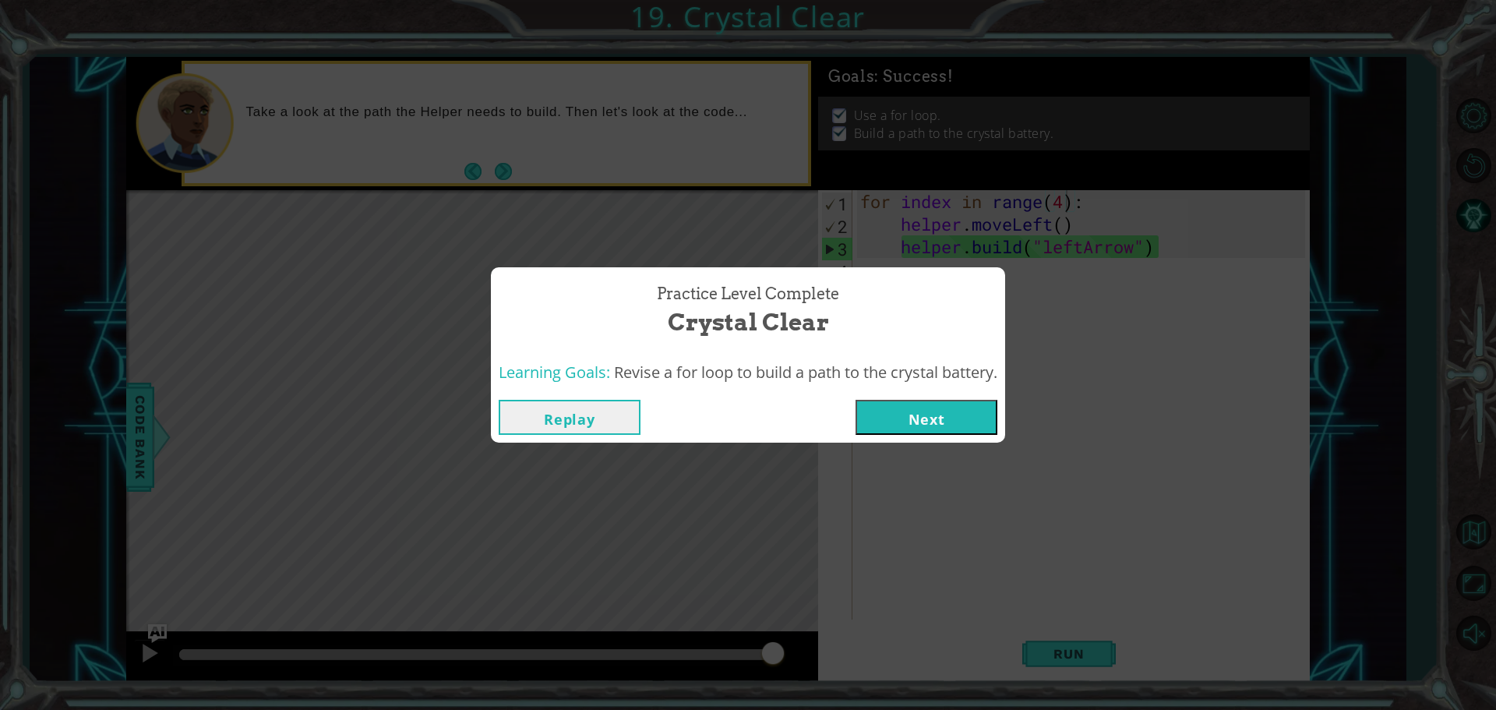
click at [966, 421] on button "Next" at bounding box center [926, 417] width 142 height 35
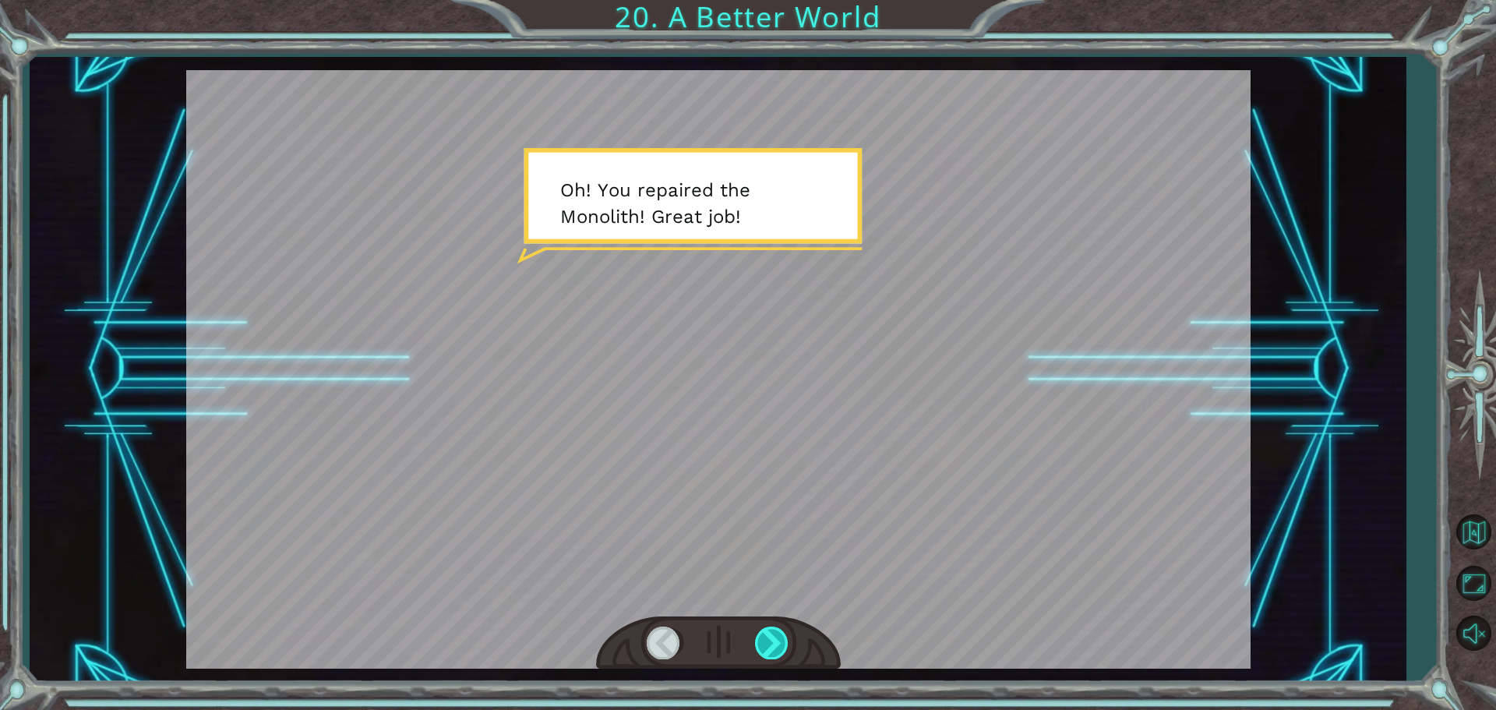
click at [772, 643] on div at bounding box center [772, 642] width 35 height 32
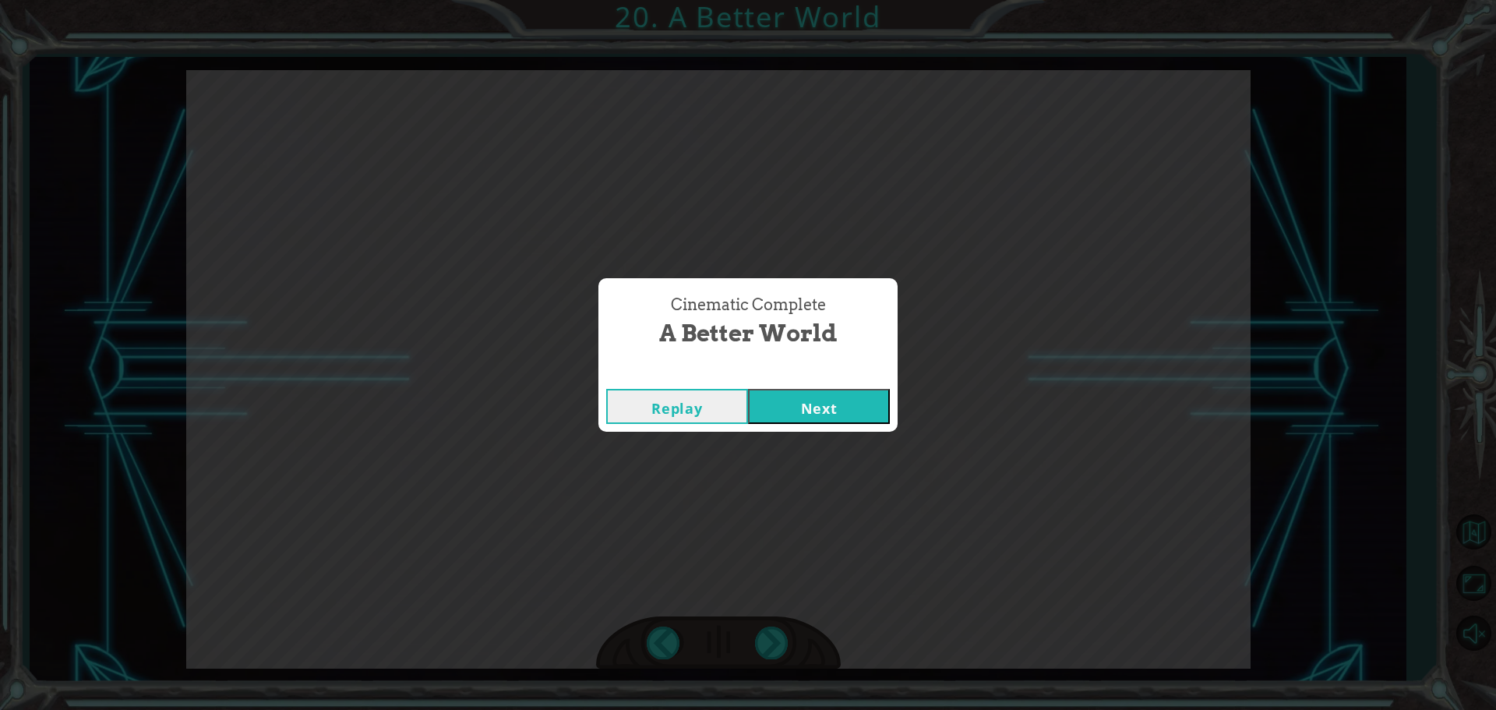
click at [786, 391] on button "Next" at bounding box center [819, 406] width 142 height 35
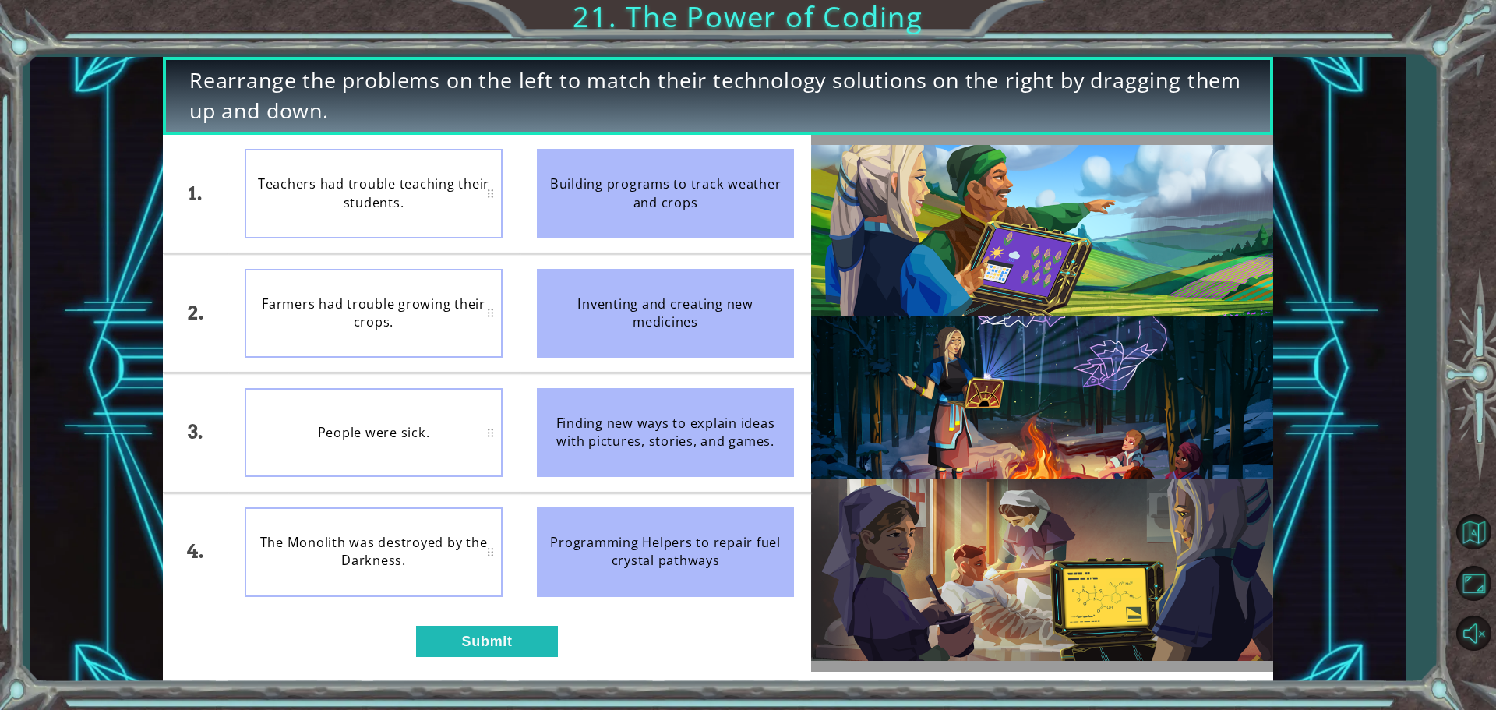
drag, startPoint x: 612, startPoint y: 189, endPoint x: 620, endPoint y: 176, distance: 15.8
click at [612, 185] on div "Building programs to track weather and crops" at bounding box center [666, 193] width 258 height 89
drag, startPoint x: 622, startPoint y: 176, endPoint x: 493, endPoint y: 597, distance: 439.9
click at [506, 630] on div "1. 2. 3. 4. Teachers had trouble teaching their students. Farmers had trouble g…" at bounding box center [487, 403] width 648 height 537
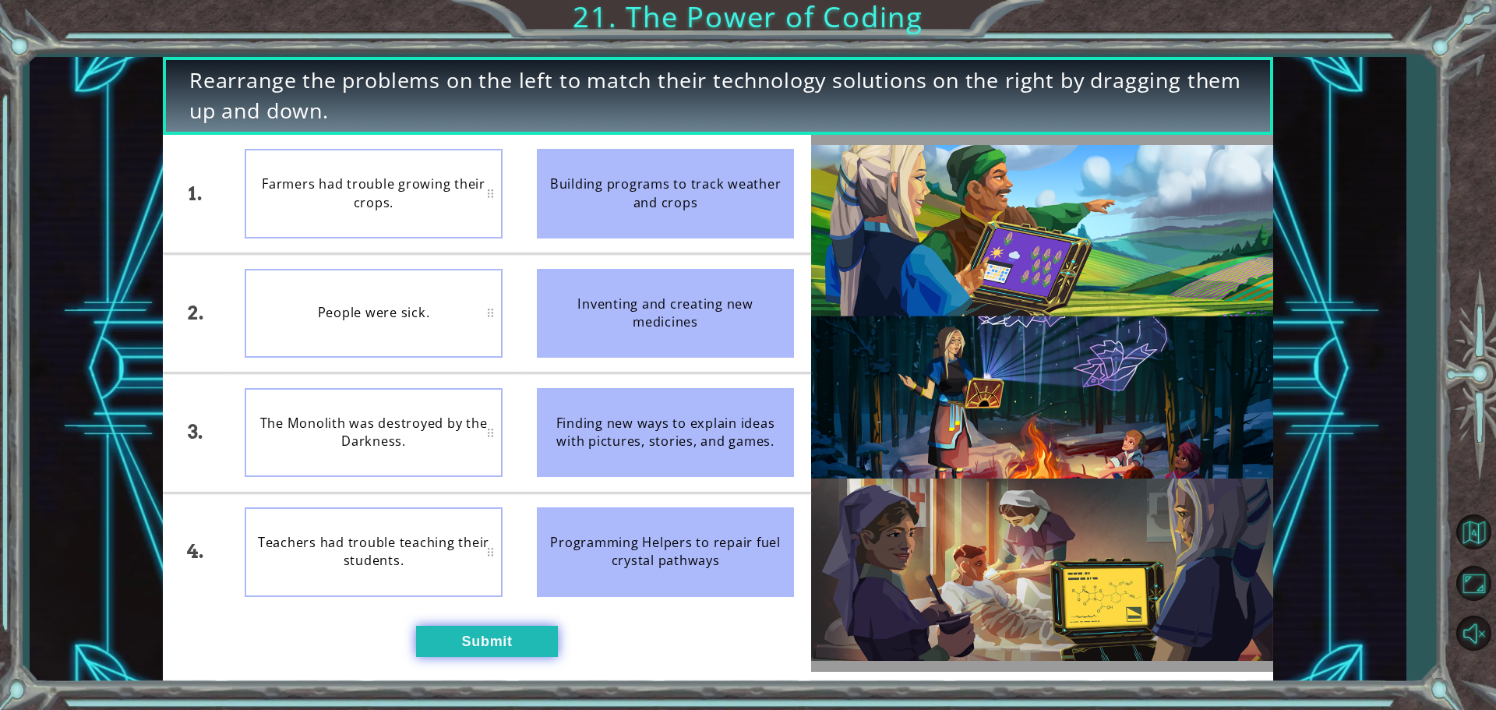
click at [485, 644] on button "Submit" at bounding box center [487, 641] width 142 height 31
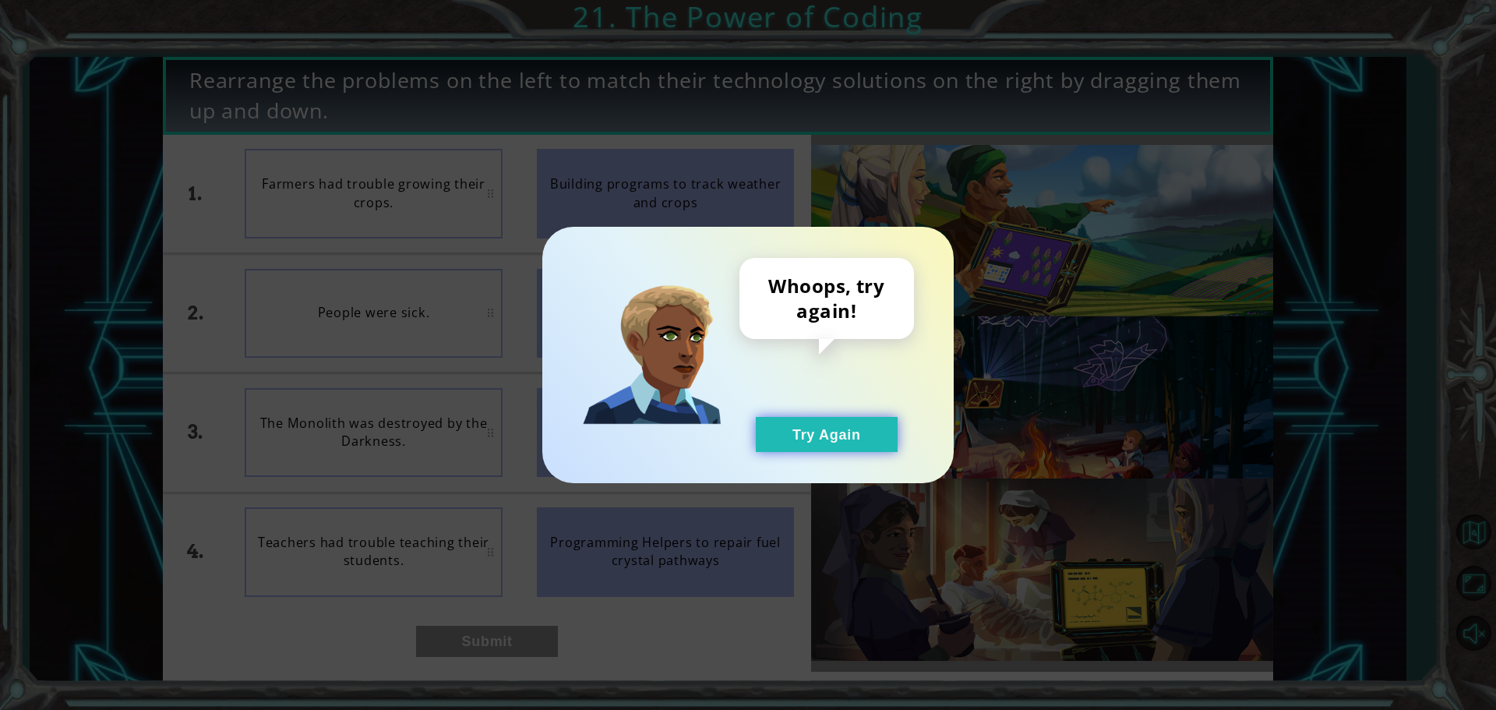
click at [827, 432] on button "Try Again" at bounding box center [827, 434] width 142 height 35
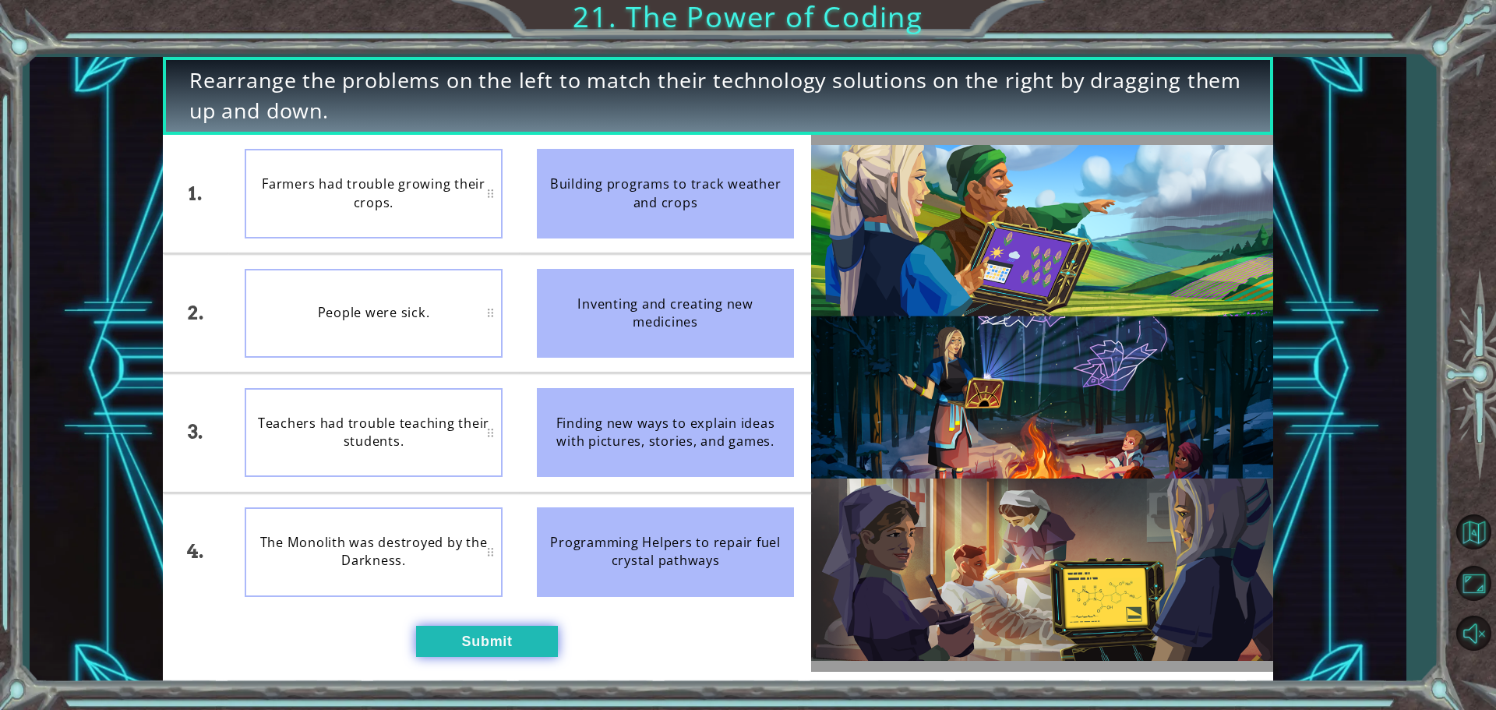
click at [532, 647] on button "Submit" at bounding box center [487, 641] width 142 height 31
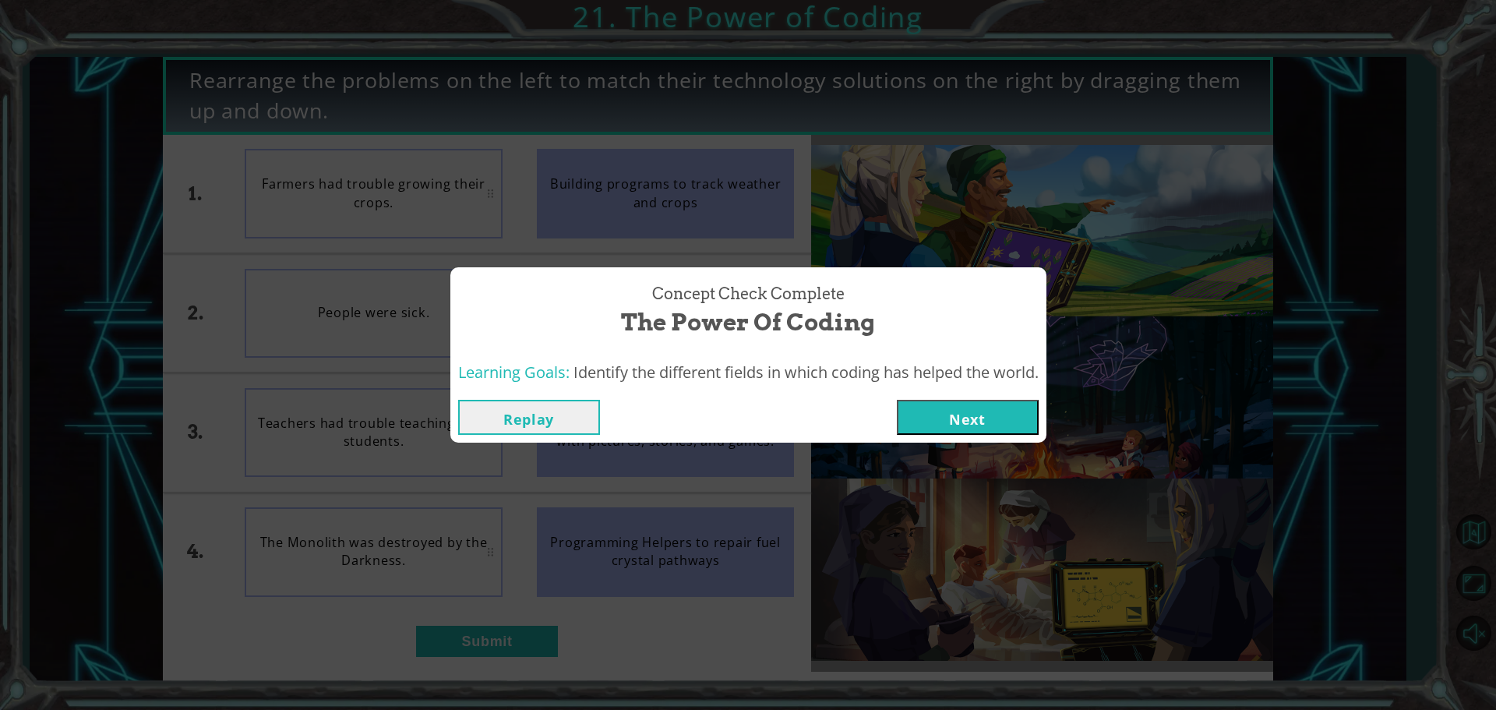
click at [932, 407] on button "Next" at bounding box center [968, 417] width 142 height 35
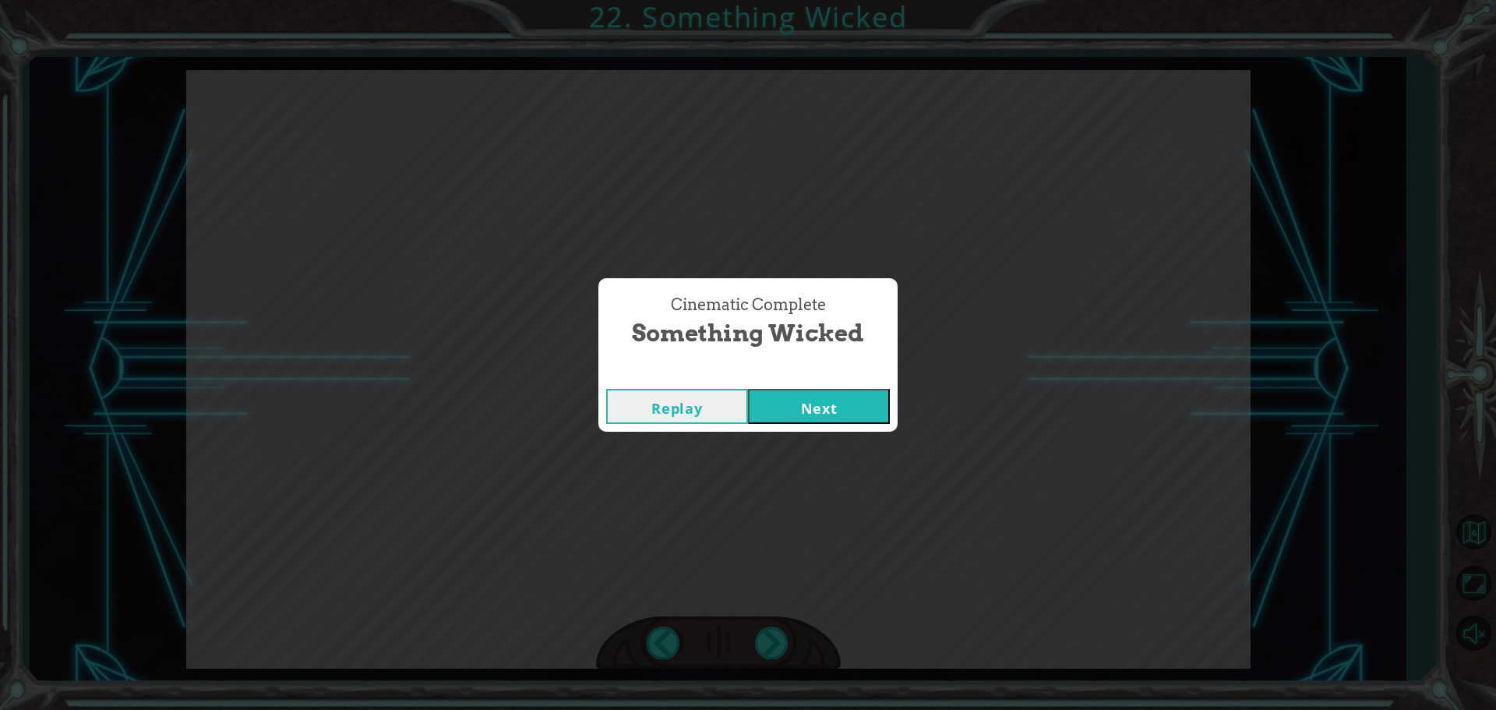
click at [811, 409] on button "Next" at bounding box center [819, 406] width 142 height 35
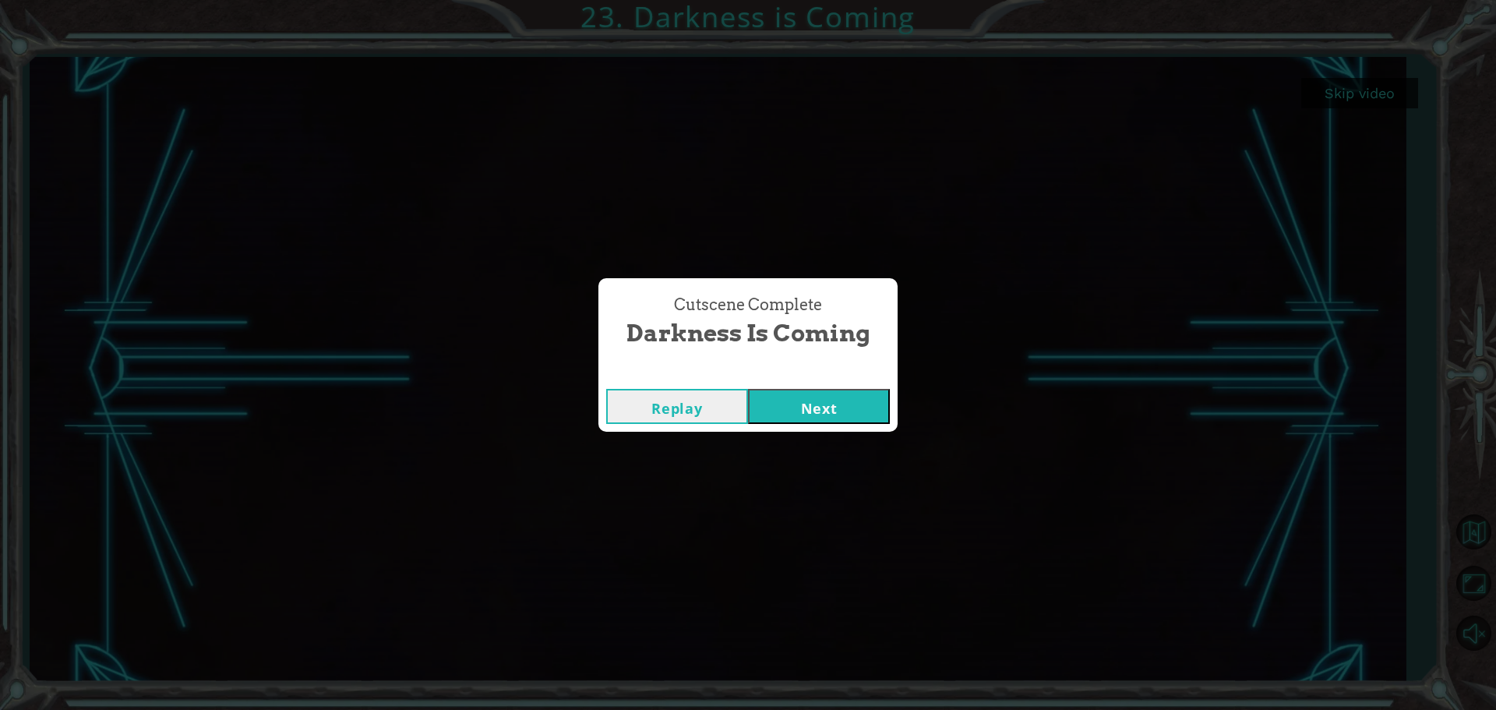
click at [859, 417] on button "Next" at bounding box center [819, 406] width 142 height 35
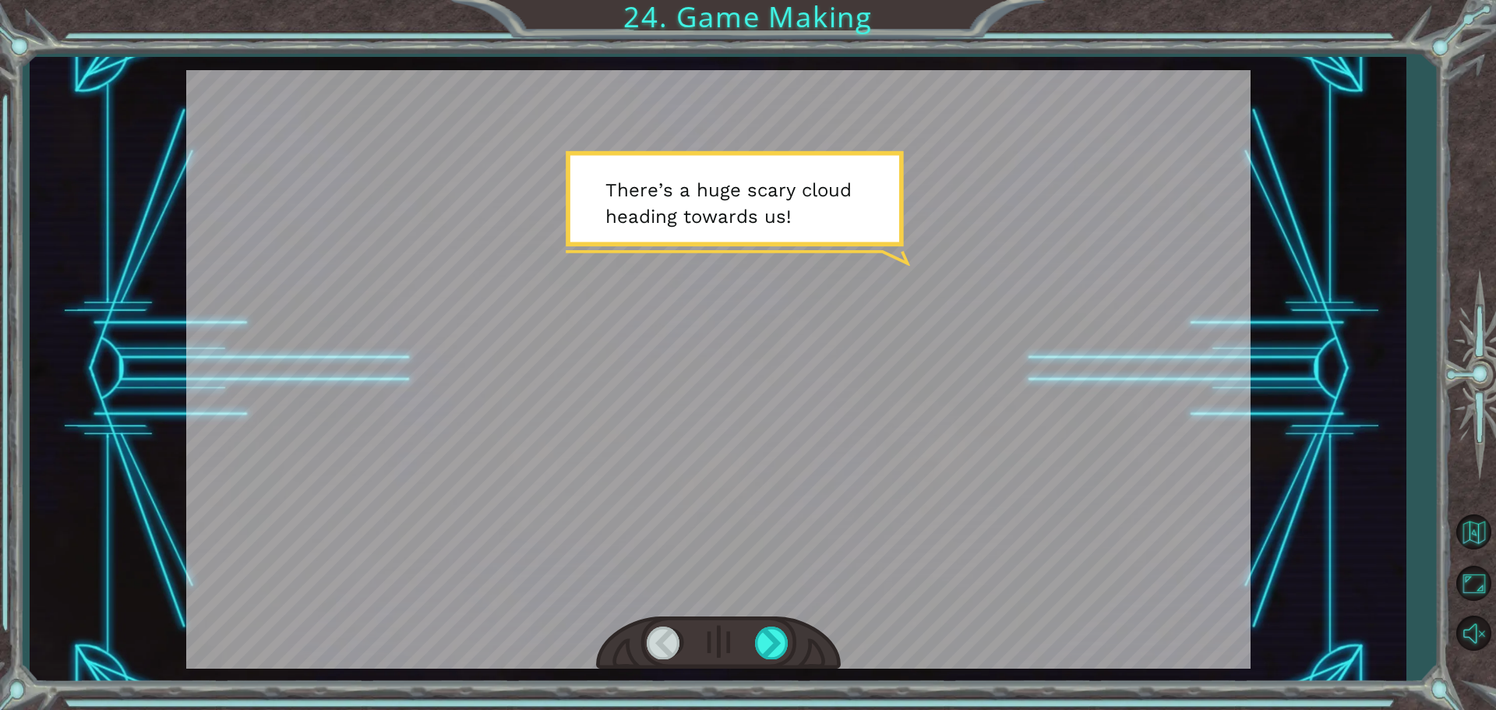
click at [764, 624] on div at bounding box center [718, 643] width 245 height 54
click at [751, 581] on div at bounding box center [718, 369] width 1064 height 598
click at [774, 637] on div at bounding box center [772, 642] width 35 height 32
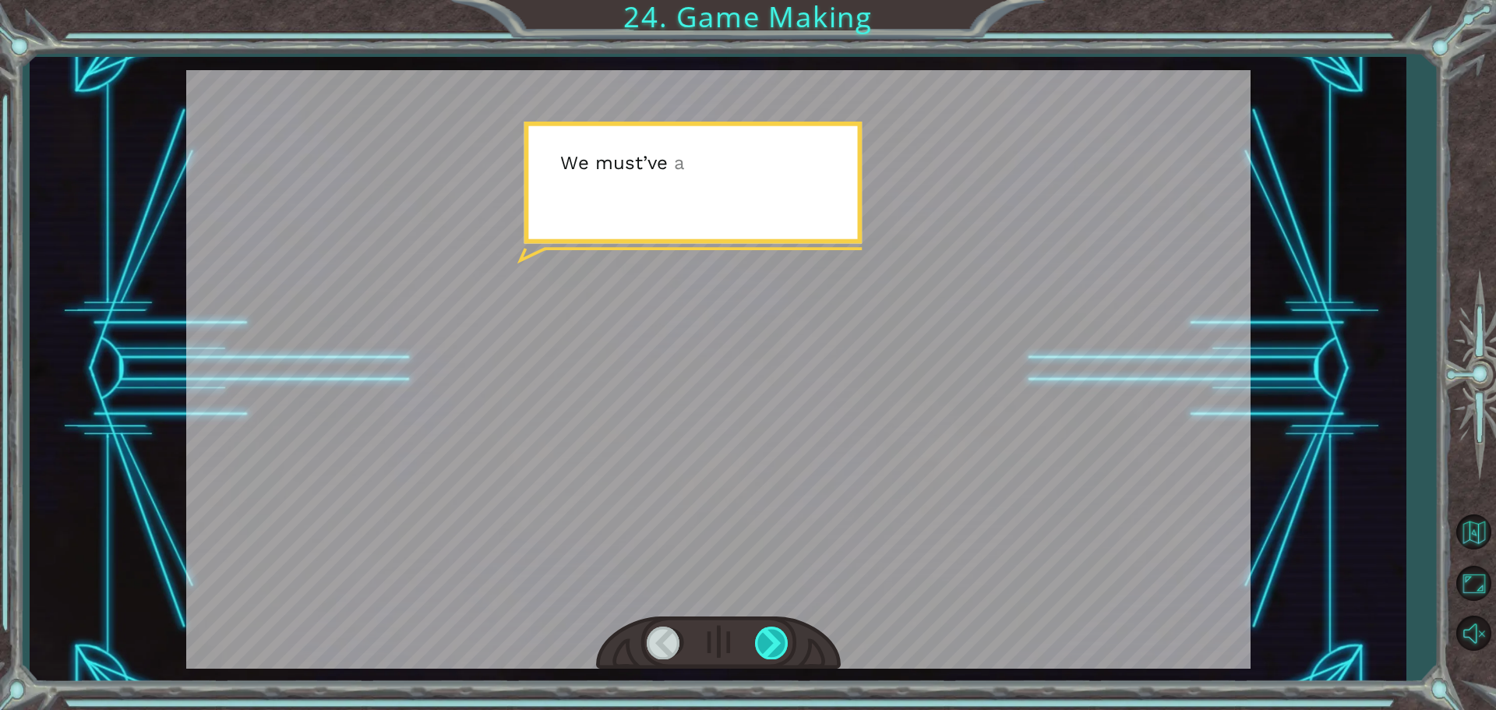
click at [773, 635] on div at bounding box center [772, 642] width 35 height 32
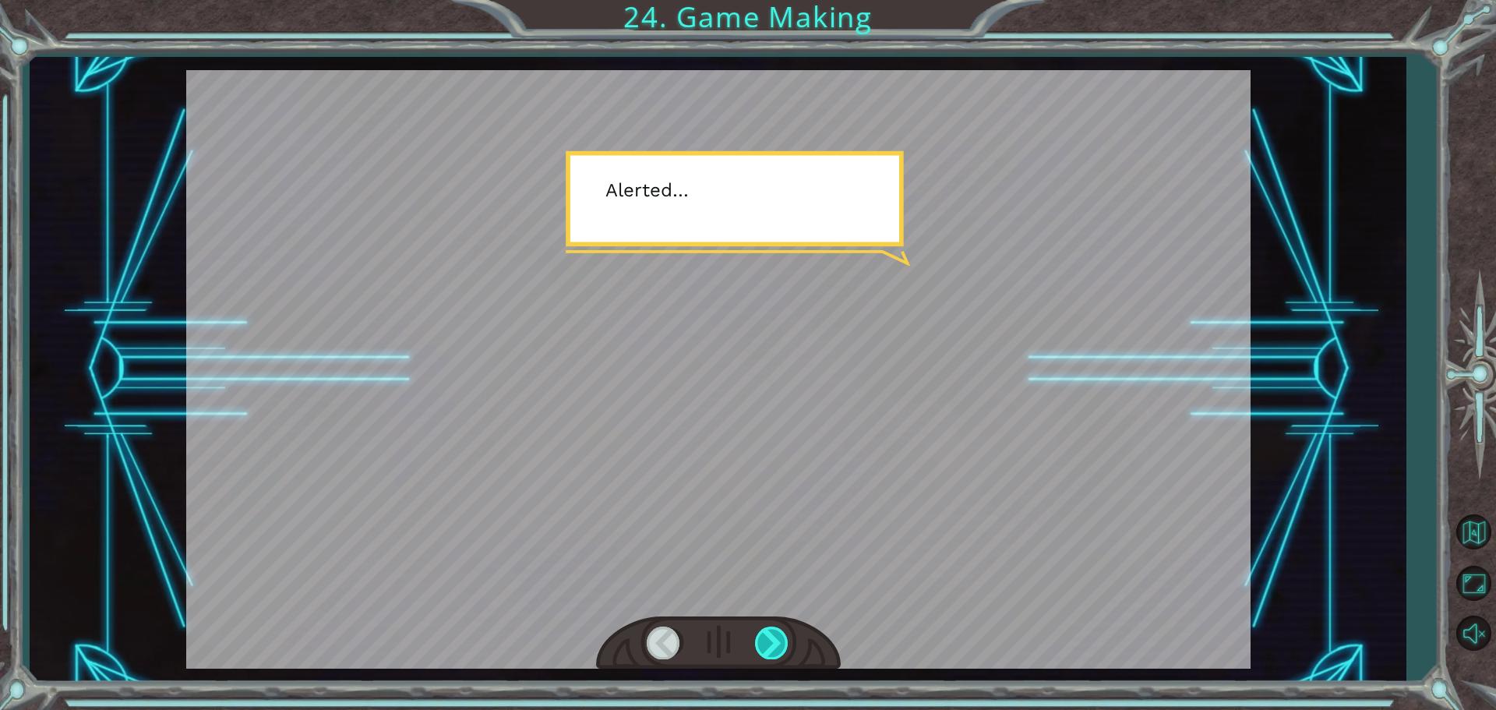
click at [772, 644] on div at bounding box center [772, 642] width 35 height 32
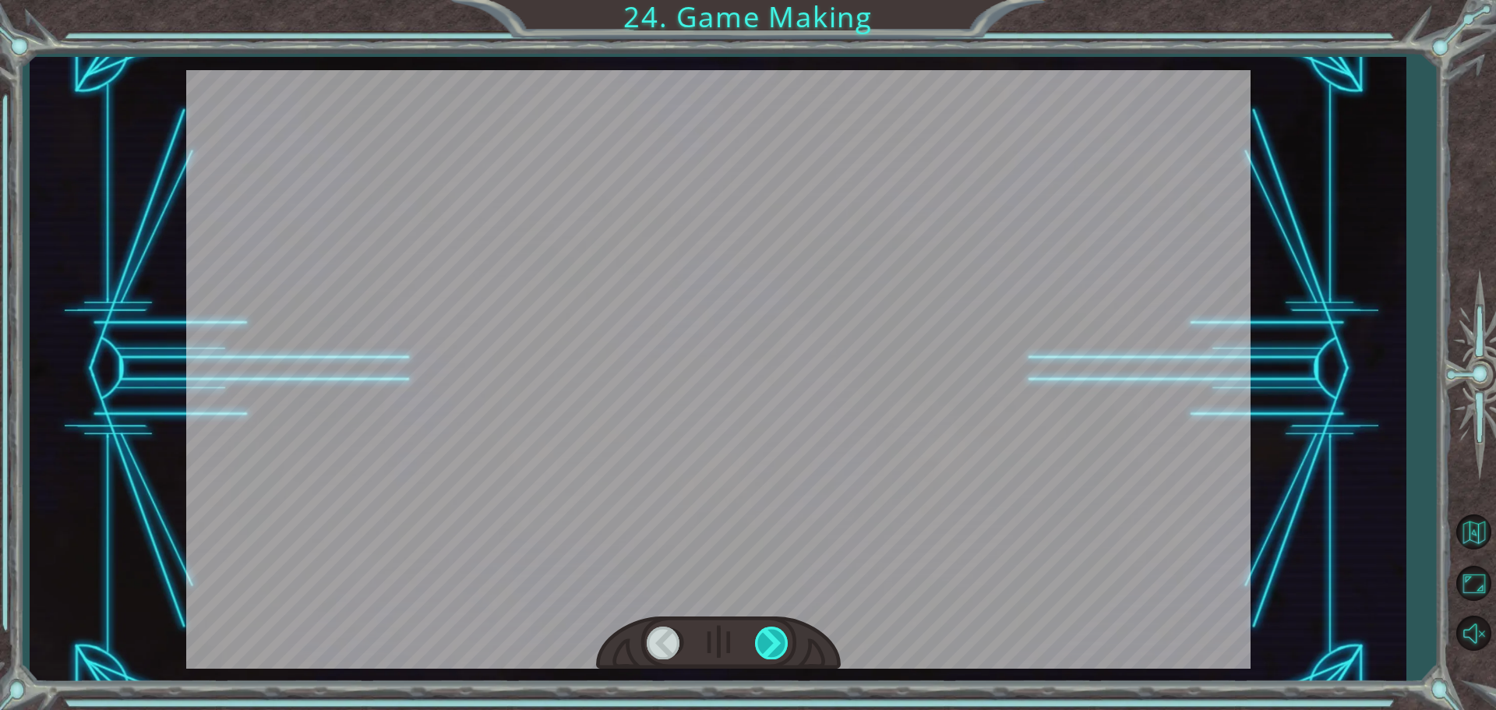
click at [772, 644] on div at bounding box center [772, 642] width 35 height 32
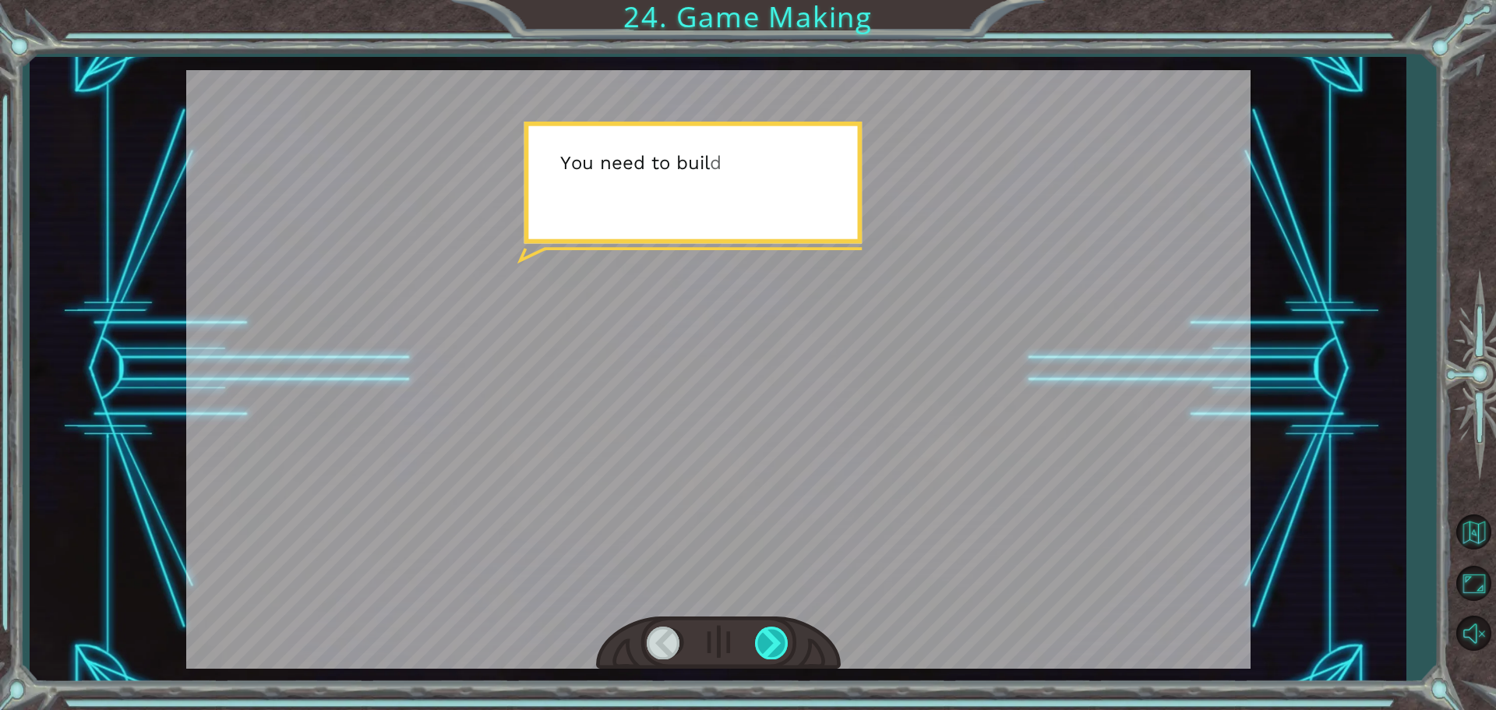
click at [771, 645] on div at bounding box center [772, 642] width 35 height 32
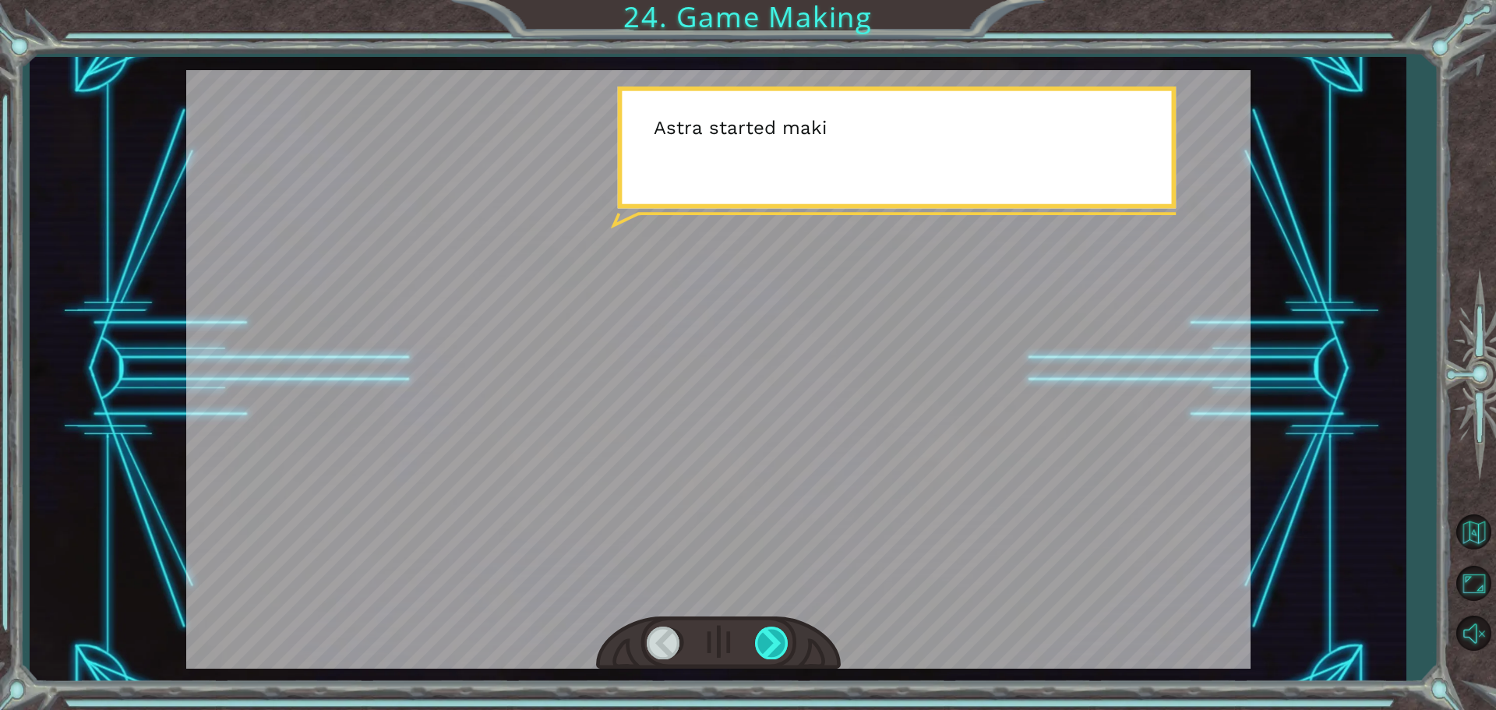
click at [771, 645] on div at bounding box center [772, 642] width 35 height 32
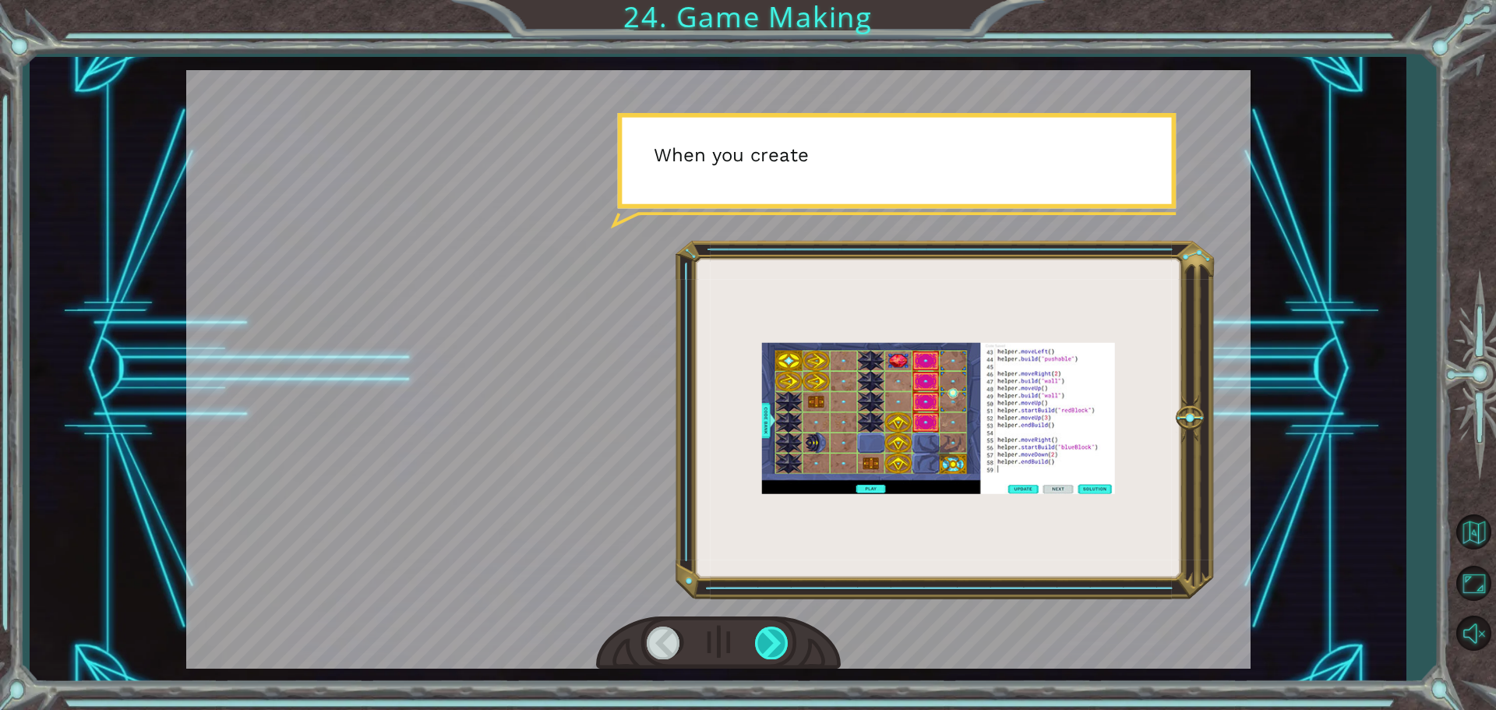
click at [771, 645] on div at bounding box center [772, 642] width 35 height 32
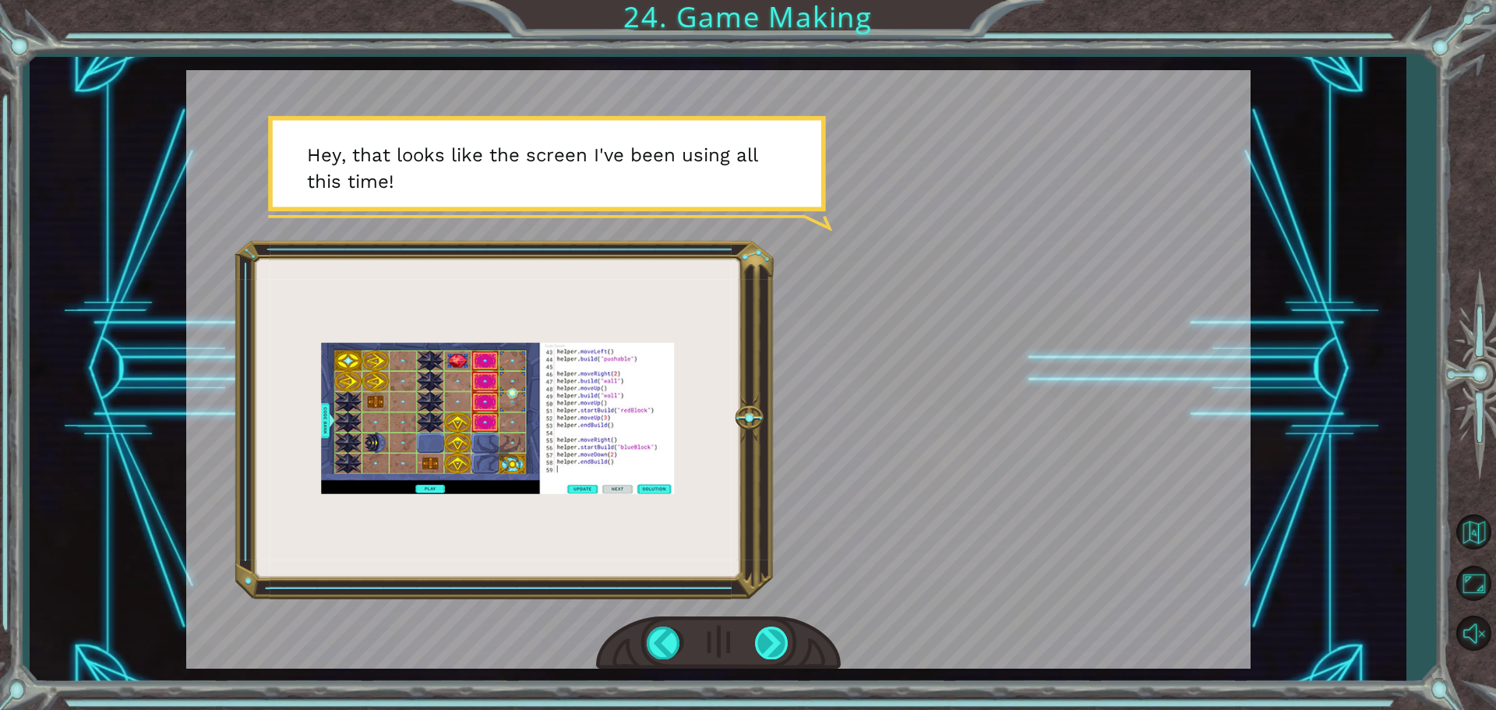
click at [771, 646] on div at bounding box center [772, 642] width 35 height 32
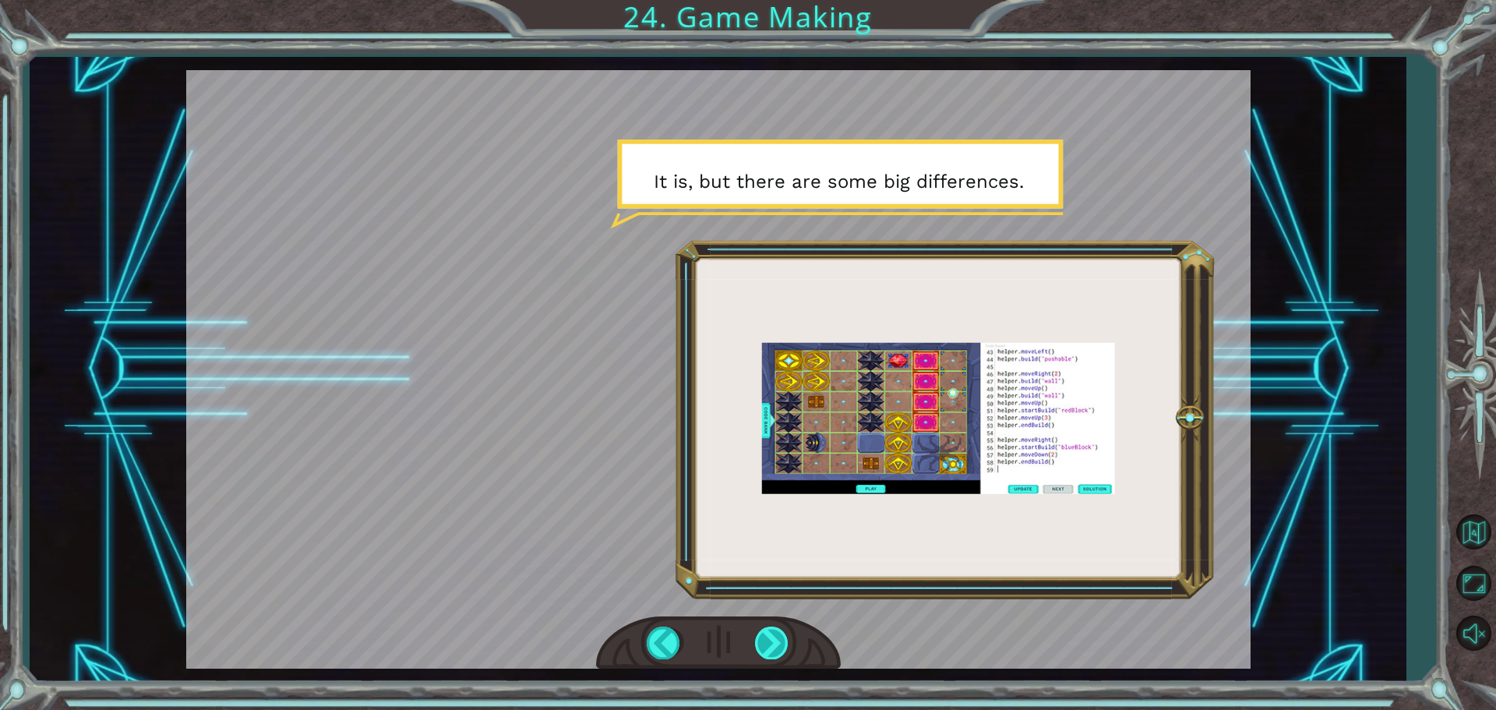
click at [775, 647] on div at bounding box center [772, 642] width 35 height 32
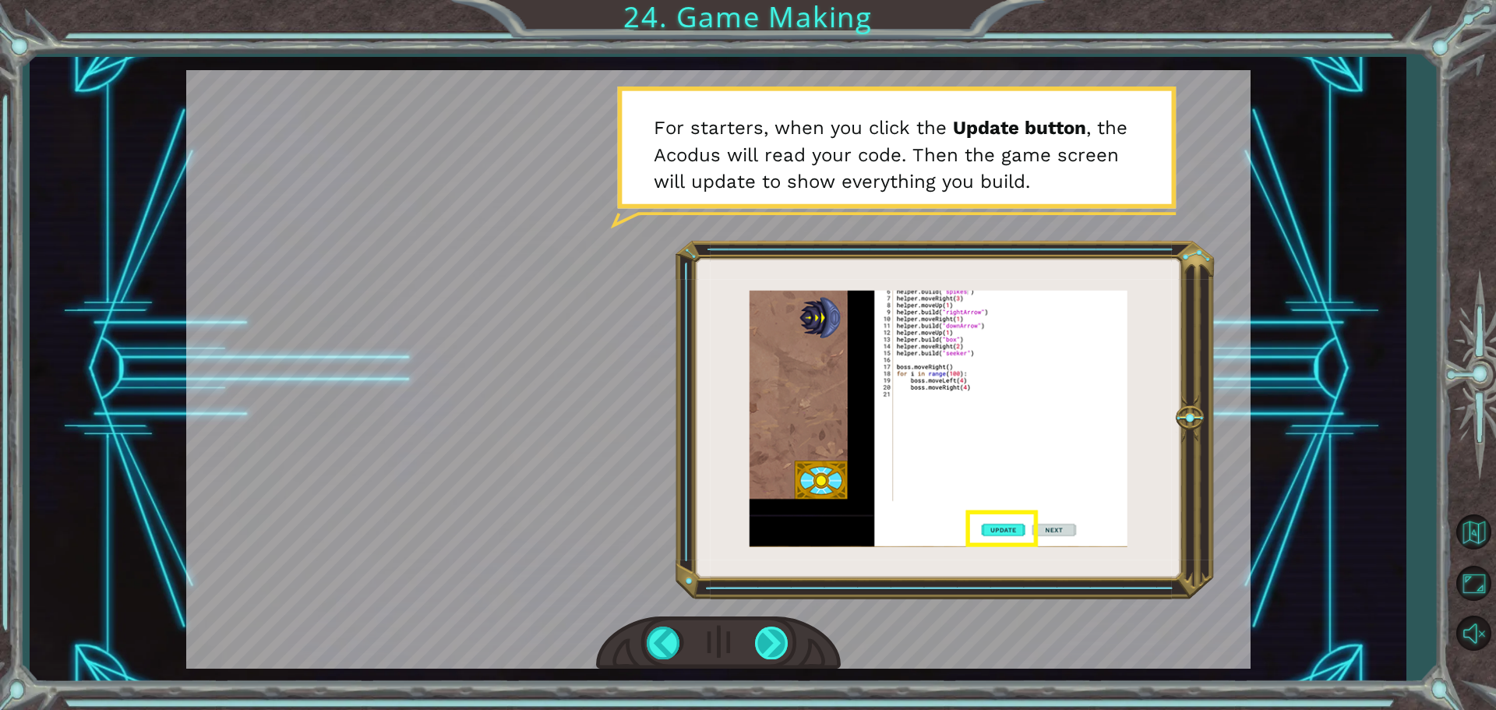
click at [769, 637] on div at bounding box center [772, 642] width 35 height 32
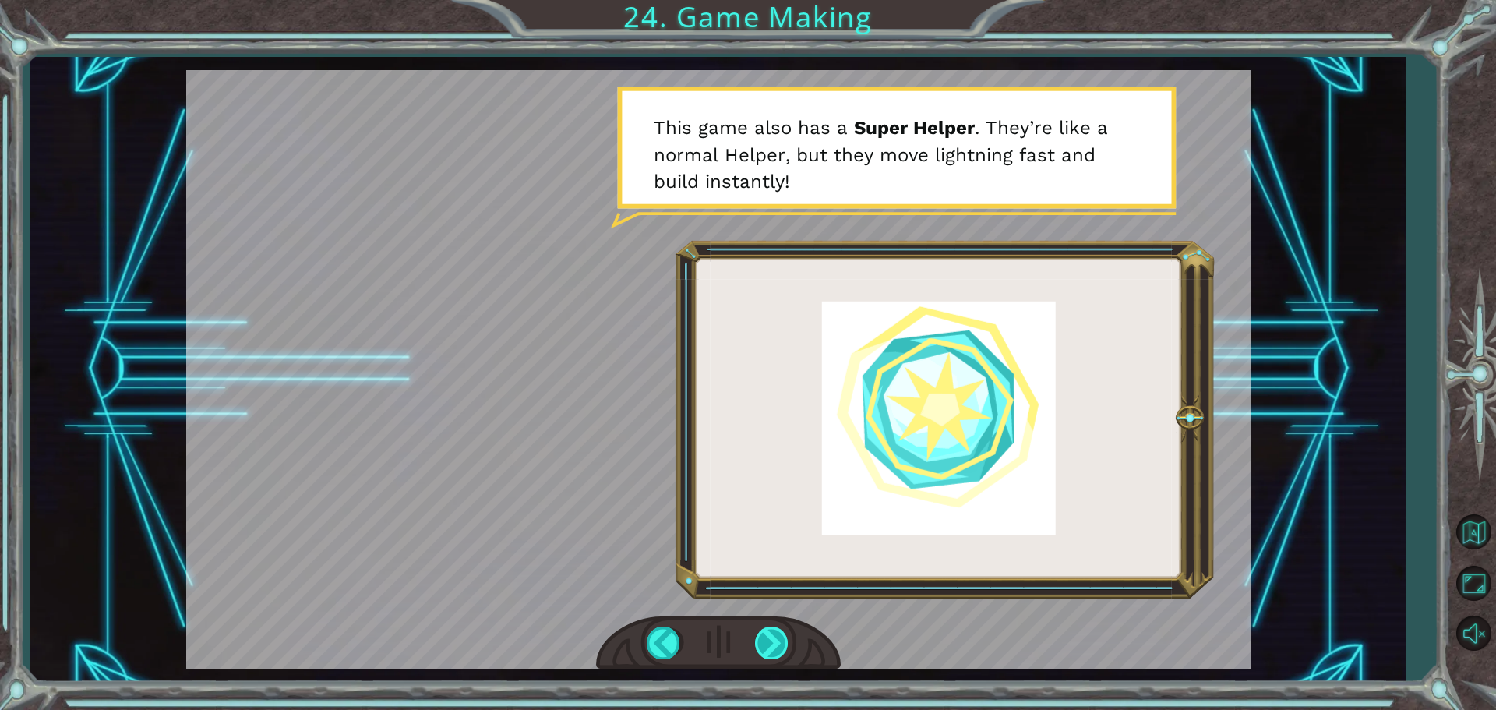
click at [775, 635] on div at bounding box center [772, 642] width 35 height 32
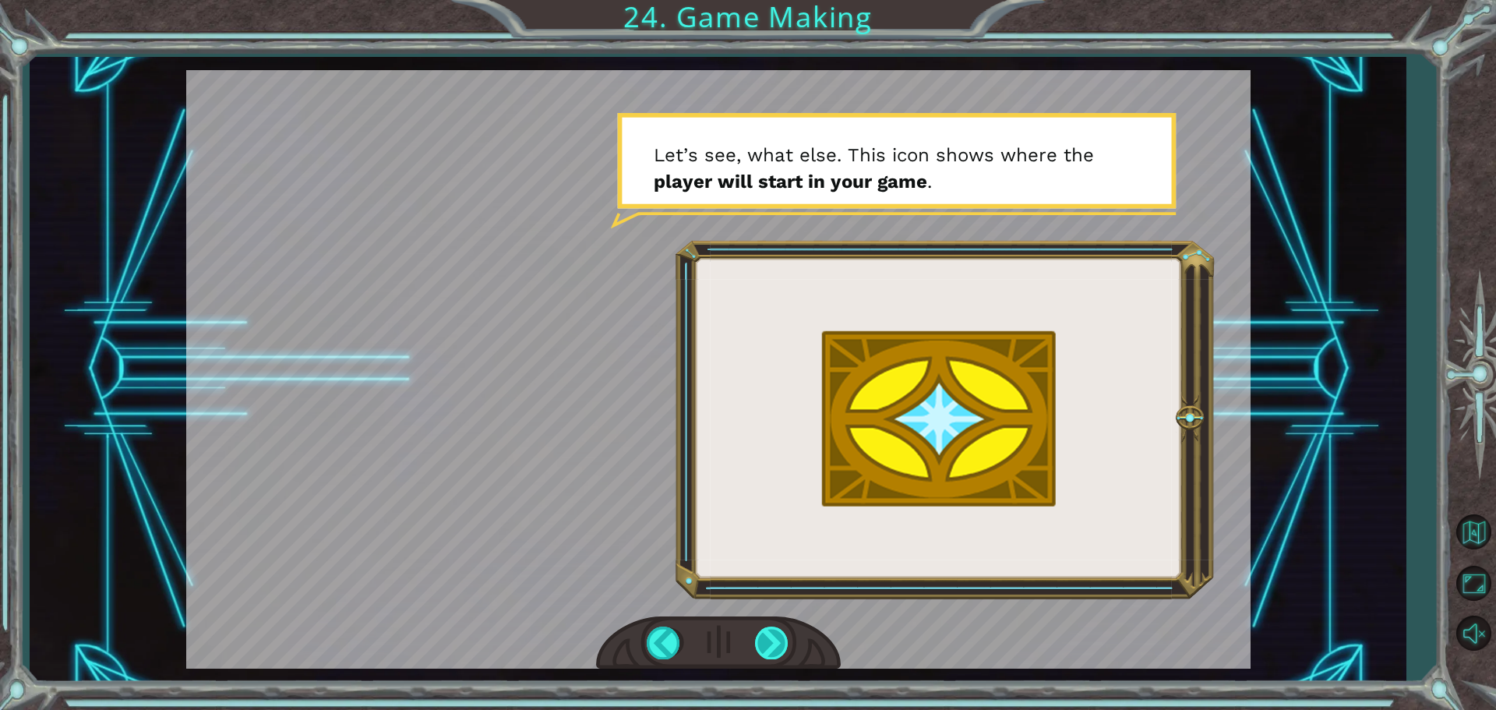
click at [772, 636] on div at bounding box center [772, 642] width 35 height 32
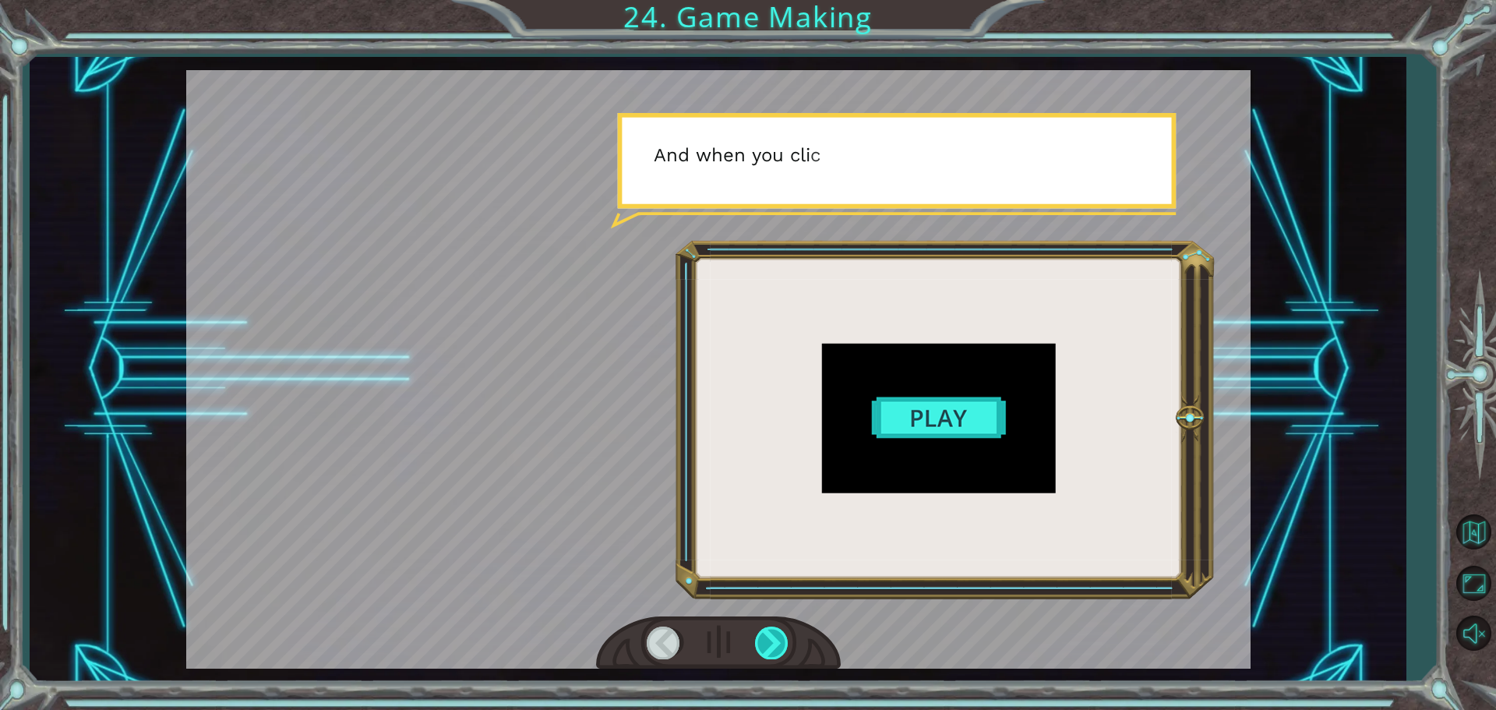
click at [772, 636] on div at bounding box center [772, 642] width 35 height 32
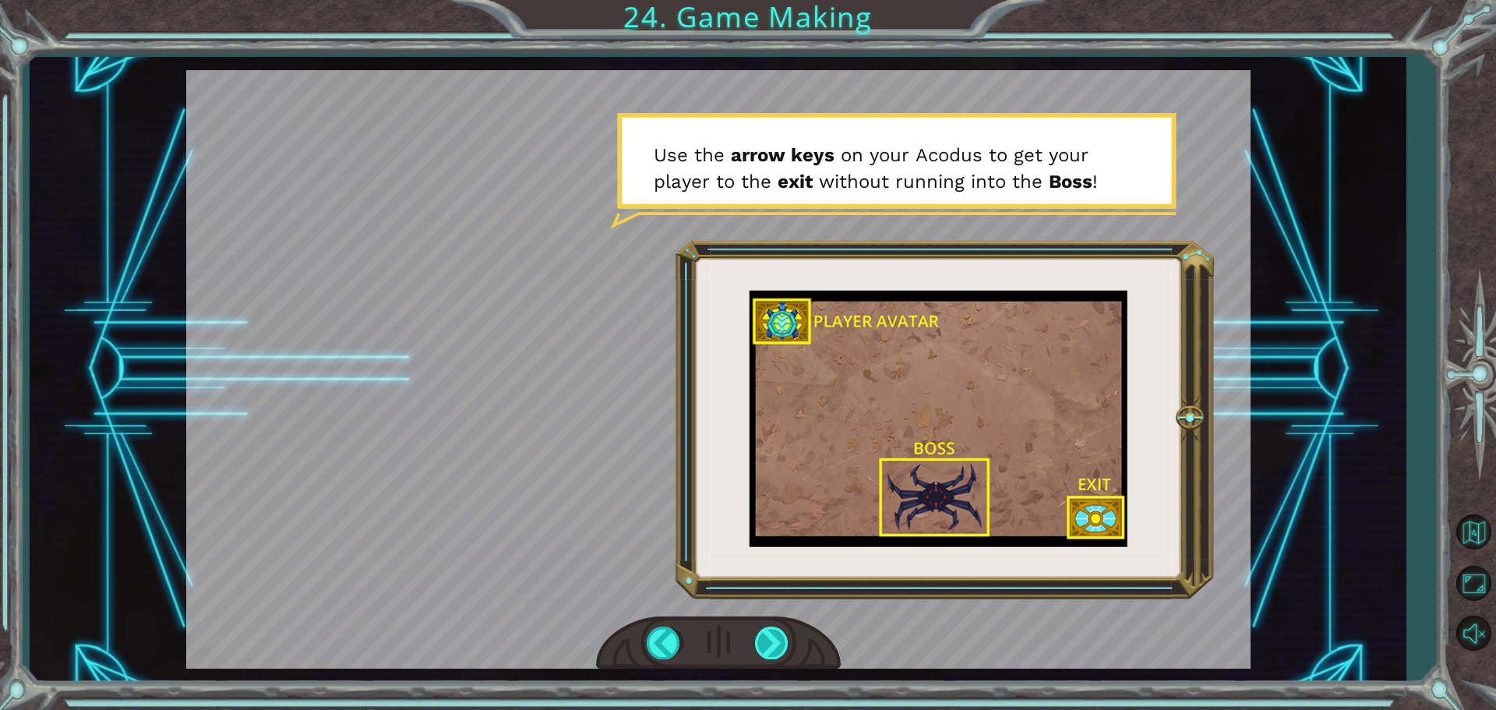
click at [772, 636] on div at bounding box center [772, 642] width 35 height 32
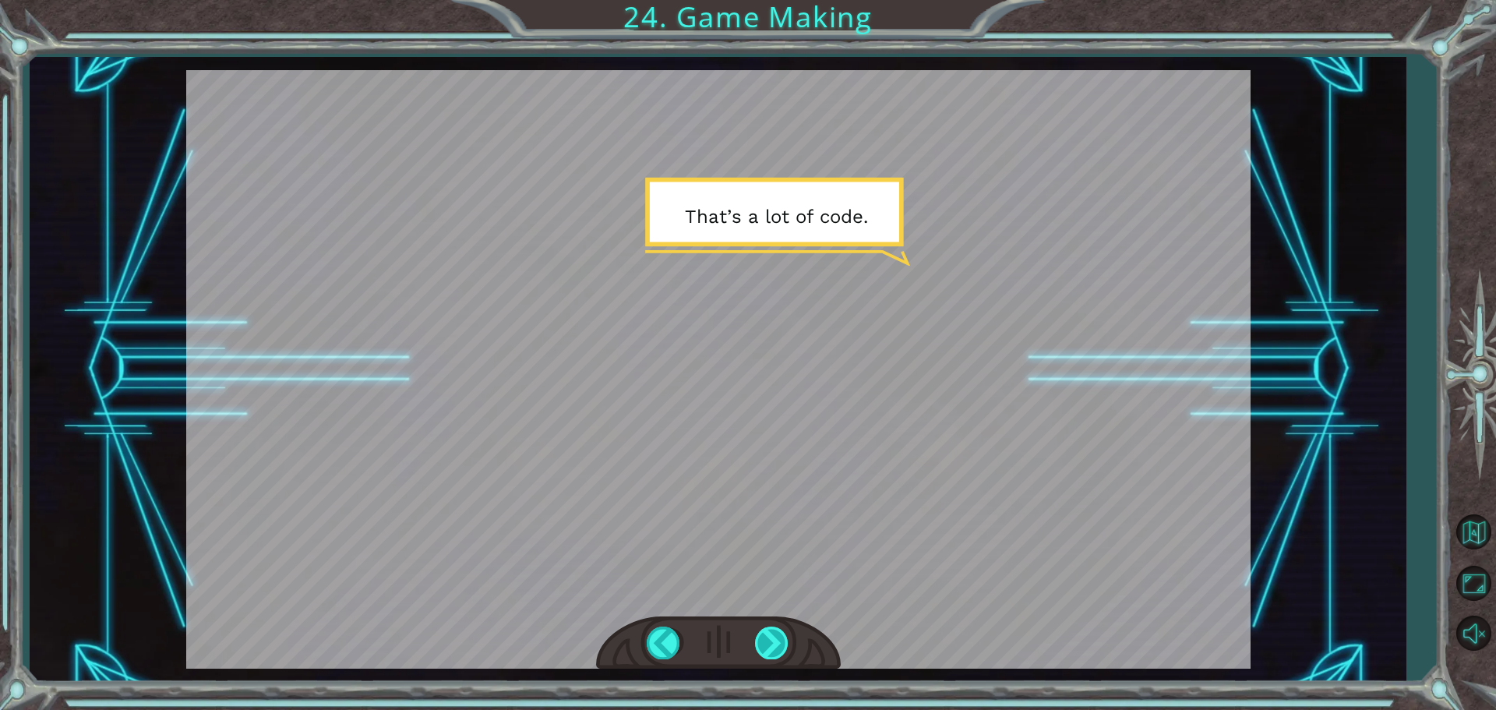
drag, startPoint x: 772, startPoint y: 636, endPoint x: 765, endPoint y: 647, distance: 13.0
click at [764, 647] on div at bounding box center [772, 642] width 35 height 32
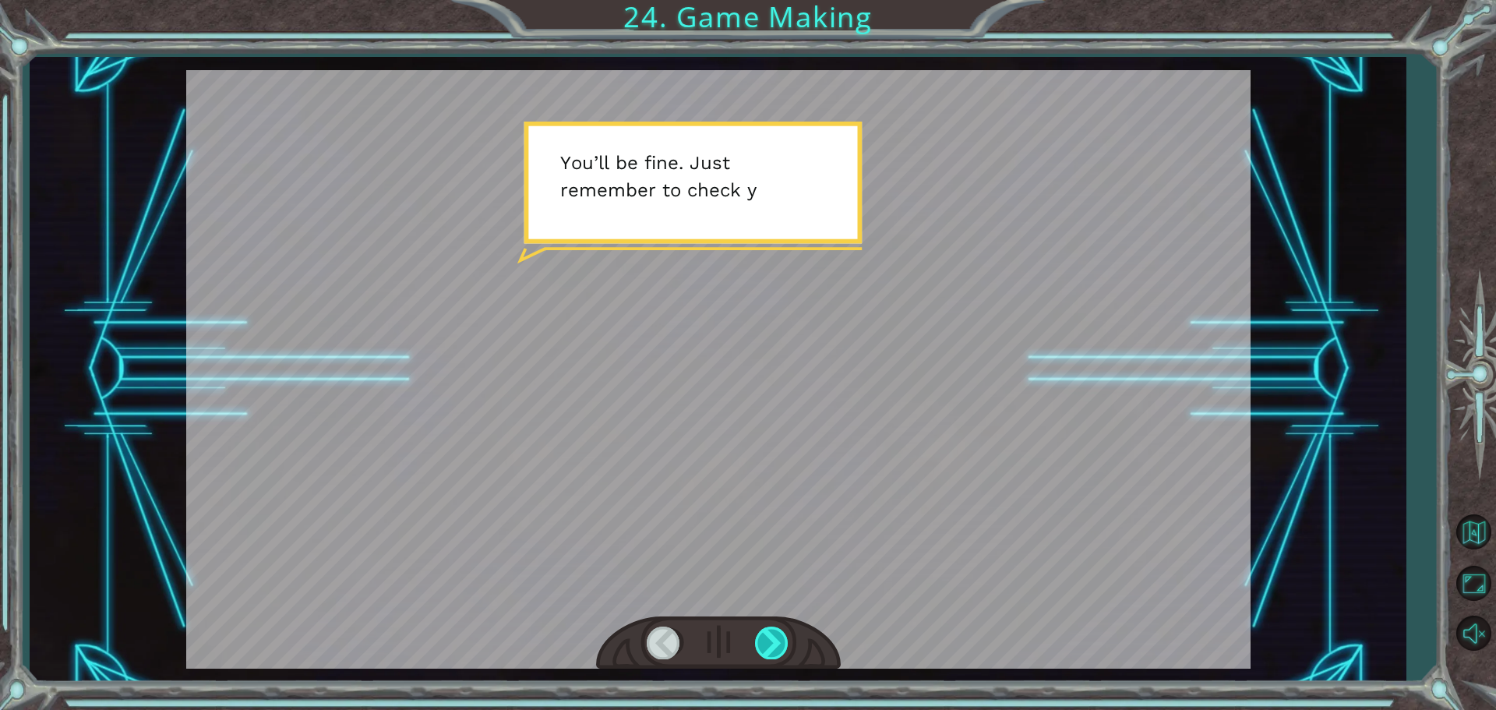
click at [765, 647] on div at bounding box center [772, 642] width 35 height 32
drag, startPoint x: 767, startPoint y: 639, endPoint x: 775, endPoint y: 686, distance: 48.2
click at [775, 686] on div "T h e r e ’ s a h u g e s c a r y c l o u d h e a d i n g t o w a r d s u s ! W…" at bounding box center [748, 355] width 1496 height 710
click at [781, 633] on div at bounding box center [772, 642] width 35 height 32
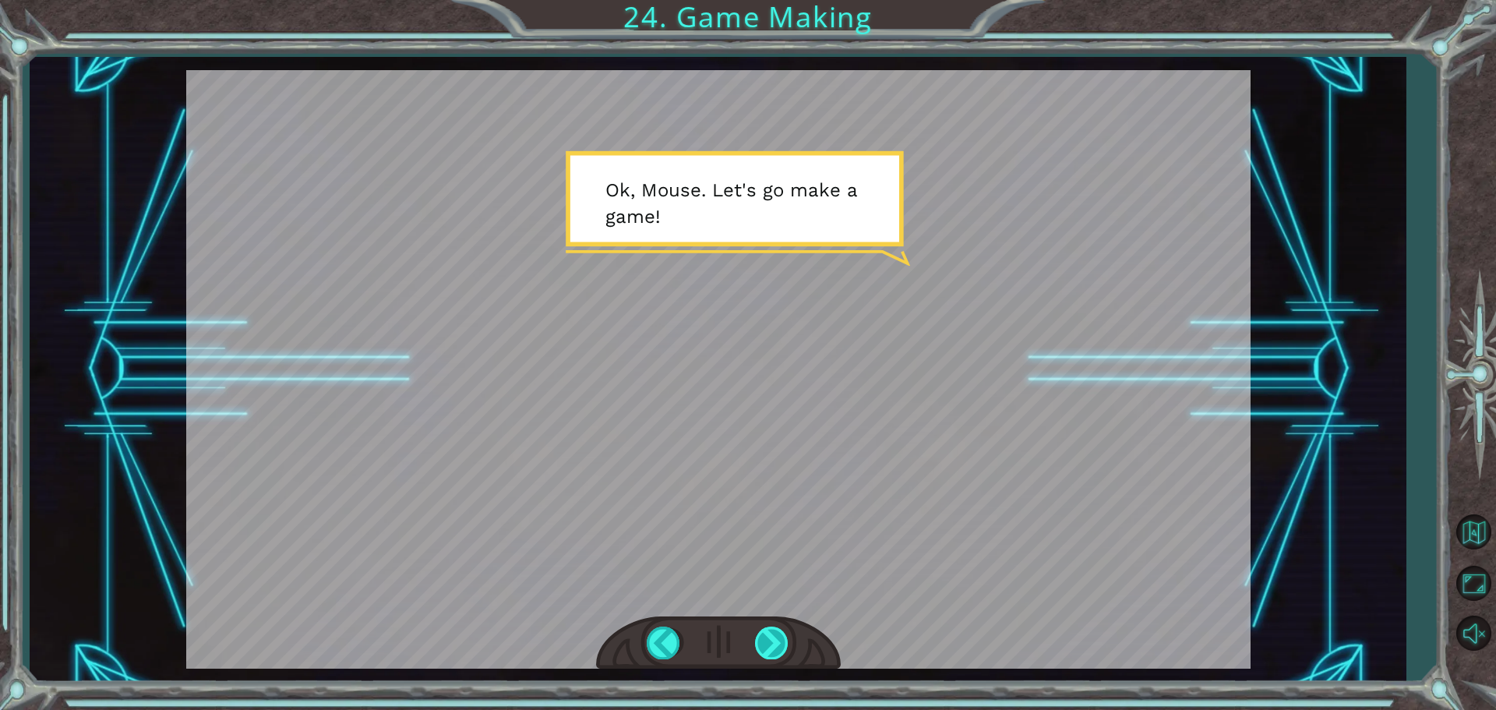
click at [781, 640] on div at bounding box center [772, 642] width 35 height 32
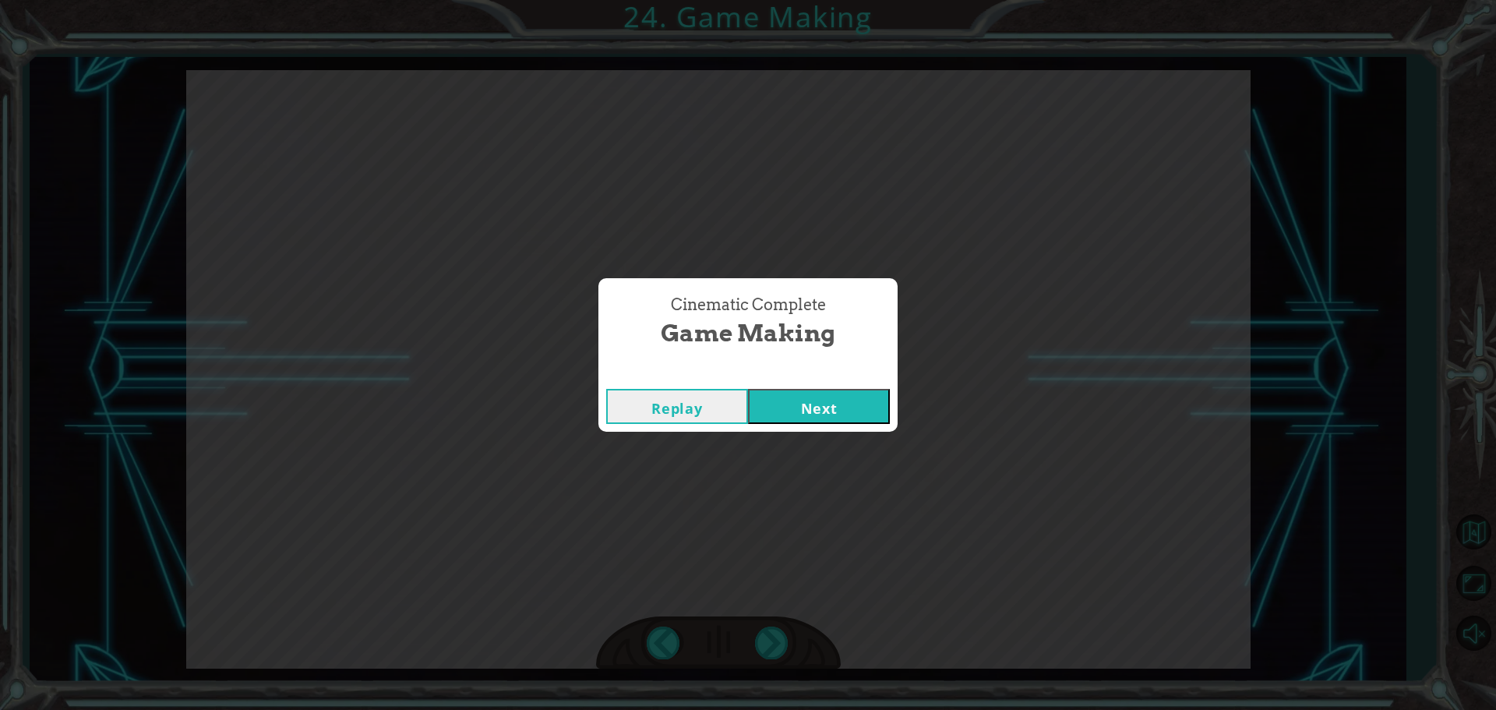
click at [823, 413] on button "Next" at bounding box center [819, 406] width 142 height 35
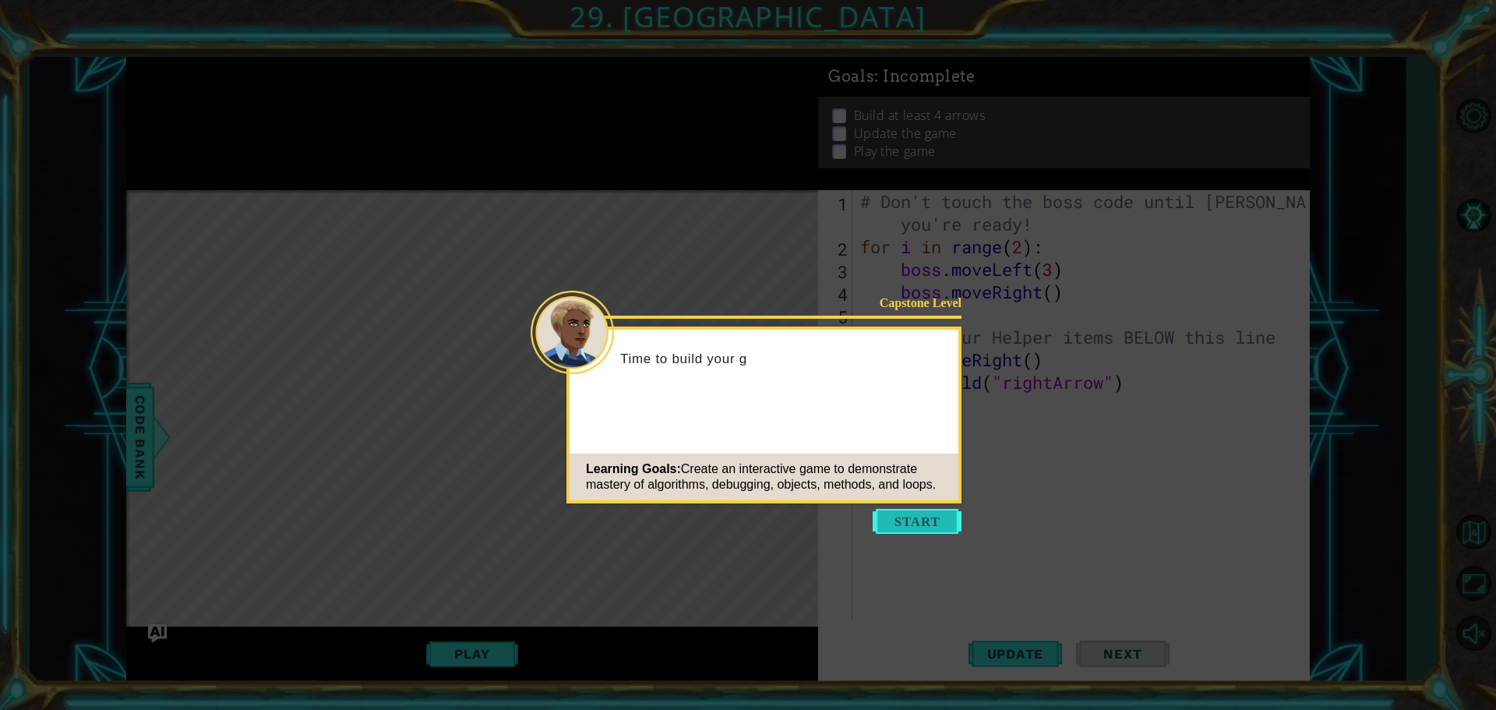
click at [926, 516] on button "Start" at bounding box center [917, 521] width 89 height 25
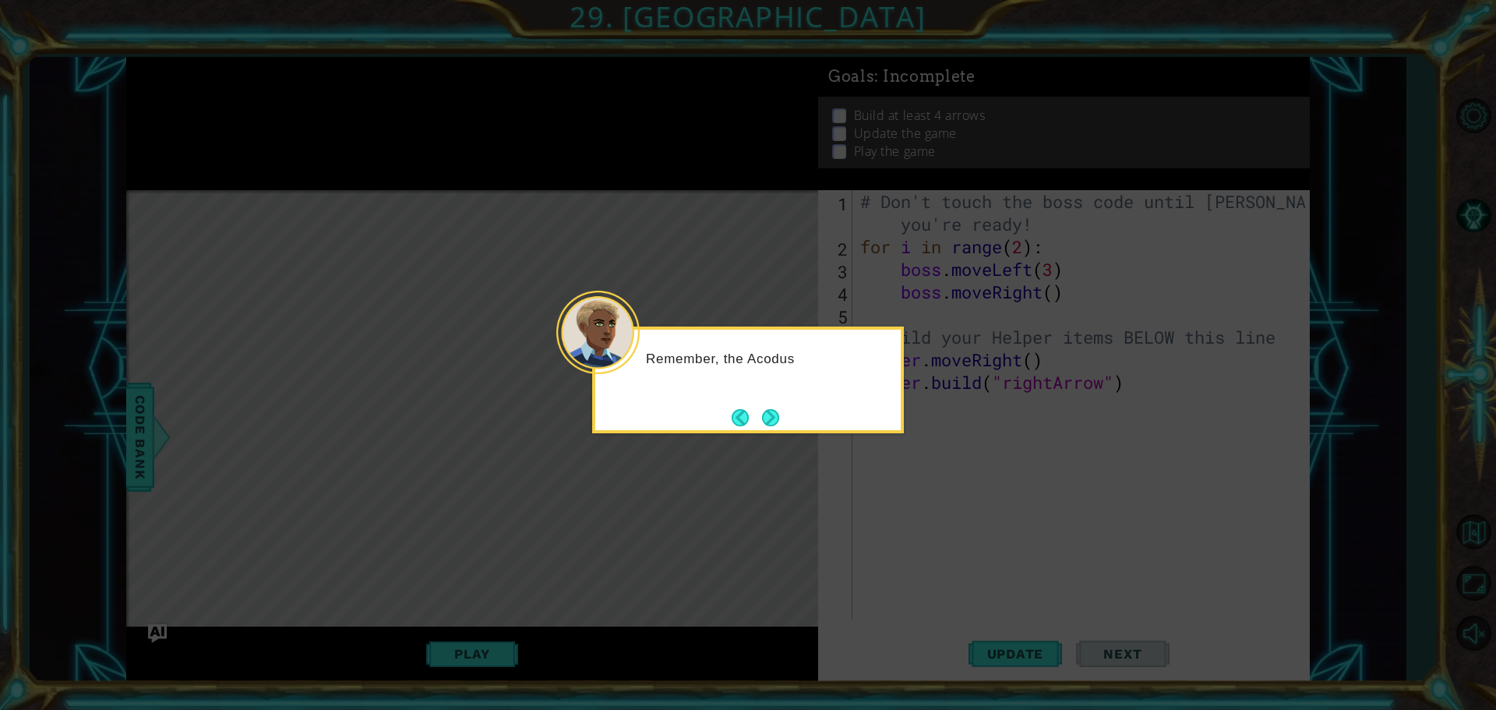
click at [775, 410] on button "Next" at bounding box center [771, 417] width 18 height 18
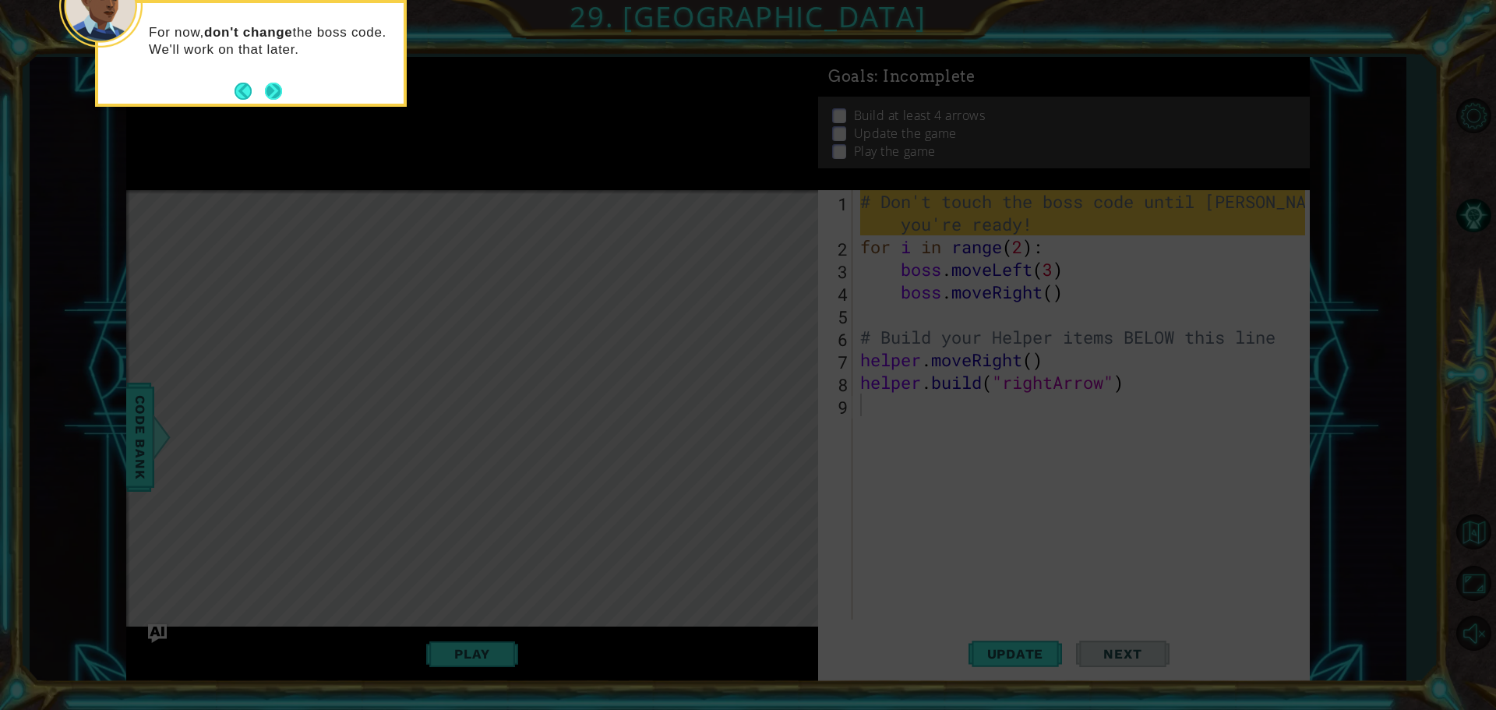
click at [273, 89] on button "Next" at bounding box center [274, 90] width 23 height 23
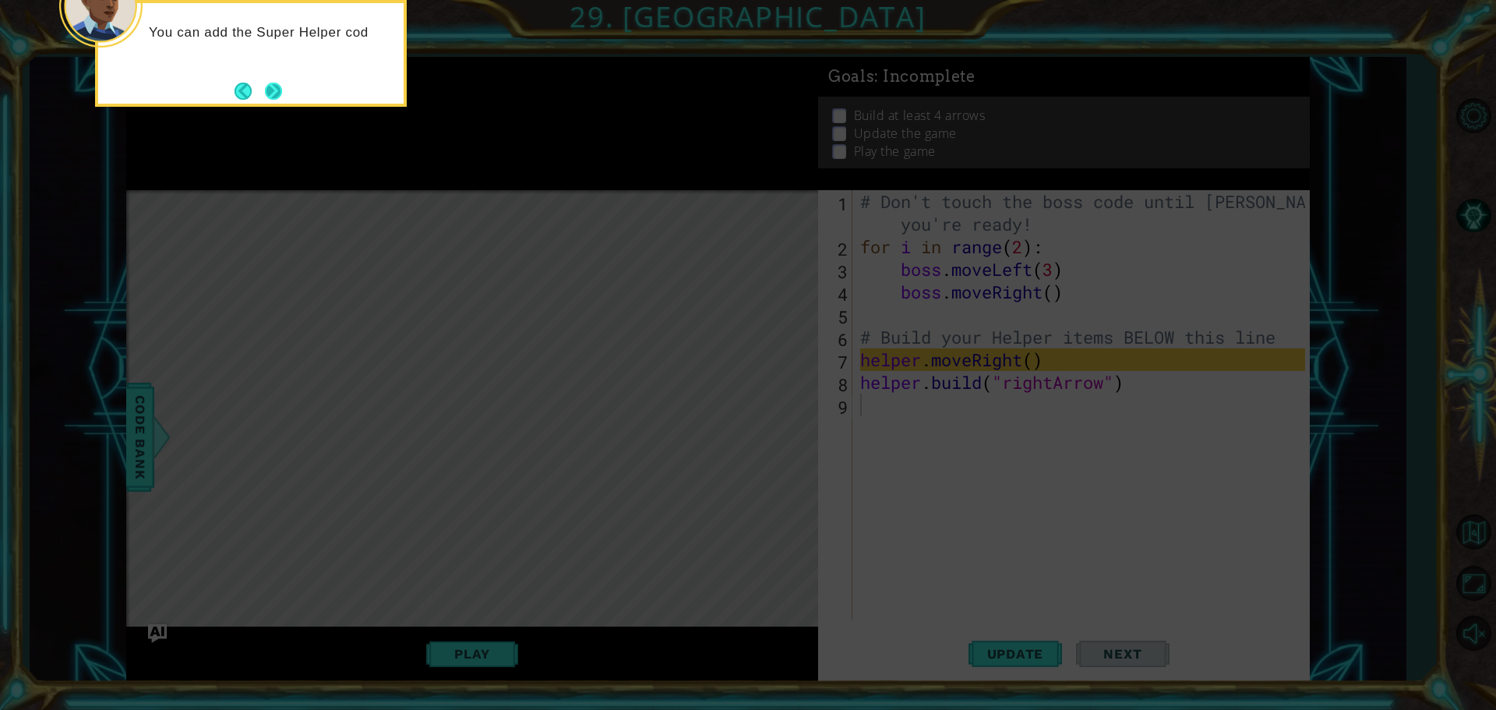
click at [272, 88] on button "Next" at bounding box center [274, 91] width 22 height 22
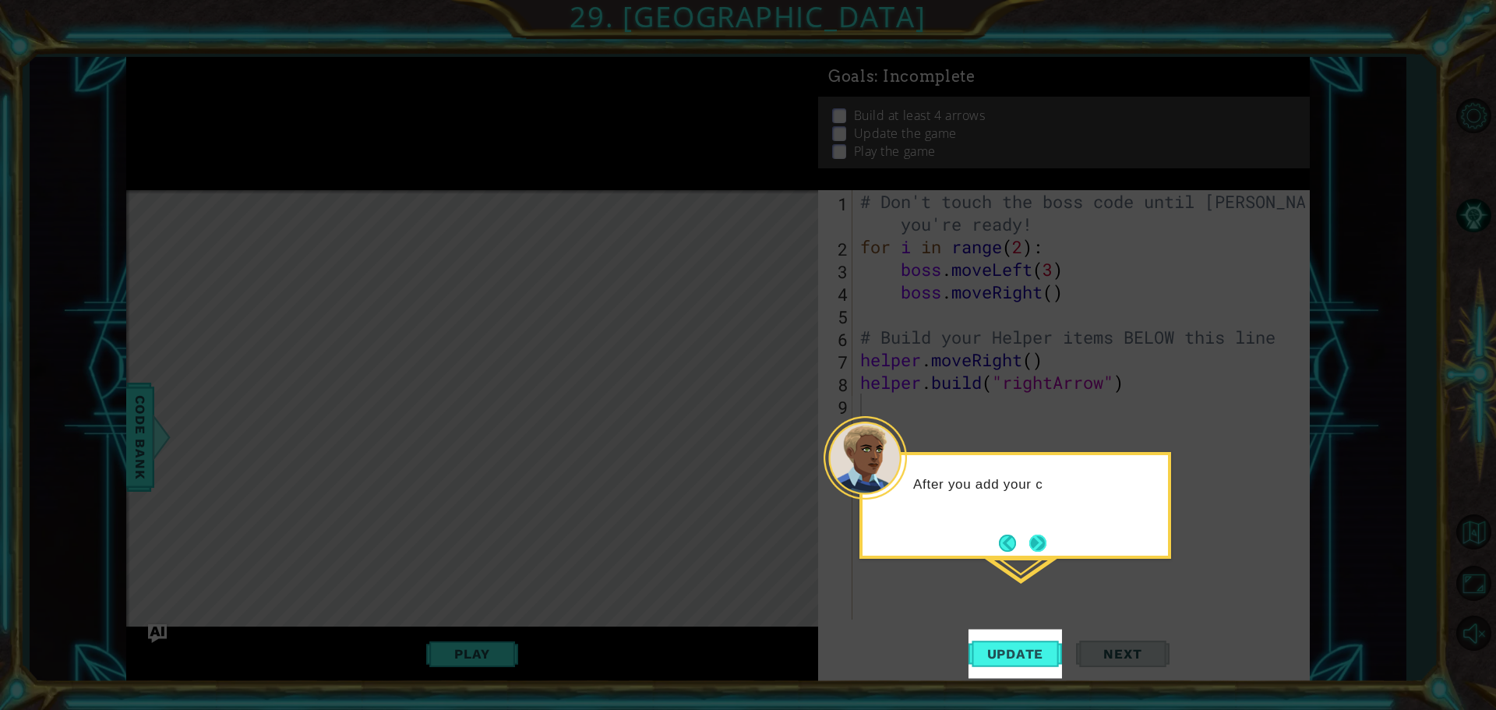
click at [1035, 533] on button "Next" at bounding box center [1037, 542] width 19 height 19
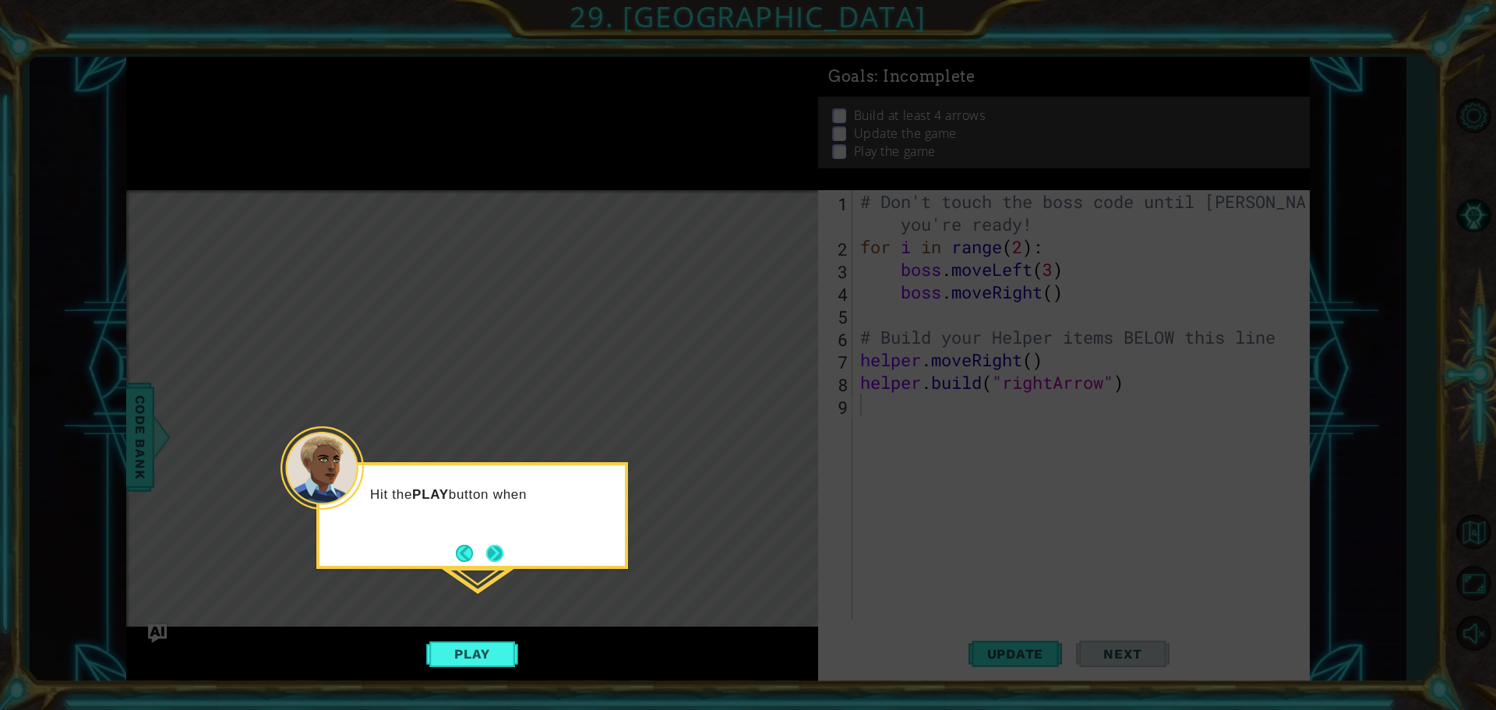
click at [504, 544] on button "Next" at bounding box center [495, 553] width 18 height 18
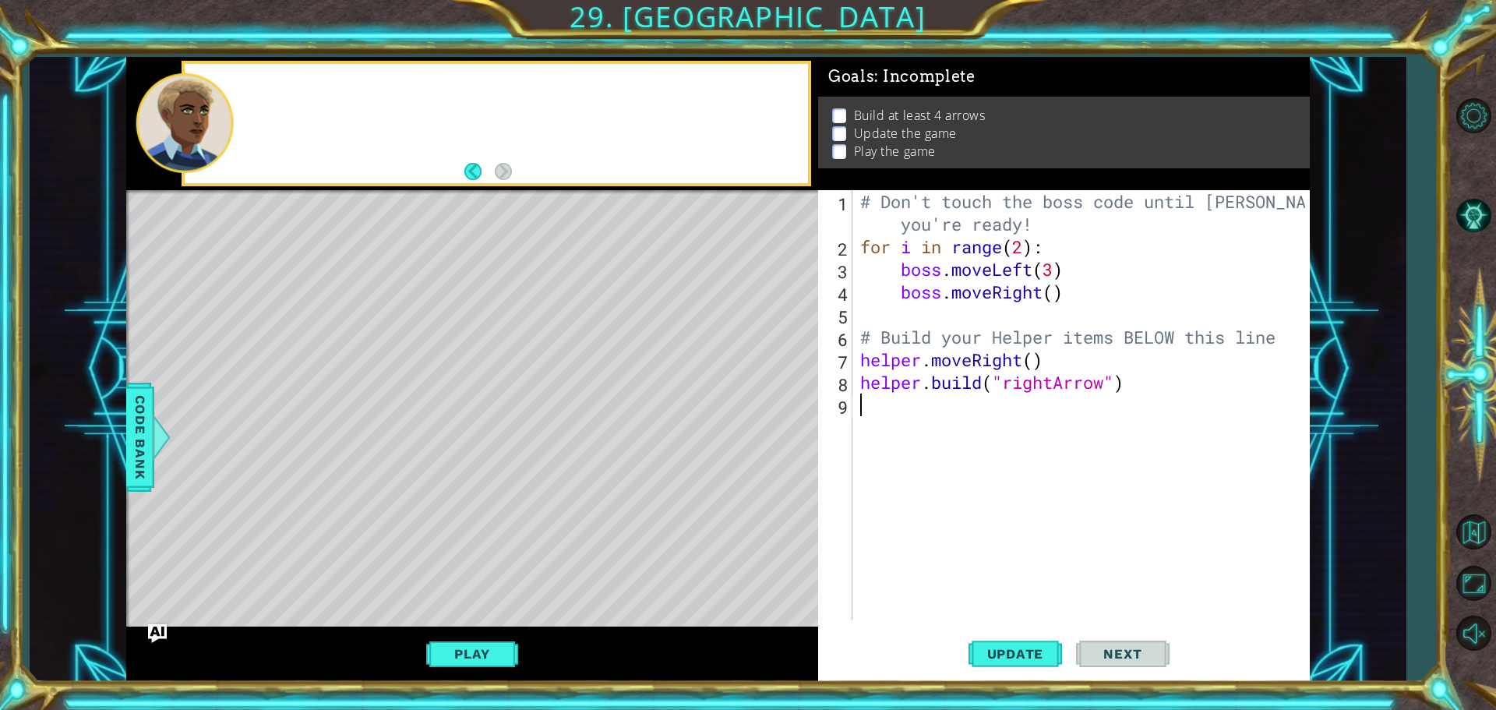
click at [502, 543] on div "Level Map" at bounding box center [486, 419] width 720 height 459
click at [1040, 662] on button "Update" at bounding box center [1014, 653] width 93 height 49
click at [1028, 653] on span "Update" at bounding box center [1016, 654] width 88 height 16
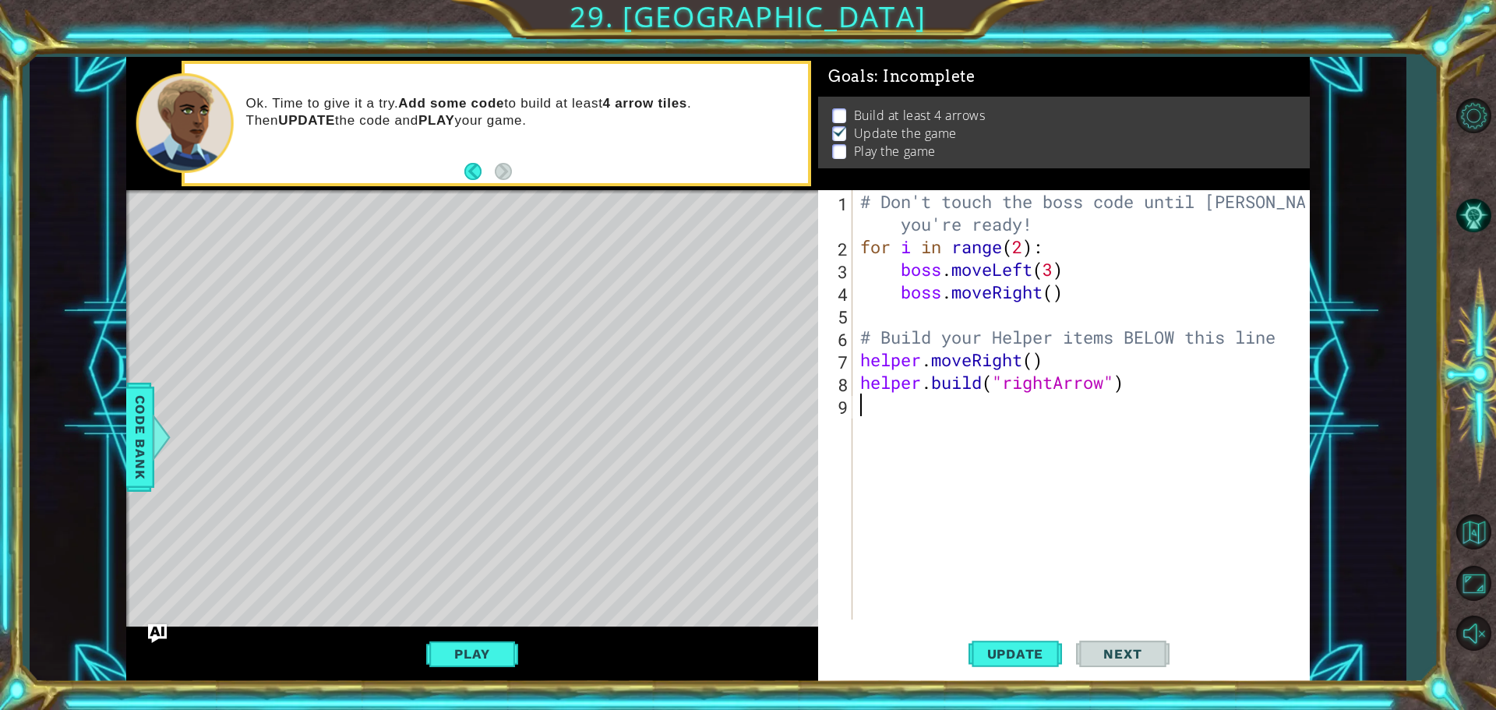
click at [1127, 652] on span "Next" at bounding box center [1122, 654] width 69 height 16
click at [1100, 654] on span "Next" at bounding box center [1122, 654] width 69 height 16
click at [1104, 652] on span "Next" at bounding box center [1122, 654] width 69 height 16
click at [460, 654] on button "Play" at bounding box center [471, 654] width 91 height 30
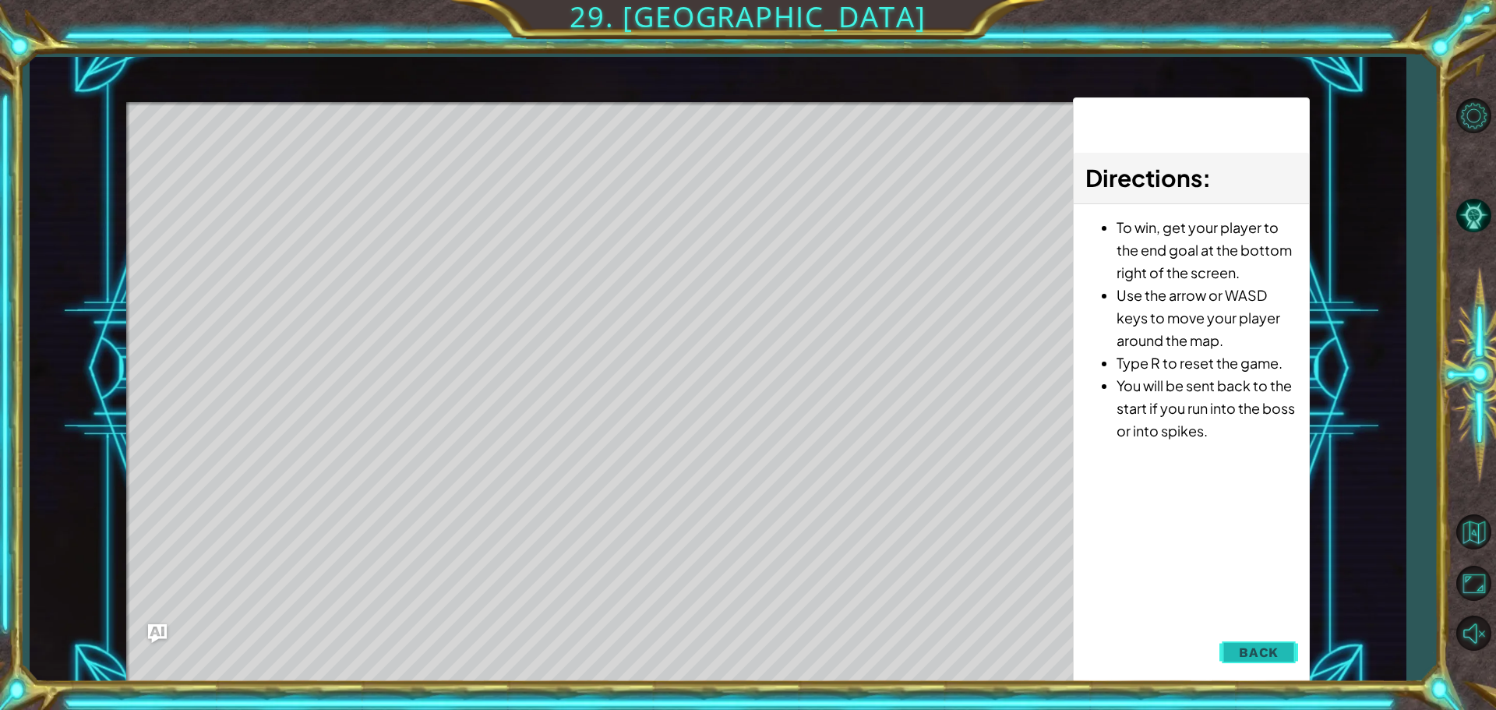
click at [1243, 649] on span "Back" at bounding box center [1259, 652] width 40 height 16
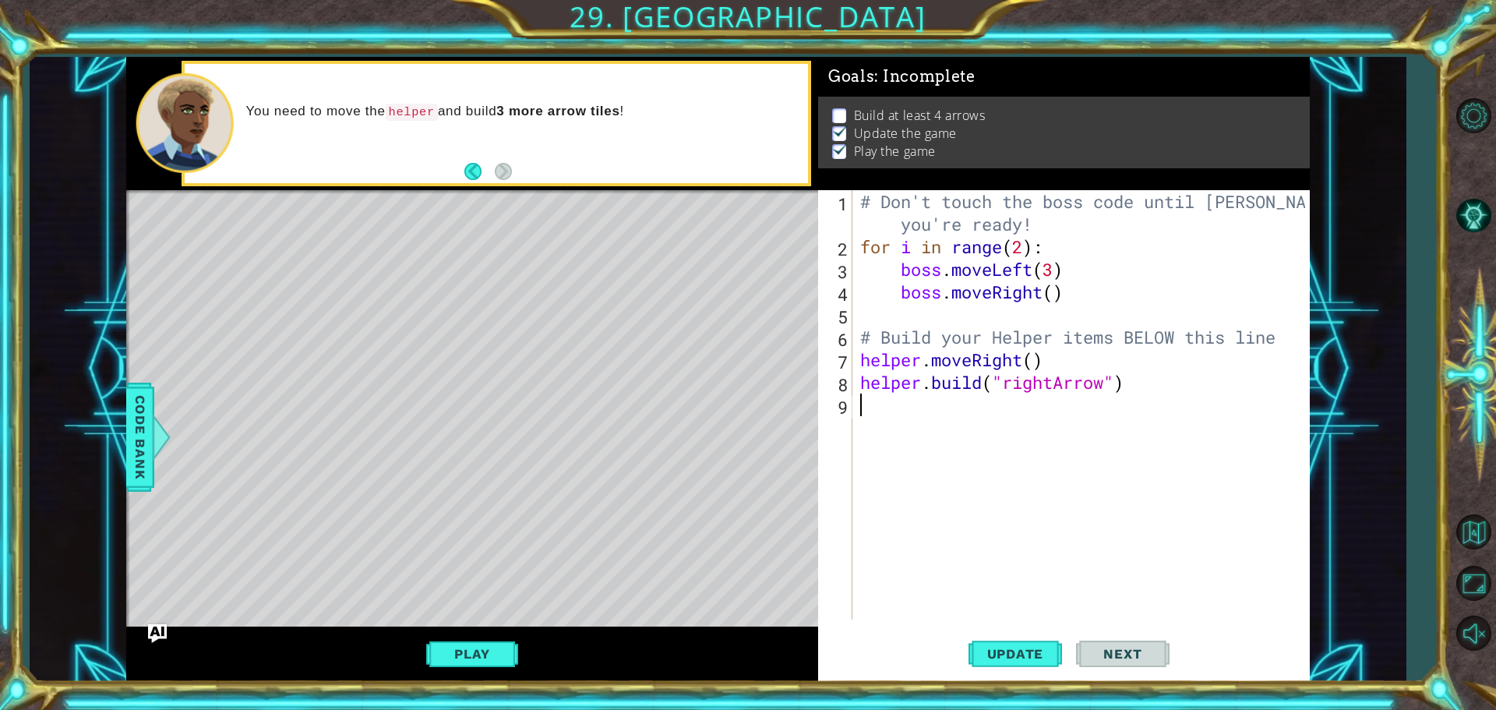
click at [898, 400] on div "# Don't touch the boss code until Vega says you're ready! for i in range ( 2 ) …" at bounding box center [1085, 438] width 456 height 497
type textarea "h"
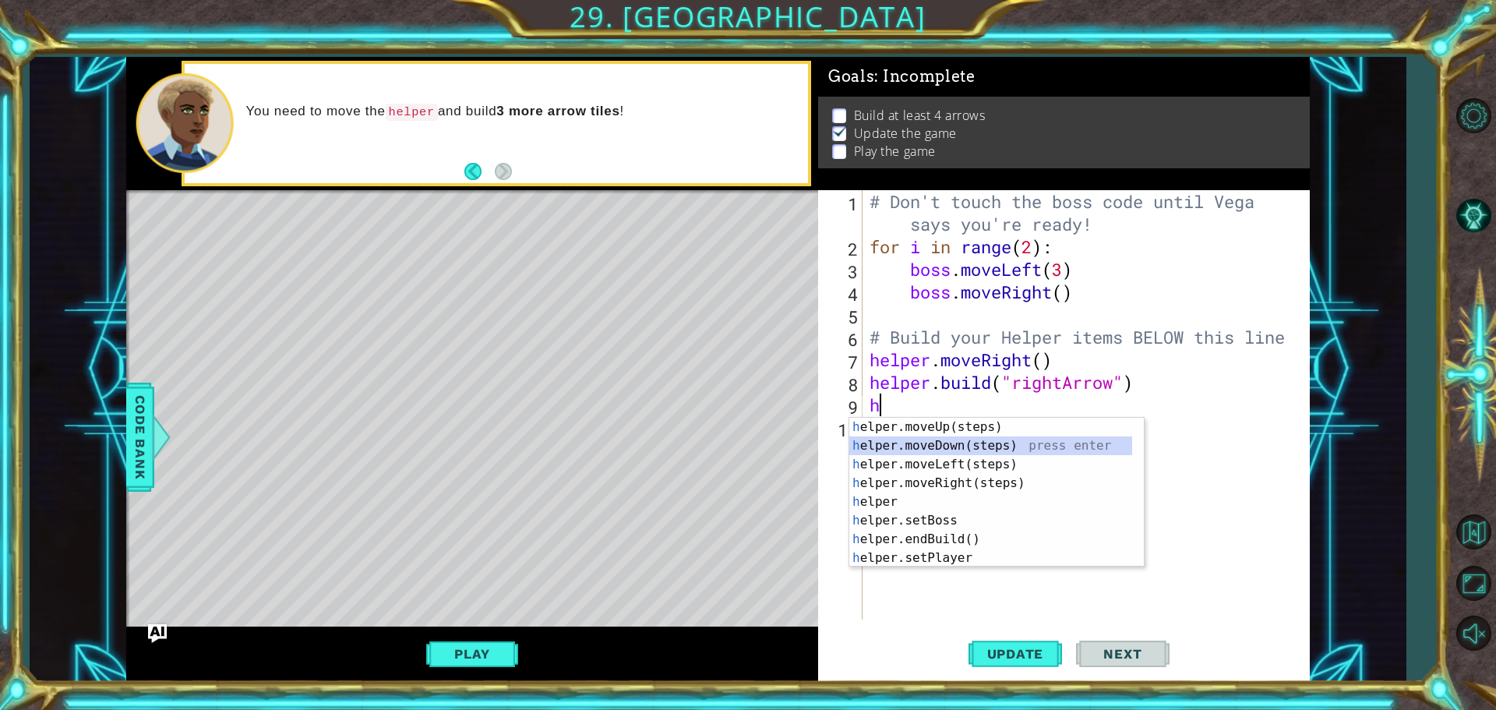
click at [993, 440] on div "h elper.moveUp(steps) press enter h elper.moveDown(steps) press enter h elper.m…" at bounding box center [990, 511] width 283 height 187
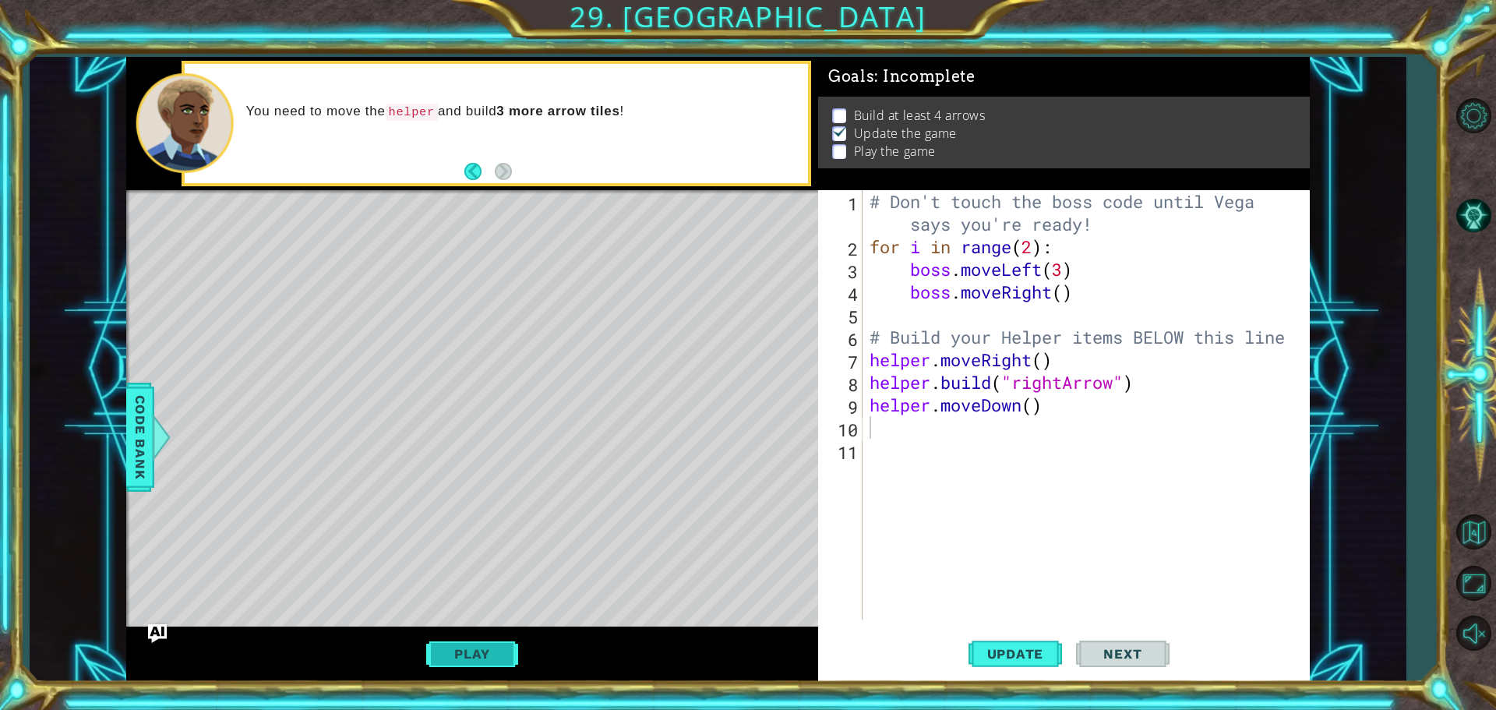
click at [474, 653] on button "Play" at bounding box center [471, 654] width 91 height 30
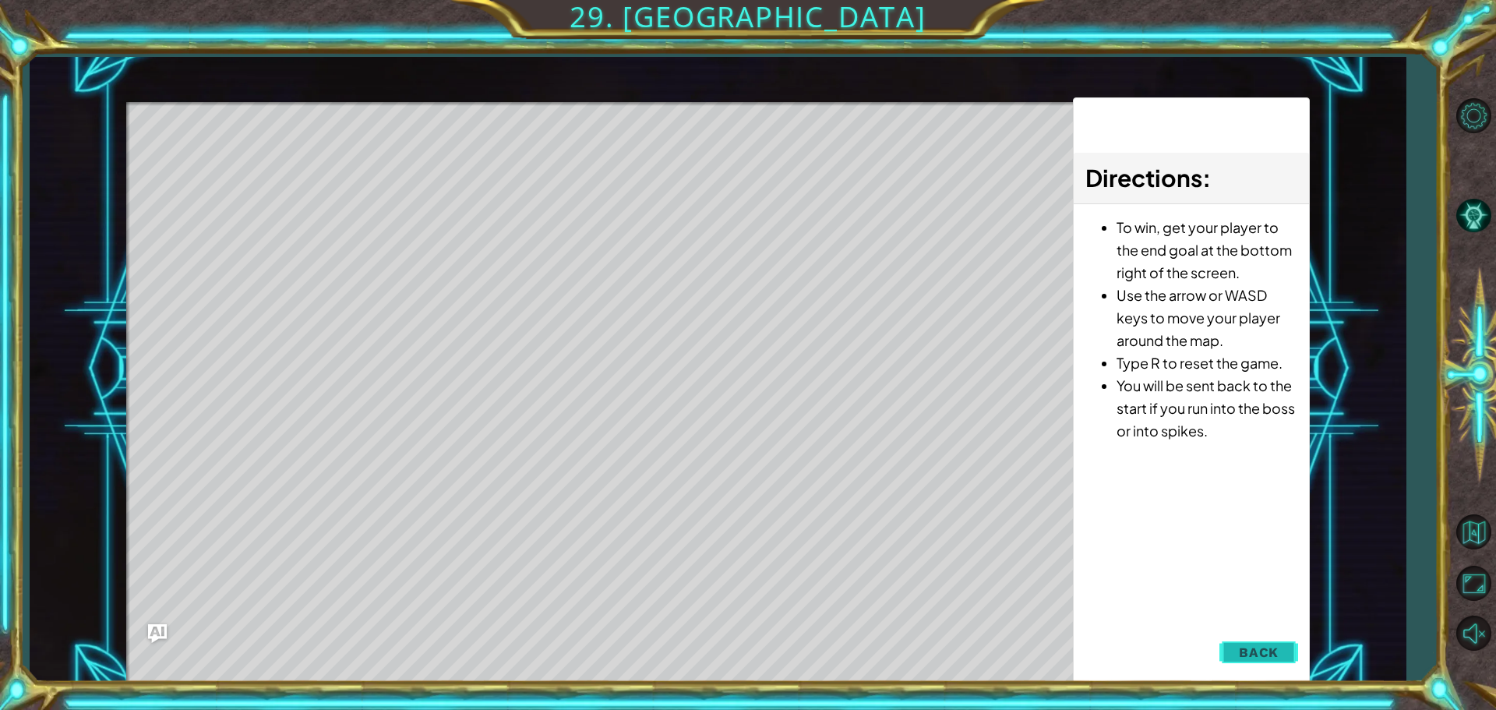
click at [1265, 657] on span "Back" at bounding box center [1259, 652] width 40 height 16
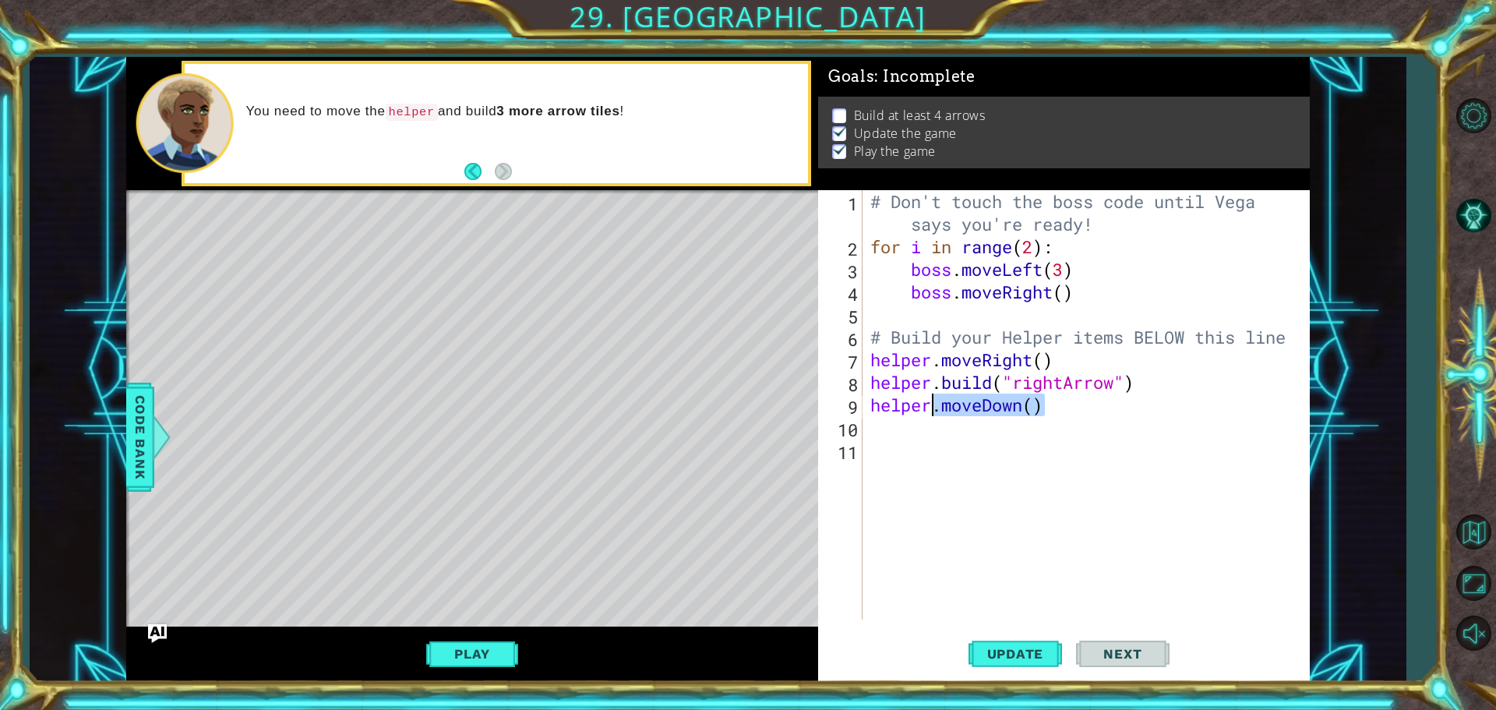
drag, startPoint x: 1070, startPoint y: 404, endPoint x: 936, endPoint y: 414, distance: 134.4
click at [936, 414] on div "# Don't touch the boss code until Vega says you're ready! for i in range ( 2 ) …" at bounding box center [1090, 438] width 446 height 497
drag, startPoint x: 1049, startPoint y: 411, endPoint x: 930, endPoint y: 408, distance: 119.2
click at [930, 408] on div "# Don't touch the boss code until Vega says you're ready! for i in range ( 2 ) …" at bounding box center [1090, 438] width 446 height 497
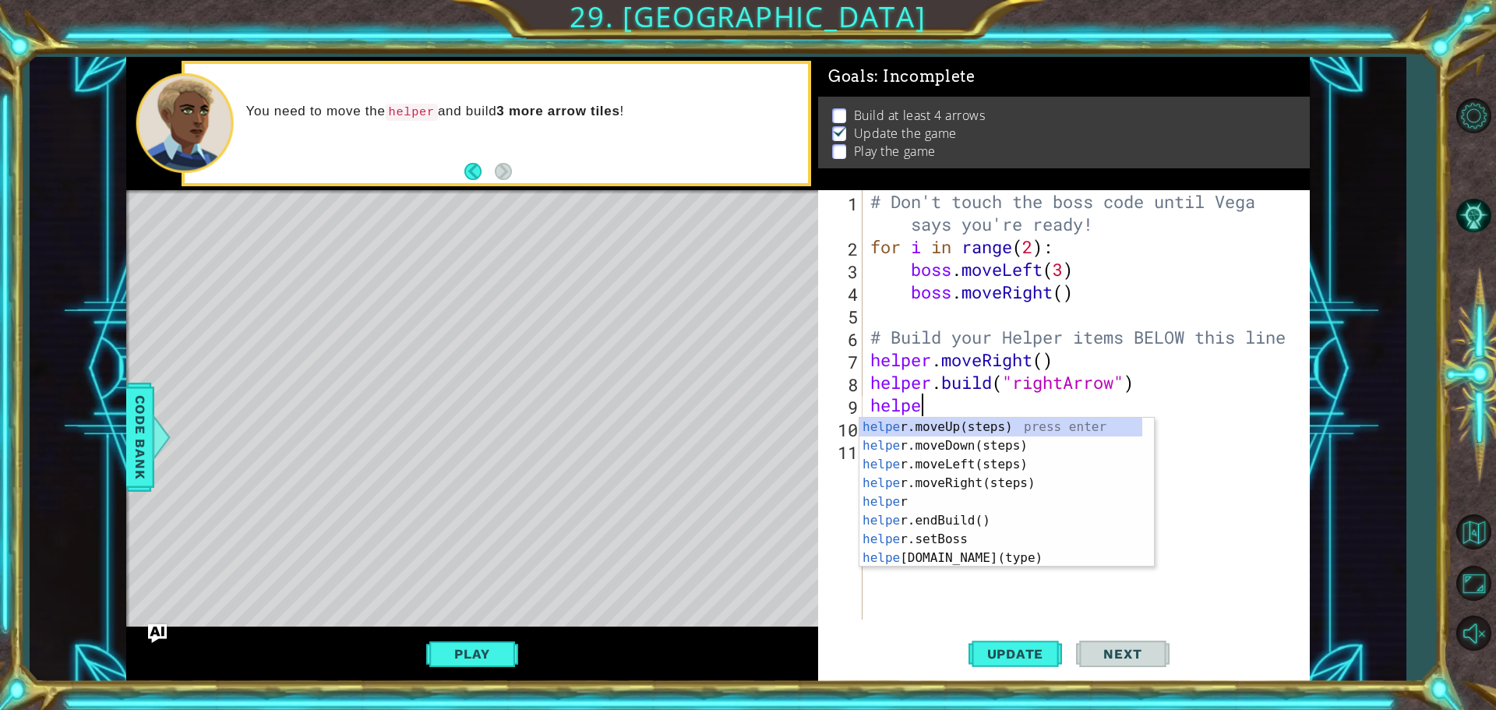
scroll to position [0, 2]
type textarea "helper"
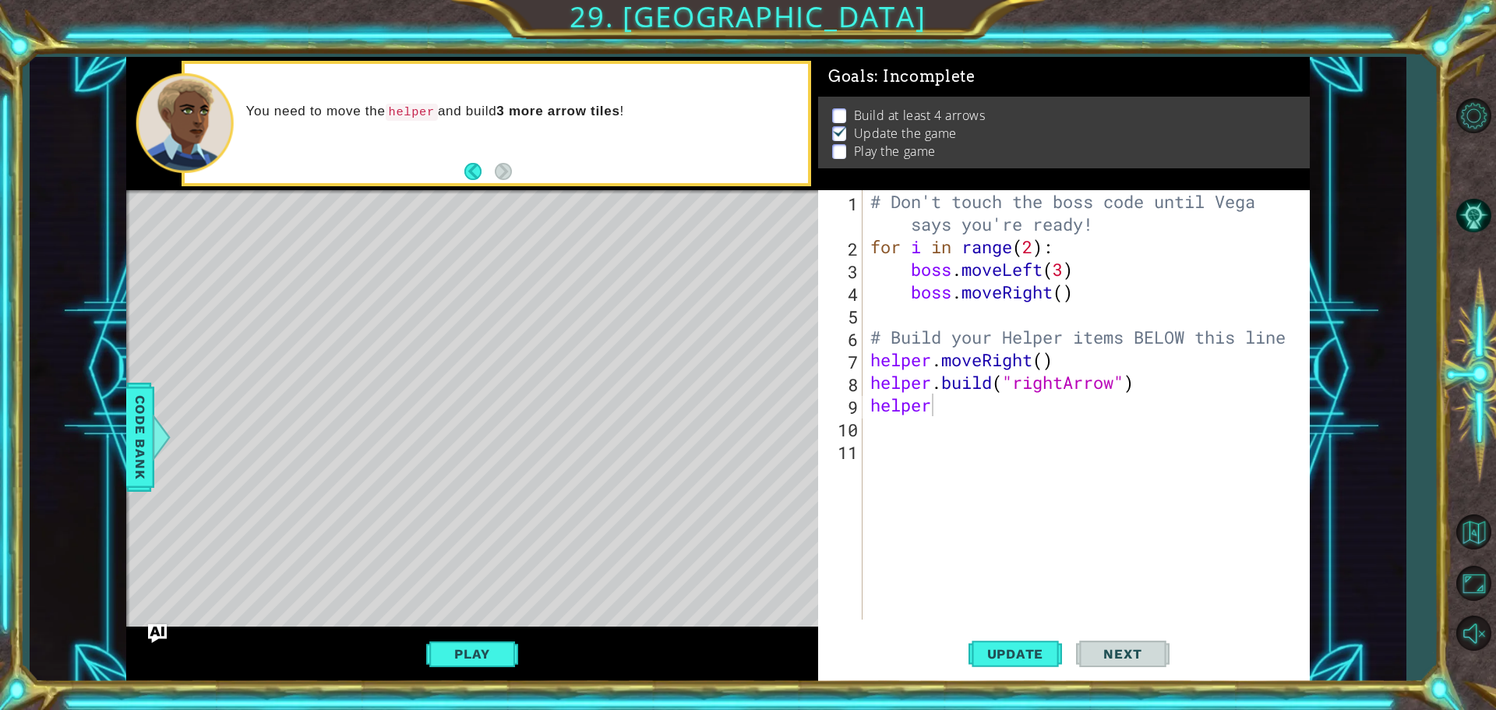
click at [1122, 649] on span "Next" at bounding box center [1122, 654] width 69 height 16
click at [1048, 660] on span "Update" at bounding box center [1016, 654] width 88 height 16
click at [499, 650] on button "Play" at bounding box center [471, 654] width 91 height 30
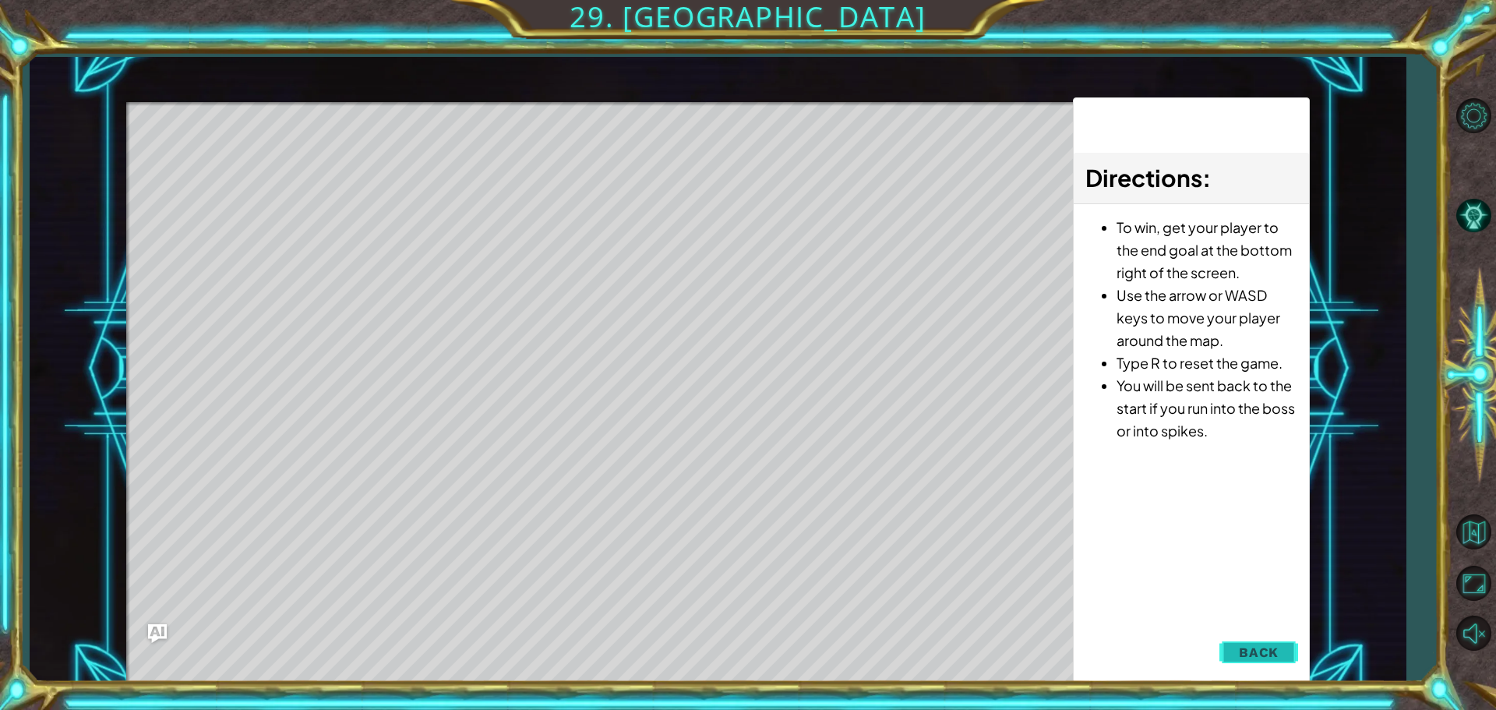
click at [1276, 647] on span "Back" at bounding box center [1259, 652] width 40 height 16
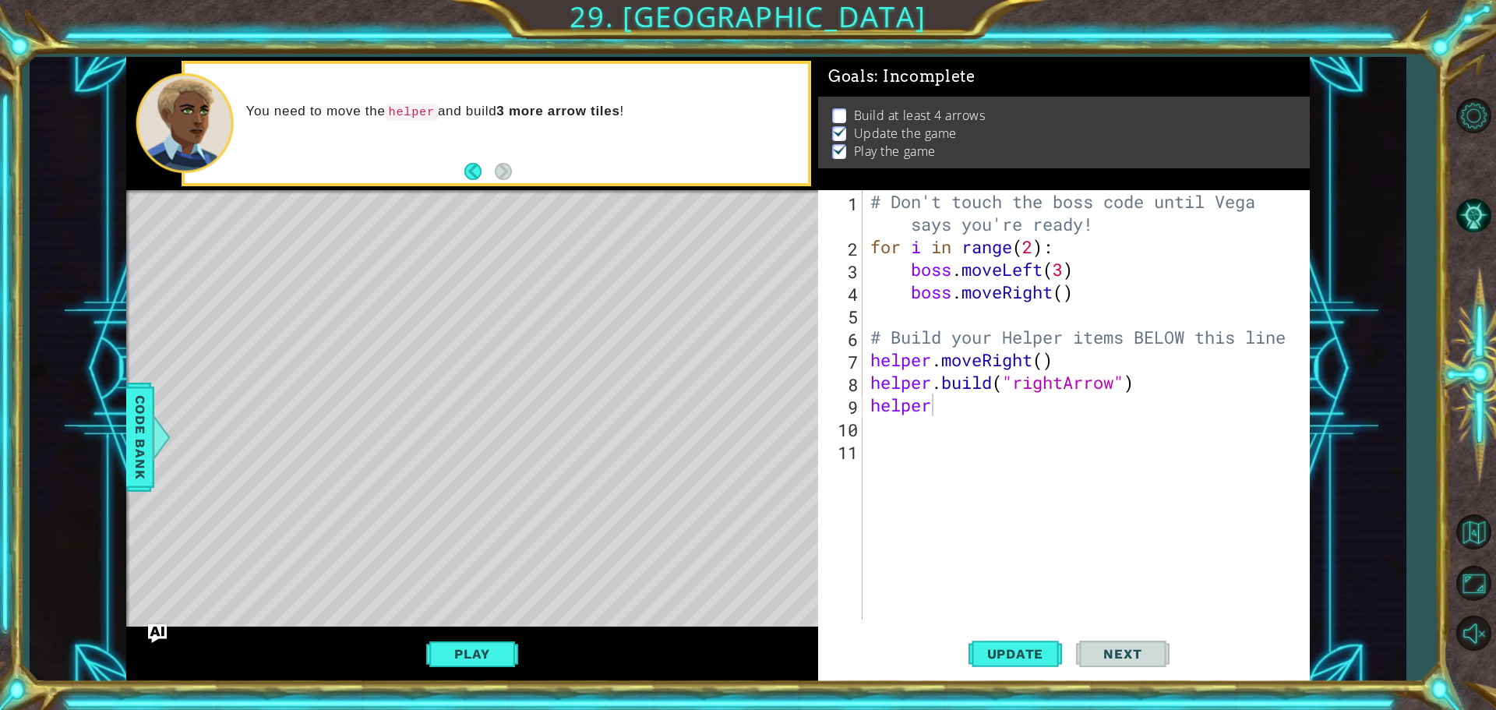
drag, startPoint x: 224, startPoint y: 233, endPoint x: 284, endPoint y: 234, distance: 60.0
click at [232, 233] on div "Level Map" at bounding box center [486, 419] width 720 height 459
click at [938, 416] on div "# Don't touch the boss code until Vega says you're ready! for i in range ( 2 ) …" at bounding box center [1090, 438] width 446 height 497
drag, startPoint x: 939, startPoint y: 411, endPoint x: 853, endPoint y: 409, distance: 85.7
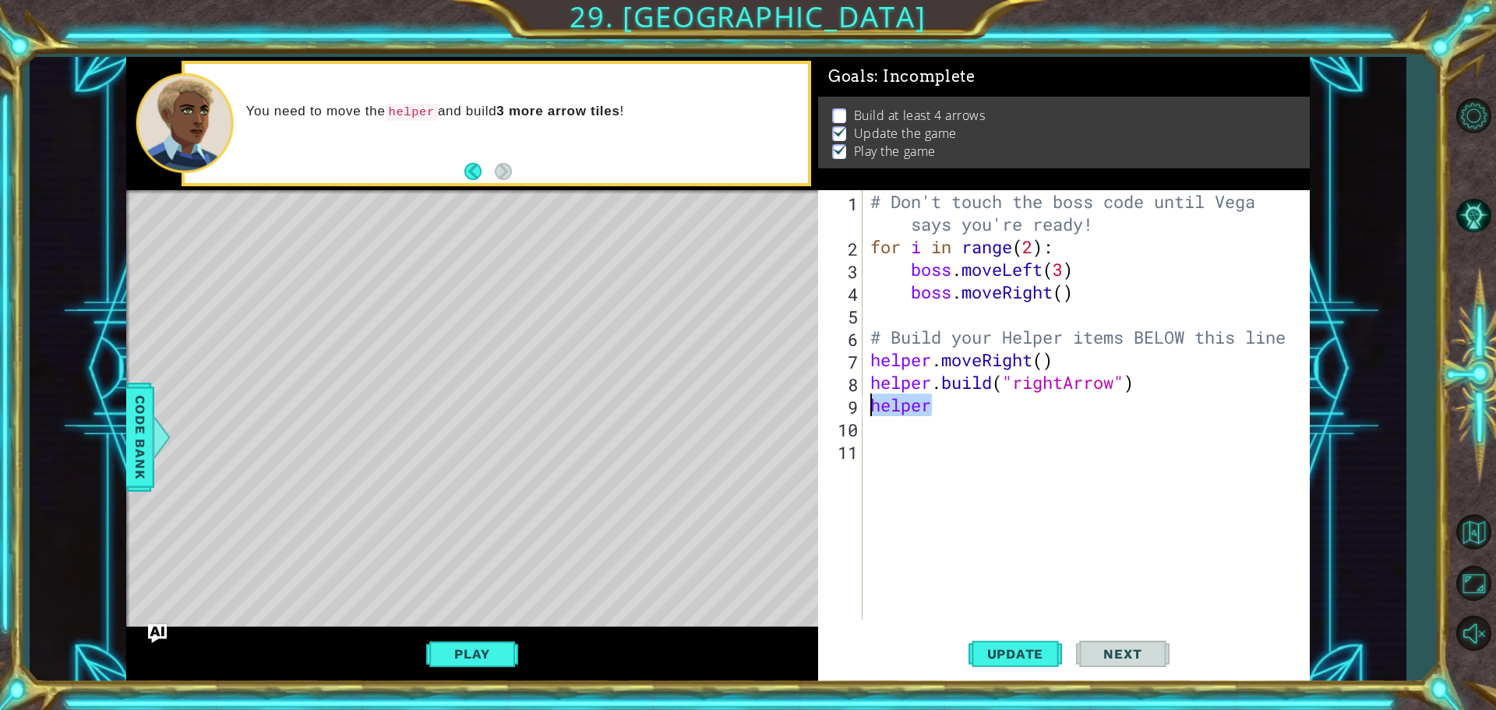
click at [853, 409] on div "1 2 3 4 5 6 7 8 9 10 11 # Don't touch the boss code until Vega says you're read…" at bounding box center [1061, 404] width 487 height 429
type textarea "helper"
drag, startPoint x: 870, startPoint y: 383, endPoint x: 1150, endPoint y: 380, distance: 279.7
click at [1150, 380] on div "# Don't touch the boss code until Vega says you're ready! for i in range ( 2 ) …" at bounding box center [1090, 438] width 446 height 497
type textarea "[DOMAIN_NAME]("rightArrow")"
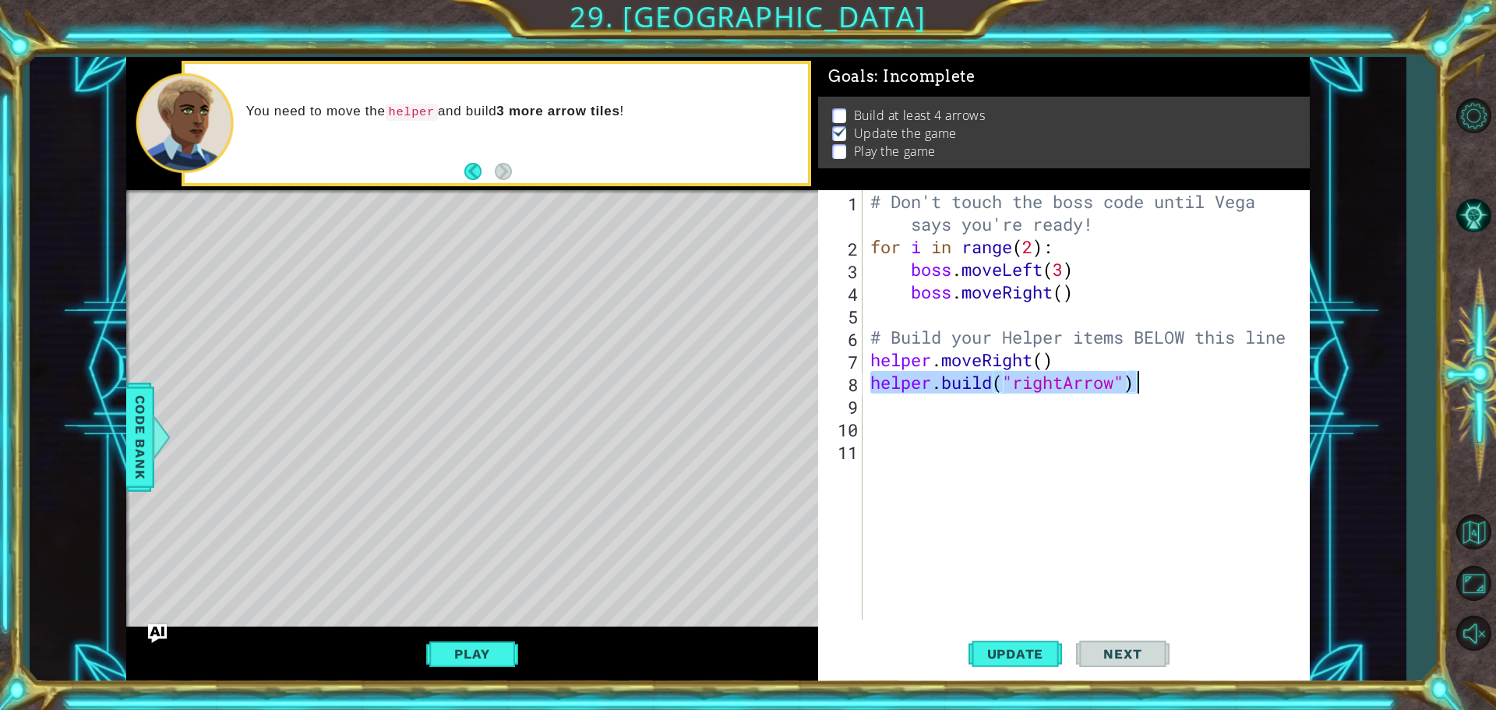
paste textarea "Code Area"
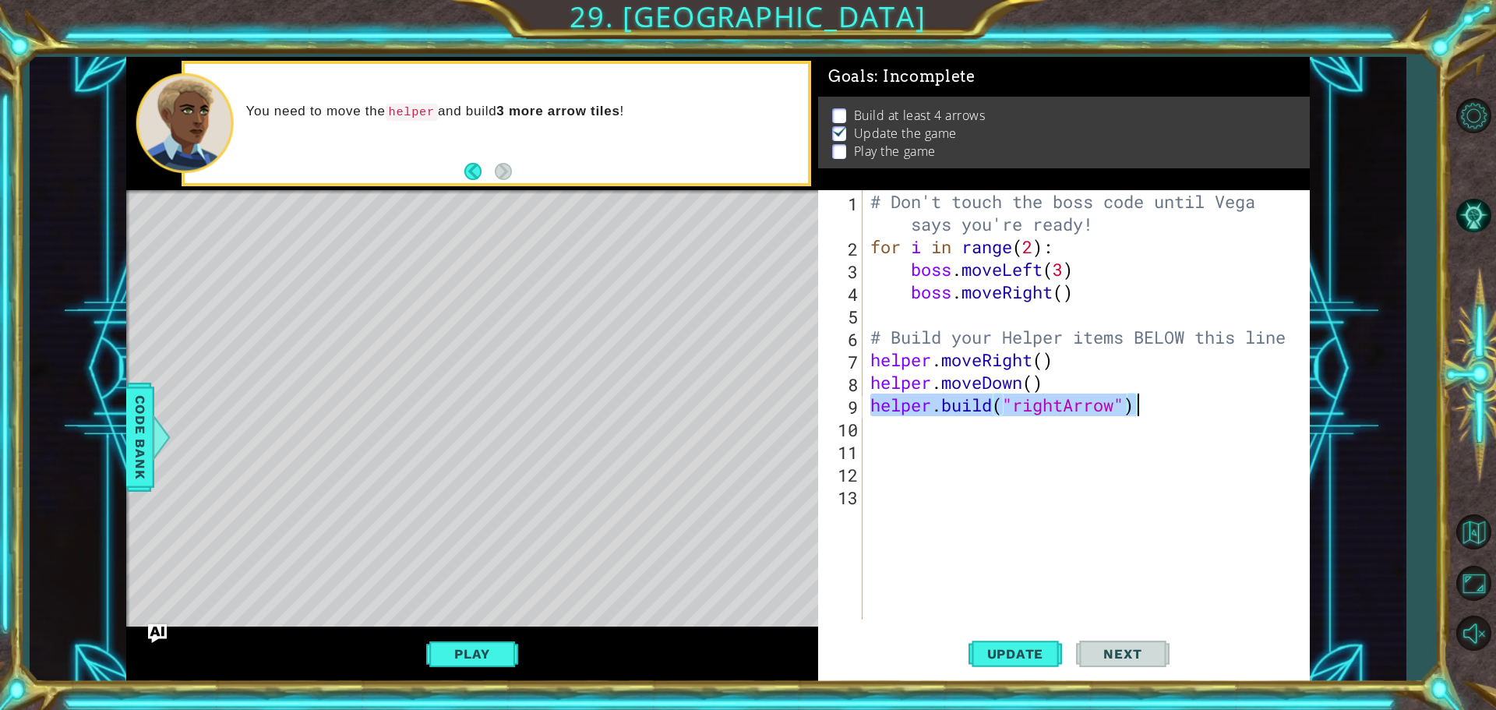
drag, startPoint x: 869, startPoint y: 411, endPoint x: 1139, endPoint y: 411, distance: 270.4
click at [1139, 411] on div "# Don't touch the boss code until Vega says you're ready! for i in range ( 2 ) …" at bounding box center [1090, 438] width 446 height 497
type textarea "[DOMAIN_NAME]("rightArrow")"
click at [934, 449] on div "# Don't touch the boss code until Vega says you're ready! for i in range ( 2 ) …" at bounding box center [1090, 438] width 446 height 497
click at [921, 436] on div "# Don't touch the boss code until Vega says you're ready! for i in range ( 2 ) …" at bounding box center [1090, 438] width 446 height 497
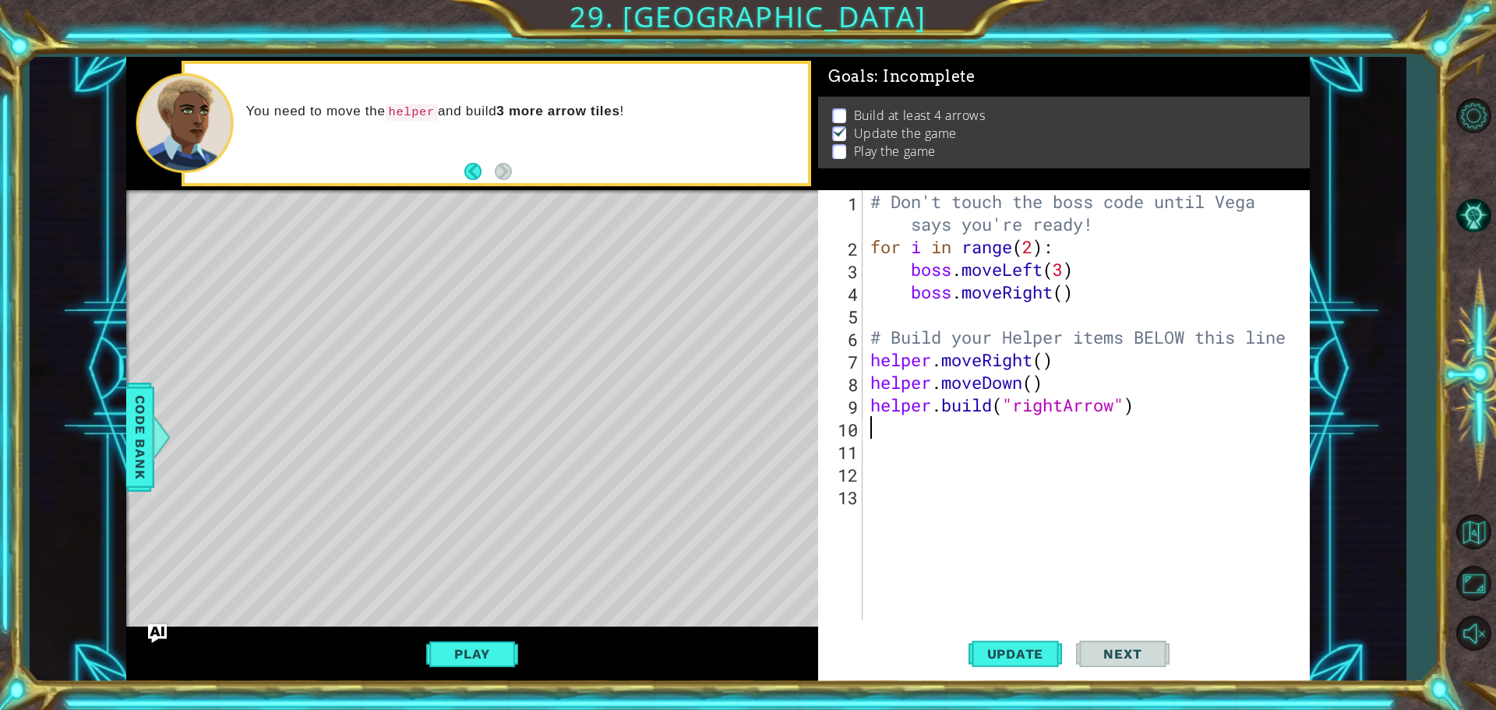
paste textarea "[DOMAIN_NAME]("rightArrow")"
type textarea "[DOMAIN_NAME]("rightArrow")"
click at [909, 453] on div "# Don't touch the boss code until Vega says you're ready! for i in range ( 2 ) …" at bounding box center [1090, 438] width 446 height 497
paste textarea "[DOMAIN_NAME]("rightArrow")"
click at [1025, 661] on span "Update" at bounding box center [1016, 654] width 88 height 16
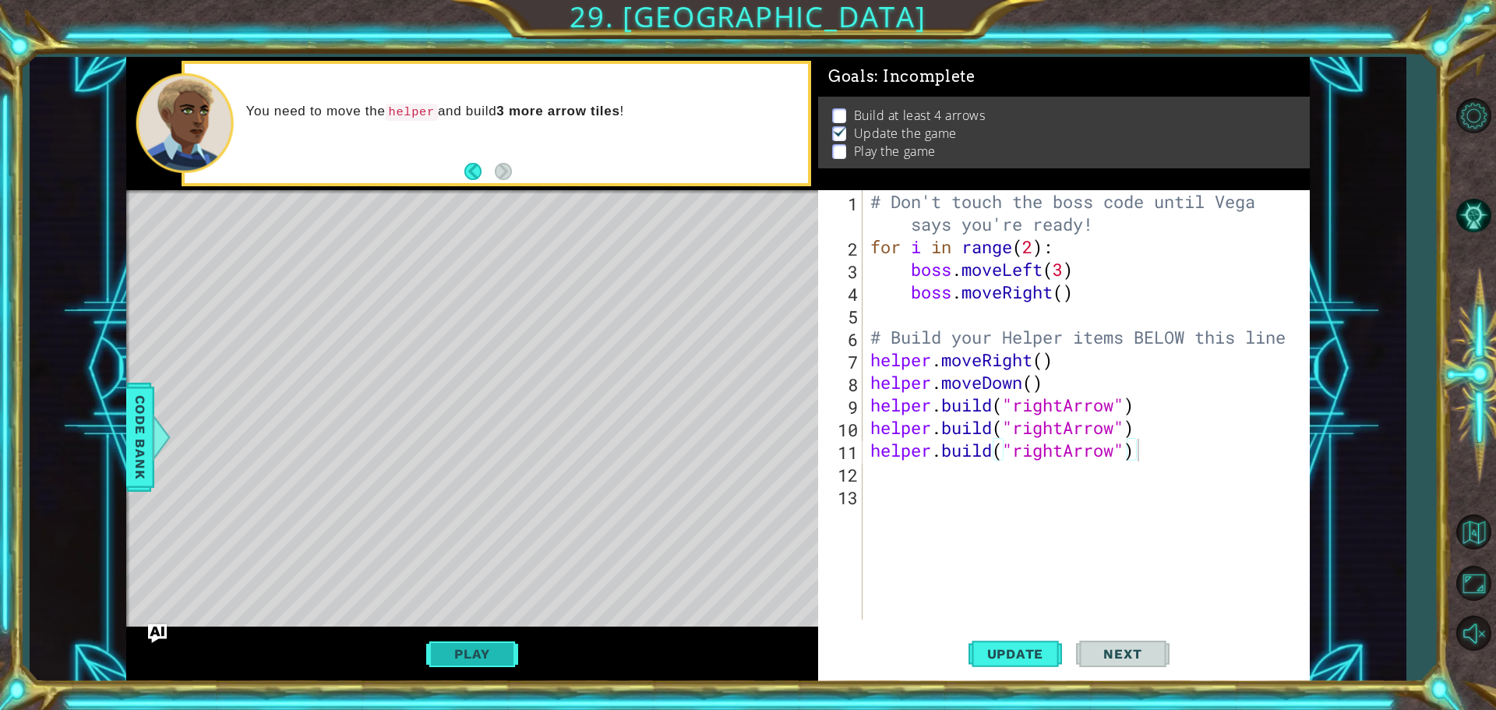
click at [472, 654] on button "Play" at bounding box center [471, 654] width 91 height 30
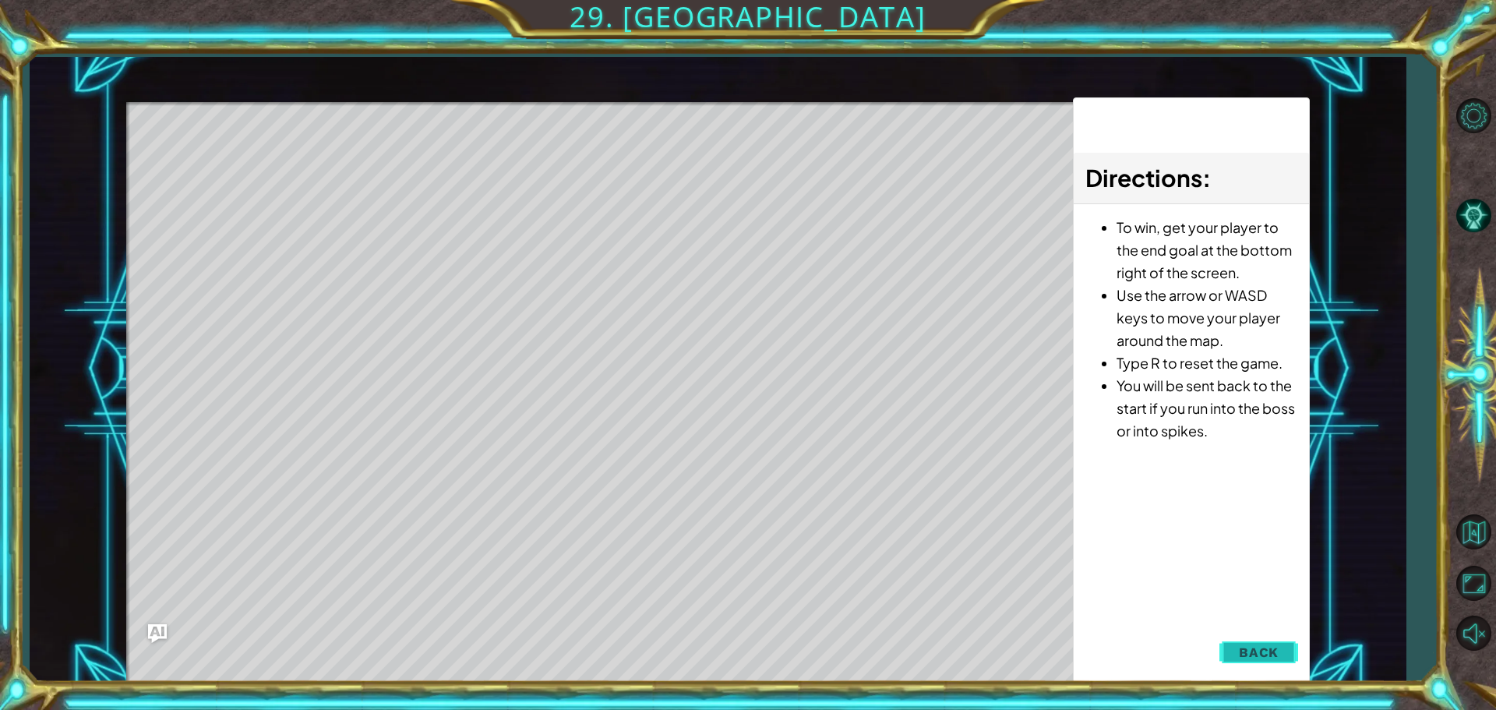
click at [1248, 662] on button "Back" at bounding box center [1258, 652] width 79 height 31
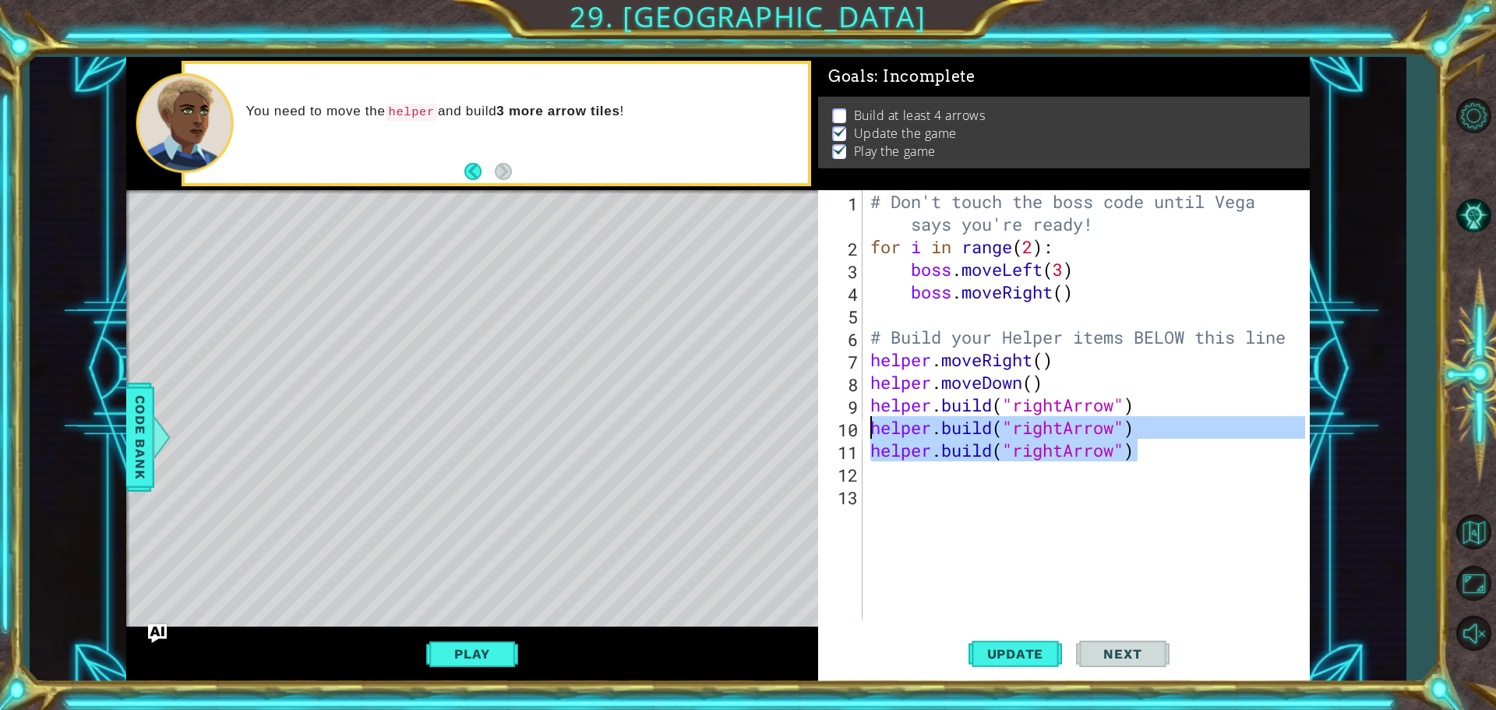
drag, startPoint x: 1137, startPoint y: 454, endPoint x: 873, endPoint y: 418, distance: 266.5
click at [873, 418] on div "# Don't touch the boss code until Vega says you're ready! for i in range ( 2 ) …" at bounding box center [1090, 438] width 446 height 497
type textarea "[DOMAIN_NAME]("rightArrow") [DOMAIN_NAME]("rightArrow")"
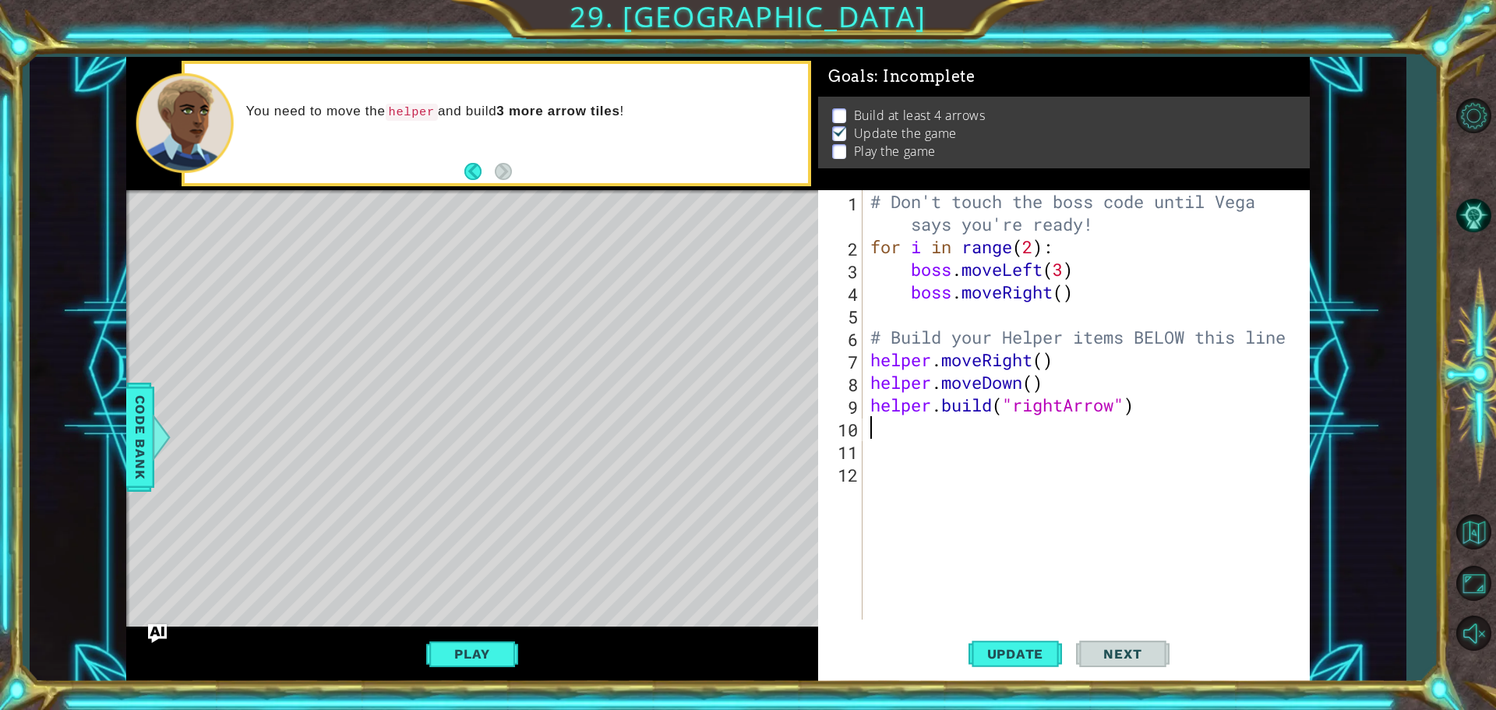
click at [1096, 655] on span "Next" at bounding box center [1122, 654] width 69 height 16
click at [1099, 654] on span "Next" at bounding box center [1122, 654] width 69 height 16
click at [1100, 654] on span "Next" at bounding box center [1122, 654] width 69 height 16
click at [837, 146] on p at bounding box center [839, 151] width 14 height 15
click at [478, 173] on button "Back" at bounding box center [479, 171] width 30 height 17
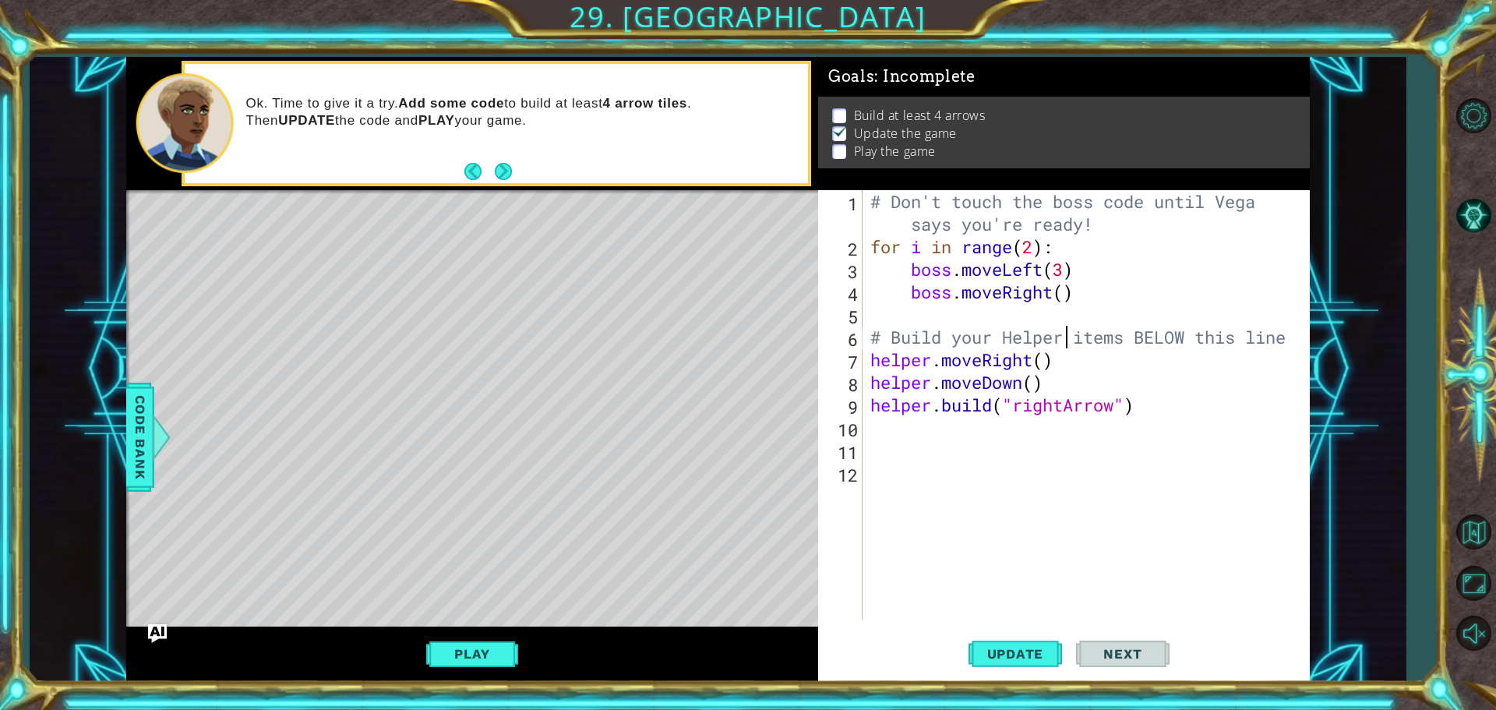
click at [1067, 340] on div "# Don't touch the boss code until Vega says you're ready! for i in range ( 2 ) …" at bounding box center [1090, 438] width 446 height 497
type textarea "# Build your Helper items BELOW this line"
click at [890, 424] on div "# Don't touch the boss code until Vega says you're ready! for i in range ( 2 ) …" at bounding box center [1090, 438] width 446 height 497
type textarea "h"
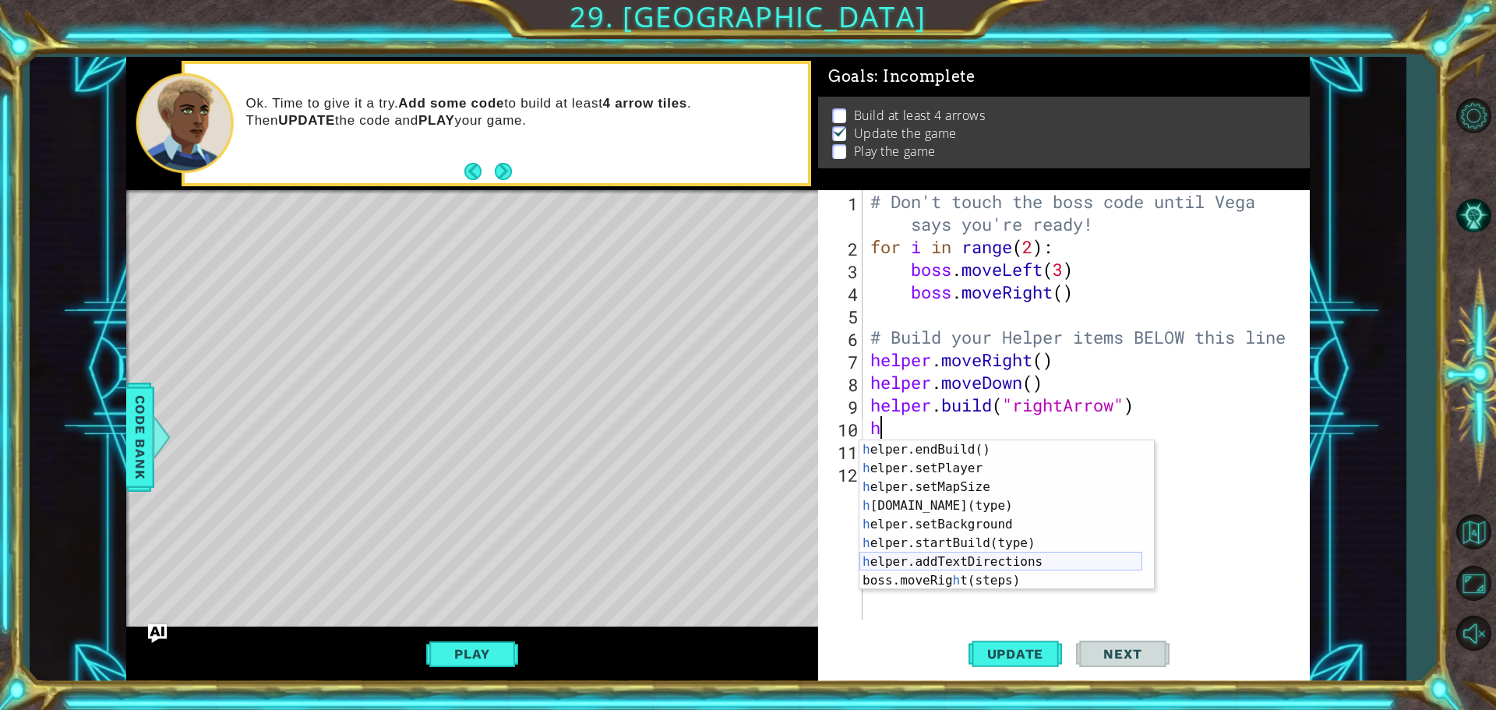
scroll to position [112, 0]
click at [986, 579] on div "h elper.endBuild() press enter h elper.setPlayer press enter h elper.setMapSize…" at bounding box center [1000, 533] width 283 height 187
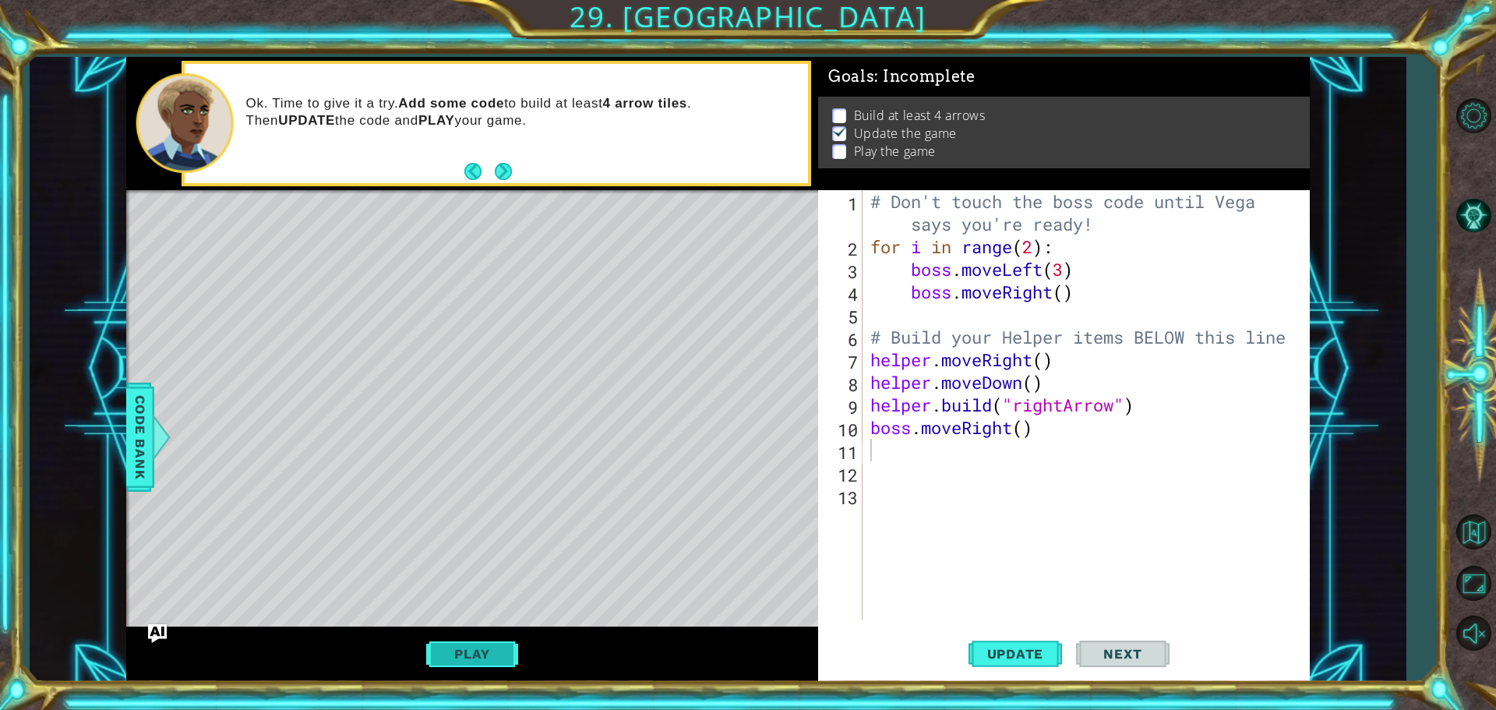
click at [486, 644] on button "Play" at bounding box center [471, 654] width 91 height 30
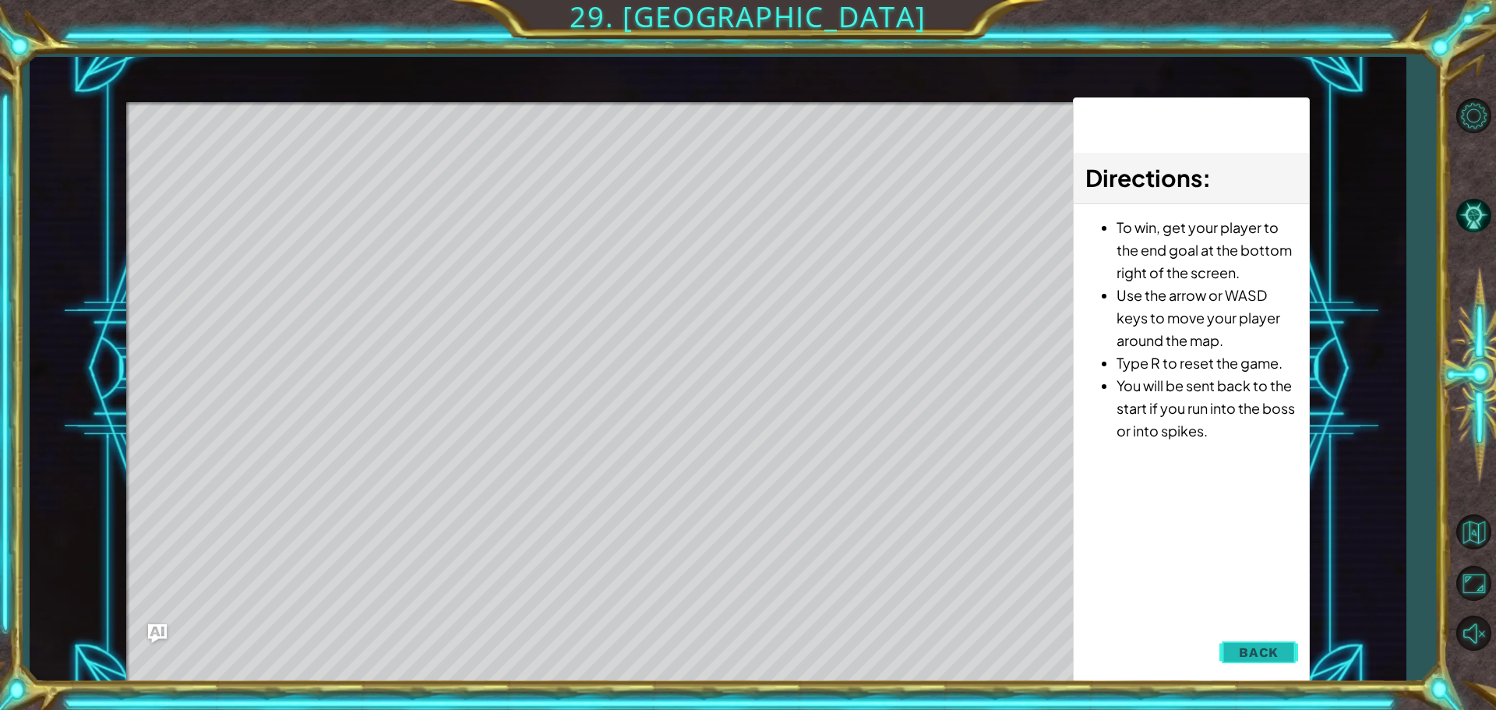
click at [1282, 651] on button "Back" at bounding box center [1258, 652] width 79 height 31
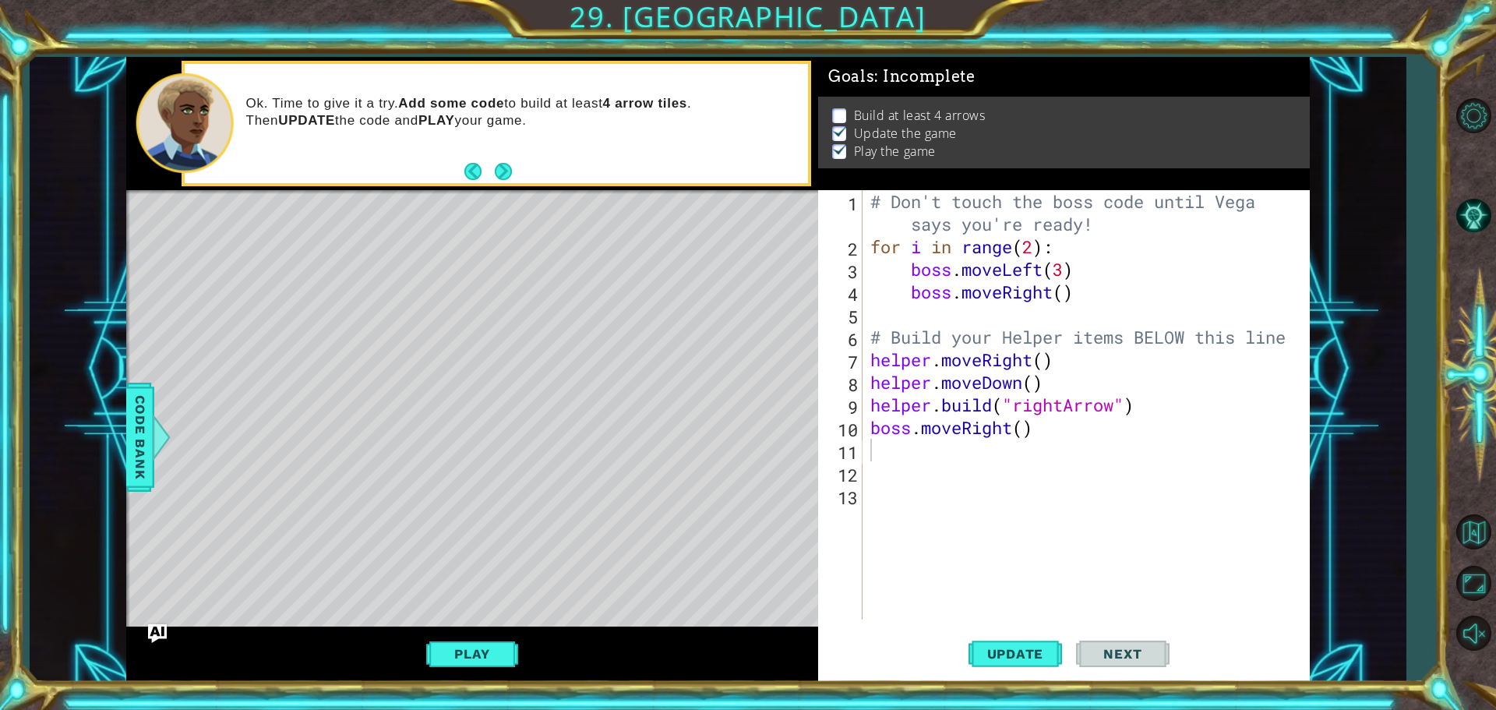
type textarea "boss.moveRight()"
drag, startPoint x: 1036, startPoint y: 424, endPoint x: 852, endPoint y: 432, distance: 184.9
click at [852, 432] on div "boss.moveRight() 1 2 3 4 5 6 7 8 9 10 11 12 13 # Don't touch the boss code unti…" at bounding box center [1061, 404] width 487 height 429
